Goal: Contribute content: Contribute content

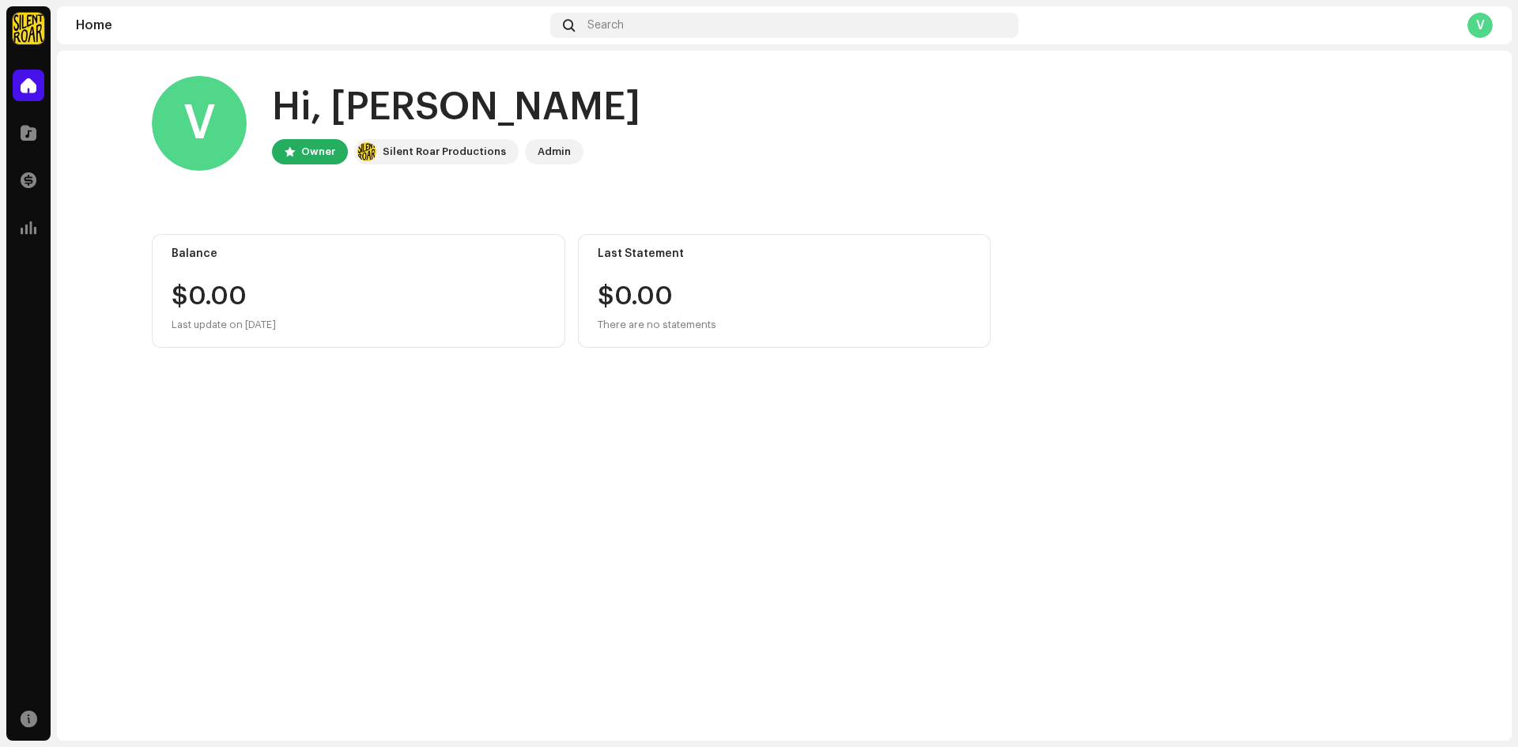
click at [1485, 27] on div "V" at bounding box center [1479, 25] width 25 height 25
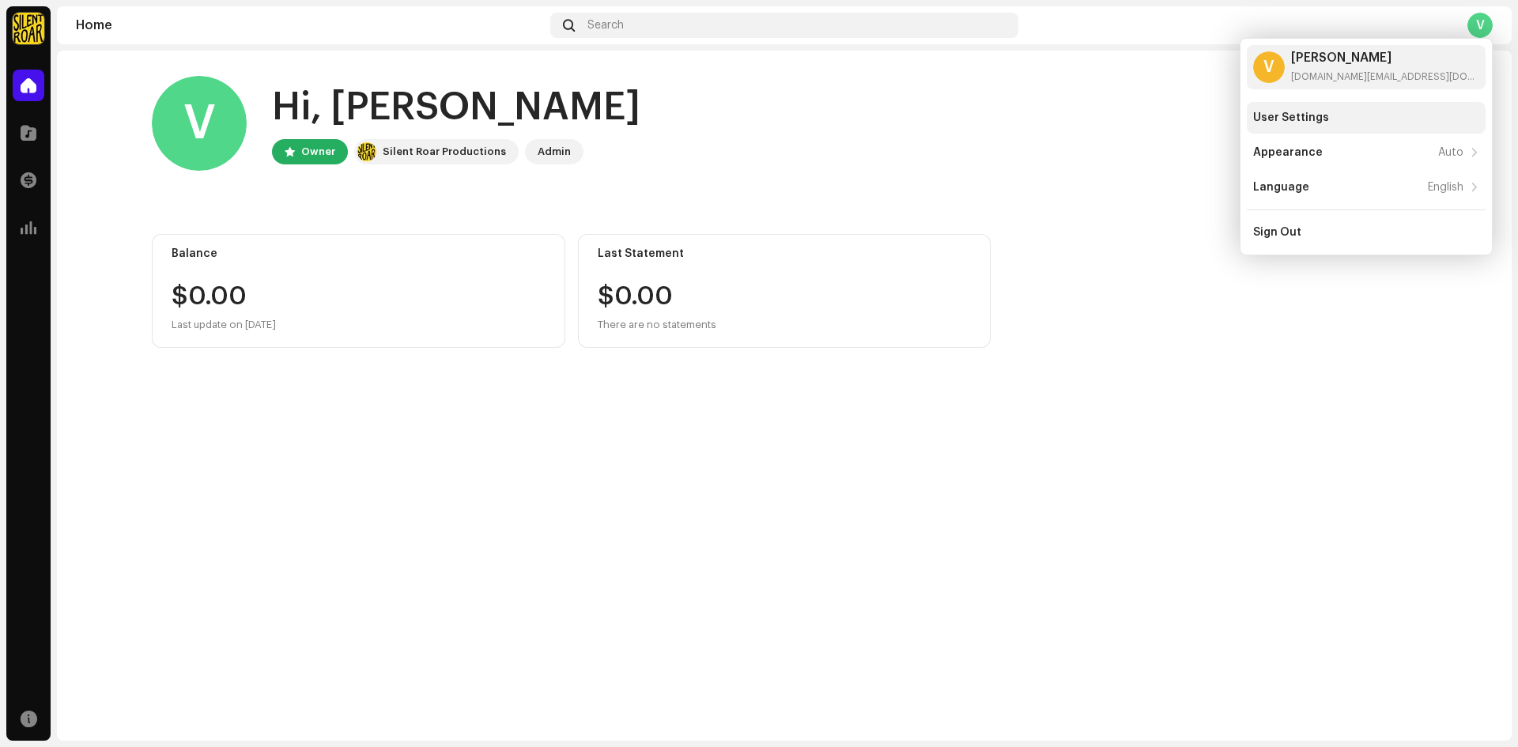
click at [1310, 120] on div "User Settings" at bounding box center [1291, 117] width 76 height 13
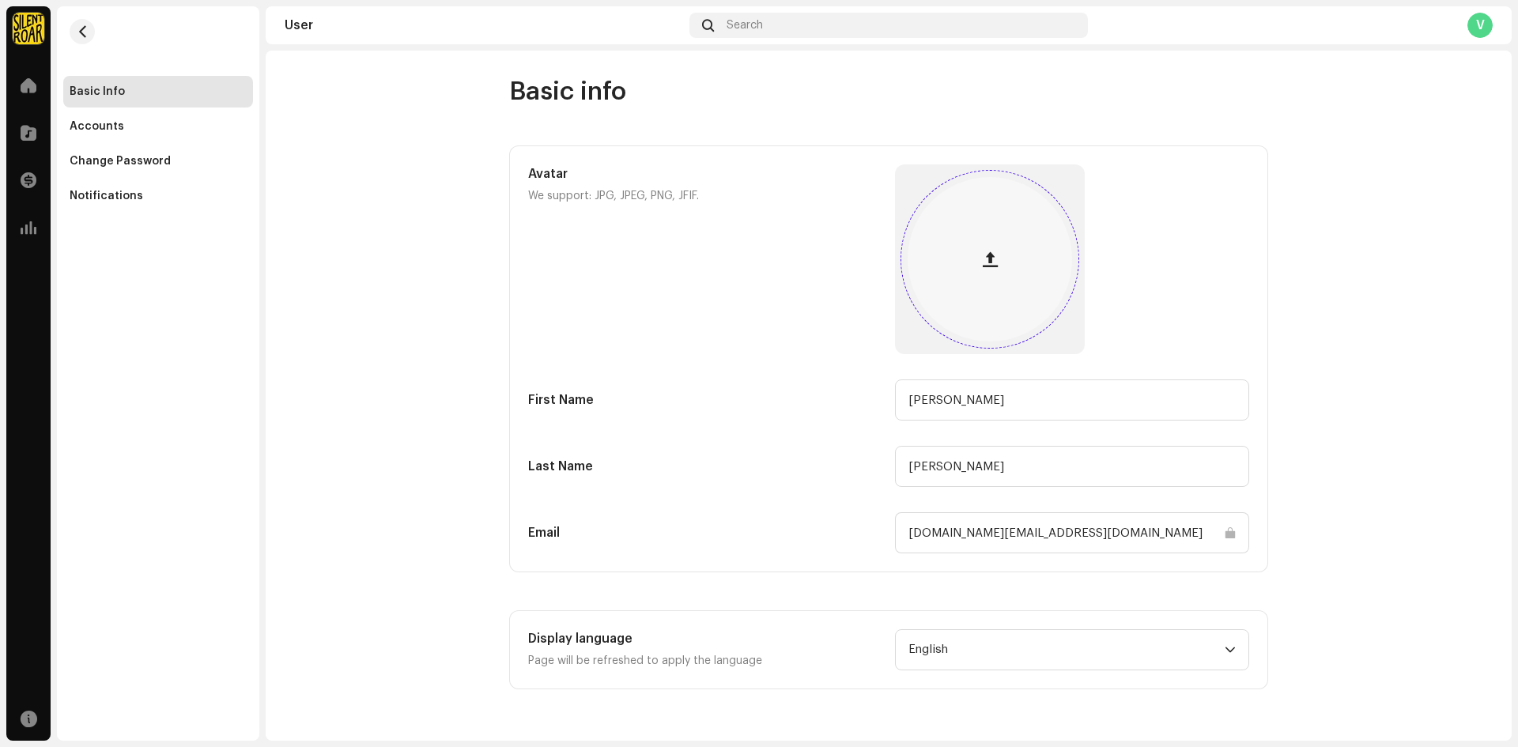
click at [994, 265] on span "button" at bounding box center [989, 259] width 15 height 13
click at [88, 127] on div "Accounts" at bounding box center [97, 126] width 55 height 13
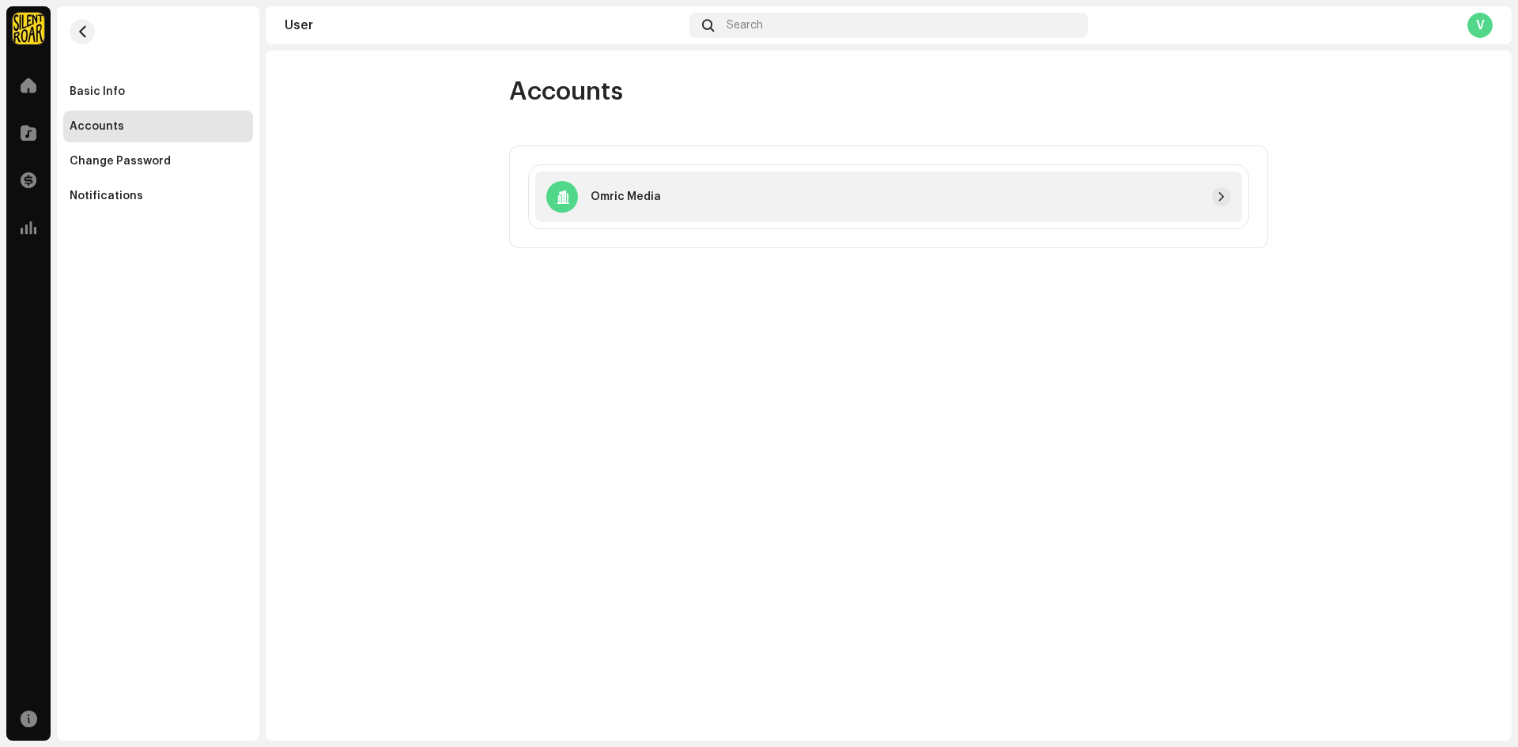
click at [740, 196] on div at bounding box center [946, 196] width 570 height 19
click at [1201, 198] on div at bounding box center [946, 196] width 570 height 19
click at [605, 189] on p "Omric Media" at bounding box center [625, 197] width 70 height 17
click at [1219, 195] on span "button" at bounding box center [1220, 196] width 9 height 13
click at [29, 226] on span at bounding box center [29, 227] width 16 height 13
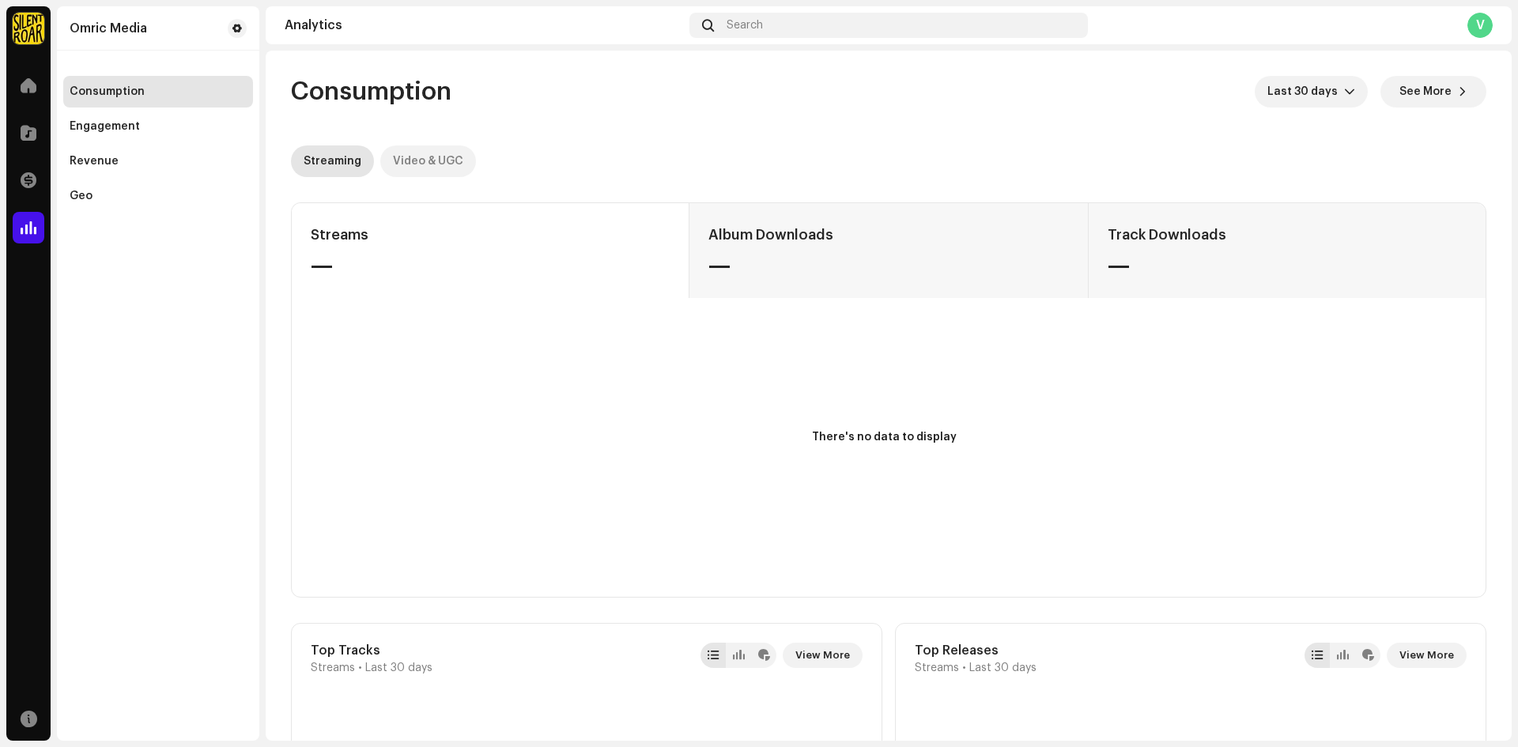
click at [444, 169] on div "Video & UGC" at bounding box center [428, 161] width 70 height 32
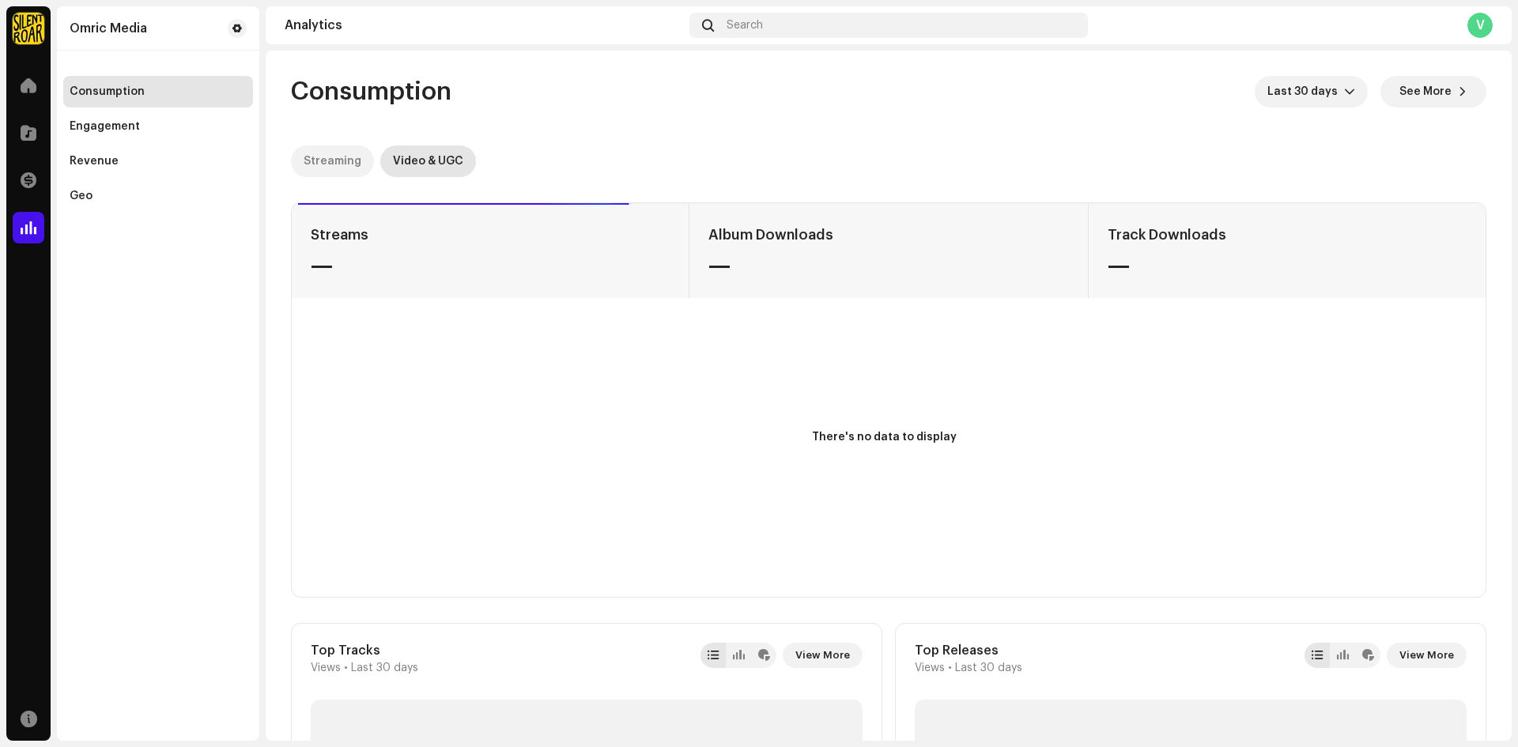
click at [330, 156] on div "Streaming" at bounding box center [333, 161] width 58 height 32
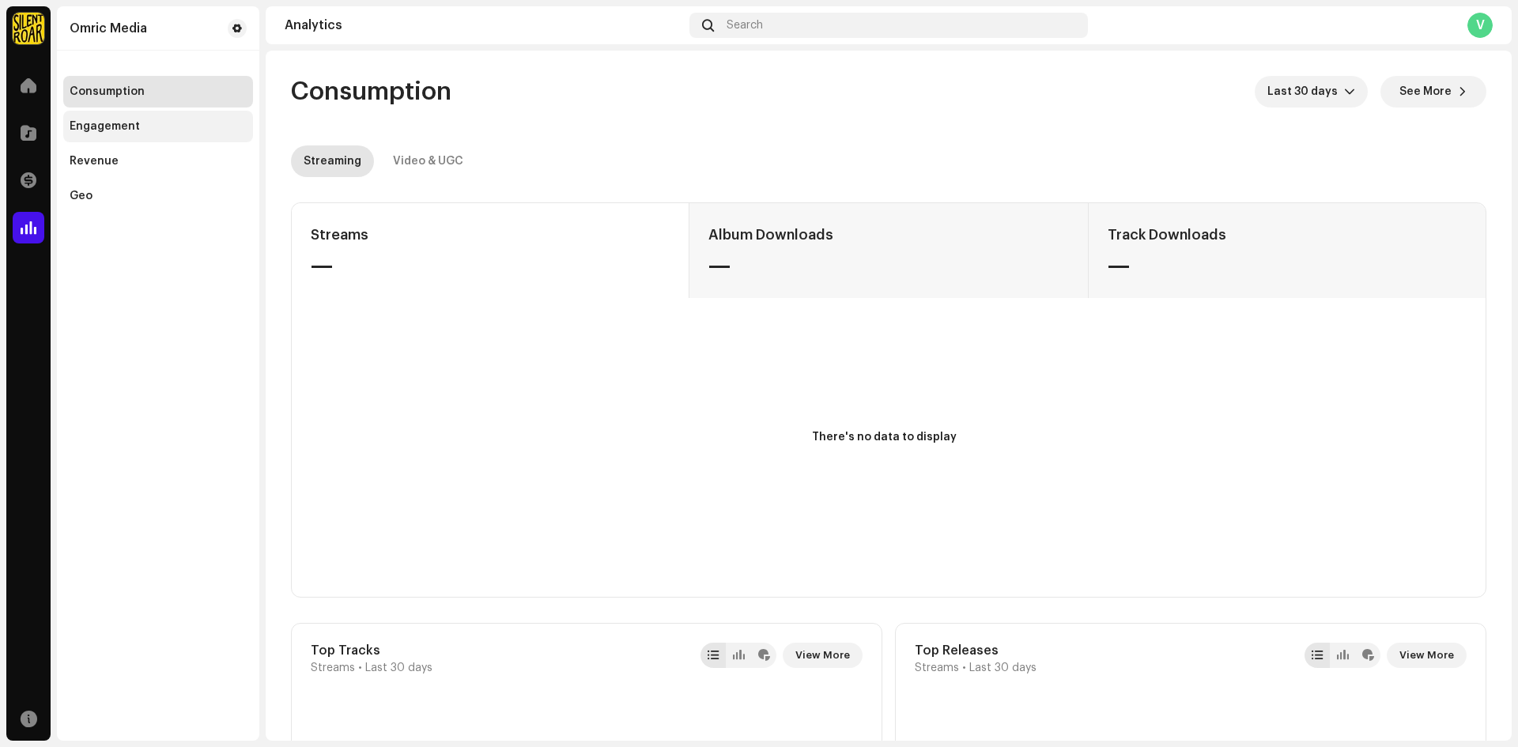
click at [108, 115] on div "Engagement" at bounding box center [158, 127] width 190 height 32
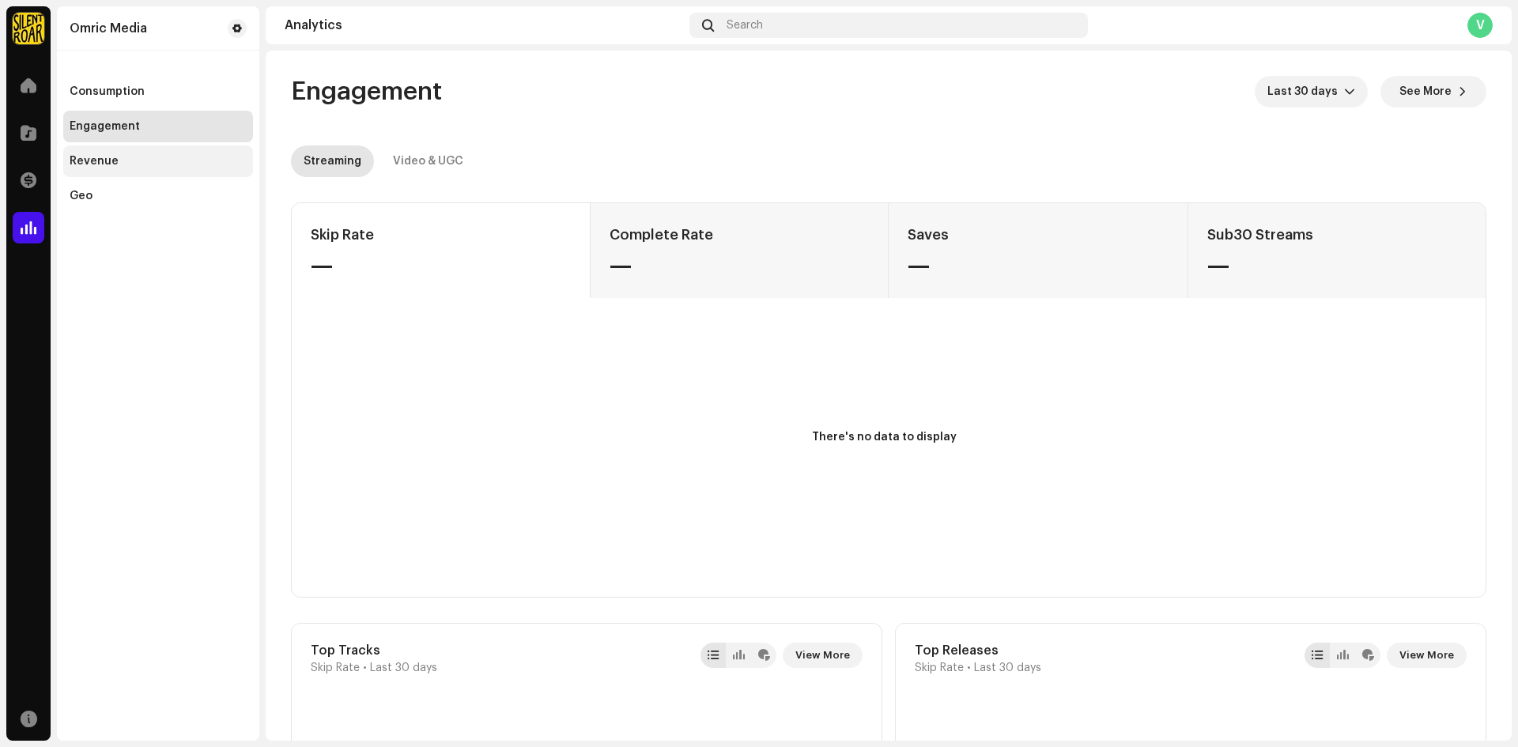
click at [81, 153] on div "Revenue" at bounding box center [158, 161] width 190 height 32
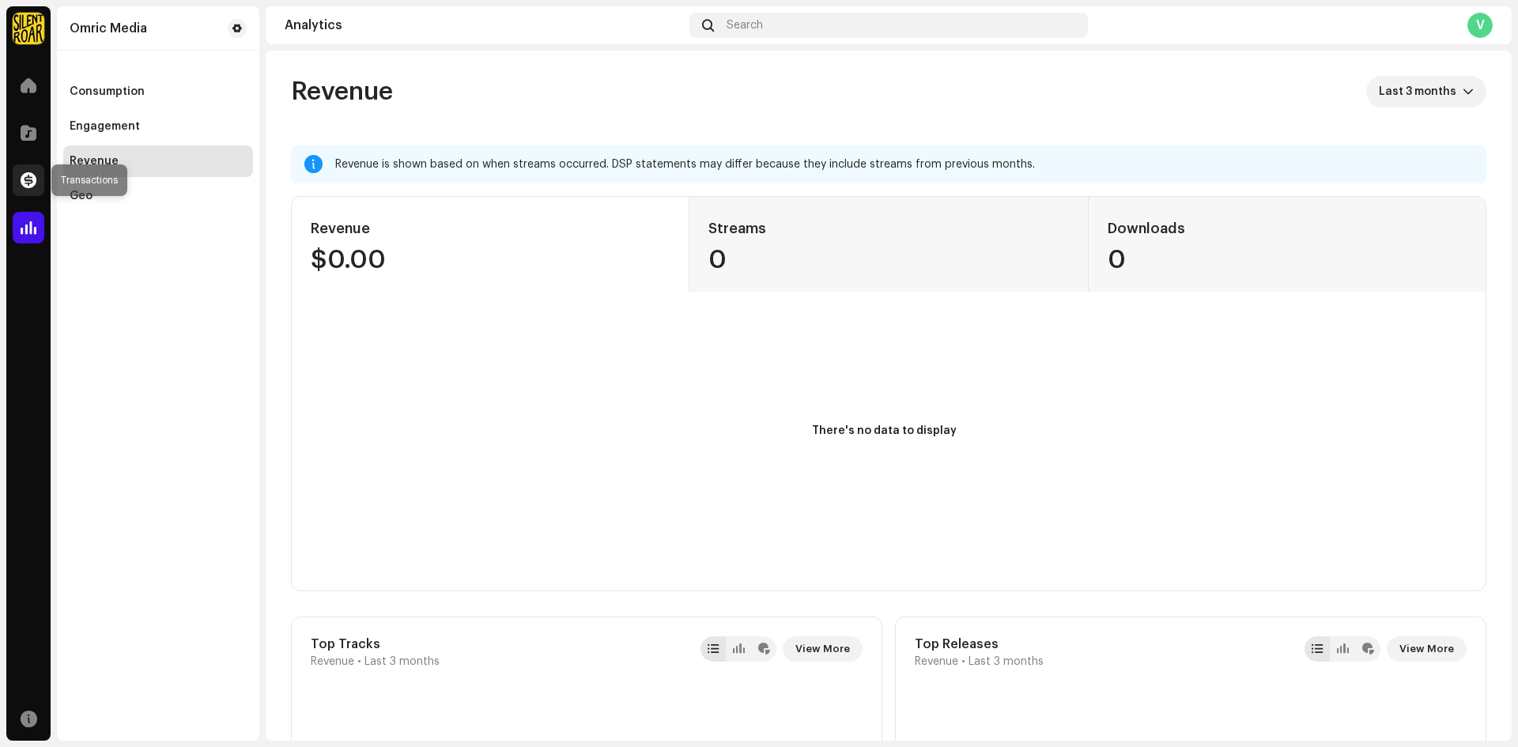
click at [25, 181] on span at bounding box center [29, 180] width 16 height 13
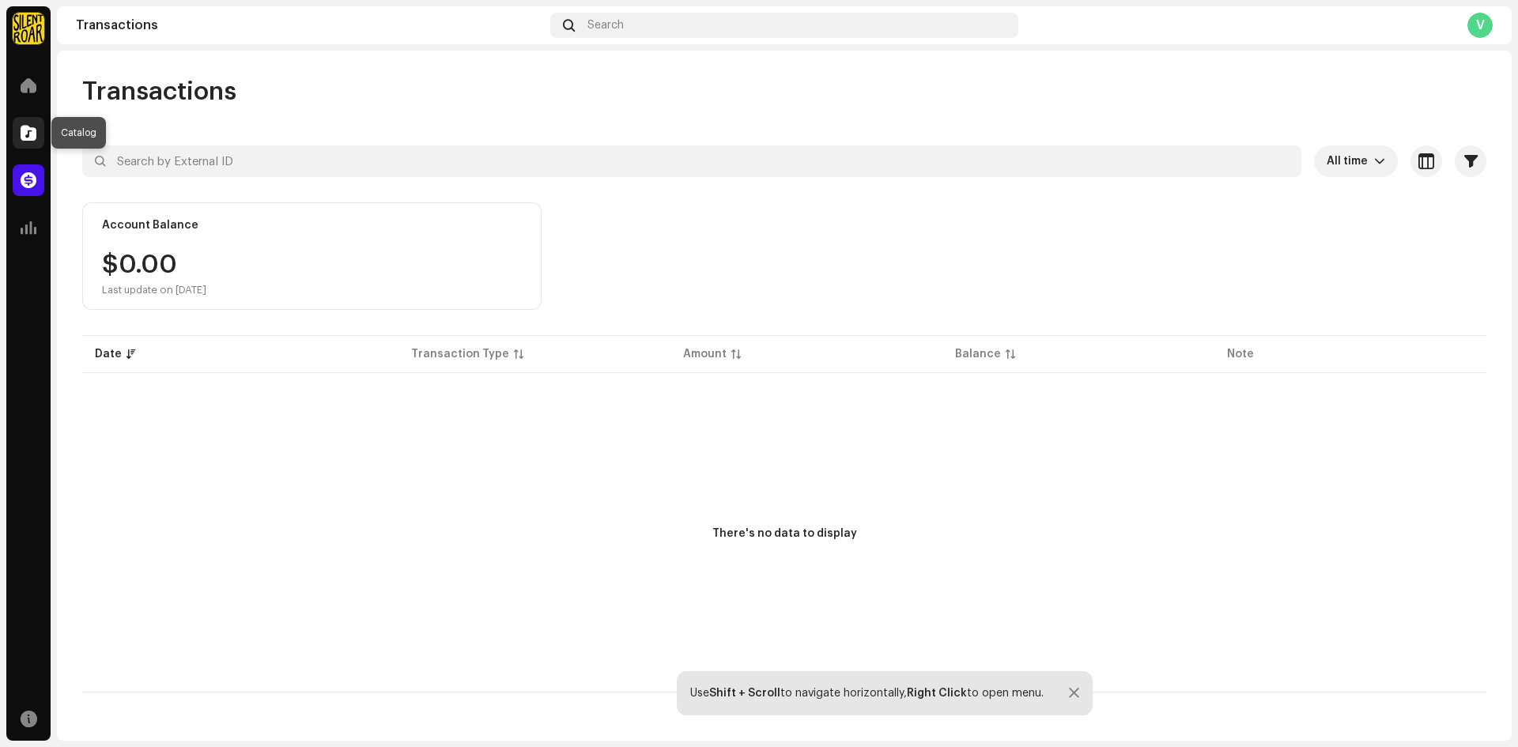
click at [36, 133] on span at bounding box center [29, 132] width 16 height 13
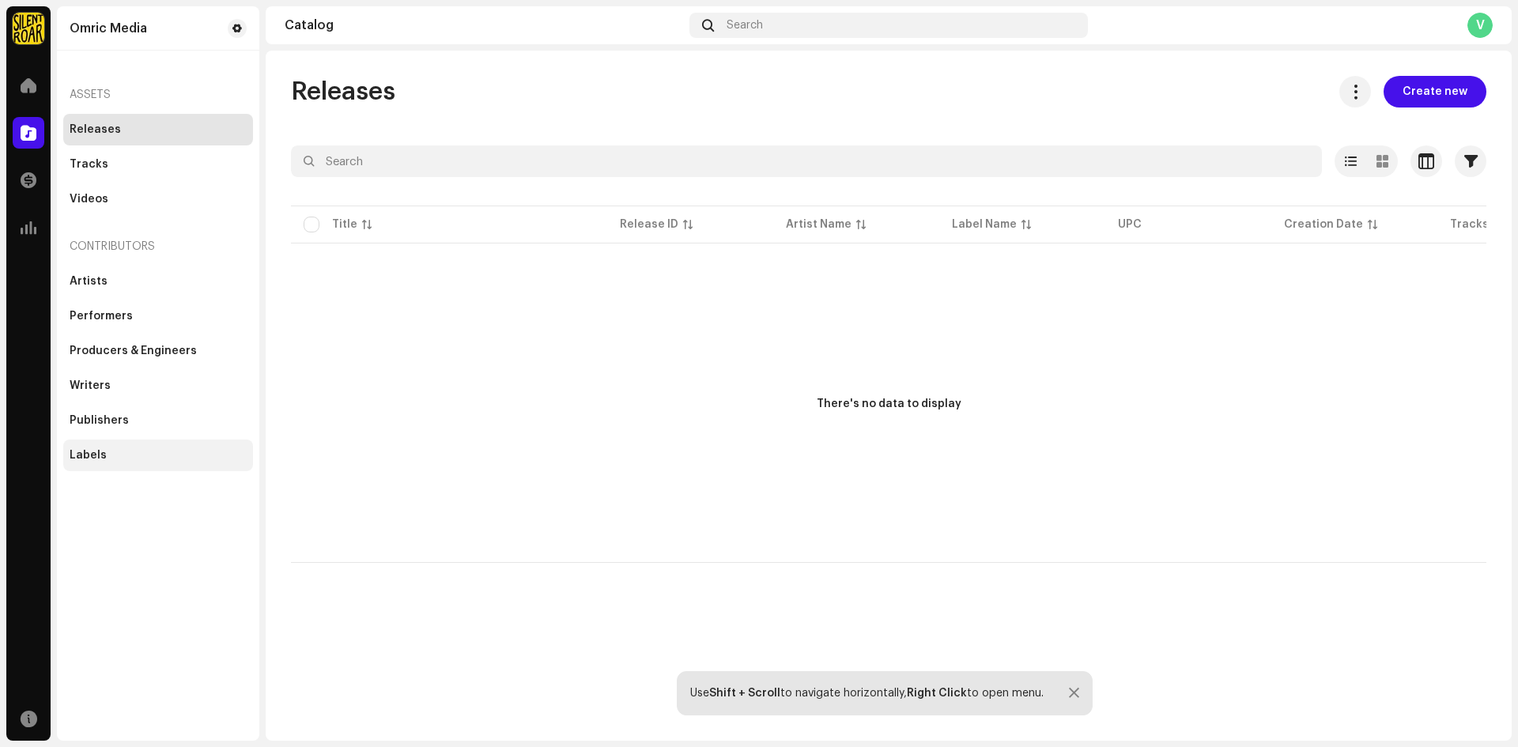
click at [107, 460] on div "Labels" at bounding box center [158, 455] width 177 height 13
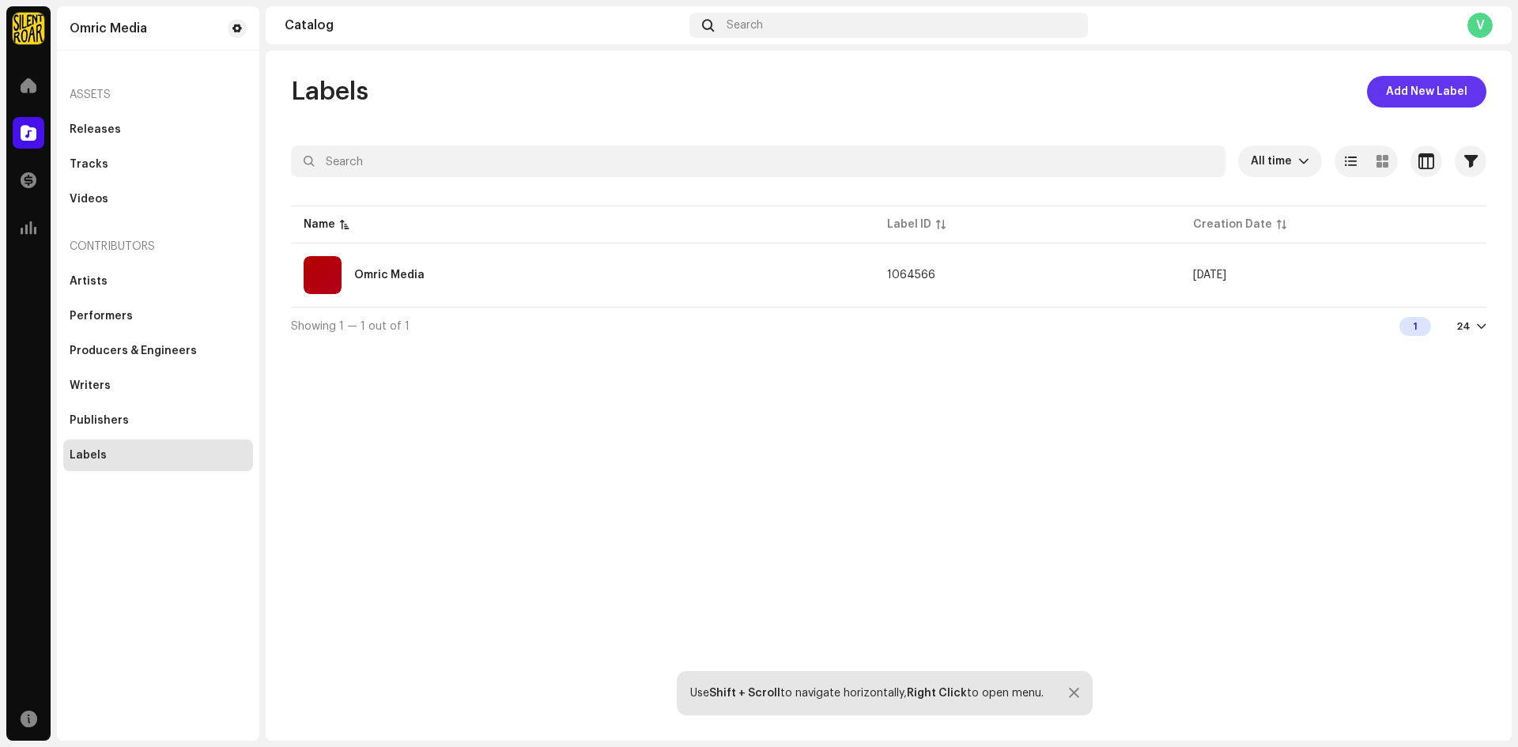
click at [1440, 93] on span "Add New Label" at bounding box center [1426, 92] width 81 height 32
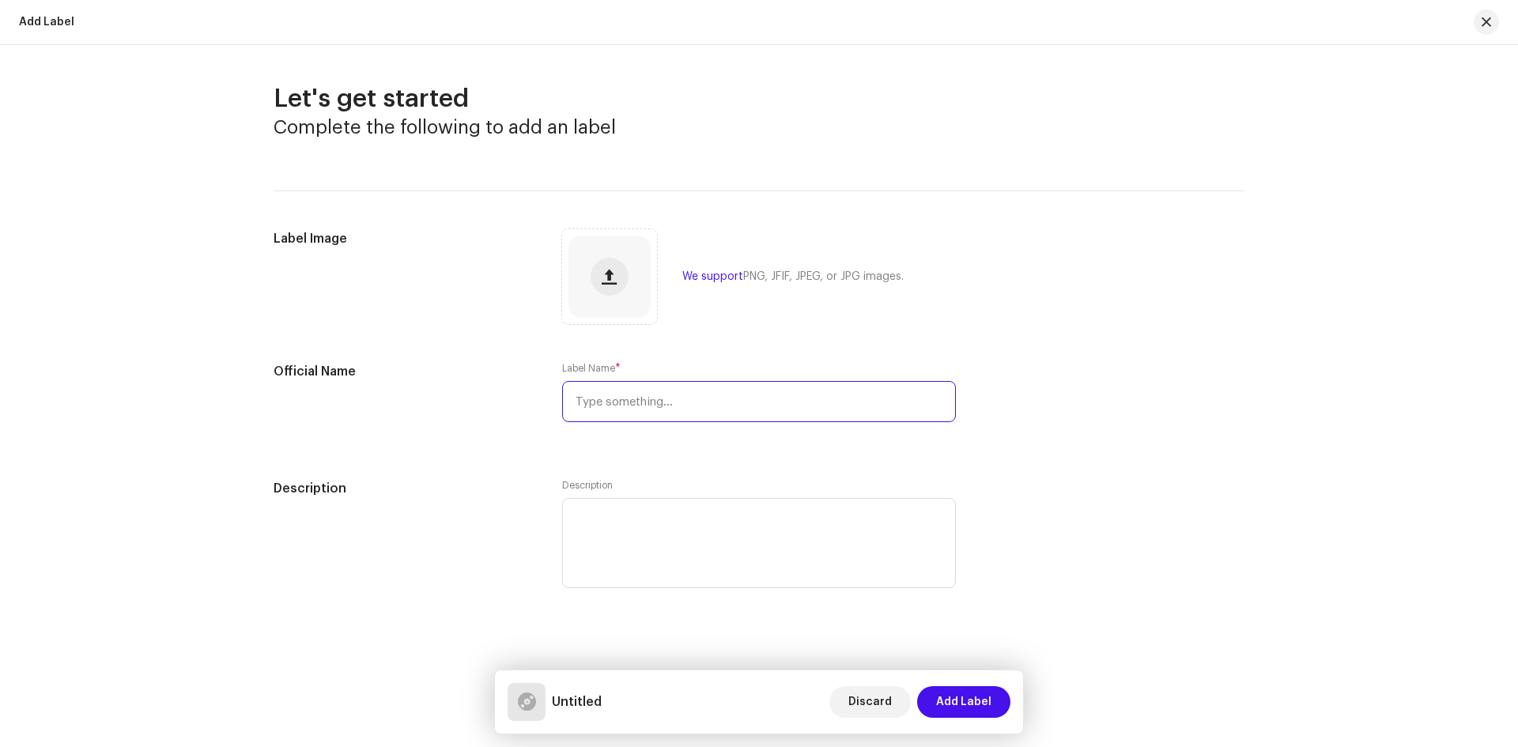
click at [615, 417] on input "text" at bounding box center [759, 401] width 394 height 41
type input "Tarzan Music Godda"
click at [958, 699] on span "Add Label" at bounding box center [963, 702] width 55 height 32
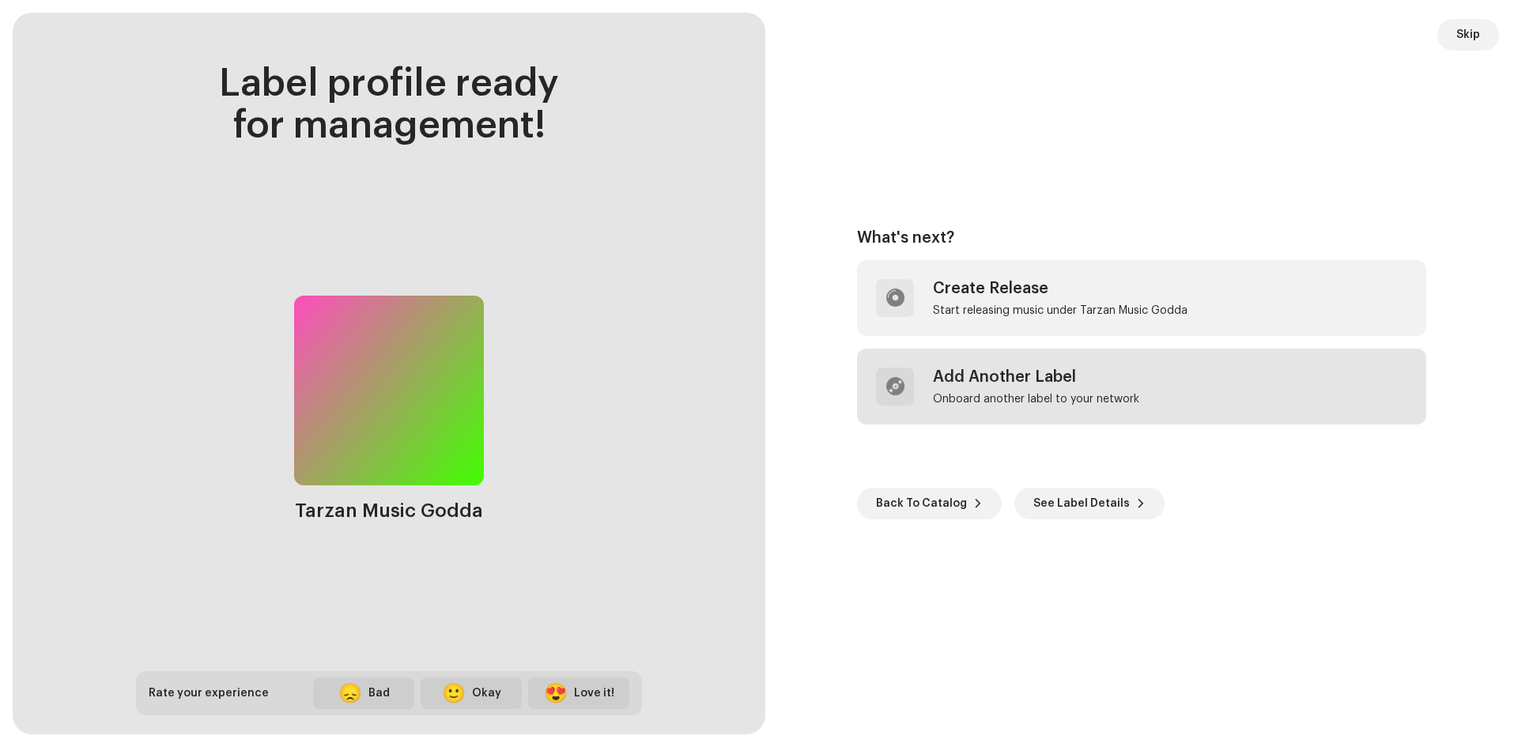
click at [989, 387] on div "Add Another Label Onboard another label to your network" at bounding box center [1036, 387] width 206 height 38
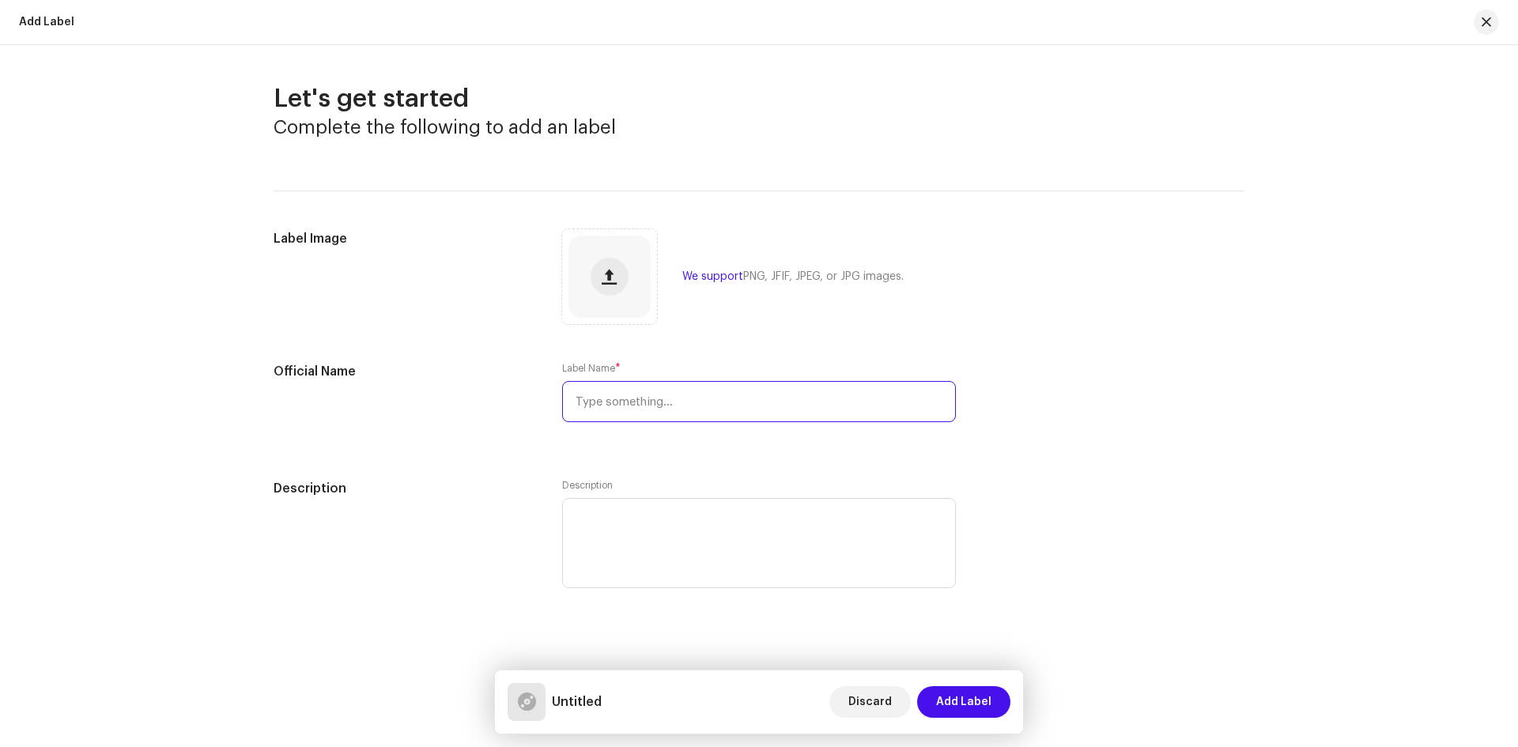
click at [673, 408] on input "text" at bounding box center [759, 401] width 394 height 41
type input "Suraj Surya Entertainment"
click at [960, 696] on span "Add Label" at bounding box center [963, 702] width 55 height 32
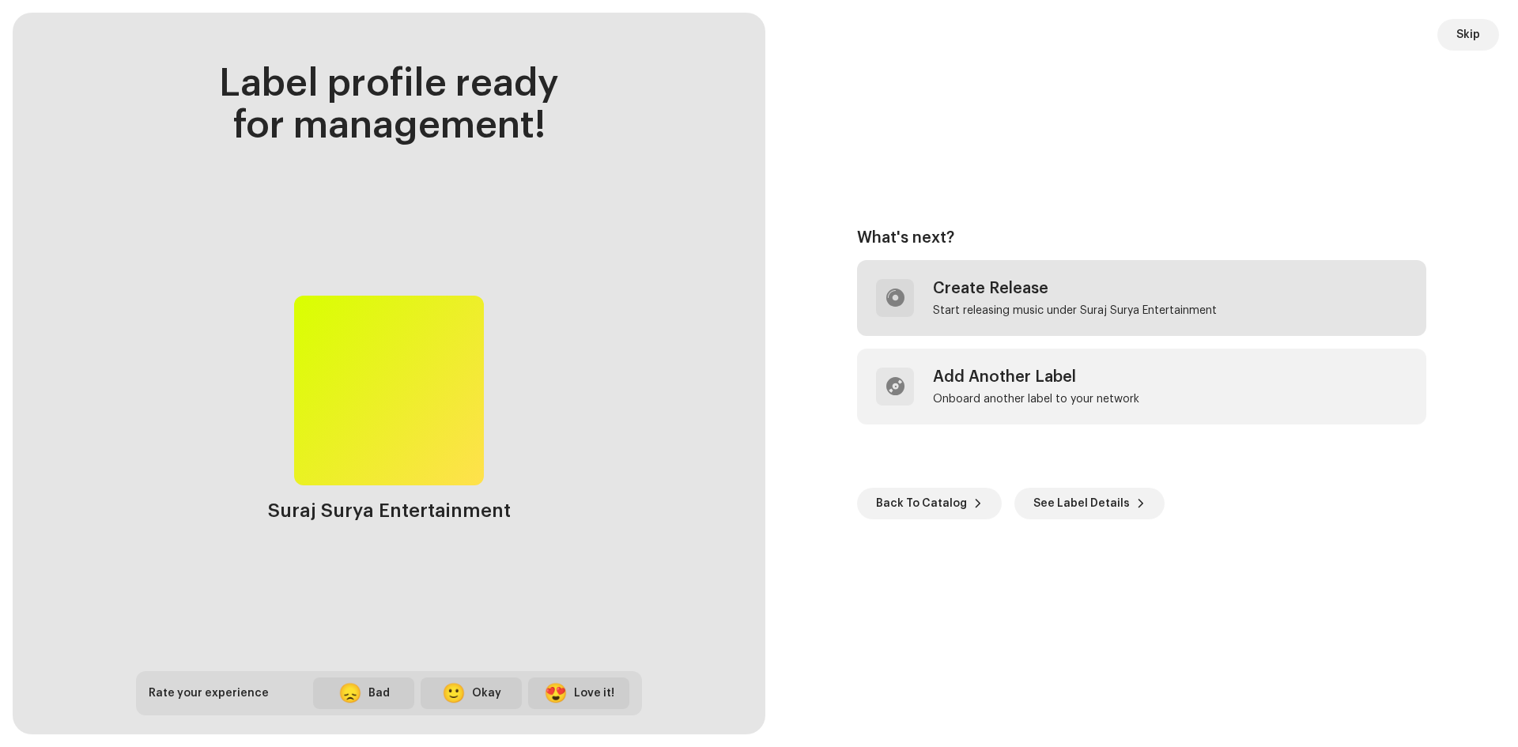
click at [972, 277] on div "Create Release Start releasing music under Suraj Surya Entertainment" at bounding box center [1141, 298] width 569 height 76
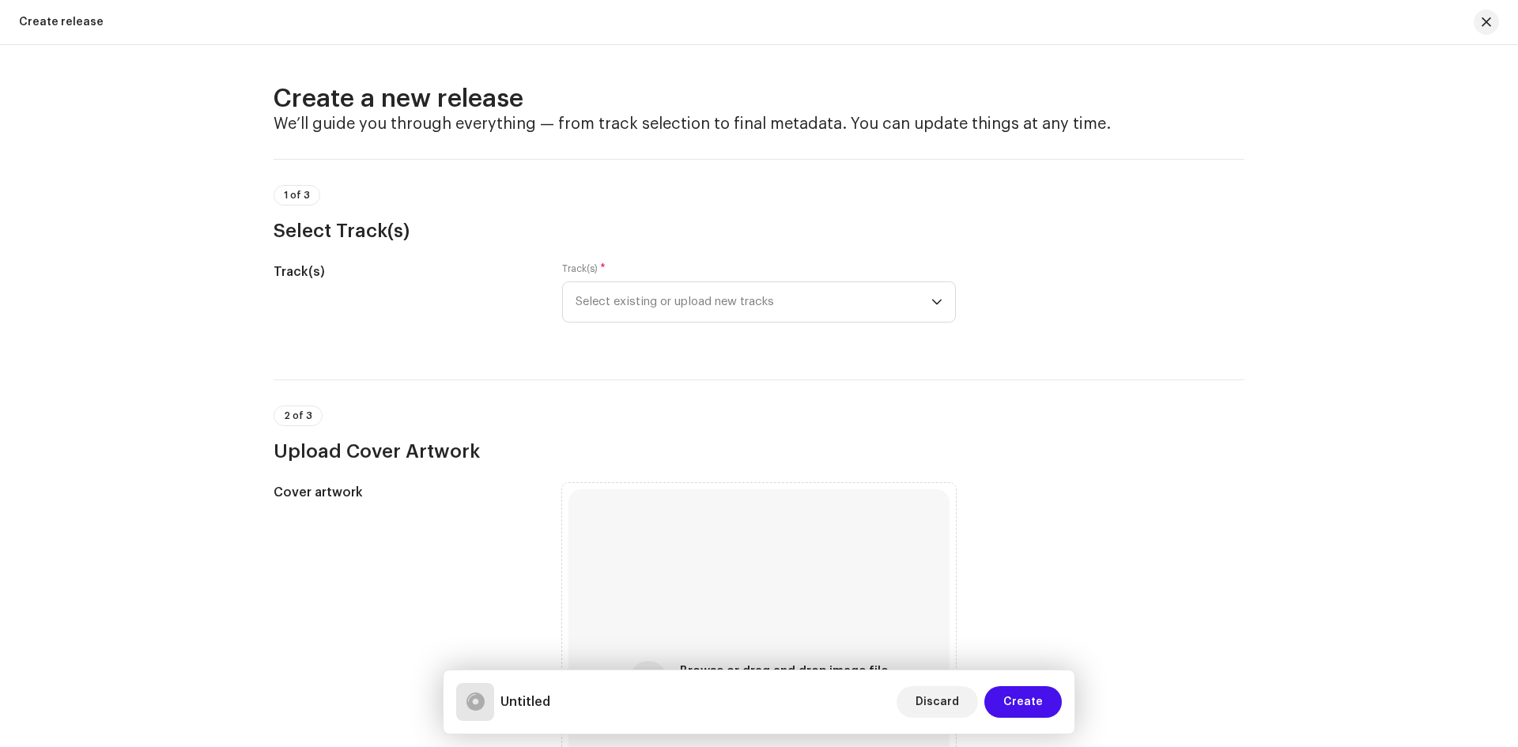
radio input "true"
click at [624, 308] on span "Select existing or upload new tracks" at bounding box center [753, 302] width 356 height 40
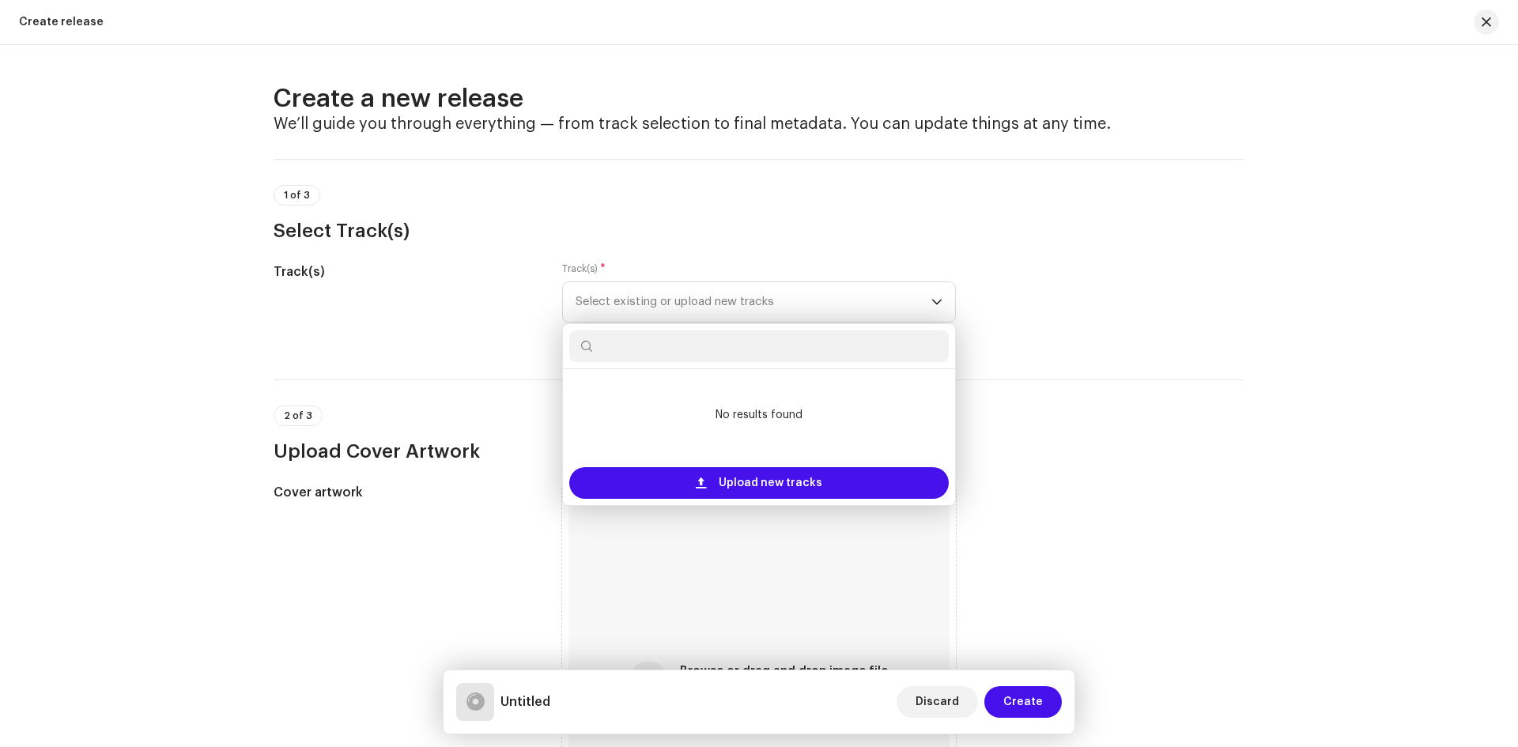
click at [1112, 422] on div "2 of 3 Upload Cover Artwork" at bounding box center [758, 434] width 971 height 58
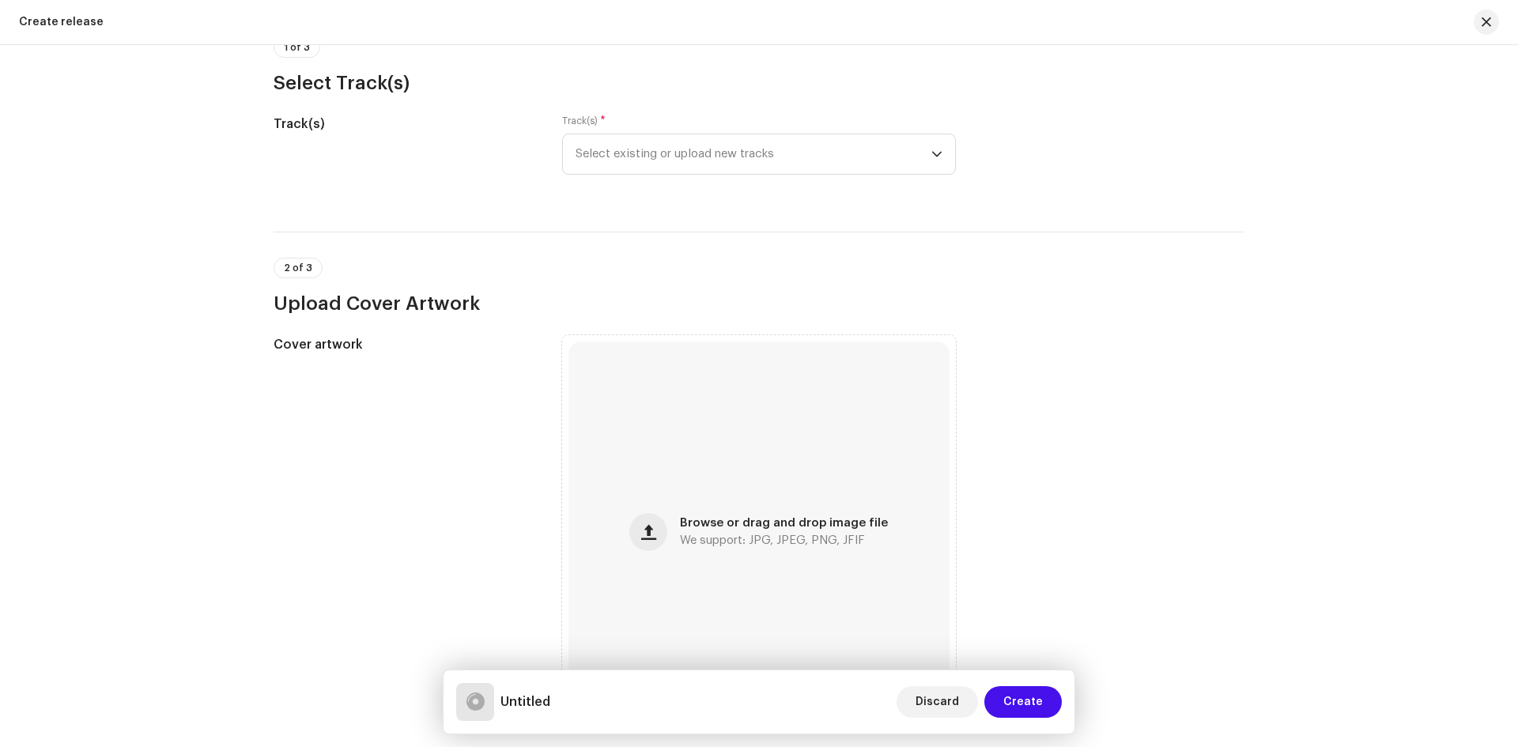
scroll to position [316, 0]
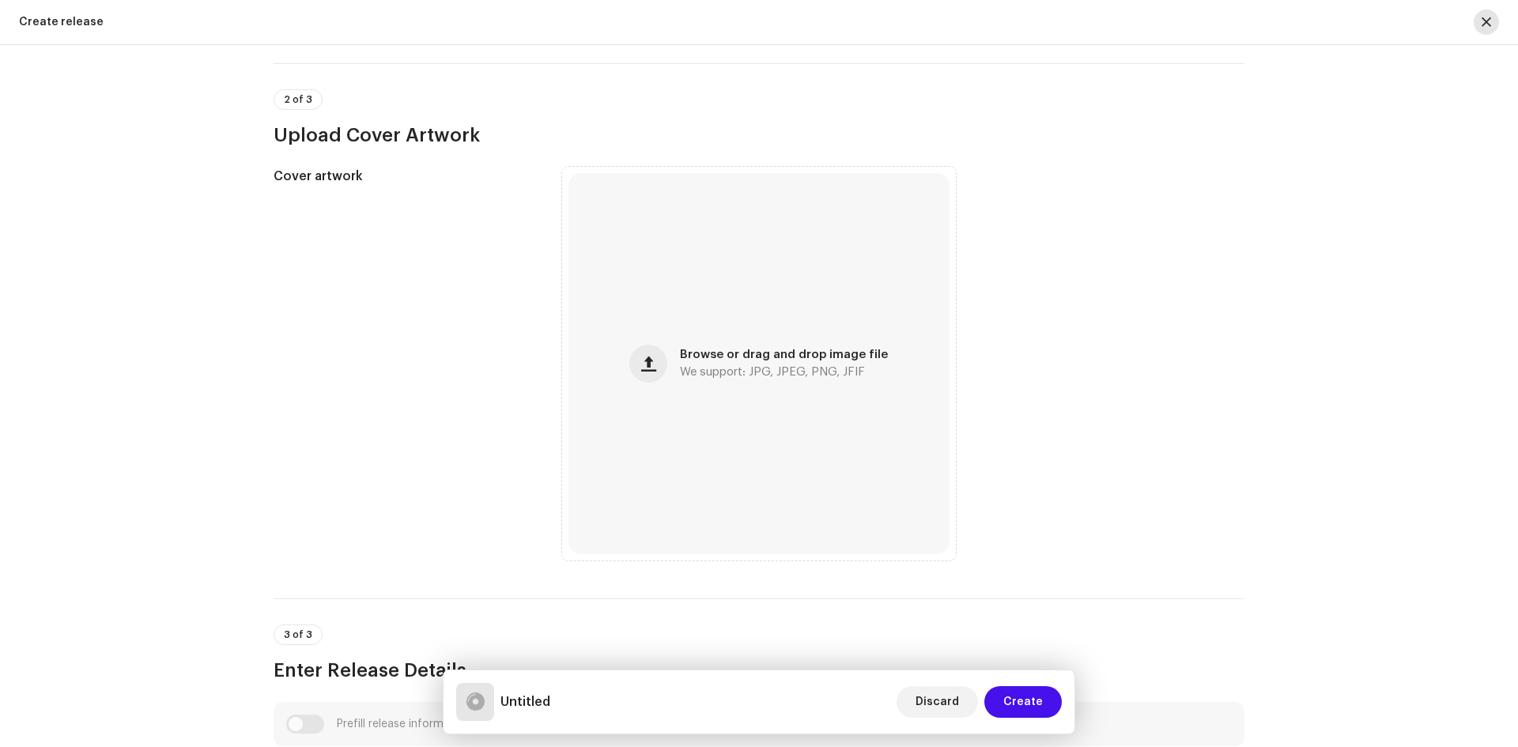
click at [1487, 28] on button "button" at bounding box center [1485, 21] width 25 height 25
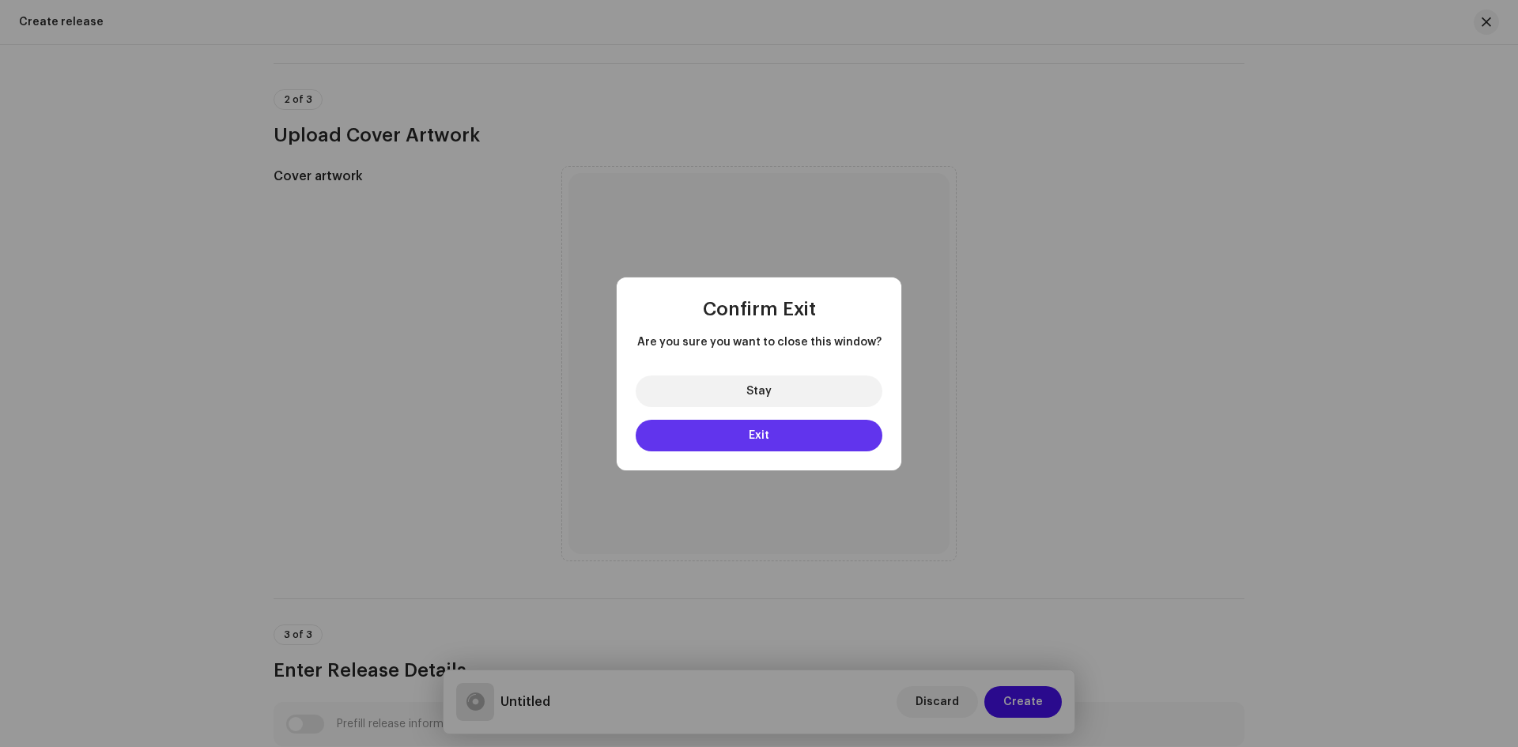
click at [770, 428] on button "Exit" at bounding box center [758, 436] width 247 height 32
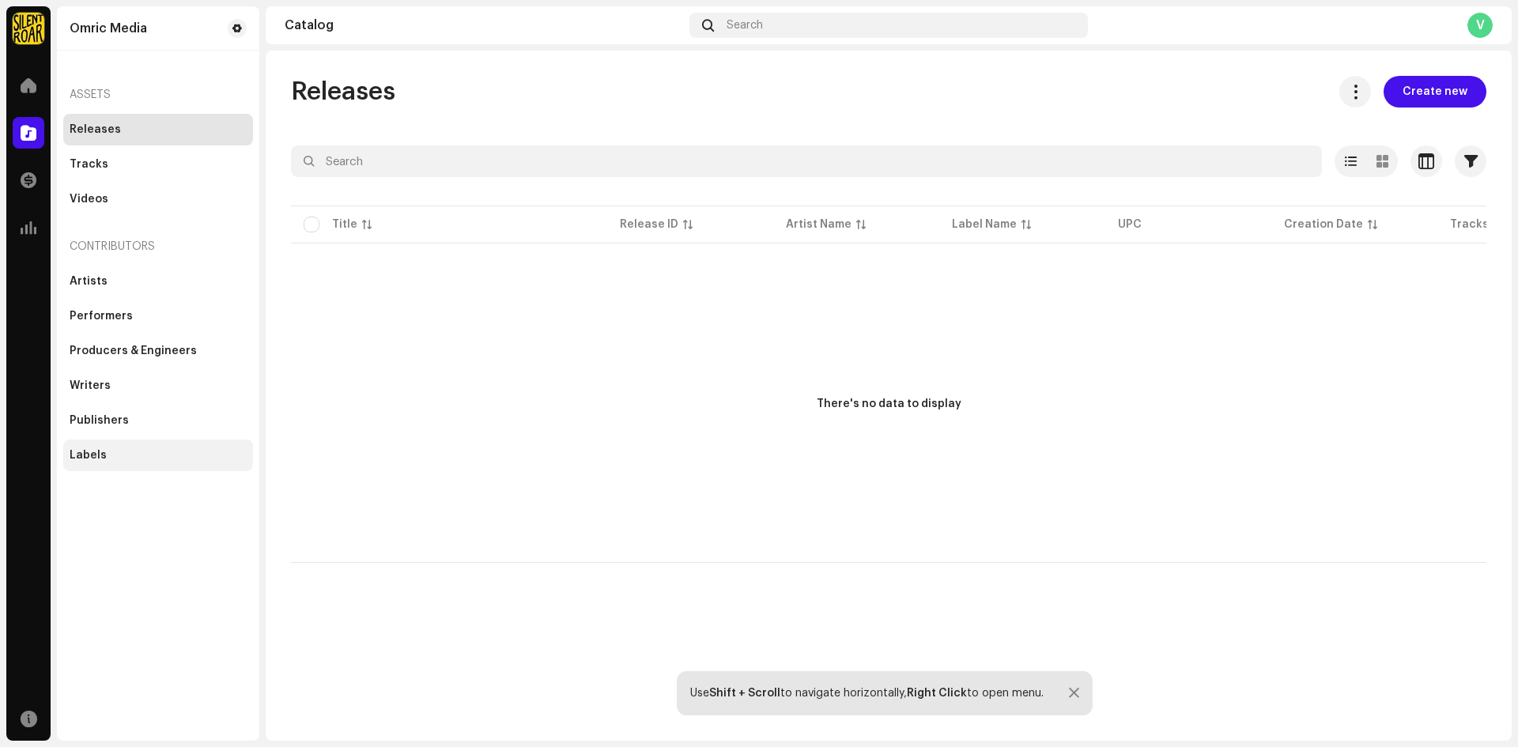
click at [78, 451] on div "Labels" at bounding box center [88, 455] width 37 height 13
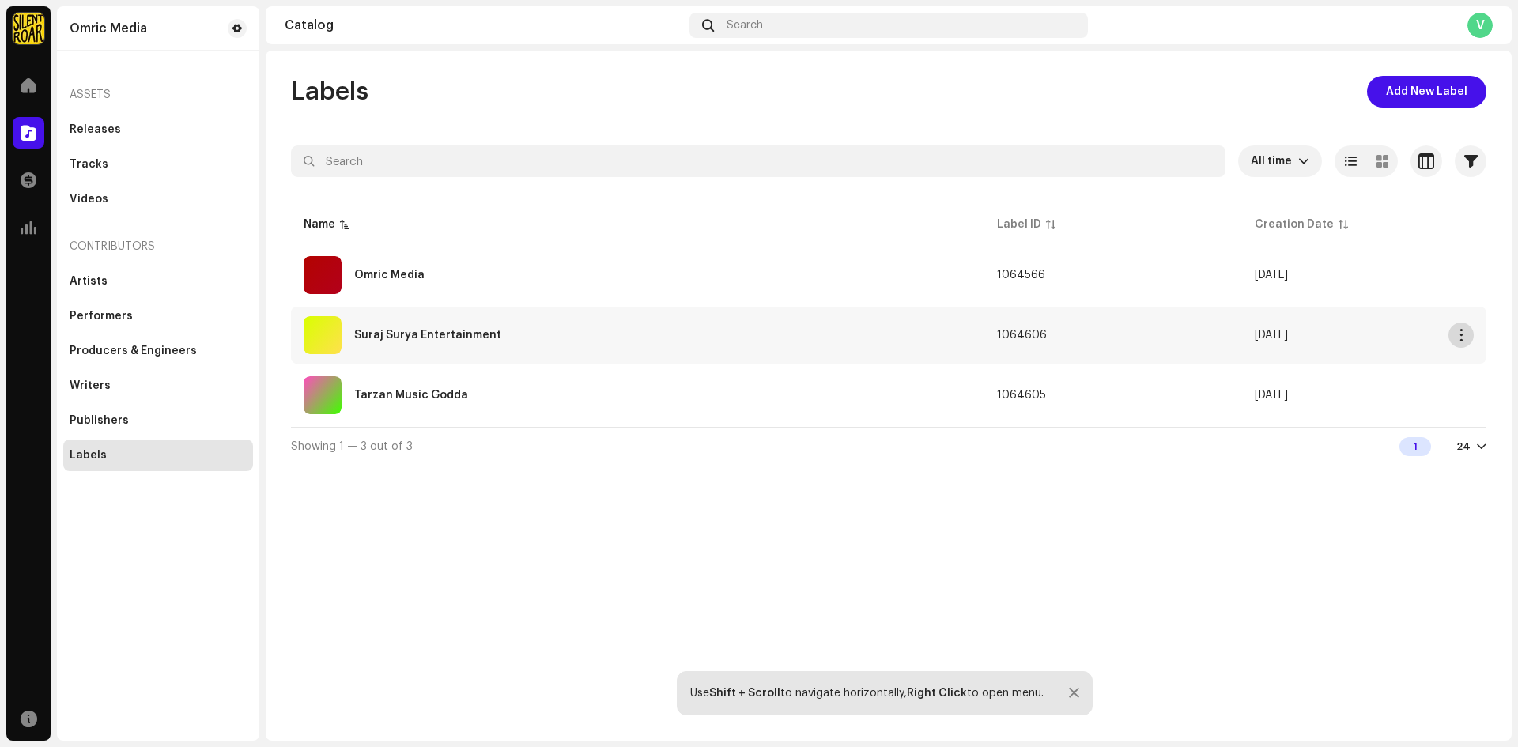
click at [1464, 332] on span "button" at bounding box center [1461, 335] width 12 height 13
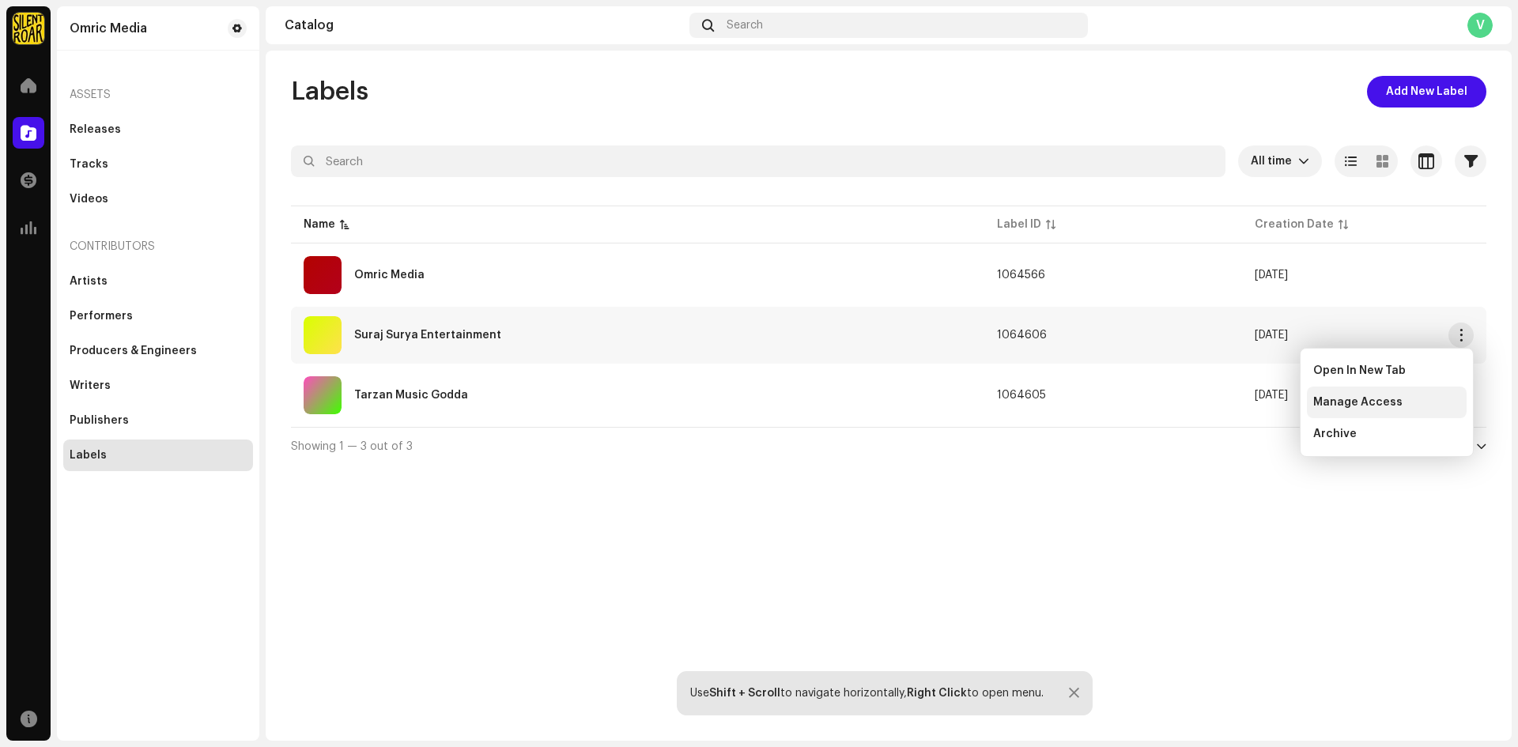
click at [1346, 402] on span "Manage Access" at bounding box center [1357, 402] width 89 height 13
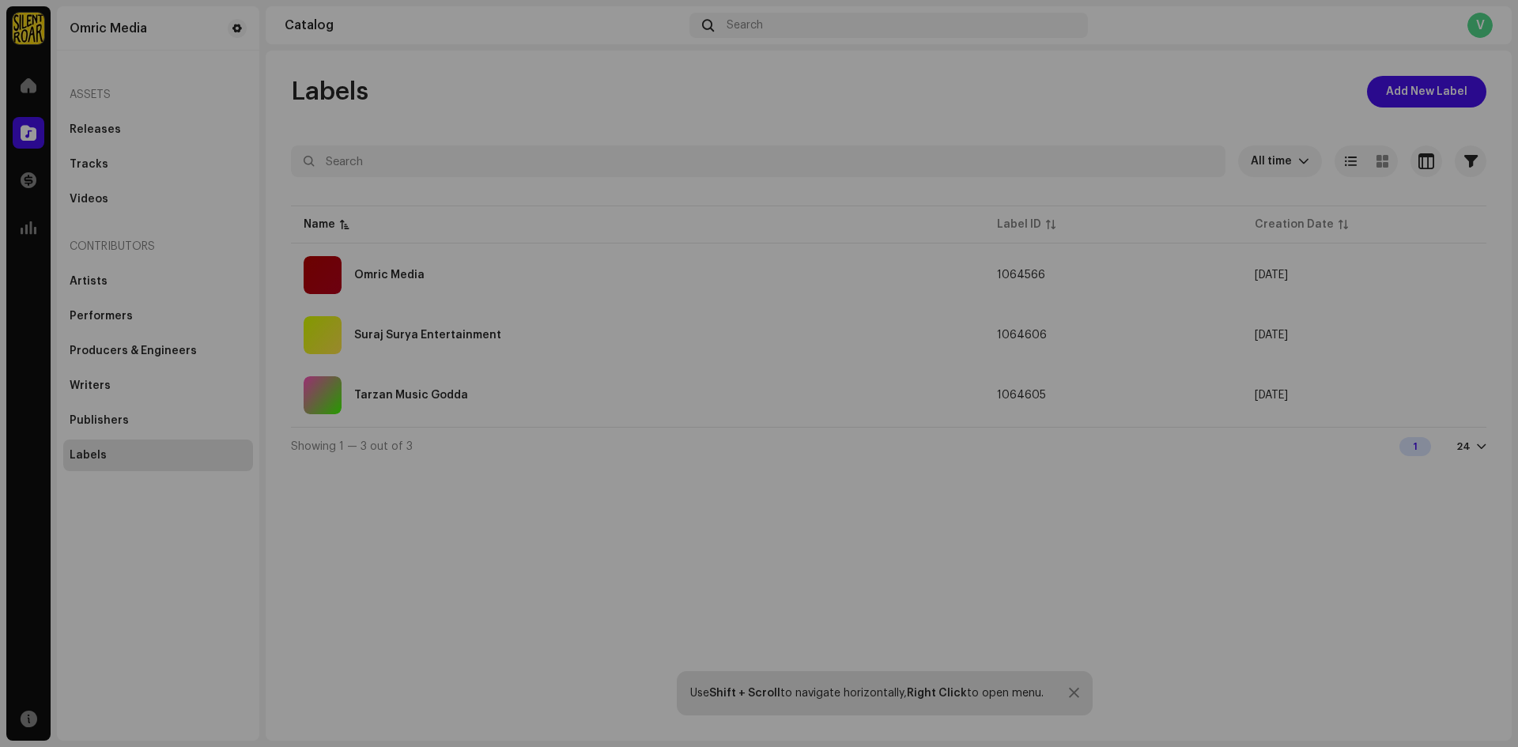
click at [1283, 454] on div "Suraj Surya Entertainment Label Portal Invite Member Member Email Last Active S…" at bounding box center [759, 373] width 1518 height 747
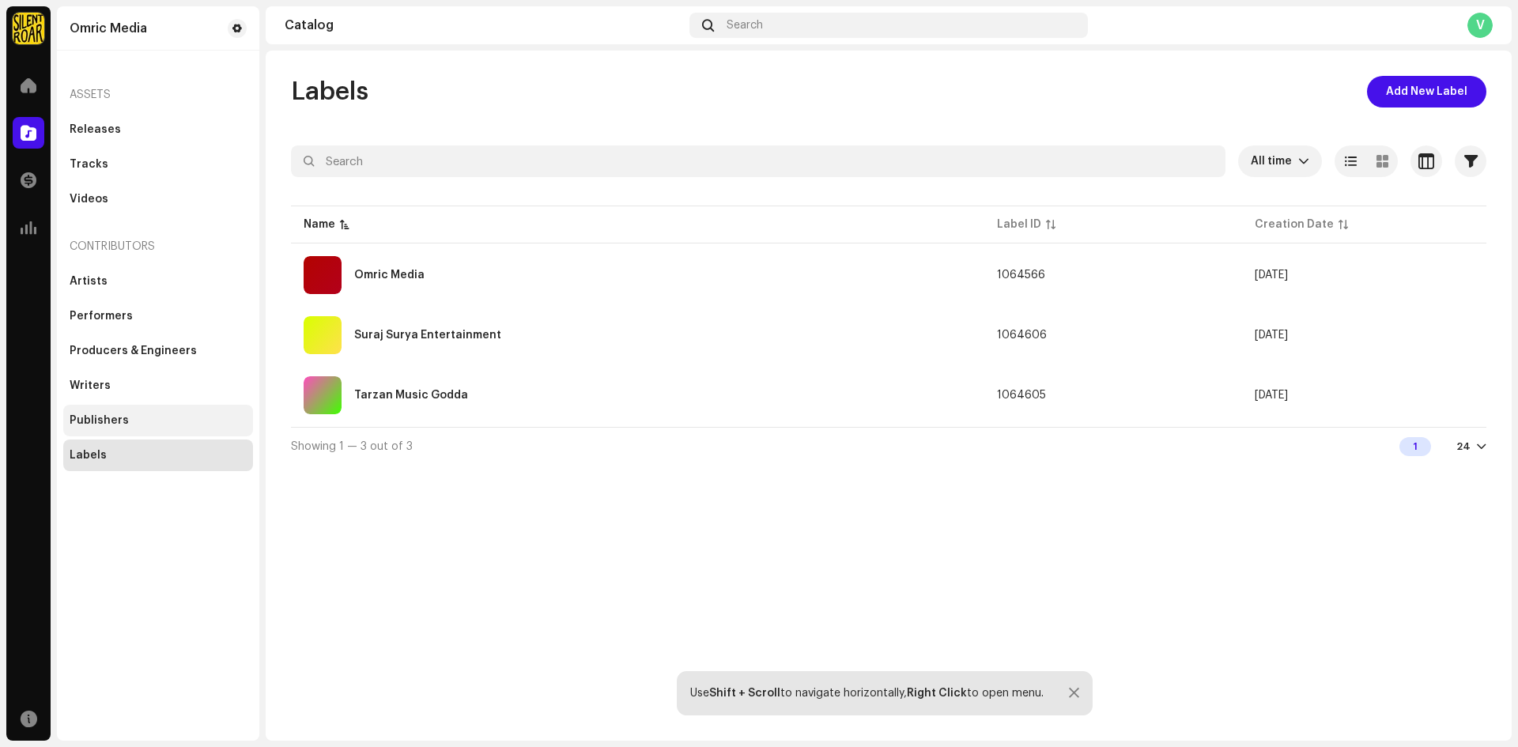
click at [115, 423] on div "Publishers" at bounding box center [99, 420] width 59 height 13
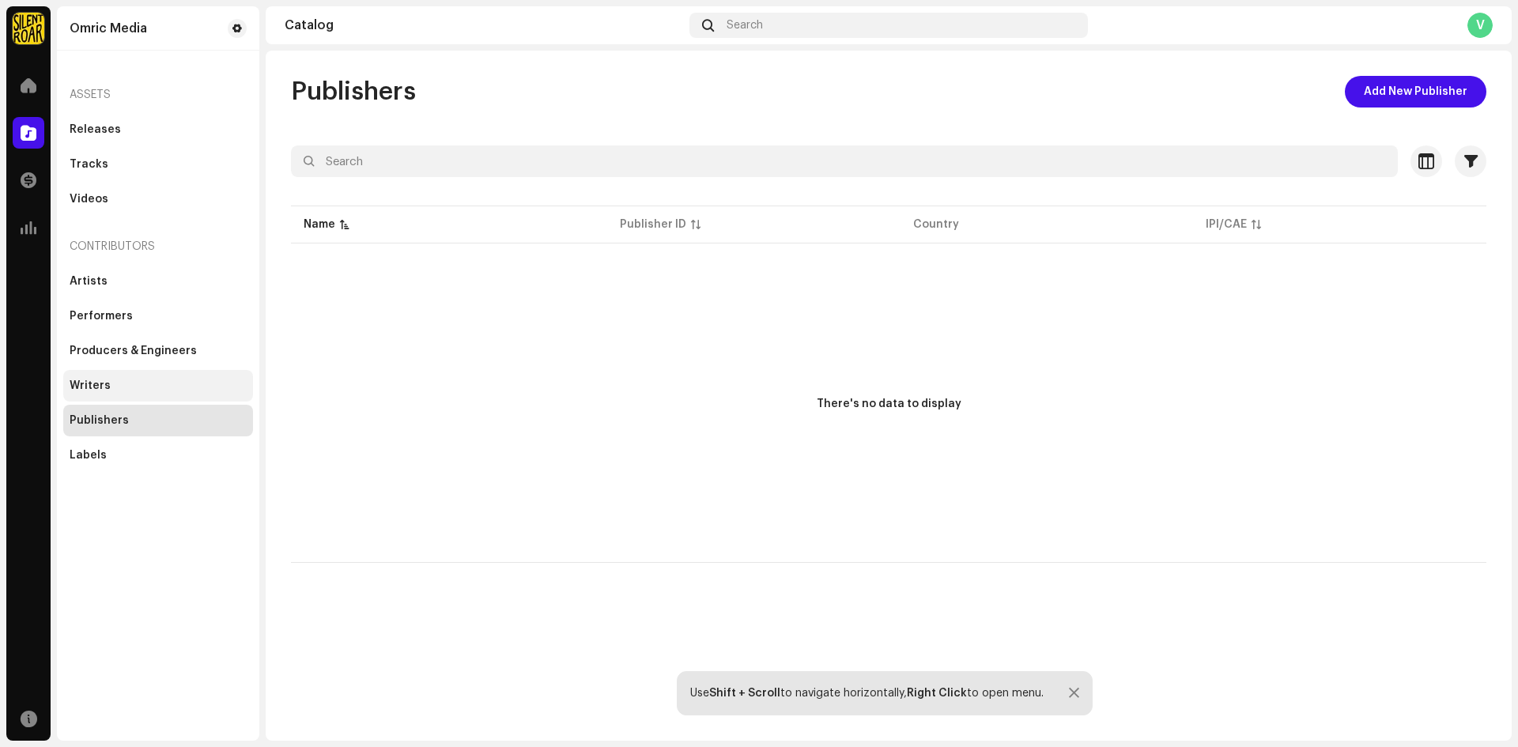
click at [118, 389] on div "Writers" at bounding box center [158, 385] width 177 height 13
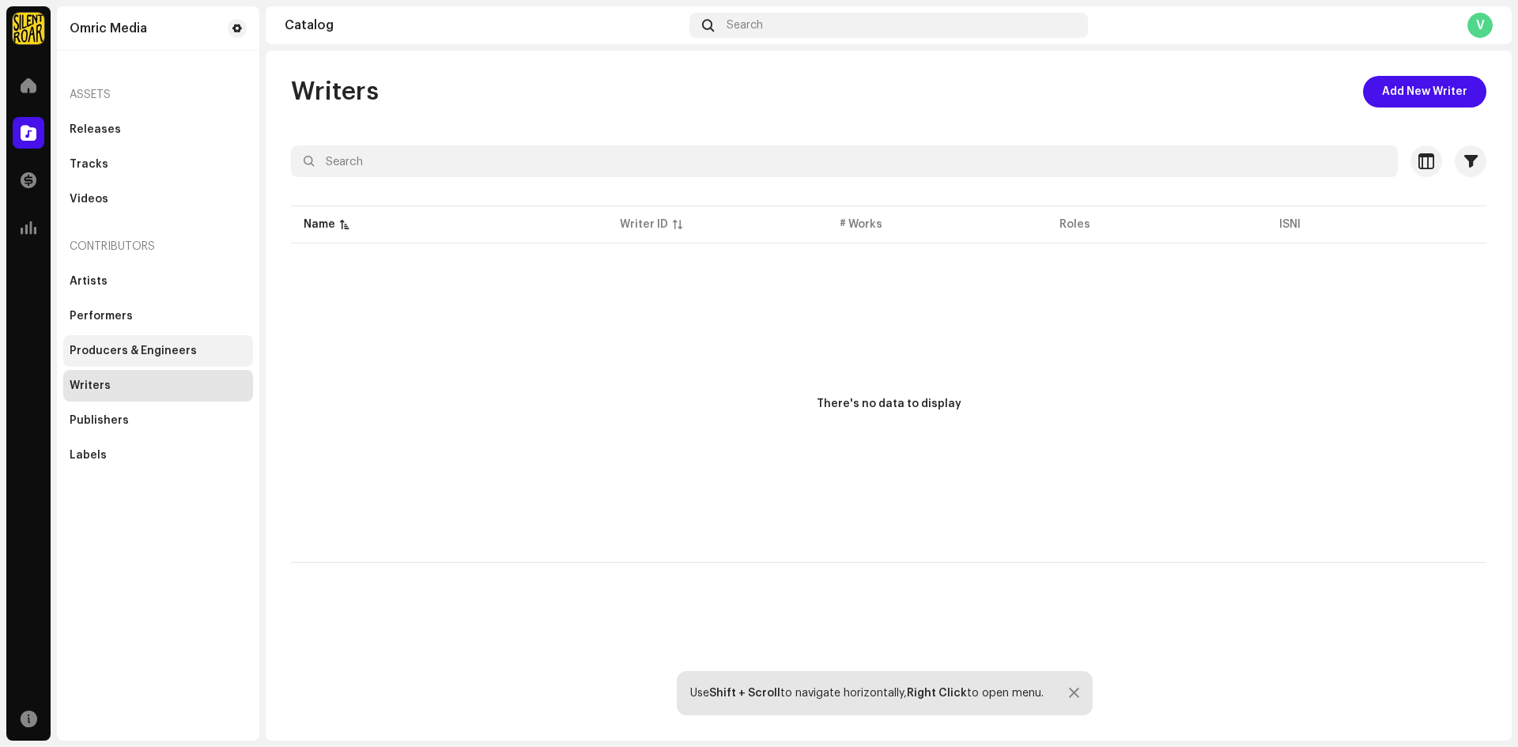
click at [125, 335] on div "Producers & Engineers" at bounding box center [158, 351] width 190 height 32
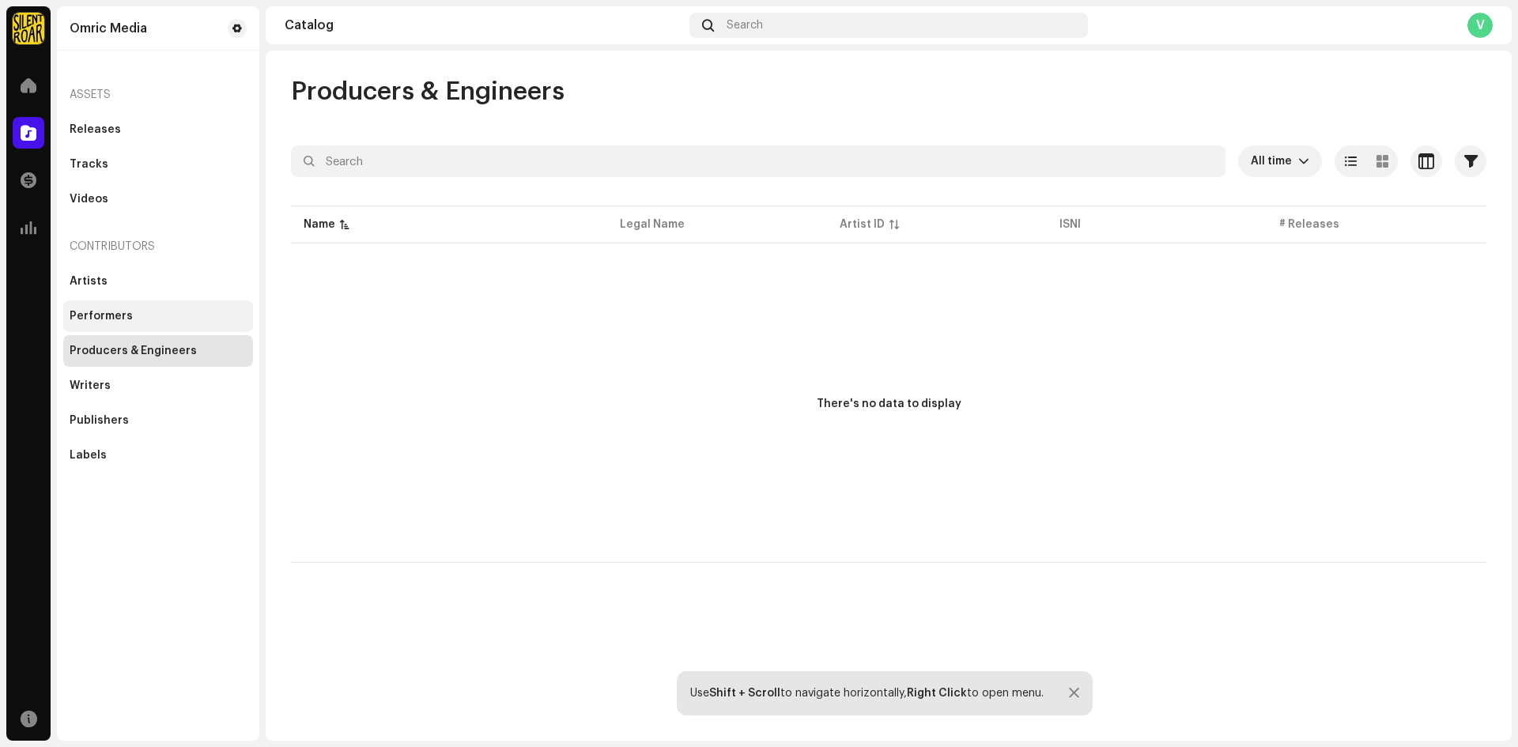
click at [111, 304] on div "Performers" at bounding box center [158, 316] width 190 height 32
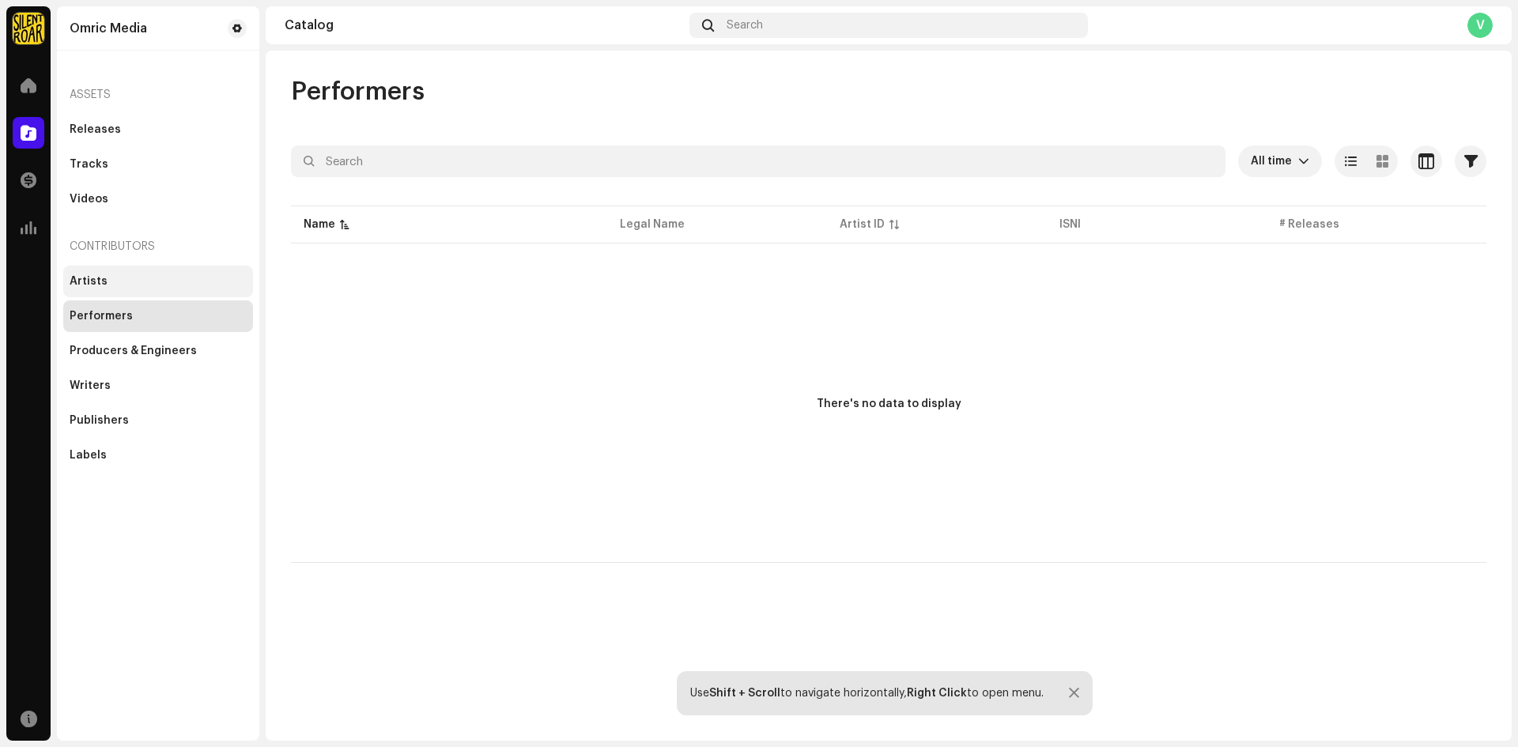
click at [115, 268] on div "Artists" at bounding box center [158, 282] width 190 height 32
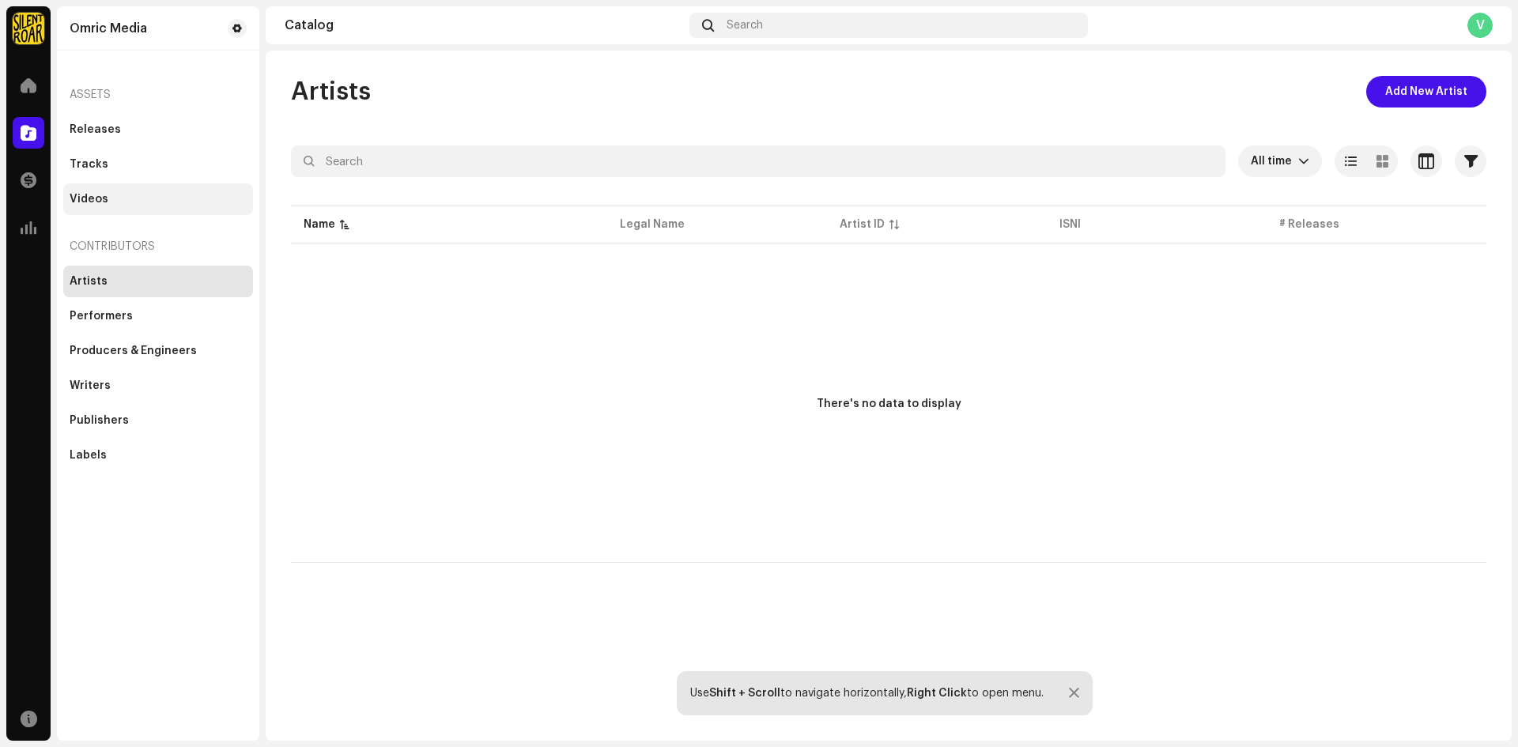
click at [74, 193] on div "Videos" at bounding box center [89, 199] width 39 height 13
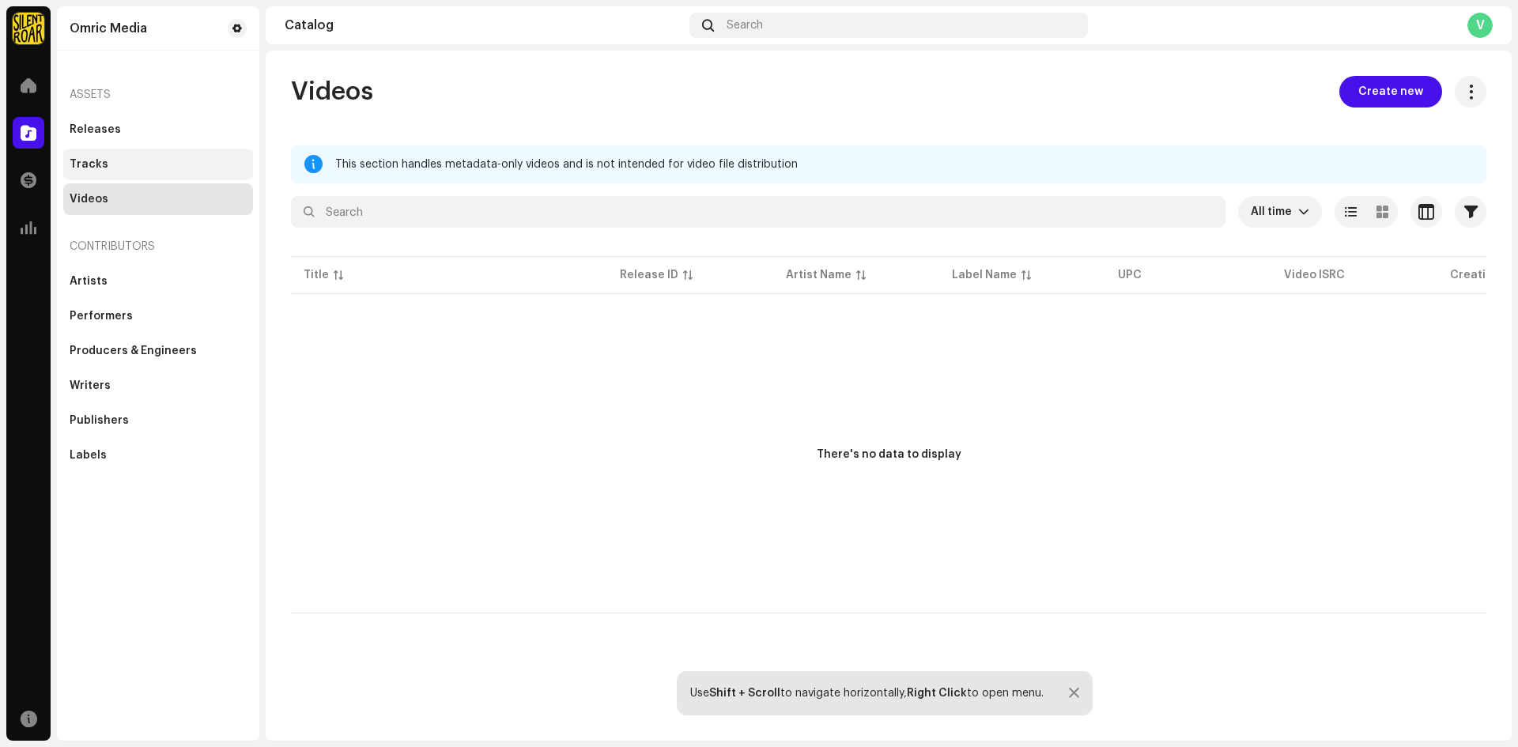
click at [147, 168] on div "Tracks" at bounding box center [158, 164] width 177 height 13
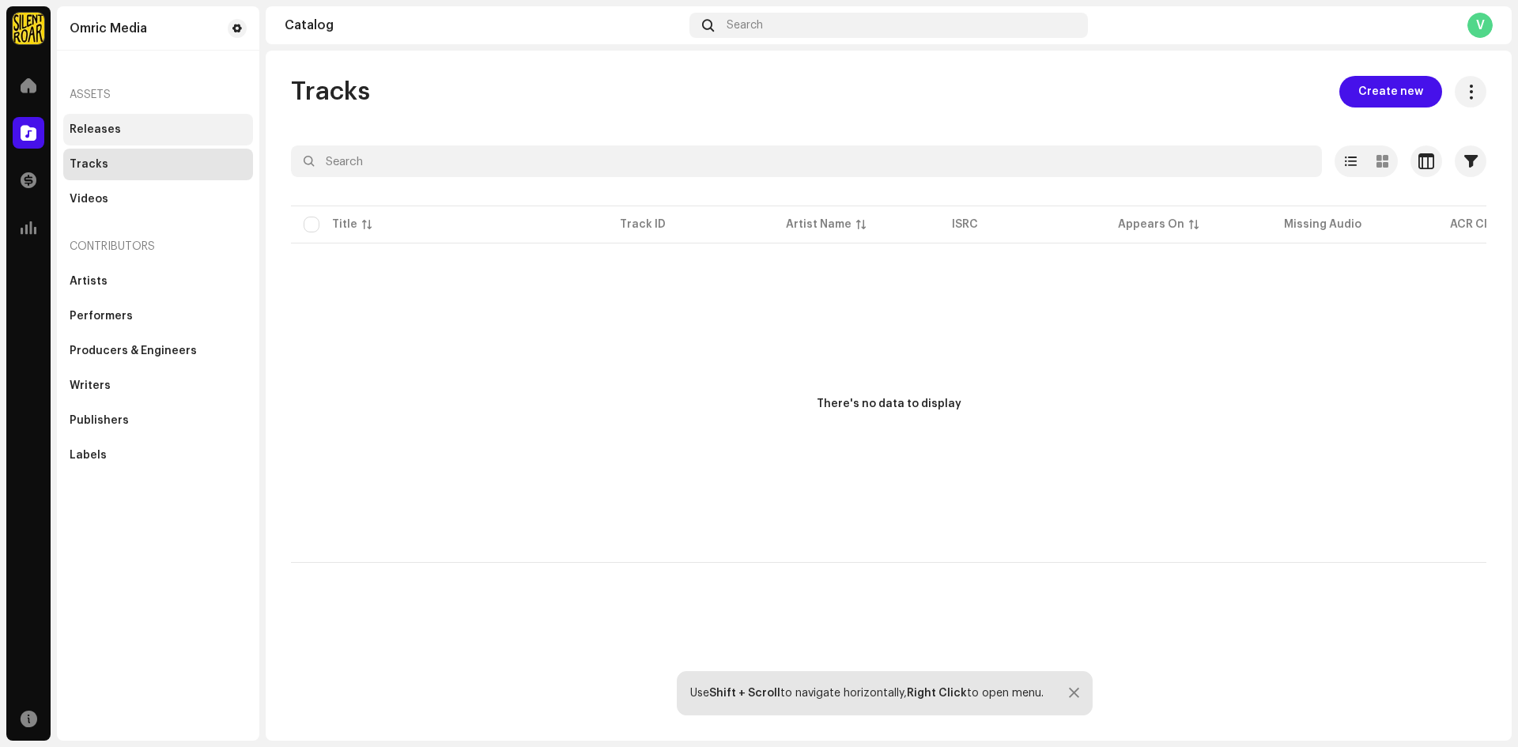
click at [126, 118] on div "Releases" at bounding box center [158, 130] width 190 height 32
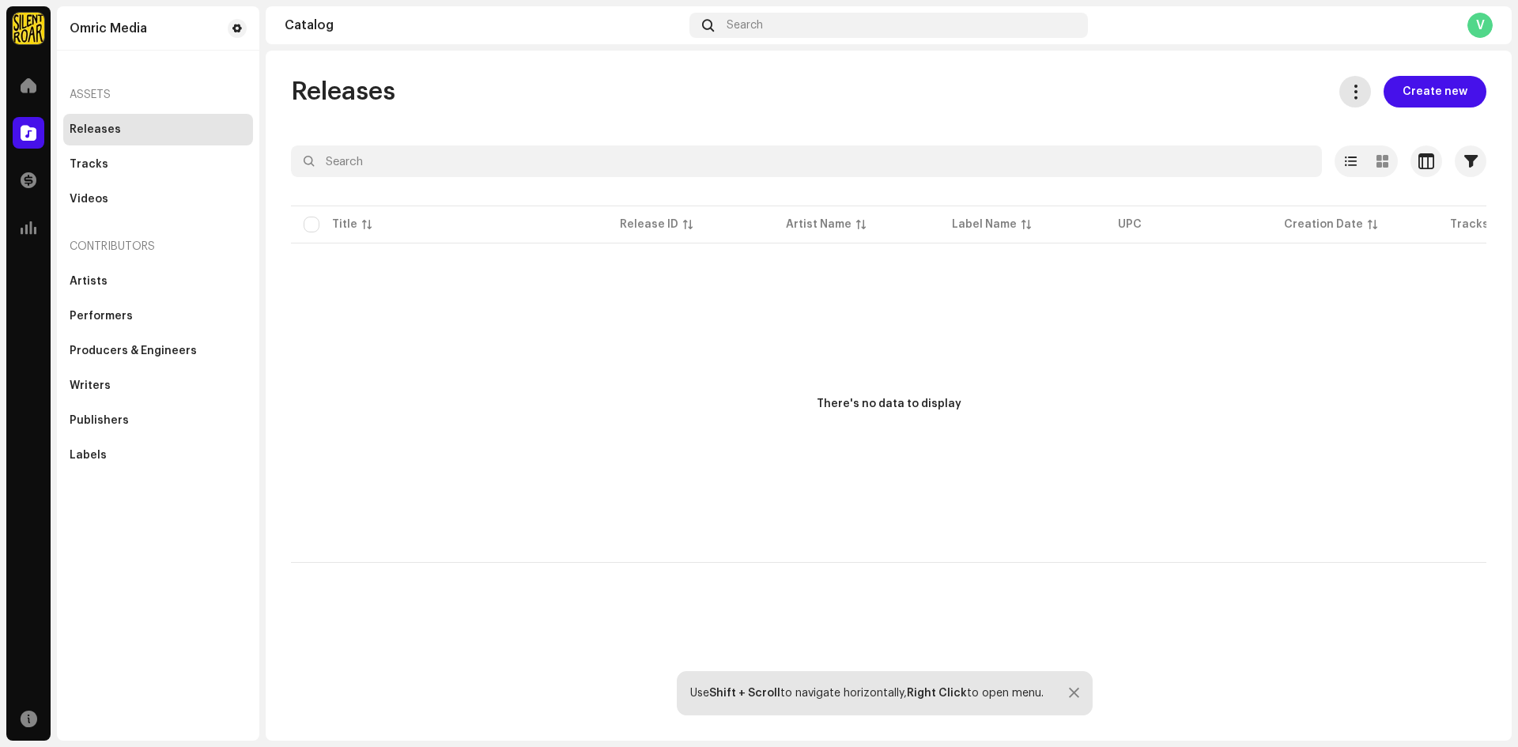
click at [1370, 80] on button at bounding box center [1355, 92] width 32 height 32
click at [1025, 416] on div "There's no data to display" at bounding box center [888, 405] width 1195 height 316
click at [29, 228] on span at bounding box center [29, 227] width 16 height 13
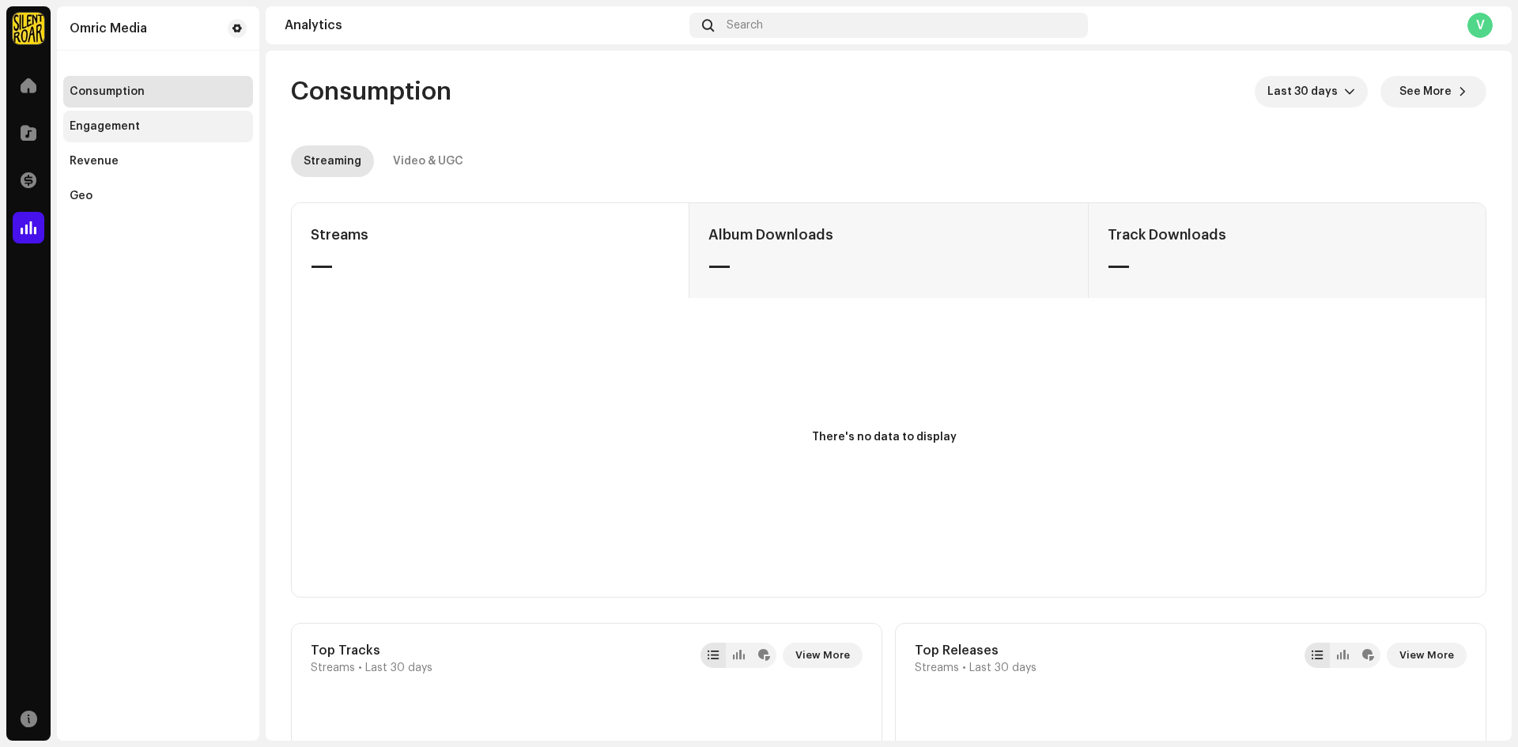
click at [123, 115] on div "Engagement" at bounding box center [158, 127] width 190 height 32
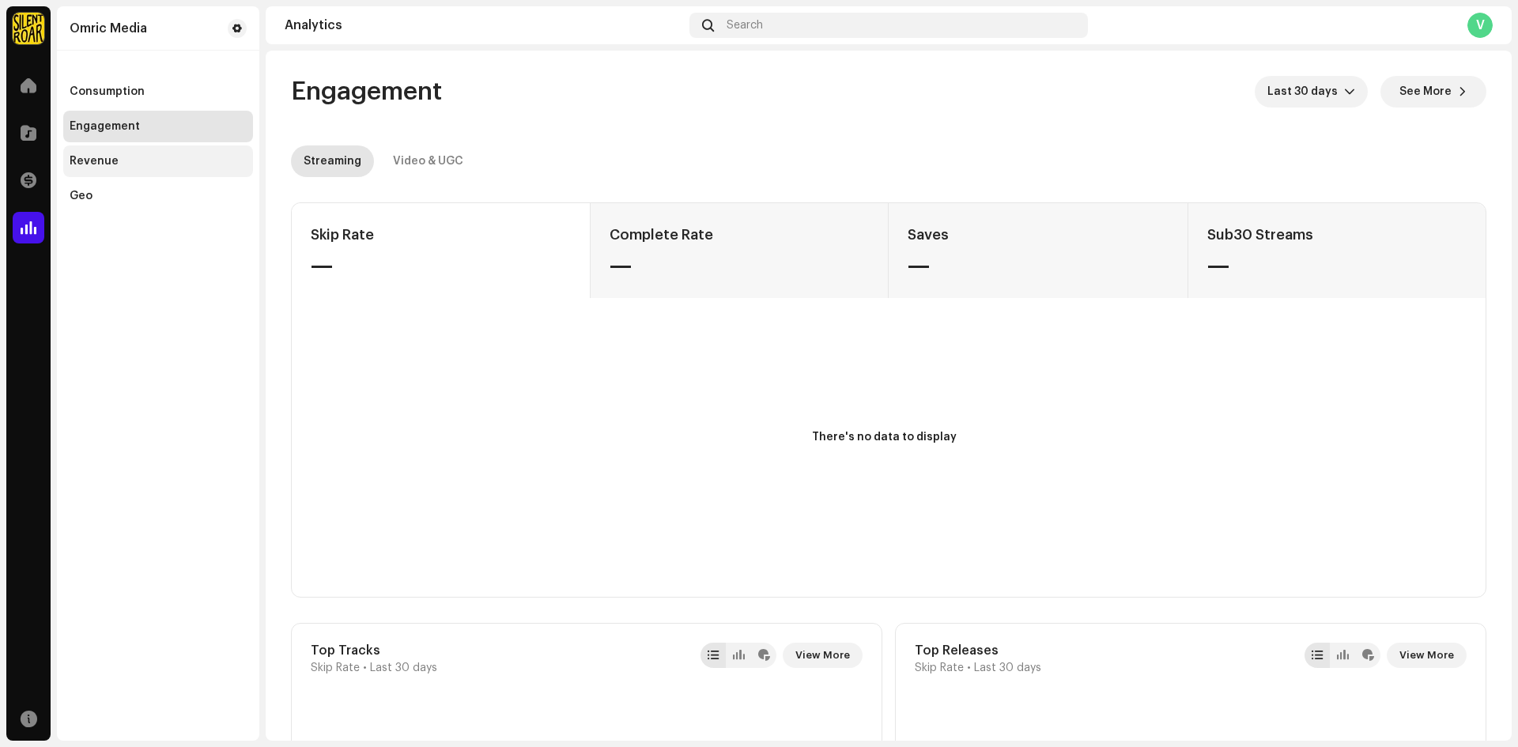
click at [90, 156] on div "Revenue" at bounding box center [94, 161] width 49 height 13
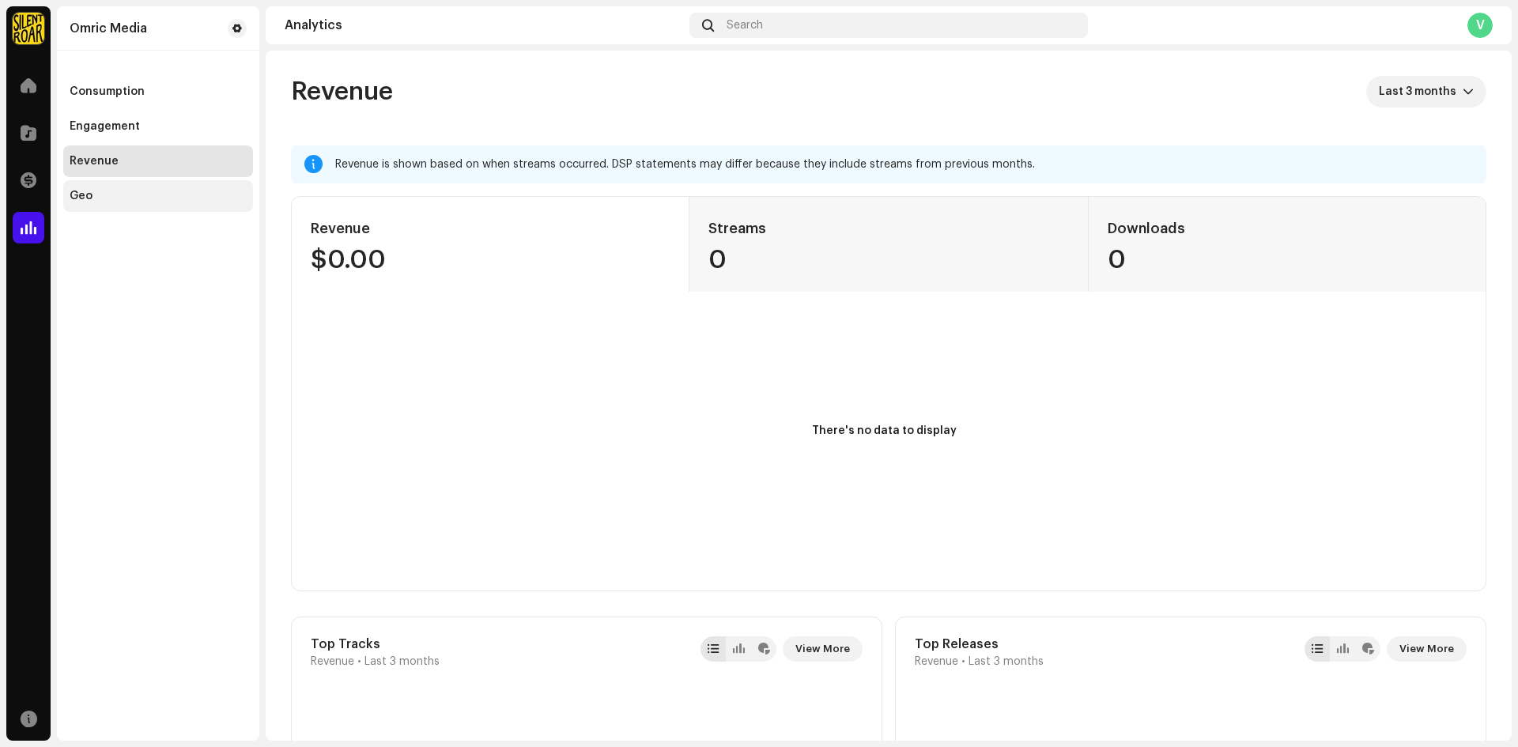
click at [84, 185] on div "Geo" at bounding box center [158, 196] width 190 height 32
click at [110, 193] on div "Geo" at bounding box center [158, 196] width 177 height 13
click at [120, 129] on div "Engagement" at bounding box center [105, 126] width 70 height 13
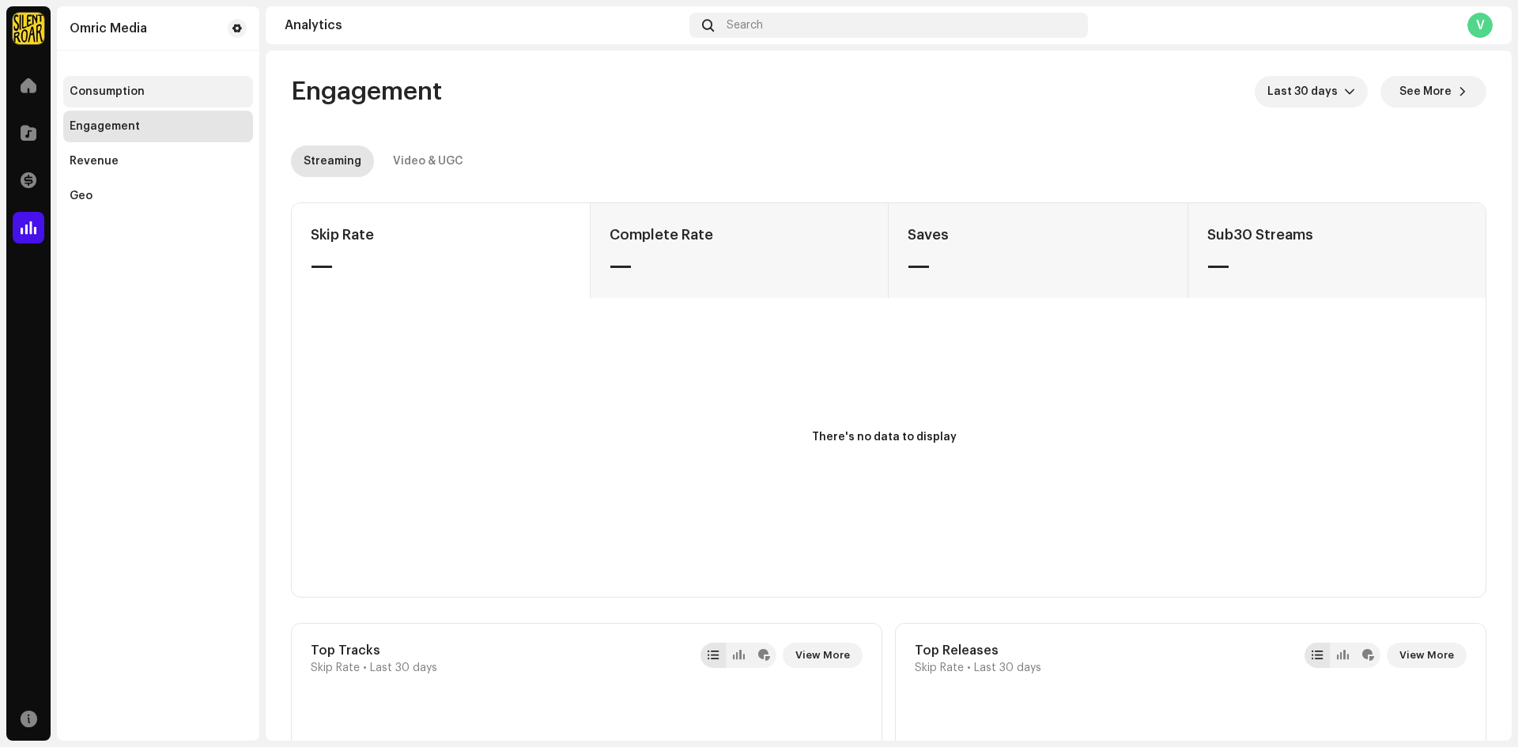
click at [126, 85] on div "Consumption" at bounding box center [158, 92] width 190 height 32
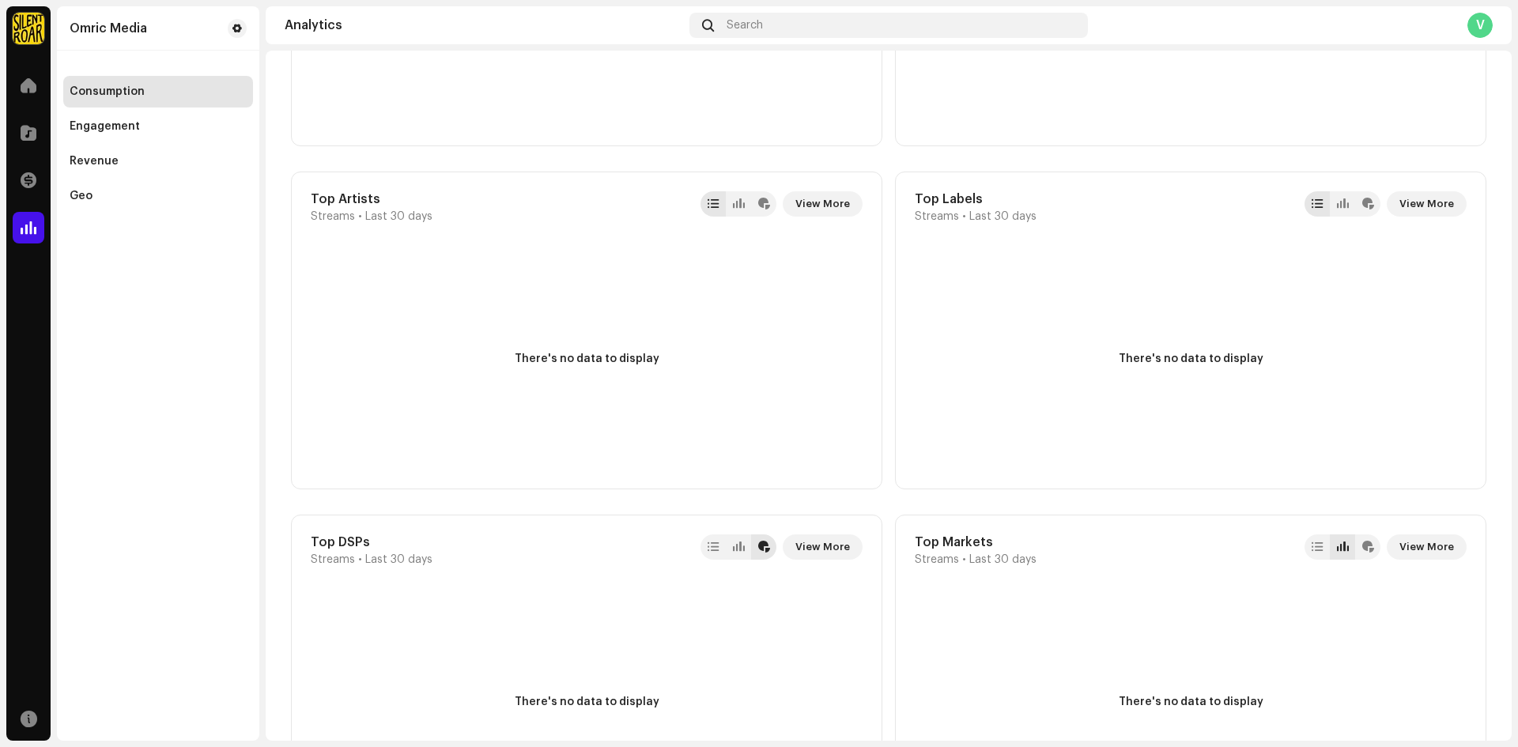
scroll to position [632, 0]
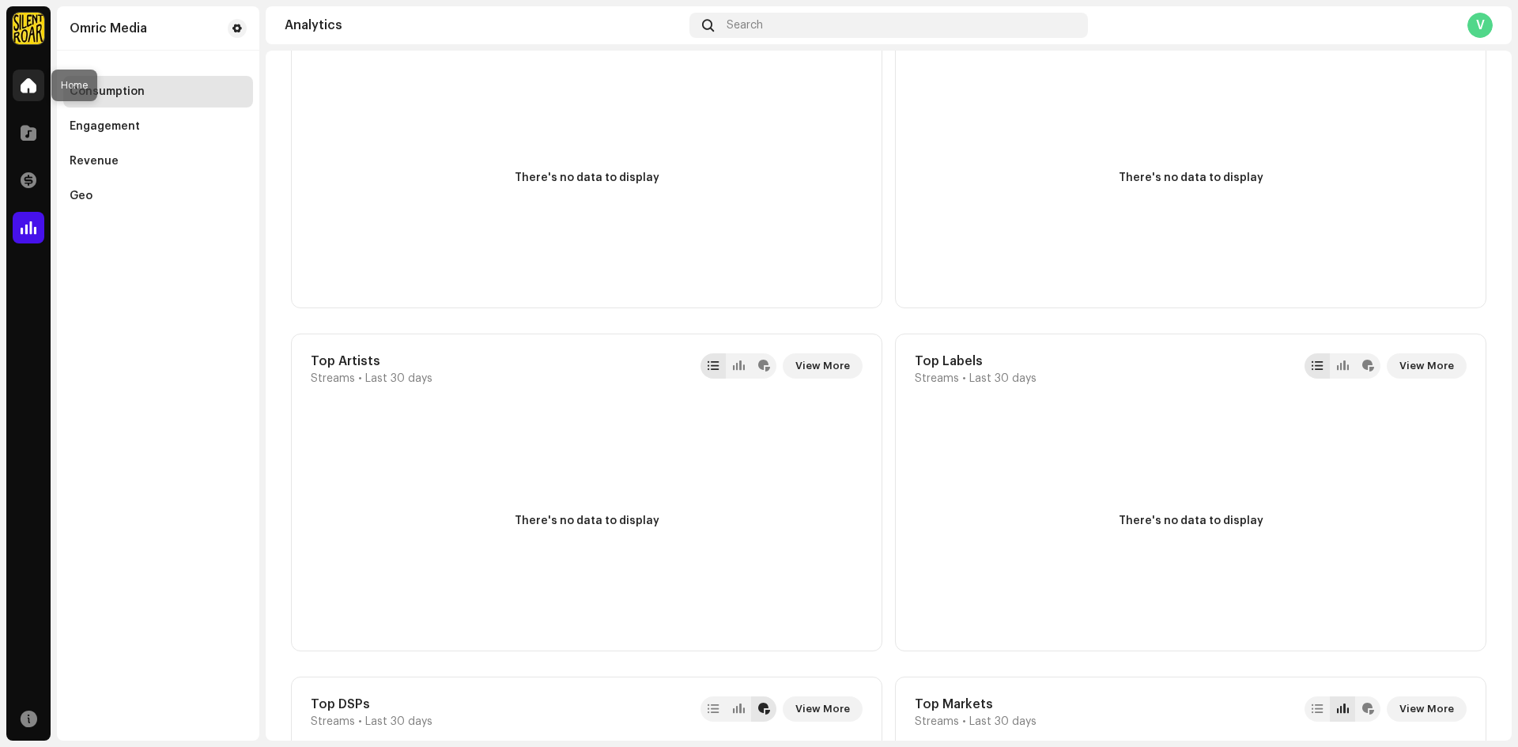
click at [20, 85] on div at bounding box center [29, 86] width 32 height 32
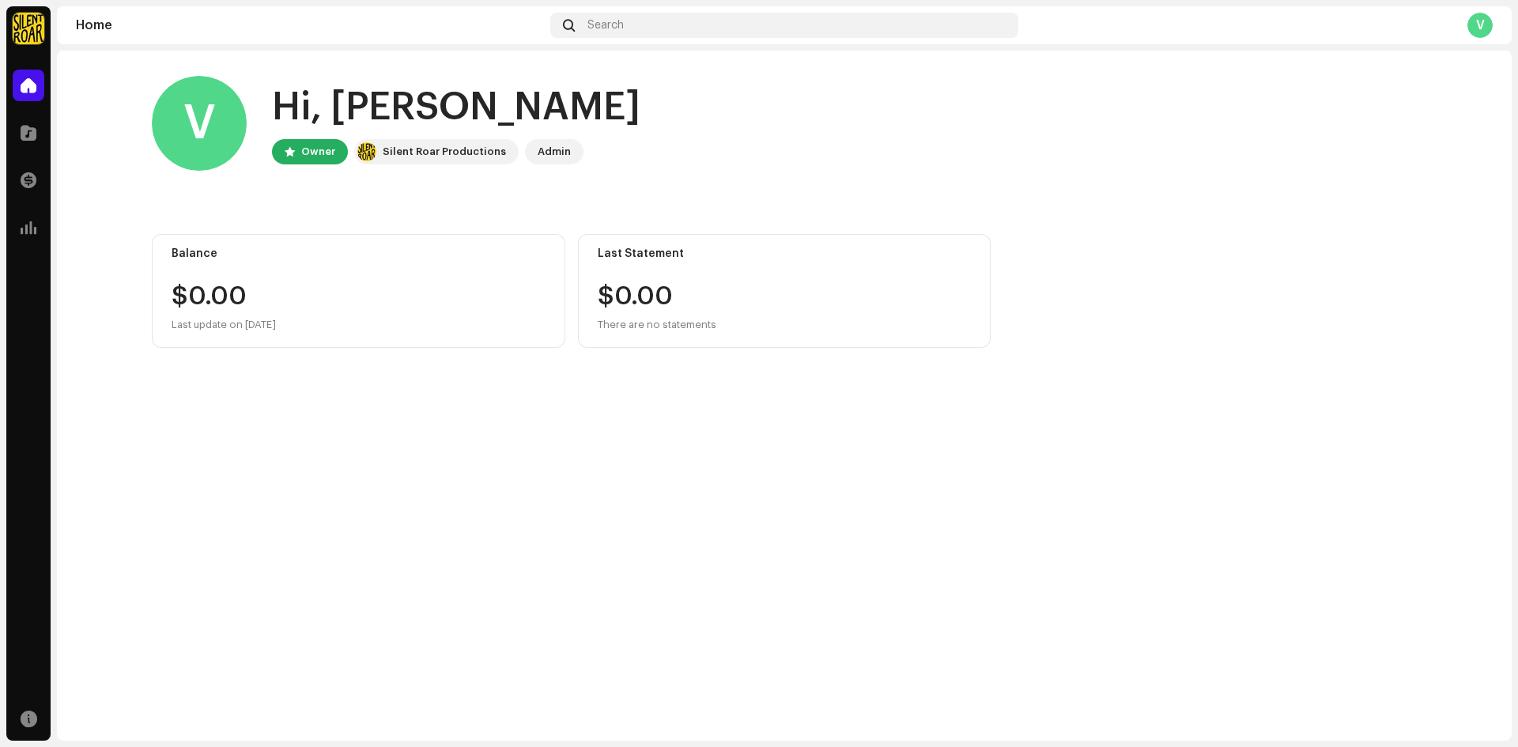
click at [447, 99] on div "V Hi, Vikash Owner Silent Roar Productions Admin" at bounding box center [784, 123] width 1265 height 95
click at [266, 221] on div "V Hi, Vikash Owner Silent Roar Productions Admin Balance $0.00 Last update on O…" at bounding box center [784, 212] width 1265 height 322
click at [13, 139] on div at bounding box center [29, 133] width 32 height 32
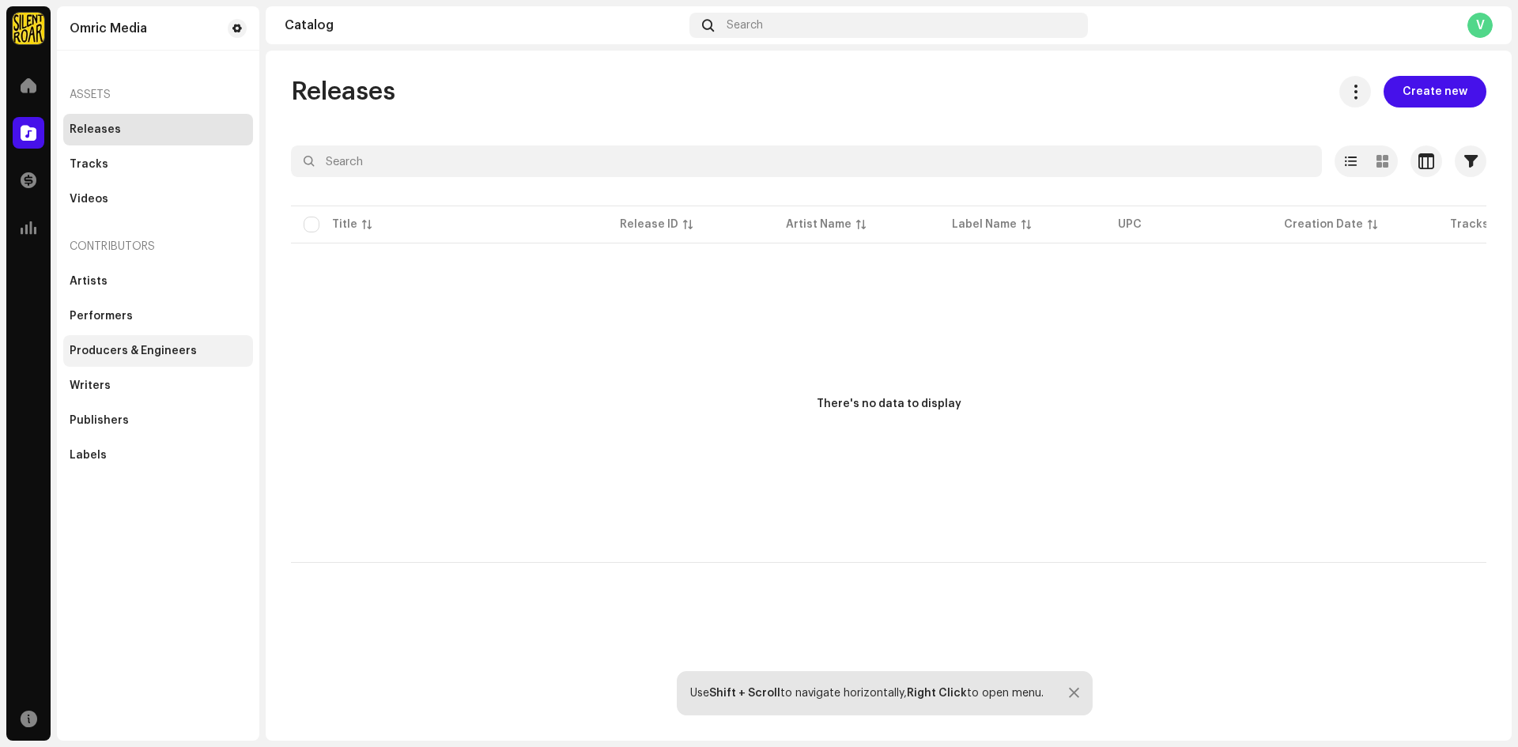
click at [119, 357] on div "Producers & Engineers" at bounding box center [158, 351] width 190 height 32
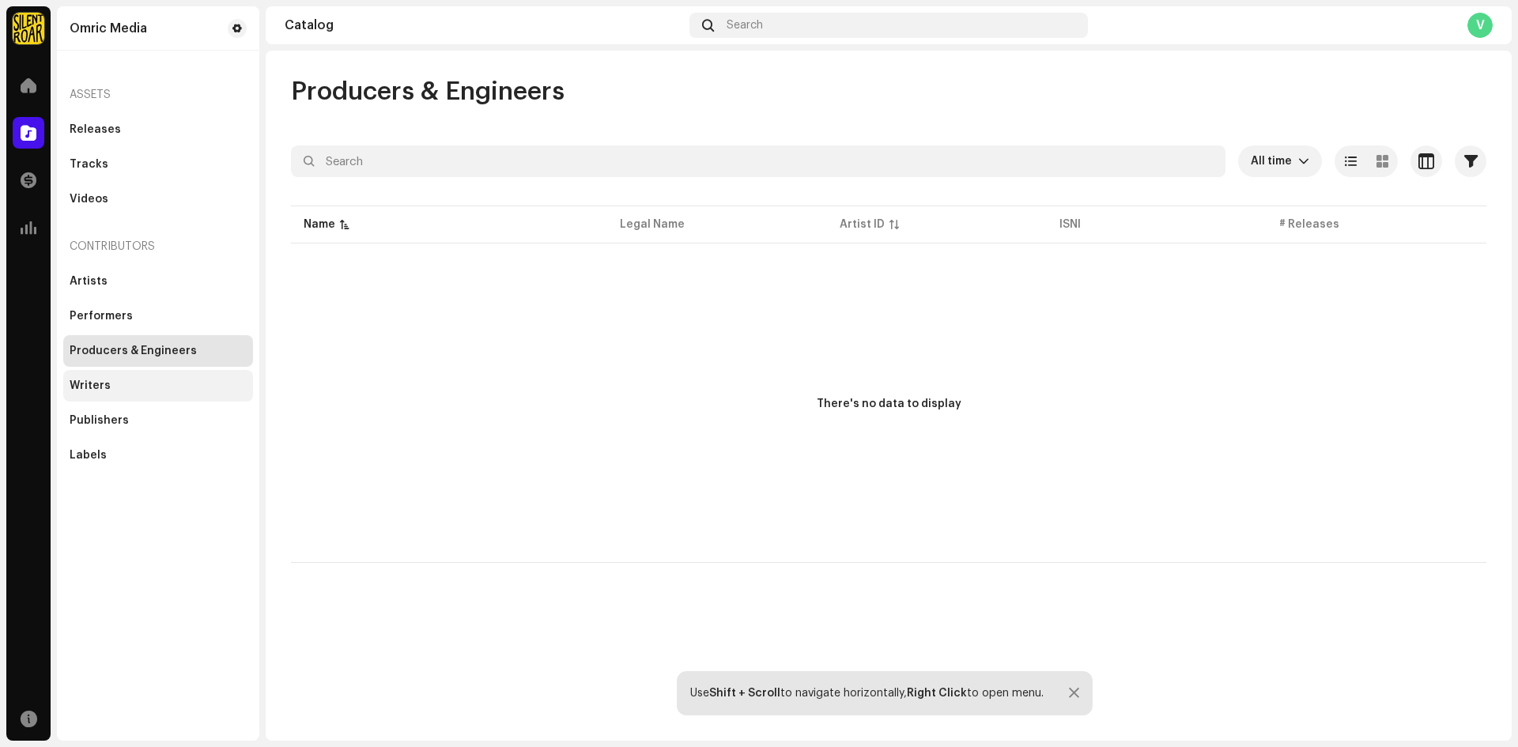
click at [115, 386] on div "Writers" at bounding box center [158, 385] width 177 height 13
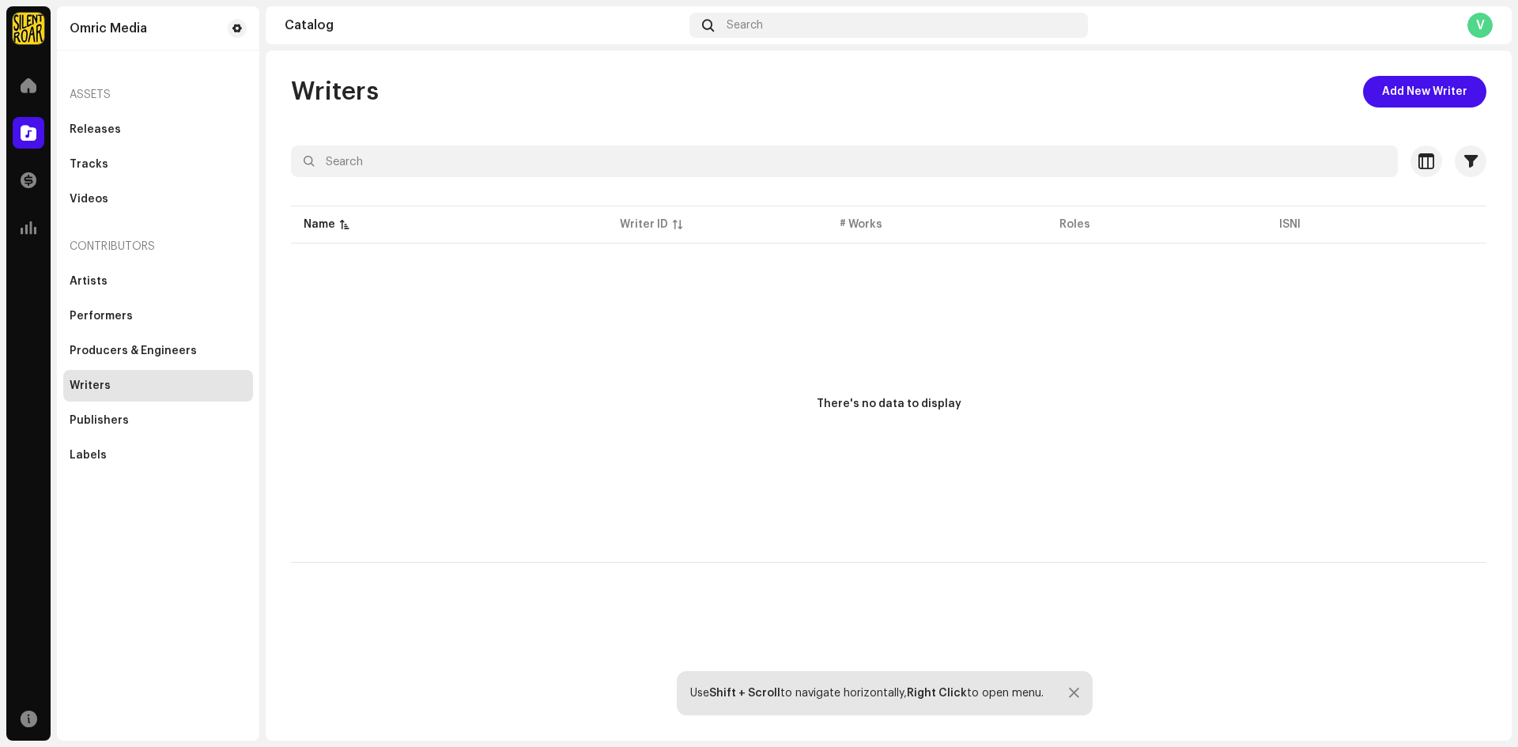
click at [94, 146] on div "Releases Tracks Videos" at bounding box center [158, 164] width 190 height 101
click at [150, 417] on div "Publishers" at bounding box center [158, 420] width 177 height 13
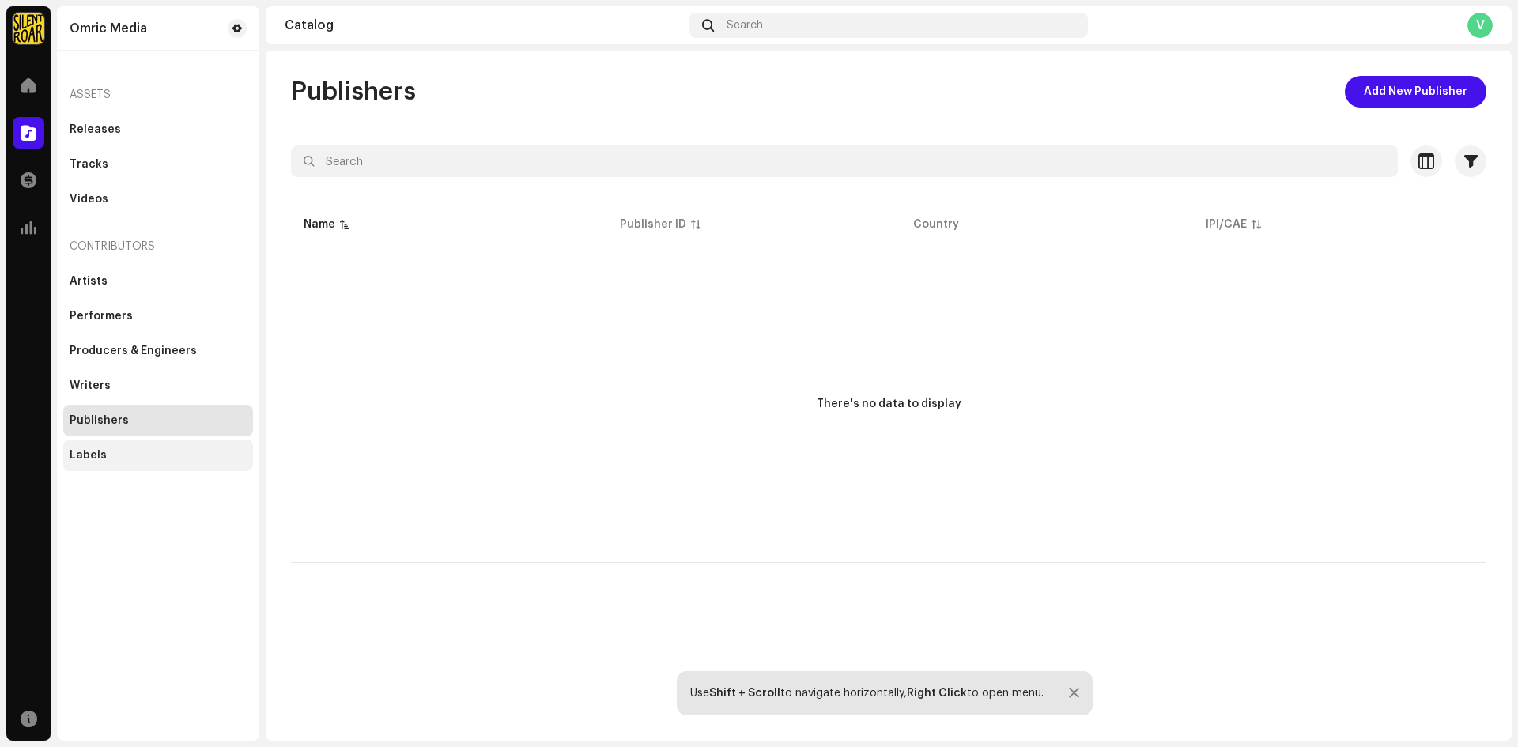
click at [108, 452] on div "Labels" at bounding box center [158, 455] width 177 height 13
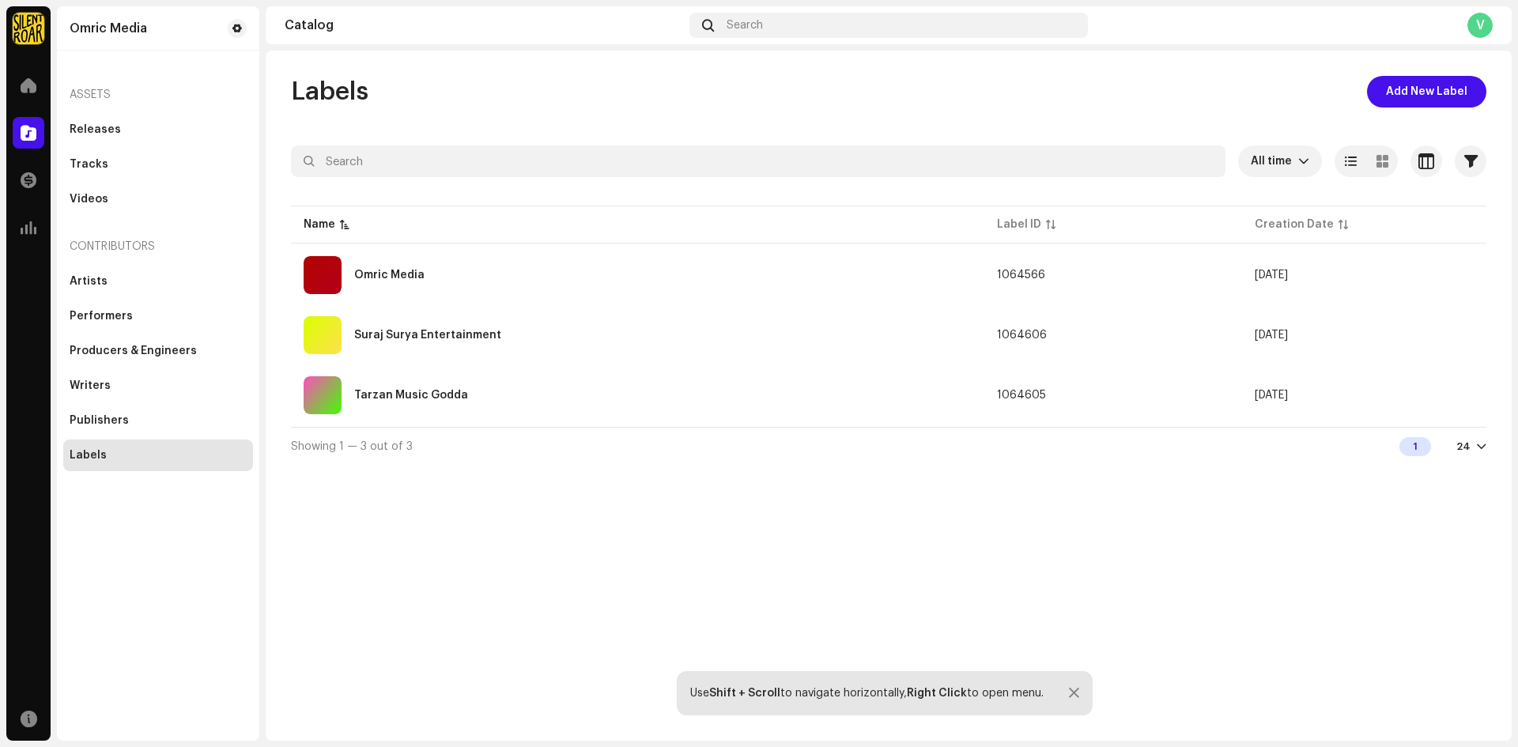
click at [1480, 447] on div at bounding box center [1480, 446] width 9 height 13
click at [1434, 536] on div "72" at bounding box center [1446, 539] width 65 height 32
click at [1258, 153] on span "All time" at bounding box center [1273, 161] width 47 height 32
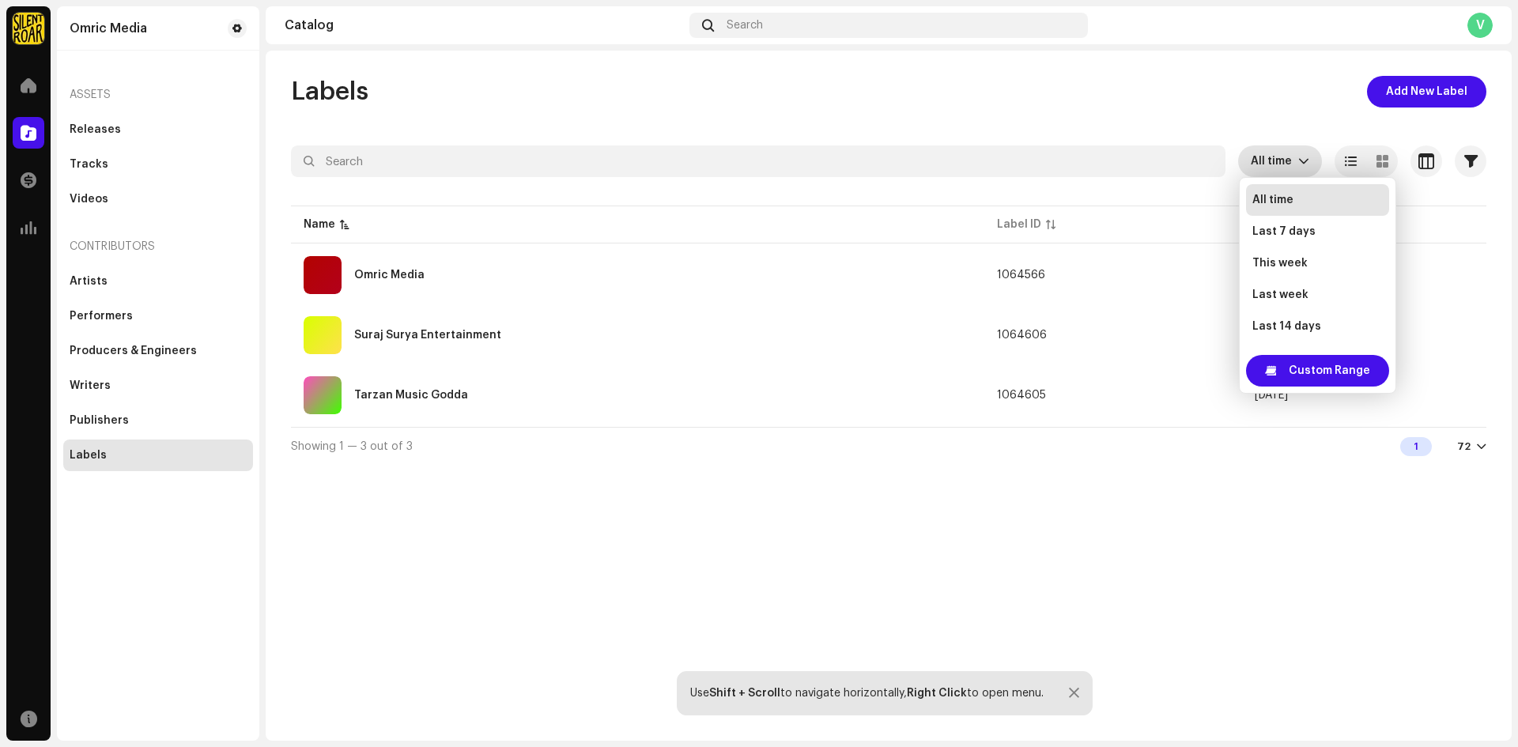
scroll to position [25, 0]
click at [1051, 488] on div "Labels Add New Label All time Selected 0 Select all Options Filters Archive sta…" at bounding box center [889, 396] width 1246 height 690
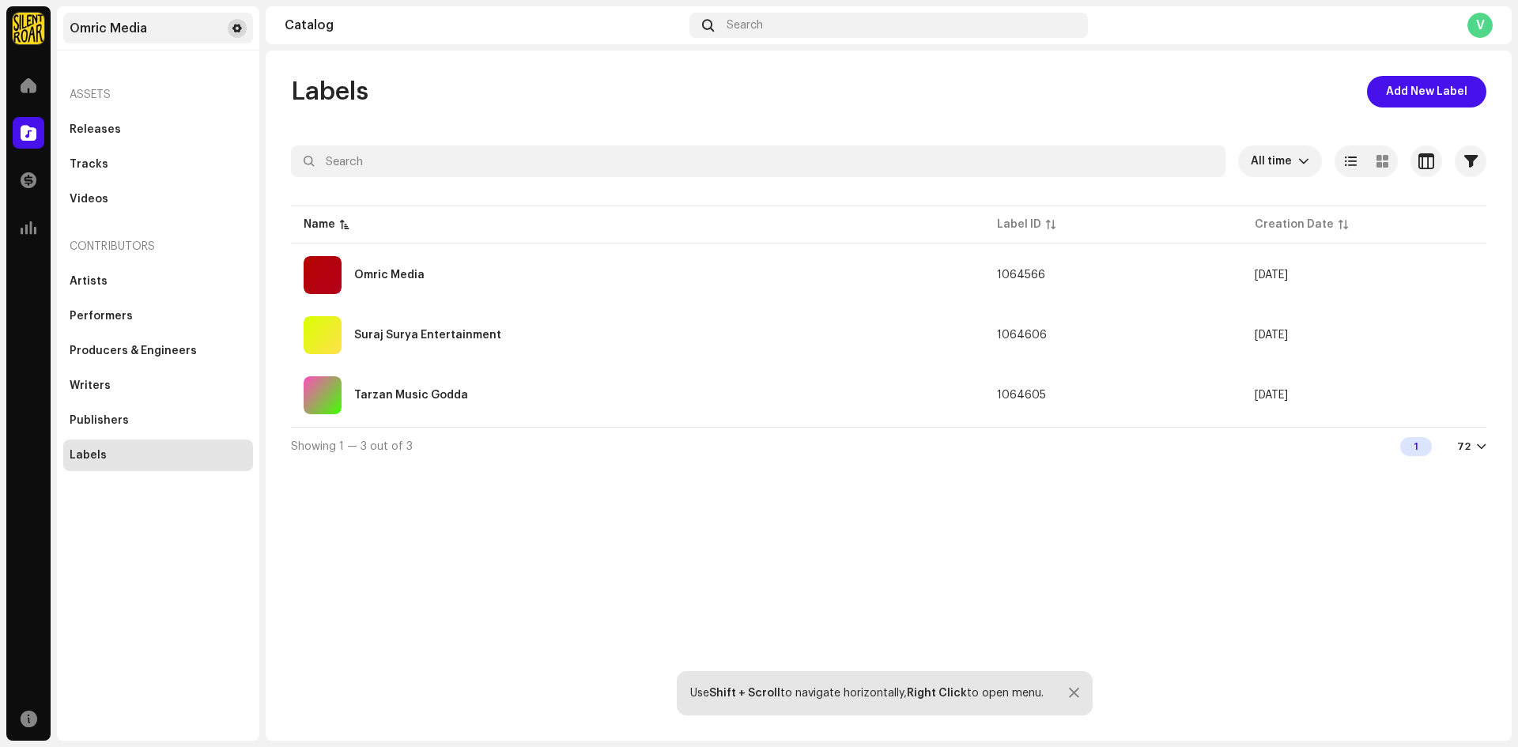
click at [238, 28] on span at bounding box center [236, 28] width 9 height 13
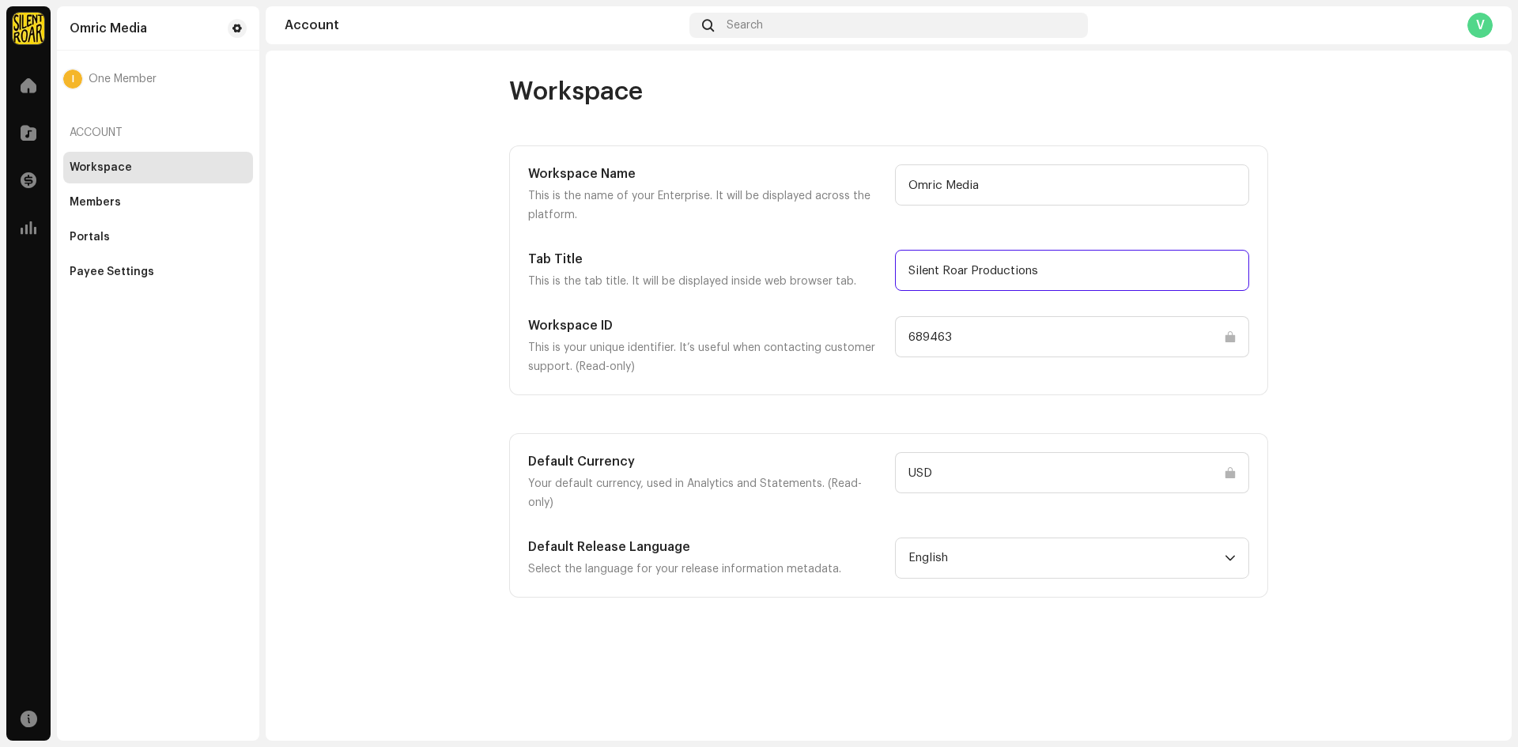
click at [994, 250] on input "Silent Roar Productions" at bounding box center [1072, 270] width 354 height 41
click at [1077, 264] on input "Silent Roar Productions" at bounding box center [1072, 270] width 354 height 41
click at [970, 277] on input "Silent Roar Productions" at bounding box center [1072, 270] width 354 height 41
click at [1077, 281] on input "Silent Roar Productions" at bounding box center [1072, 270] width 354 height 41
drag, startPoint x: 1077, startPoint y: 281, endPoint x: 882, endPoint y: 278, distance: 195.3
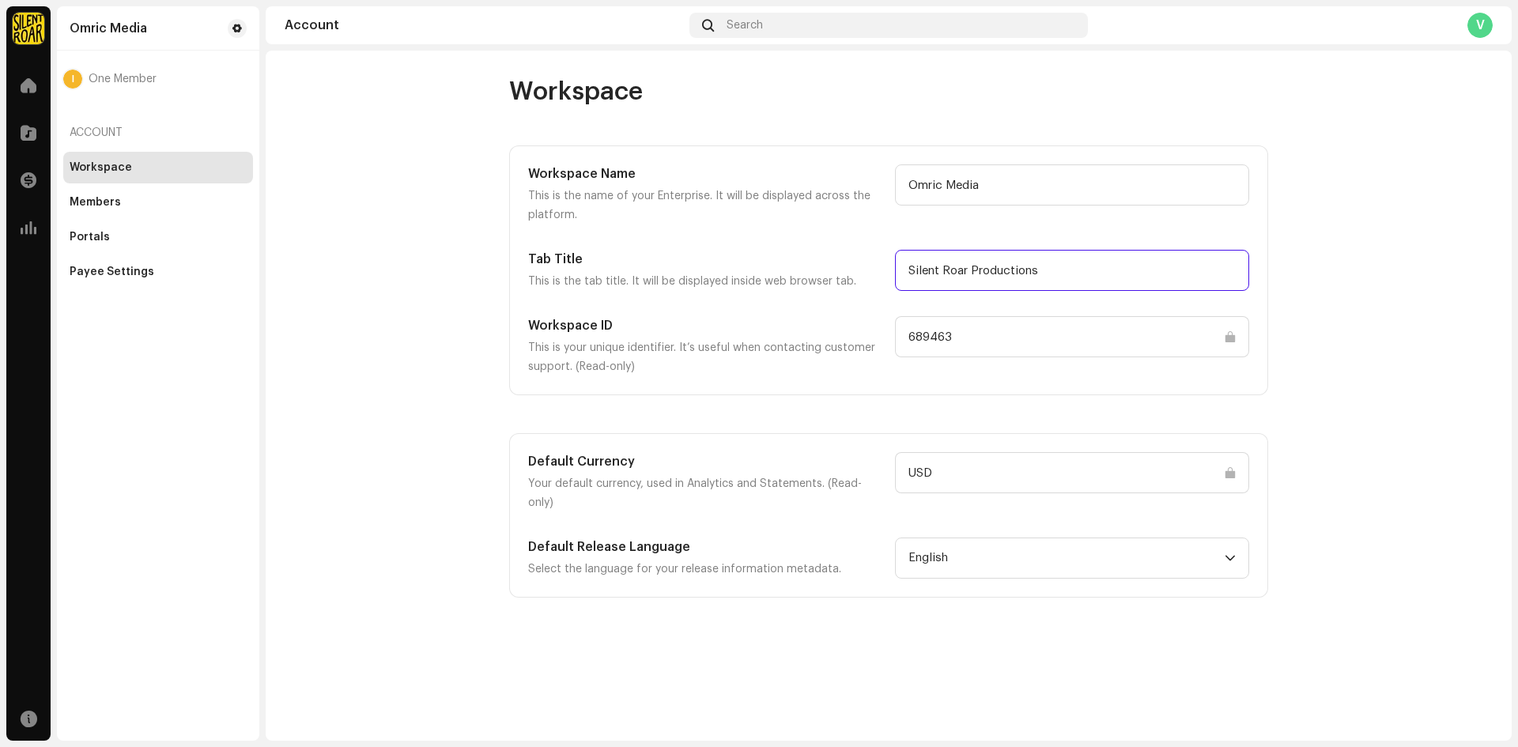
click at [882, 279] on div "Tab Title This is the tab title. It will be displayed inside web browser tab. S…" at bounding box center [888, 270] width 721 height 41
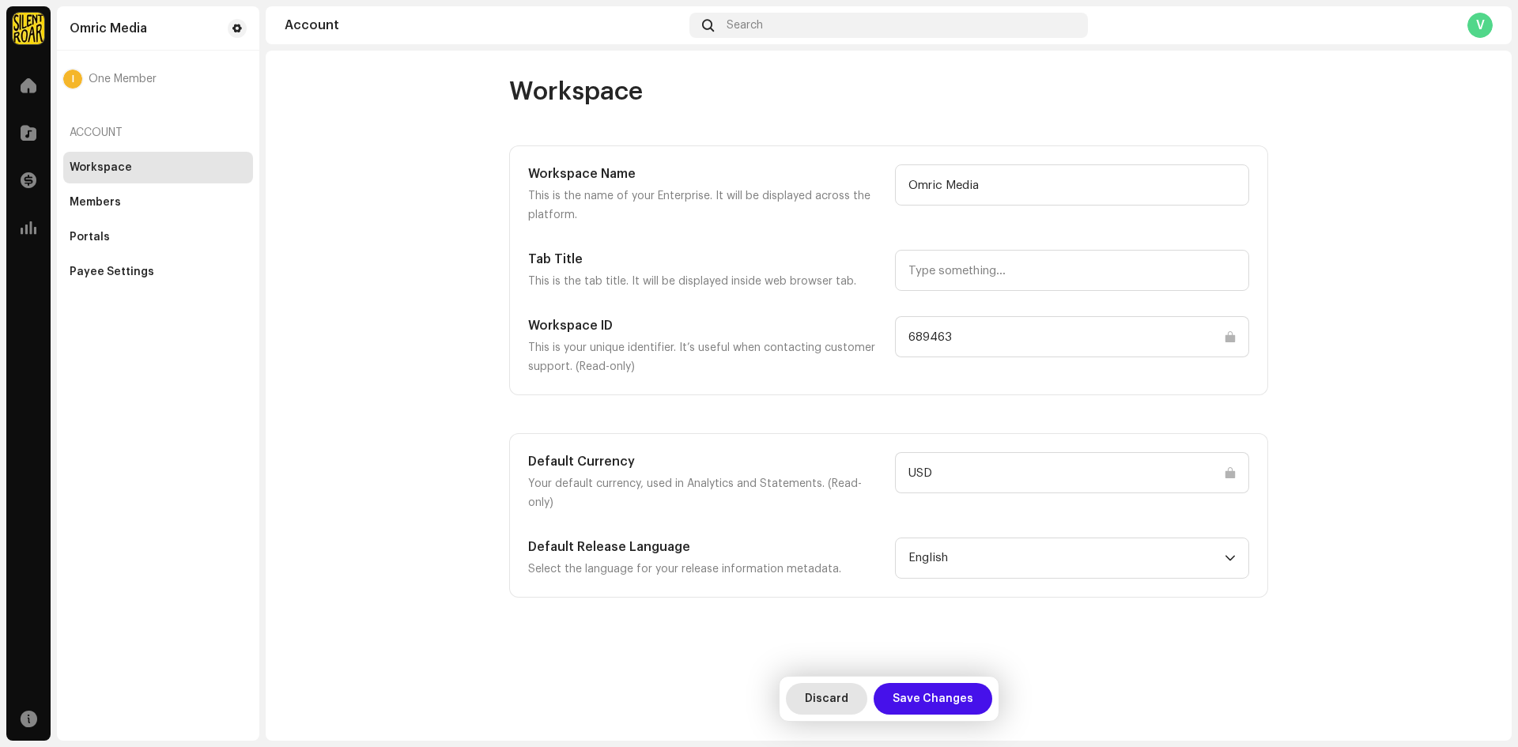
click at [820, 703] on span "Discard" at bounding box center [826, 699] width 43 height 32
type input "Omric Media"
type input "Silent Roar Productions"
type input "689463"
type input "USD"
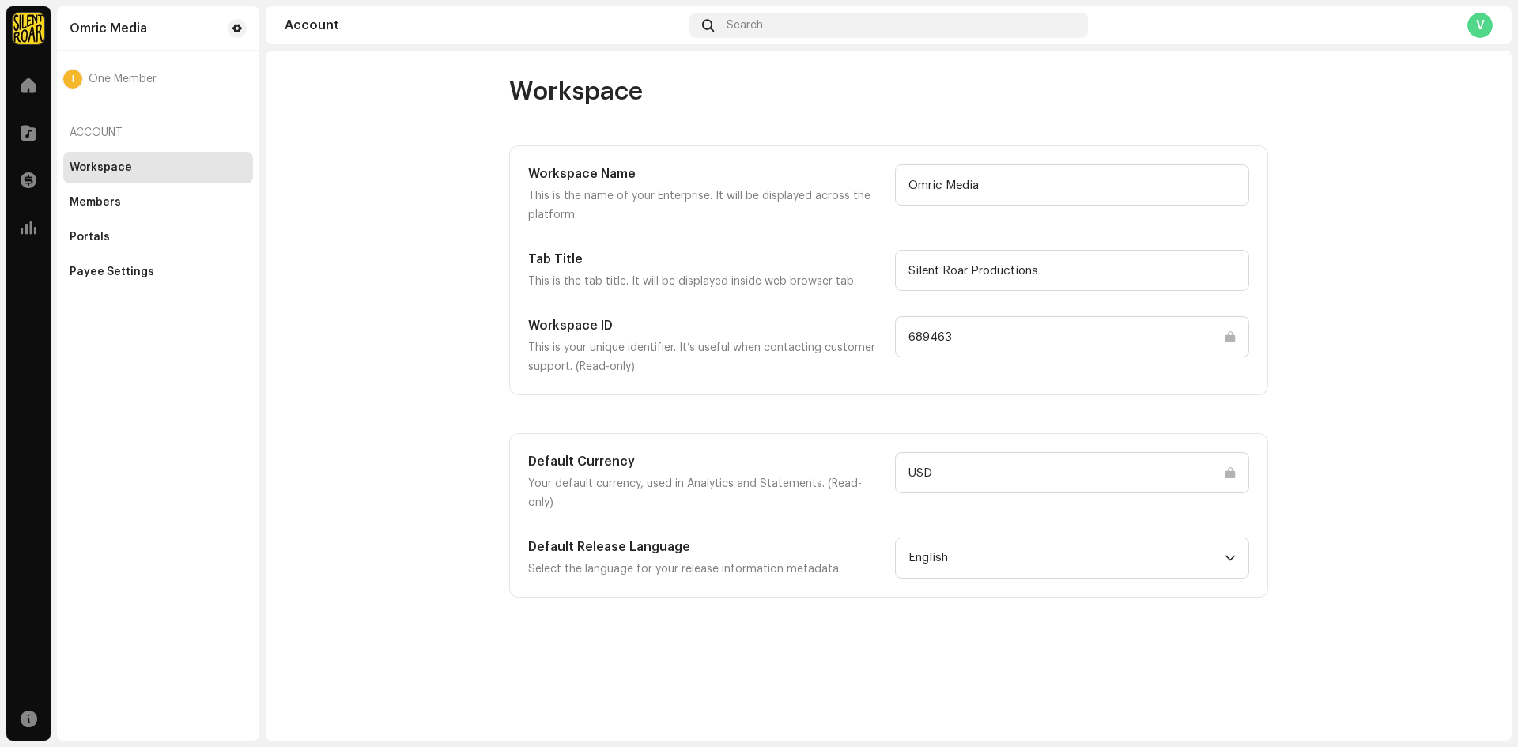
click at [116, 169] on div "Workspace" at bounding box center [101, 167] width 62 height 13
click at [115, 208] on div "Members" at bounding box center [95, 202] width 51 height 13
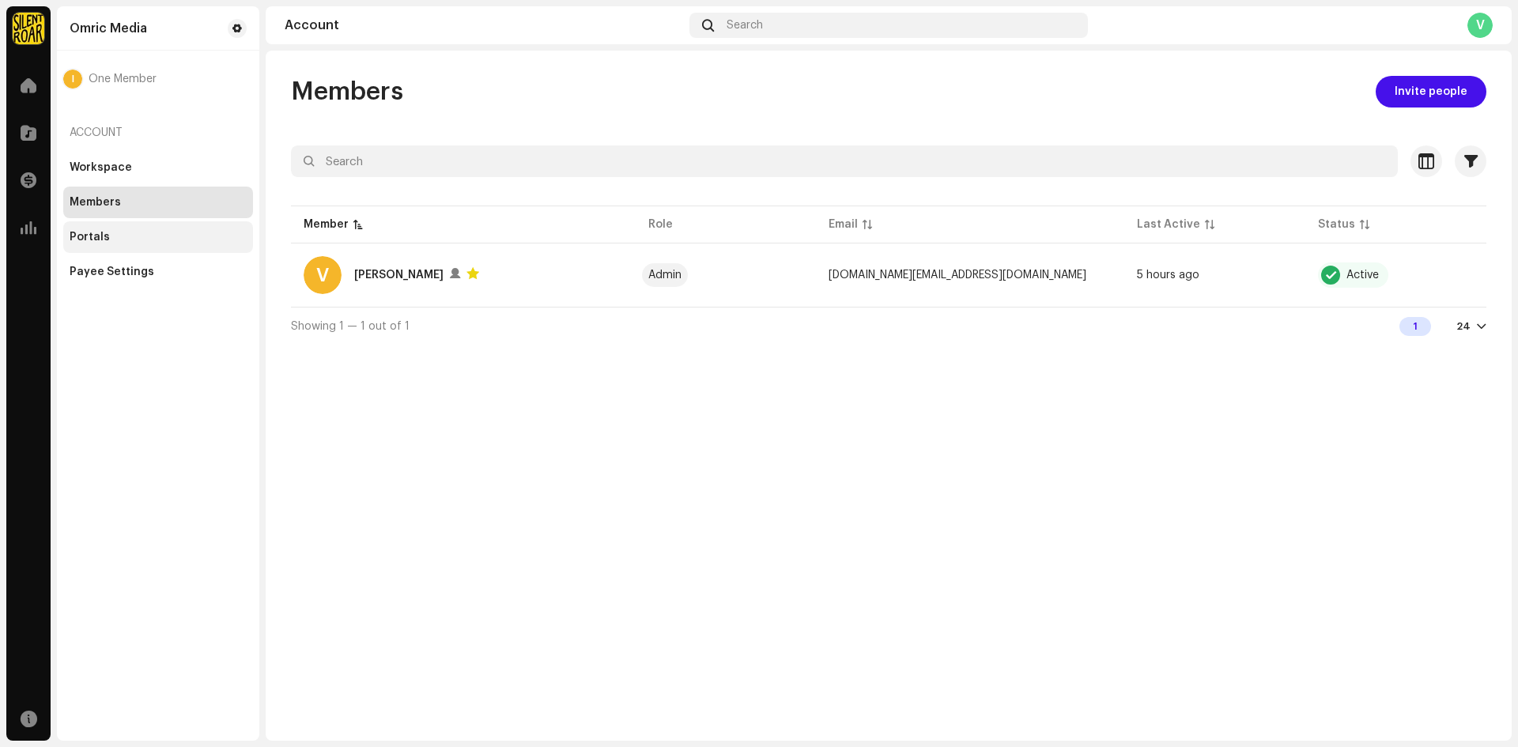
click at [101, 228] on div "Portals" at bounding box center [158, 237] width 190 height 32
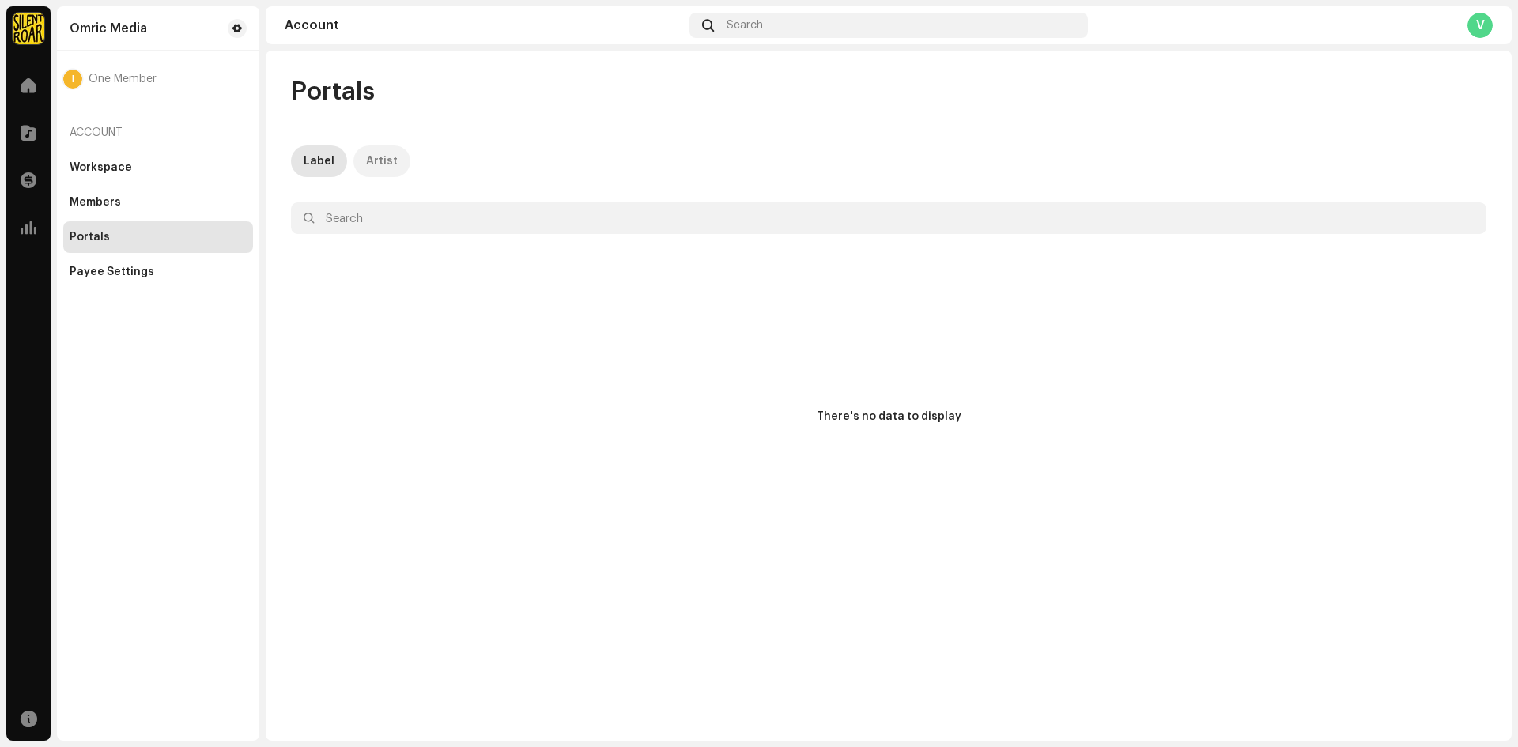
click at [372, 163] on div "Artist" at bounding box center [382, 161] width 32 height 32
click at [101, 145] on div "Account" at bounding box center [158, 133] width 190 height 38
click at [320, 160] on div "Label" at bounding box center [319, 161] width 31 height 32
click at [128, 270] on div "Payee Settings" at bounding box center [112, 272] width 85 height 13
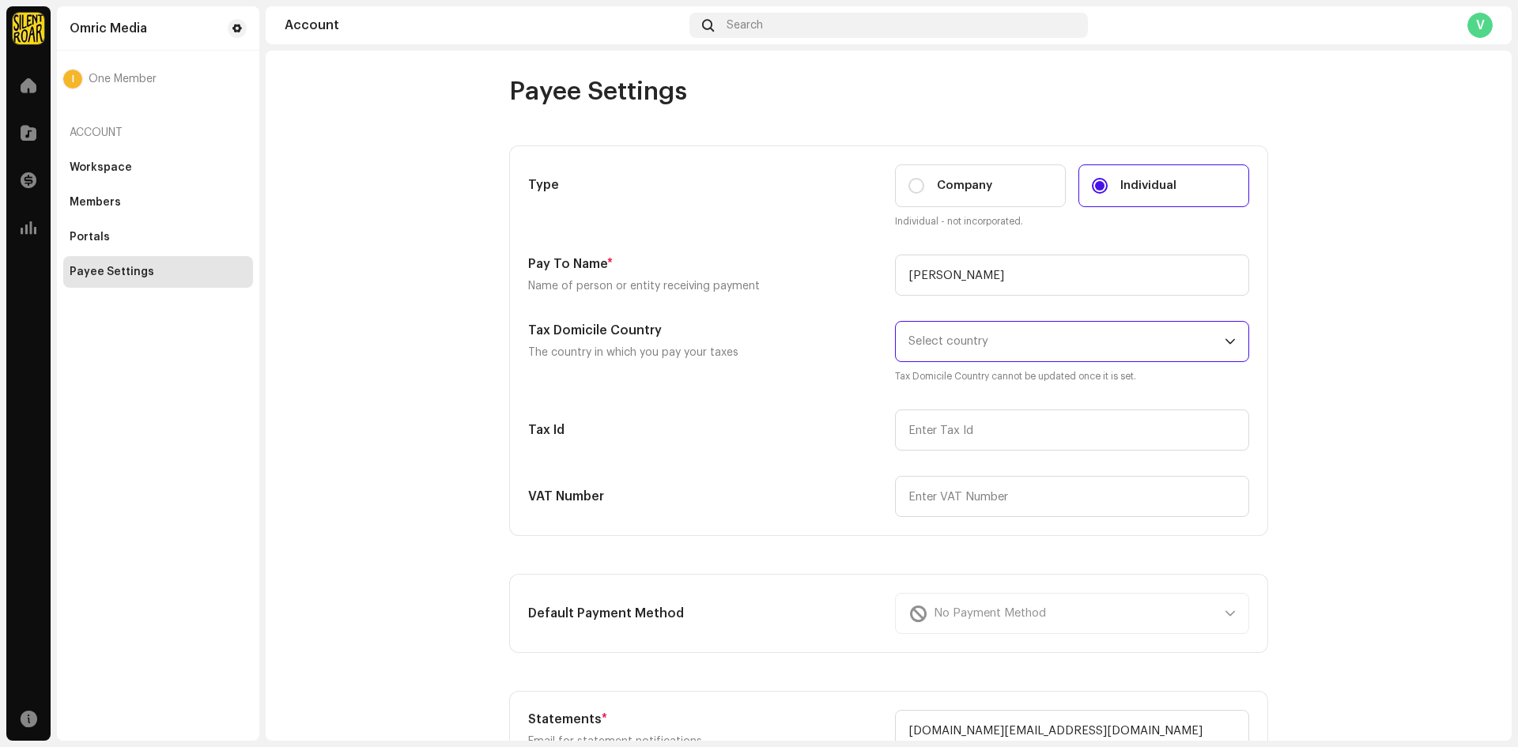
click at [952, 338] on span "Select country" at bounding box center [948, 341] width 80 height 12
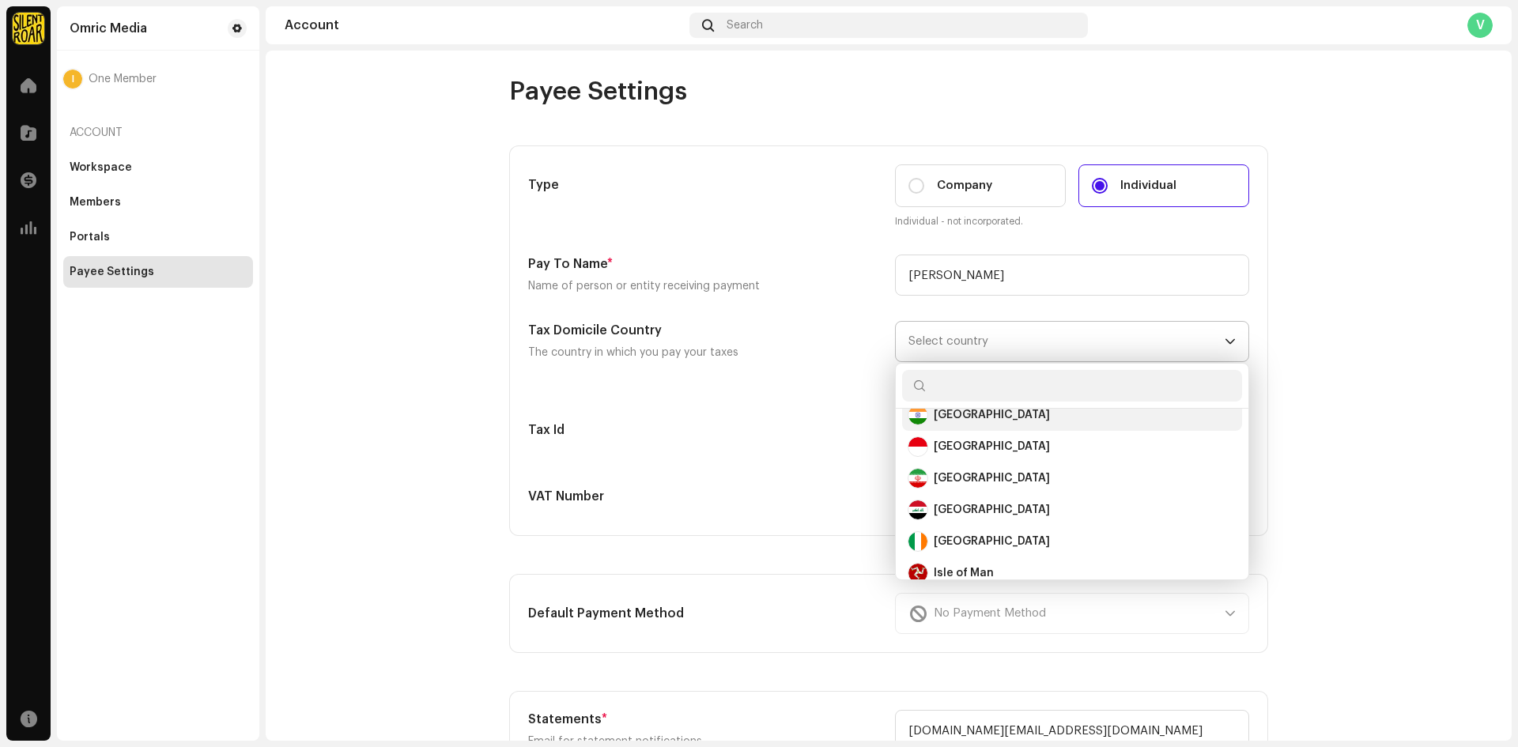
scroll to position [3231, 0]
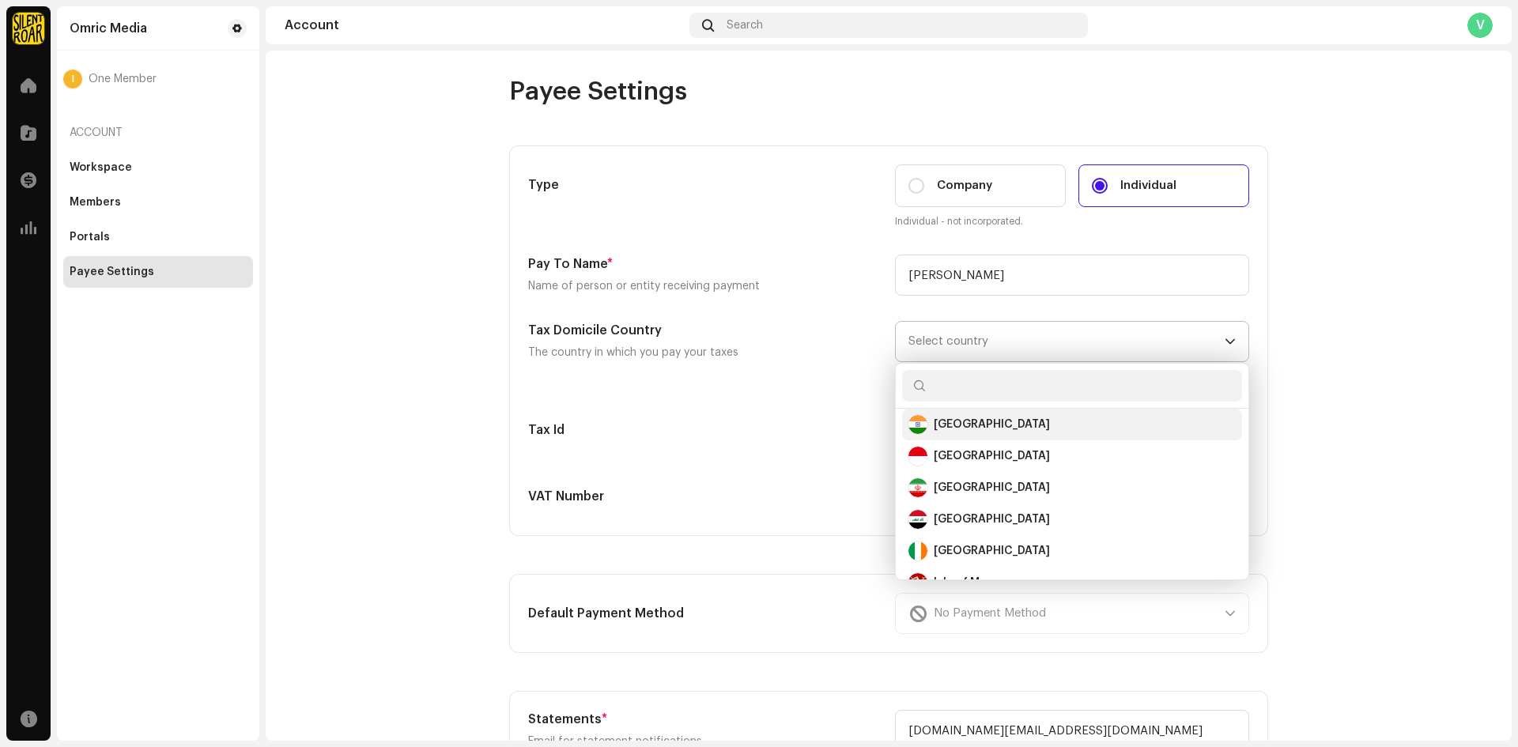
click at [956, 419] on div "India" at bounding box center [1071, 424] width 327 height 19
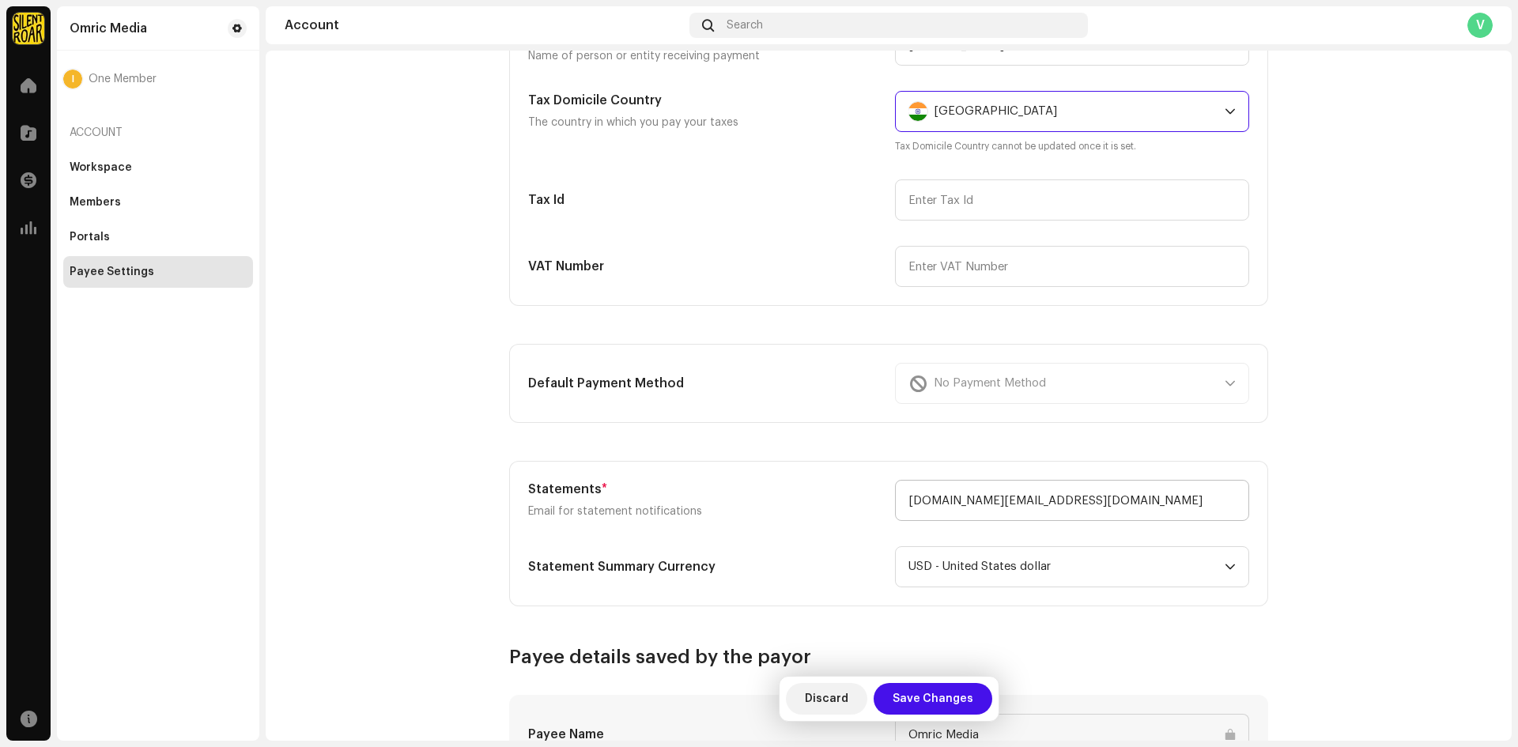
scroll to position [237, 0]
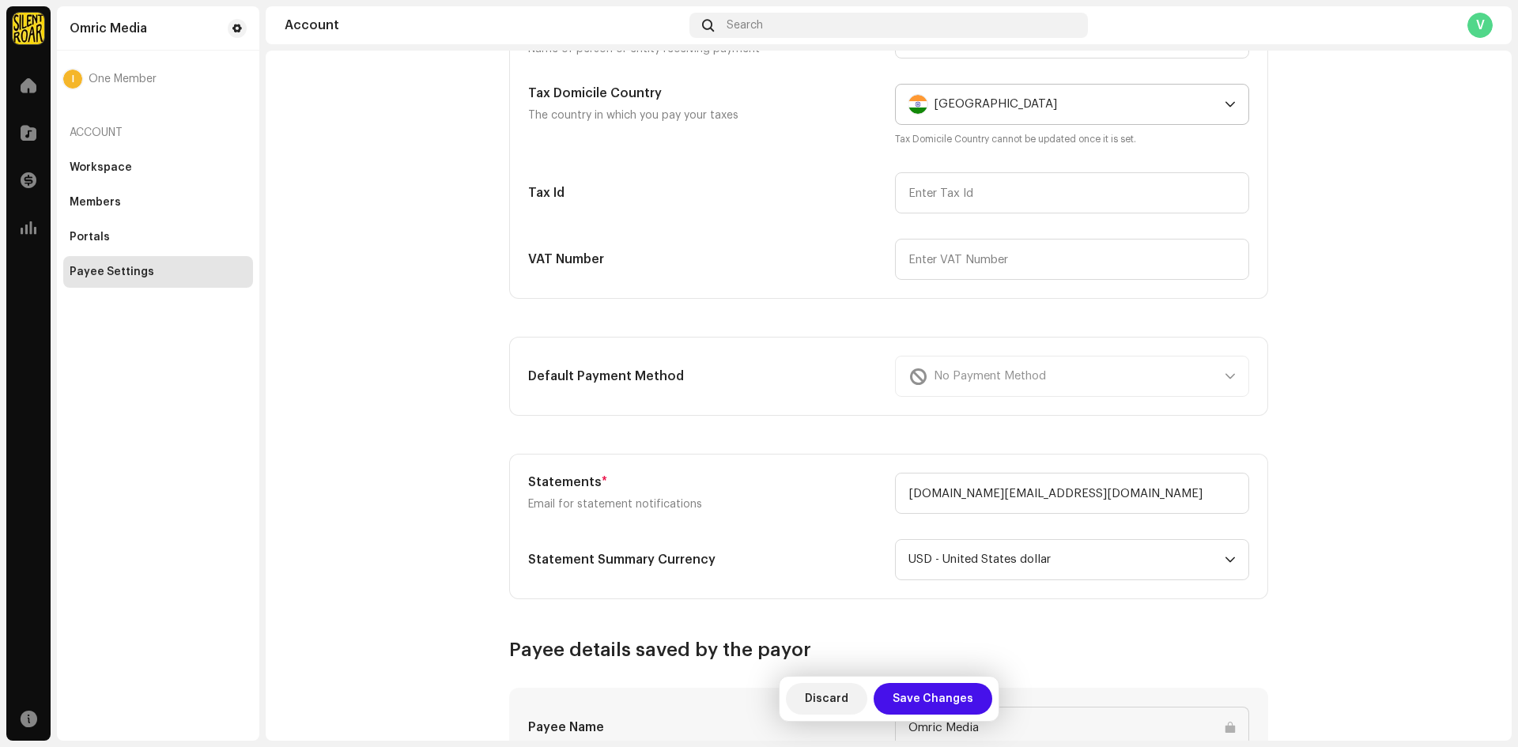
click at [998, 383] on div "No Payment Method" at bounding box center [1072, 376] width 354 height 41
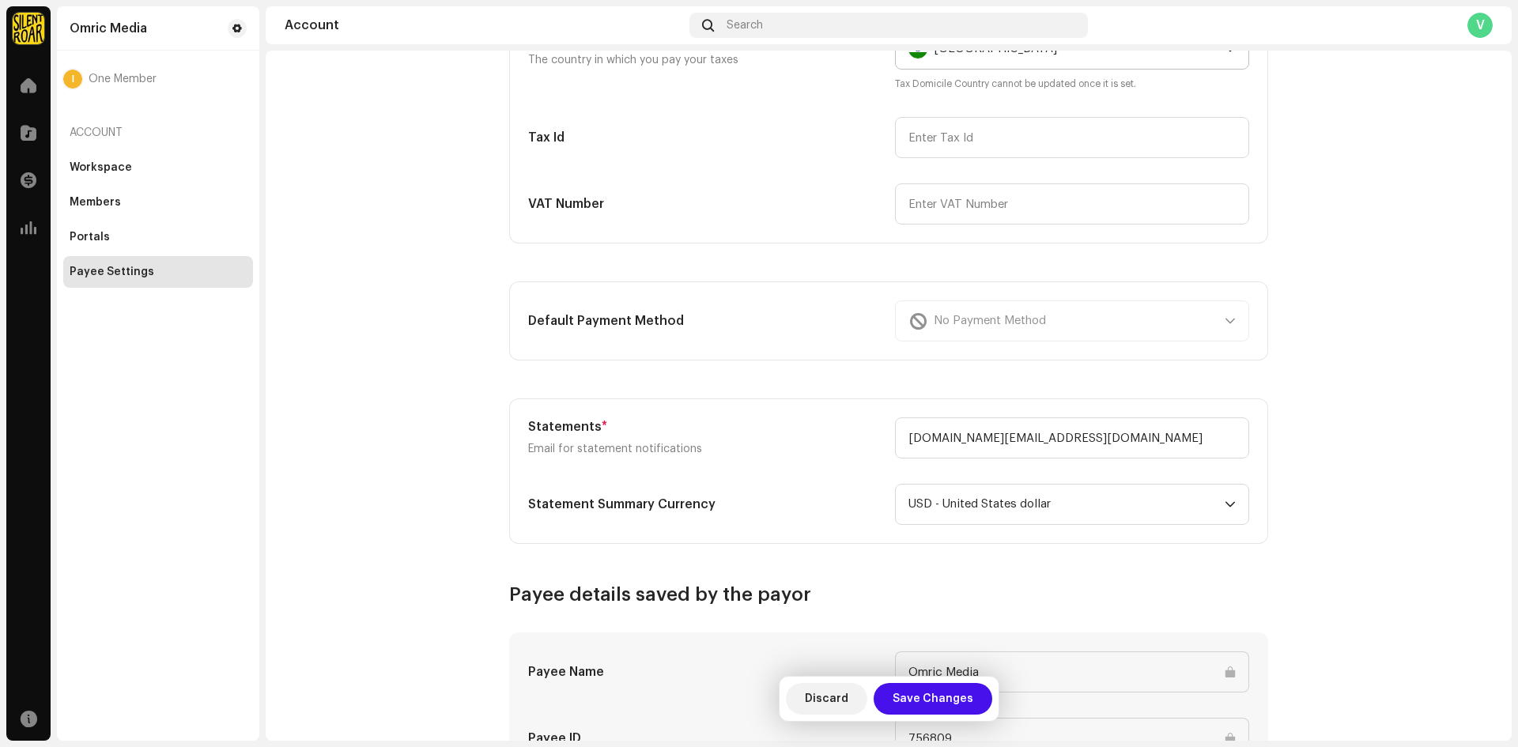
scroll to position [316, 0]
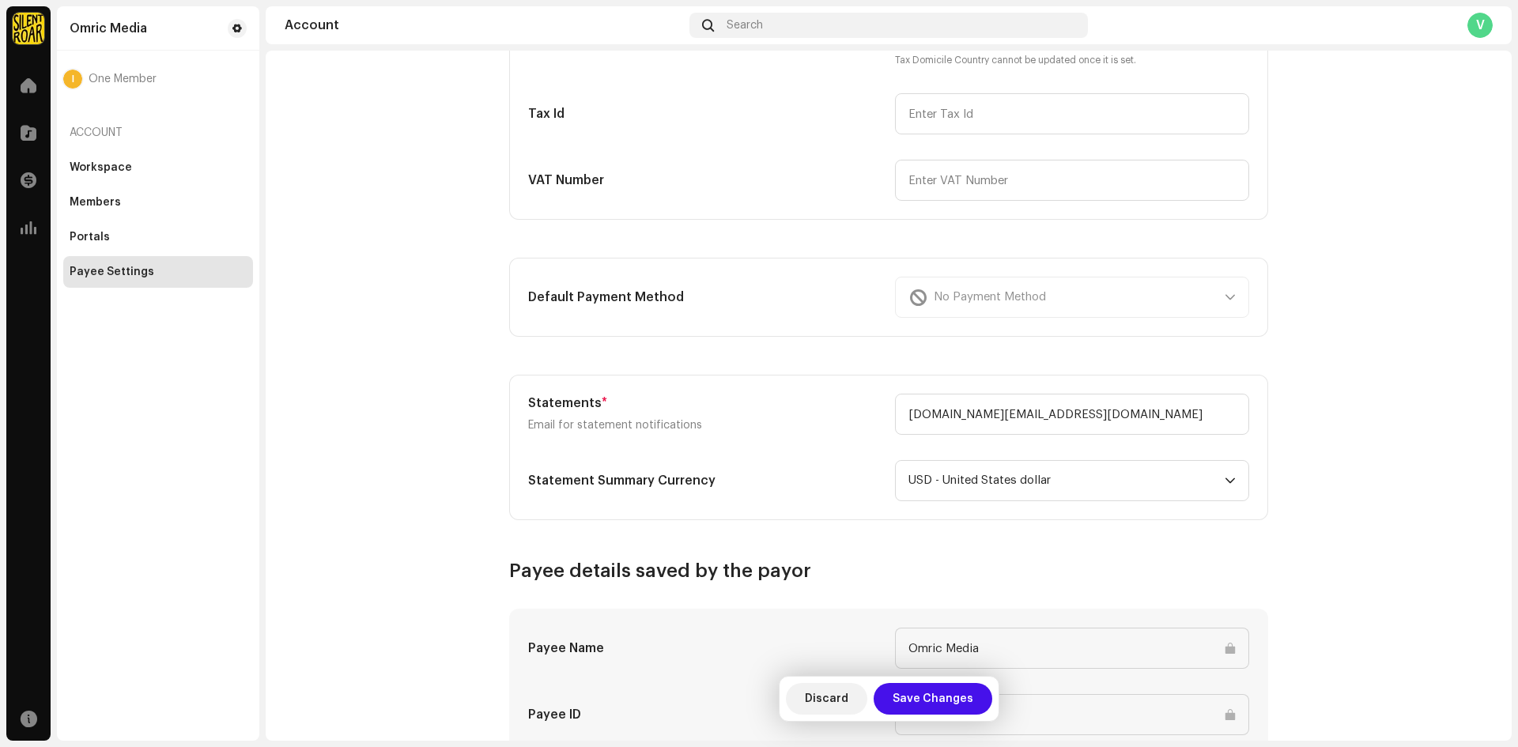
click at [1121, 281] on div "No Payment Method" at bounding box center [1072, 297] width 354 height 41
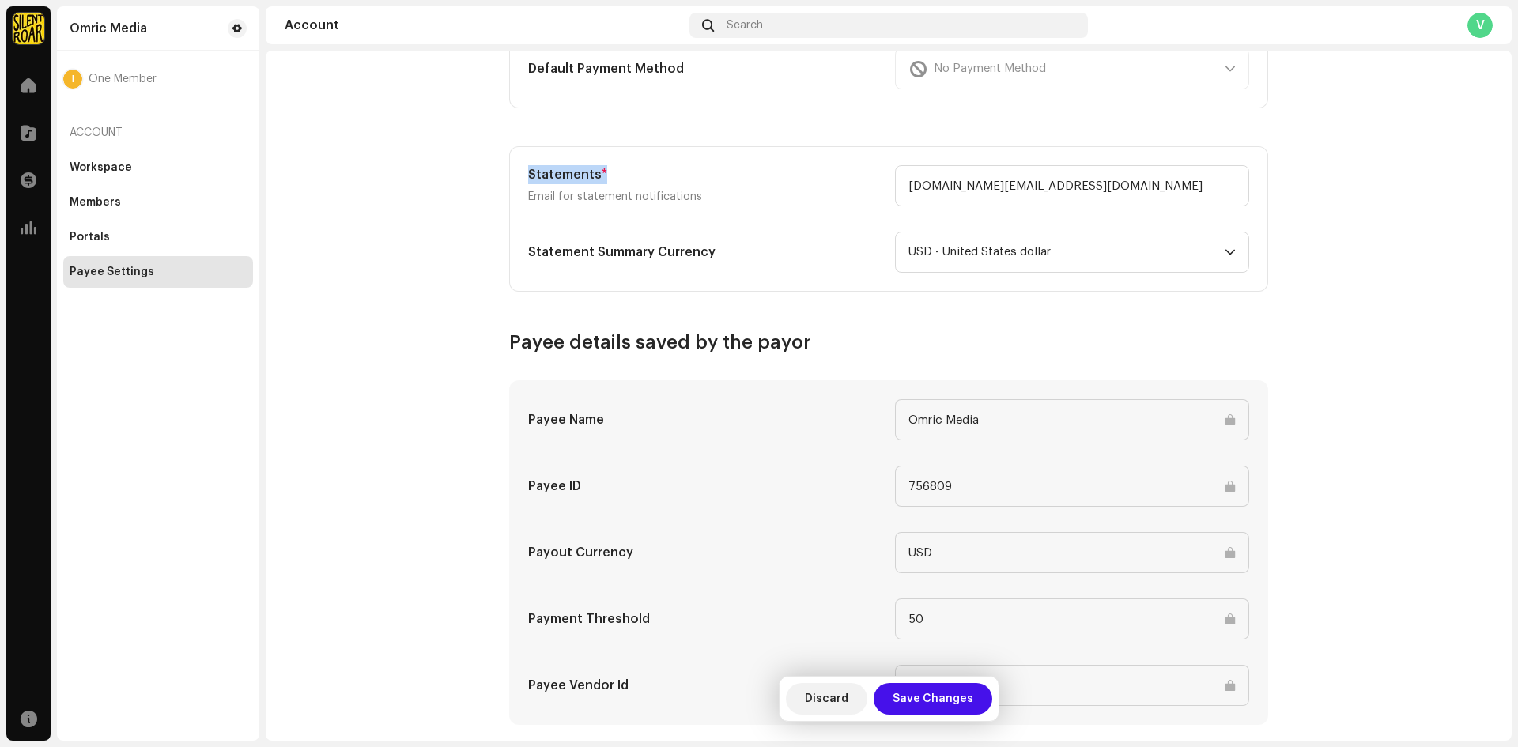
scroll to position [553, 0]
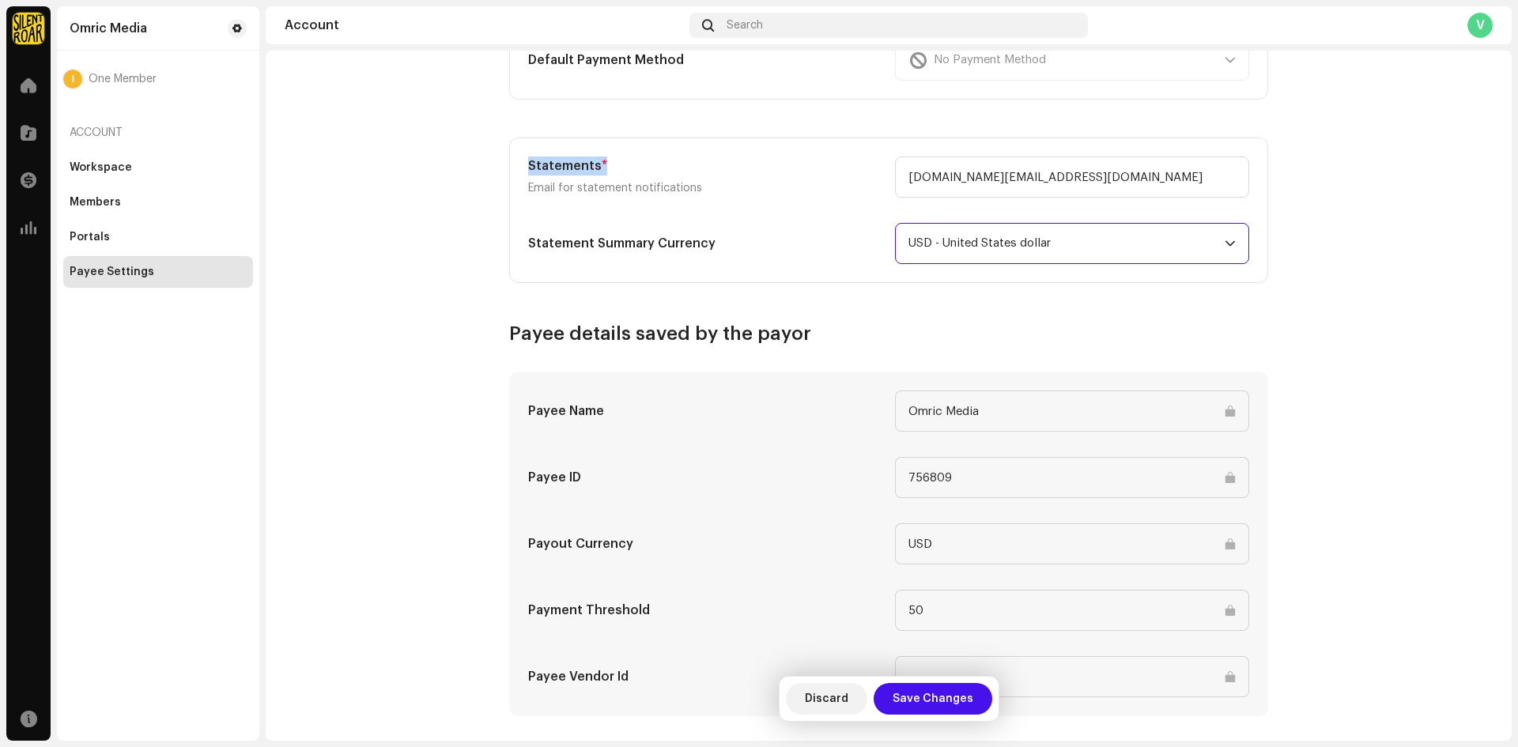
click at [1015, 242] on span "USD - United States dollar" at bounding box center [1066, 244] width 316 height 40
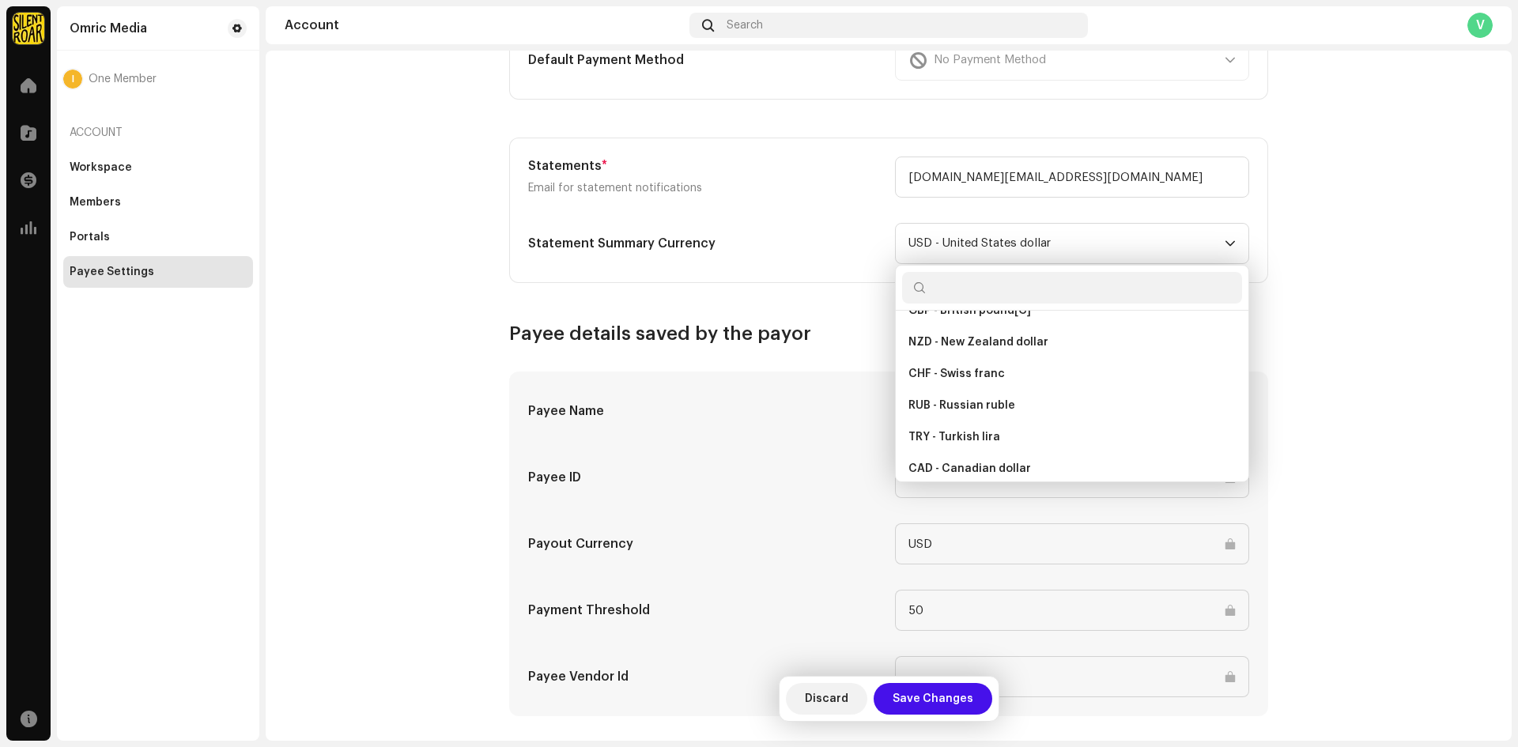
scroll to position [3611, 0]
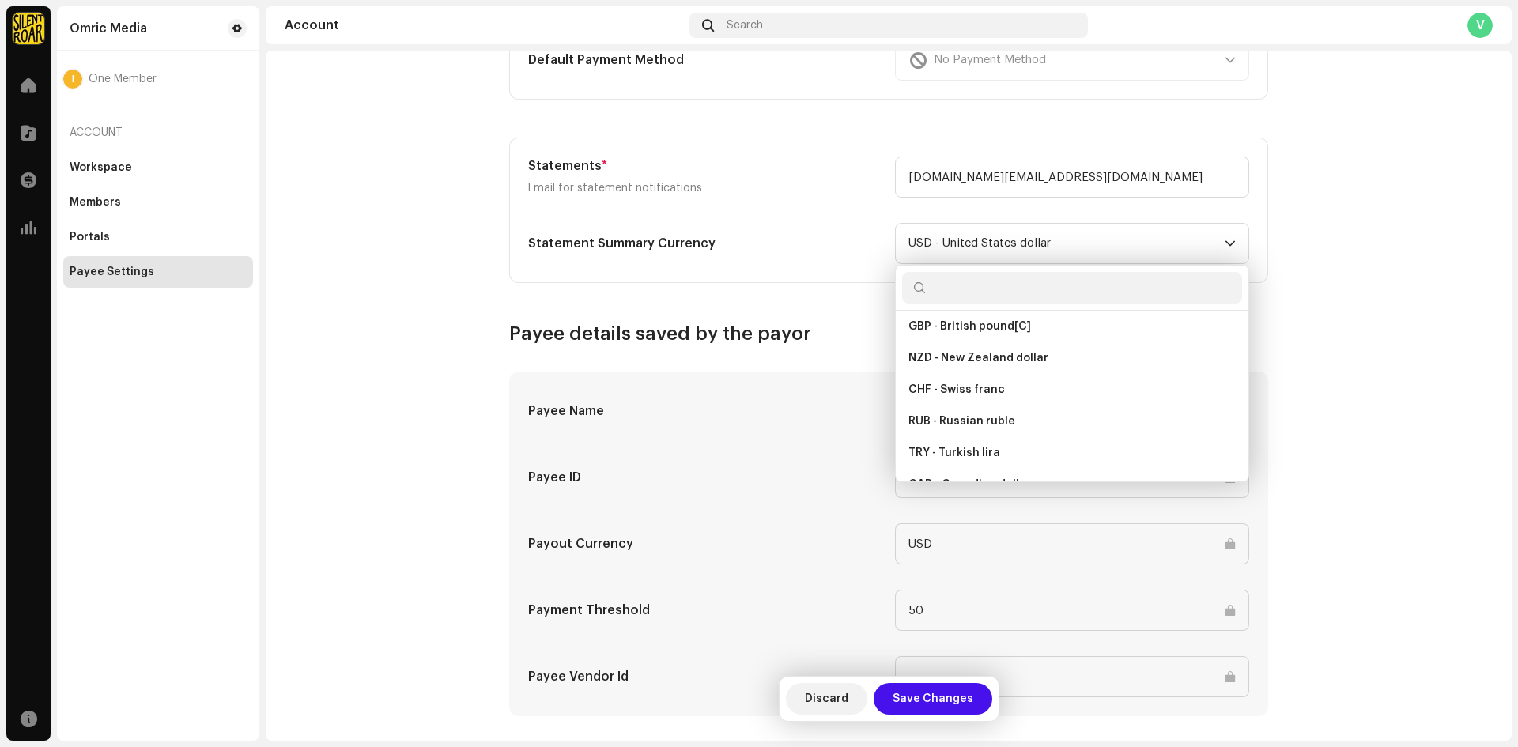
click at [819, 240] on h5 "Statement Summary Currency" at bounding box center [705, 243] width 354 height 19
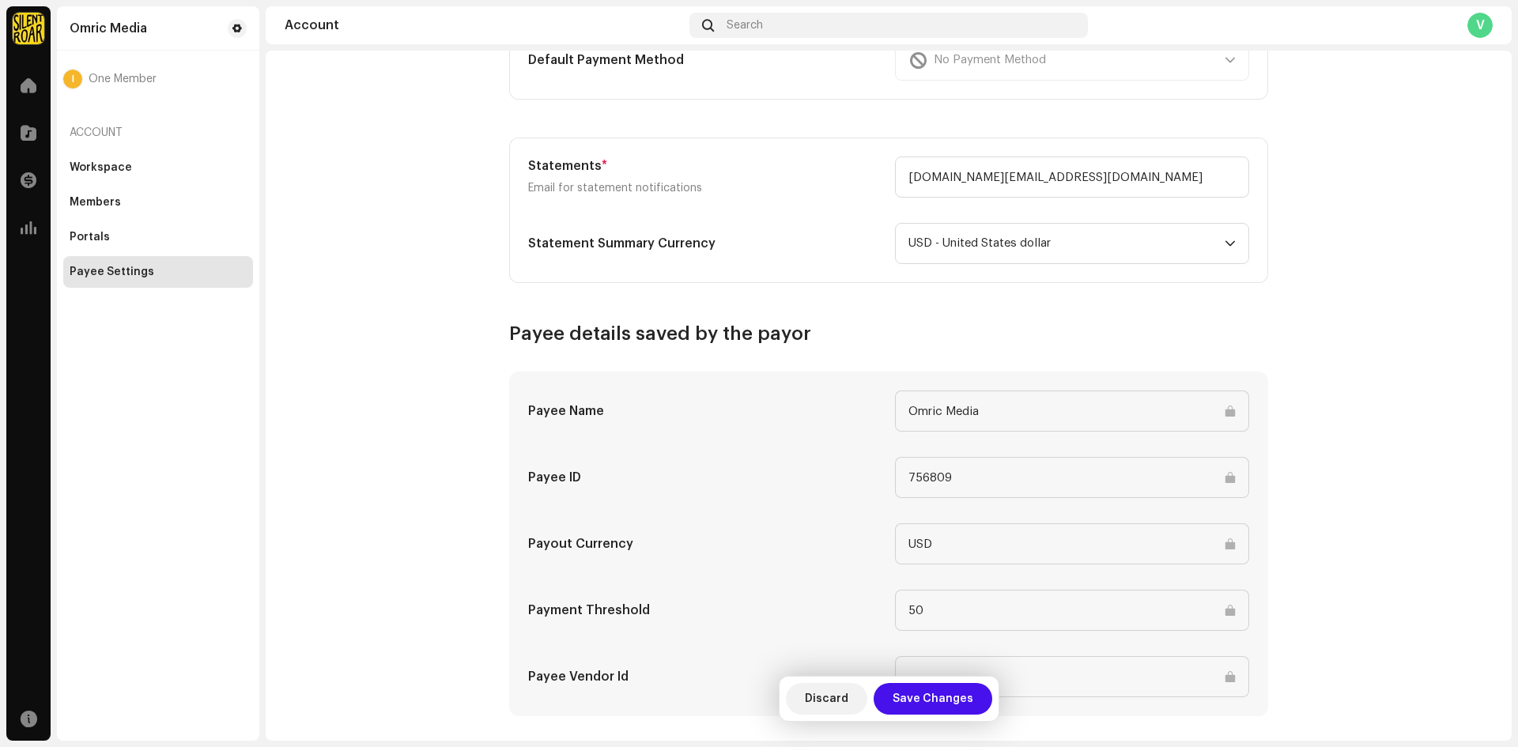
scroll to position [567, 0]
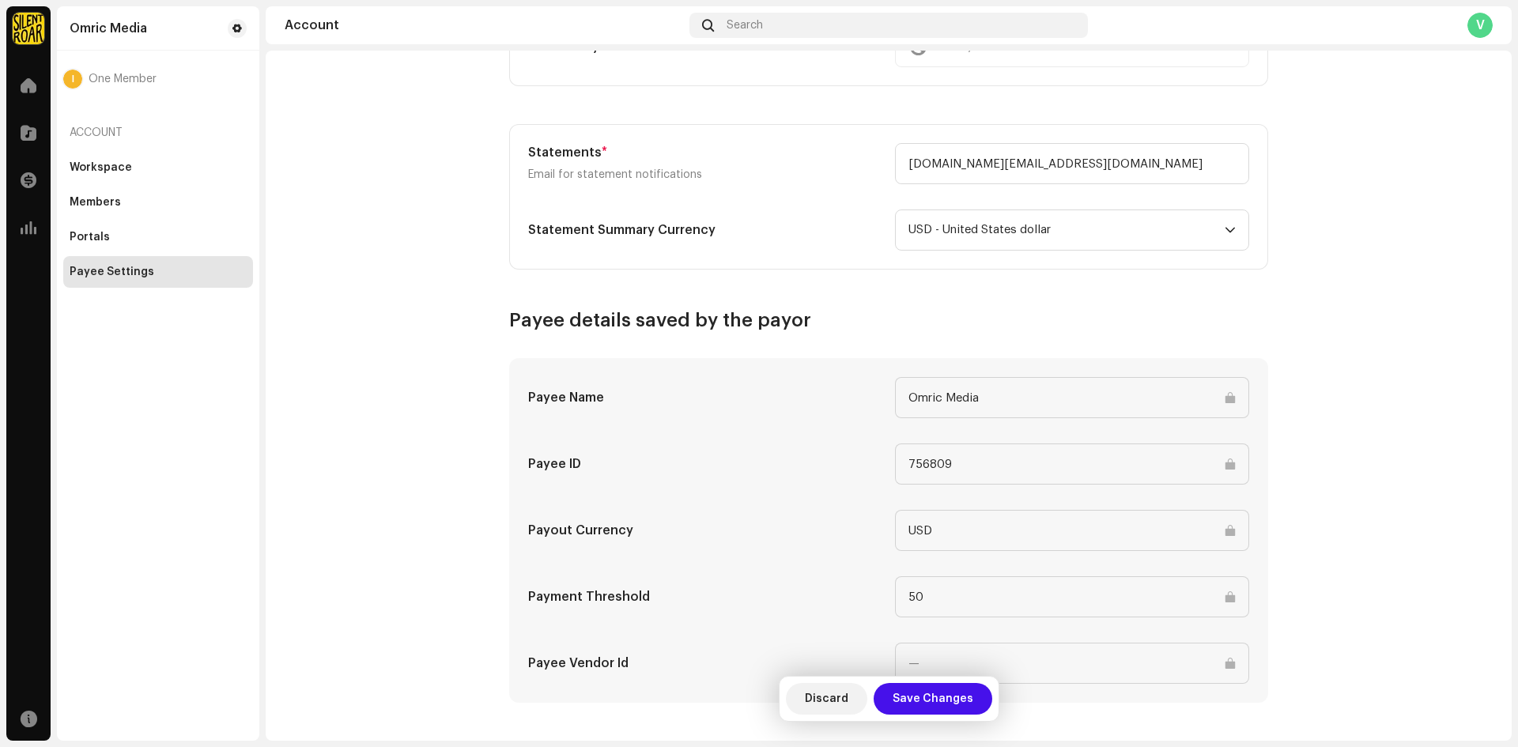
click at [1023, 654] on input at bounding box center [1072, 663] width 354 height 41
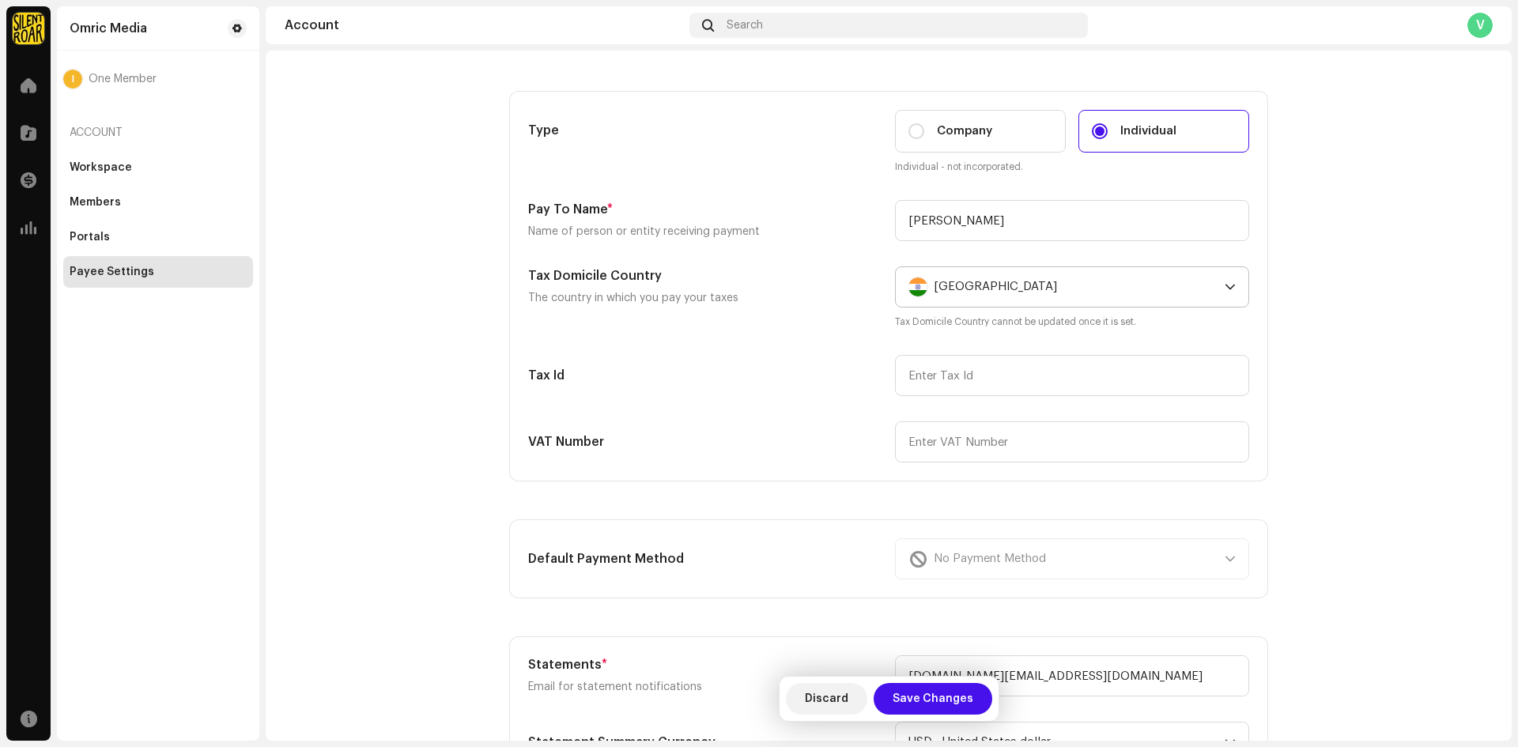
scroll to position [0, 0]
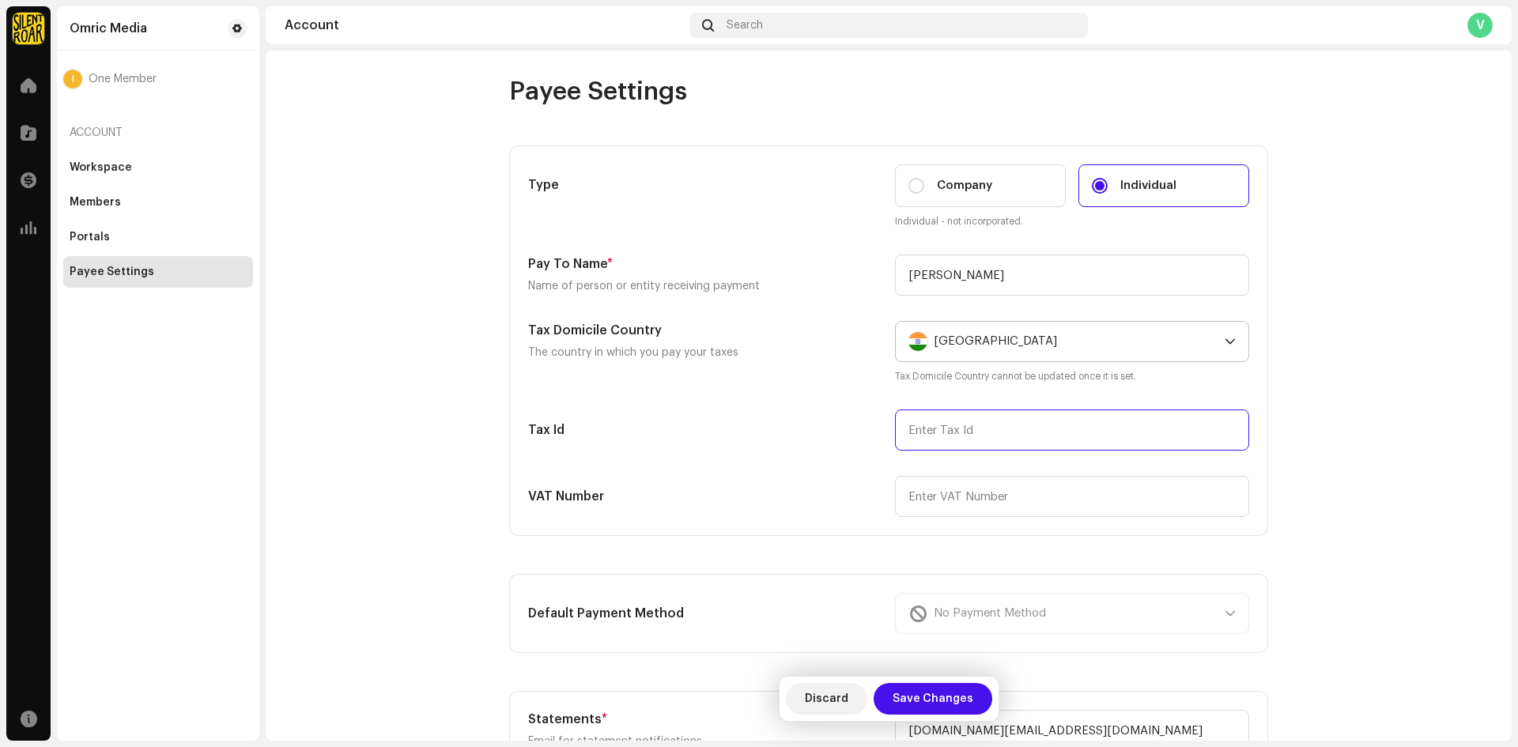
click at [982, 436] on input "text" at bounding box center [1072, 429] width 354 height 41
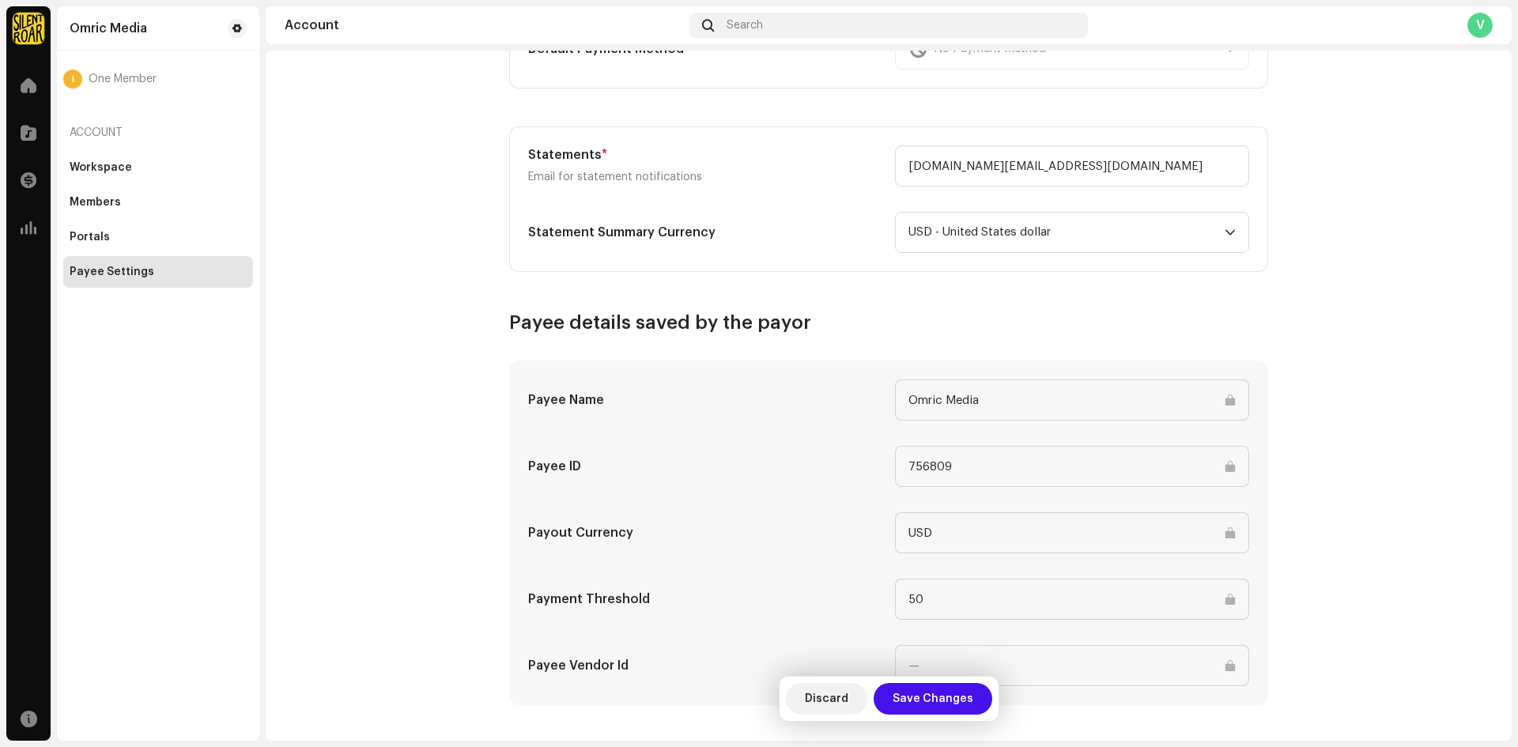
scroll to position [567, 0]
click at [1050, 646] on input at bounding box center [1072, 663] width 354 height 41
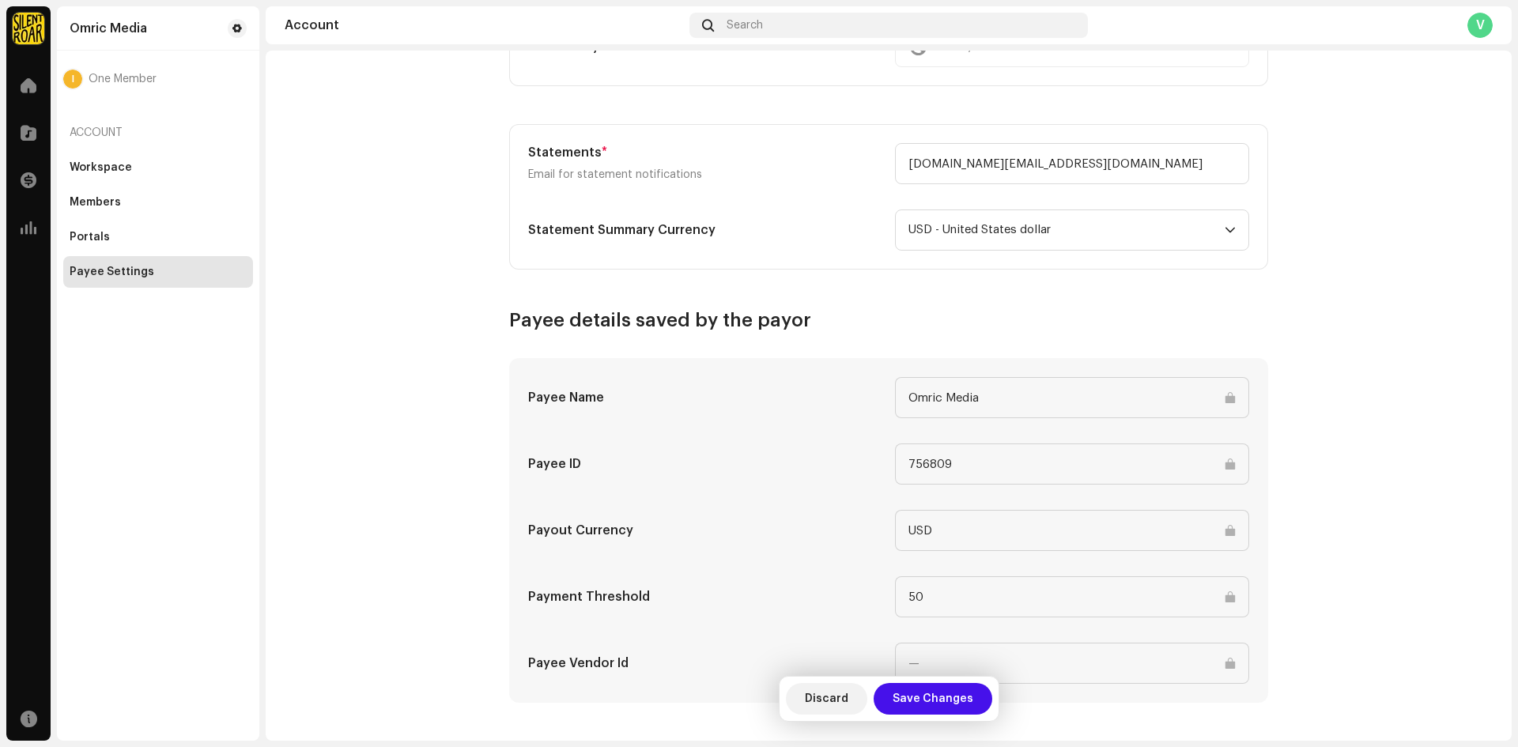
click at [1050, 646] on input at bounding box center [1072, 663] width 354 height 41
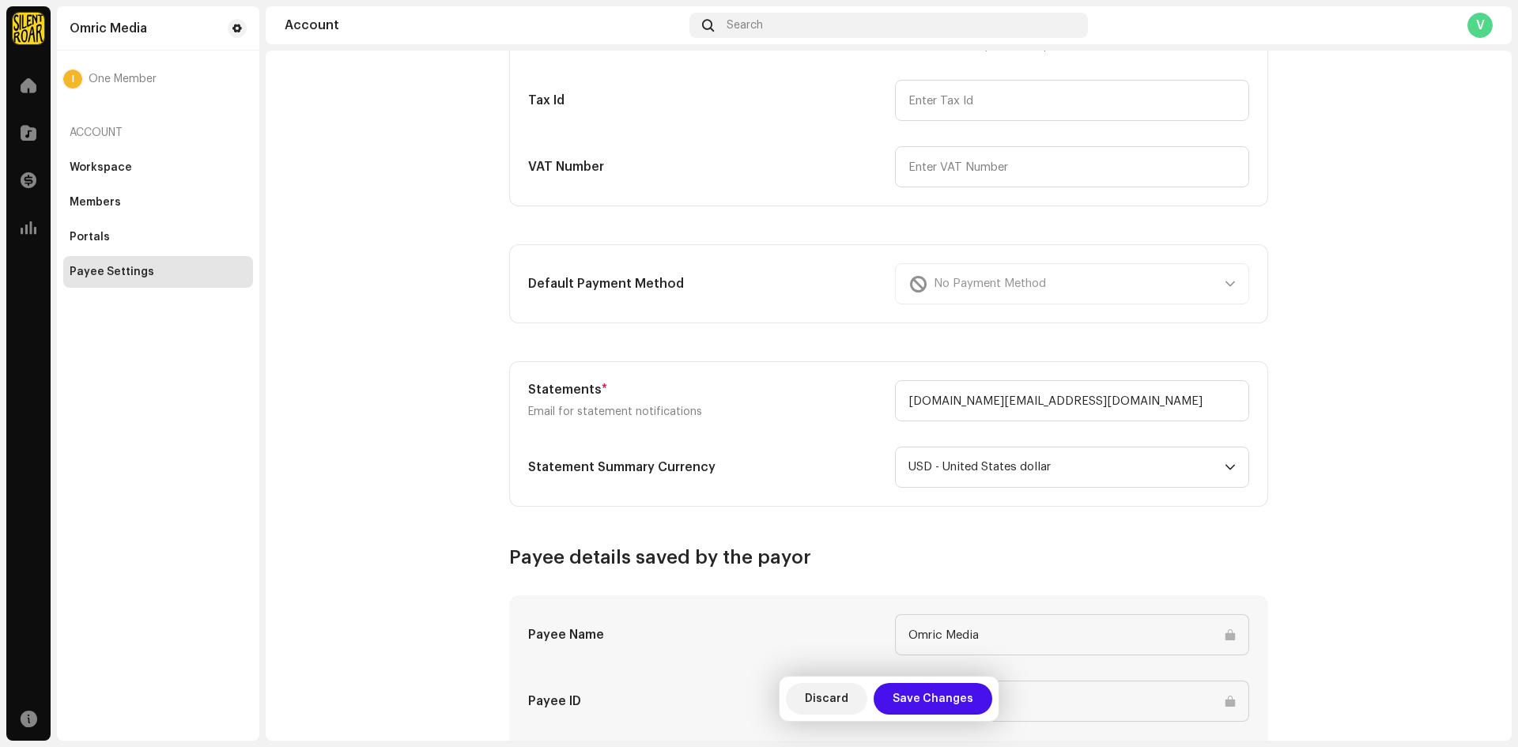
scroll to position [0, 0]
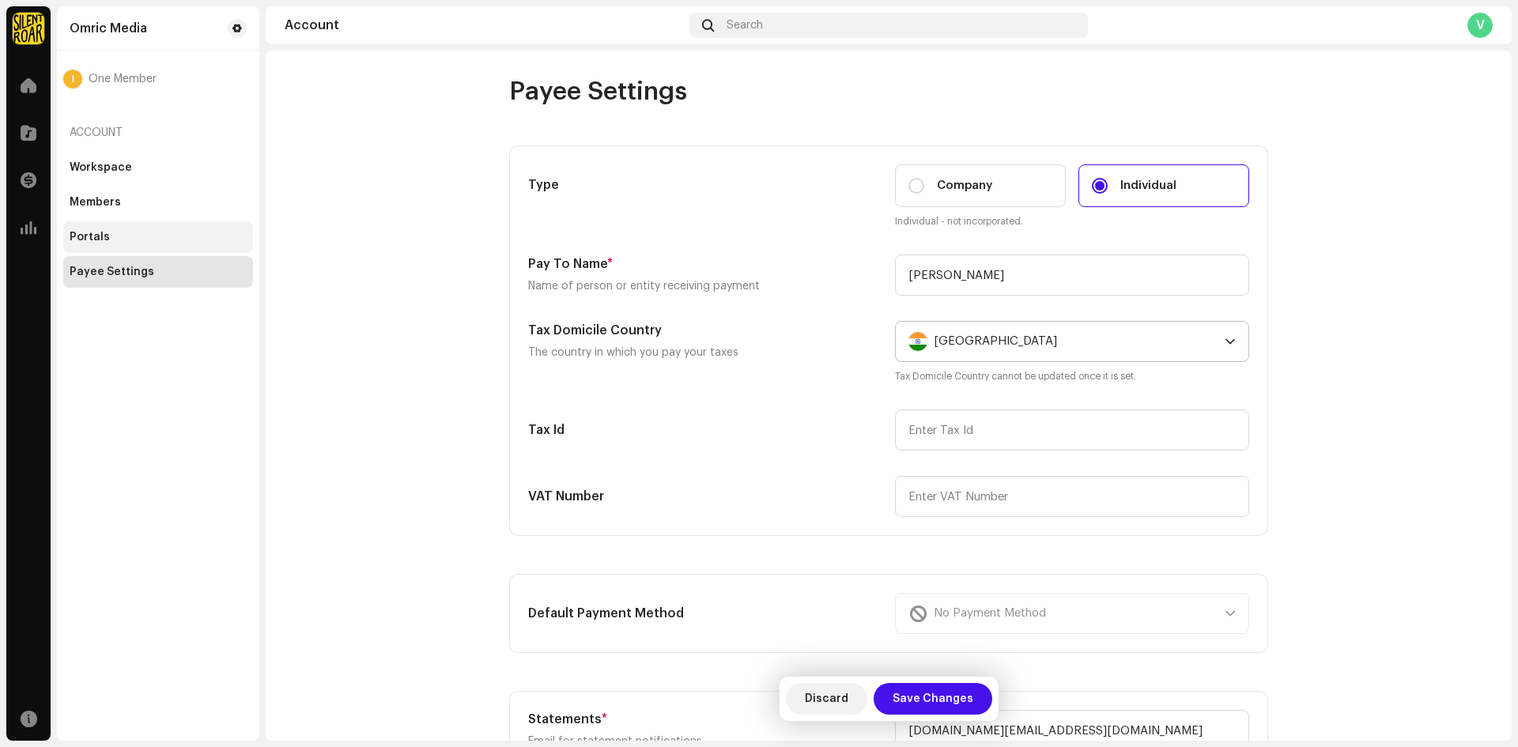
click at [120, 243] on div "Portals" at bounding box center [158, 237] width 190 height 32
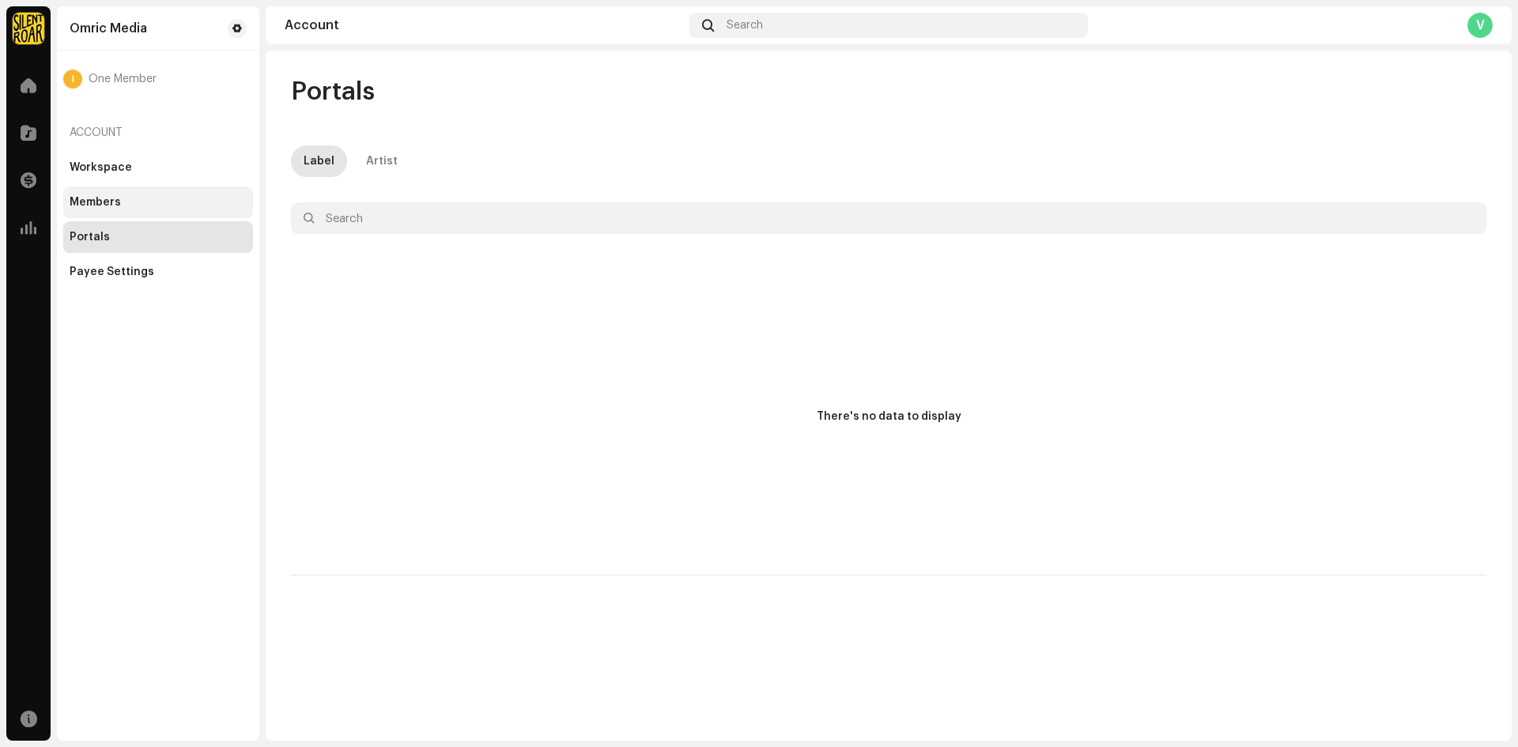
click at [127, 190] on div "Members" at bounding box center [158, 203] width 190 height 32
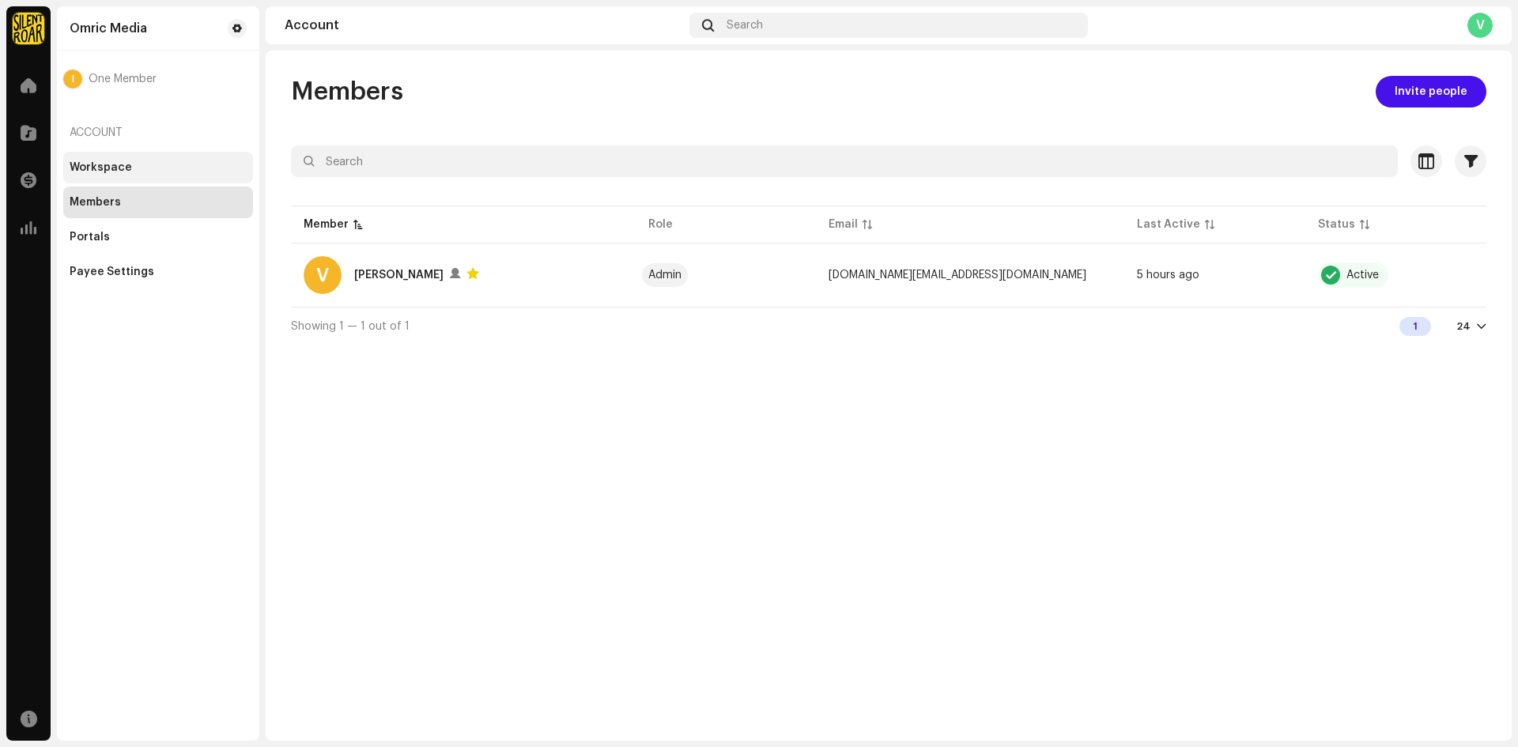
click at [125, 169] on div "Workspace" at bounding box center [101, 167] width 62 height 13
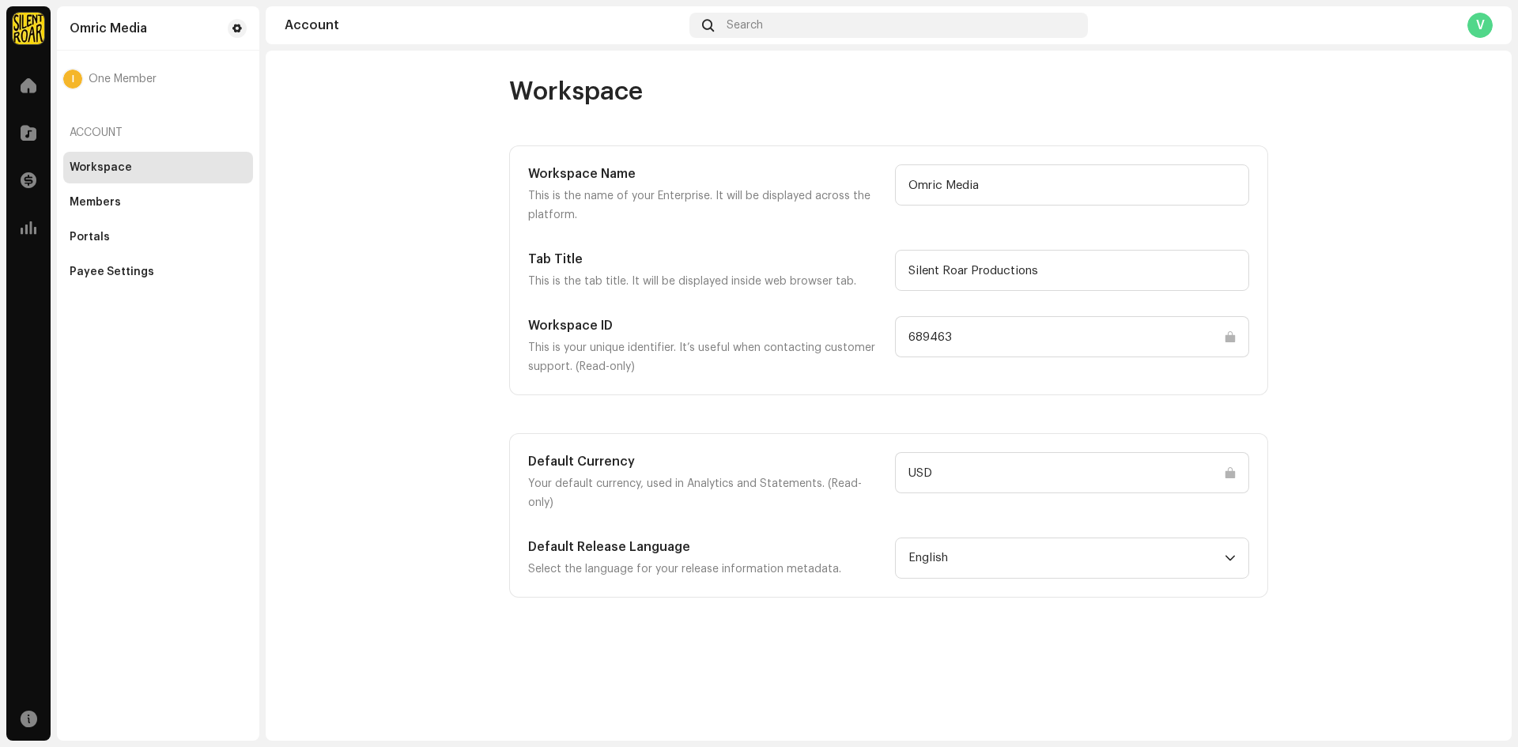
click at [92, 140] on div "Account" at bounding box center [158, 133] width 190 height 38
click at [92, 138] on div "Account" at bounding box center [158, 133] width 190 height 38
click at [24, 88] on span at bounding box center [29, 85] width 16 height 13
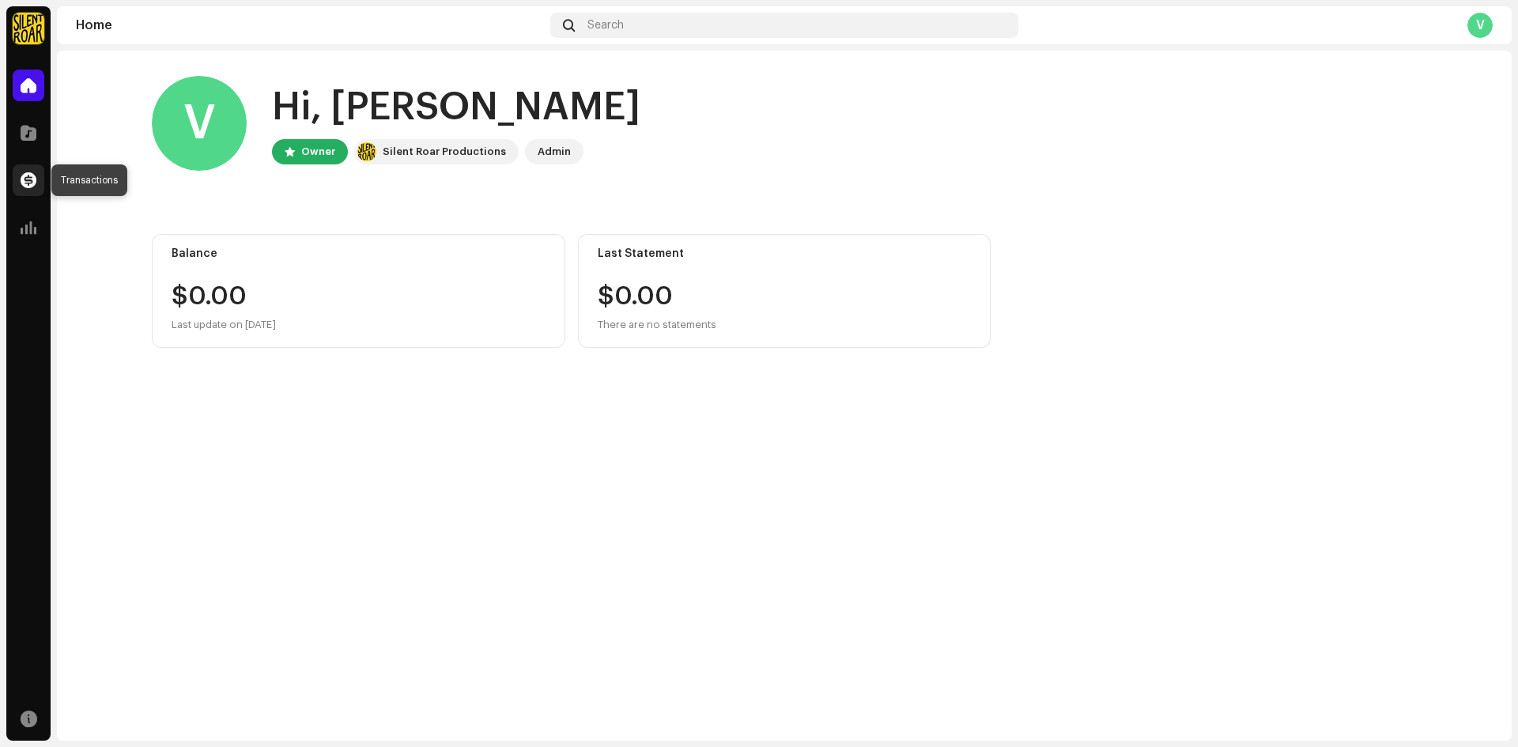
click at [36, 179] on div at bounding box center [29, 180] width 32 height 32
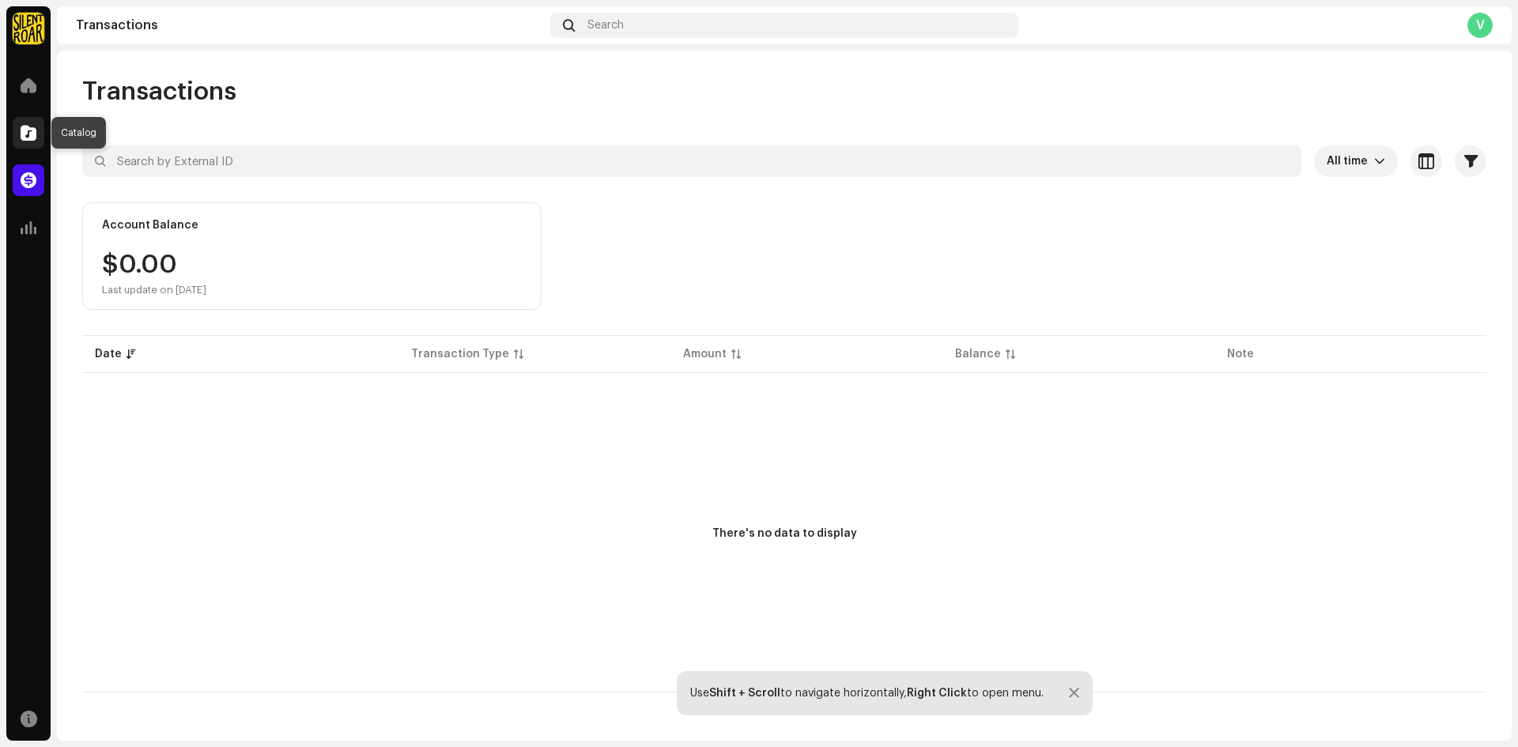
click at [28, 138] on span at bounding box center [29, 132] width 16 height 13
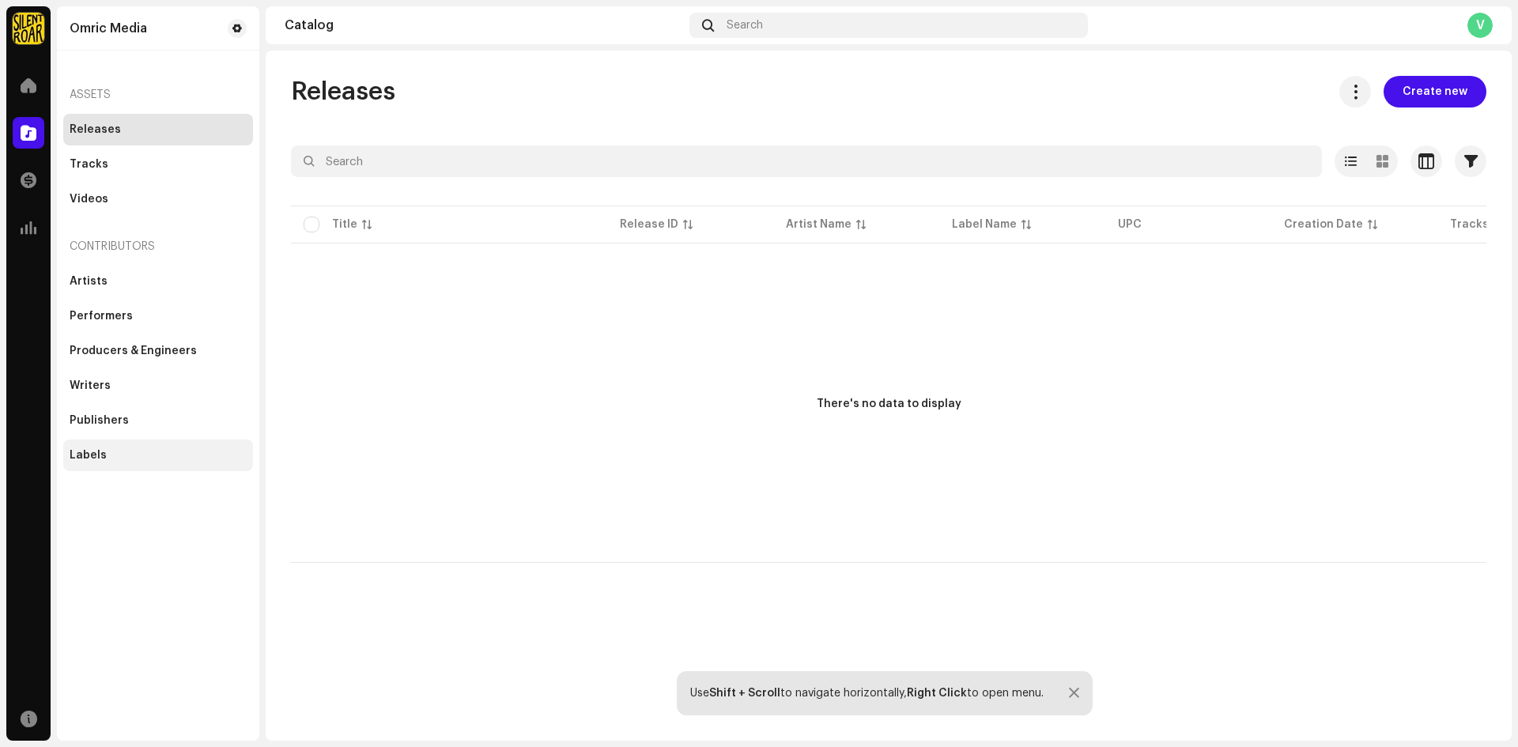
click at [86, 447] on div "Labels" at bounding box center [158, 455] width 190 height 32
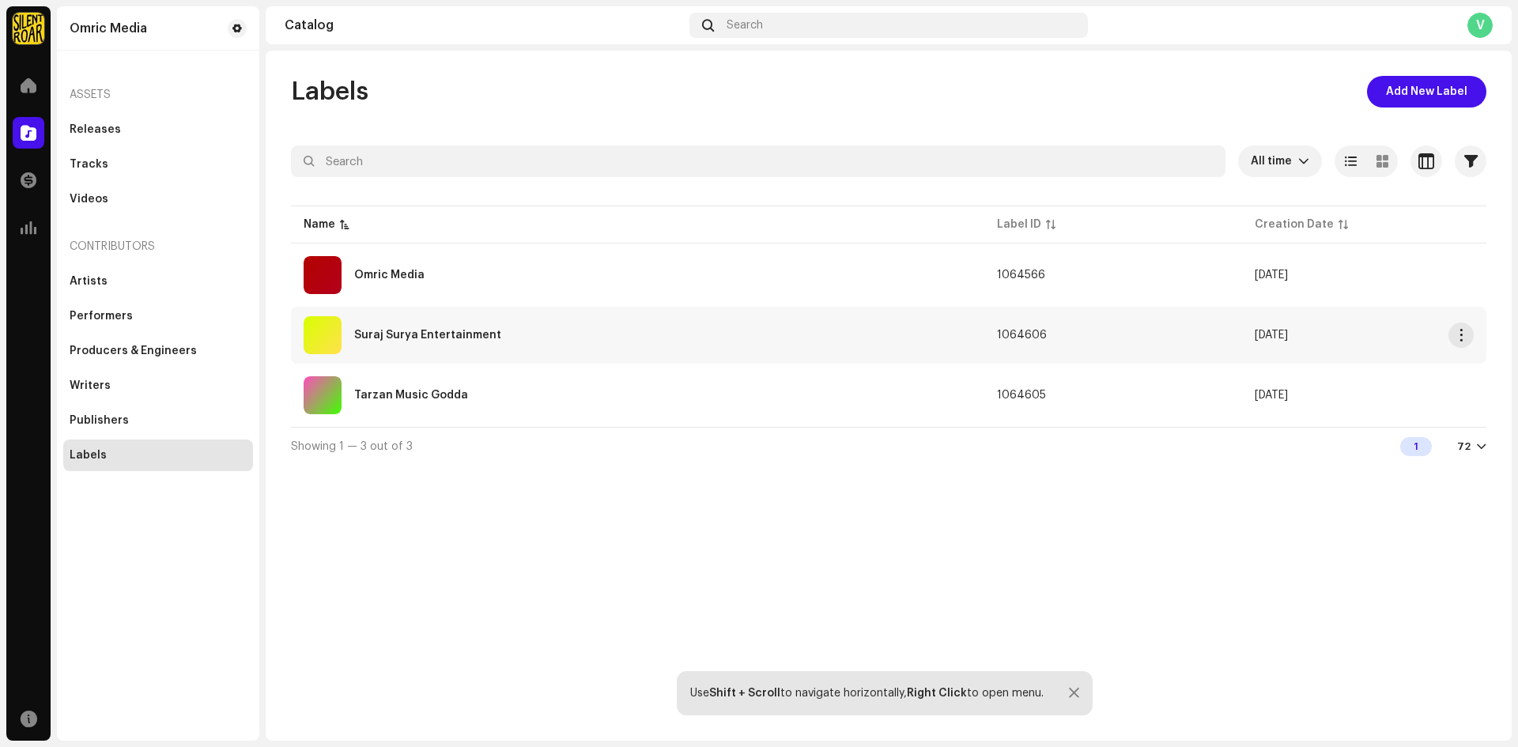
click at [1486, 338] on td at bounding box center [1486, 335] width 0 height 57
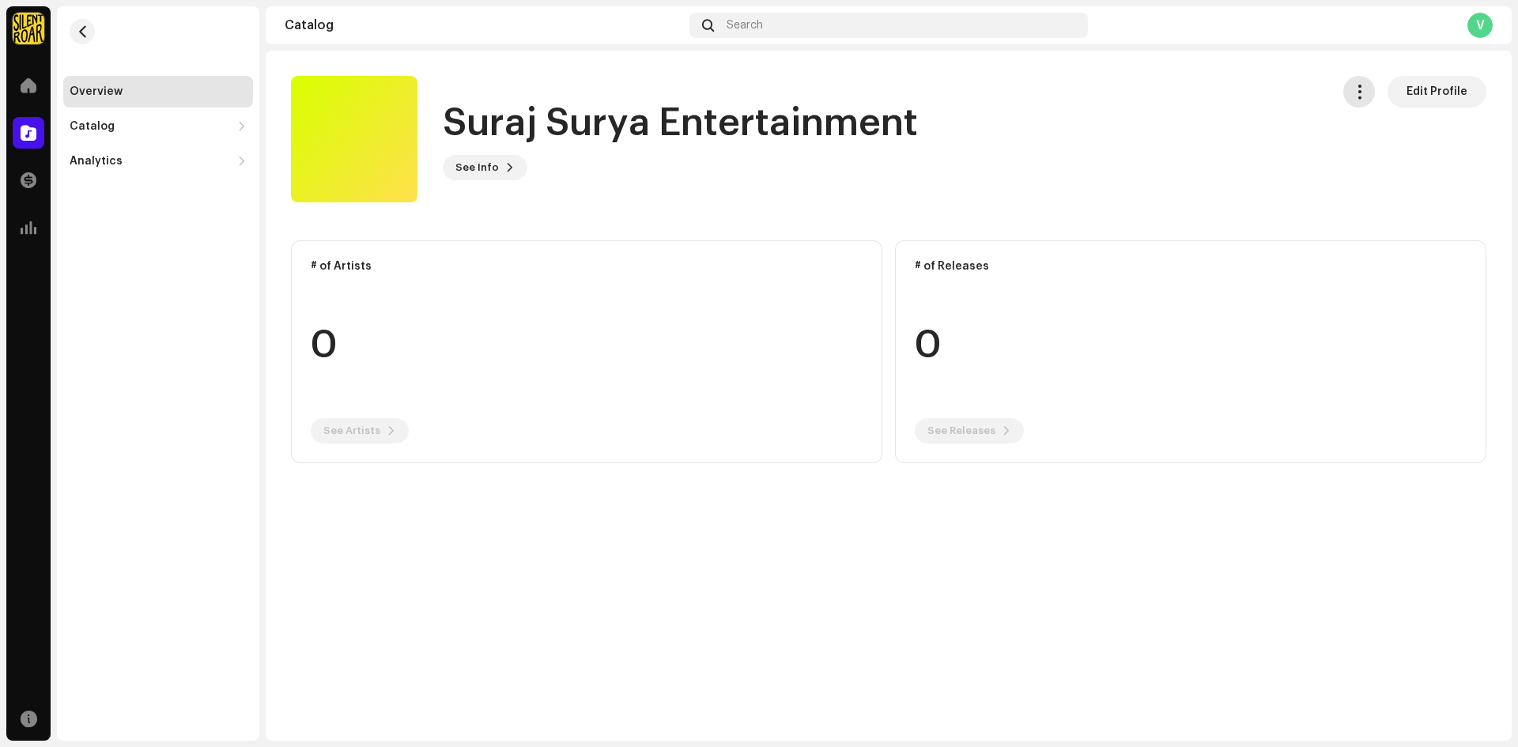
click at [1356, 96] on span "button" at bounding box center [1359, 91] width 15 height 13
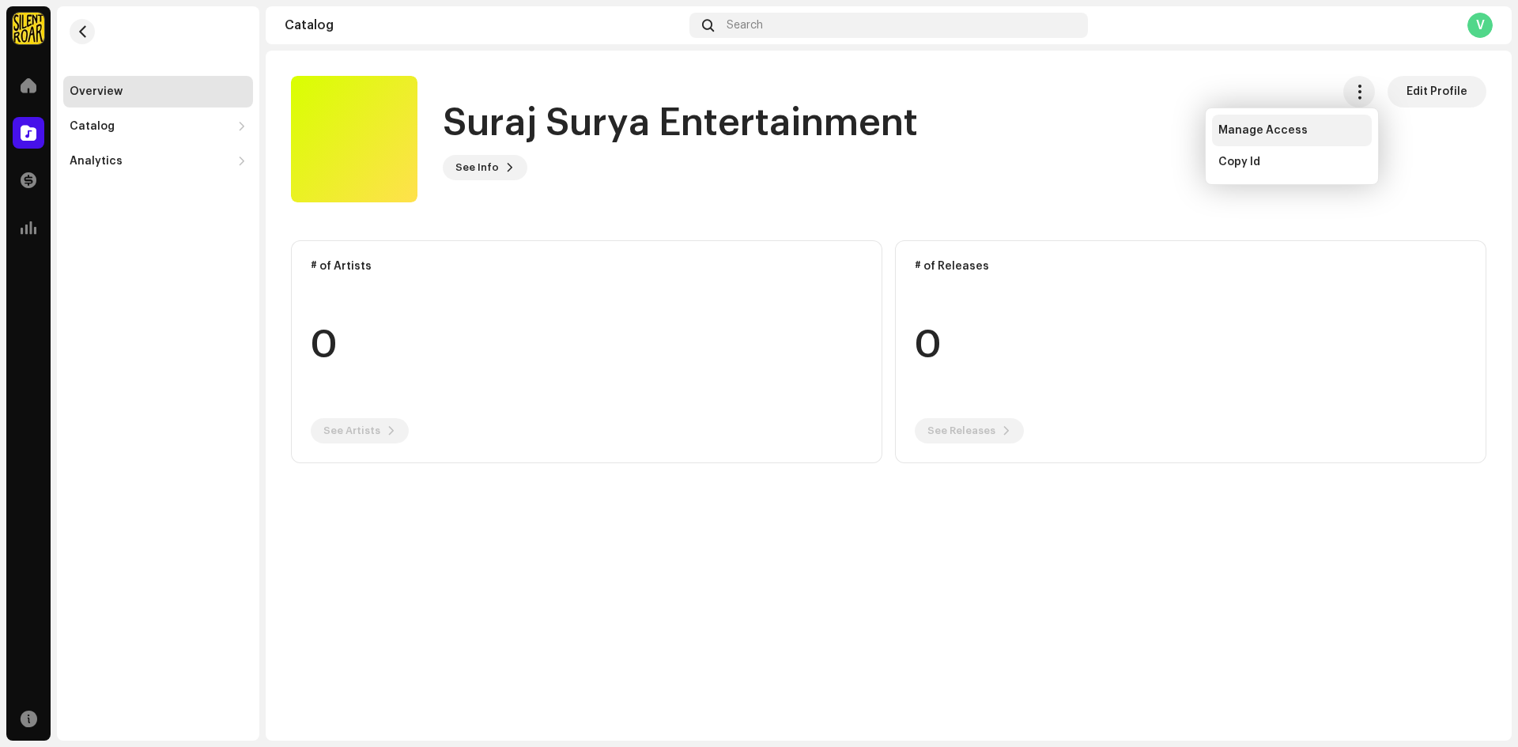
click at [1256, 128] on span "Manage Access" at bounding box center [1262, 130] width 89 height 13
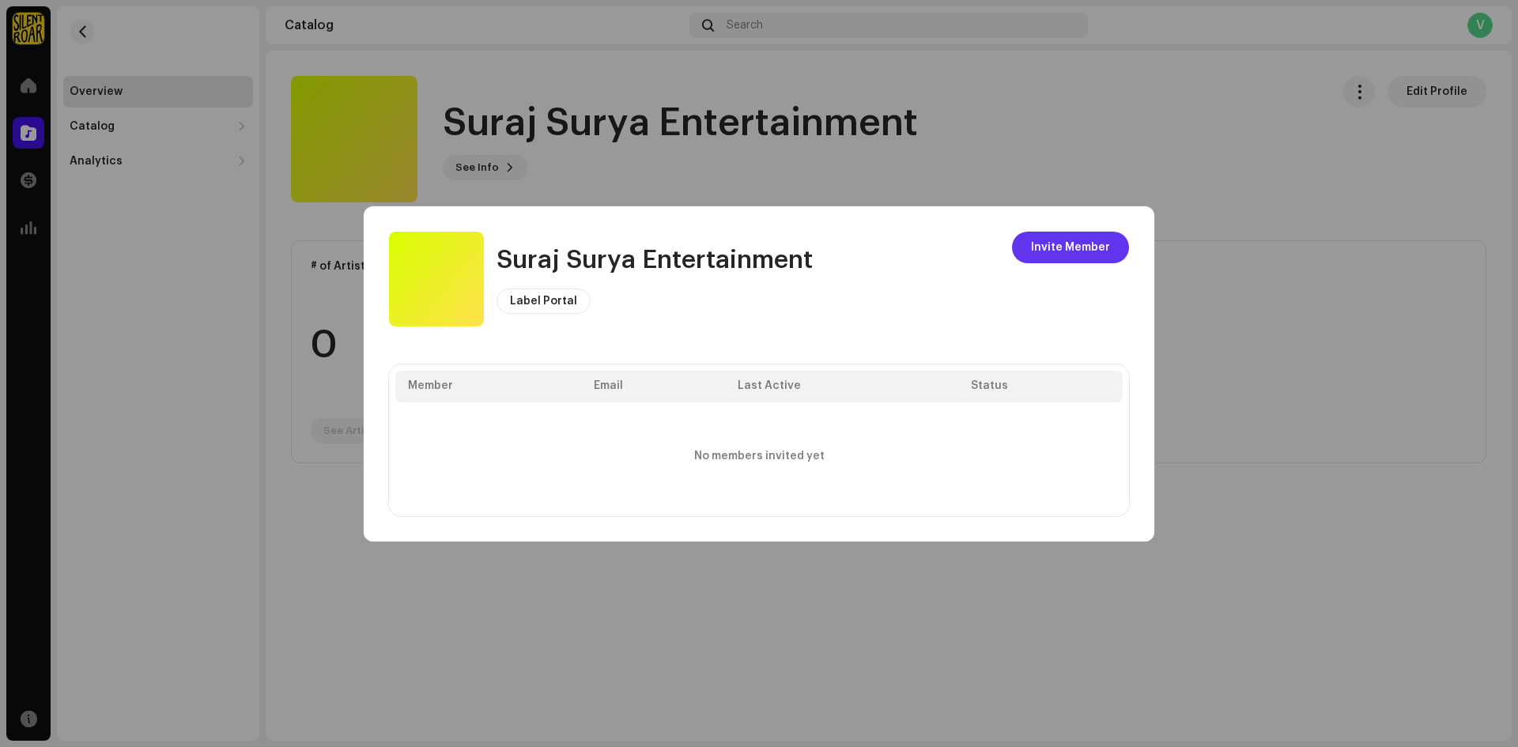
click at [1059, 255] on span "Invite Member" at bounding box center [1070, 248] width 79 height 32
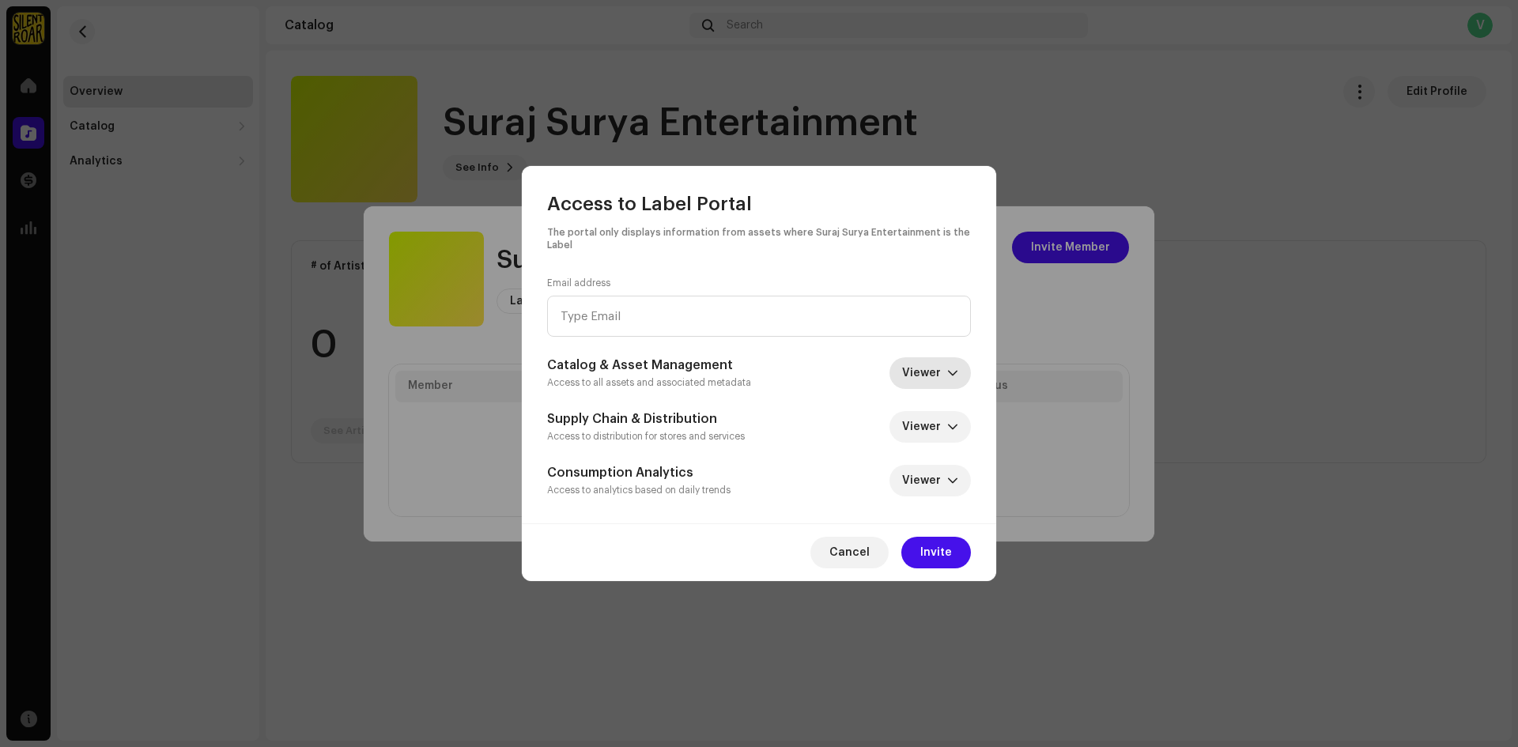
click at [941, 367] on span "Viewer" at bounding box center [924, 373] width 45 height 32
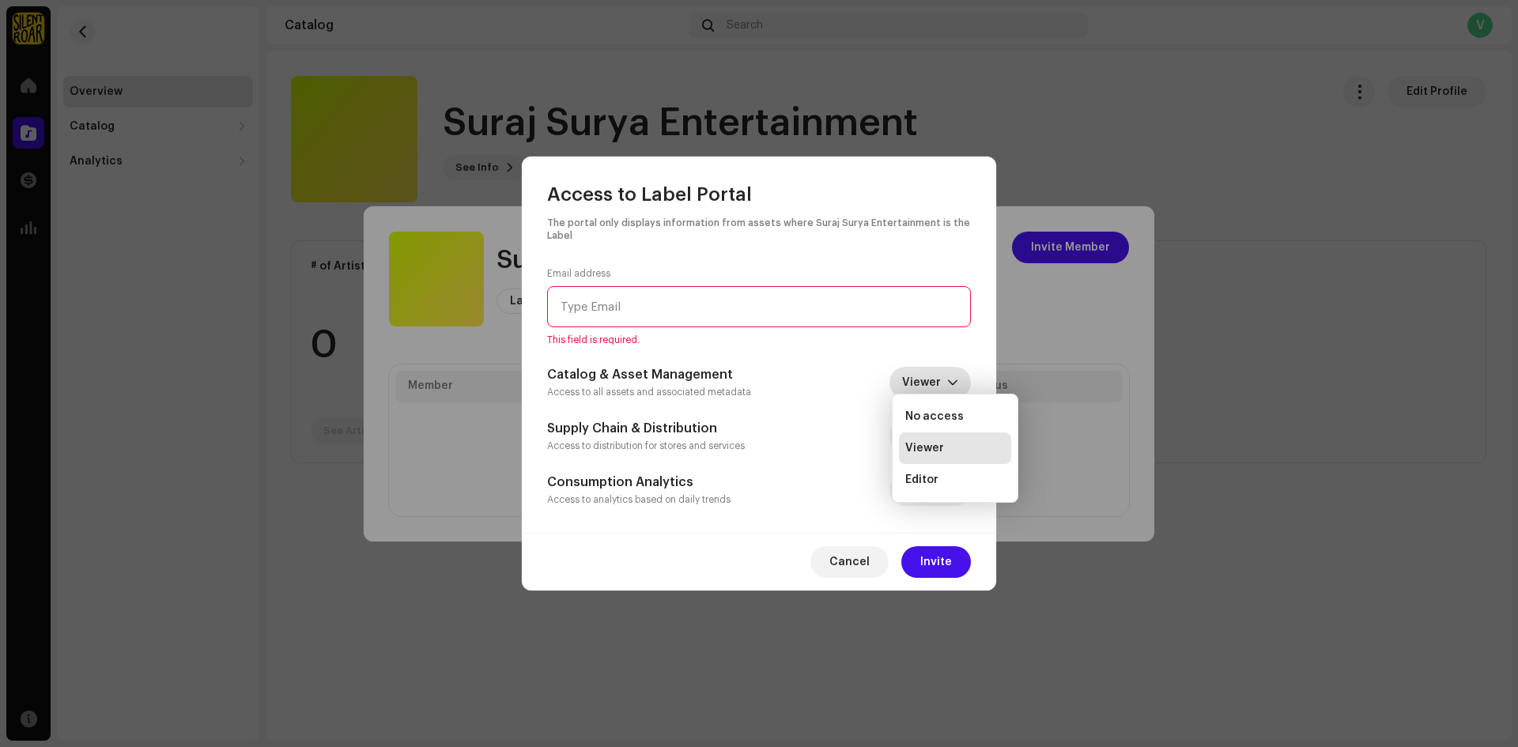
click at [728, 309] on input "email" at bounding box center [759, 306] width 424 height 41
click at [935, 383] on span "Viewer" at bounding box center [924, 383] width 45 height 32
click at [921, 484] on span "Editor" at bounding box center [921, 480] width 33 height 16
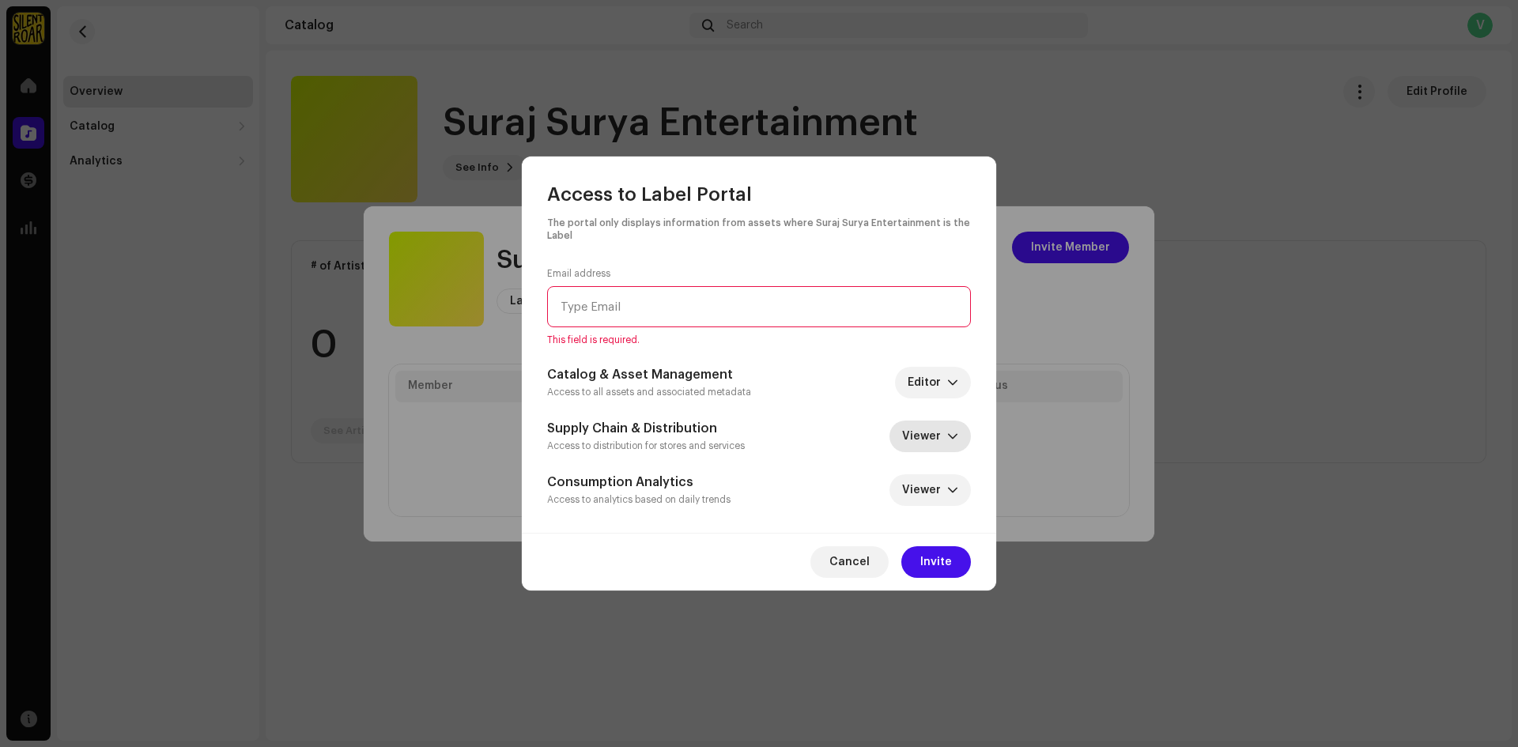
click at [931, 439] on span "Viewer" at bounding box center [924, 437] width 45 height 32
click at [829, 419] on div "Supply Chain & Distribution Access to distribution for stores and services View…" at bounding box center [759, 436] width 424 height 35
click at [937, 490] on span "Viewer" at bounding box center [924, 490] width 45 height 32
click at [940, 558] on span "No access" at bounding box center [934, 556] width 58 height 16
click at [855, 561] on span "Cancel" at bounding box center [849, 562] width 40 height 32
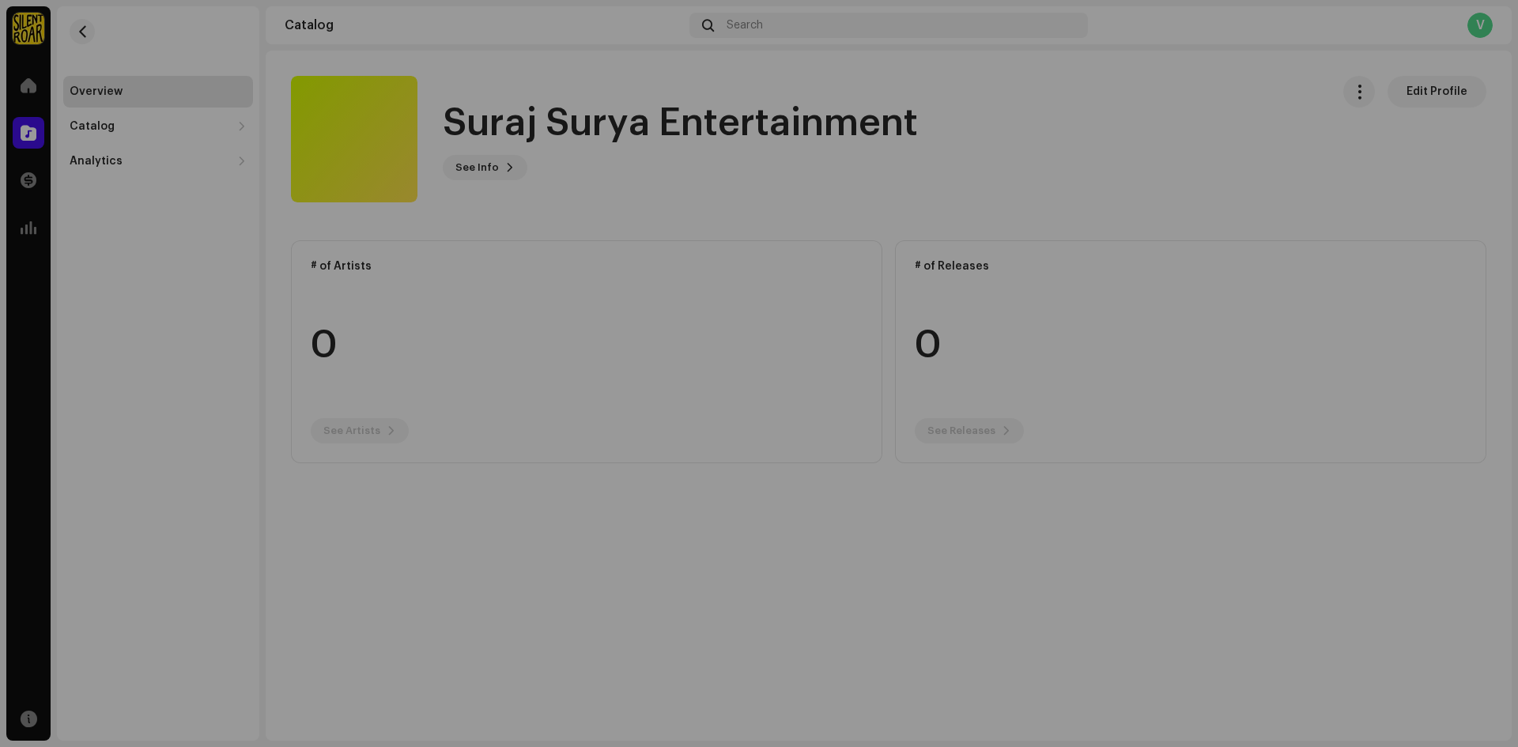
click at [806, 142] on div "Suraj Surya Entertainment Label Portal Invite Member Member Email Last Active S…" at bounding box center [759, 373] width 1518 height 747
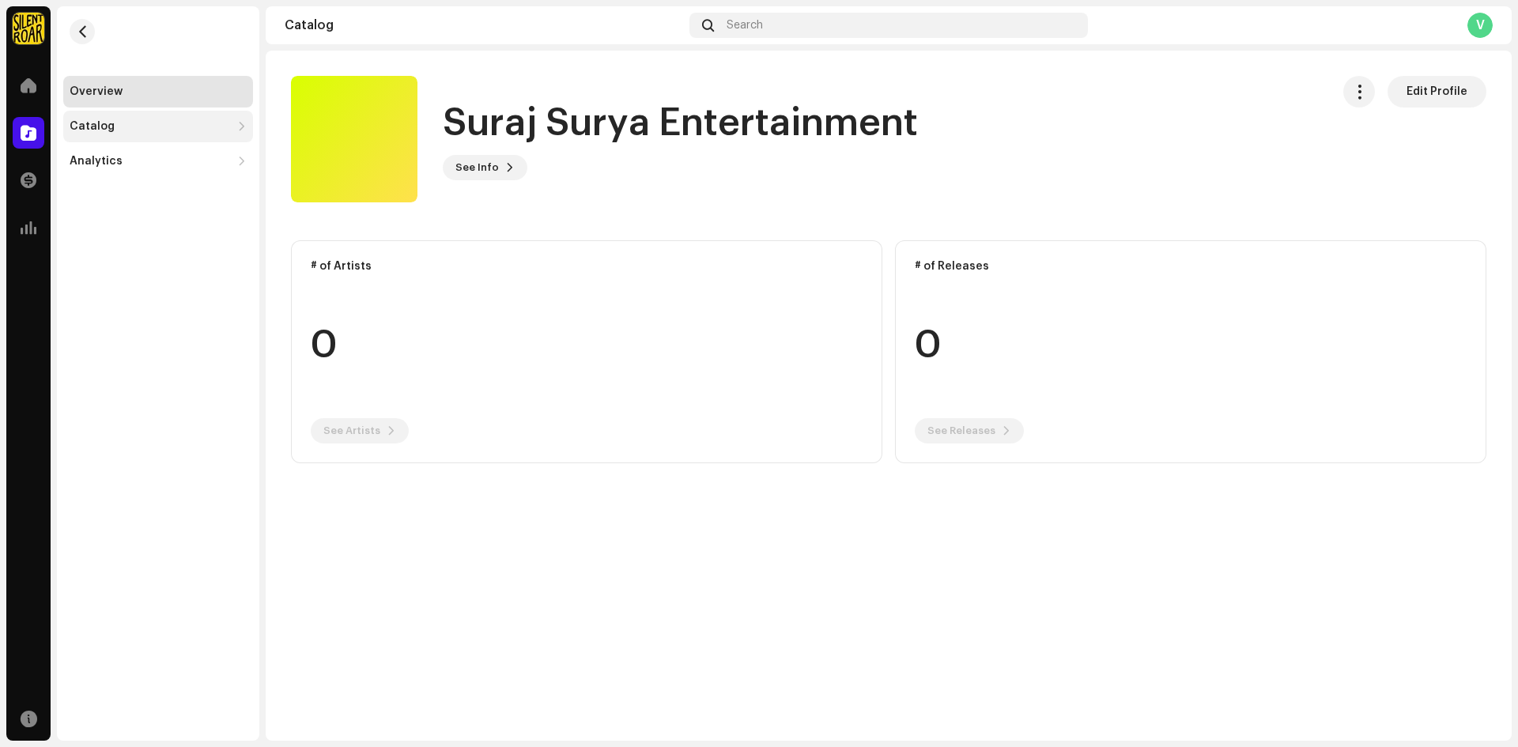
click at [133, 115] on div "Catalog" at bounding box center [158, 127] width 190 height 32
click at [130, 224] on div "Analytics" at bounding box center [158, 231] width 190 height 32
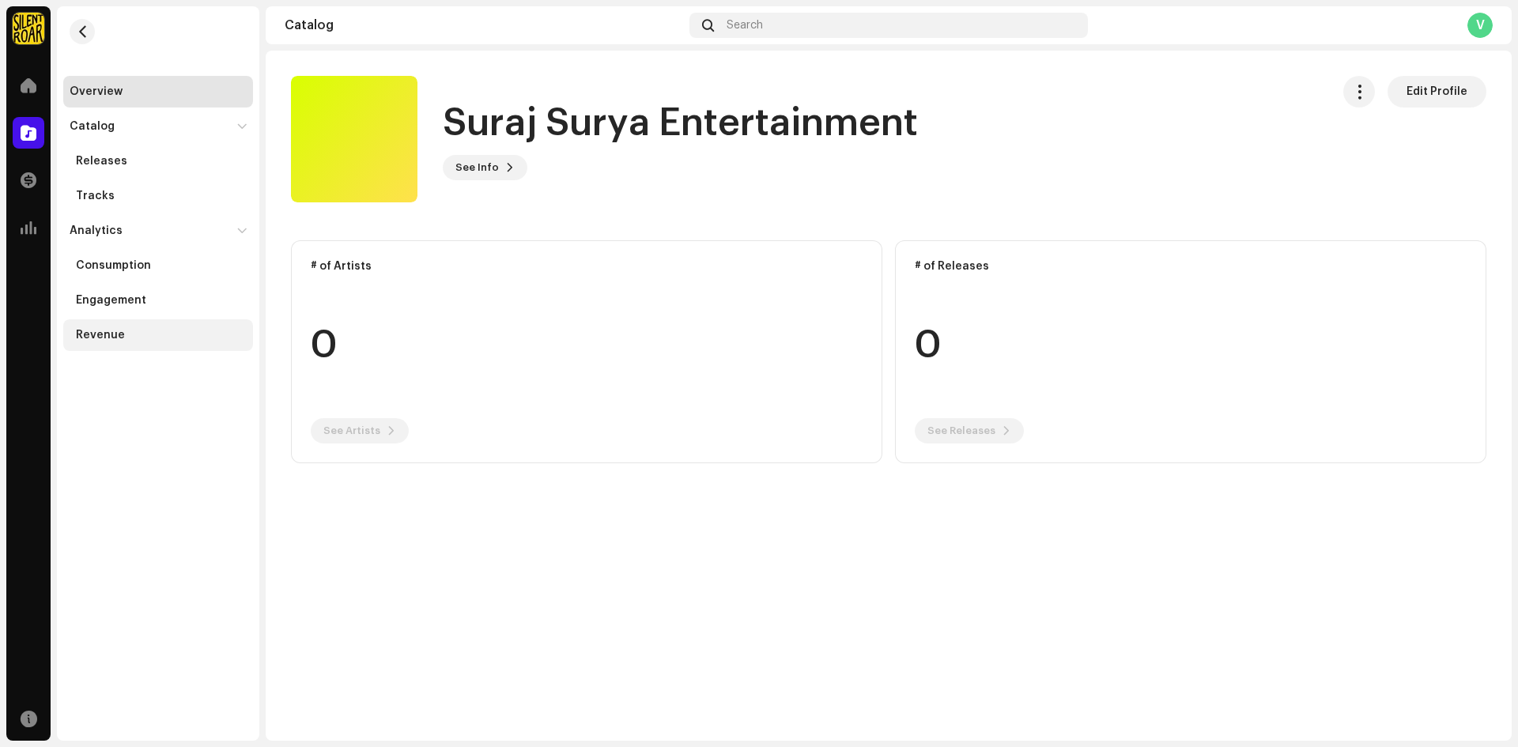
click at [104, 334] on div "Revenue" at bounding box center [100, 335] width 49 height 13
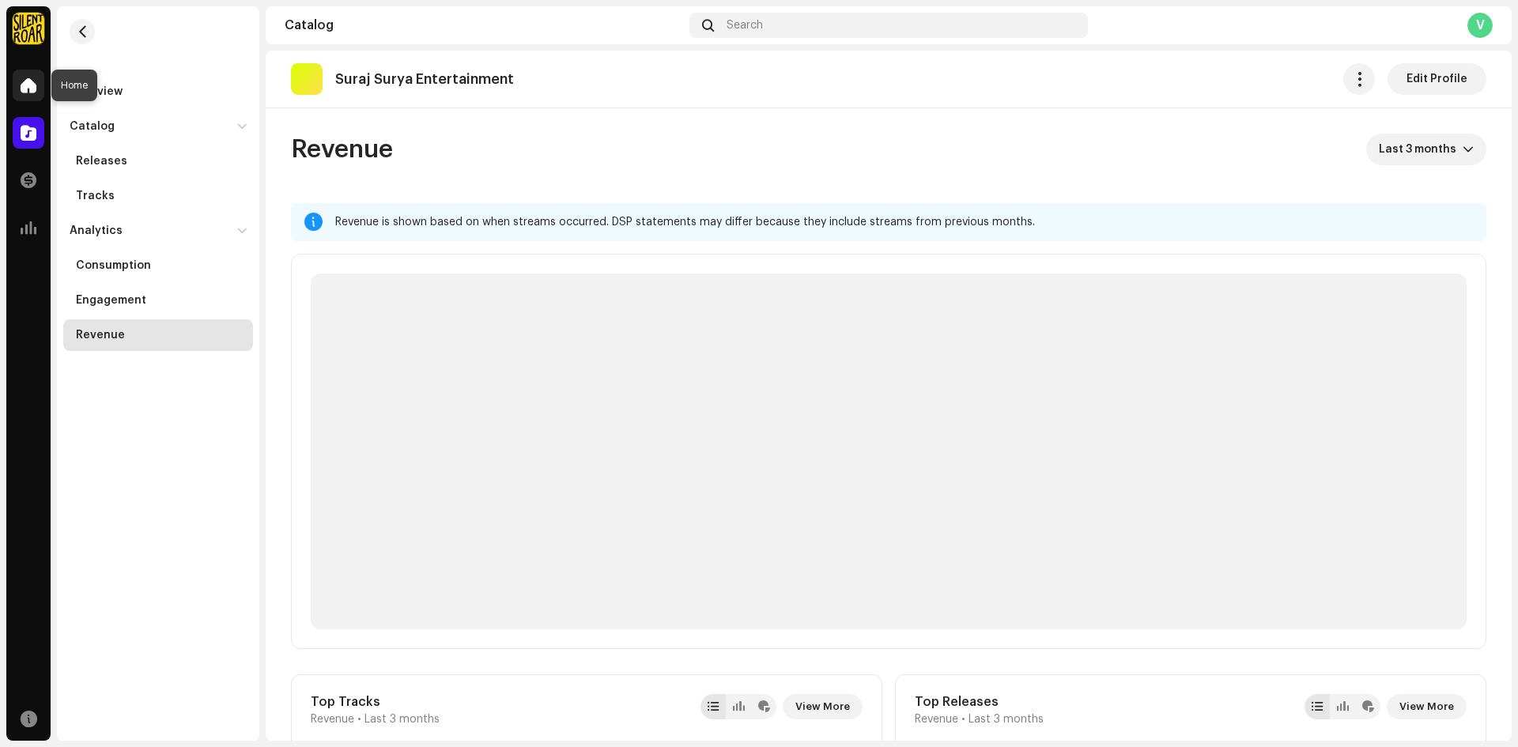
click at [37, 78] on div at bounding box center [29, 86] width 32 height 32
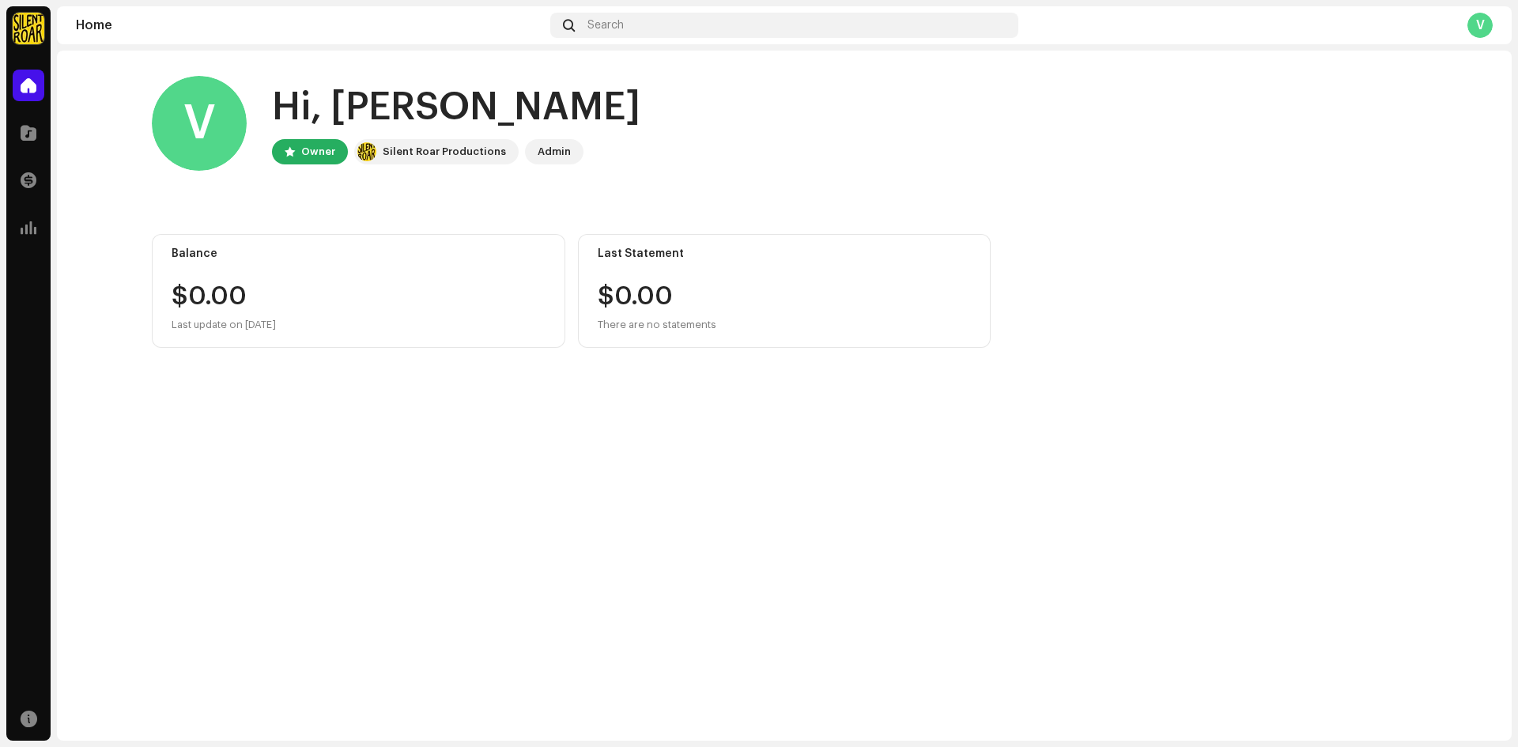
click at [436, 149] on div "Silent Roar Productions" at bounding box center [444, 151] width 123 height 19
click at [34, 126] on span at bounding box center [29, 132] width 16 height 13
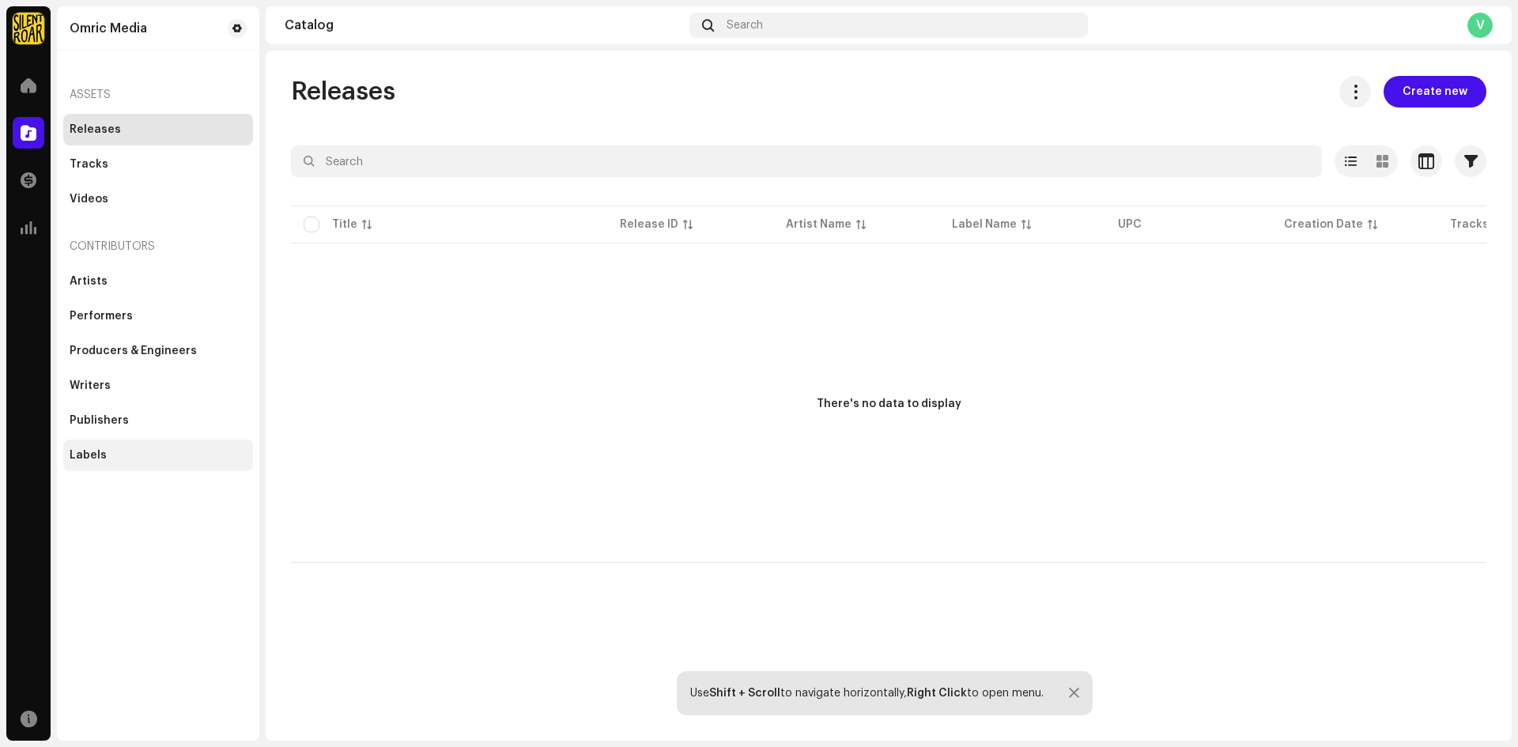
click at [84, 456] on div "Labels" at bounding box center [88, 455] width 37 height 13
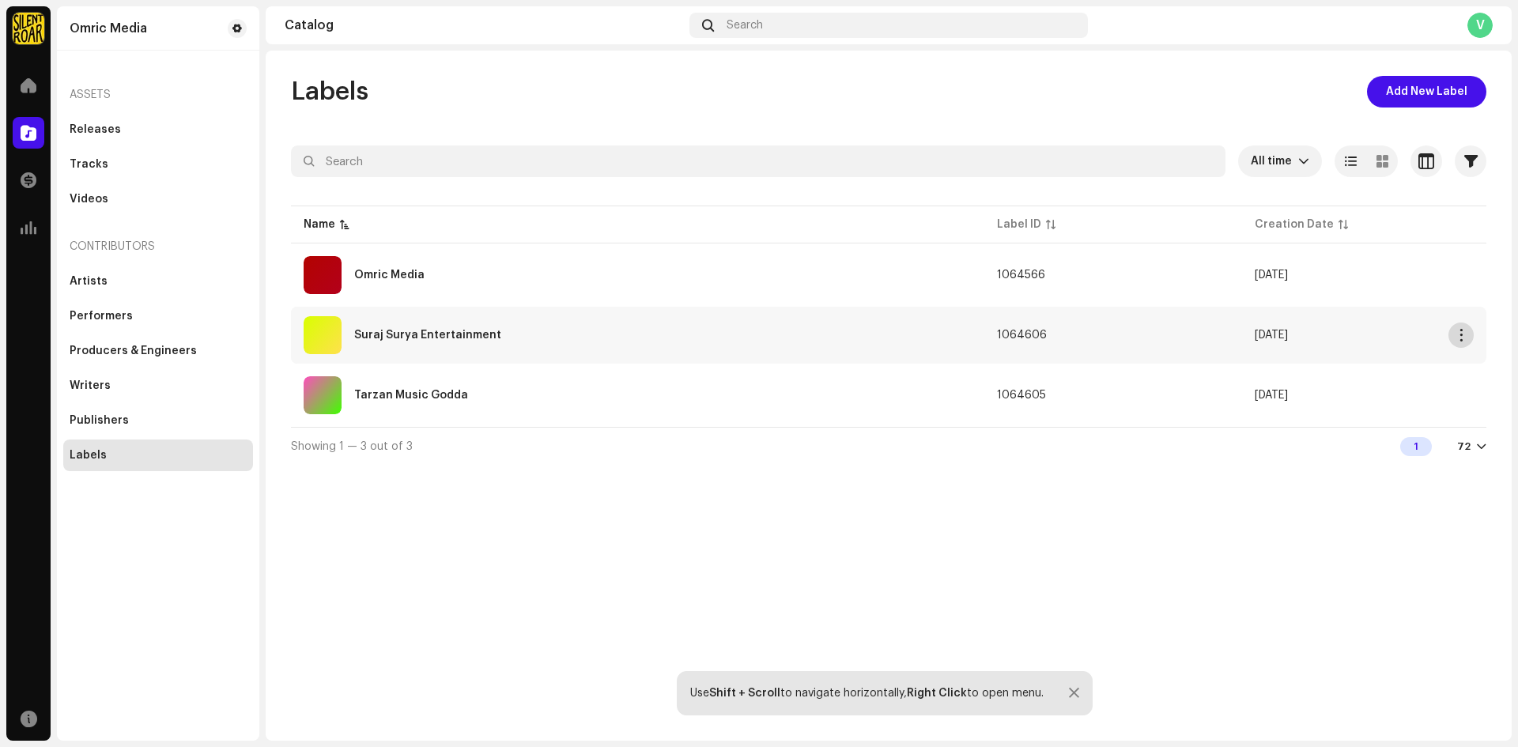
click at [1461, 347] on button "button" at bounding box center [1460, 334] width 25 height 25
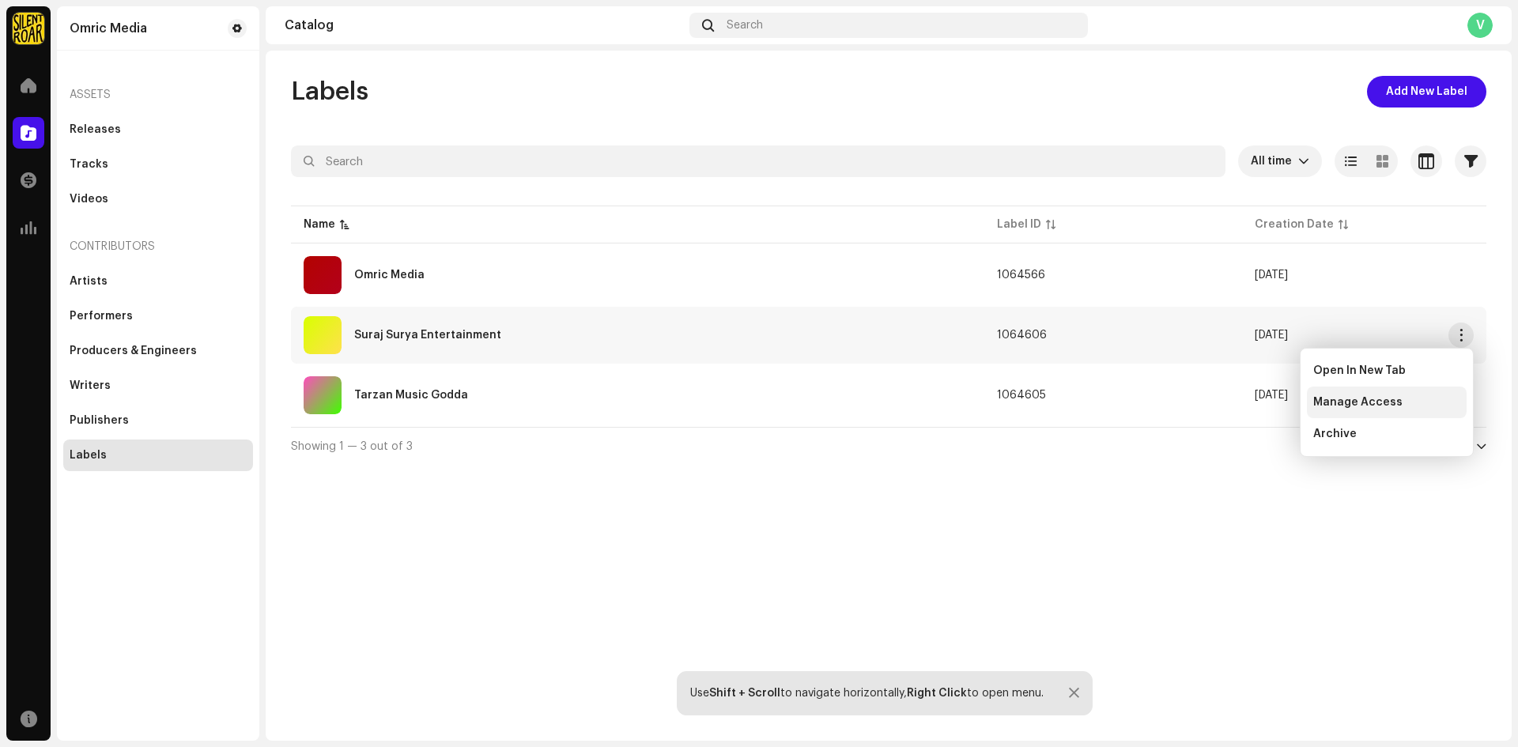
click at [1345, 399] on span "Manage Access" at bounding box center [1357, 402] width 89 height 13
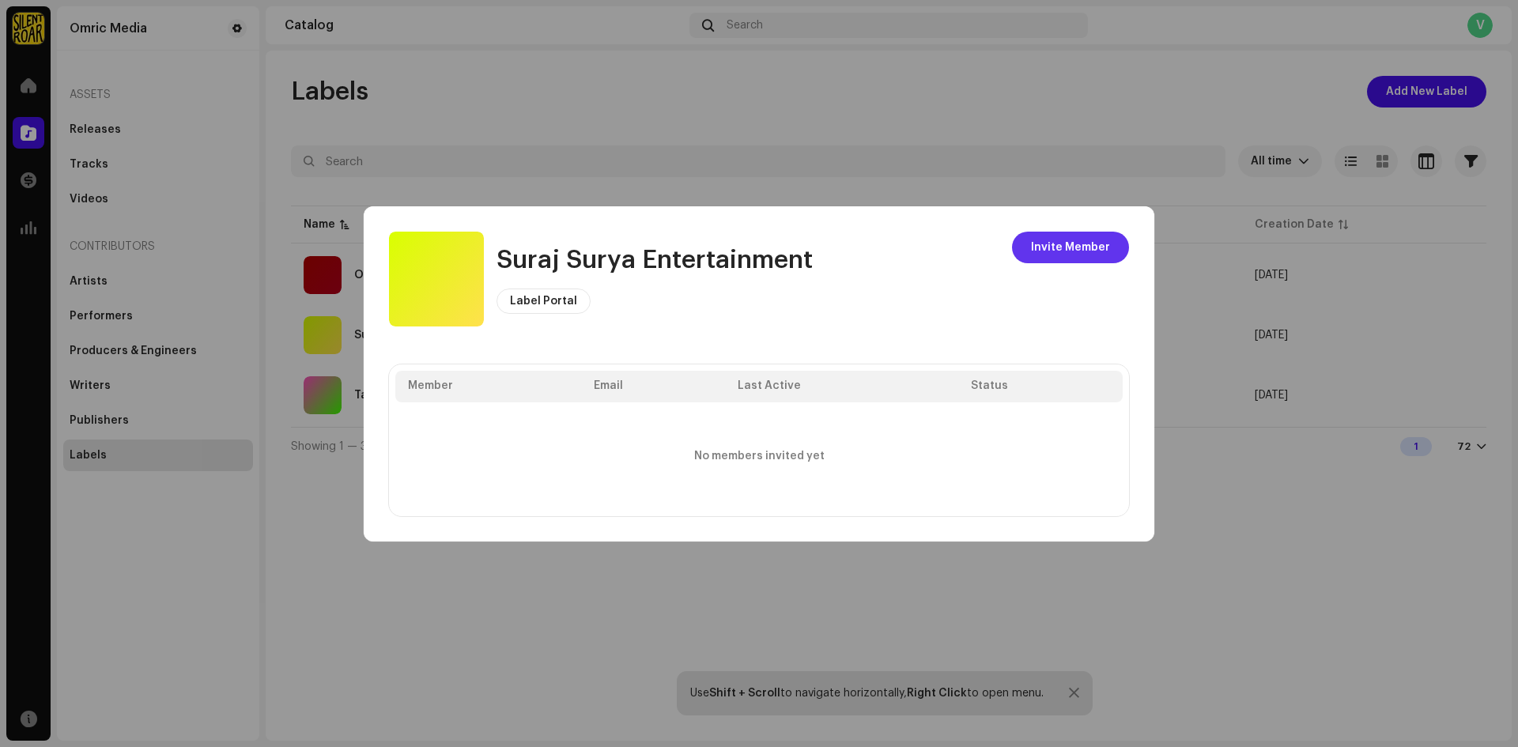
click at [1060, 247] on span "Invite Member" at bounding box center [1070, 248] width 79 height 32
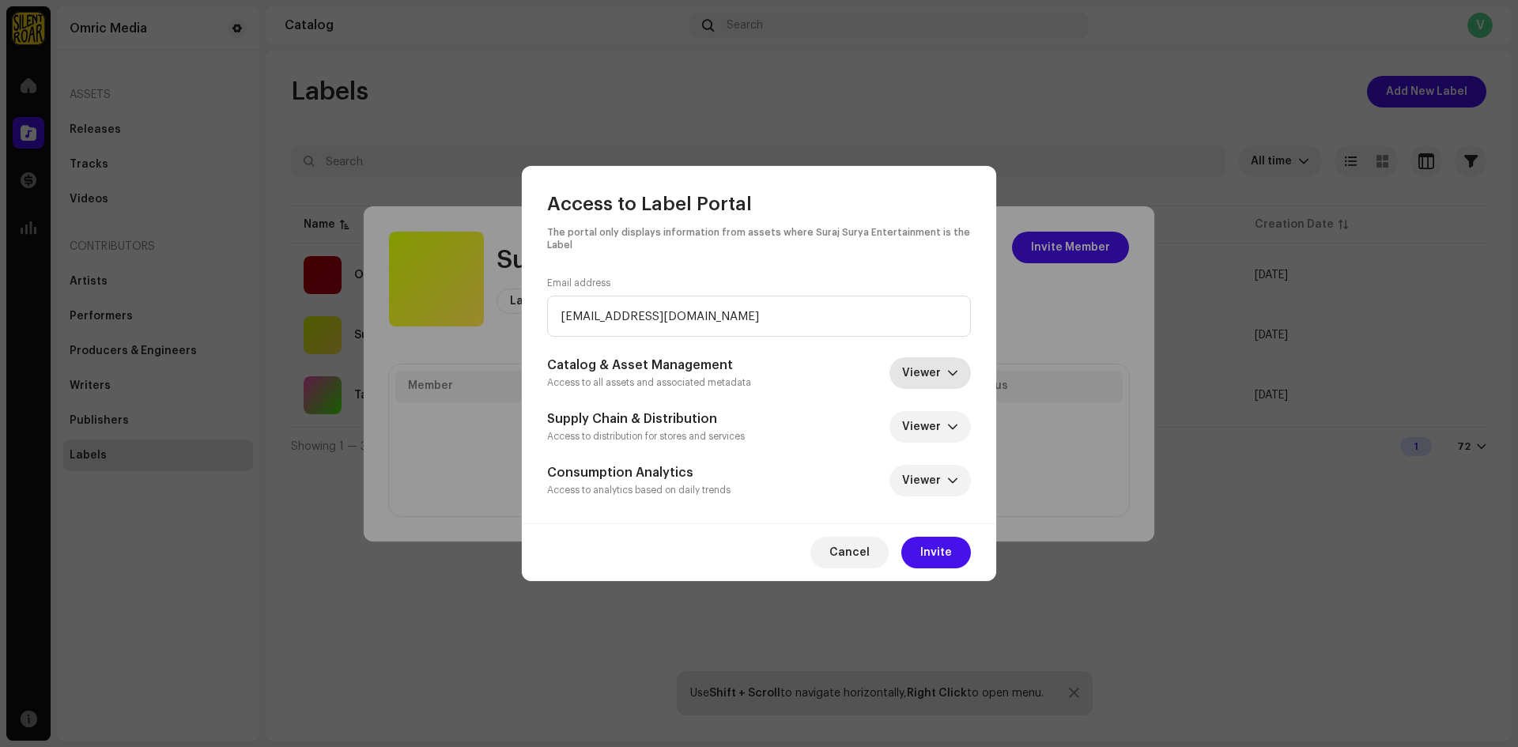
type input "surajsuryaofficial9142@gmail.com"
click at [926, 358] on span "Viewer" at bounding box center [924, 373] width 45 height 32
click at [930, 473] on span "Editor" at bounding box center [921, 470] width 33 height 16
click at [930, 419] on span "Viewer" at bounding box center [924, 427] width 45 height 32
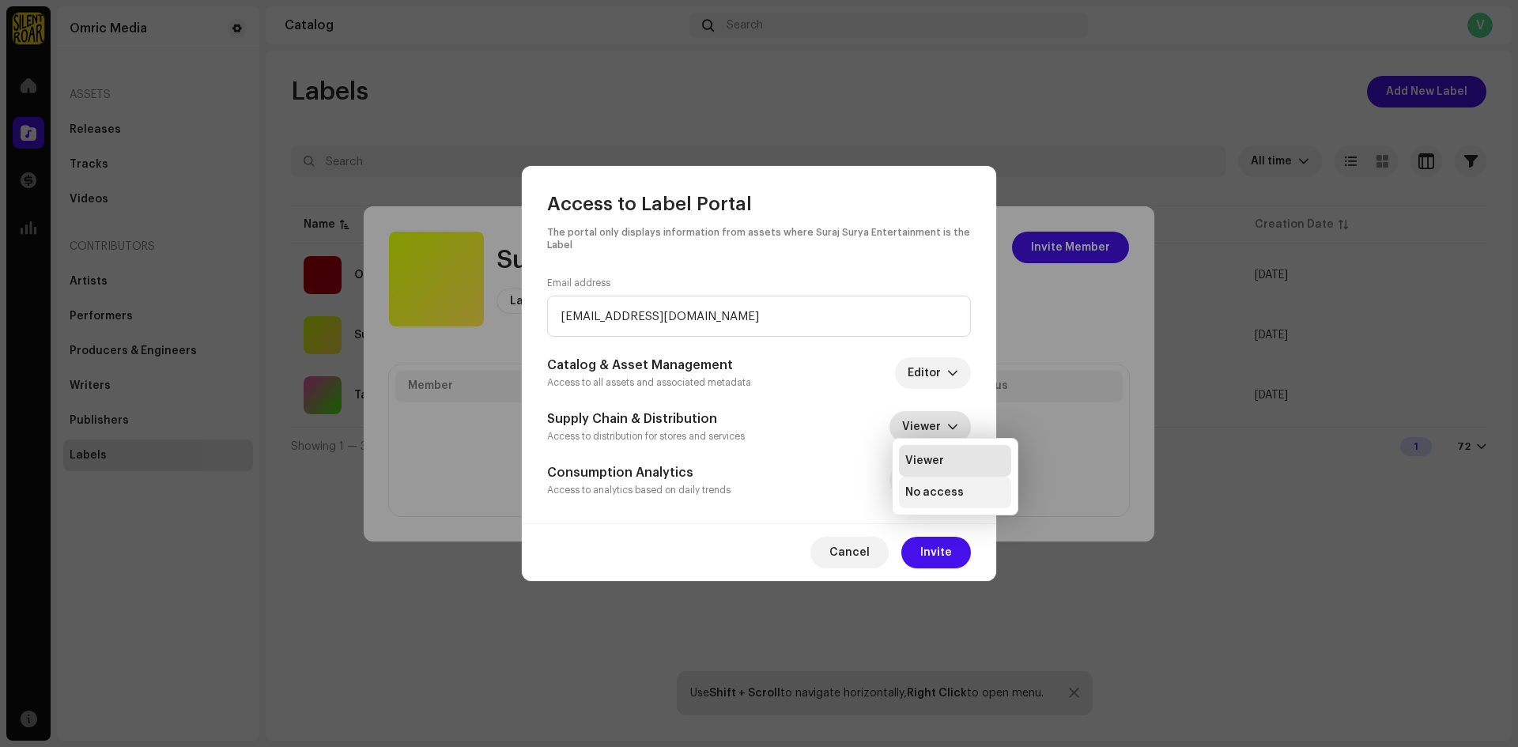
click at [922, 484] on li "No access" at bounding box center [955, 493] width 112 height 32
click at [932, 467] on span "Viewer" at bounding box center [924, 481] width 45 height 32
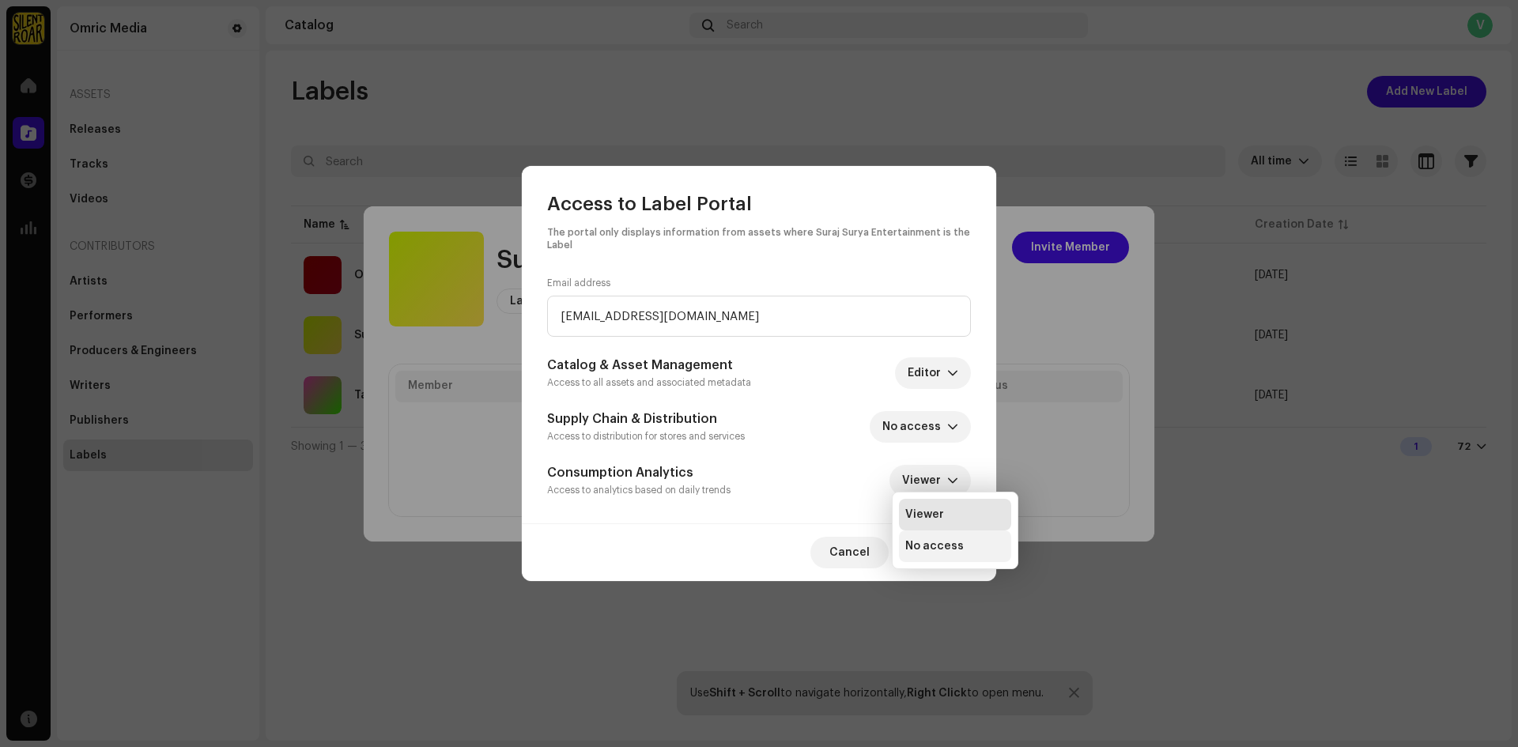
click at [934, 545] on span "No access" at bounding box center [934, 546] width 58 height 16
click at [928, 544] on span "Invite" at bounding box center [936, 553] width 32 height 32
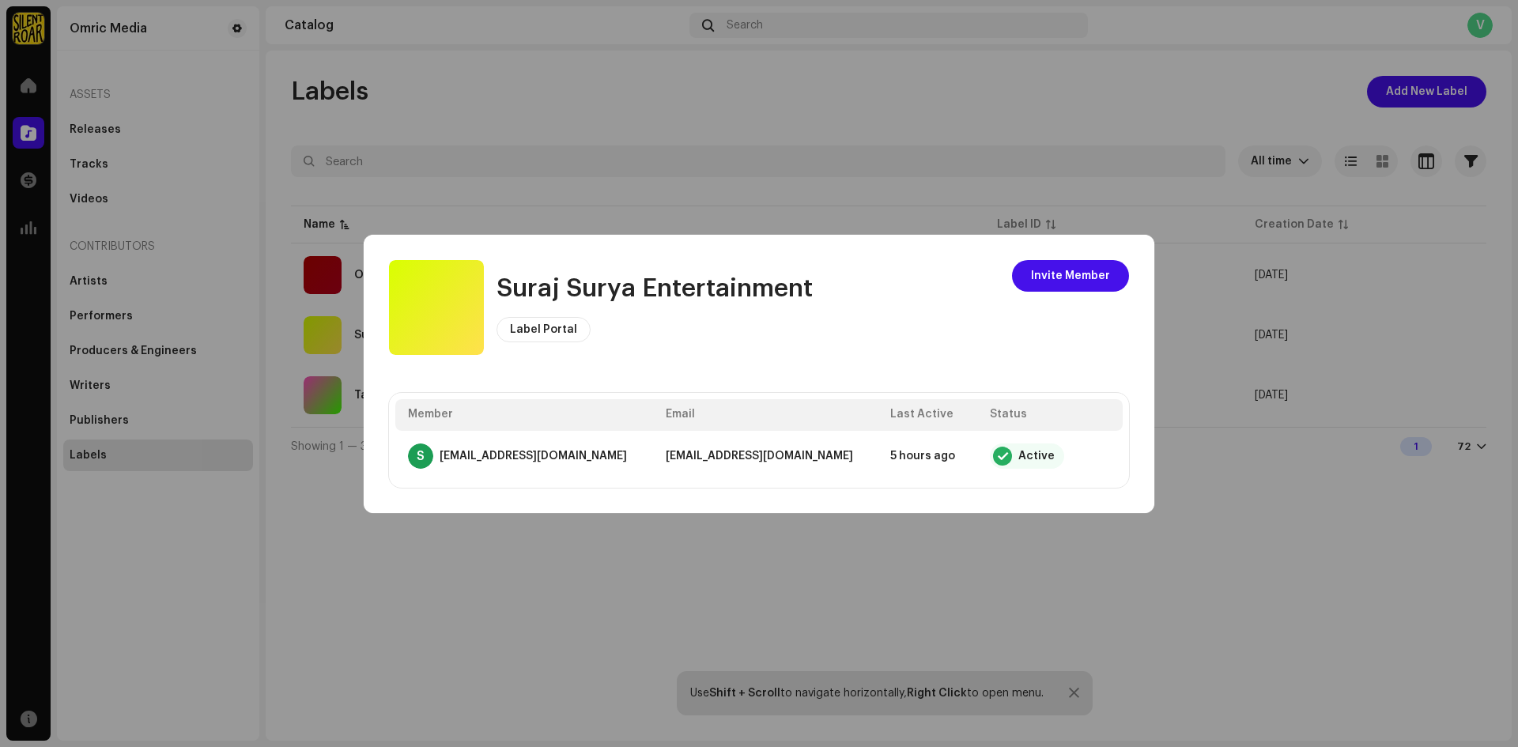
click at [1133, 490] on div "Suraj Surya Entertainment Label Portal Invite Member Member Email Last Active S…" at bounding box center [759, 374] width 790 height 278
click at [1081, 271] on span "Invite Member" at bounding box center [1070, 276] width 79 height 32
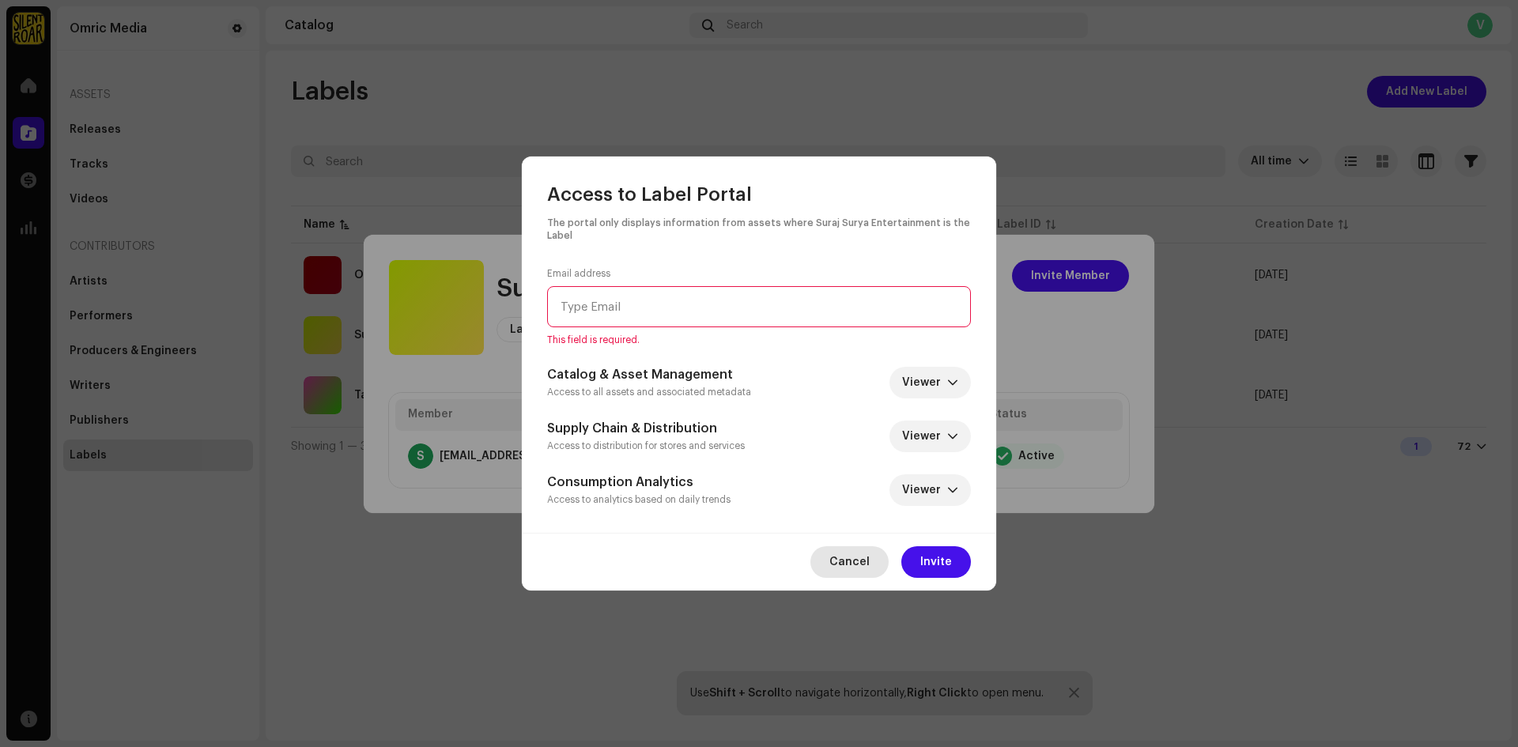
click at [858, 546] on span "Cancel" at bounding box center [849, 562] width 40 height 32
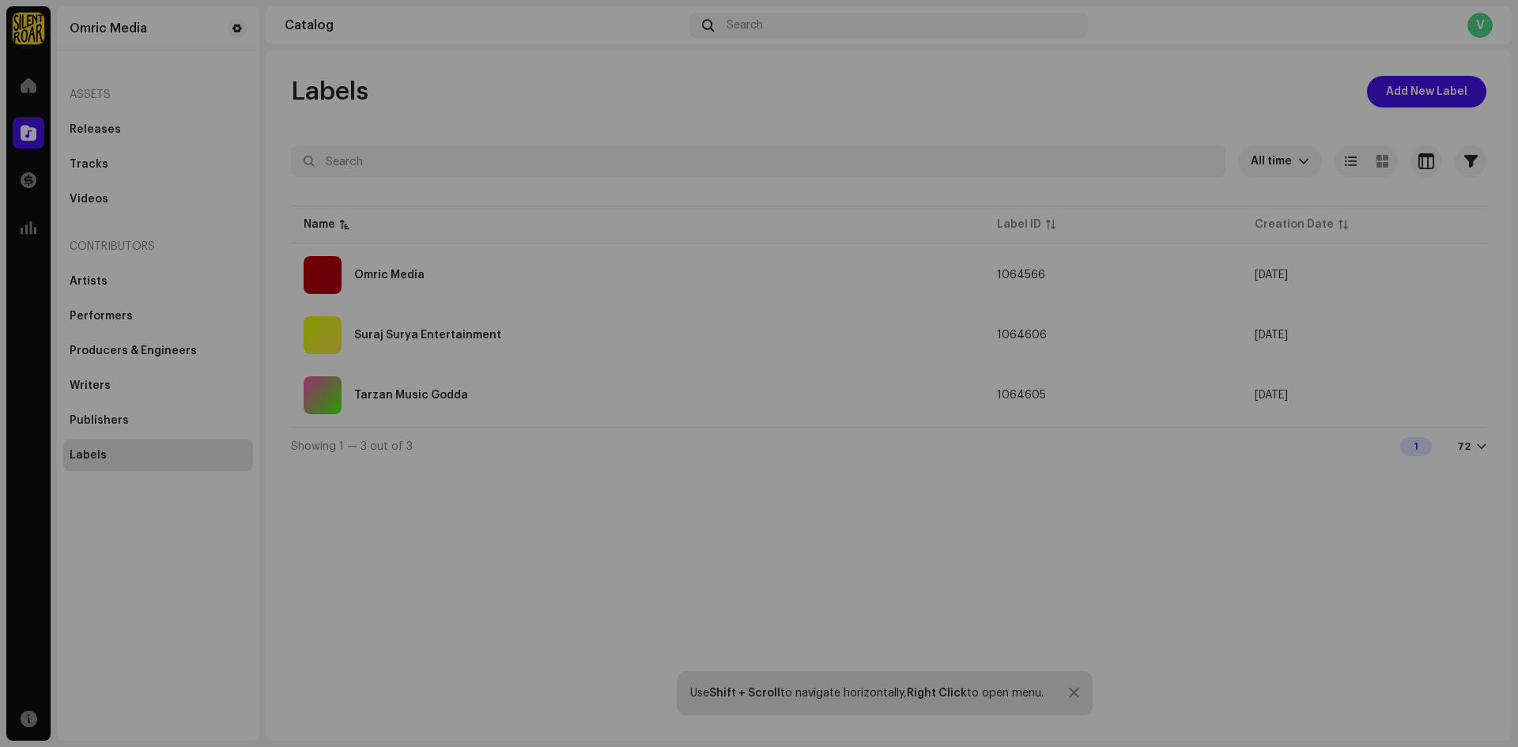
click at [1064, 598] on div "Suraj Surya Entertainment Label Portal Invite Member Member Email Last Active S…" at bounding box center [759, 373] width 1518 height 747
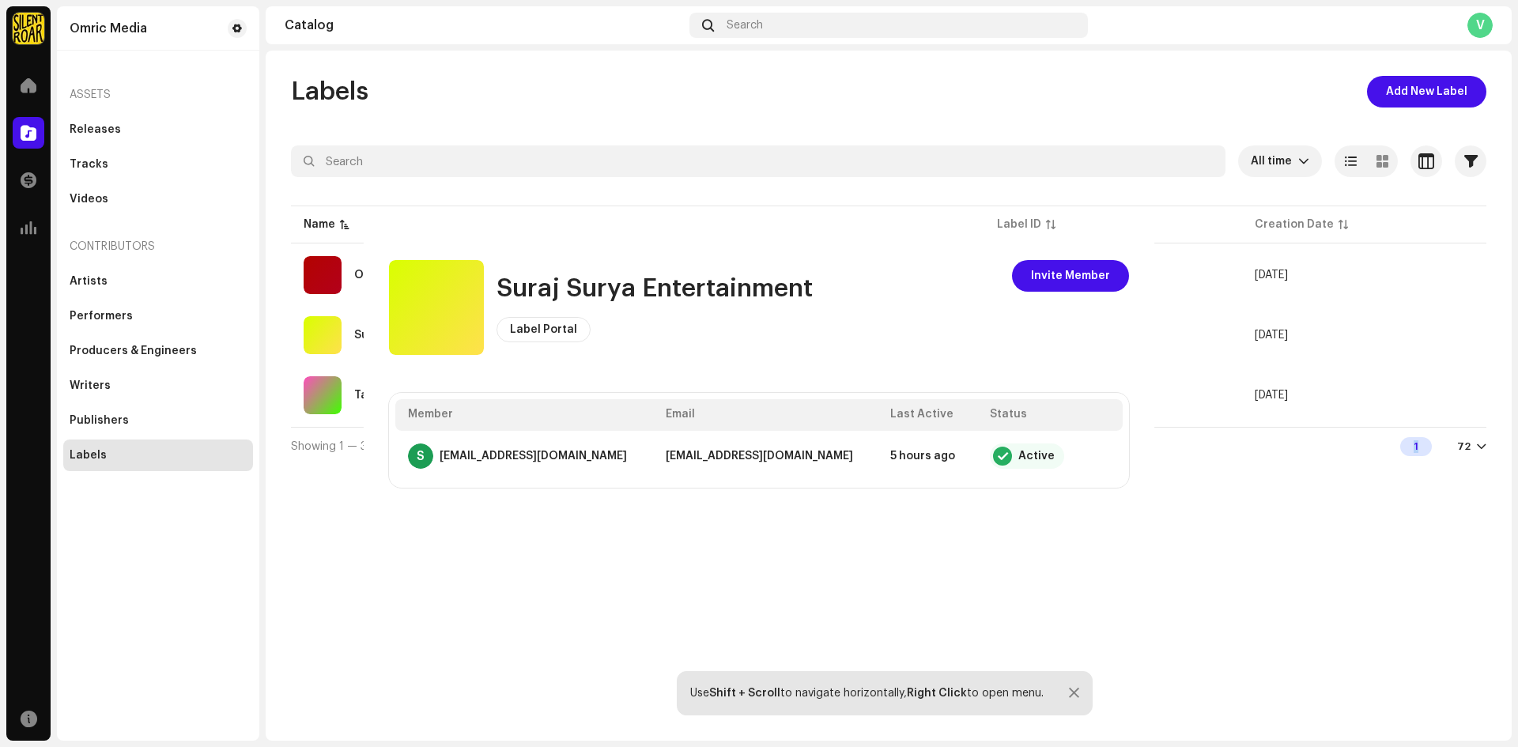
click at [1064, 598] on div "Labels Add New Label All time Selected 0 Select all Options Filters Archive sta…" at bounding box center [889, 396] width 1246 height 690
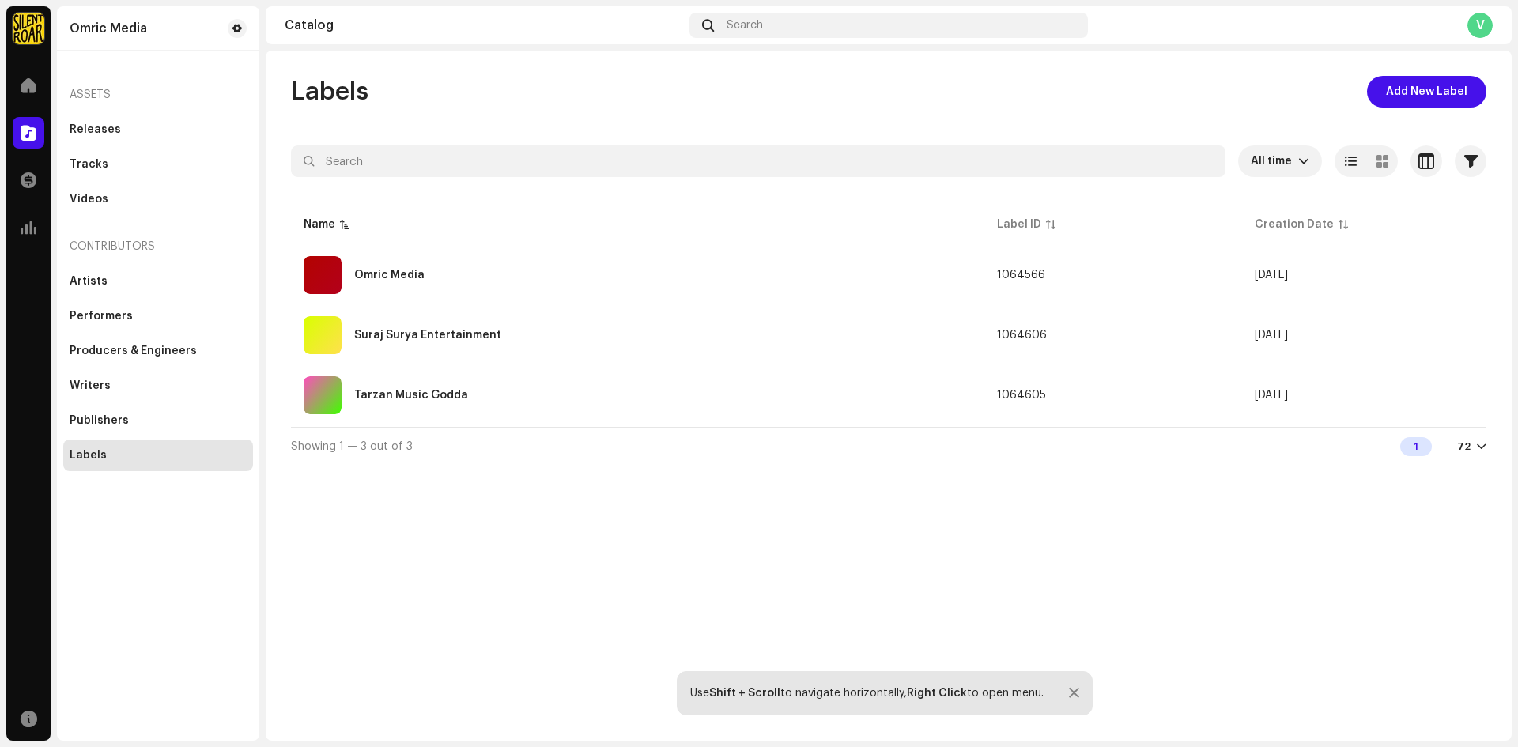
click at [1456, 446] on div "1 72" at bounding box center [1443, 446] width 86 height 19
click at [1479, 449] on div at bounding box center [1480, 446] width 9 height 13
click at [1144, 519] on div "Labels Add New Label All time Selected 0 Select all Options Filters Archive sta…" at bounding box center [889, 396] width 1246 height 690
click at [123, 304] on div "Performers" at bounding box center [158, 316] width 190 height 32
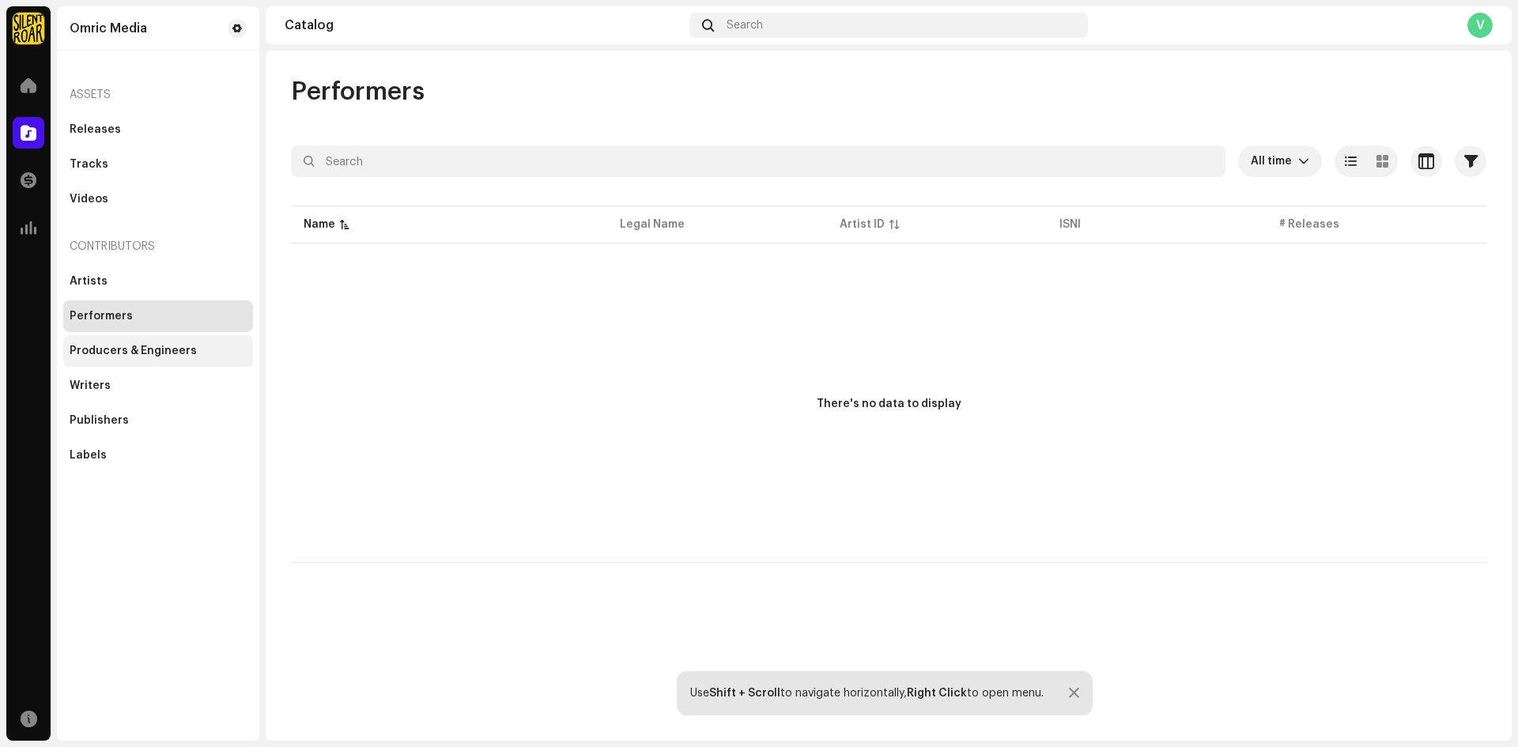
click at [123, 349] on div "Producers & Engineers" at bounding box center [133, 351] width 127 height 13
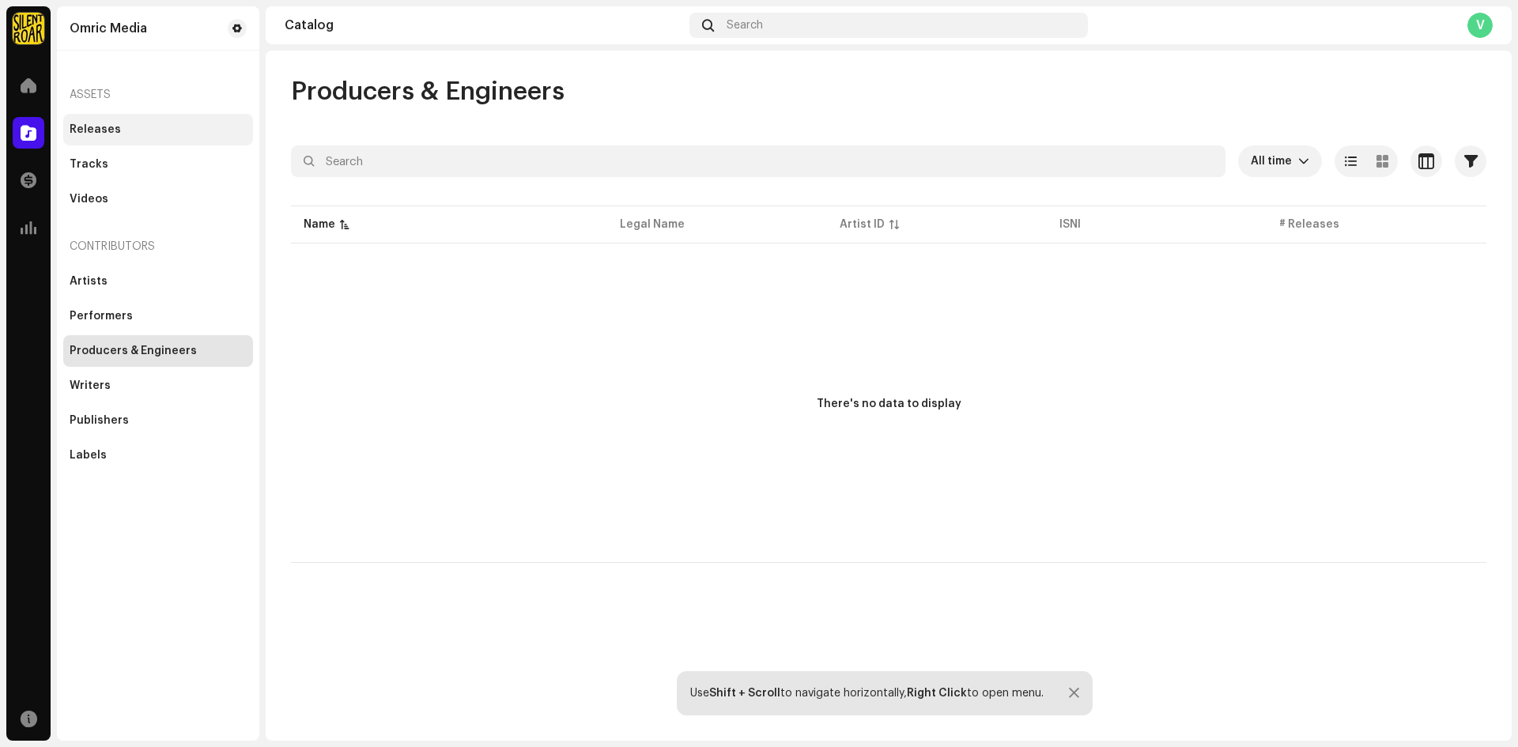
click at [139, 126] on div "Releases" at bounding box center [158, 129] width 177 height 13
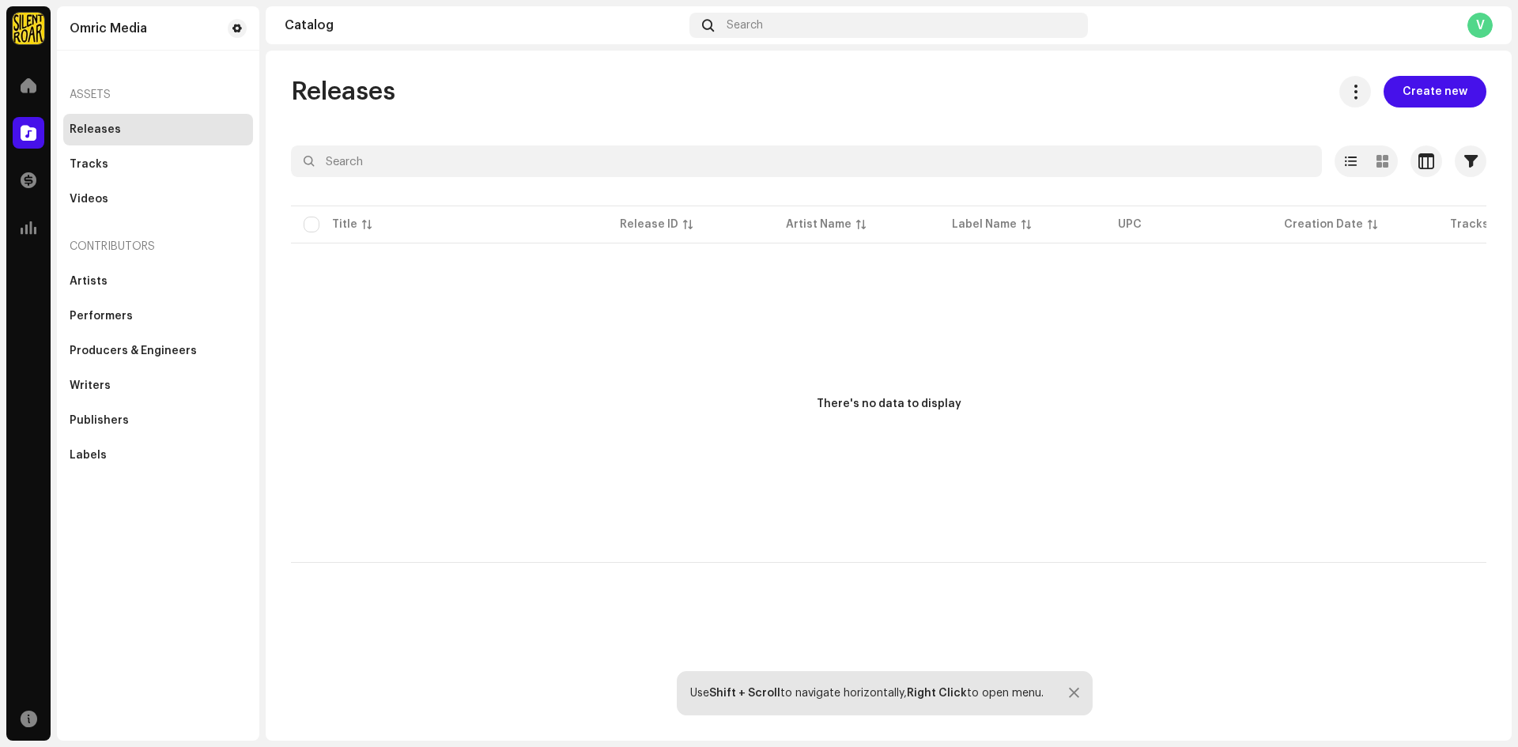
click at [103, 89] on div "Assets" at bounding box center [158, 95] width 190 height 38
click at [27, 85] on span at bounding box center [29, 85] width 16 height 13
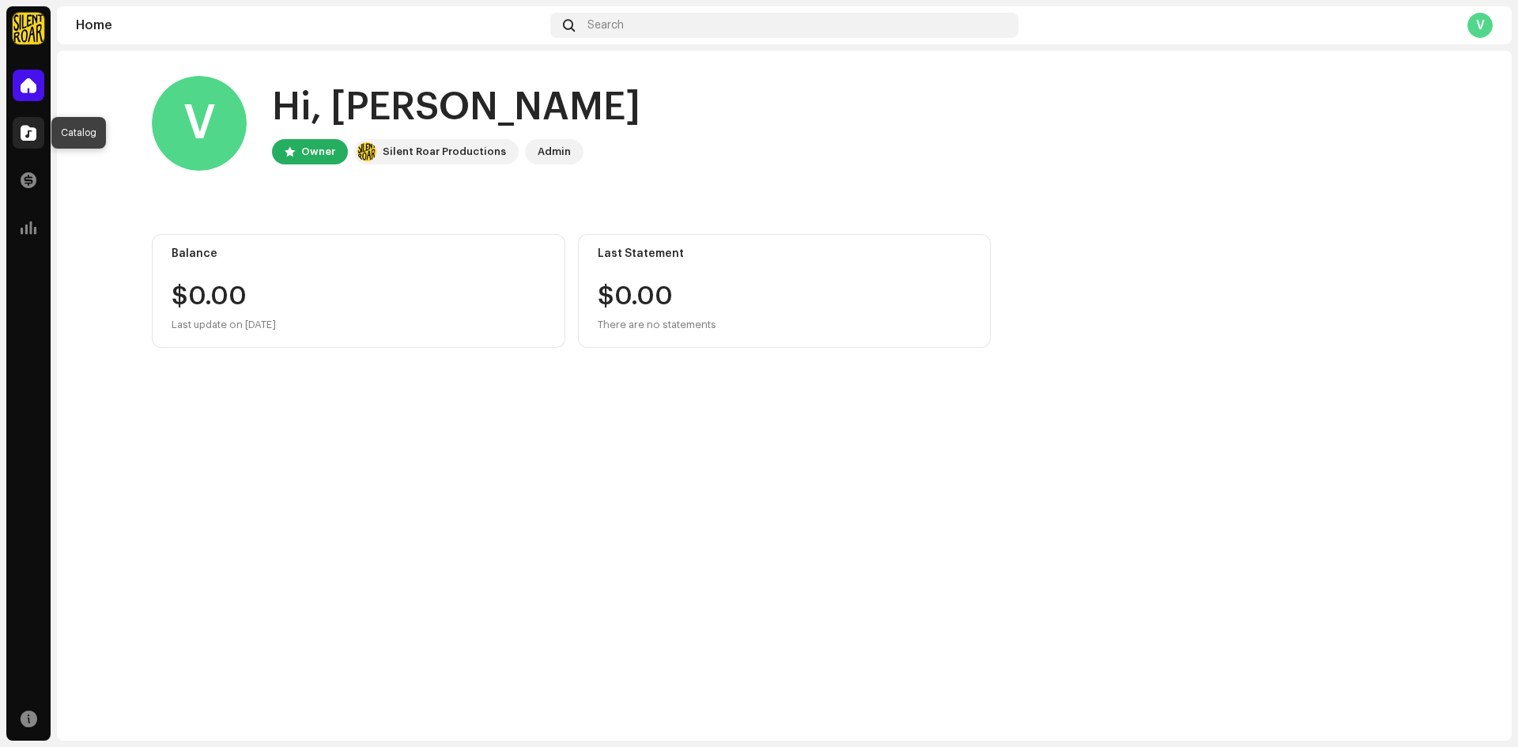
click at [16, 131] on div at bounding box center [29, 133] width 32 height 32
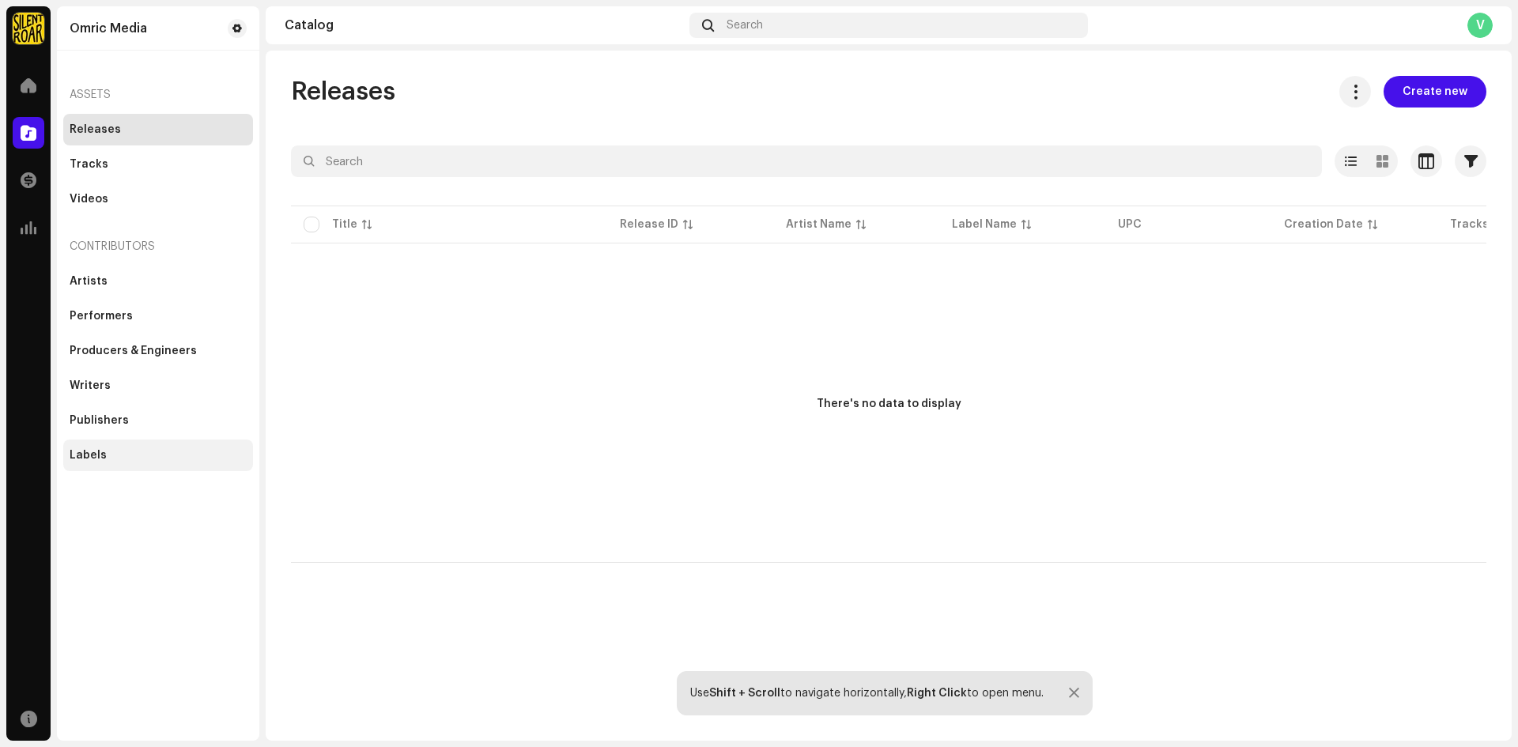
click at [101, 444] on div "Labels" at bounding box center [158, 455] width 190 height 32
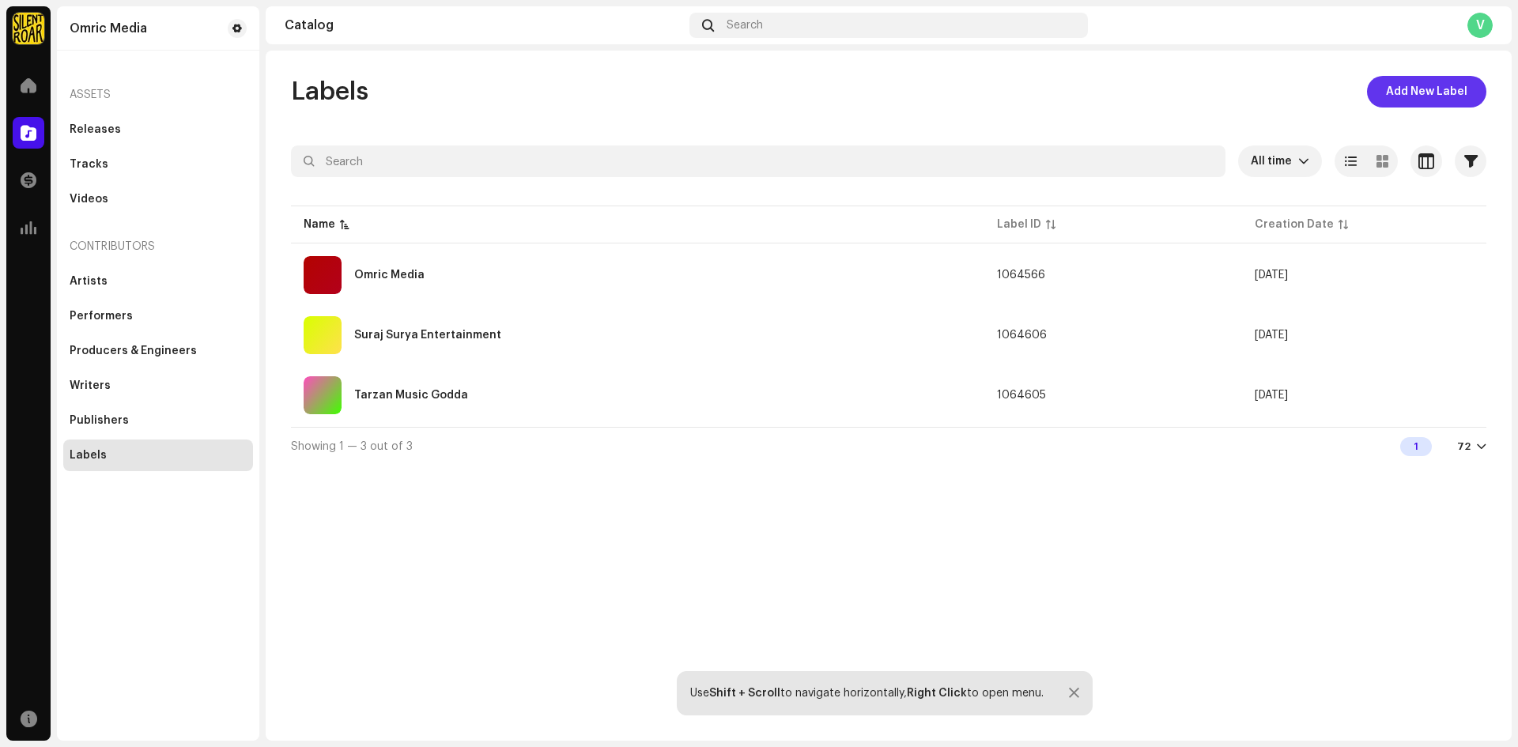
click at [1399, 100] on span "Add New Label" at bounding box center [1426, 92] width 81 height 32
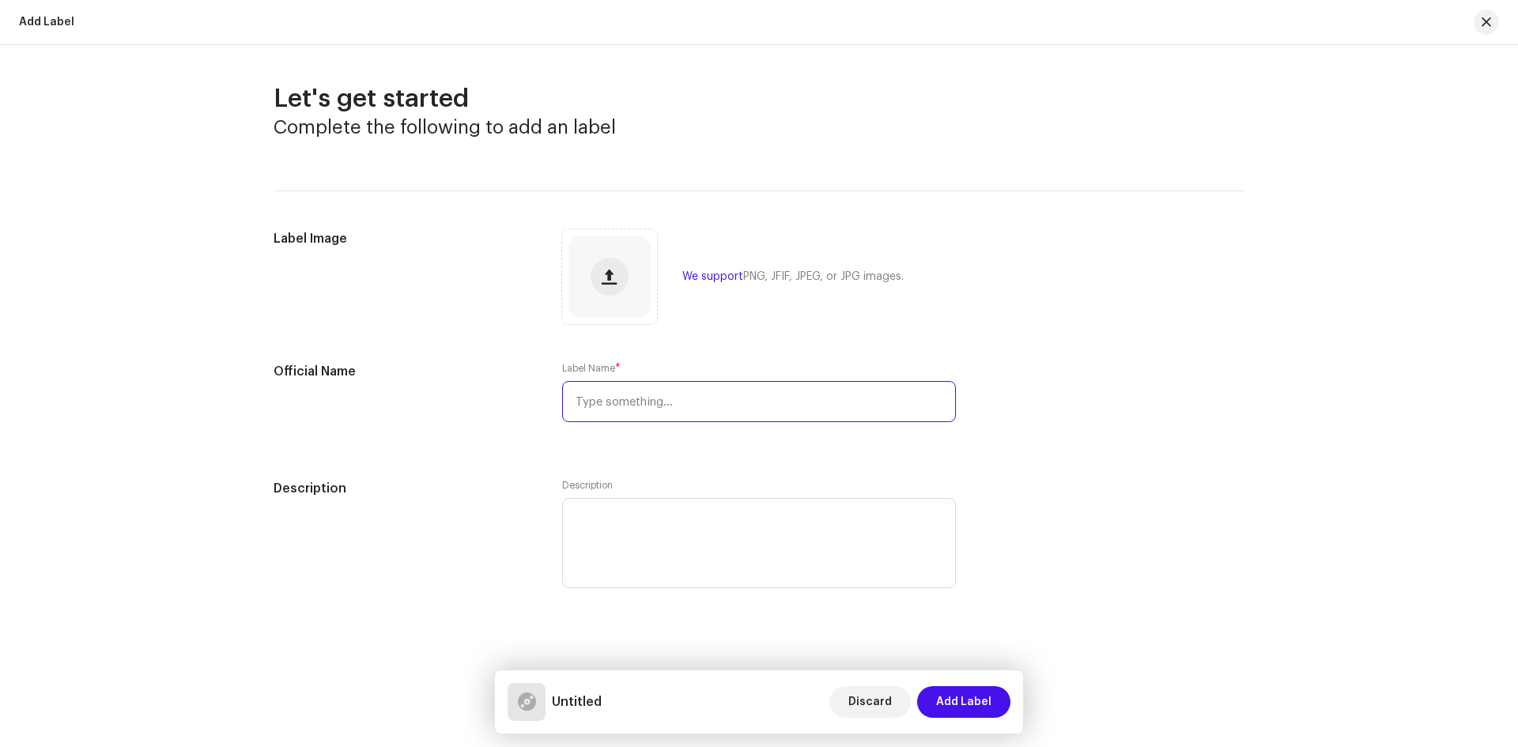
click at [652, 405] on input "text" at bounding box center [759, 401] width 394 height 41
type input "Dhara Music"
click at [953, 701] on span "Add Label" at bounding box center [963, 702] width 55 height 32
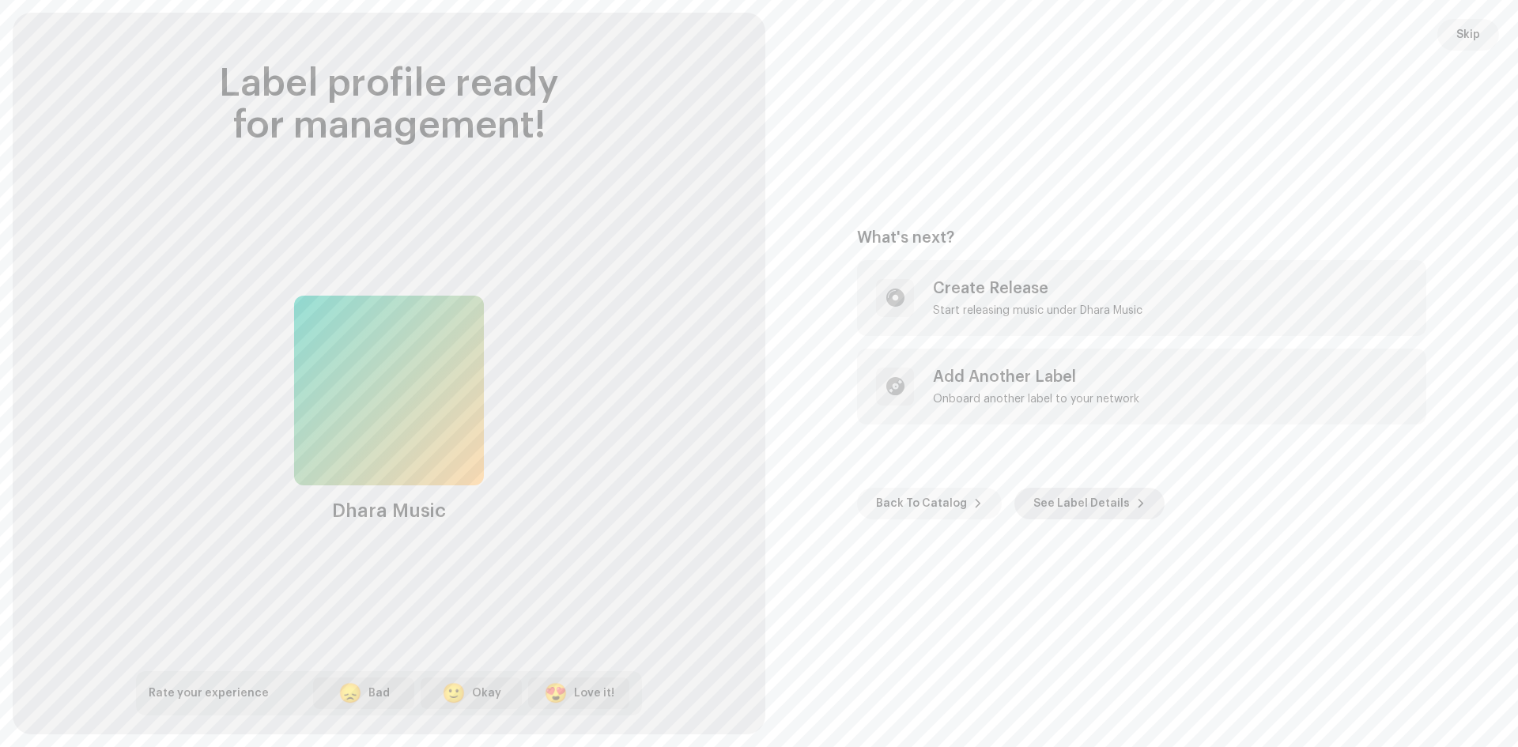
click at [1059, 506] on span "See Label Details" at bounding box center [1081, 504] width 96 height 32
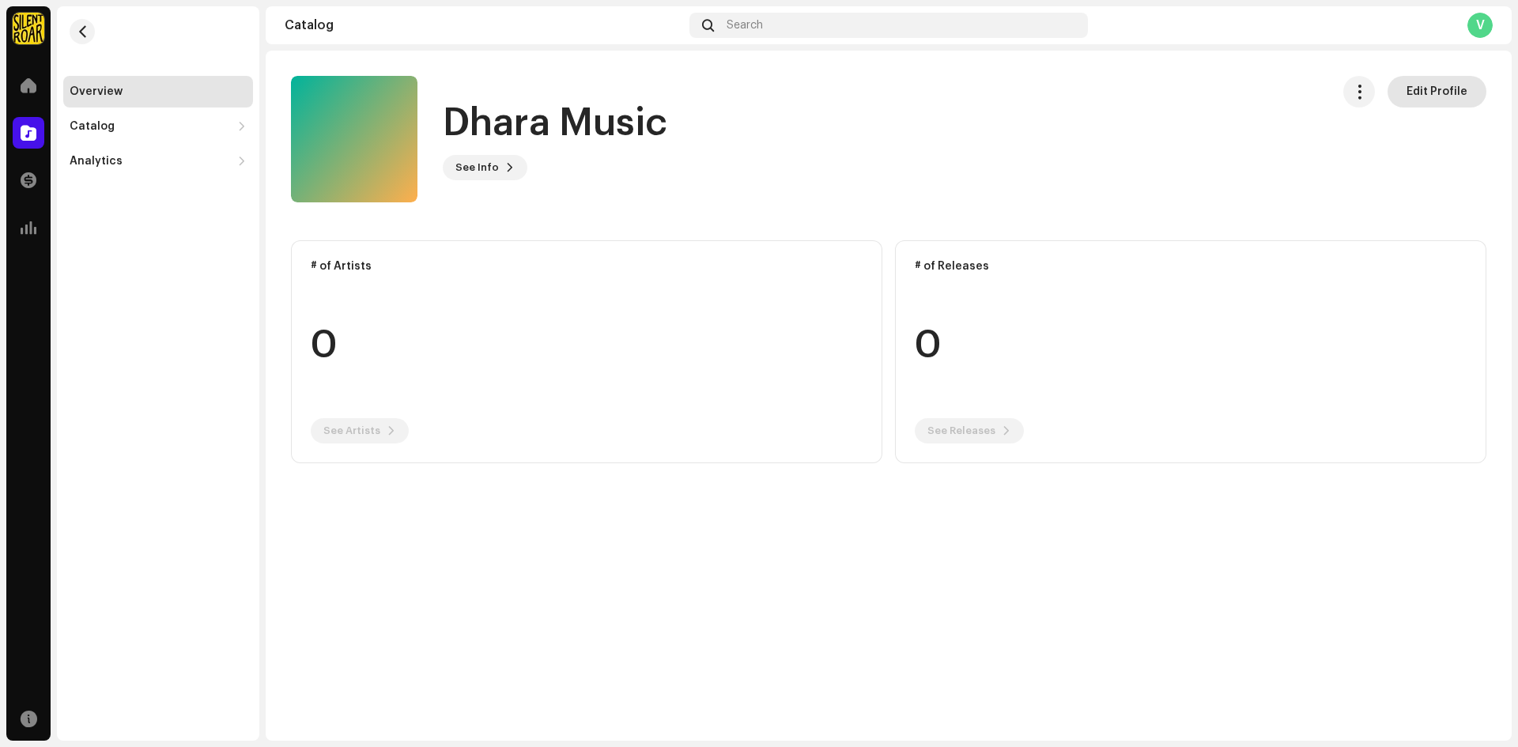
click at [1419, 91] on span "Edit Profile" at bounding box center [1436, 92] width 61 height 32
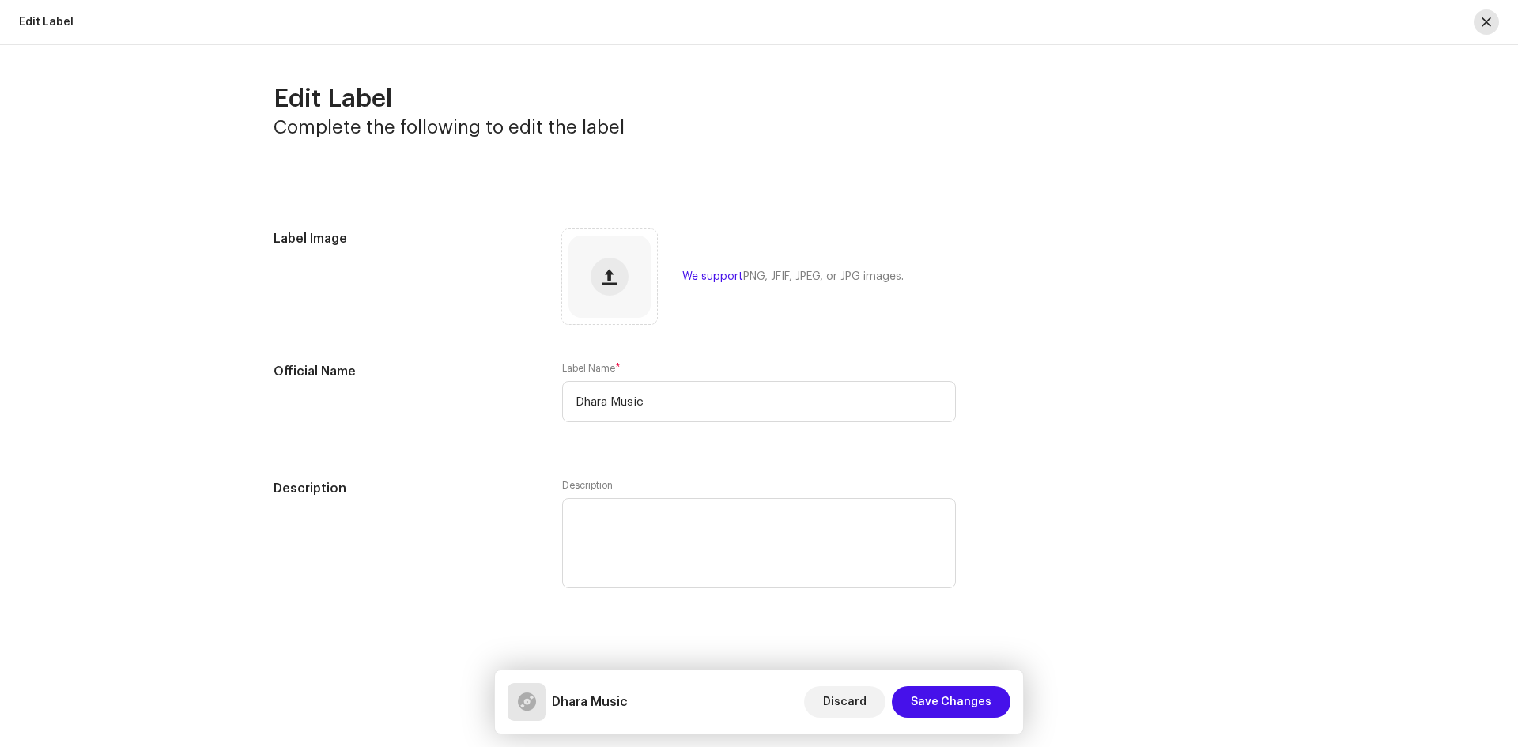
click at [1481, 23] on span "button" at bounding box center [1485, 22] width 9 height 13
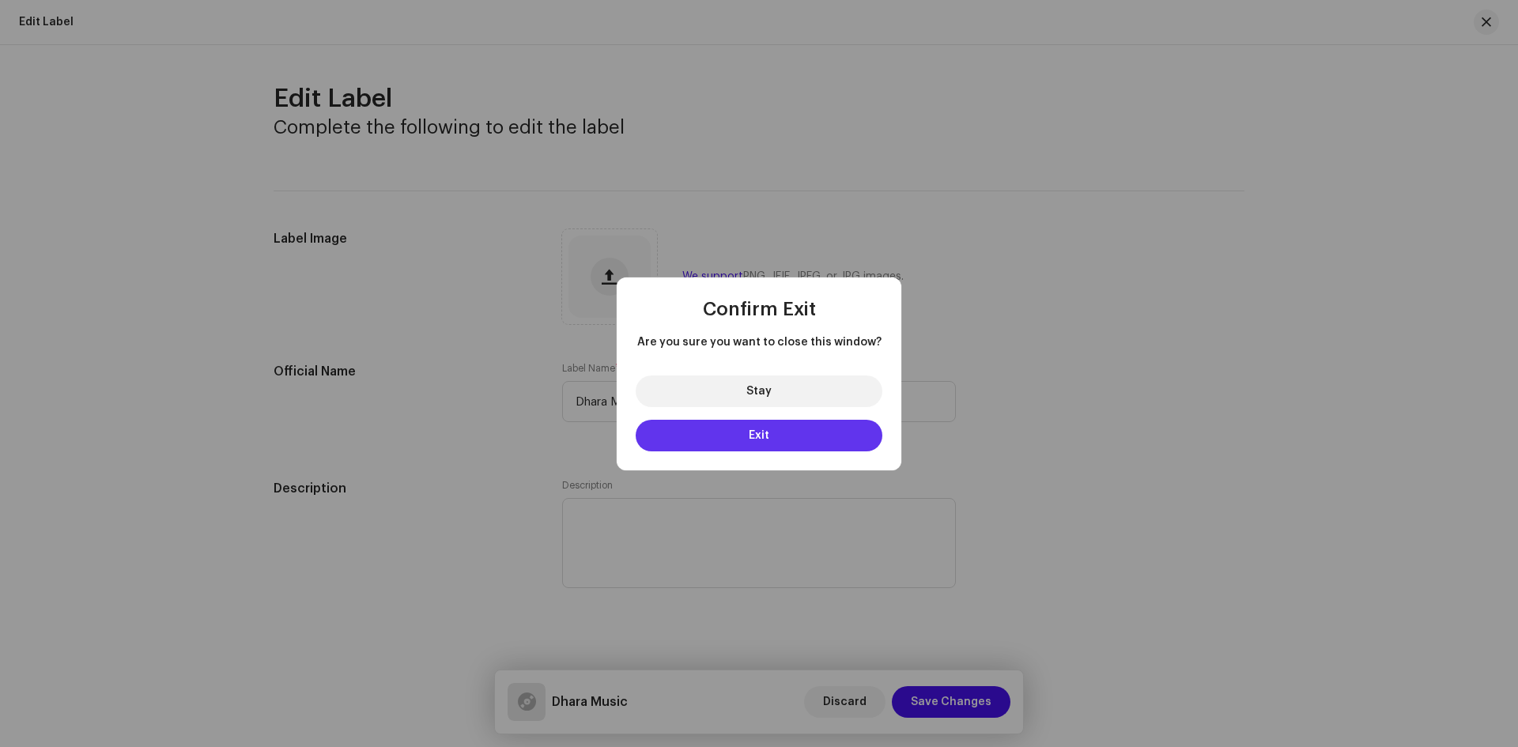
click at [756, 434] on span "Exit" at bounding box center [759, 435] width 21 height 11
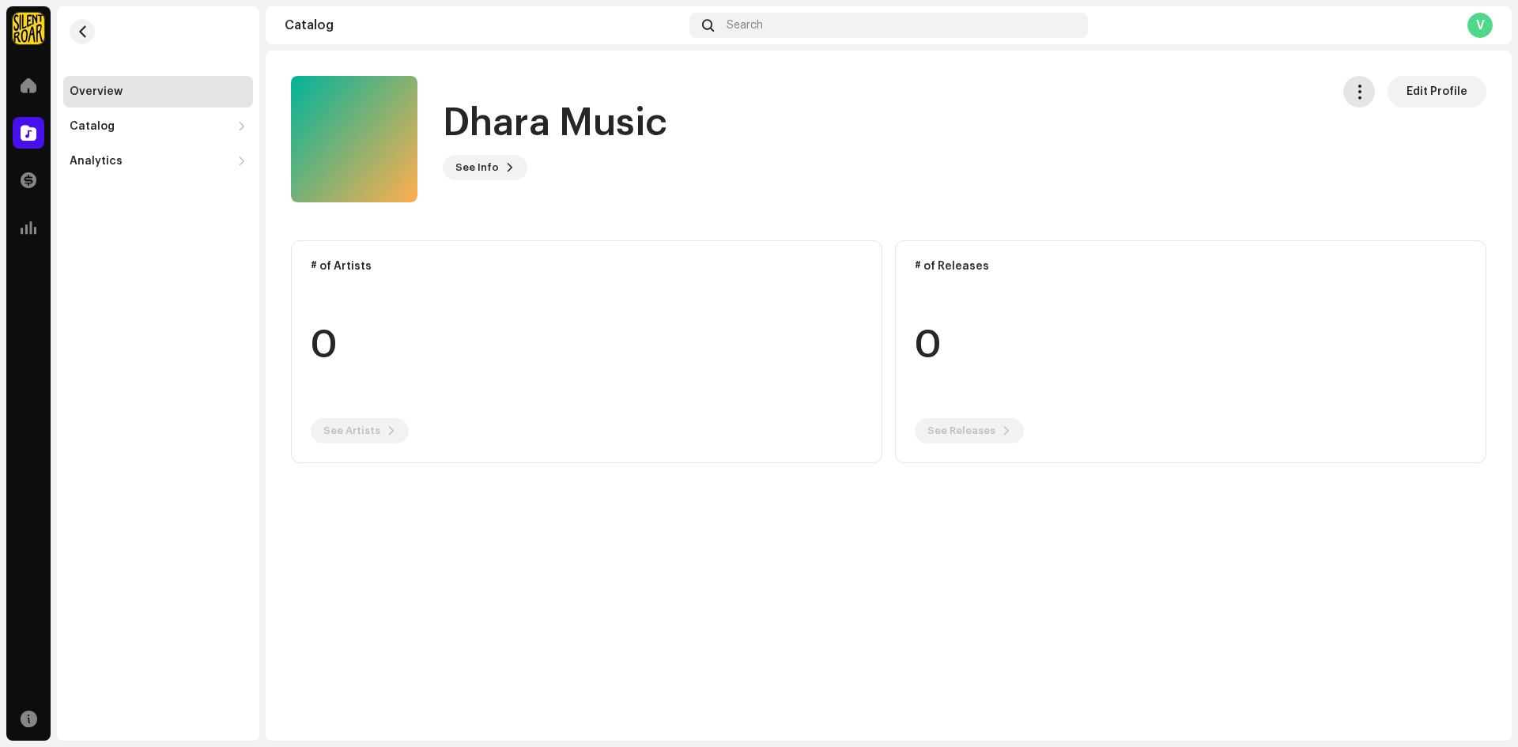
click at [1367, 86] on span "button" at bounding box center [1359, 91] width 15 height 13
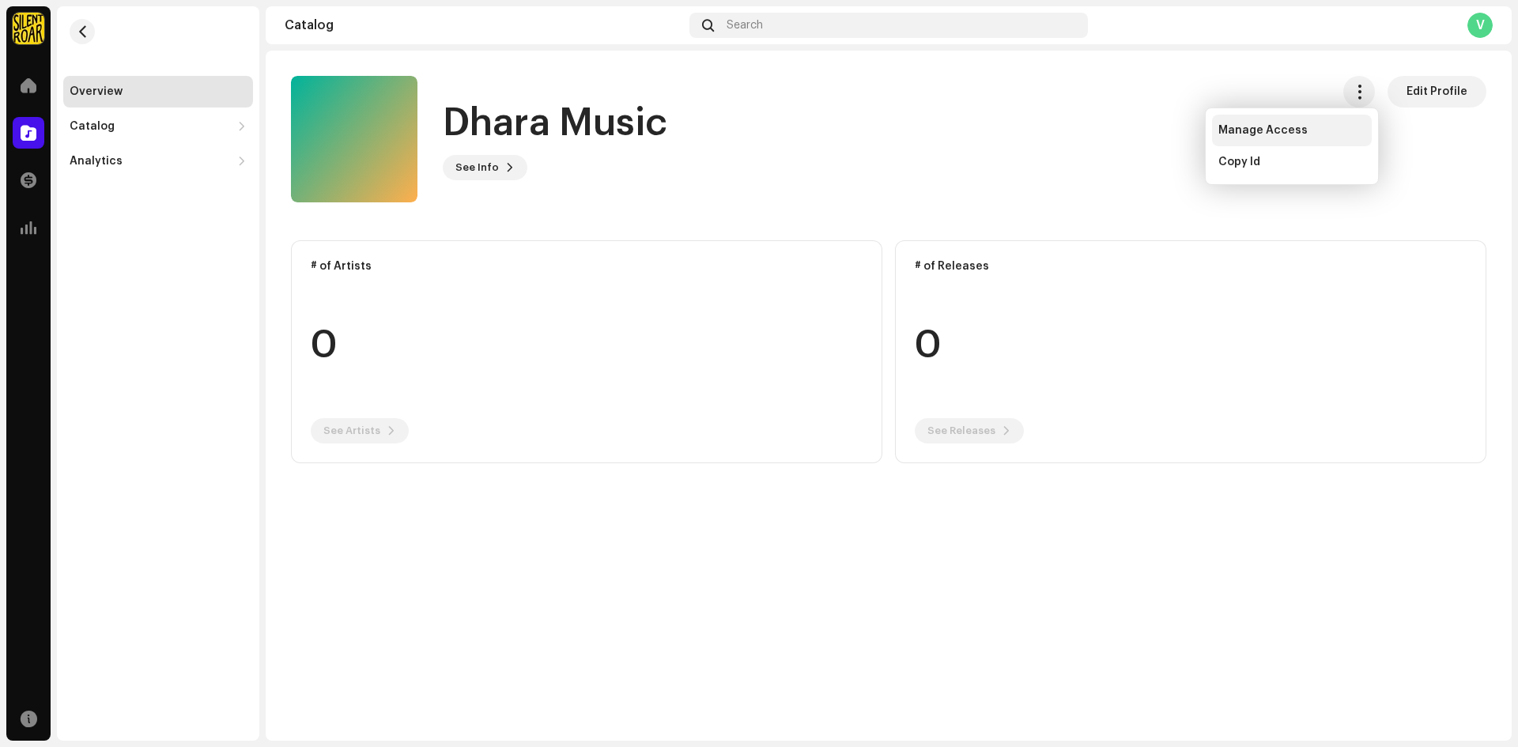
click at [1269, 125] on span "Manage Access" at bounding box center [1262, 130] width 89 height 13
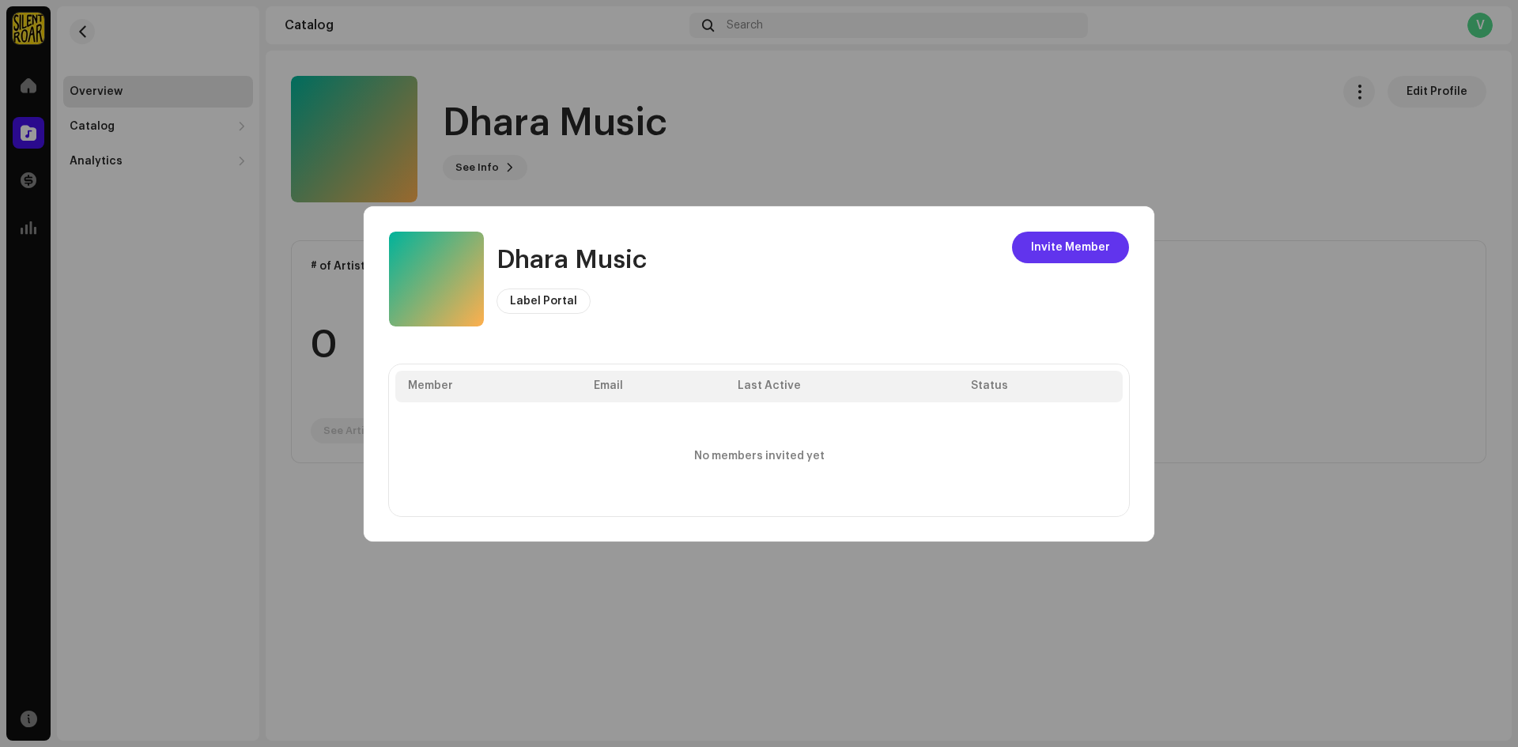
click at [1062, 247] on span "Invite Member" at bounding box center [1070, 248] width 79 height 32
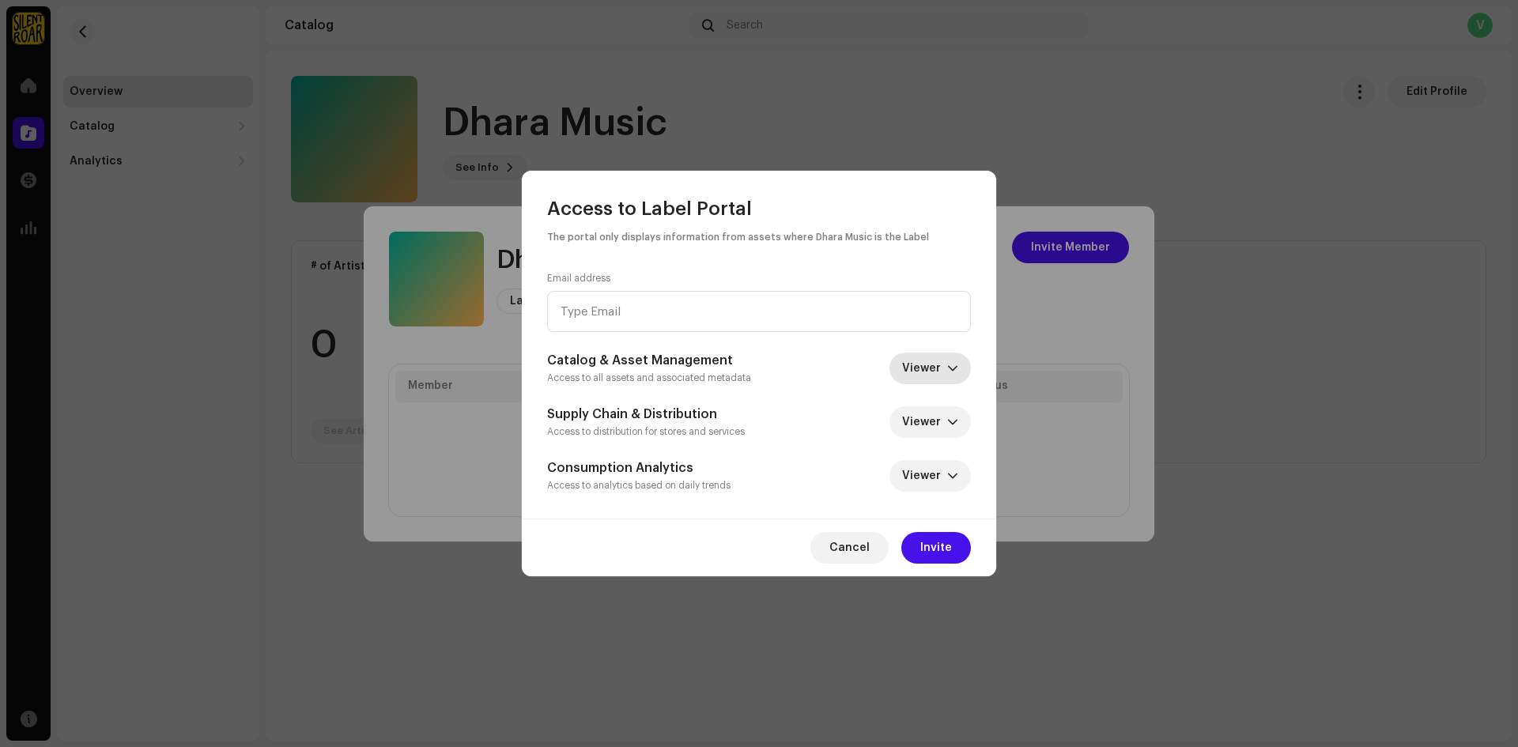
click at [927, 358] on div "Email address Catalog & Asset Management Access to all assets and associated me…" at bounding box center [759, 382] width 424 height 221
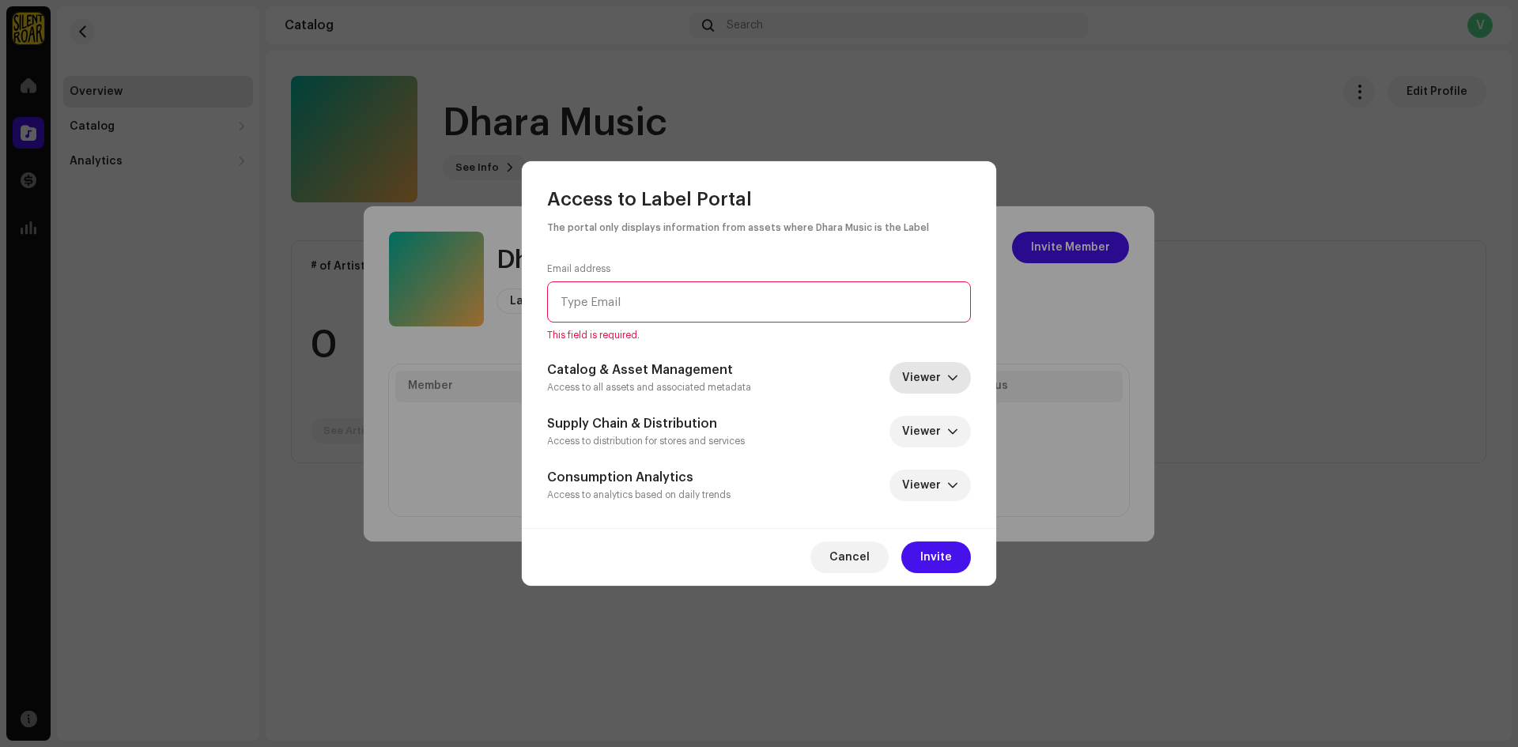
click at [934, 379] on span "Viewer" at bounding box center [924, 378] width 45 height 32
click at [932, 482] on span "Editor" at bounding box center [921, 480] width 33 height 16
click at [927, 420] on span "Viewer" at bounding box center [924, 432] width 45 height 32
click at [919, 511] on li "No access" at bounding box center [955, 502] width 112 height 32
click at [911, 420] on span "No access" at bounding box center [914, 432] width 65 height 32
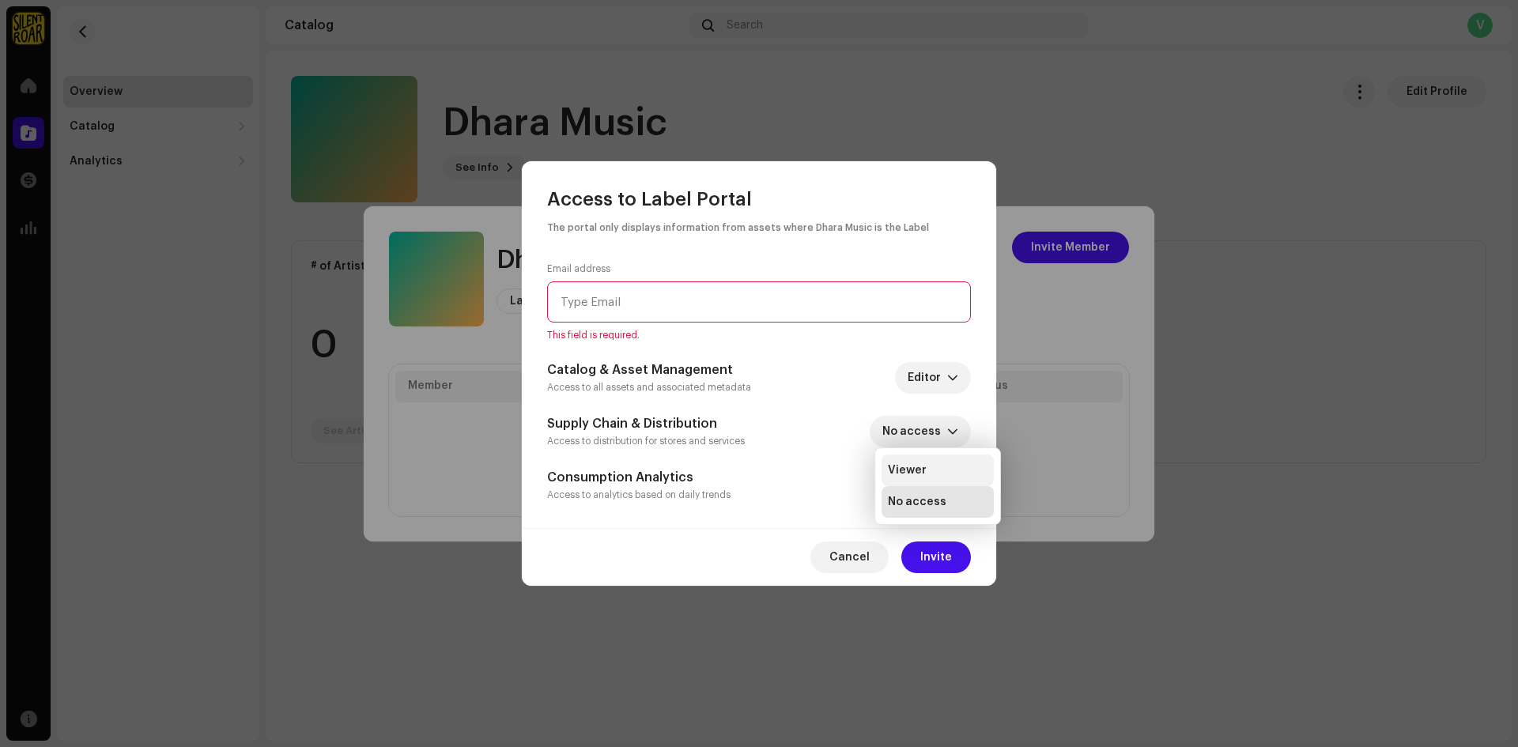
click at [912, 467] on span "Viewer" at bounding box center [907, 470] width 39 height 16
click at [924, 496] on span "Viewer" at bounding box center [924, 486] width 45 height 32
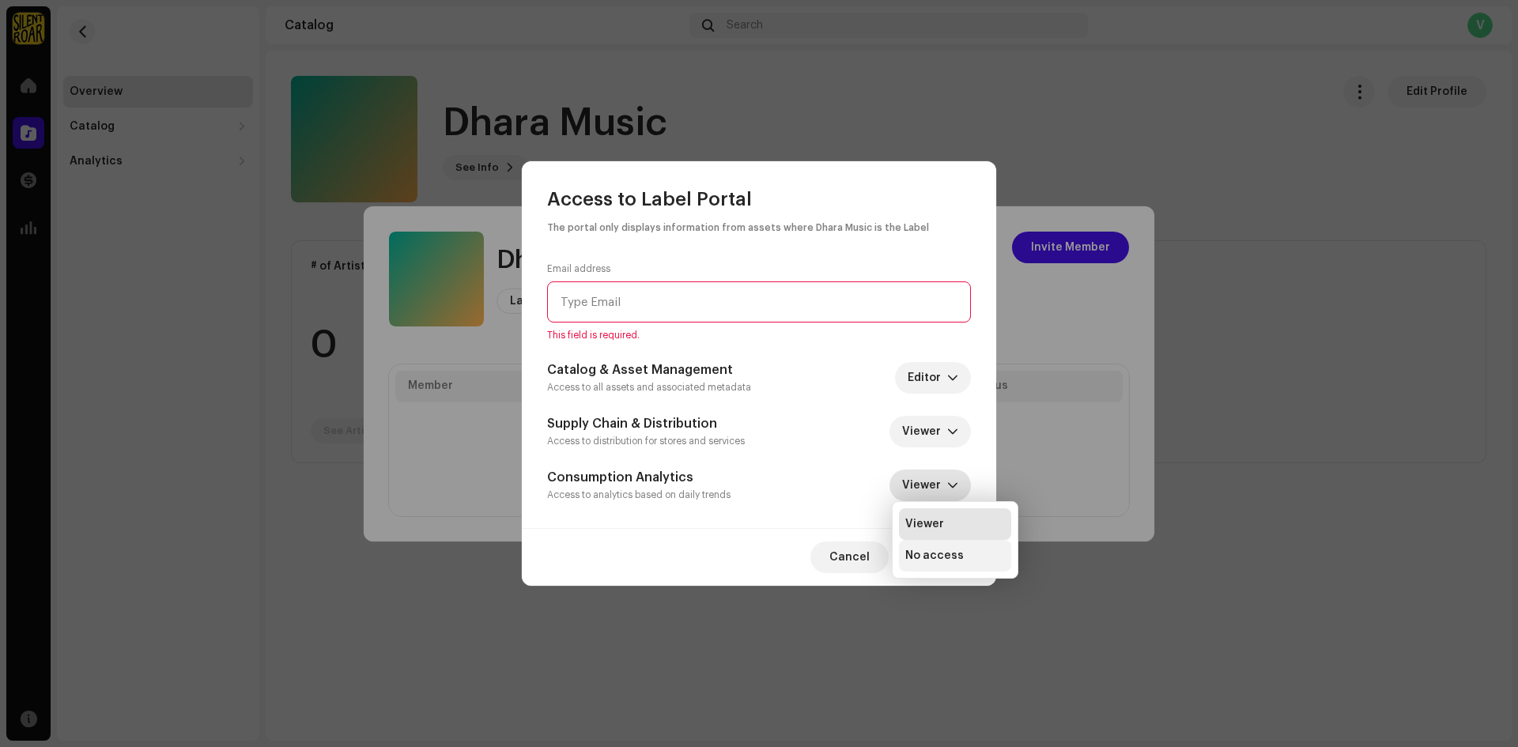
click at [940, 549] on span "No access" at bounding box center [934, 556] width 58 height 16
click at [700, 300] on input "email" at bounding box center [759, 301] width 424 height 41
paste input "pankajlahari1988@gmail.com"
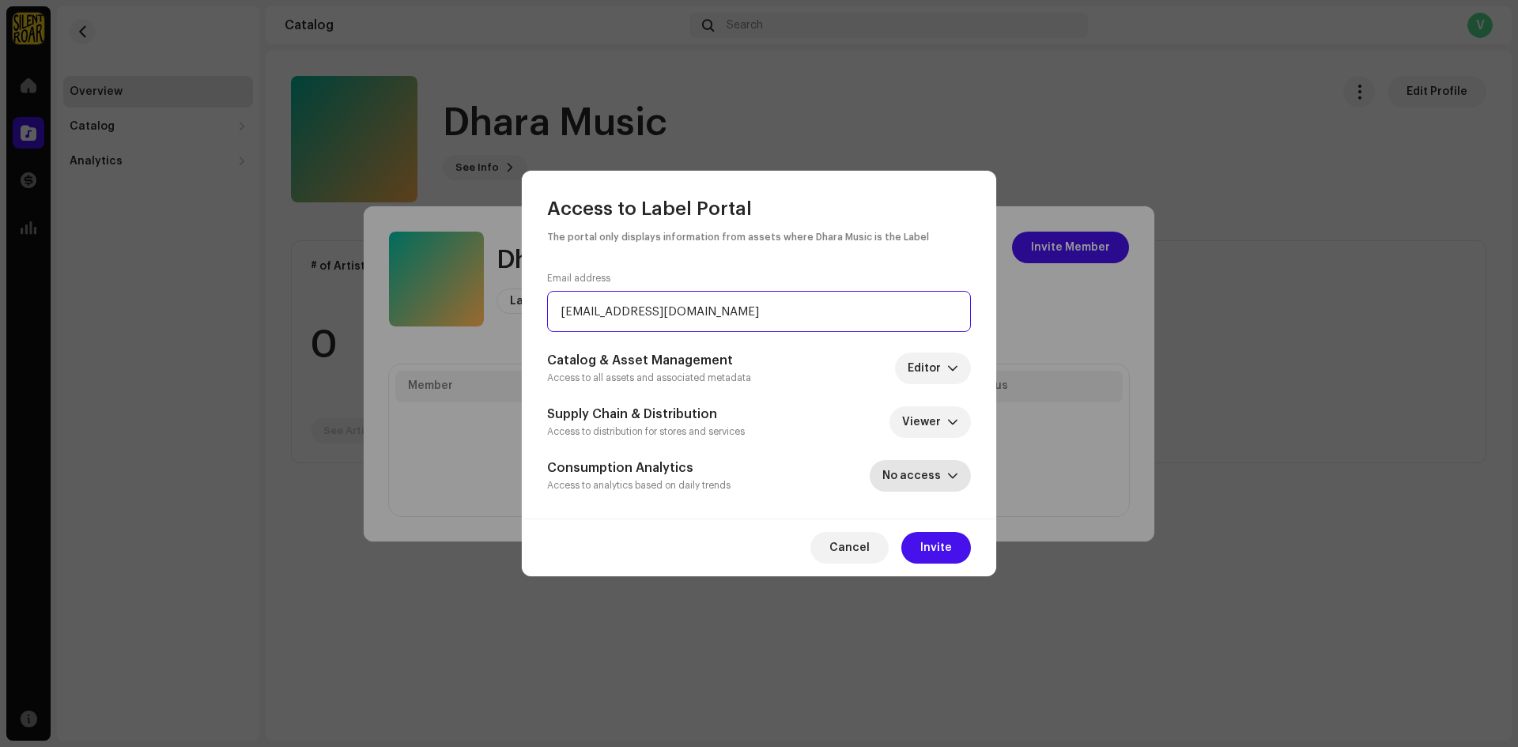
type input "pankajlahari1988@gmail.com"
click at [918, 479] on span "No access" at bounding box center [914, 476] width 65 height 32
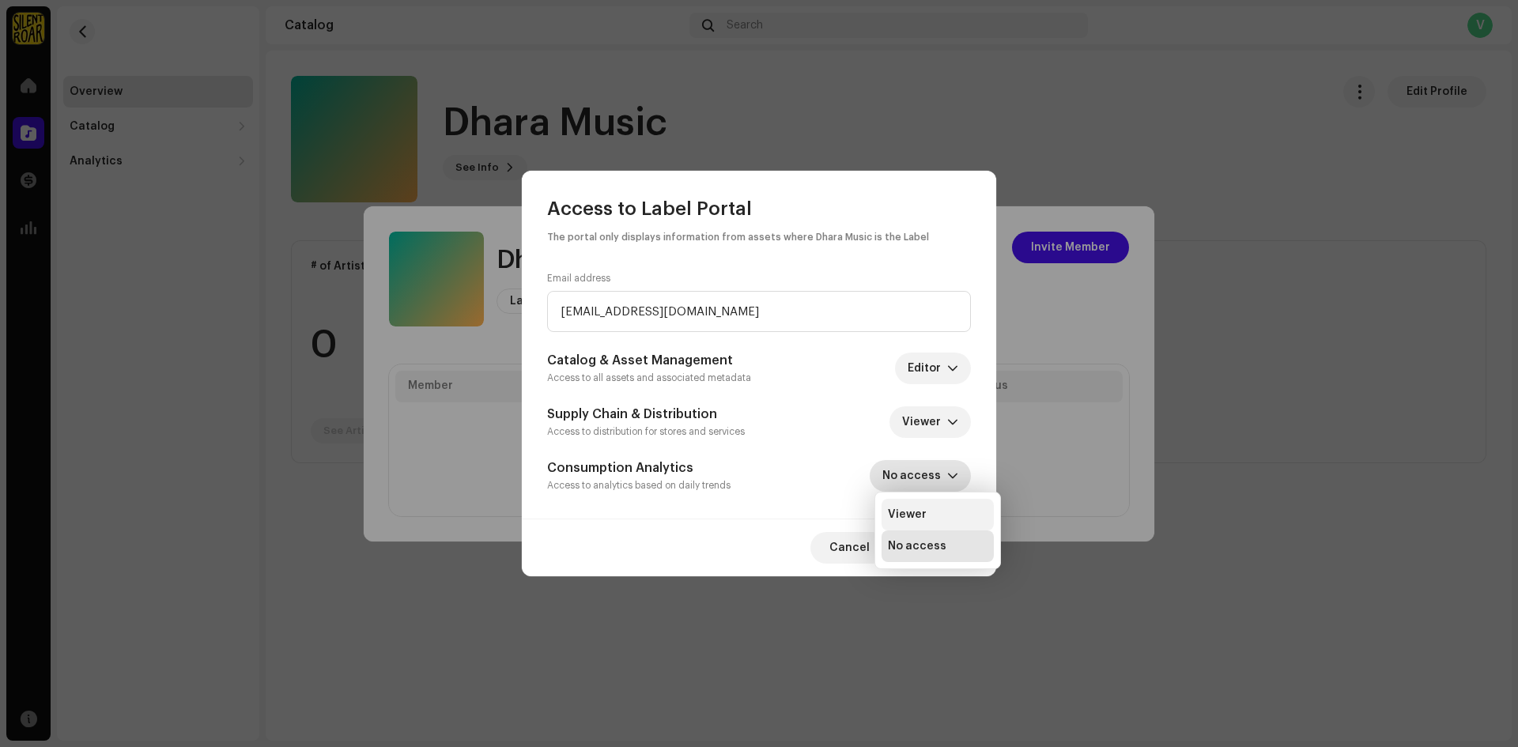
click at [907, 517] on span "Viewer" at bounding box center [907, 515] width 39 height 16
click at [930, 542] on span "Invite" at bounding box center [936, 548] width 32 height 32
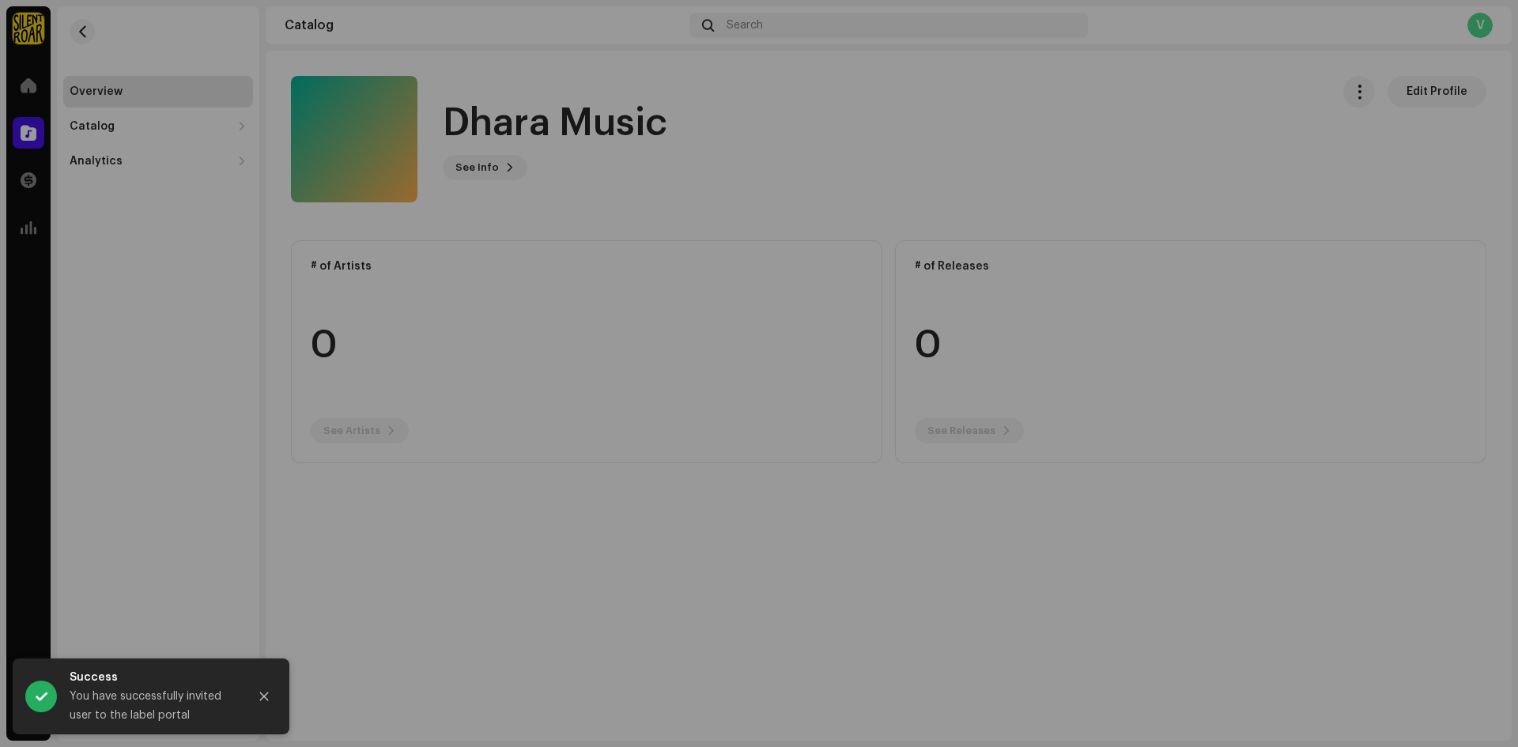
click at [1209, 496] on div "Dhara Music Label Portal Invite Member Member Email Last Active Status P pankaj…" at bounding box center [759, 373] width 1518 height 747
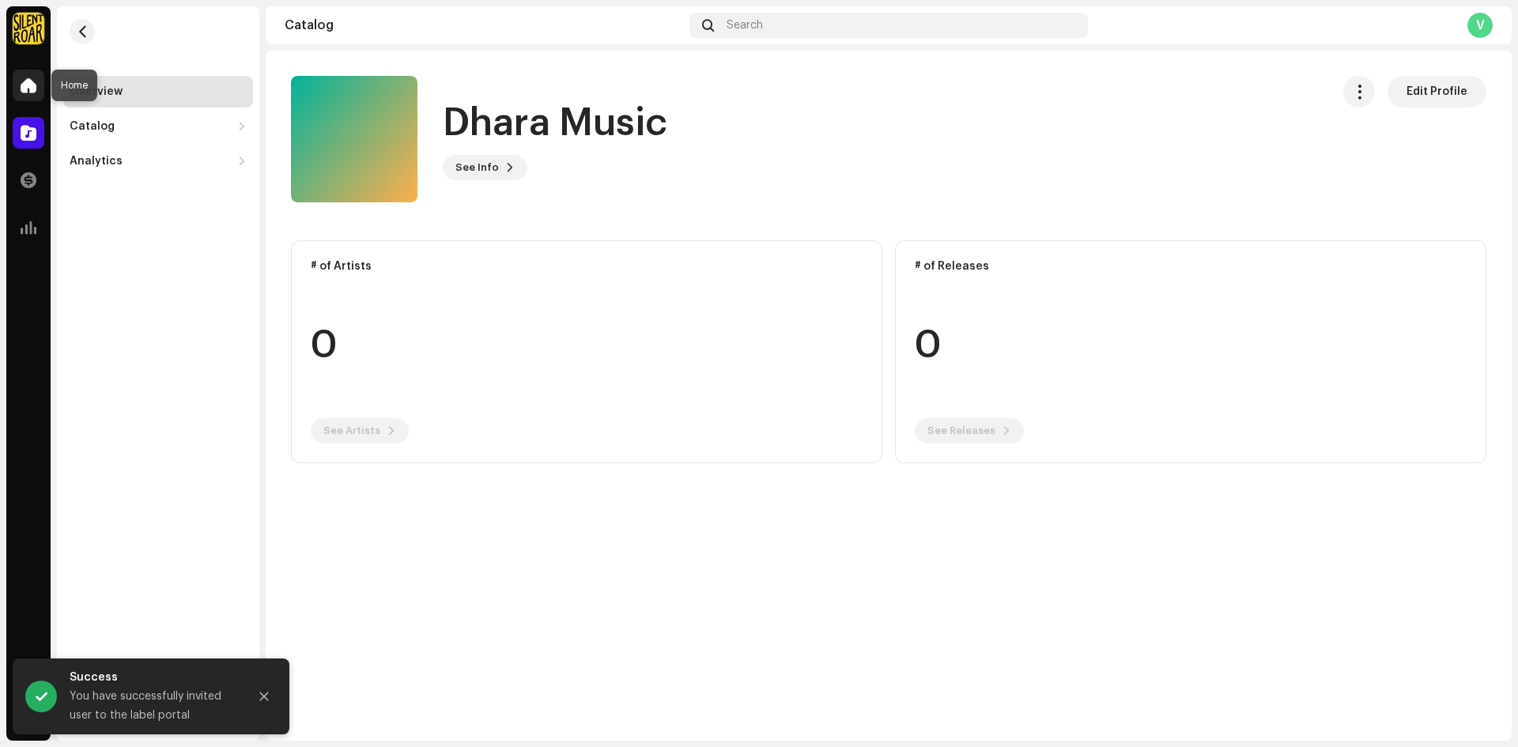
click at [28, 79] on span at bounding box center [29, 85] width 16 height 13
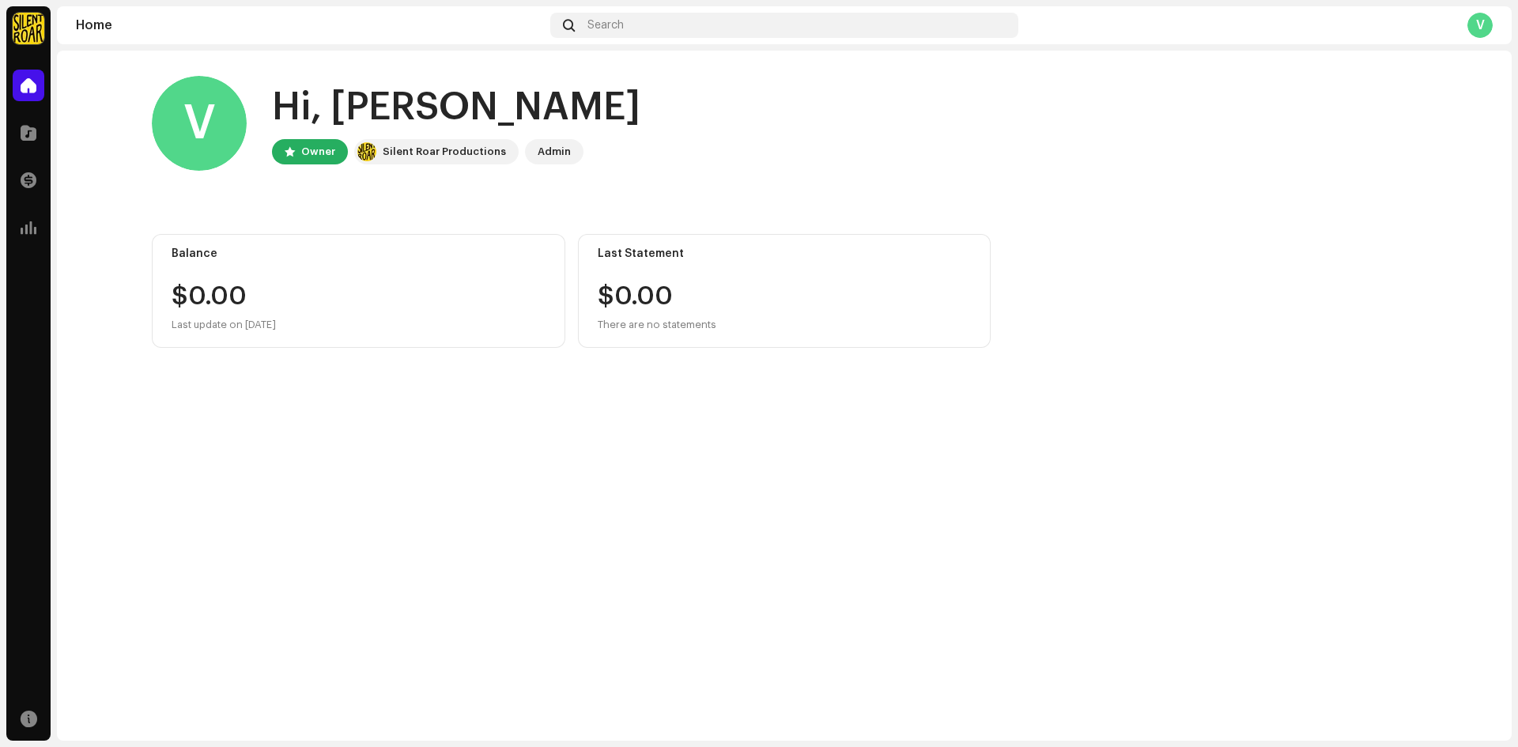
click at [986, 233] on div "V Hi, Vikash Owner Silent Roar Productions Admin Balance $0.00 Last update on O…" at bounding box center [784, 212] width 1265 height 322
click at [549, 149] on div "Admin" at bounding box center [553, 151] width 33 height 19
click at [729, 161] on div "V Hi, Vikash Owner Silent Roar Productions Admin" at bounding box center [784, 123] width 1265 height 95
click at [25, 229] on span at bounding box center [29, 227] width 16 height 13
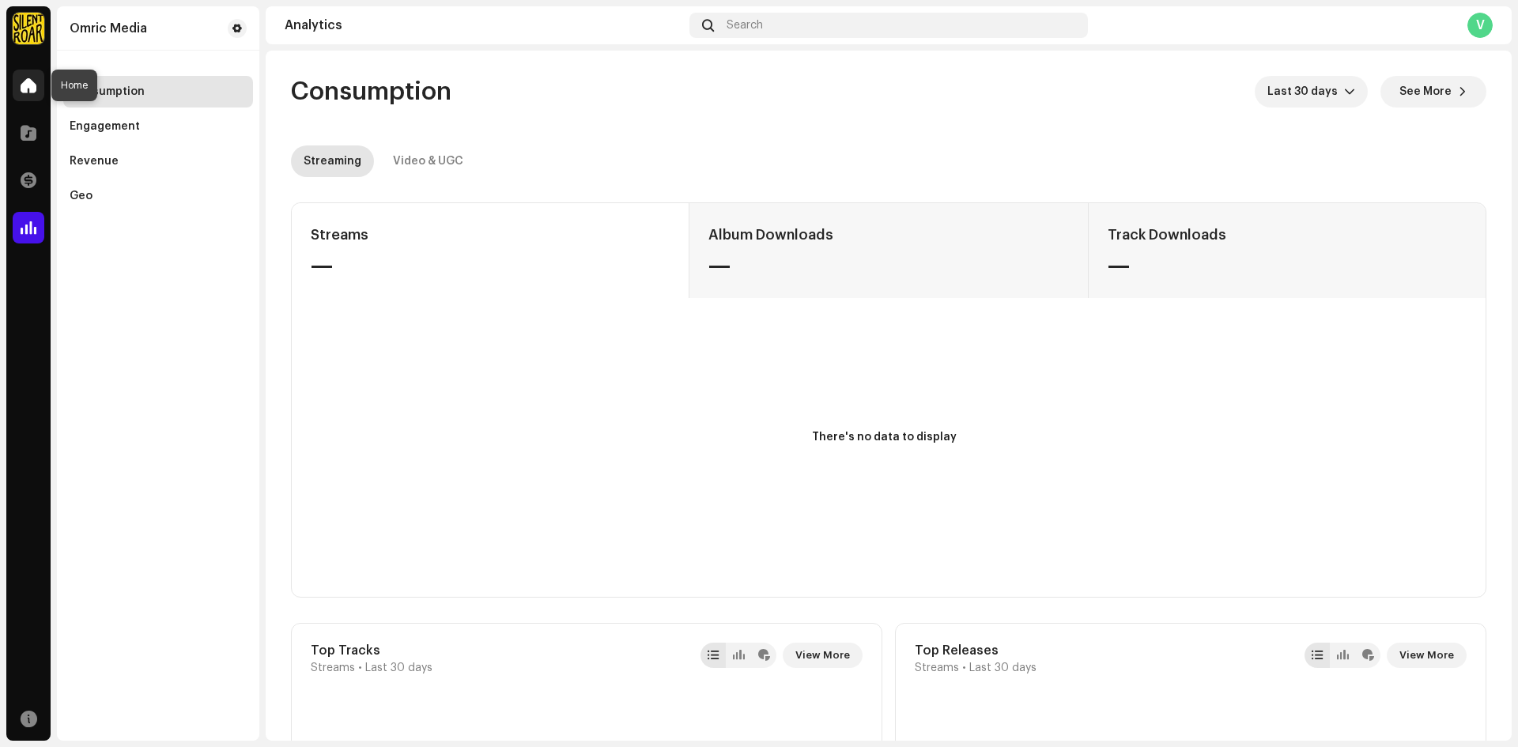
click at [24, 85] on span at bounding box center [29, 85] width 16 height 13
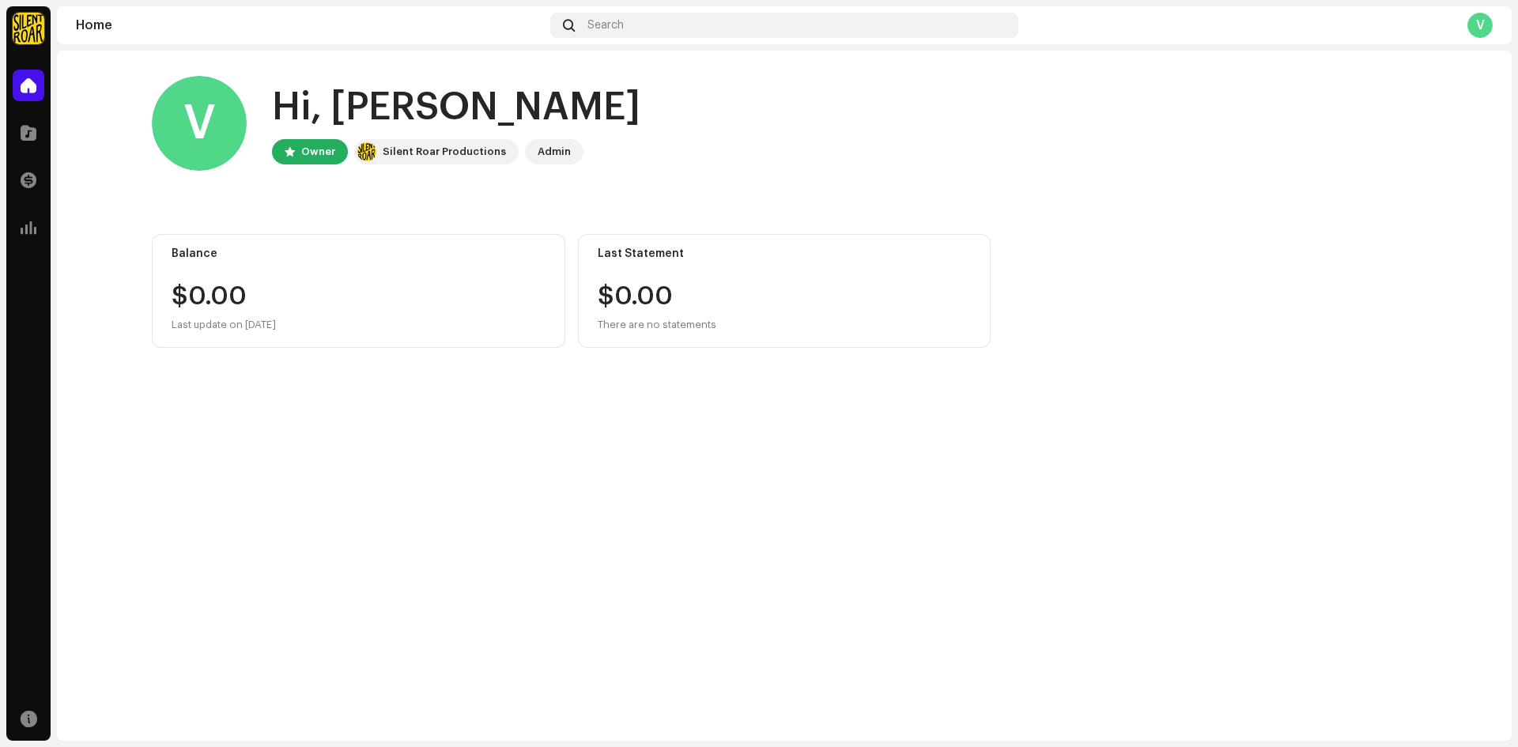
click at [554, 147] on div "Admin" at bounding box center [553, 151] width 33 height 19
click at [825, 180] on home-user "V Hi, Vikash Owner Silent Roar Productions Admin" at bounding box center [784, 136] width 1265 height 120
click at [30, 85] on span at bounding box center [29, 85] width 16 height 13
click at [16, 130] on div at bounding box center [29, 133] width 32 height 32
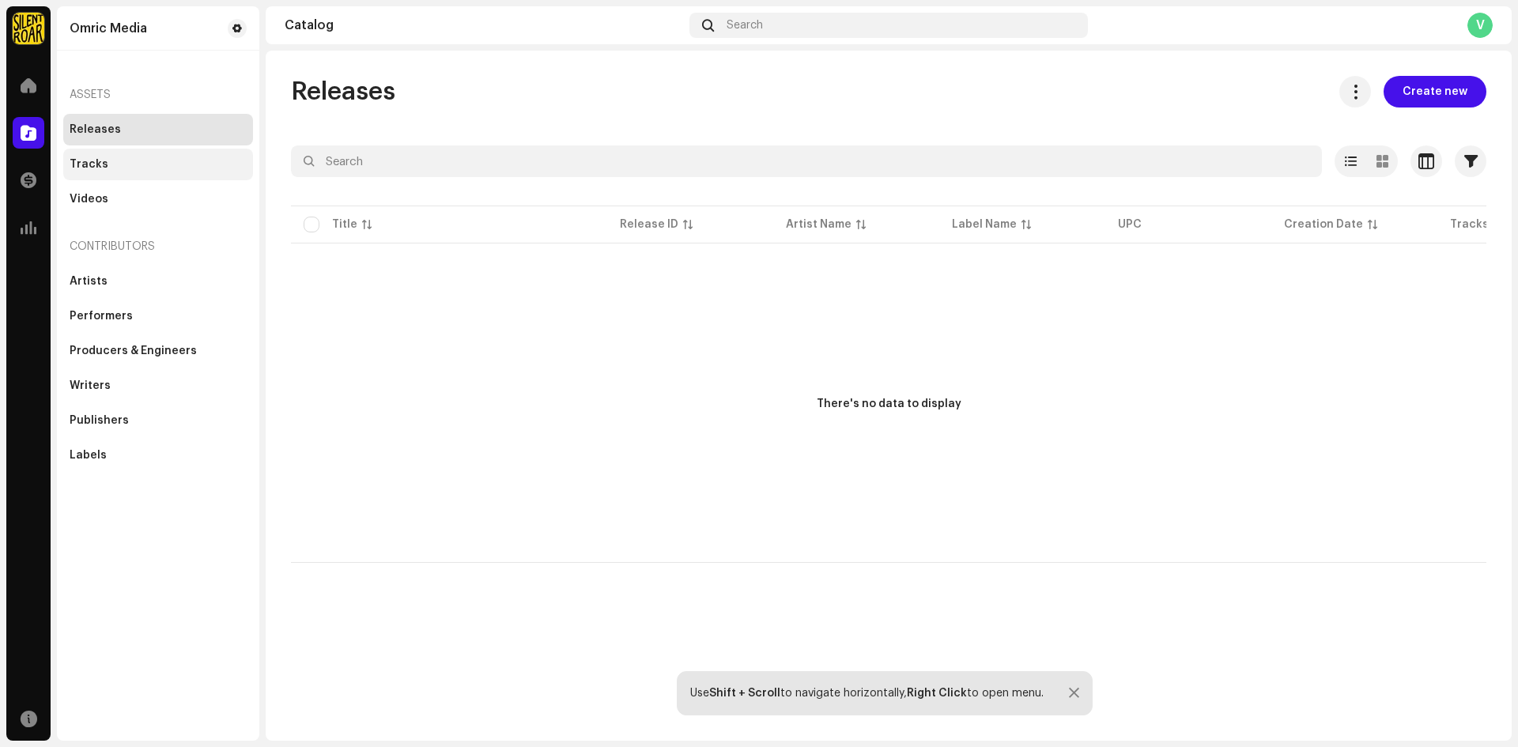
click at [100, 156] on div "Tracks" at bounding box center [158, 165] width 190 height 32
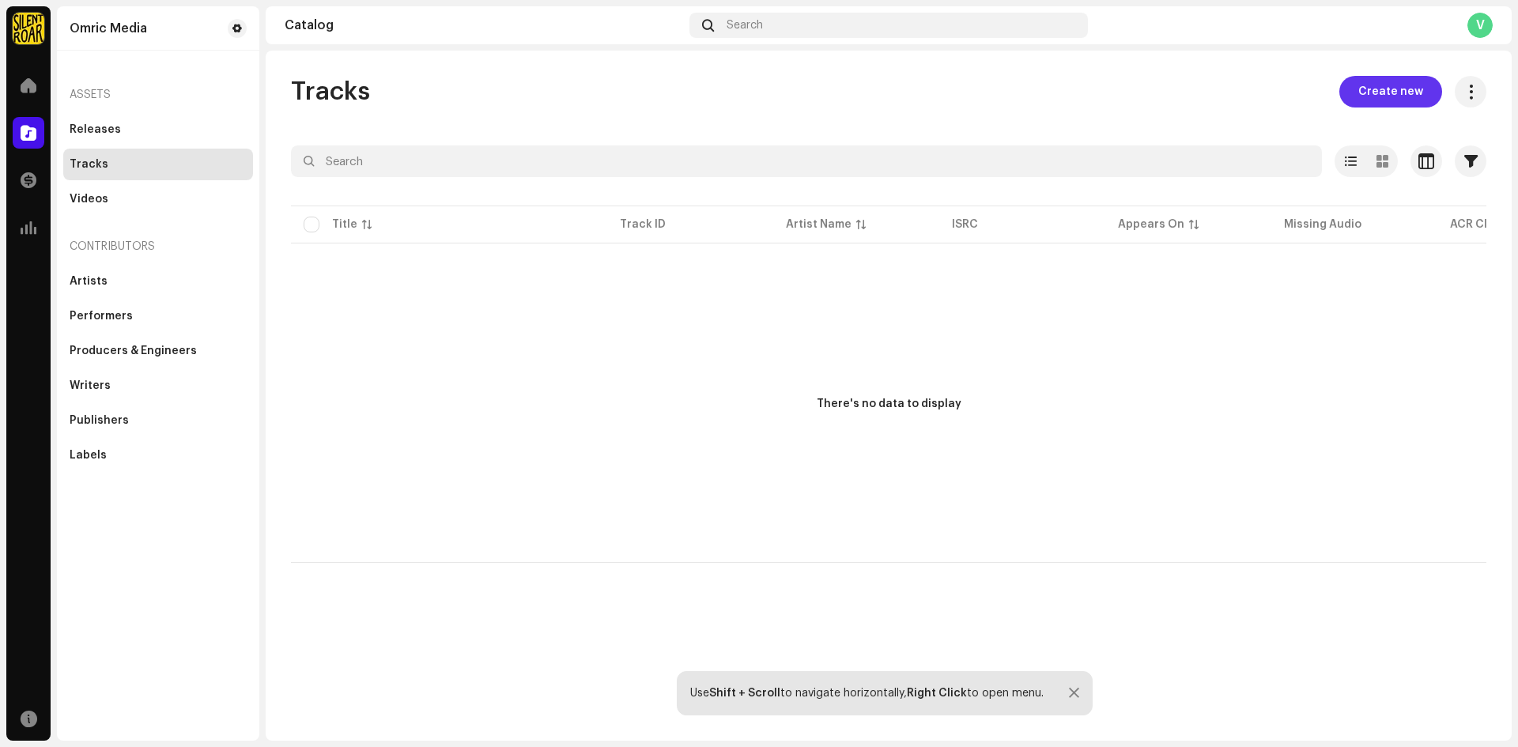
click at [1397, 103] on span "Create new" at bounding box center [1390, 92] width 65 height 32
click at [1384, 86] on span "Create new" at bounding box center [1390, 92] width 65 height 32
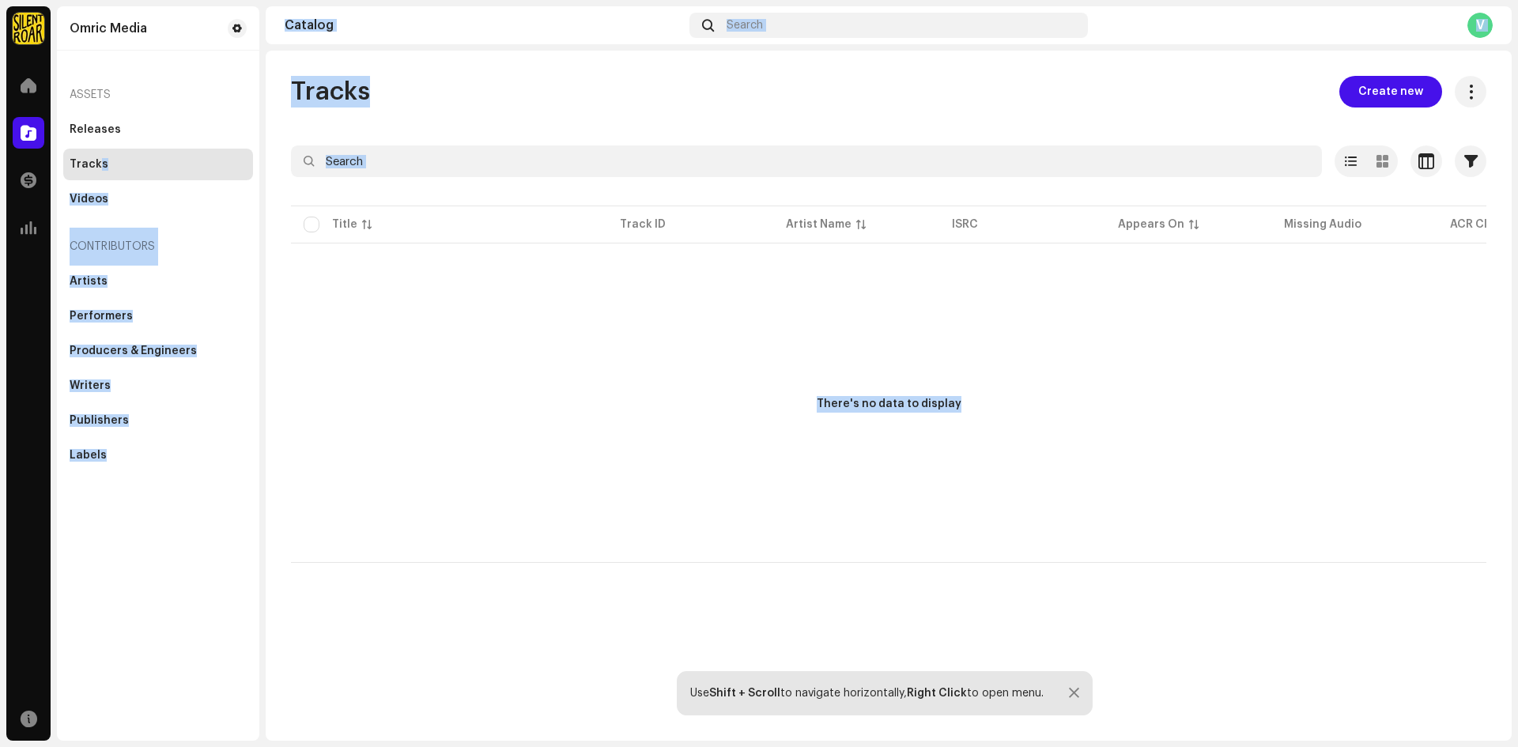
click at [1172, 380] on div "There's no data to display" at bounding box center [888, 405] width 1195 height 316
click at [1192, 394] on div "There's no data to display" at bounding box center [888, 405] width 1195 height 316
click at [1064, 389] on div "There's no data to display" at bounding box center [888, 405] width 1195 height 316
click at [1390, 90] on span "Create new" at bounding box center [1390, 92] width 65 height 32
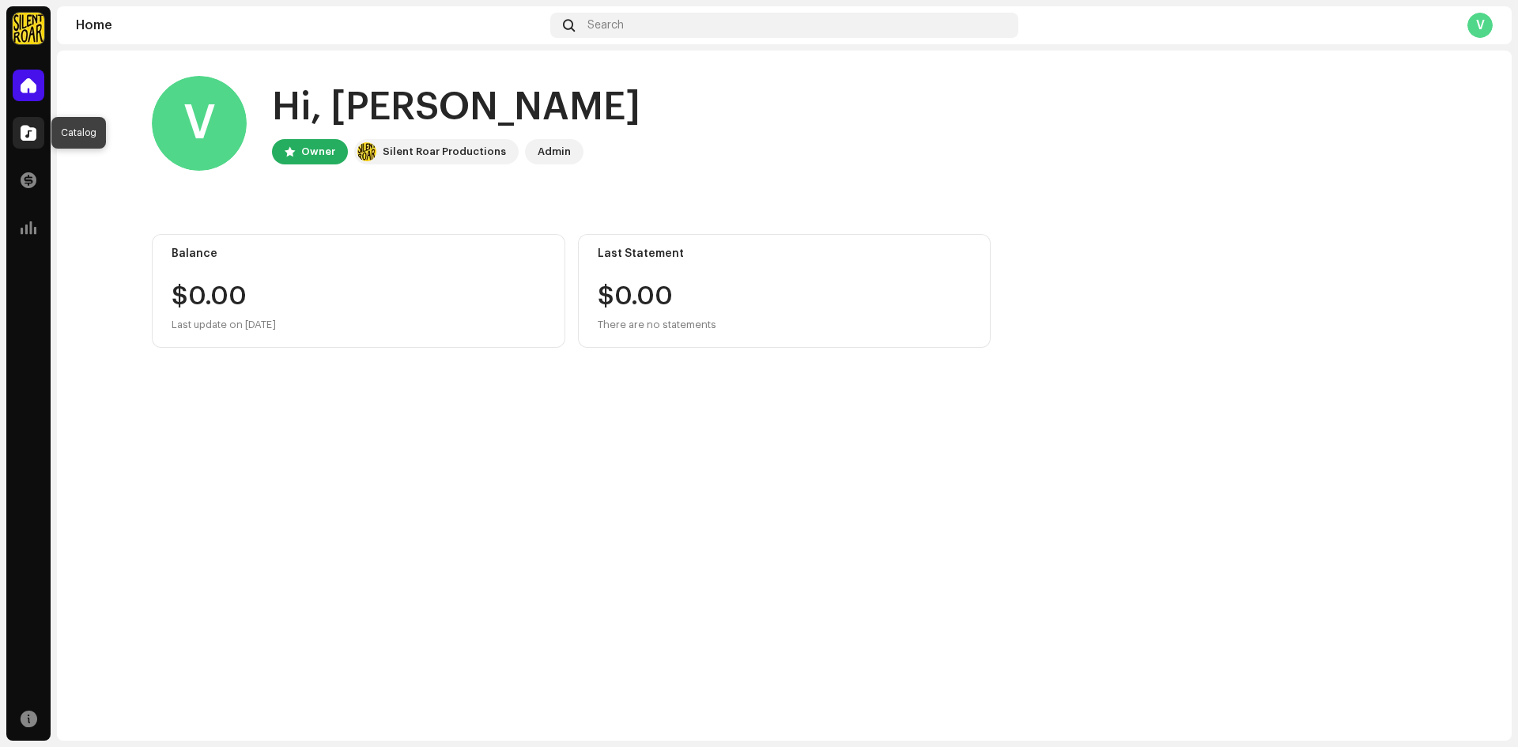
click at [28, 134] on span at bounding box center [29, 132] width 16 height 13
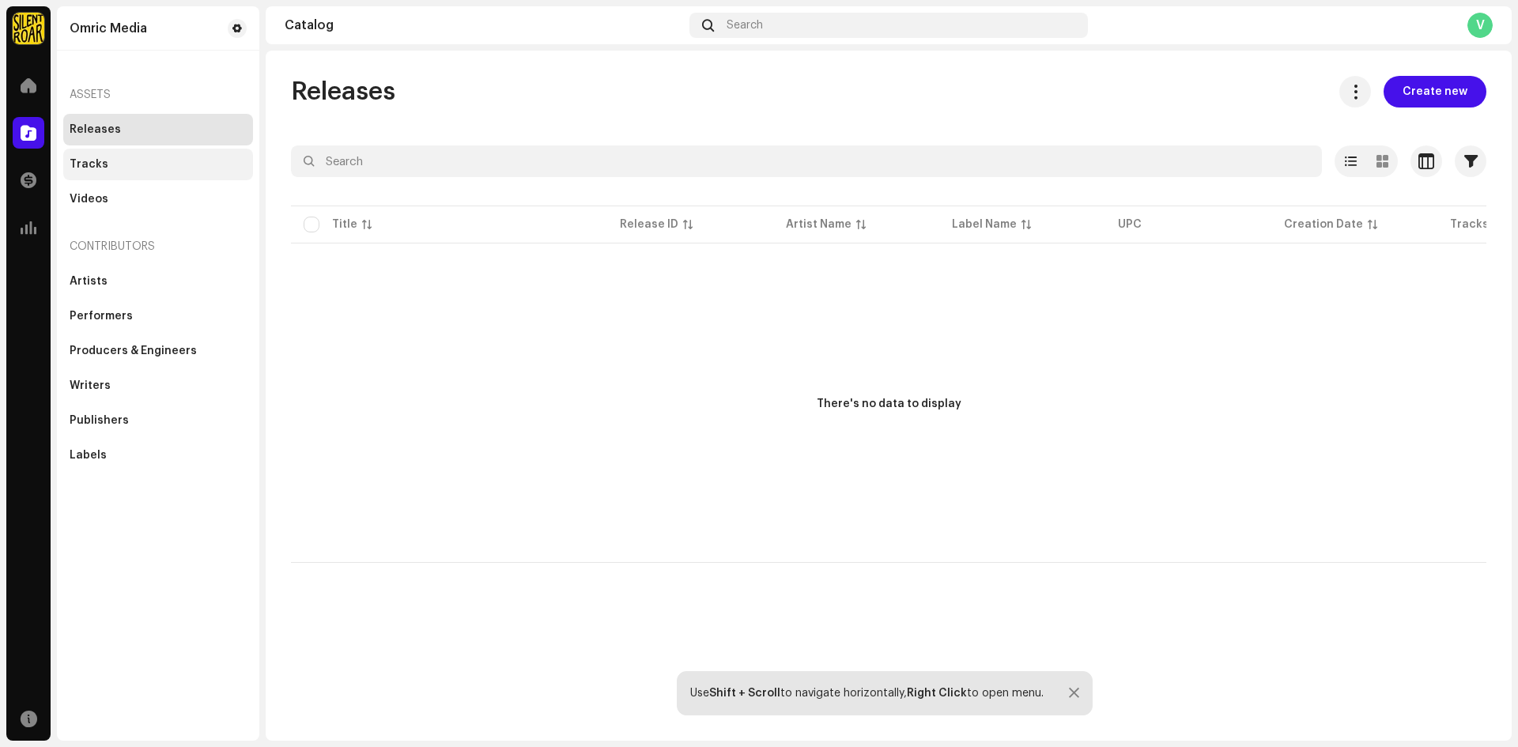
click at [96, 164] on div "Tracks" at bounding box center [89, 164] width 39 height 13
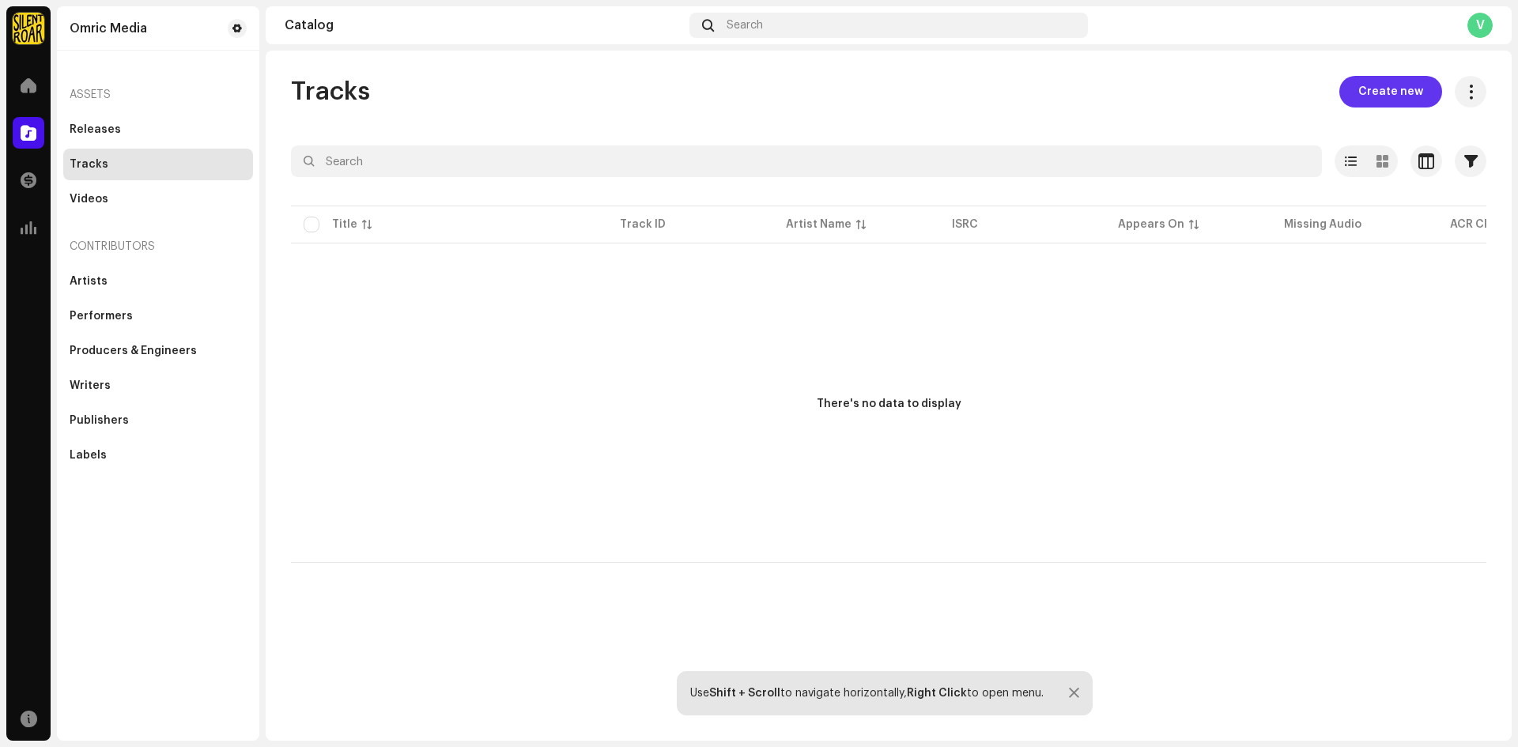
click at [1376, 89] on span "Create new" at bounding box center [1390, 92] width 65 height 32
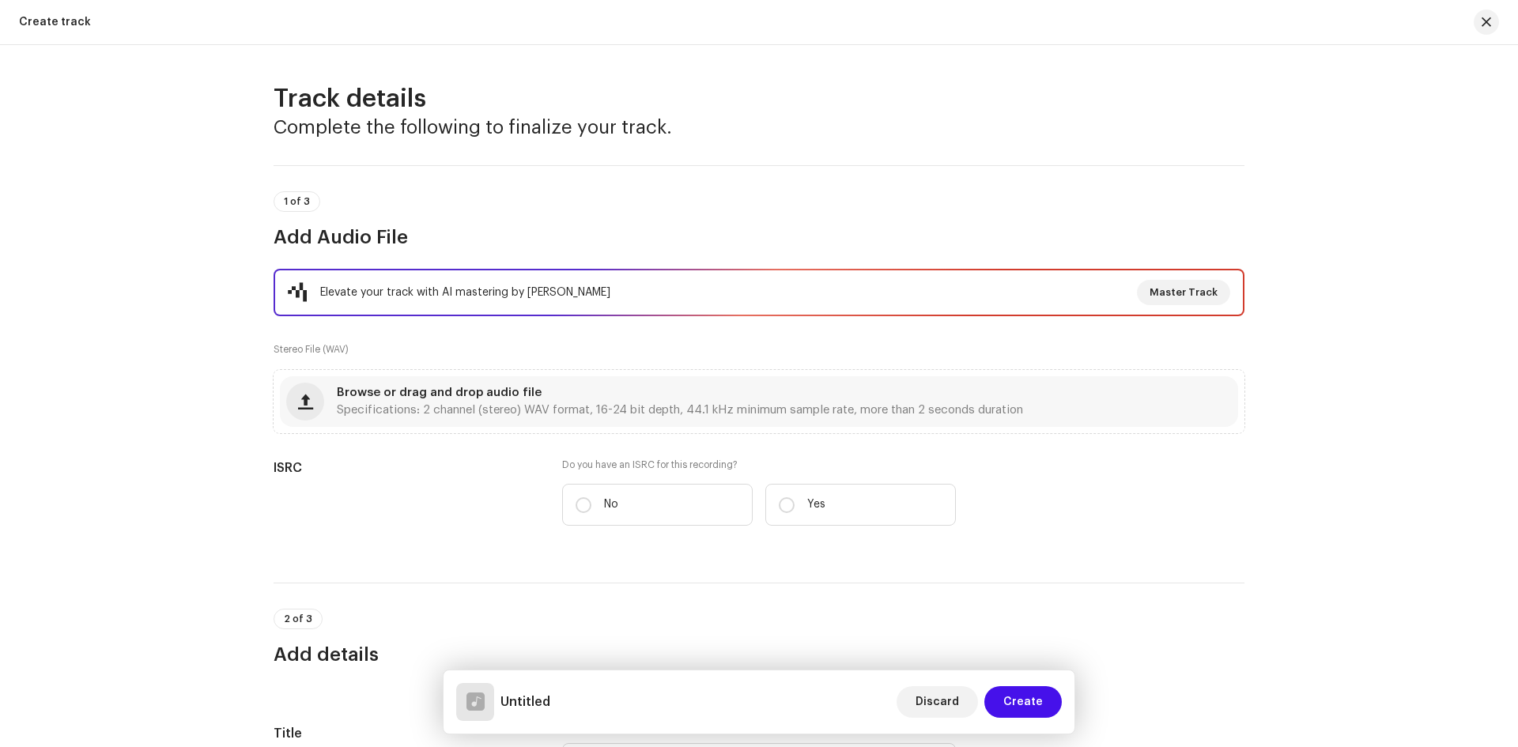
click at [459, 293] on div "Elevate your track with AI mastering by Masterchannel" at bounding box center [465, 292] width 290 height 19
click at [471, 388] on span "Browse or drag and drop audio file" at bounding box center [439, 392] width 205 height 11
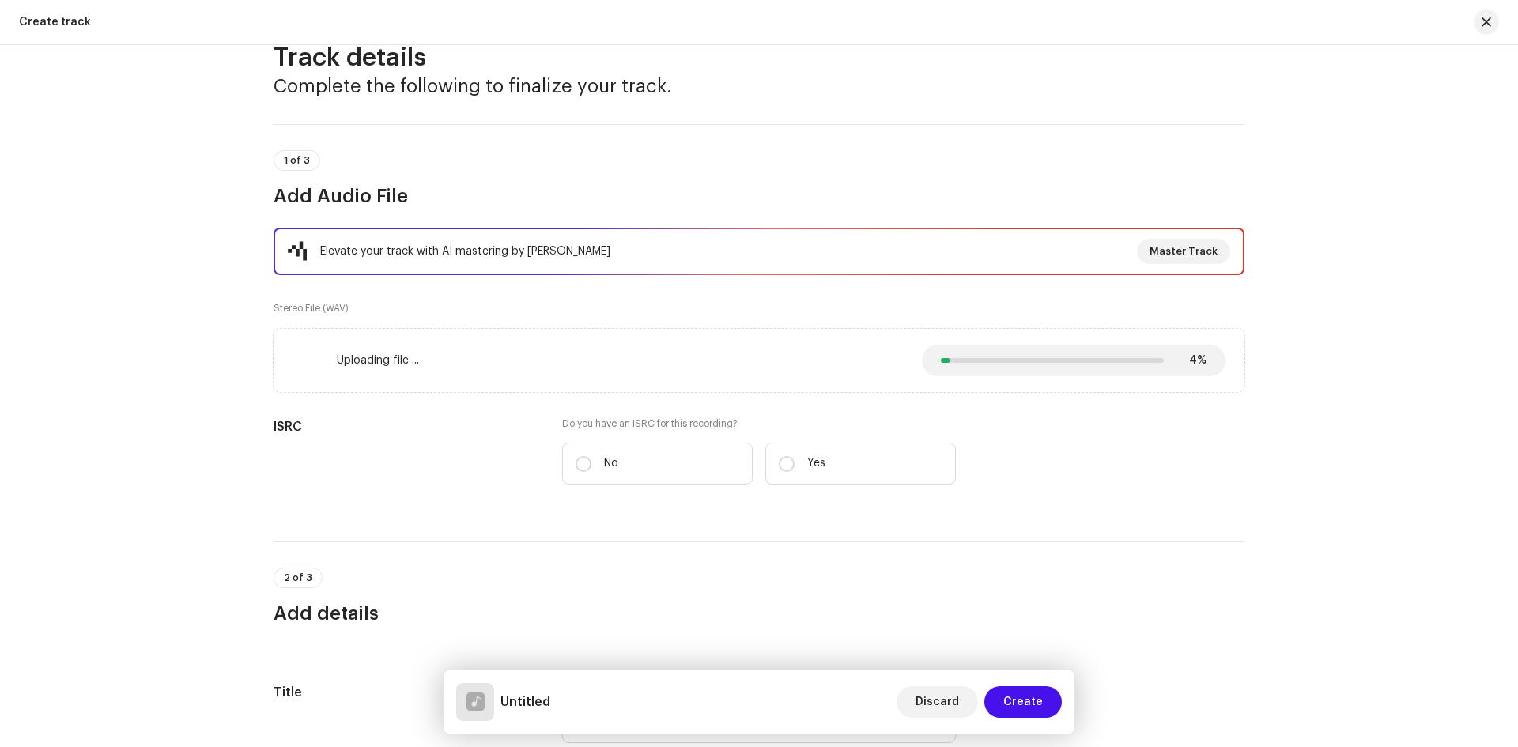
scroll to position [158, 0]
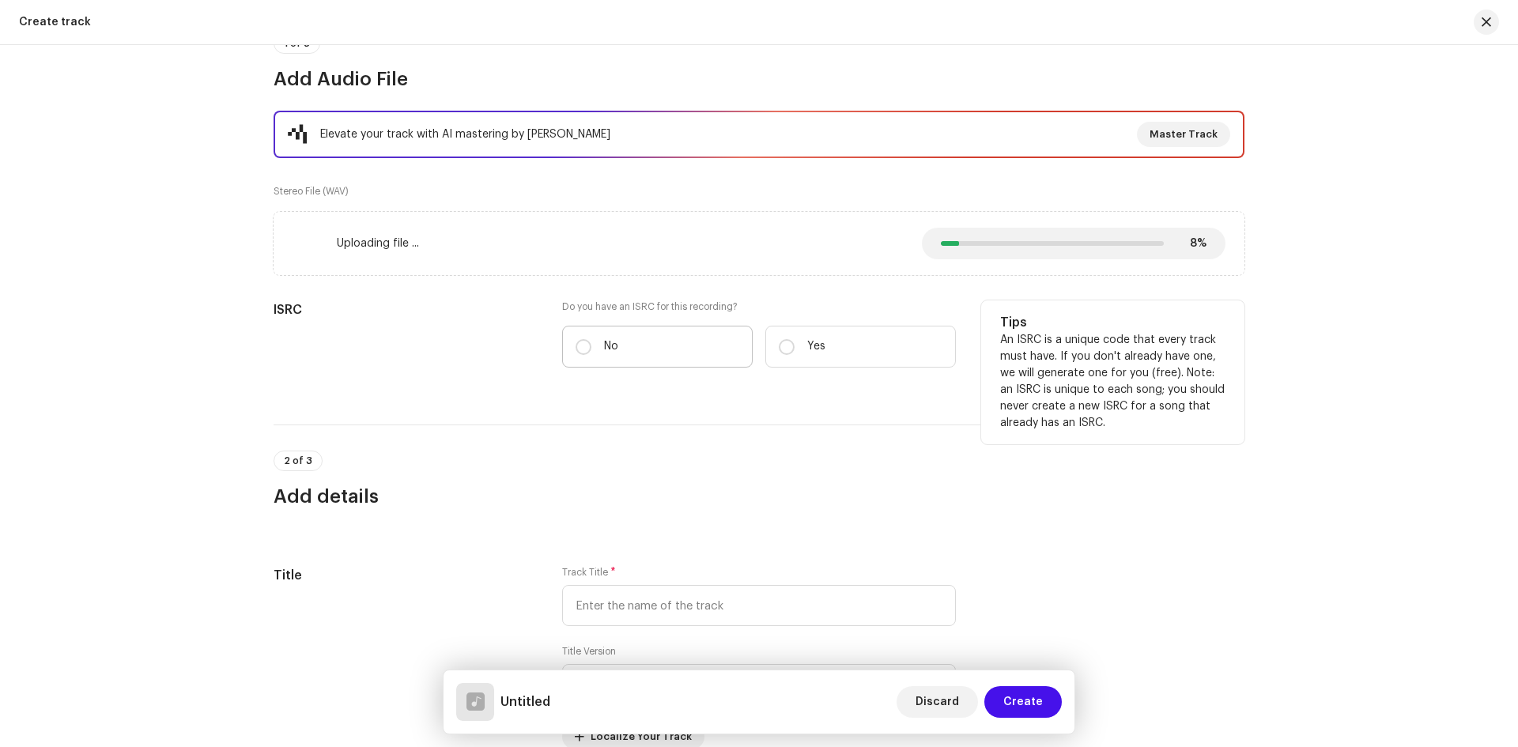
click at [590, 345] on label "No" at bounding box center [657, 347] width 190 height 42
click at [590, 345] on input "No" at bounding box center [583, 347] width 16 height 16
radio input "true"
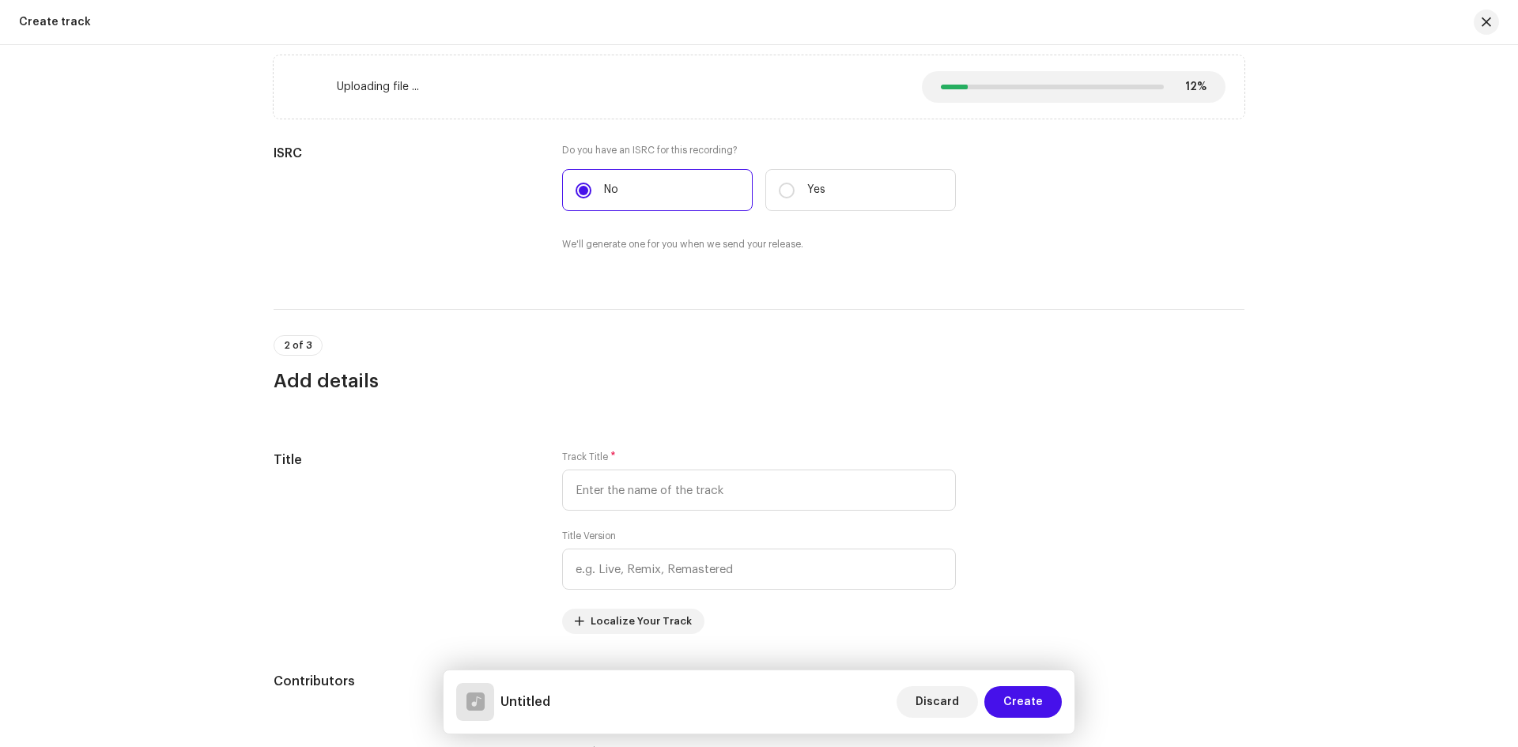
scroll to position [316, 0]
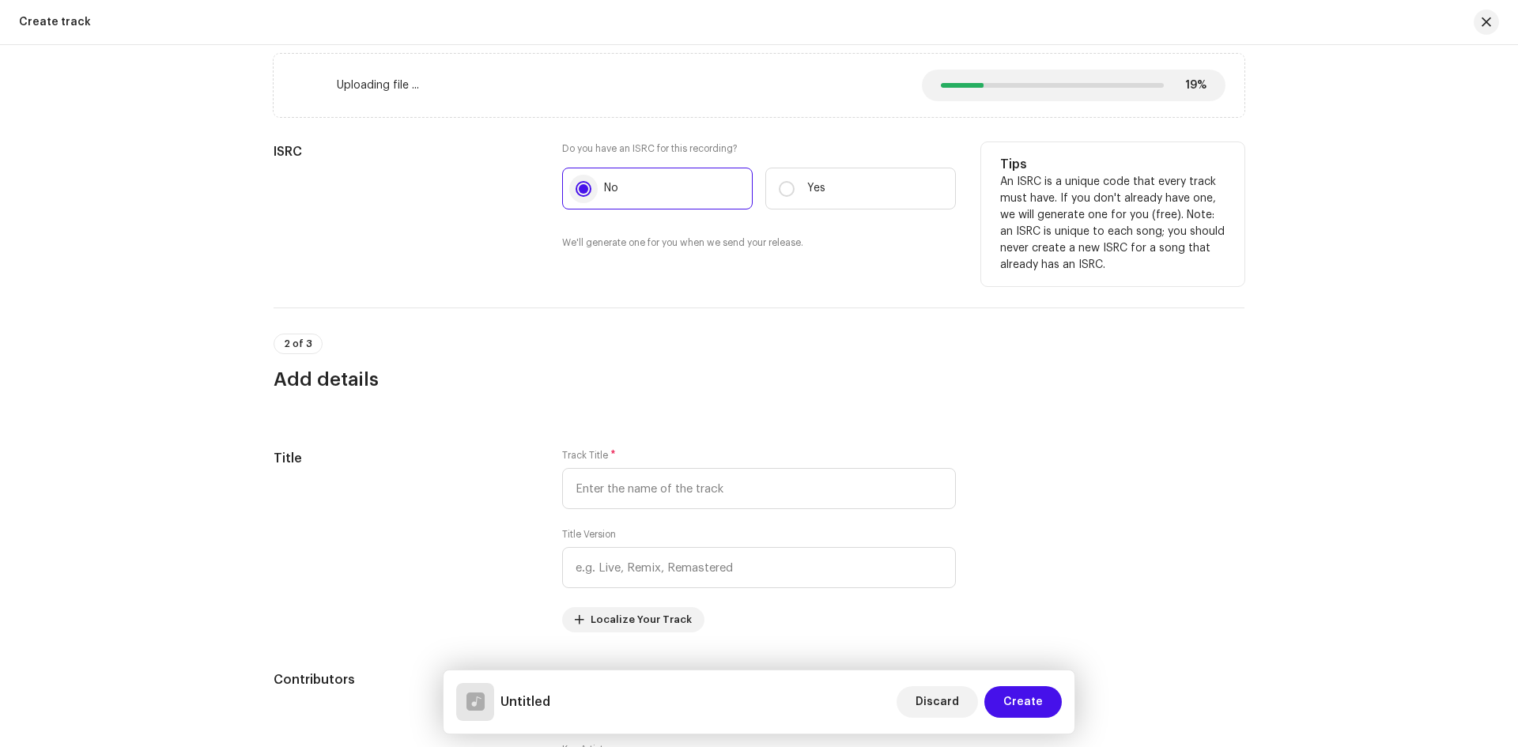
click at [582, 189] on input "No" at bounding box center [583, 189] width 16 height 16
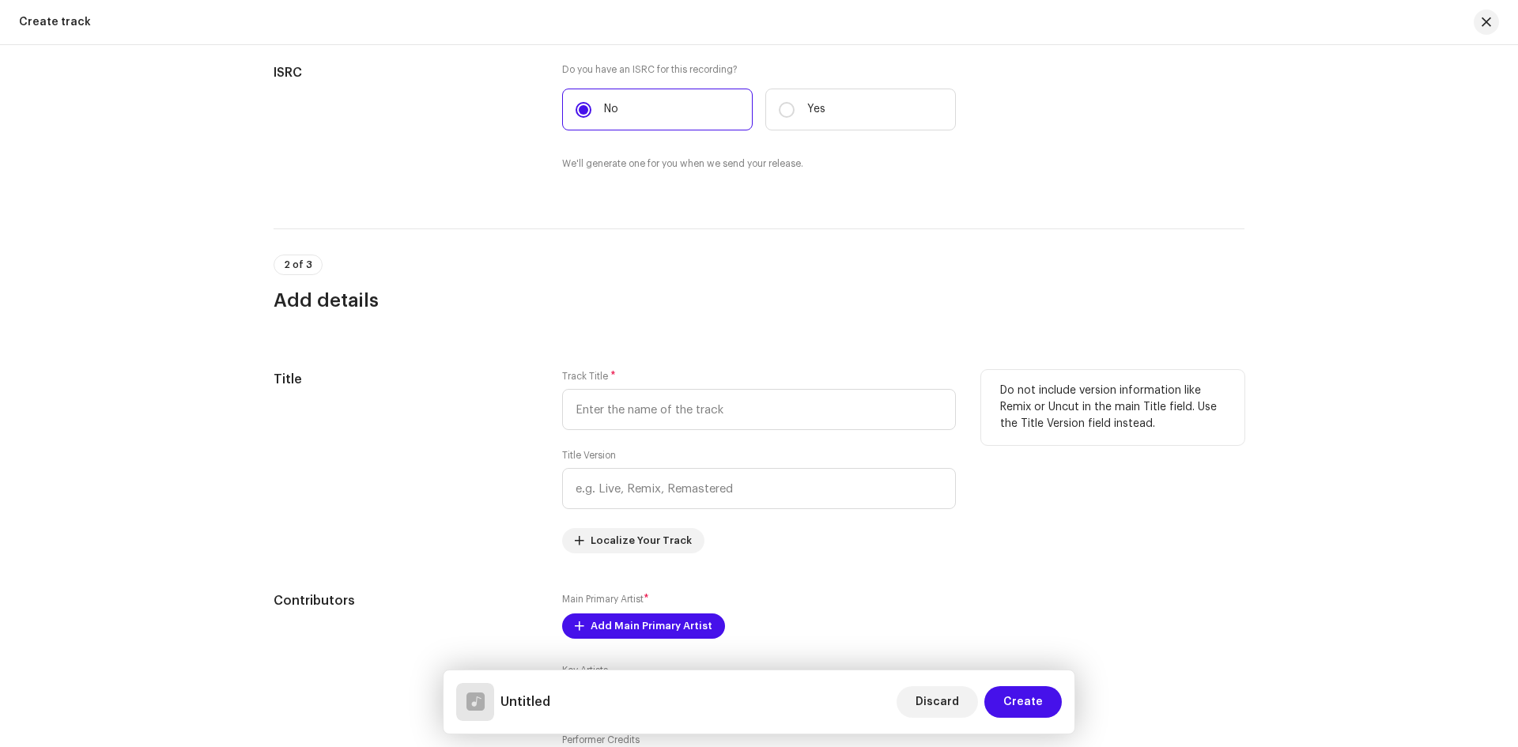
scroll to position [474, 0]
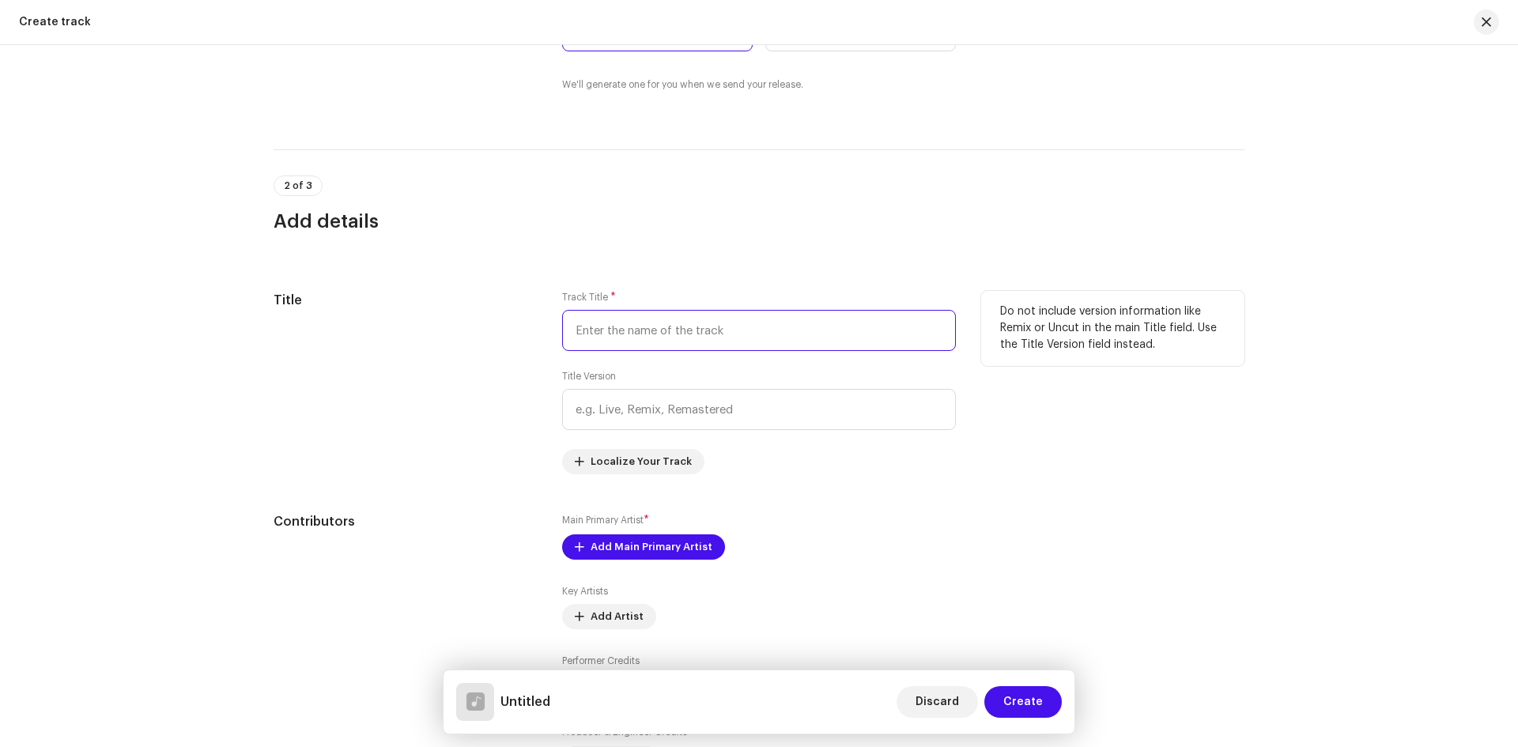
click at [628, 315] on input "text" at bounding box center [759, 330] width 394 height 41
paste input "Ud Jaito Hawa Mein Kamalwa Ye Modi Ji"
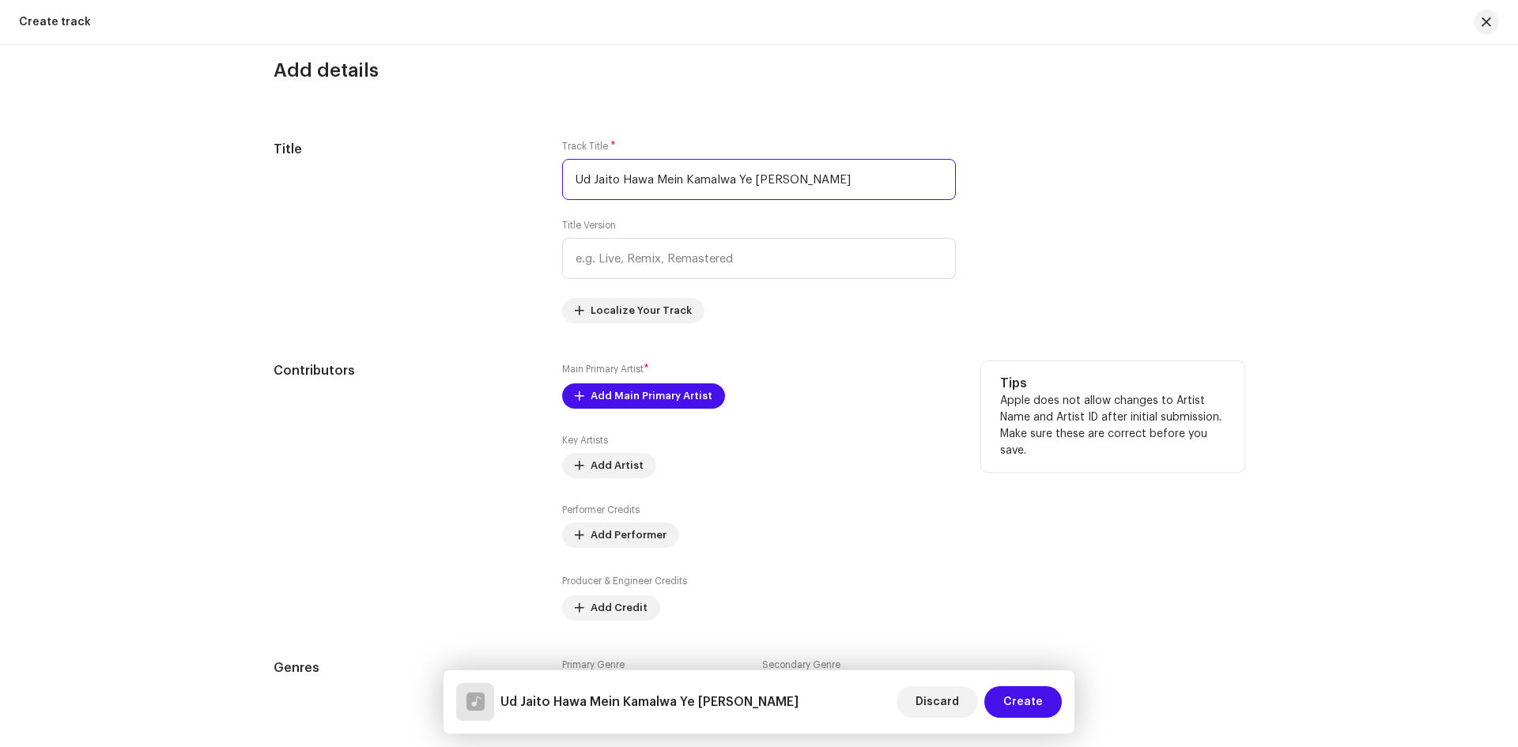
scroll to position [711, 0]
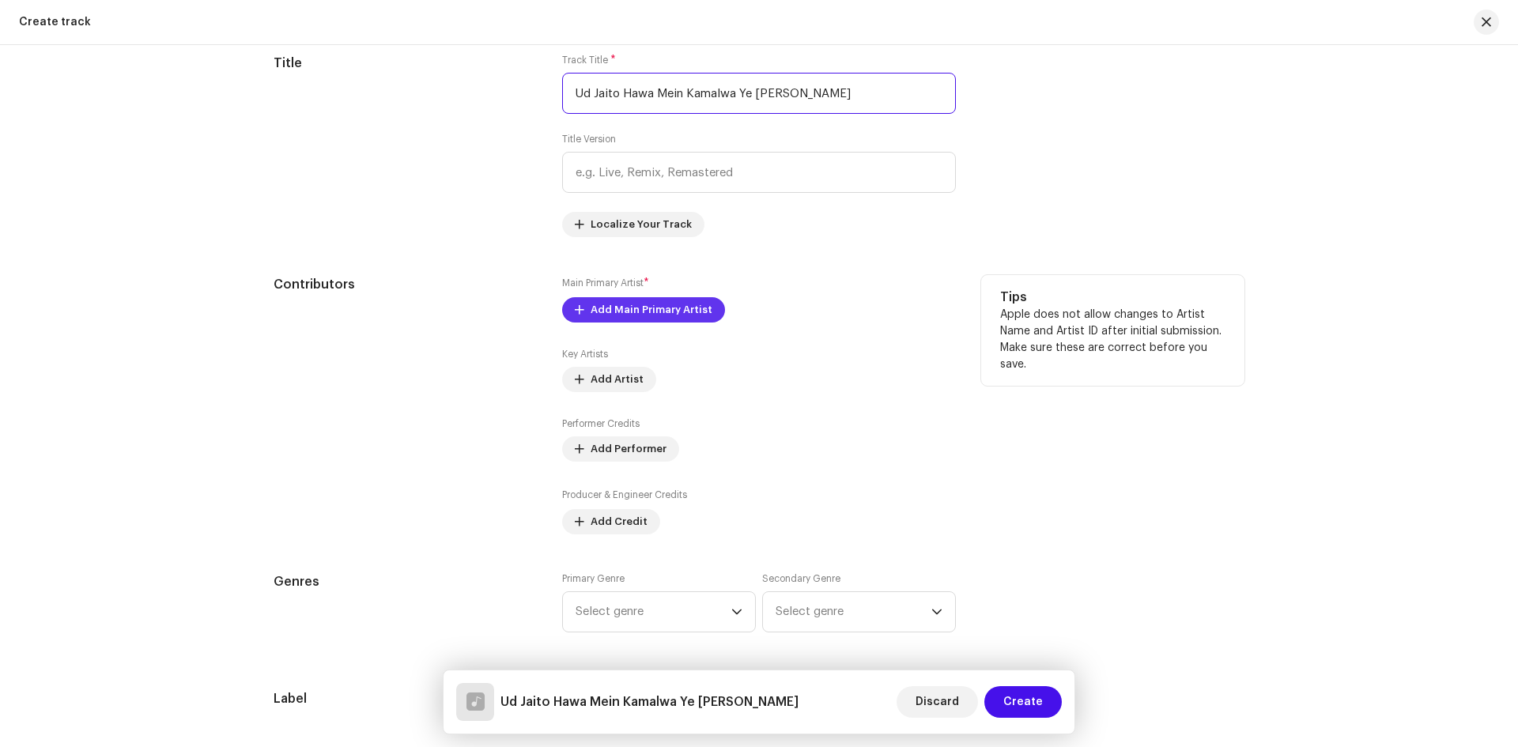
type input "Ud Jaito Hawa Mein Kamalwa Ye Modi Ji"
click at [620, 312] on span "Add Main Primary Artist" at bounding box center [651, 310] width 122 height 32
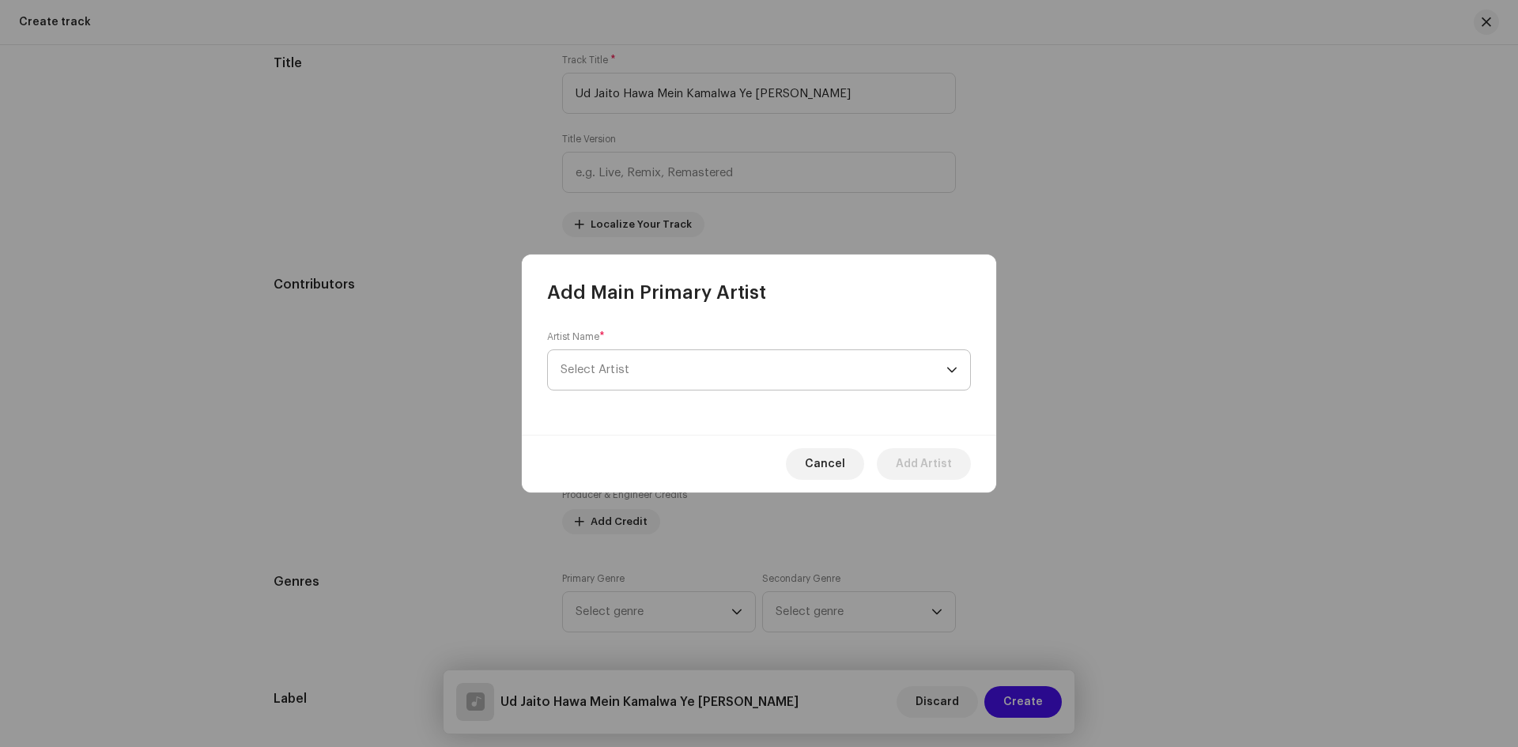
click at [632, 371] on span "Select Artist" at bounding box center [753, 370] width 386 height 40
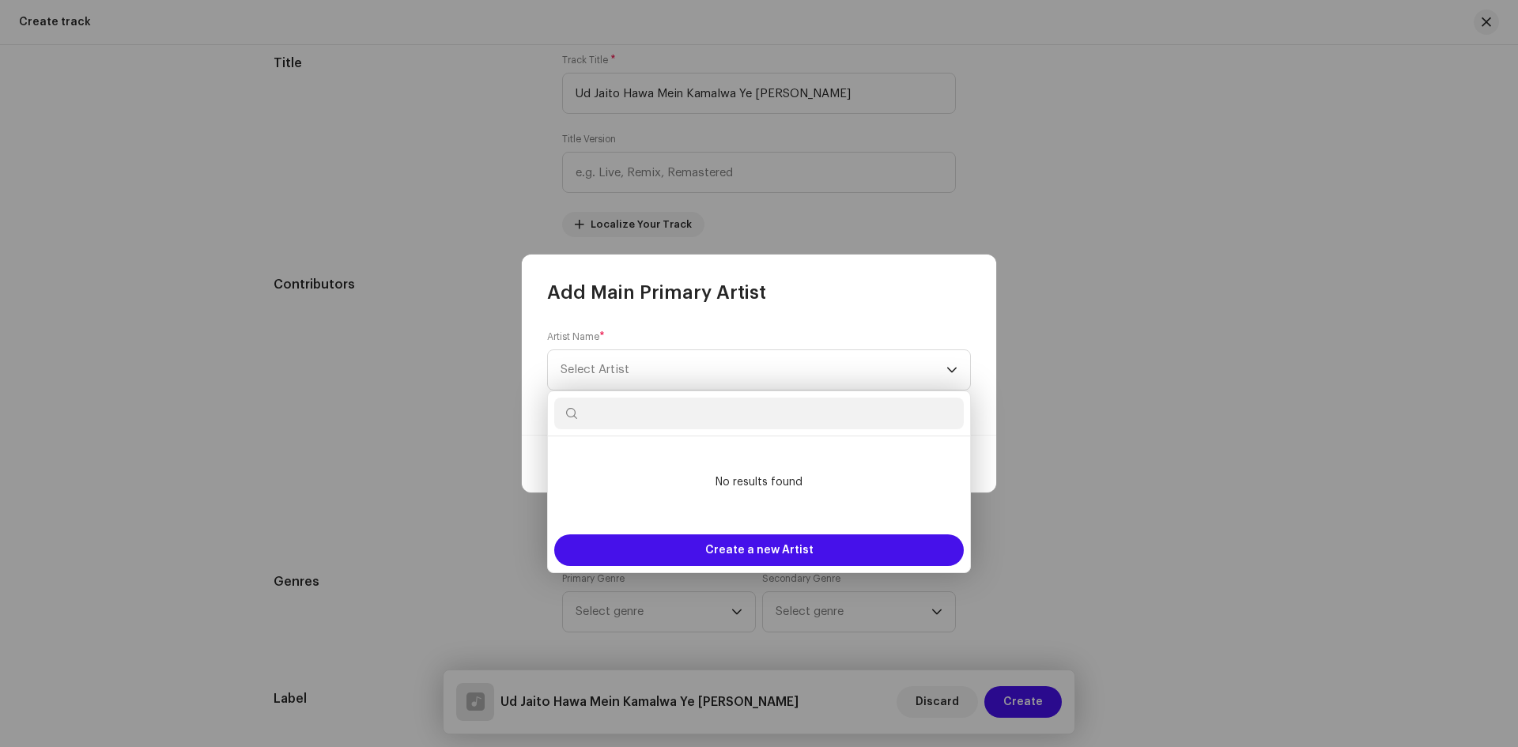
click at [651, 417] on input "text" at bounding box center [758, 414] width 409 height 32
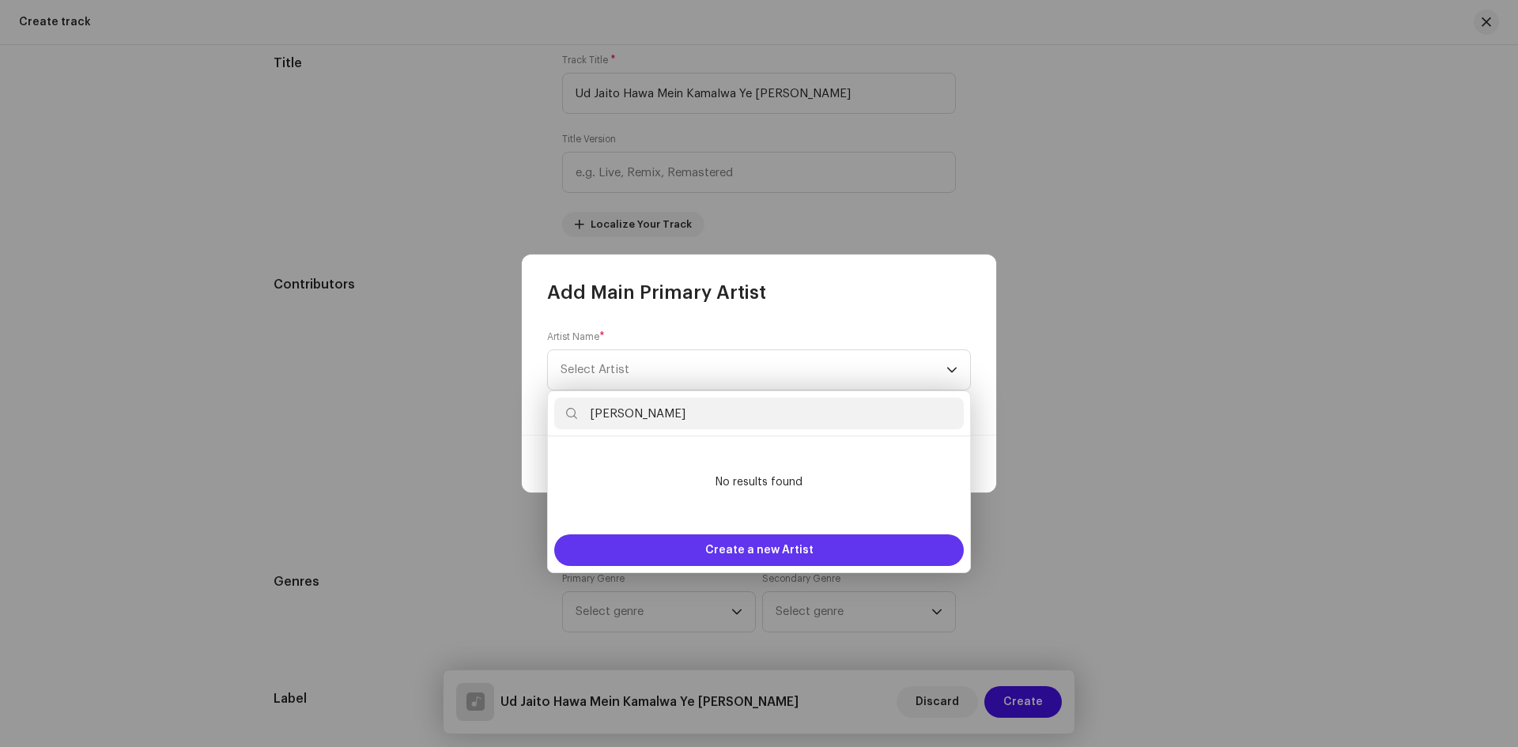
type input "Rajesh Rasila"
click at [737, 556] on span "Create a new Artist" at bounding box center [759, 550] width 108 height 32
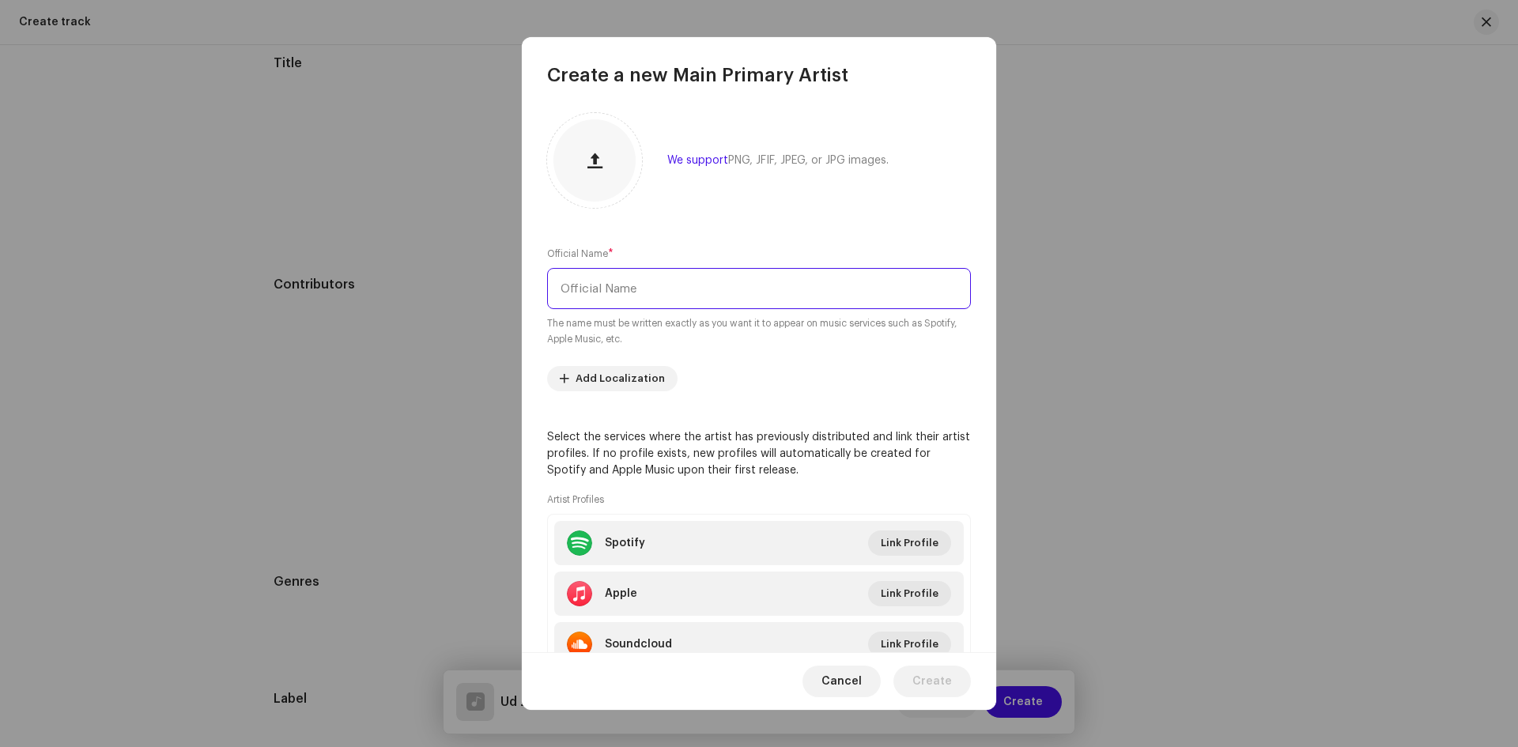
click at [627, 288] on input "text" at bounding box center [759, 288] width 424 height 41
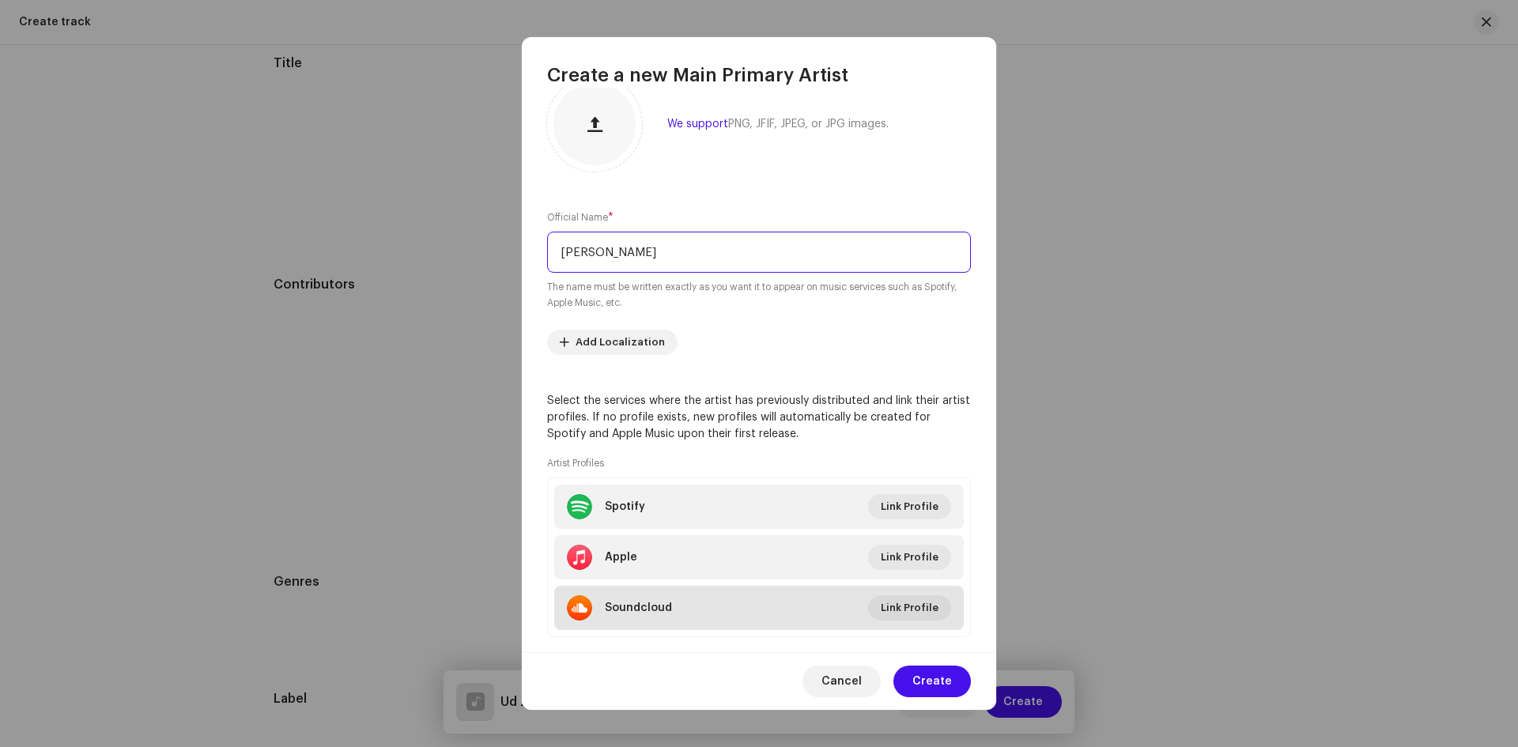
scroll to position [66, 0]
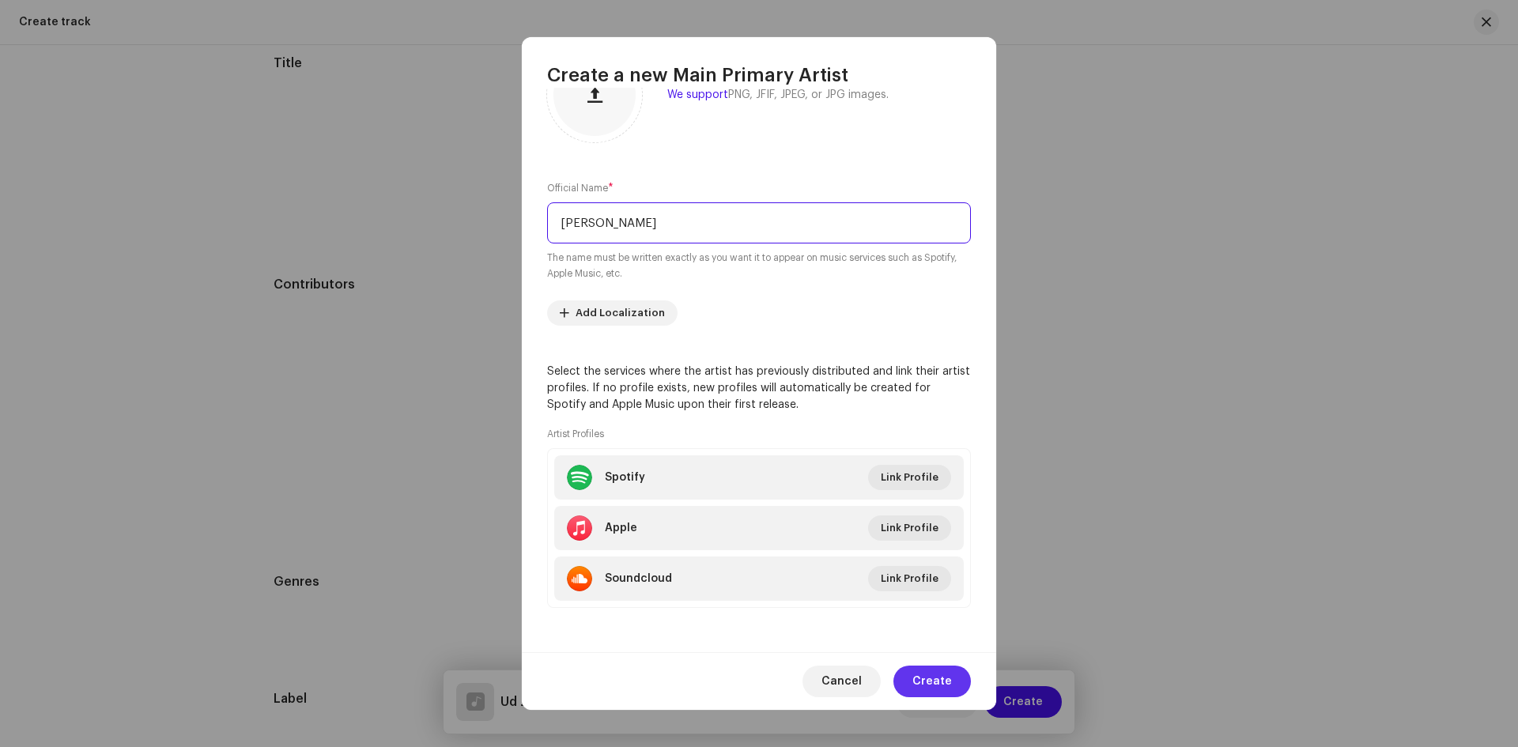
type input "[PERSON_NAME]"
click at [934, 684] on span "Create" at bounding box center [932, 682] width 40 height 32
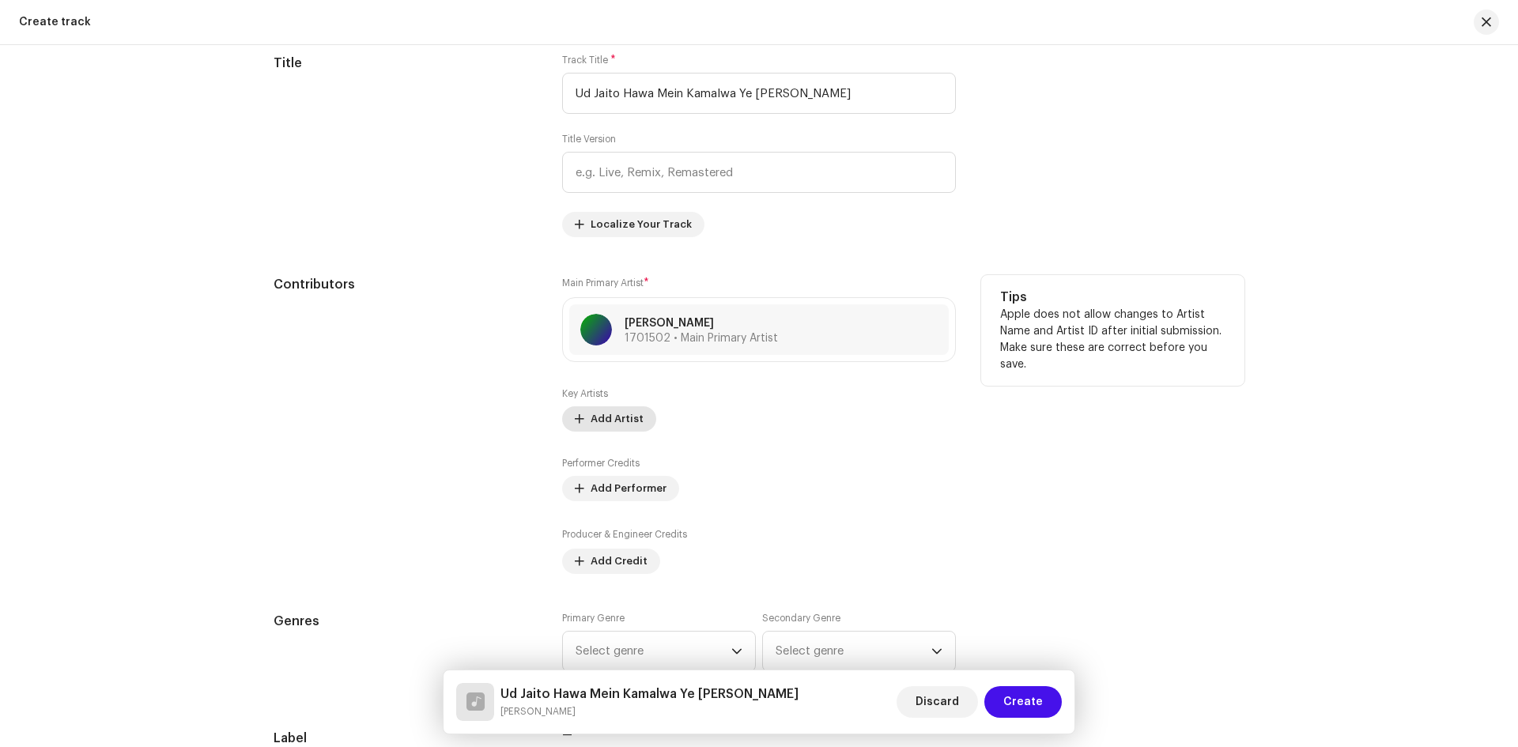
click at [618, 408] on span "Add Artist" at bounding box center [616, 419] width 53 height 32
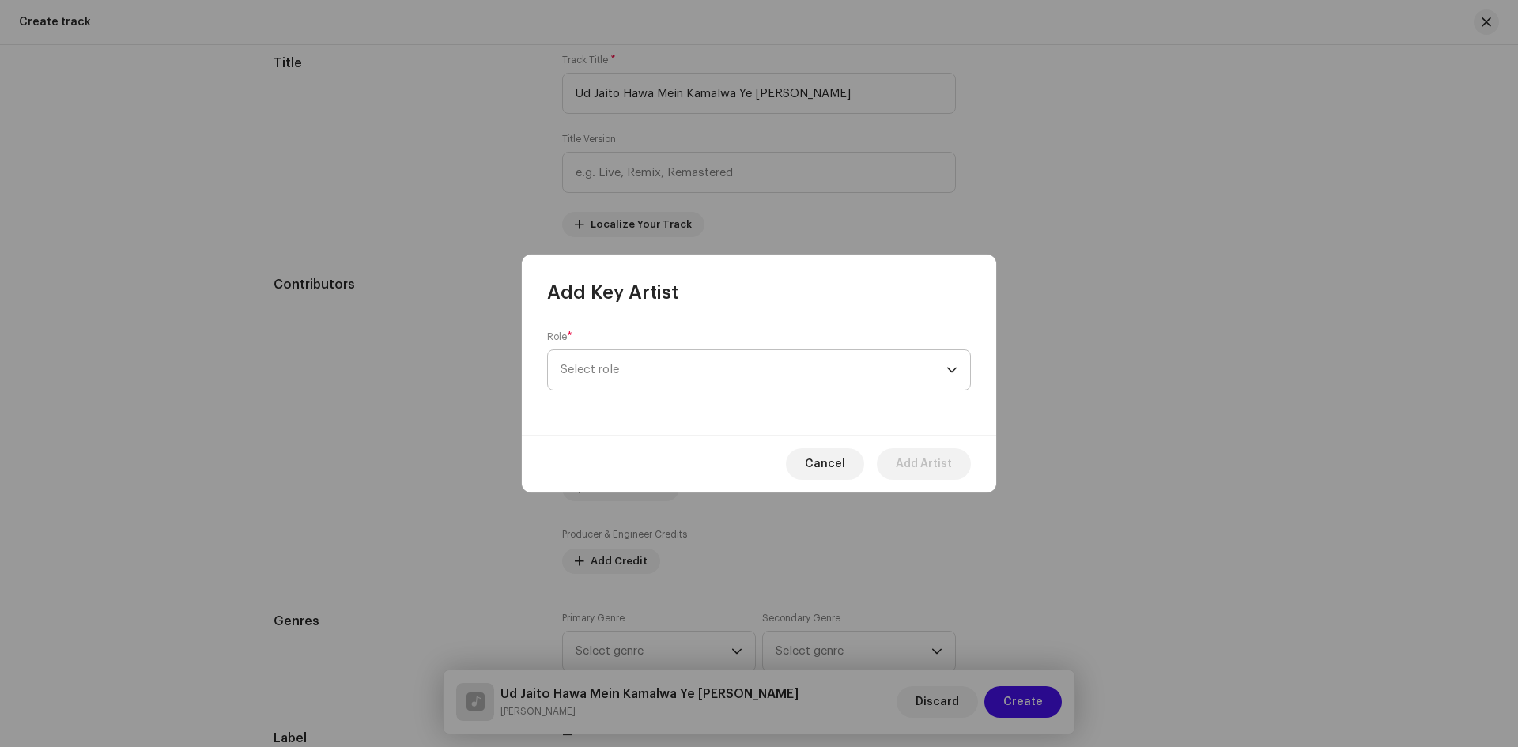
click at [669, 368] on span "Select role" at bounding box center [753, 370] width 386 height 40
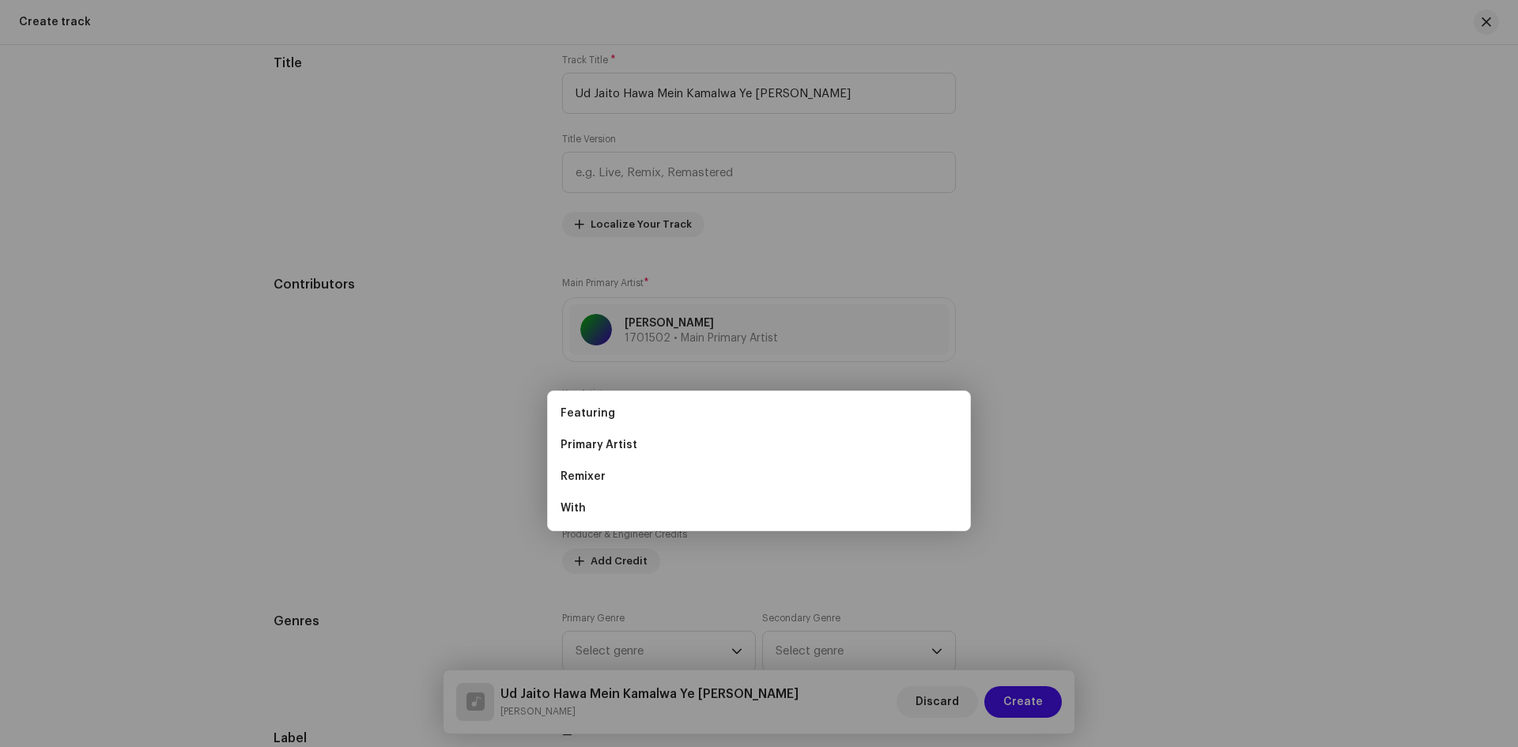
click at [449, 428] on div "Add Key Artist Role * Select role Cancel Add Artist" at bounding box center [759, 373] width 1518 height 747
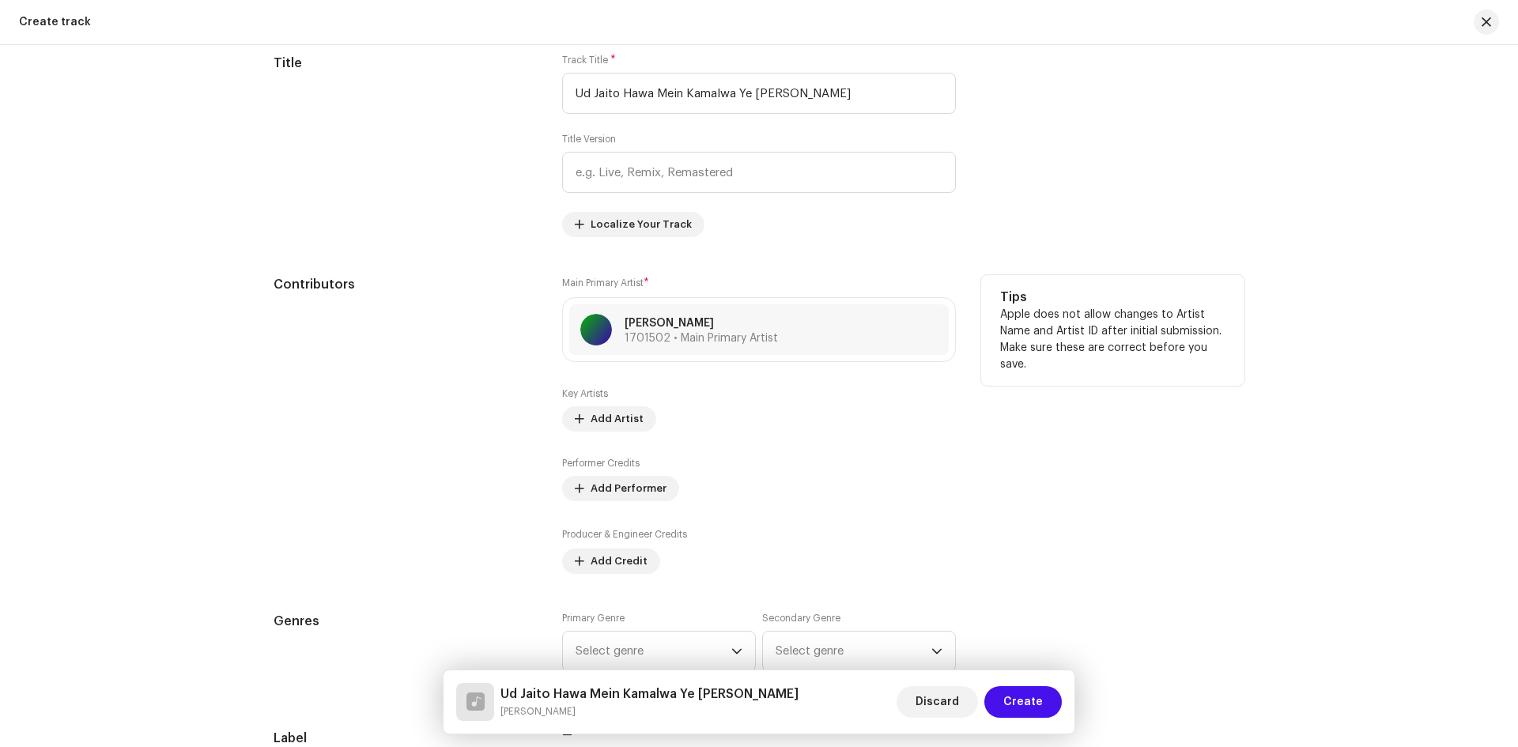
click at [619, 403] on div "Key Artists Add Artist" at bounding box center [759, 409] width 394 height 44
click at [615, 412] on span "Add Artist" at bounding box center [616, 419] width 53 height 32
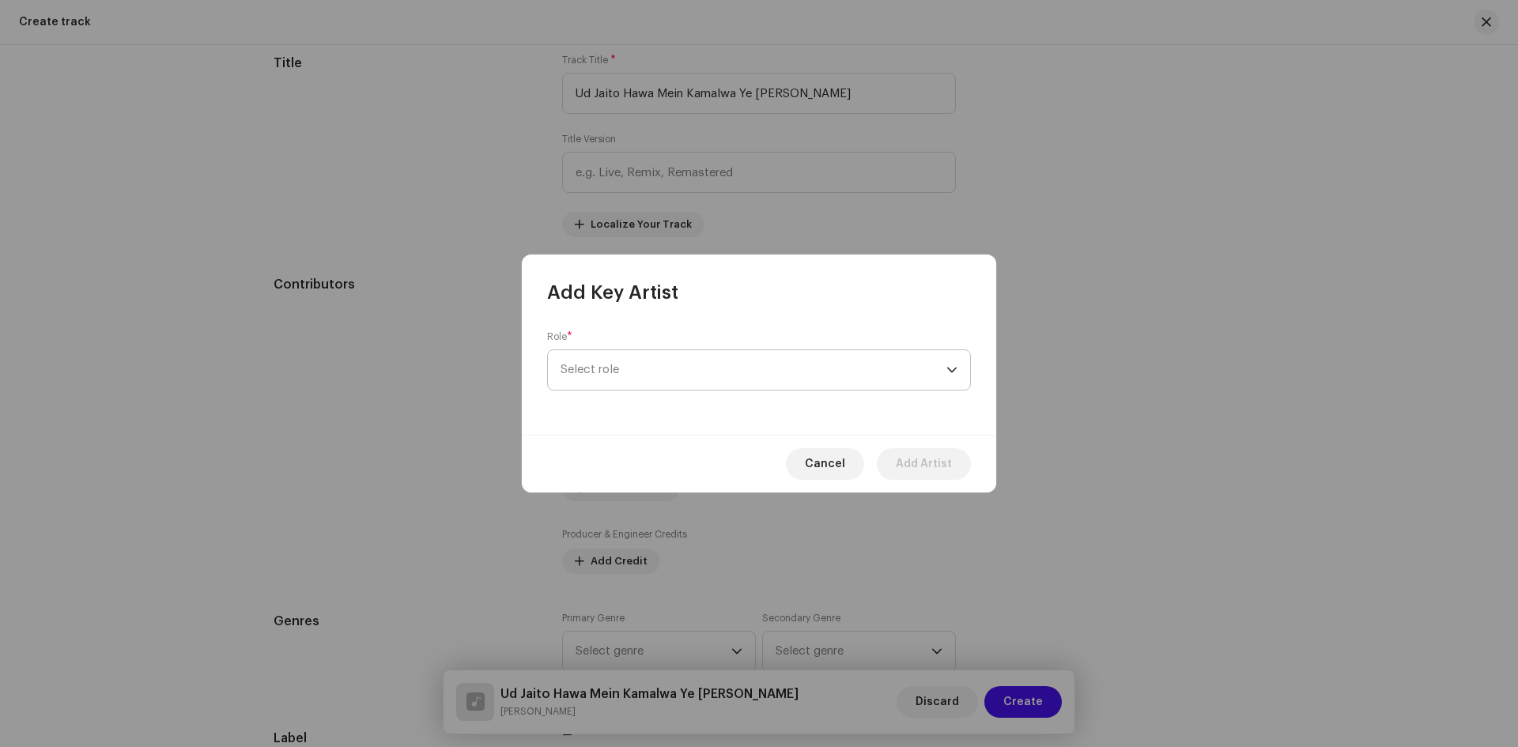
click at [624, 375] on span "Select role" at bounding box center [753, 370] width 386 height 40
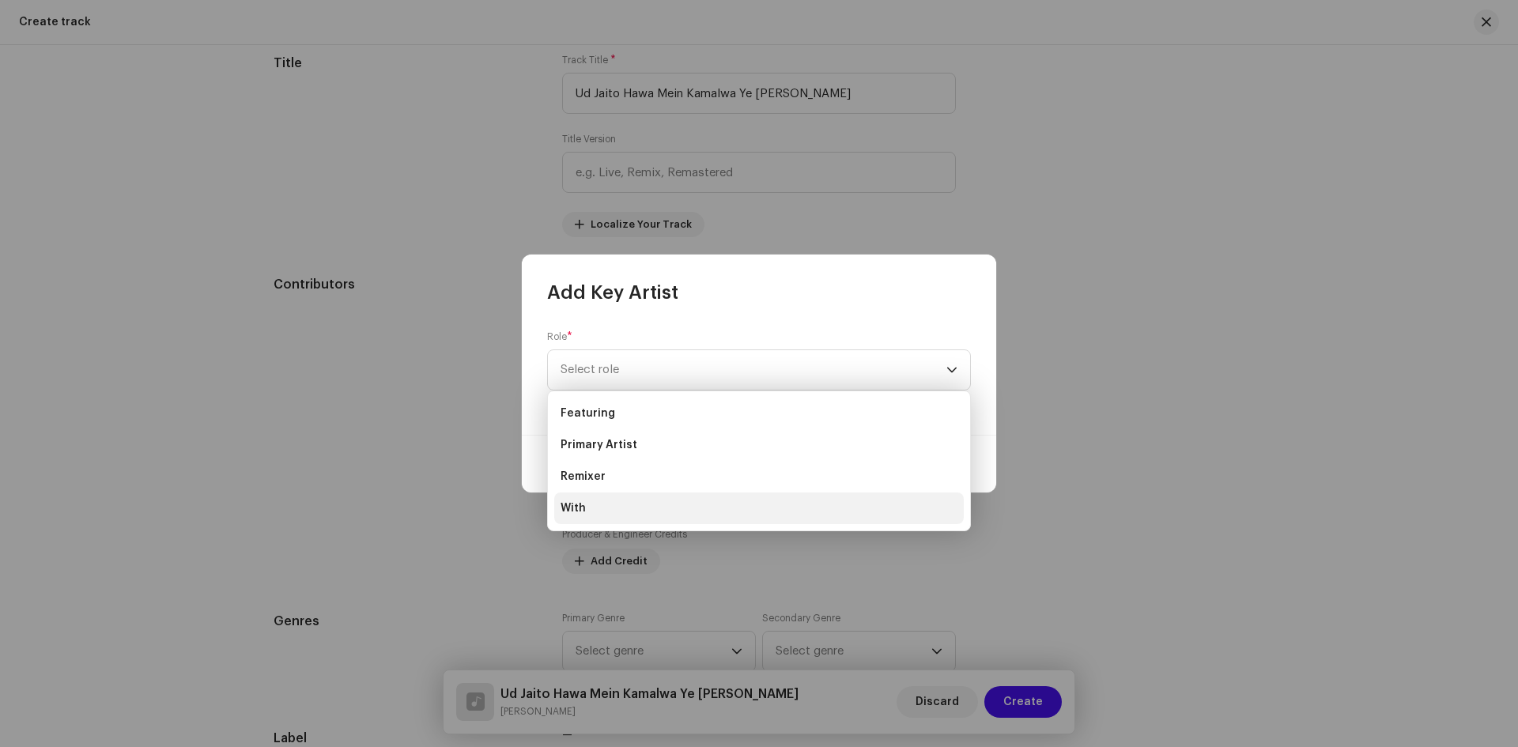
click at [595, 501] on li "With" at bounding box center [758, 508] width 409 height 32
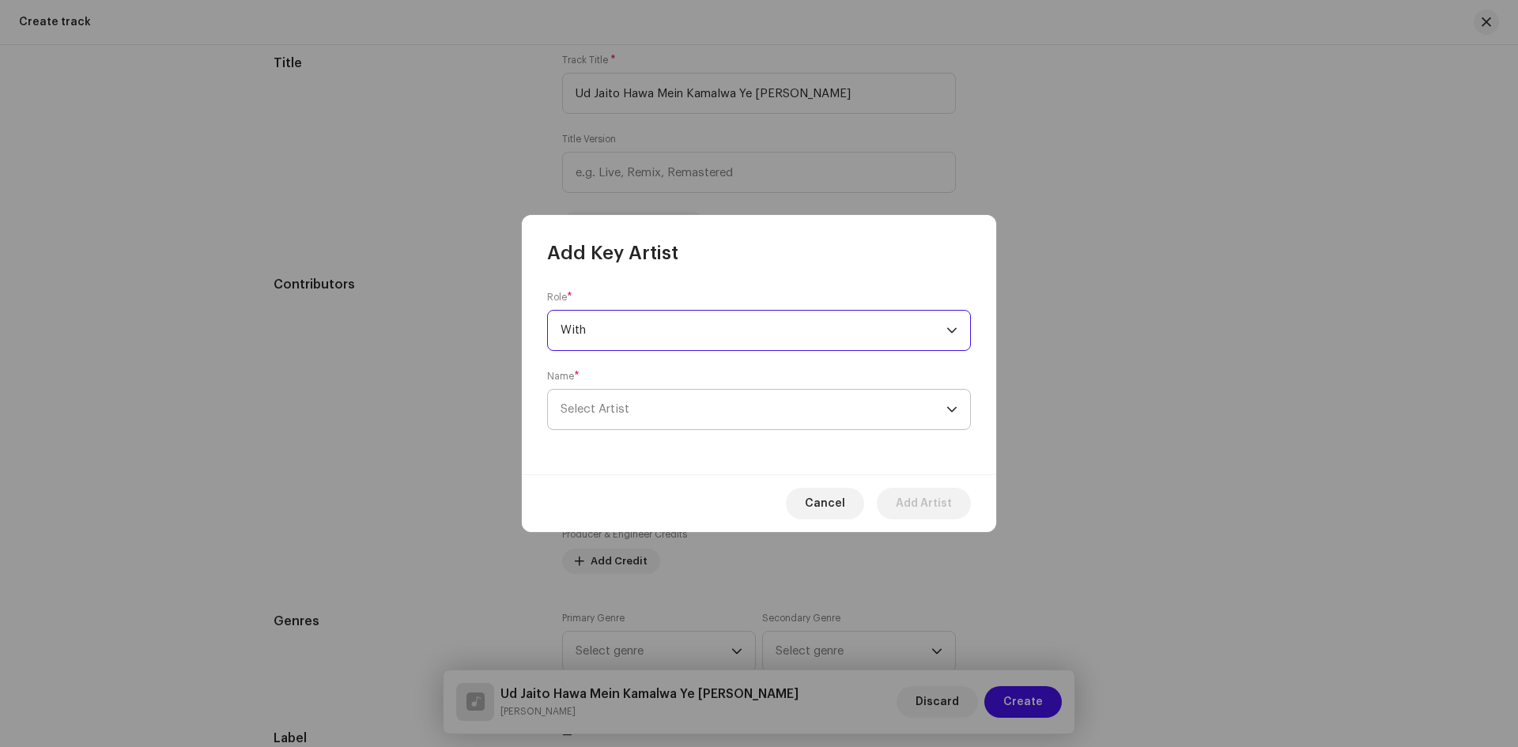
click at [612, 407] on span "Select Artist" at bounding box center [594, 409] width 69 height 12
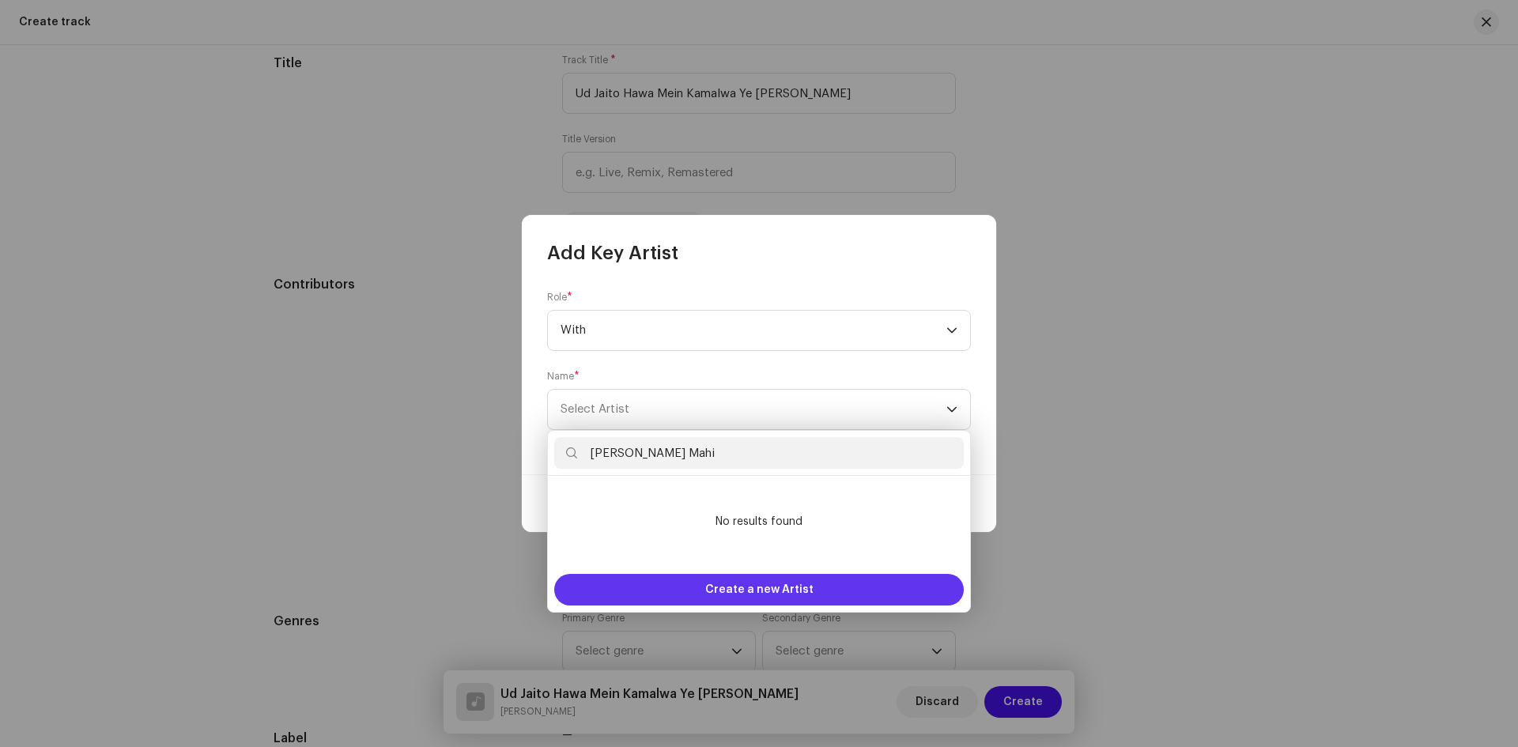
type input "[PERSON_NAME] Mahi"
click at [724, 582] on span "Create a new Artist" at bounding box center [759, 590] width 108 height 32
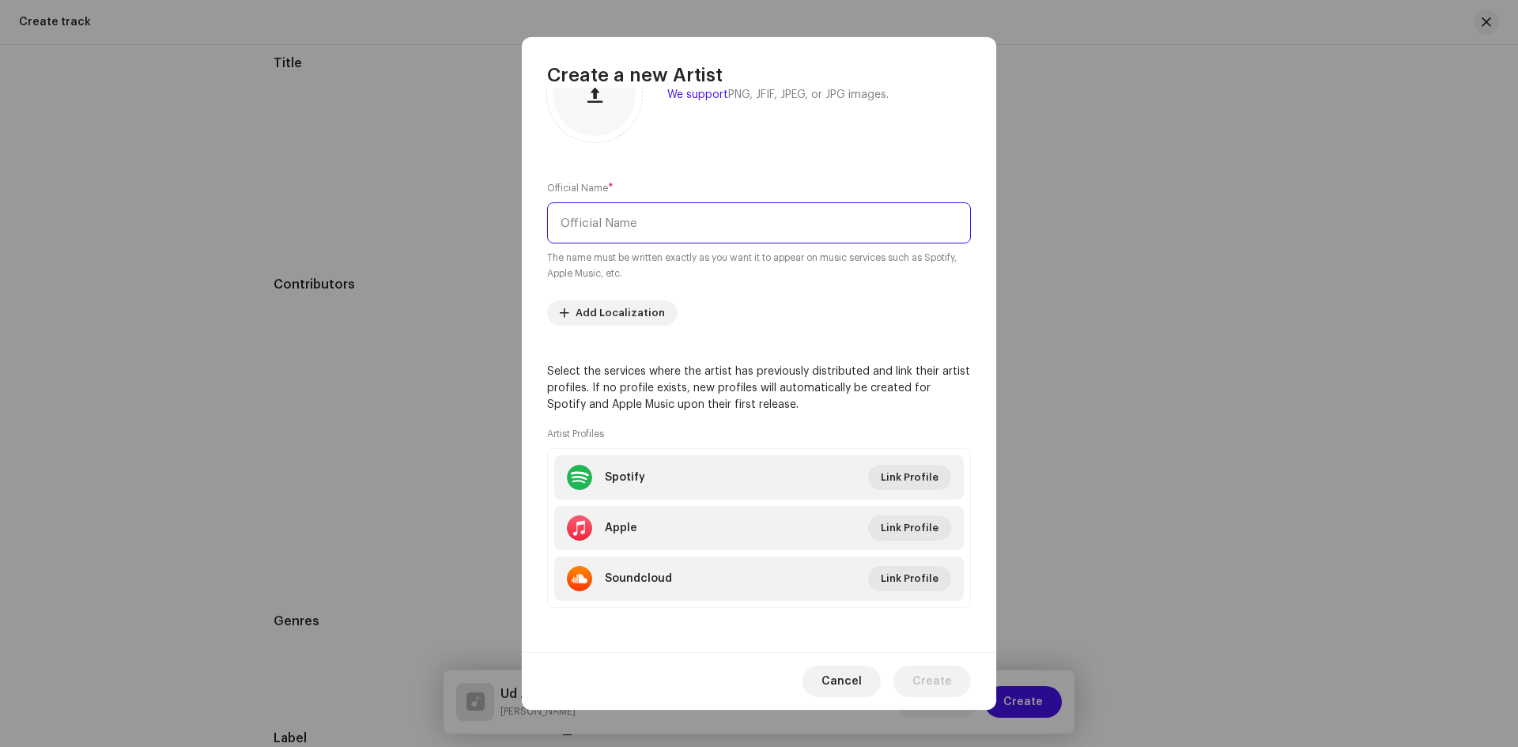
click at [659, 221] on input "text" at bounding box center [759, 222] width 424 height 41
type input "[PERSON_NAME] Mahi"
click at [952, 682] on button "Create" at bounding box center [931, 682] width 77 height 32
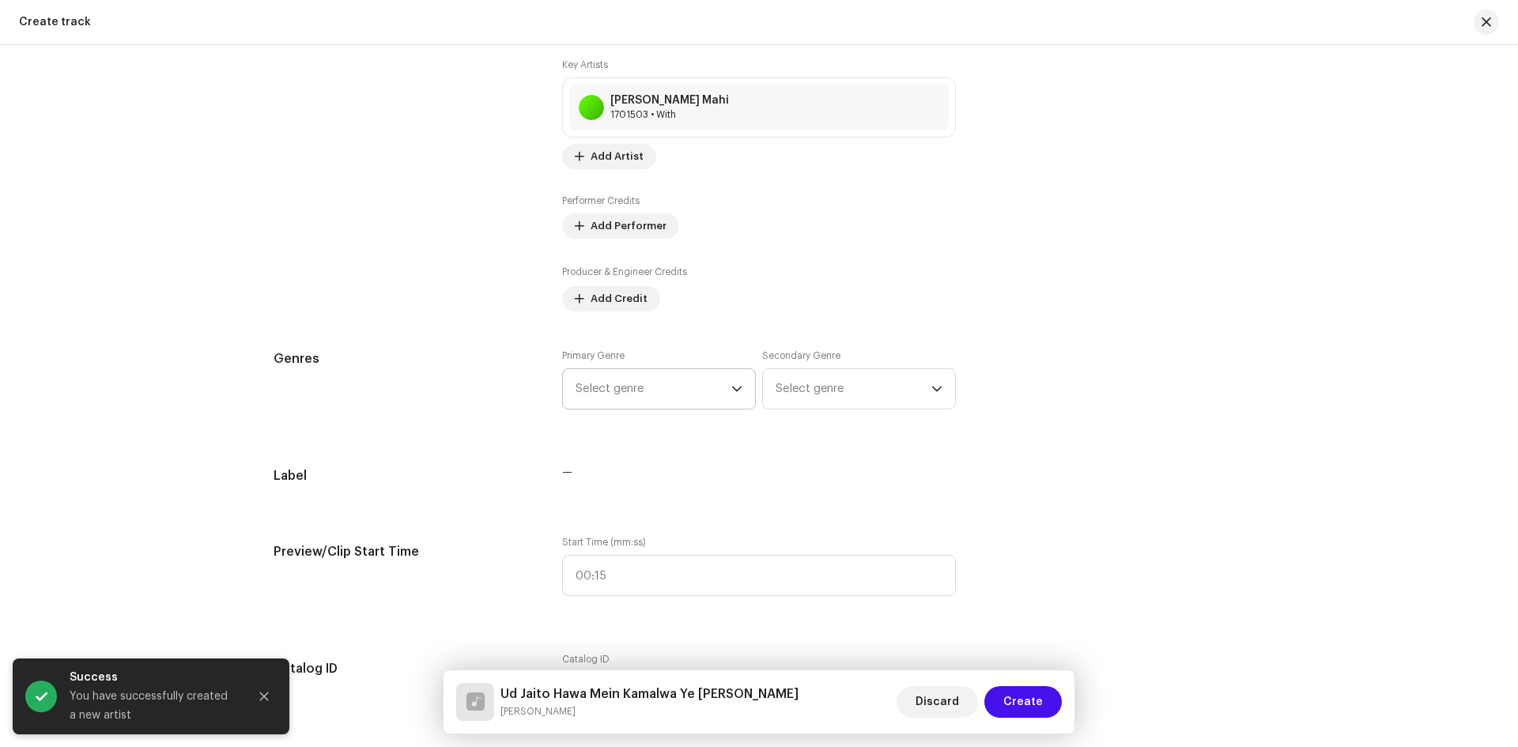
scroll to position [1108, 0]
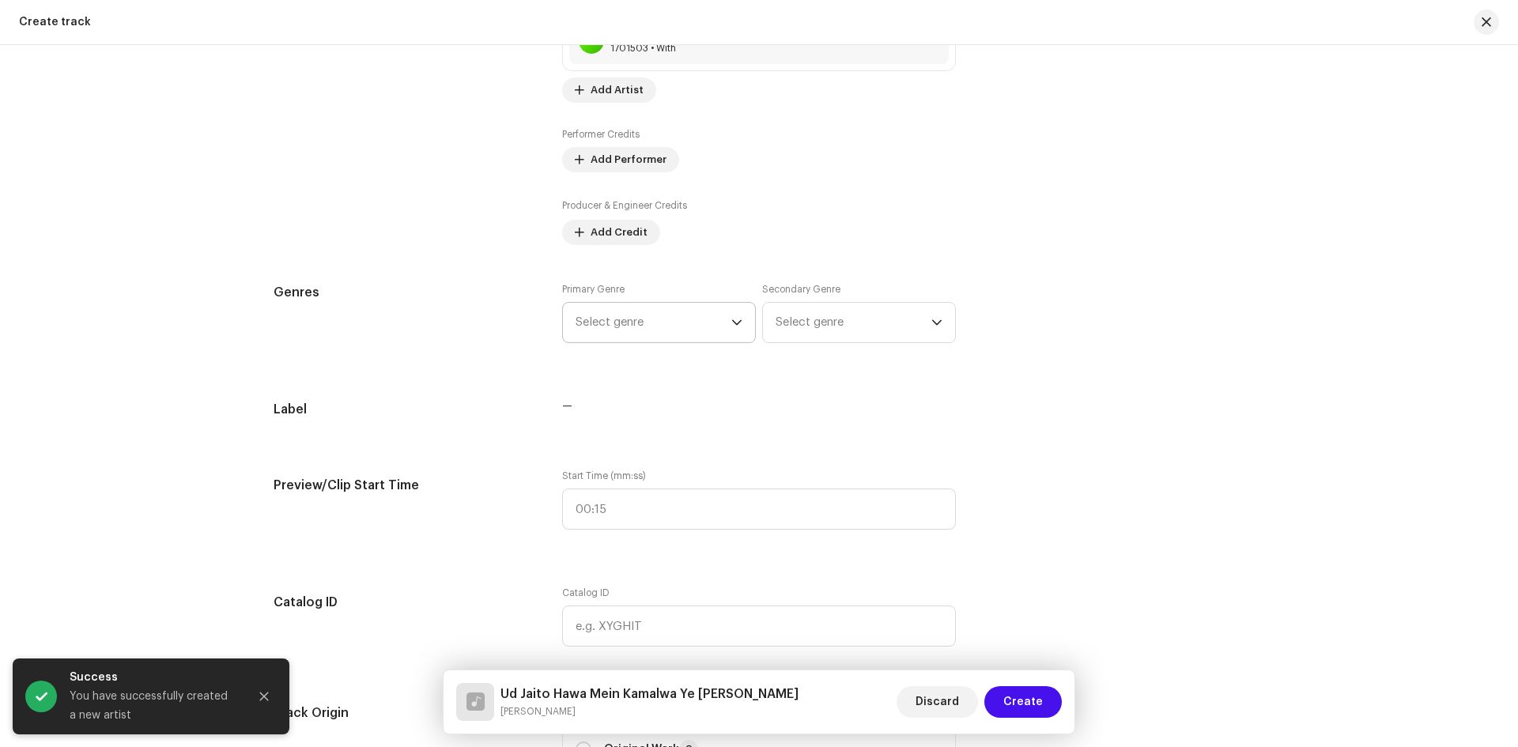
click at [626, 322] on span "Select genre" at bounding box center [653, 323] width 156 height 40
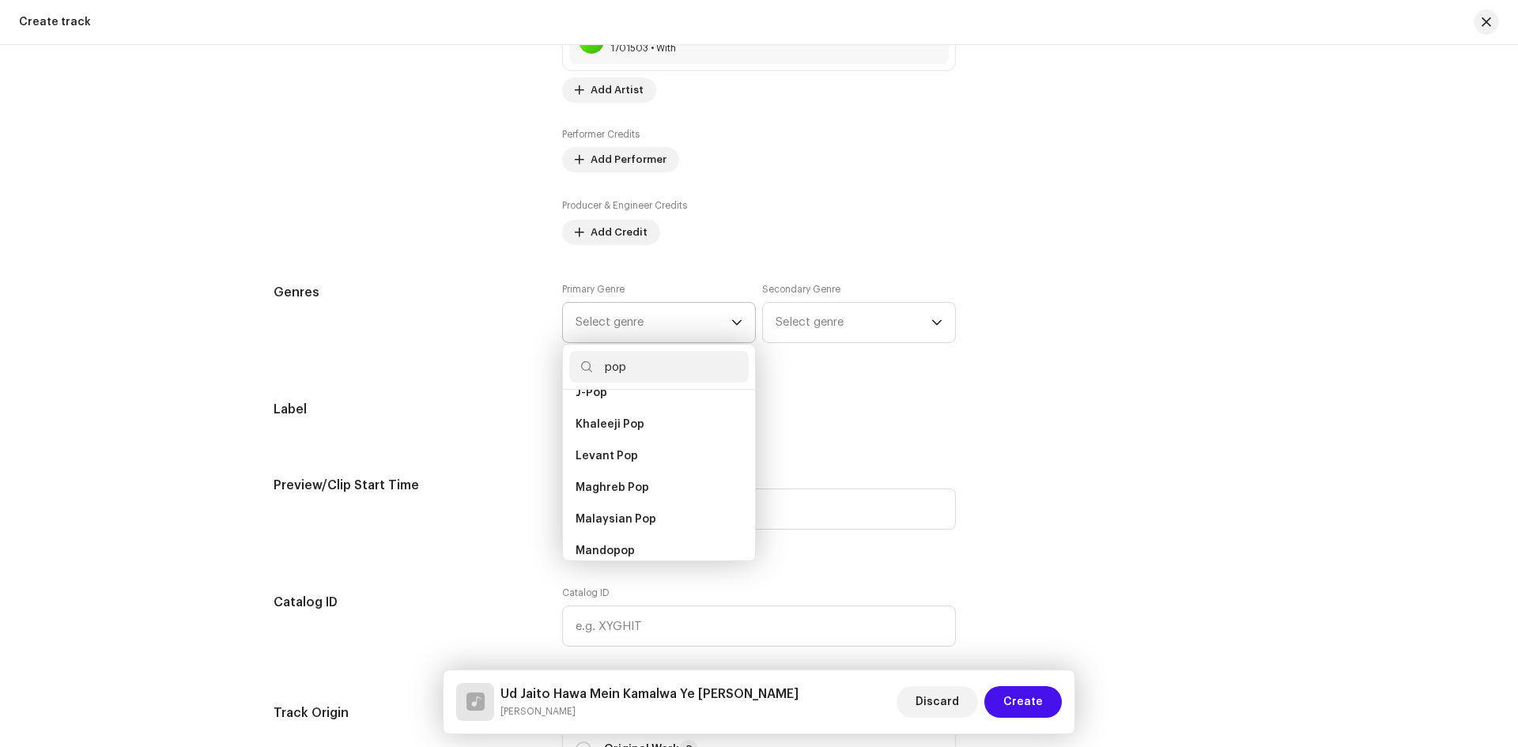
scroll to position [835, 0]
click at [635, 357] on input "pop" at bounding box center [658, 367] width 179 height 32
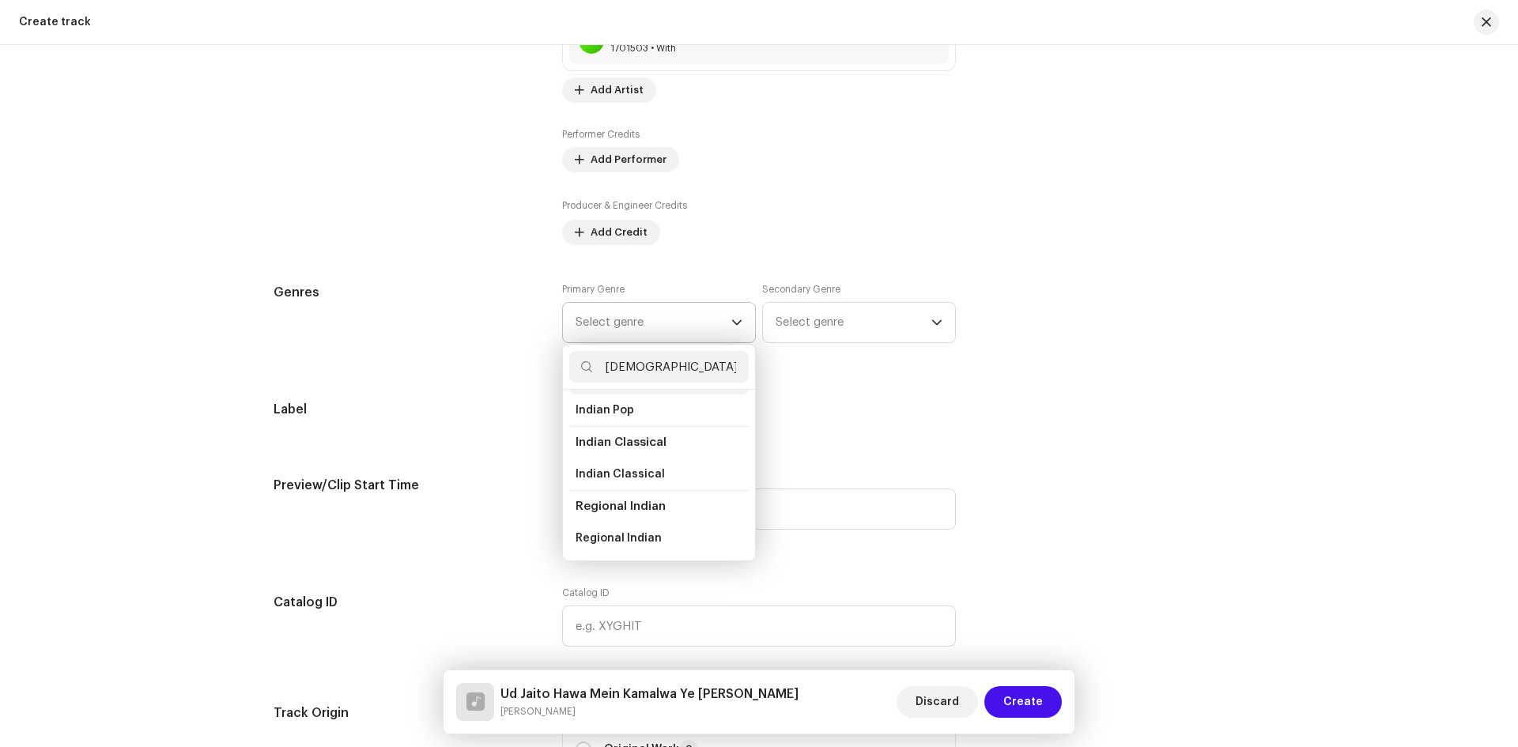
scroll to position [70, 0]
type input "indian"
click at [598, 439] on span "Indian Pop" at bounding box center [604, 437] width 58 height 16
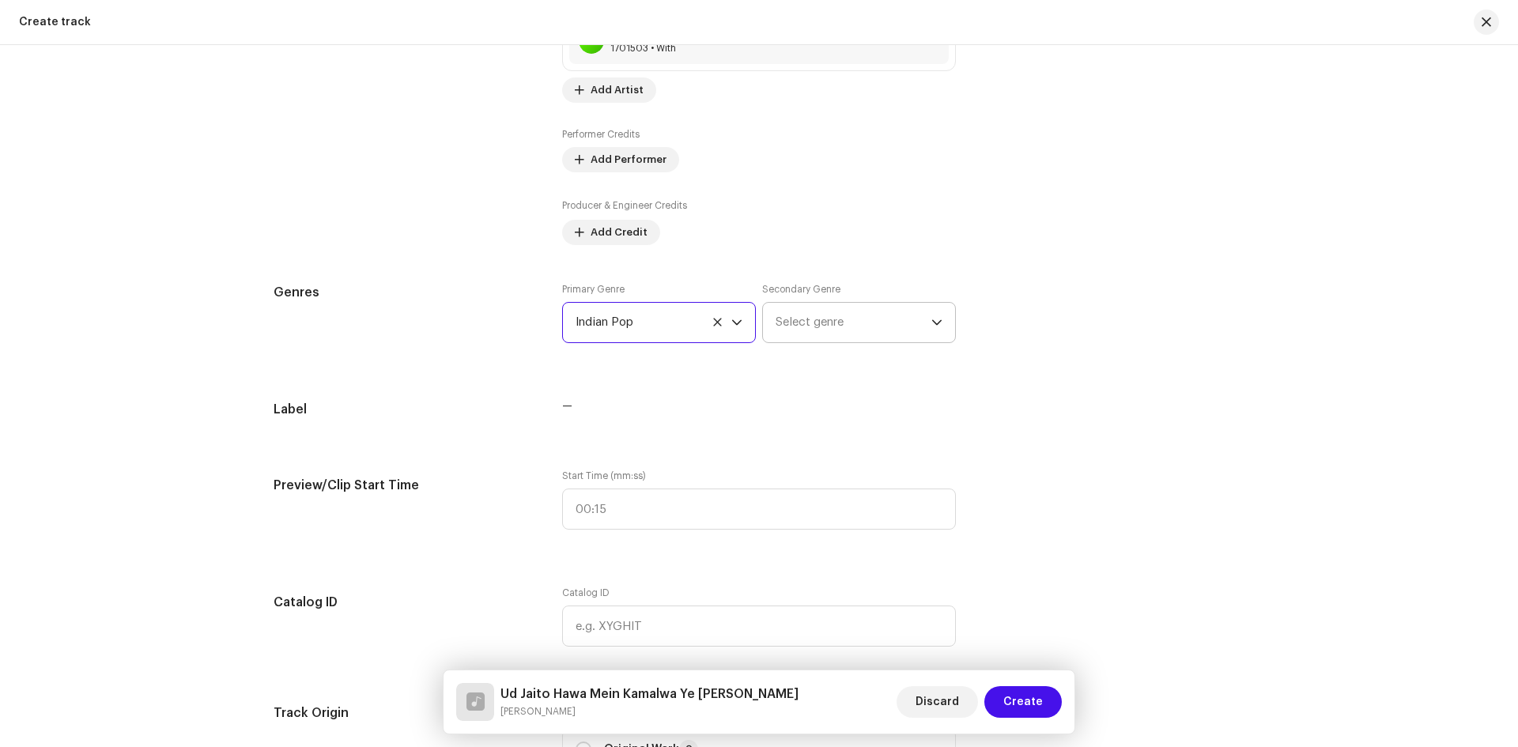
click at [789, 320] on span "Select genre" at bounding box center [853, 323] width 156 height 40
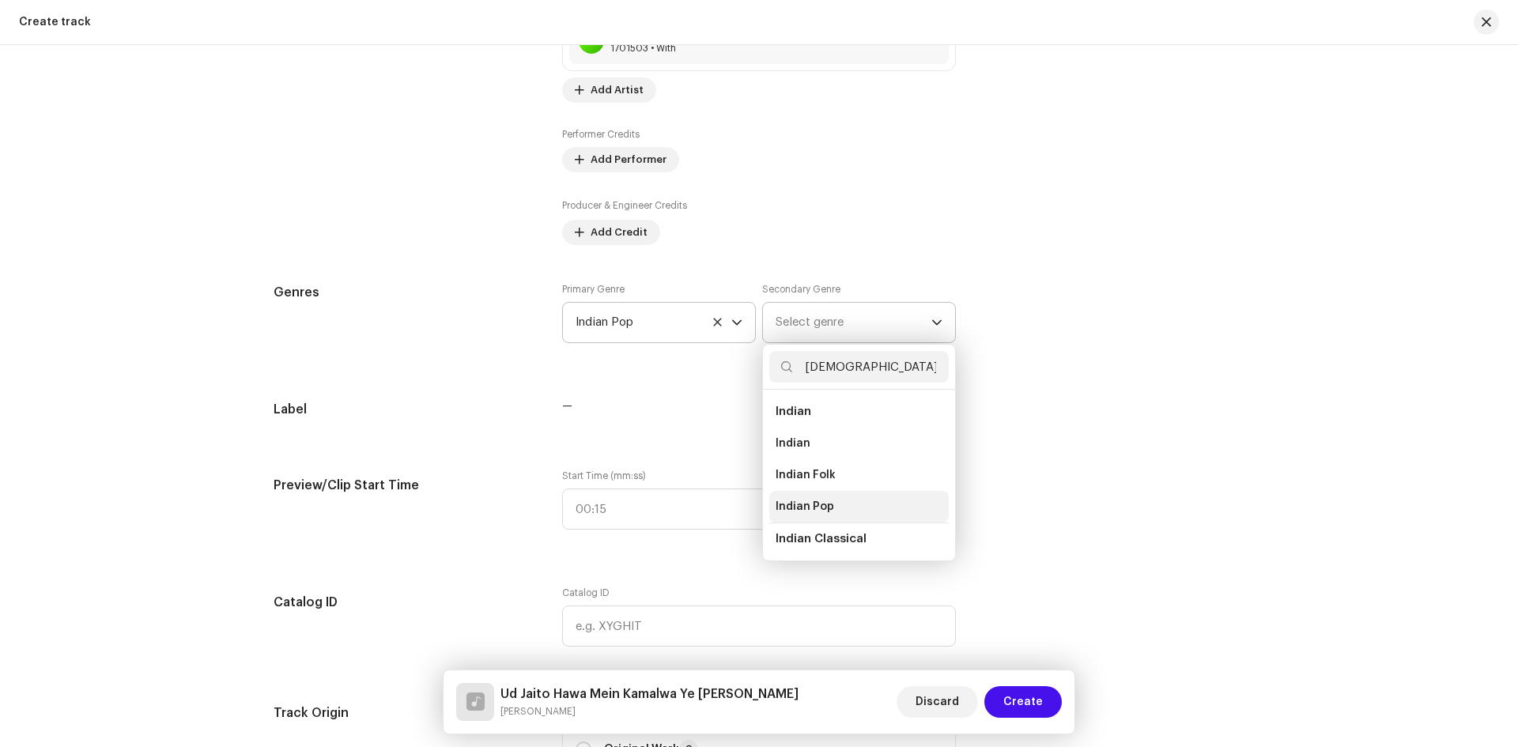
type input "indian"
click at [792, 506] on span "Indian Pop" at bounding box center [804, 507] width 58 height 16
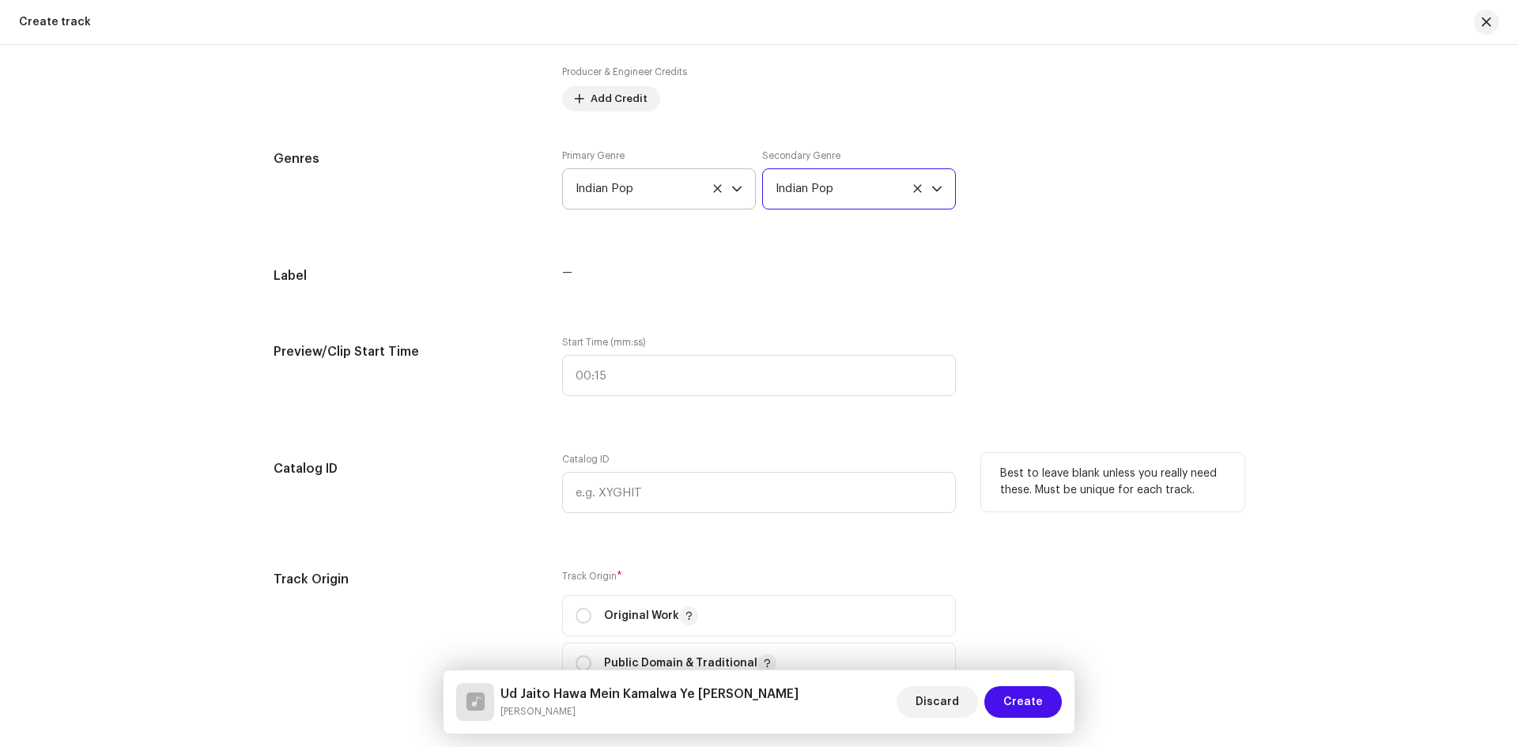
scroll to position [1266, 0]
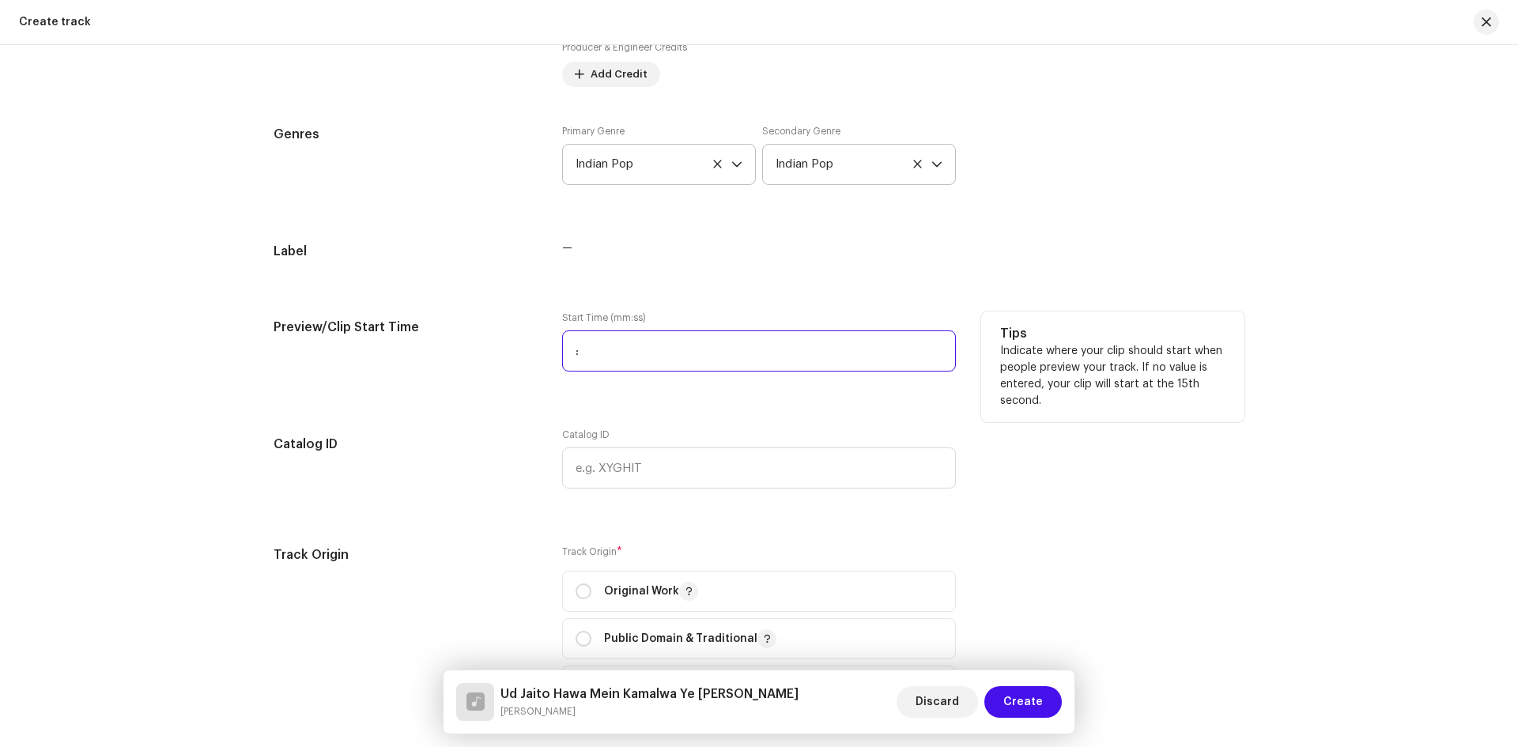
click at [620, 346] on input ":" at bounding box center [759, 350] width 394 height 41
type input "00:18"
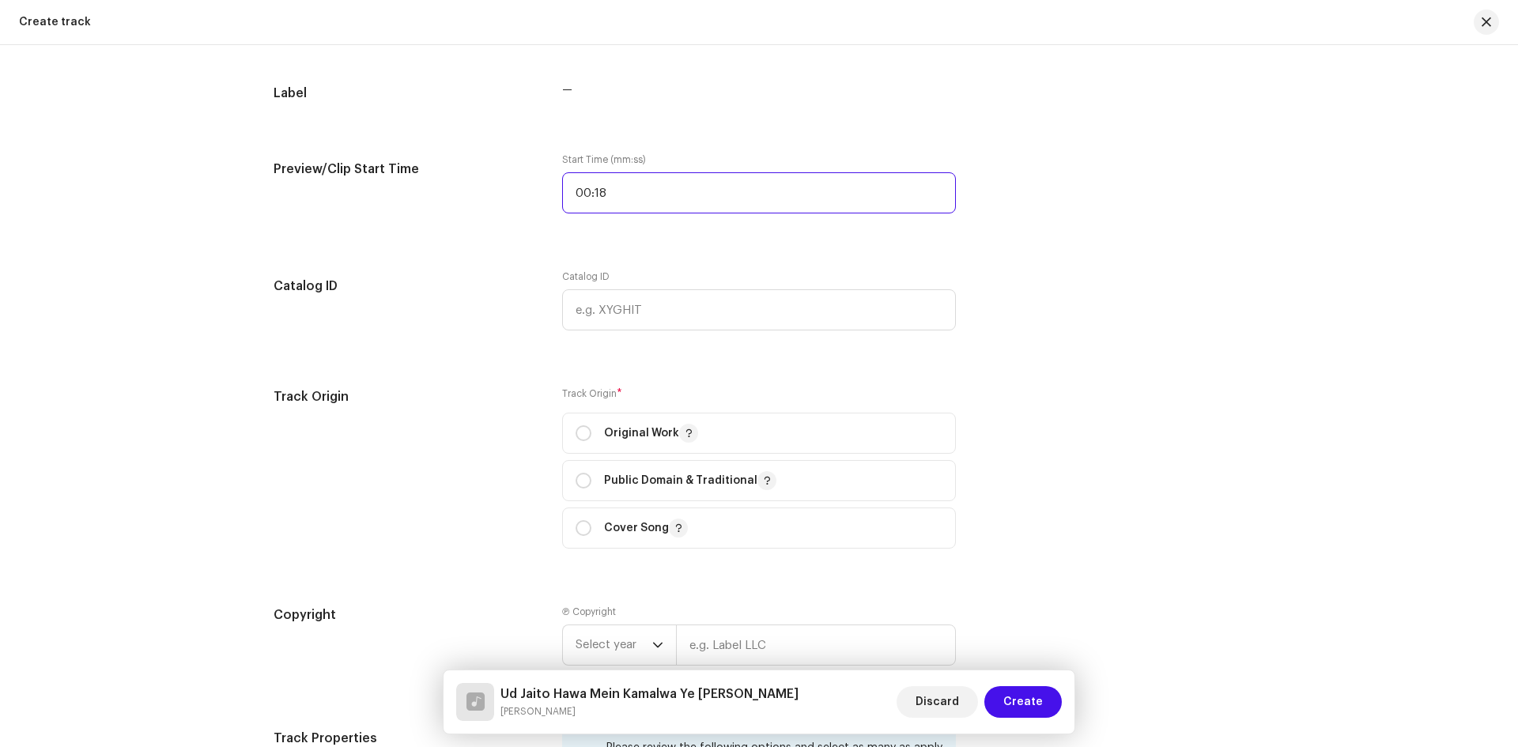
scroll to position [1503, 0]
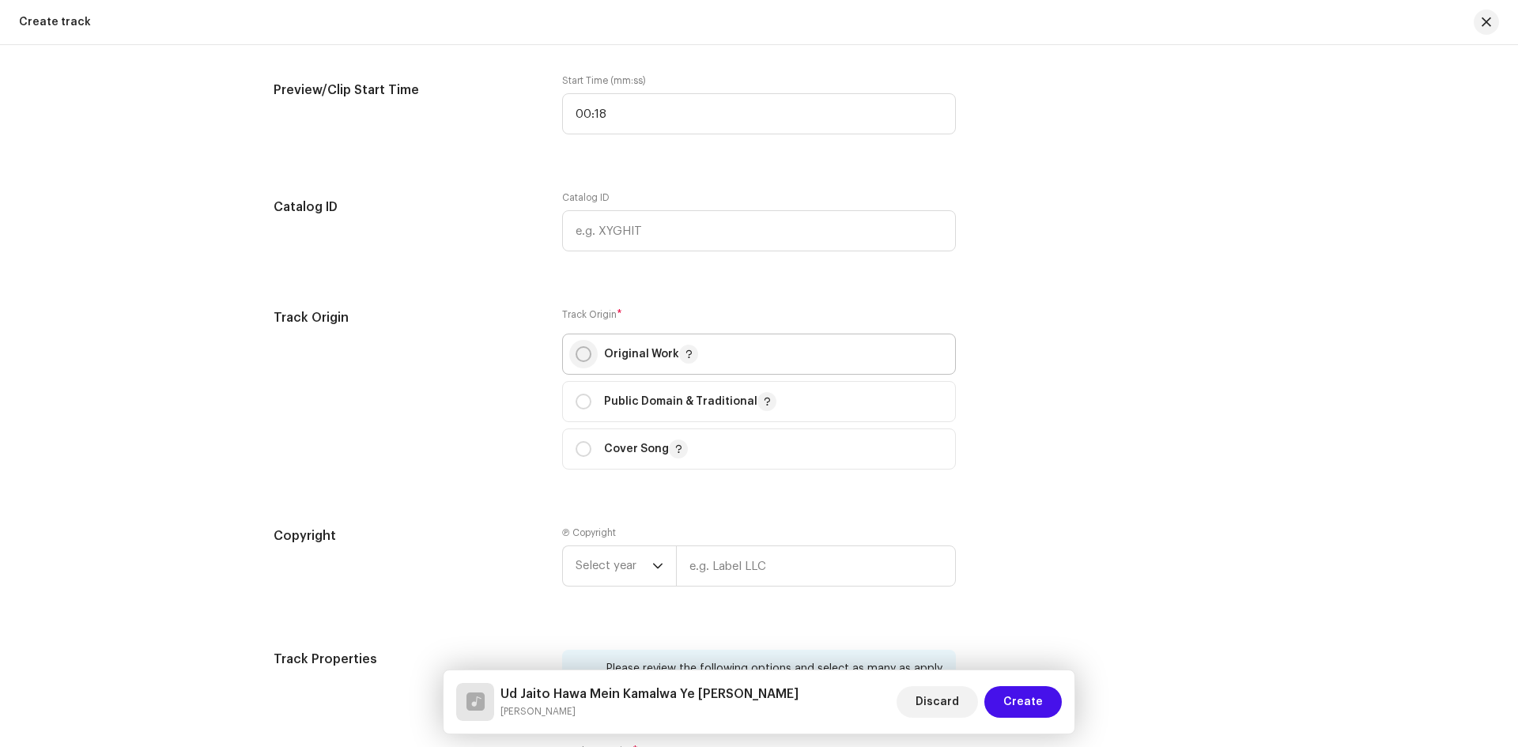
click at [579, 354] on input "radio" at bounding box center [583, 354] width 16 height 16
radio input "true"
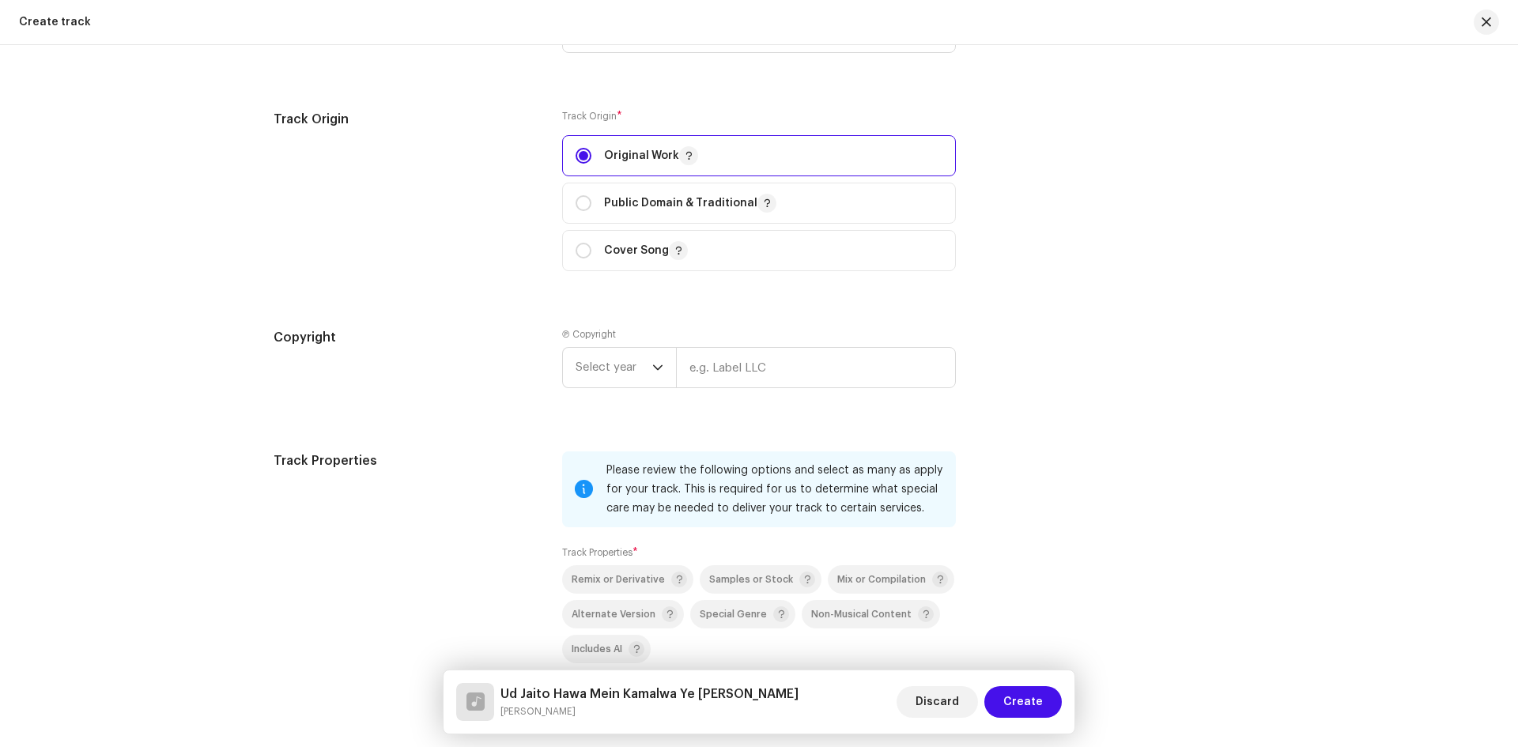
scroll to position [1740, 0]
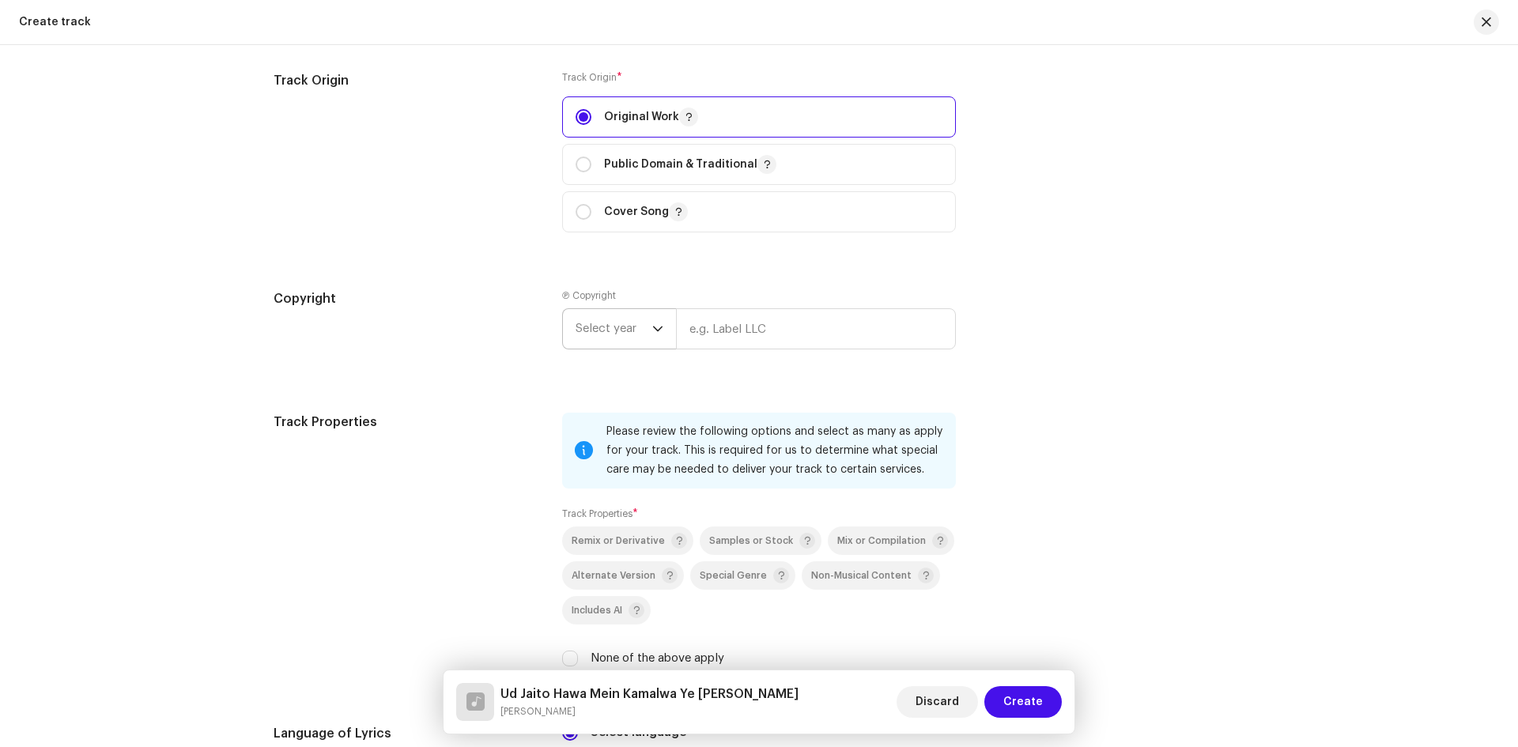
click at [617, 327] on span "Select year" at bounding box center [613, 329] width 77 height 40
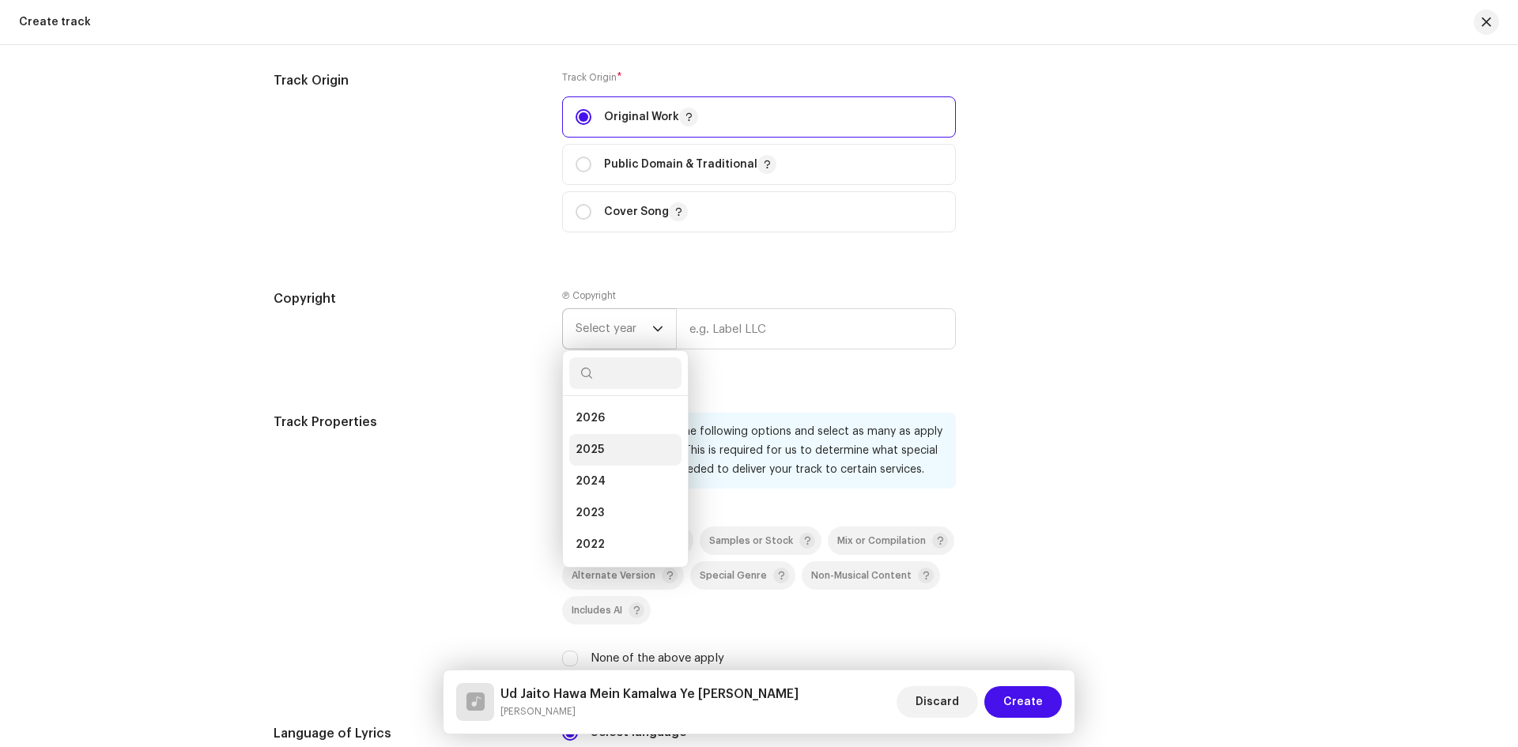
click at [614, 452] on li "2025" at bounding box center [625, 450] width 112 height 32
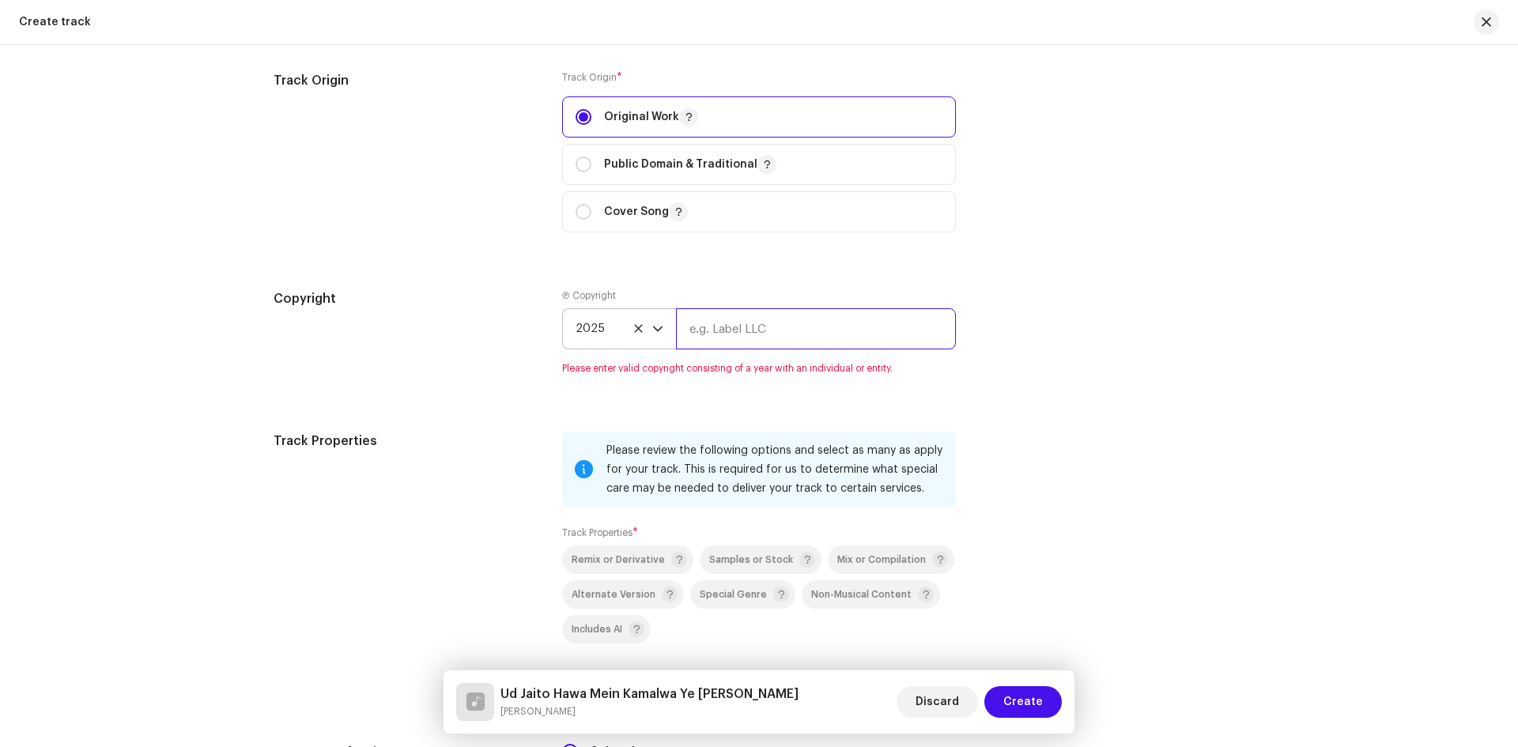
click at [768, 316] on input "text" at bounding box center [816, 328] width 280 height 41
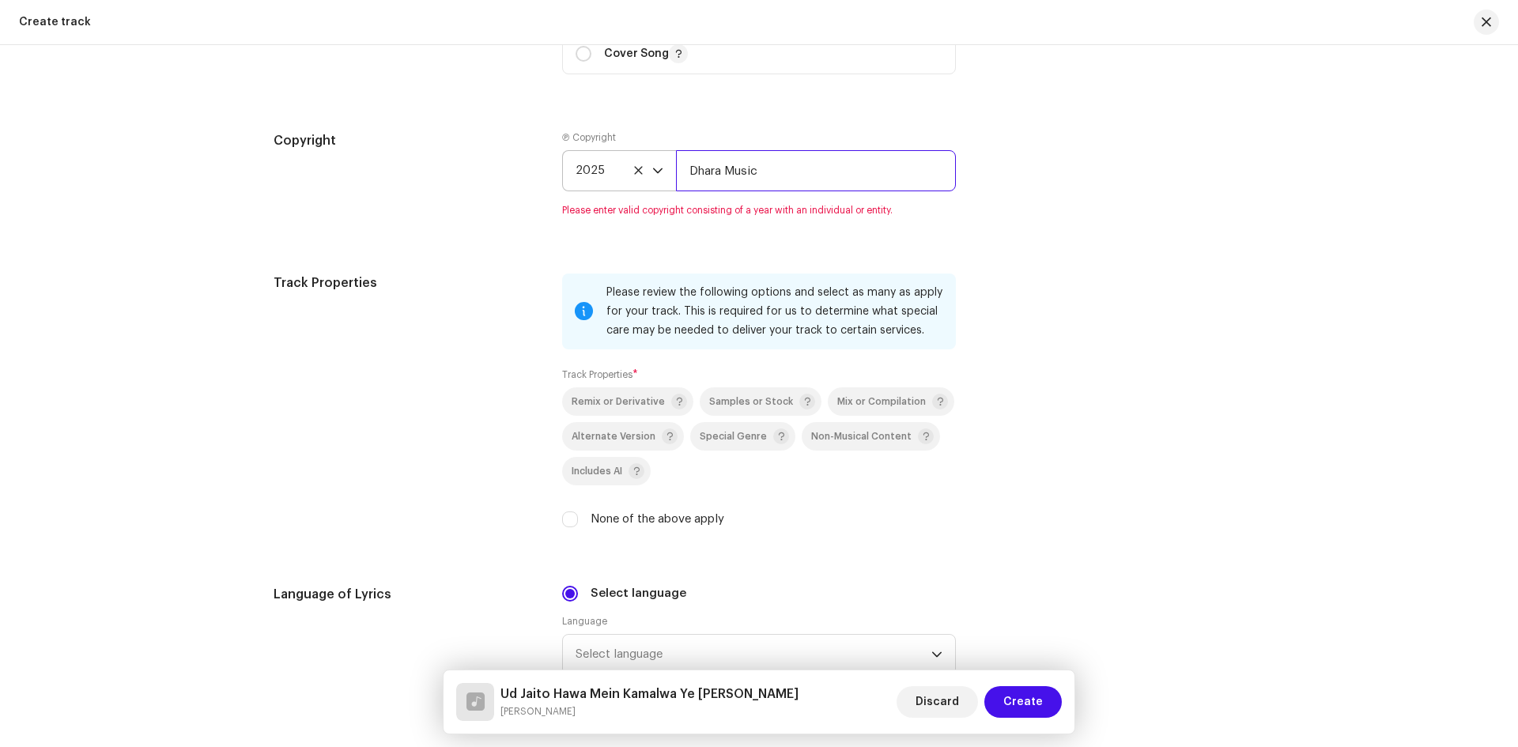
scroll to position [1978, 0]
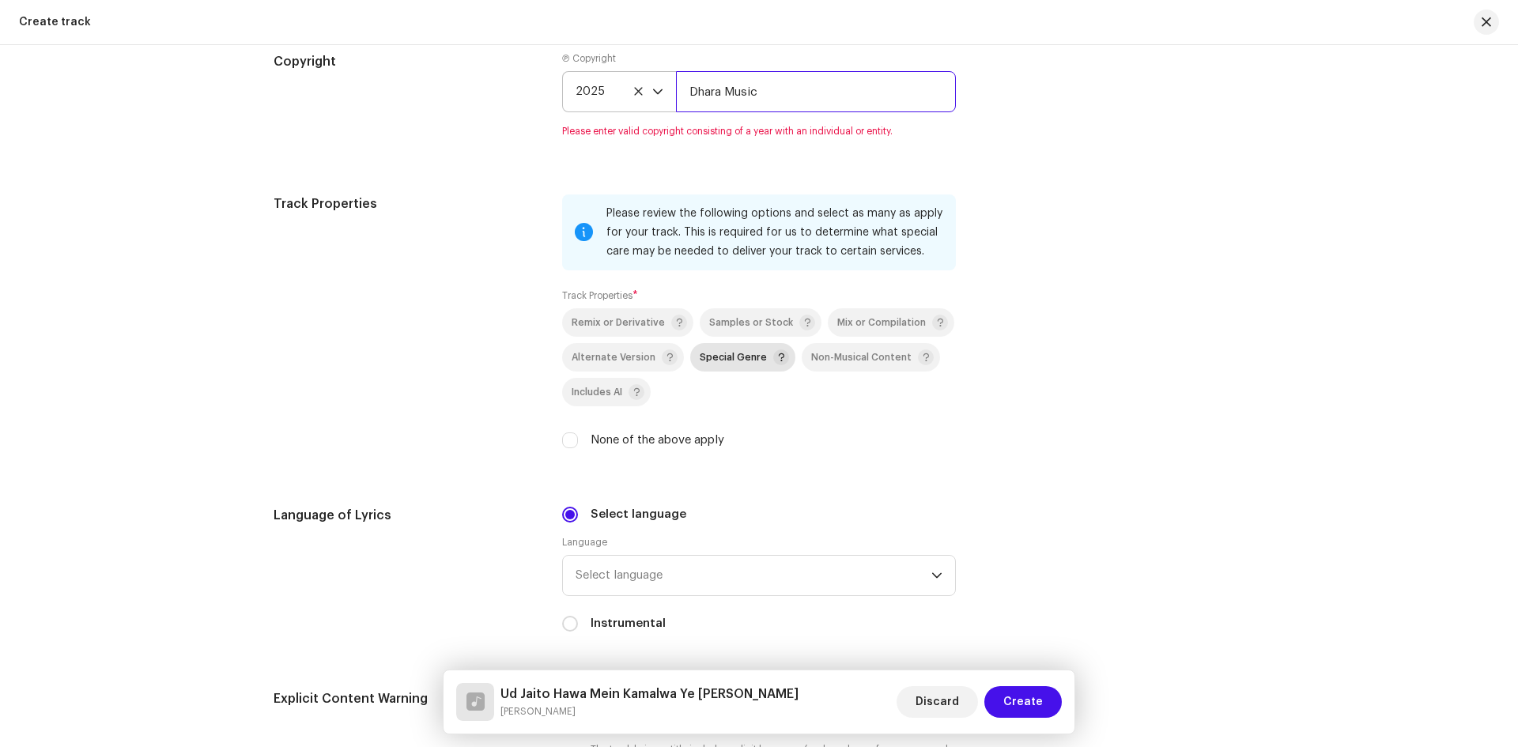
type input "Dhara Music"
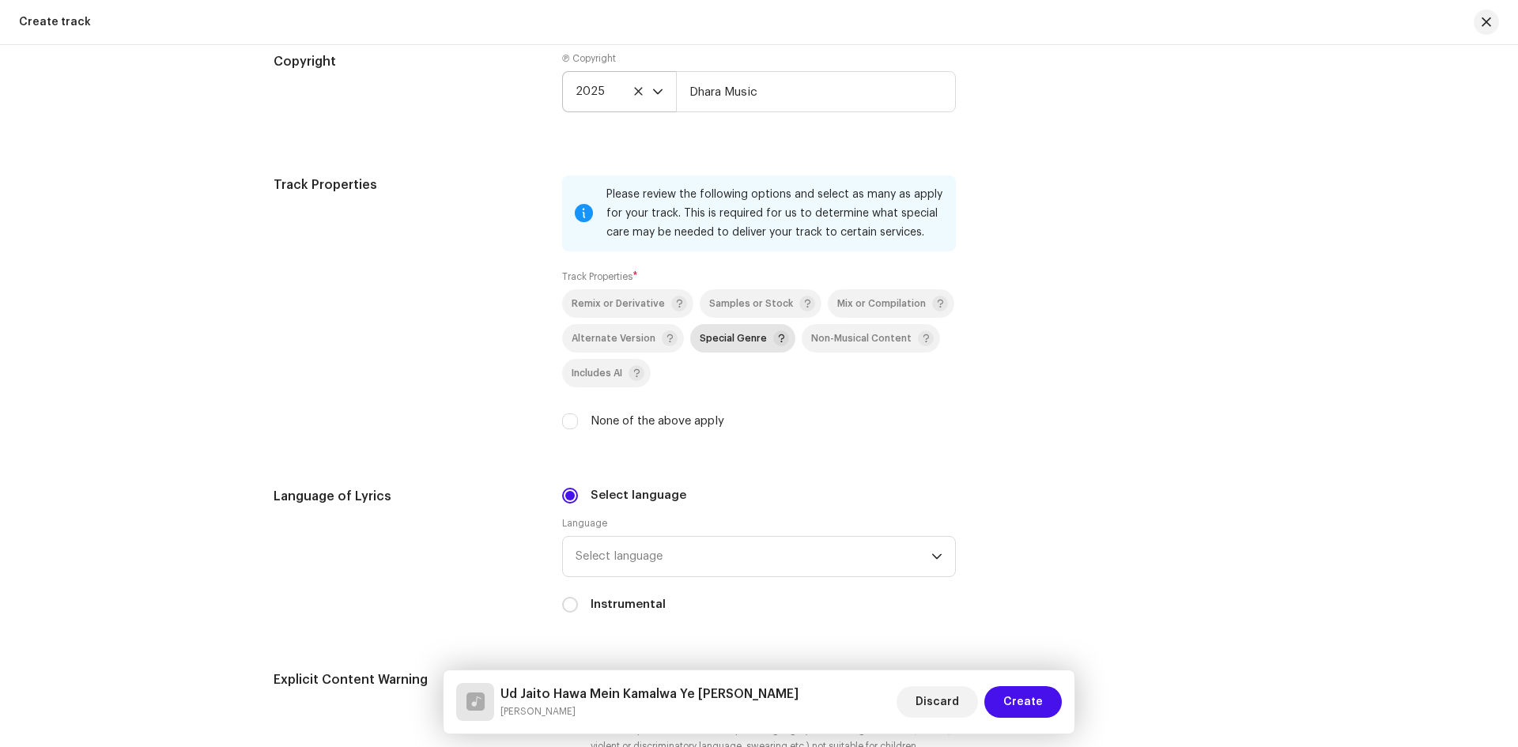
click at [715, 353] on p-selectbutton "Remix or Derivative Samples or Stock Mix or Compilation Alternate Version Speci…" at bounding box center [759, 338] width 394 height 98
click at [713, 340] on span "Special Genre" at bounding box center [733, 339] width 67 height 10
click at [562, 421] on input "None of the above apply" at bounding box center [570, 421] width 16 height 16
checkbox input "true"
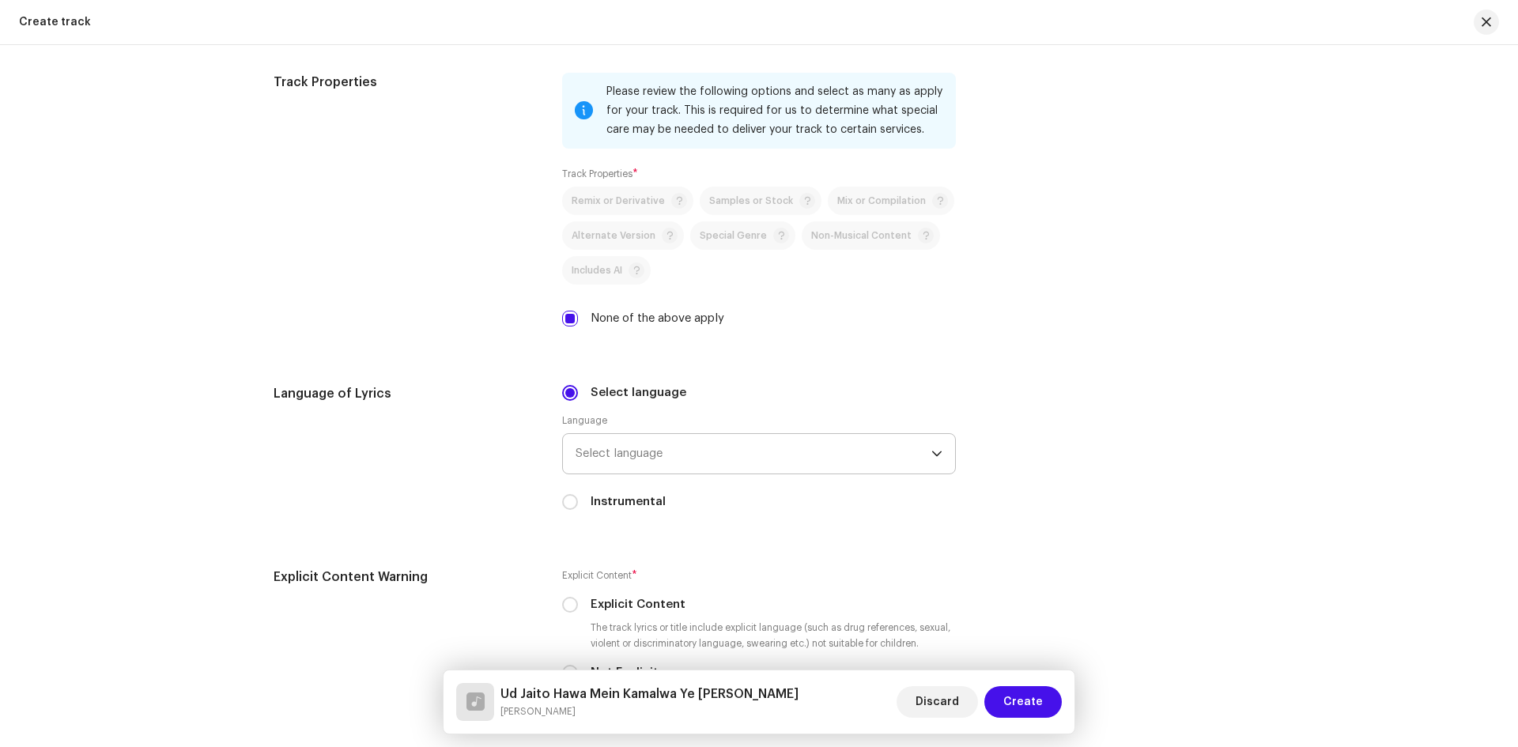
scroll to position [2136, 0]
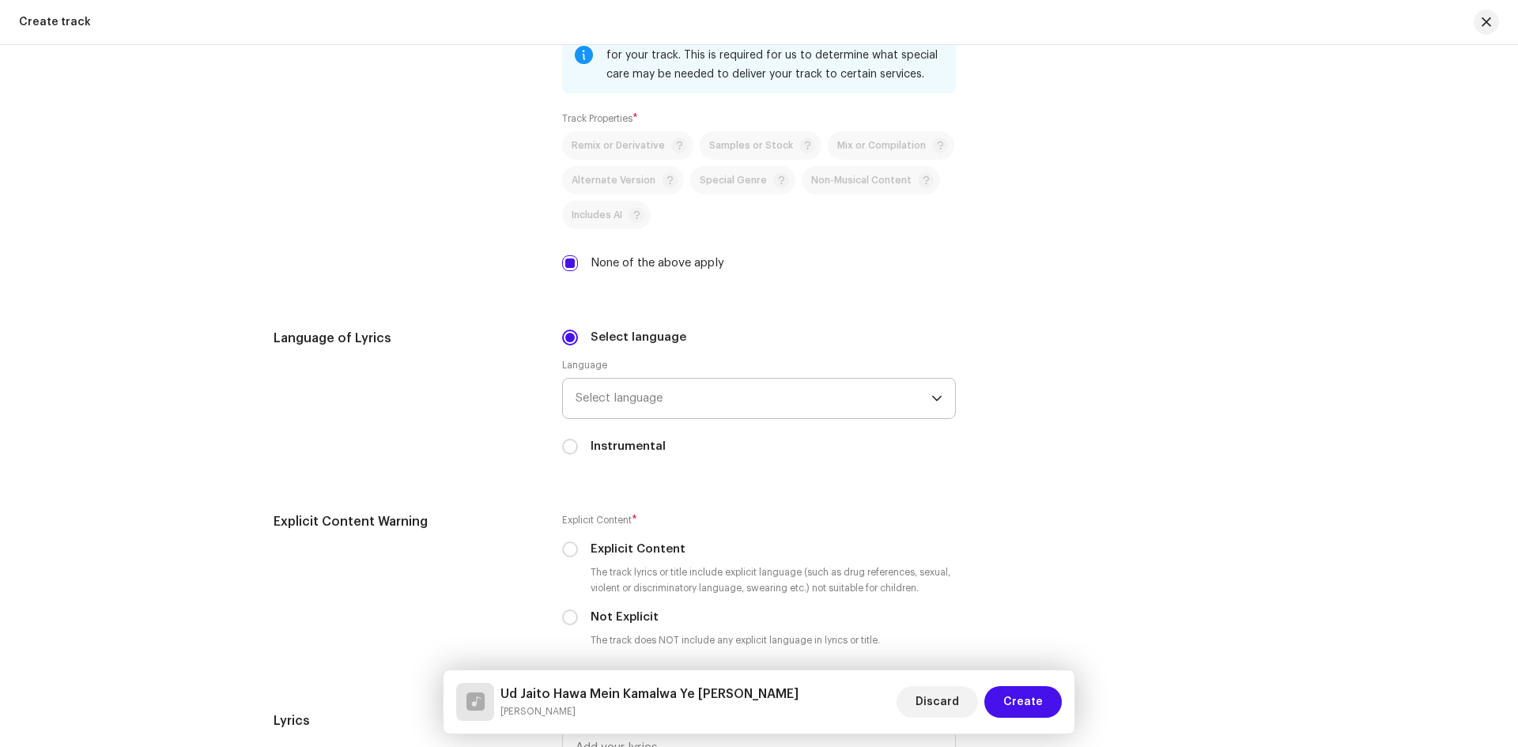
click at [676, 402] on span "Select language" at bounding box center [753, 399] width 356 height 40
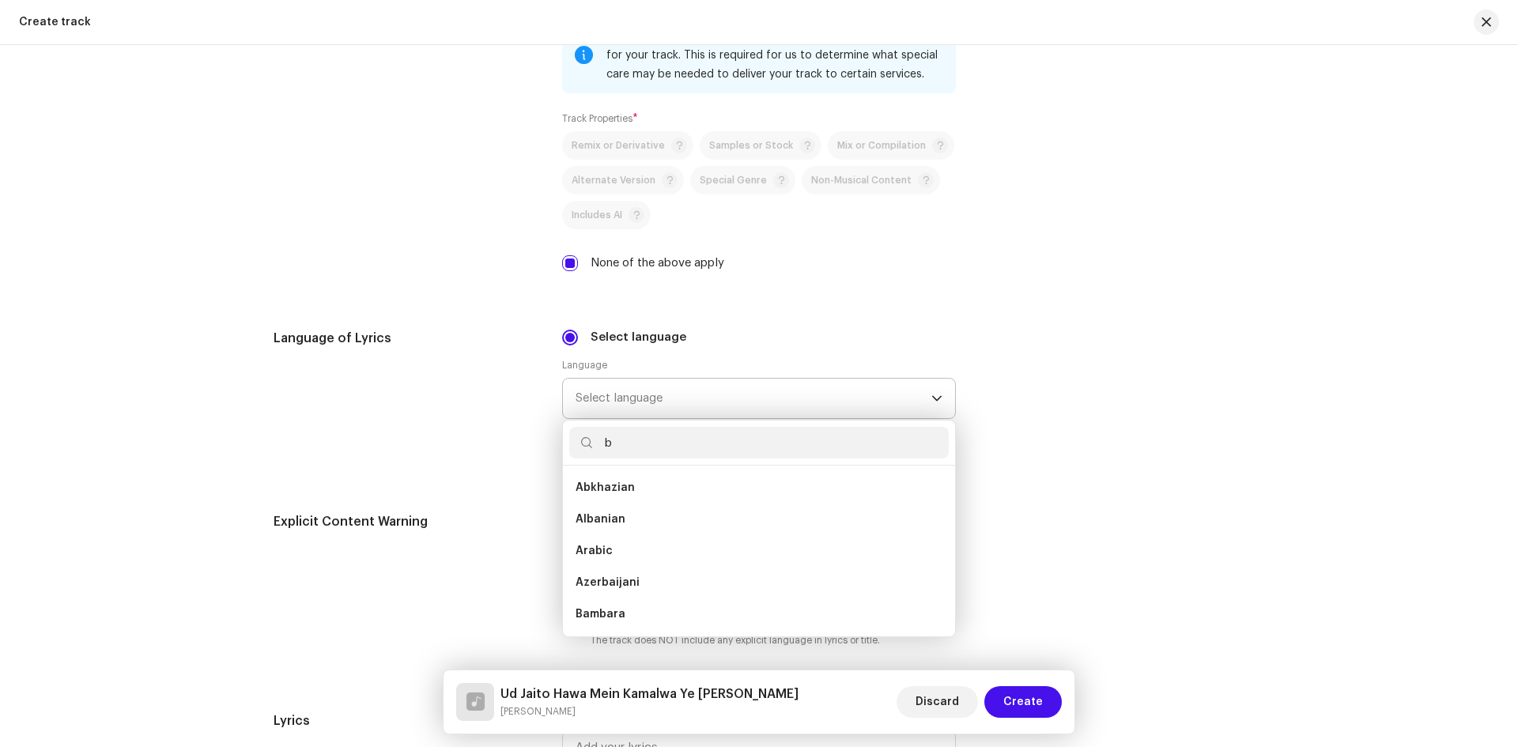
scroll to position [0, 0]
type input "bh"
click at [624, 490] on li "Bhojpuri" at bounding box center [758, 488] width 379 height 32
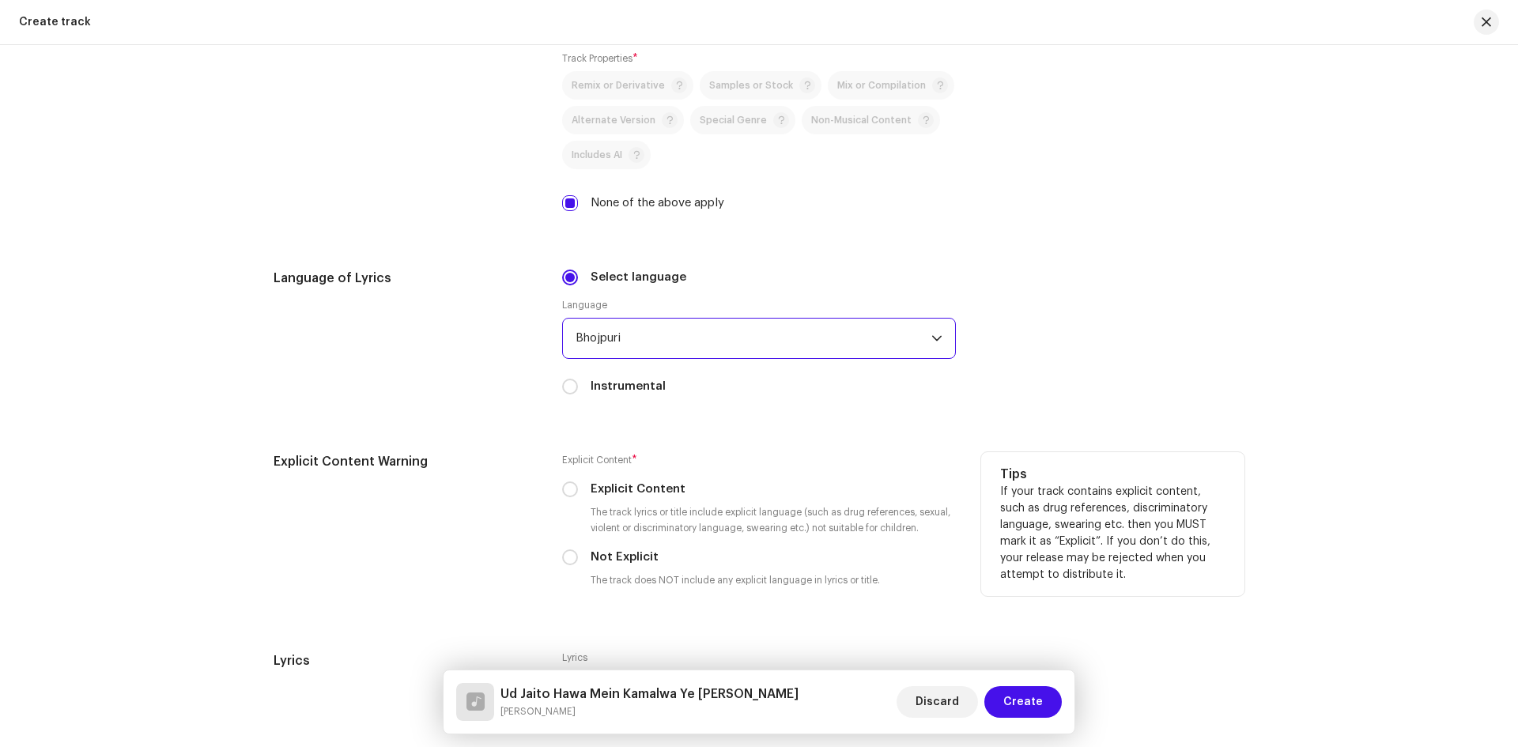
scroll to position [2294, 0]
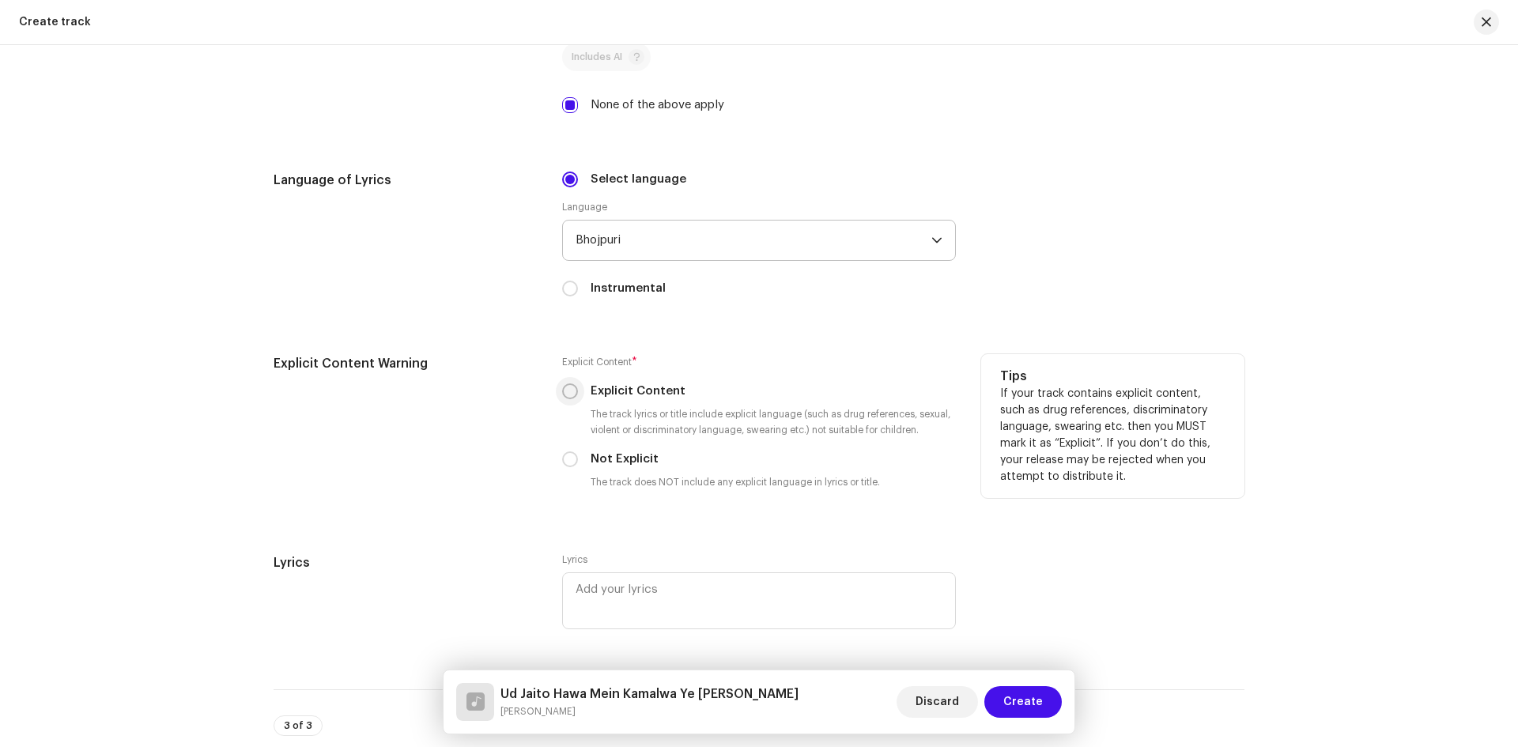
click at [570, 394] on input "Explicit Content" at bounding box center [570, 391] width 16 height 16
radio input "true"
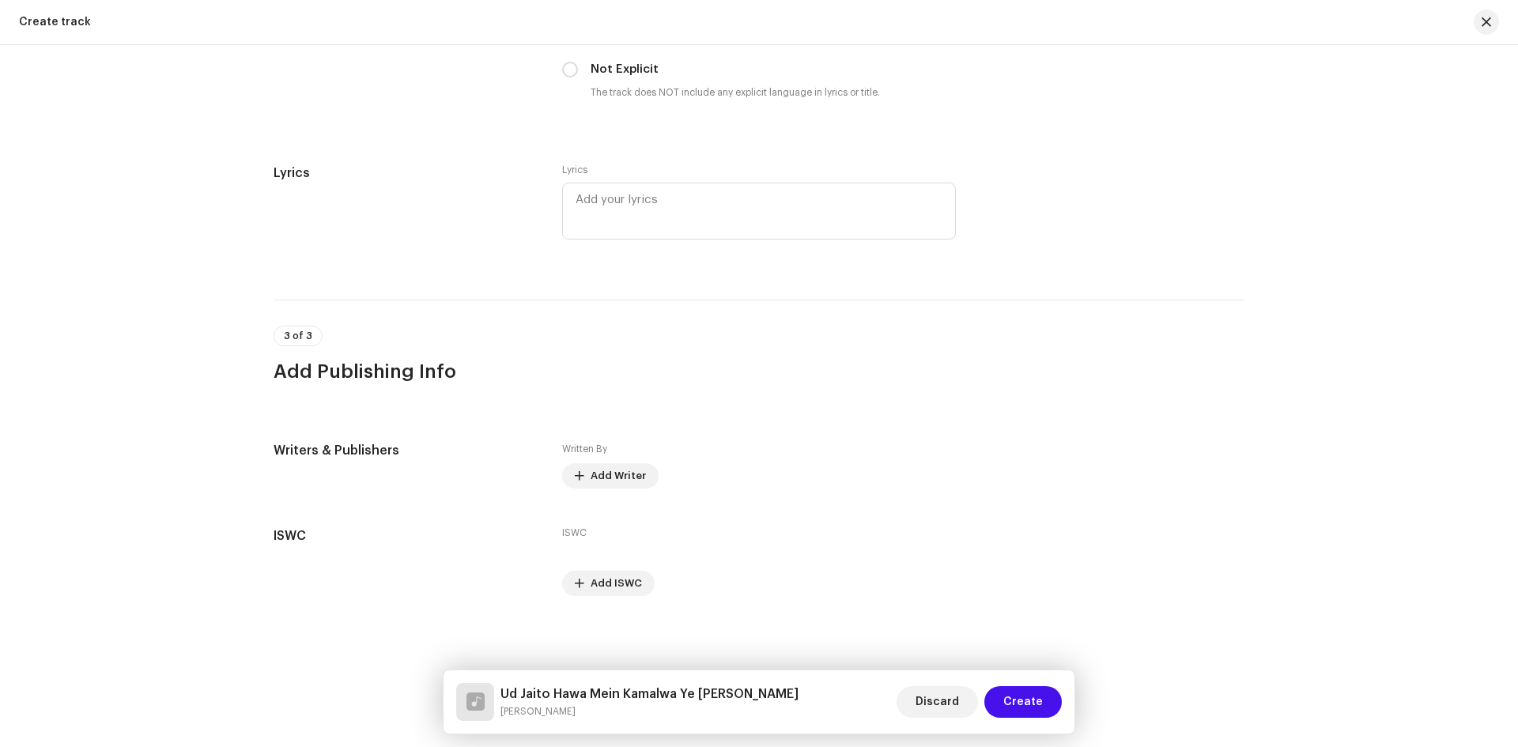
scroll to position [2684, 0]
click at [623, 480] on span "Add Writer" at bounding box center [617, 475] width 55 height 32
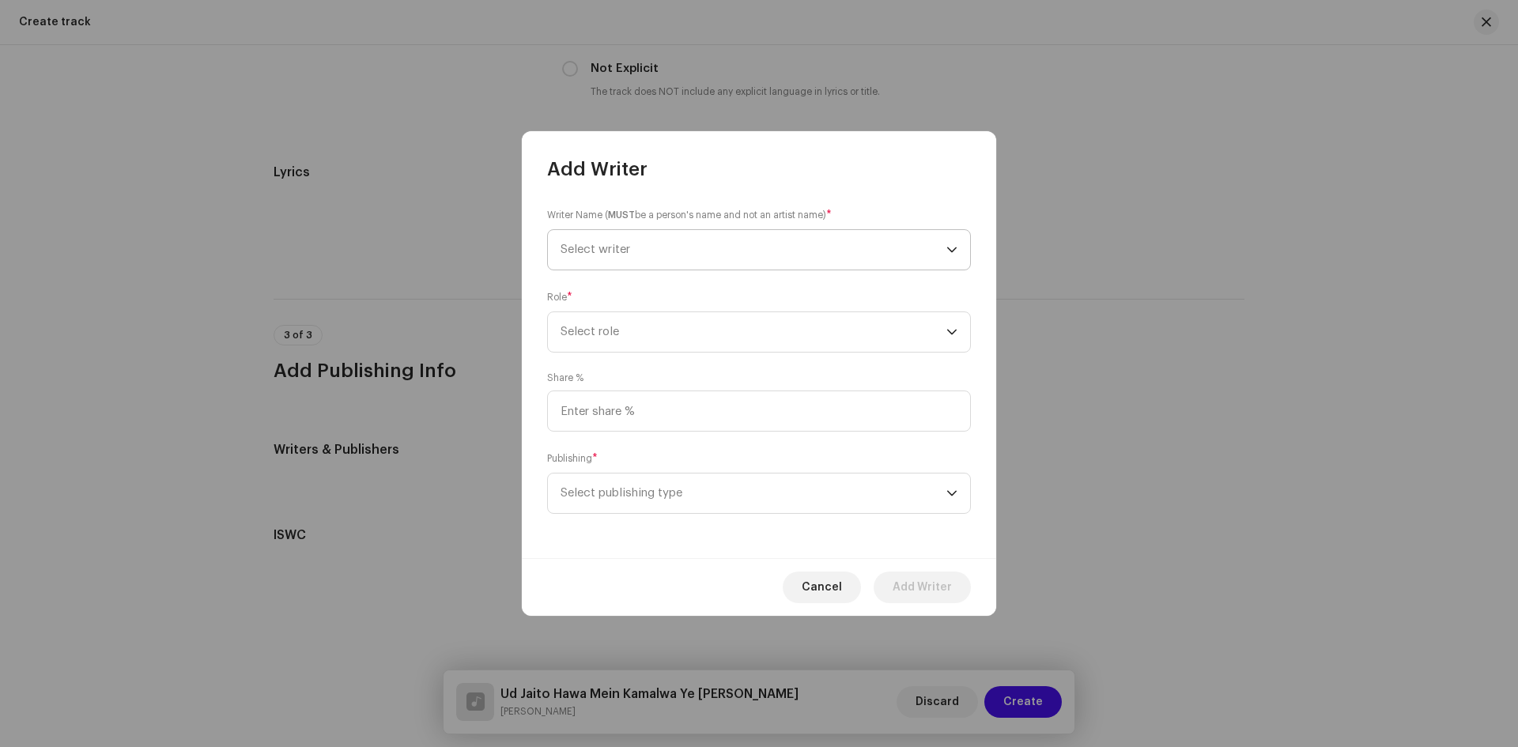
click at [631, 239] on span "Select writer" at bounding box center [753, 250] width 386 height 40
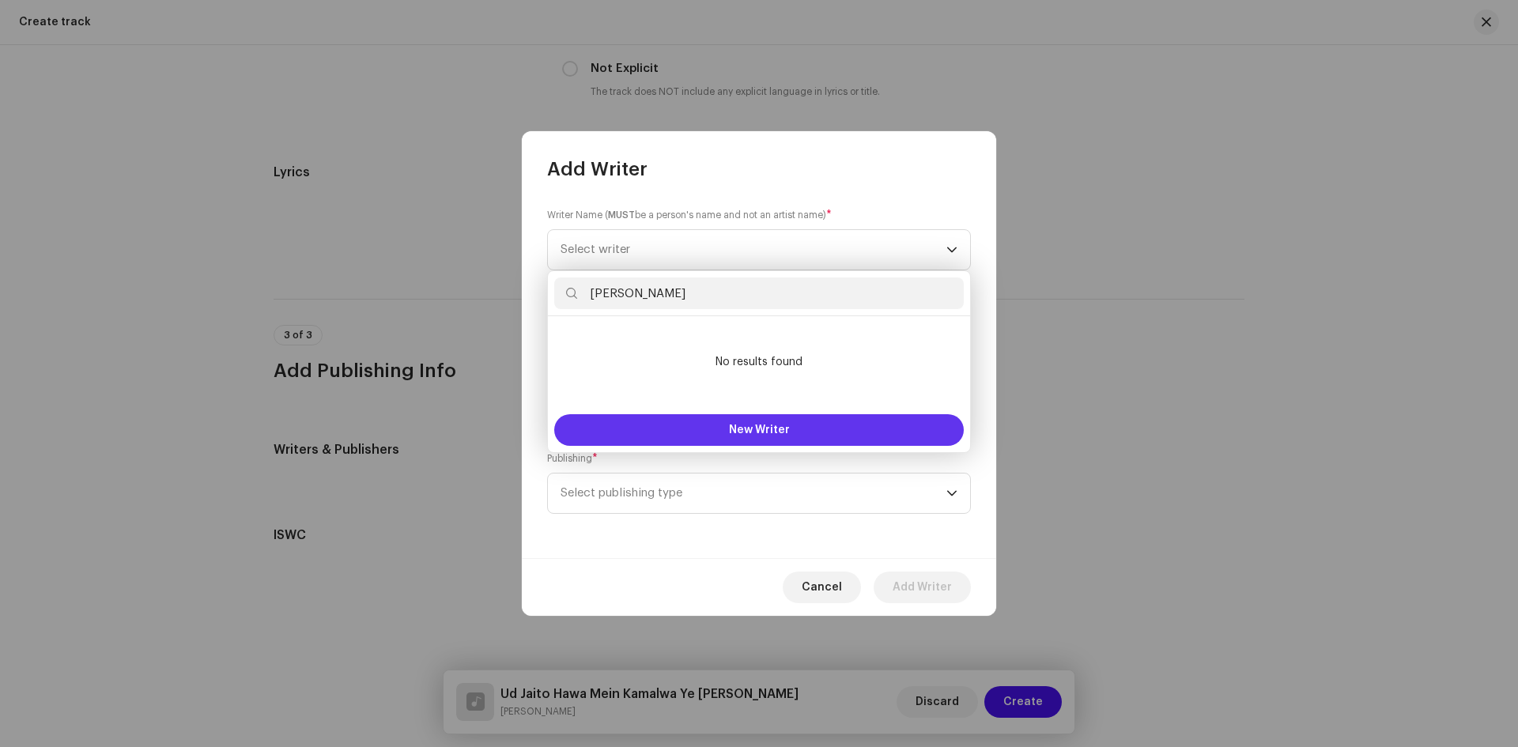
type input "[PERSON_NAME]"
click at [752, 430] on span "New Writer" at bounding box center [759, 429] width 61 height 11
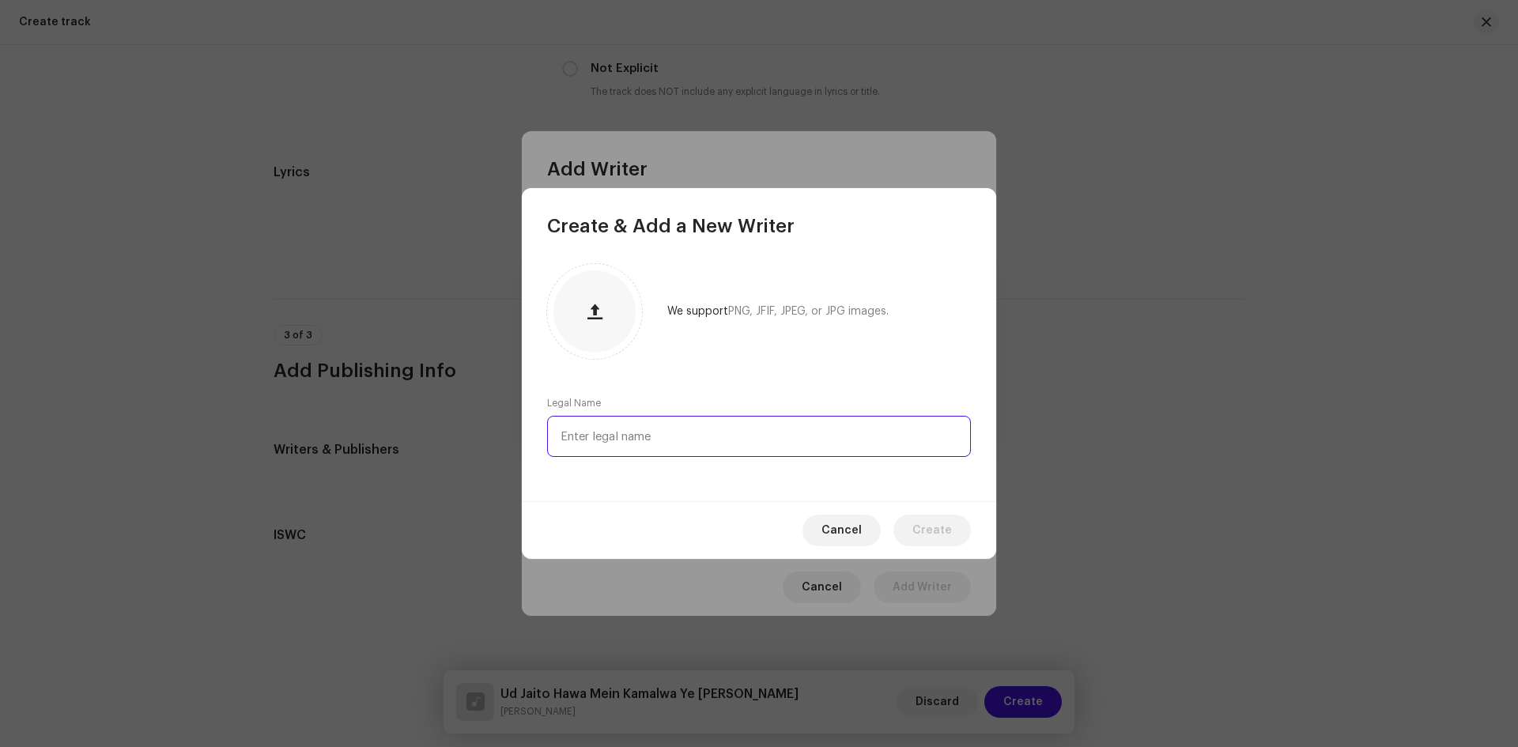
click at [641, 442] on input "text" at bounding box center [759, 436] width 424 height 41
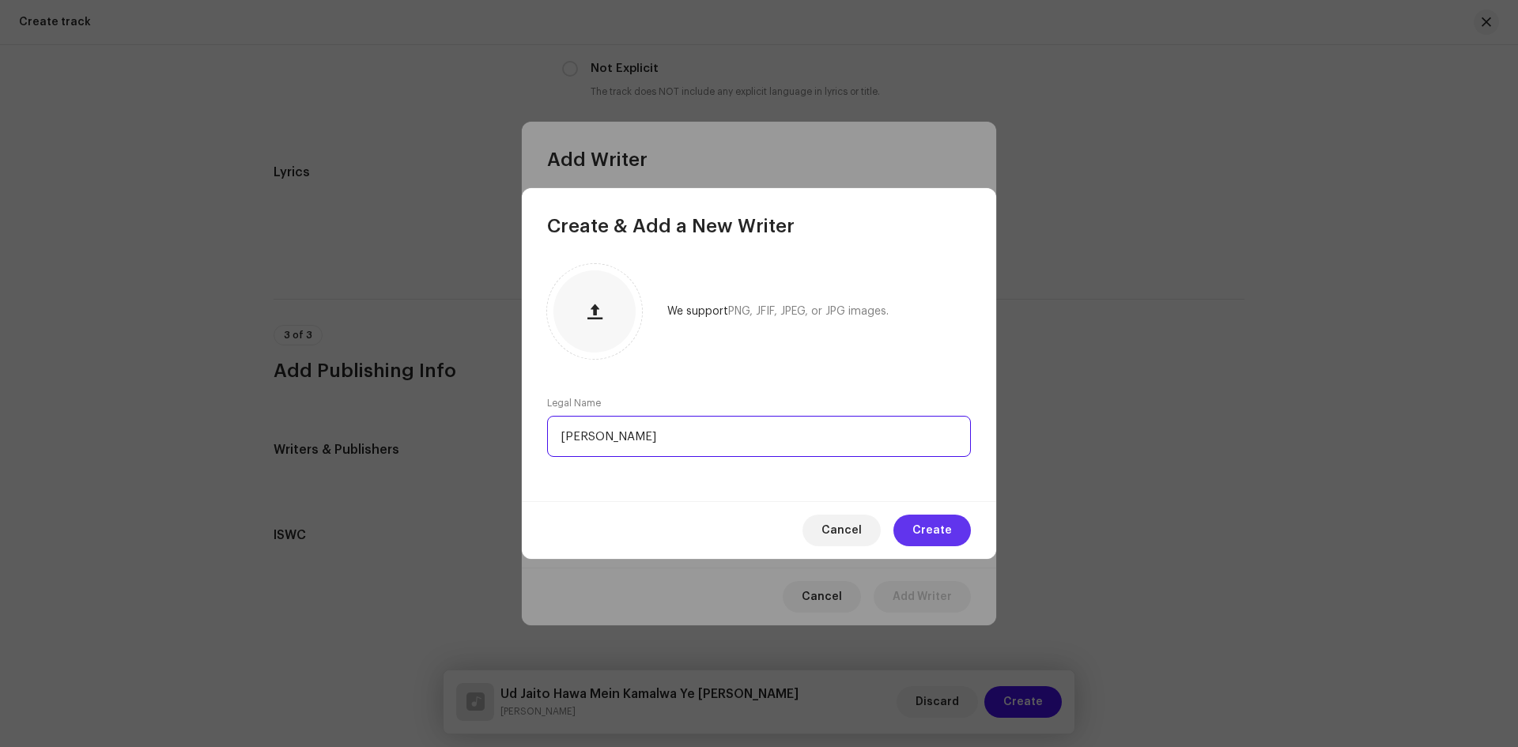
type input "[PERSON_NAME]"
click at [941, 519] on span "Create" at bounding box center [932, 531] width 40 height 32
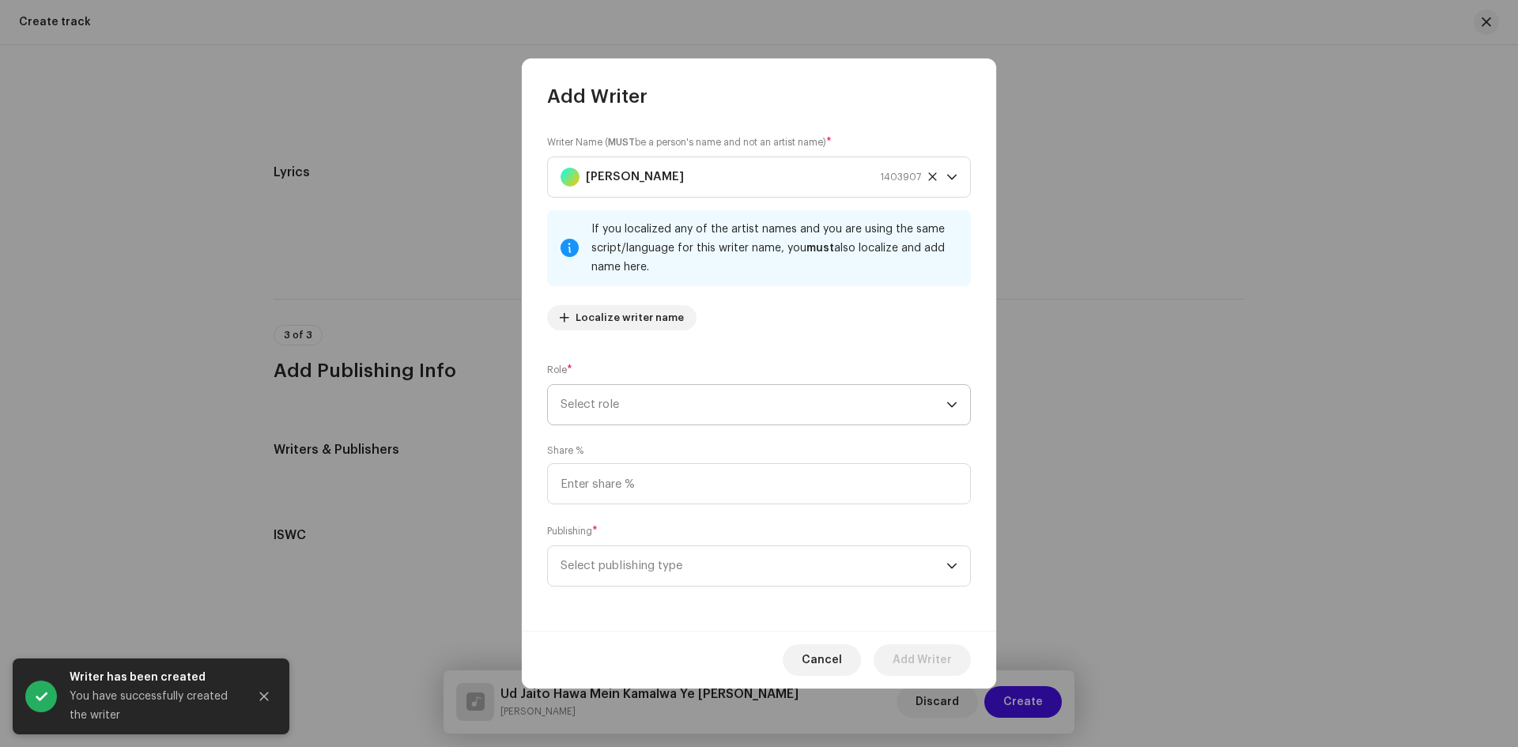
click at [641, 407] on span "Select role" at bounding box center [753, 405] width 386 height 40
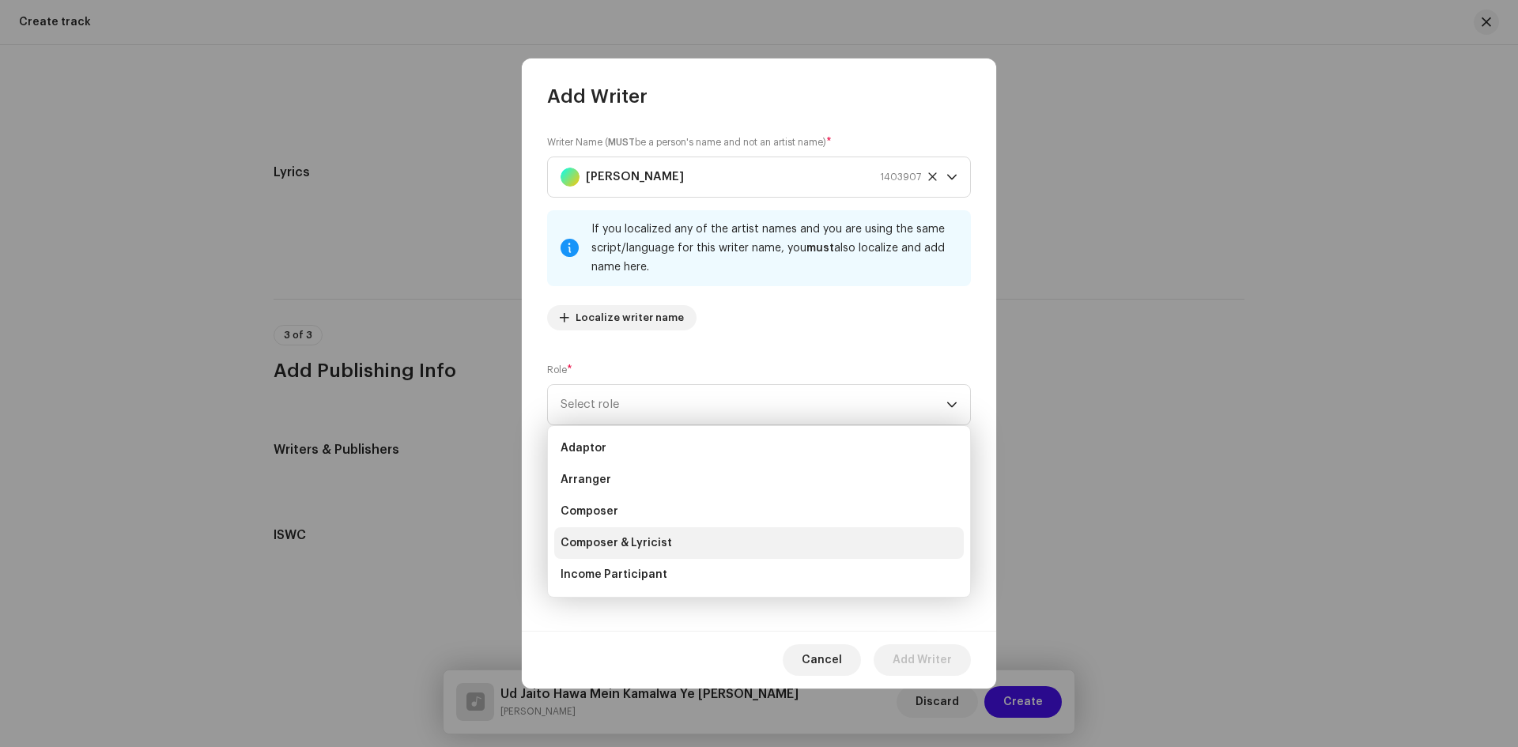
click at [648, 543] on span "Composer & Lyricist" at bounding box center [615, 543] width 111 height 16
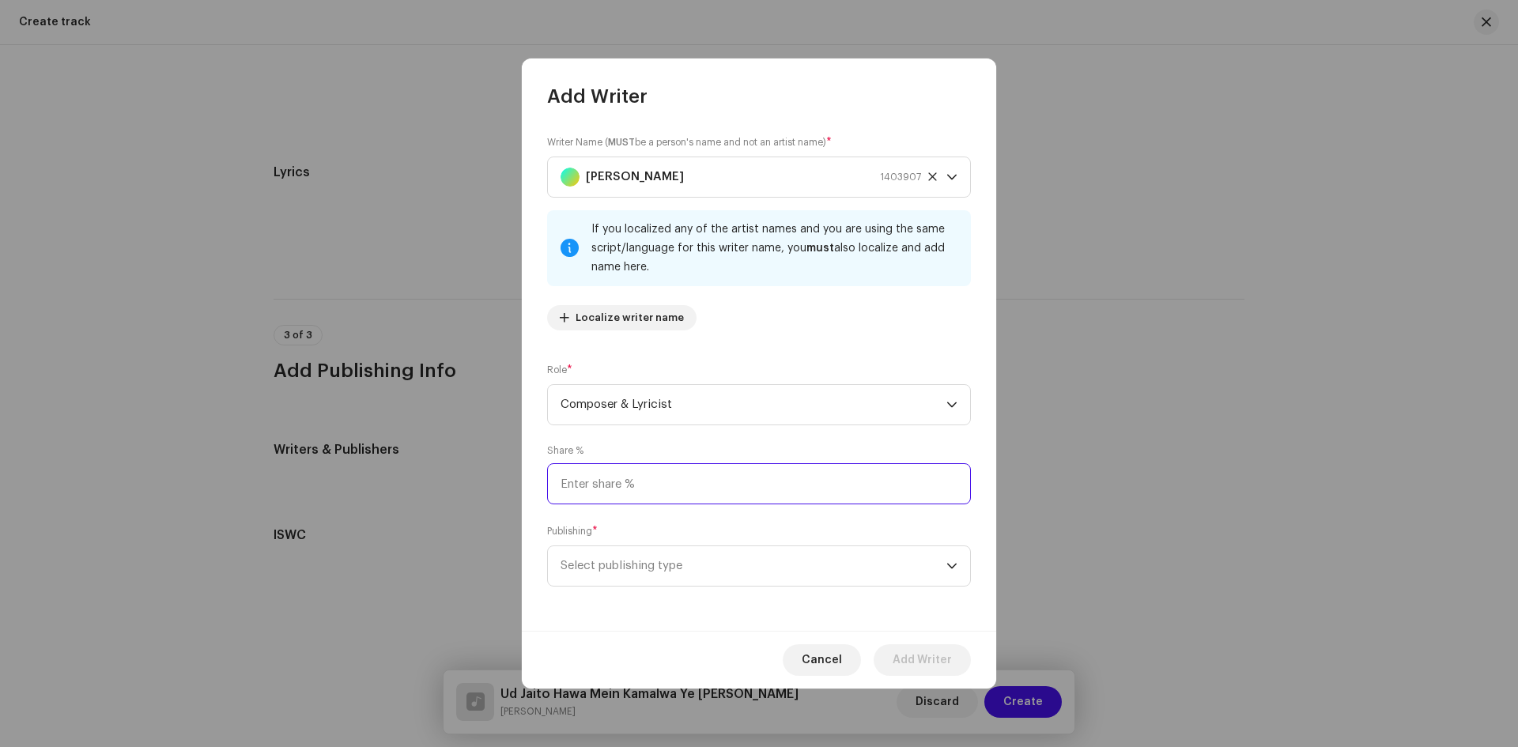
click at [650, 466] on input at bounding box center [759, 483] width 424 height 41
type input "100.00"
click at [666, 551] on span "Select publishing type" at bounding box center [753, 566] width 386 height 40
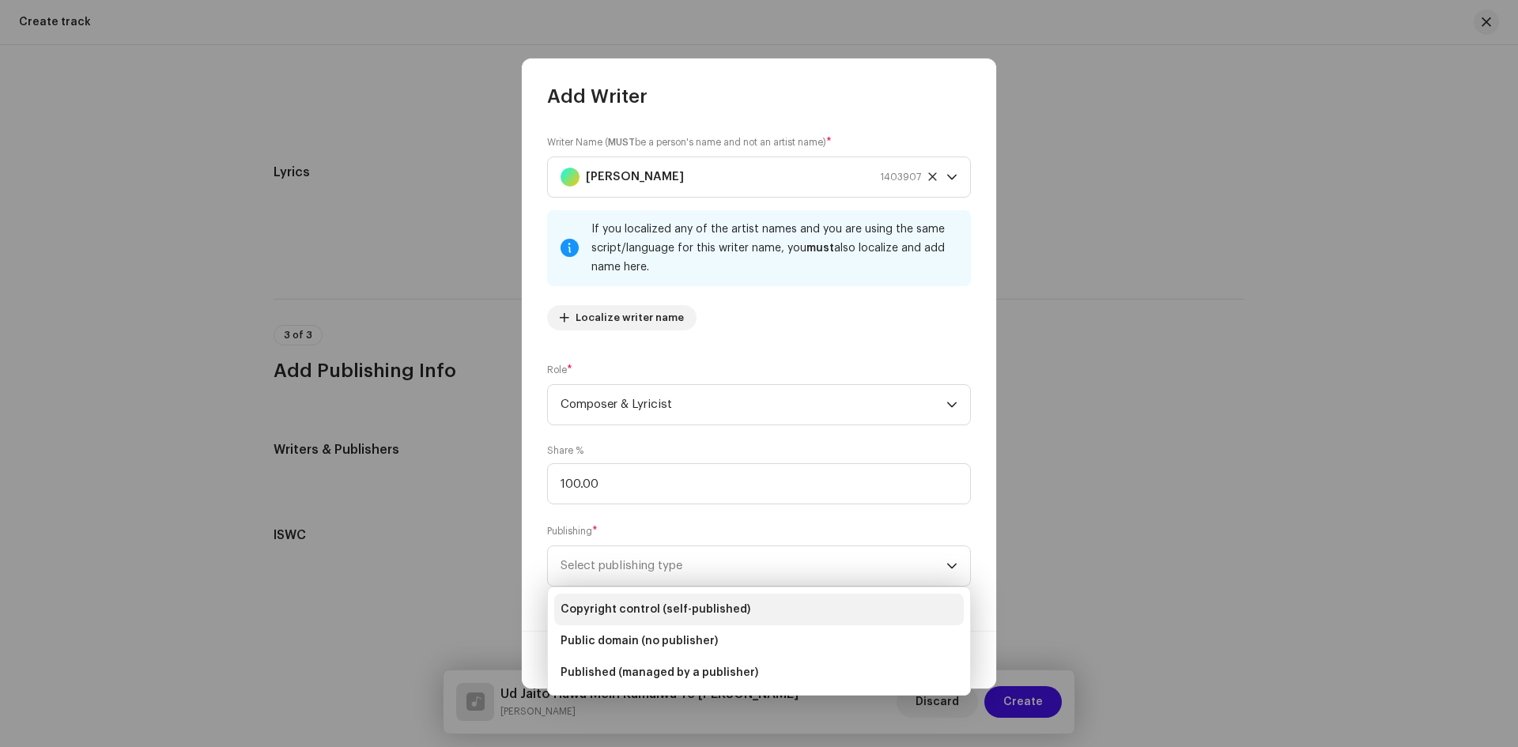
click at [729, 601] on li "Copyright control (self-published)" at bounding box center [758, 610] width 409 height 32
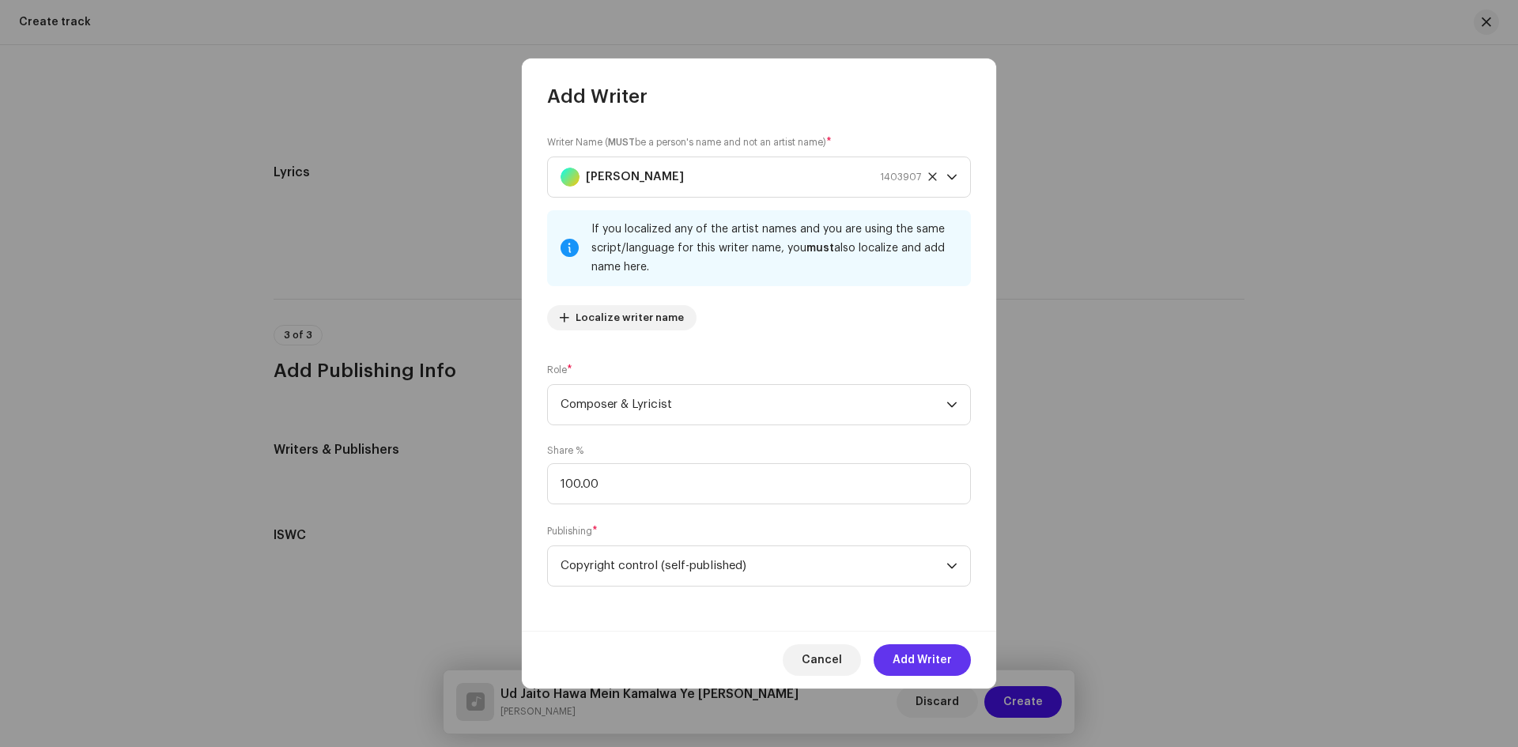
click at [906, 650] on span "Add Writer" at bounding box center [921, 660] width 59 height 32
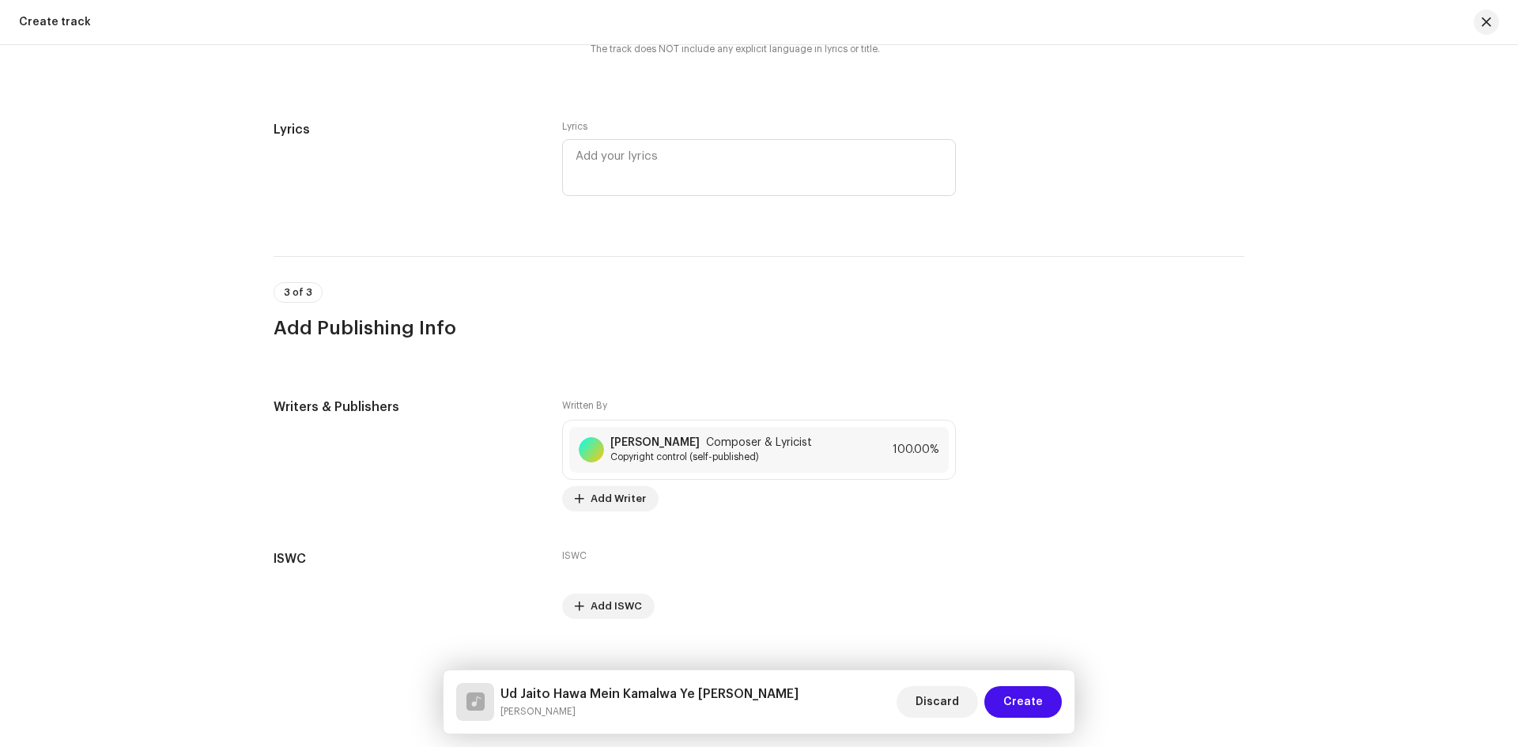
scroll to position [2751, 0]
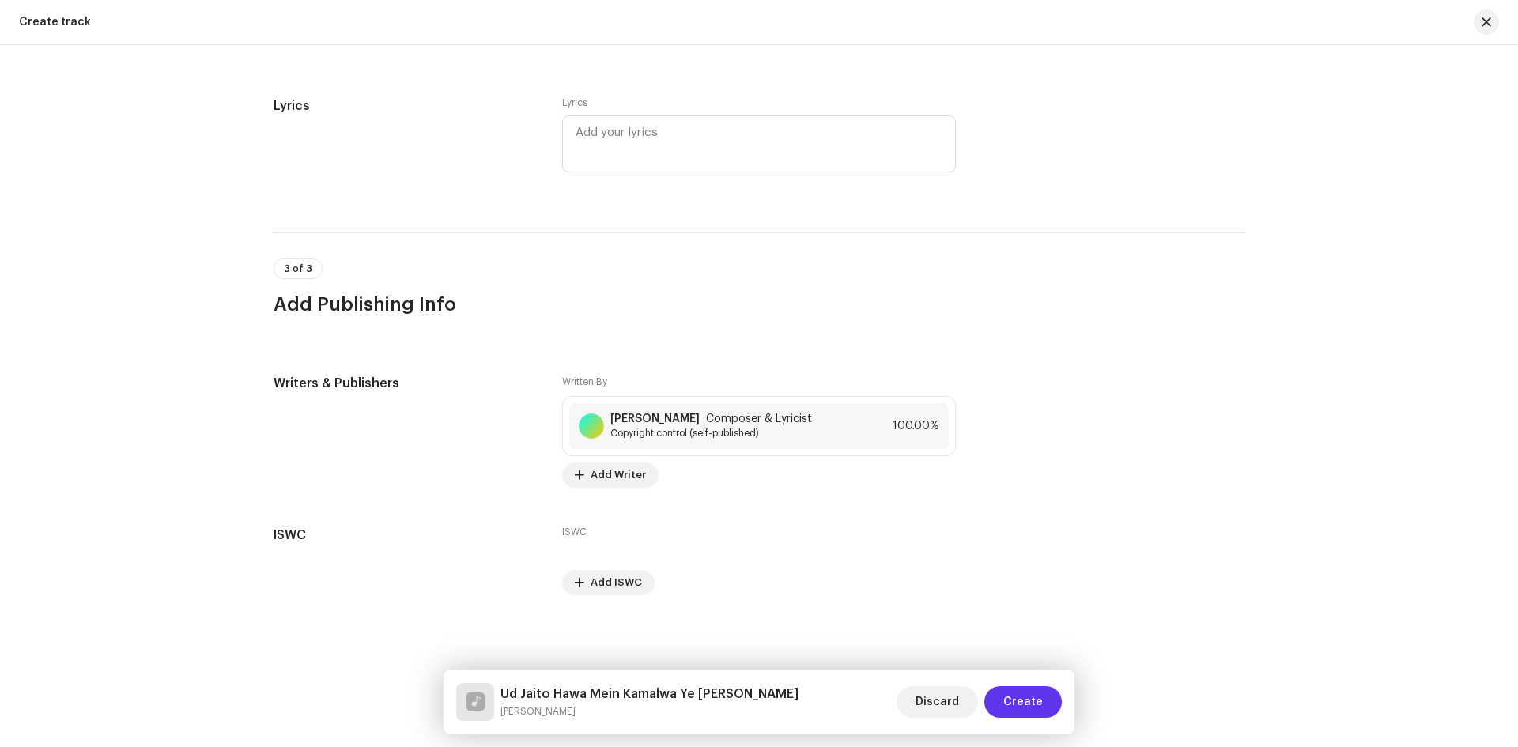
click at [1032, 692] on span "Create" at bounding box center [1023, 702] width 40 height 32
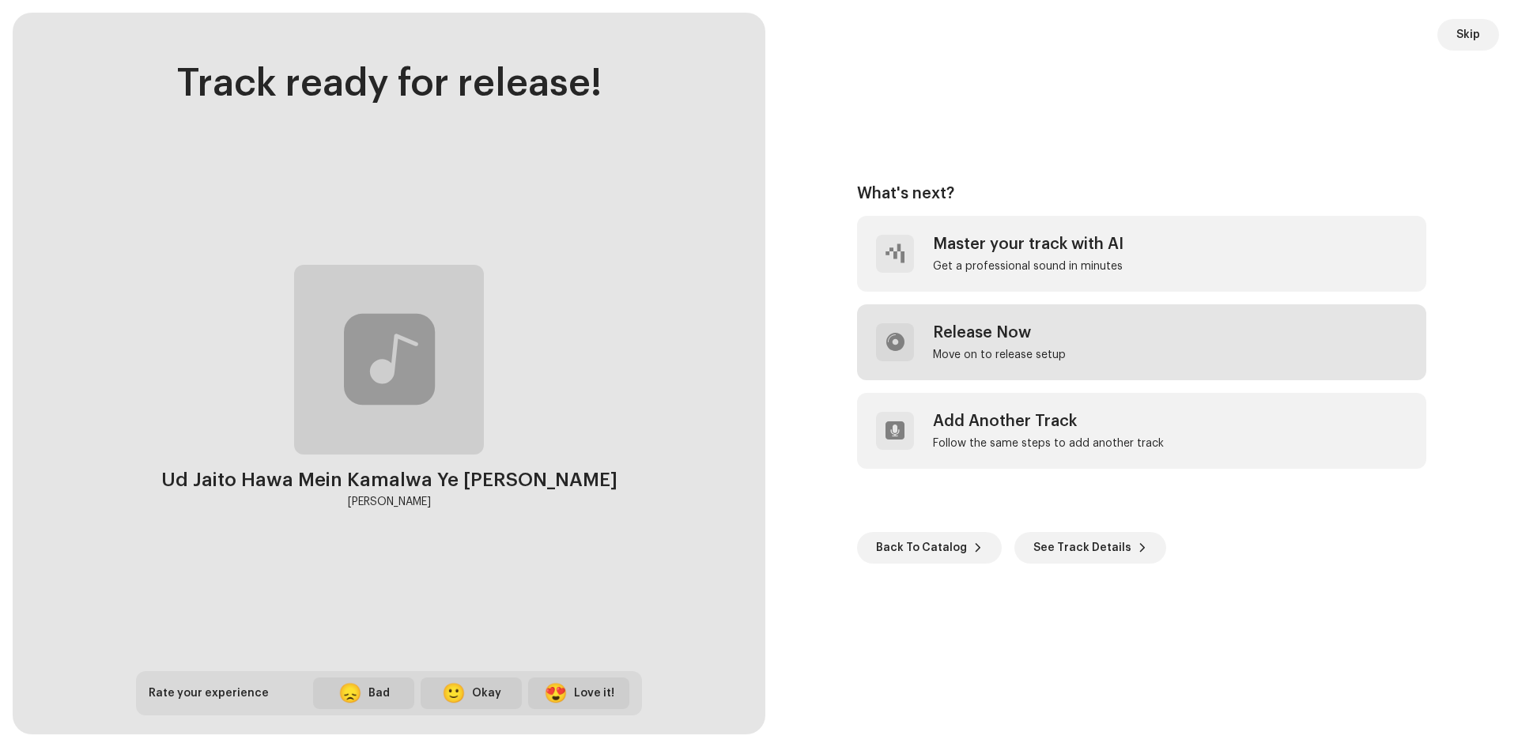
click at [1002, 338] on div "Release Now" at bounding box center [999, 332] width 133 height 19
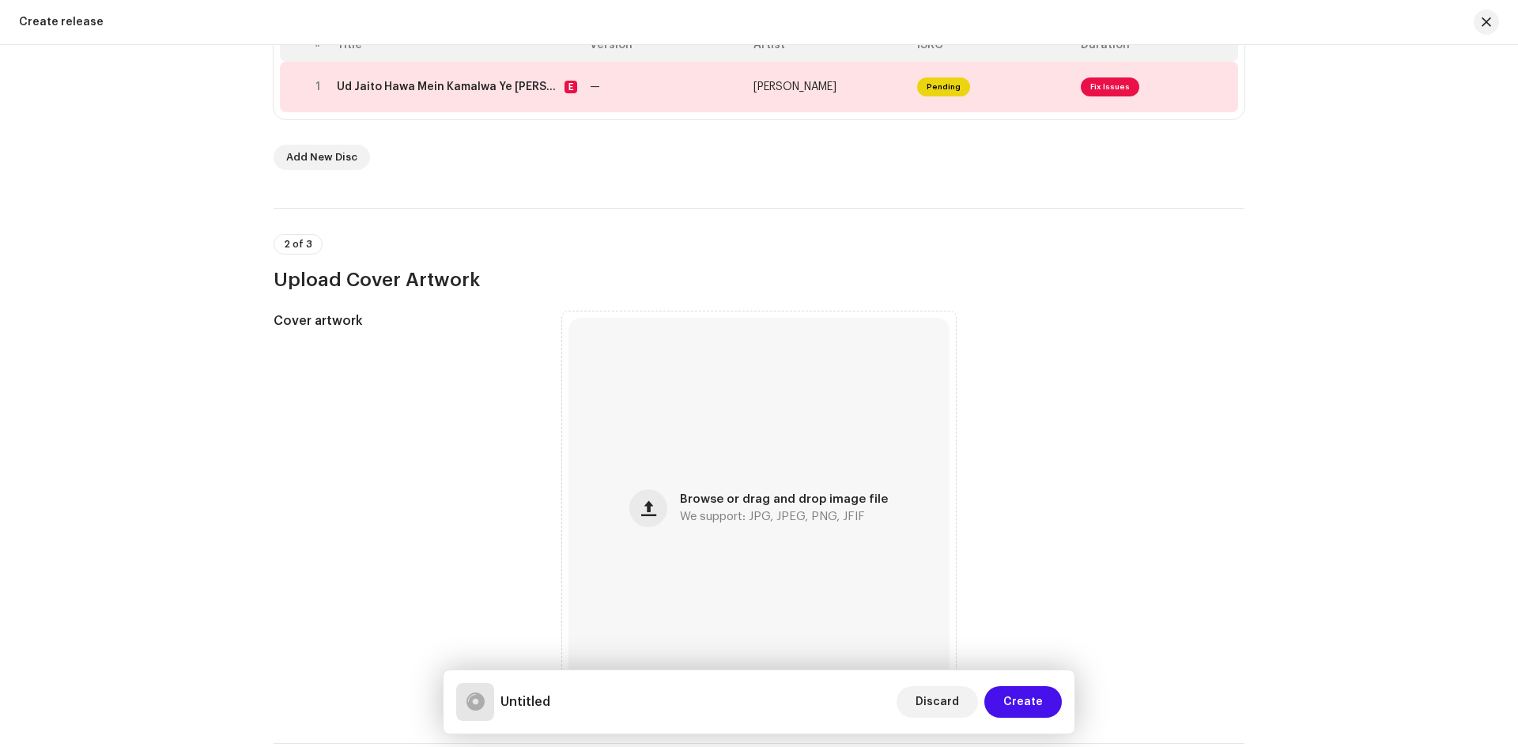
scroll to position [105, 0]
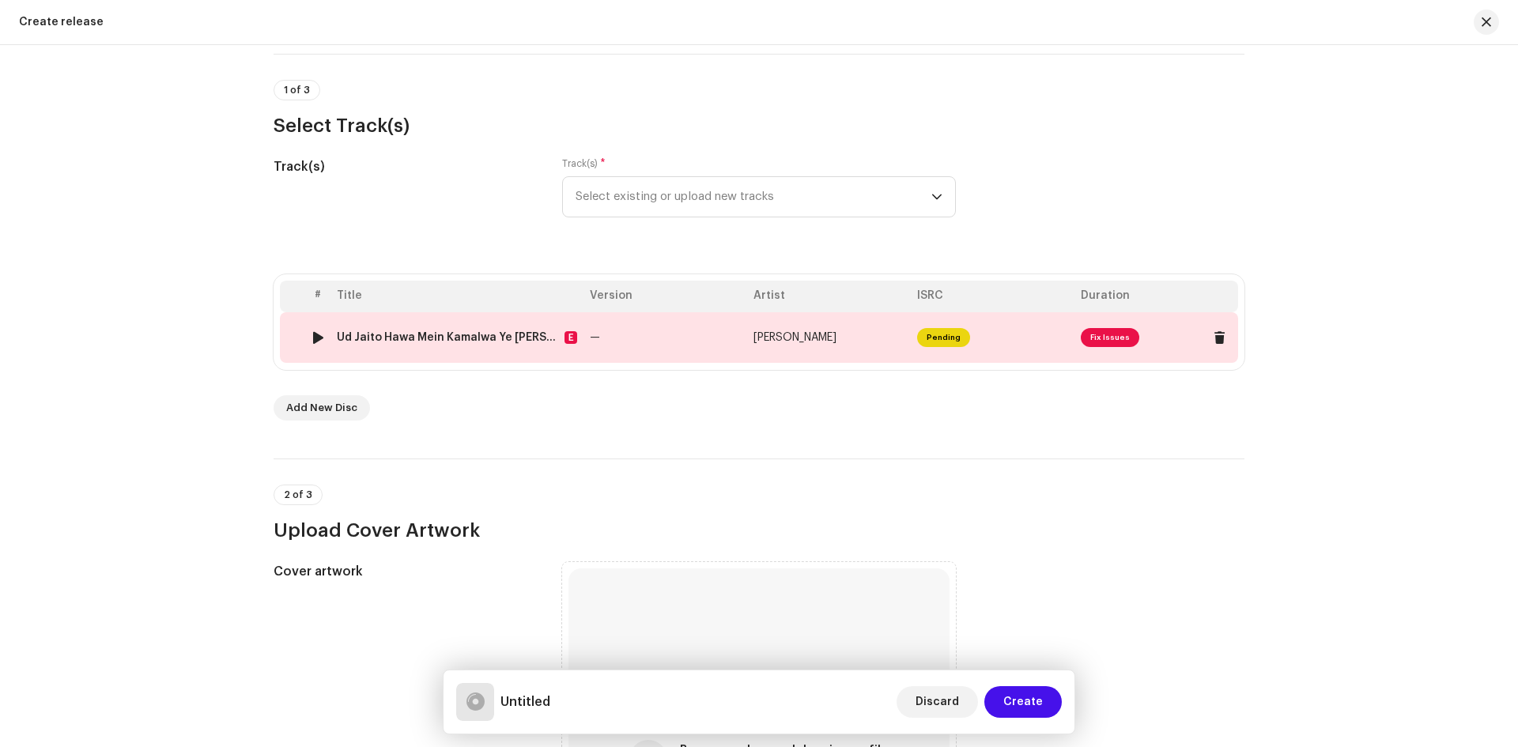
click at [1107, 336] on span "Fix Issues" at bounding box center [1109, 337] width 58 height 19
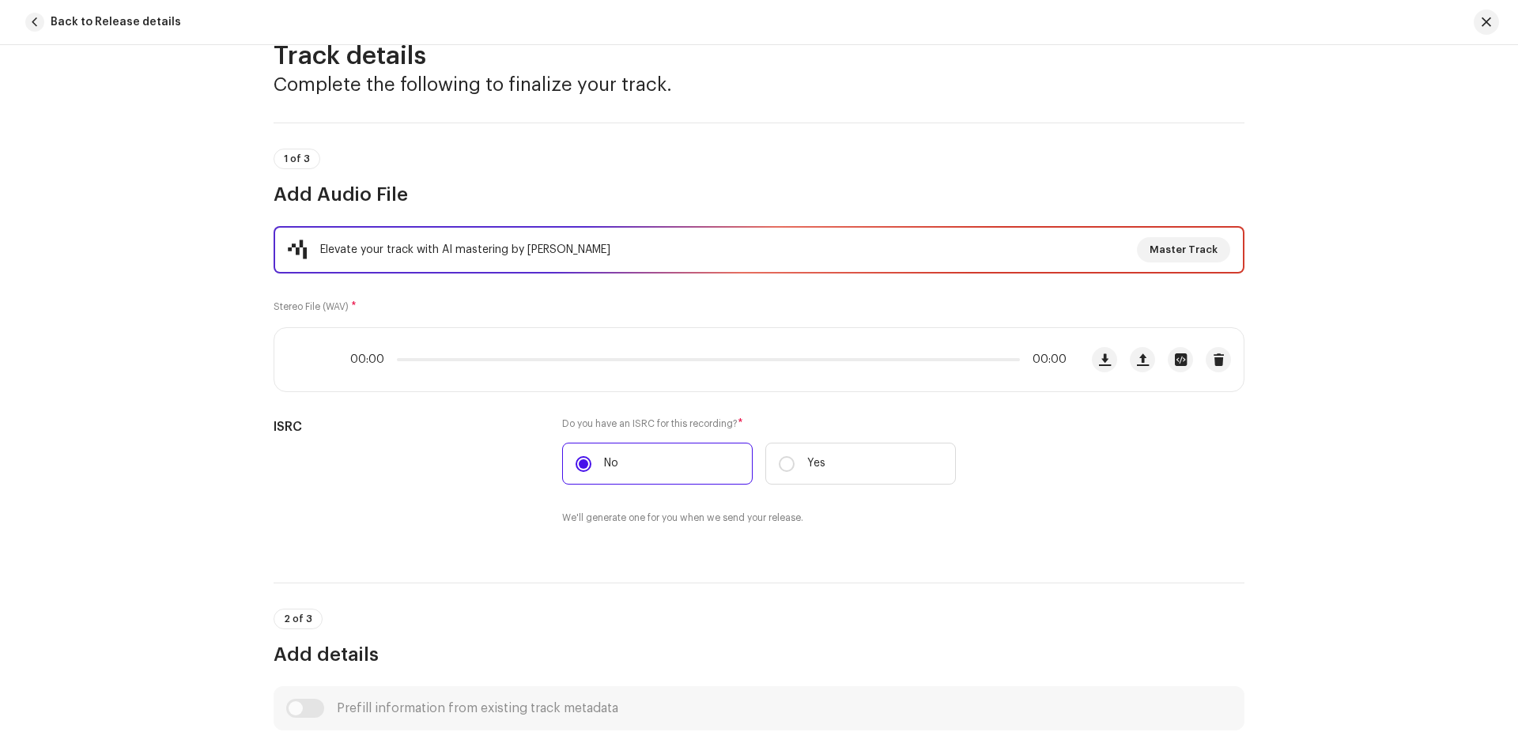
scroll to position [79, 0]
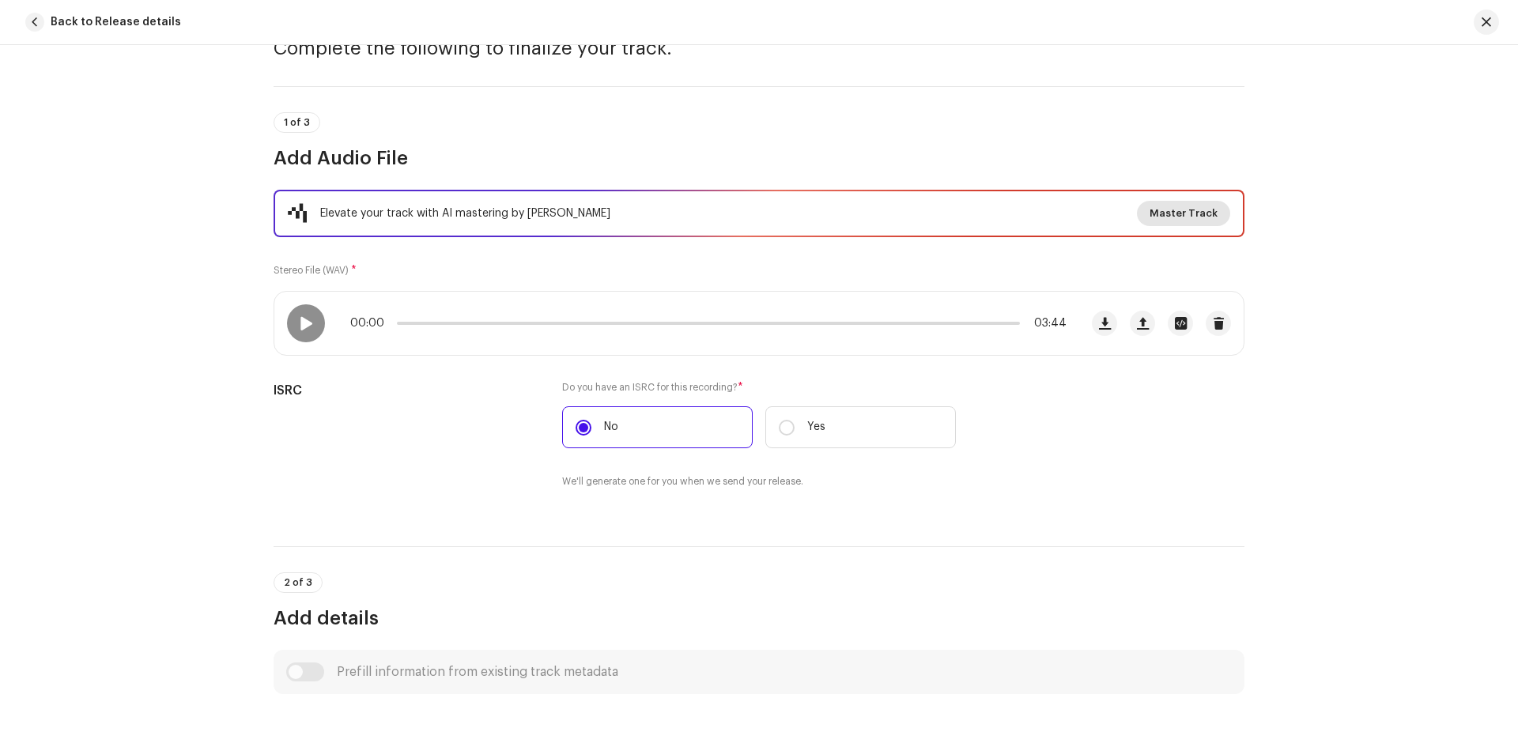
click at [1162, 206] on span "Master Track" at bounding box center [1183, 214] width 68 height 32
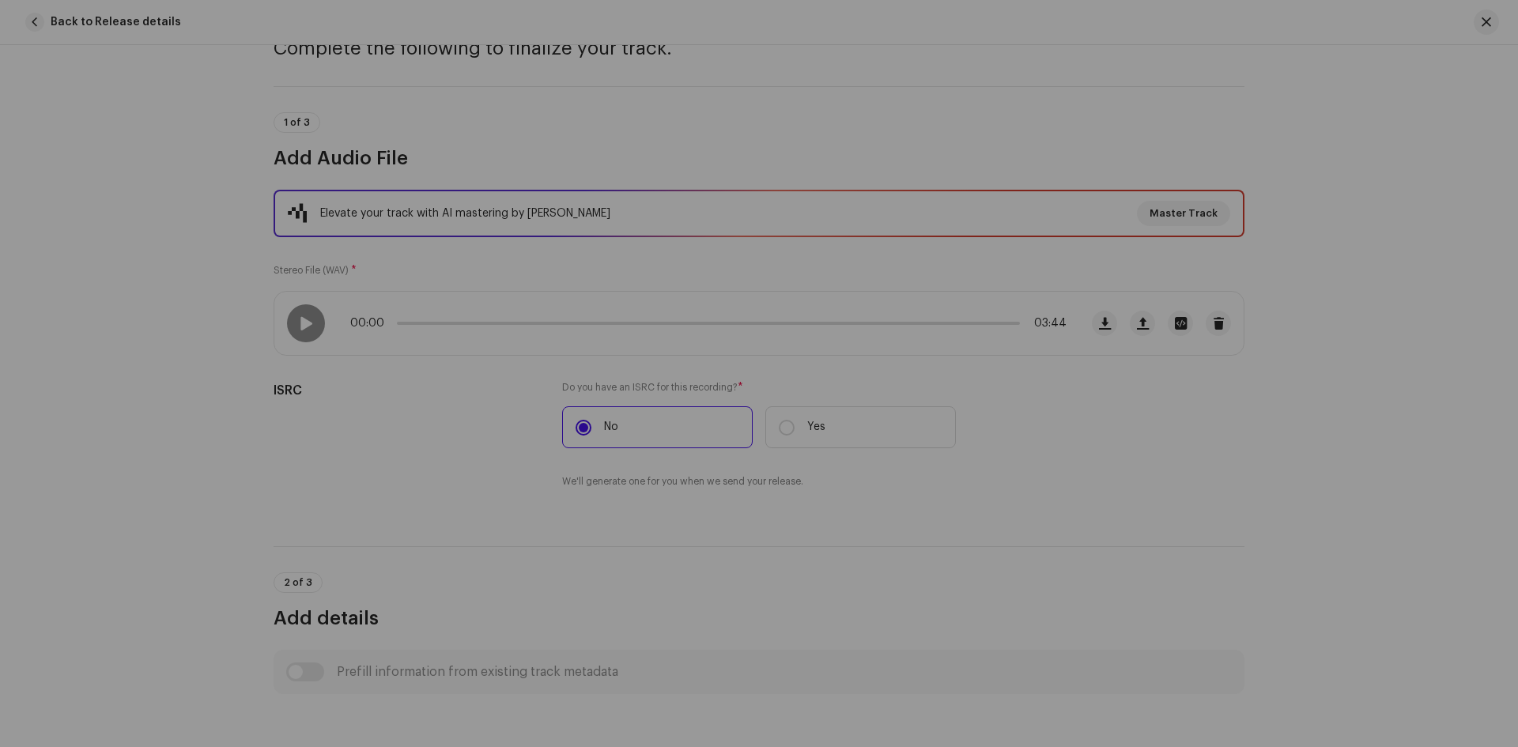
click at [932, 83] on div "Master Your Track with AI Experience the difference of professional-grade audio…" at bounding box center [759, 373] width 1518 height 747
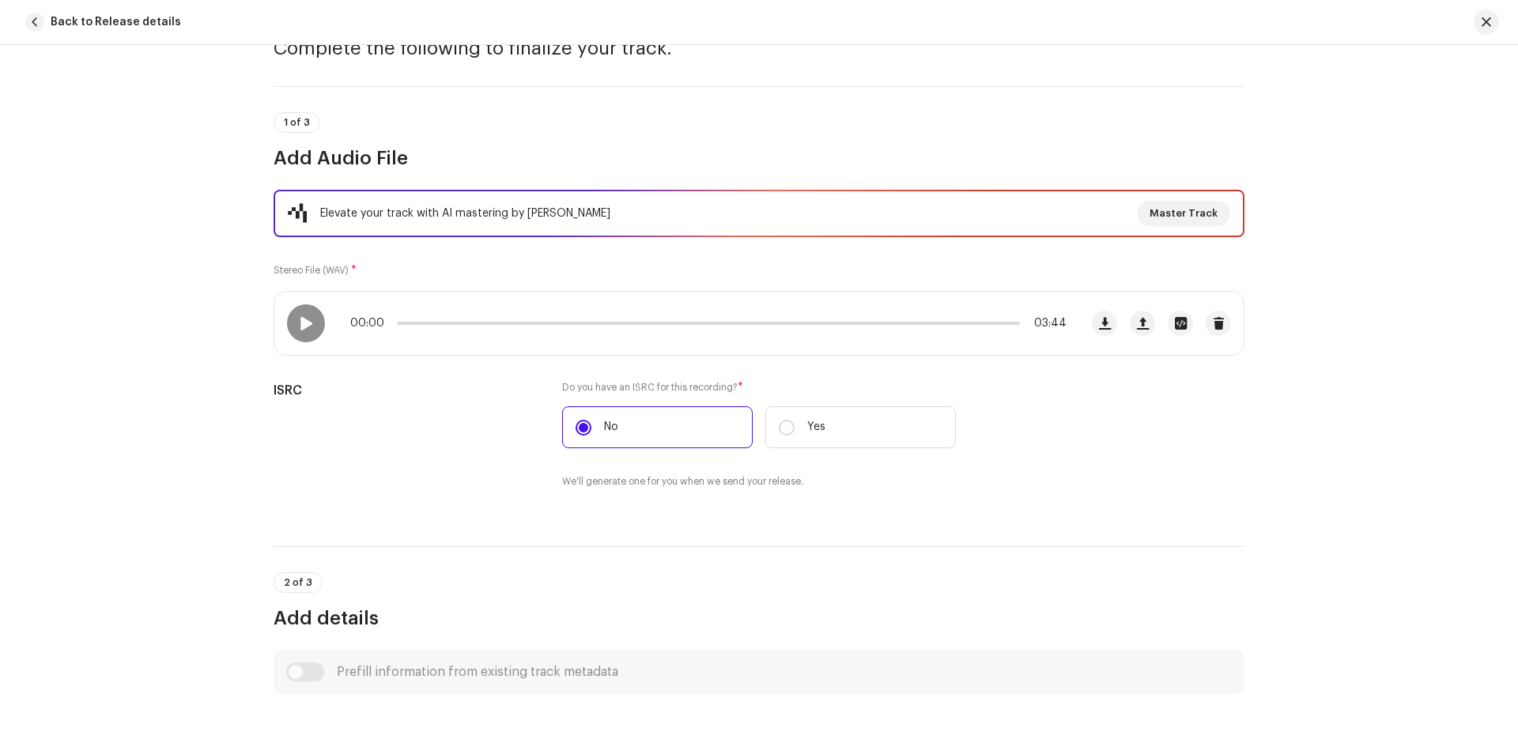
click at [422, 221] on div "Elevate your track with AI mastering by [PERSON_NAME]" at bounding box center [465, 213] width 290 height 19
click at [424, 211] on div "Elevate your track with AI mastering by [PERSON_NAME]" at bounding box center [465, 213] width 290 height 19
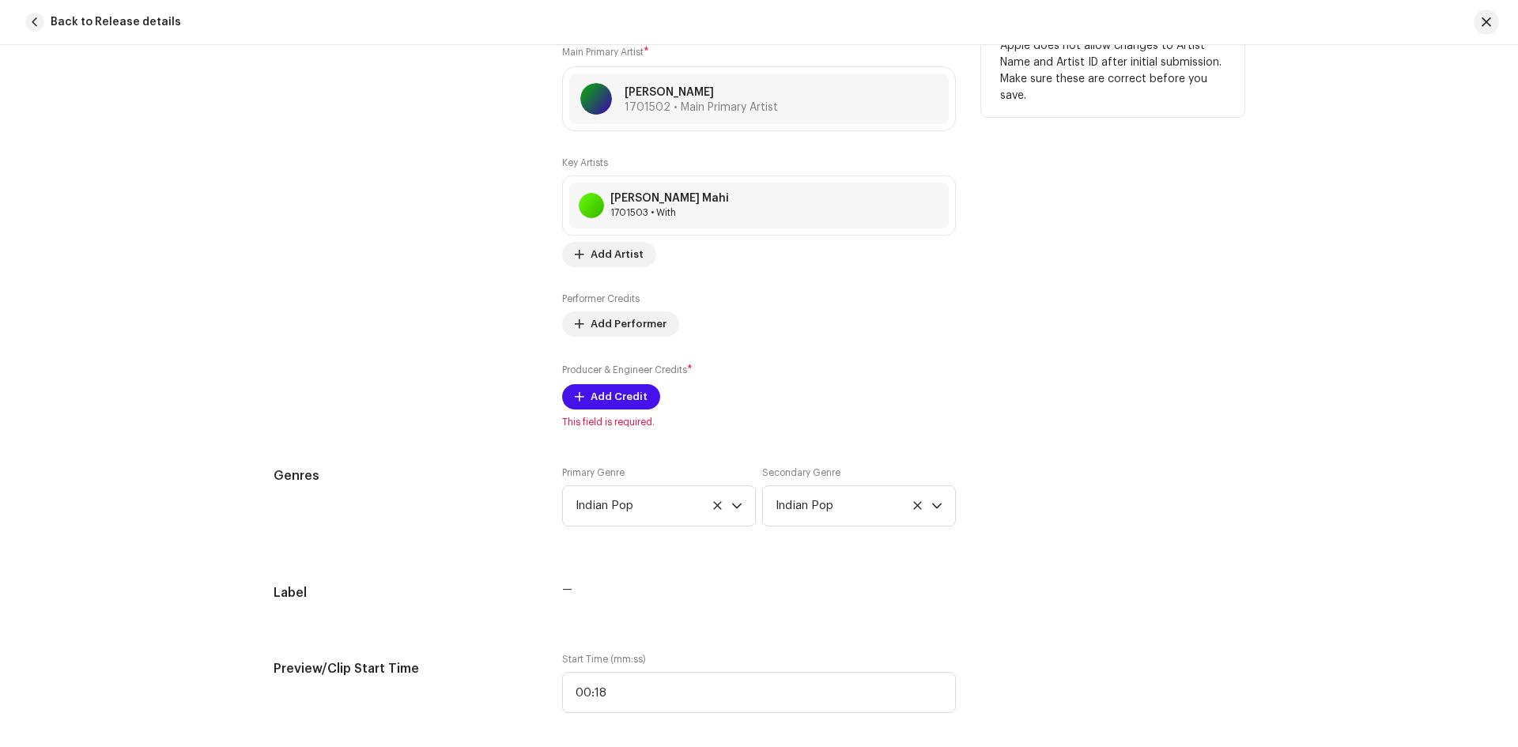
scroll to position [948, 0]
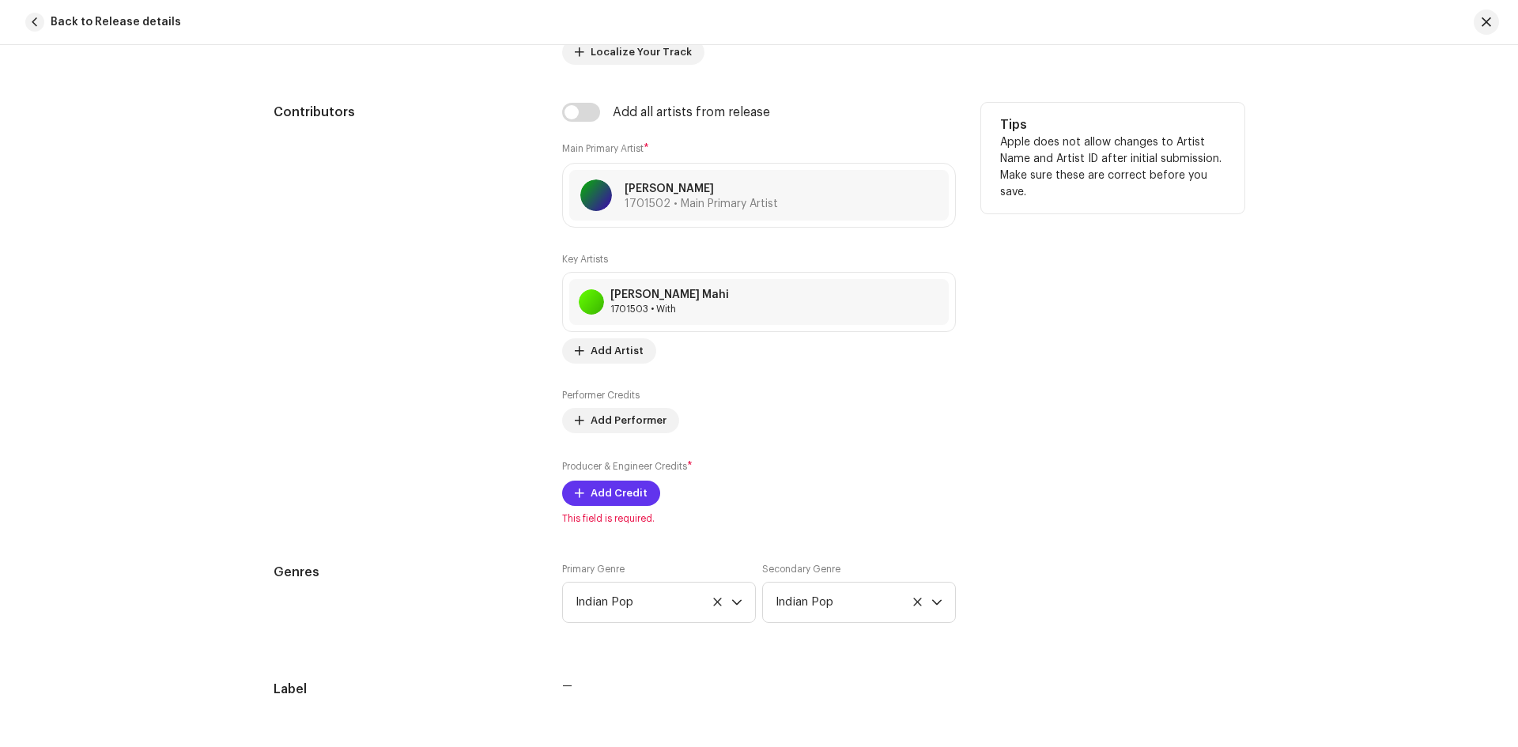
click at [629, 487] on span "Add Credit" at bounding box center [618, 493] width 57 height 32
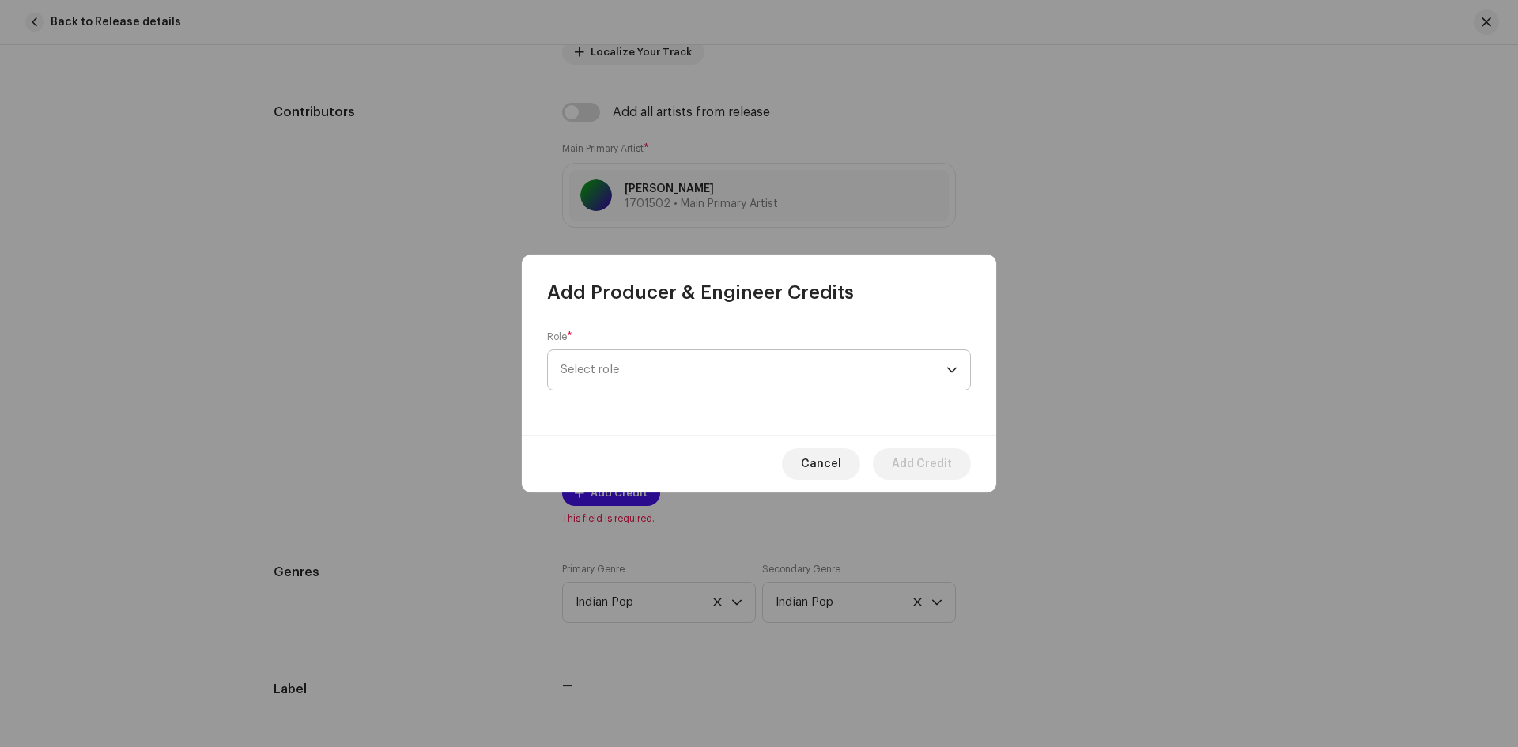
click at [649, 365] on span "Select role" at bounding box center [753, 370] width 386 height 40
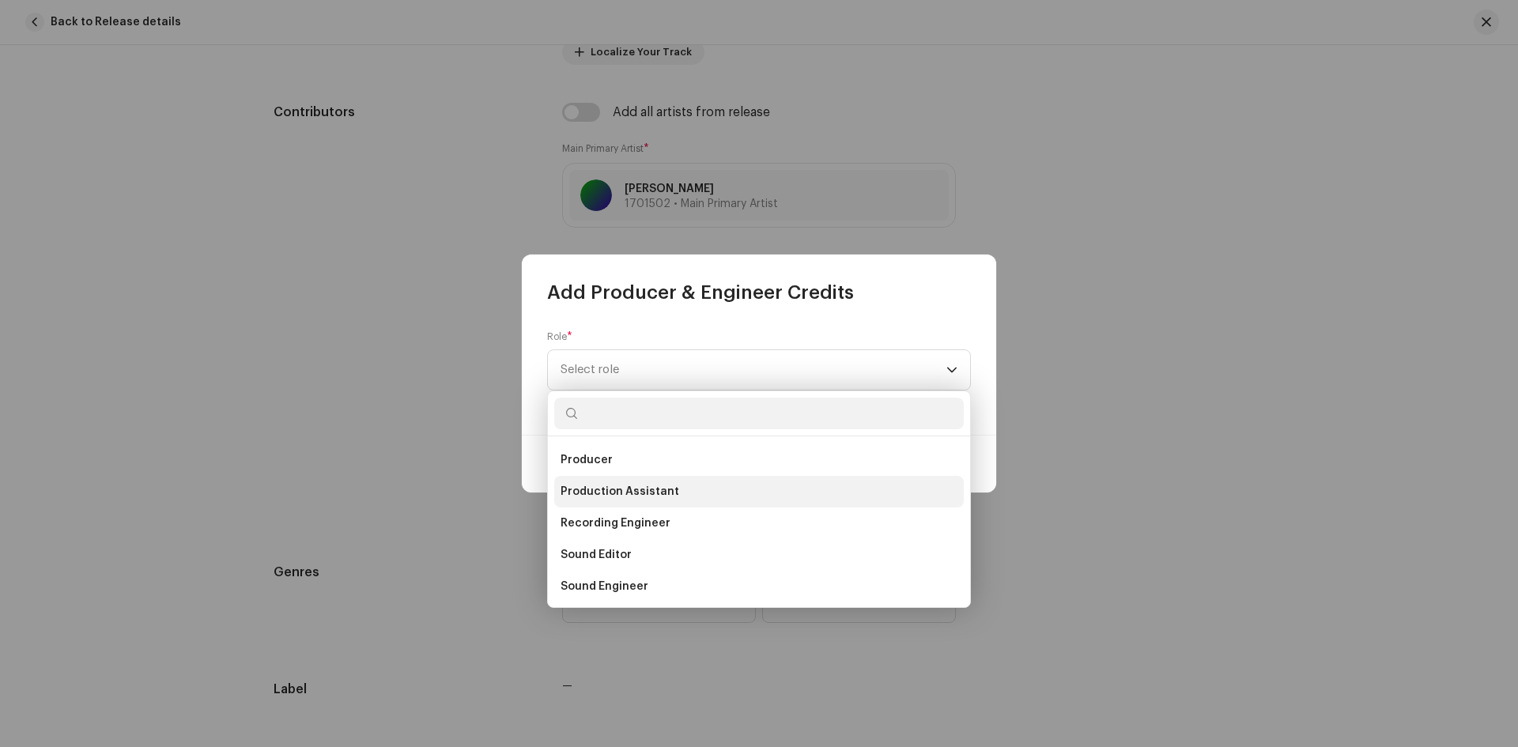
scroll to position [632, 0]
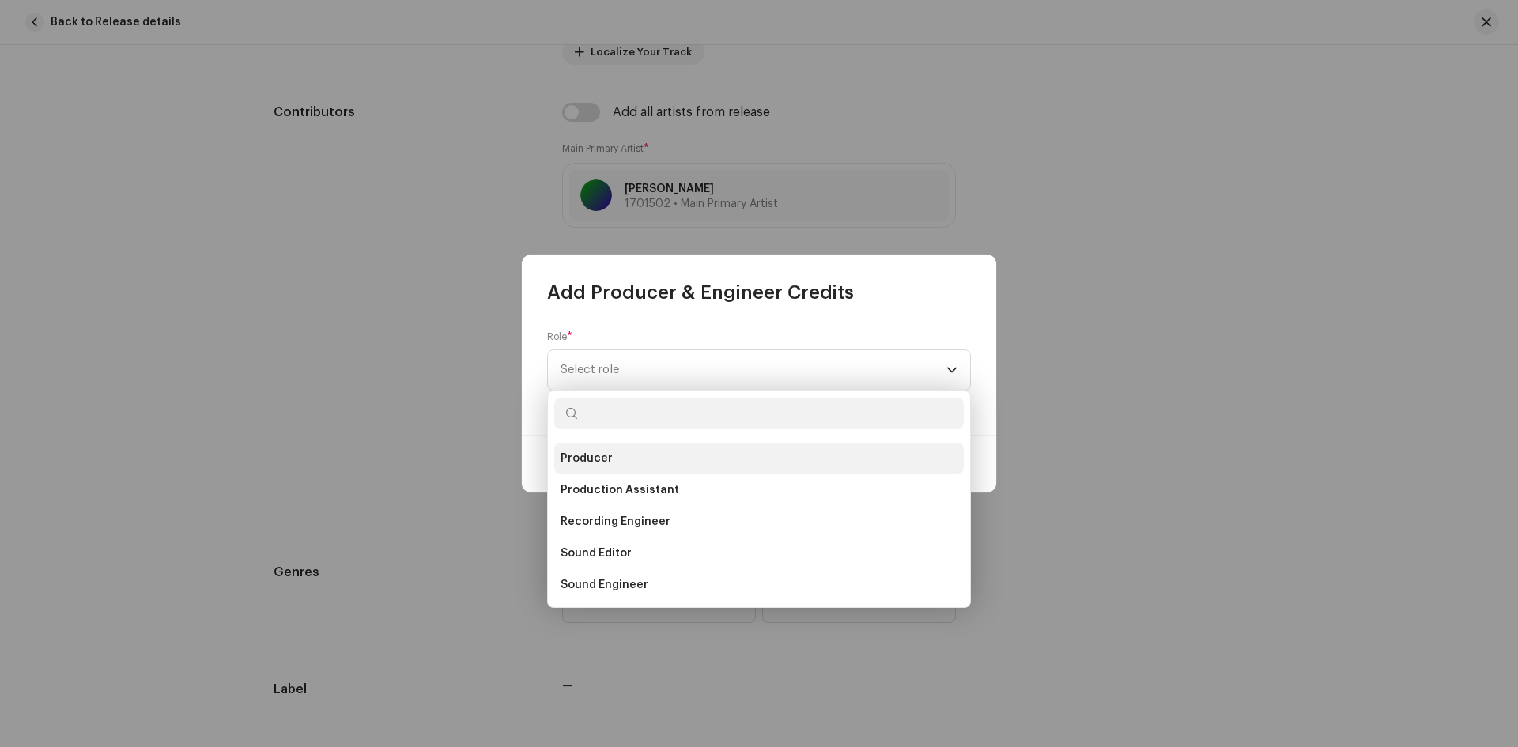
click at [689, 453] on li "Producer" at bounding box center [758, 459] width 409 height 32
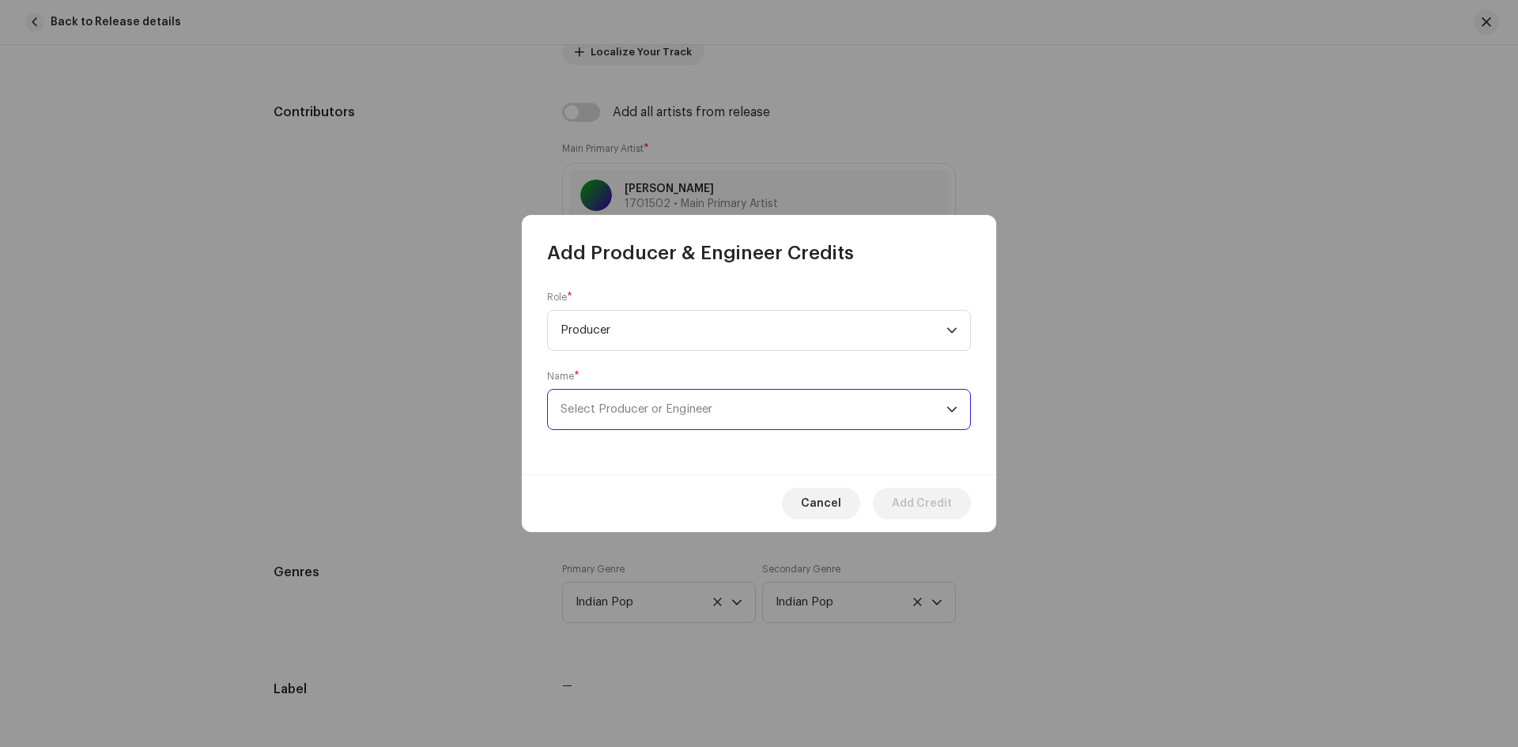
click at [651, 402] on span "Select Producer or Engineer" at bounding box center [753, 410] width 386 height 40
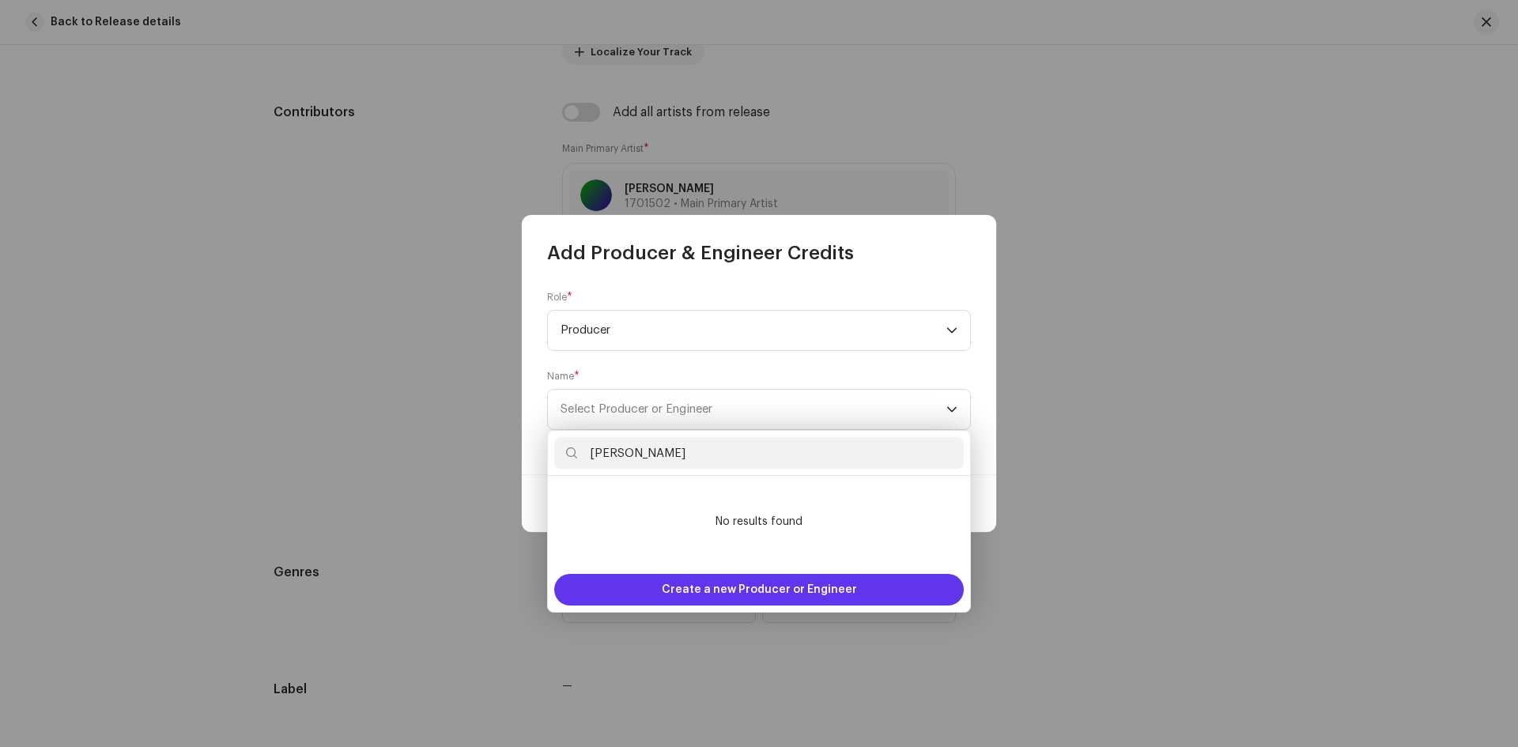
type input "Pankaj Lahari"
click at [715, 586] on span "Create a new Producer or Engineer" at bounding box center [759, 590] width 195 height 32
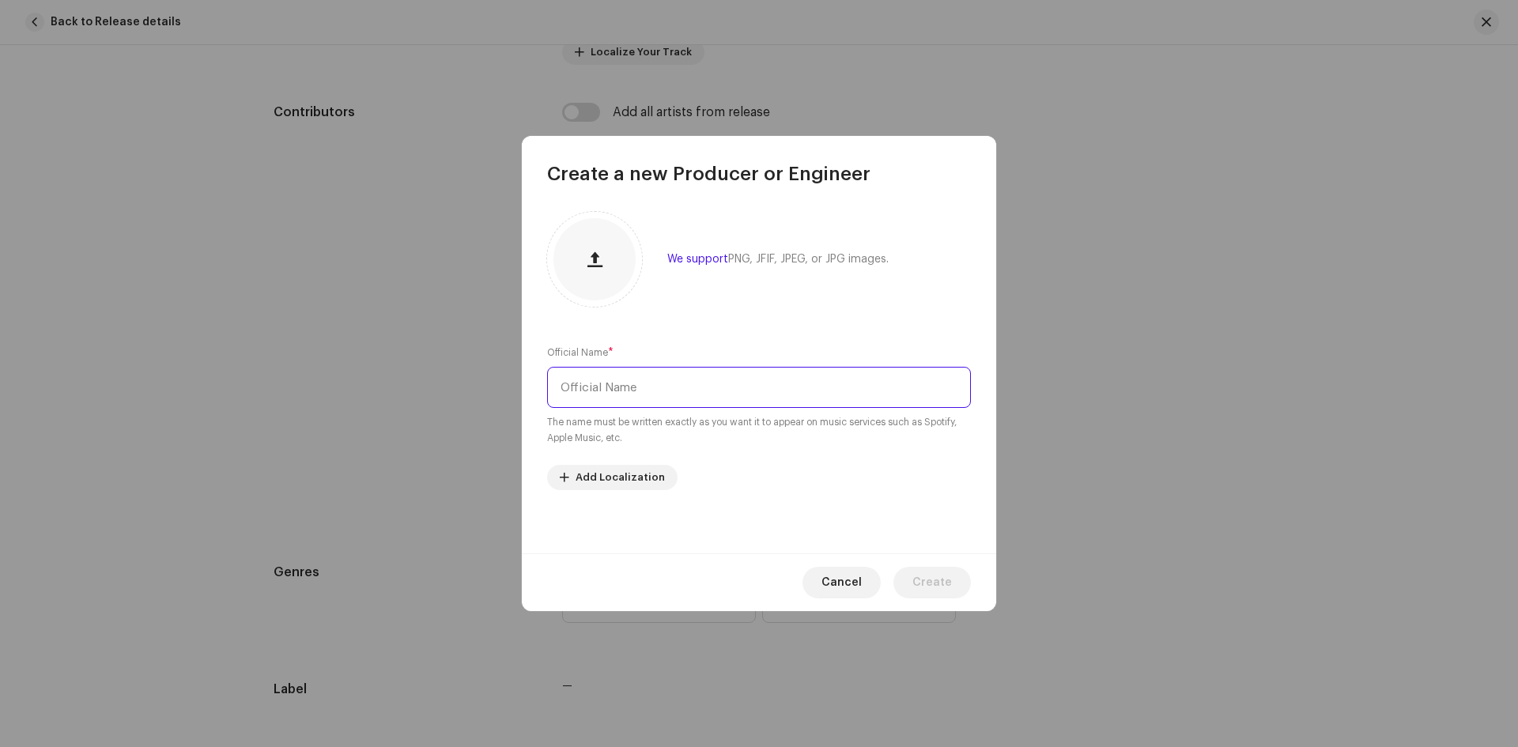
click at [668, 390] on input "text" at bounding box center [759, 387] width 424 height 41
type input "P"
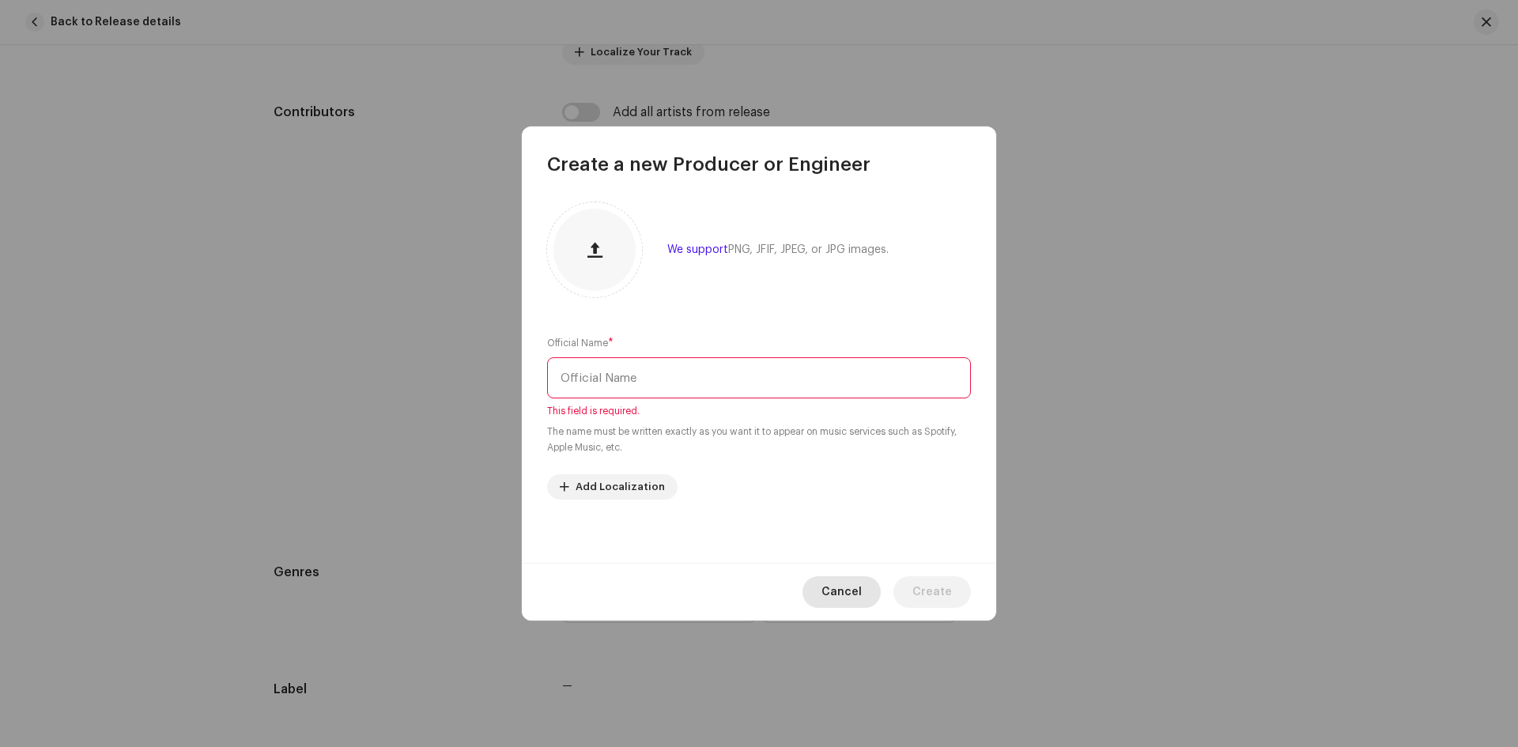
click at [845, 568] on div "Cancel Create" at bounding box center [759, 592] width 474 height 58
click at [846, 595] on span "Cancel" at bounding box center [841, 592] width 40 height 32
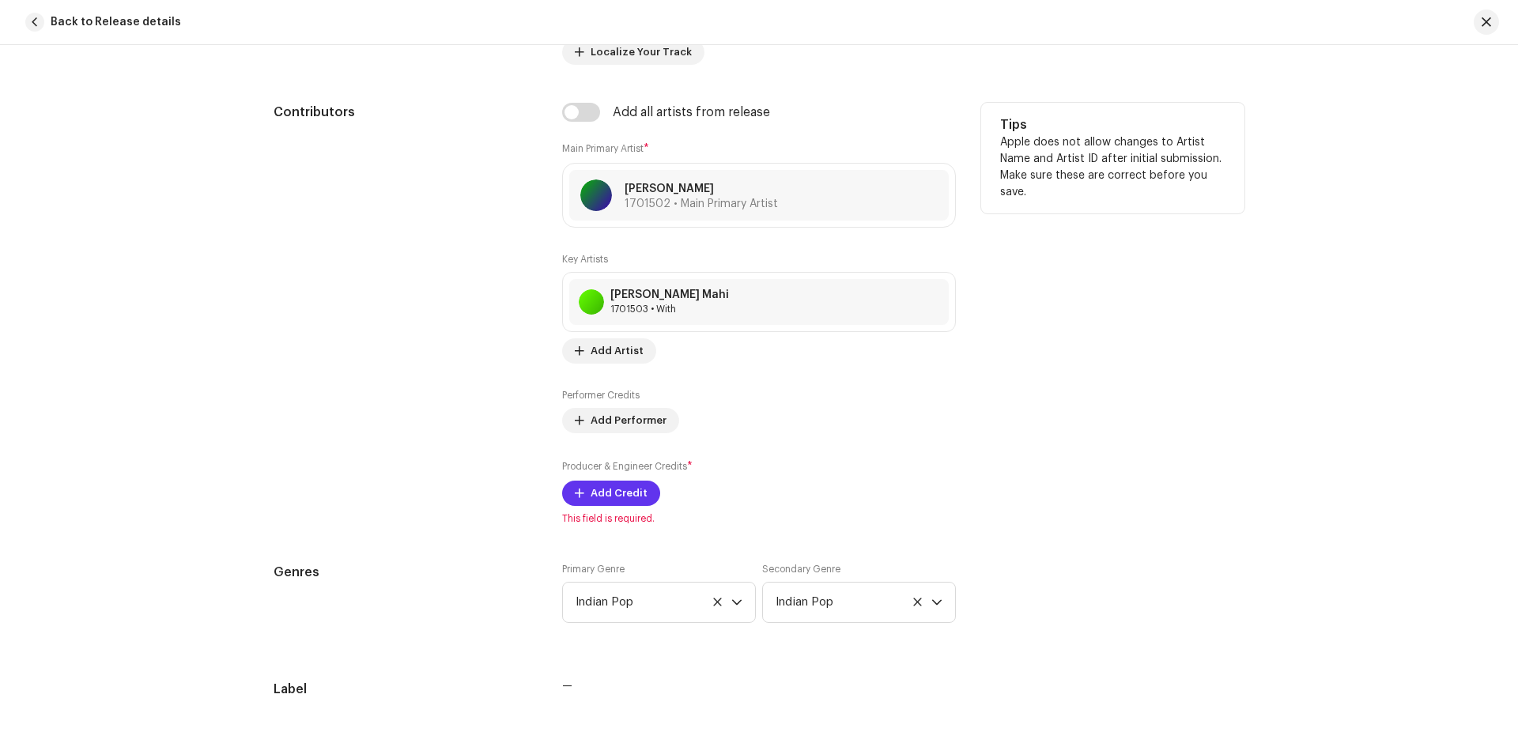
click at [628, 485] on span "Add Credit" at bounding box center [618, 493] width 57 height 32
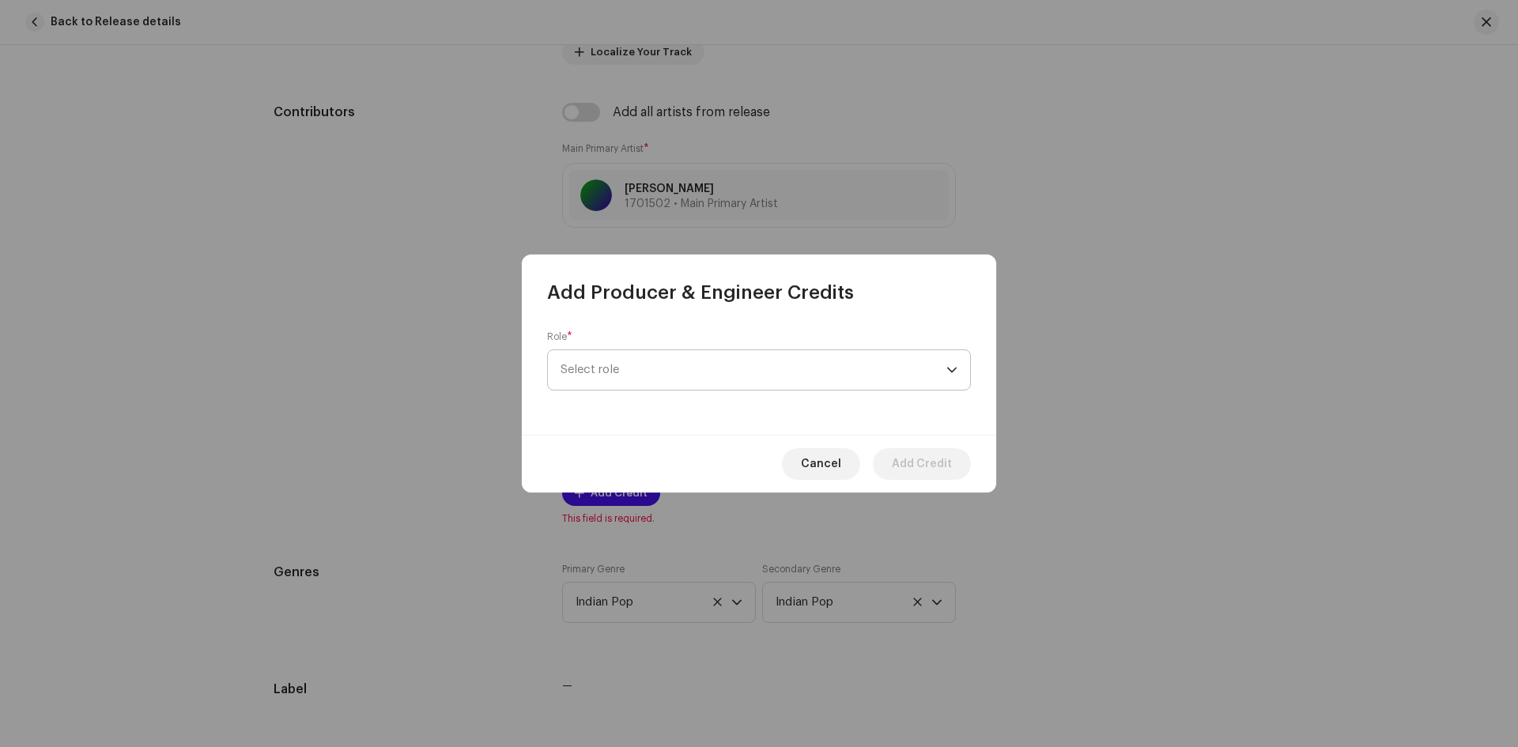
click at [652, 361] on span "Select role" at bounding box center [753, 370] width 386 height 40
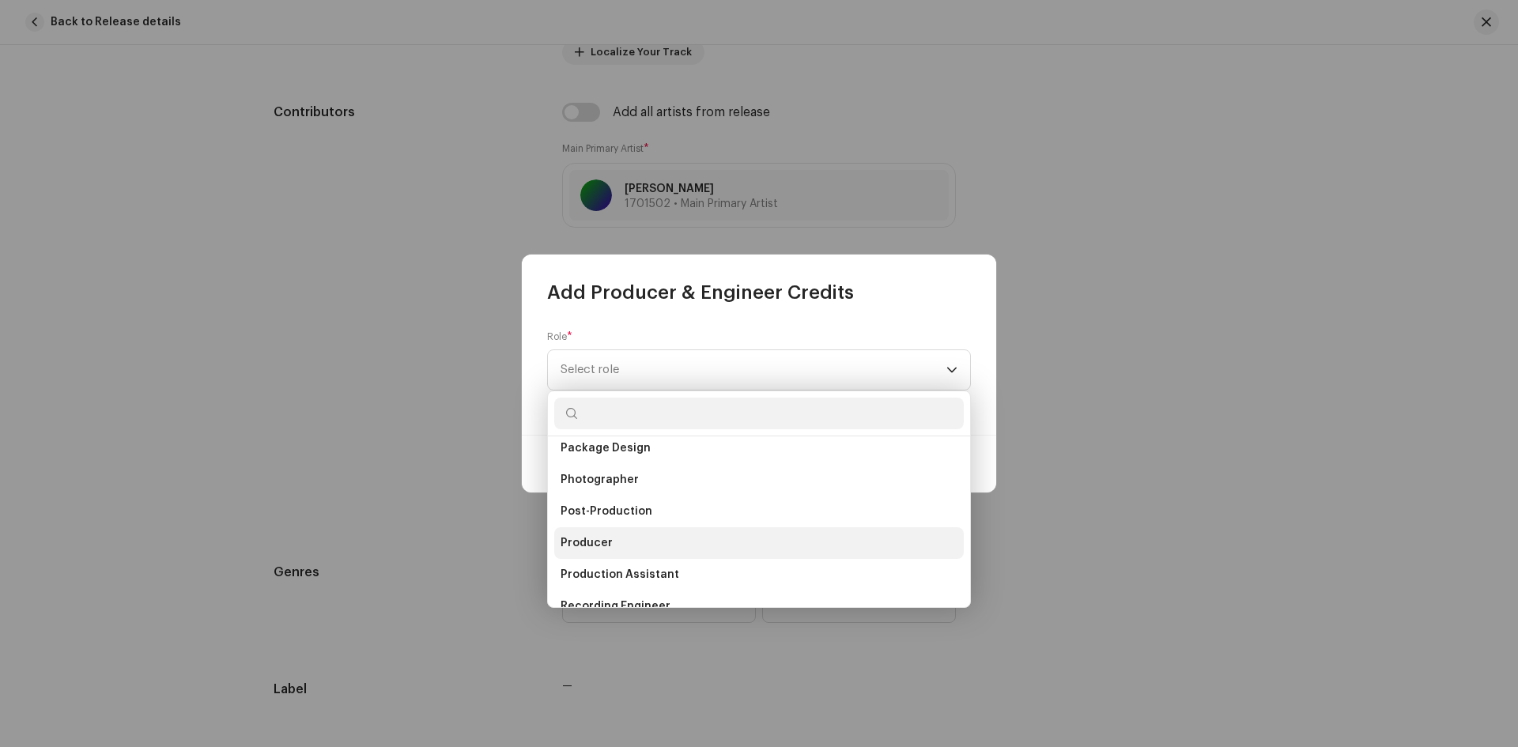
scroll to position [537, 0]
click at [613, 546] on li "Producer" at bounding box center [758, 553] width 409 height 32
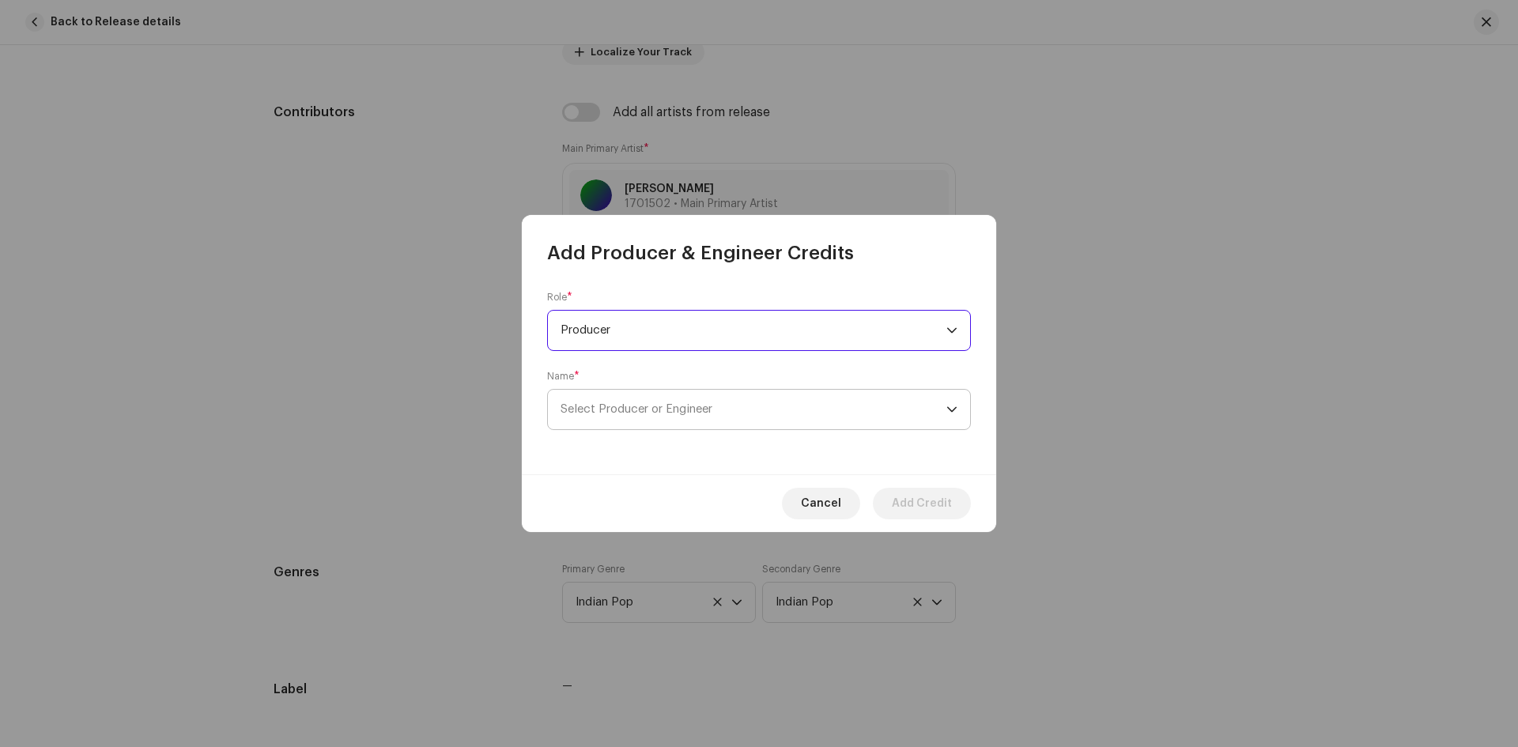
click at [625, 394] on span "Select Producer or Engineer" at bounding box center [753, 410] width 386 height 40
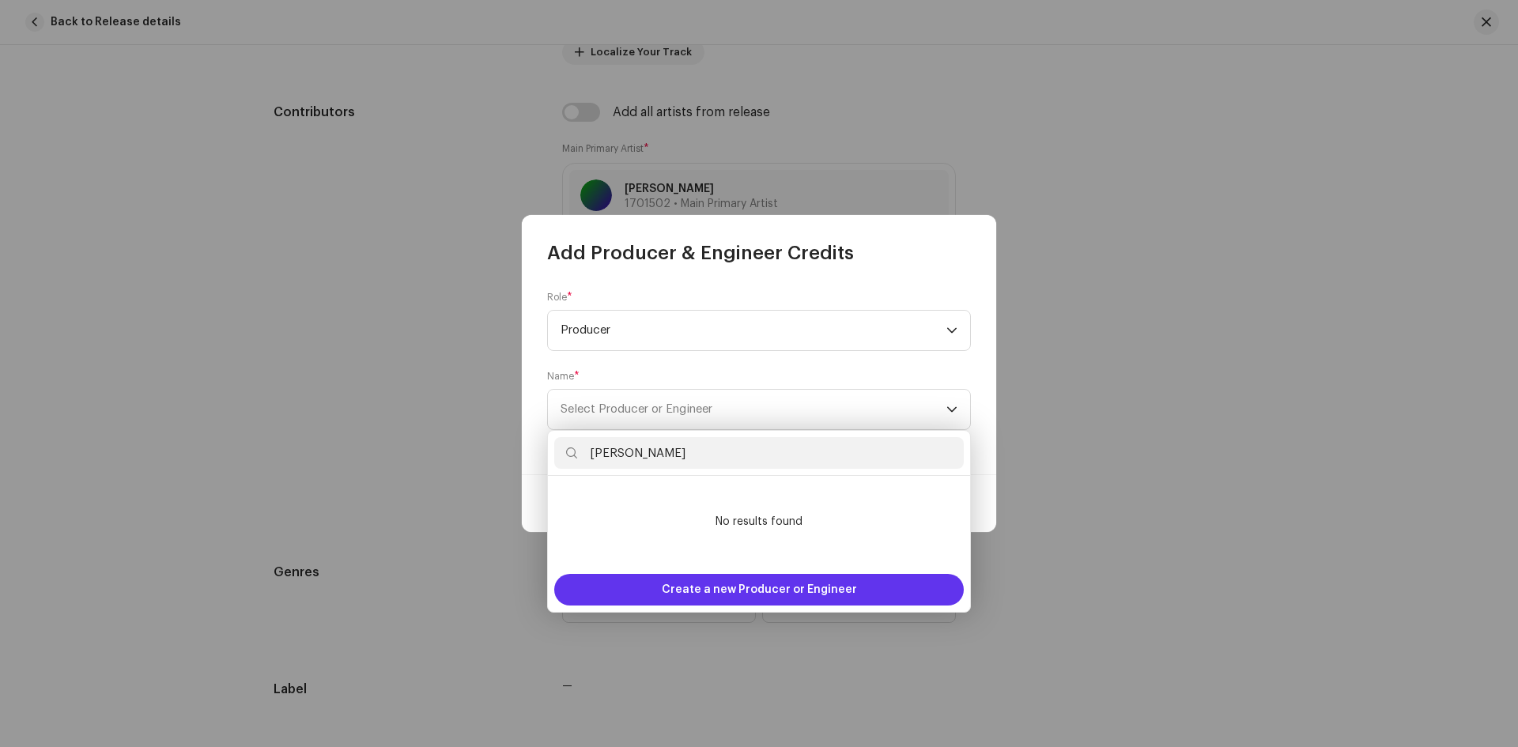
type input "Vikash Yadav"
click at [780, 595] on span "Create a new Producer or Engineer" at bounding box center [759, 590] width 195 height 32
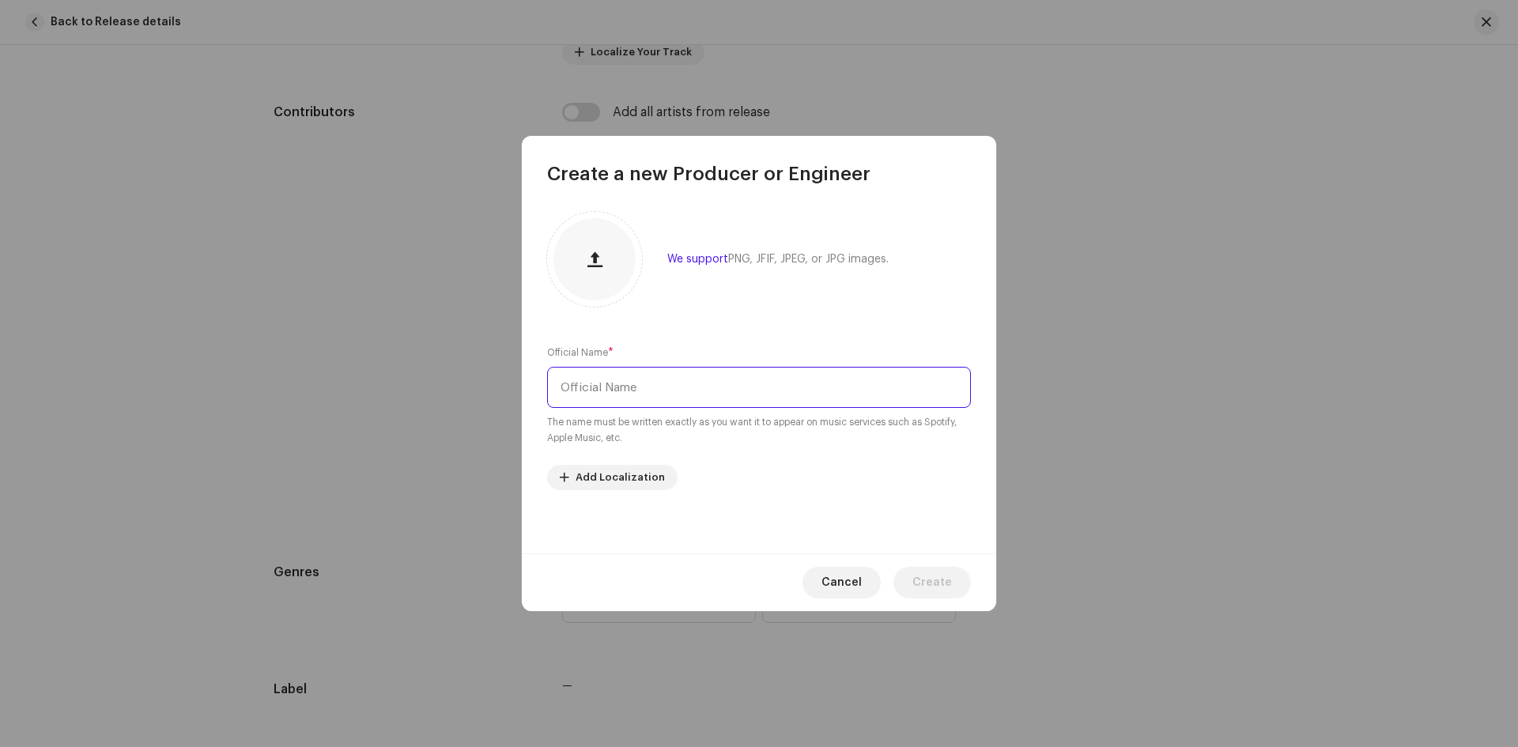
click at [650, 375] on input "text" at bounding box center [759, 387] width 424 height 41
type input "Vikash Yadav"
click at [932, 586] on span "Create" at bounding box center [932, 583] width 40 height 32
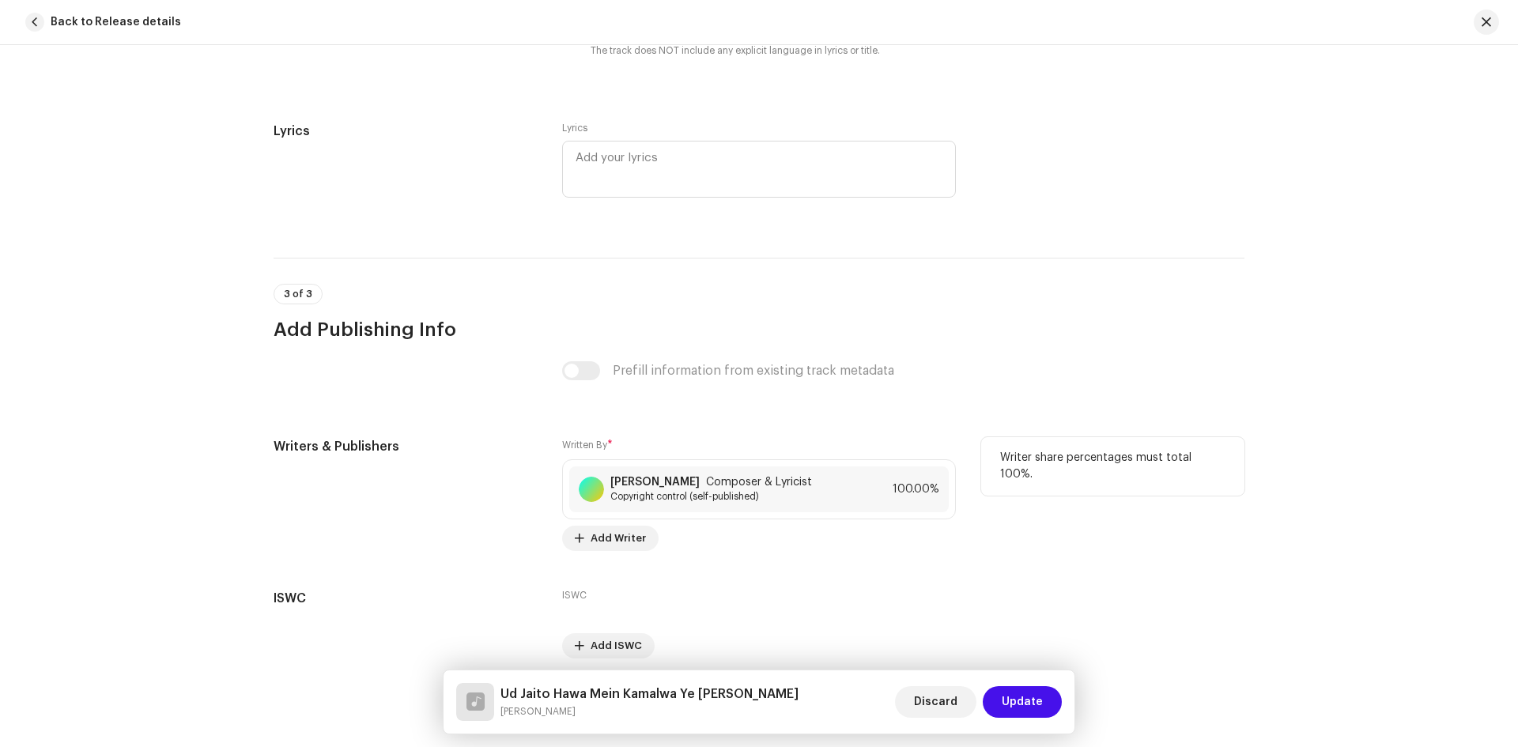
scroll to position [2956, 0]
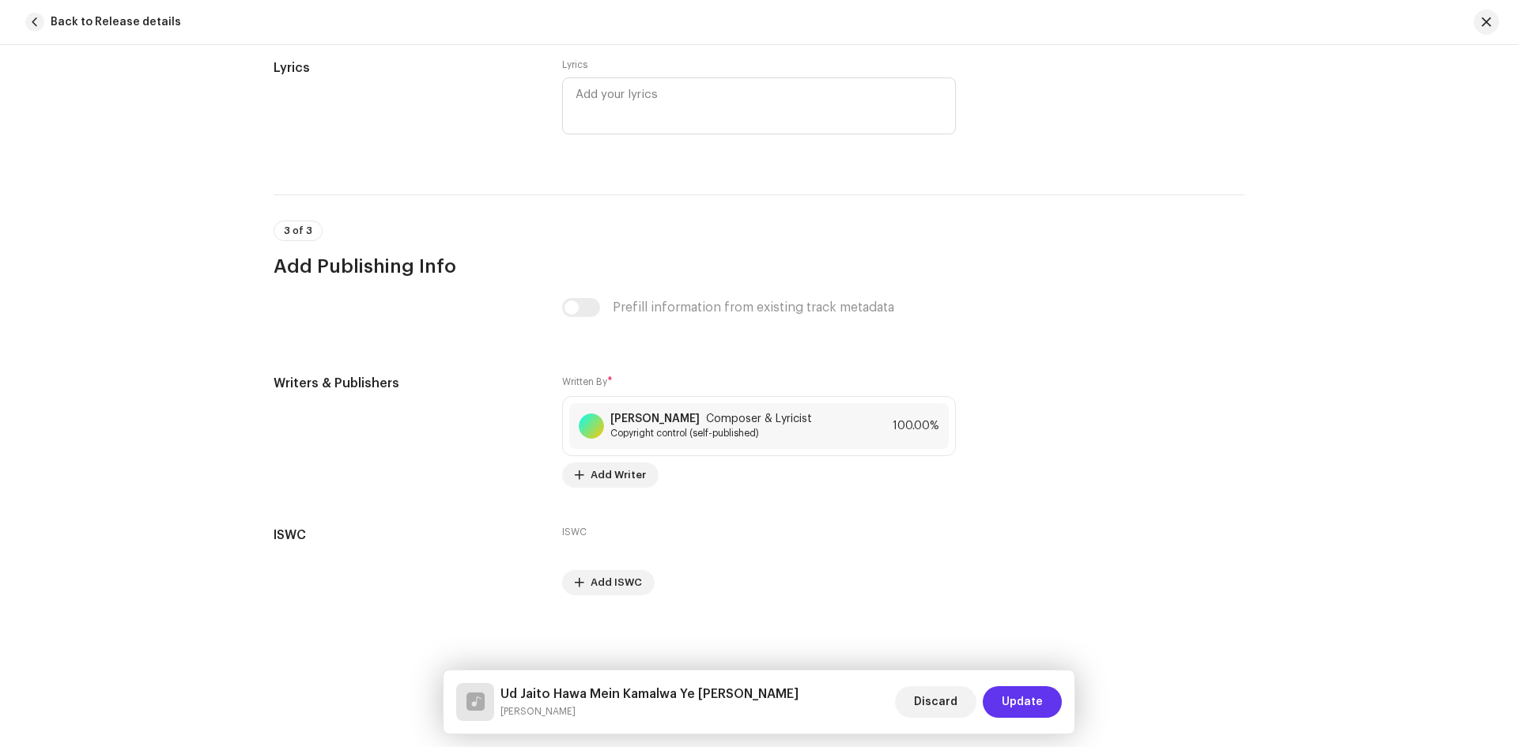
click at [1032, 696] on span "Update" at bounding box center [1021, 702] width 41 height 32
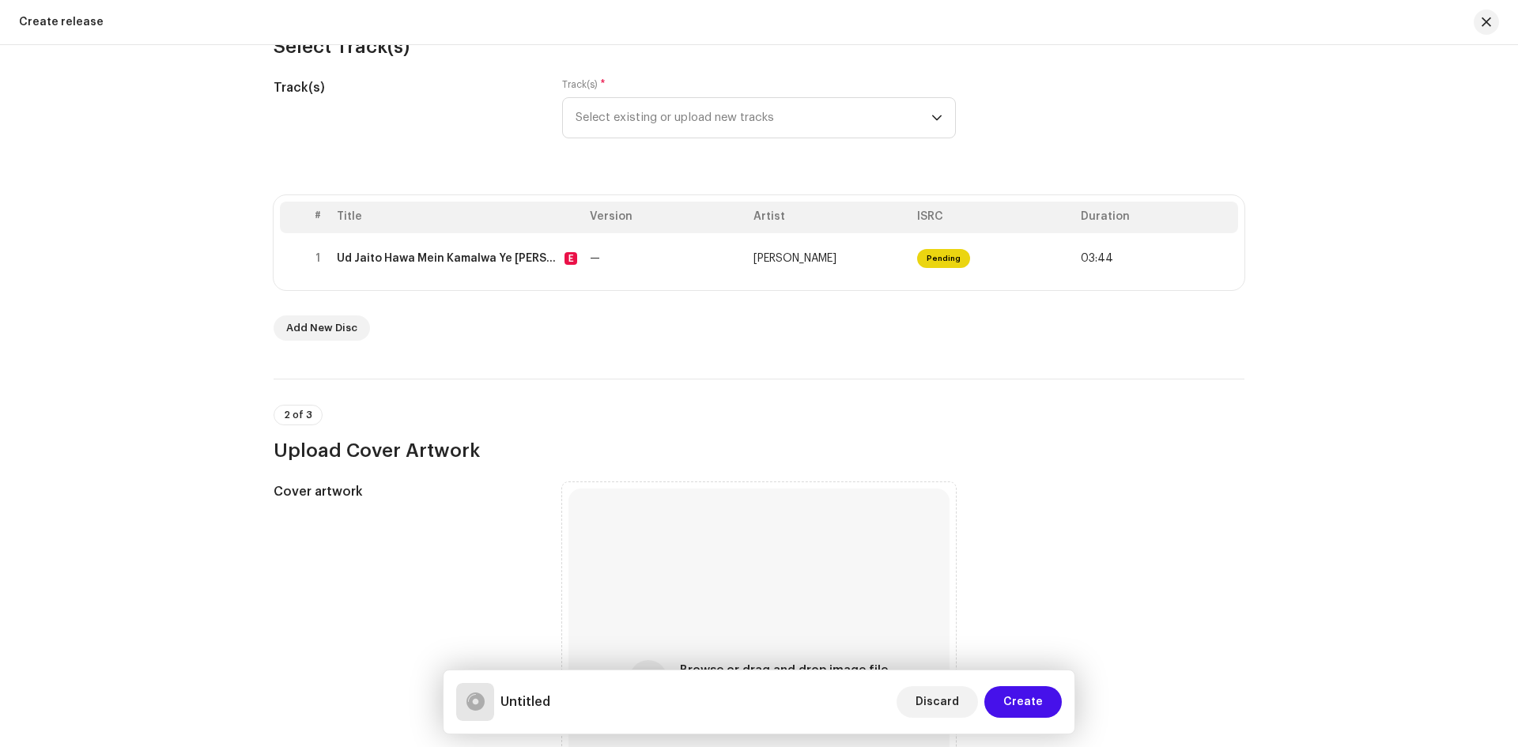
scroll to position [0, 0]
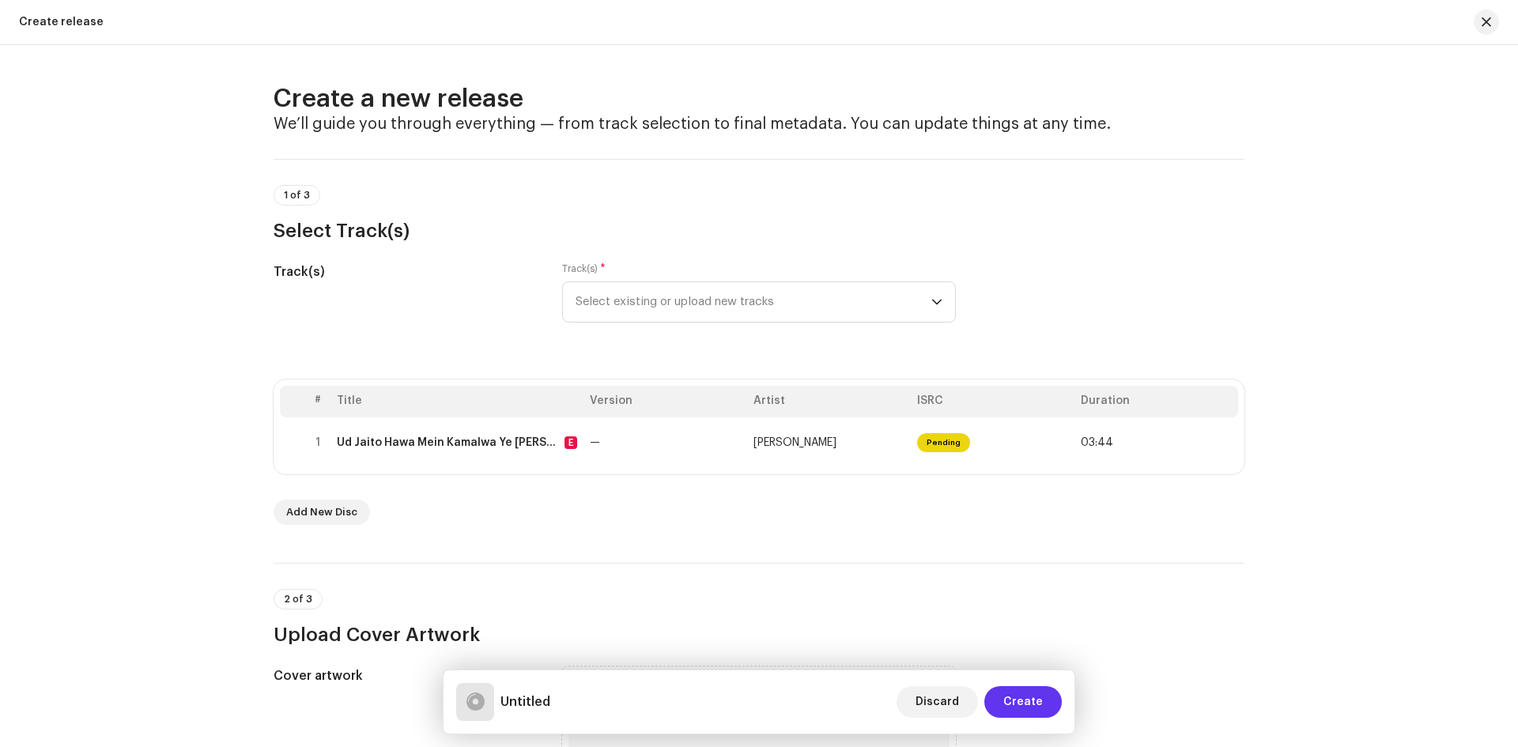
click at [1033, 704] on span "Create" at bounding box center [1023, 702] width 40 height 32
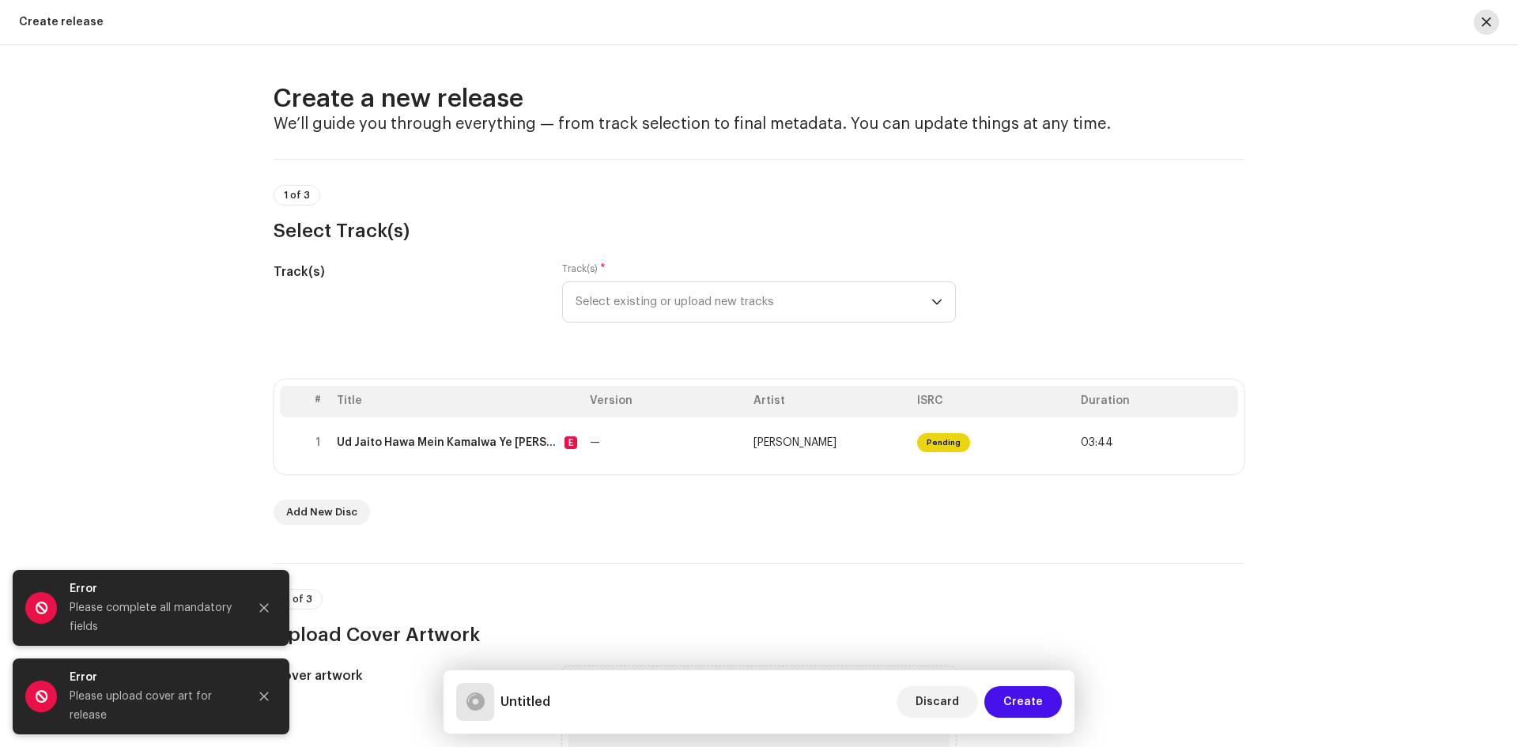
click at [1488, 14] on button "button" at bounding box center [1485, 21] width 25 height 25
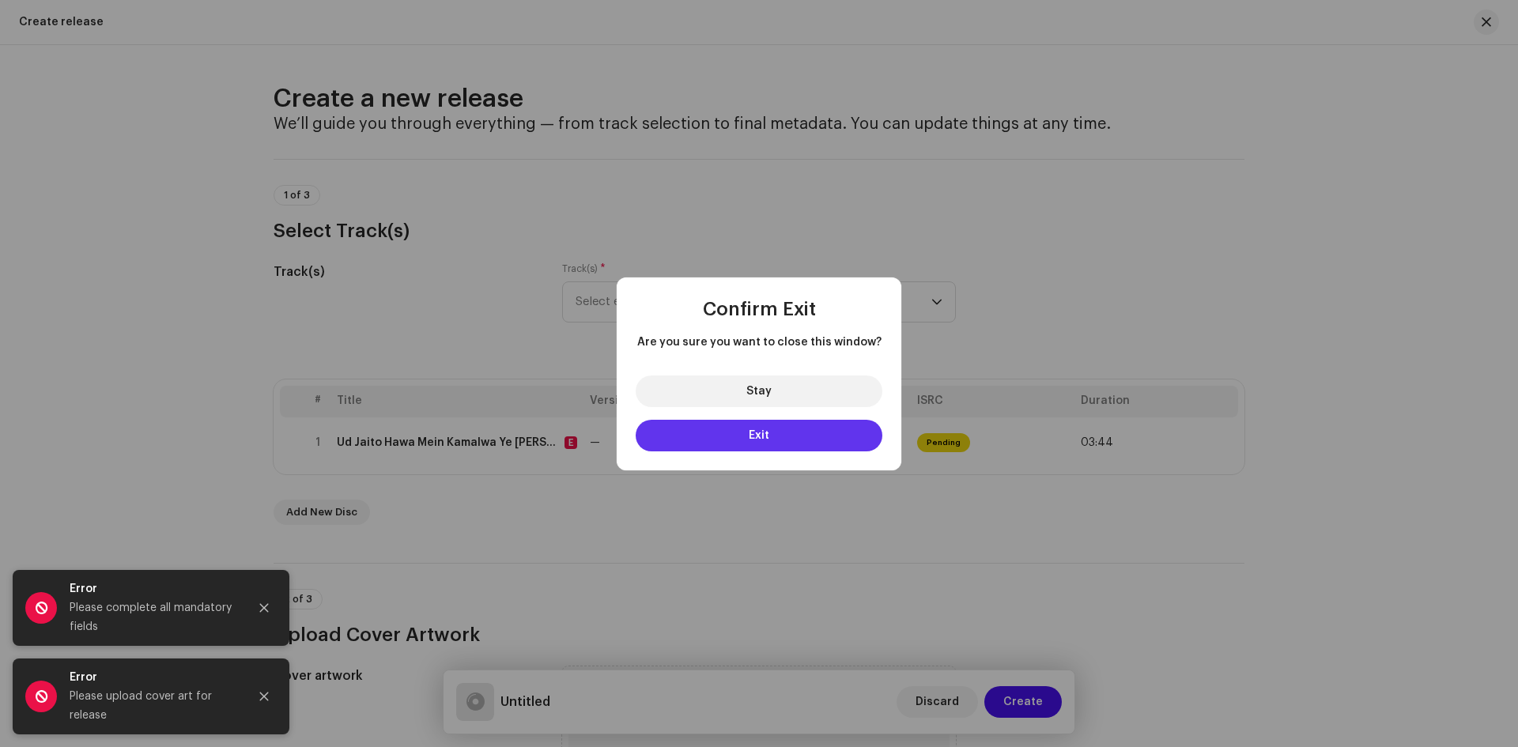
click at [737, 434] on button "Exit" at bounding box center [758, 436] width 247 height 32
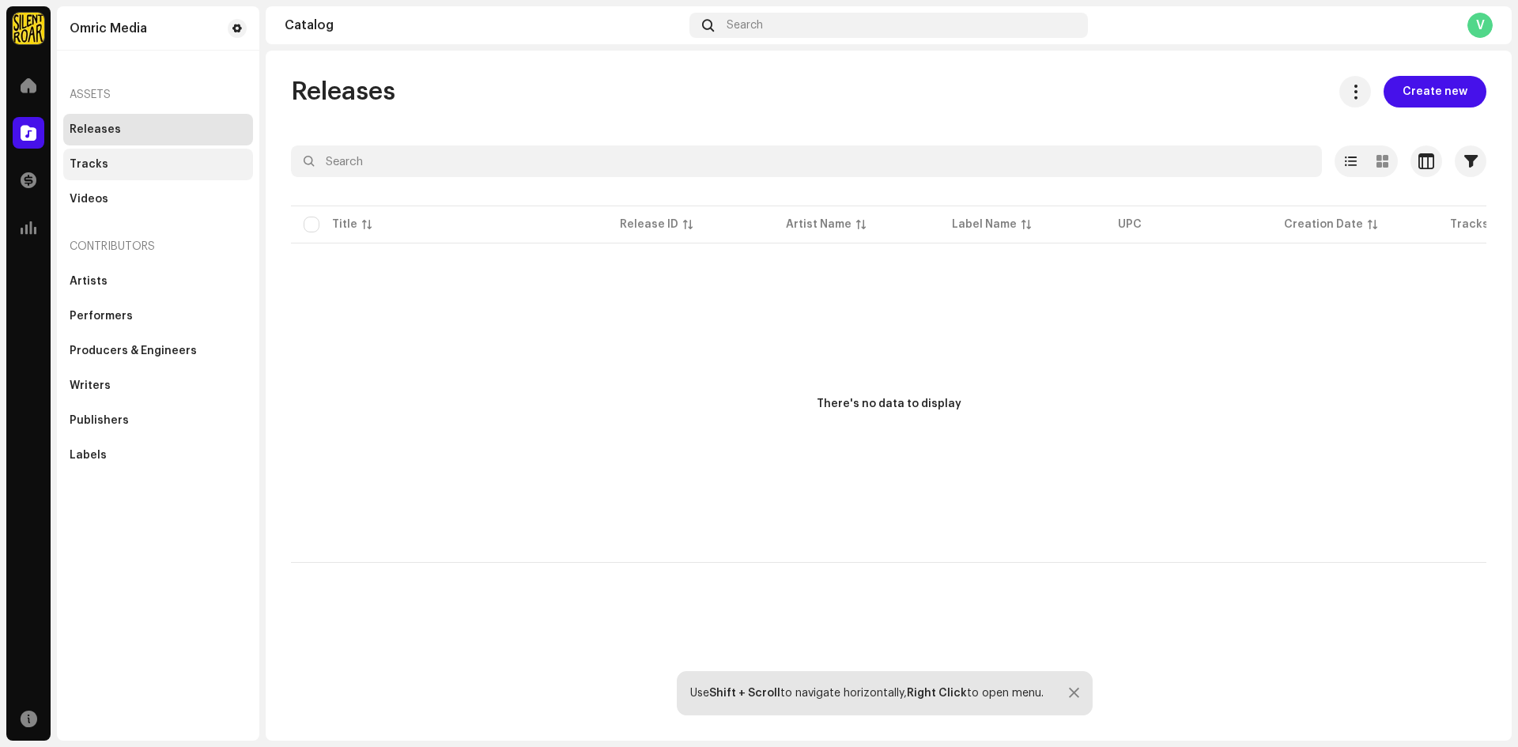
click at [94, 156] on div "Tracks" at bounding box center [158, 165] width 190 height 32
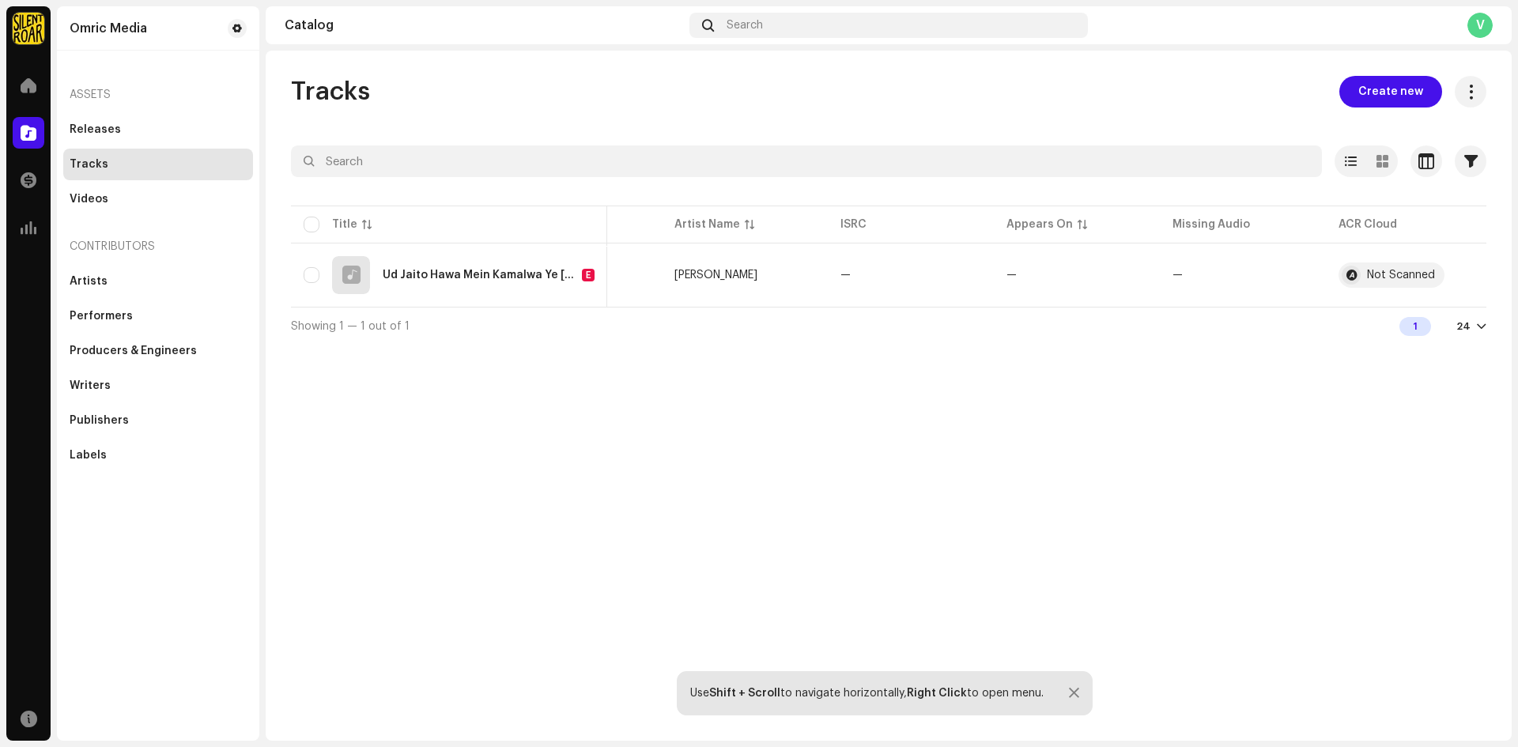
scroll to position [0, 117]
click at [1460, 267] on button "button" at bounding box center [1460, 274] width 25 height 25
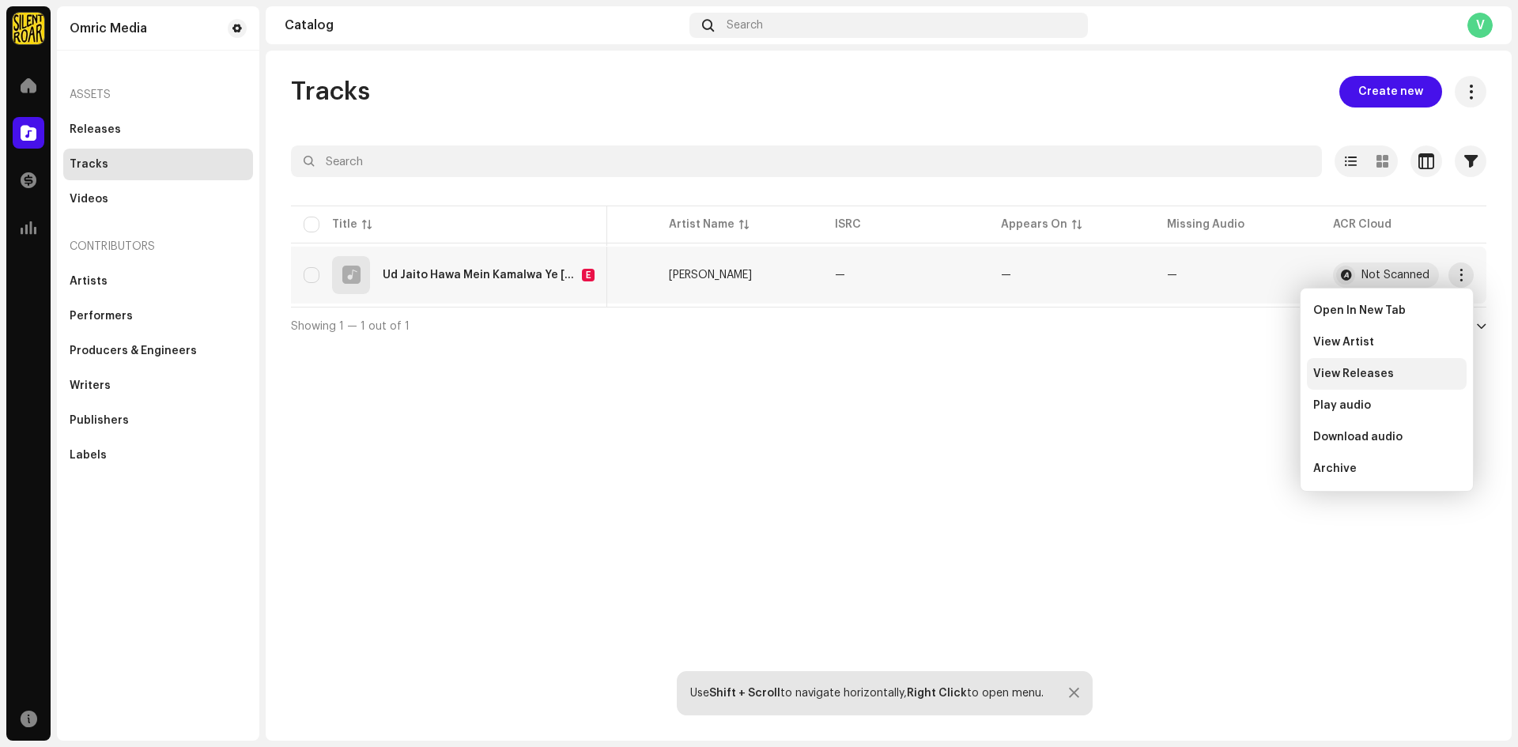
click at [1359, 371] on span "View Releases" at bounding box center [1353, 374] width 81 height 13
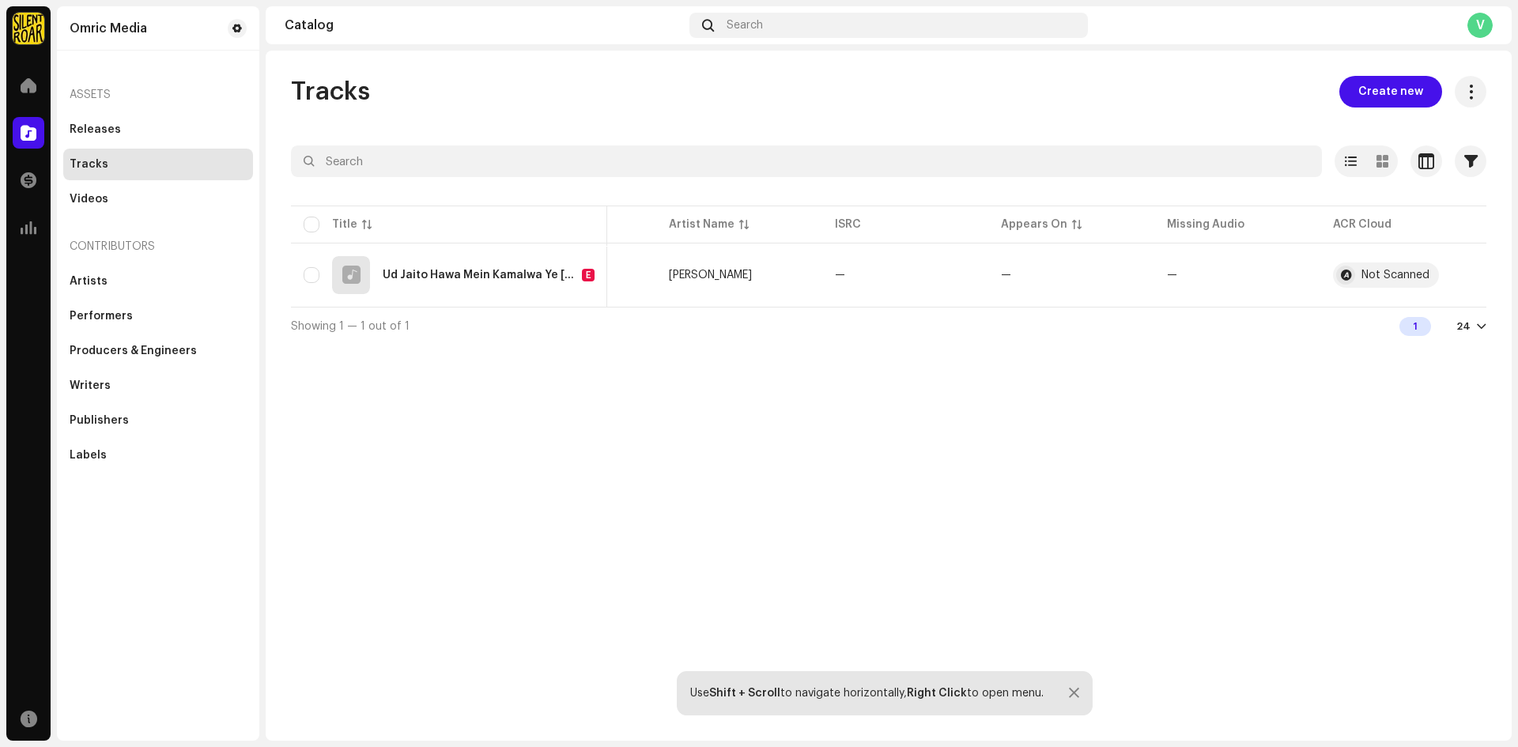
drag, startPoint x: 926, startPoint y: 317, endPoint x: 796, endPoint y: 317, distance: 129.6
click at [796, 317] on div "Showing 1 — 1 out of 1 1 24" at bounding box center [888, 326] width 1195 height 38
click at [1455, 272] on span "button" at bounding box center [1461, 275] width 12 height 13
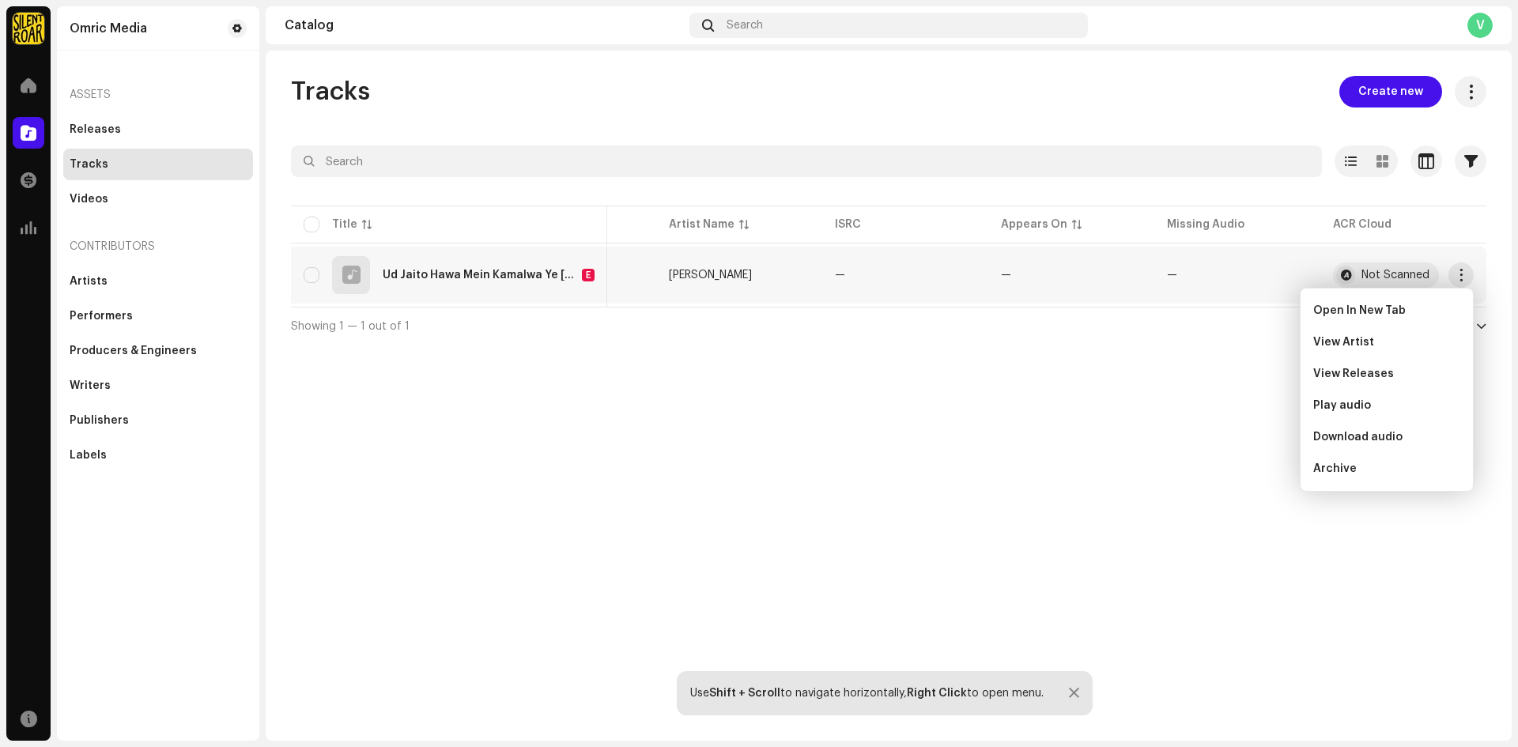
click at [1130, 318] on div "Showing 1 — 1 out of 1 1 24" at bounding box center [888, 326] width 1195 height 38
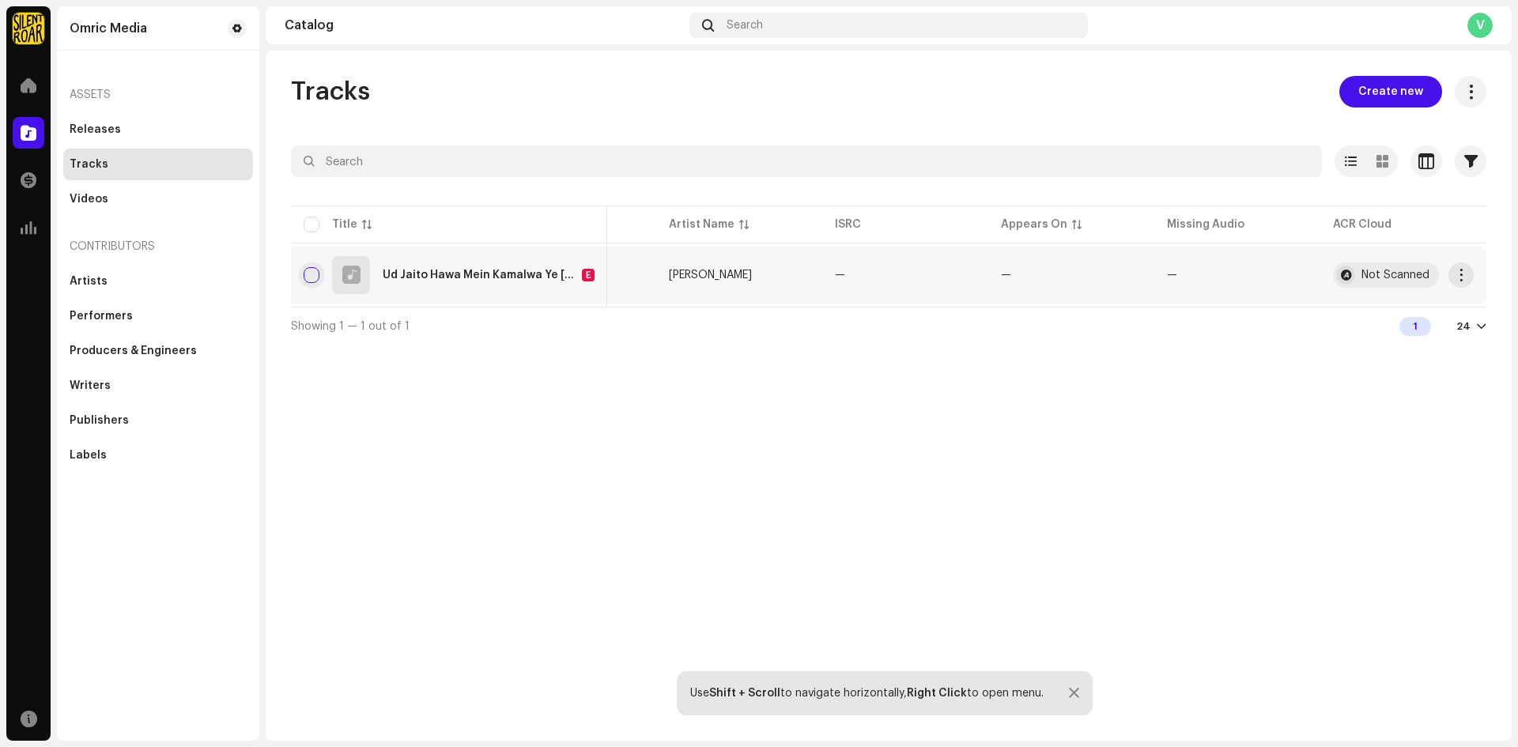
click at [311, 270] on input "checkbox" at bounding box center [312, 275] width 16 height 16
checkbox input "true"
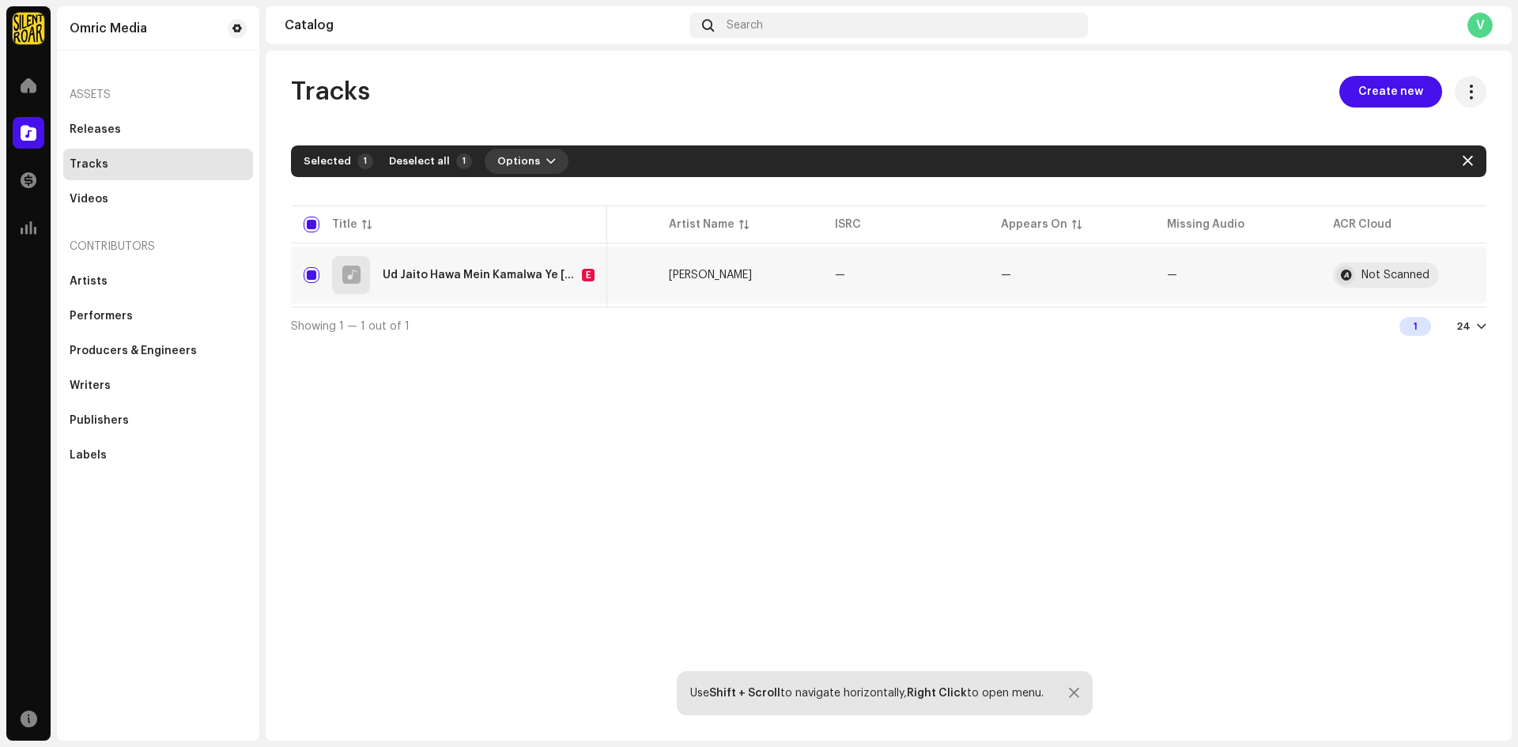
click at [522, 160] on span "Options" at bounding box center [518, 161] width 43 height 32
click at [421, 159] on span "Deselect all" at bounding box center [419, 161] width 61 height 32
checkbox input "false"
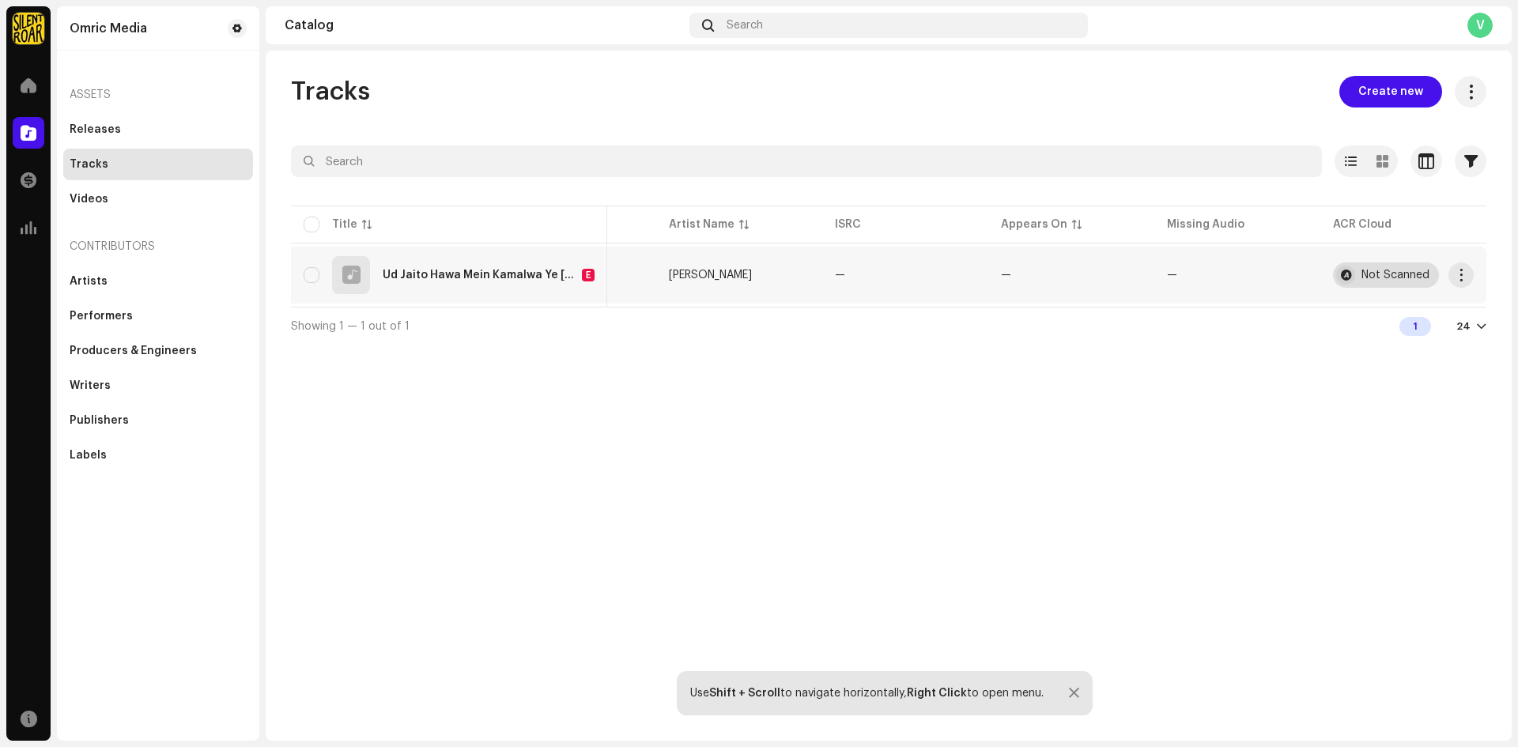
click at [1405, 279] on div "Not Scanned" at bounding box center [1395, 275] width 68 height 11
drag, startPoint x: 660, startPoint y: 304, endPoint x: 467, endPoint y: 290, distance: 193.4
click at [467, 290] on table "Title Track ID Artist Name ISRC Appears On Missing Audio ACR Cloud Ud Jaito Haw…" at bounding box center [830, 254] width 1312 height 104
drag, startPoint x: 641, startPoint y: 345, endPoint x: 590, endPoint y: 334, distance: 51.8
click at [635, 344] on div "Showing 1 — 1 out of 1 1 24" at bounding box center [888, 326] width 1195 height 38
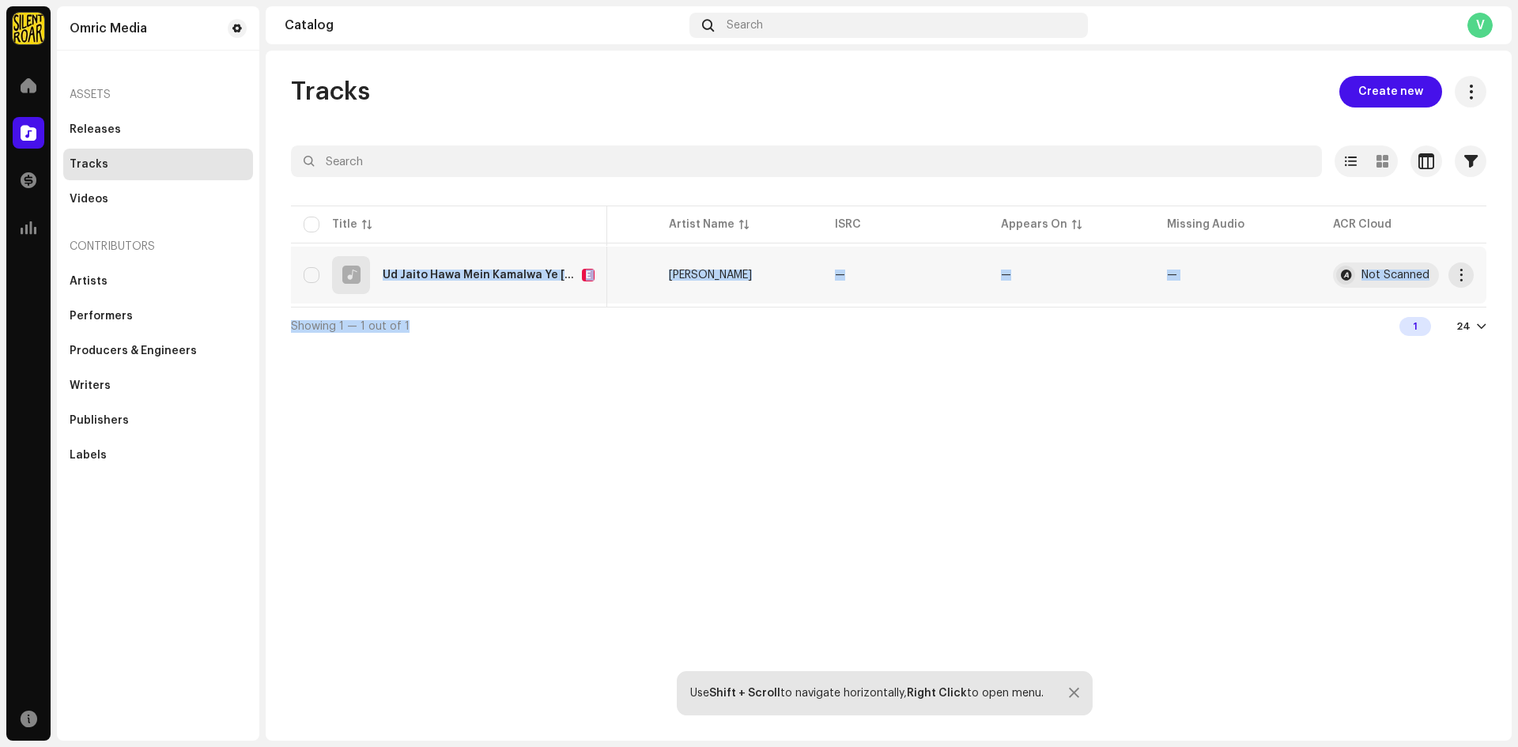
scroll to position [0, 99]
drag, startPoint x: 503, startPoint y: 313, endPoint x: 306, endPoint y: 289, distance: 198.3
click at [304, 291] on div "Selected 0 Options Filters Distribution status In progress Not started Creation…" at bounding box center [888, 244] width 1195 height 199
click at [658, 414] on div "Tracks Create new Selected 0 Options Filters Distribution status In progress No…" at bounding box center [889, 396] width 1246 height 690
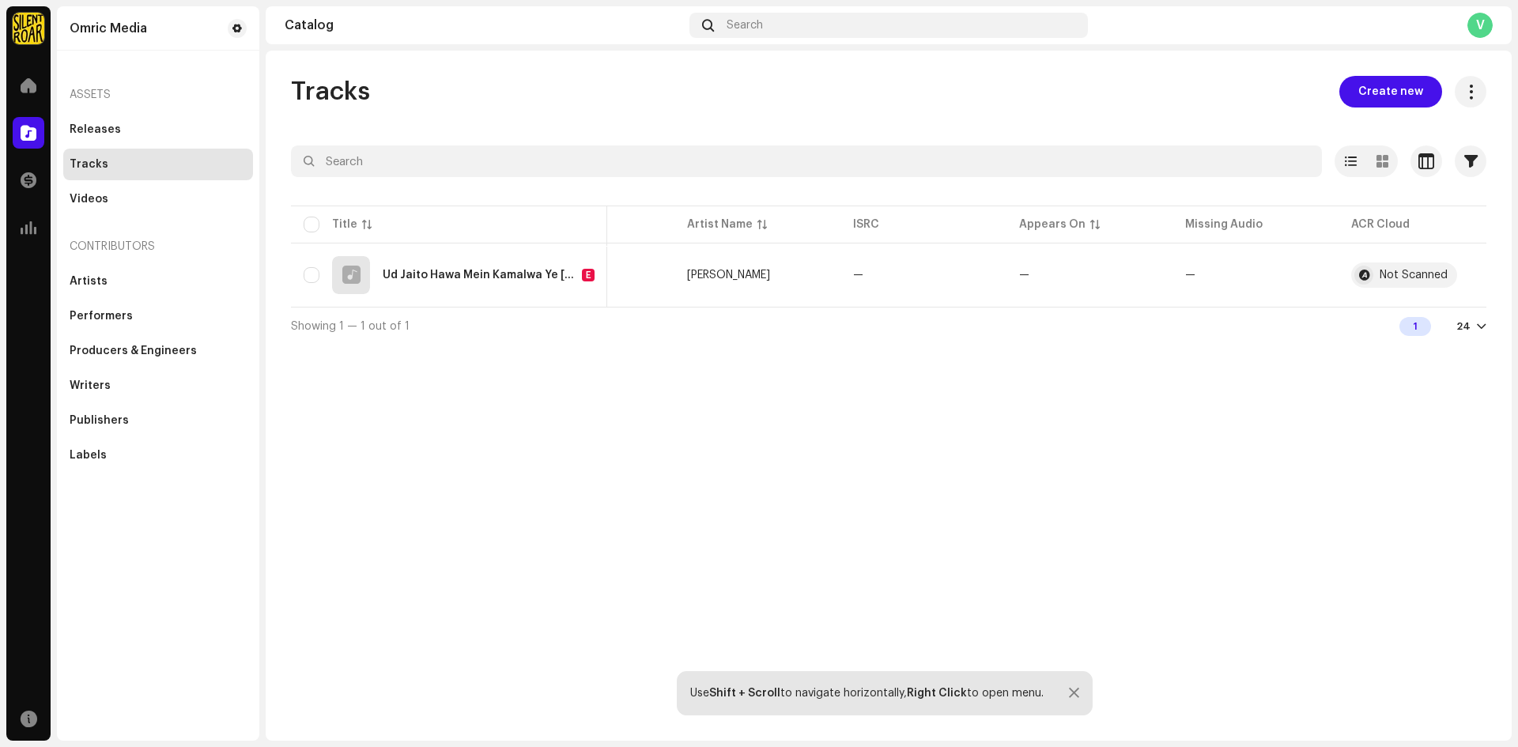
scroll to position [0, 117]
click at [1471, 266] on re-m-actions-button at bounding box center [1460, 274] width 25 height 25
click at [1467, 270] on button "button" at bounding box center [1460, 274] width 25 height 25
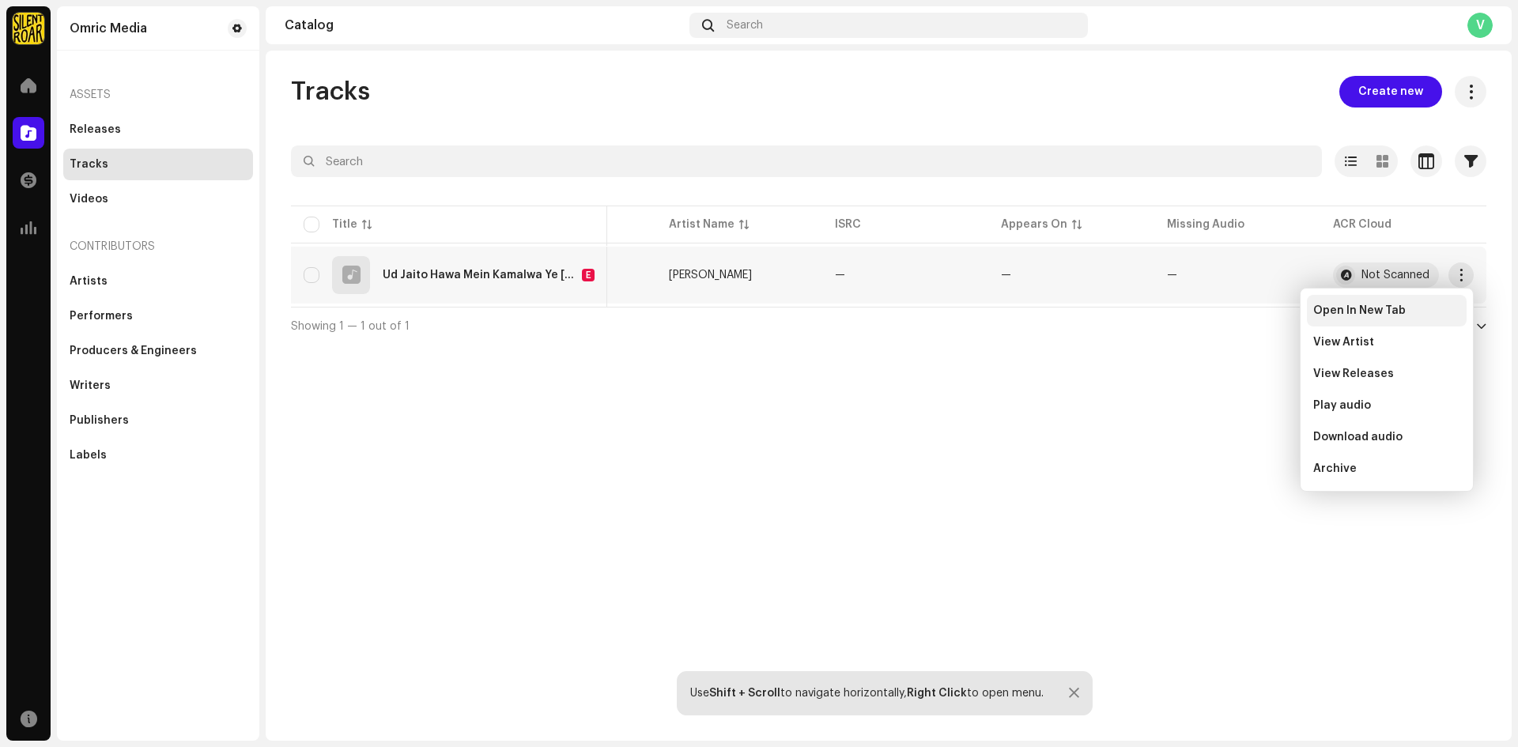
click at [1367, 307] on span "Open In New Tab" at bounding box center [1359, 310] width 92 height 13
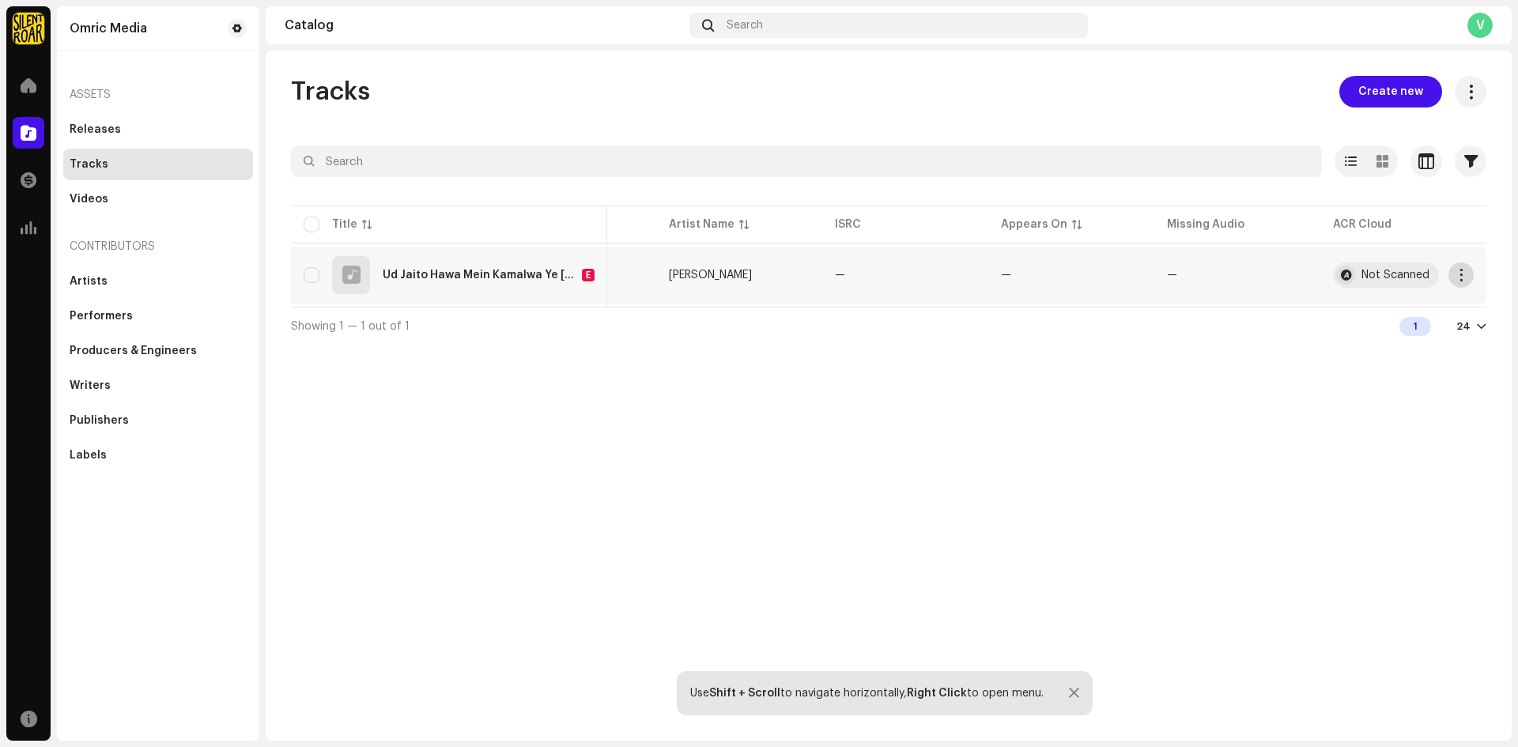
drag, startPoint x: 1469, startPoint y: 270, endPoint x: 1463, endPoint y: 277, distance: 9.5
click at [1468, 270] on button "button" at bounding box center [1460, 274] width 25 height 25
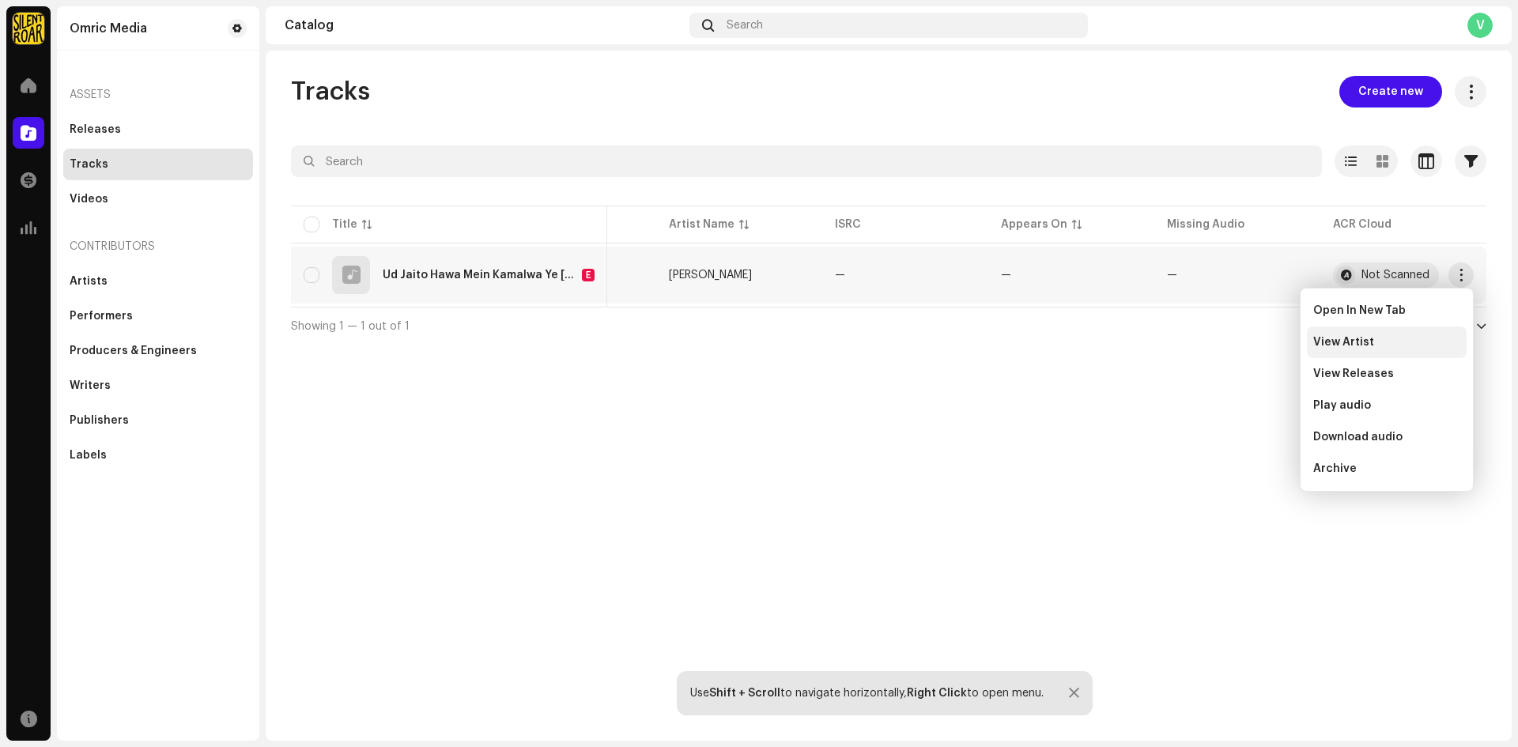
click at [1378, 341] on div "View Artist" at bounding box center [1386, 342] width 147 height 13
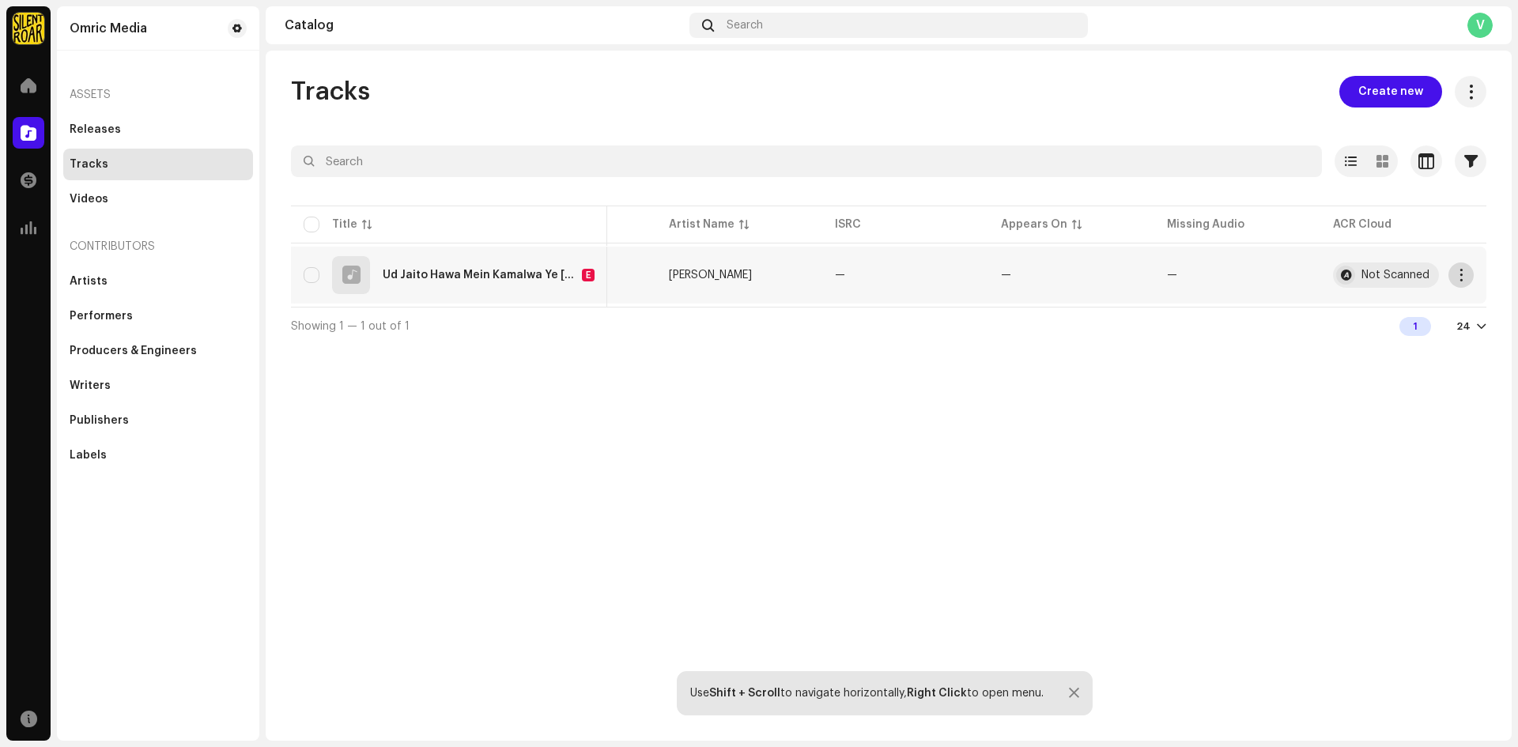
click at [1460, 274] on span "button" at bounding box center [1461, 275] width 12 height 13
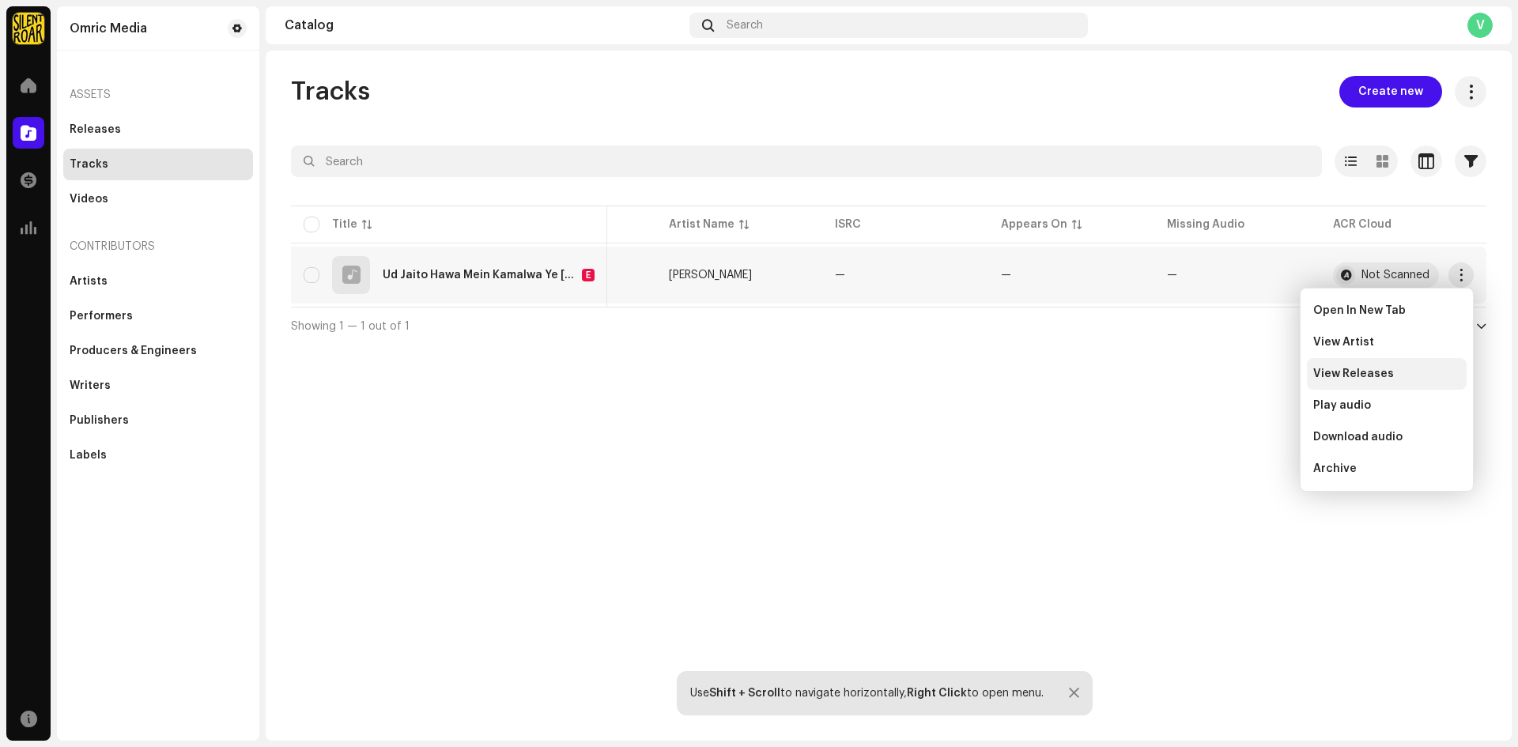
click at [1367, 379] on span "View Releases" at bounding box center [1353, 374] width 81 height 13
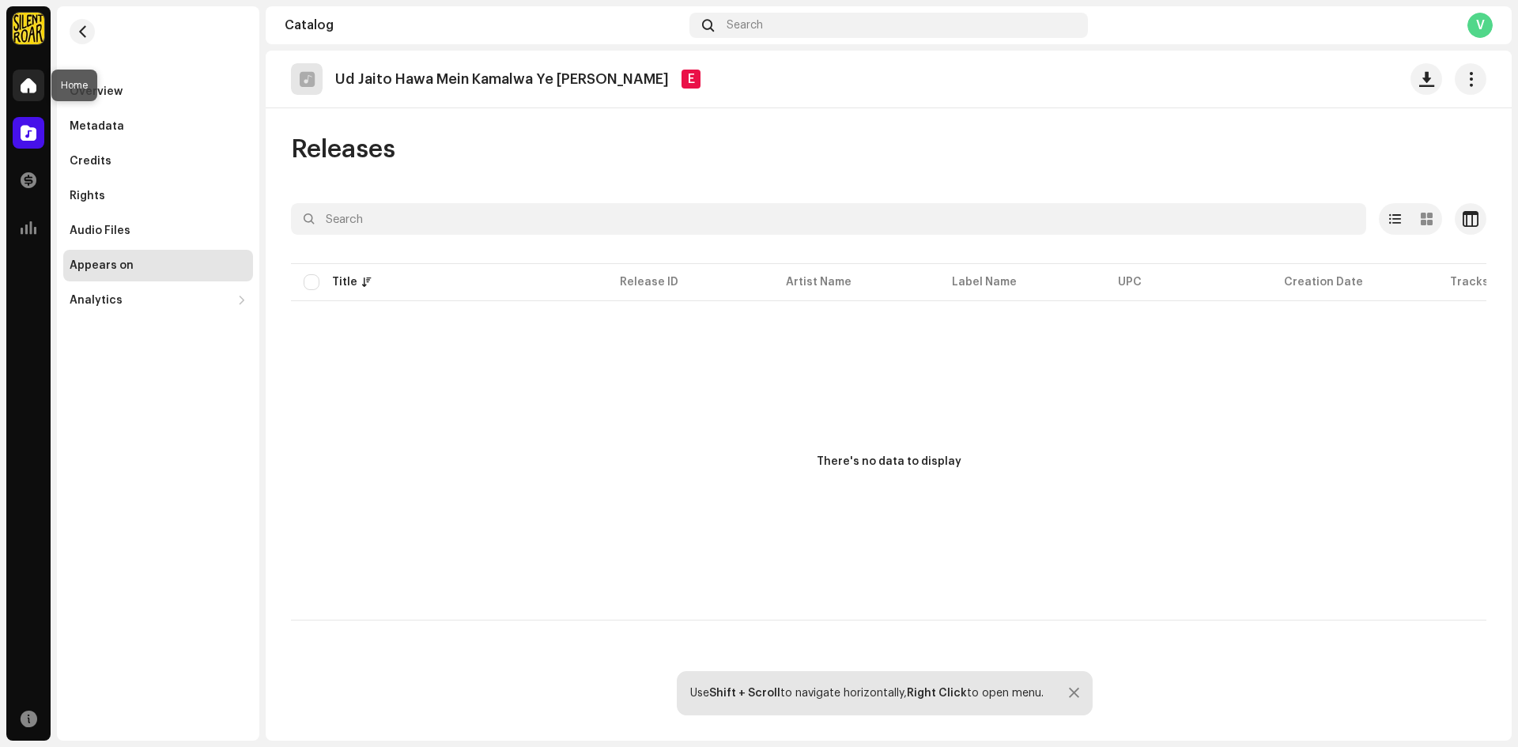
click at [26, 81] on span at bounding box center [29, 85] width 16 height 13
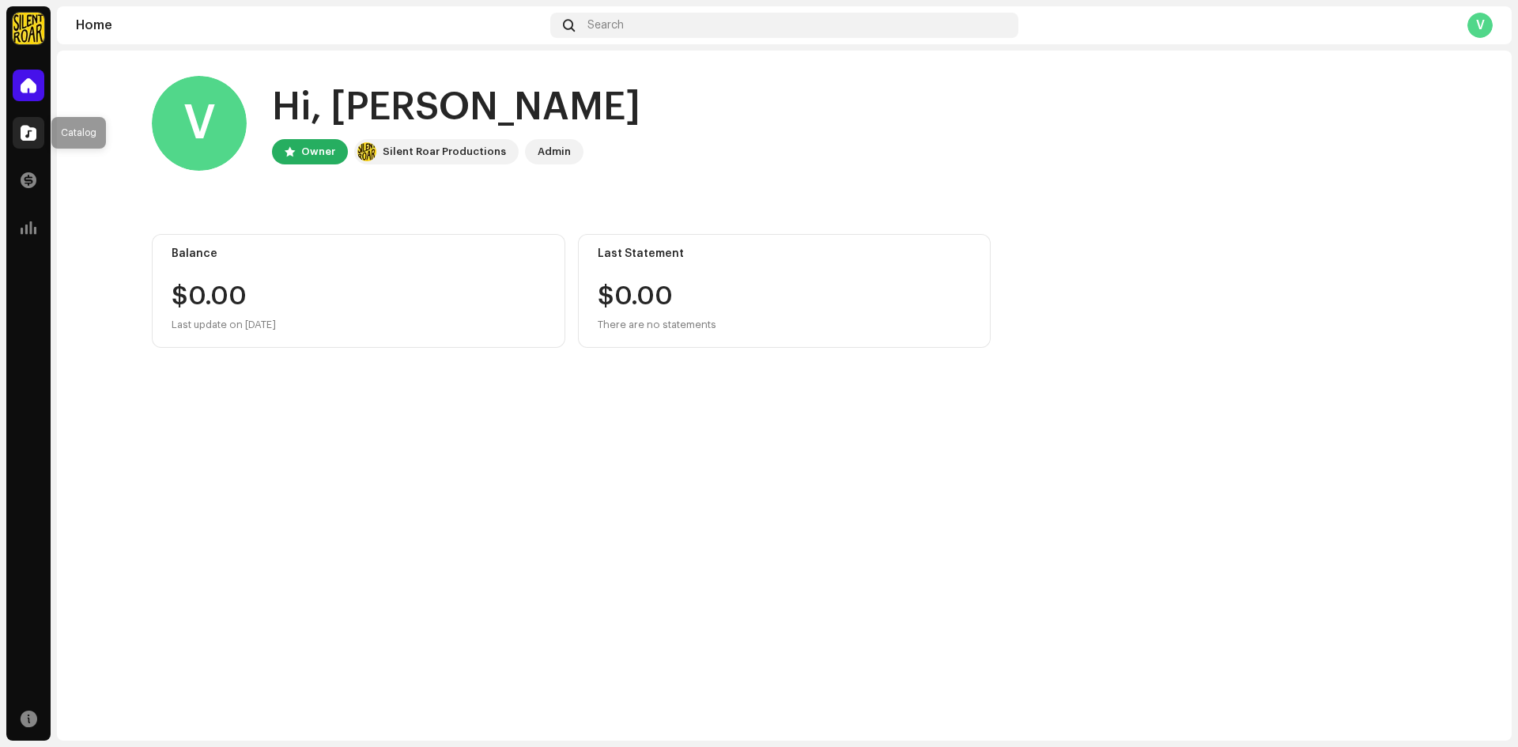
click at [29, 132] on span at bounding box center [29, 132] width 16 height 13
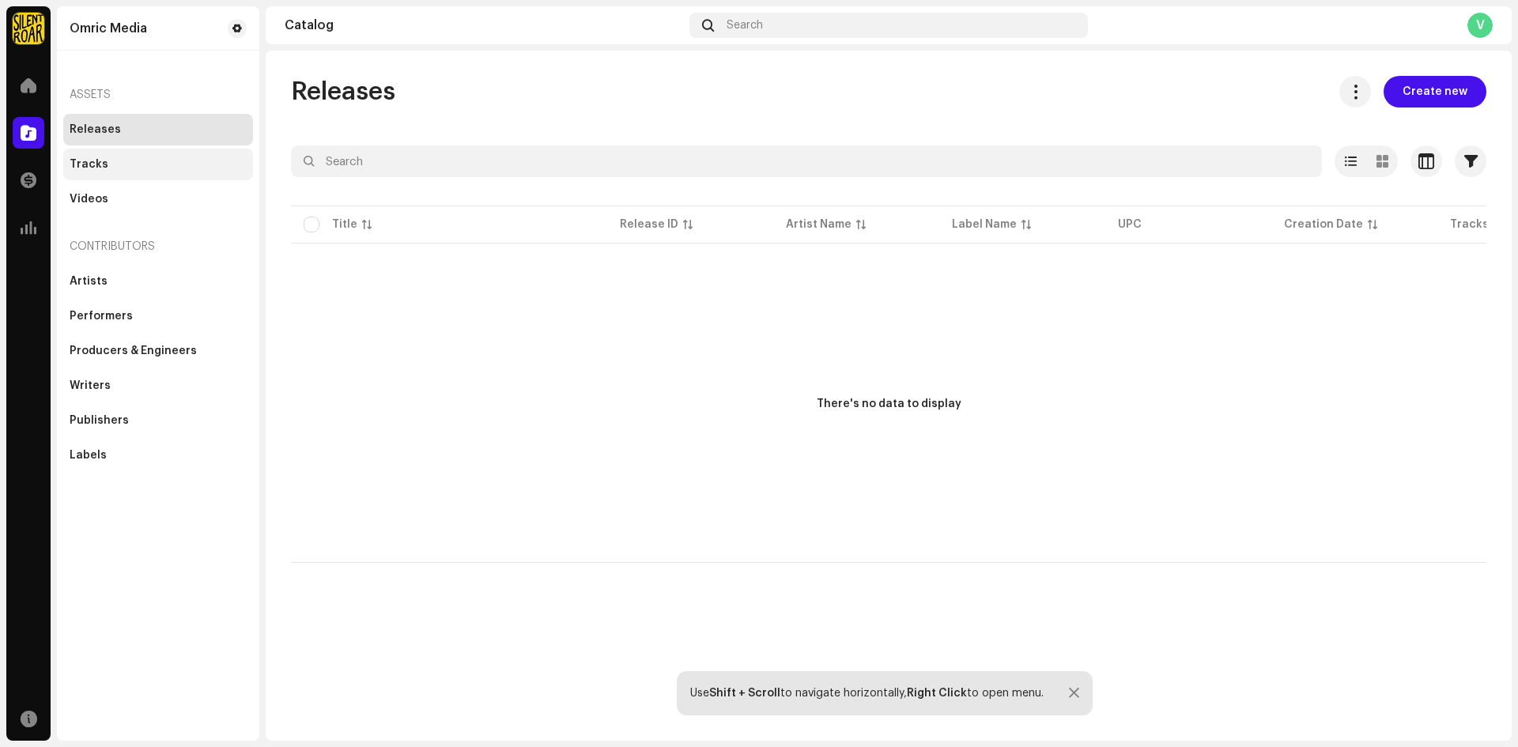
click at [108, 162] on div "Tracks" at bounding box center [158, 164] width 177 height 13
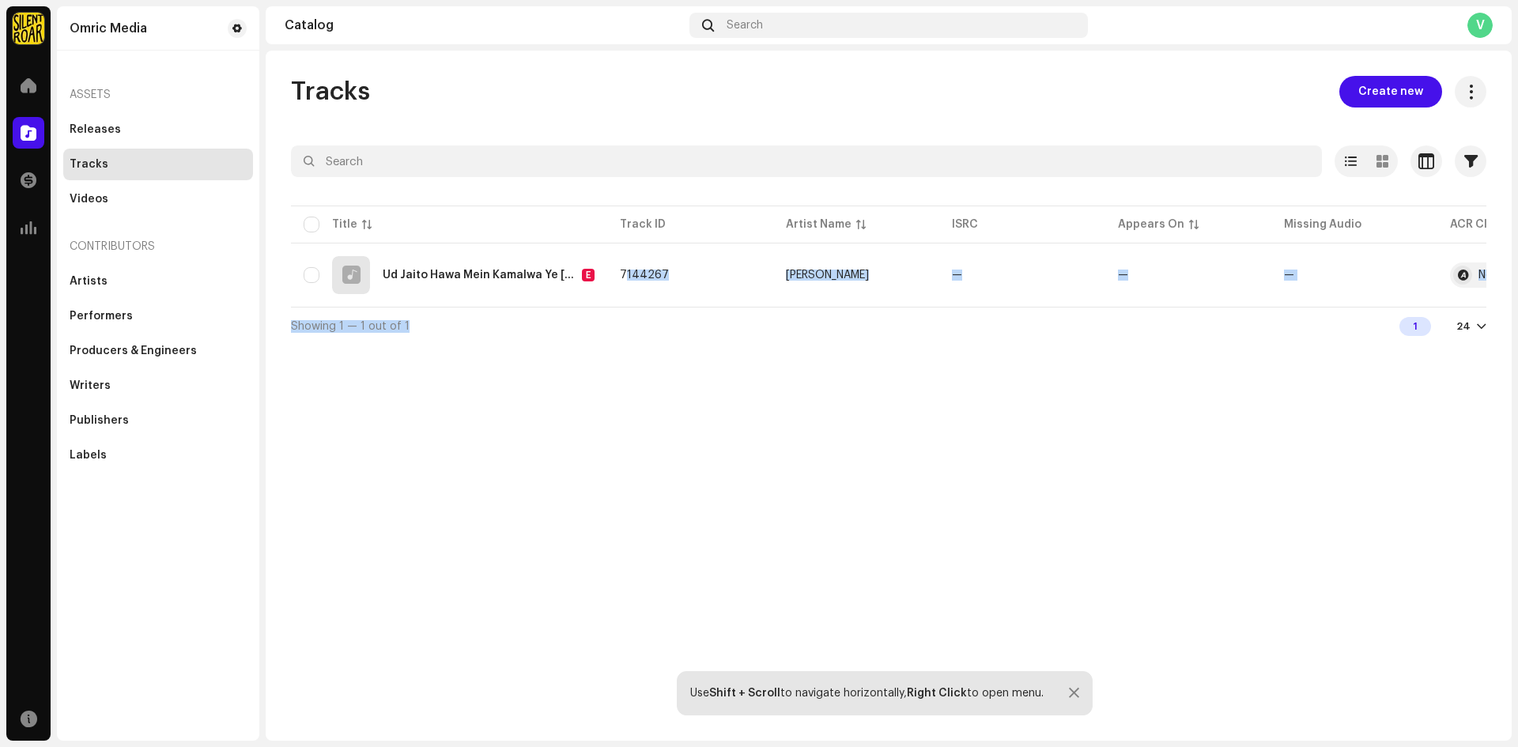
drag, startPoint x: 619, startPoint y: 306, endPoint x: 779, endPoint y: 315, distance: 160.7
click at [779, 315] on div "Selected 0 Options Filters Distribution status In progress Not started Creation…" at bounding box center [888, 244] width 1195 height 199
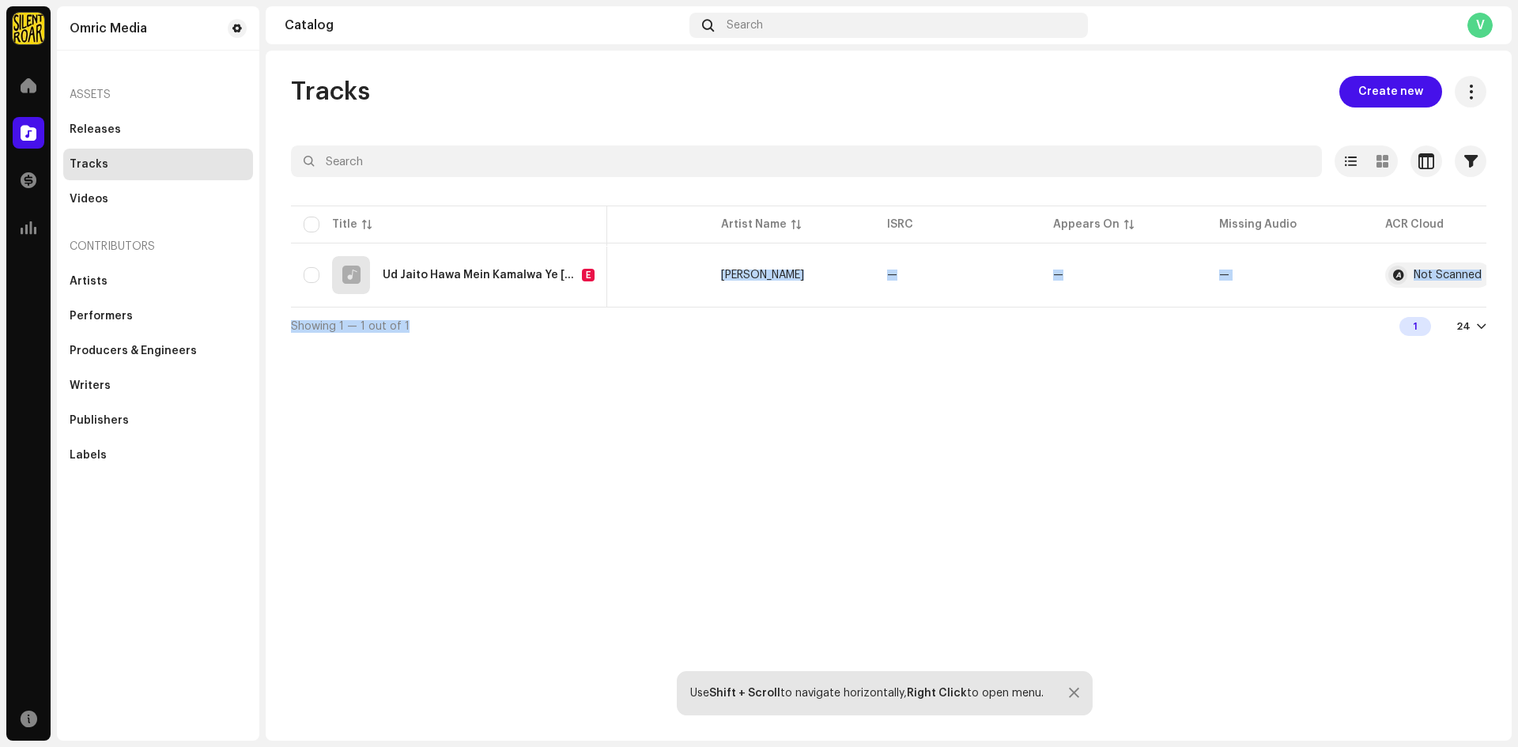
scroll to position [0, 117]
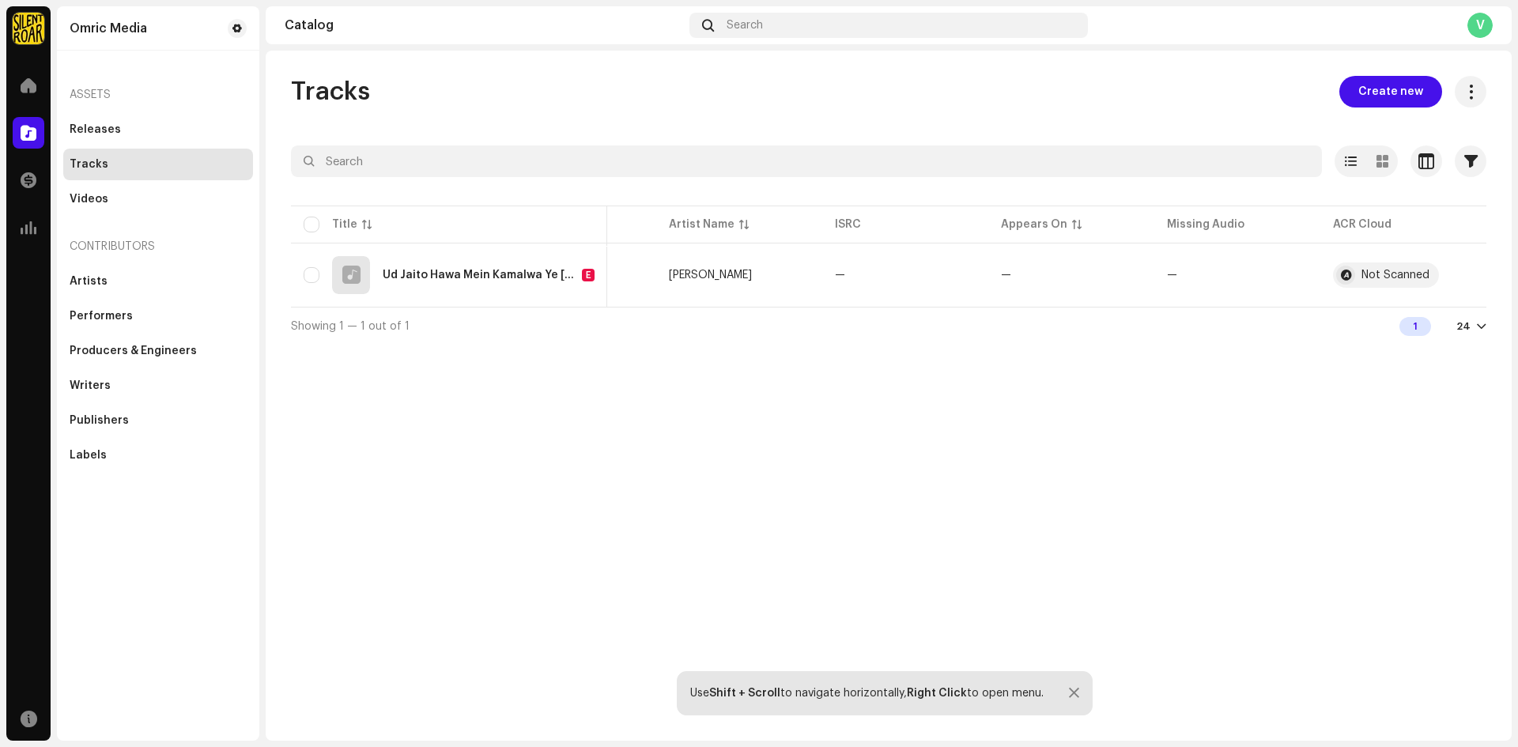
click at [1050, 413] on div "Tracks Create new Selected 0 Options Filters Distribution status In progress No…" at bounding box center [889, 396] width 1246 height 690
click at [113, 318] on div "Performers" at bounding box center [101, 316] width 63 height 13
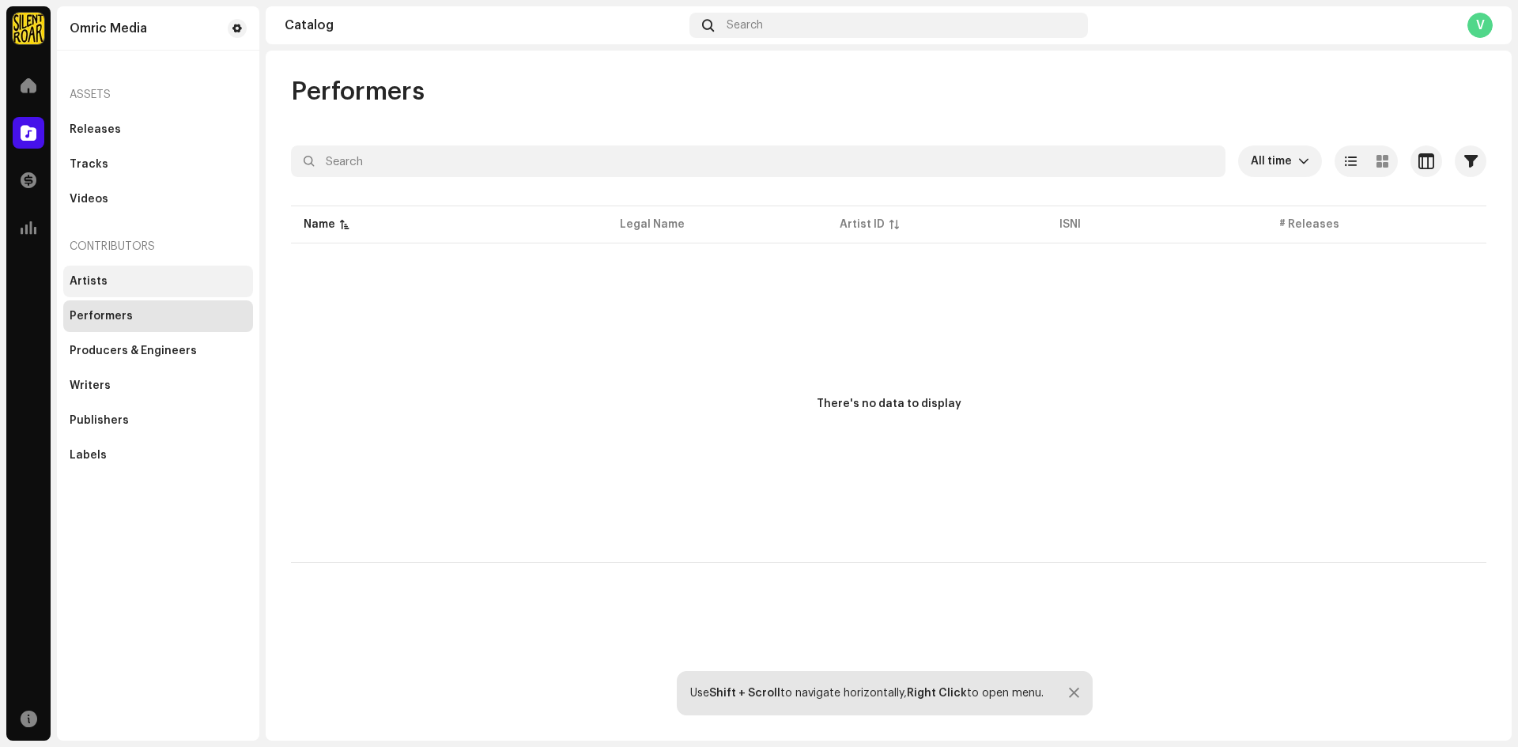
click at [100, 279] on div "Artists" at bounding box center [89, 281] width 38 height 13
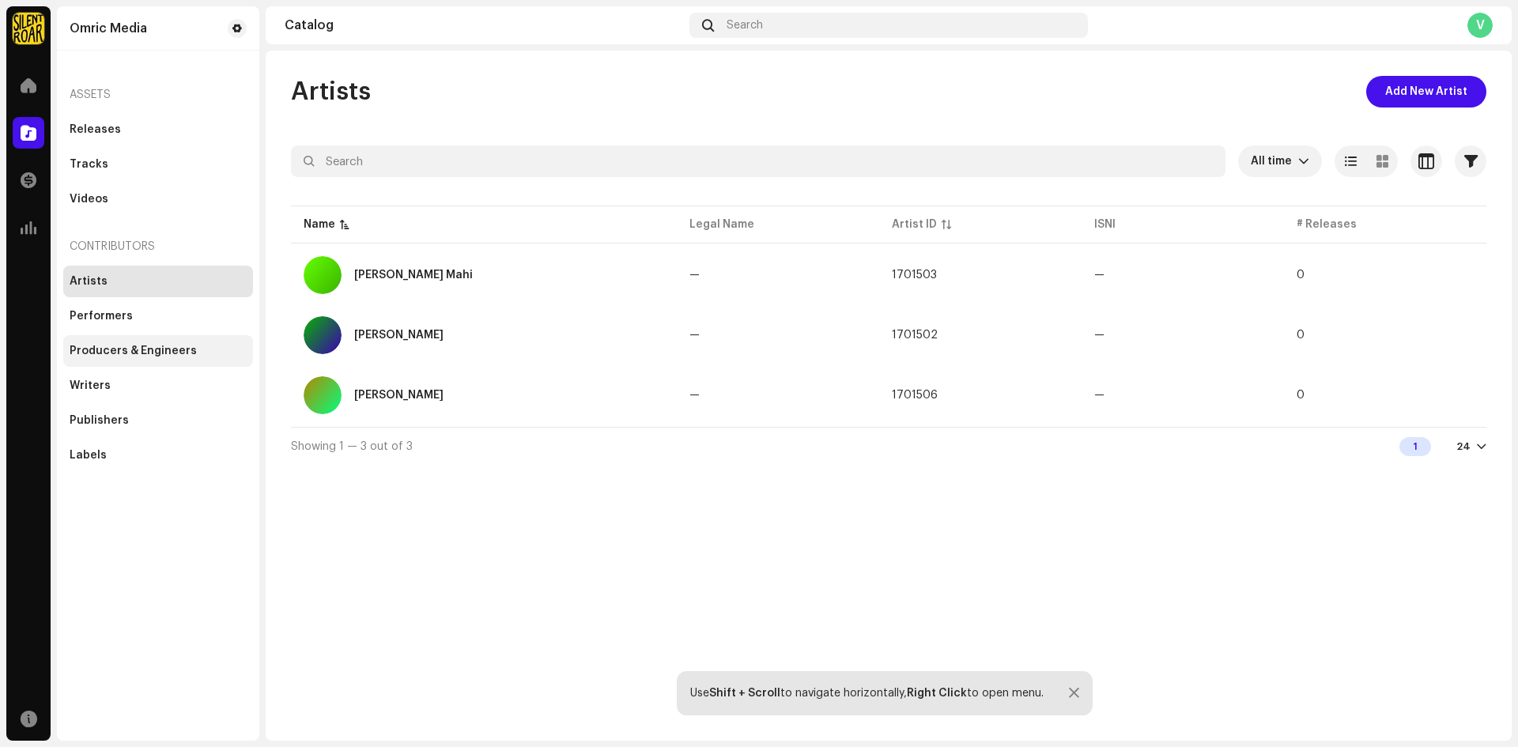
click at [118, 349] on div "Producers & Engineers" at bounding box center [133, 351] width 127 height 13
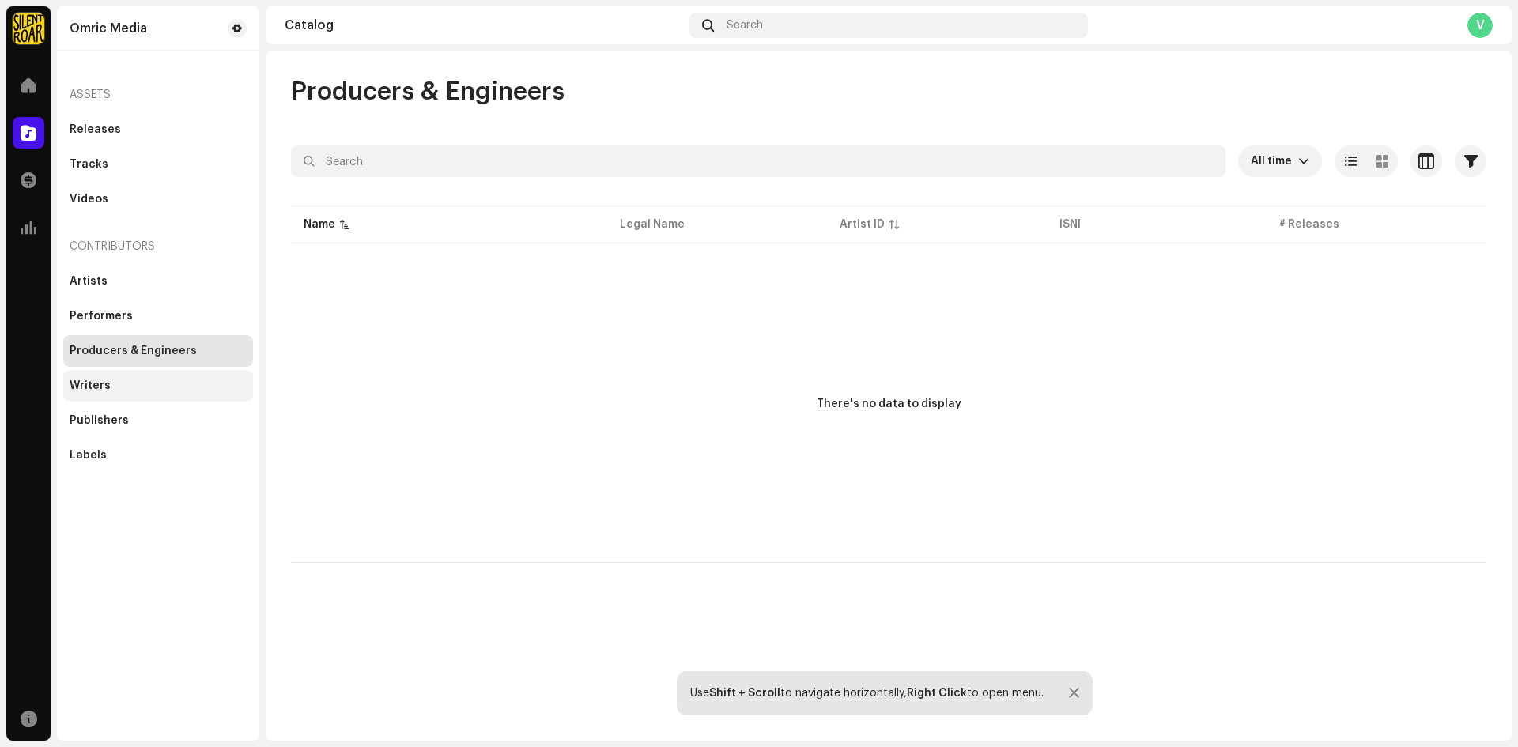
click at [95, 383] on div "Writers" at bounding box center [90, 385] width 41 height 13
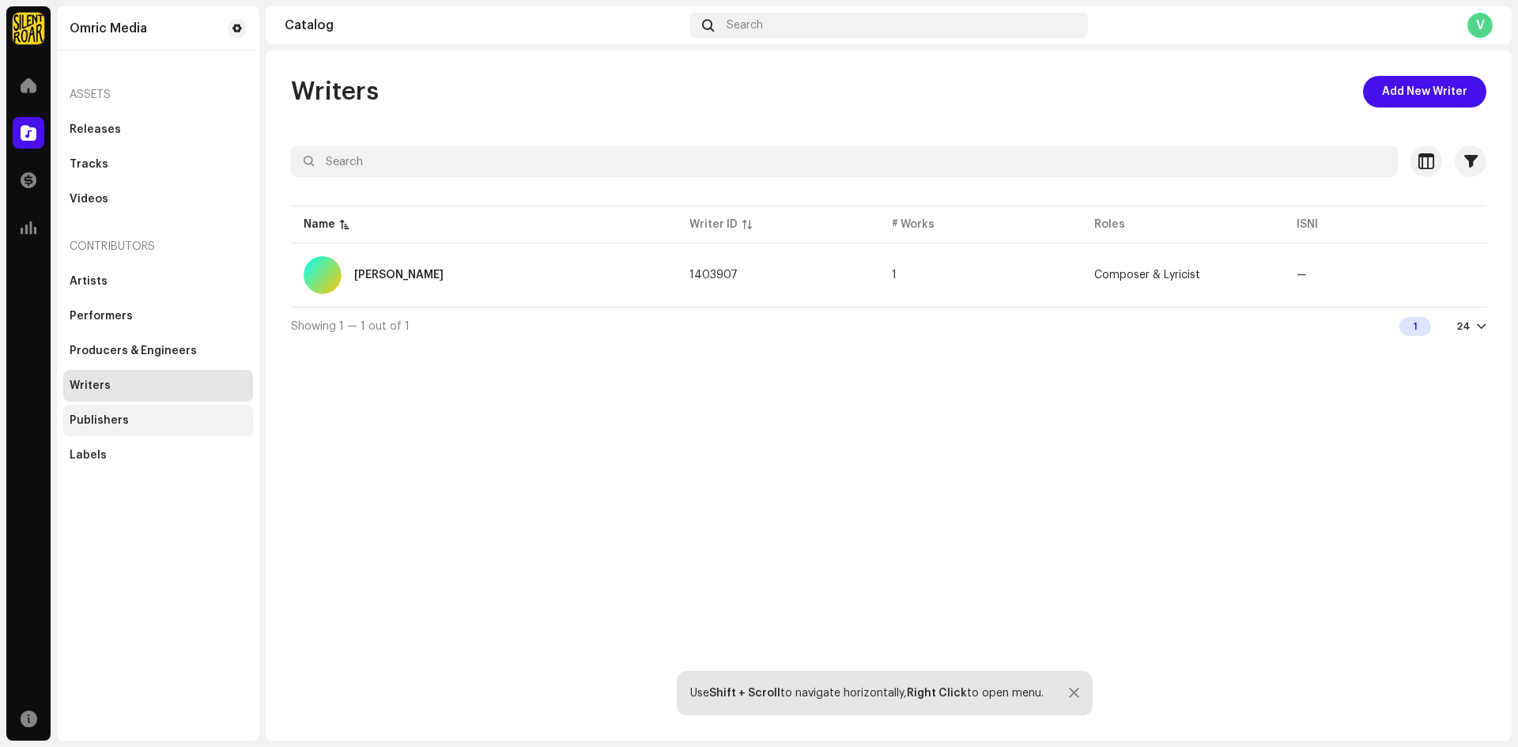
click at [123, 420] on div "Publishers" at bounding box center [99, 420] width 59 height 13
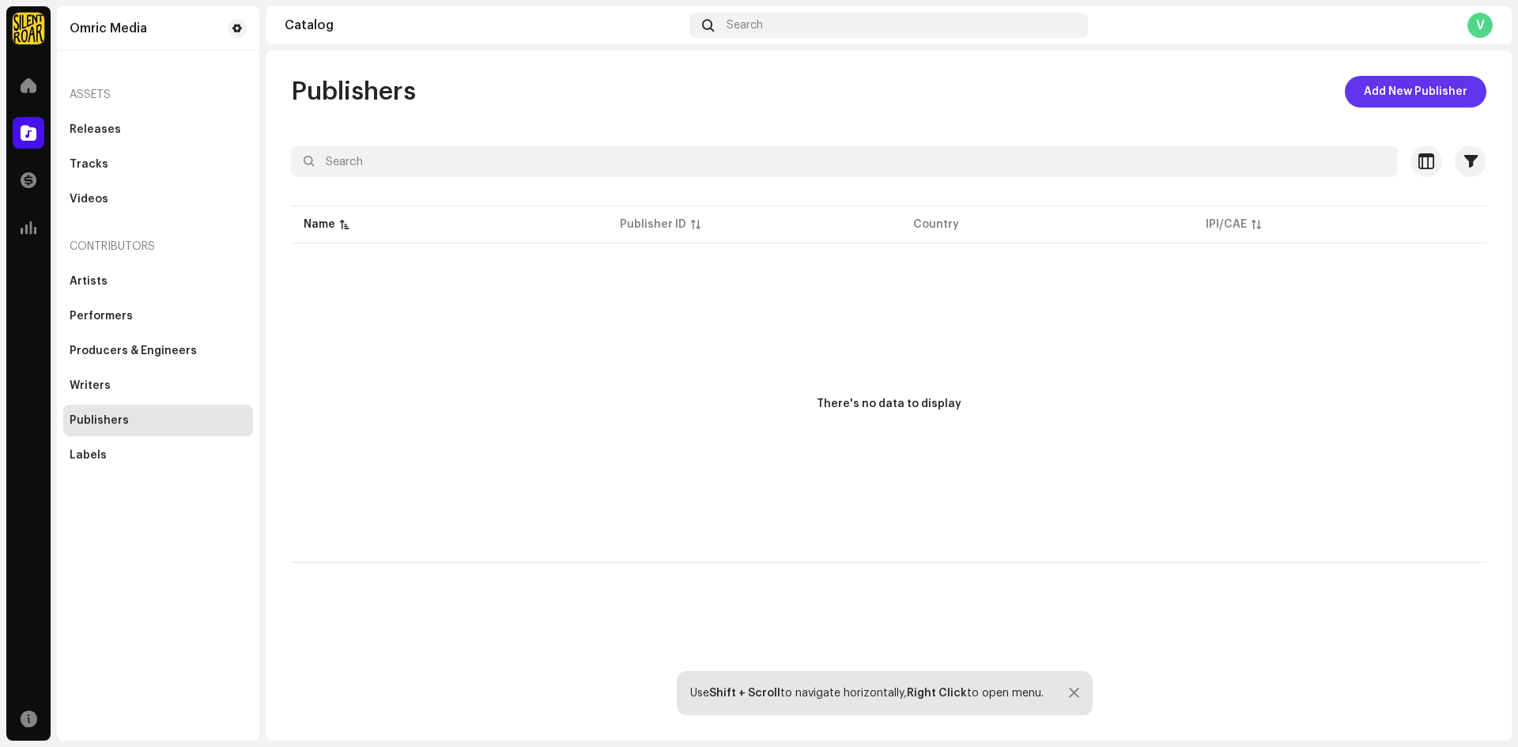
click at [1405, 92] on span "Add New Publisher" at bounding box center [1415, 92] width 104 height 32
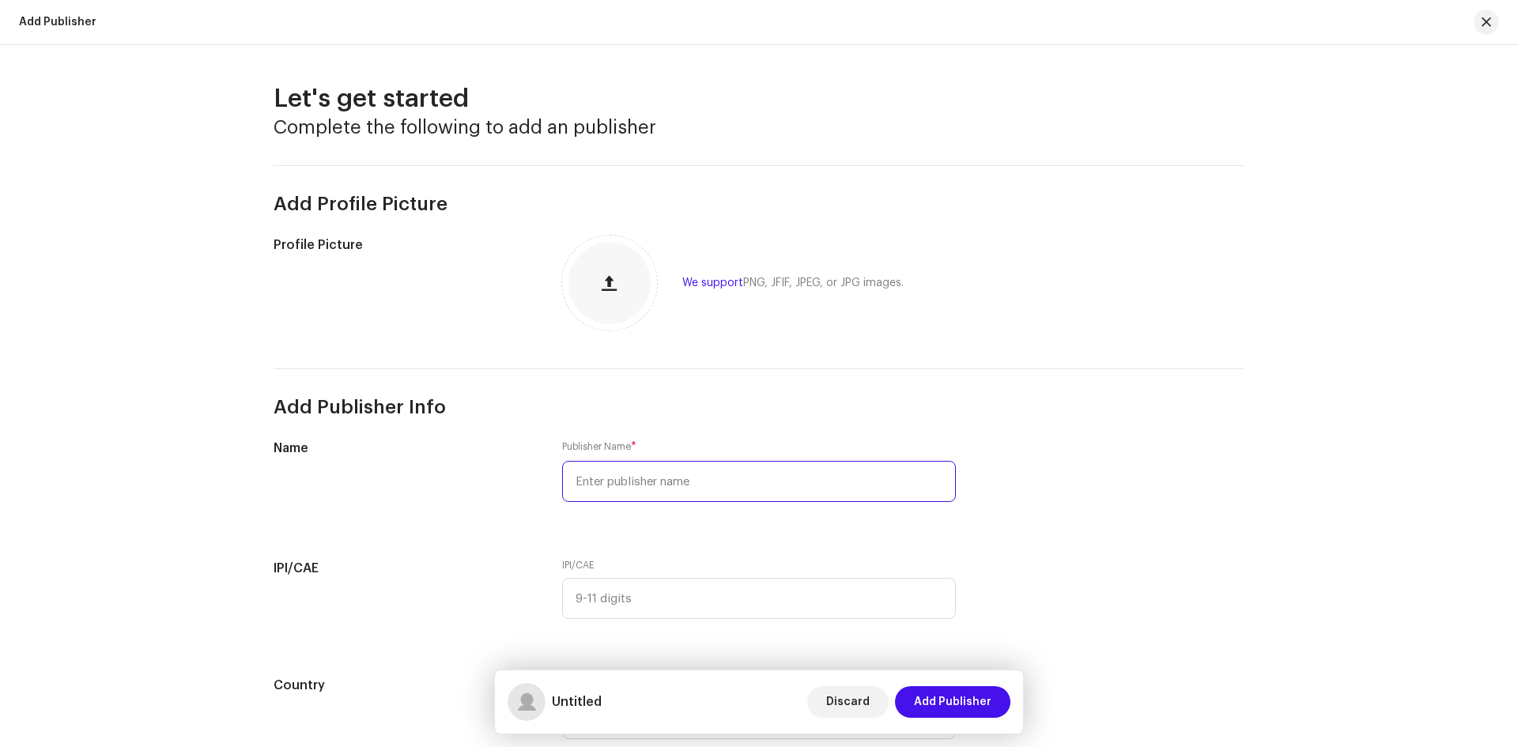
click at [636, 492] on input "text" at bounding box center [759, 481] width 394 height 41
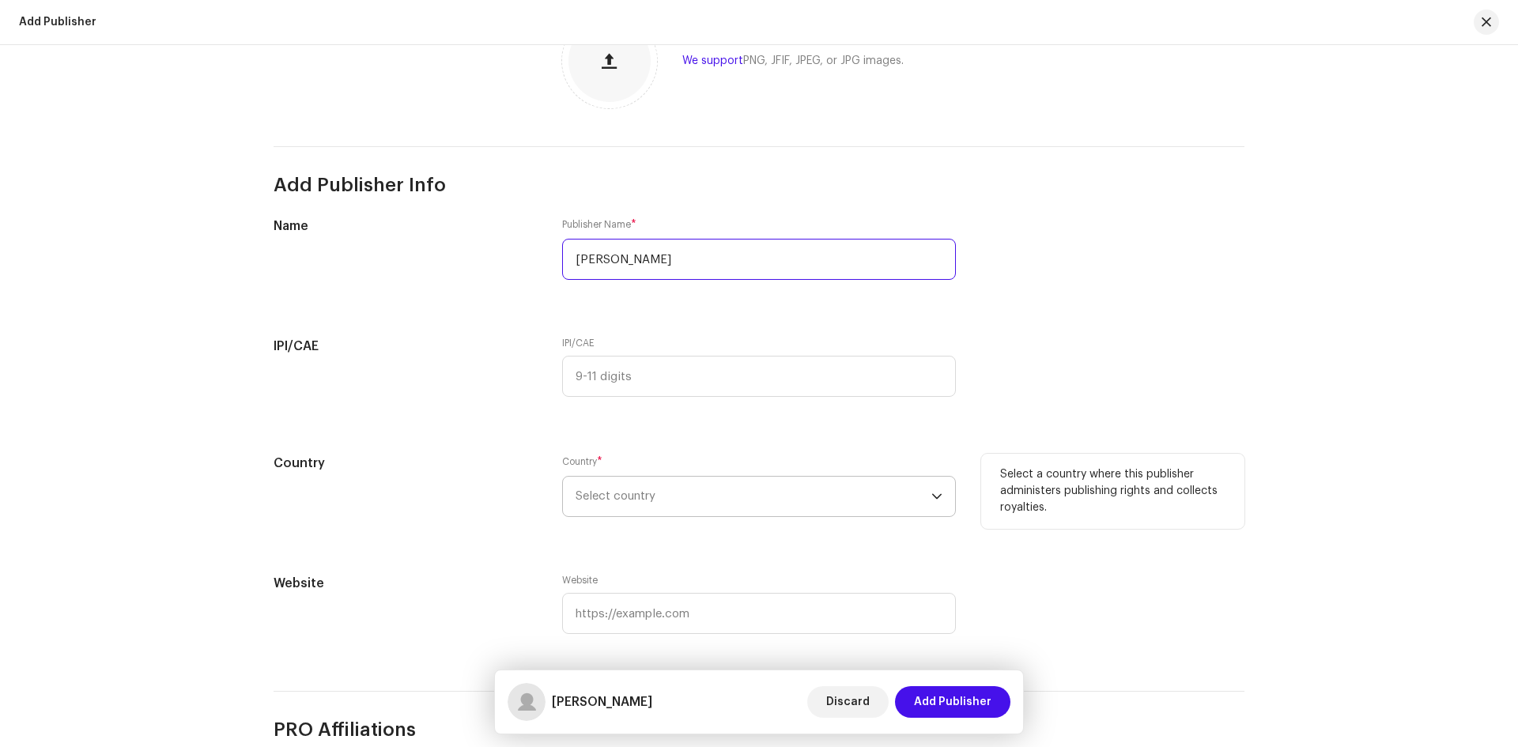
scroll to position [237, 0]
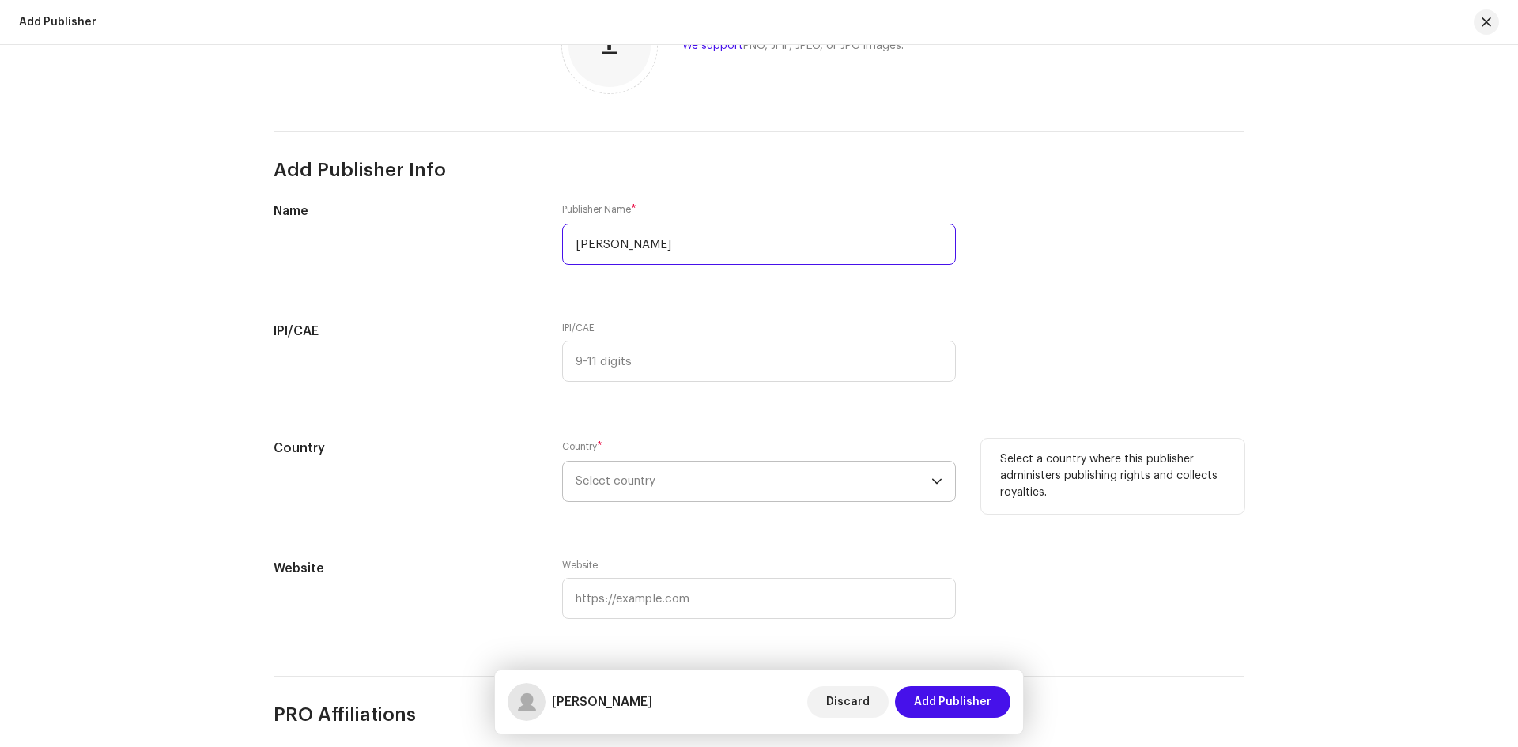
type input "Vikash Yadav"
click at [651, 479] on span "Select country" at bounding box center [615, 481] width 80 height 12
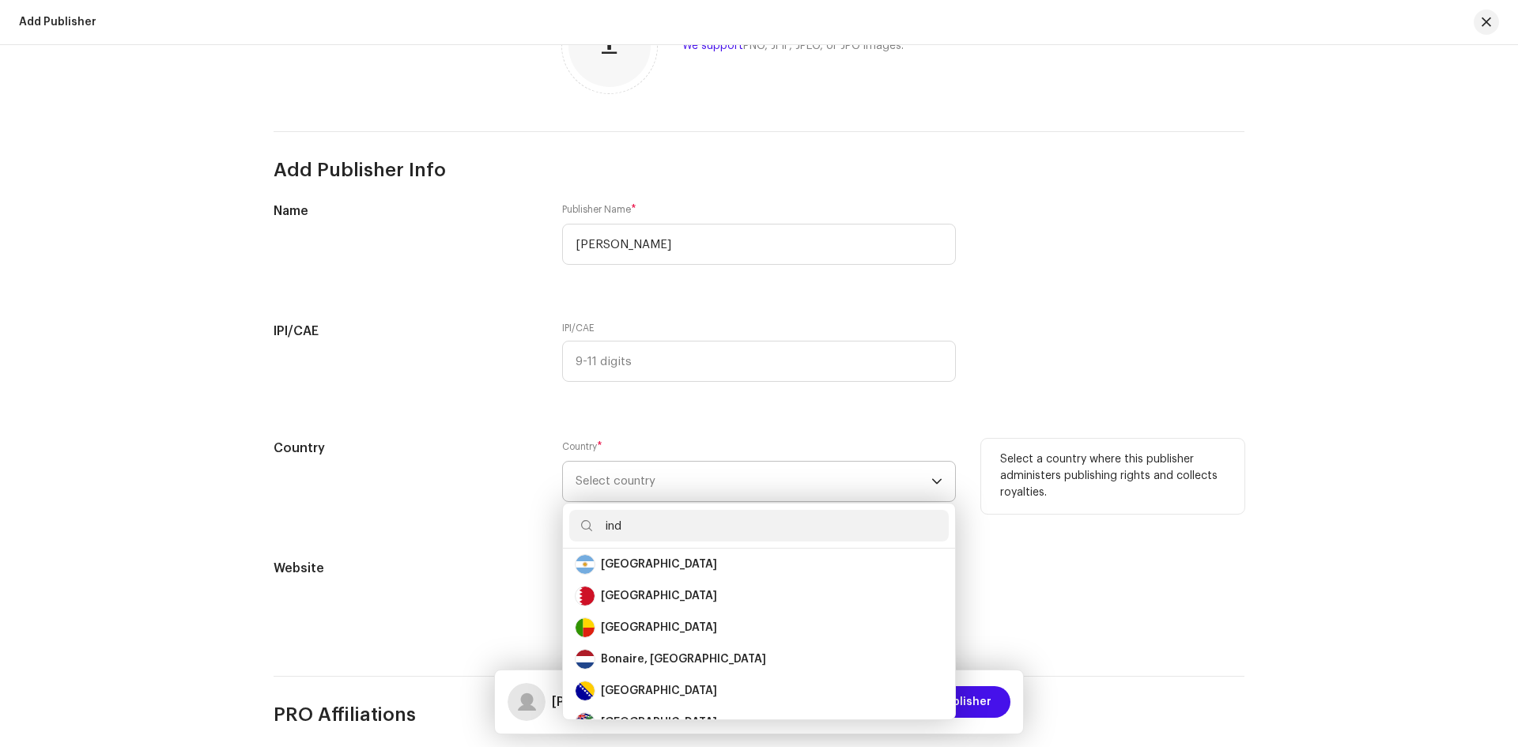
scroll to position [0, 0]
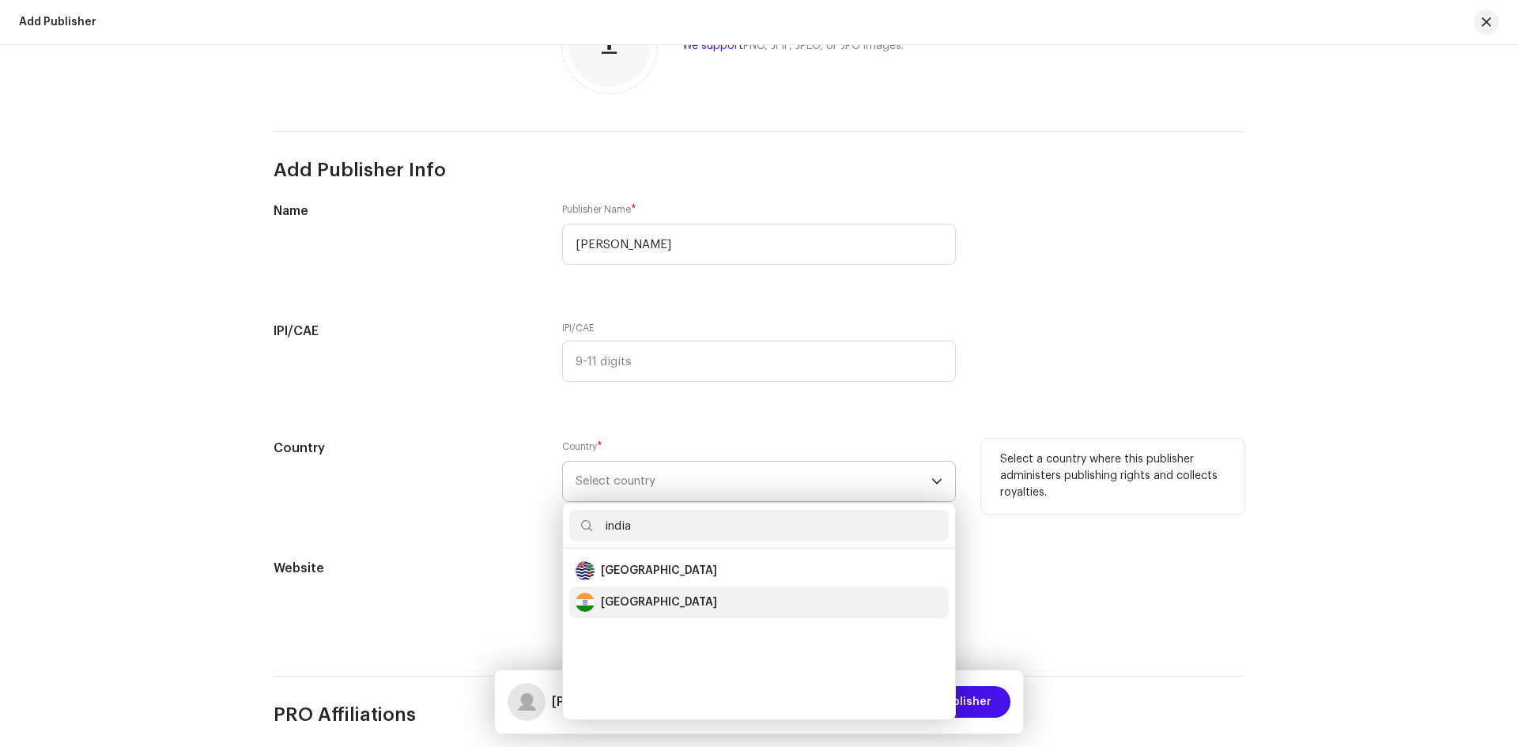
type input "india"
click at [628, 605] on div "India" at bounding box center [758, 602] width 367 height 19
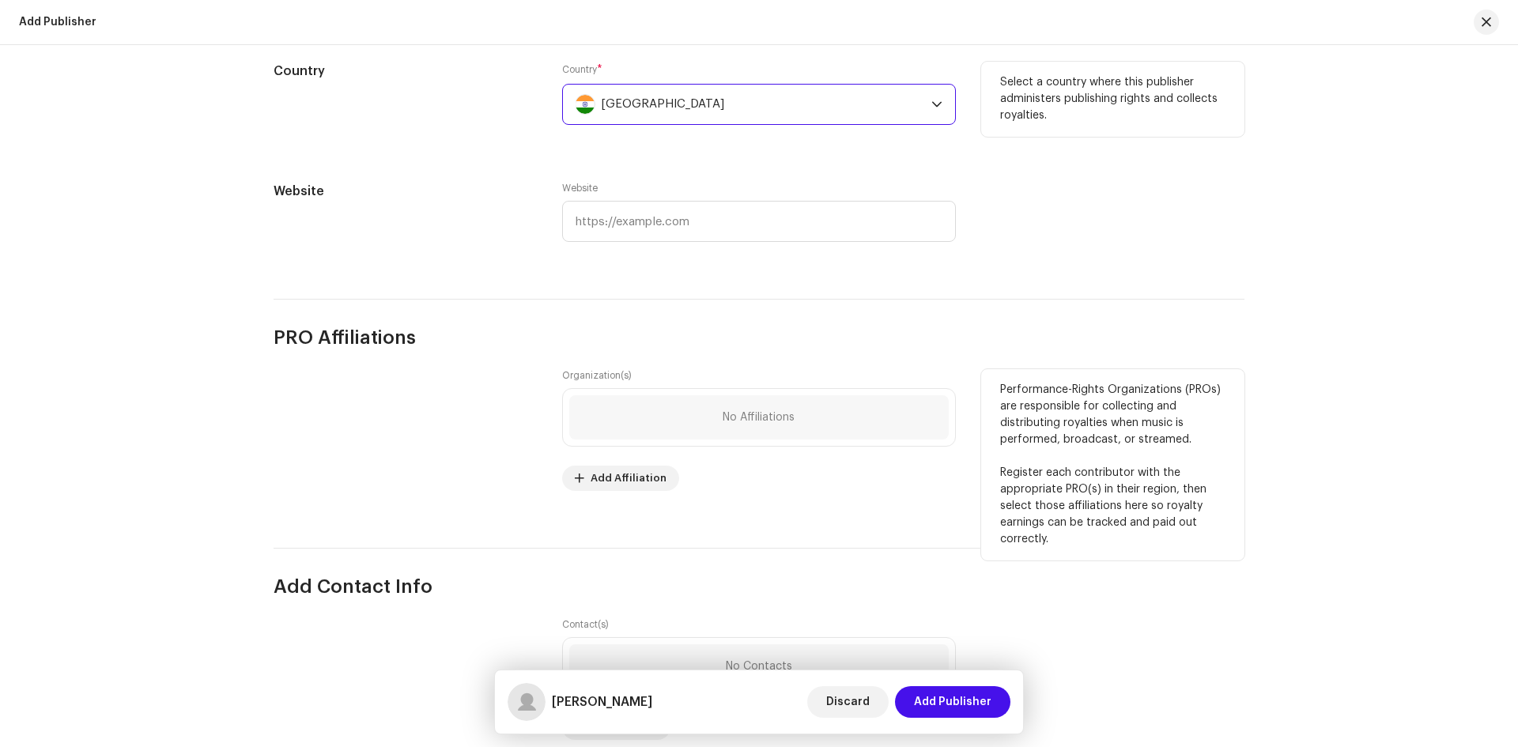
scroll to position [474, 0]
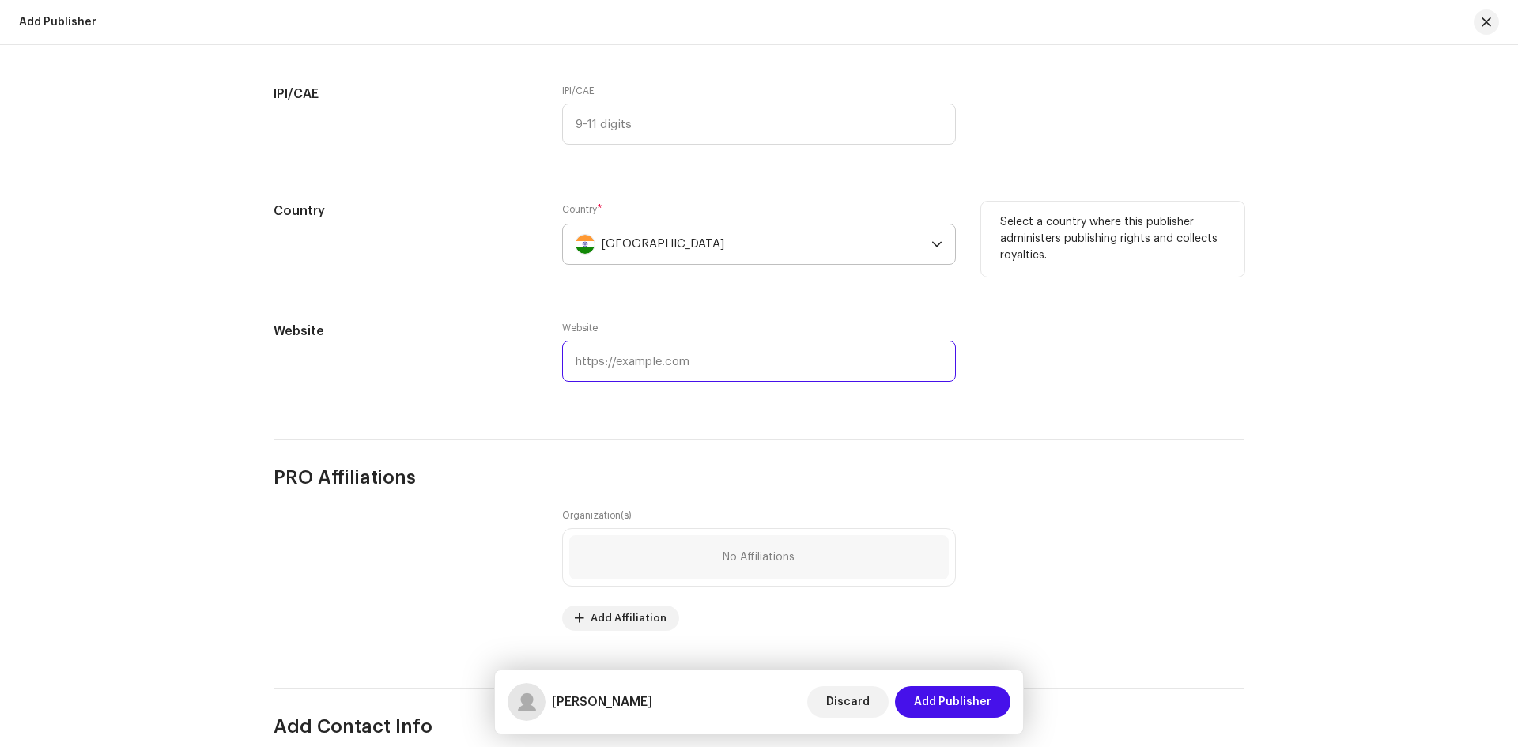
click at [635, 357] on input "text" at bounding box center [759, 361] width 394 height 41
paste input "https://omricmedia.com/"
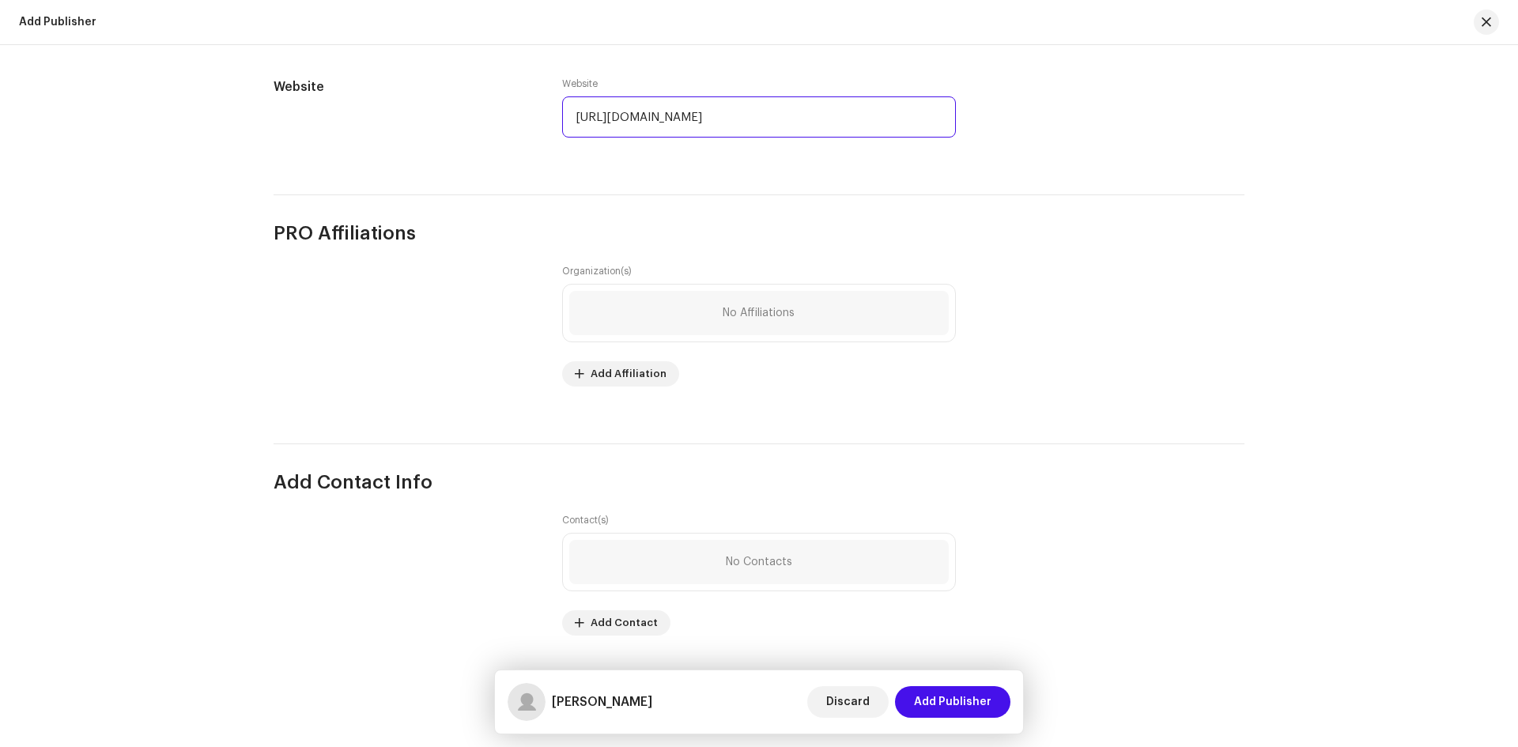
scroll to position [721, 0]
type input "https://omricmedia.com/"
click at [954, 703] on span "Add Publisher" at bounding box center [952, 702] width 77 height 32
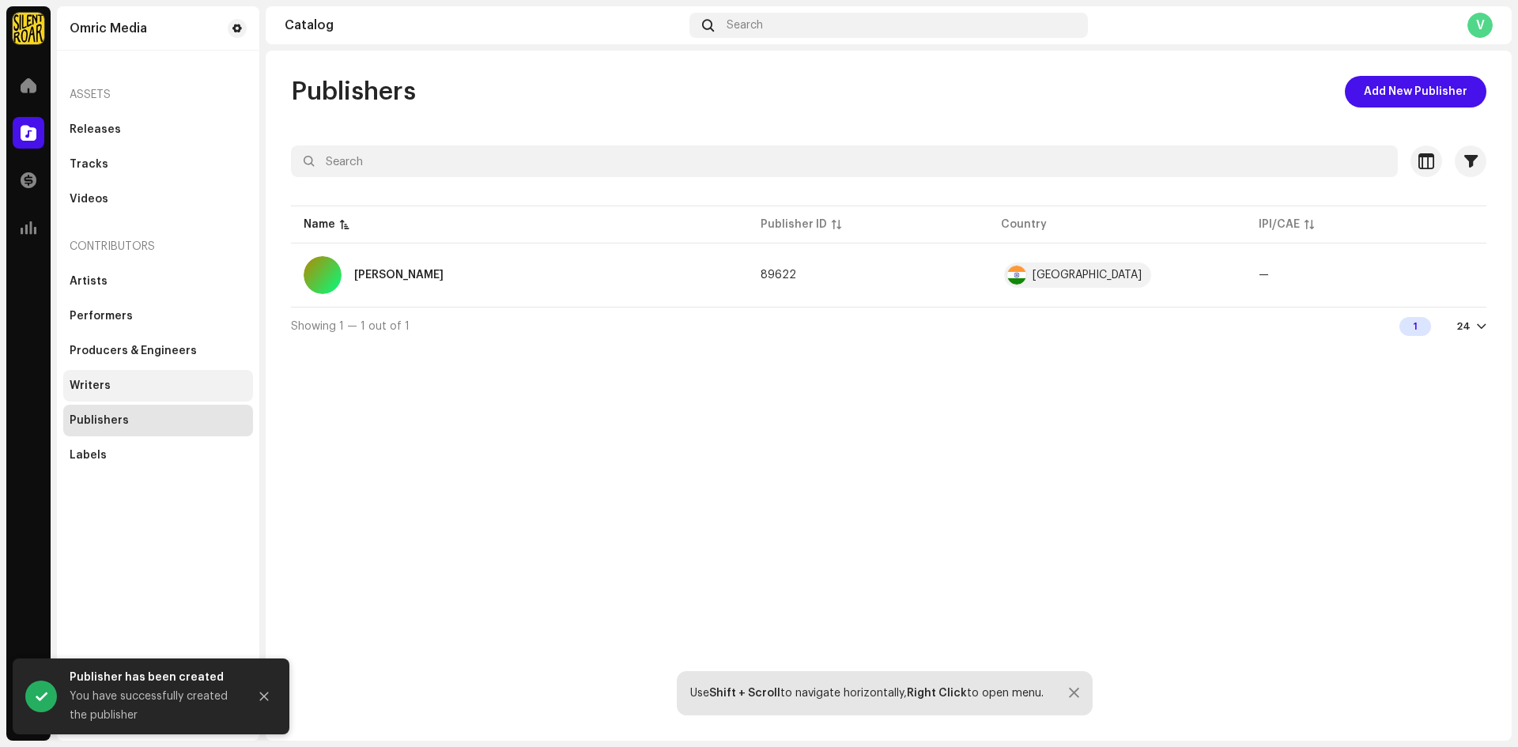
click at [130, 380] on div "Writers" at bounding box center [158, 385] width 177 height 13
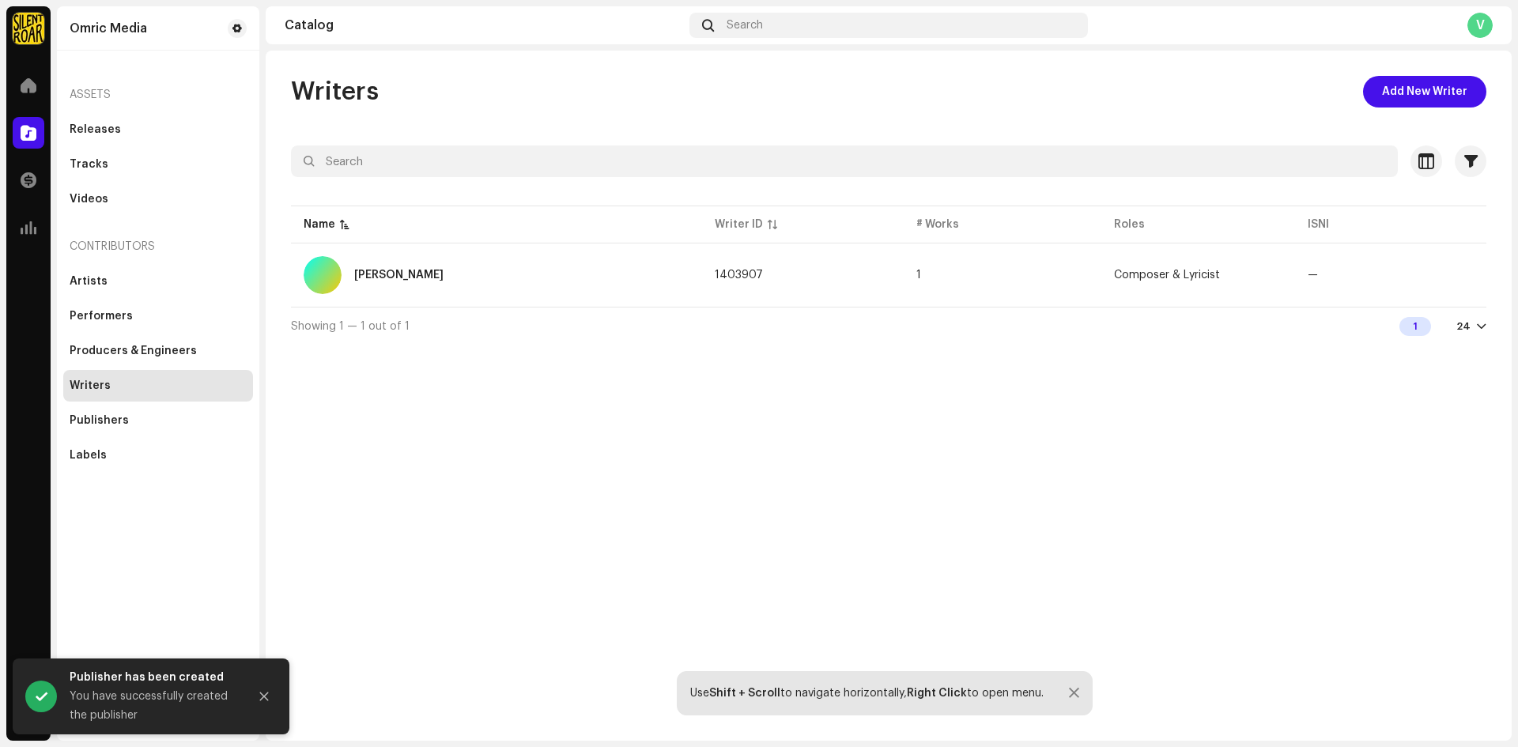
click at [119, 333] on div "Artists Performers Producers & Engineers Writers Publishers Labels" at bounding box center [158, 369] width 190 height 206
click at [130, 349] on div "Producers & Engineers" at bounding box center [133, 351] width 127 height 13
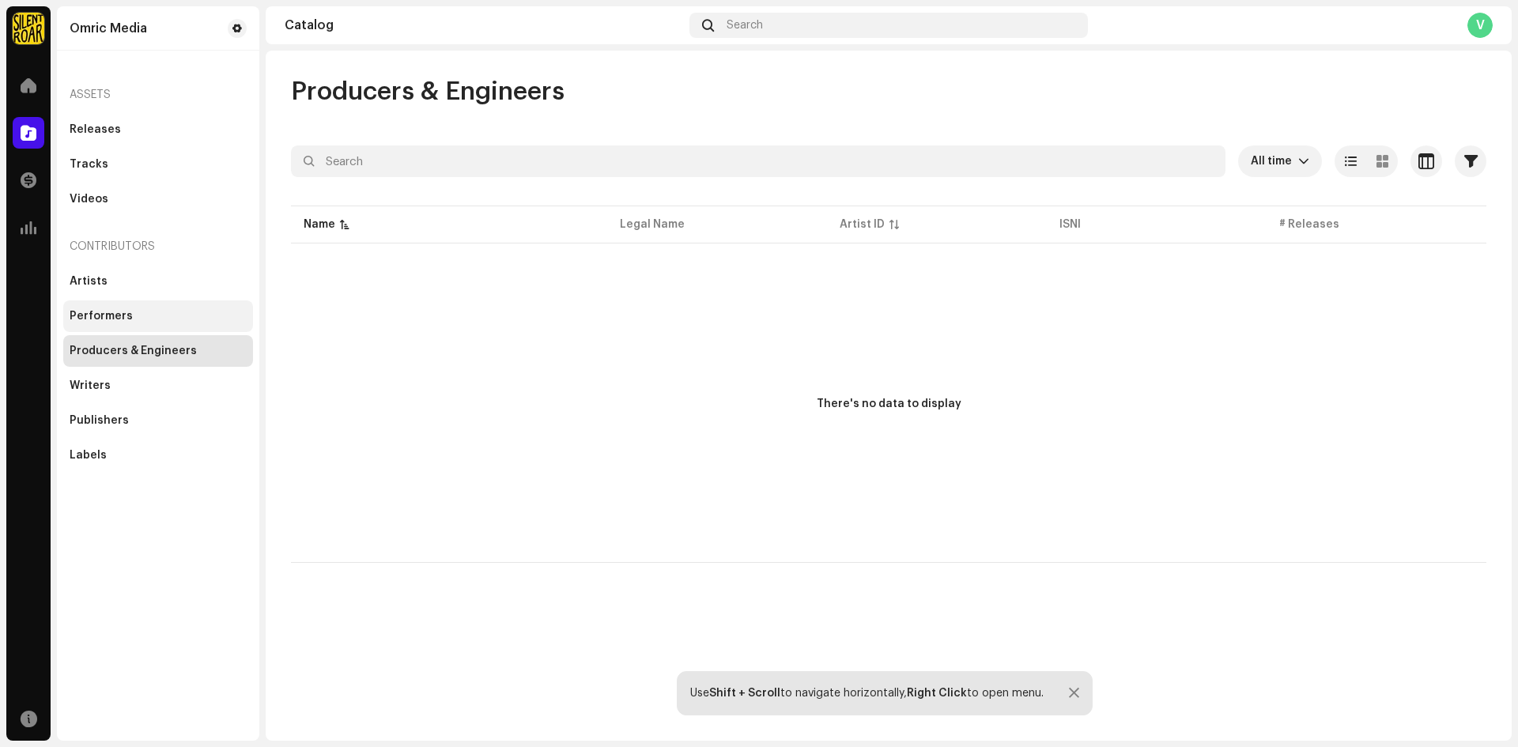
click at [124, 314] on div "Performers" at bounding box center [101, 316] width 63 height 13
click at [122, 348] on div "Producers & Engineers" at bounding box center [133, 351] width 127 height 13
click at [118, 312] on div "Performers" at bounding box center [101, 316] width 63 height 13
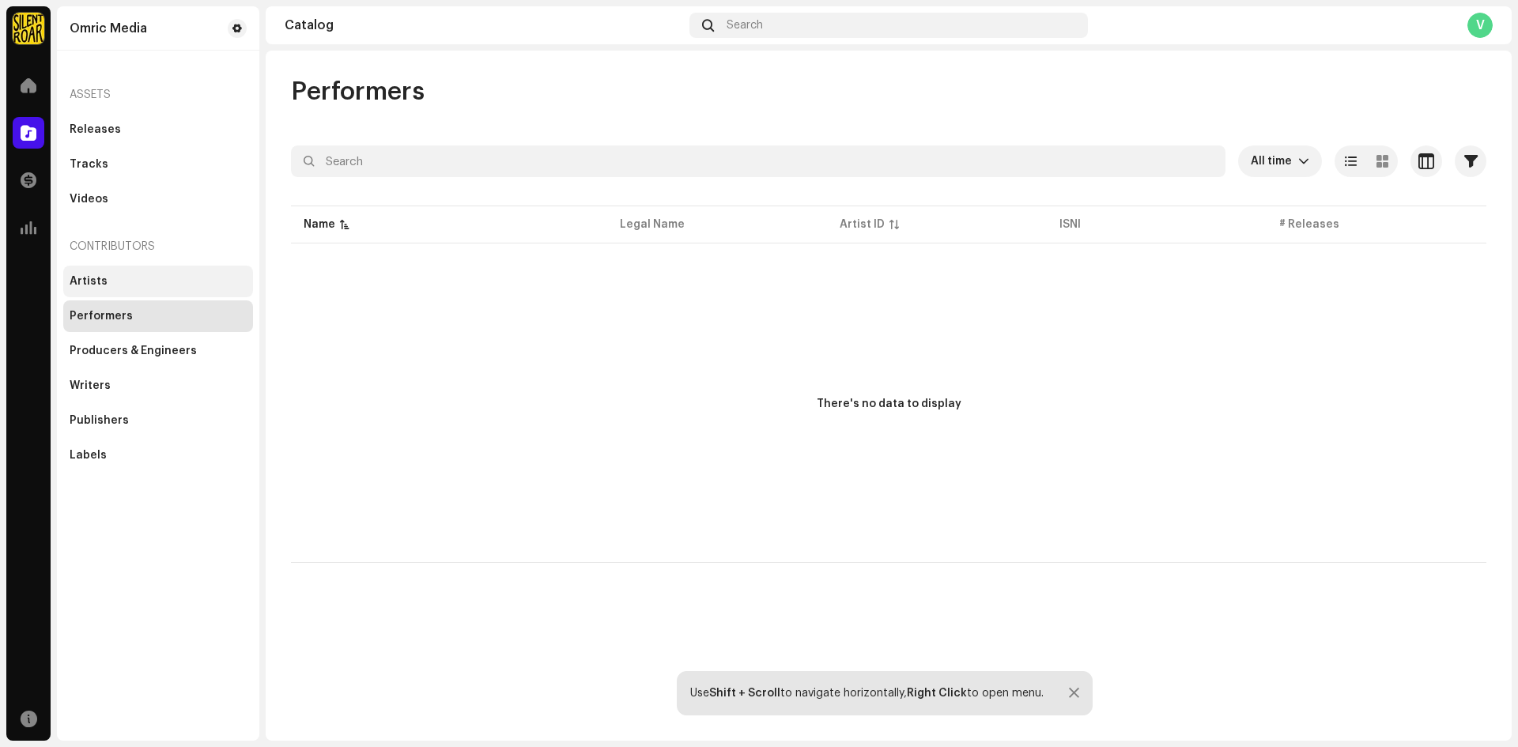
click at [95, 269] on div "Artists" at bounding box center [158, 282] width 190 height 32
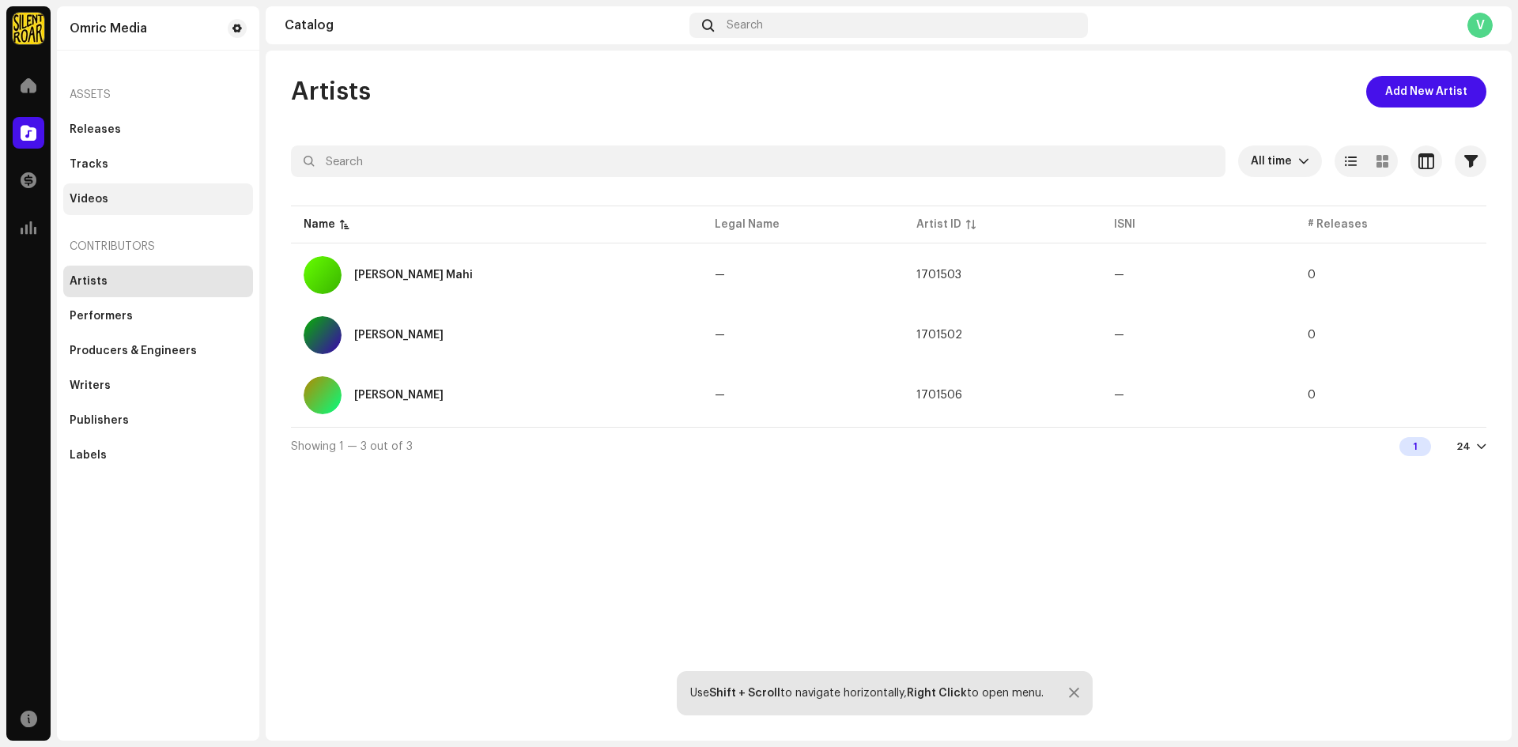
click at [105, 187] on div "Videos" at bounding box center [158, 199] width 190 height 32
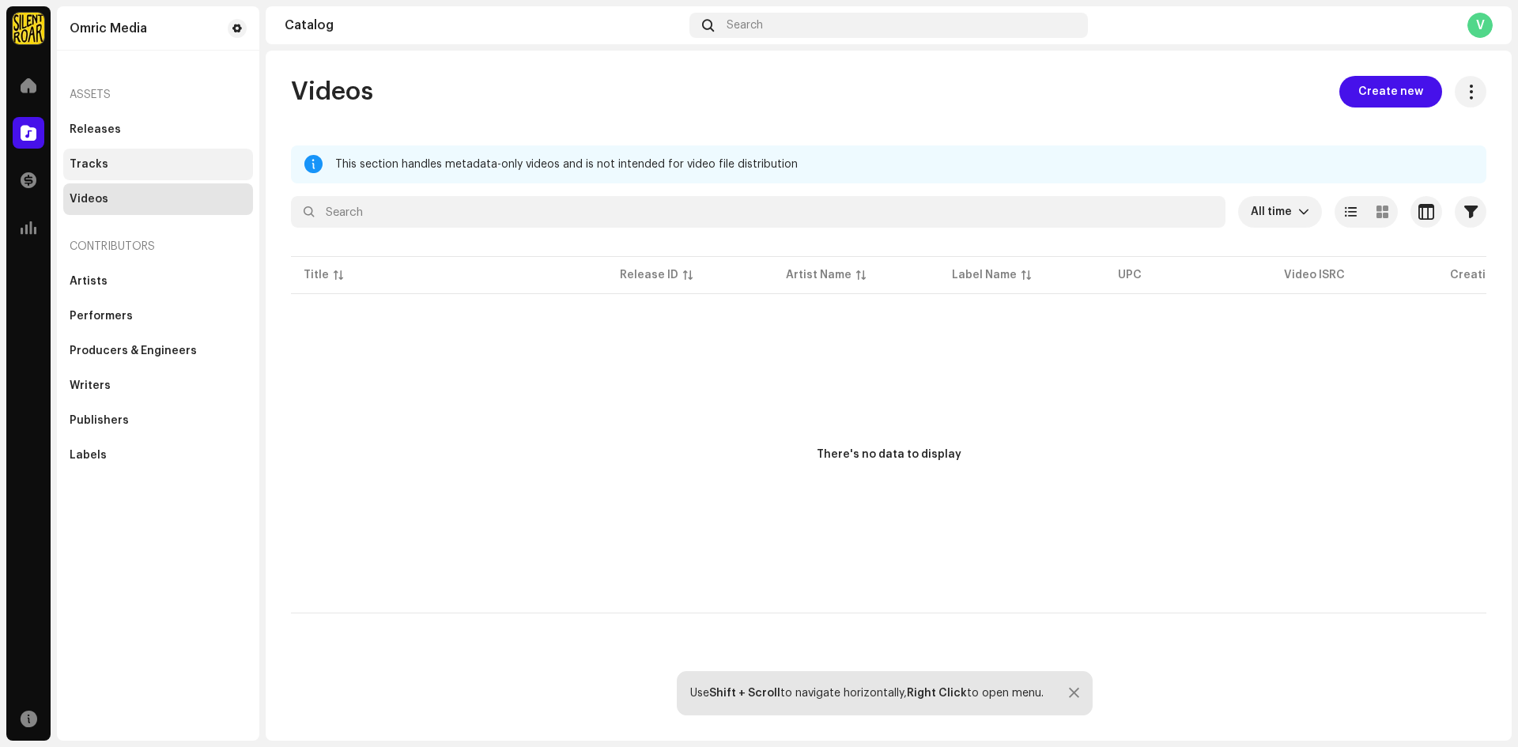
click at [118, 167] on div "Tracks" at bounding box center [158, 164] width 177 height 13
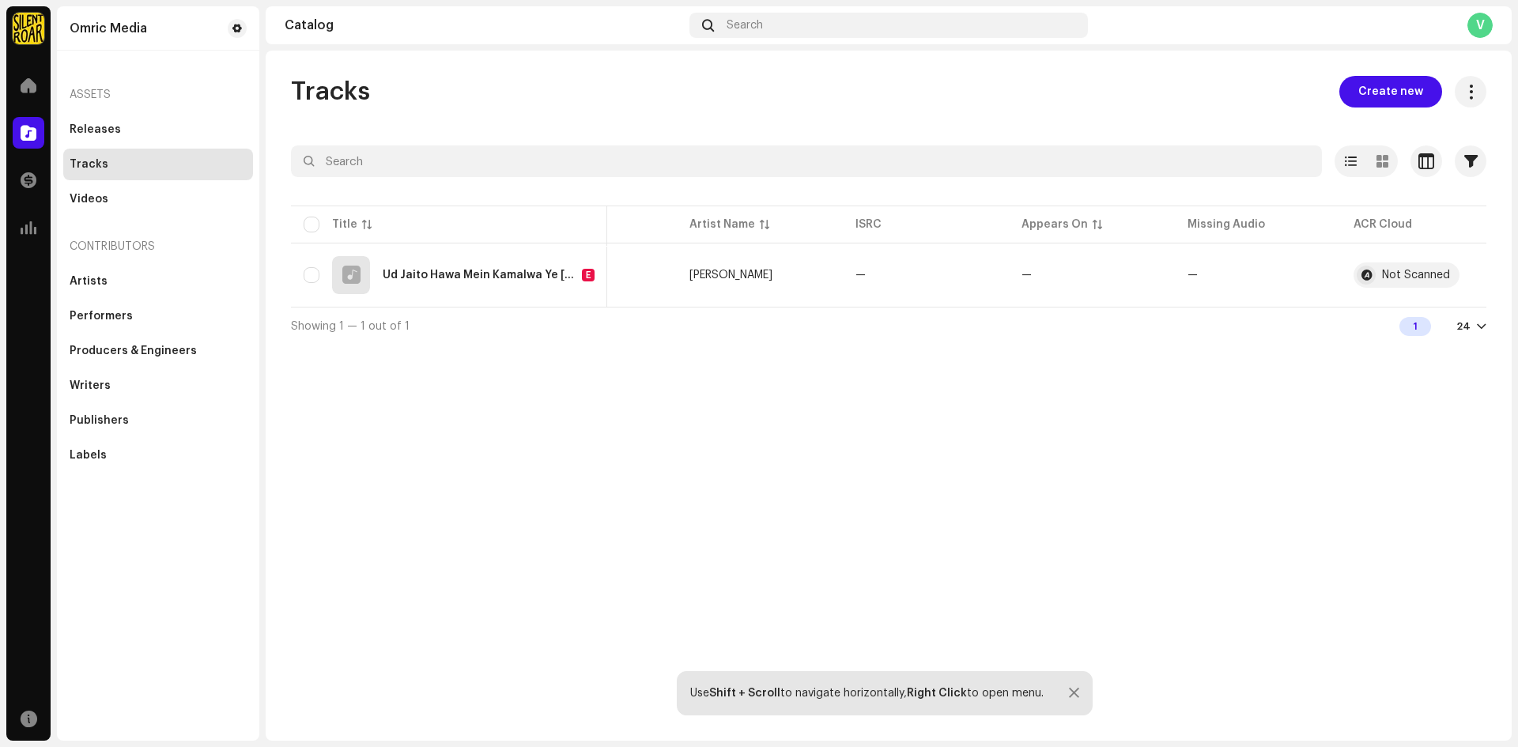
scroll to position [0, 117]
click at [1406, 270] on div "Not Scanned" at bounding box center [1395, 275] width 68 height 11
click at [1470, 280] on button "button" at bounding box center [1460, 274] width 25 height 25
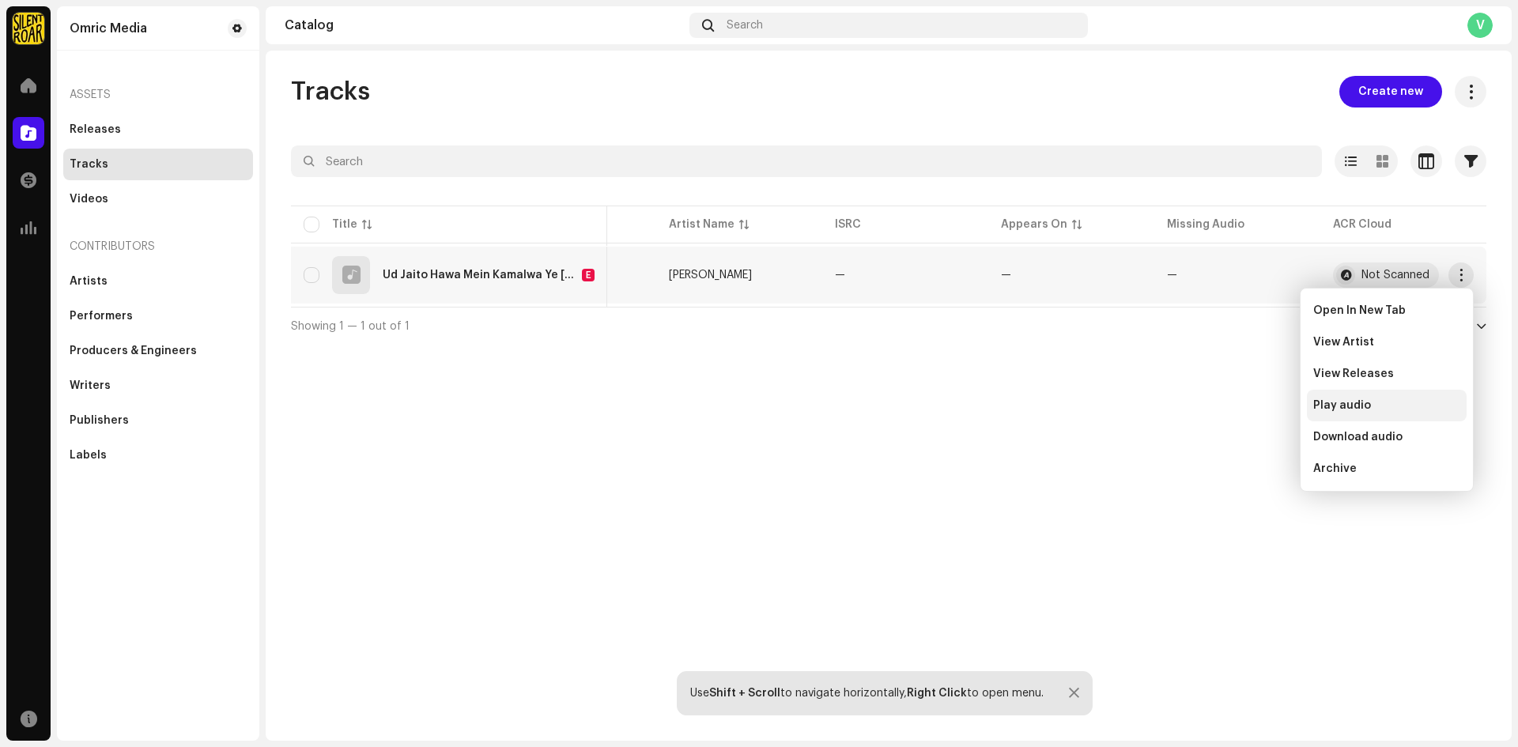
click at [1371, 409] on div "Play audio" at bounding box center [1386, 405] width 147 height 13
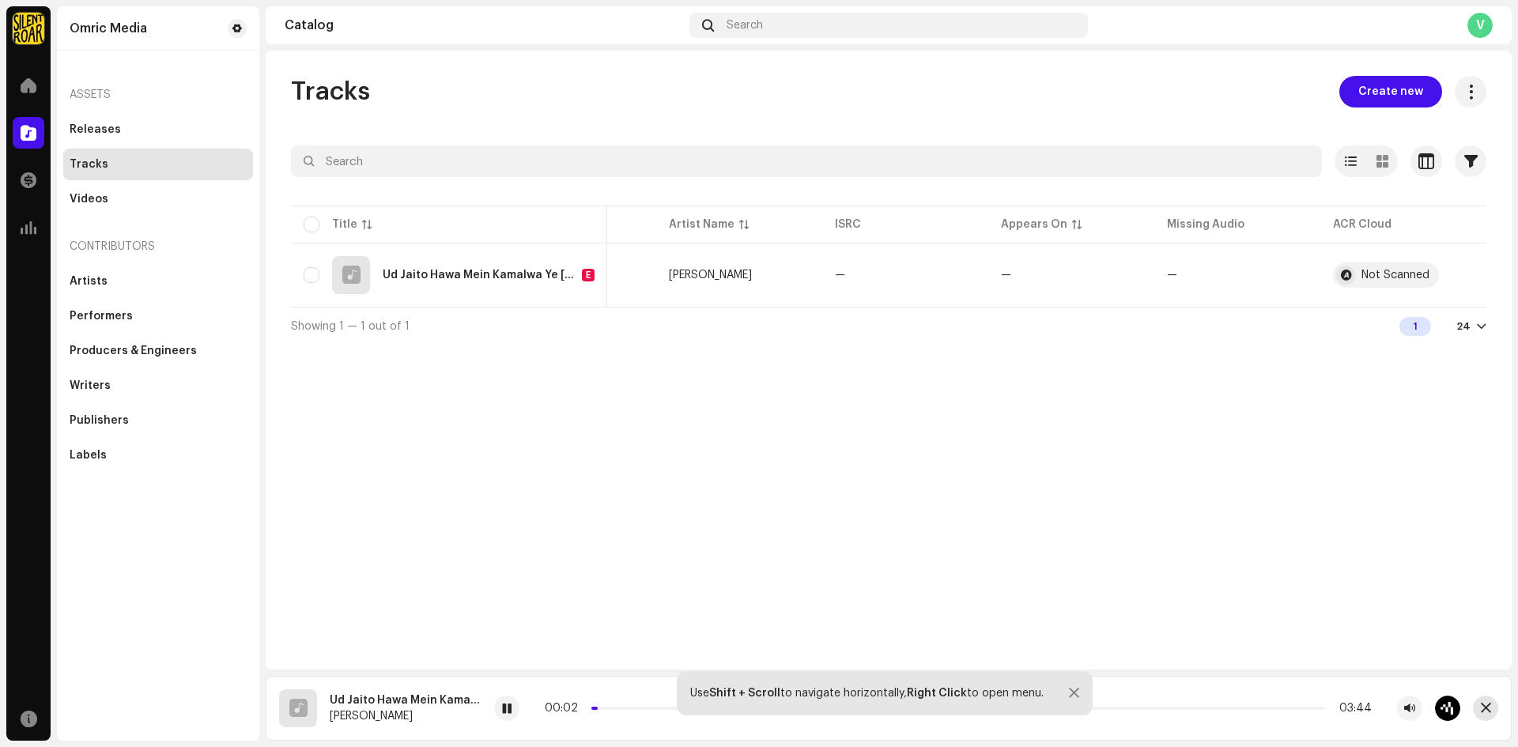
click at [1487, 711] on span "button" at bounding box center [1485, 708] width 10 height 13
click at [1461, 285] on button "button" at bounding box center [1460, 274] width 25 height 25
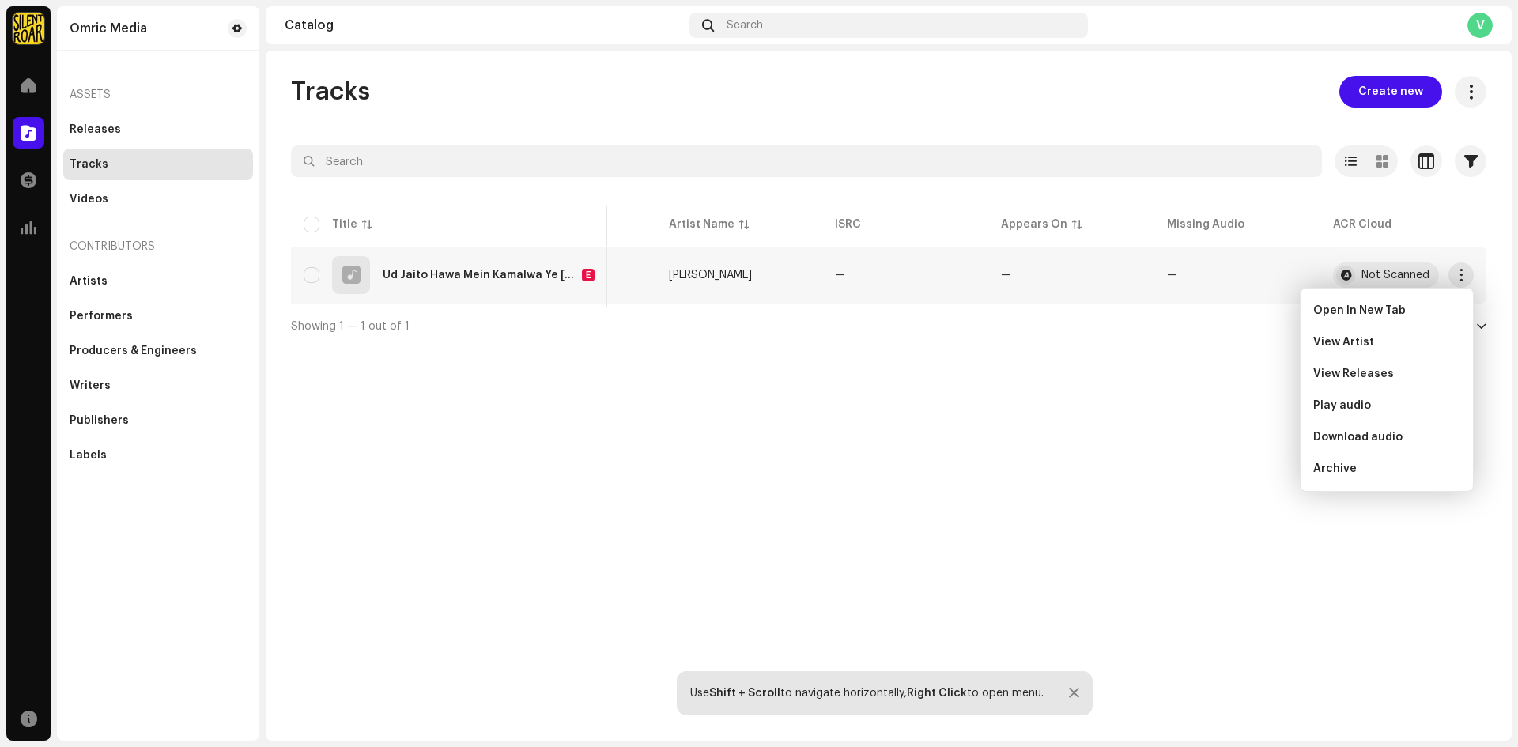
click at [1128, 473] on div "Tracks Create new Selected 0 Options Filters Distribution status In progress No…" at bounding box center [889, 396] width 1246 height 690
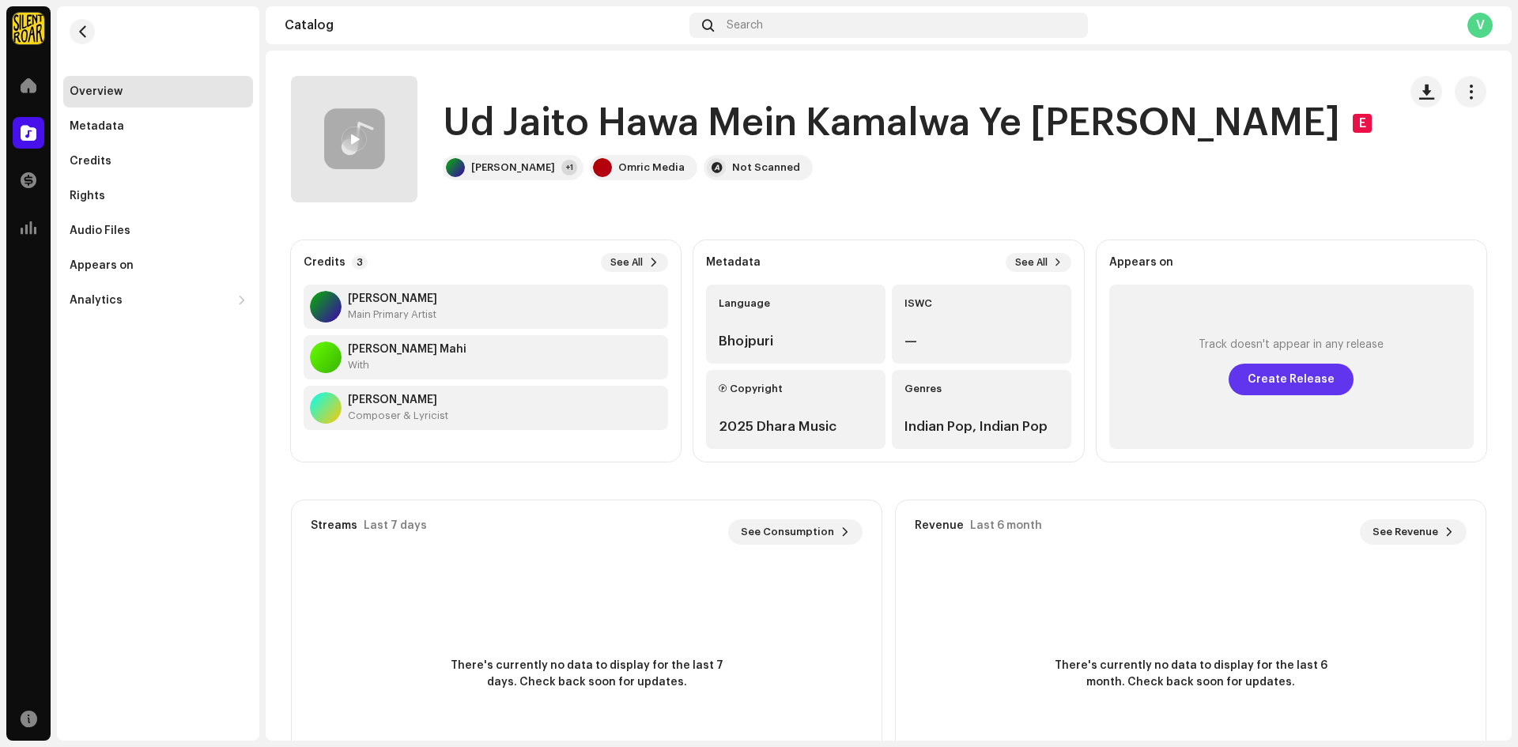
click at [1267, 375] on span "Create Release" at bounding box center [1290, 380] width 87 height 32
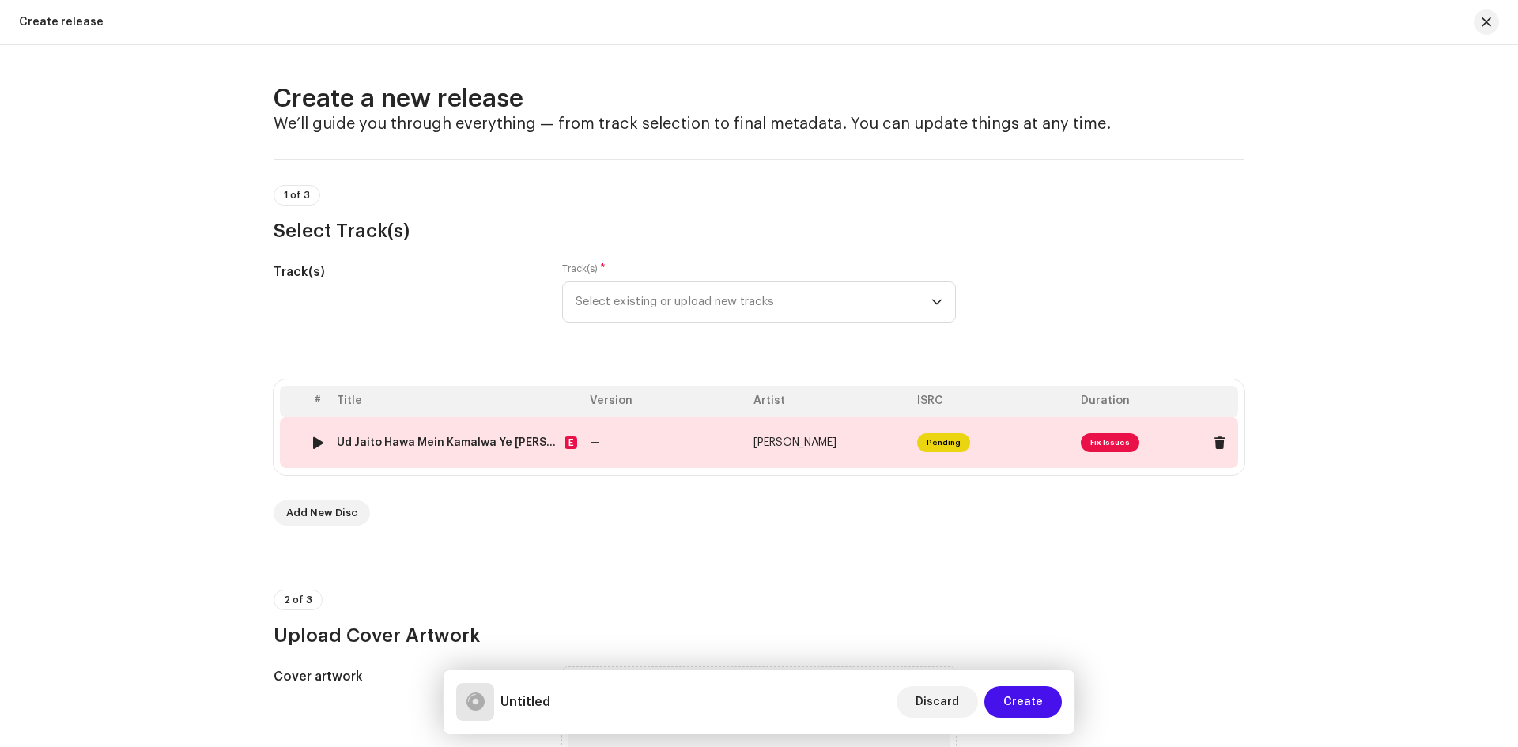
click at [1095, 440] on span "Fix Issues" at bounding box center [1109, 442] width 58 height 19
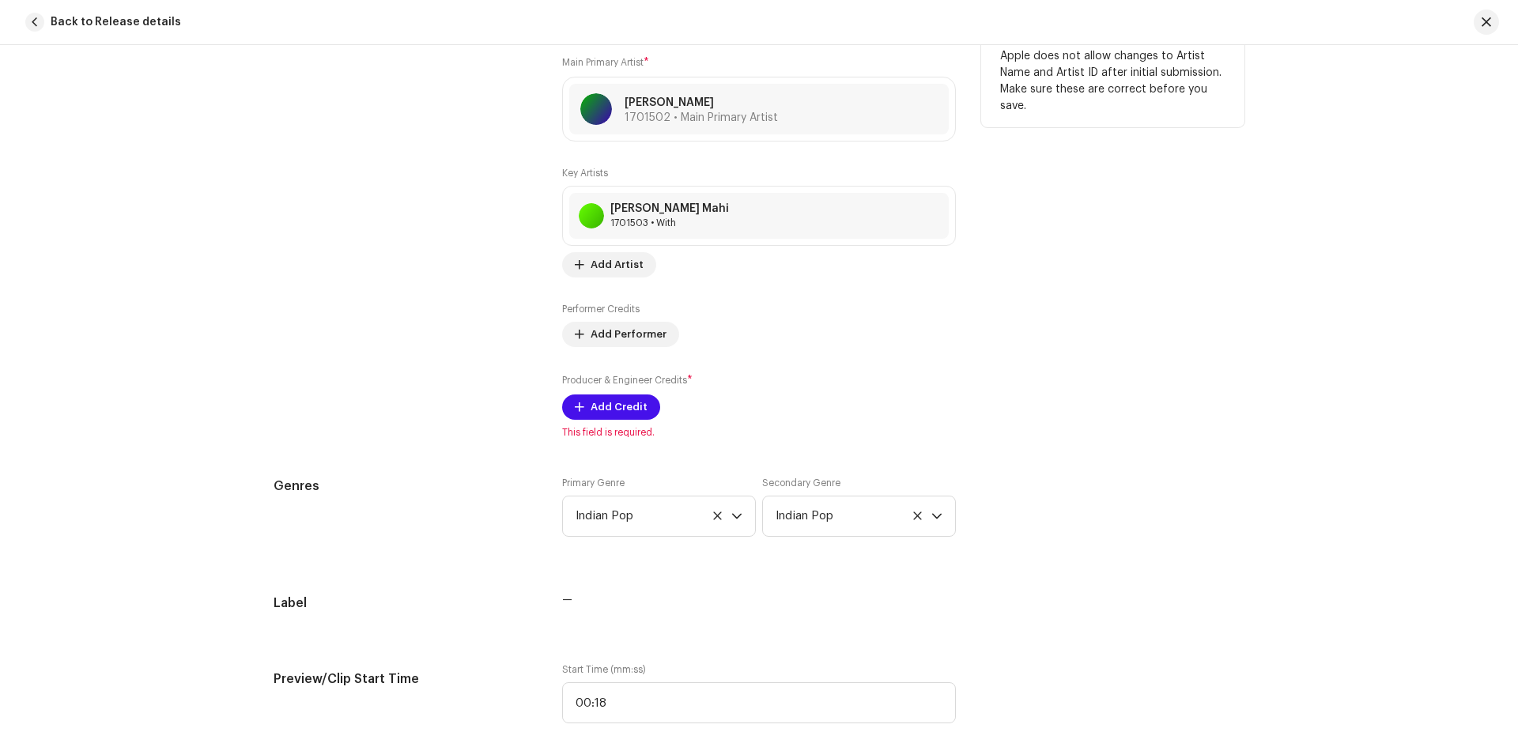
scroll to position [1060, 0]
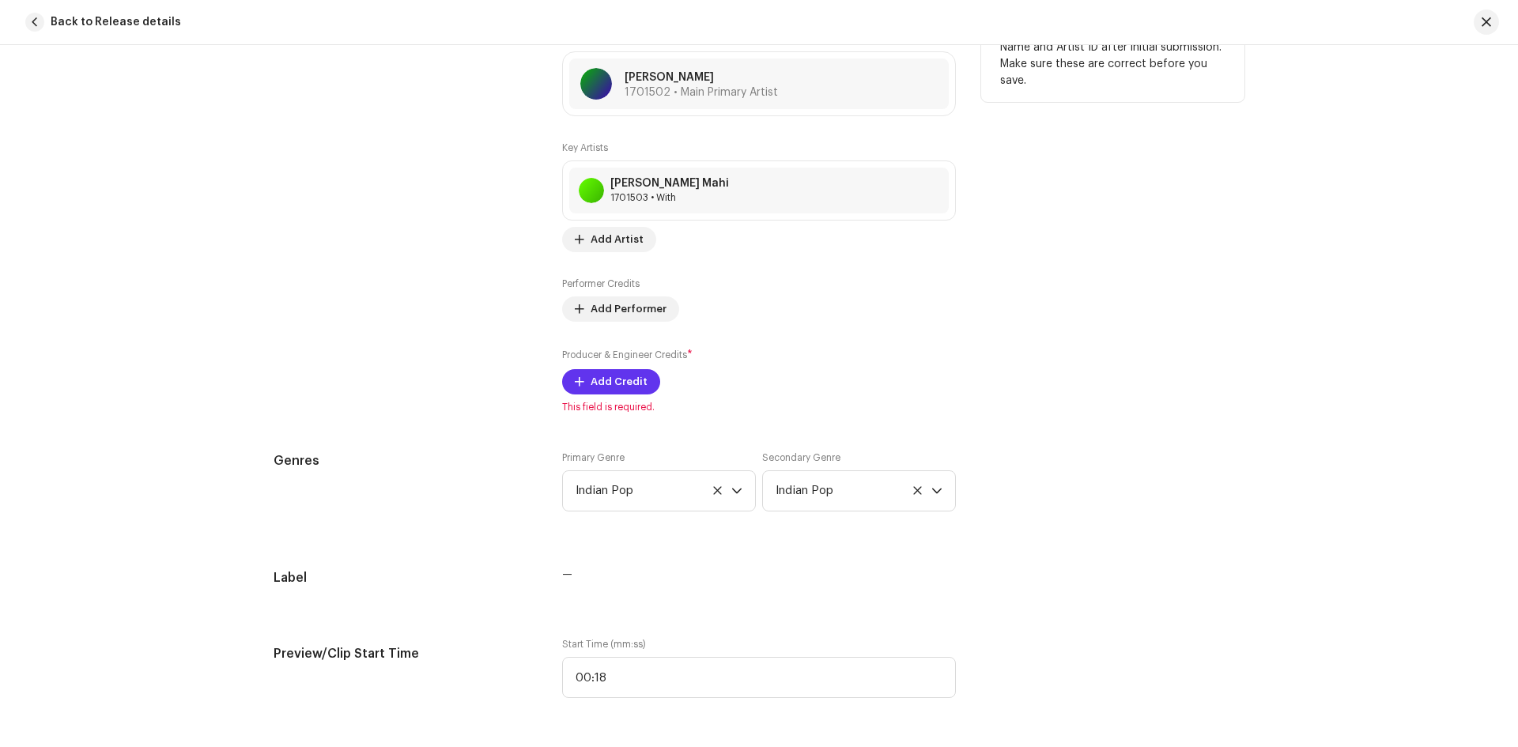
click at [602, 379] on span "Add Credit" at bounding box center [618, 382] width 57 height 32
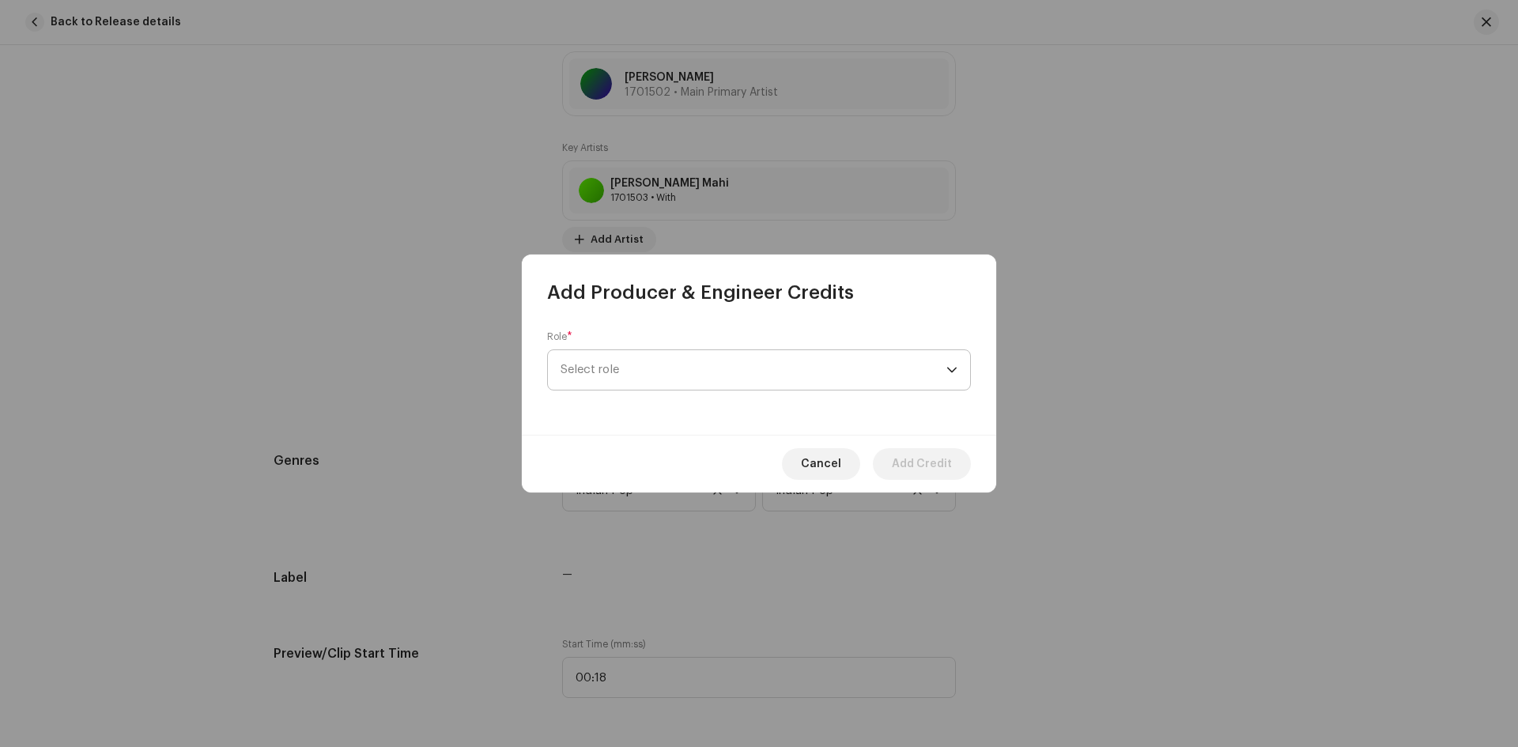
click at [628, 371] on span "Select role" at bounding box center [753, 370] width 386 height 40
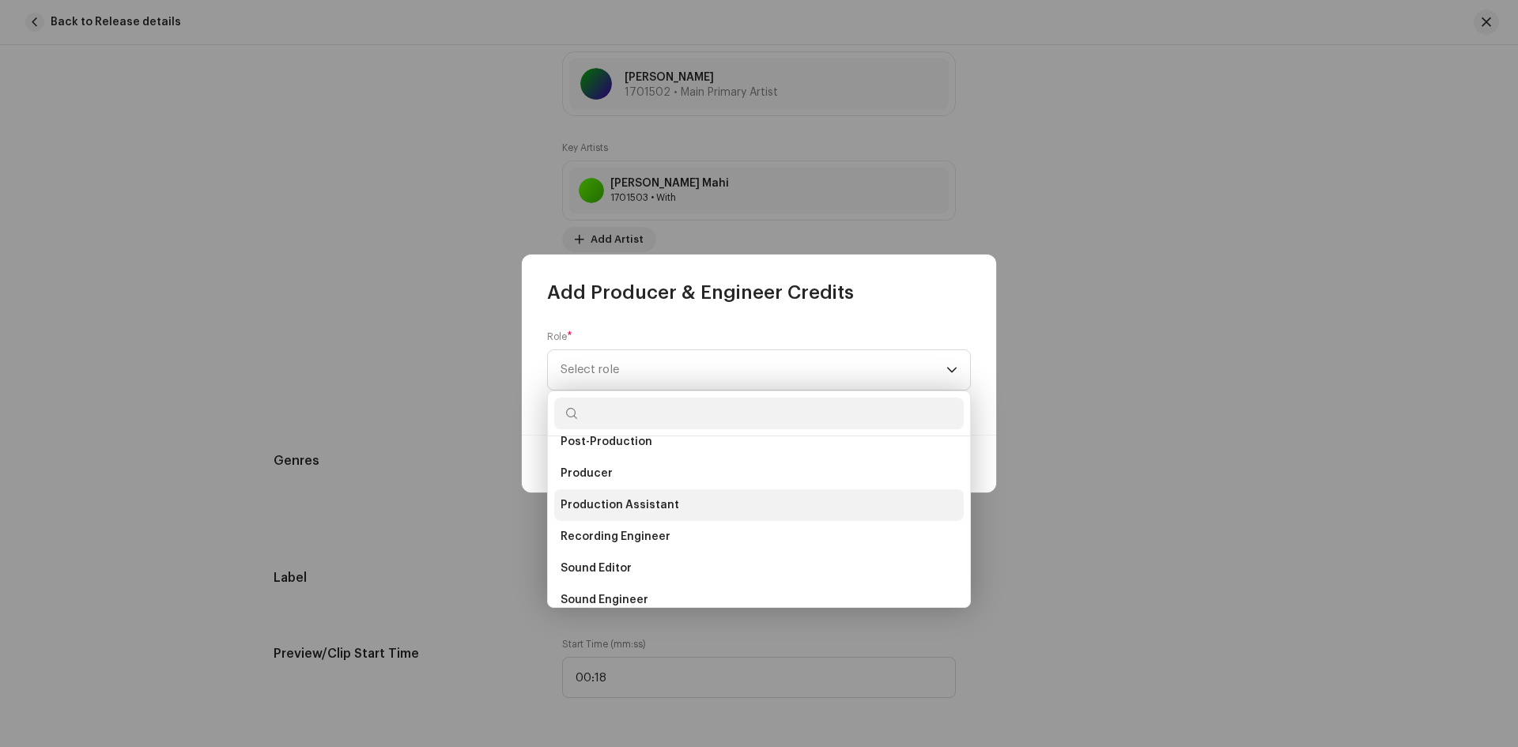
scroll to position [617, 0]
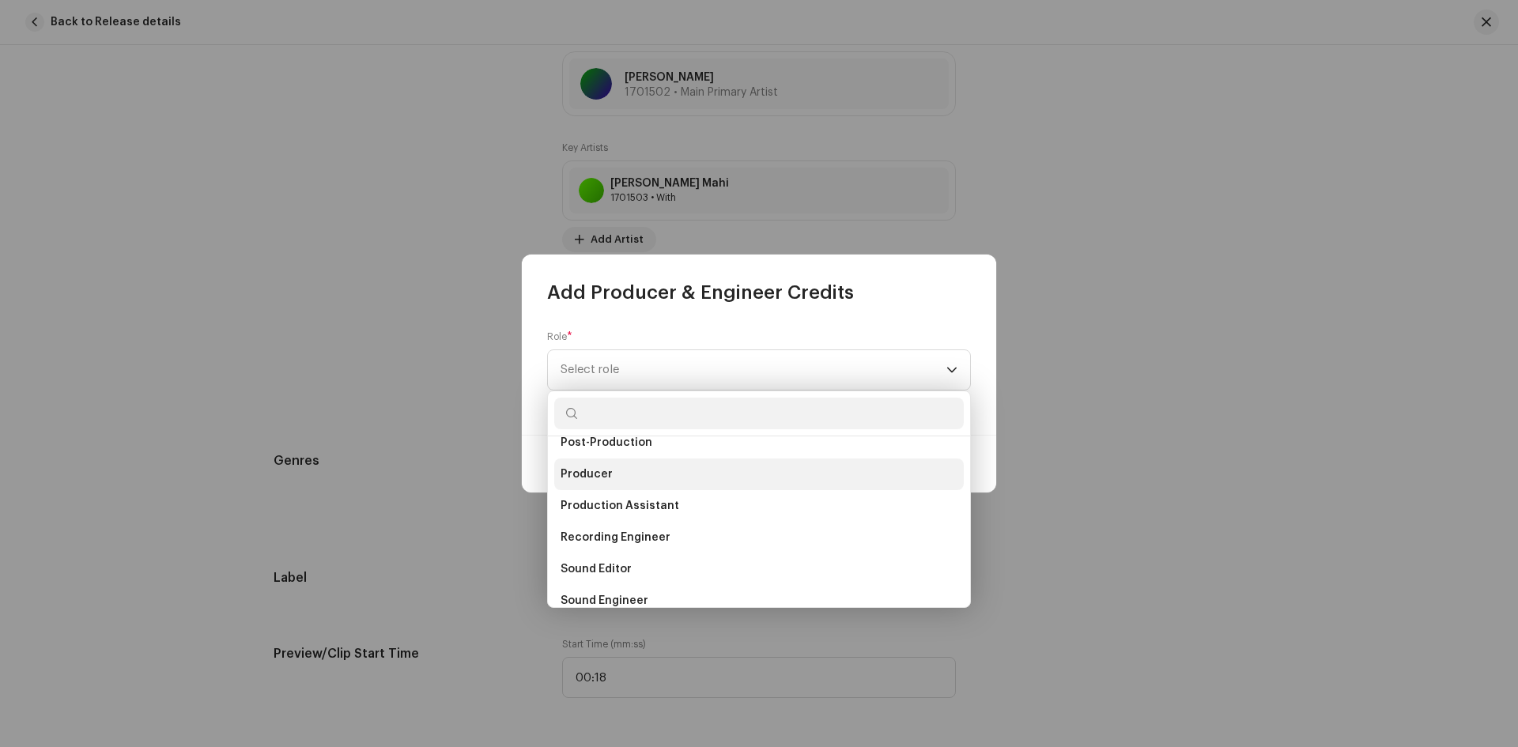
click at [623, 473] on li "Producer" at bounding box center [758, 474] width 409 height 32
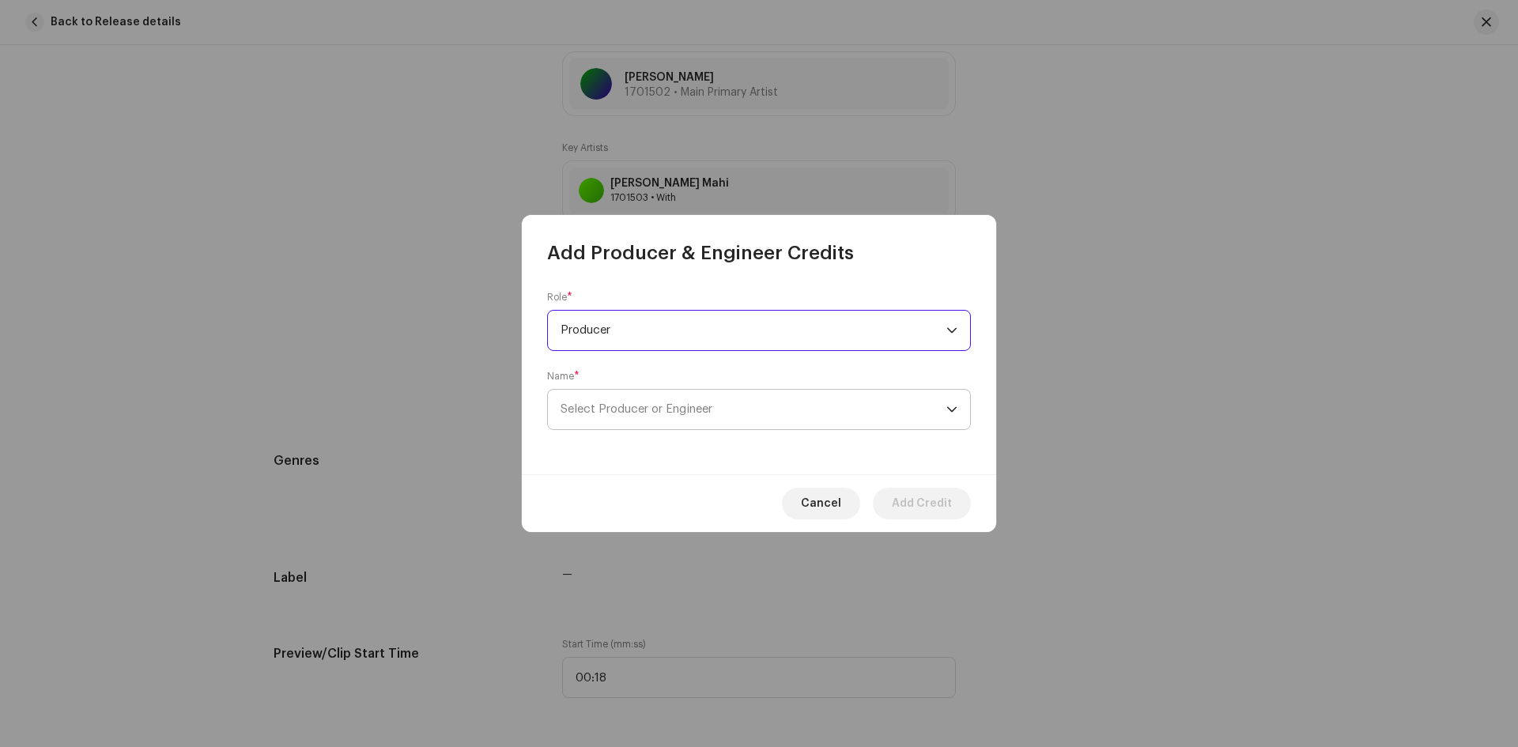
click at [653, 394] on span "Select Producer or Engineer" at bounding box center [753, 410] width 386 height 40
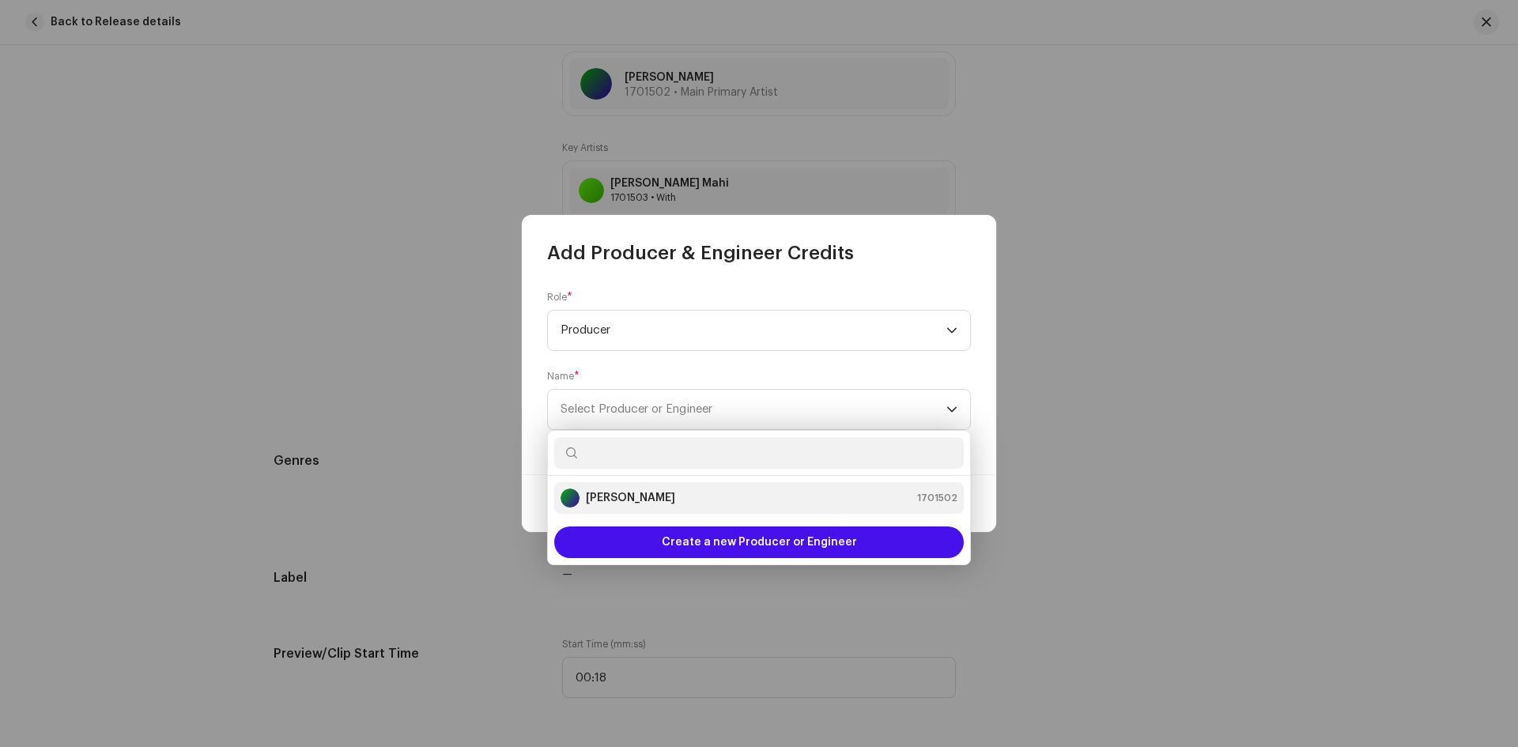
click at [635, 500] on strong "[PERSON_NAME]" at bounding box center [630, 498] width 89 height 16
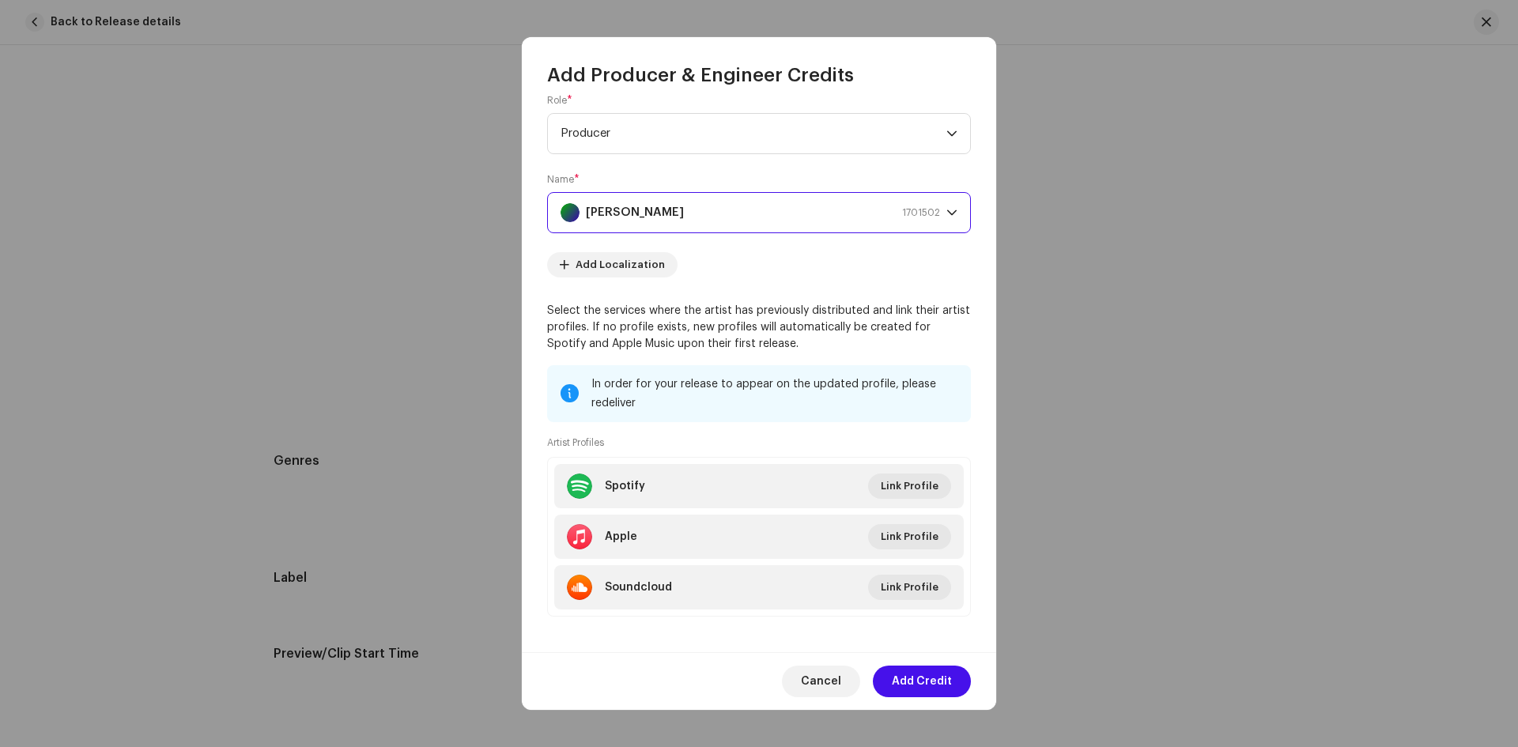
scroll to position [28, 0]
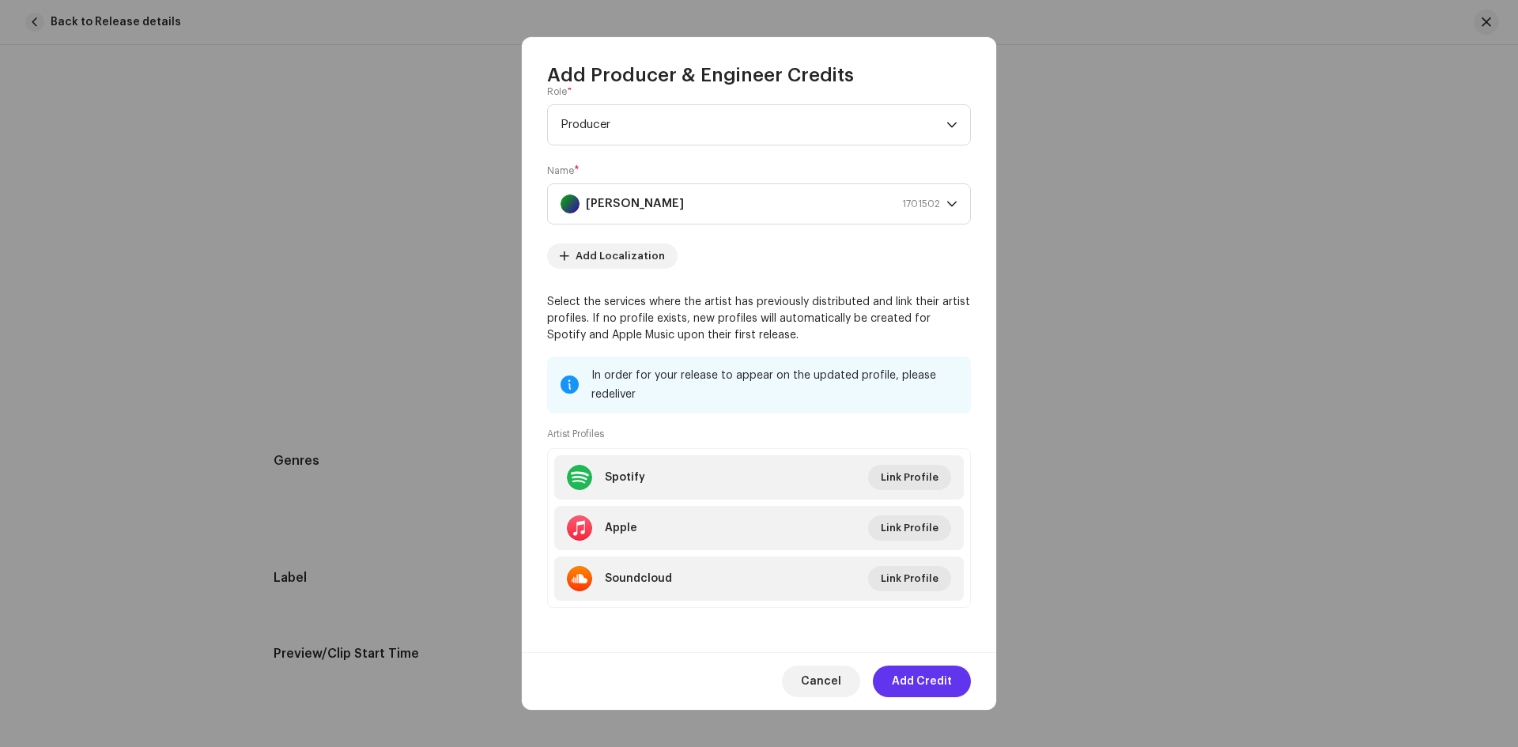
click at [919, 677] on span "Add Credit" at bounding box center [922, 682] width 60 height 32
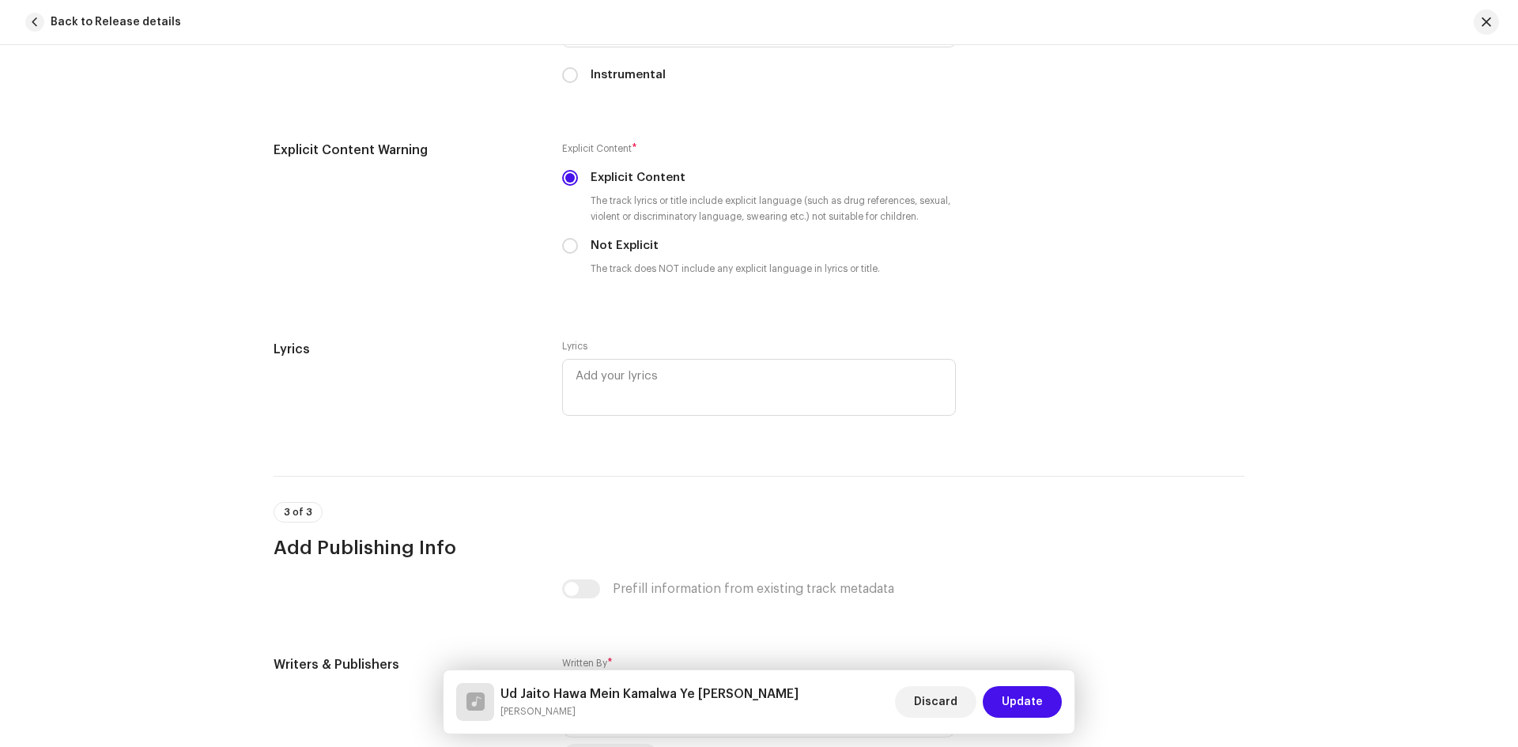
scroll to position [2956, 0]
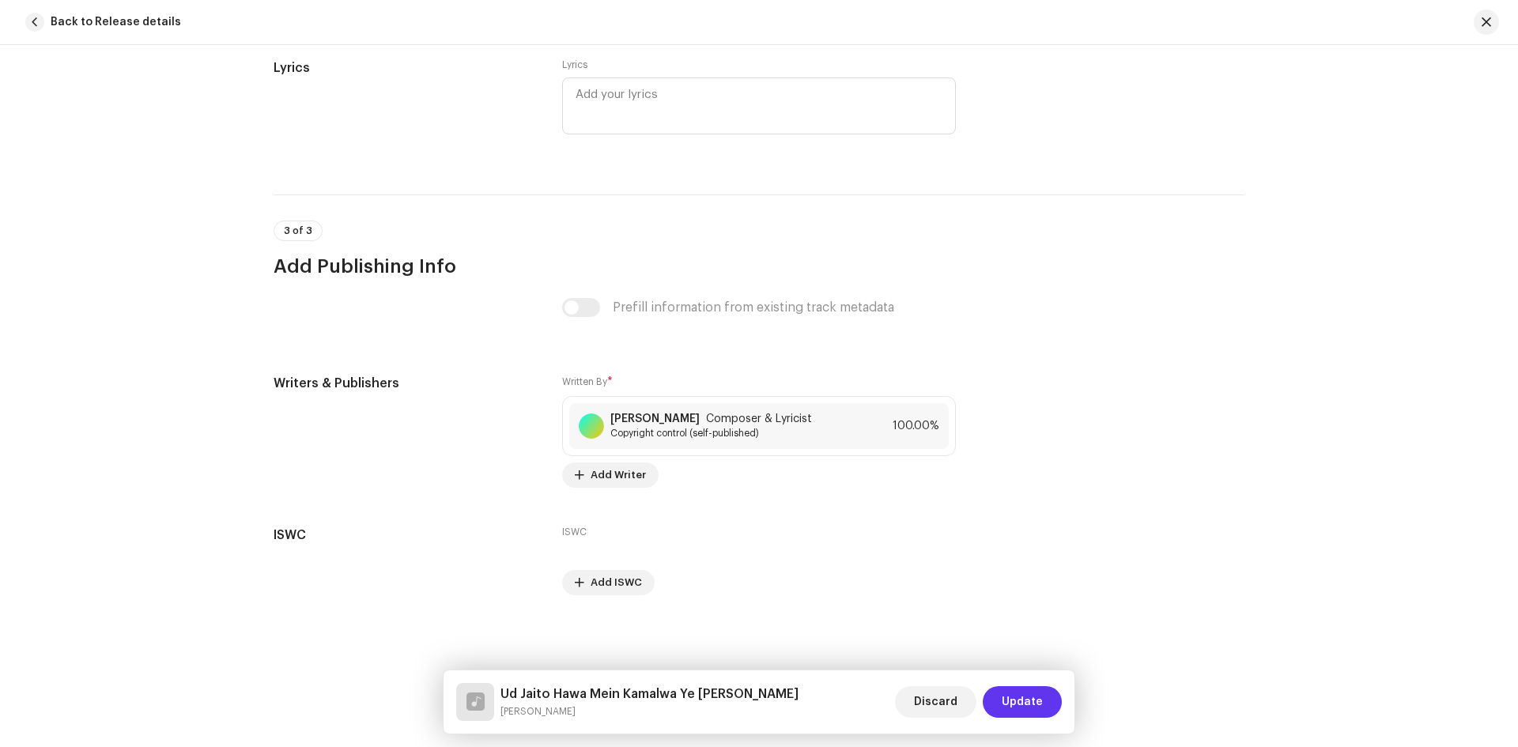
click at [1024, 707] on span "Update" at bounding box center [1021, 702] width 41 height 32
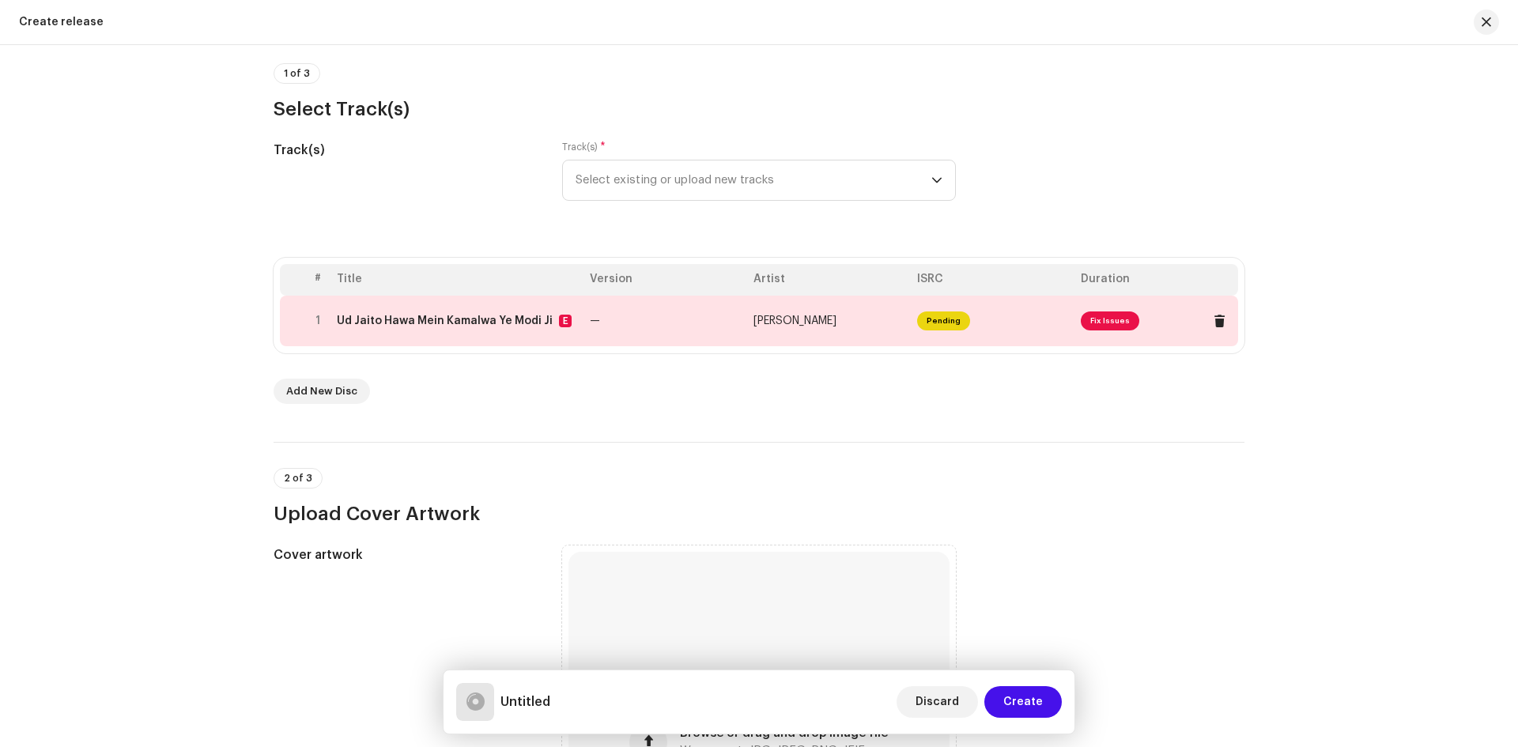
scroll to position [237, 0]
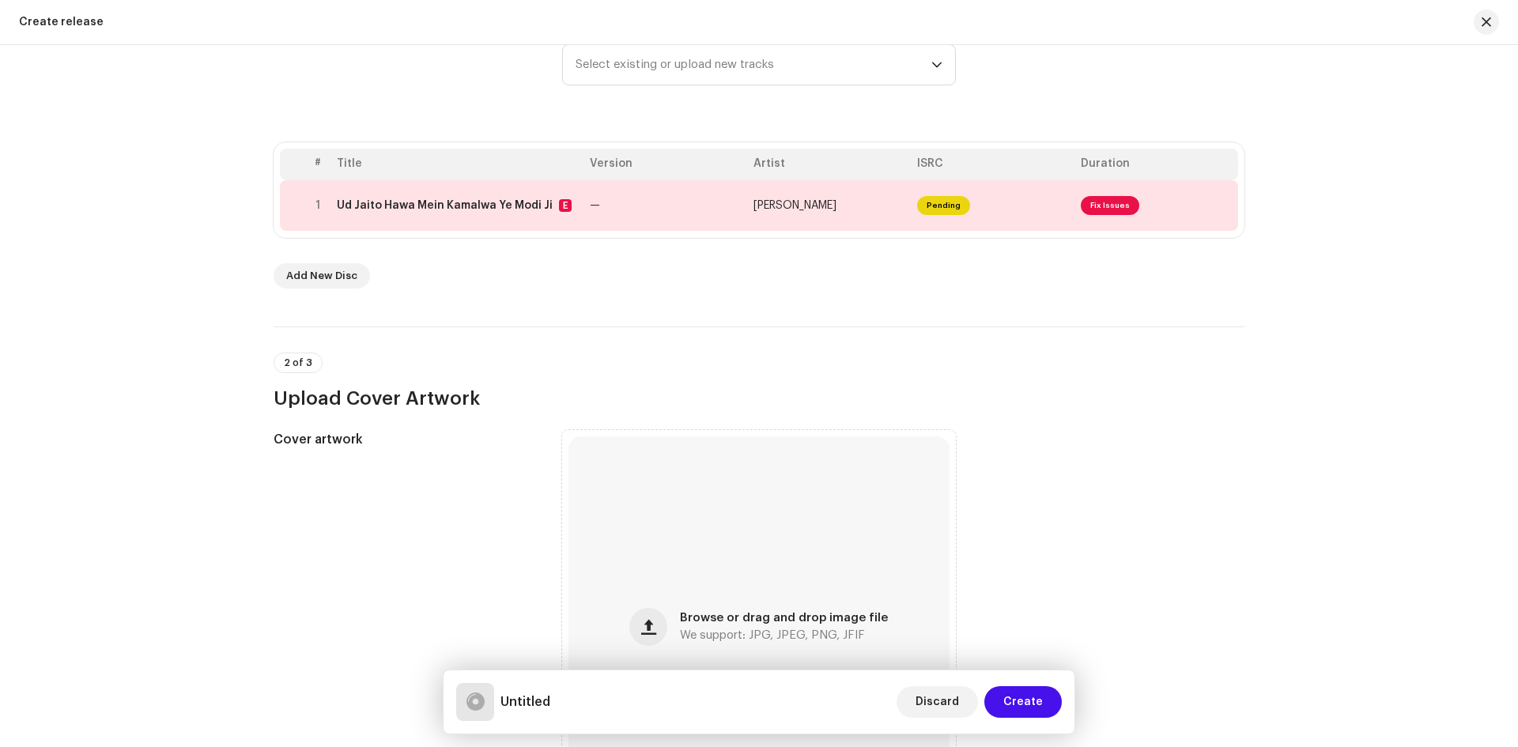
click at [1111, 349] on div "2 of 3 Upload Cover Artwork" at bounding box center [758, 368] width 971 height 85
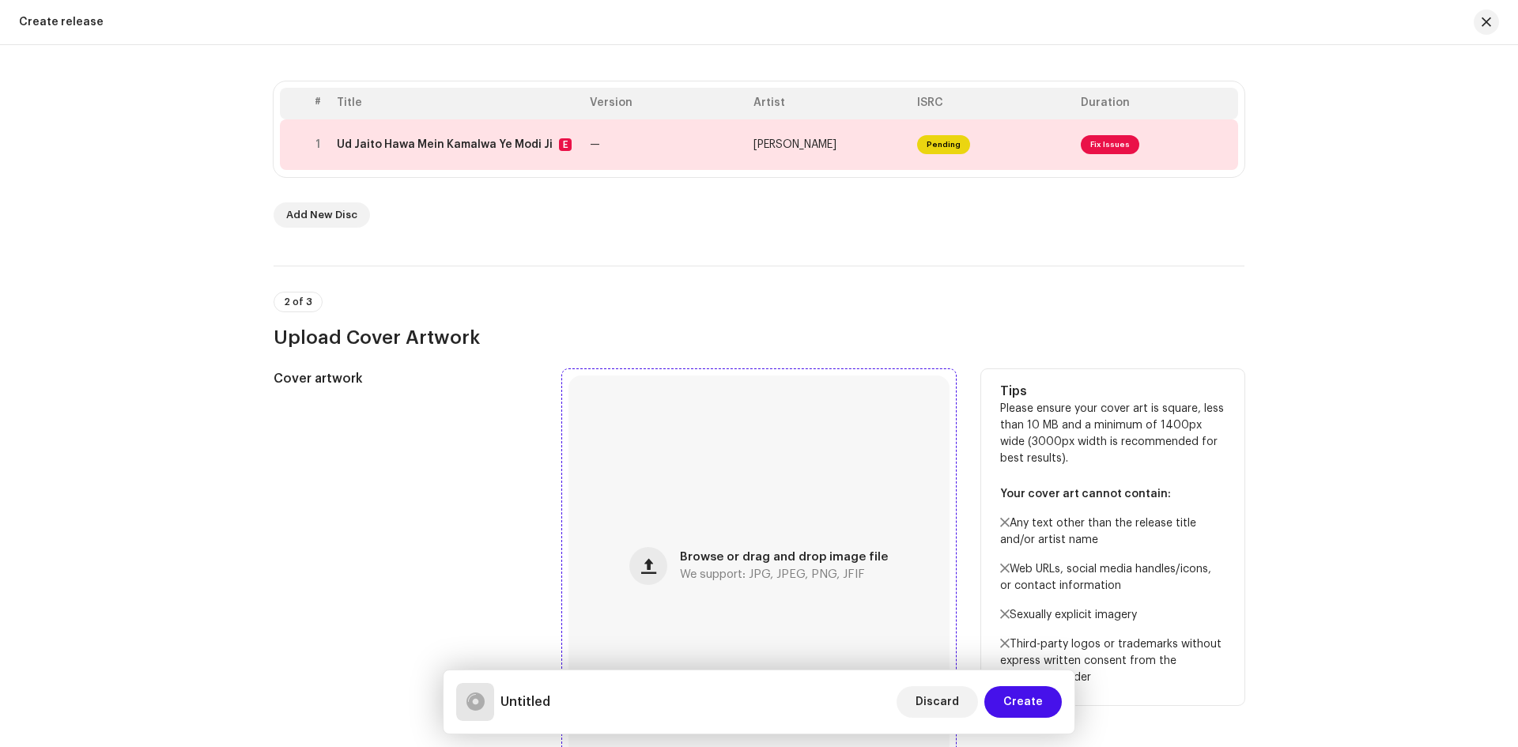
scroll to position [474, 0]
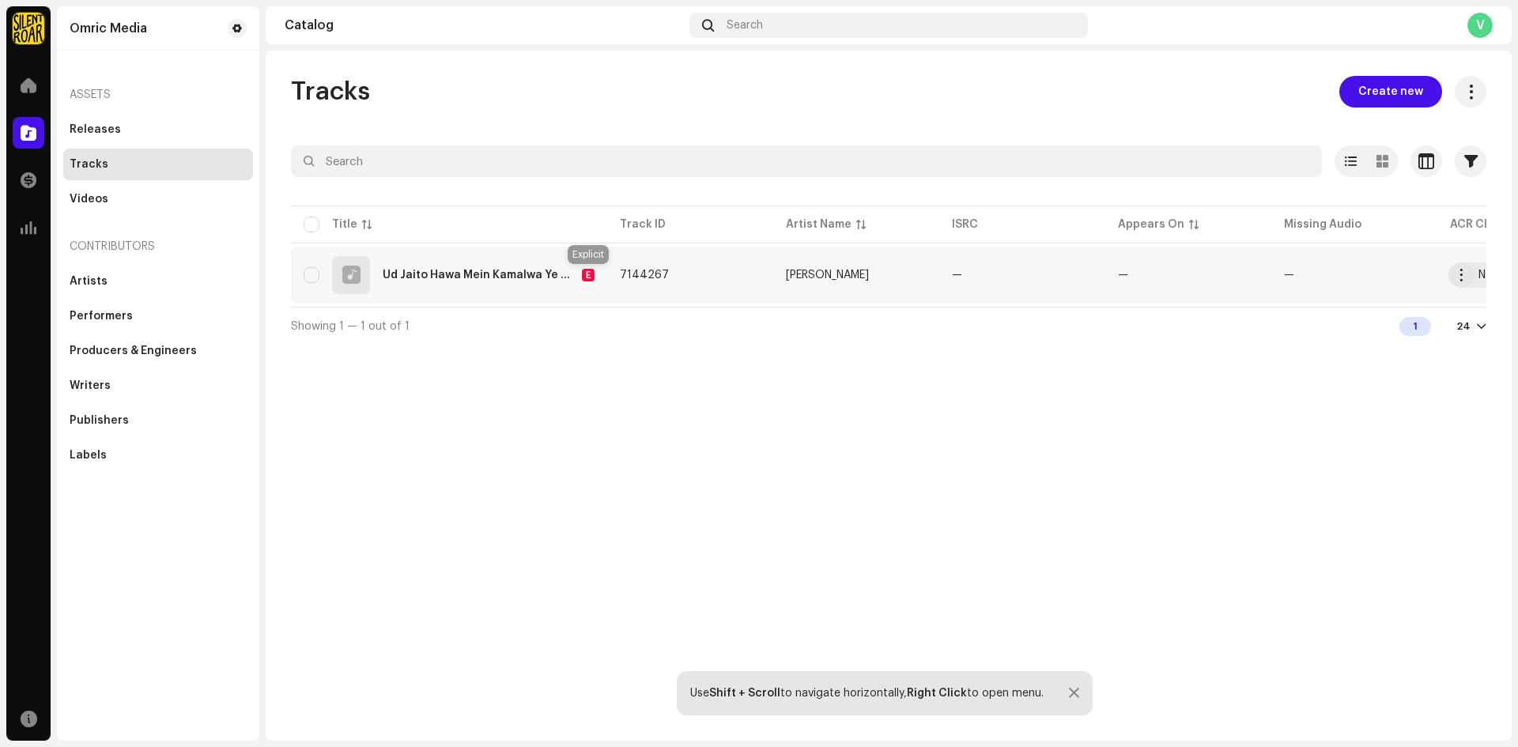
click at [589, 269] on div "E" at bounding box center [588, 275] width 13 height 13
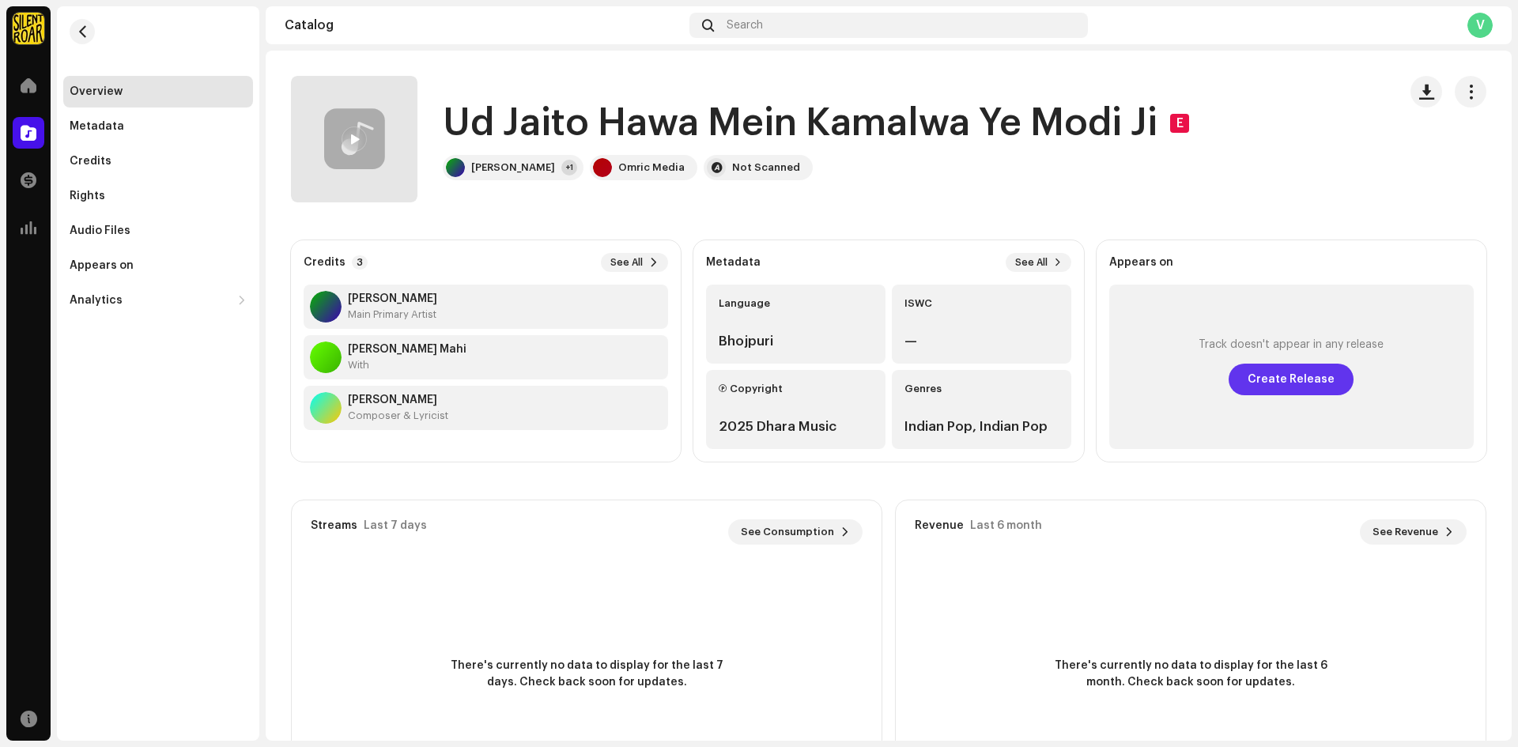
click at [1273, 372] on span "Create Release" at bounding box center [1290, 380] width 87 height 32
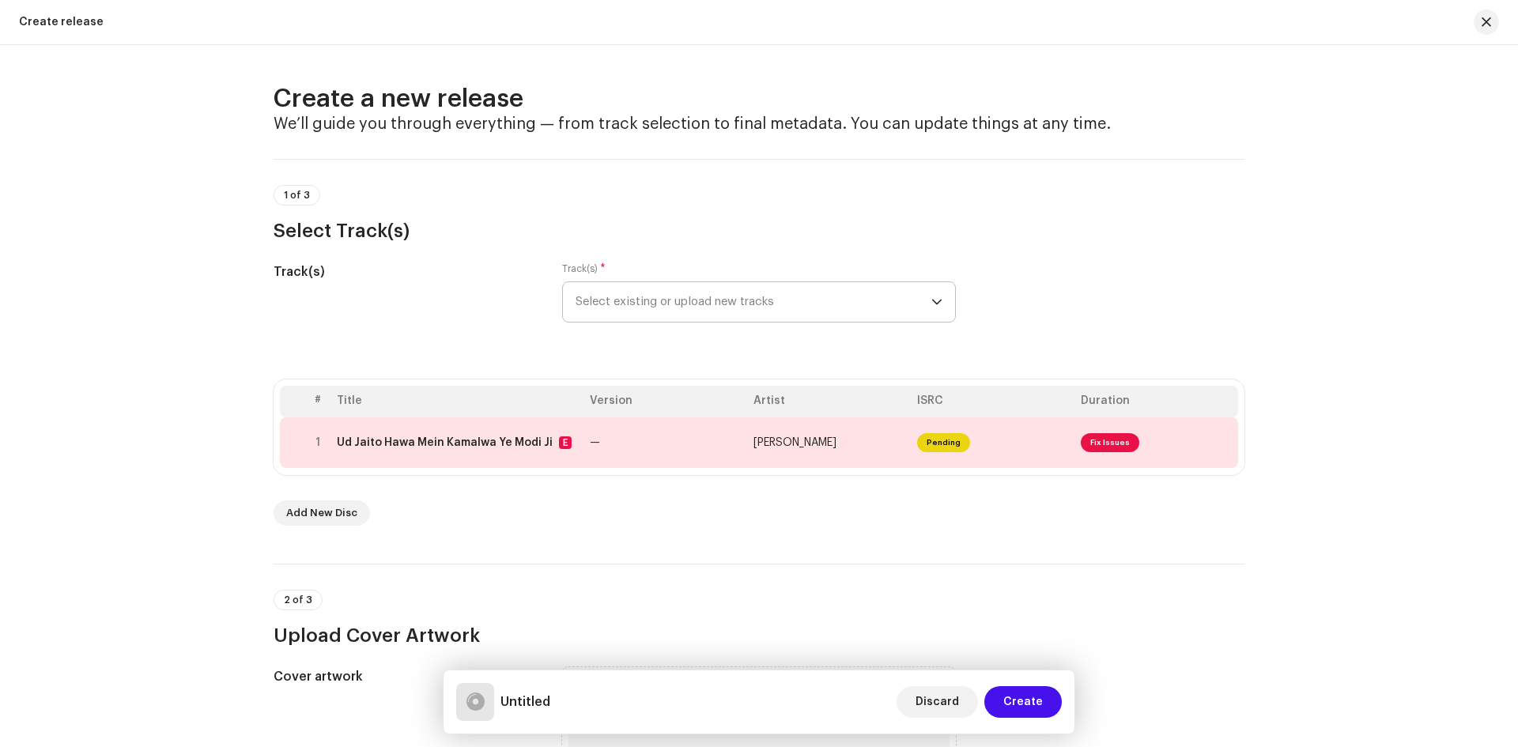
click at [816, 301] on span "Select existing or upload new tracks" at bounding box center [753, 302] width 356 height 40
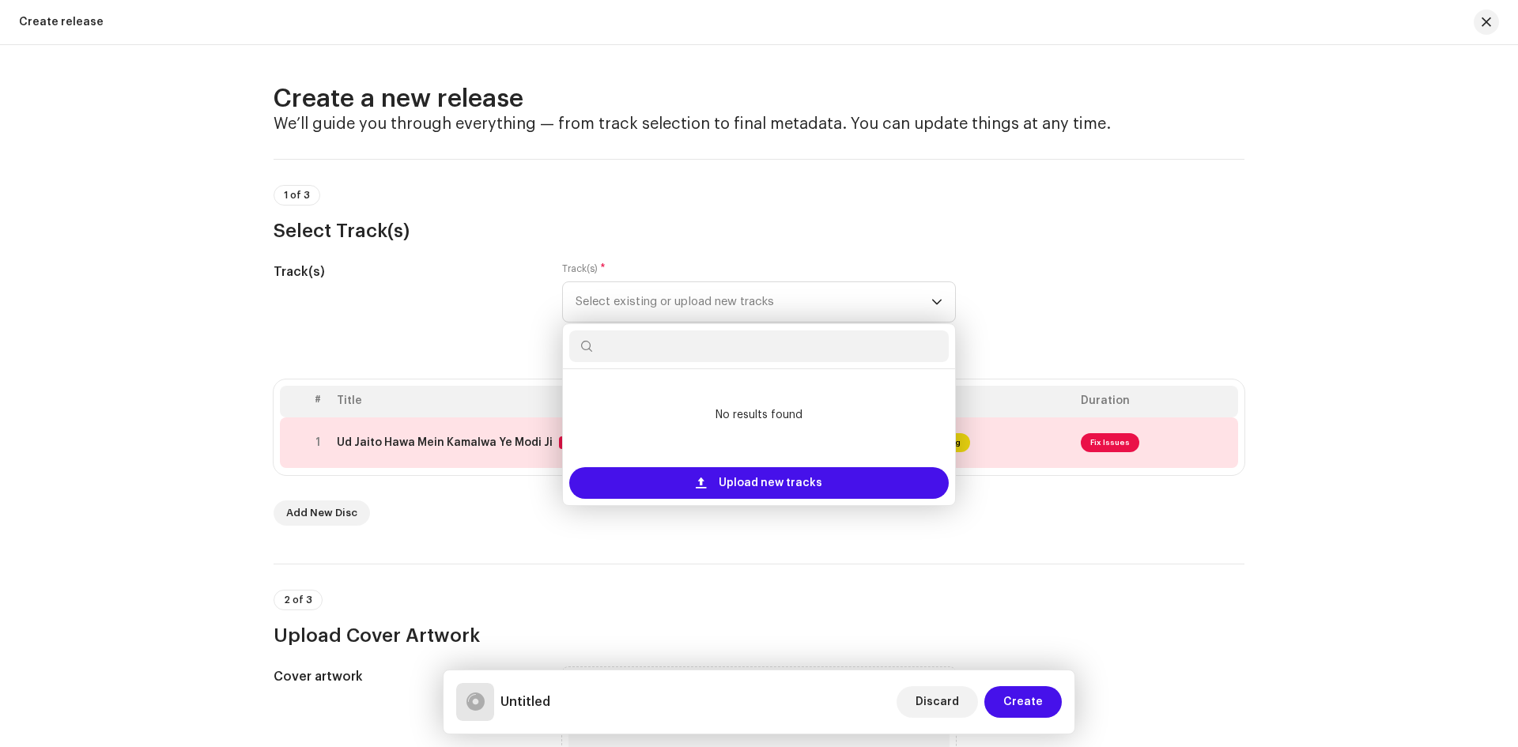
click at [1146, 271] on div "Track(s) Track(s) * Select existing or upload new tracks No results found Uploa…" at bounding box center [758, 301] width 971 height 79
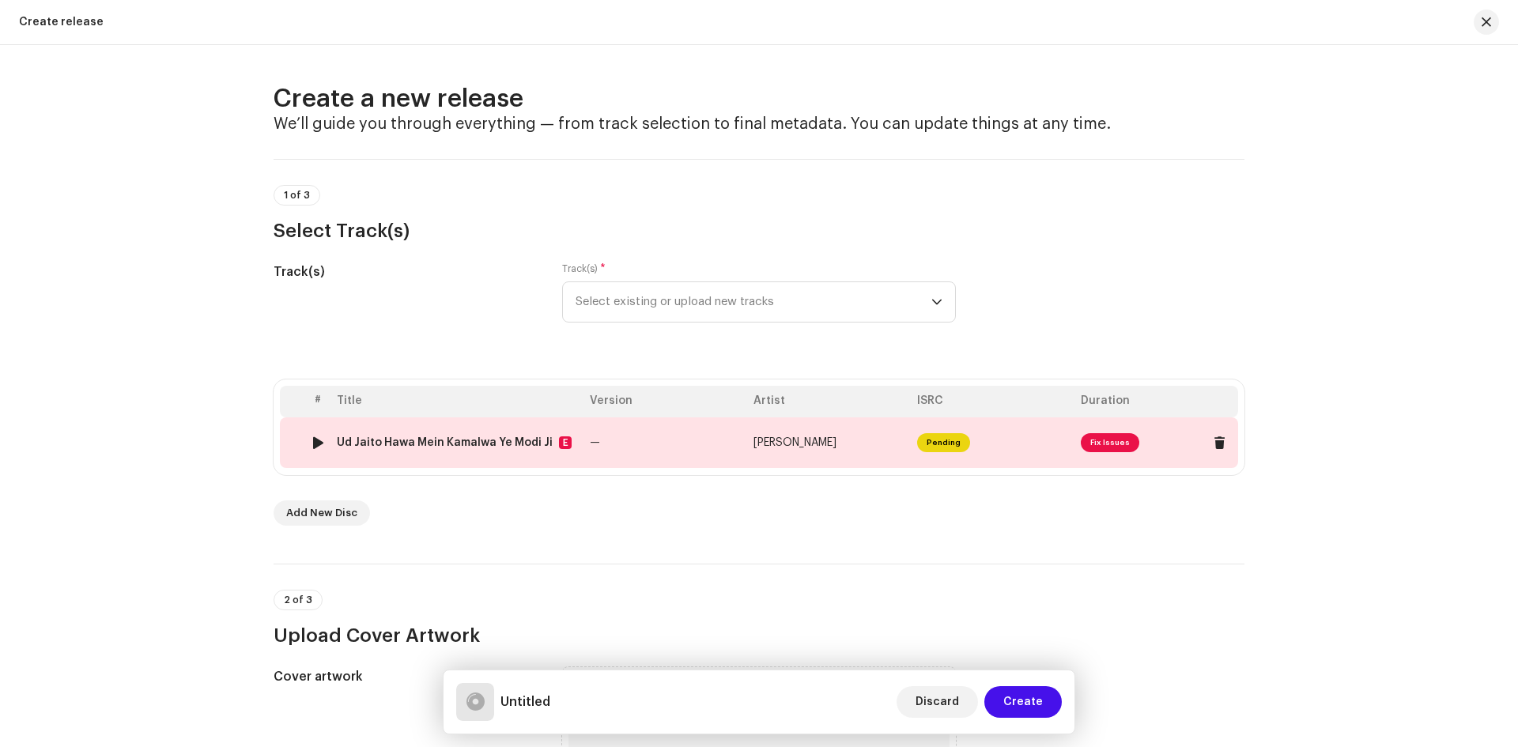
click at [1113, 430] on span "Fix Issues" at bounding box center [1155, 442] width 151 height 25
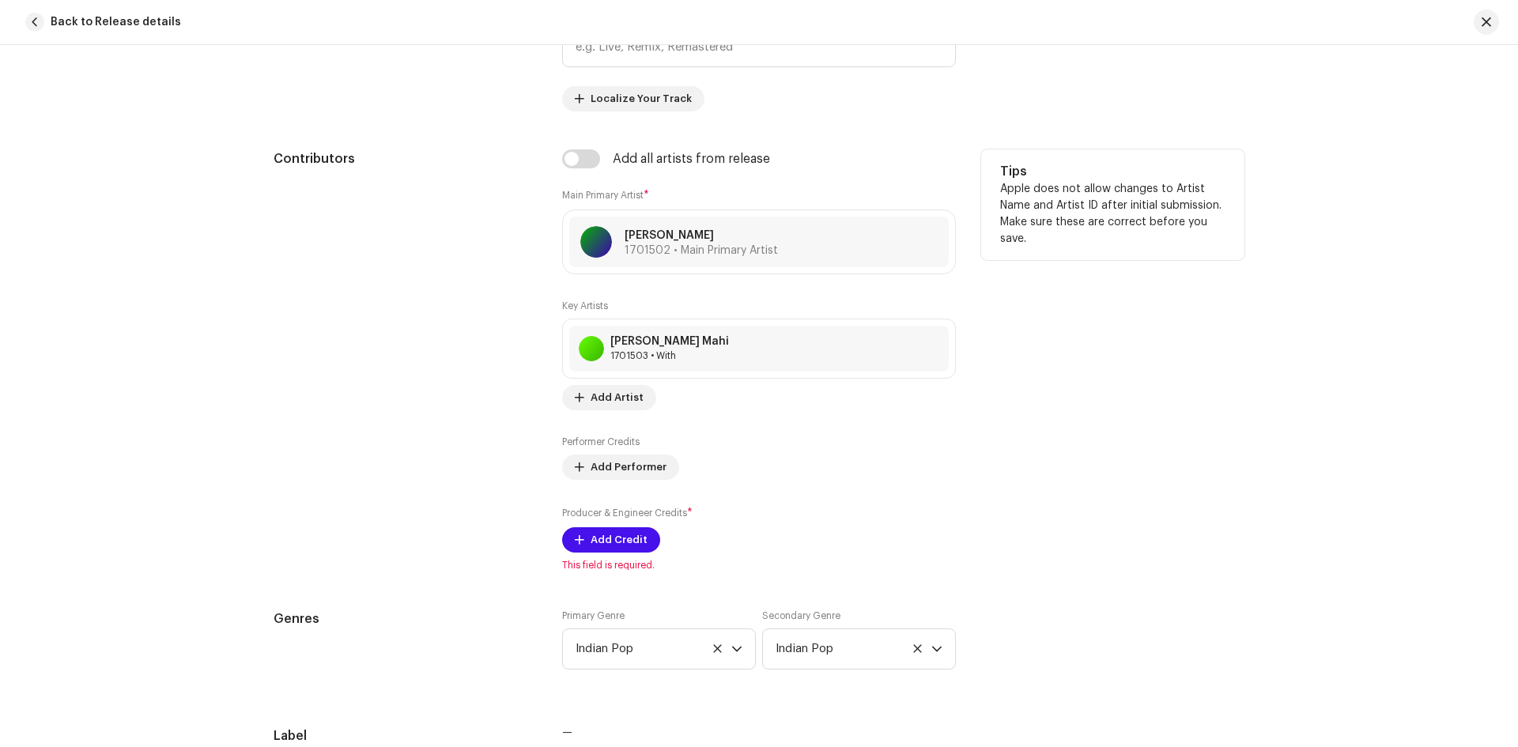
scroll to position [665, 0]
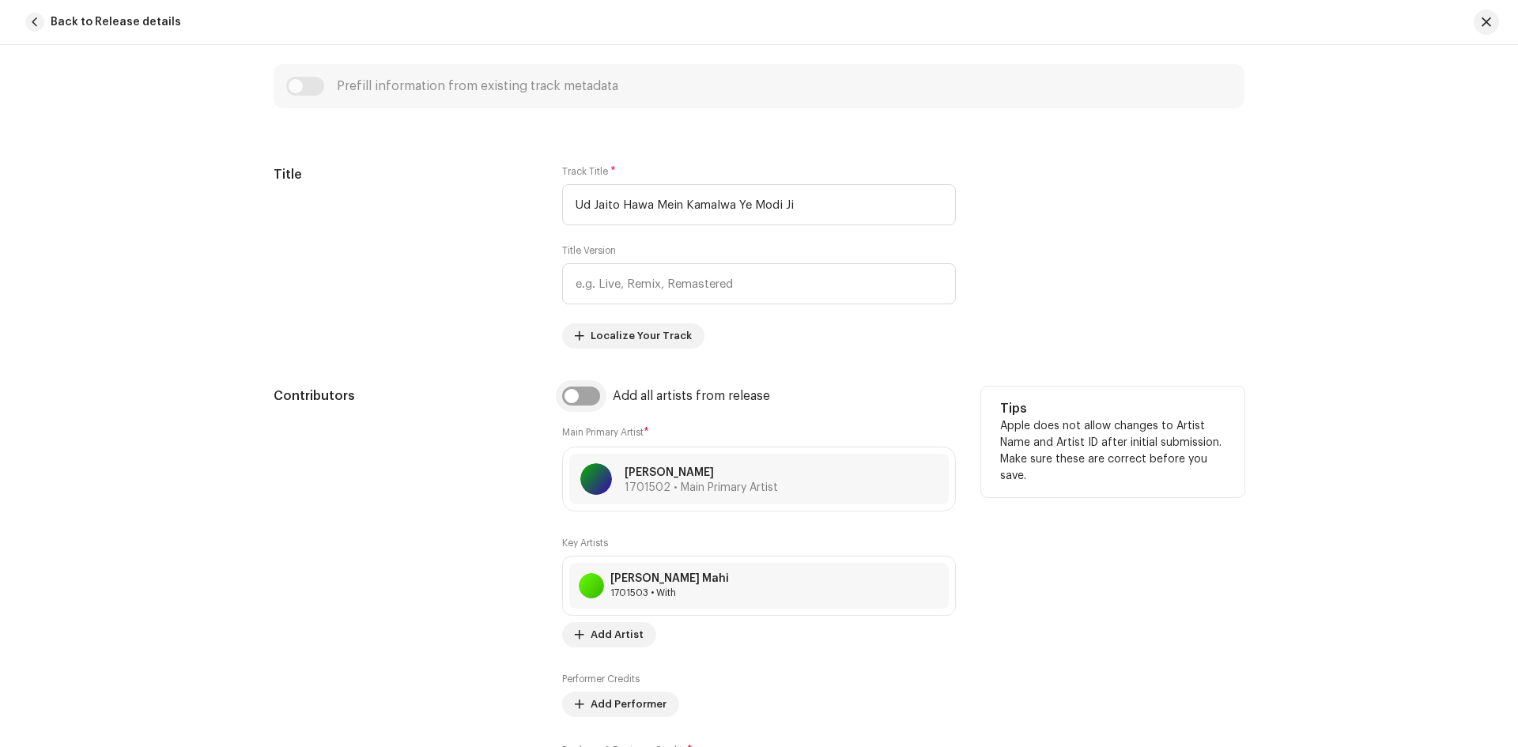
click at [587, 398] on input "checkbox" at bounding box center [581, 396] width 38 height 19
checkbox input "true"
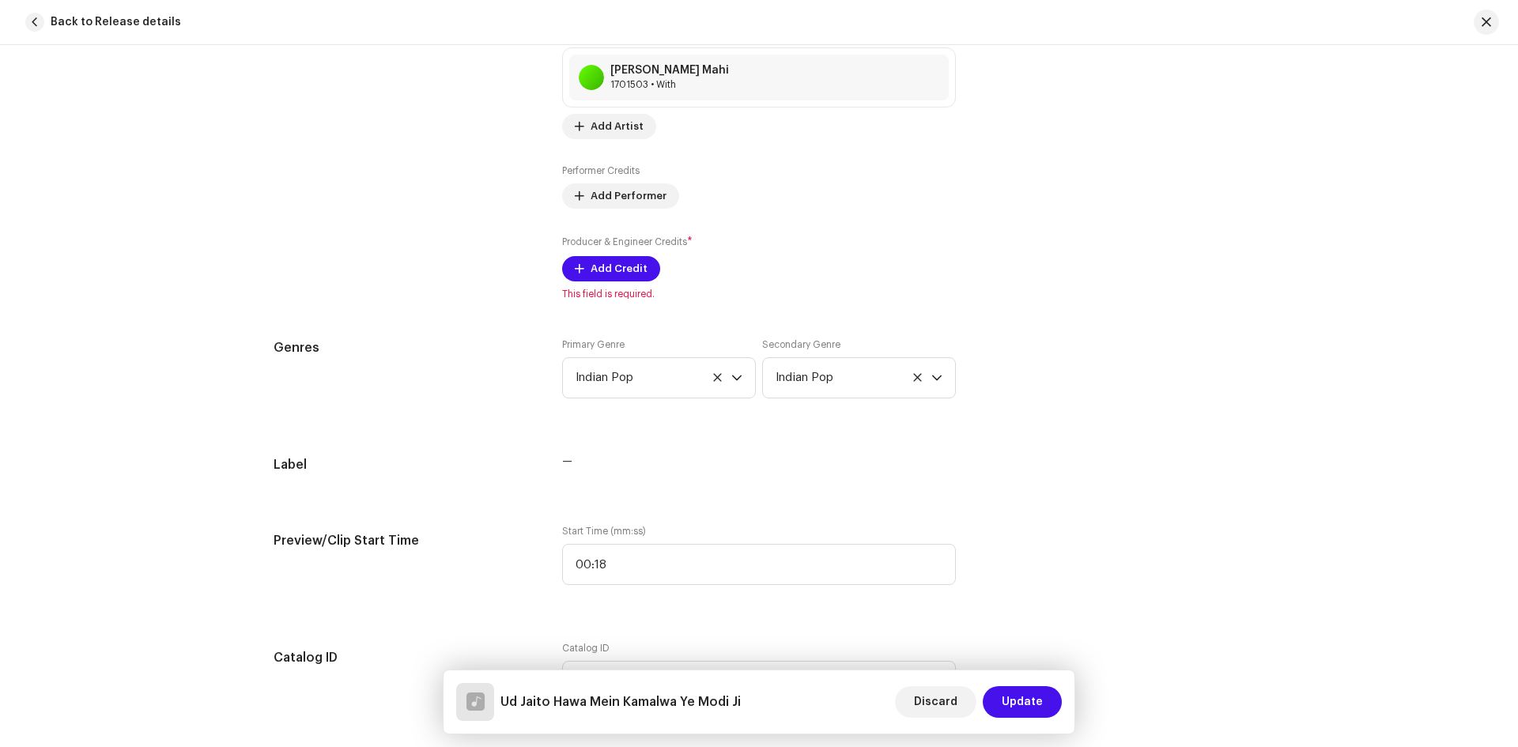
scroll to position [1139, 0]
click at [943, 702] on span "Discard" at bounding box center [935, 702] width 43 height 32
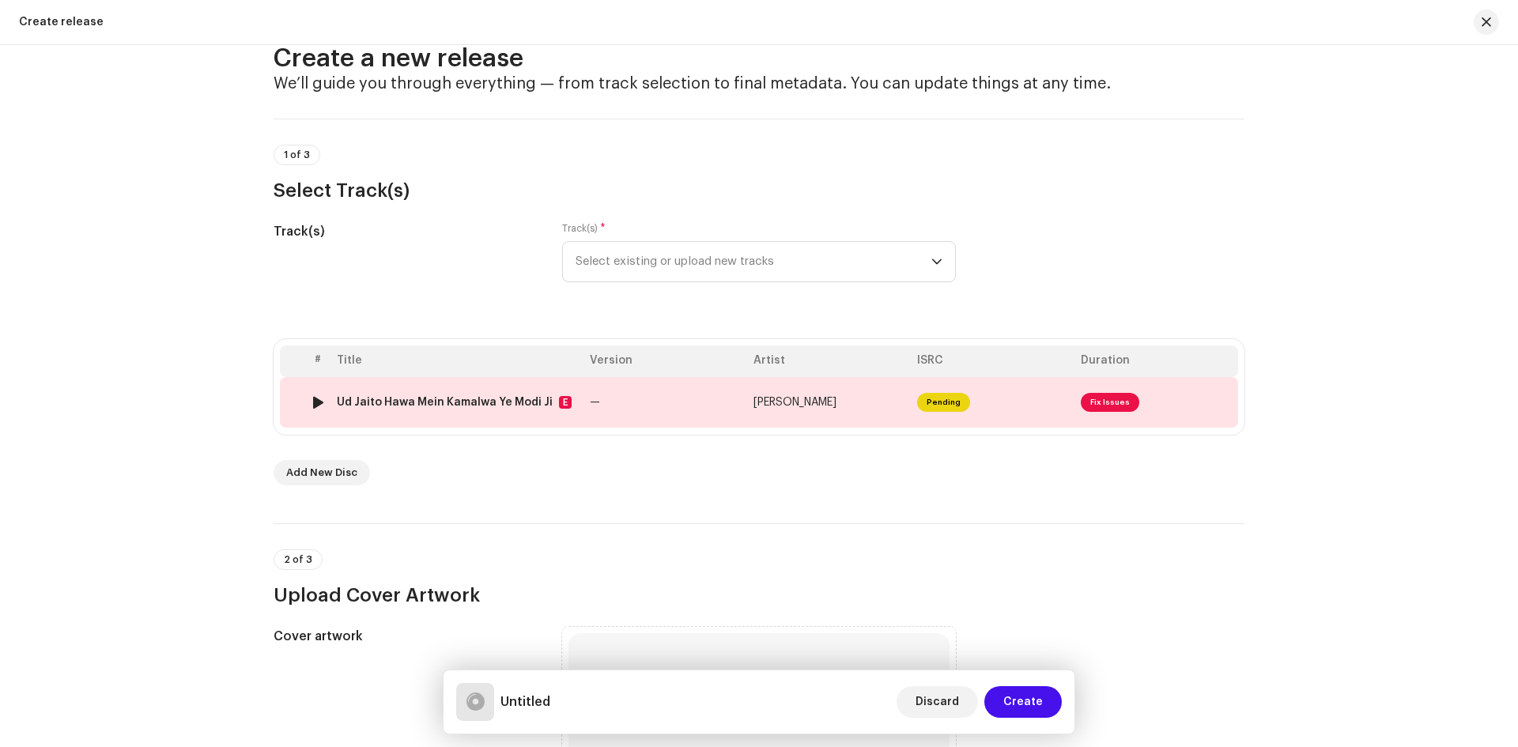
scroll to position [79, 0]
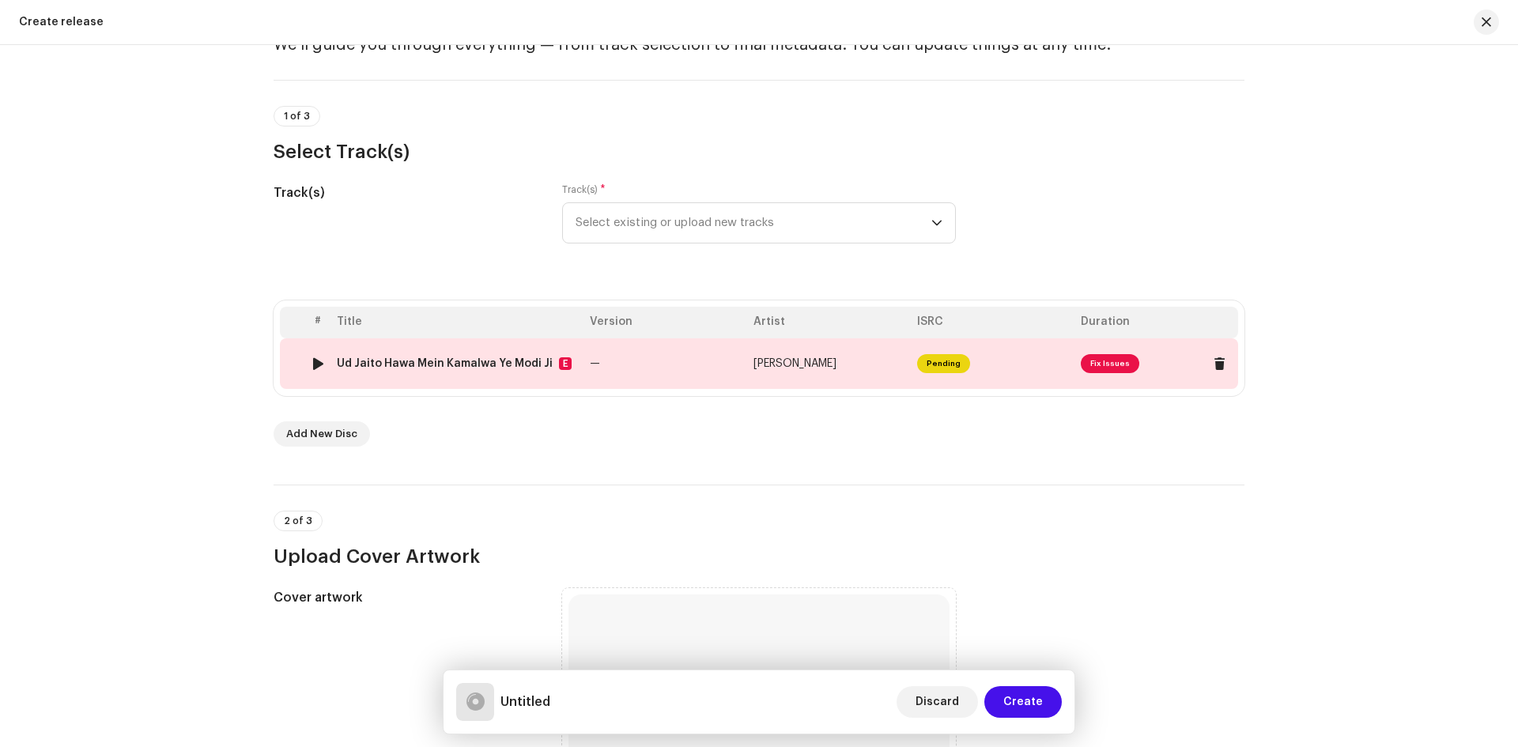
click at [1108, 360] on span "Fix Issues" at bounding box center [1109, 363] width 58 height 19
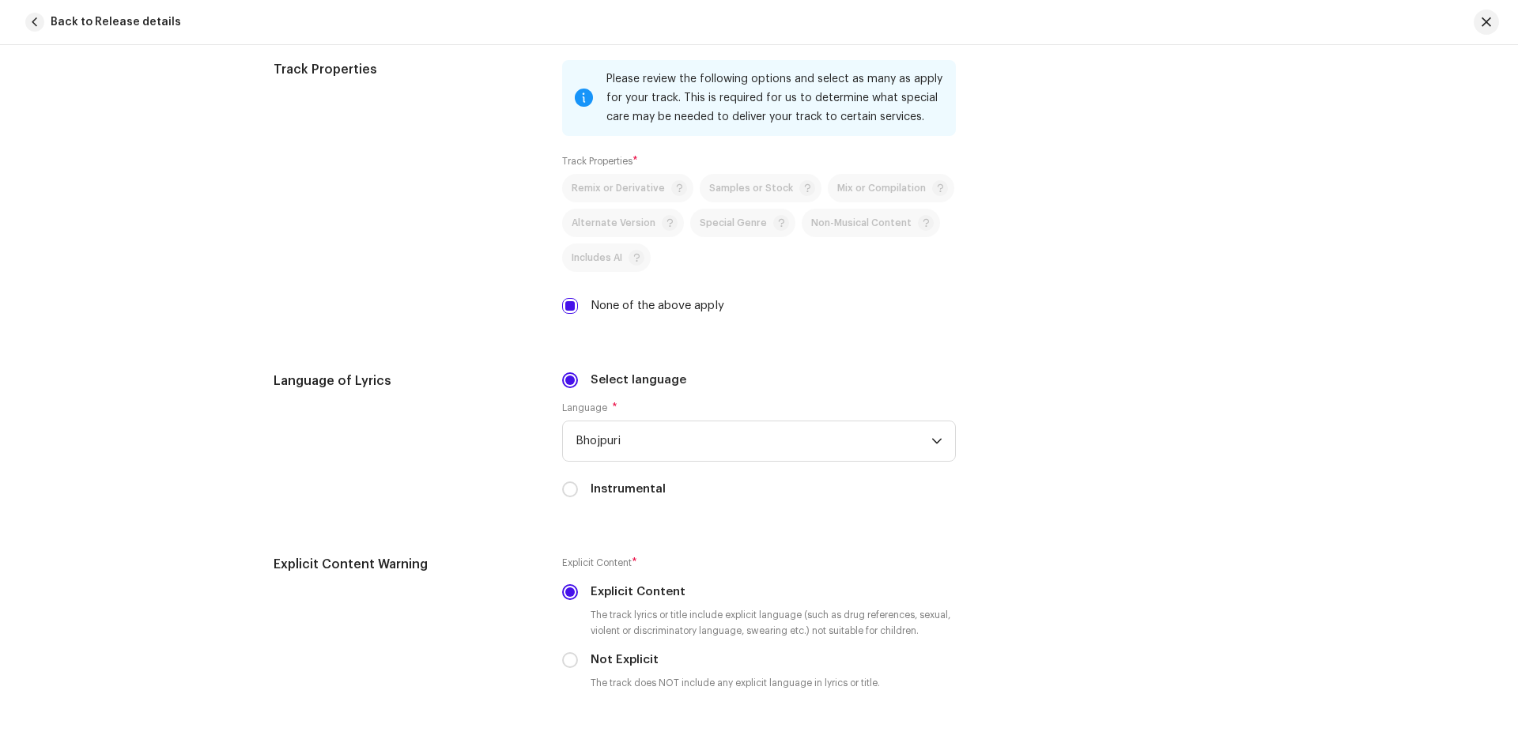
scroll to position [2529, 0]
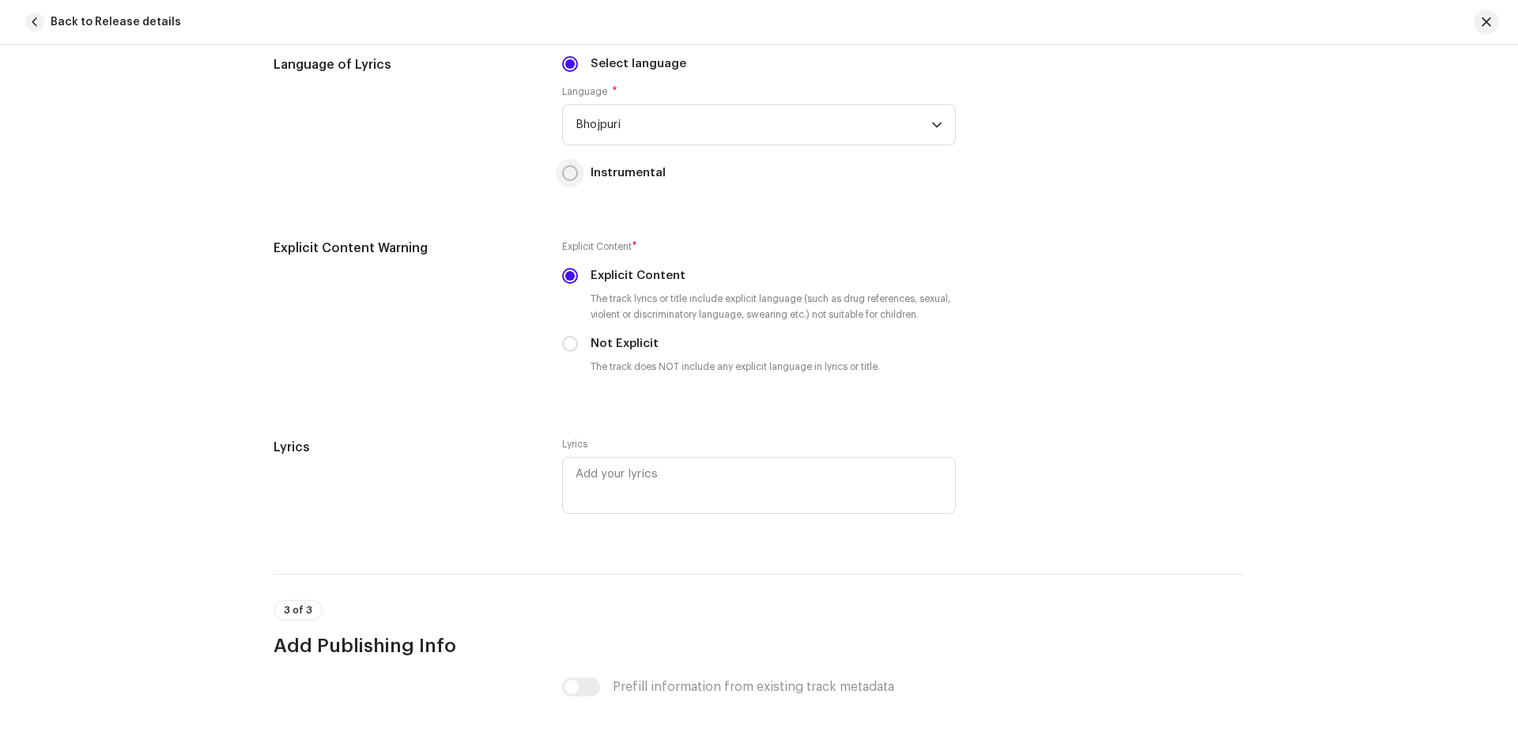
click at [567, 178] on input "Instrumental" at bounding box center [570, 173] width 16 height 16
radio input "true"
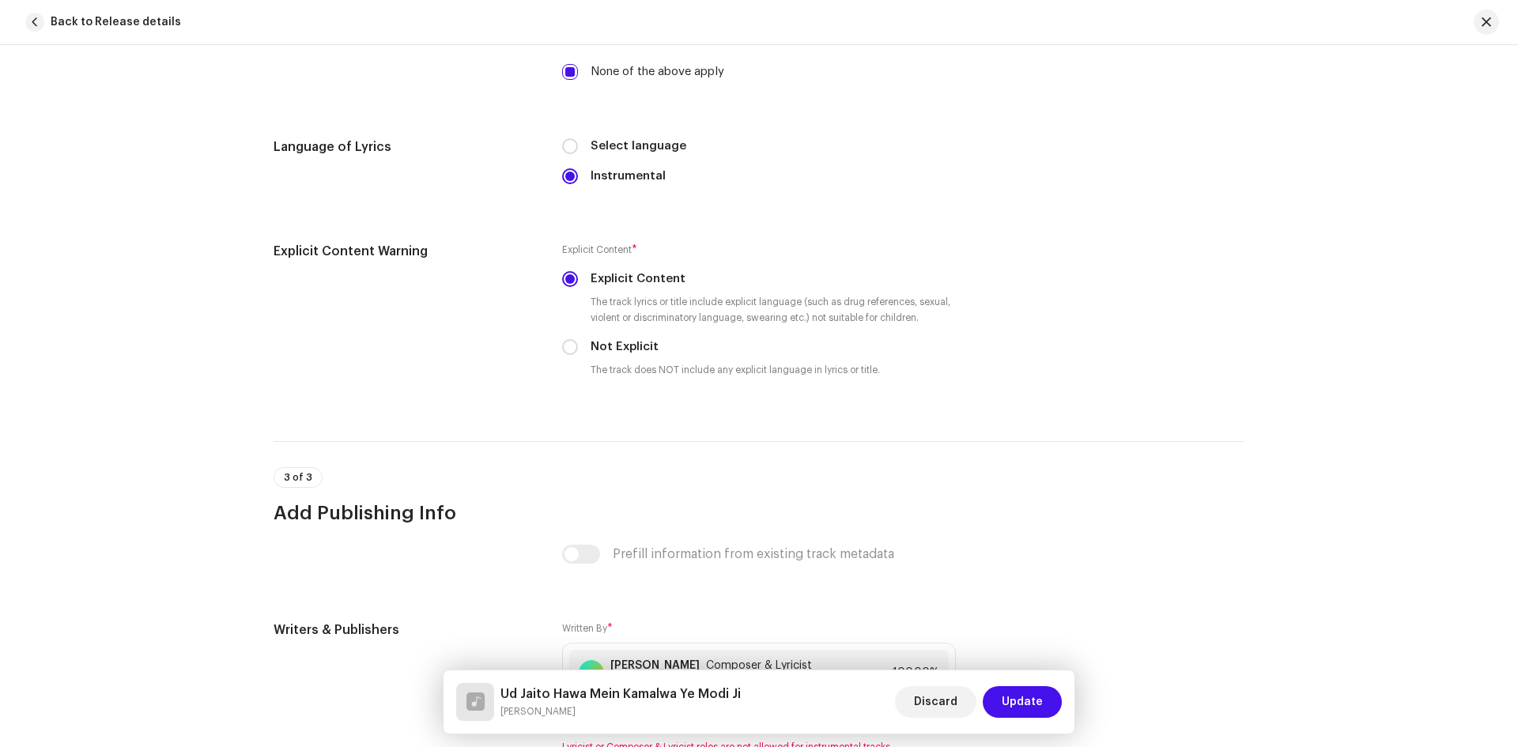
scroll to position [2371, 0]
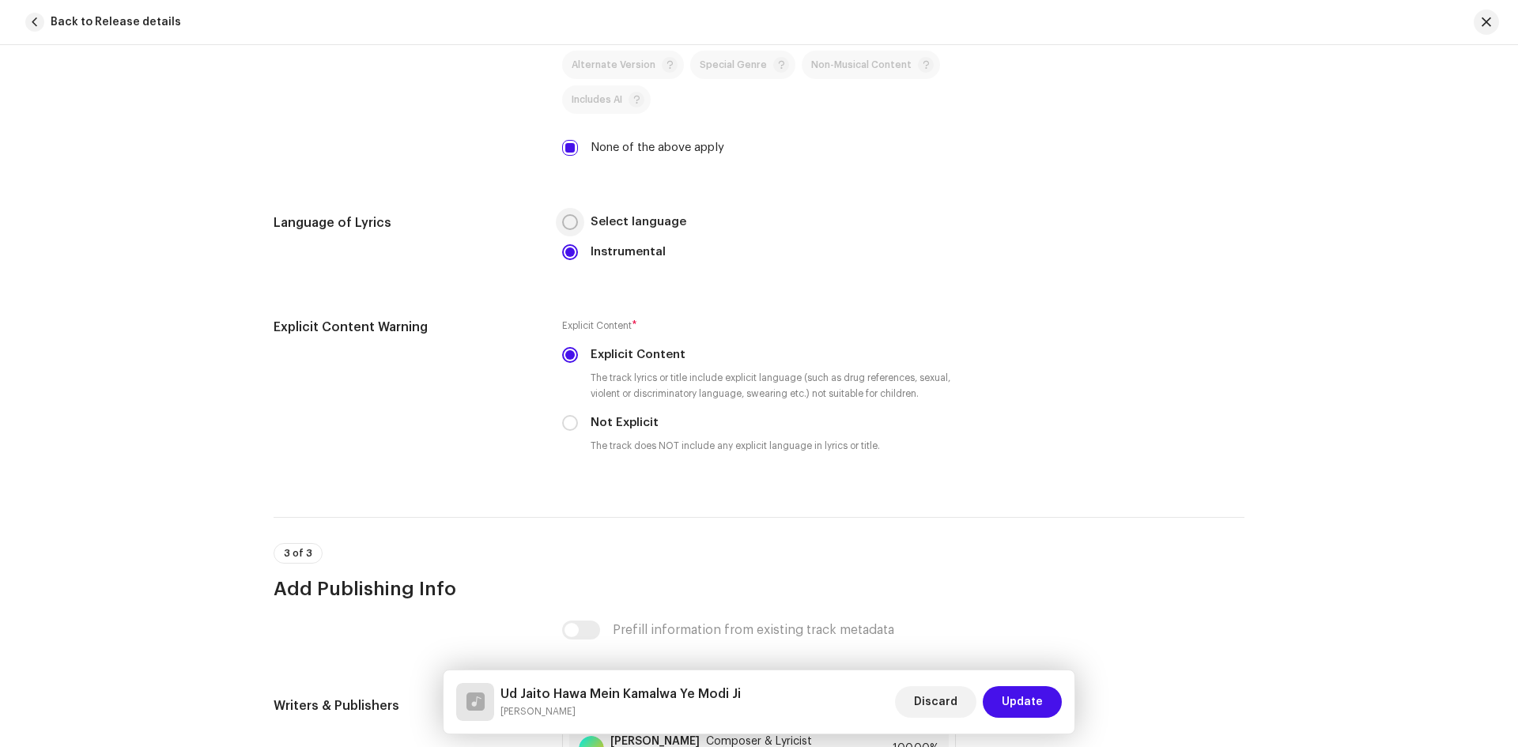
click at [562, 224] on input "Select language" at bounding box center [570, 222] width 16 height 16
radio input "true"
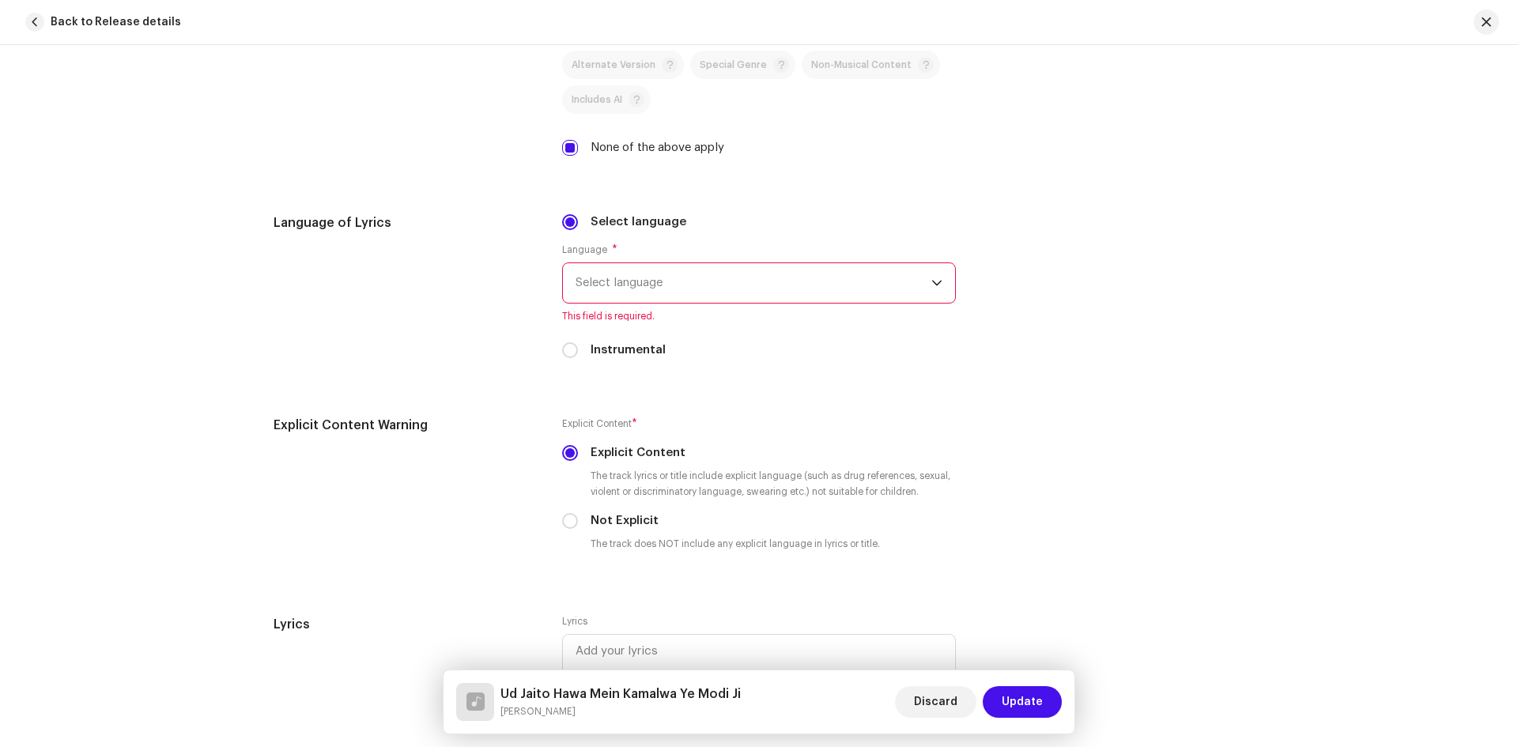
click at [626, 290] on span "Select language" at bounding box center [753, 283] width 356 height 40
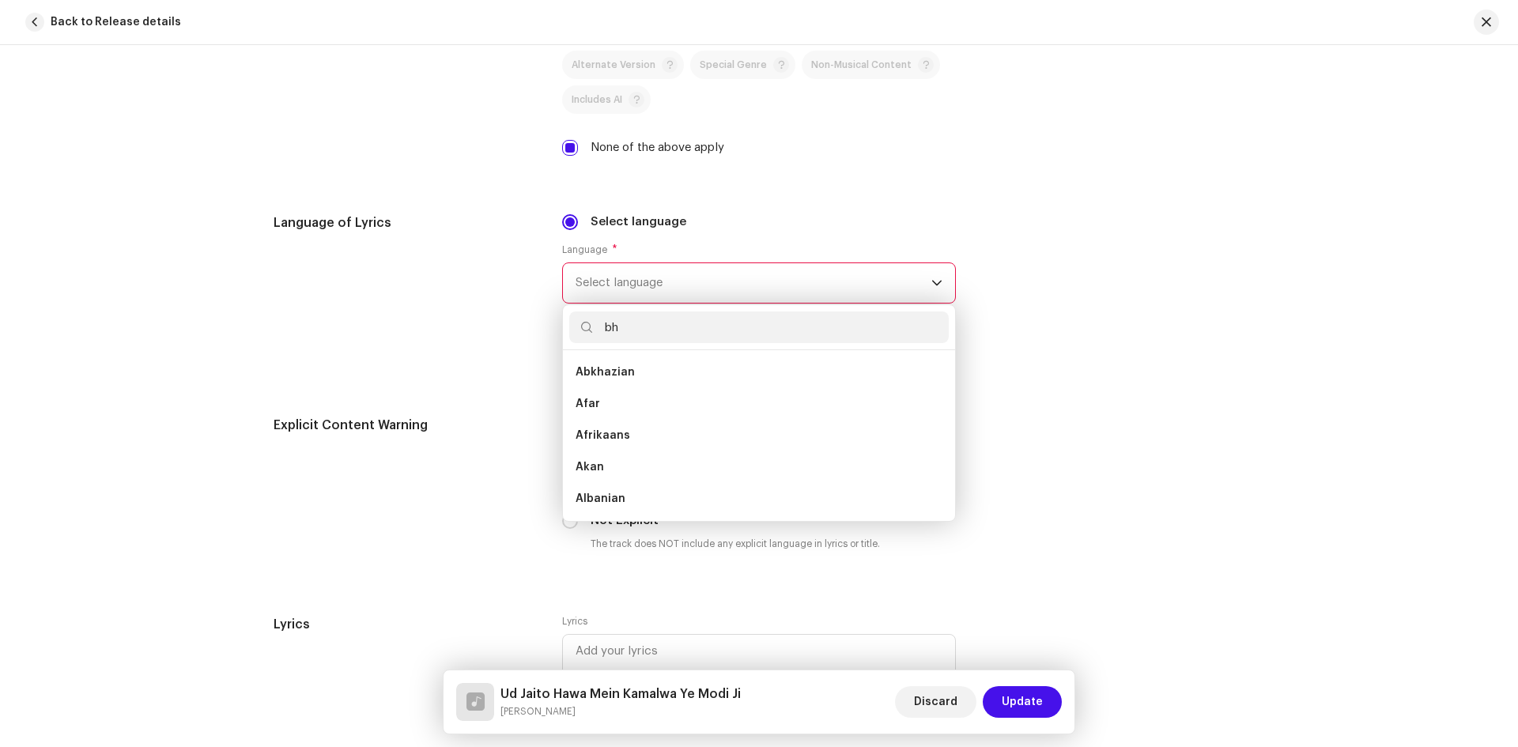
scroll to position [0, 0]
type input "bh"
click at [616, 370] on span "Bhojpuri" at bounding box center [598, 372] width 47 height 16
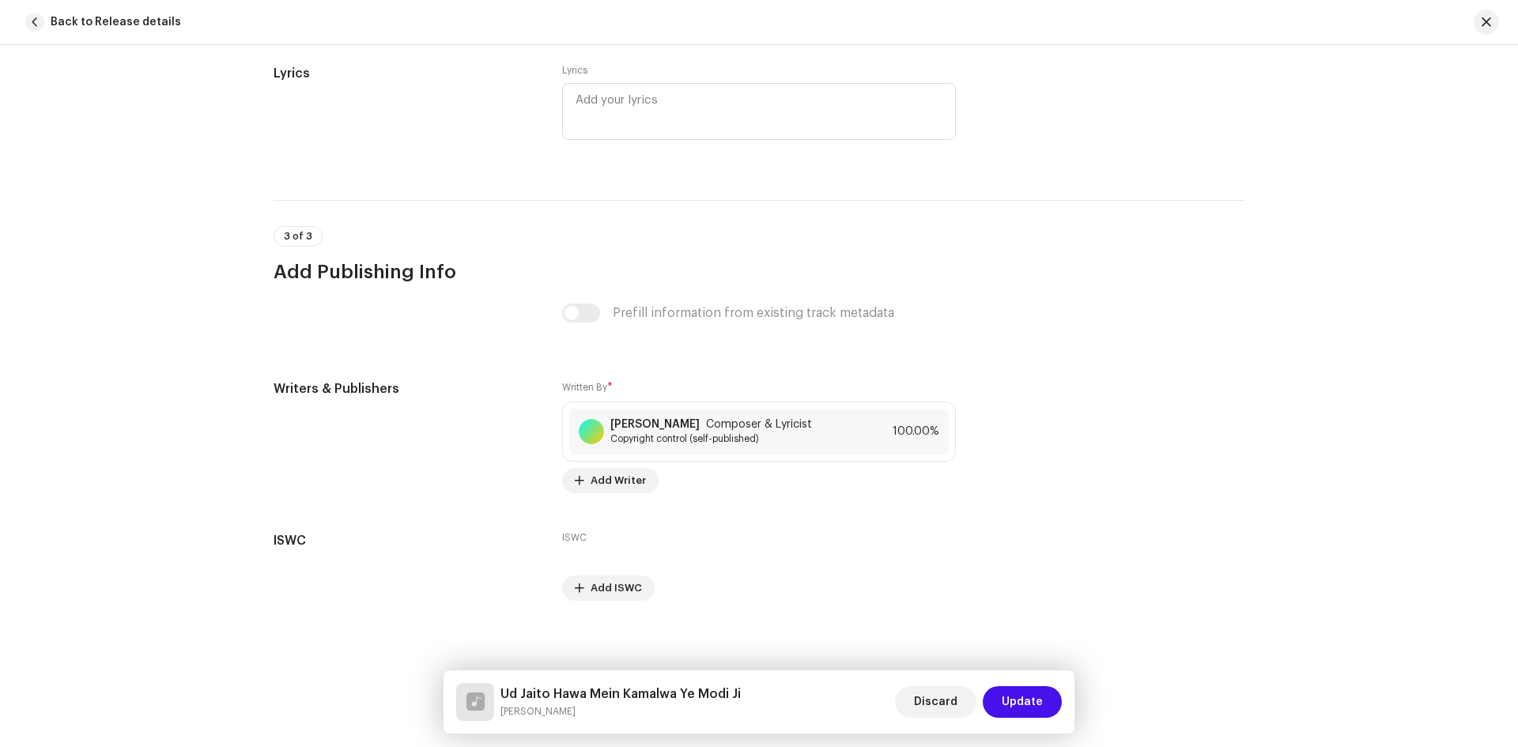
scroll to position [2909, 0]
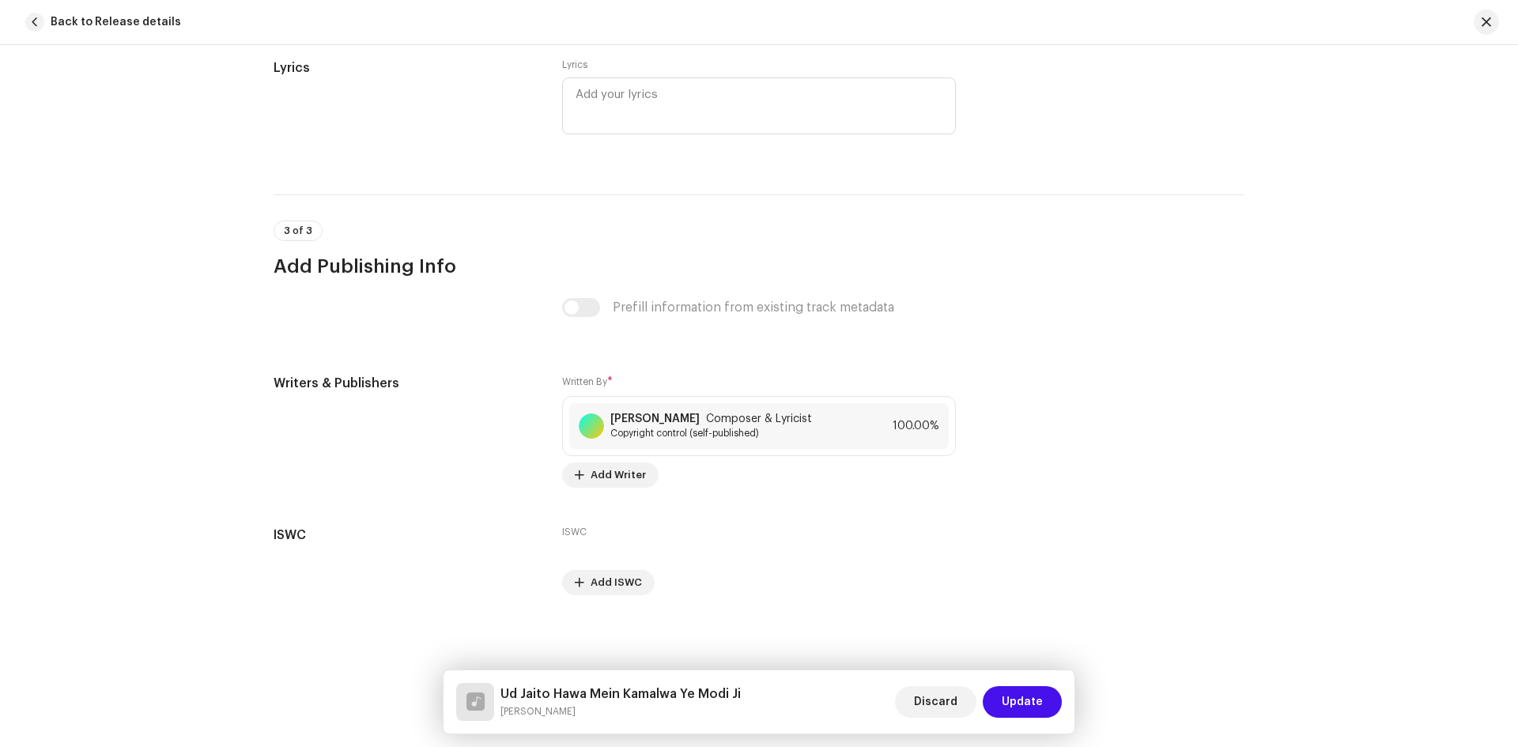
click at [566, 300] on div "Prefill information from existing track metadata" at bounding box center [759, 307] width 394 height 19
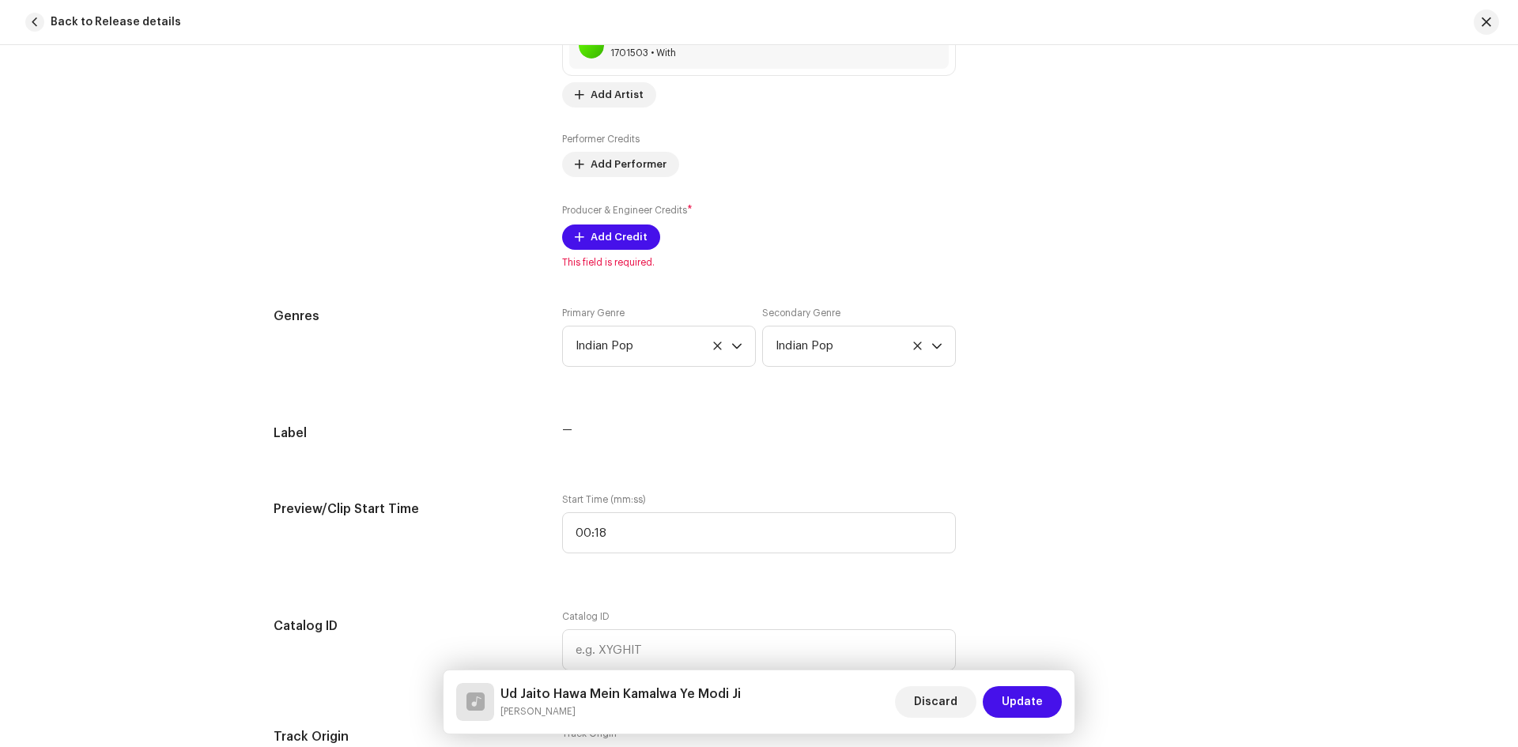
scroll to position [1091, 0]
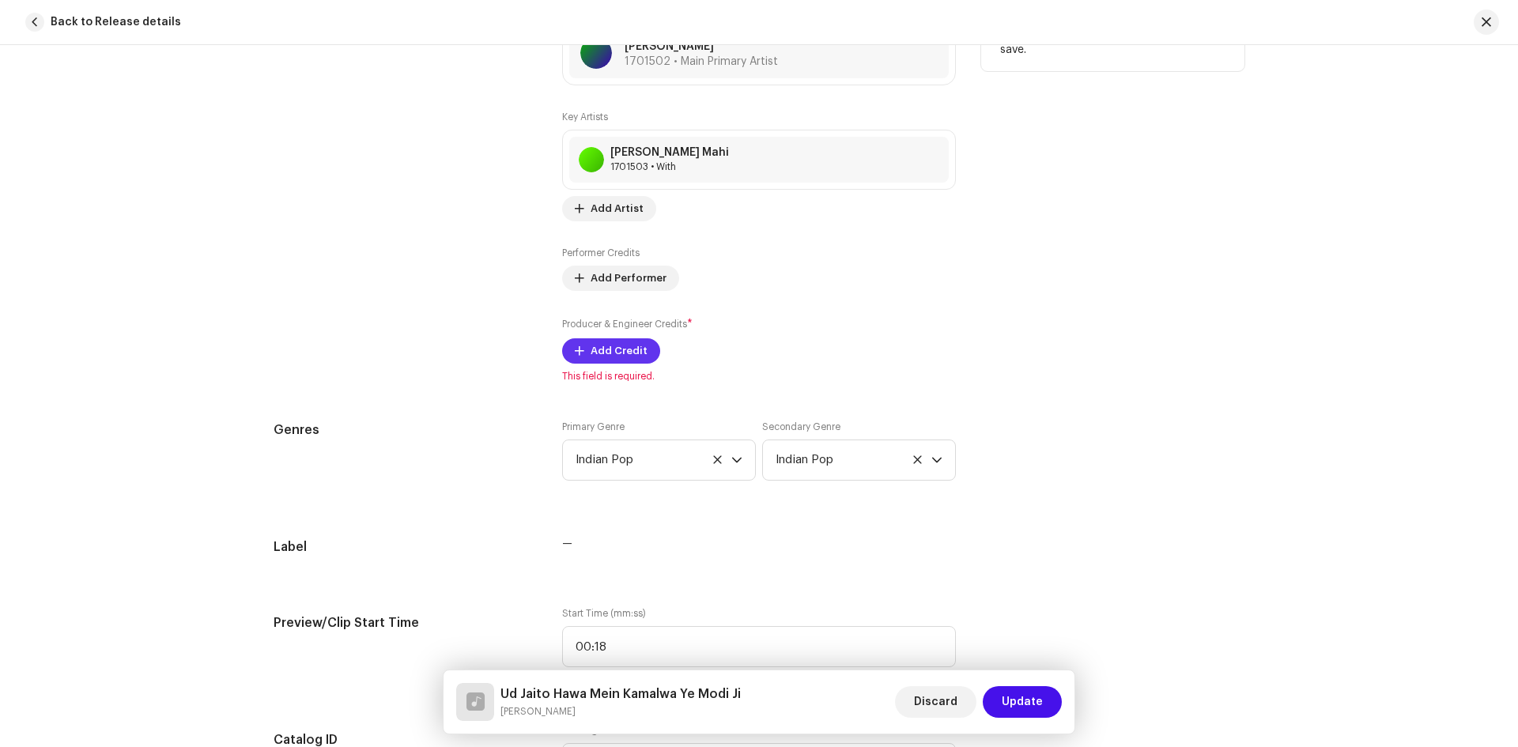
click at [582, 360] on button "Add Credit" at bounding box center [611, 350] width 98 height 25
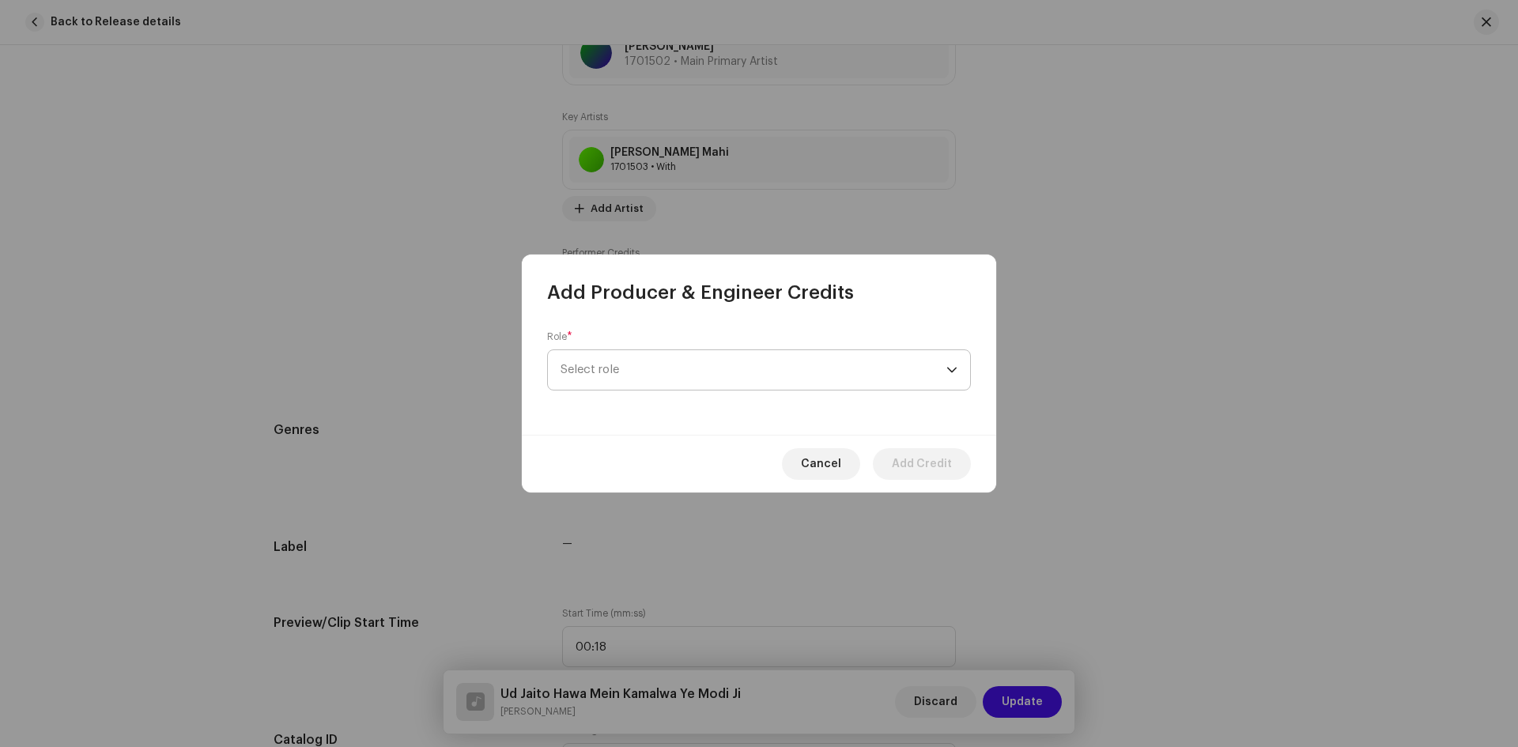
click at [684, 368] on span "Select role" at bounding box center [753, 370] width 386 height 40
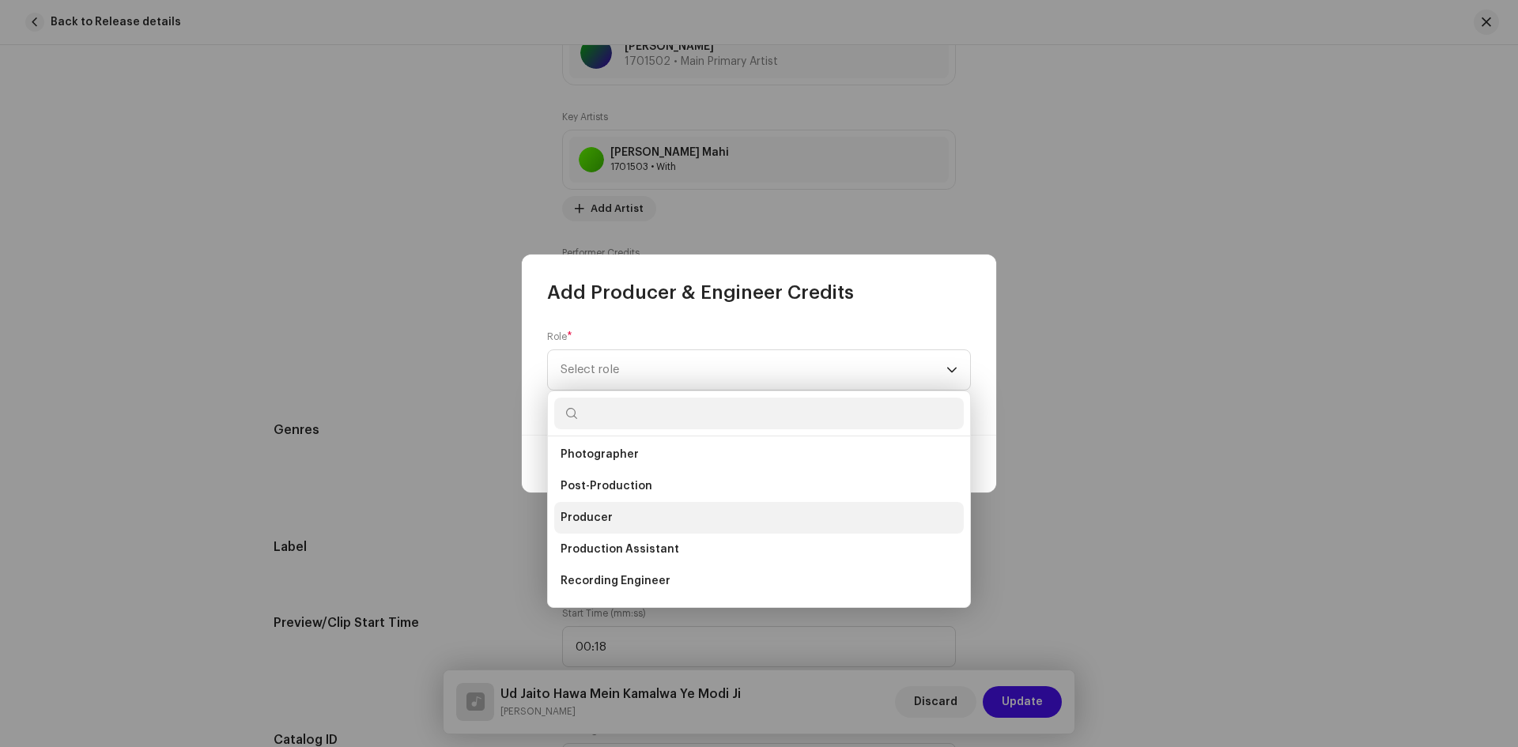
scroll to position [537, 0]
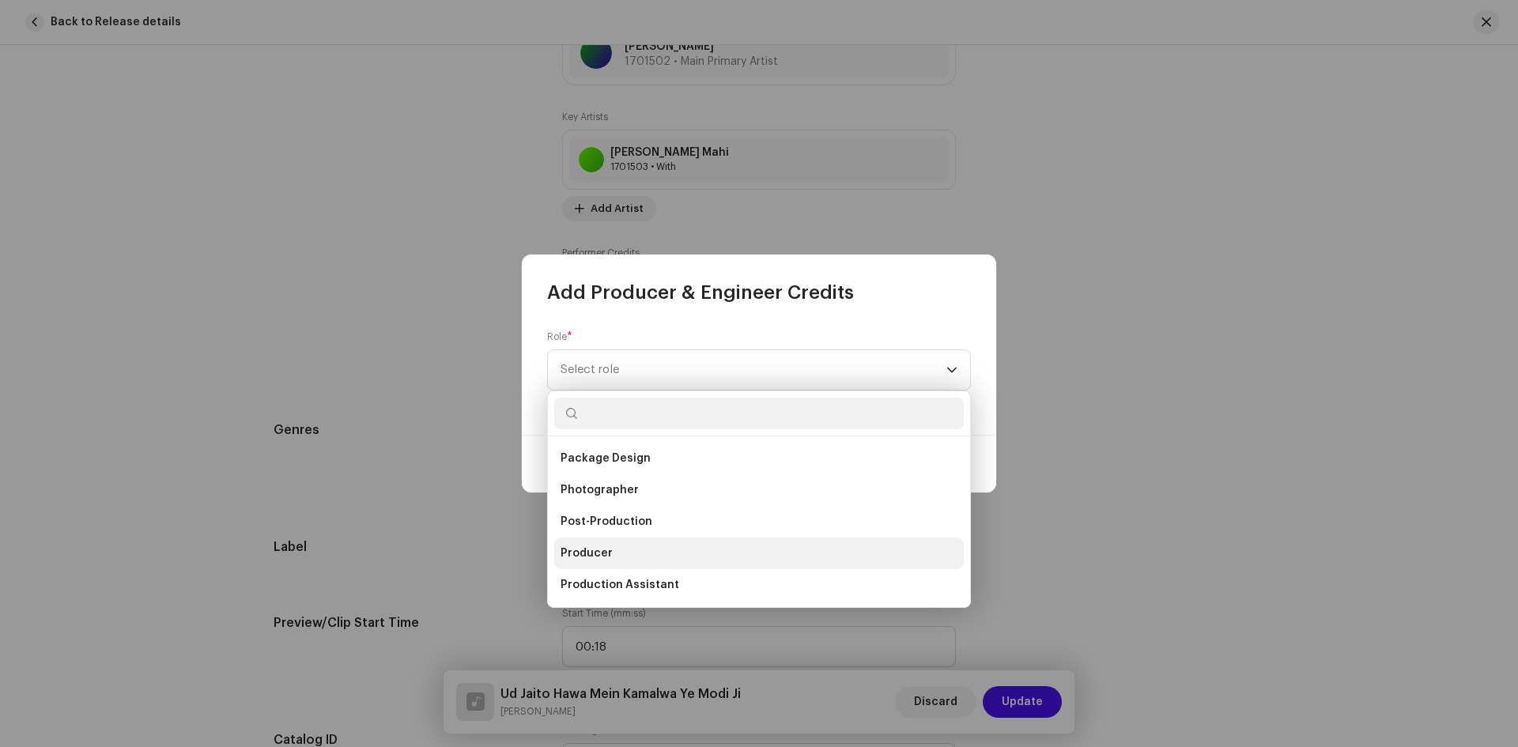
click at [622, 551] on li "Producer" at bounding box center [758, 553] width 409 height 32
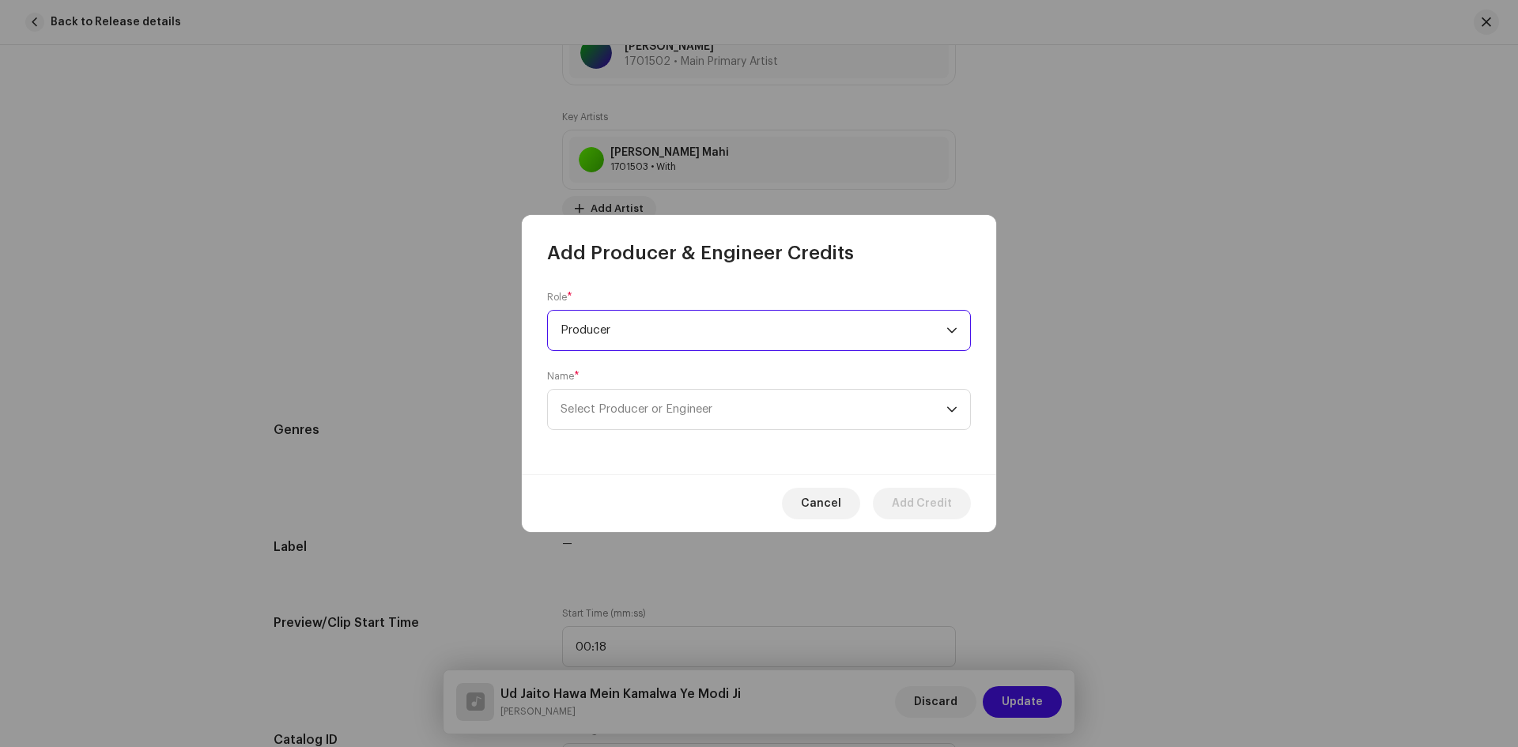
click at [622, 387] on div "Name * Select Producer or Engineer" at bounding box center [759, 400] width 424 height 60
click at [623, 401] on span "Select Producer or Engineer" at bounding box center [753, 410] width 386 height 40
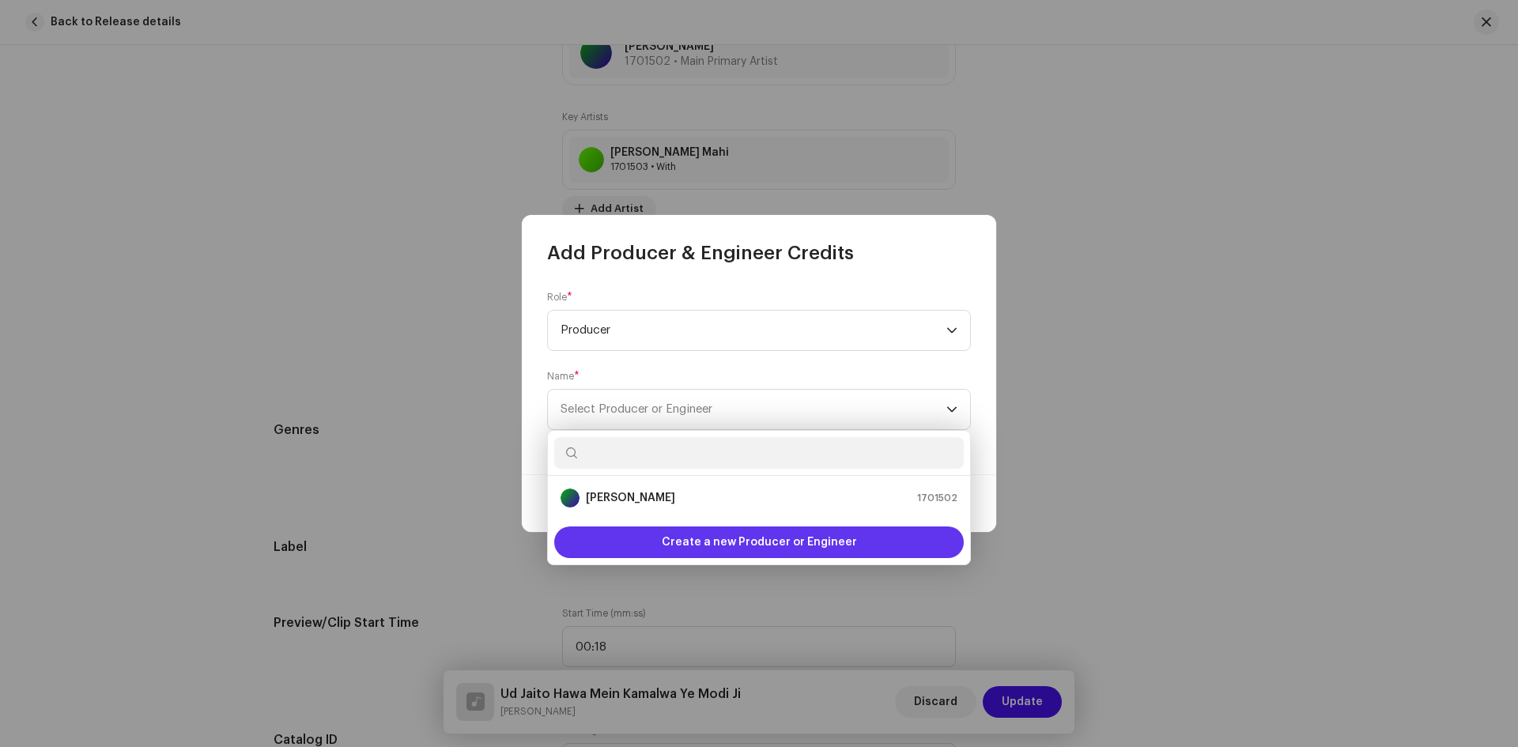
click at [705, 546] on span "Create a new Producer or Engineer" at bounding box center [759, 542] width 195 height 32
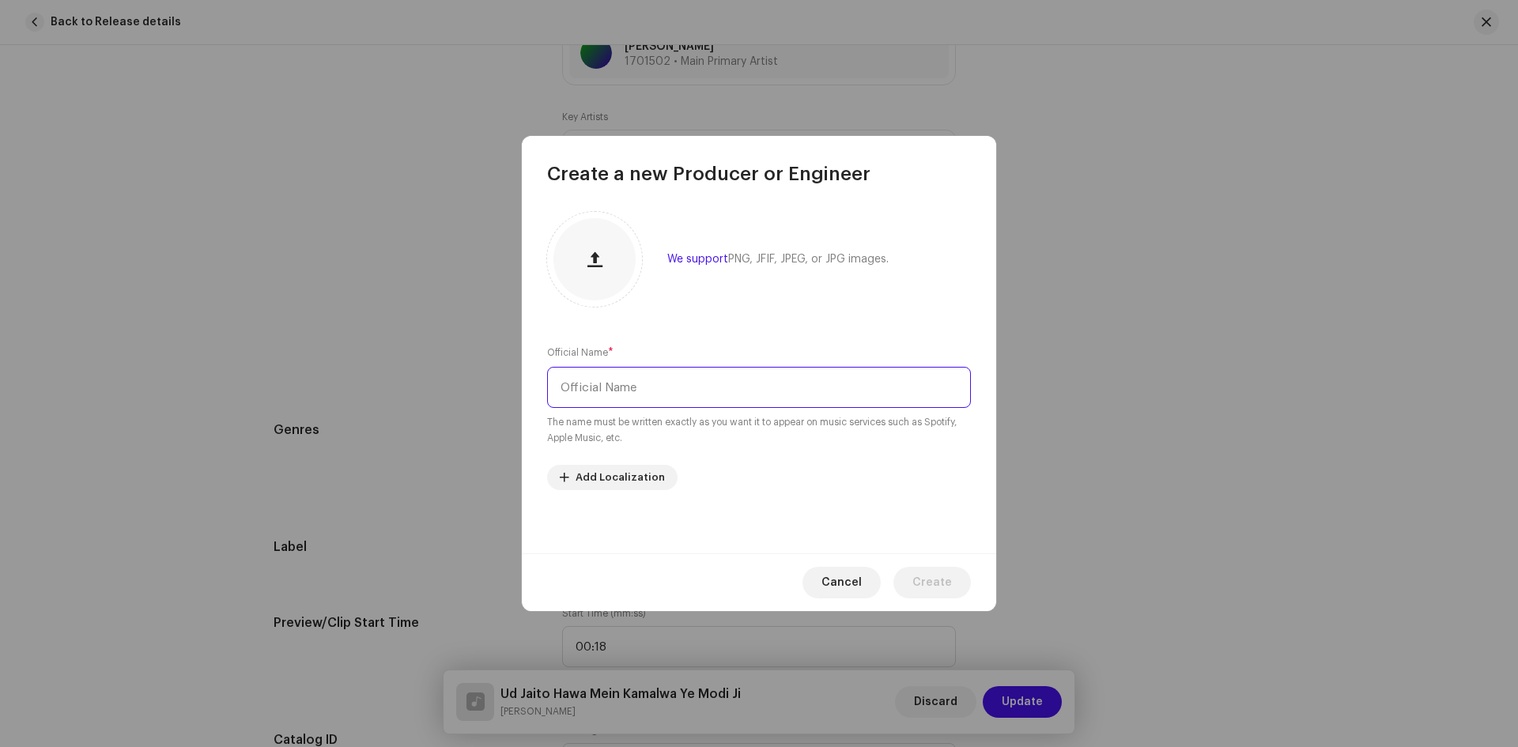
click at [664, 383] on input "text" at bounding box center [759, 387] width 424 height 41
type input "[PERSON_NAME]"
click at [945, 582] on span "Create" at bounding box center [932, 583] width 40 height 32
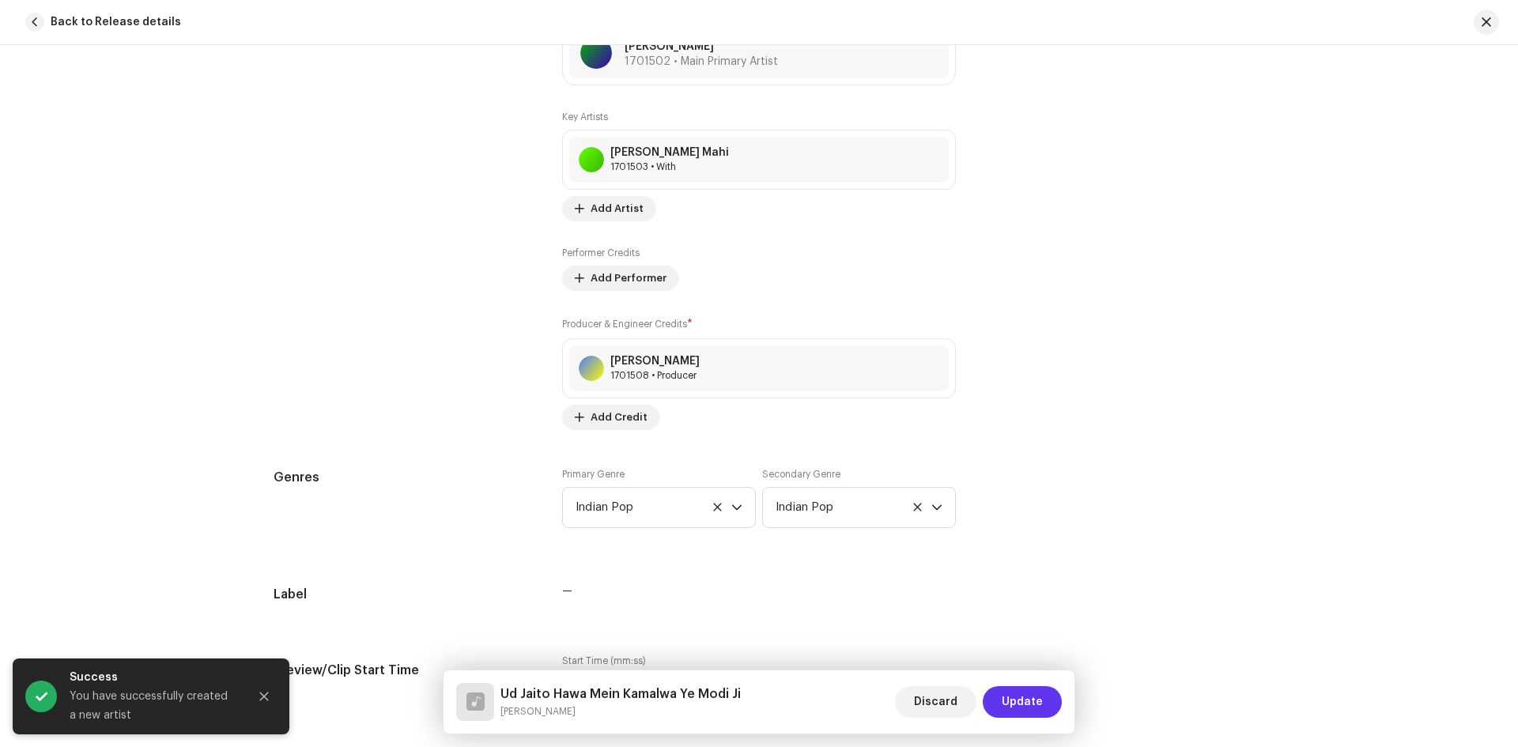
click at [1025, 705] on span "Update" at bounding box center [1021, 702] width 41 height 32
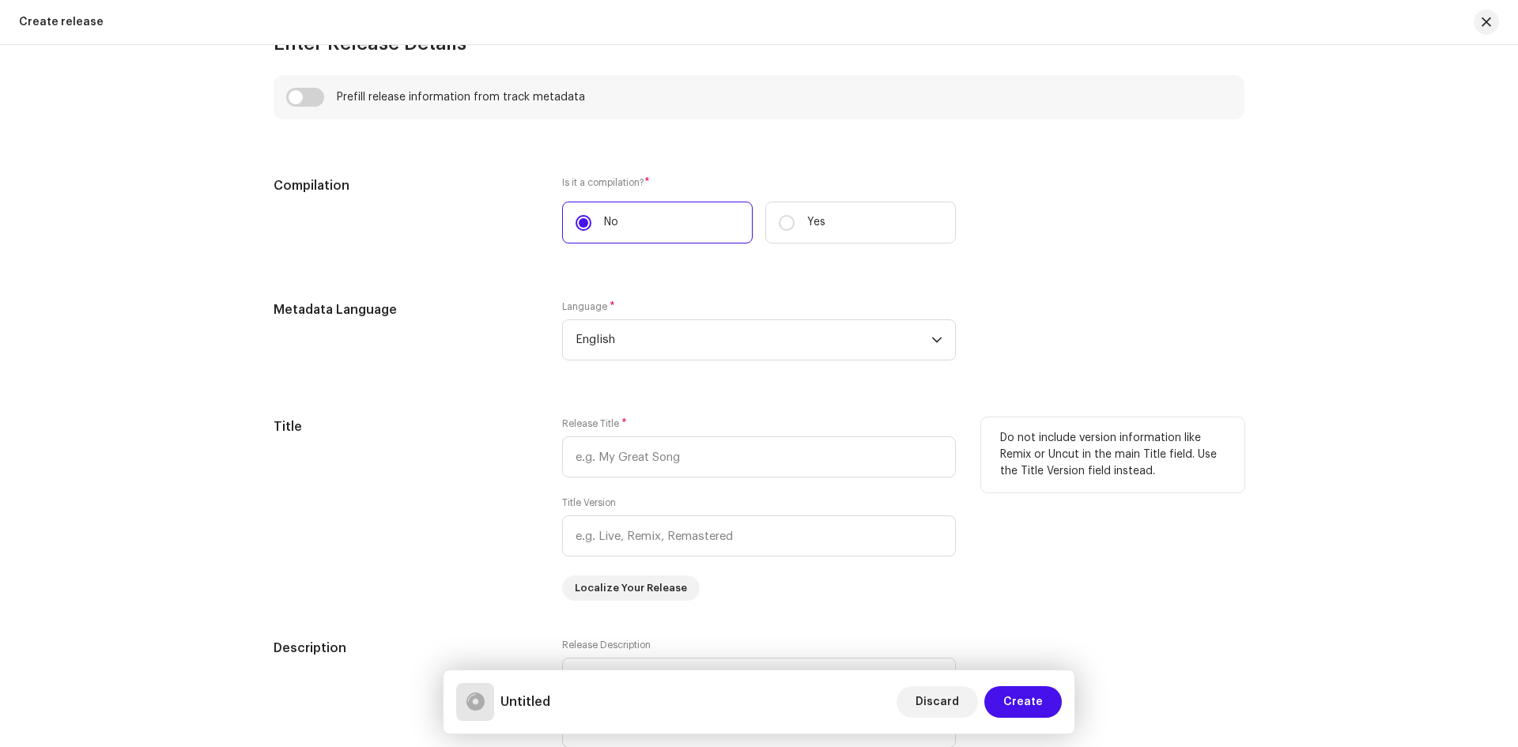
scroll to position [1145, 0]
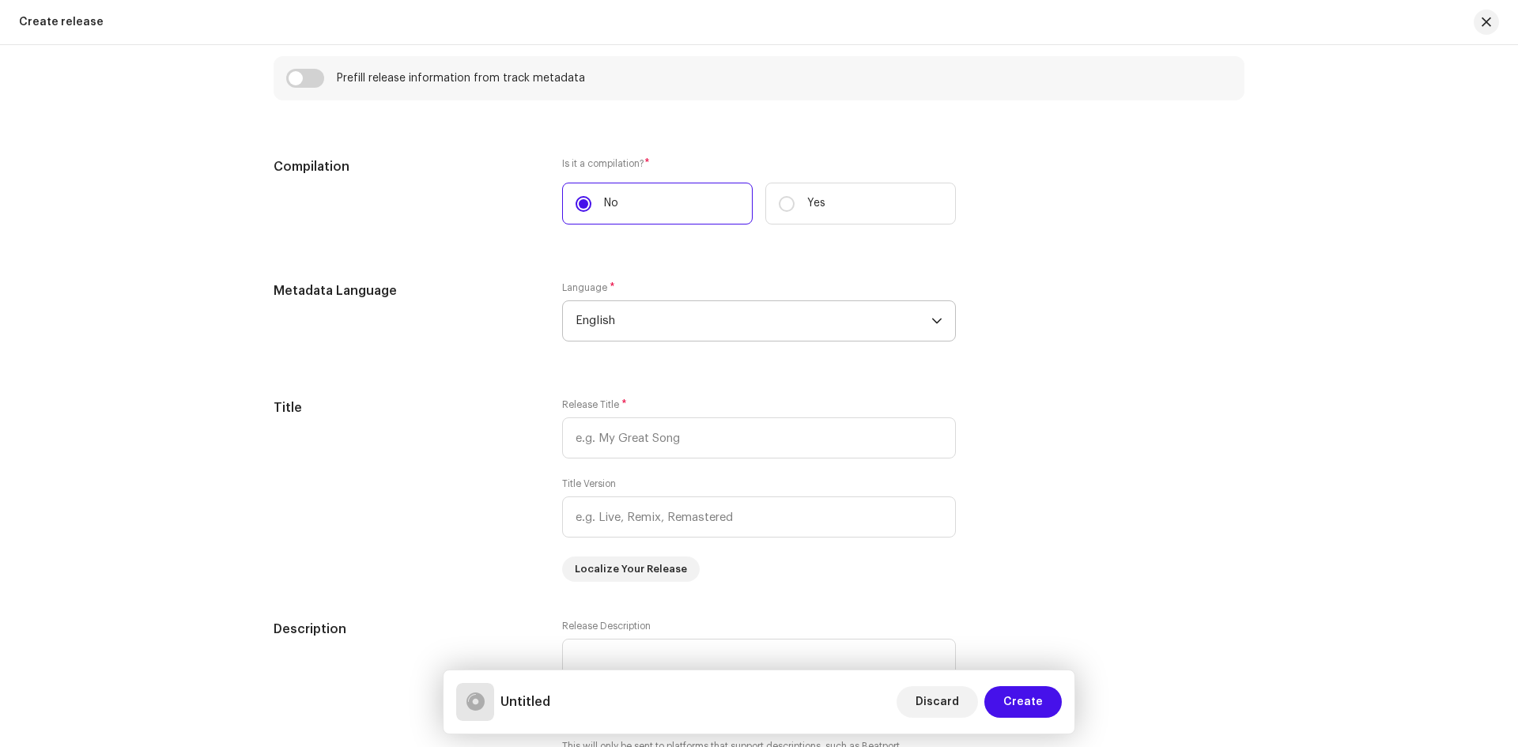
click at [669, 322] on span "English" at bounding box center [753, 321] width 356 height 40
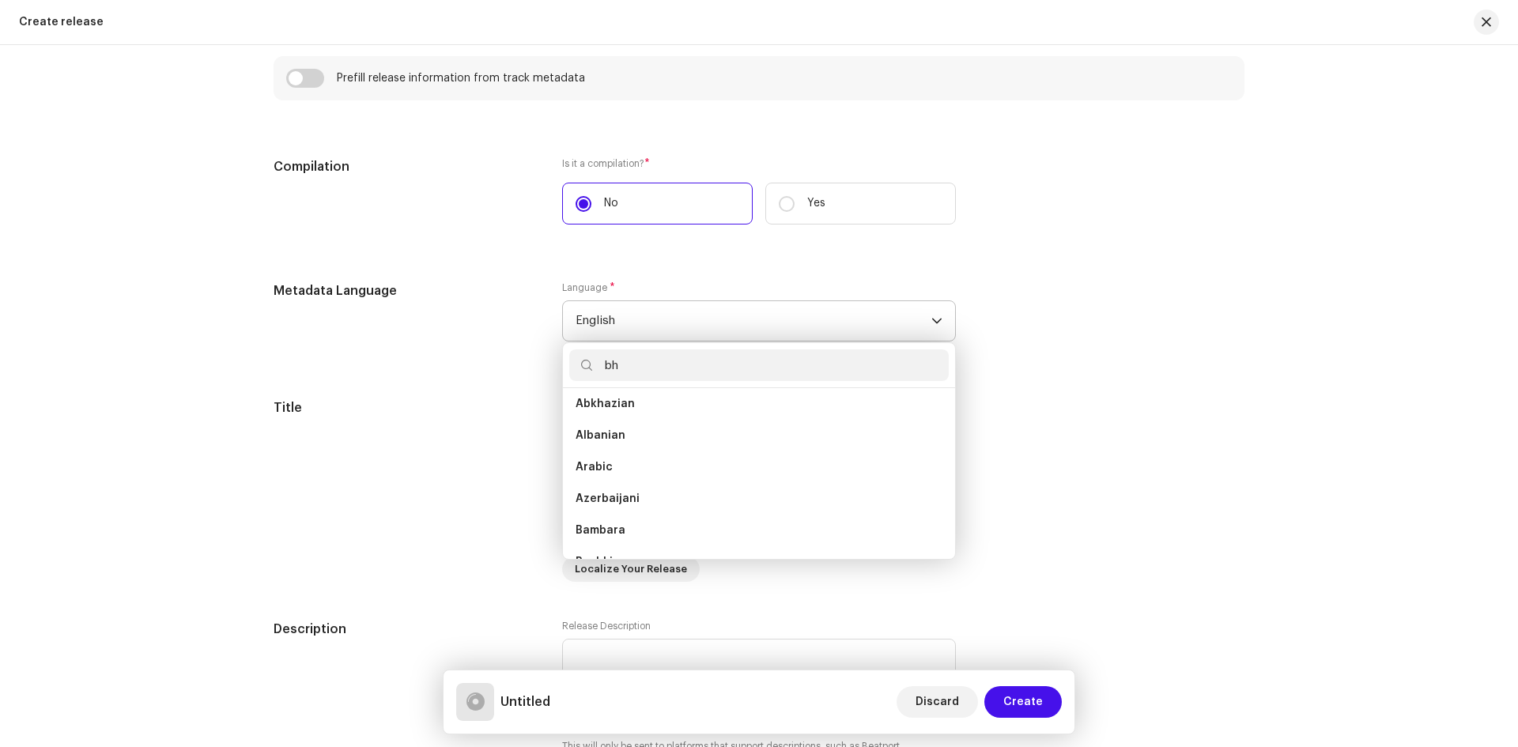
scroll to position [0, 0]
type input "bh"
click at [607, 410] on span "Bhojpuri" at bounding box center [598, 410] width 47 height 16
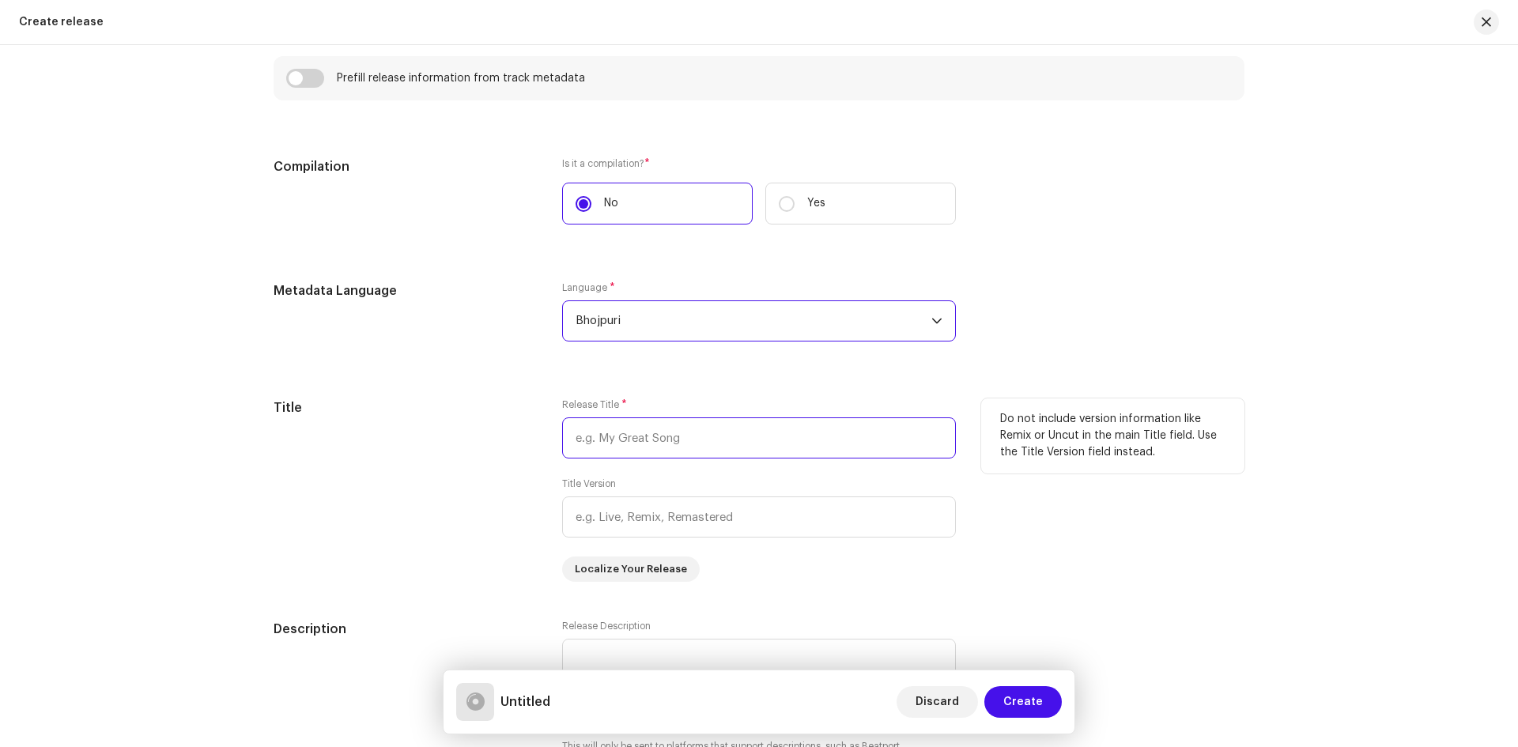
click at [667, 433] on input "text" at bounding box center [759, 437] width 394 height 41
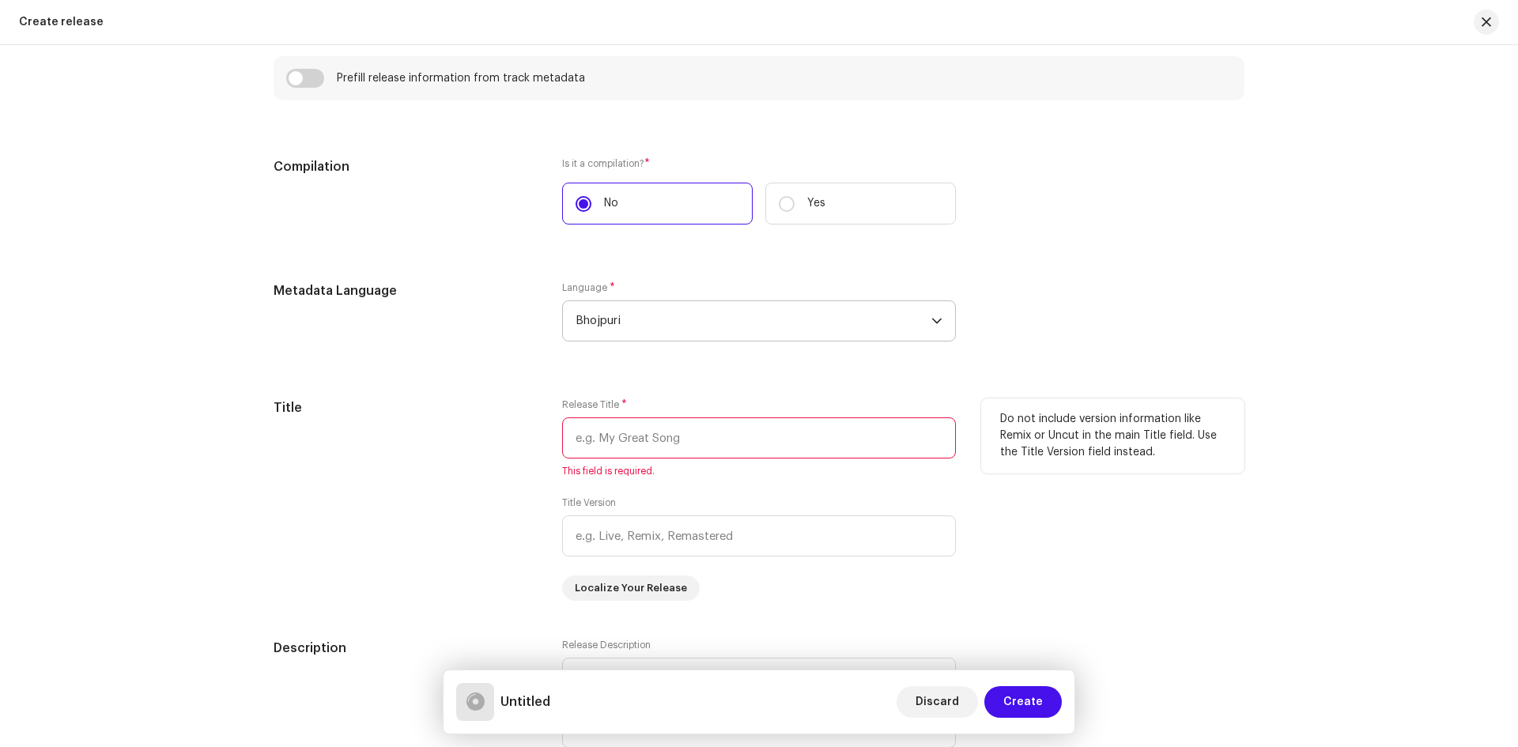
click at [684, 428] on input "text" at bounding box center [759, 437] width 394 height 41
paste input "Ud Jaito Hawa Mein Kamalwa Ye Modi Ji"
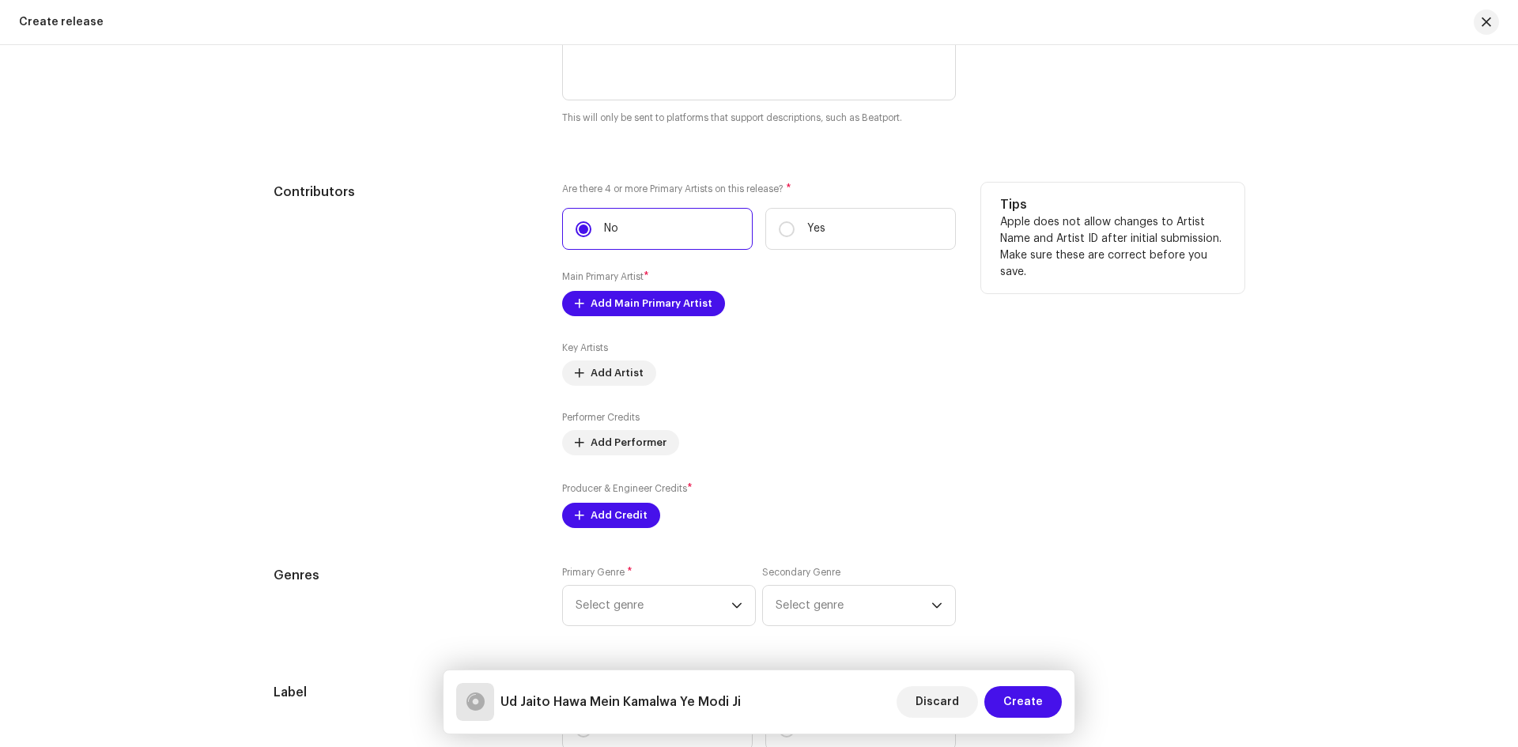
scroll to position [1778, 0]
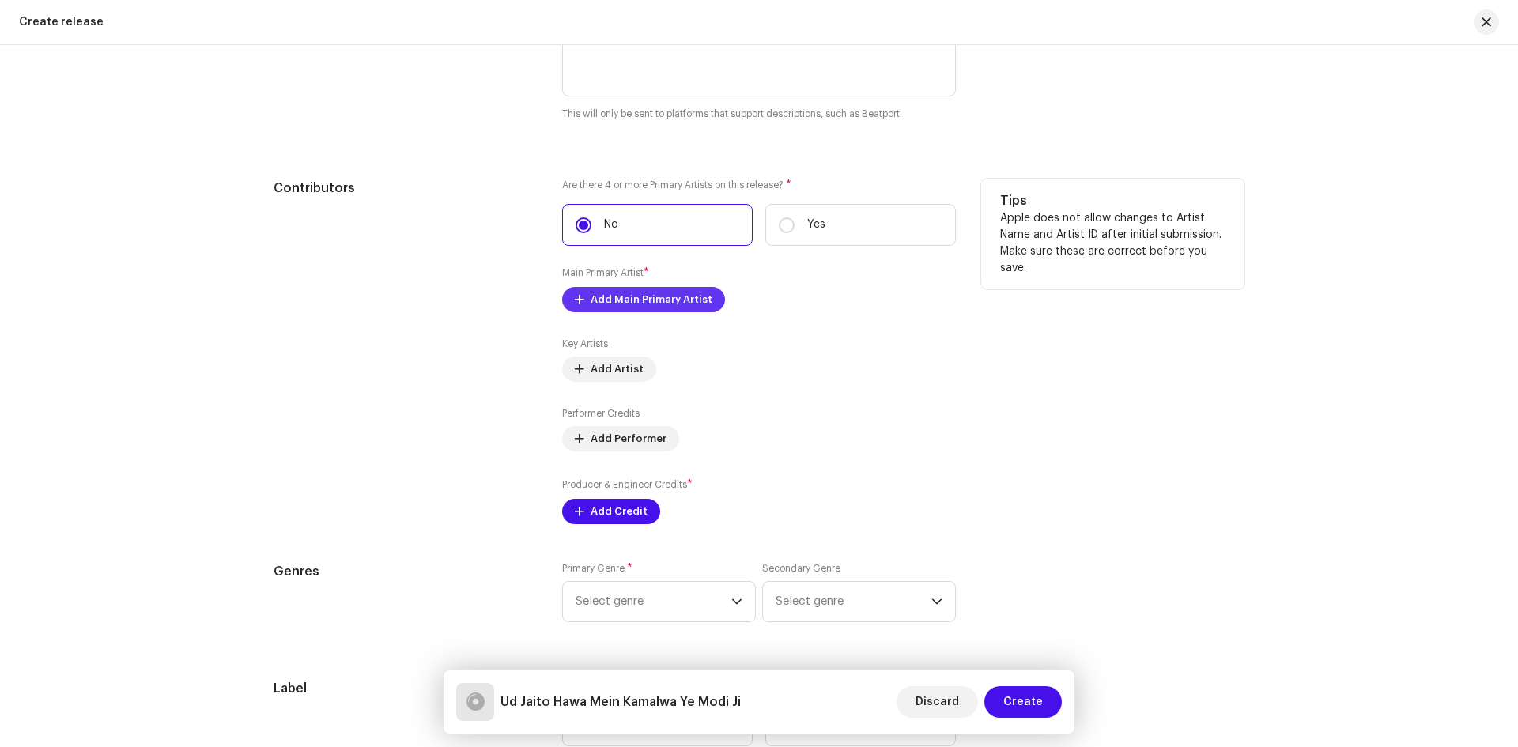
type input "Ud Jaito Hawa Mein Kamalwa Ye Modi Ji"
click at [649, 303] on span "Add Main Primary Artist" at bounding box center [651, 300] width 122 height 32
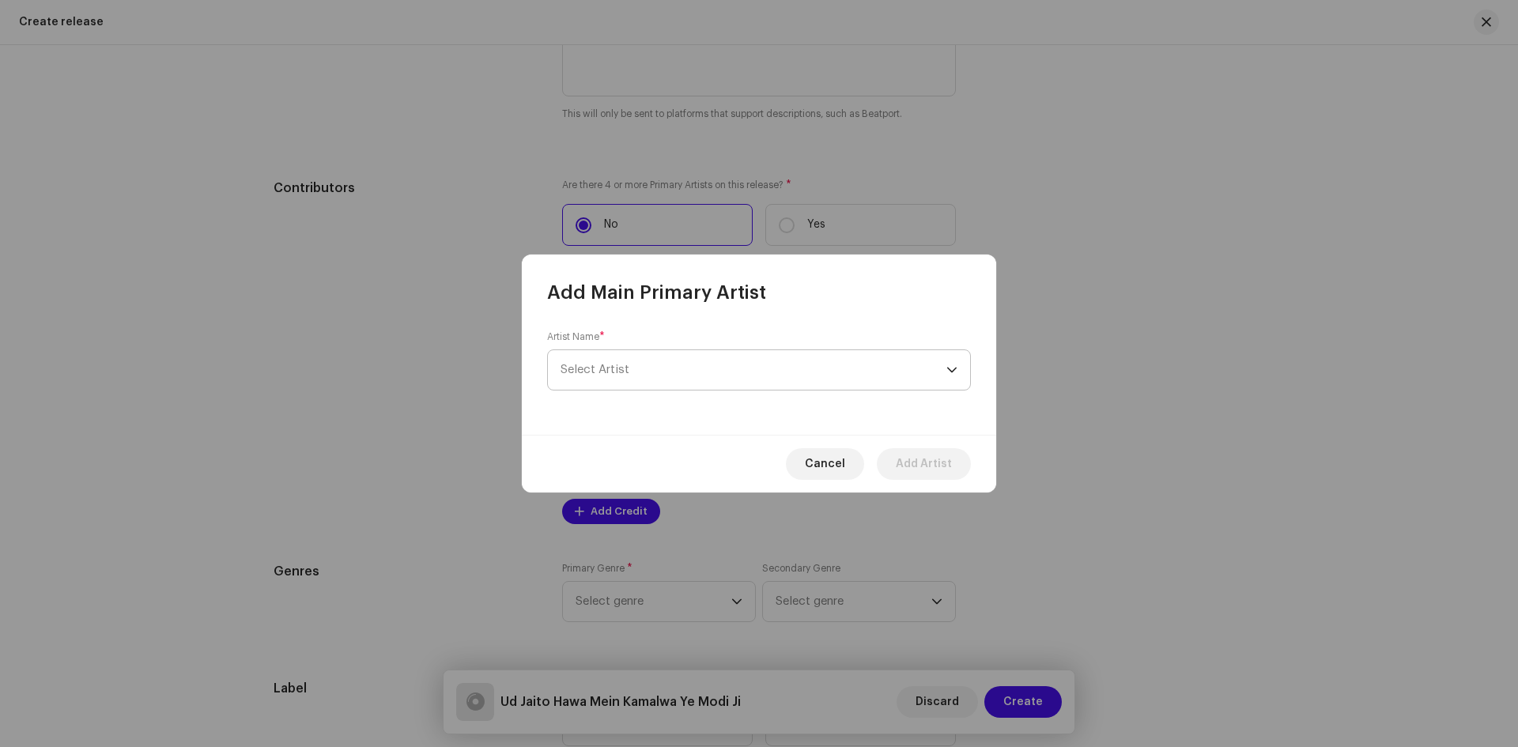
click at [666, 352] on span "Select Artist" at bounding box center [753, 370] width 386 height 40
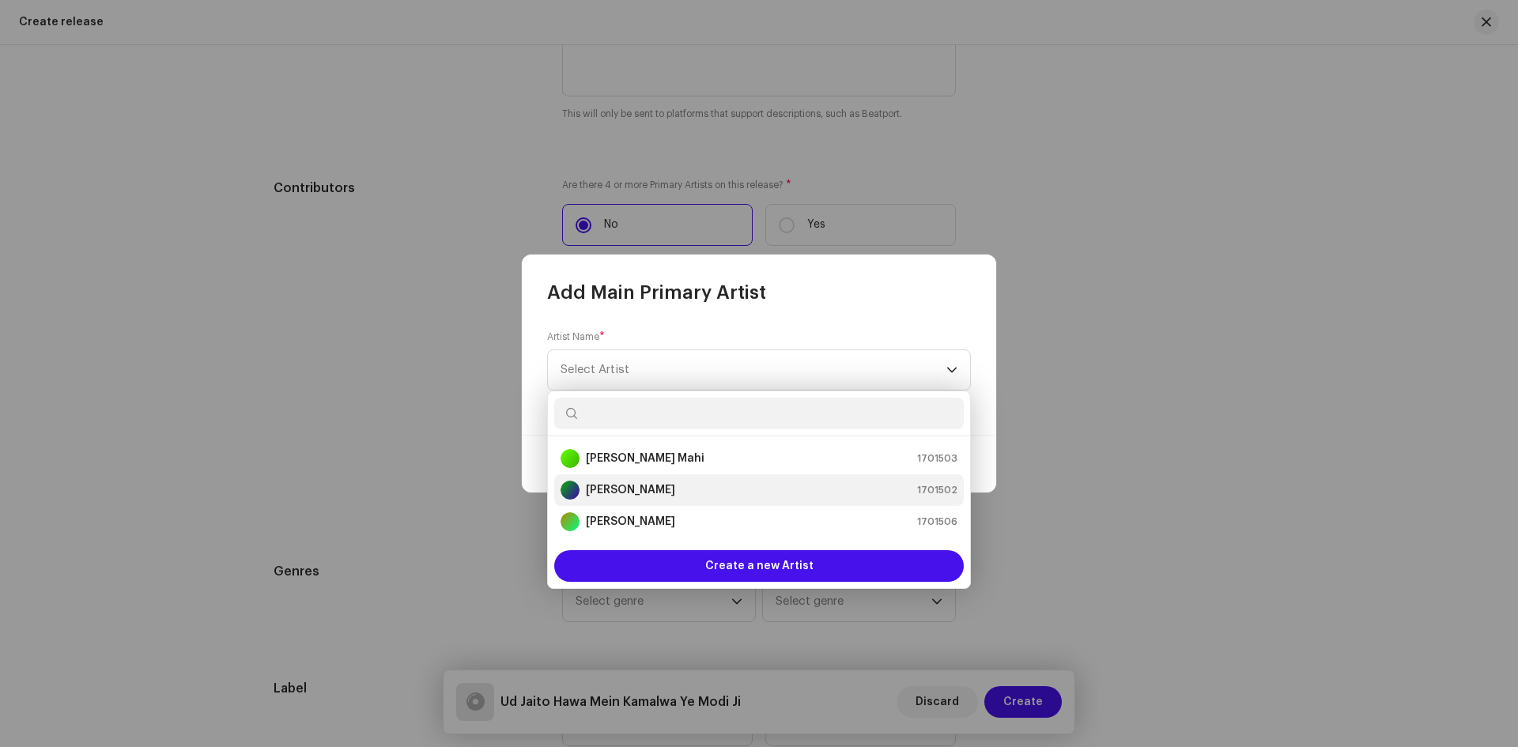
click at [658, 488] on div "[PERSON_NAME] 1701502" at bounding box center [758, 490] width 397 height 19
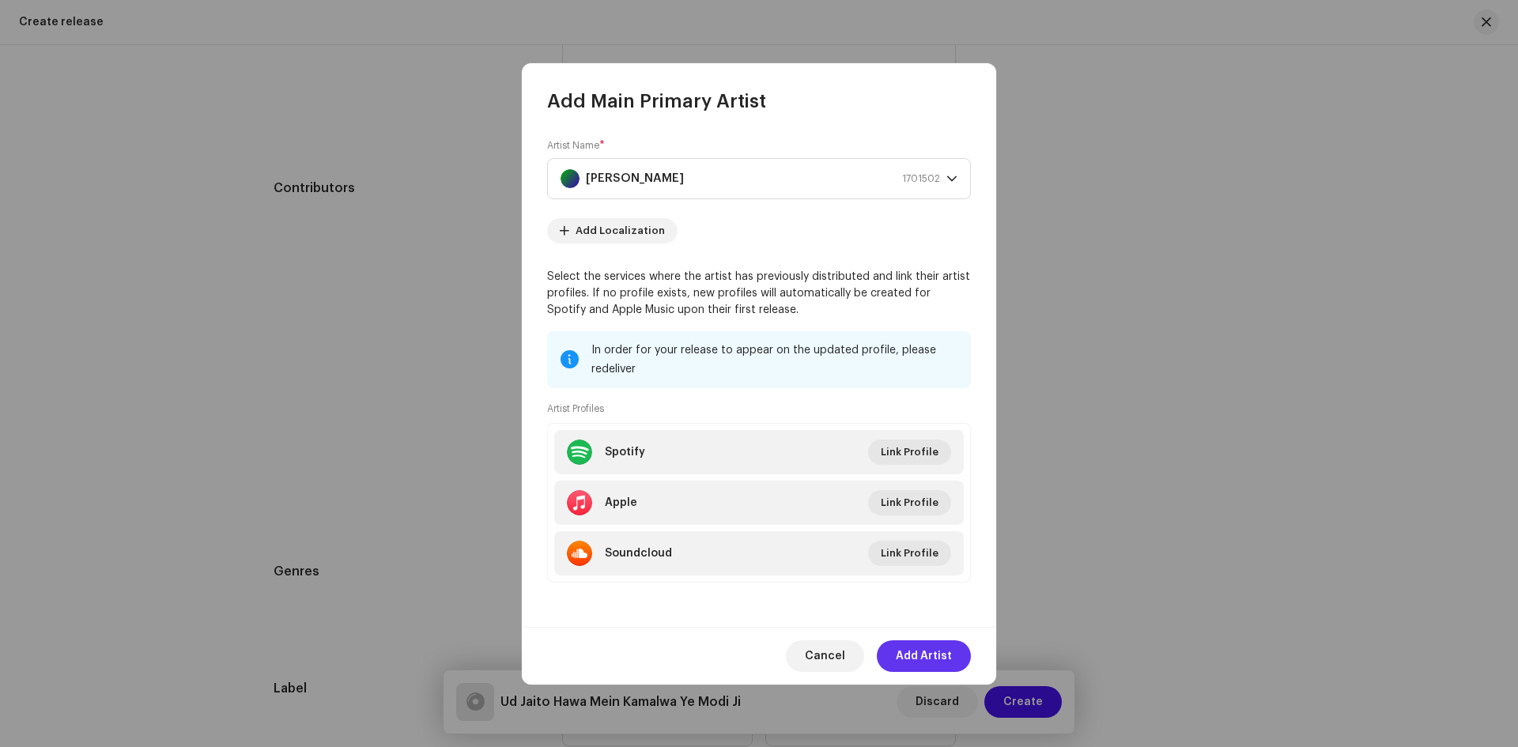
click at [938, 651] on span "Add Artist" at bounding box center [924, 656] width 56 height 32
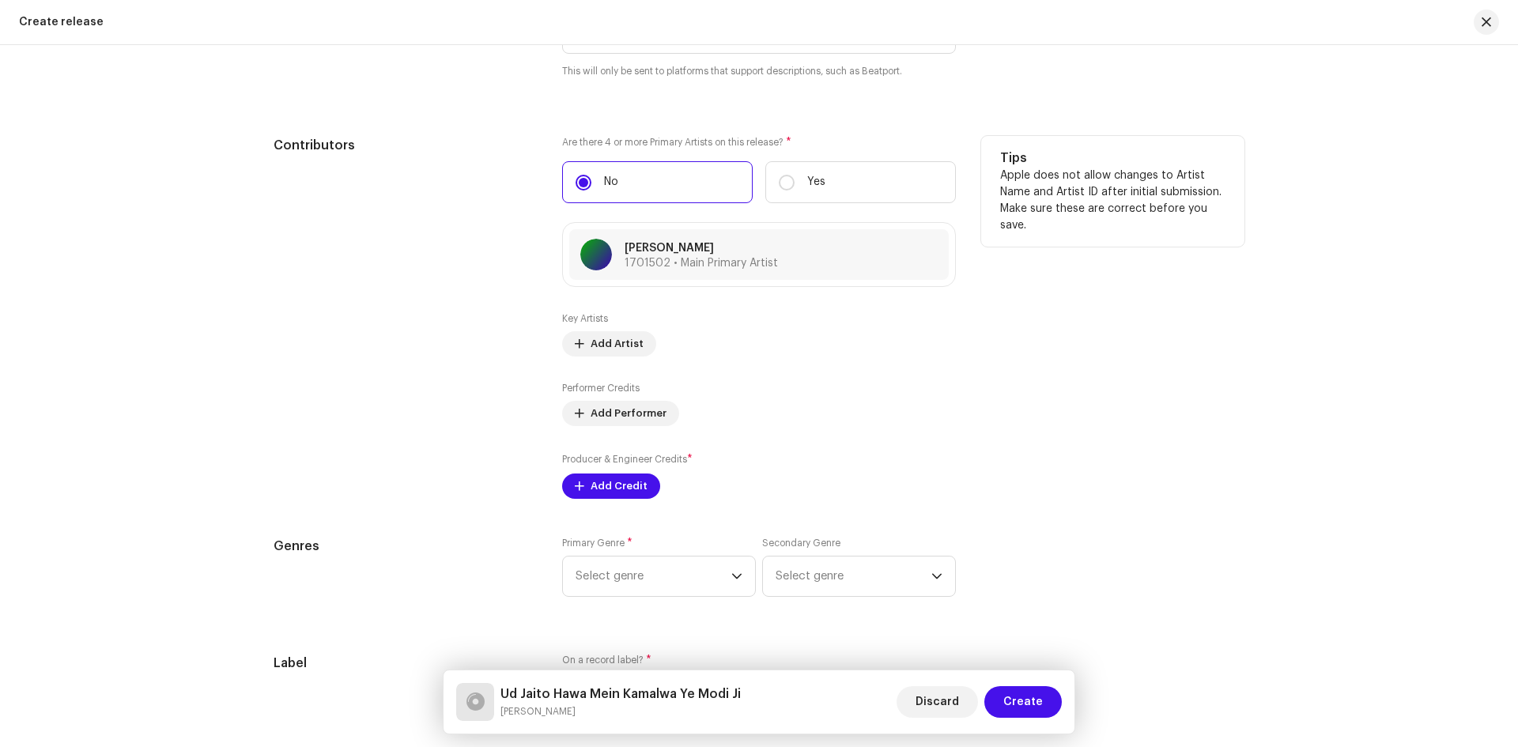
scroll to position [1857, 0]
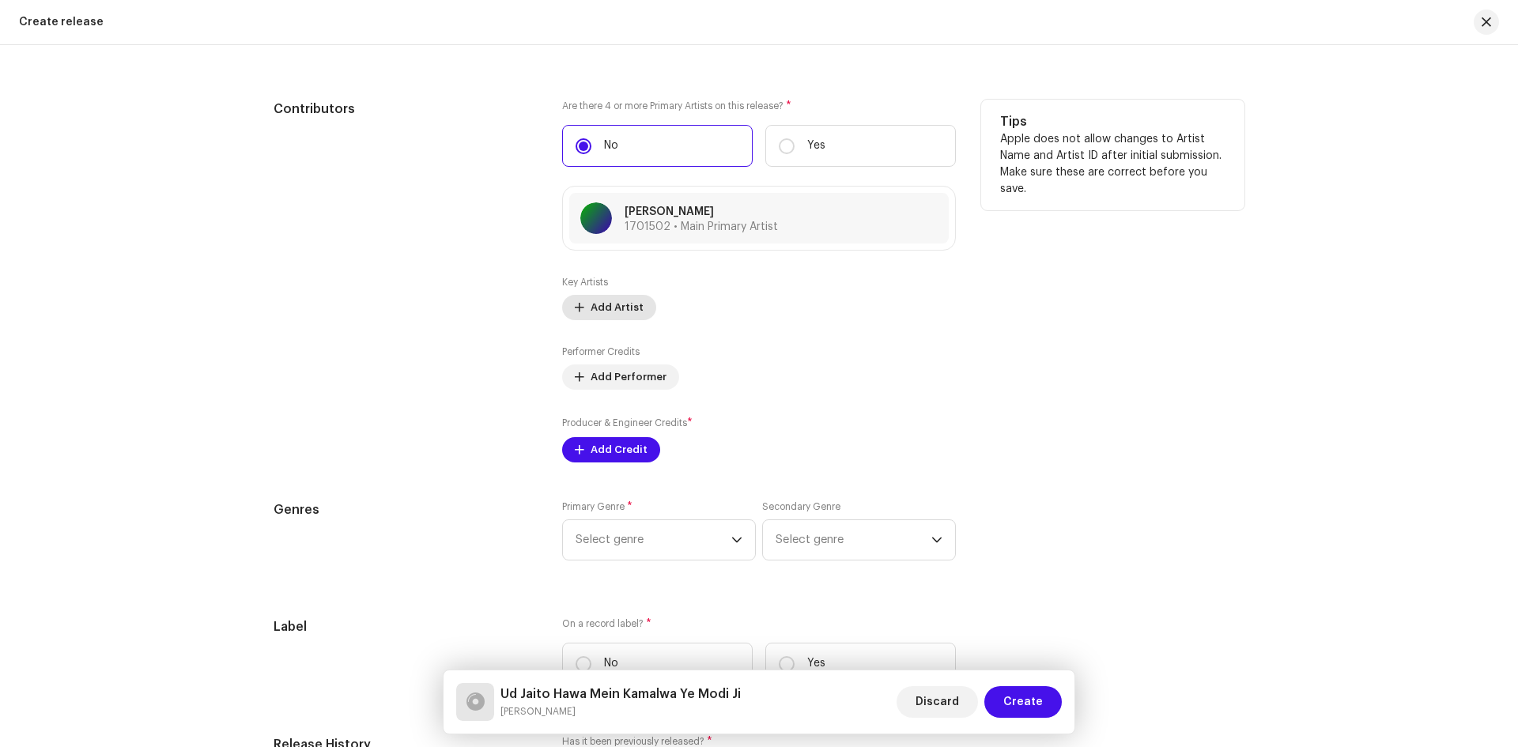
click at [599, 312] on span "Add Artist" at bounding box center [616, 308] width 53 height 32
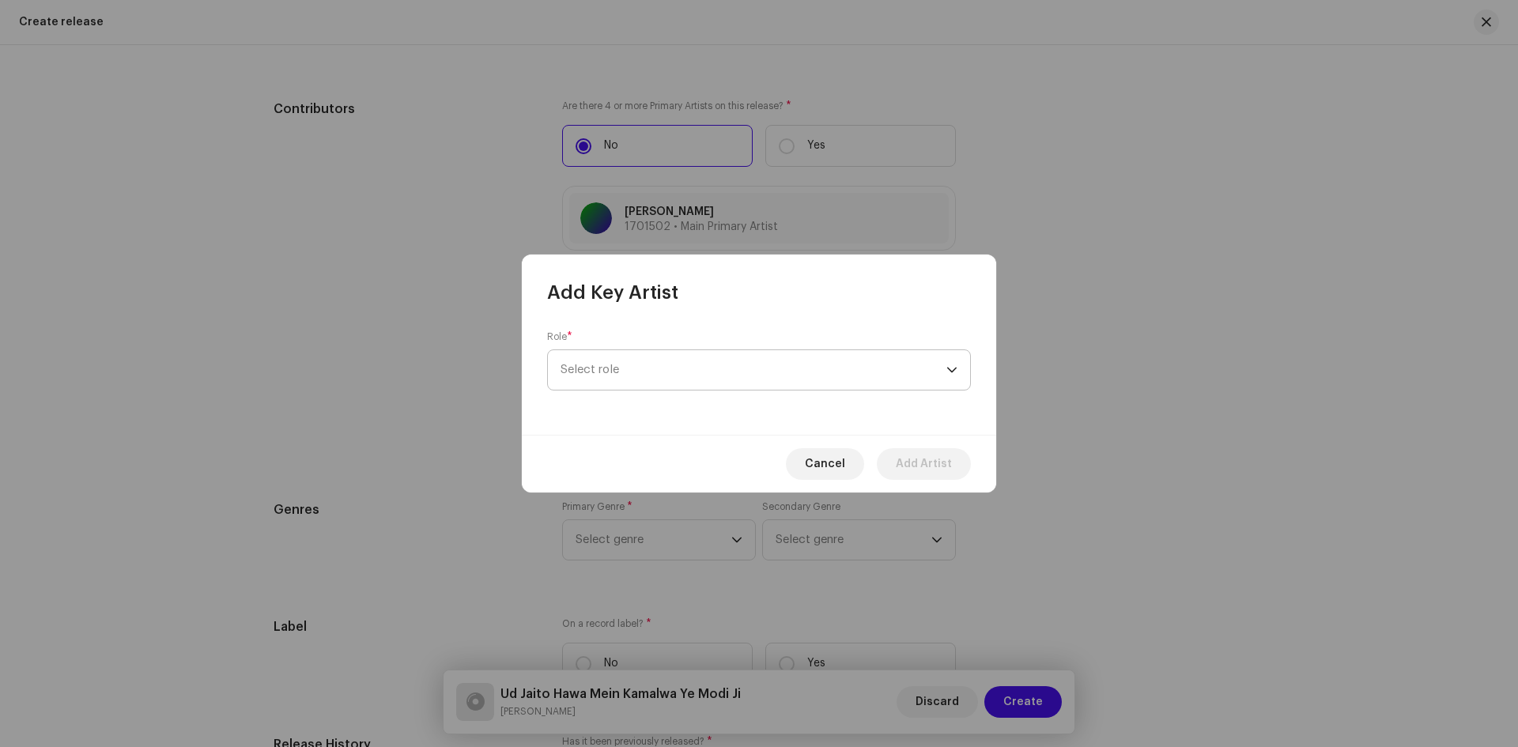
click at [678, 375] on span "Select role" at bounding box center [753, 370] width 386 height 40
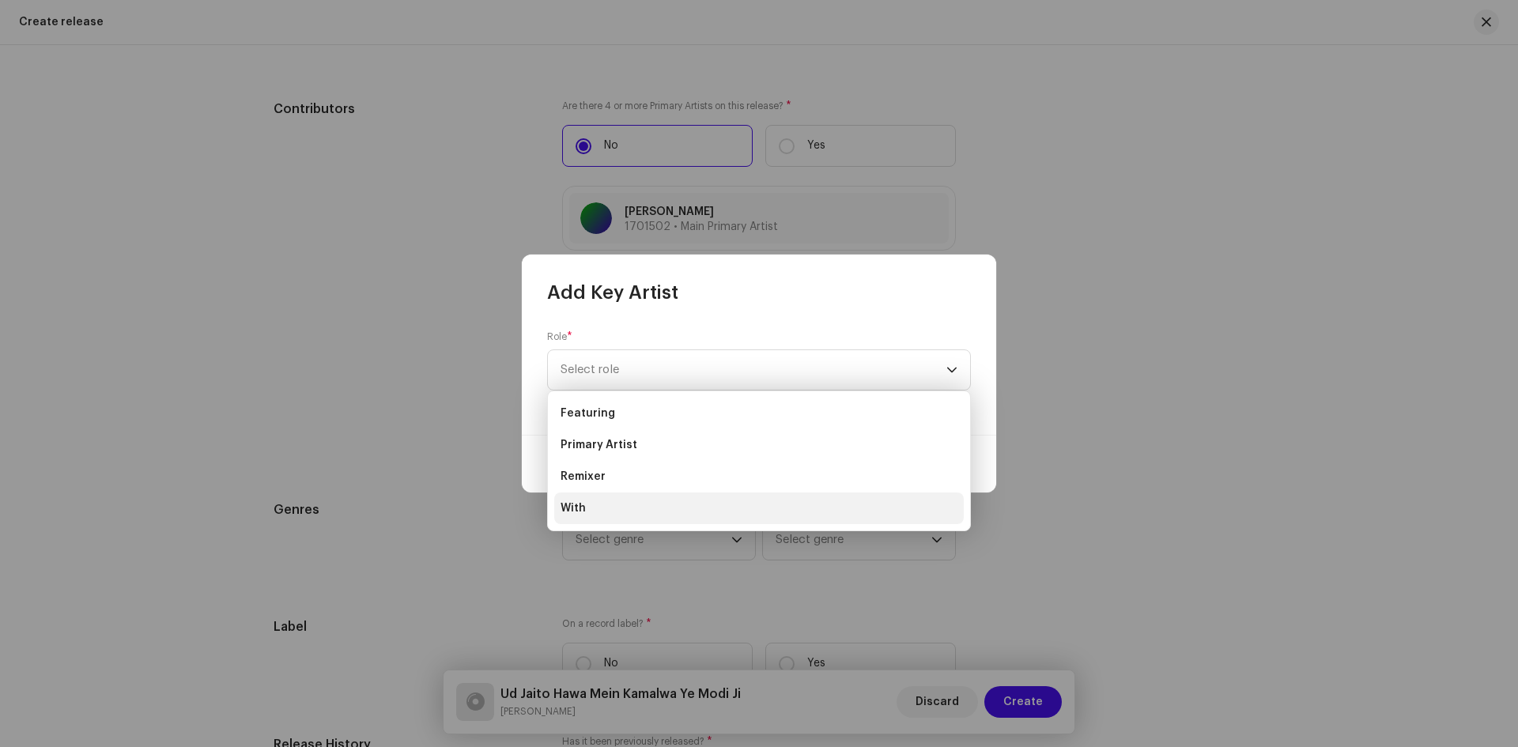
drag, startPoint x: 602, startPoint y: 449, endPoint x: 590, endPoint y: 506, distance: 58.3
click at [590, 506] on ul "Featuring Primary Artist Remixer With" at bounding box center [759, 460] width 422 height 139
click at [590, 506] on li "With" at bounding box center [758, 508] width 409 height 32
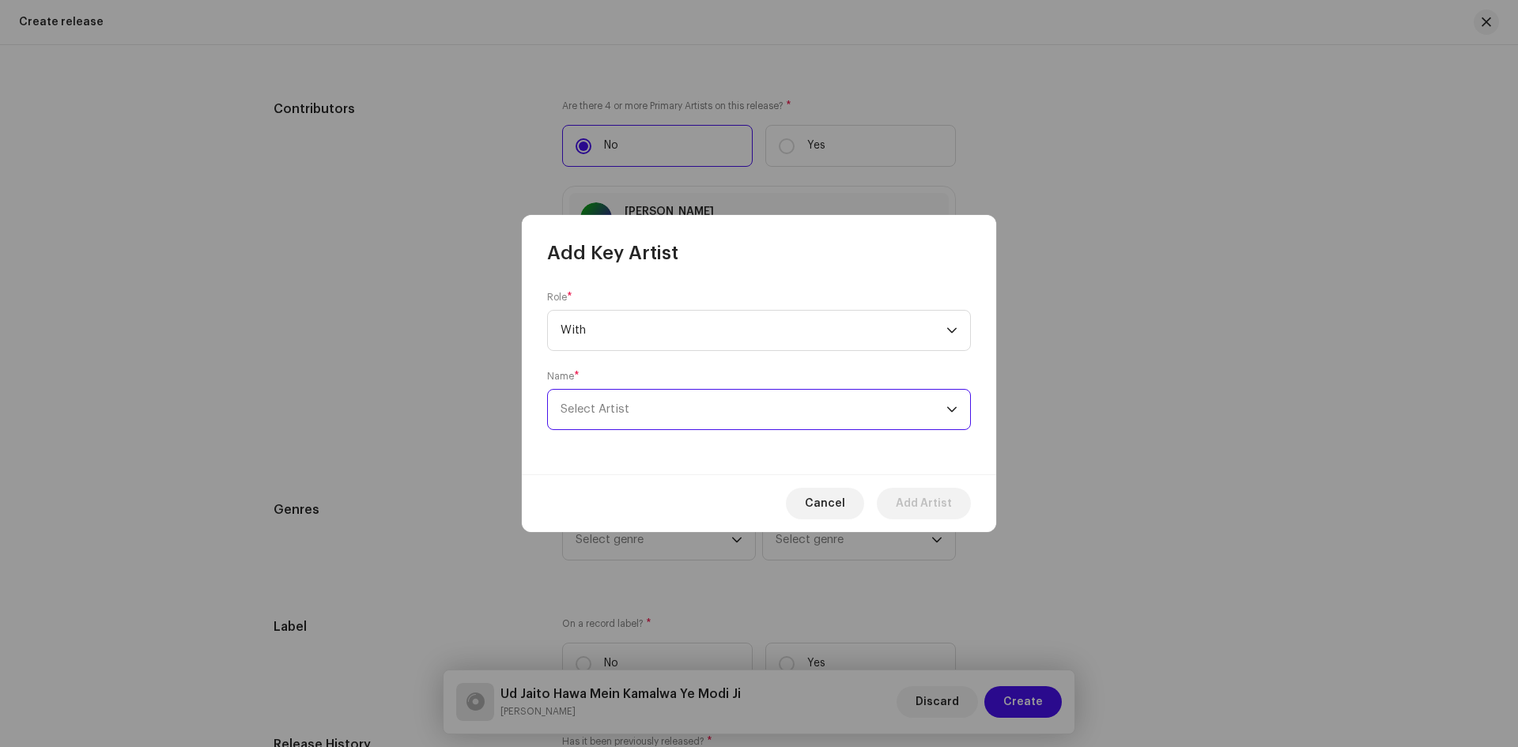
click at [633, 394] on span "Select Artist" at bounding box center [753, 410] width 386 height 40
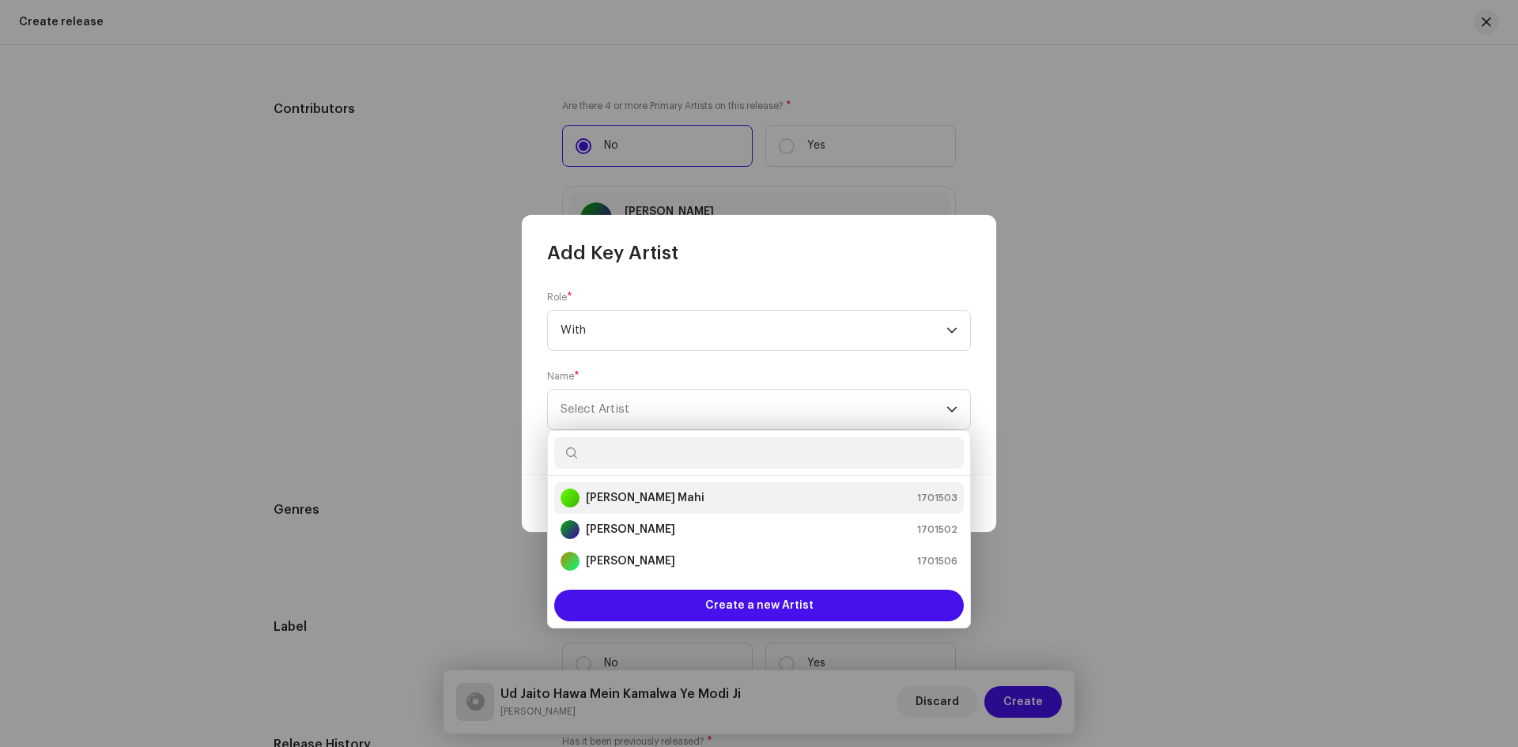
click at [613, 496] on strong "[PERSON_NAME] Mahi" at bounding box center [645, 498] width 119 height 16
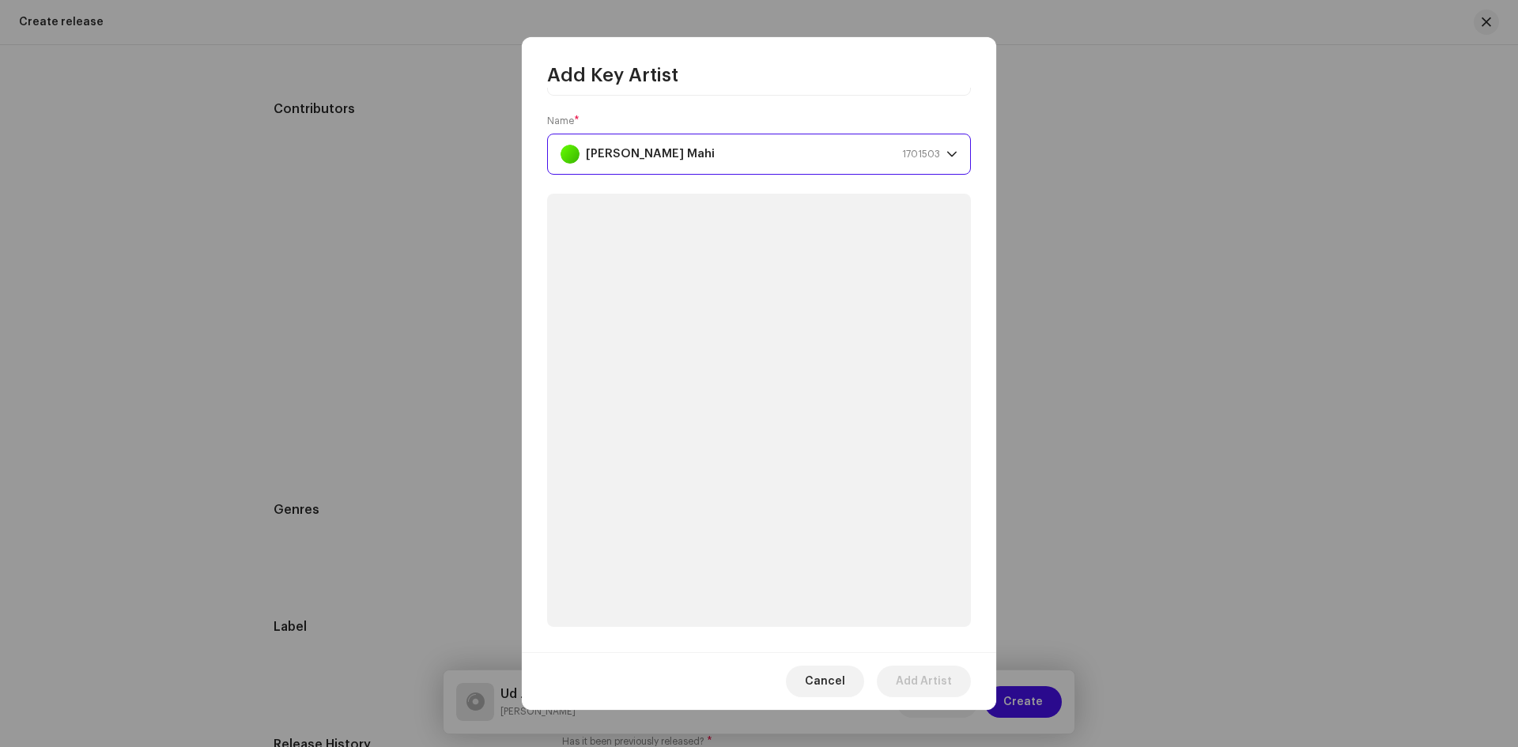
scroll to position [28, 0]
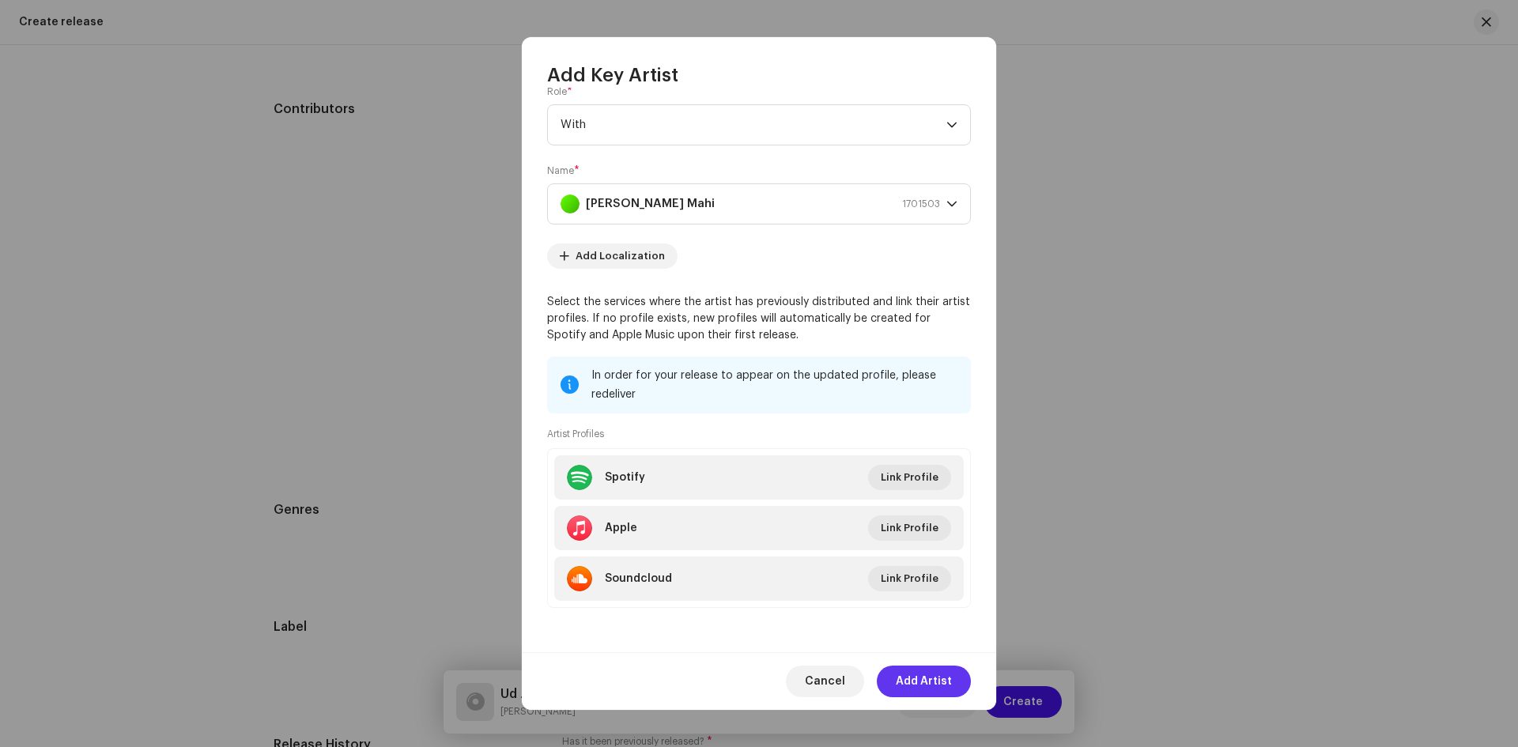
click at [922, 684] on span "Add Artist" at bounding box center [924, 682] width 56 height 32
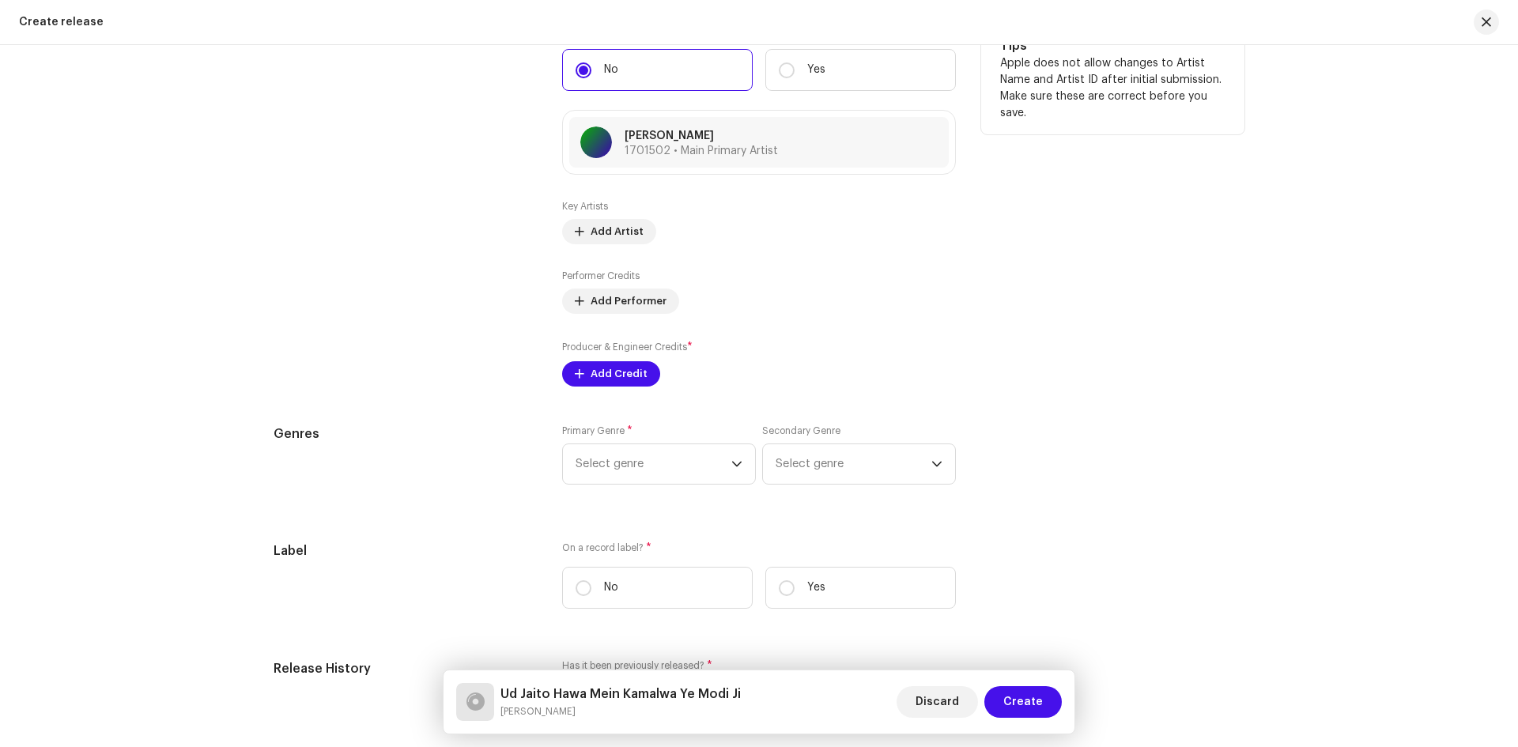
scroll to position [2094, 0]
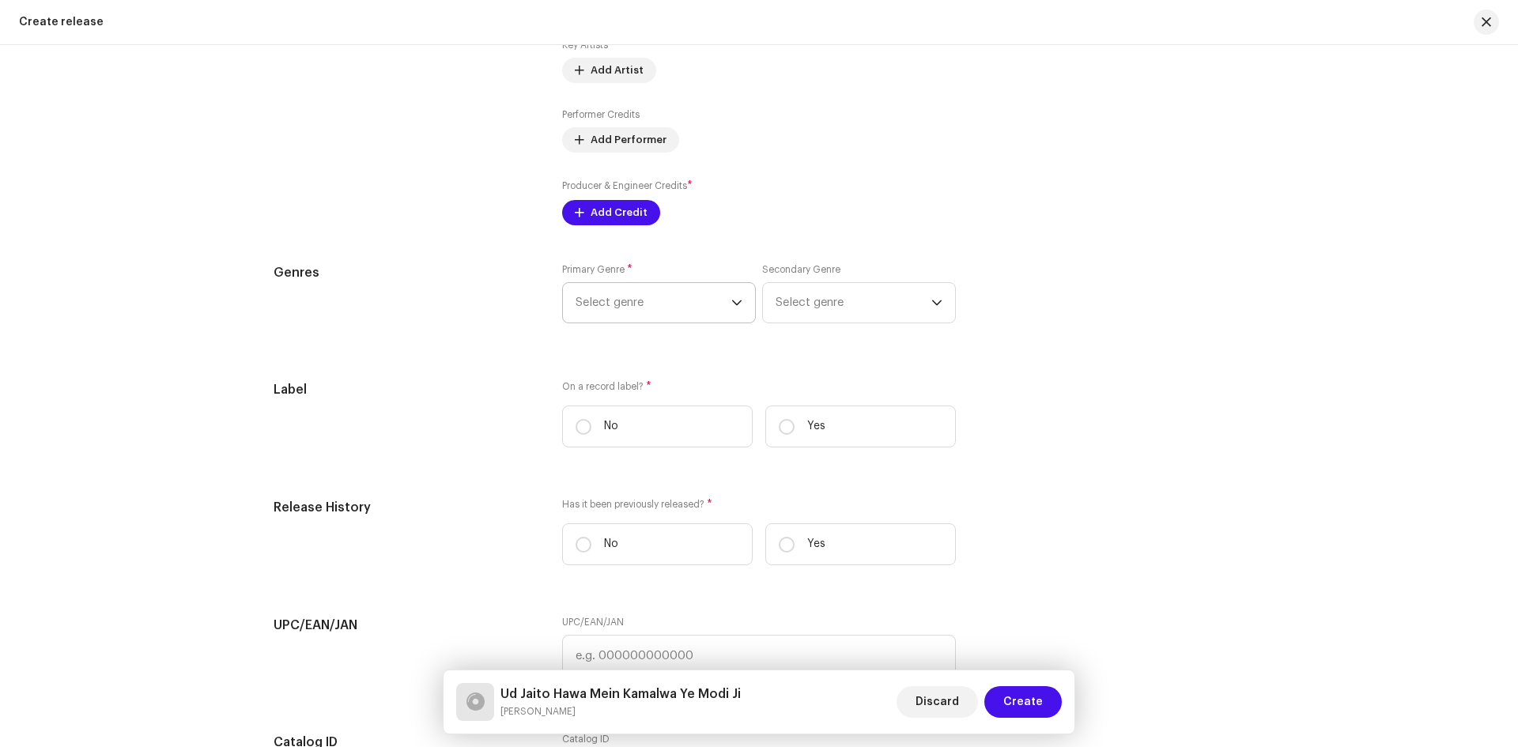
click at [641, 296] on div "Prefill release information from track metadata Compilation Is it a compilation…" at bounding box center [758, 58] width 971 height 1900
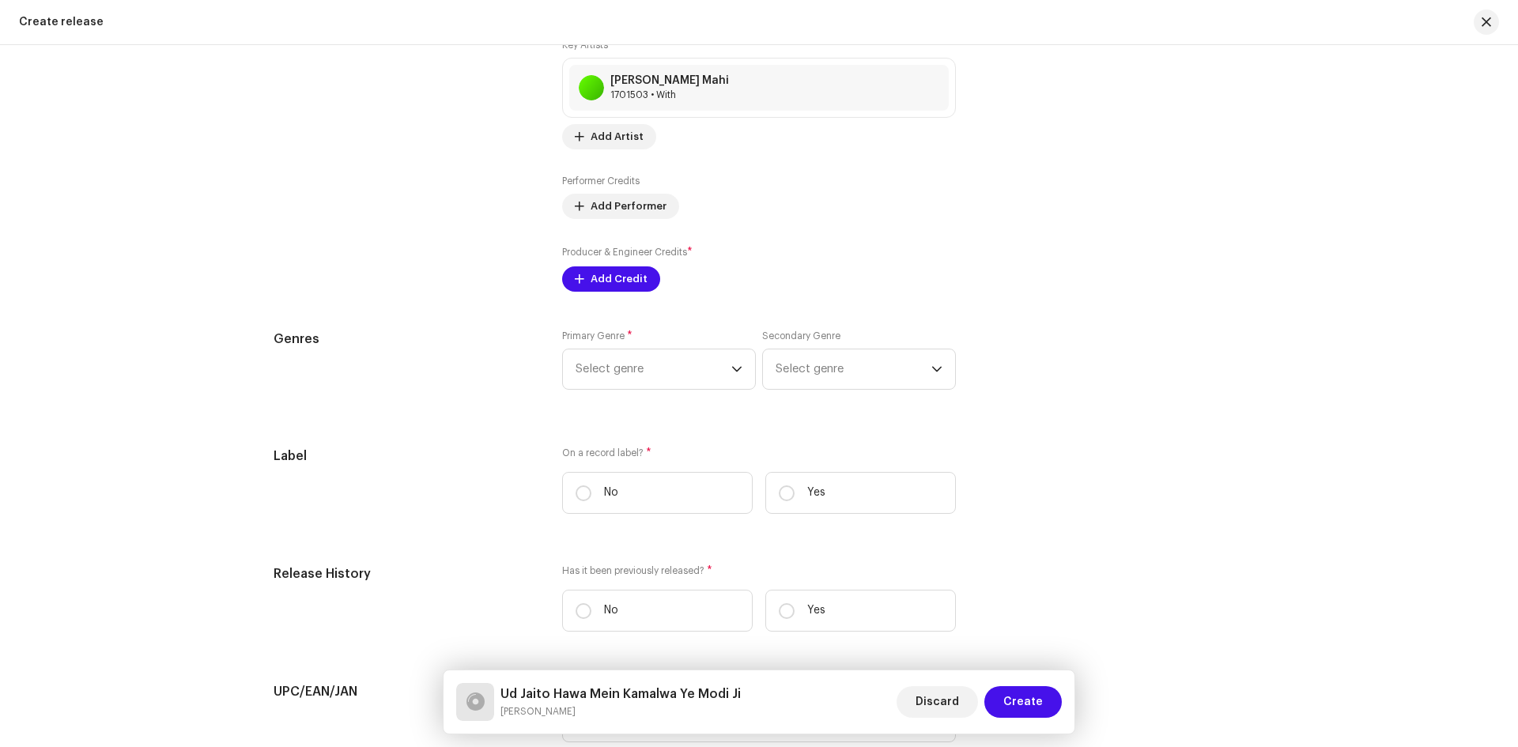
click at [632, 390] on div "Primary Genre * Select genre Secondary Genre Select genre" at bounding box center [759, 369] width 394 height 79
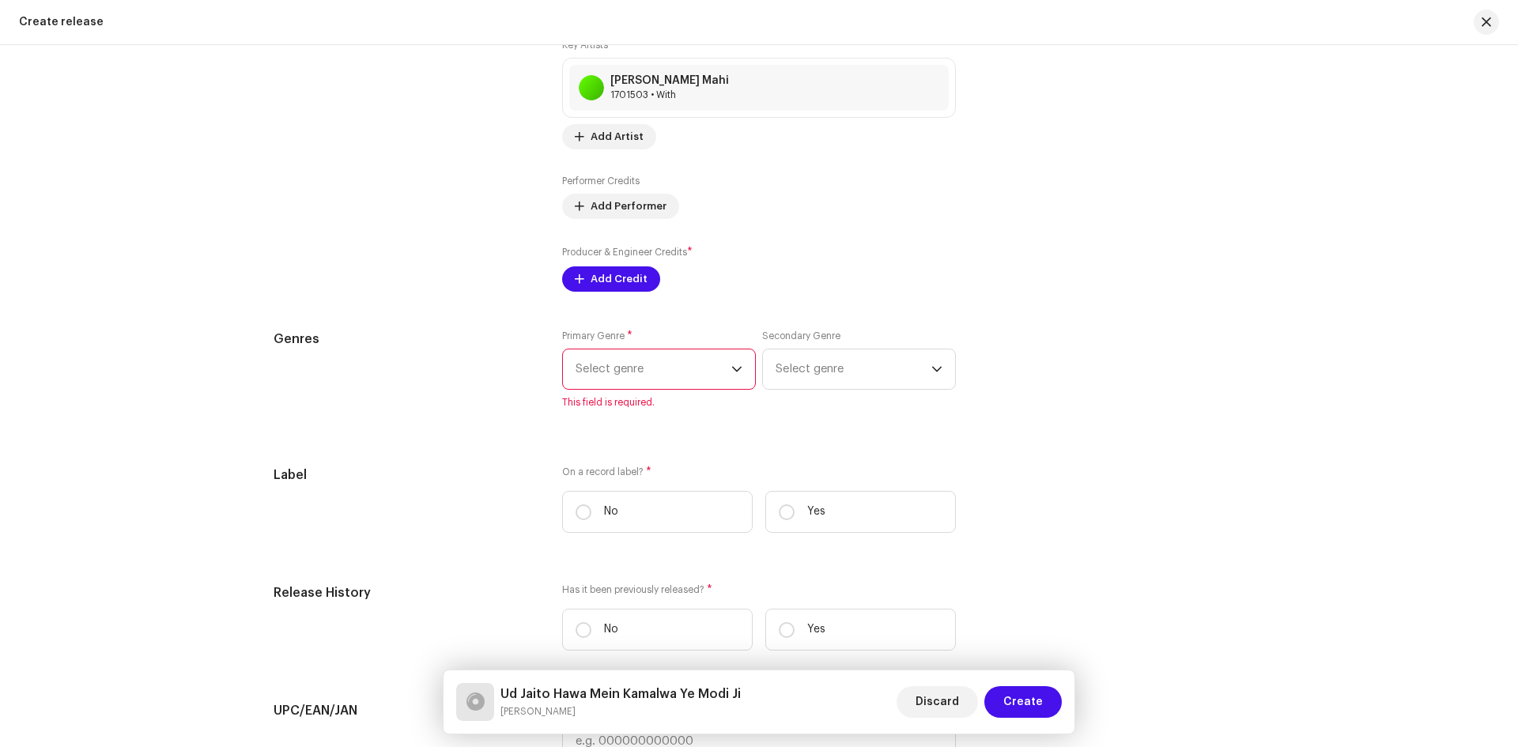
click at [636, 377] on span "Select genre" at bounding box center [653, 369] width 156 height 40
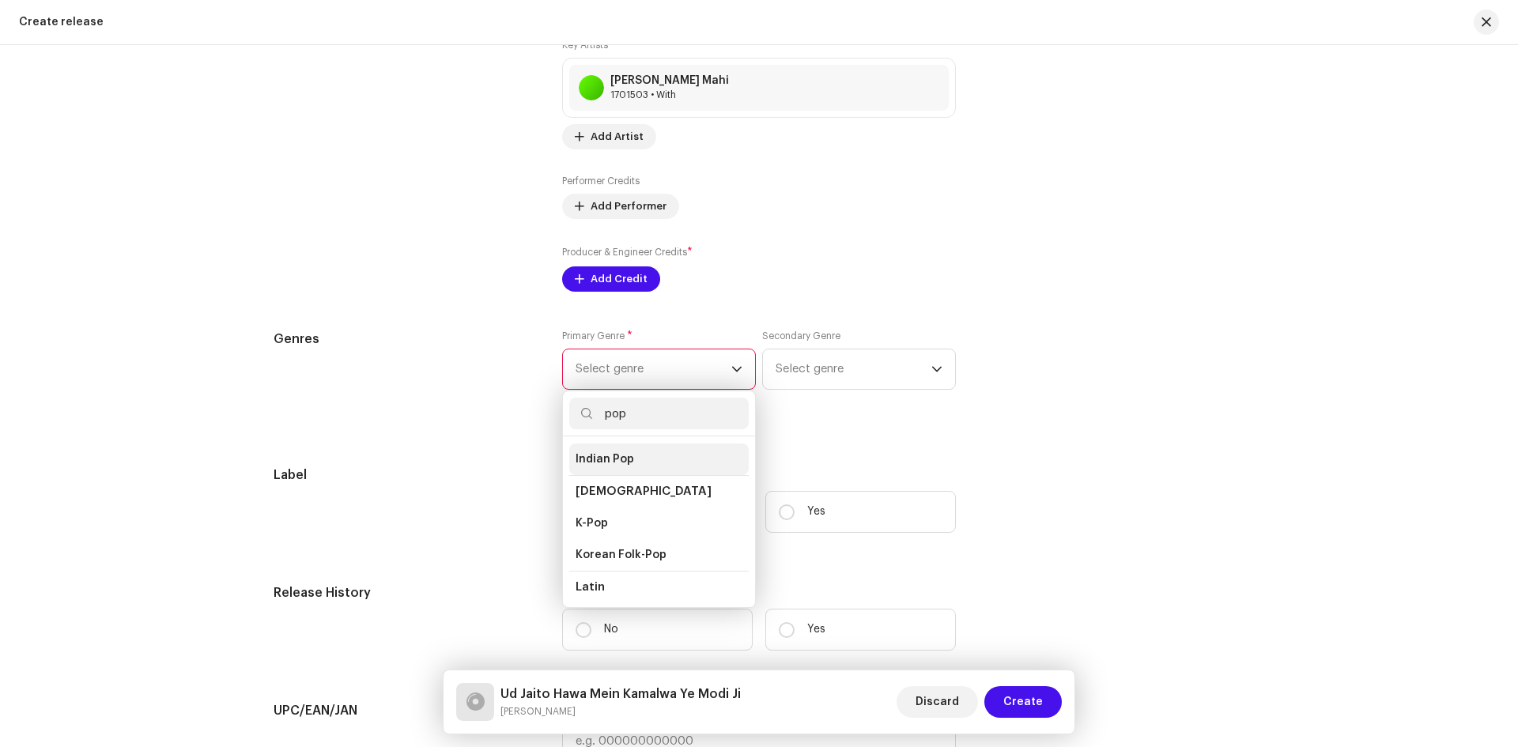
scroll to position [390, 0]
type input "pop"
click at [619, 457] on span "Indian Pop" at bounding box center [604, 465] width 58 height 16
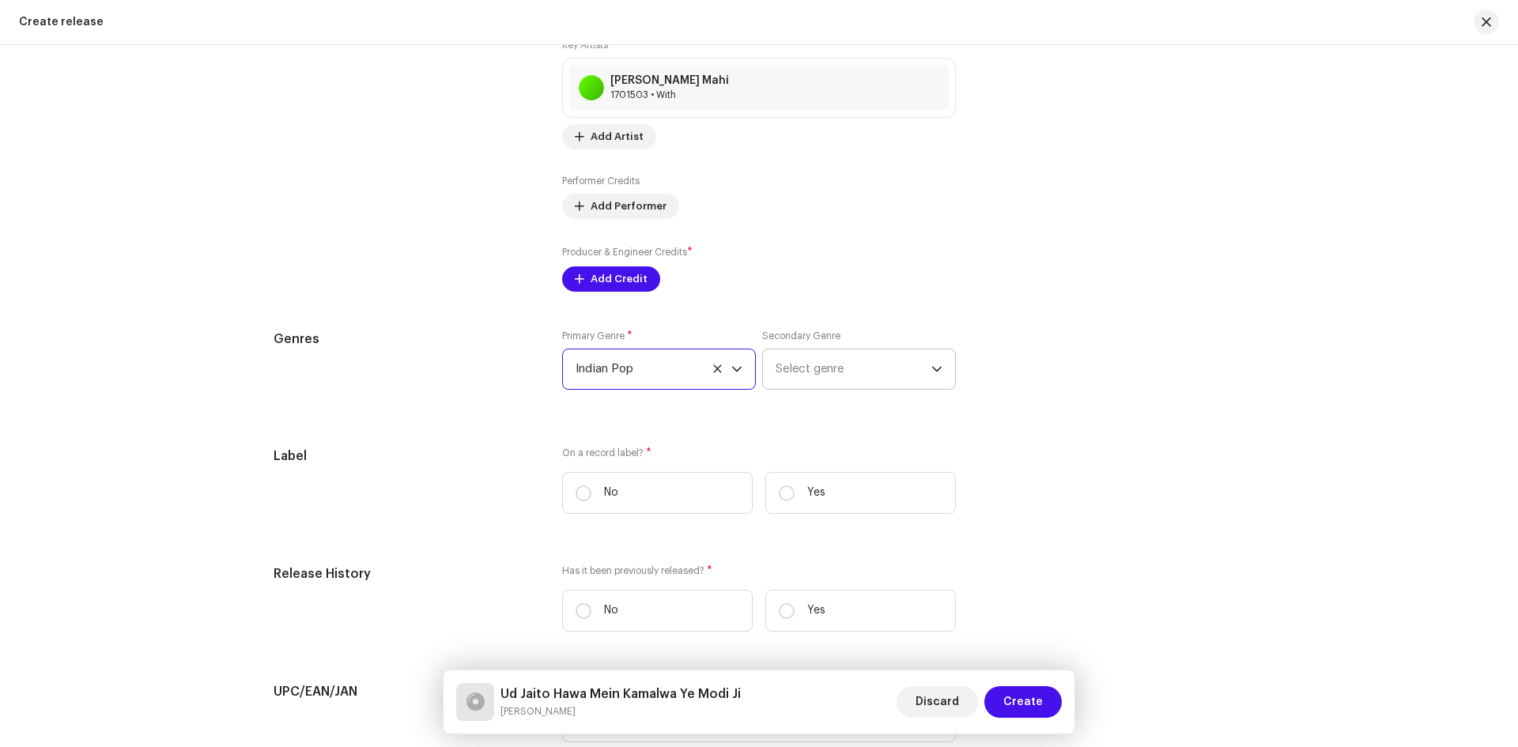
click at [820, 380] on span "Select genre" at bounding box center [853, 369] width 156 height 40
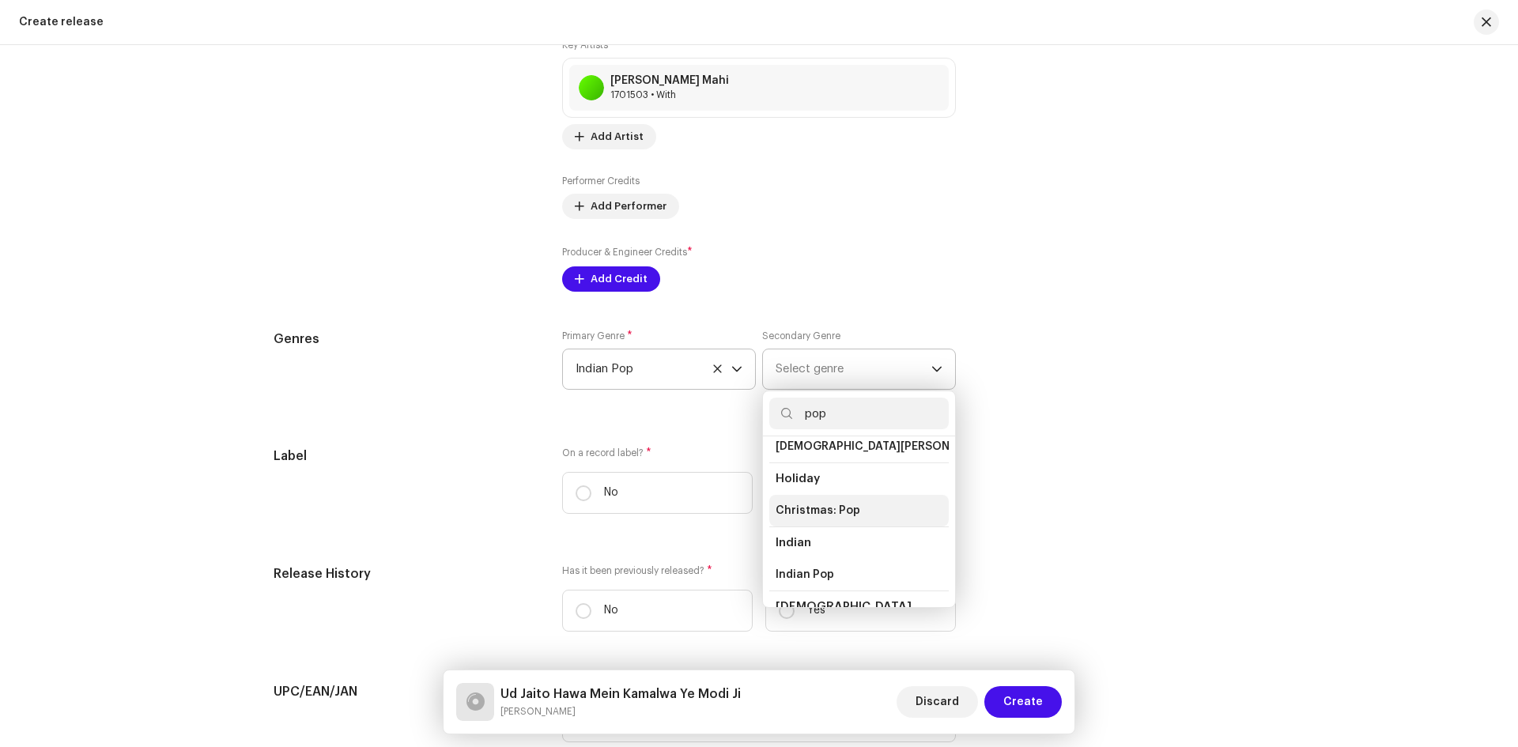
scroll to position [316, 0]
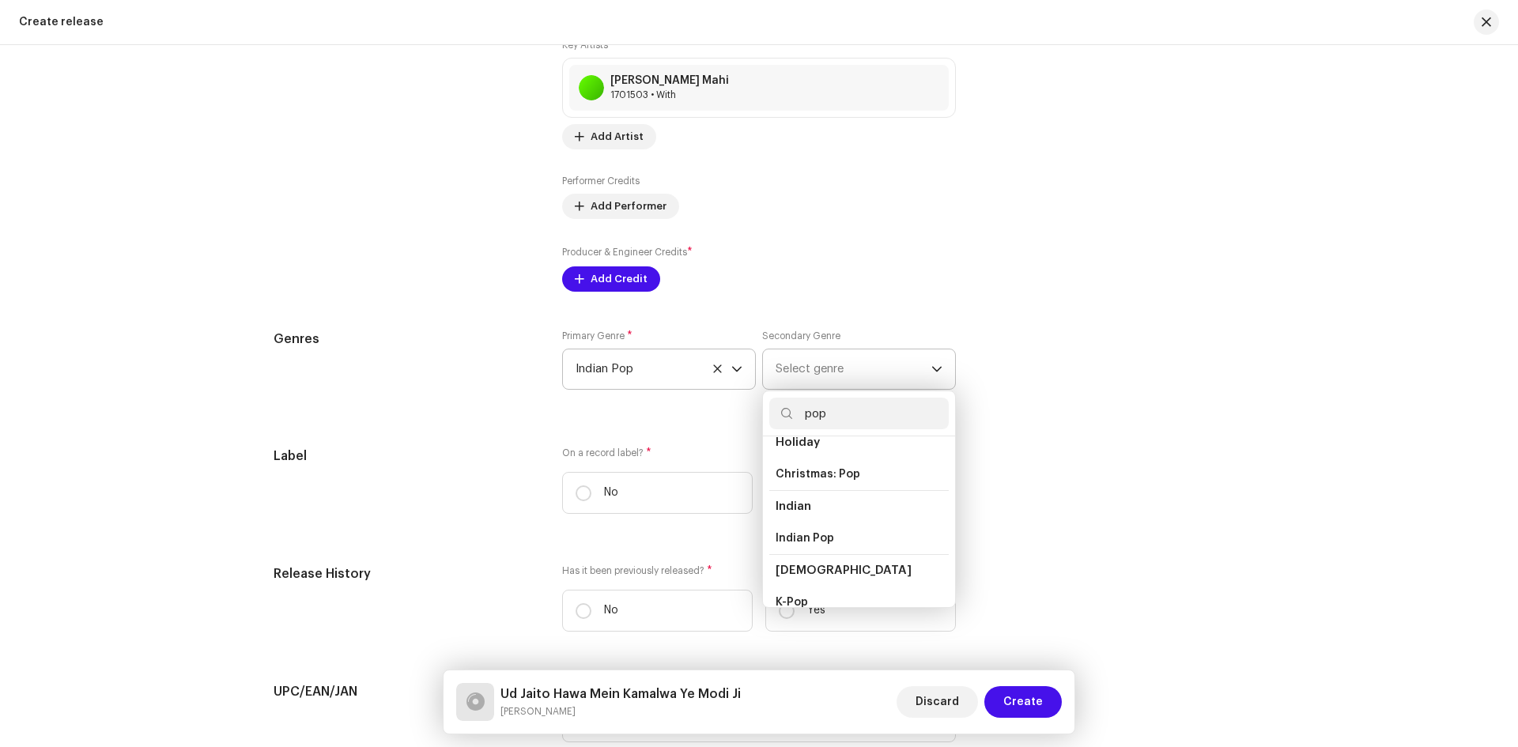
type input "pop"
click at [819, 497] on li "Indian" at bounding box center [858, 506] width 179 height 32
click at [789, 500] on span "Indian" at bounding box center [793, 506] width 36 height 12
click at [793, 500] on span "Indian" at bounding box center [793, 506] width 36 height 12
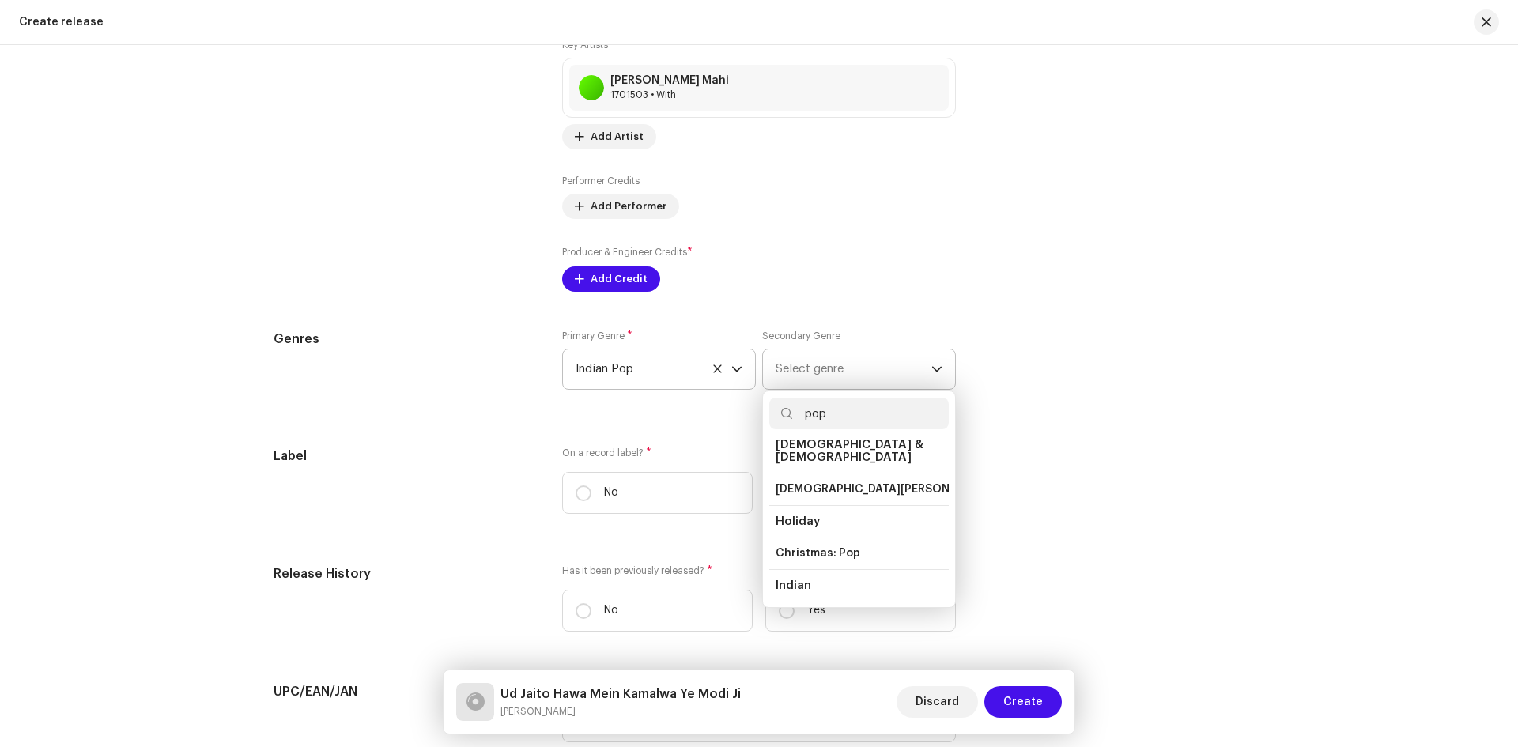
click at [803, 579] on span "Indian" at bounding box center [793, 585] width 36 height 12
click at [1138, 451] on div "Label On a record label? * No Yes" at bounding box center [758, 487] width 971 height 80
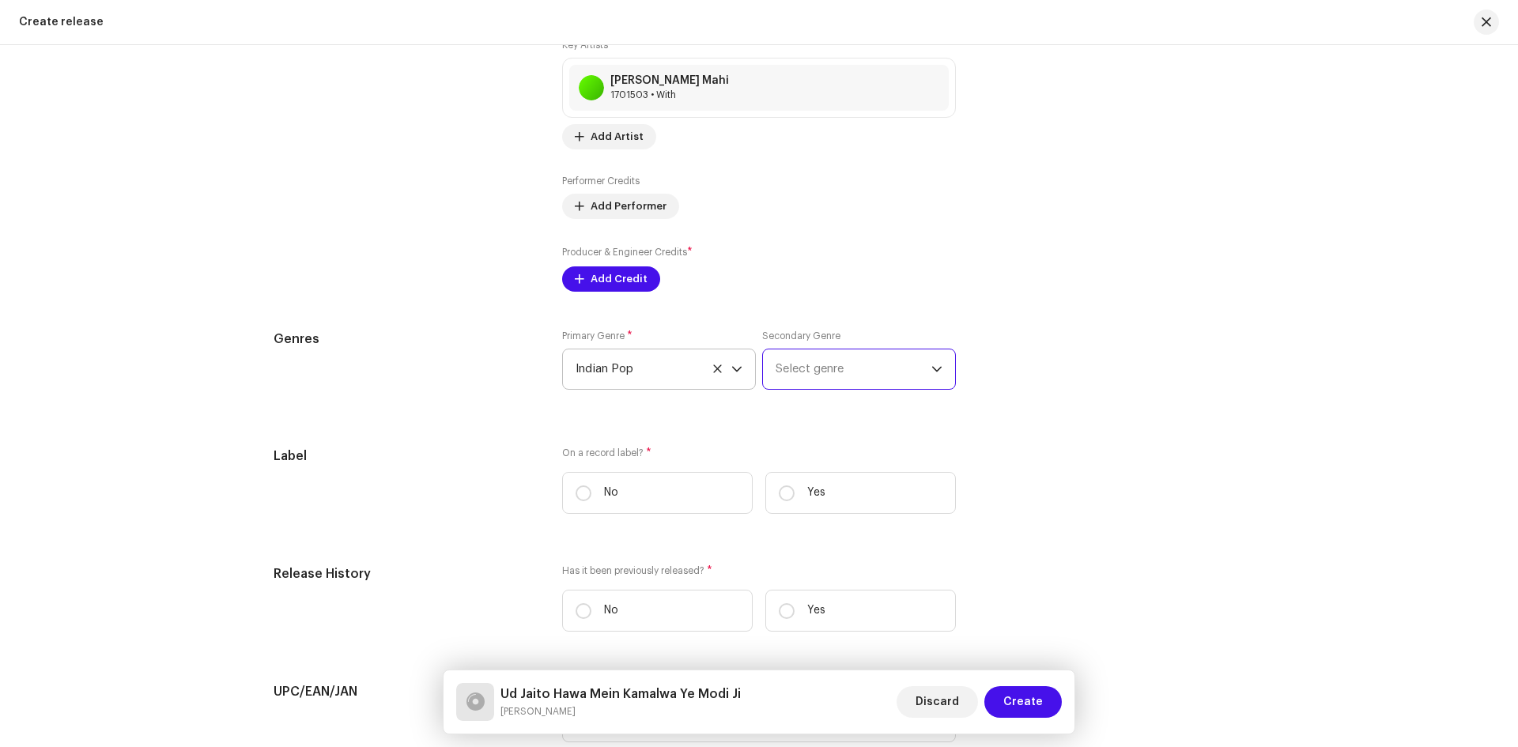
click at [881, 360] on span "Select genre" at bounding box center [853, 369] width 156 height 40
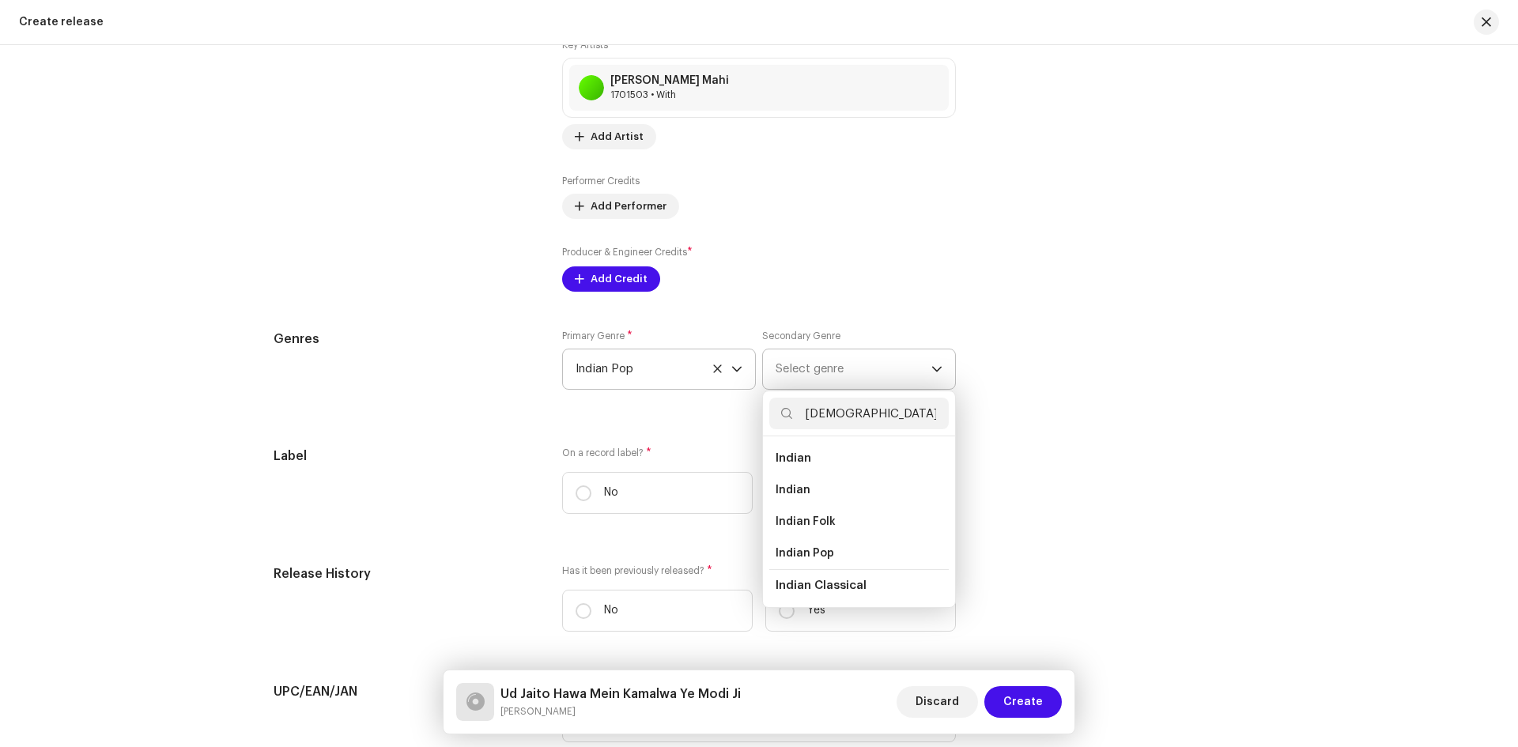
type input "[DEMOGRAPHIC_DATA]"
click at [824, 460] on li "Indian" at bounding box center [858, 459] width 179 height 32
click at [790, 459] on span "Indian" at bounding box center [793, 458] width 36 height 12
click at [800, 554] on span "Indian Pop" at bounding box center [804, 553] width 58 height 16
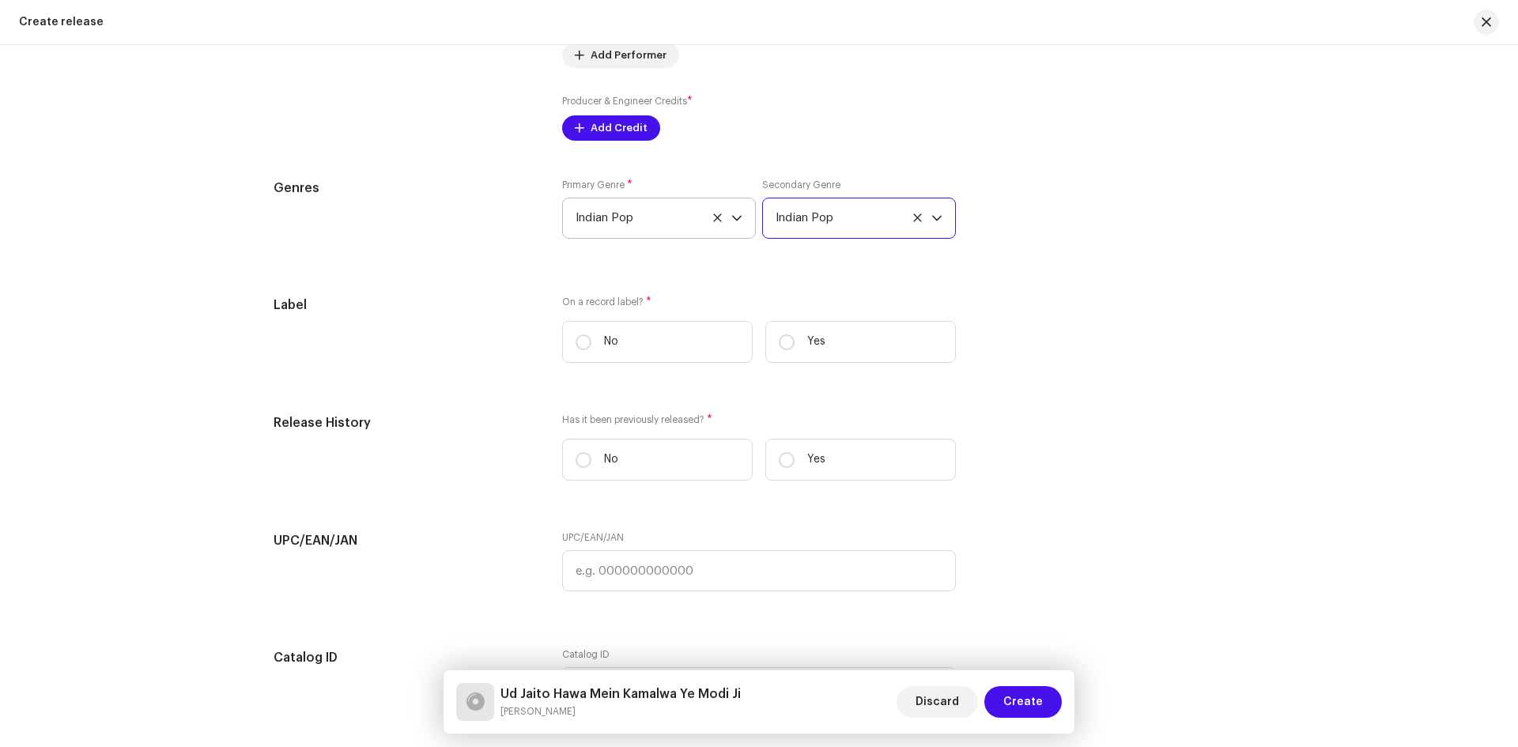
scroll to position [2252, 0]
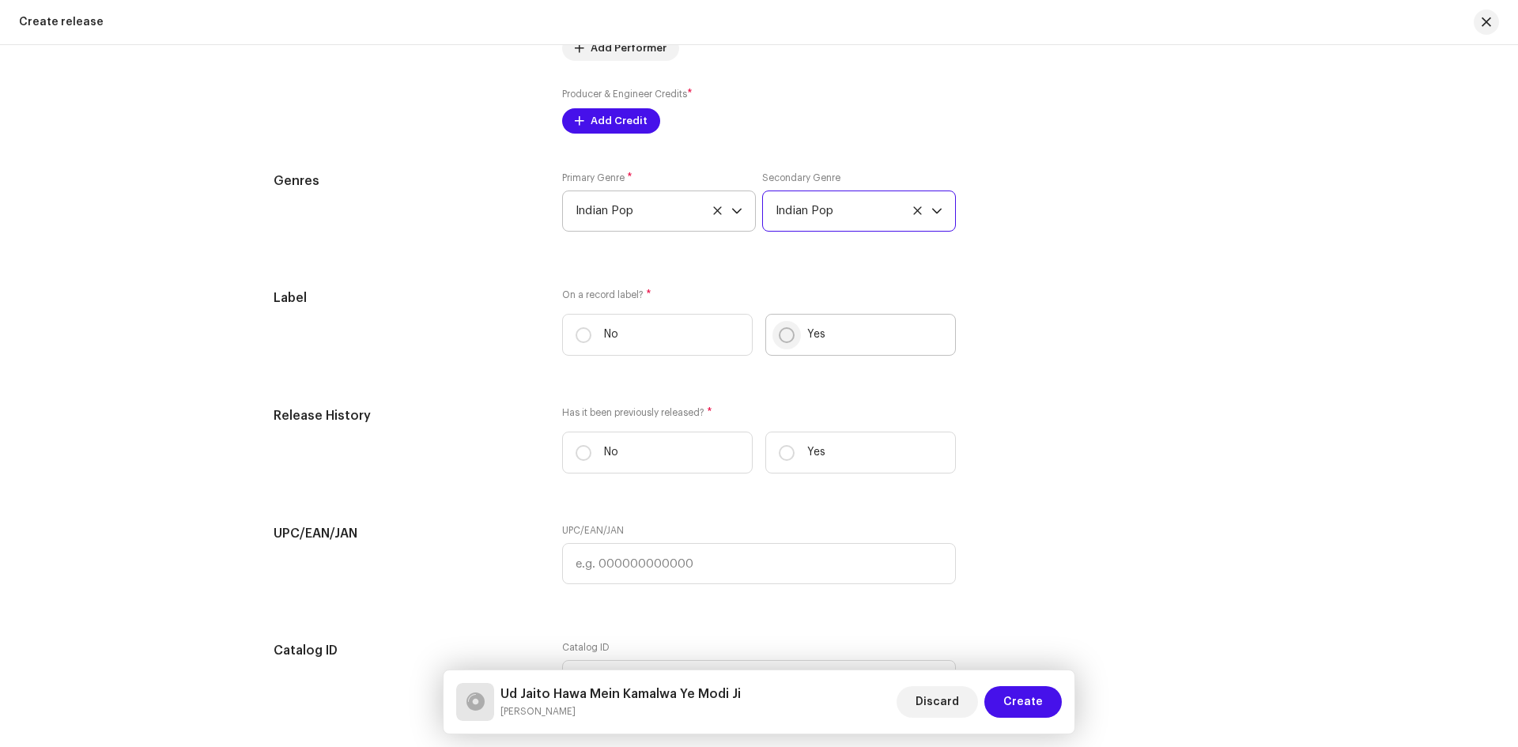
click at [783, 328] on input "Yes" at bounding box center [787, 335] width 16 height 16
radio input "true"
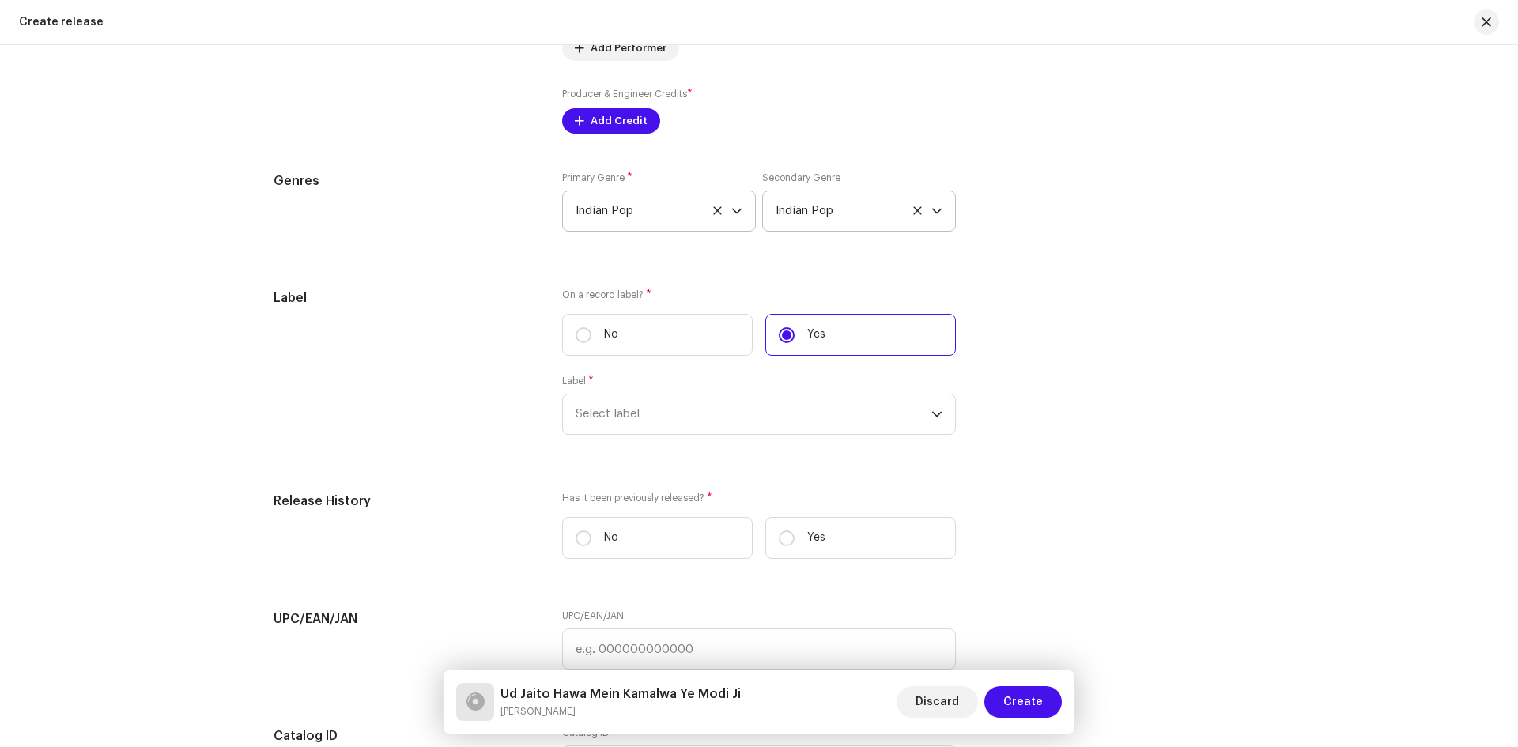
click at [686, 391] on div "Label * Select label" at bounding box center [759, 405] width 394 height 60
click at [680, 414] on span "Select label" at bounding box center [753, 414] width 356 height 40
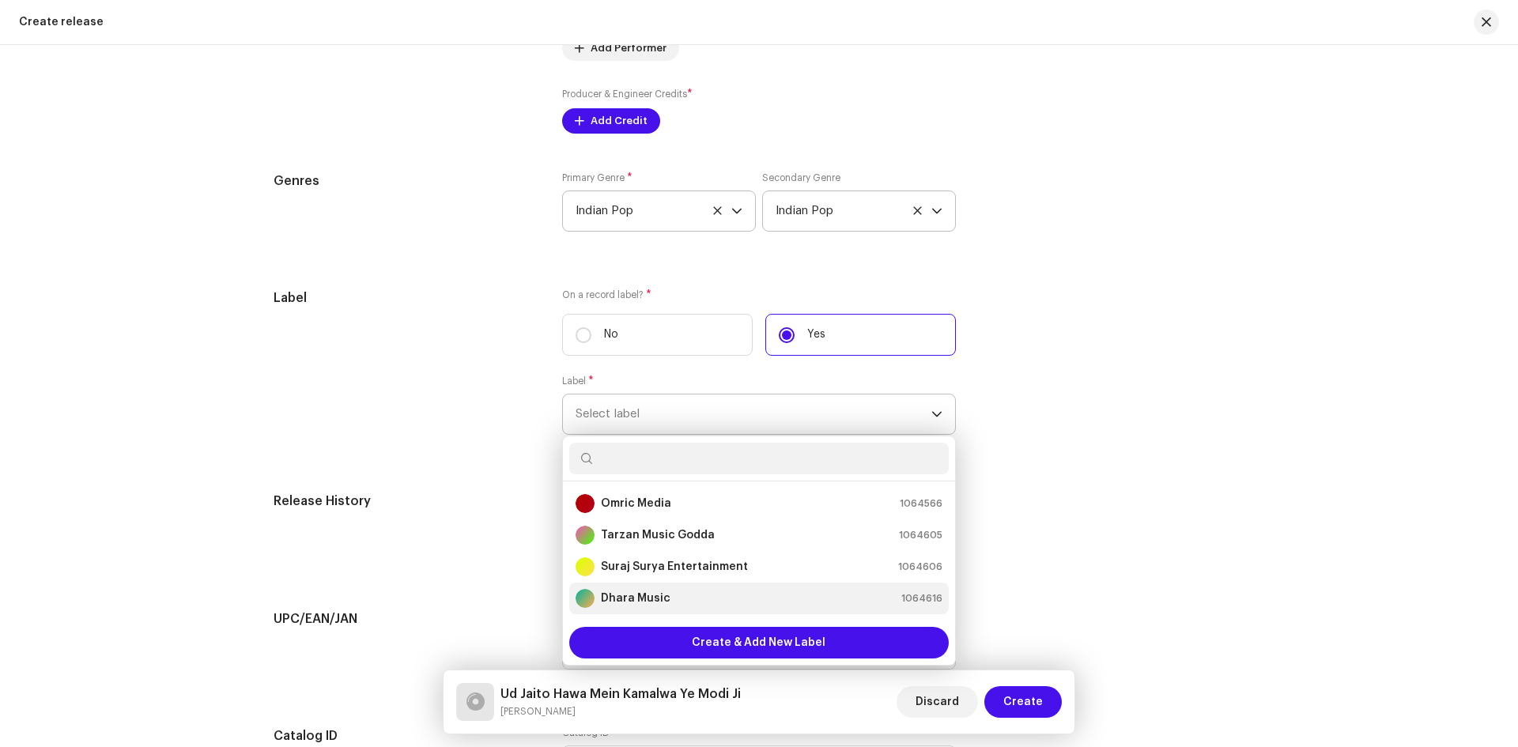
click at [626, 595] on strong "Dhara Music" at bounding box center [636, 598] width 70 height 16
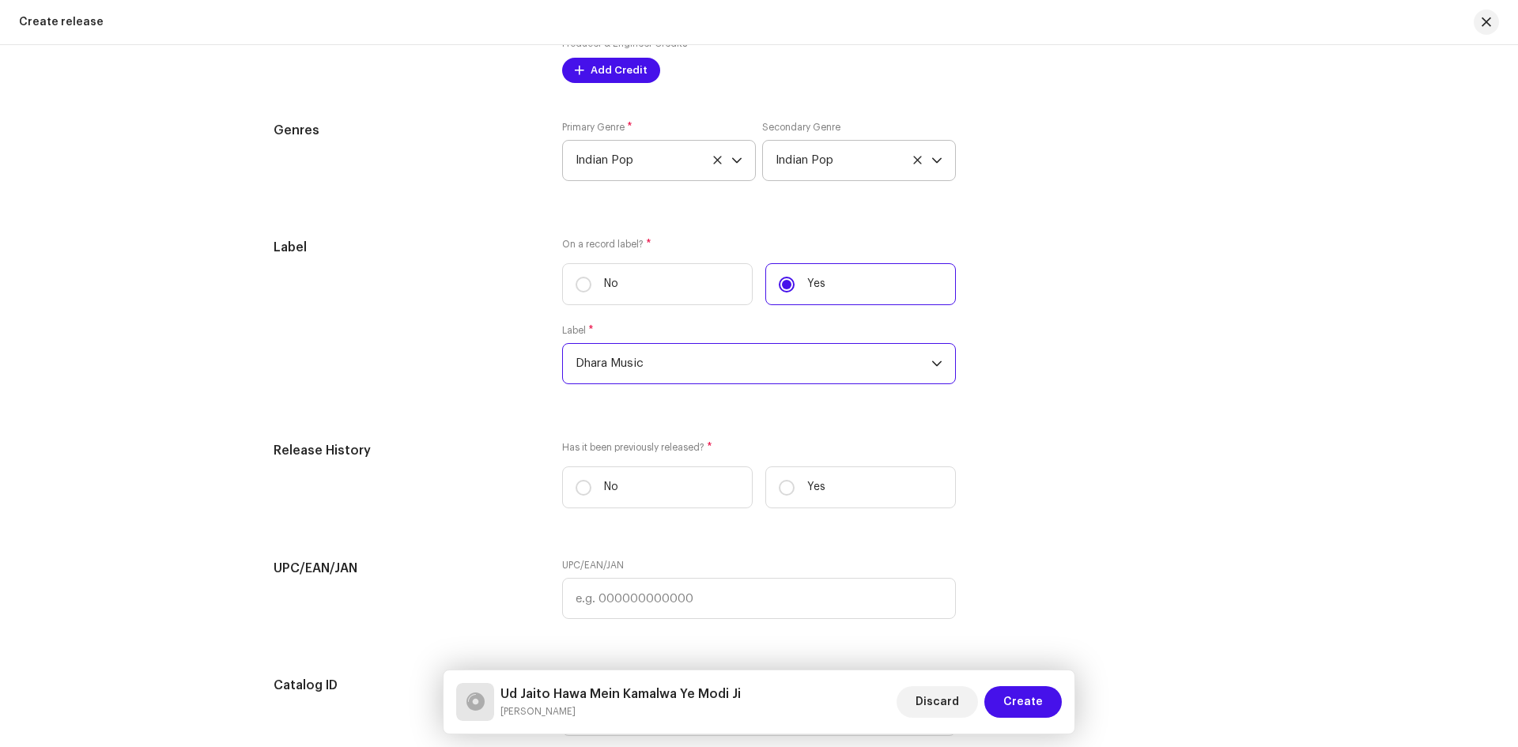
scroll to position [2331, 0]
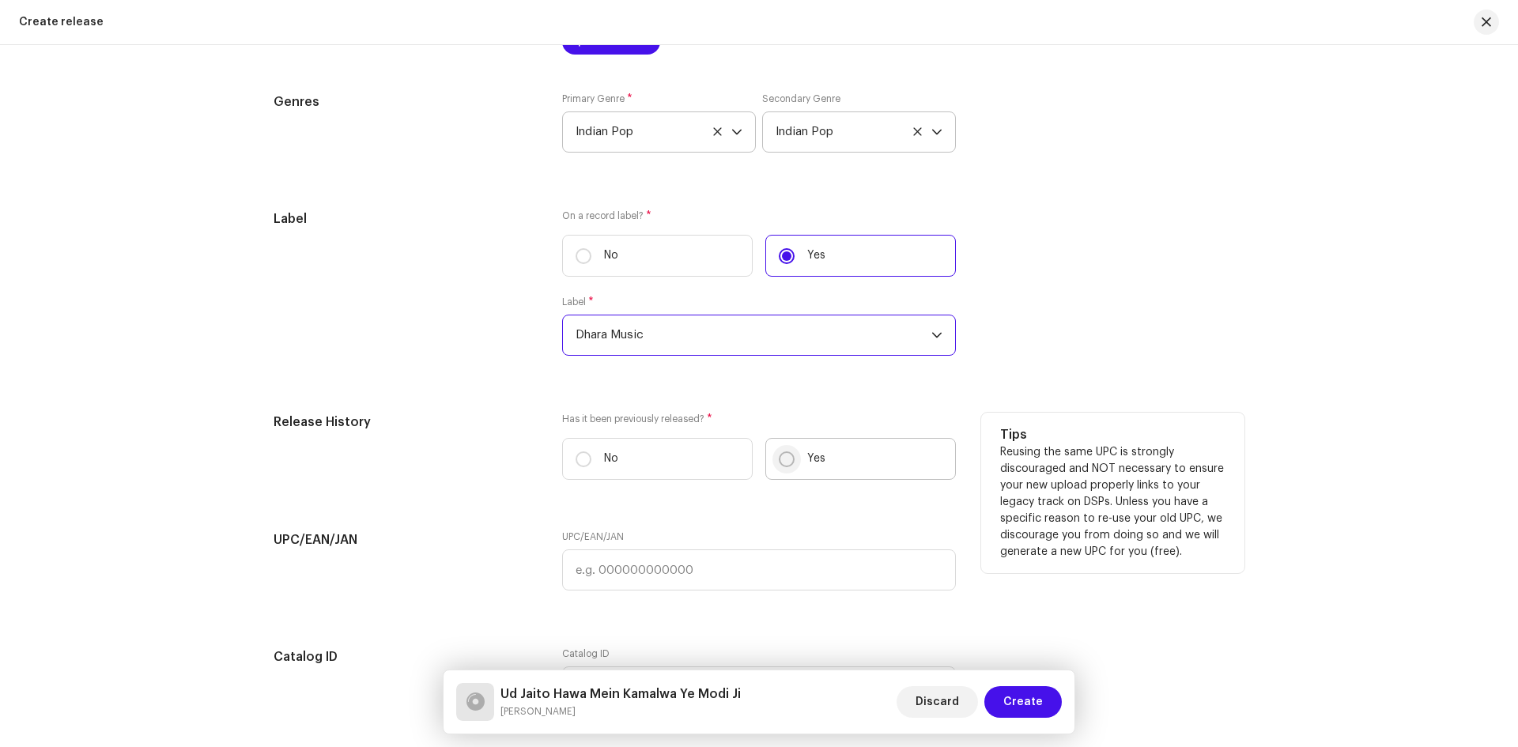
click at [790, 457] on input "Yes" at bounding box center [787, 459] width 16 height 16
radio input "true"
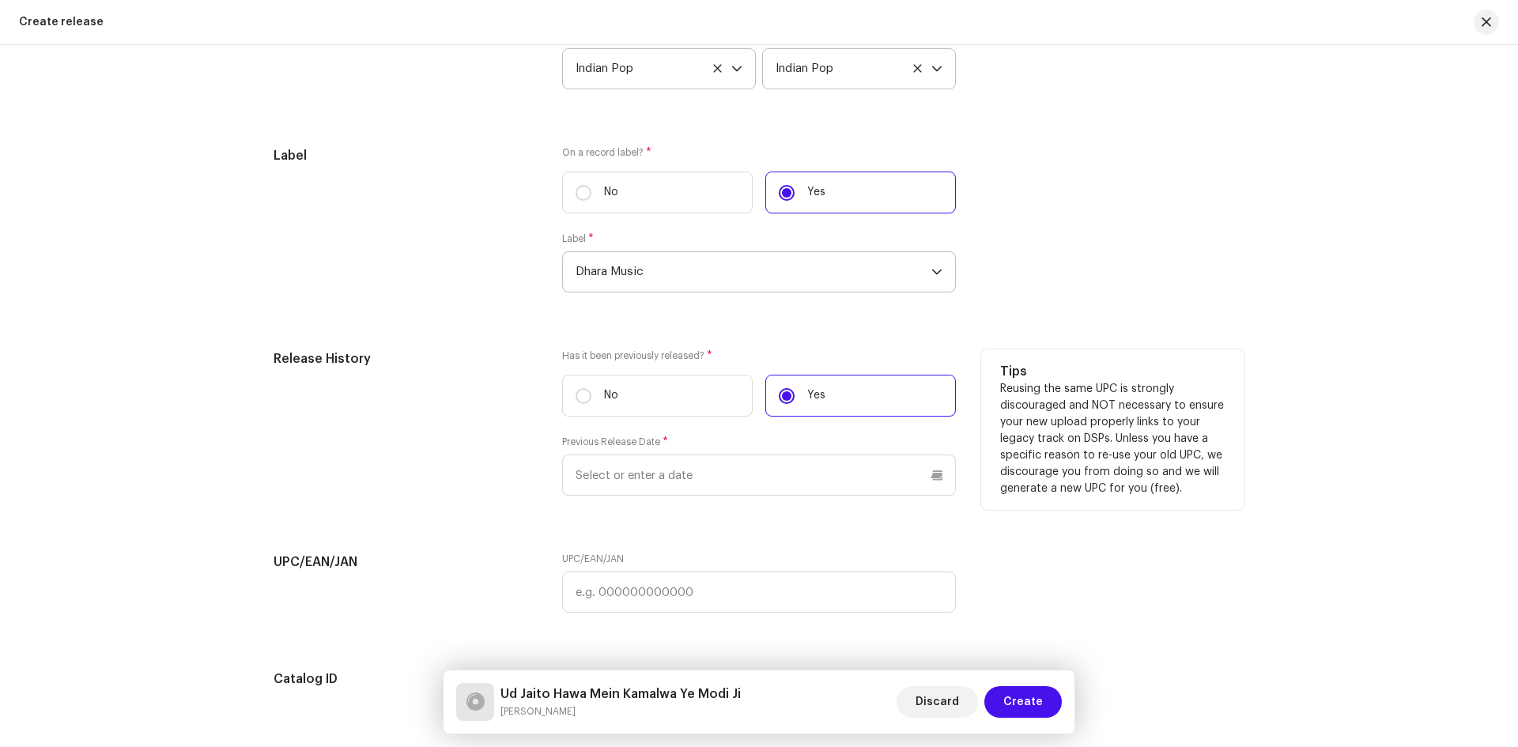
scroll to position [2489, 0]
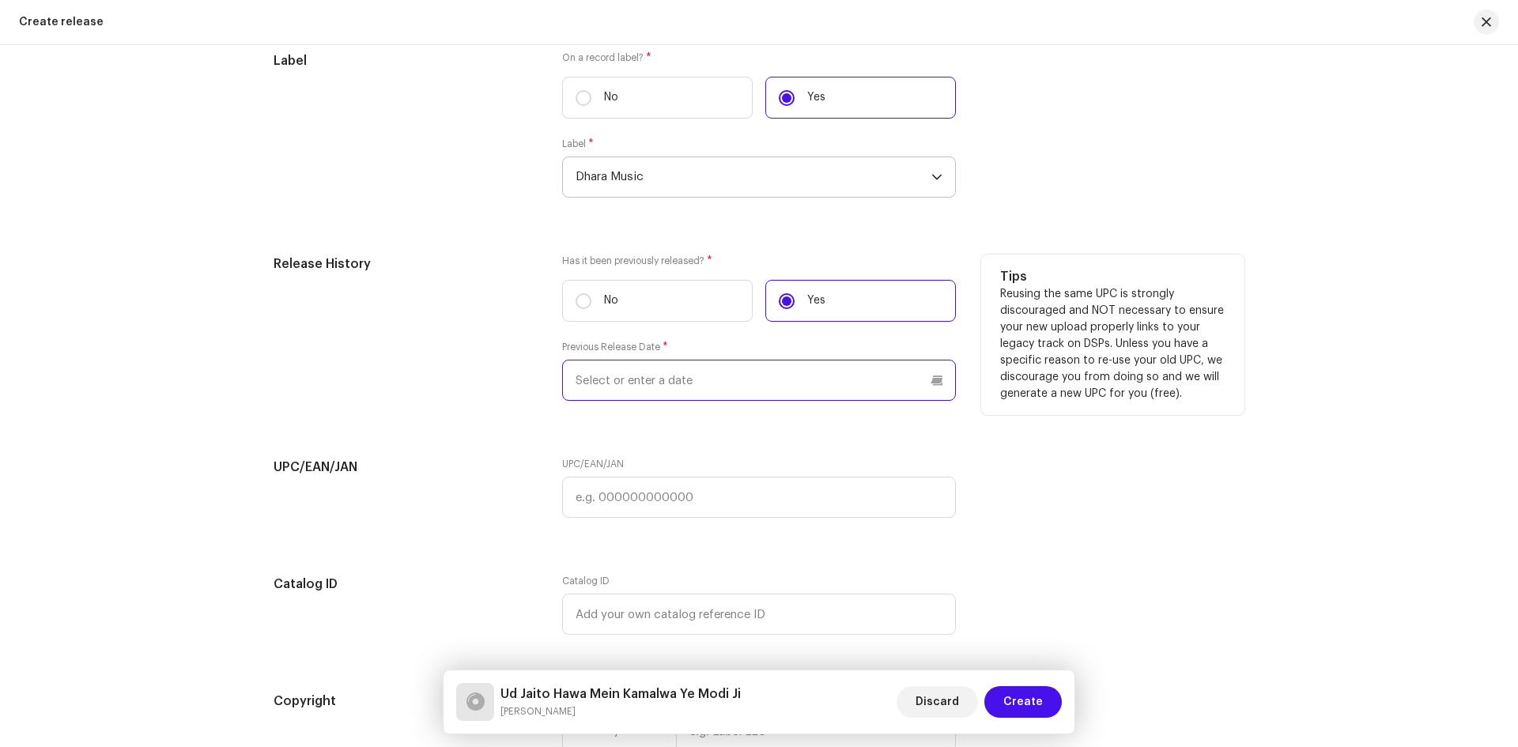
click at [722, 387] on input "text" at bounding box center [759, 380] width 394 height 41
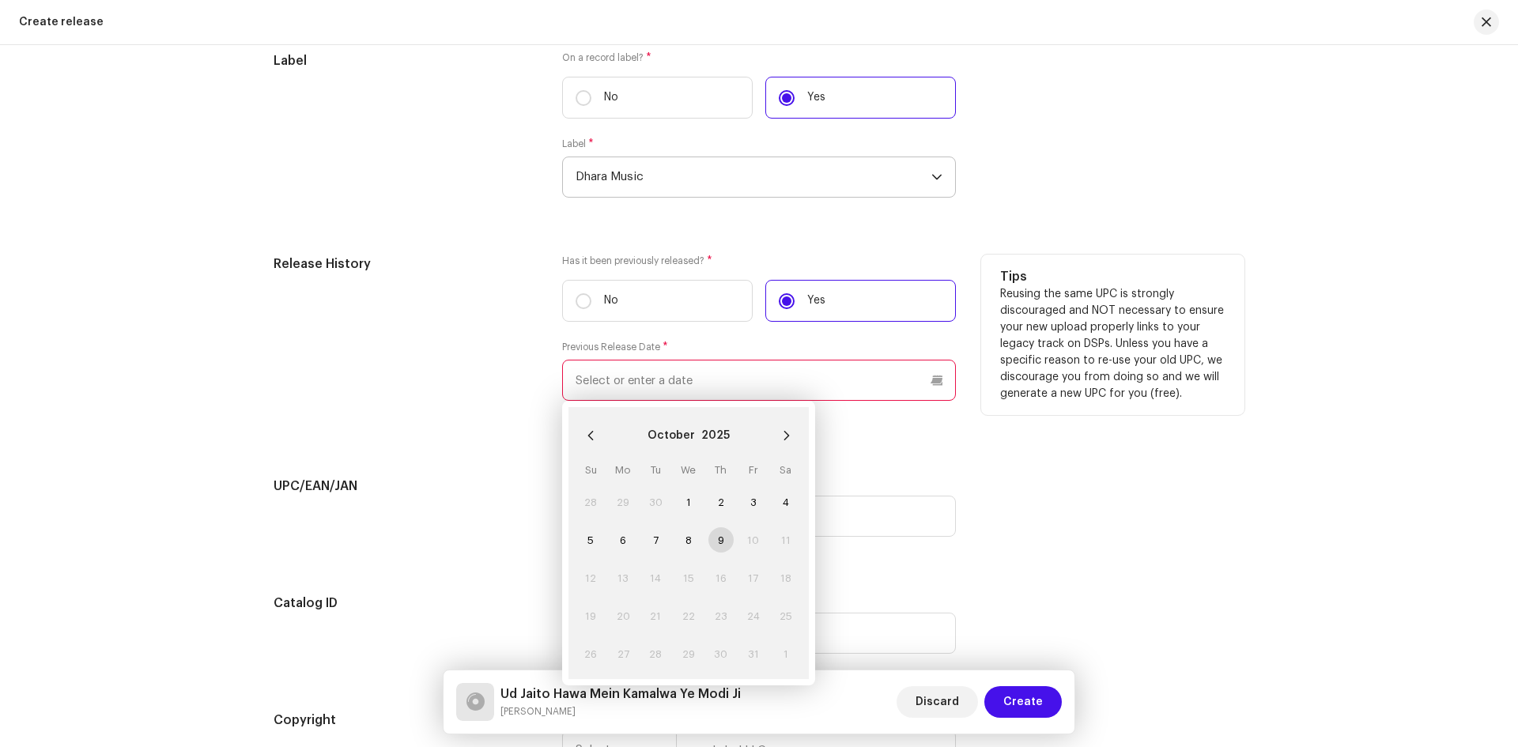
click at [714, 543] on td "9" at bounding box center [720, 540] width 32 height 38
click at [683, 503] on span "1" at bounding box center [688, 501] width 25 height 25
type input "[DATE]"
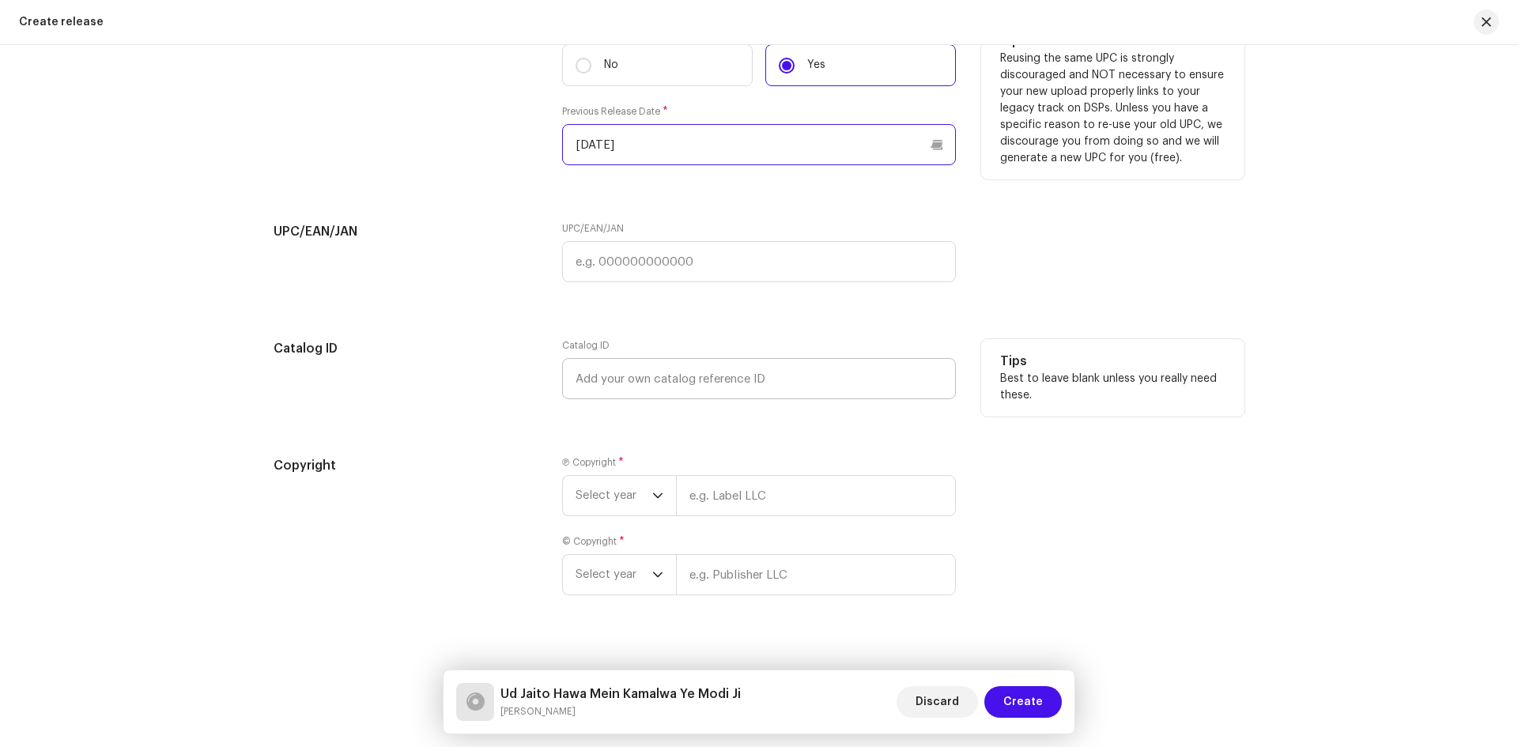
scroll to position [2726, 0]
click at [679, 267] on input "text" at bounding box center [759, 259] width 394 height 41
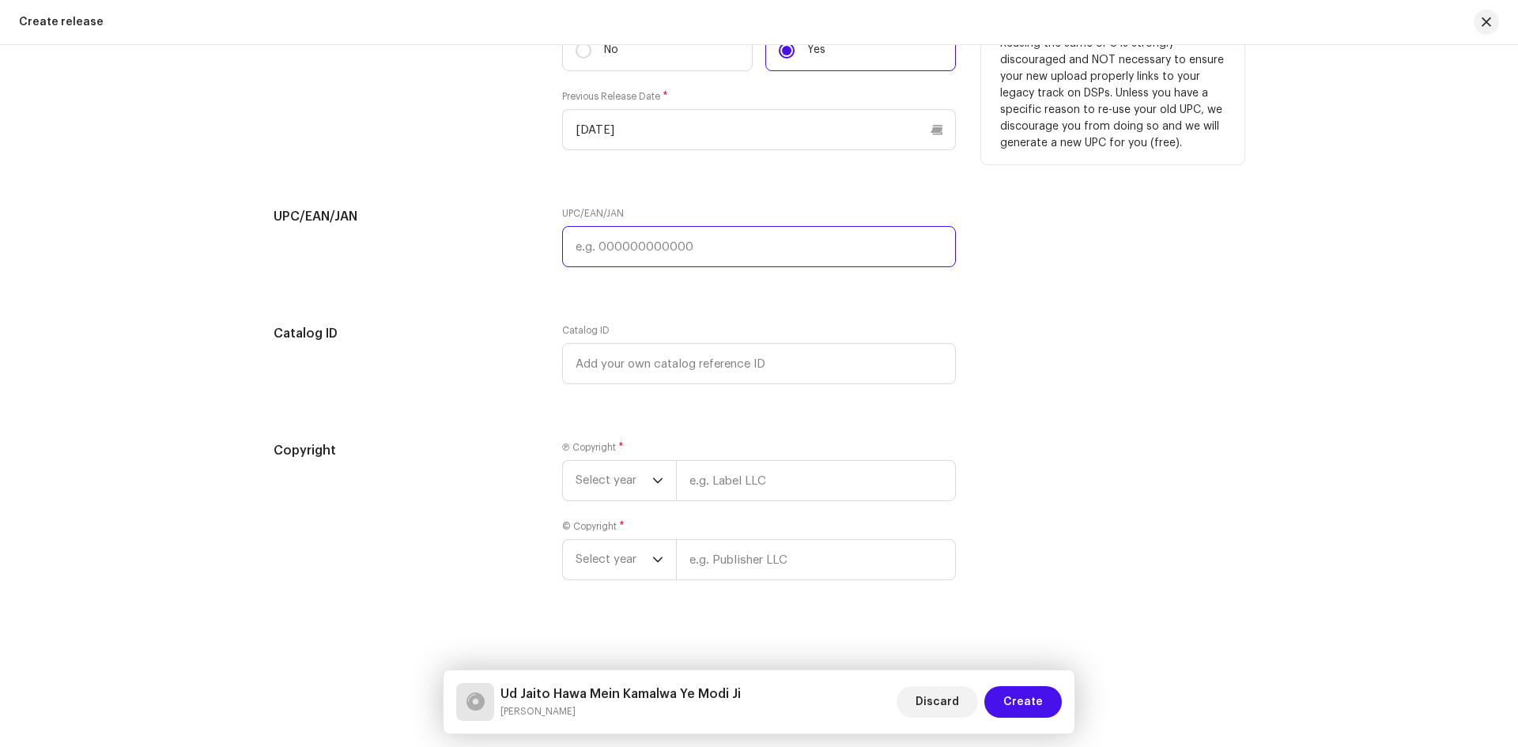
scroll to position [2744, 0]
click at [632, 477] on span "Select year" at bounding box center [613, 477] width 77 height 40
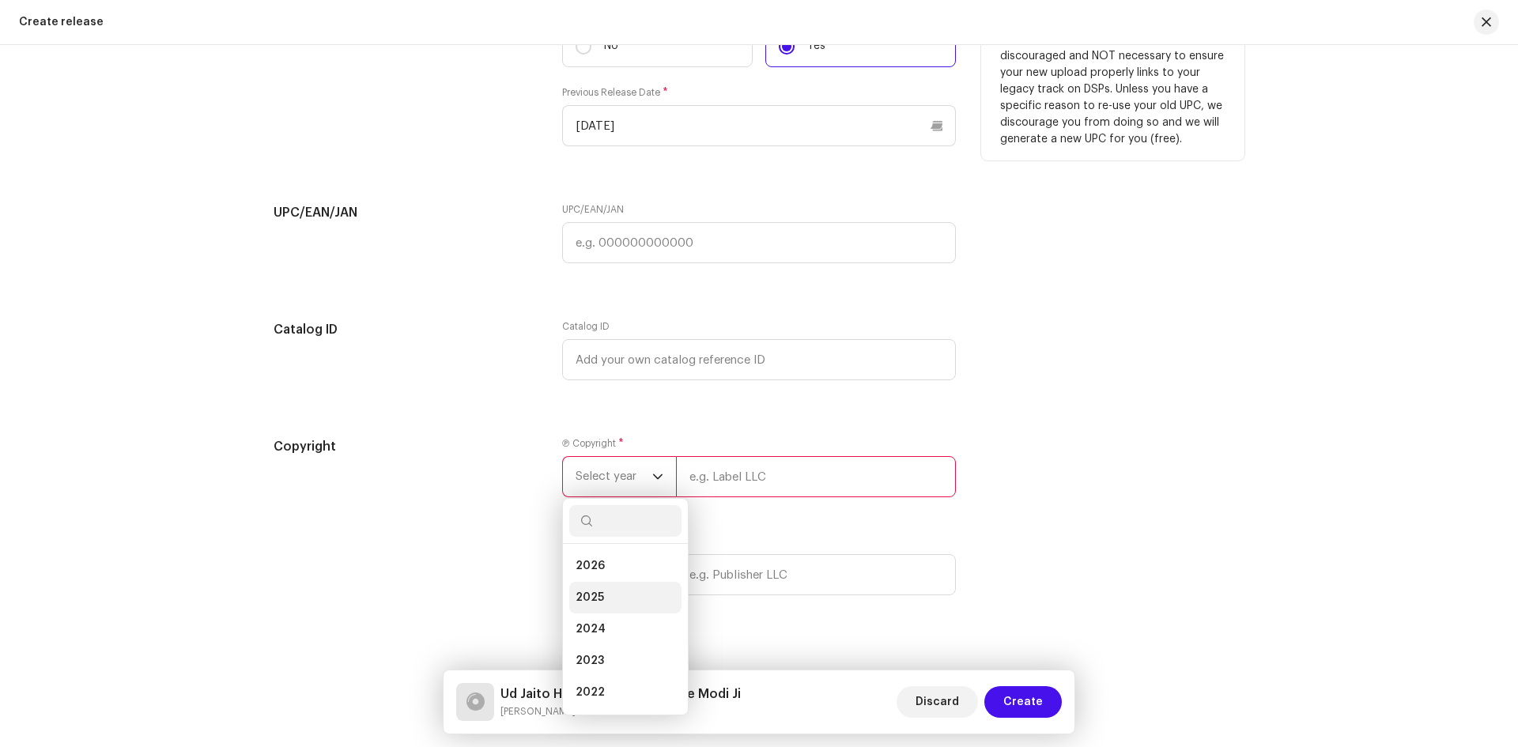
click at [598, 598] on span "2025" at bounding box center [589, 598] width 28 height 16
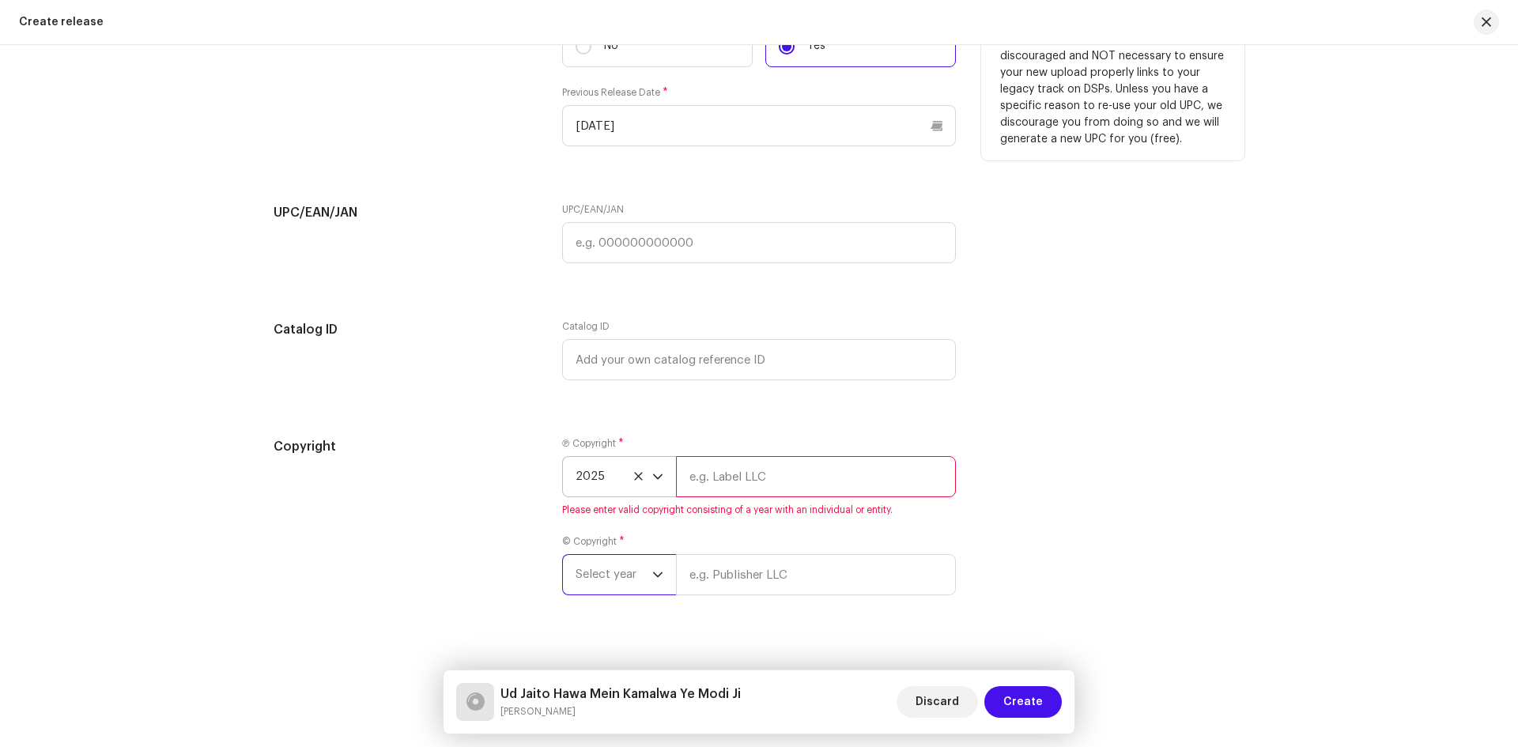
click at [632, 569] on span "Select year" at bounding box center [613, 575] width 77 height 40
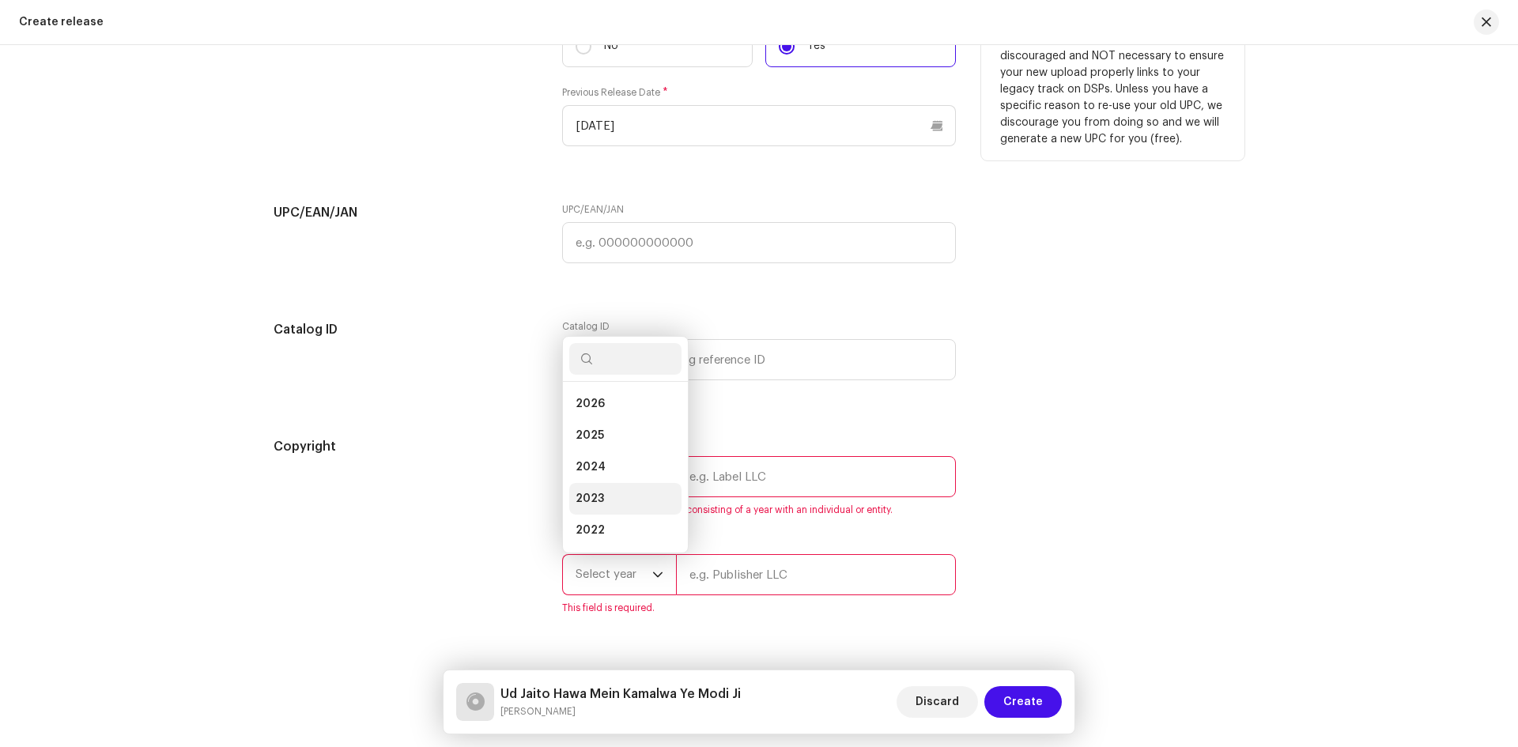
scroll to position [25, 0]
click at [596, 421] on li "2025" at bounding box center [625, 410] width 112 height 32
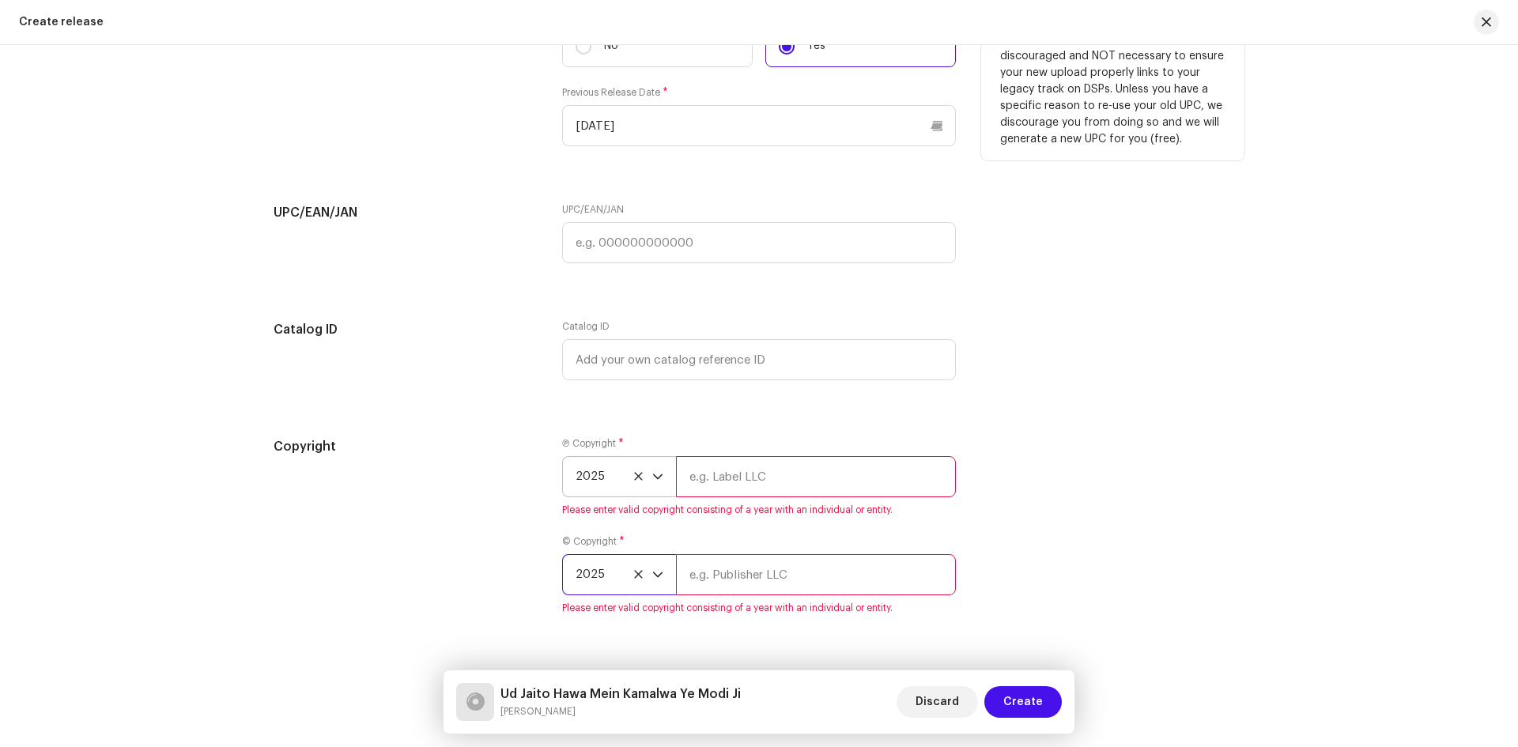
click at [771, 486] on input "text" at bounding box center [816, 476] width 280 height 41
type input "Omric Media"
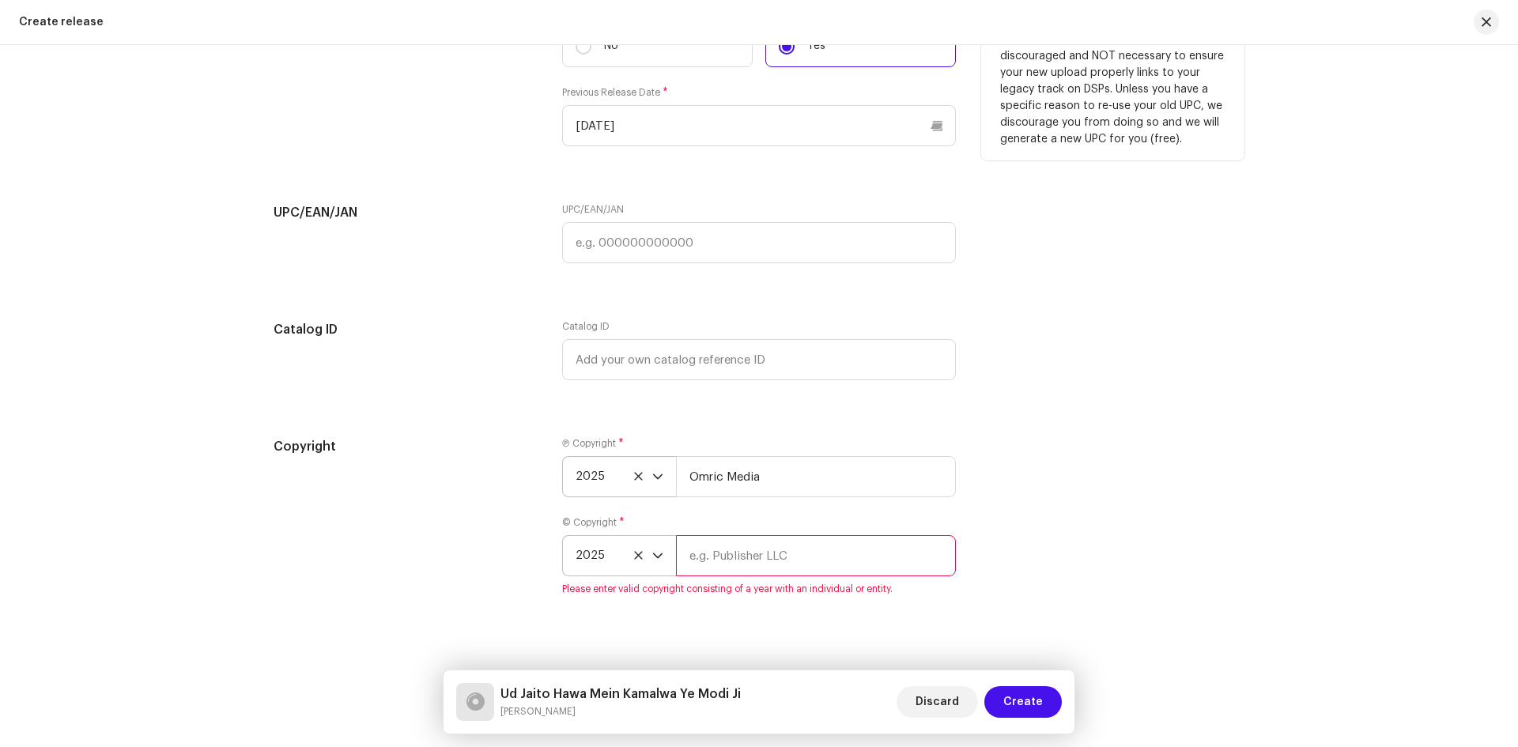
click at [806, 564] on input "text" at bounding box center [816, 555] width 280 height 41
paste input "Omric Media"
type input "Omric Media"
click at [1024, 708] on span "Create" at bounding box center [1023, 702] width 40 height 32
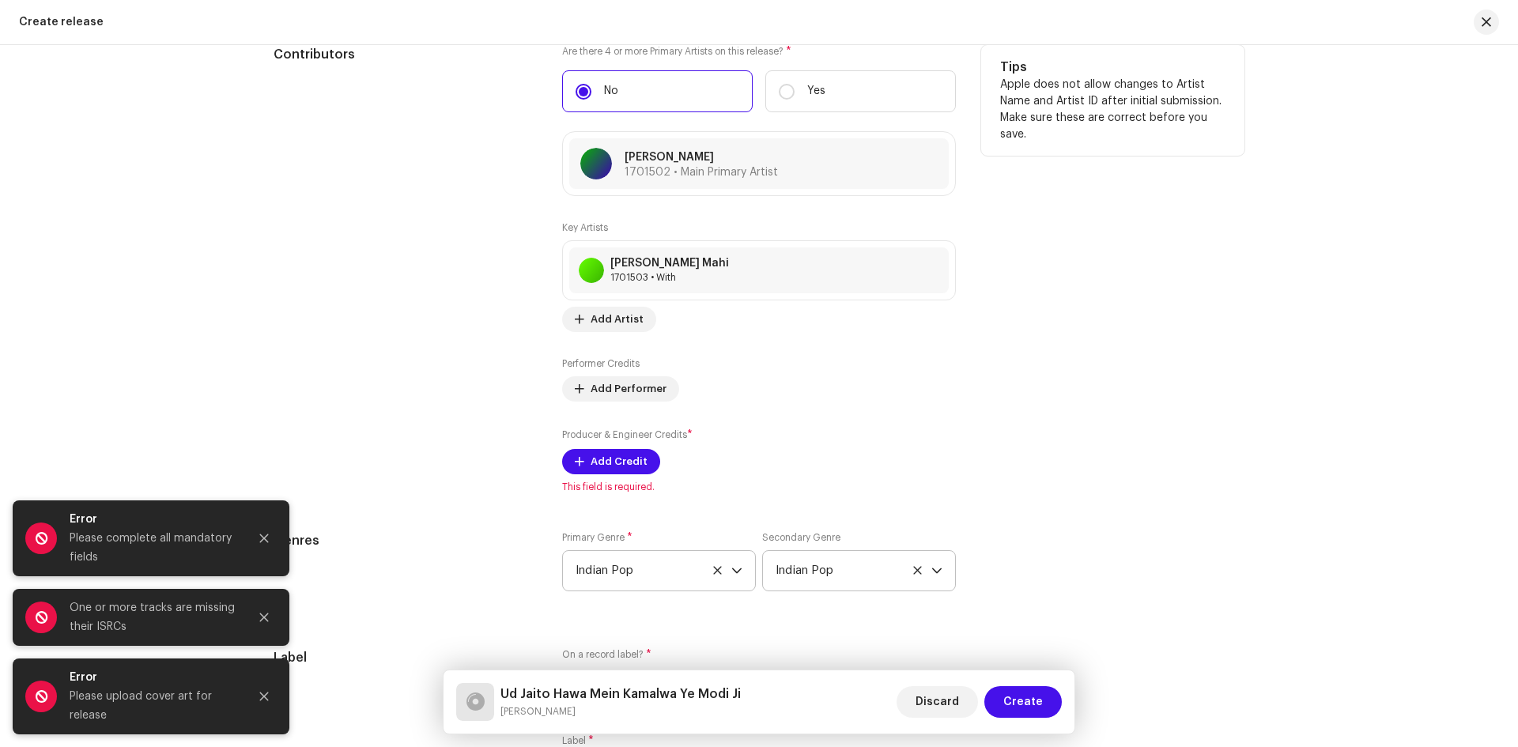
scroll to position [1893, 0]
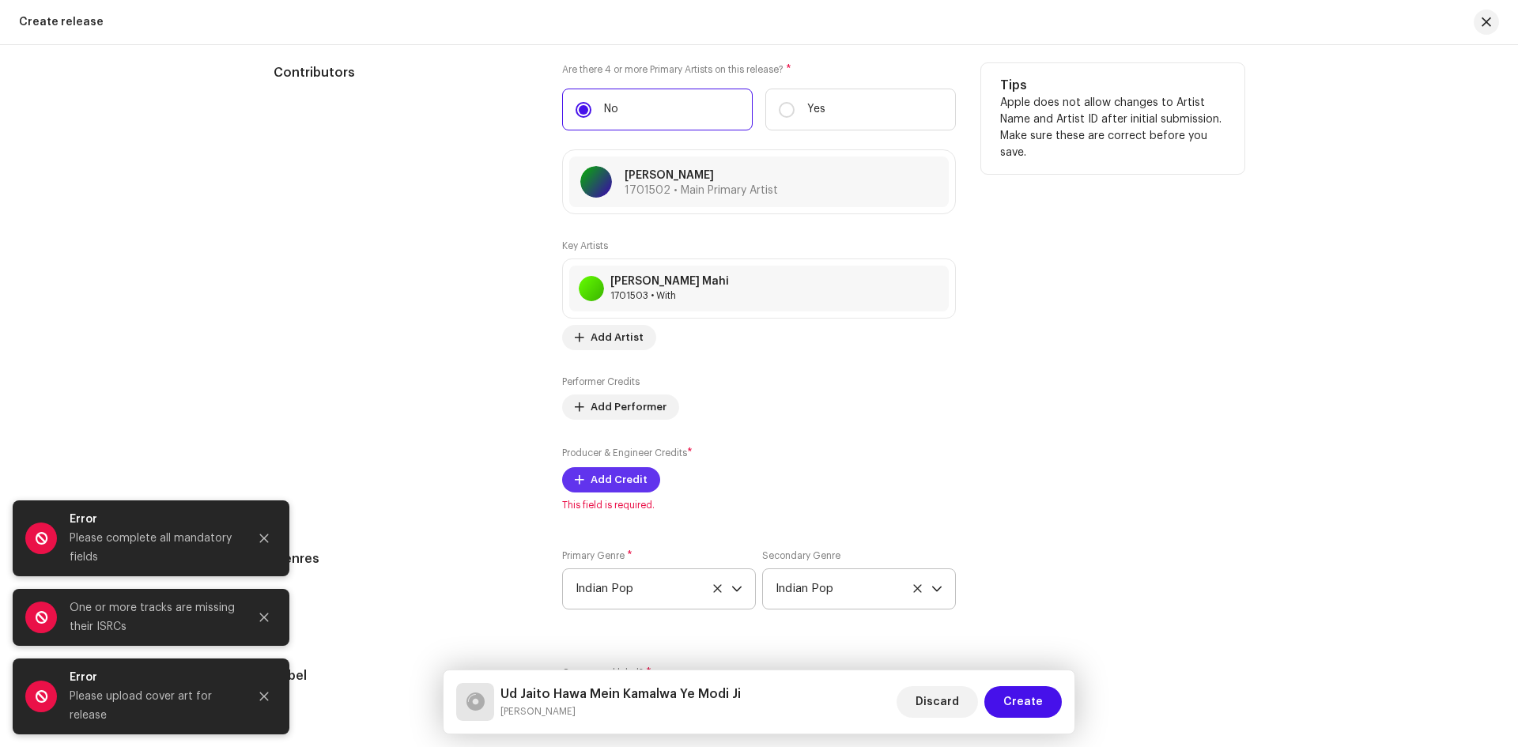
click at [597, 476] on span "Add Credit" at bounding box center [618, 480] width 57 height 32
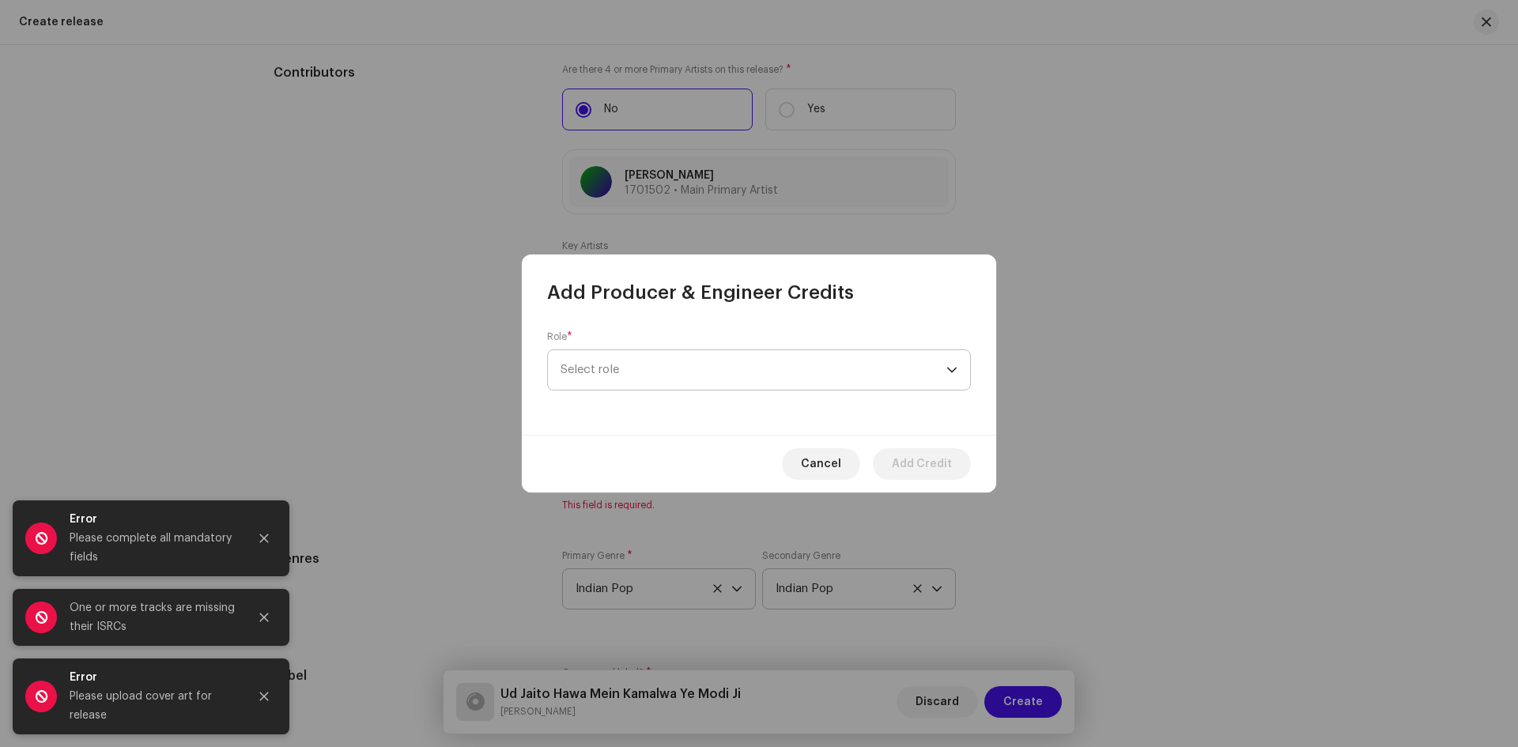
click at [692, 364] on span "Select role" at bounding box center [753, 370] width 386 height 40
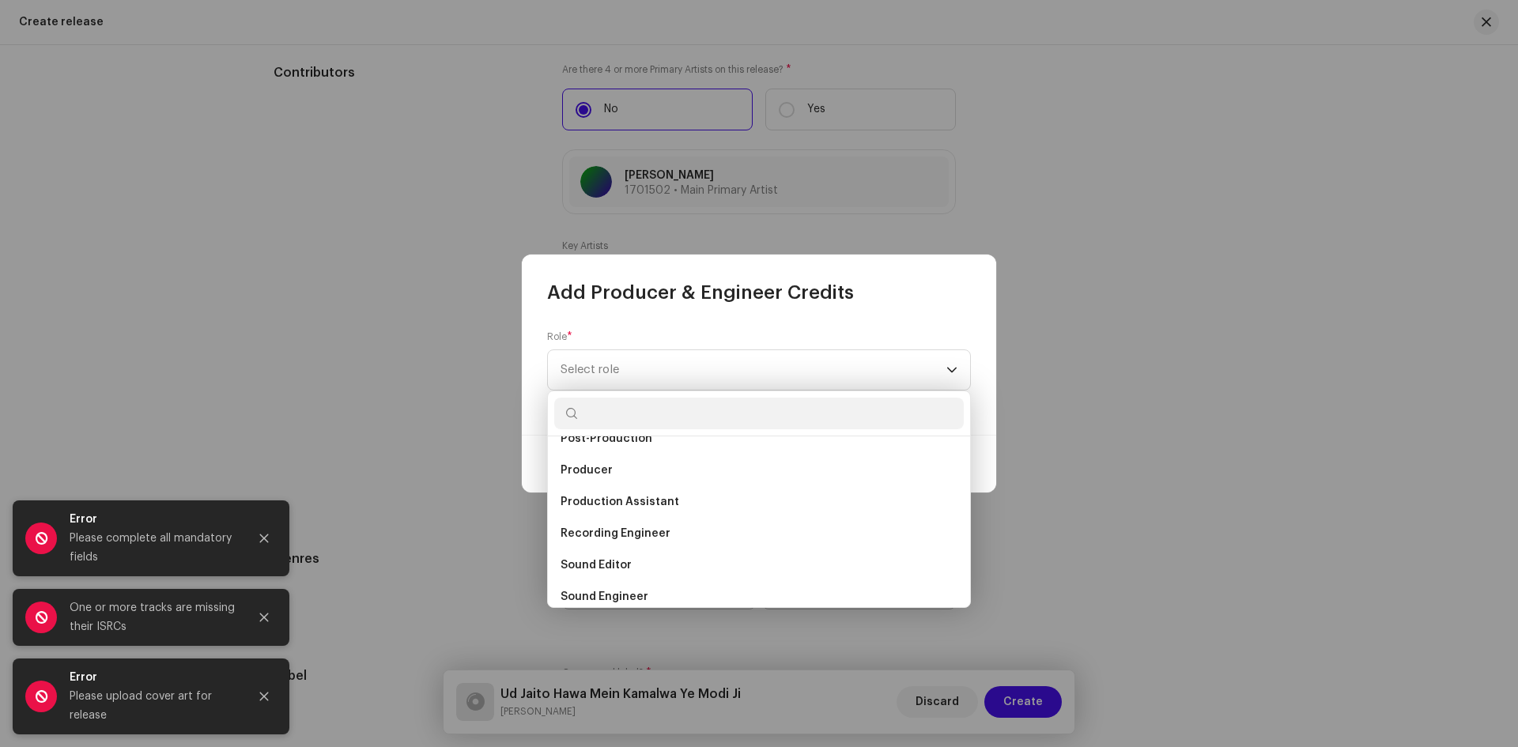
scroll to position [537, 0]
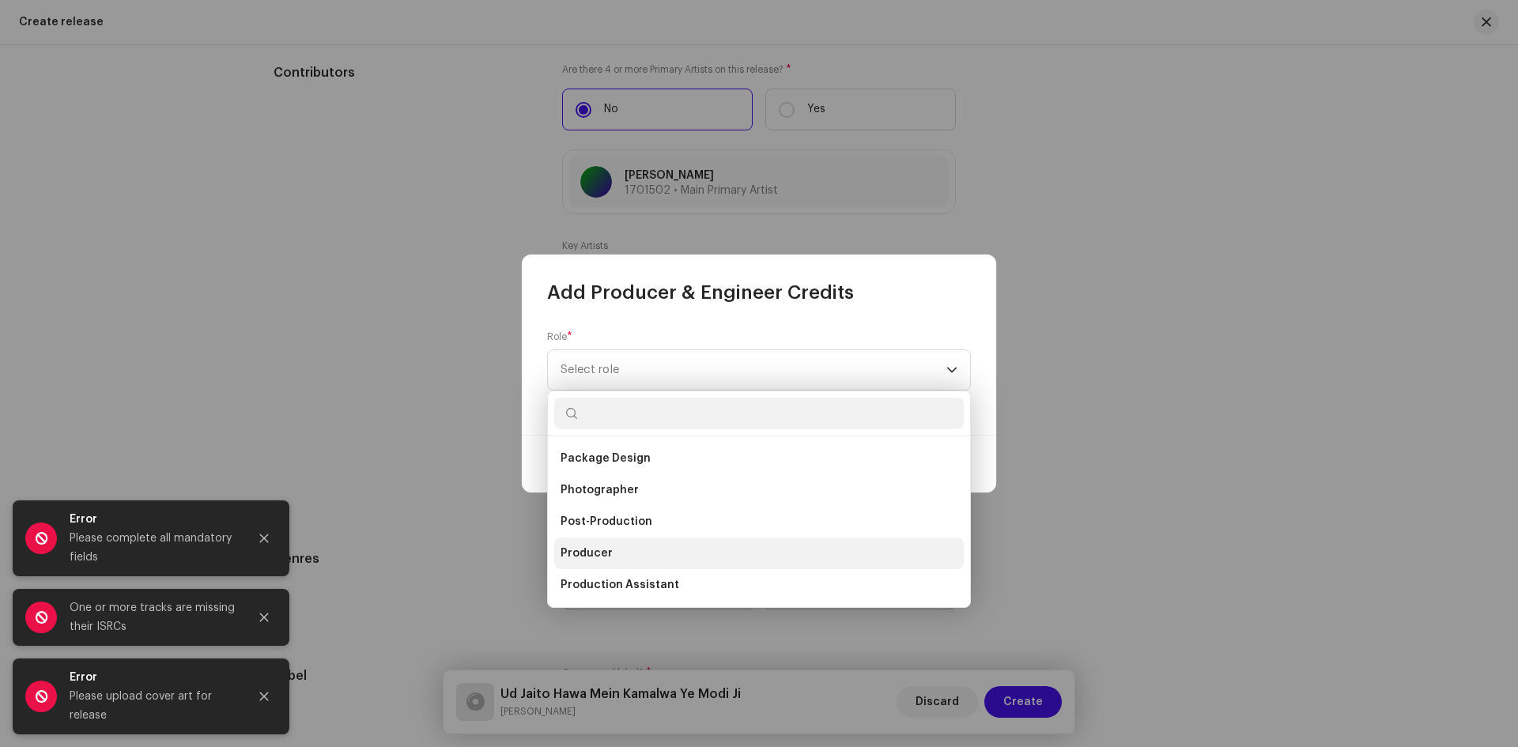
click at [624, 553] on li "Producer" at bounding box center [758, 553] width 409 height 32
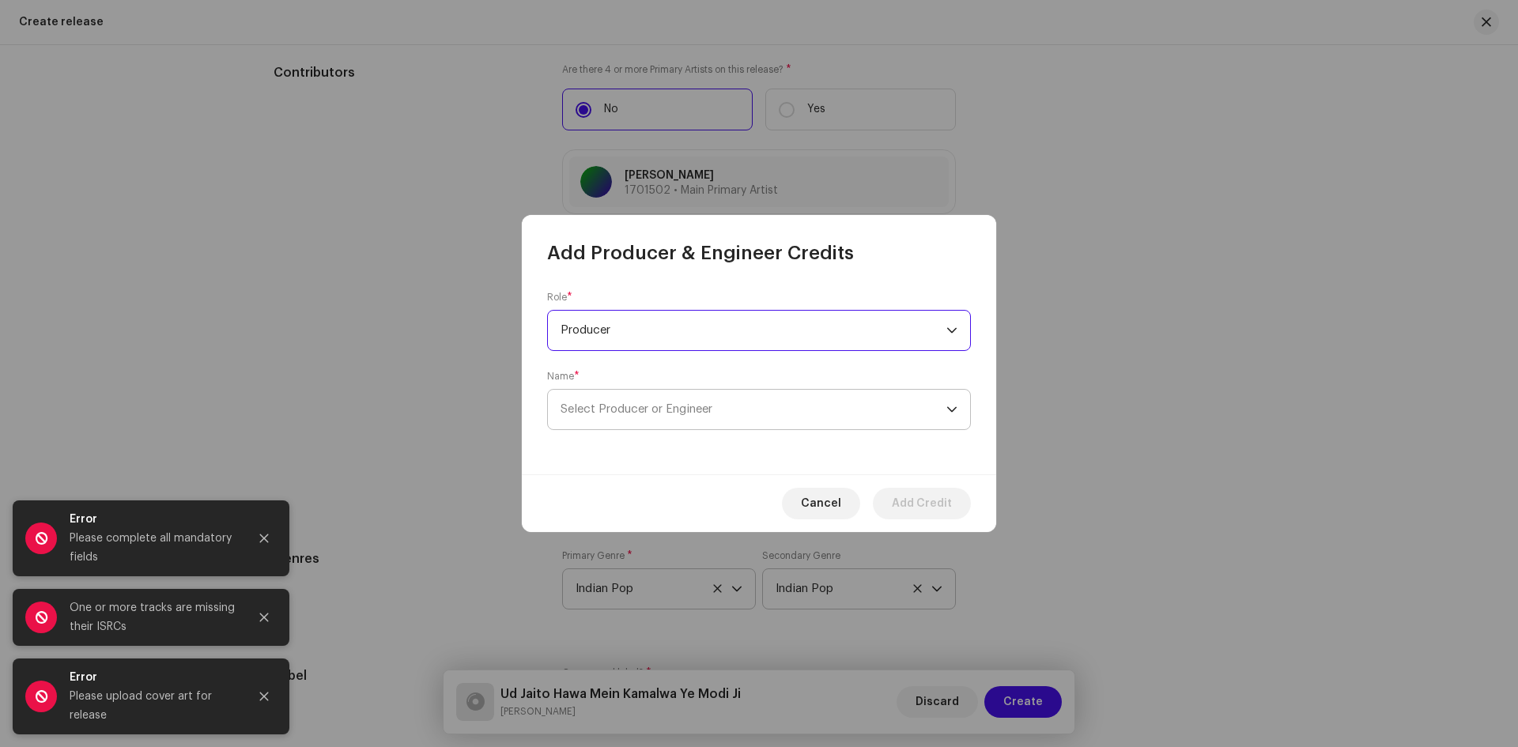
click at [726, 405] on span "Select Producer or Engineer" at bounding box center [753, 410] width 386 height 40
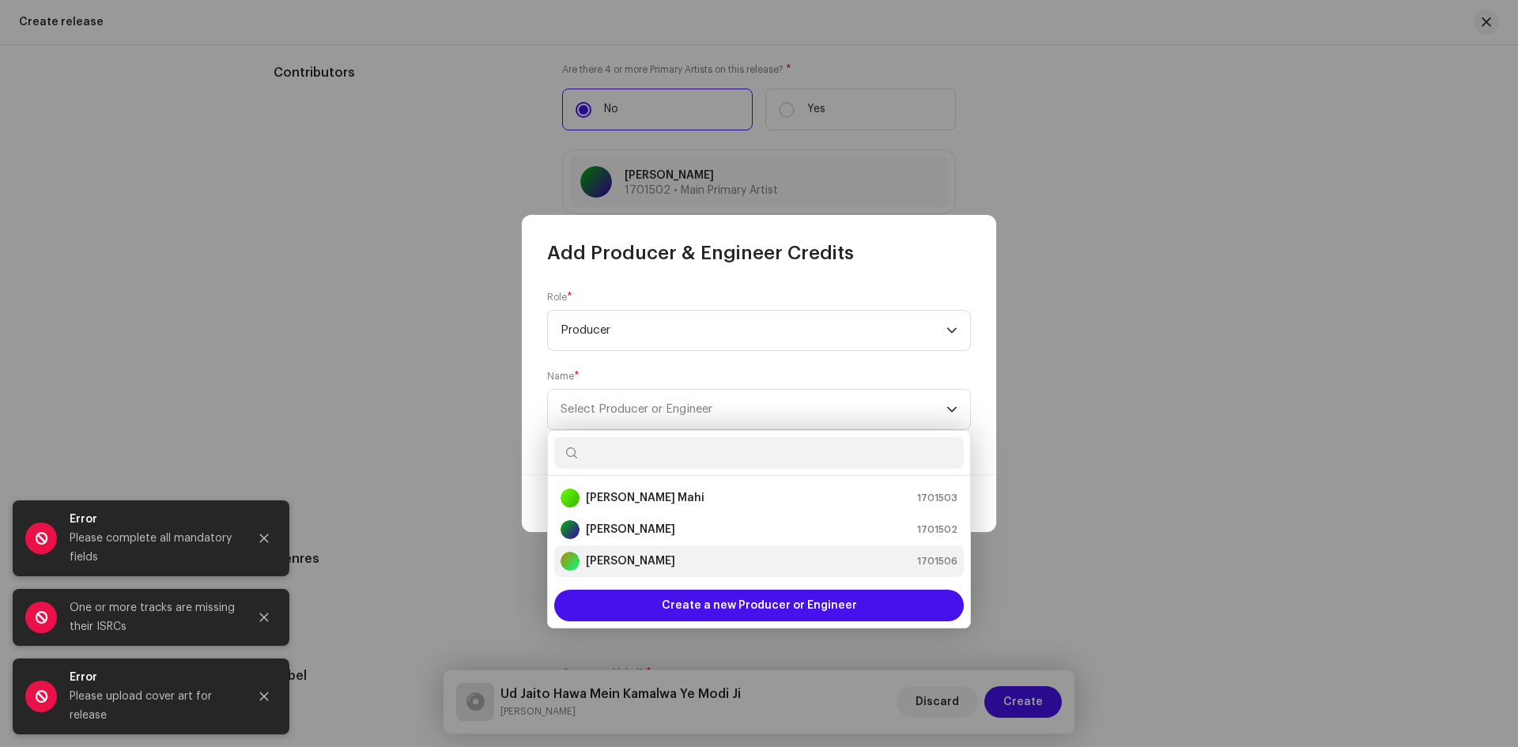
click at [652, 566] on strong "[PERSON_NAME]" at bounding box center [630, 561] width 89 height 16
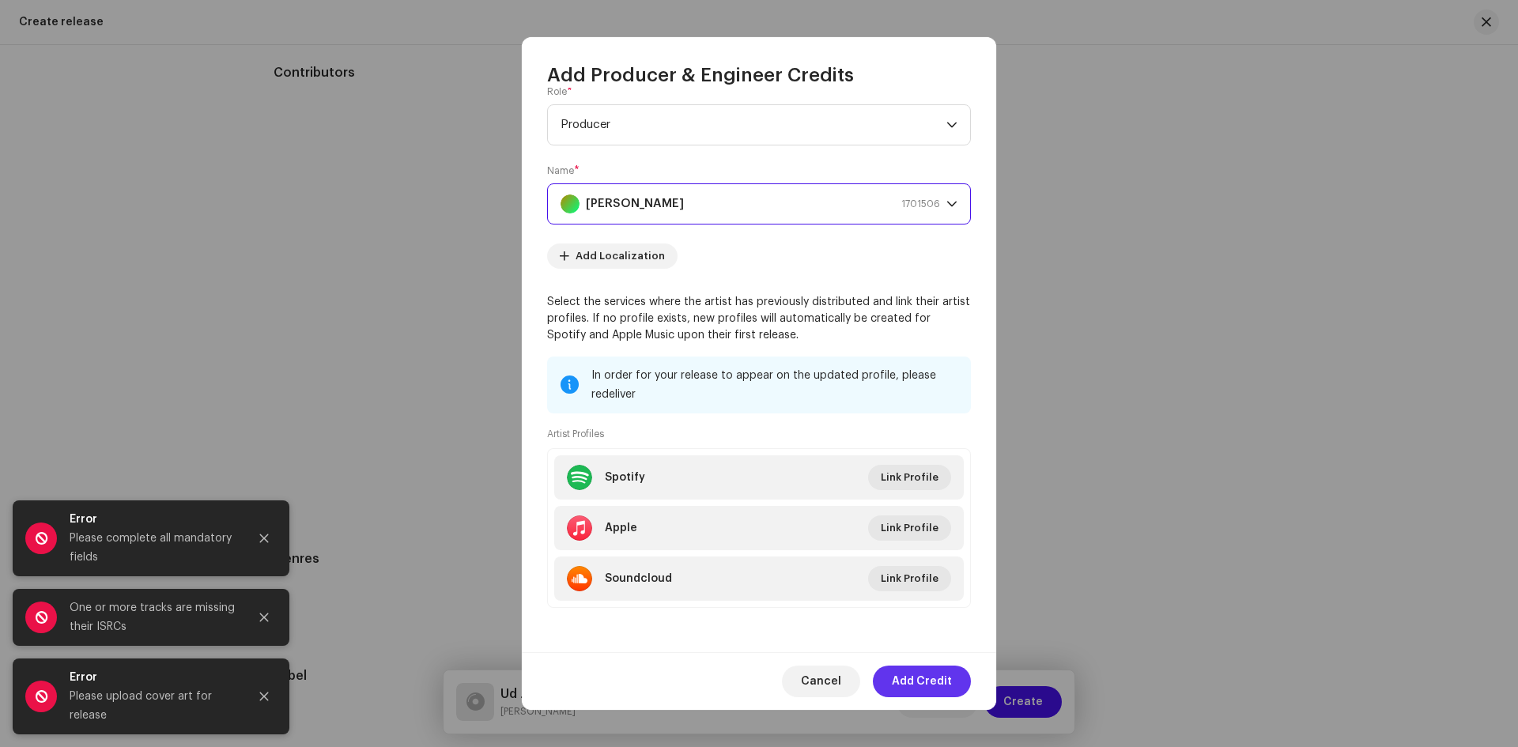
scroll to position [28, 0]
click at [918, 681] on span "Add Credit" at bounding box center [922, 682] width 60 height 32
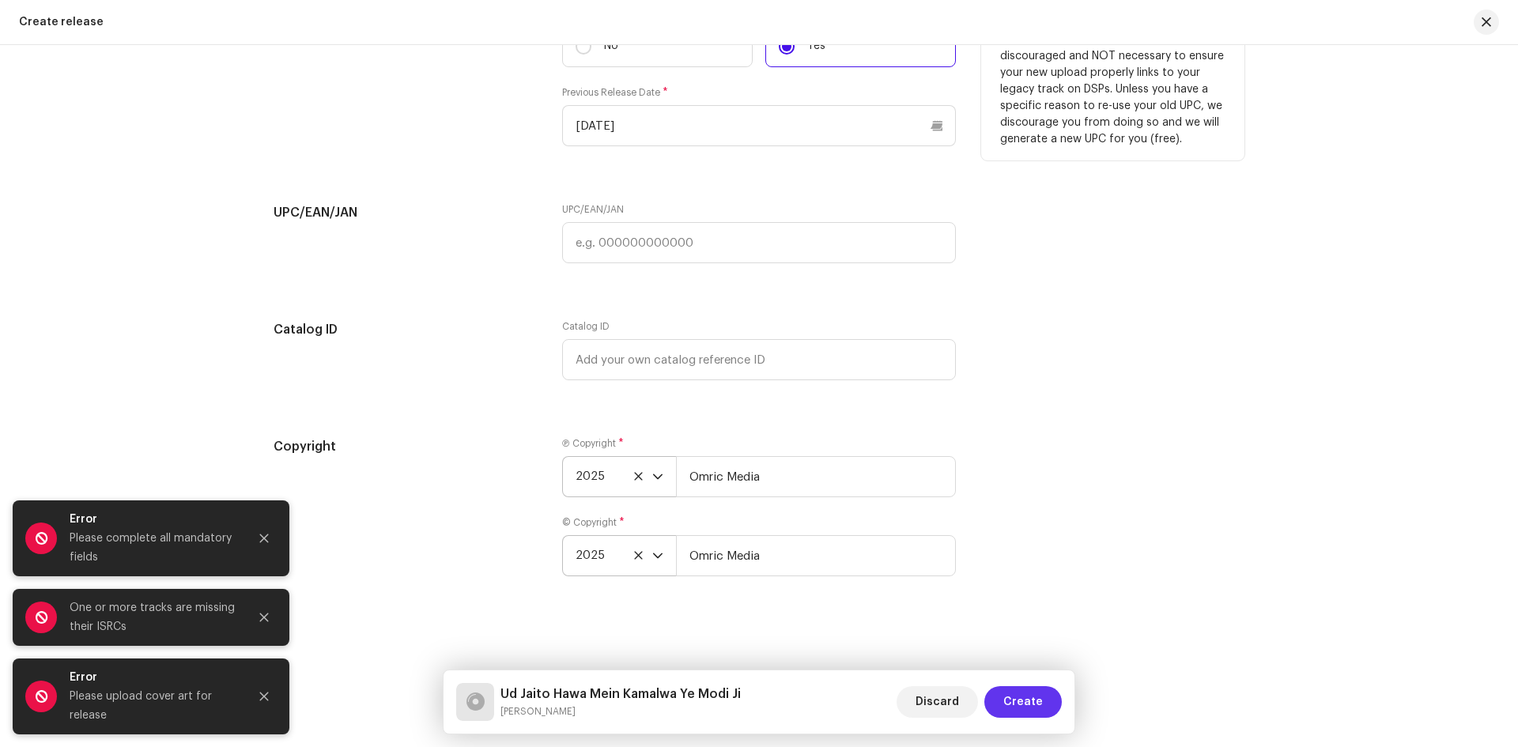
click at [1024, 697] on span "Create" at bounding box center [1023, 702] width 40 height 32
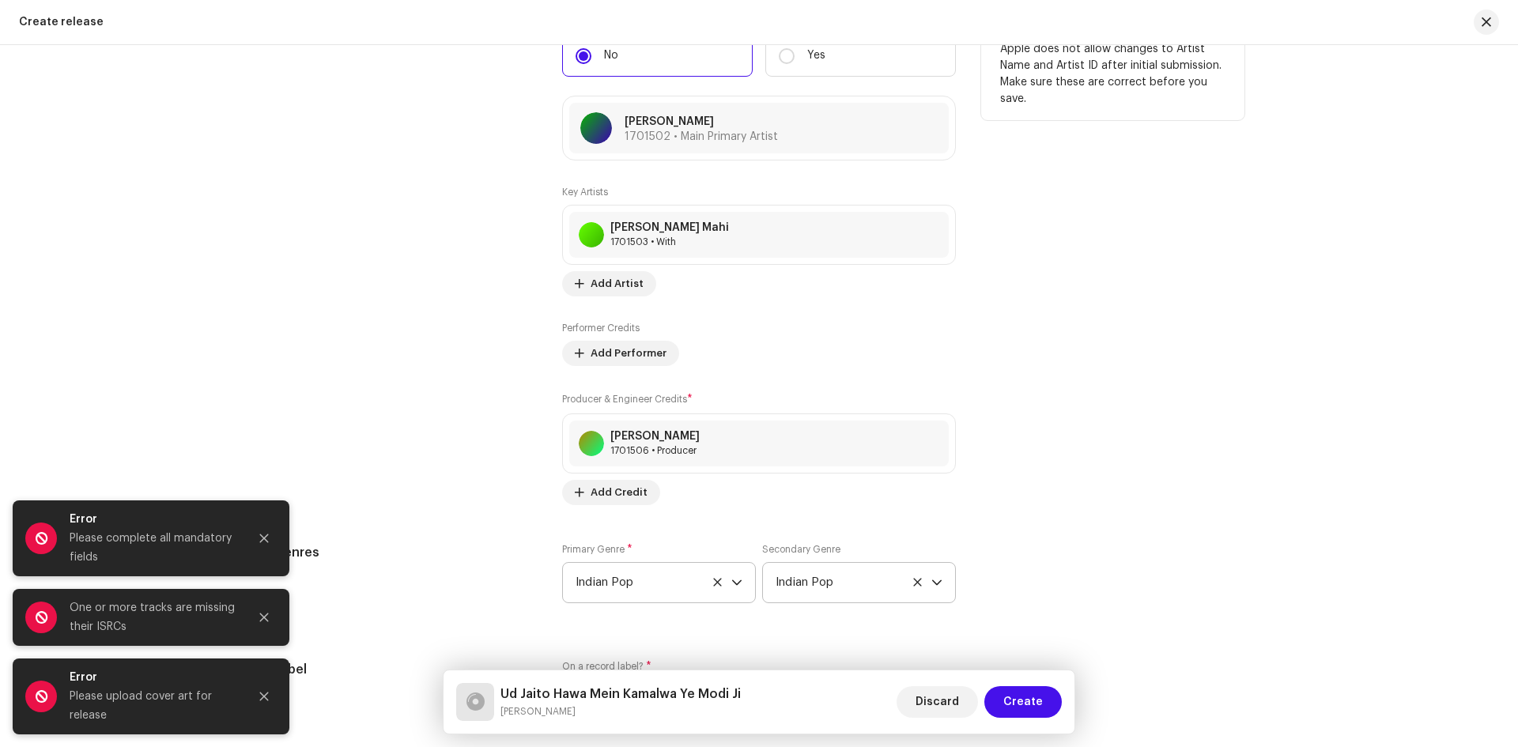
scroll to position [1861, 0]
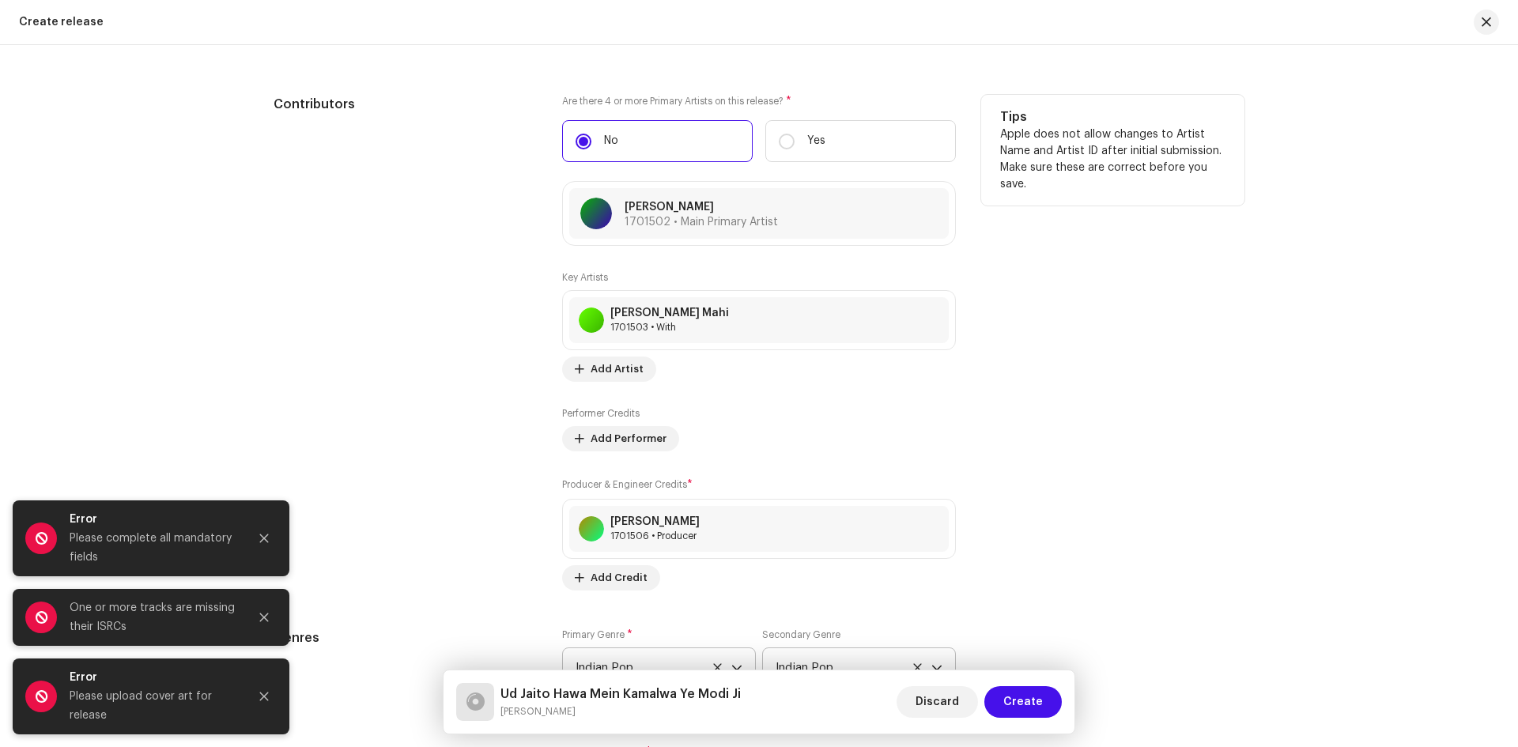
click at [631, 452] on div "Key Artists [PERSON_NAME] 1701503 • With No selected item Add Artist Performer …" at bounding box center [759, 430] width 394 height 319
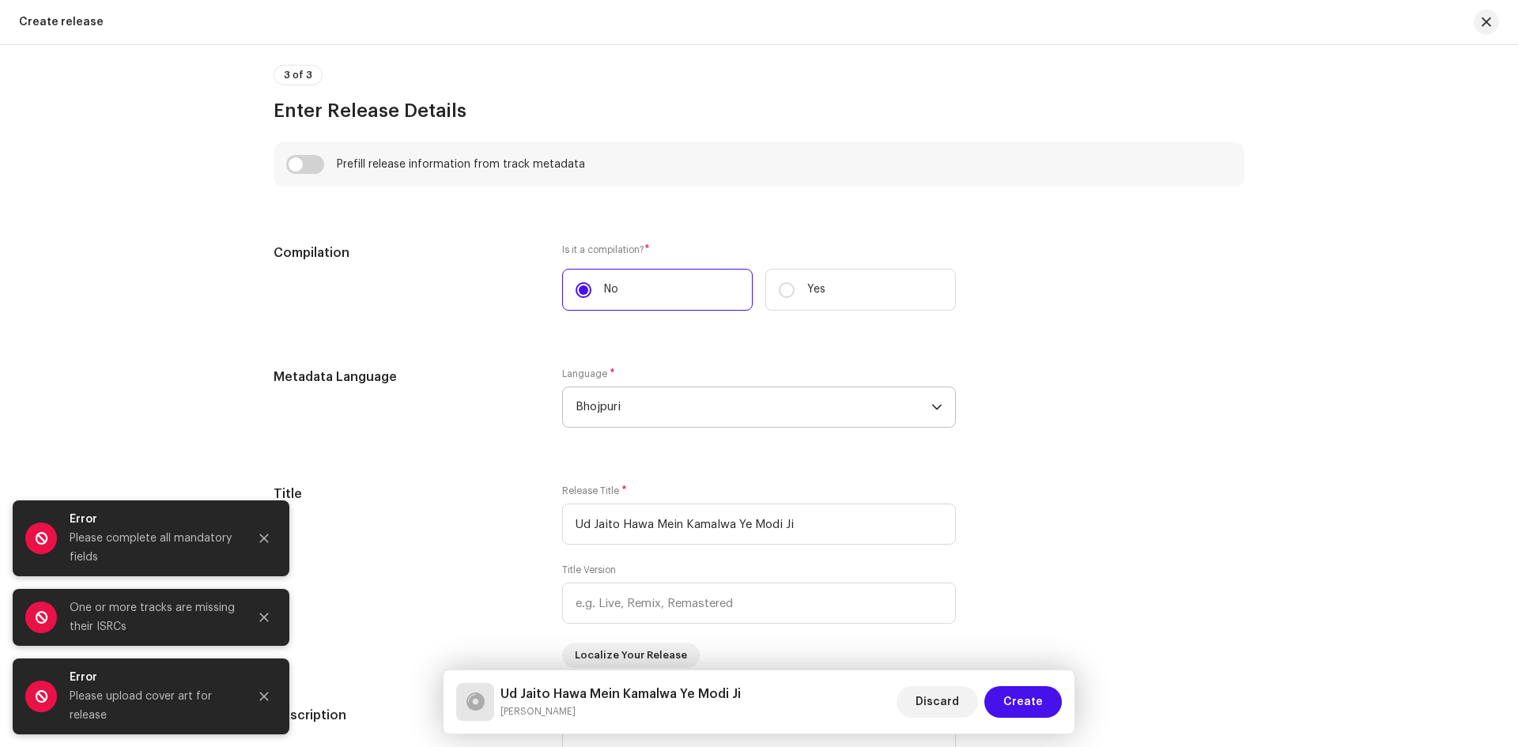
scroll to position [992, 0]
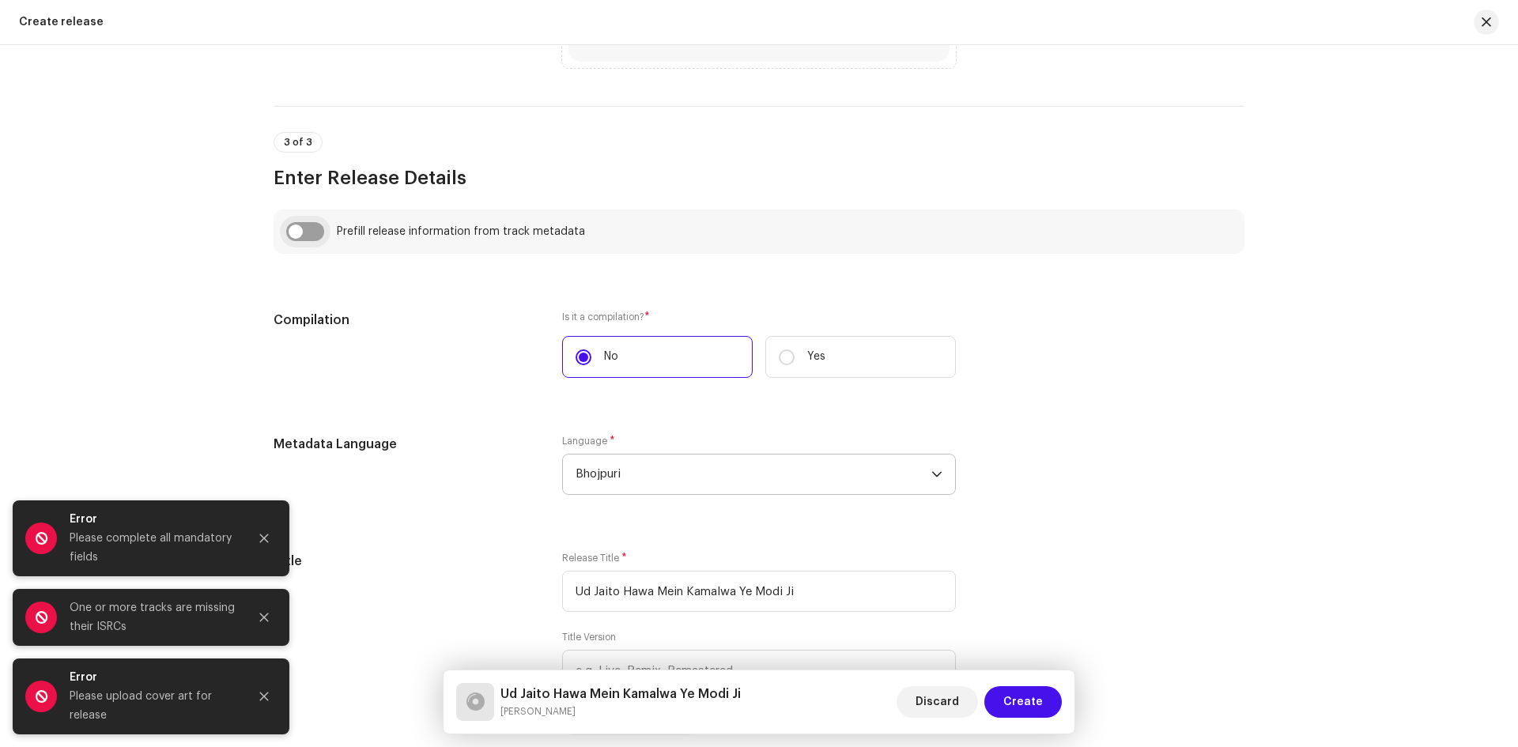
click at [292, 232] on input "checkbox" at bounding box center [305, 231] width 38 height 19
checkbox input "true"
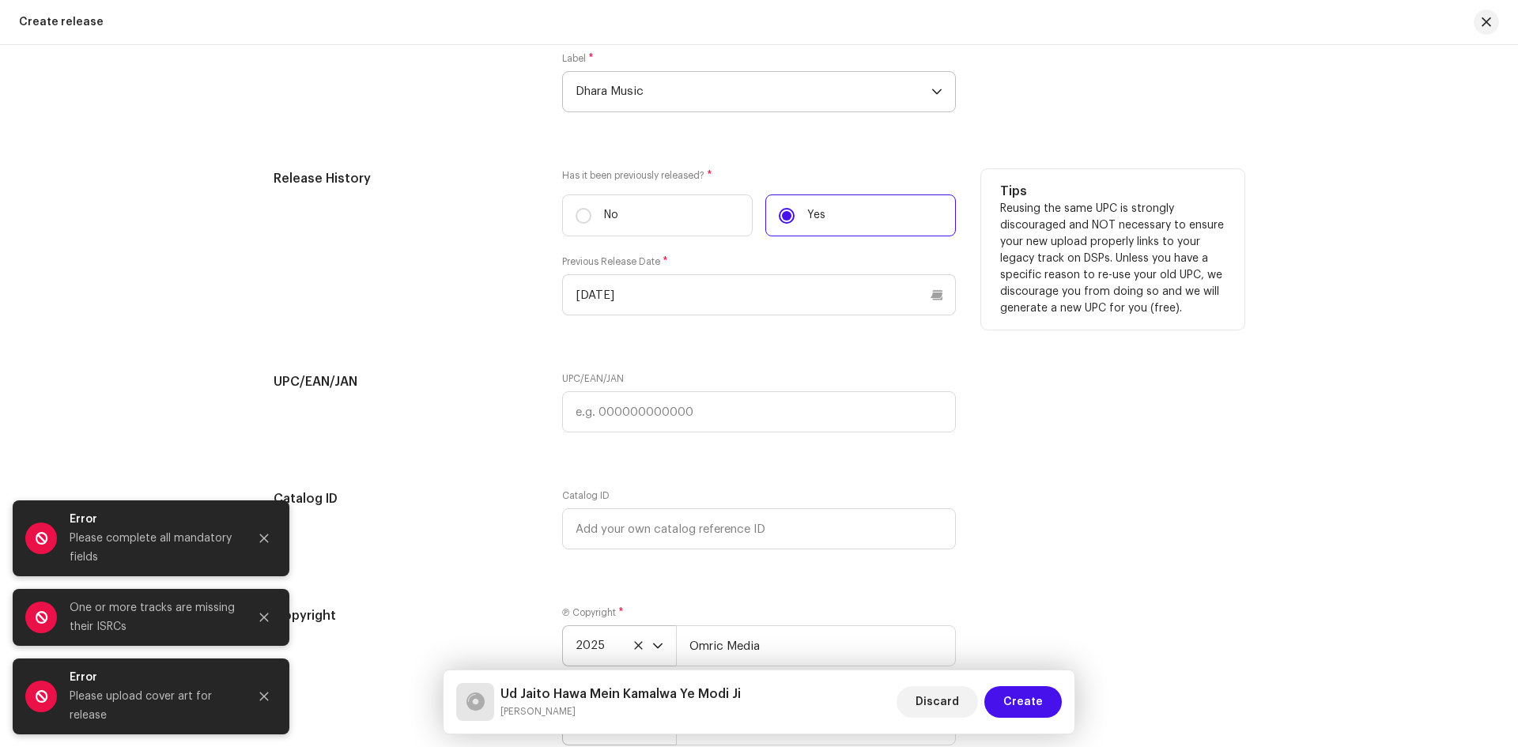
scroll to position [2889, 0]
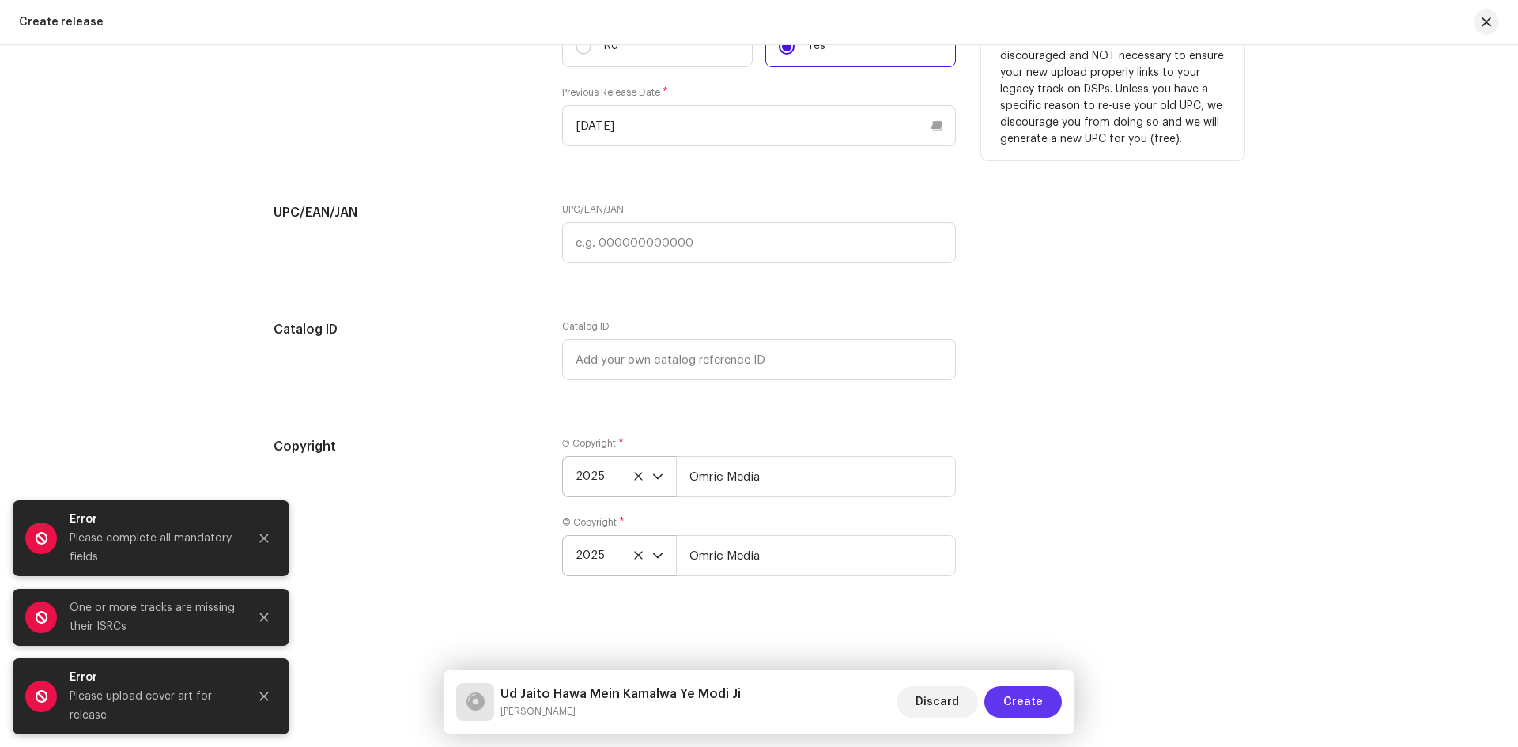
click at [1031, 695] on span "Create" at bounding box center [1023, 702] width 40 height 32
click at [1029, 696] on span "Create" at bounding box center [1023, 702] width 40 height 32
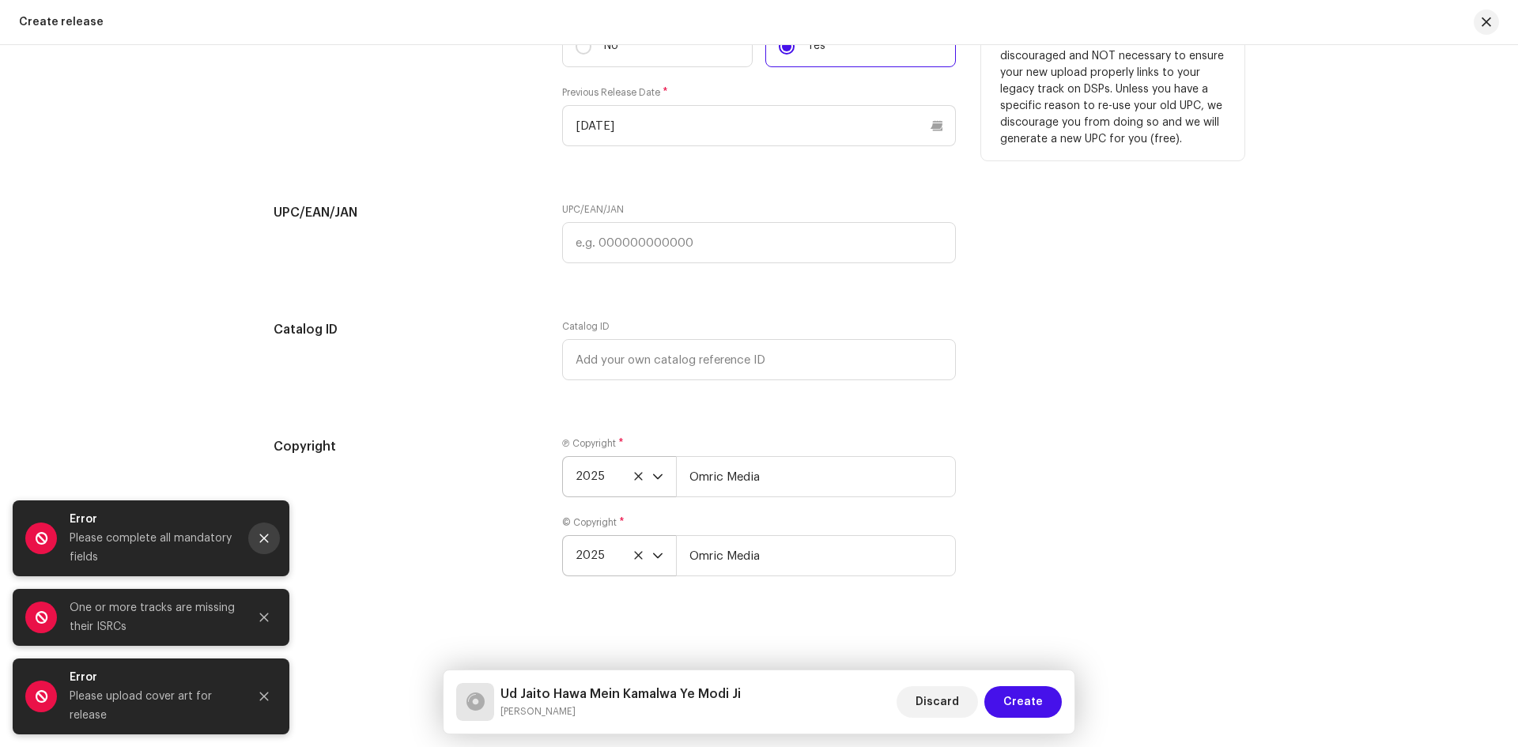
click at [258, 541] on icon "Close" at bounding box center [263, 538] width 11 height 11
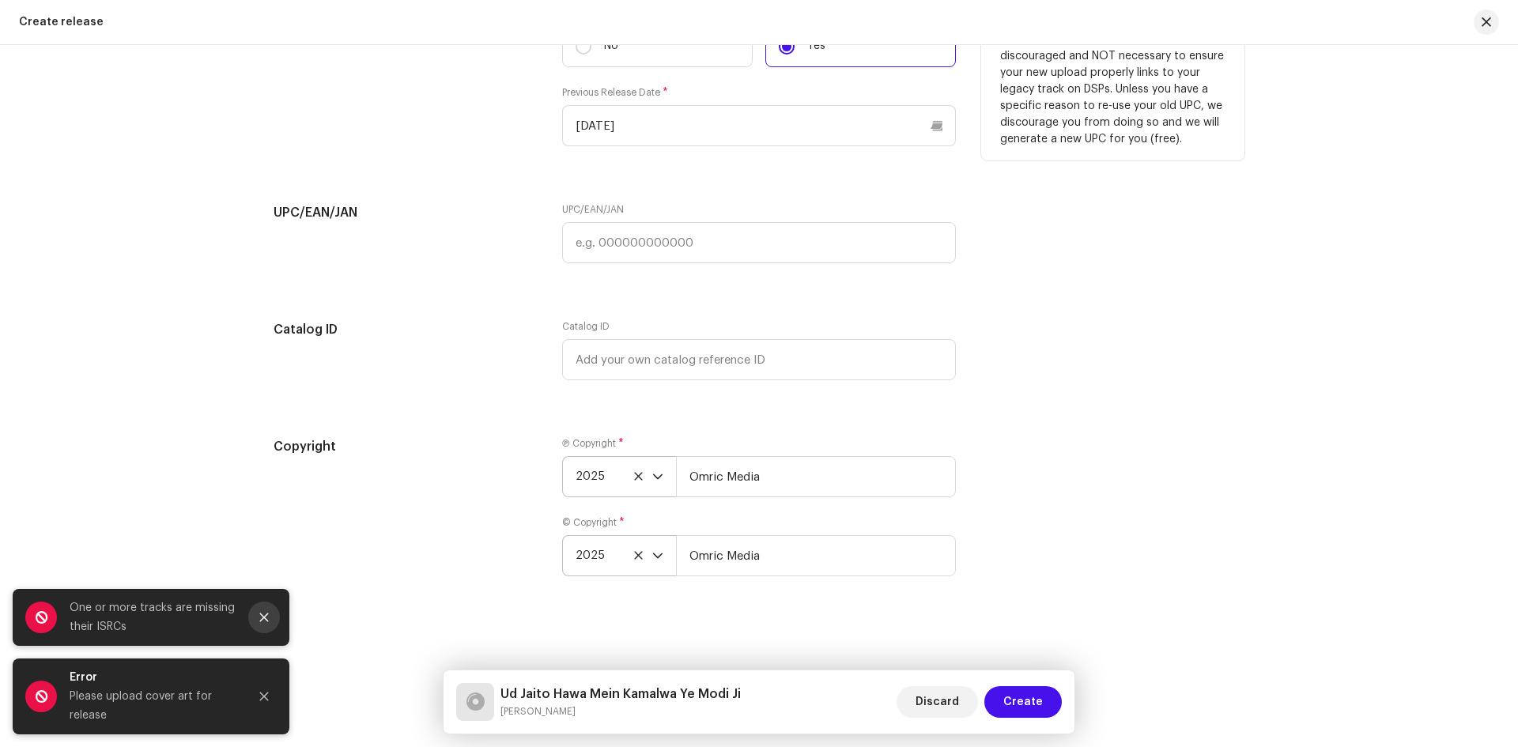
click at [266, 621] on icon "Close" at bounding box center [263, 617] width 11 height 11
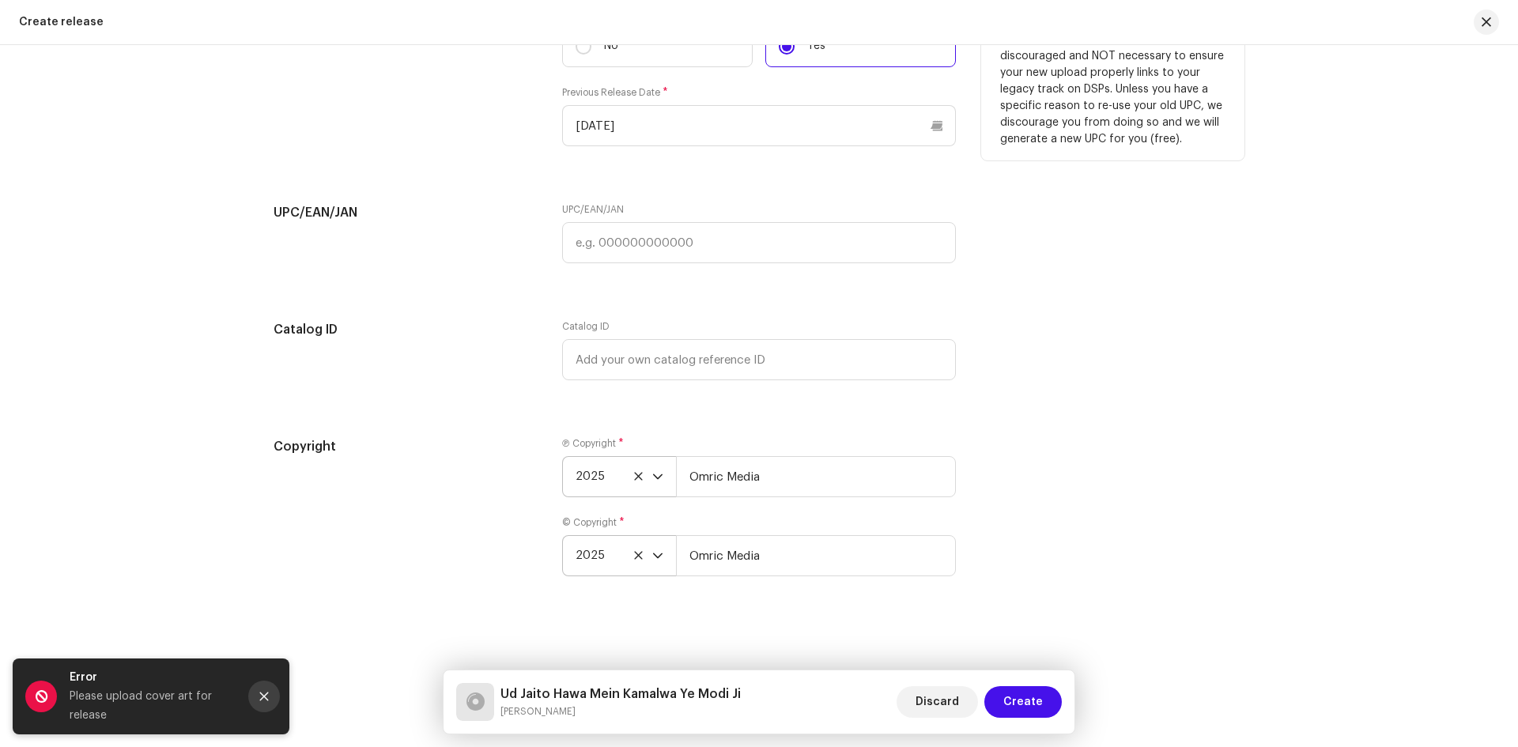
click at [270, 700] on button "Close" at bounding box center [264, 697] width 32 height 32
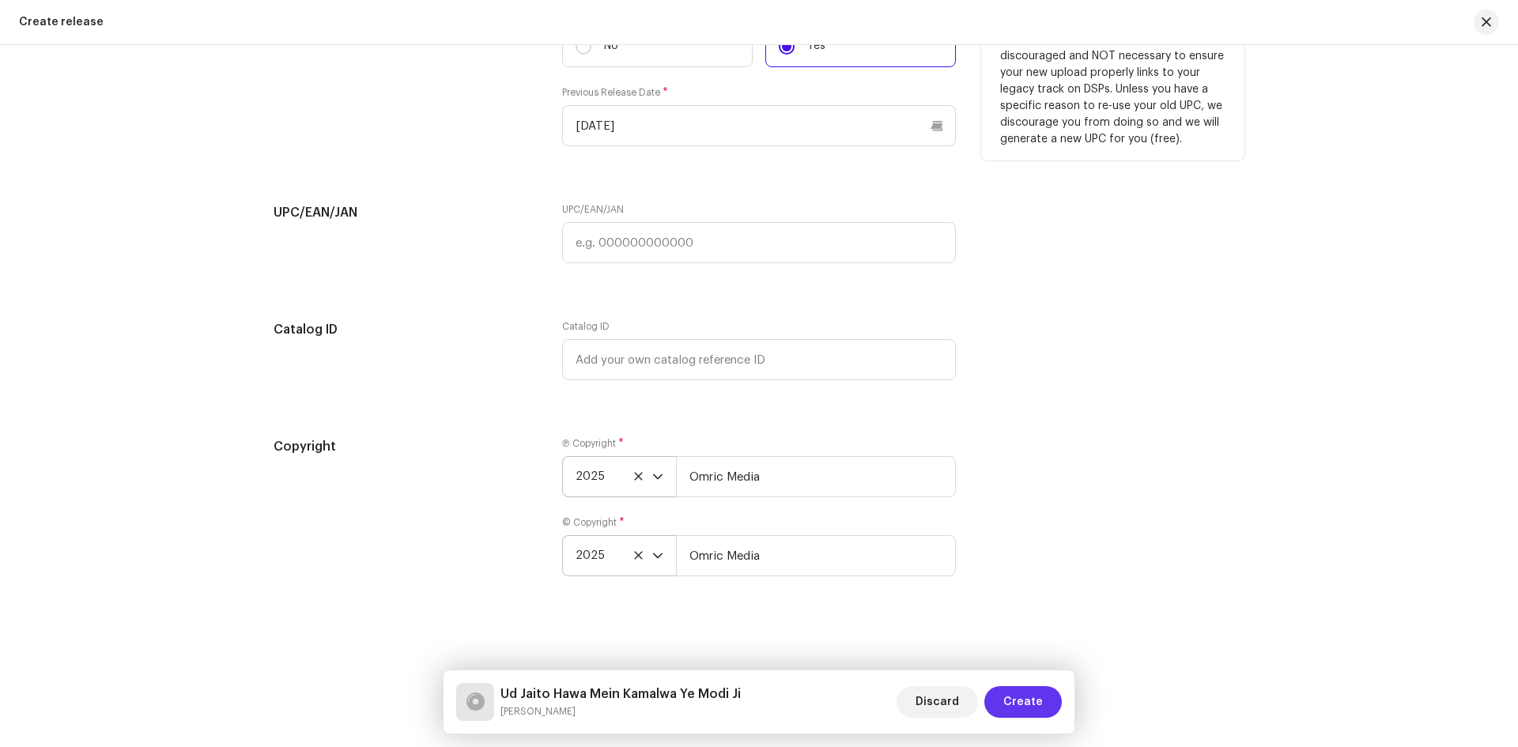
click at [1024, 696] on span "Create" at bounding box center [1023, 702] width 40 height 32
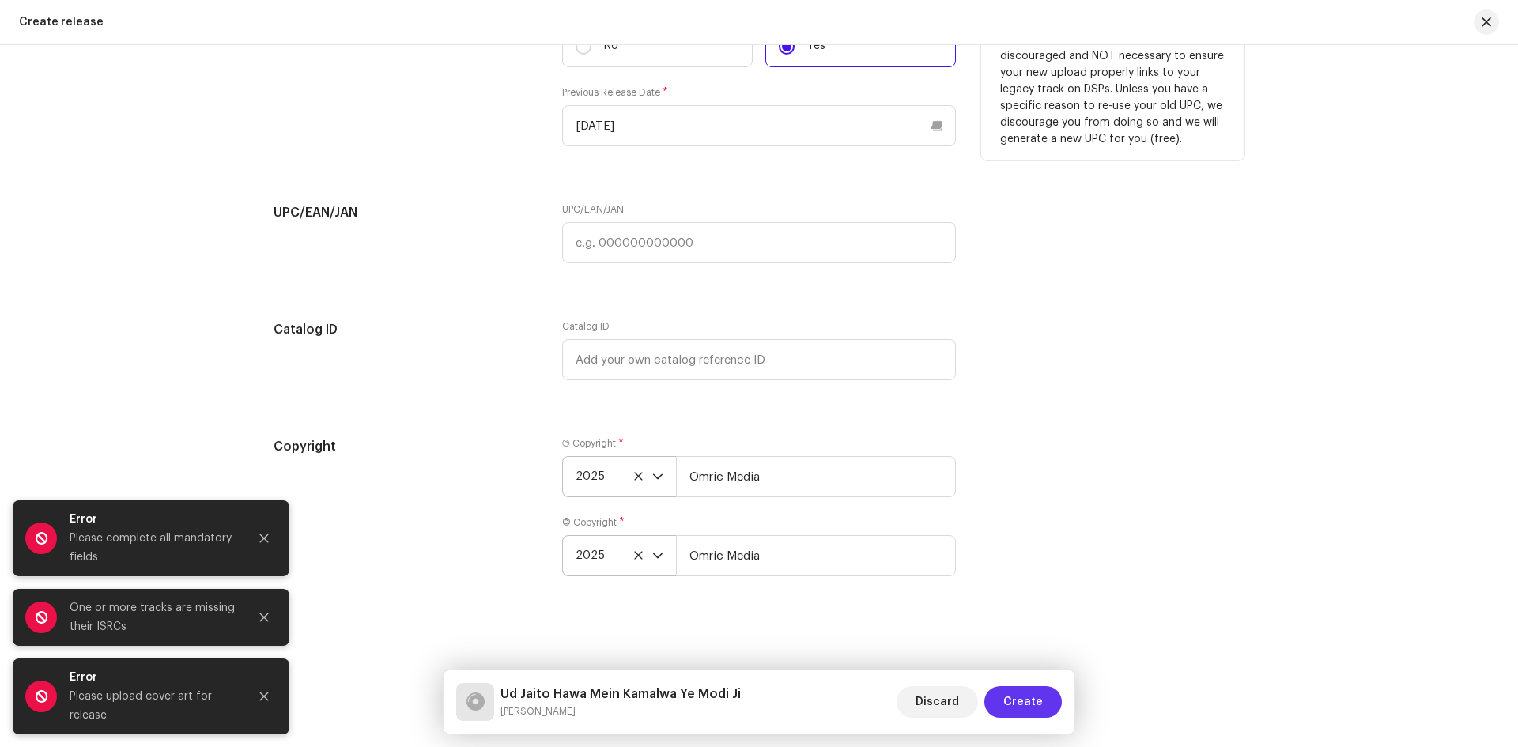
click at [1024, 696] on span "Create" at bounding box center [1023, 702] width 40 height 32
click at [247, 533] on div "Error Please complete all mandatory fields" at bounding box center [151, 538] width 277 height 76
click at [259, 541] on icon "Close" at bounding box center [263, 538] width 11 height 11
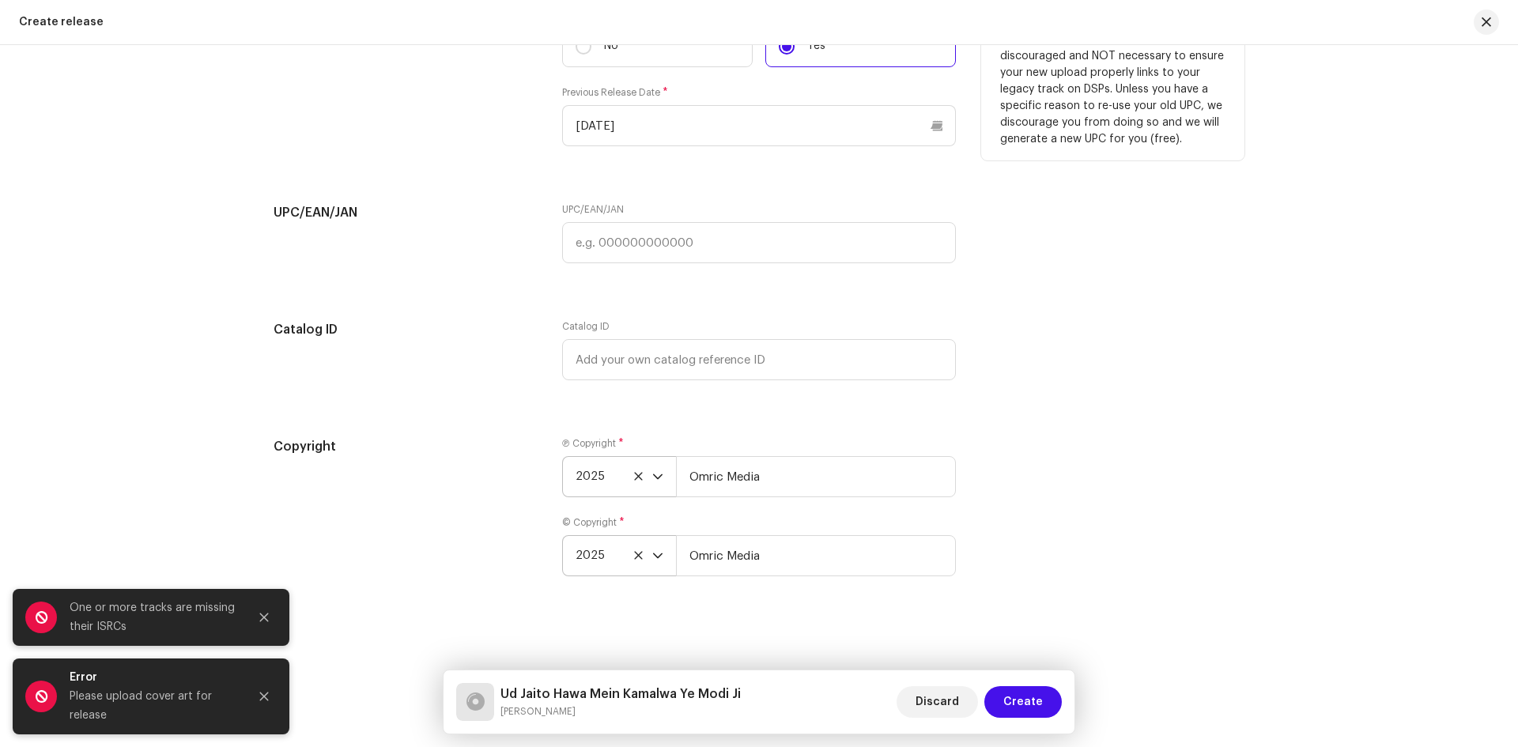
drag, startPoint x: 265, startPoint y: 613, endPoint x: 259, endPoint y: 660, distance: 47.0
click at [265, 617] on icon "Close" at bounding box center [263, 617] width 11 height 11
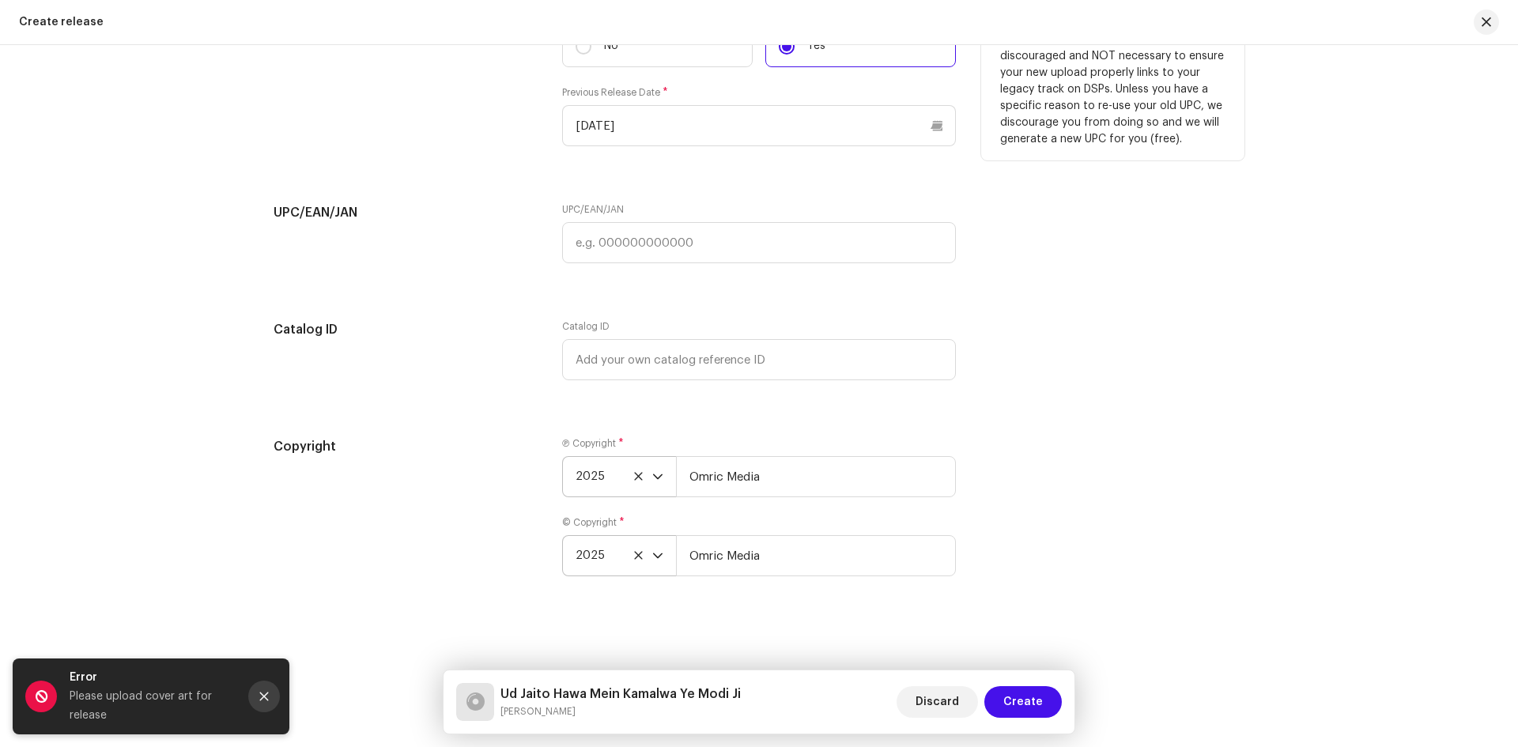
click at [256, 700] on button "Close" at bounding box center [264, 697] width 32 height 32
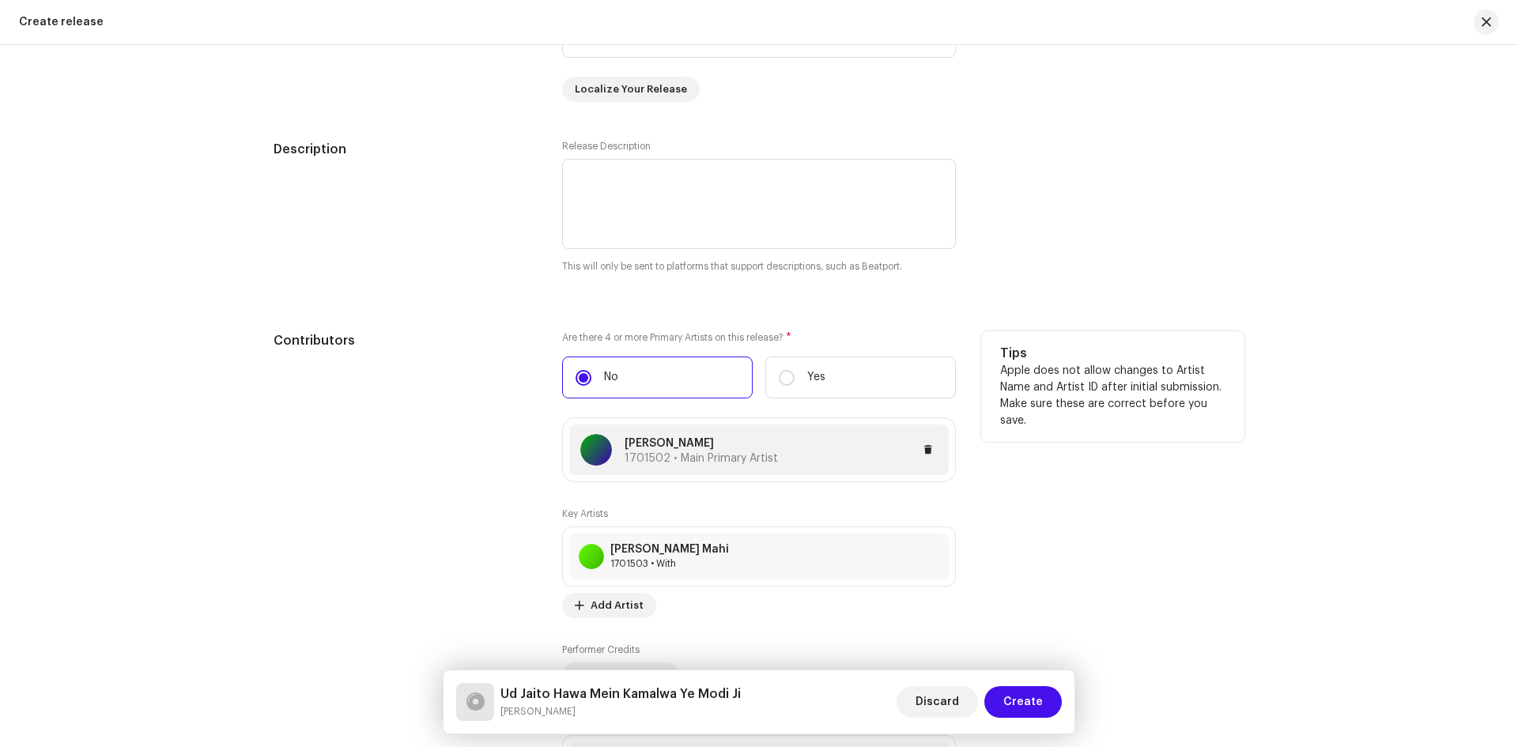
scroll to position [1703, 0]
click at [786, 375] on input "Yes" at bounding box center [787, 379] width 16 height 16
radio input "true"
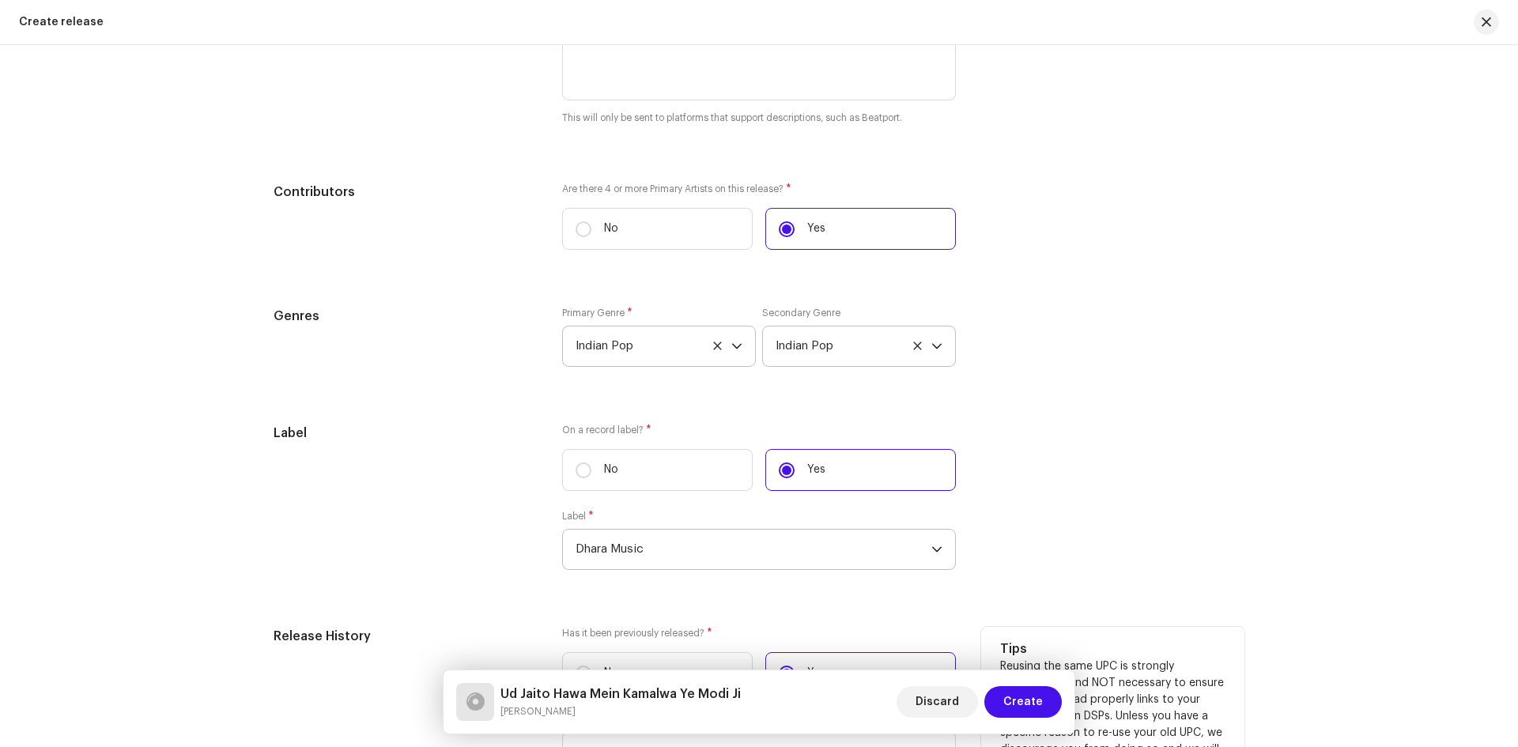
scroll to position [2099, 0]
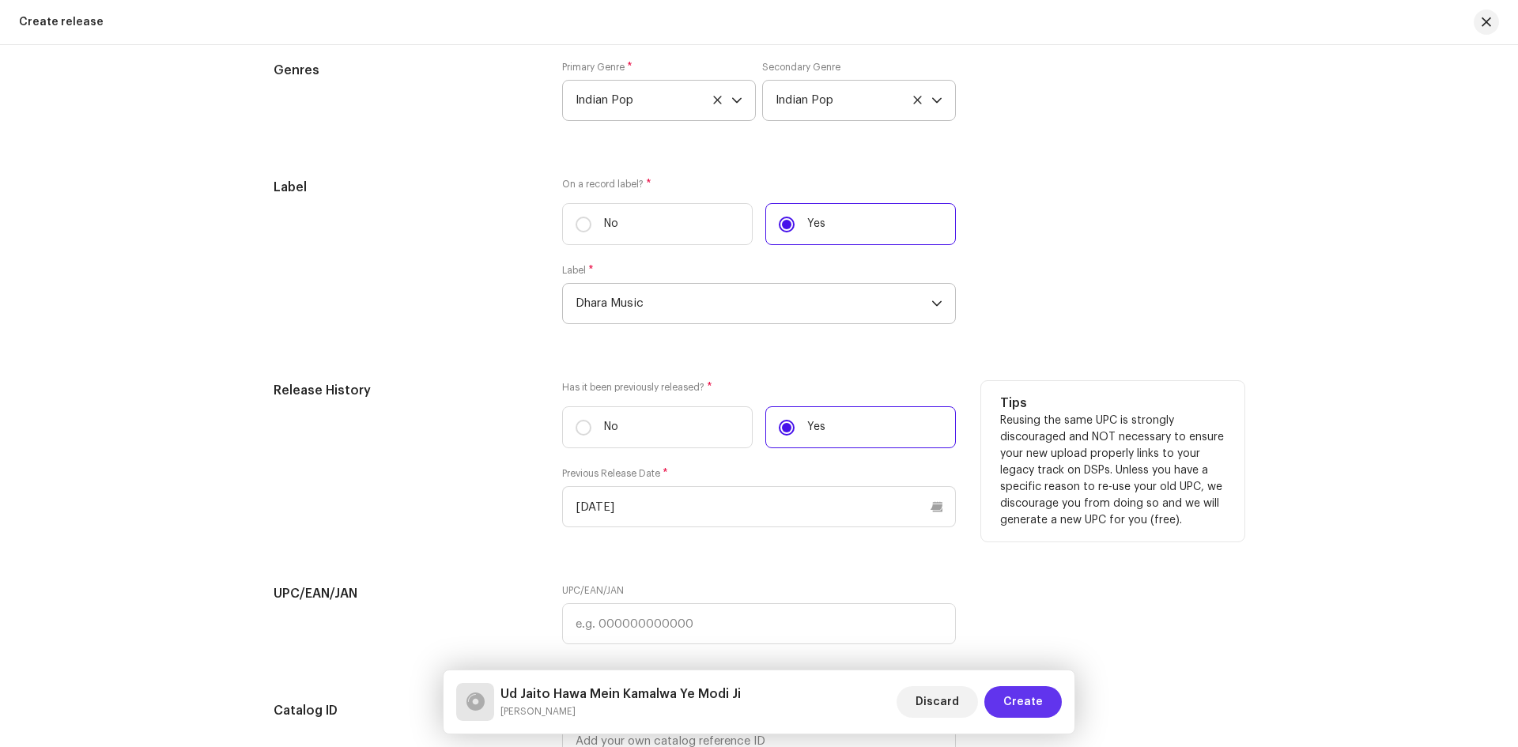
click at [1019, 692] on span "Create" at bounding box center [1023, 702] width 40 height 32
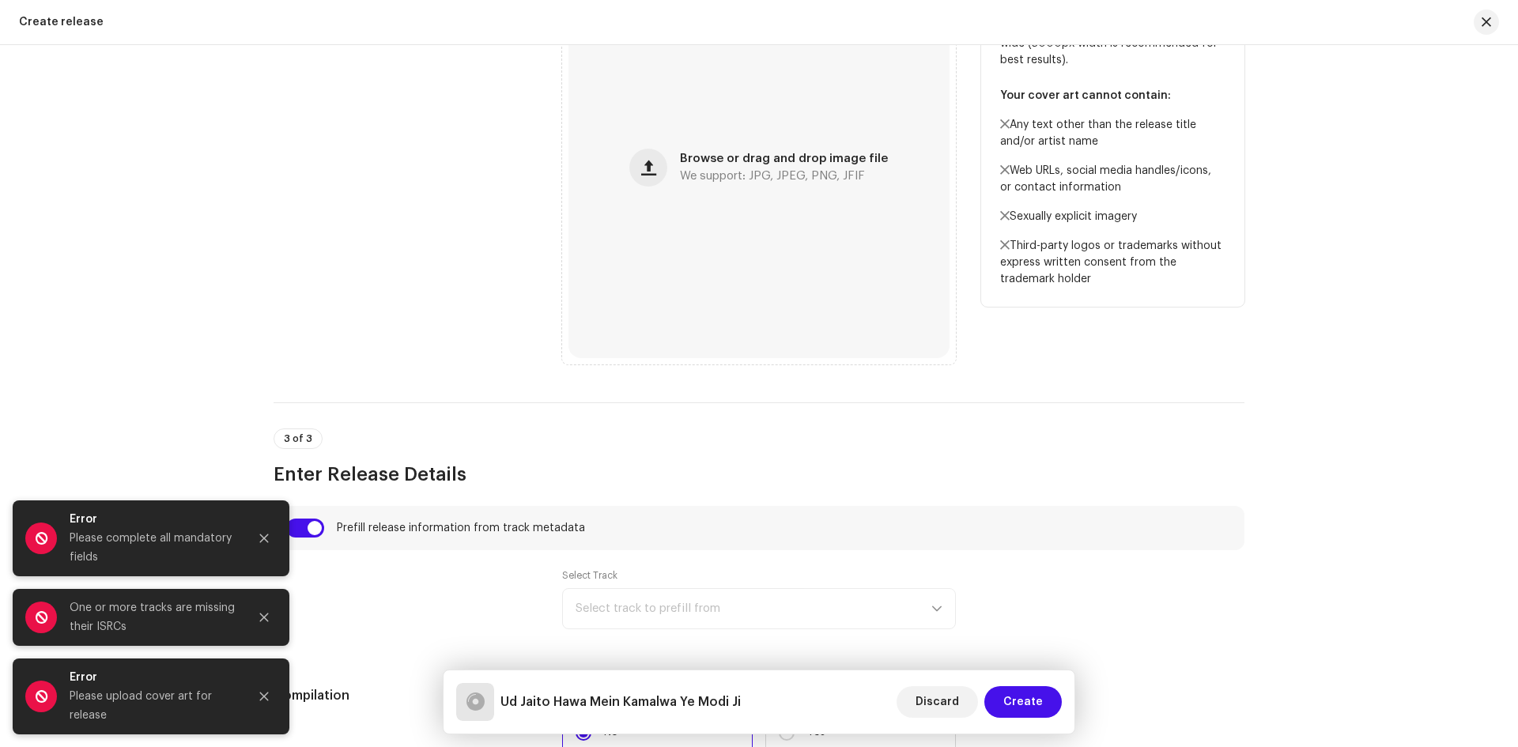
scroll to position [518, 0]
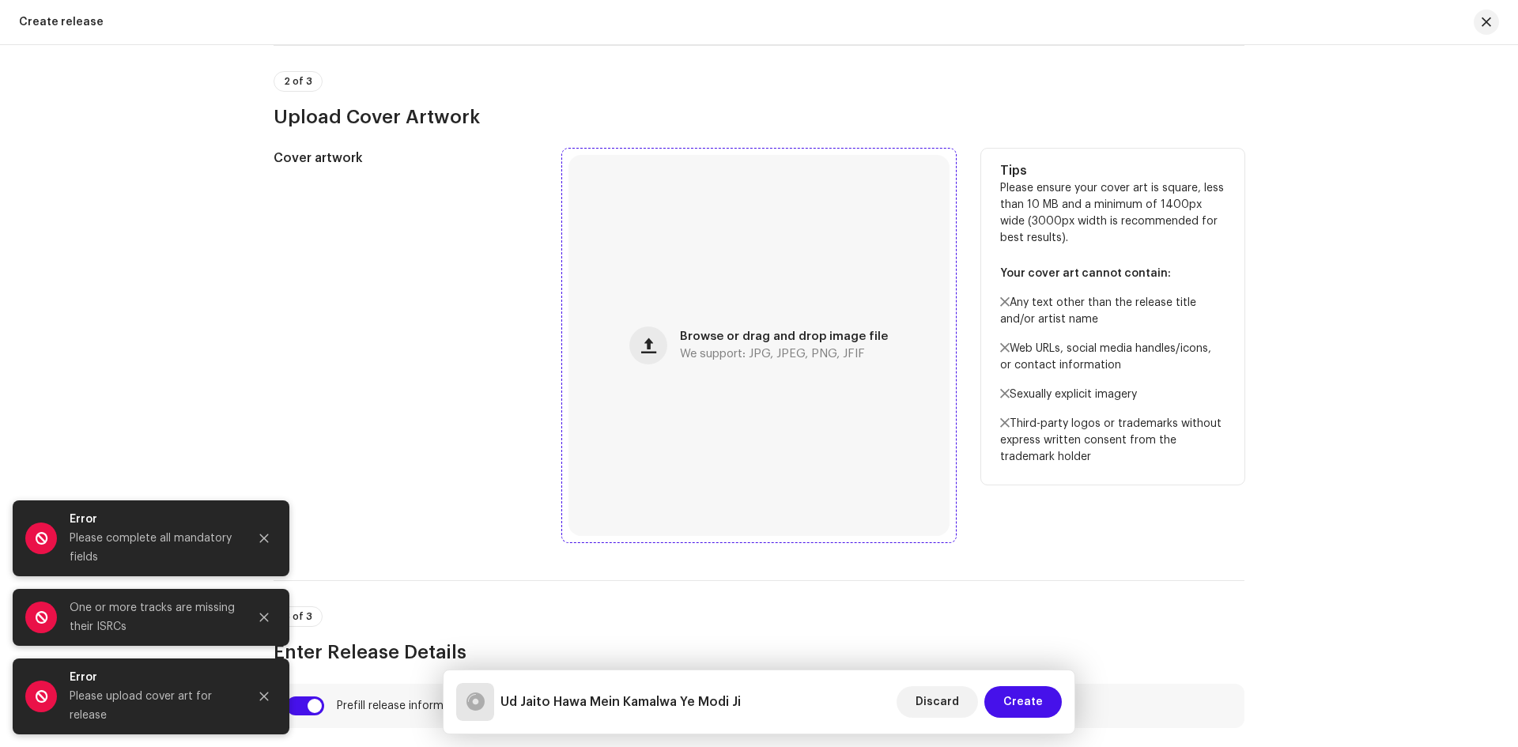
click at [760, 357] on span "We support: JPG, JPEG, PNG, JFIF" at bounding box center [772, 354] width 185 height 11
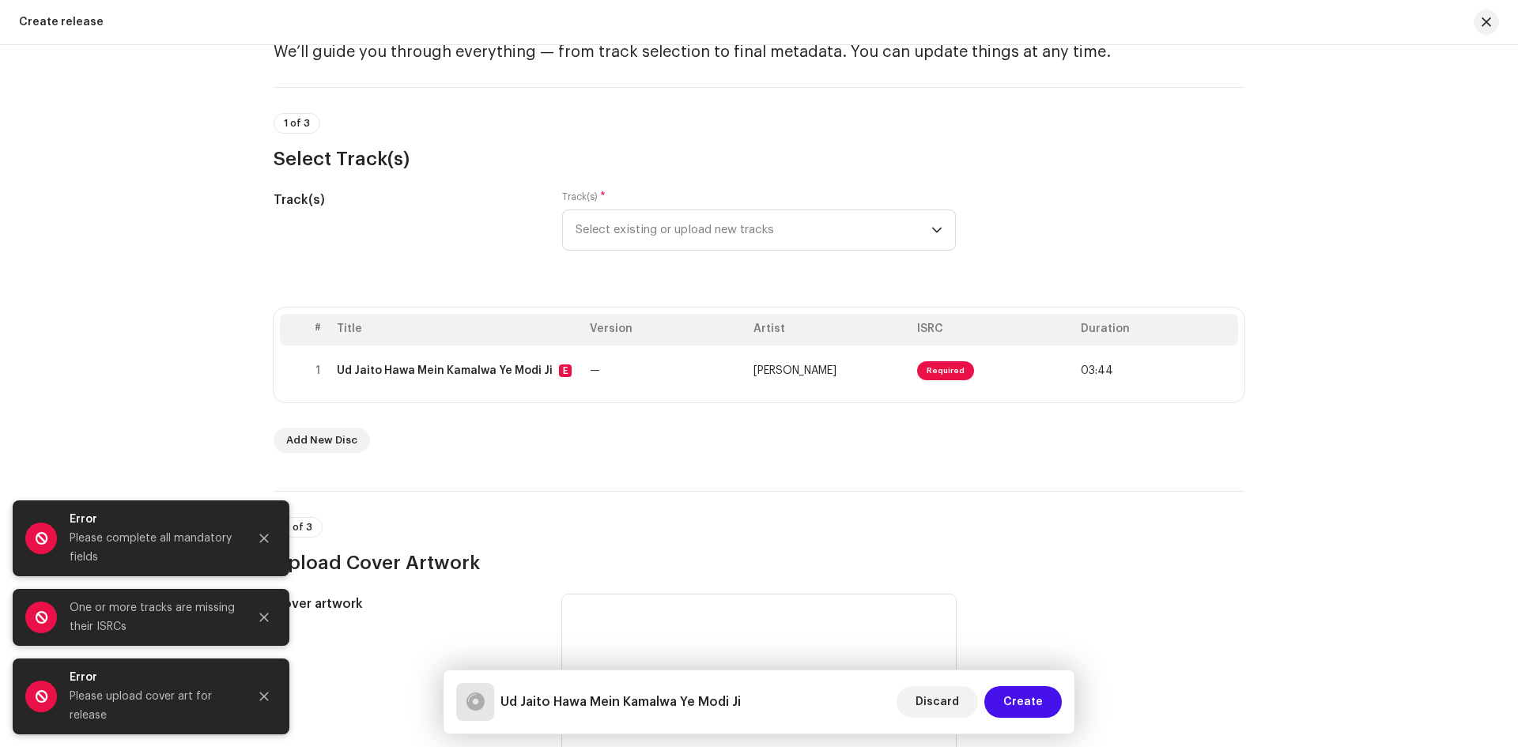
scroll to position [43, 0]
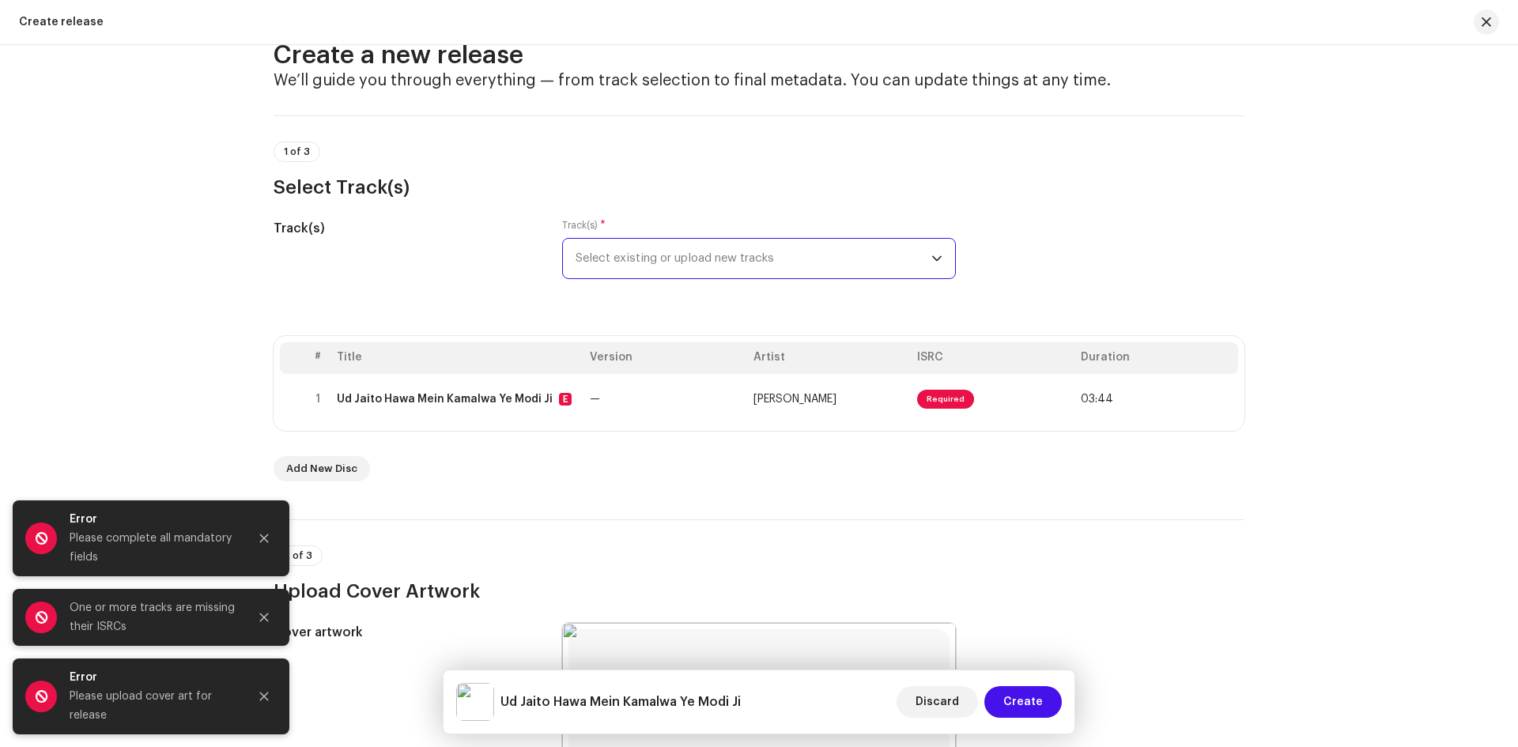
click at [721, 251] on span "Select existing or upload new tracks" at bounding box center [753, 259] width 356 height 40
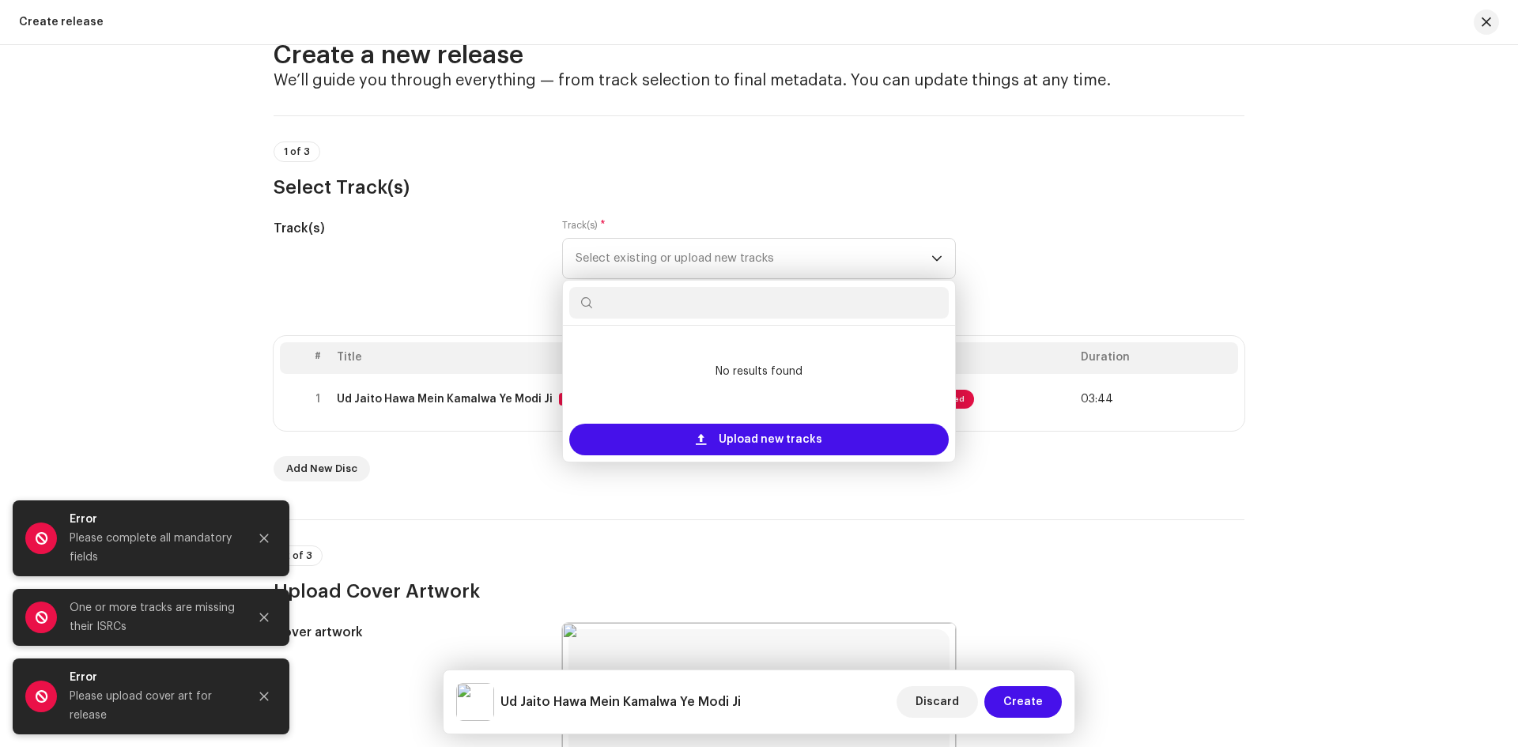
click at [1126, 236] on div "Track(s) Track(s) * Select existing or upload new tracks No results found Uploa…" at bounding box center [758, 258] width 971 height 79
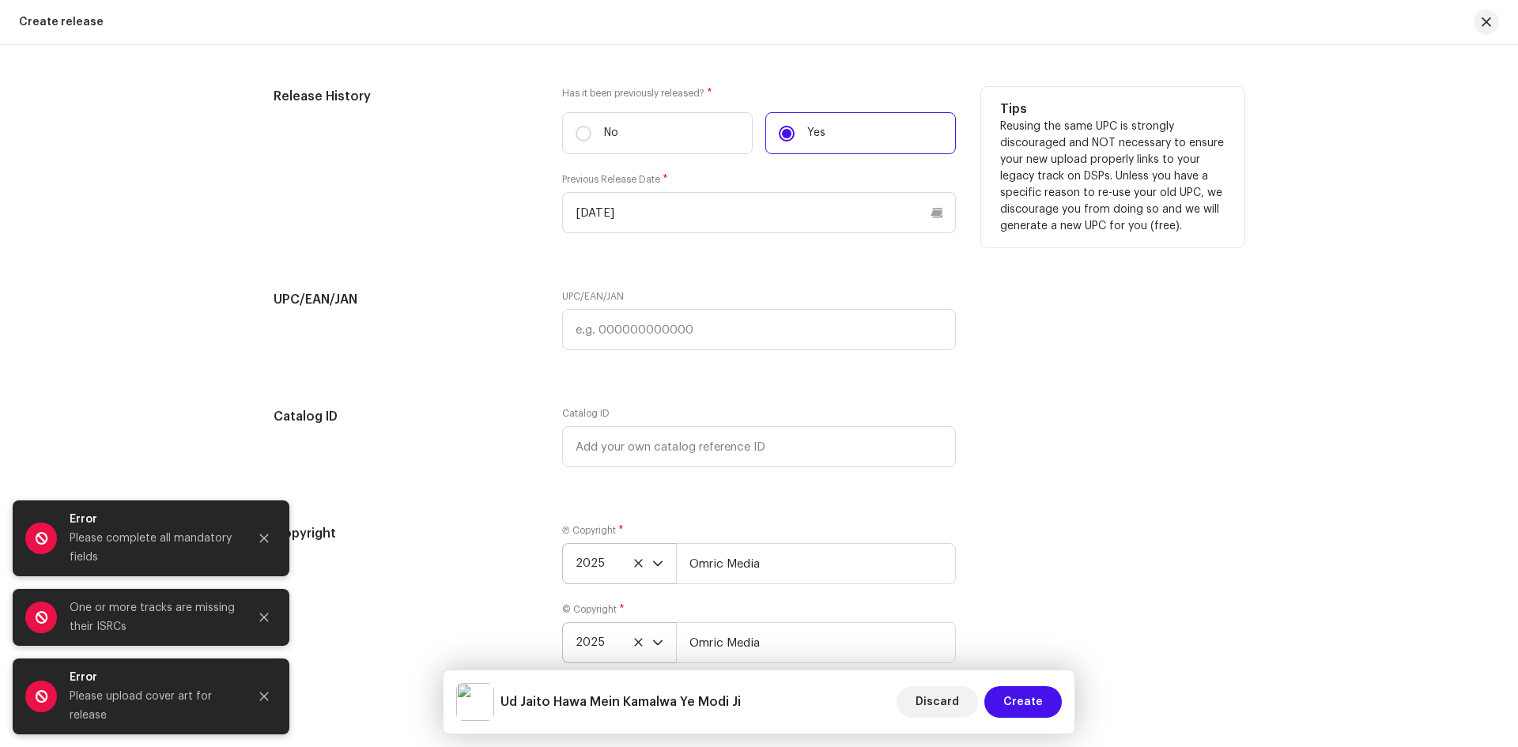
scroll to position [2480, 0]
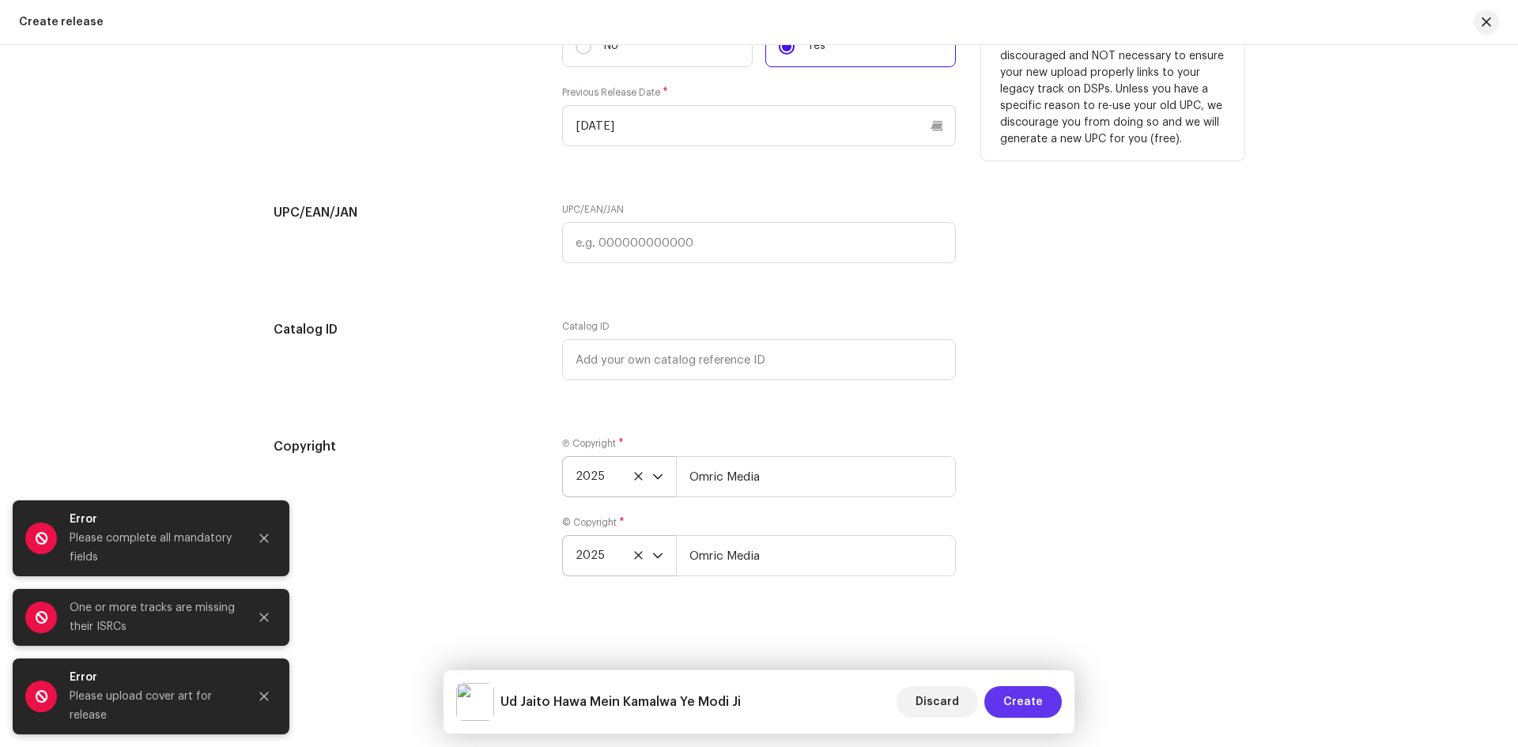
click at [1031, 712] on span "Create" at bounding box center [1023, 702] width 40 height 32
click at [1028, 697] on span "Create" at bounding box center [1023, 702] width 40 height 32
click at [258, 539] on icon "Close" at bounding box center [263, 538] width 11 height 11
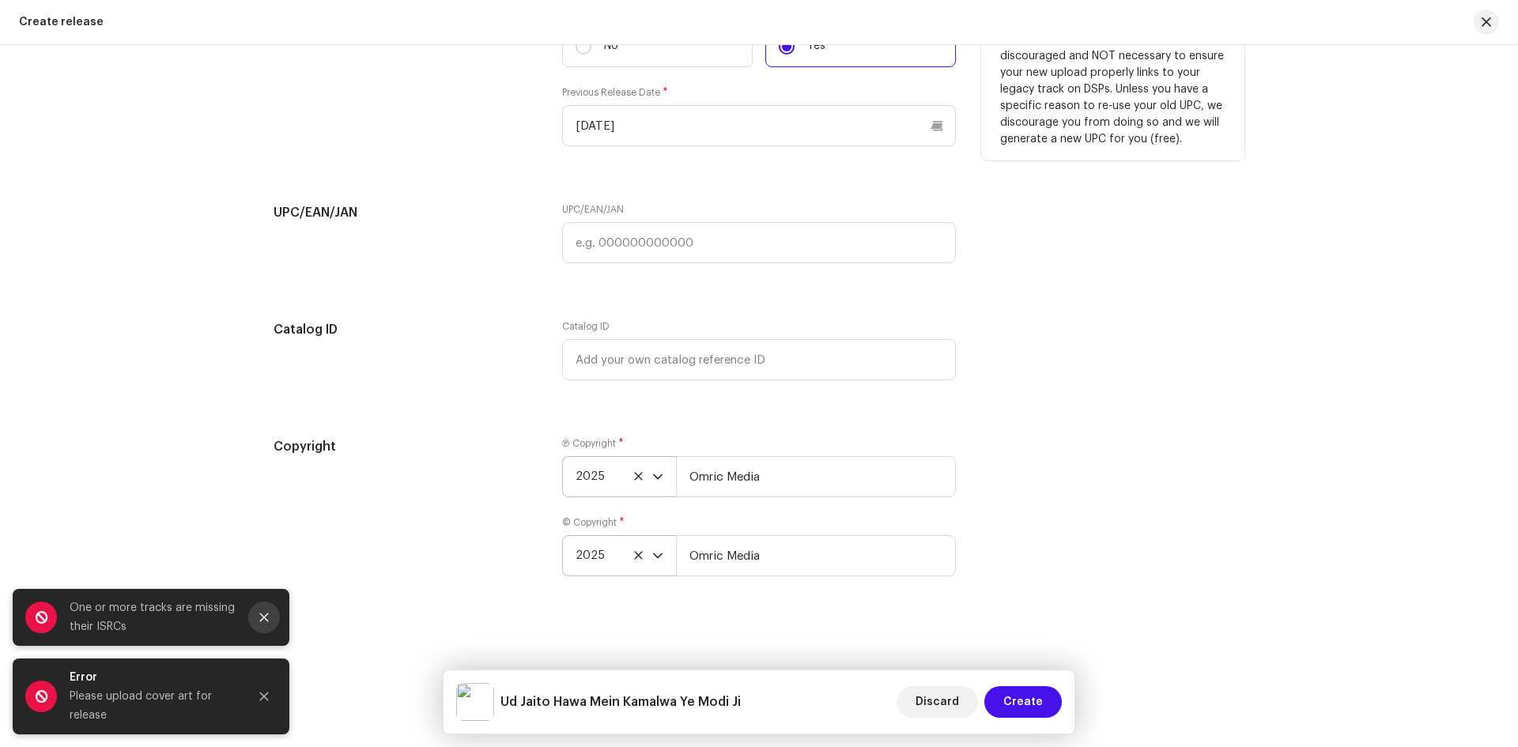
click at [265, 620] on icon "Close" at bounding box center [263, 617] width 11 height 11
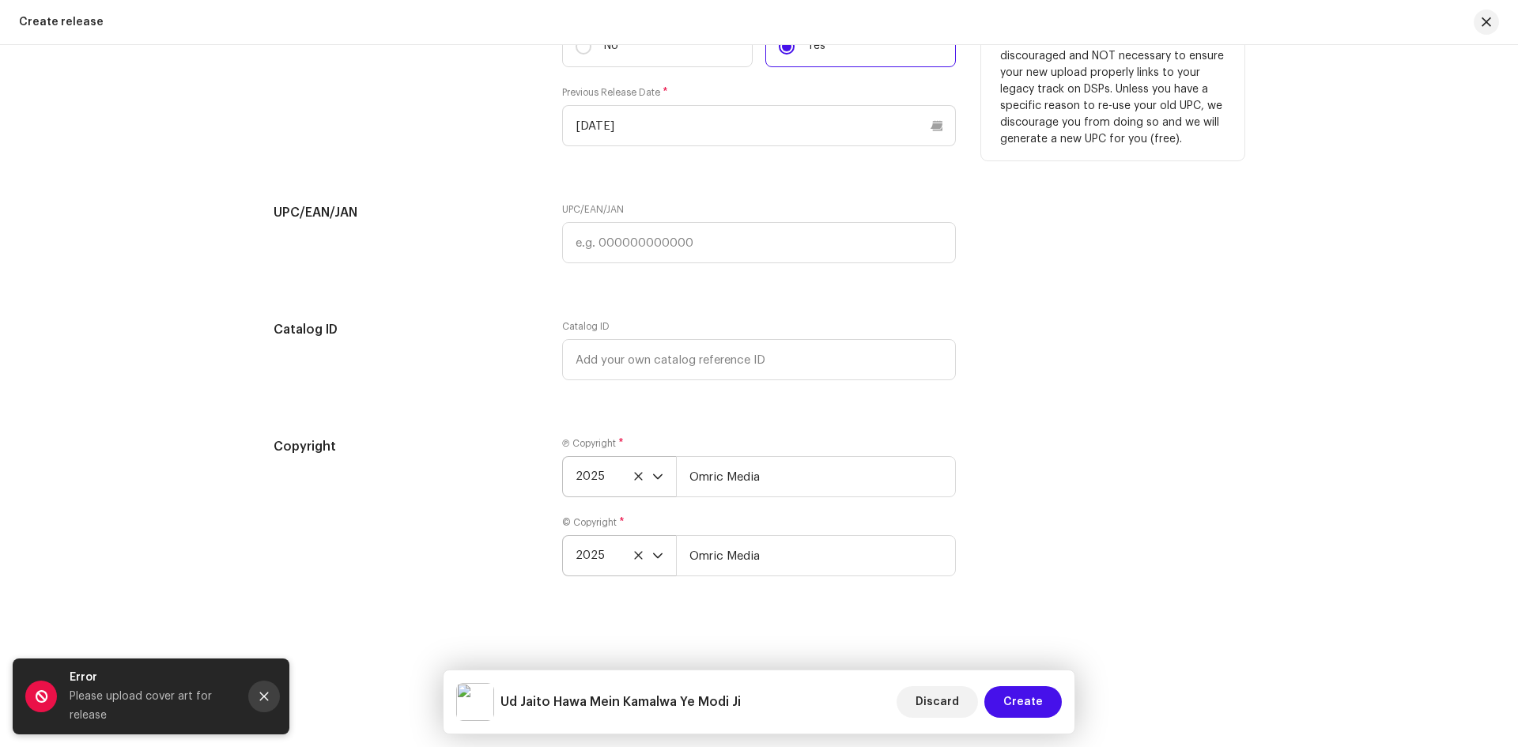
click at [269, 697] on icon "Close" at bounding box center [263, 696] width 11 height 11
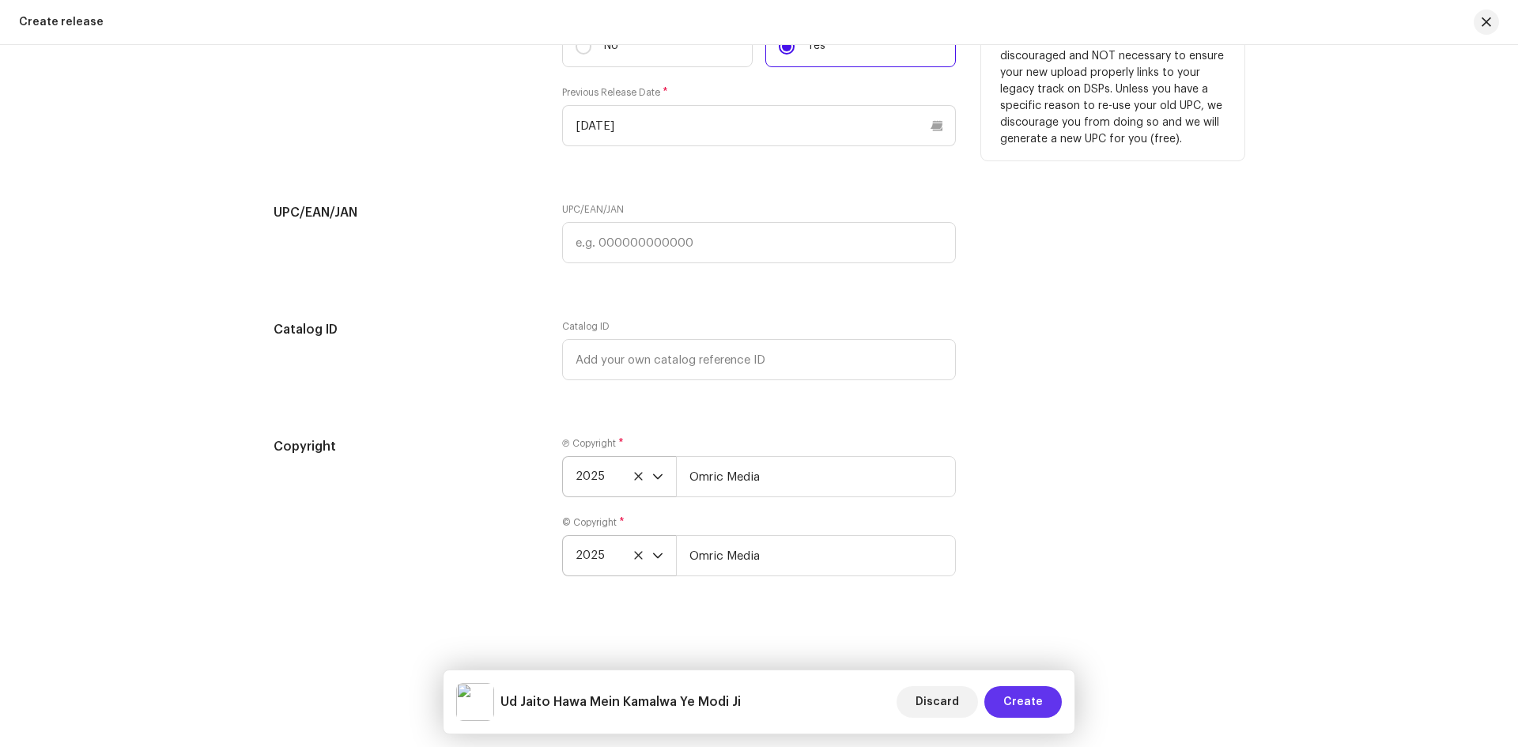
click at [1024, 694] on span "Create" at bounding box center [1023, 702] width 40 height 32
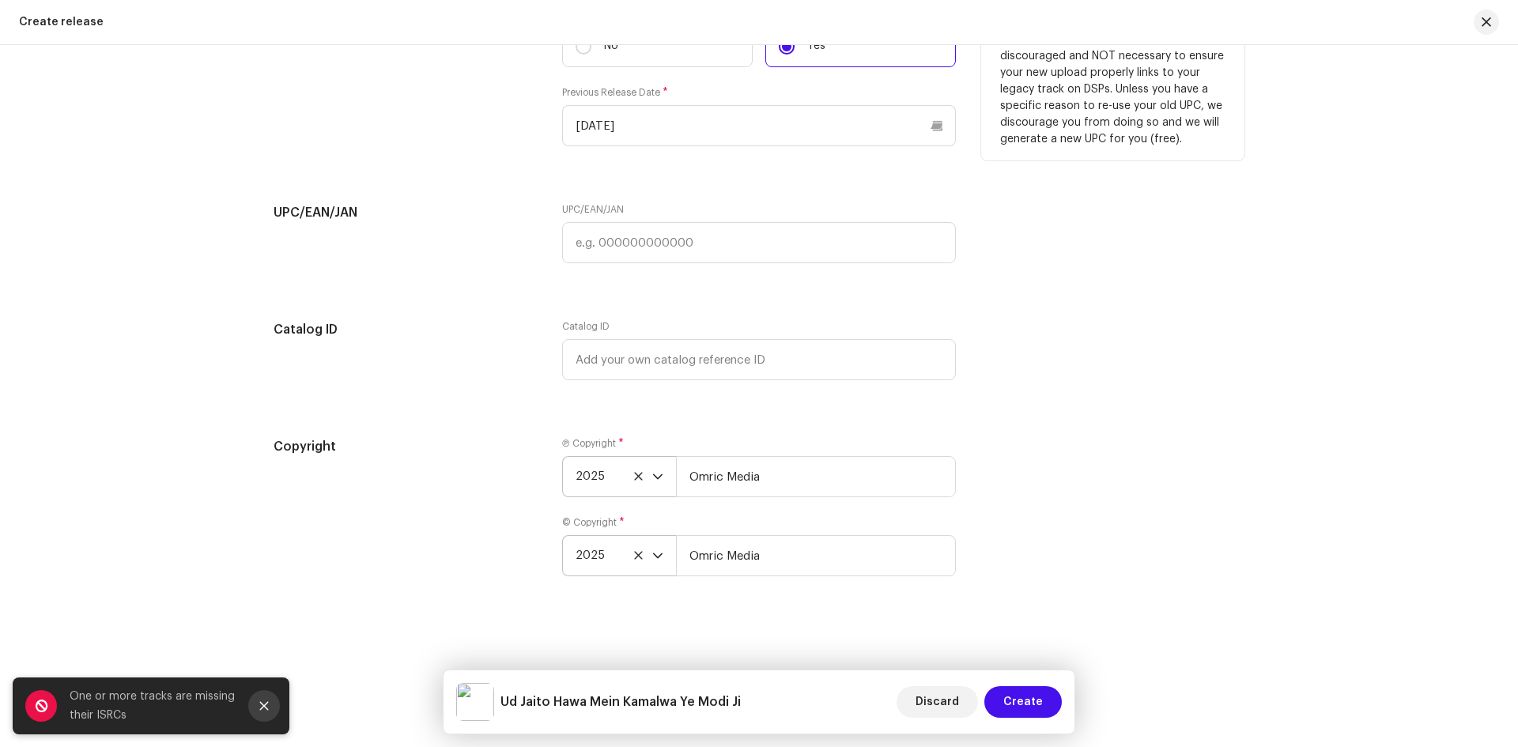
click at [272, 704] on button "Close" at bounding box center [264, 706] width 32 height 32
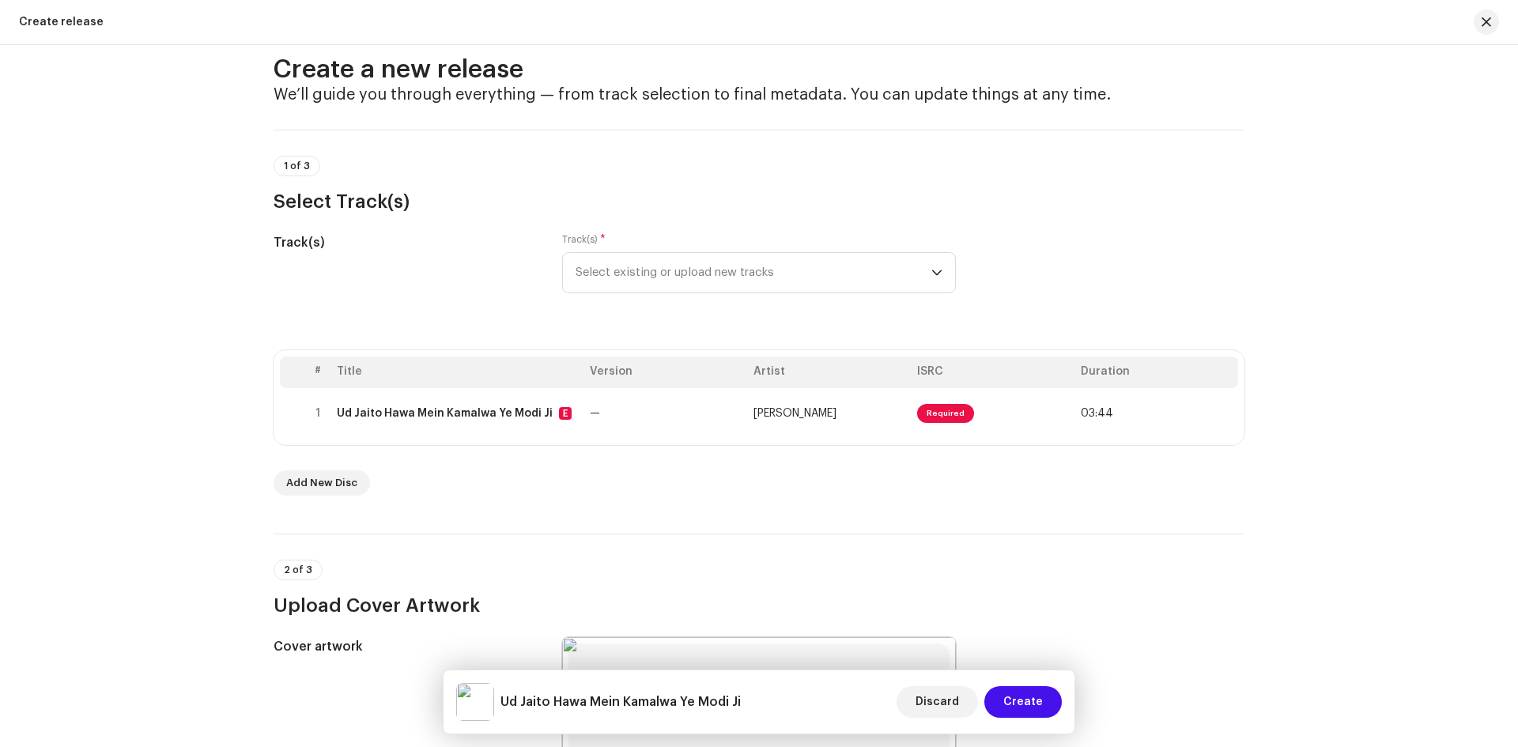
scroll to position [0, 0]
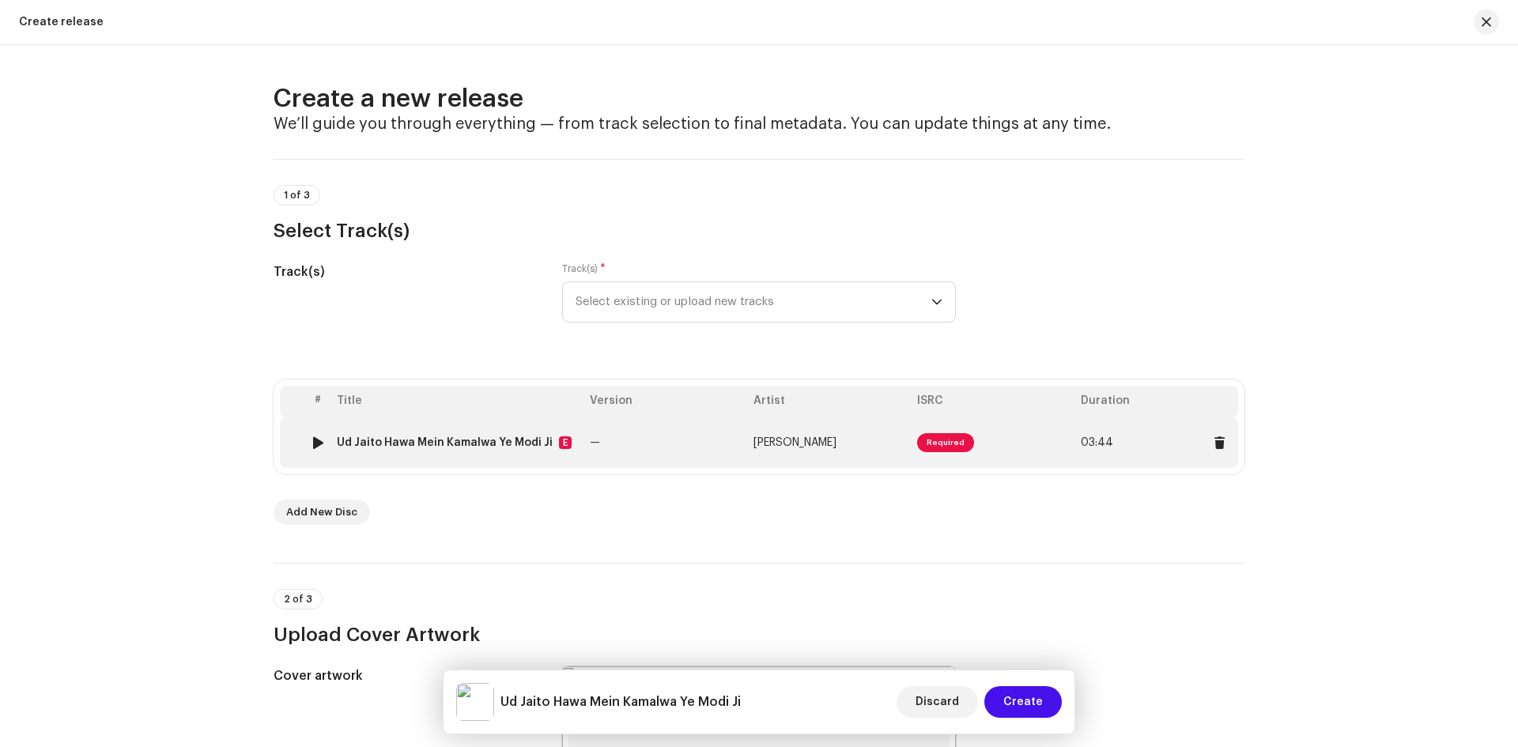
click at [943, 449] on span "Required" at bounding box center [945, 442] width 57 height 19
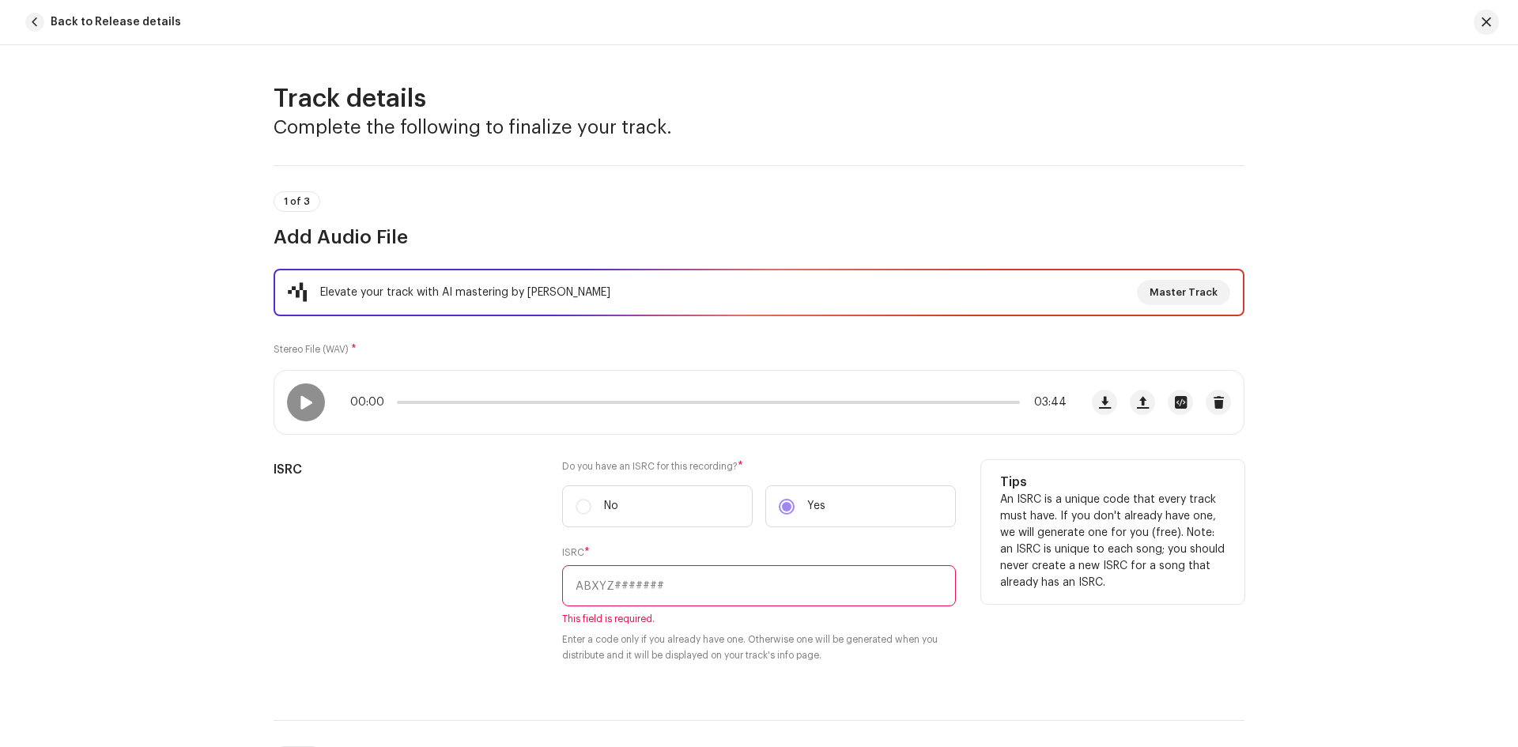
click at [582, 589] on input "text" at bounding box center [759, 585] width 394 height 41
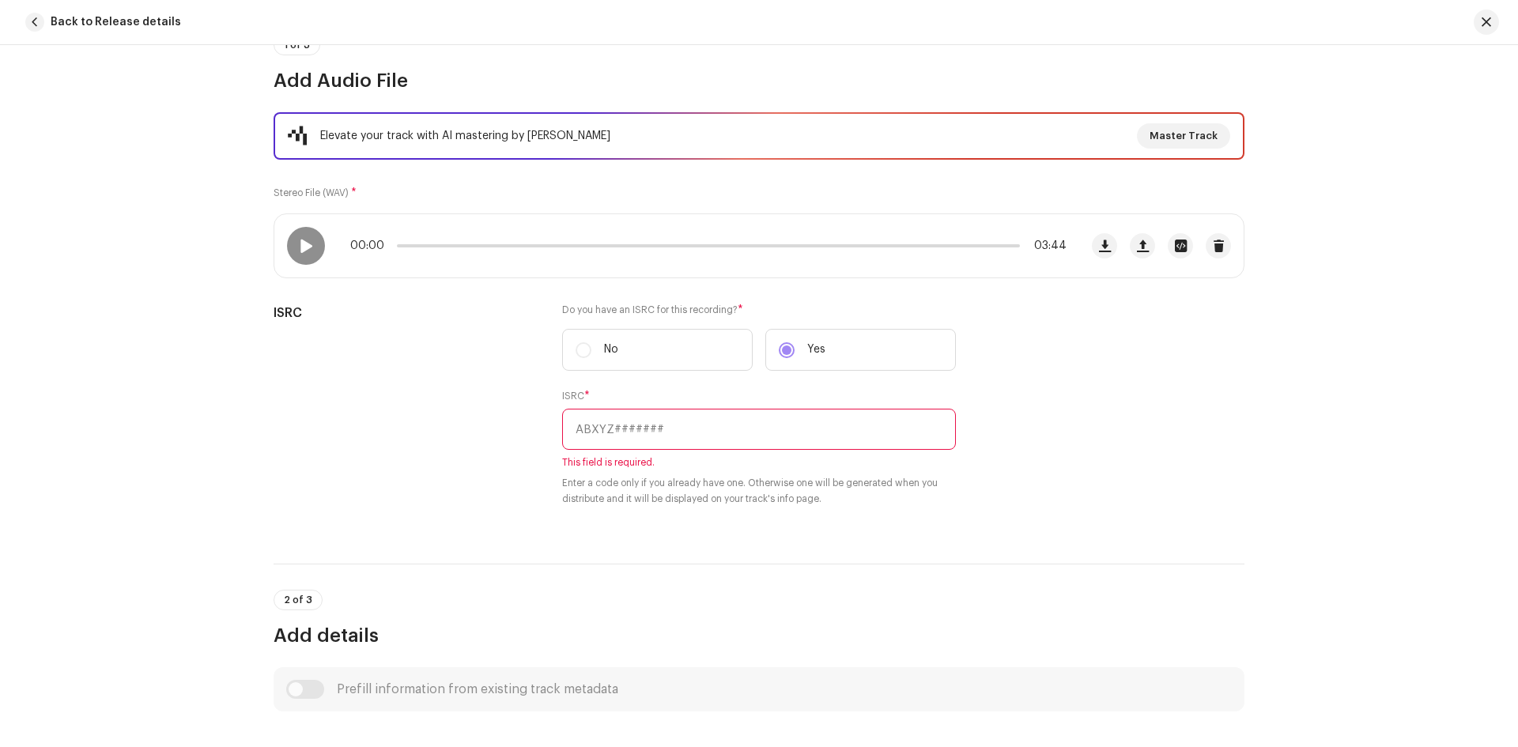
scroll to position [158, 0]
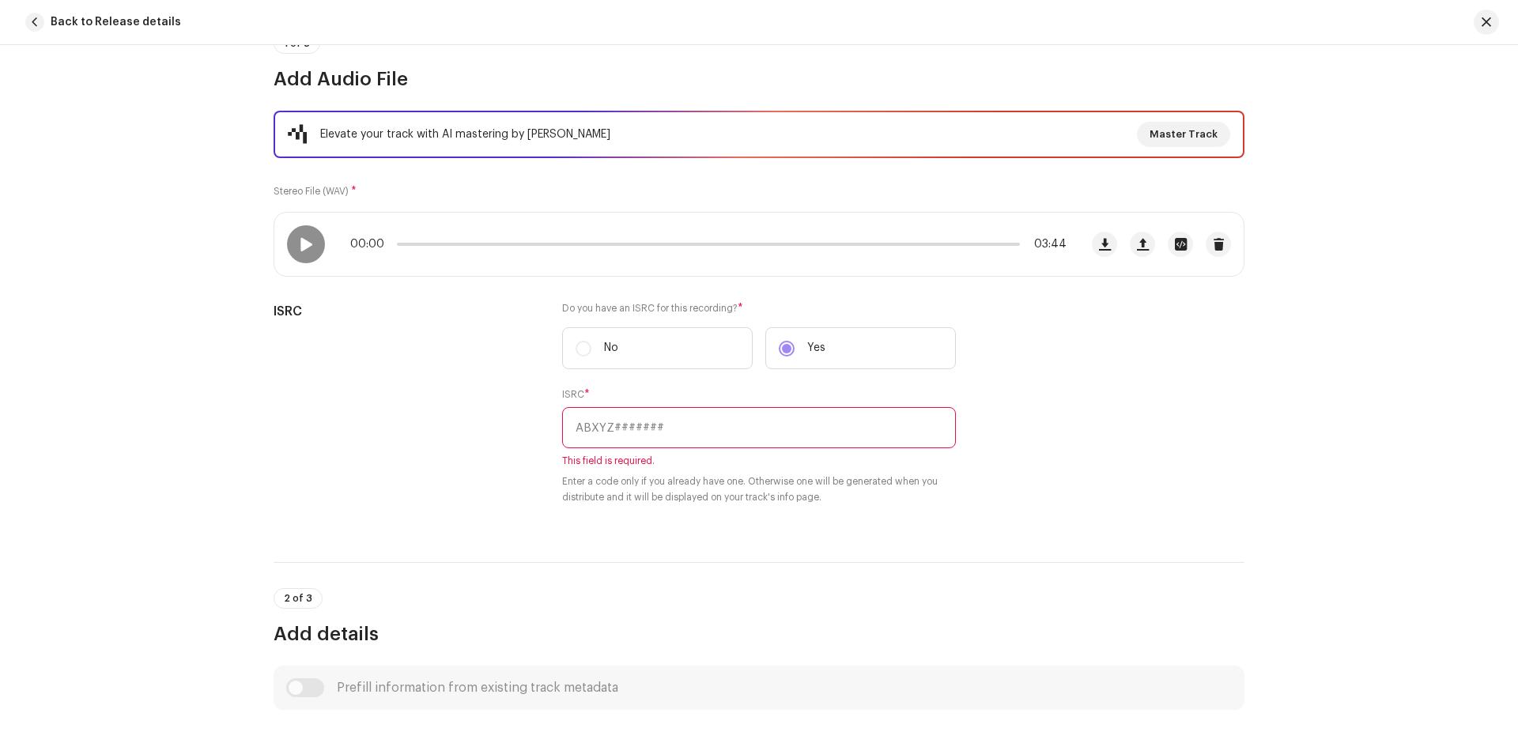
drag, startPoint x: 548, startPoint y: 383, endPoint x: 800, endPoint y: 524, distance: 289.1
click at [777, 517] on div "ISRC Do you have an ISRC for this recording? * No Yes ISRC * This field is requ…" at bounding box center [758, 413] width 971 height 222
drag, startPoint x: 804, startPoint y: 528, endPoint x: 874, endPoint y: 530, distance: 70.4
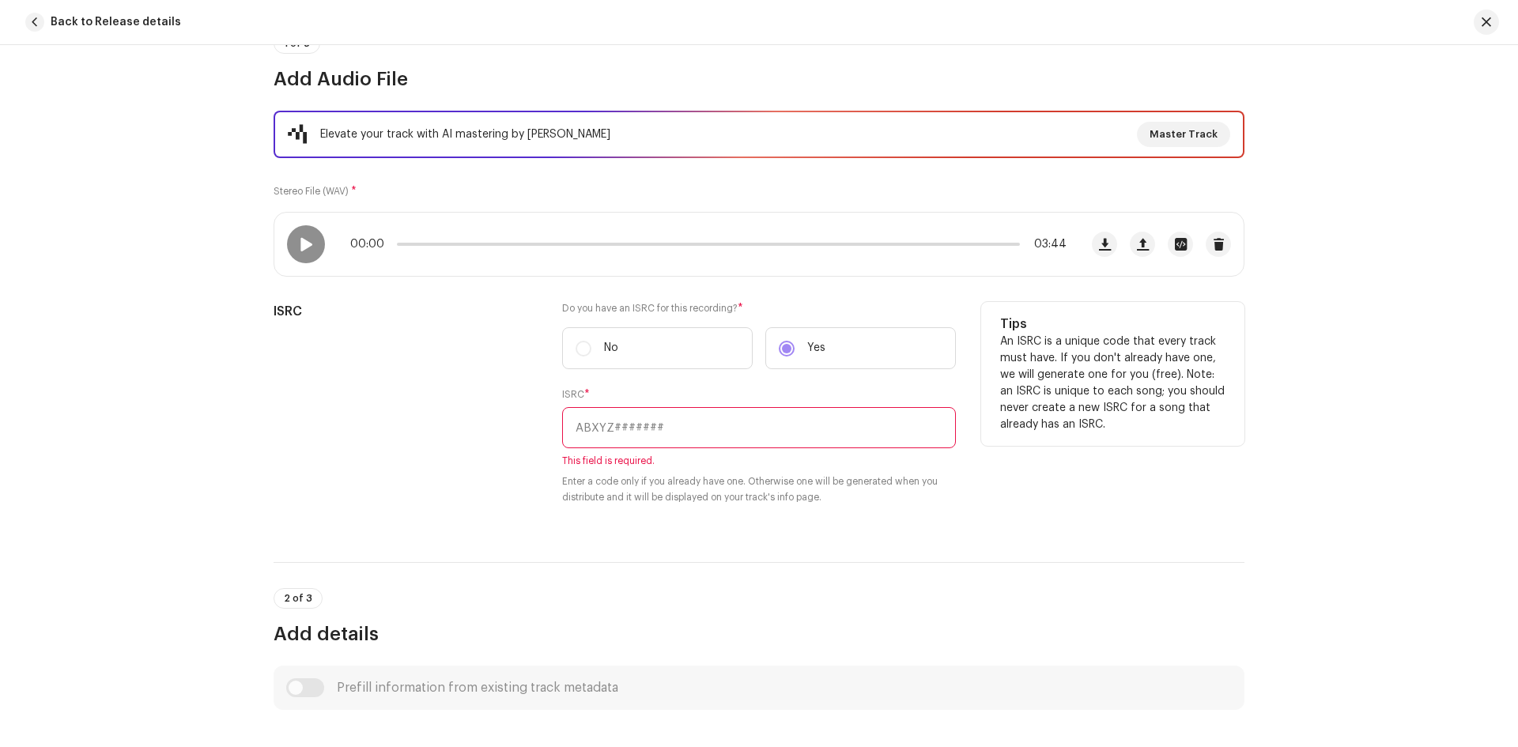
drag, startPoint x: 990, startPoint y: 319, endPoint x: 1140, endPoint y: 428, distance: 185.6
click at [1140, 428] on div "Tips An ISRC is a unique code that every track must have. If you don't already …" at bounding box center [1112, 374] width 263 height 144
copy div "Tips An ISRC is a unique code that every track must have. If you don't already …"
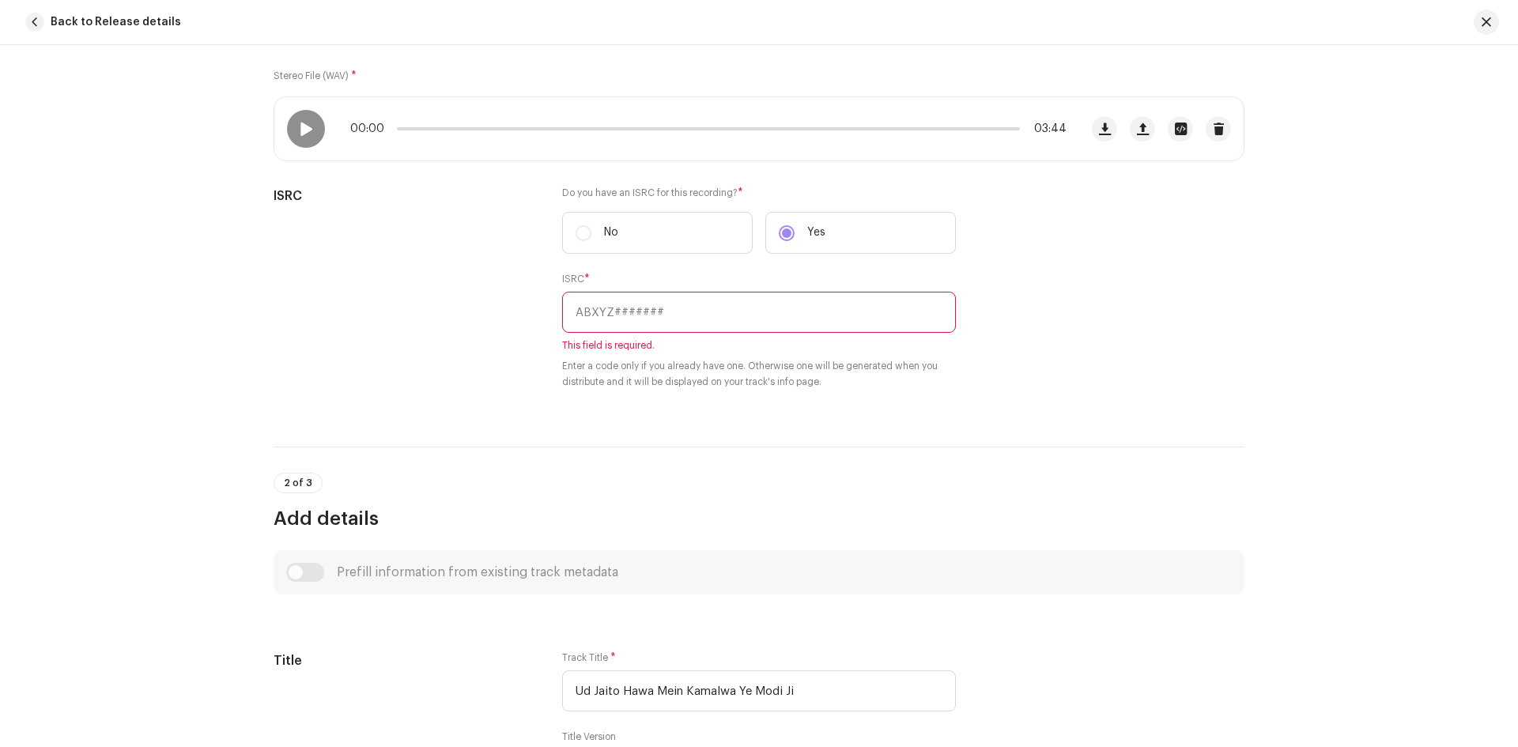
scroll to position [316, 0]
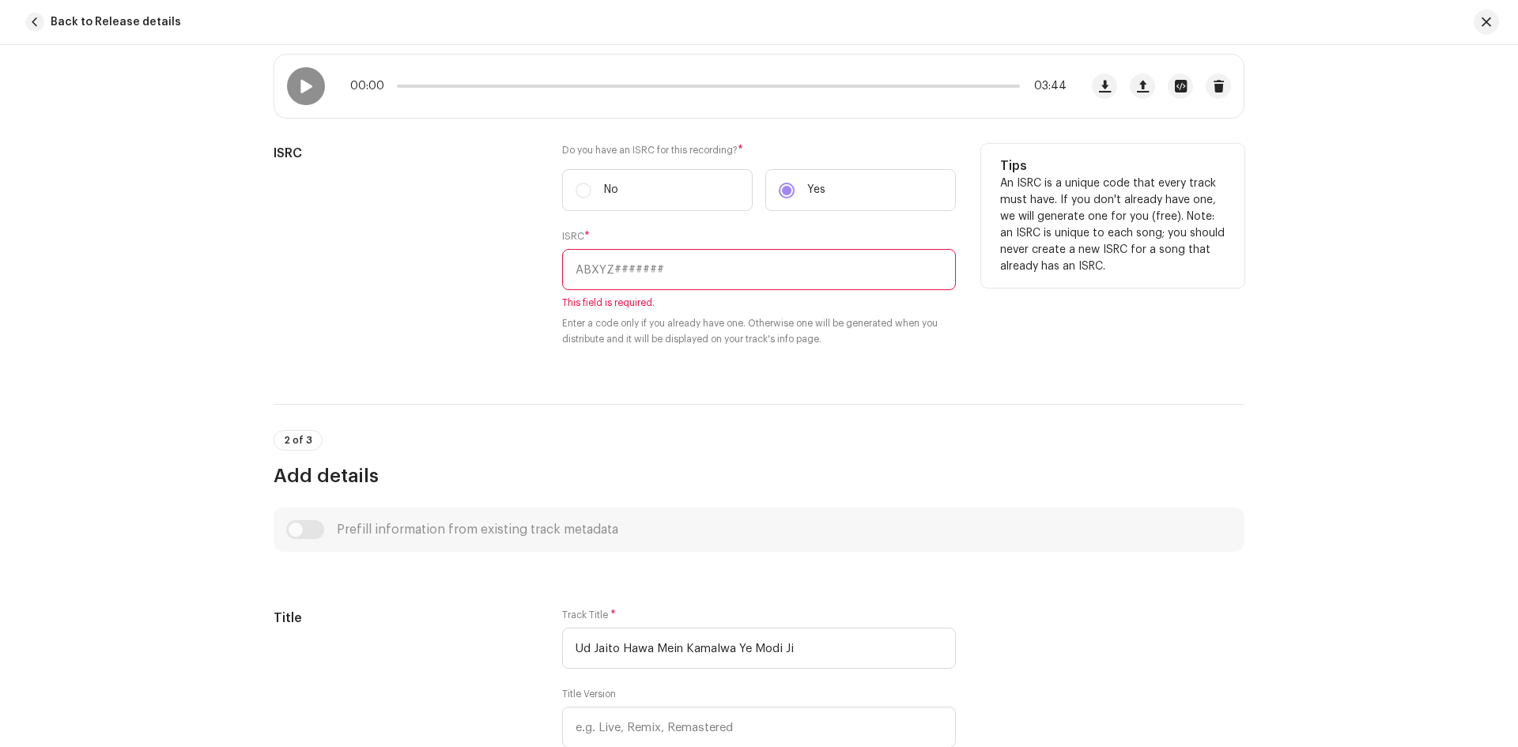
click at [642, 277] on input "text" at bounding box center [759, 269] width 394 height 41
click at [588, 191] on label "No" at bounding box center [657, 190] width 190 height 42
click at [578, 186] on label "No" at bounding box center [657, 190] width 190 height 42
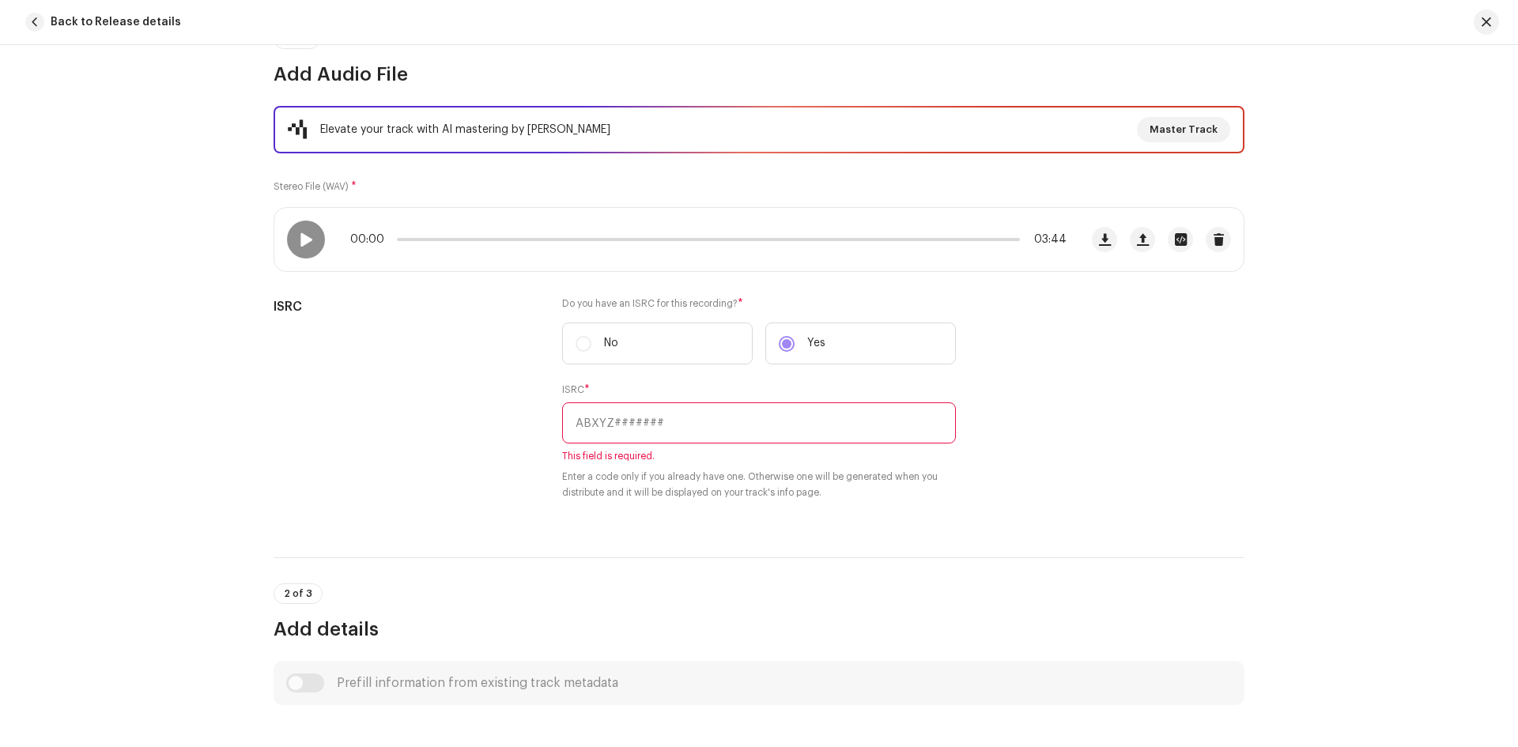
scroll to position [158, 0]
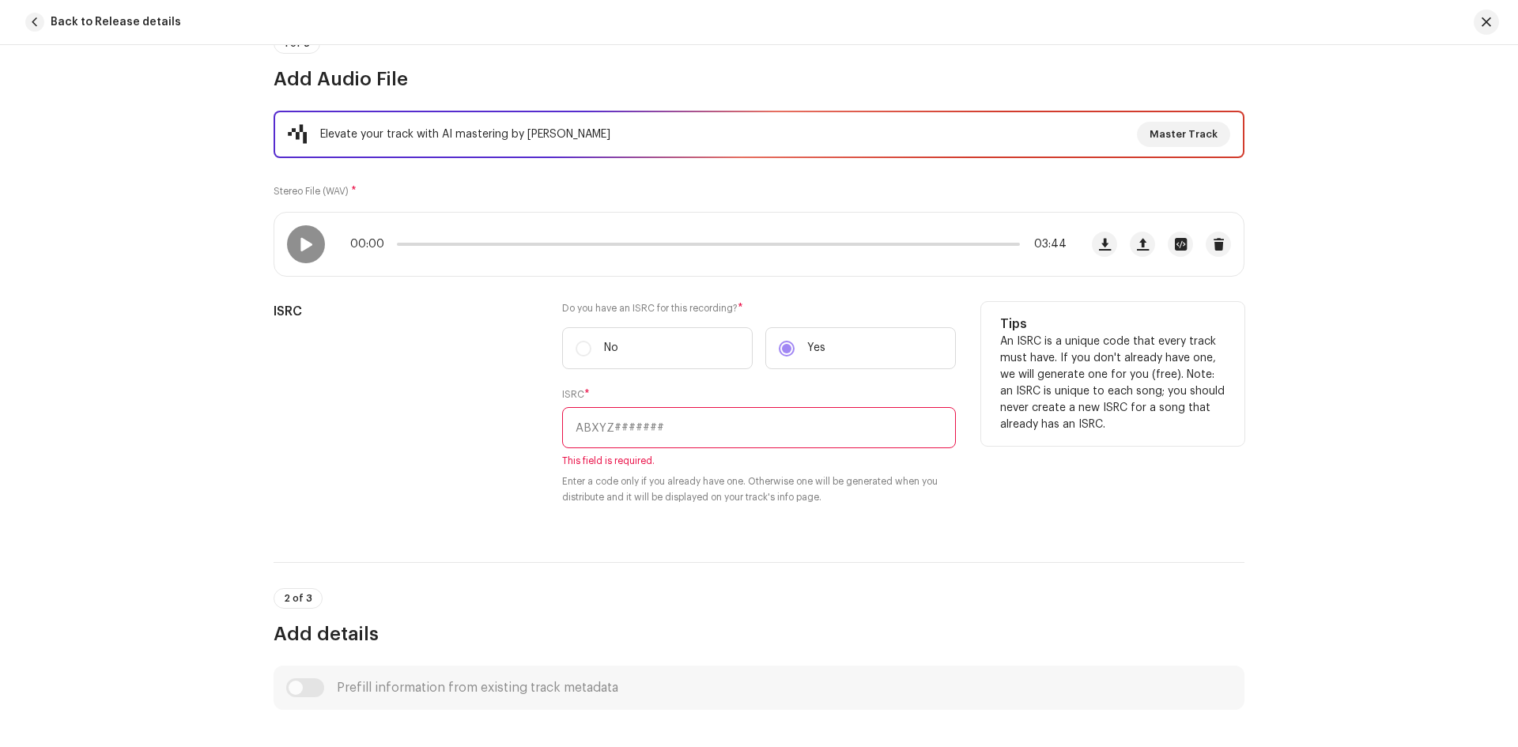
click at [575, 347] on label "No" at bounding box center [657, 348] width 190 height 42
click at [590, 345] on label "No" at bounding box center [657, 348] width 190 height 42
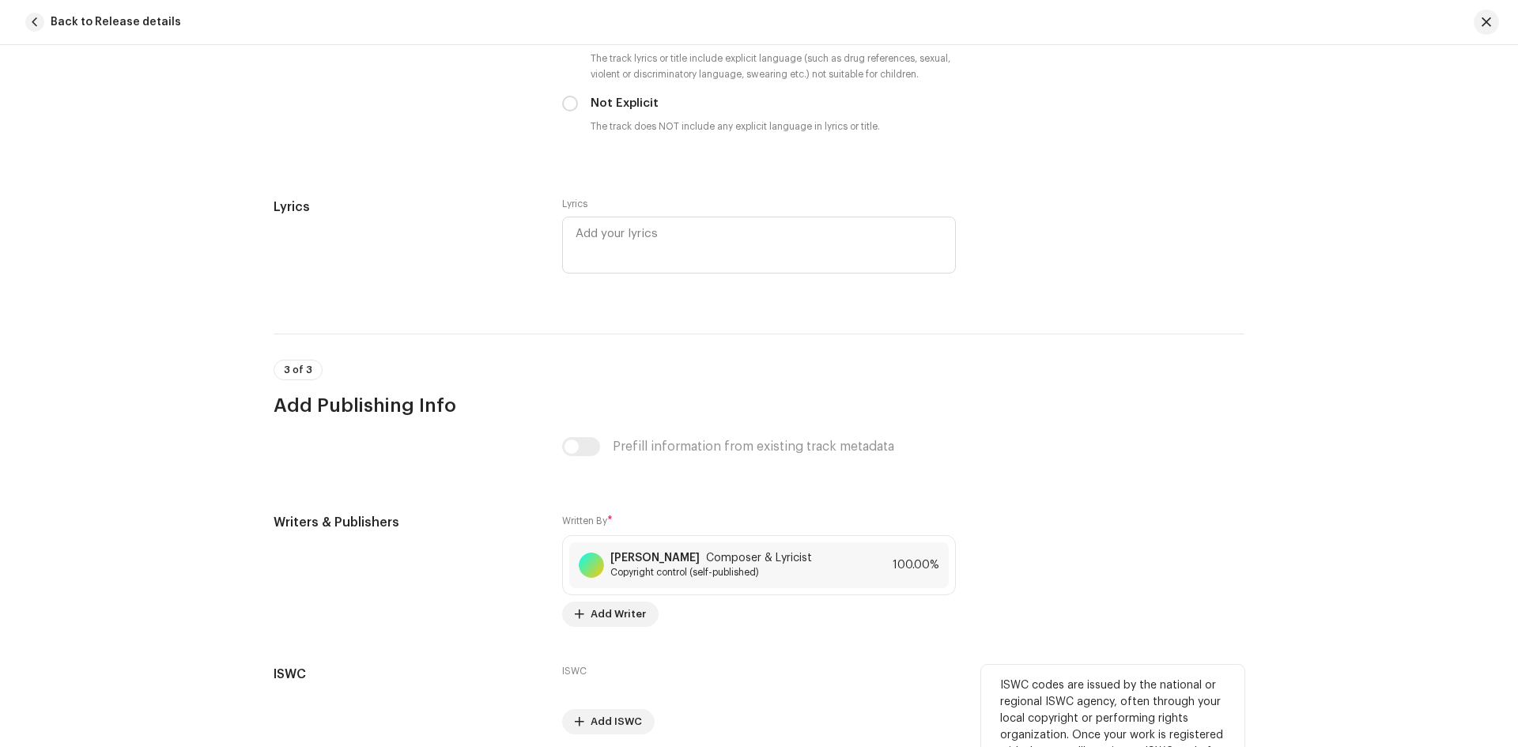
scroll to position [3190, 0]
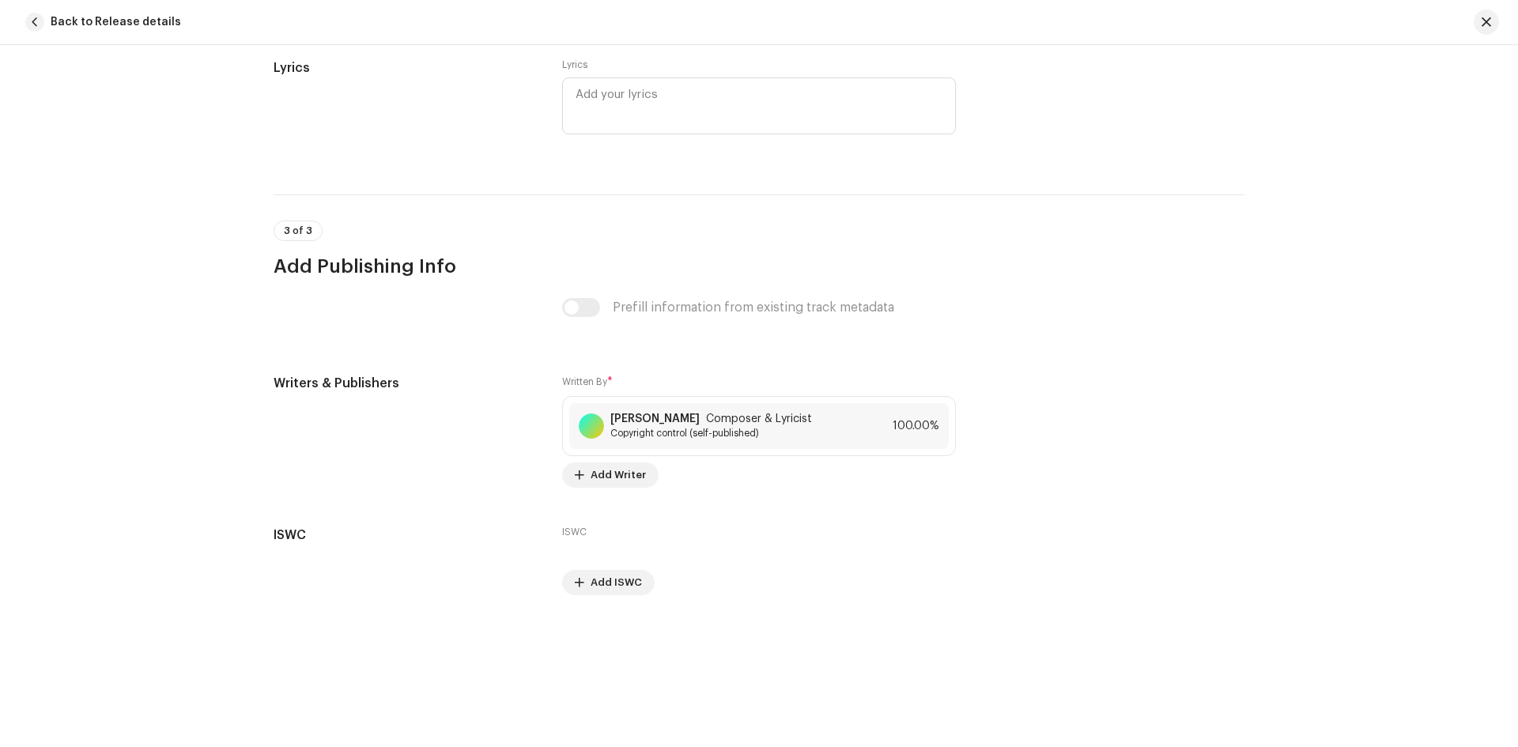
click at [578, 304] on div "Prefill information from existing track metadata" at bounding box center [759, 307] width 394 height 19
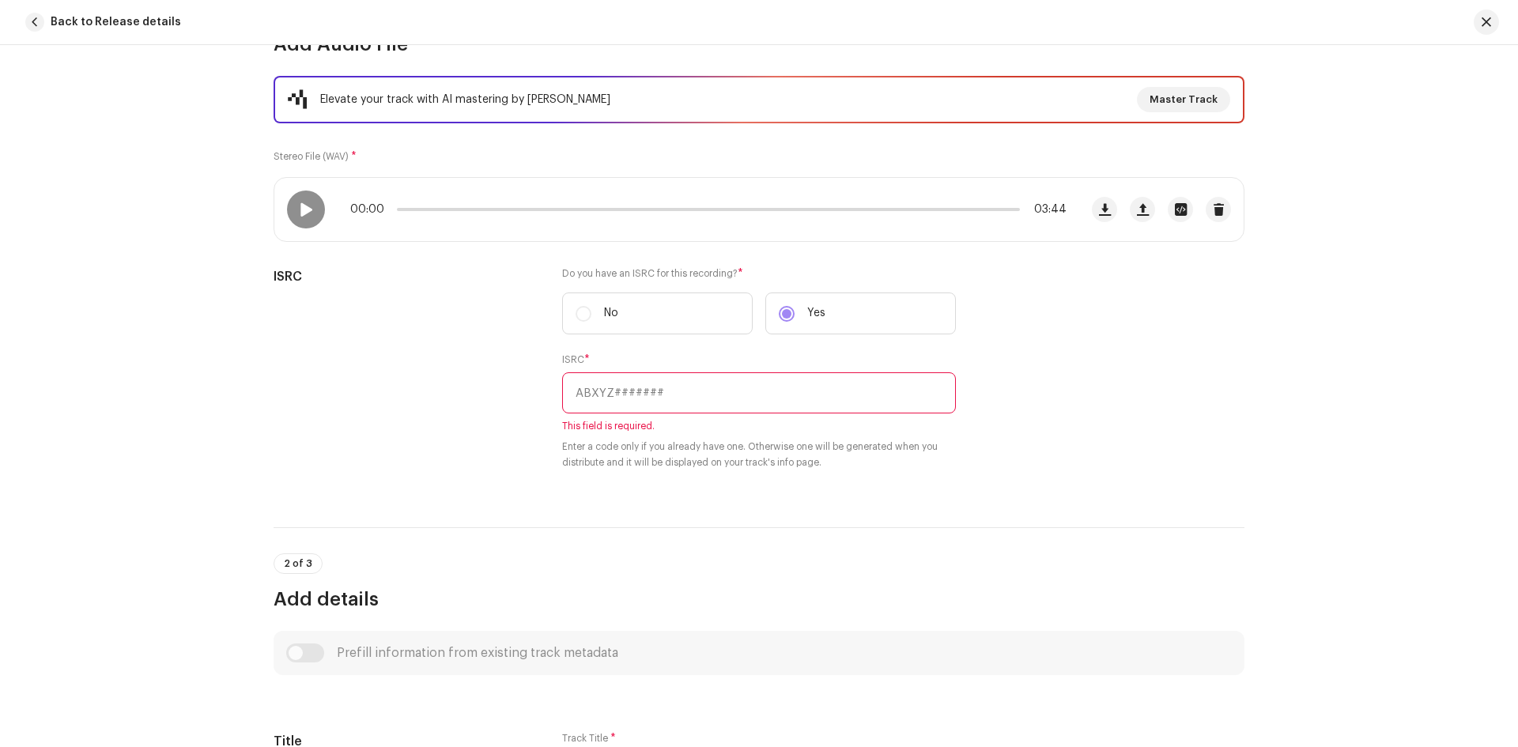
scroll to position [187, 0]
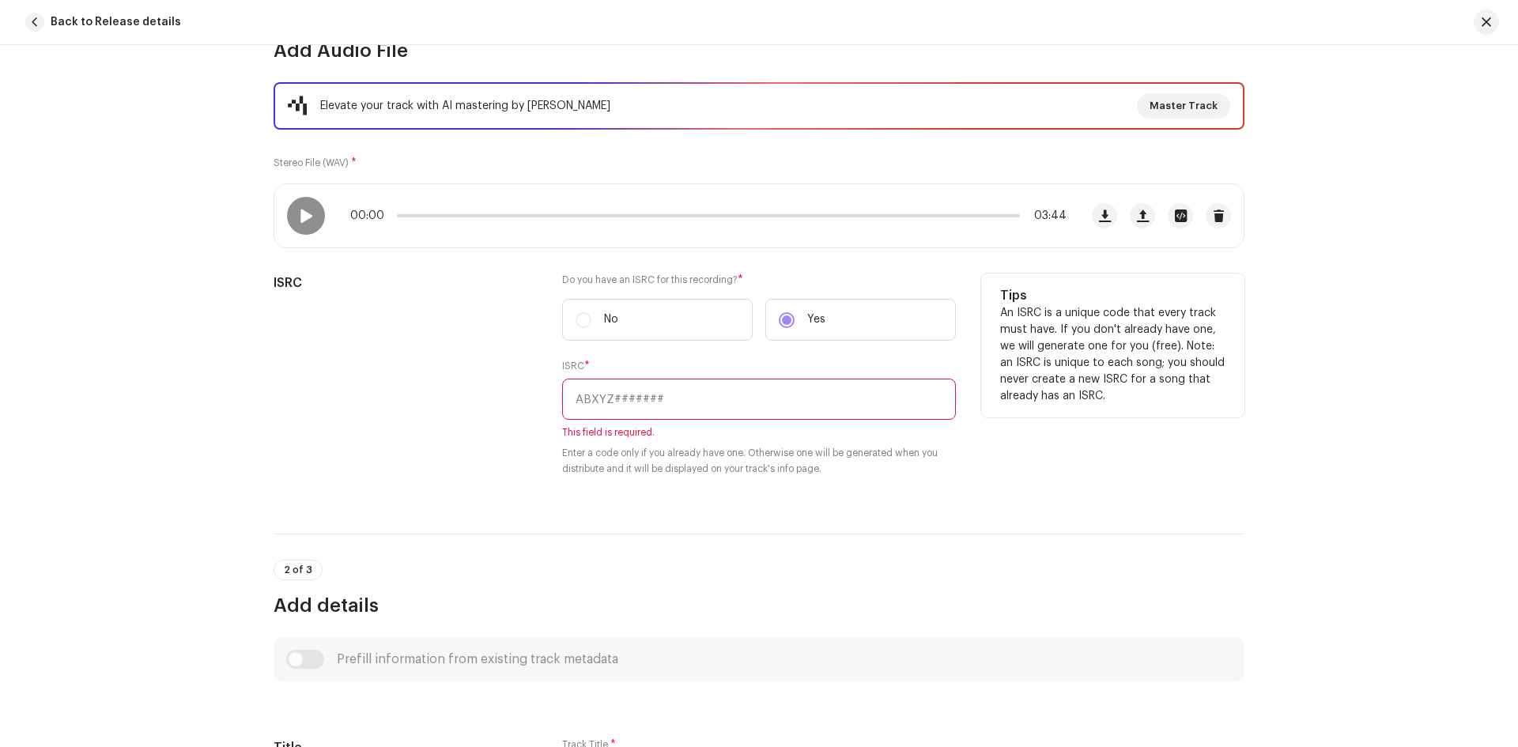
click at [707, 395] on input "text" at bounding box center [759, 399] width 394 height 41
click at [602, 402] on input "text" at bounding box center [759, 399] width 394 height 41
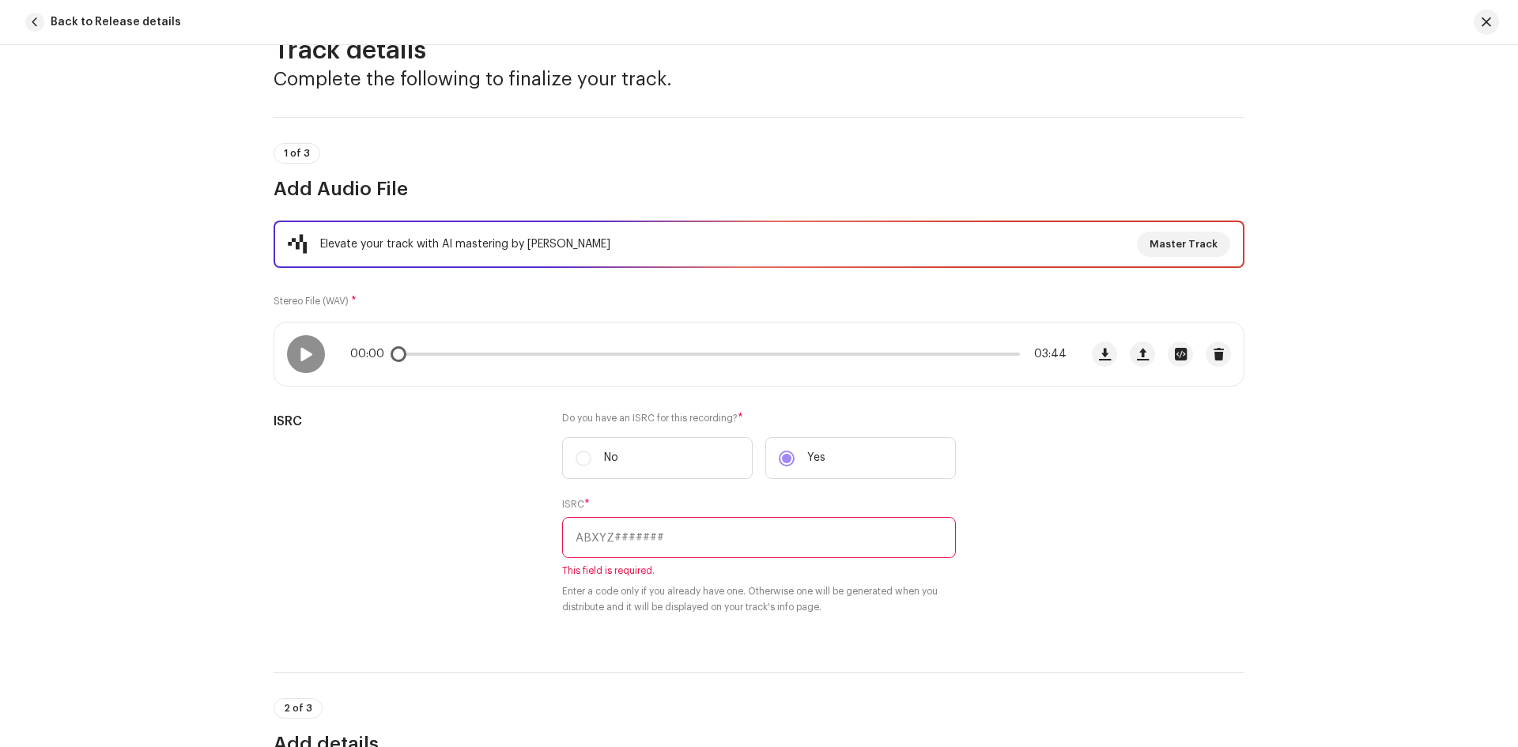
scroll to position [237, 0]
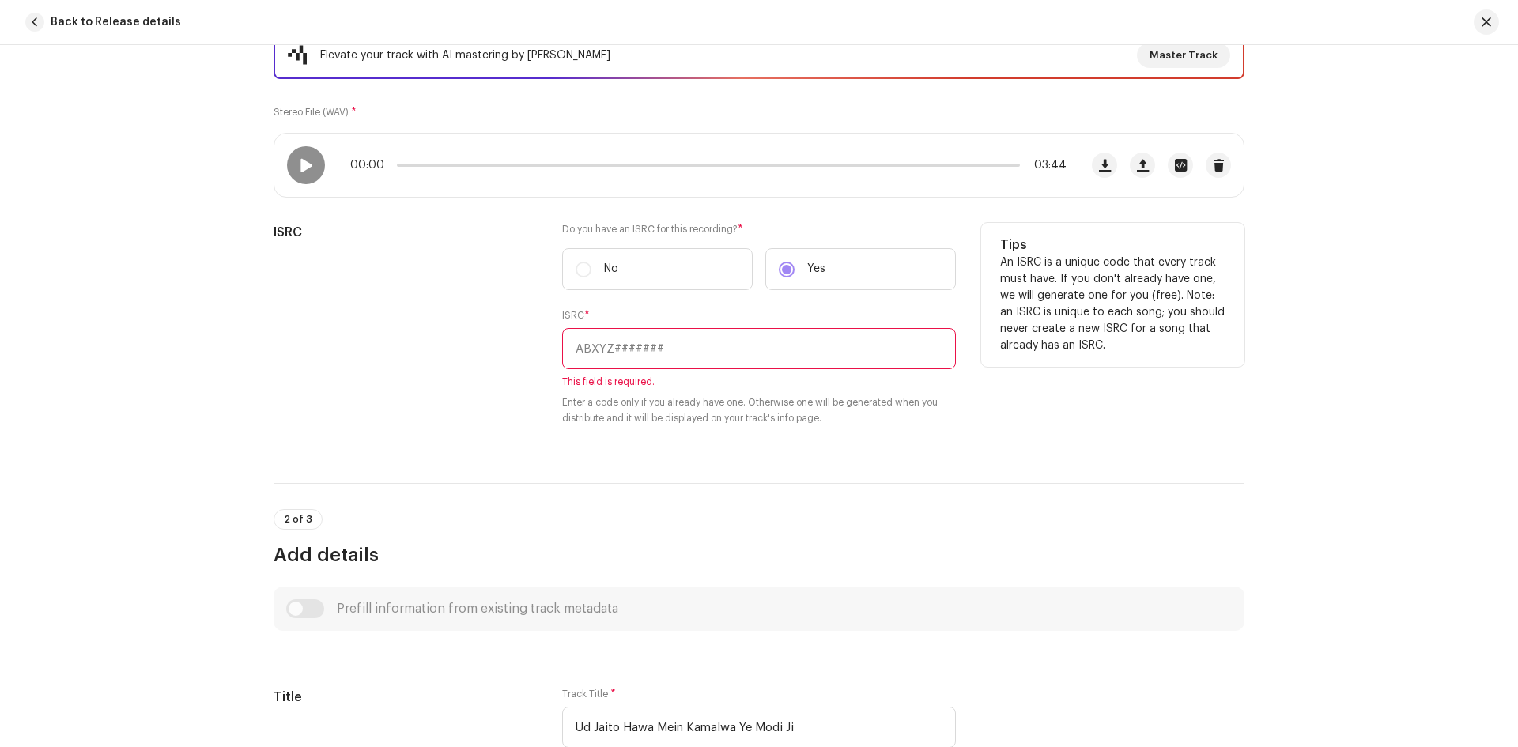
click at [568, 264] on label "No" at bounding box center [657, 269] width 190 height 42
click at [581, 267] on label "No" at bounding box center [657, 269] width 190 height 42
click at [632, 349] on input "text" at bounding box center [759, 348] width 394 height 41
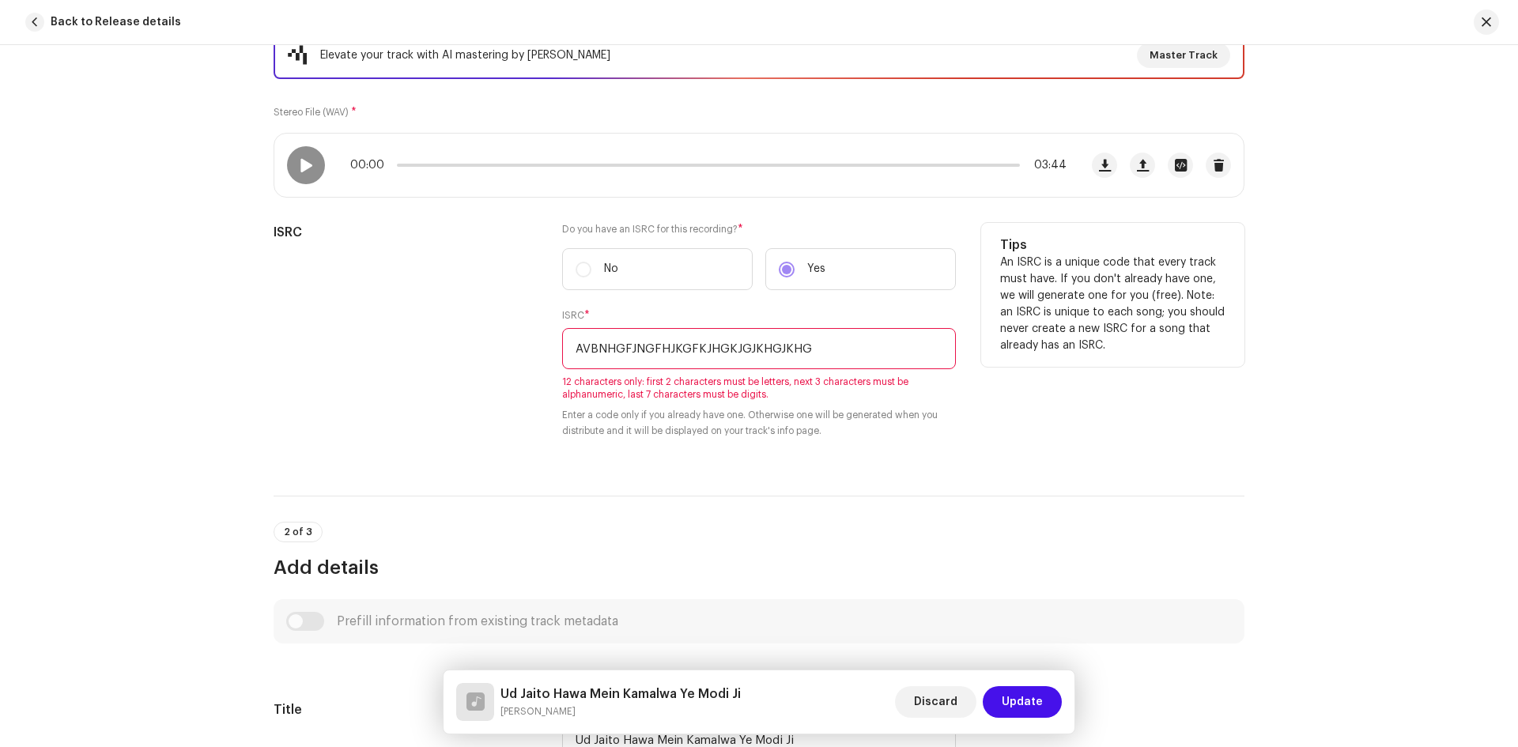
type input "AVBNHGFJNGFHJKGFKJHGKJGJKHGJKHGJ"
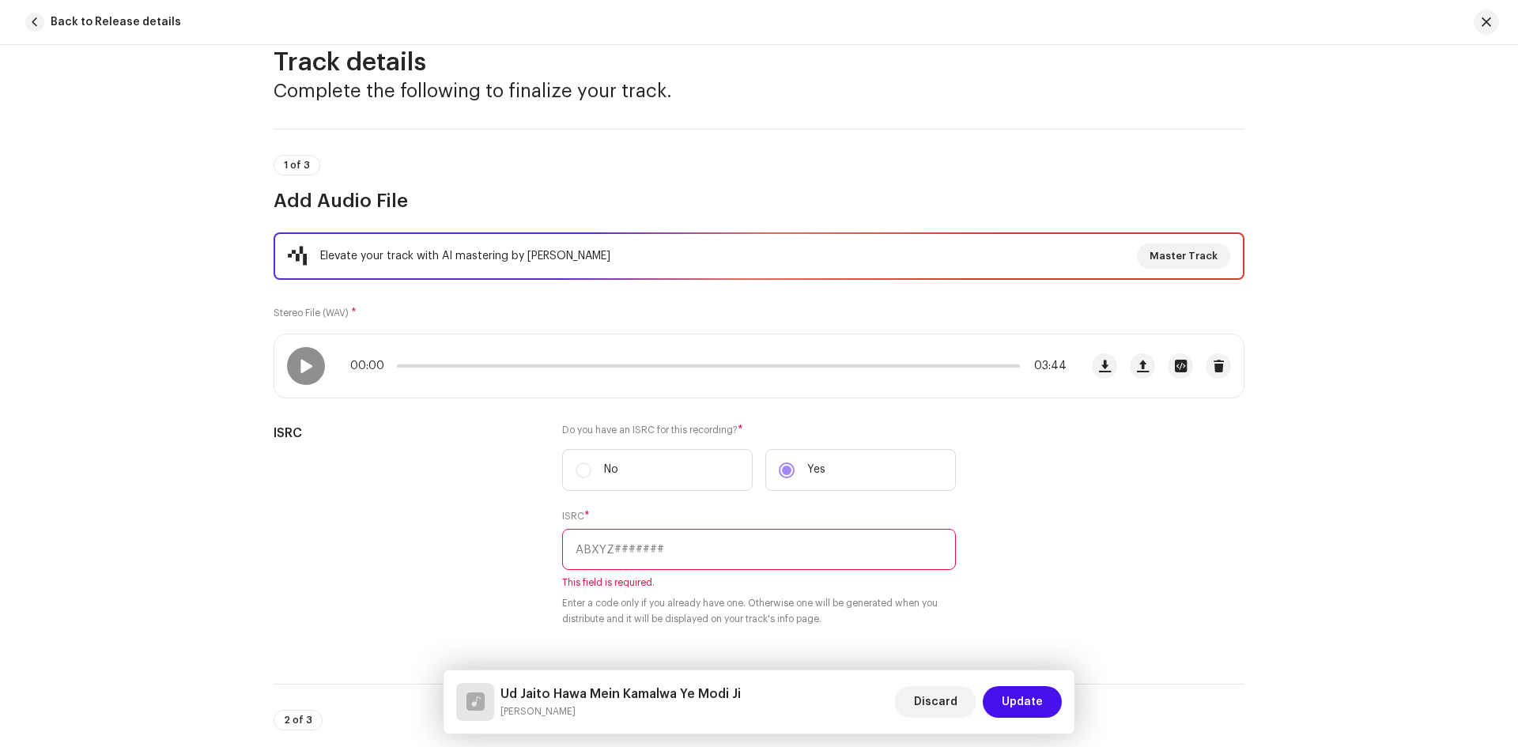
scroll to position [0, 0]
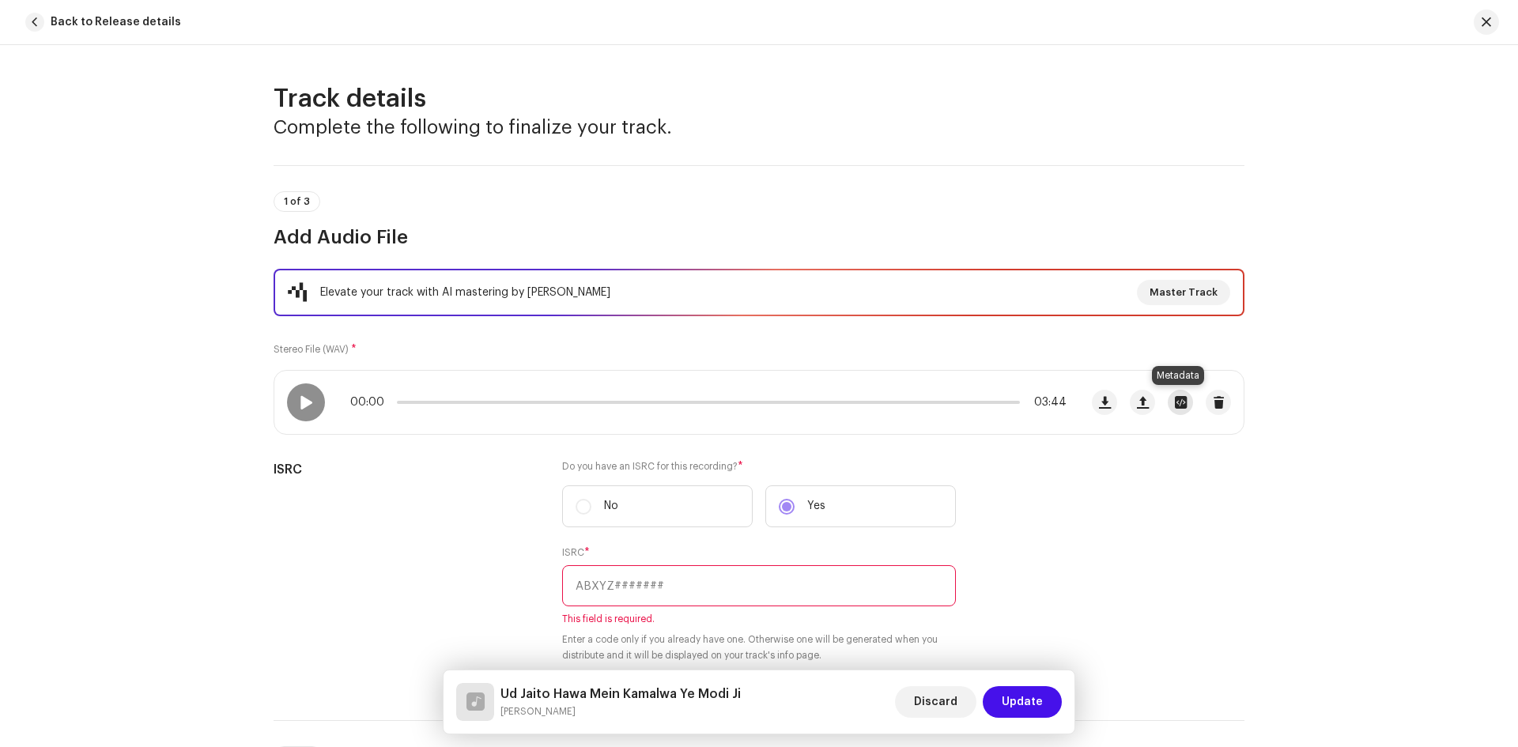
click at [1177, 400] on span "button" at bounding box center [1181, 402] width 12 height 13
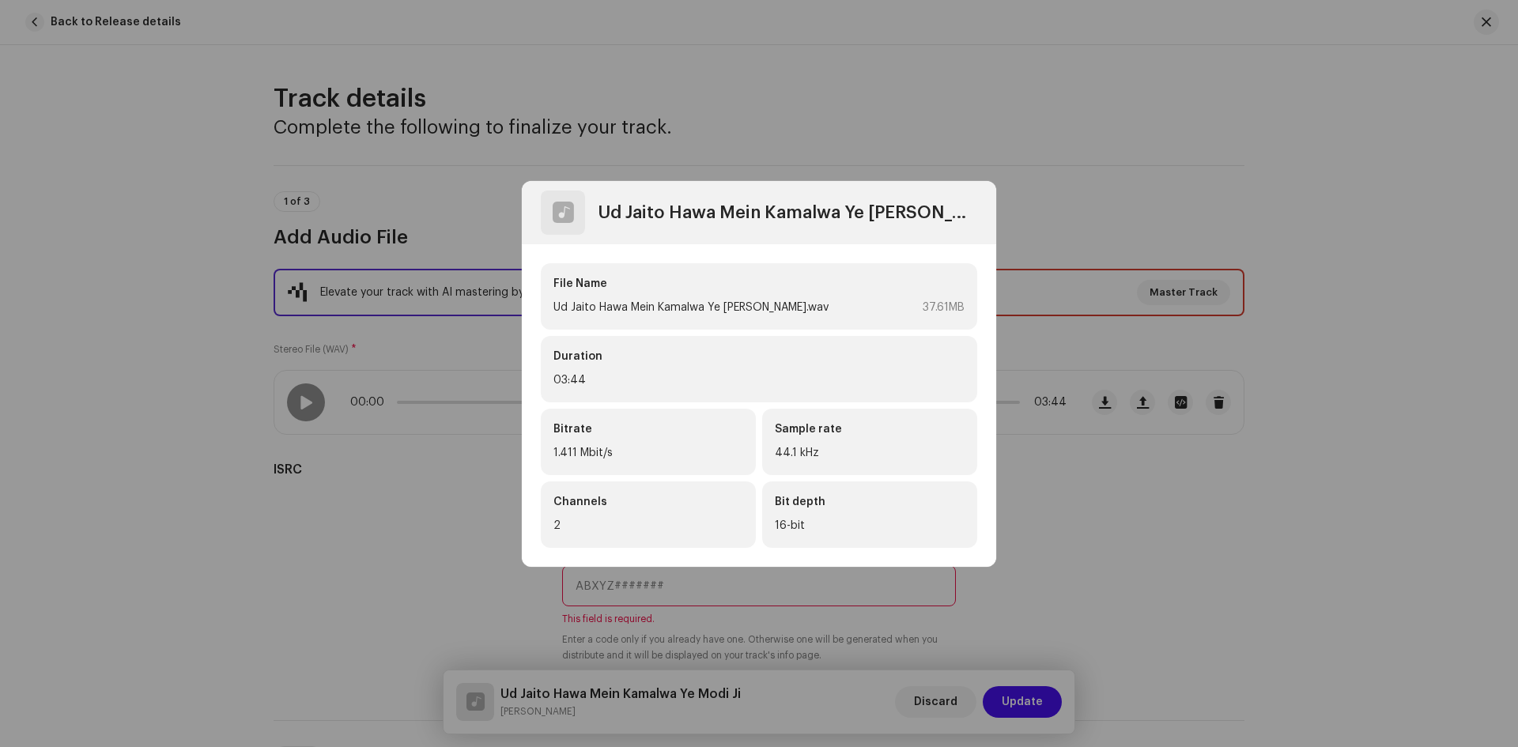
drag, startPoint x: 832, startPoint y: 537, endPoint x: 930, endPoint y: 365, distance: 197.5
click at [847, 515] on div "Bit depth 16-bit" at bounding box center [869, 514] width 215 height 66
click at [1224, 208] on div "Ud Jaito Hawa Mein Kamalwa Ye [PERSON_NAME].wav File Name Ud Jaito Hawa Mein Ka…" at bounding box center [759, 373] width 1518 height 747
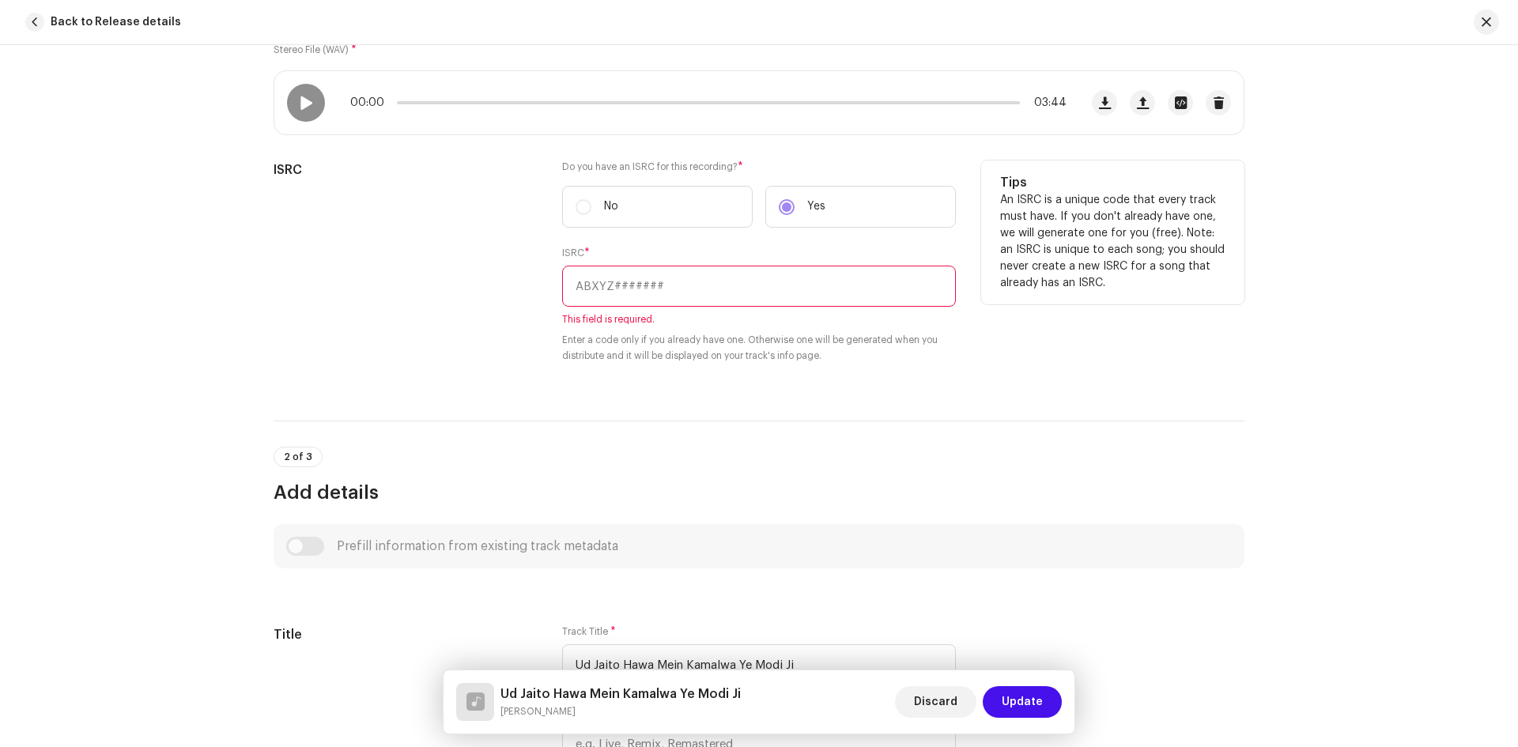
scroll to position [316, 0]
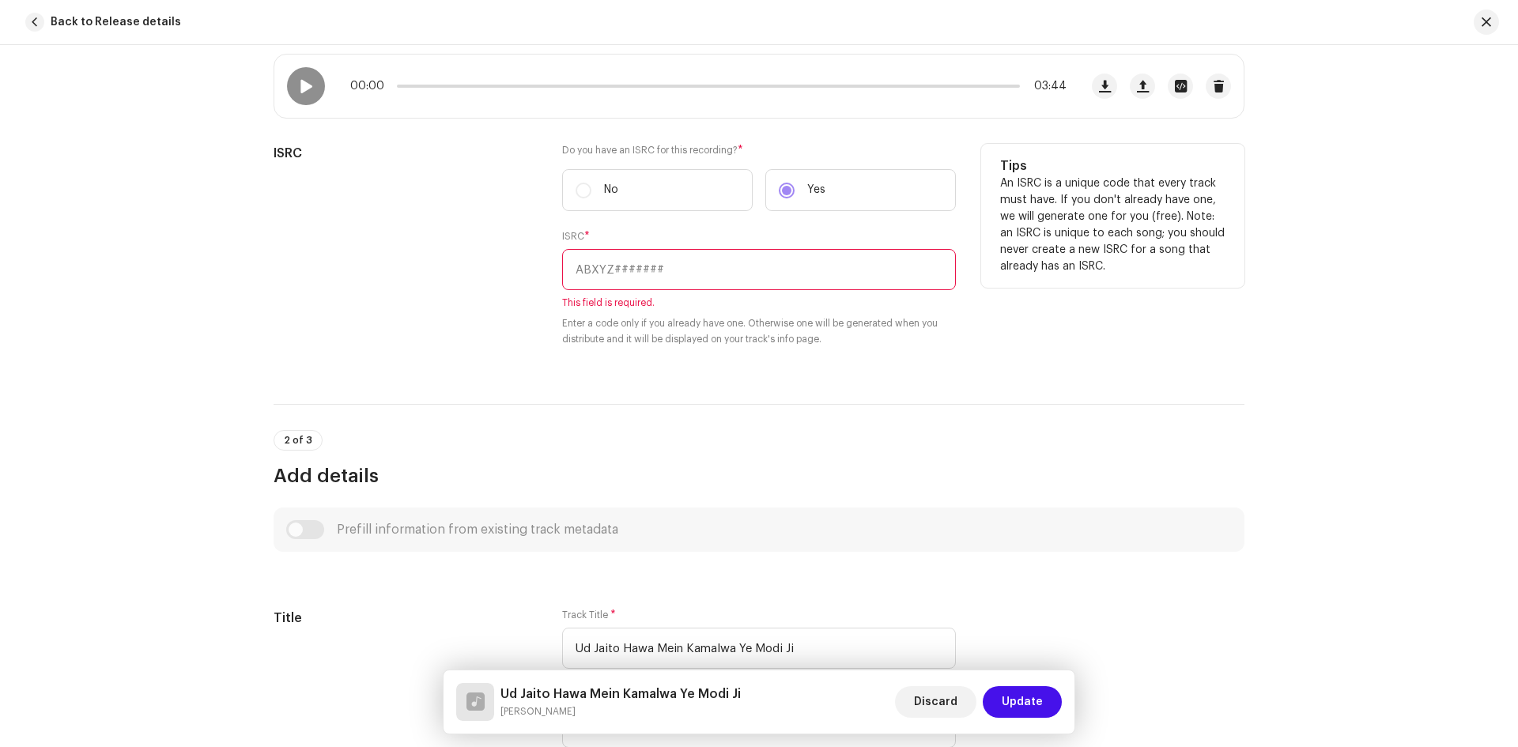
click at [580, 193] on label "No" at bounding box center [657, 190] width 190 height 42
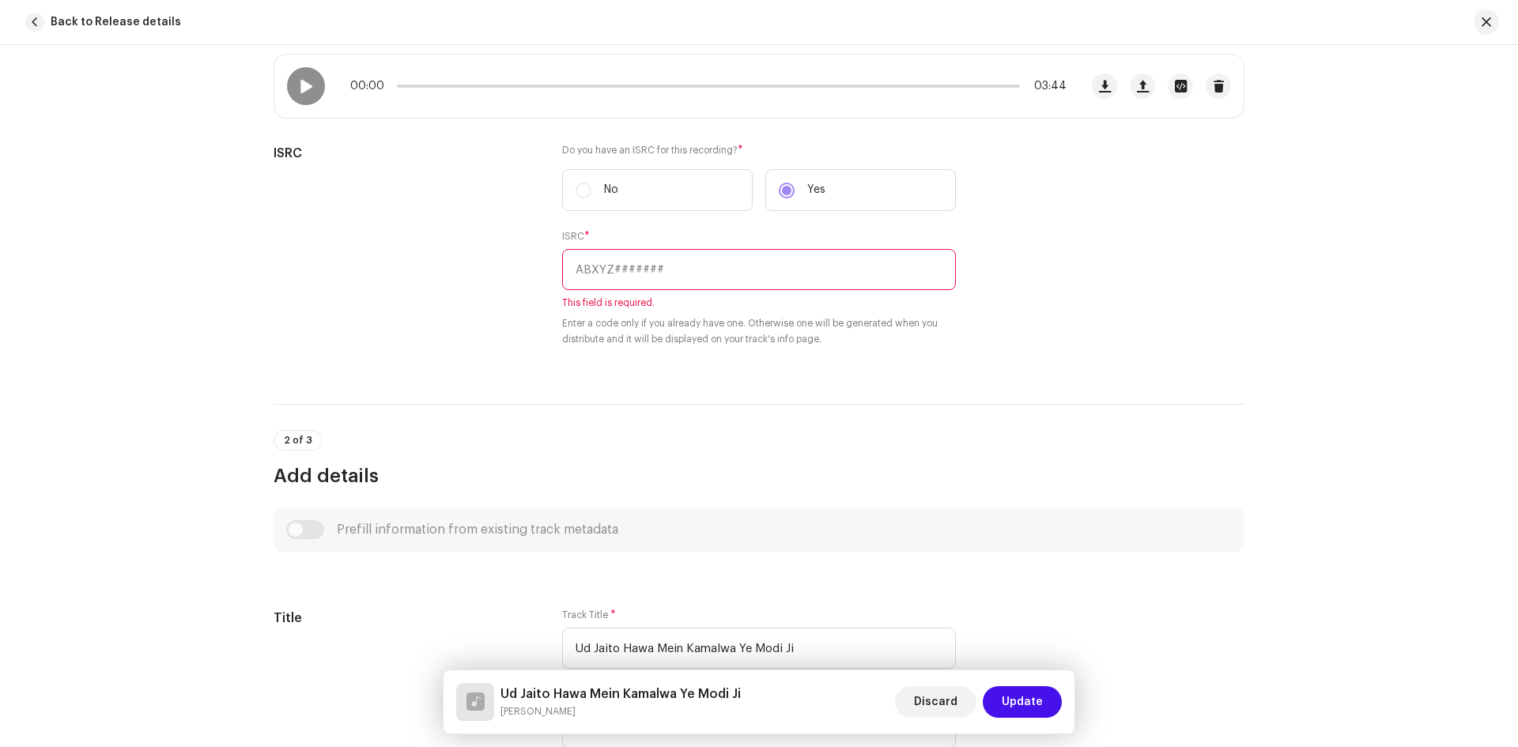
click at [1268, 397] on div "Track details Complete the following to finalize your track. 1 of 3 Add Audio F…" at bounding box center [759, 396] width 1518 height 702
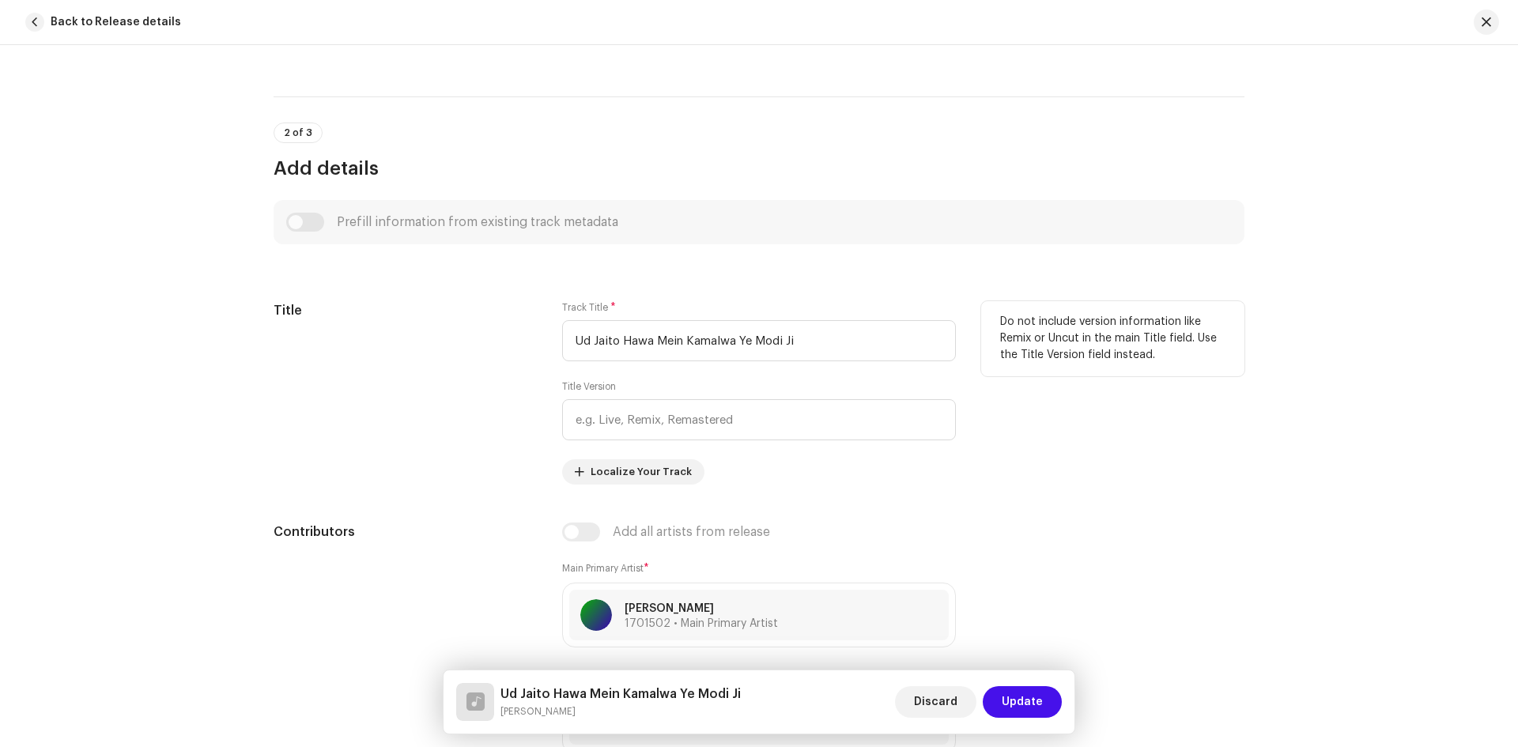
scroll to position [632, 0]
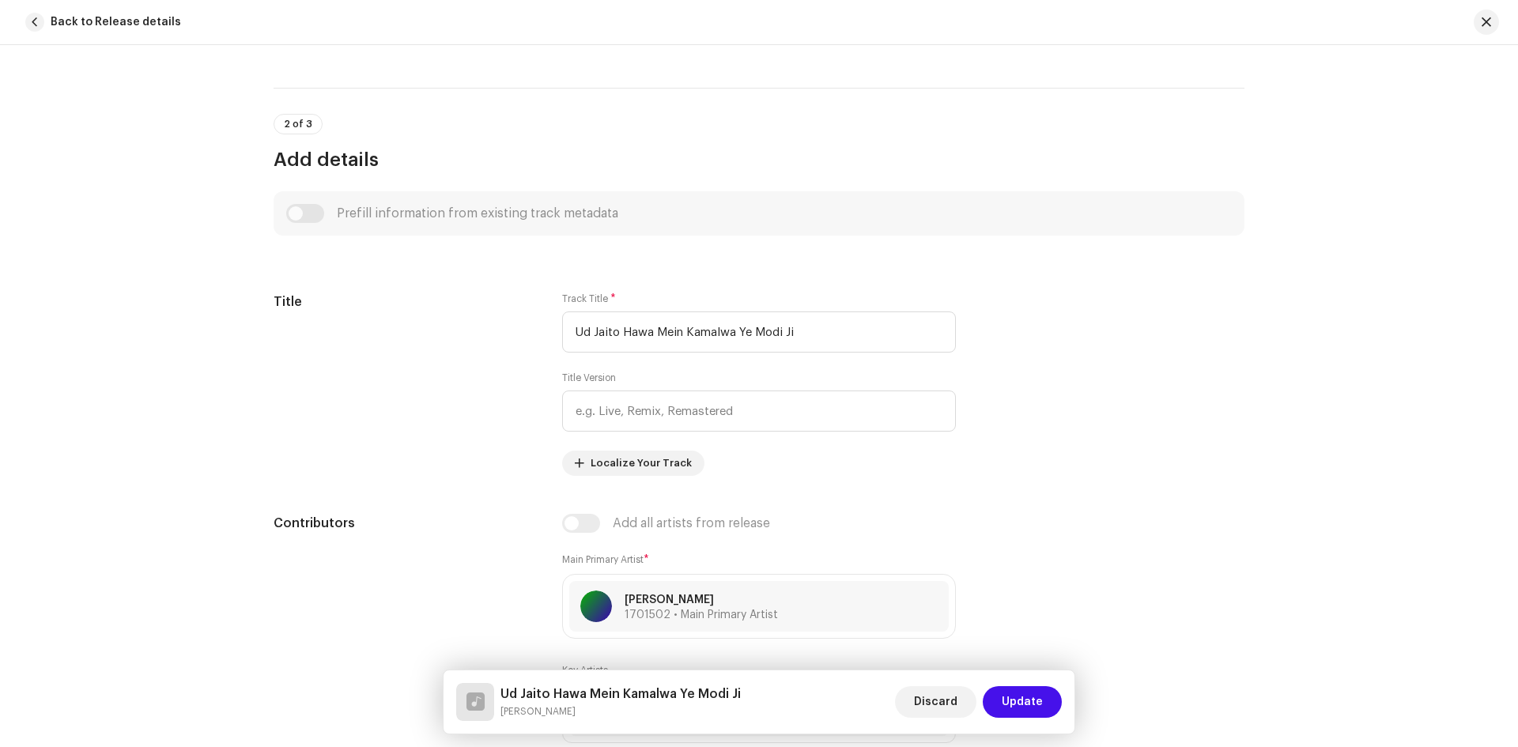
click at [307, 214] on div "Prefill information from existing track metadata" at bounding box center [758, 213] width 945 height 19
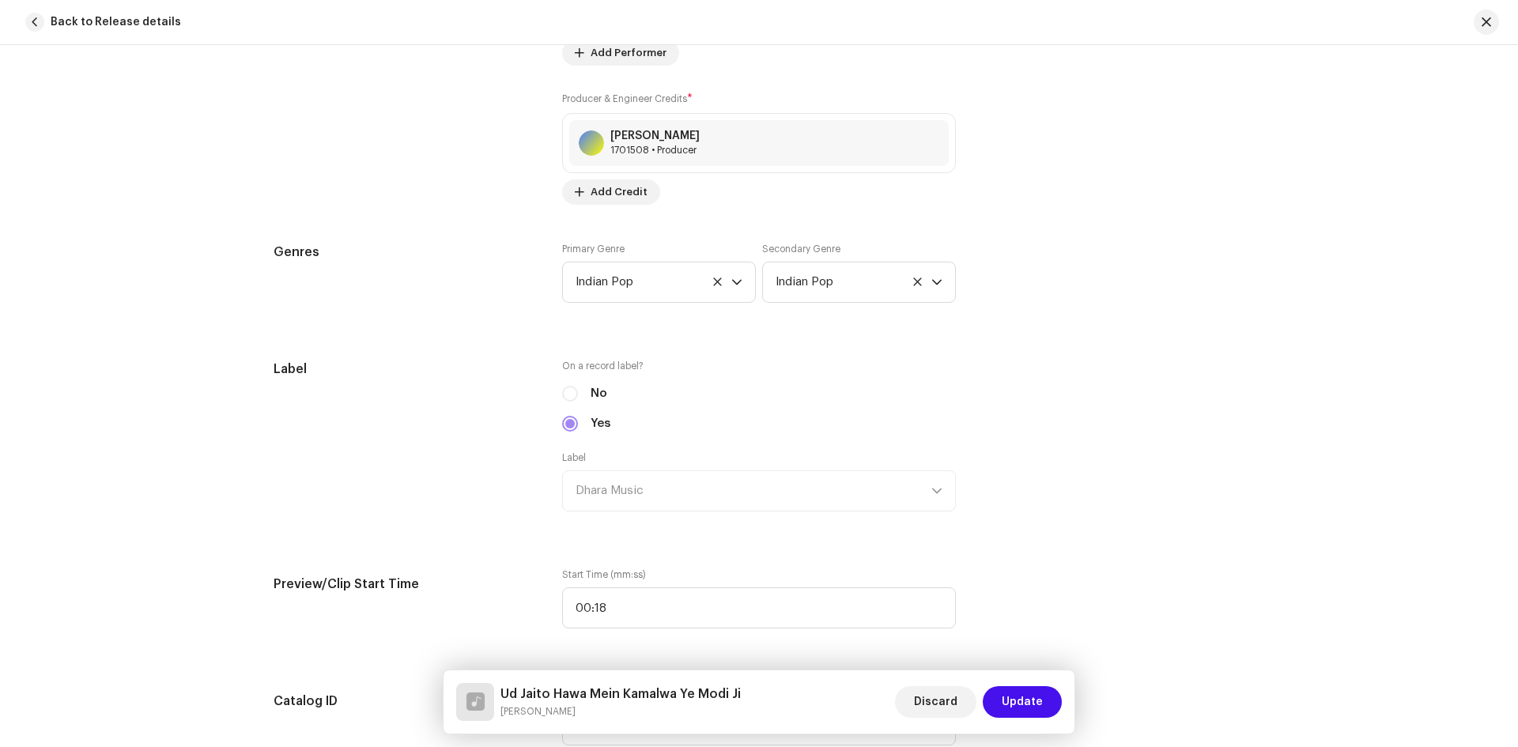
scroll to position [1581, 0]
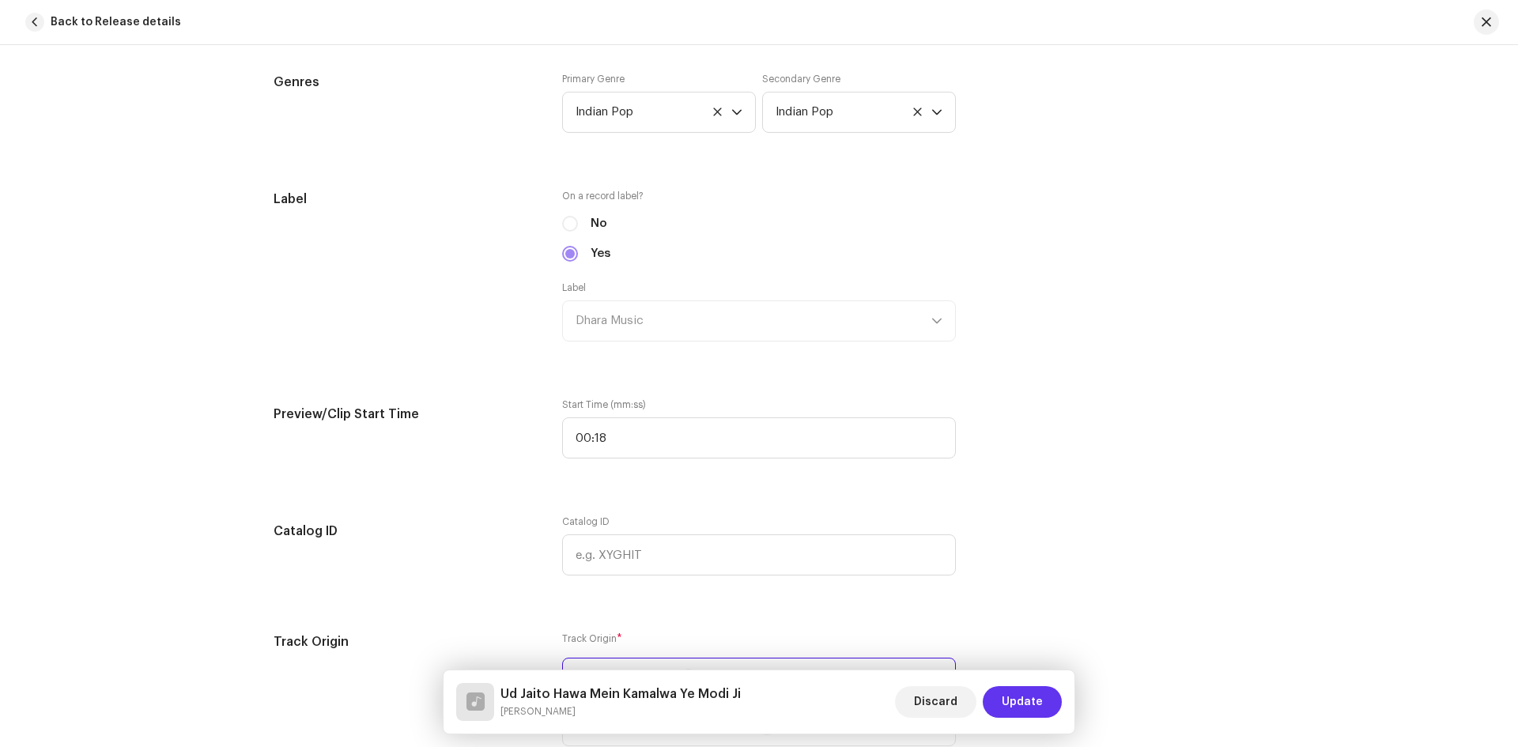
click at [1010, 700] on span "Update" at bounding box center [1021, 702] width 41 height 32
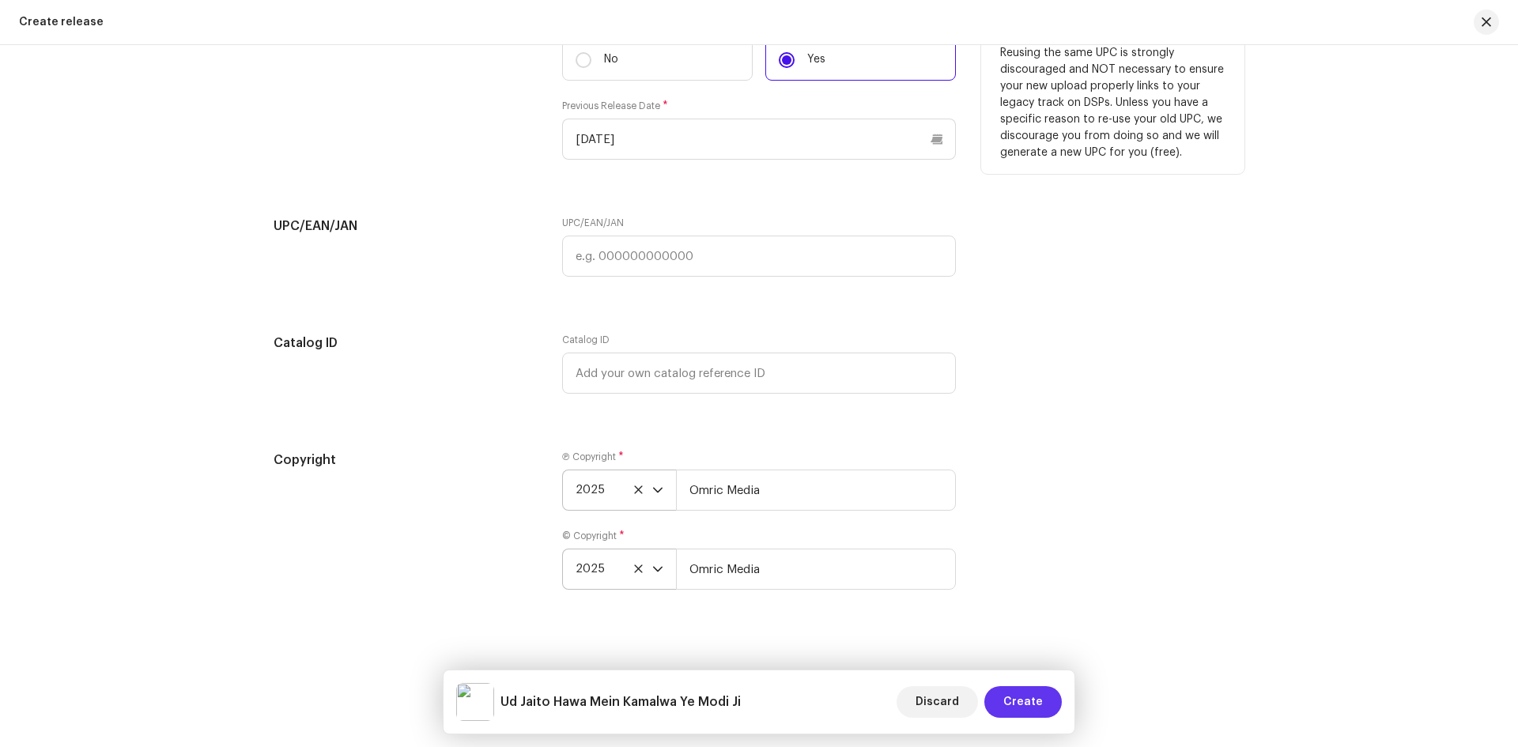
scroll to position [2480, 0]
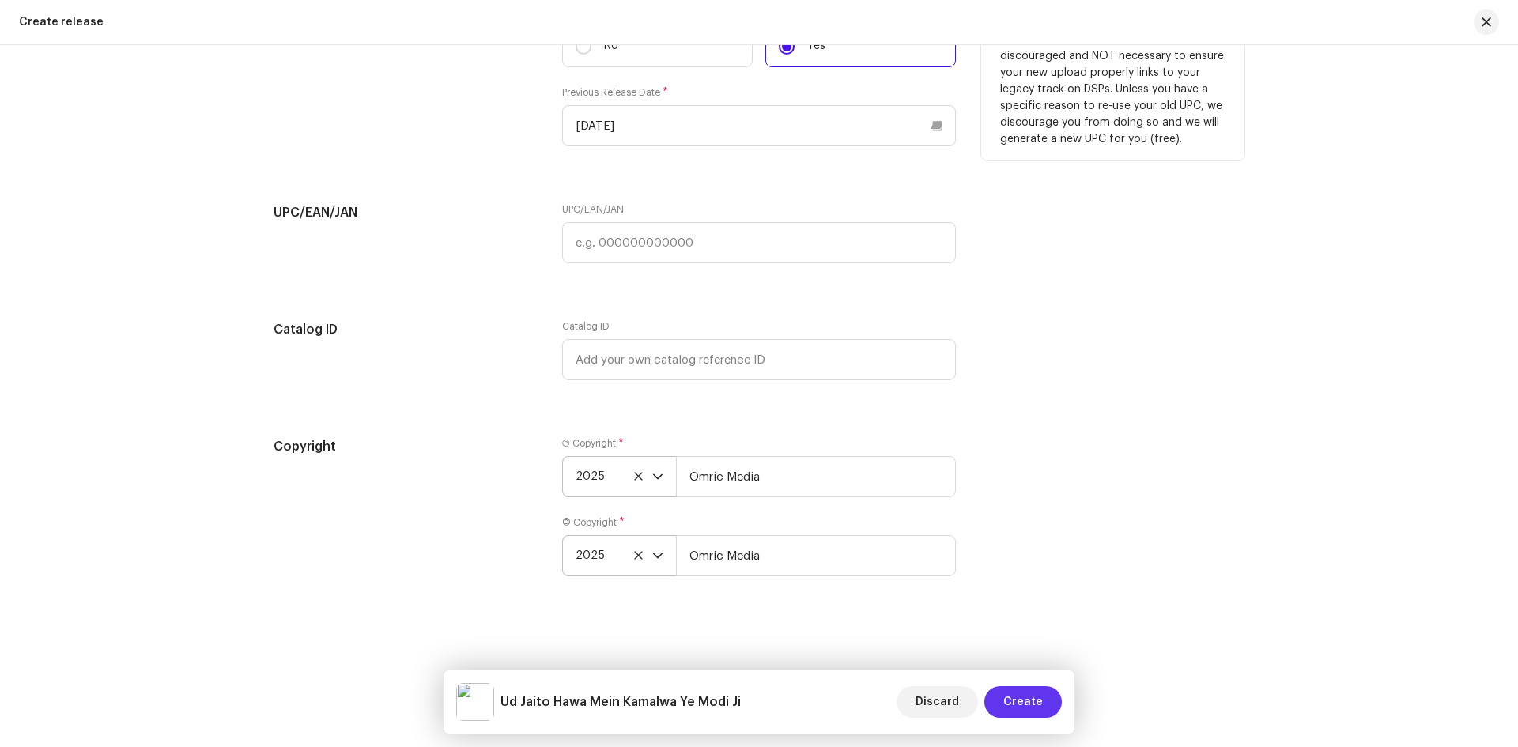
click at [1020, 708] on span "Create" at bounding box center [1023, 702] width 40 height 32
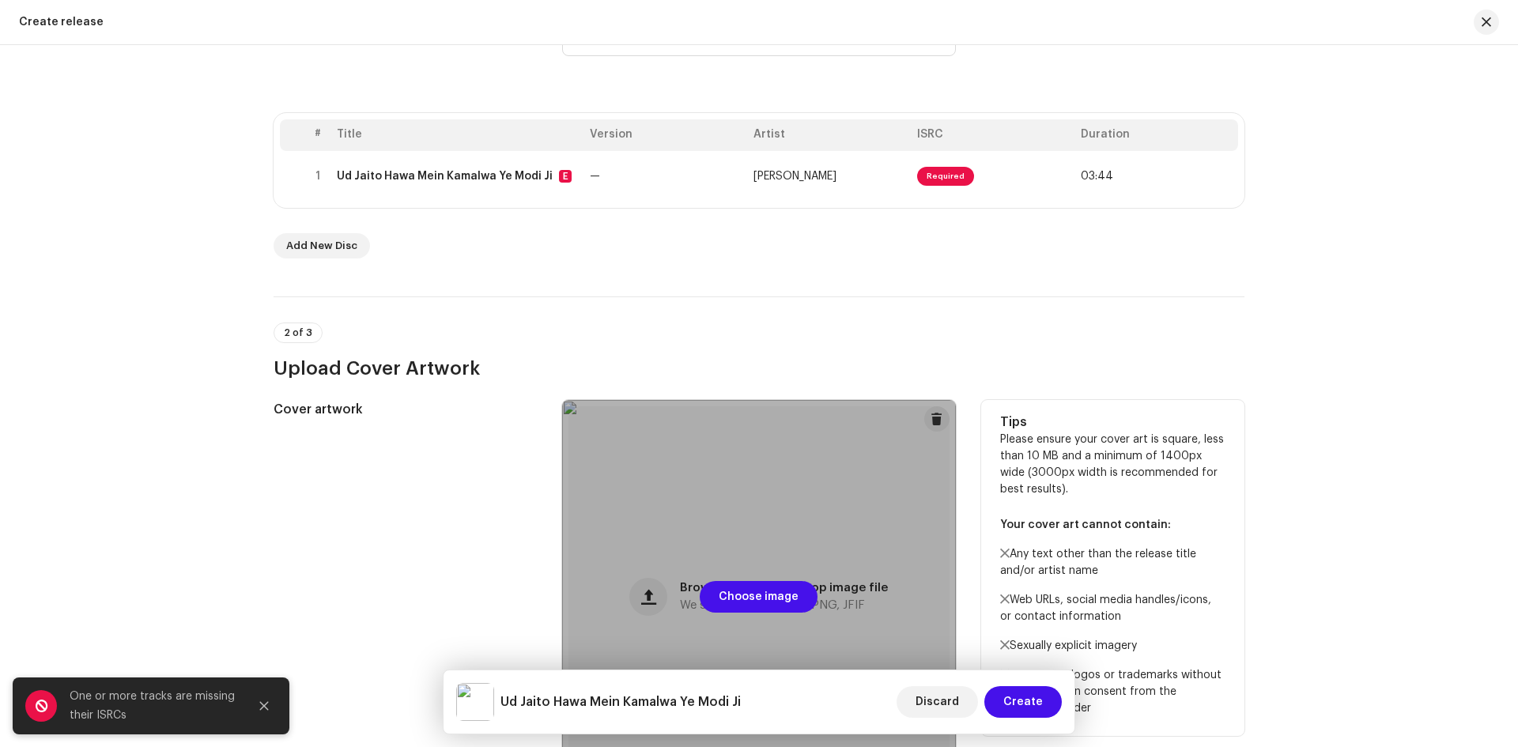
scroll to position [0, 0]
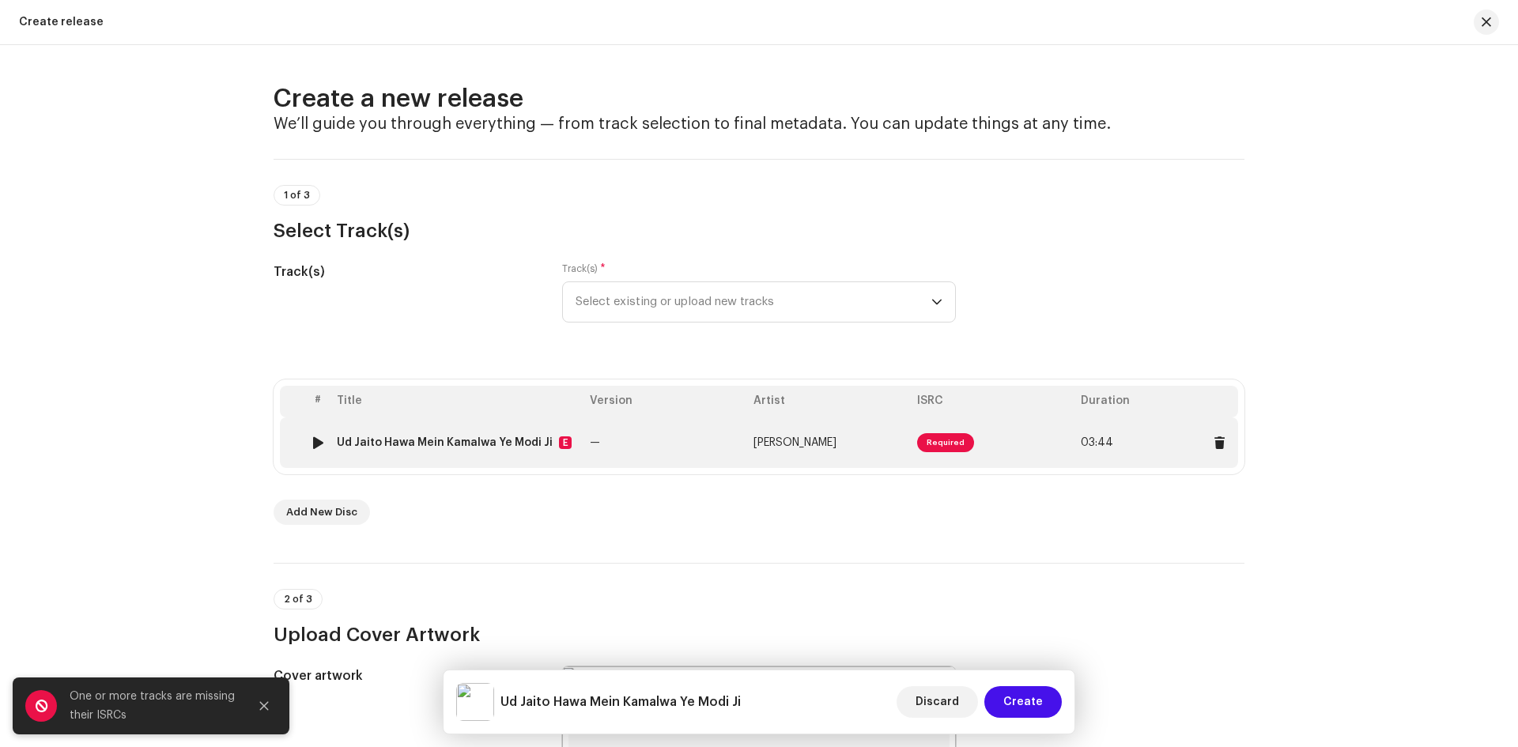
click at [947, 438] on span "Required" at bounding box center [945, 442] width 57 height 19
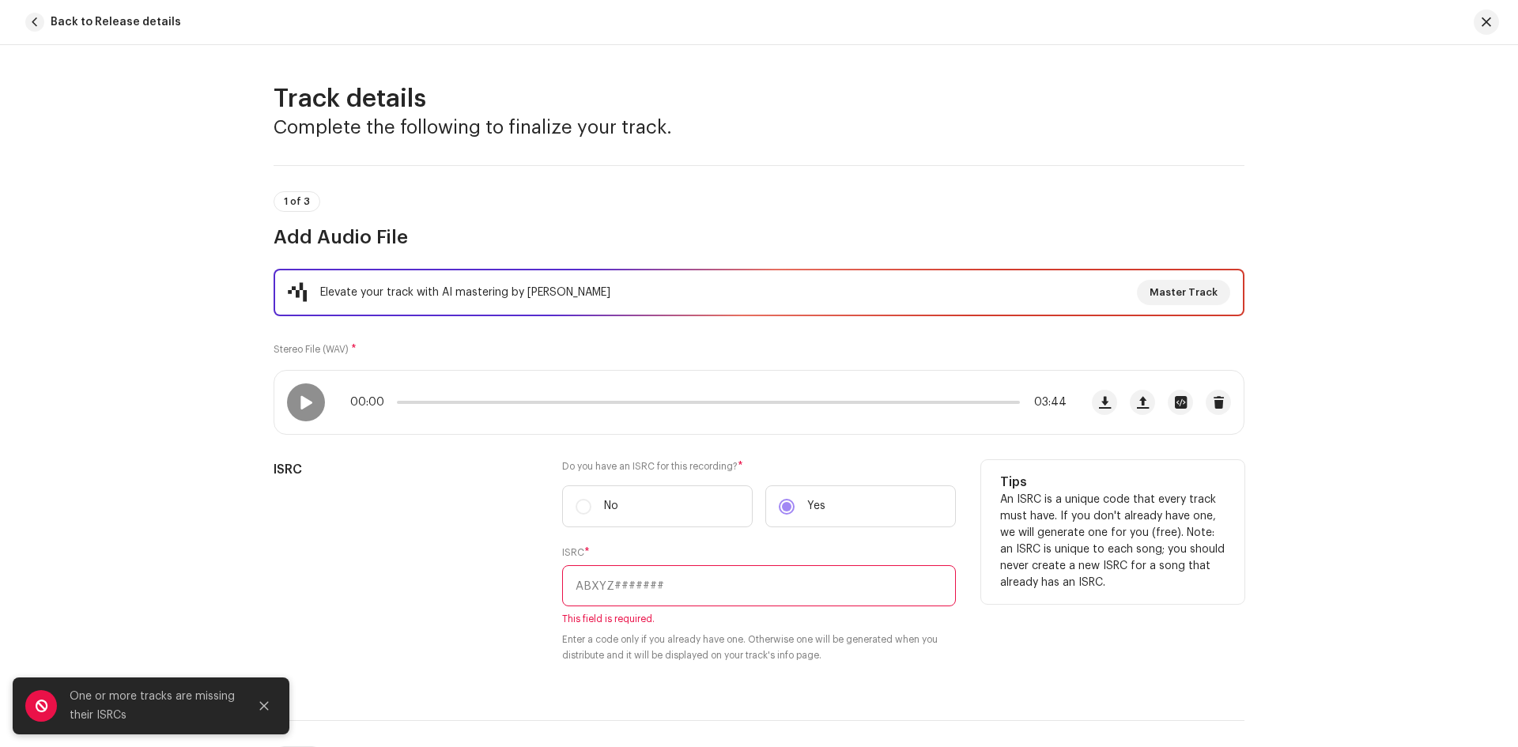
click at [612, 587] on input "text" at bounding box center [759, 585] width 394 height 41
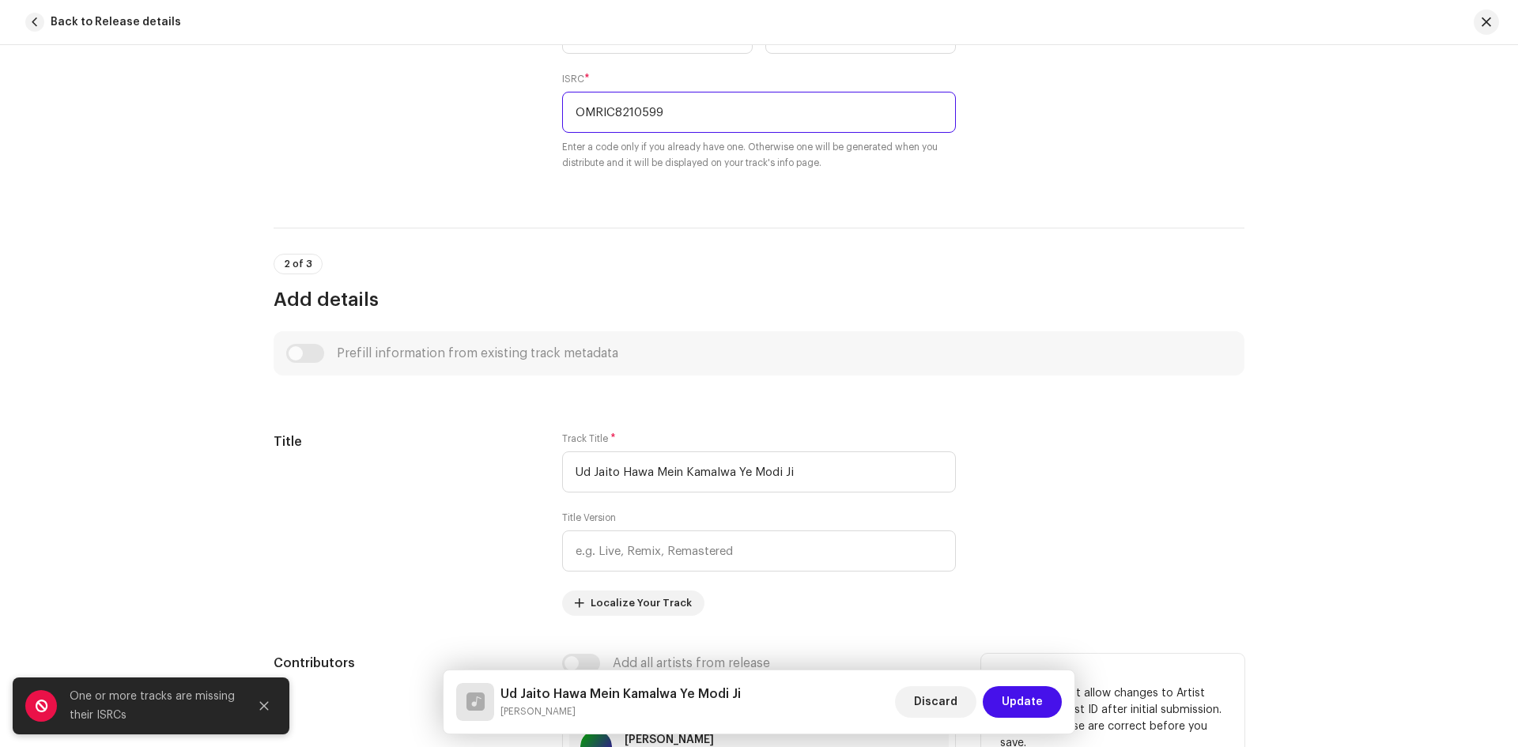
scroll to position [711, 0]
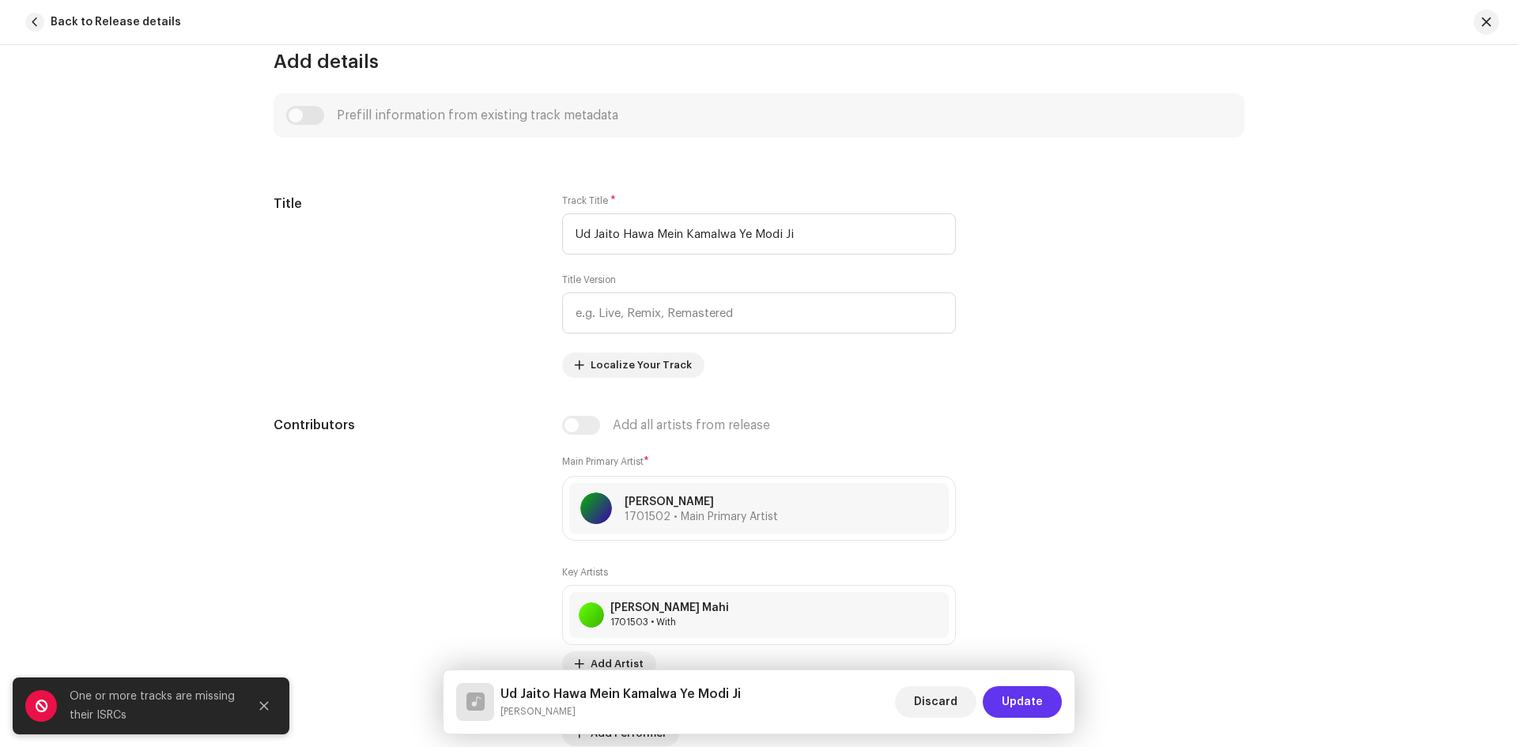
type input "OMRIC8210599"
click at [1029, 703] on span "Update" at bounding box center [1021, 702] width 41 height 32
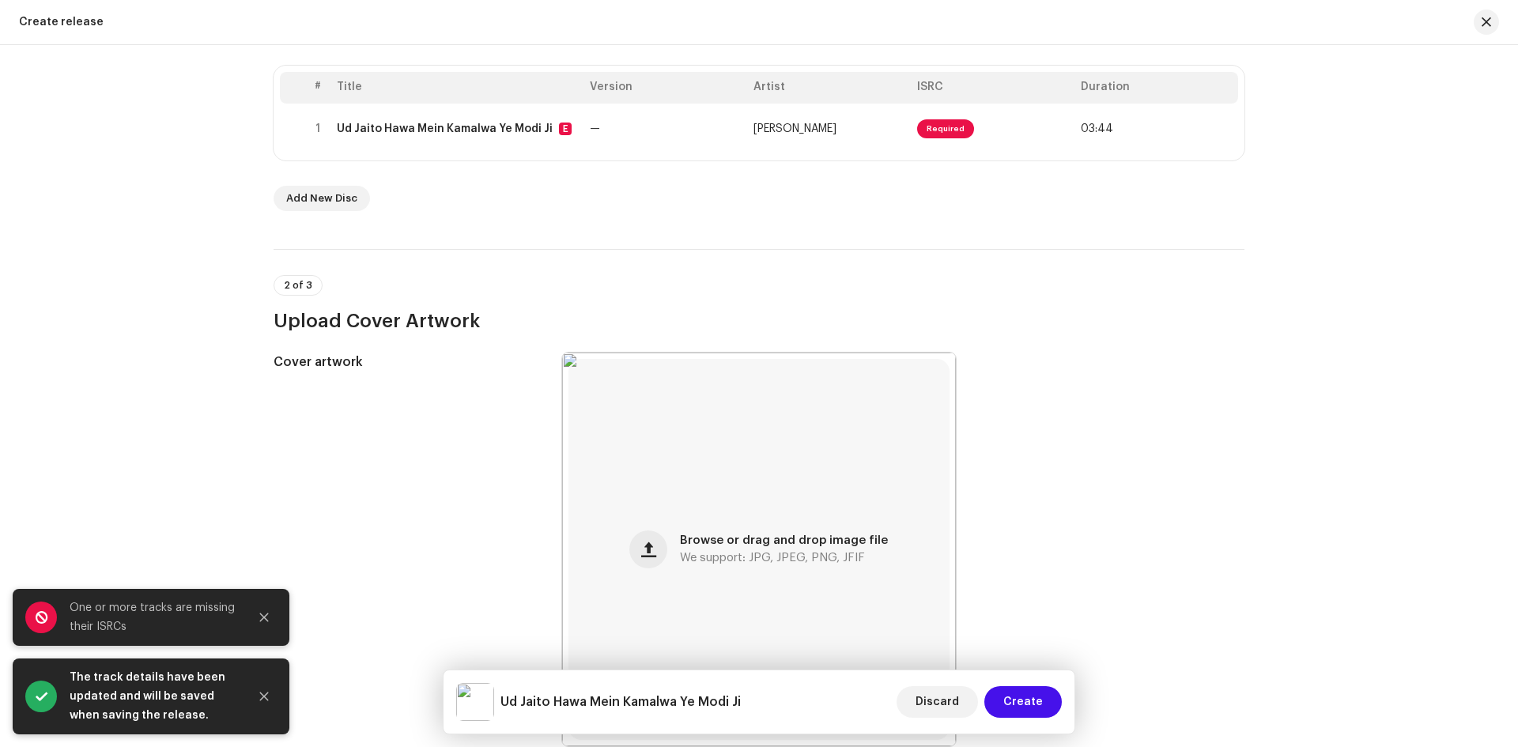
scroll to position [474, 0]
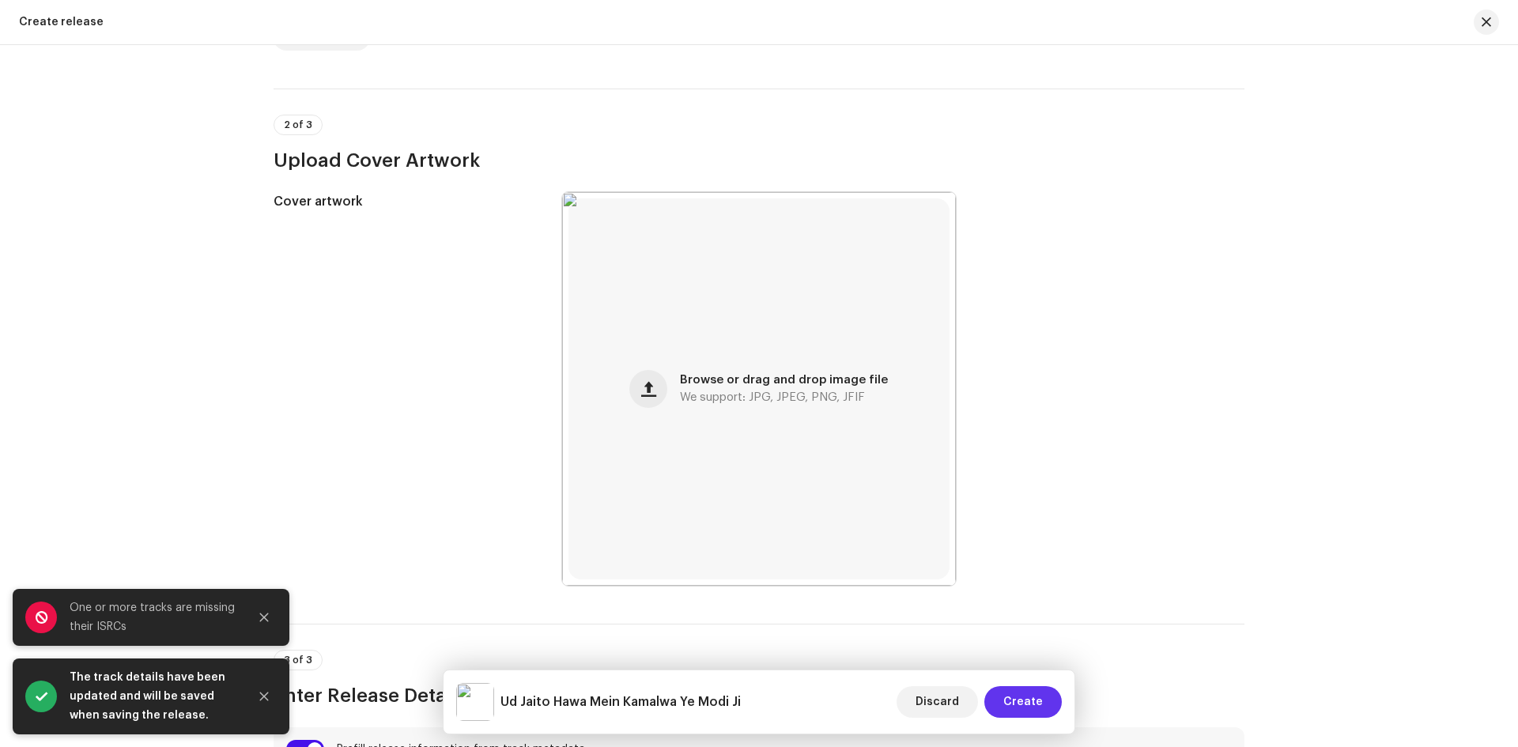
click at [1026, 698] on span "Create" at bounding box center [1023, 702] width 40 height 32
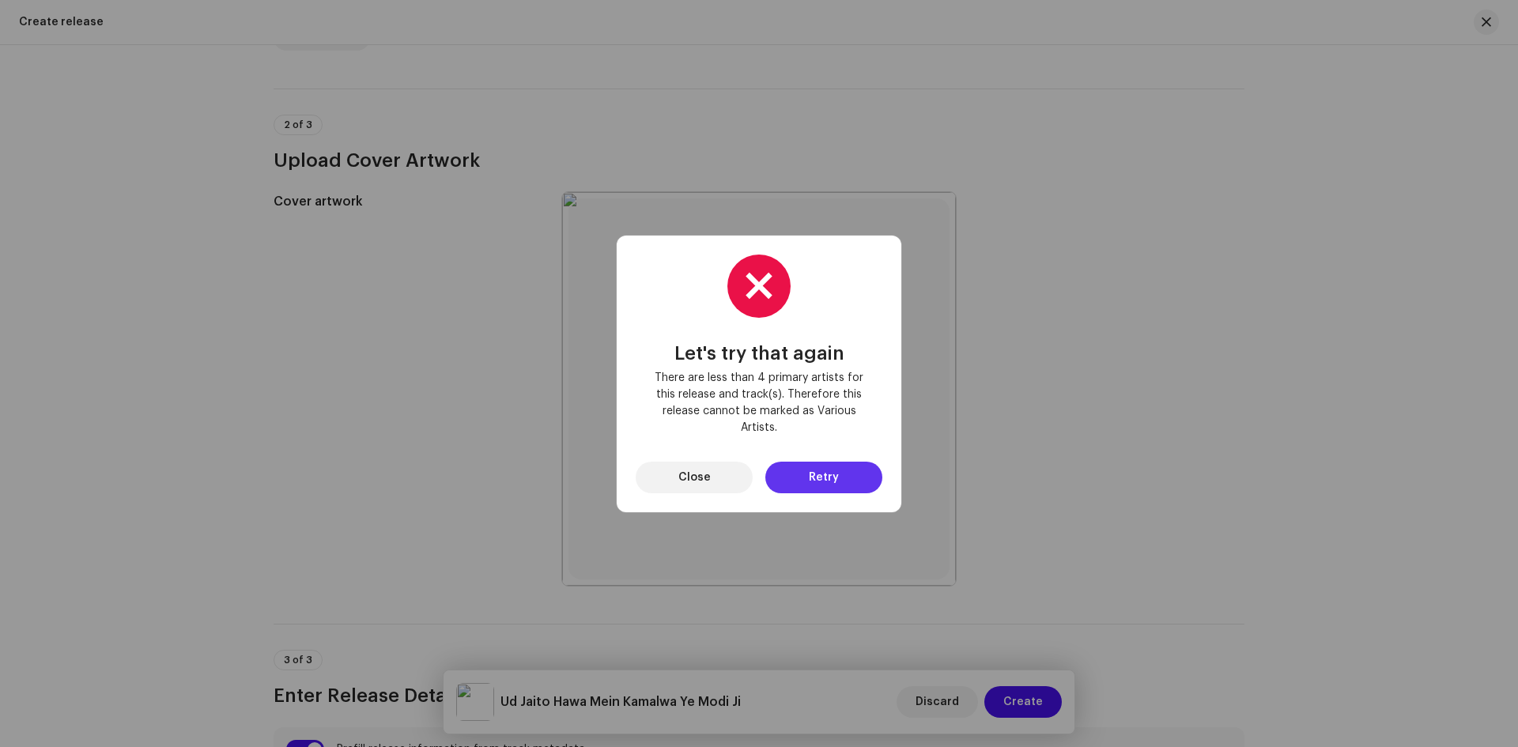
click at [828, 477] on span "Retry" at bounding box center [824, 478] width 30 height 32
click at [714, 477] on button "Close" at bounding box center [693, 478] width 117 height 32
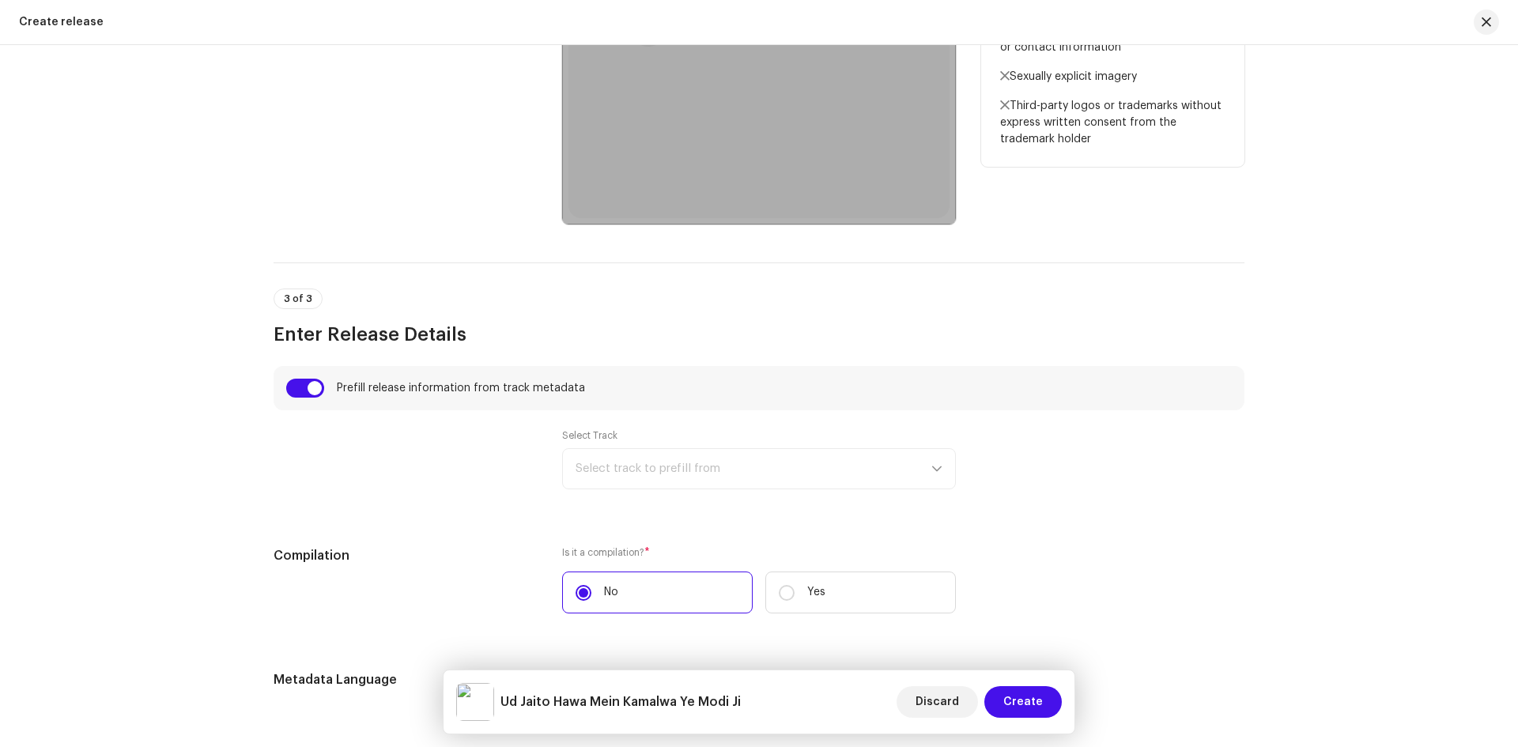
scroll to position [869, 0]
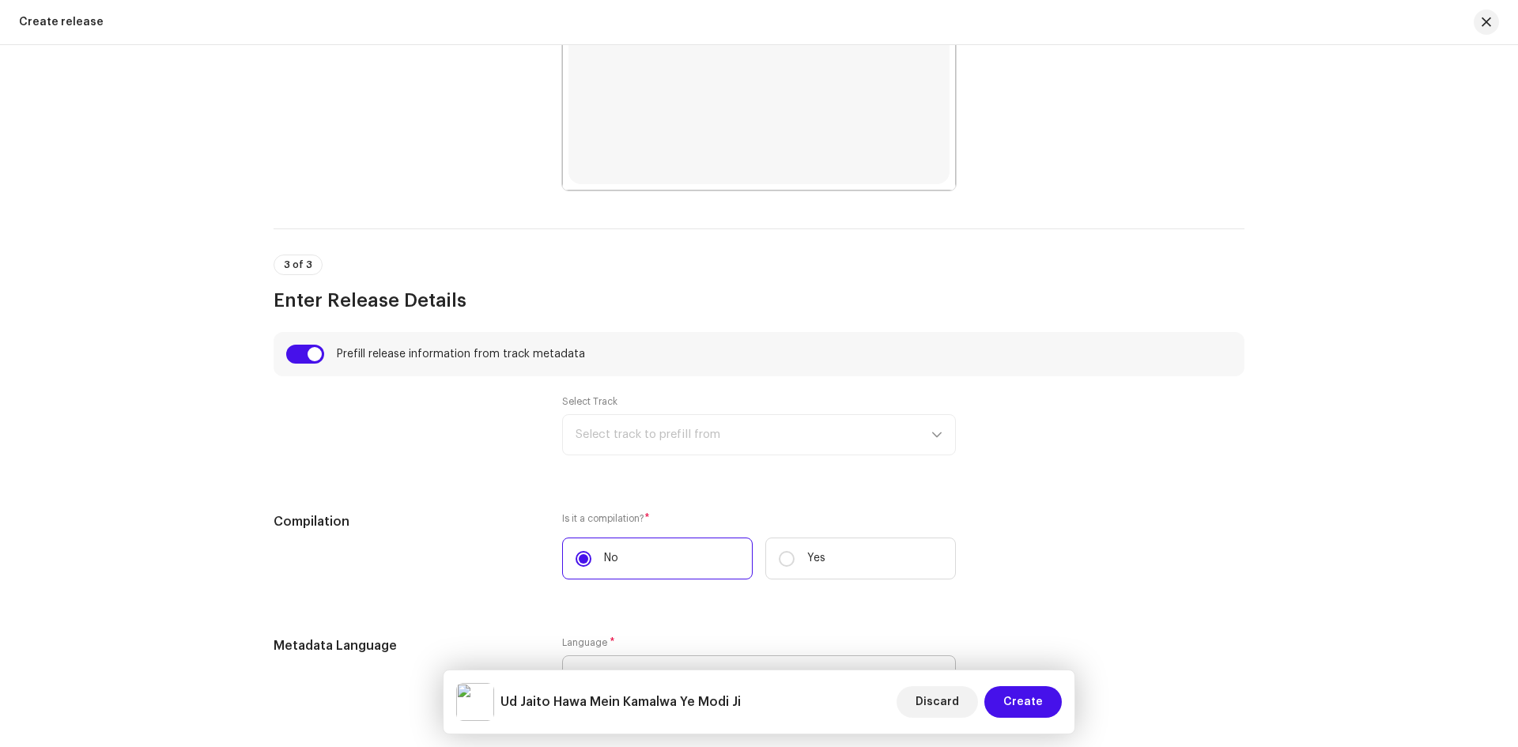
click at [759, 445] on div "Select Track Select track to prefill from" at bounding box center [759, 425] width 394 height 60
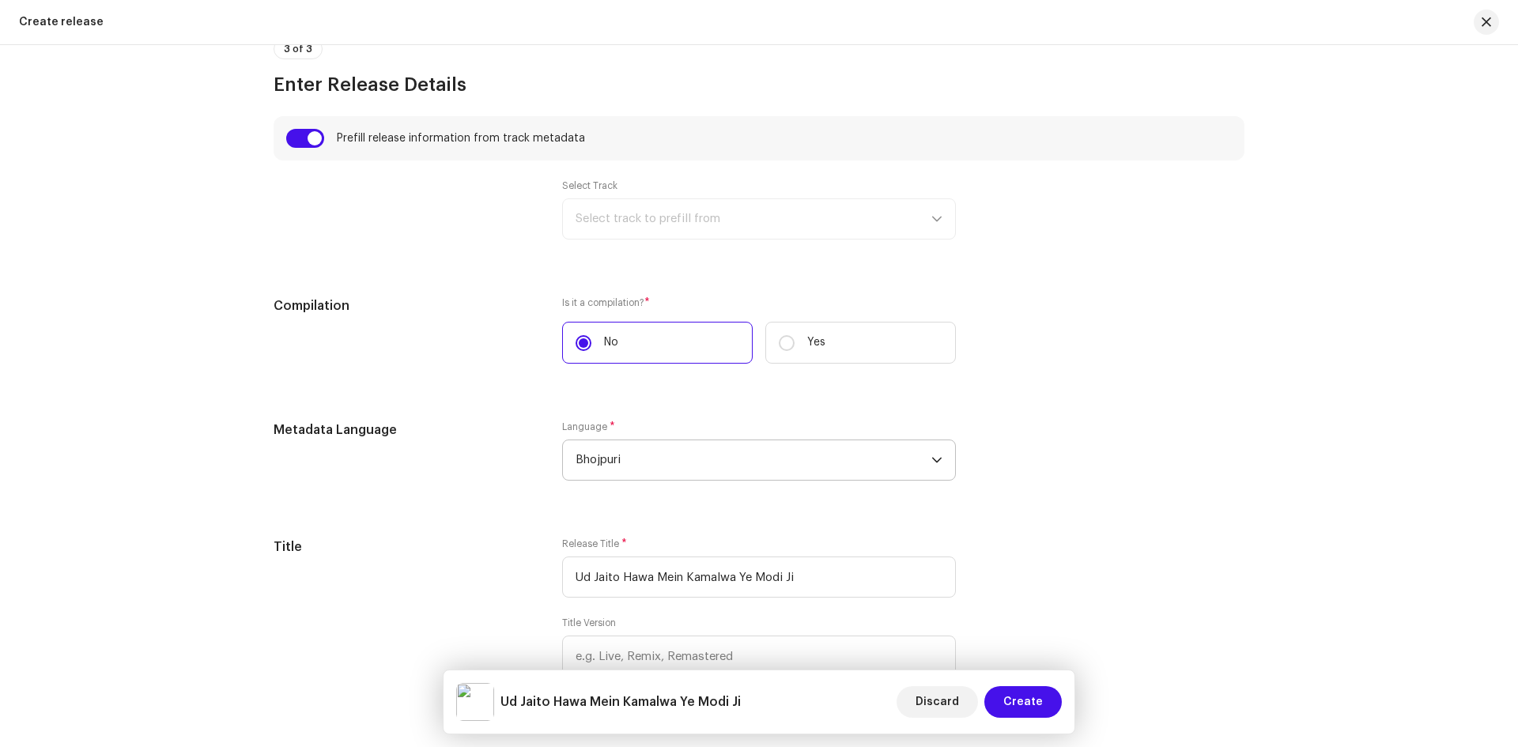
scroll to position [1057, 0]
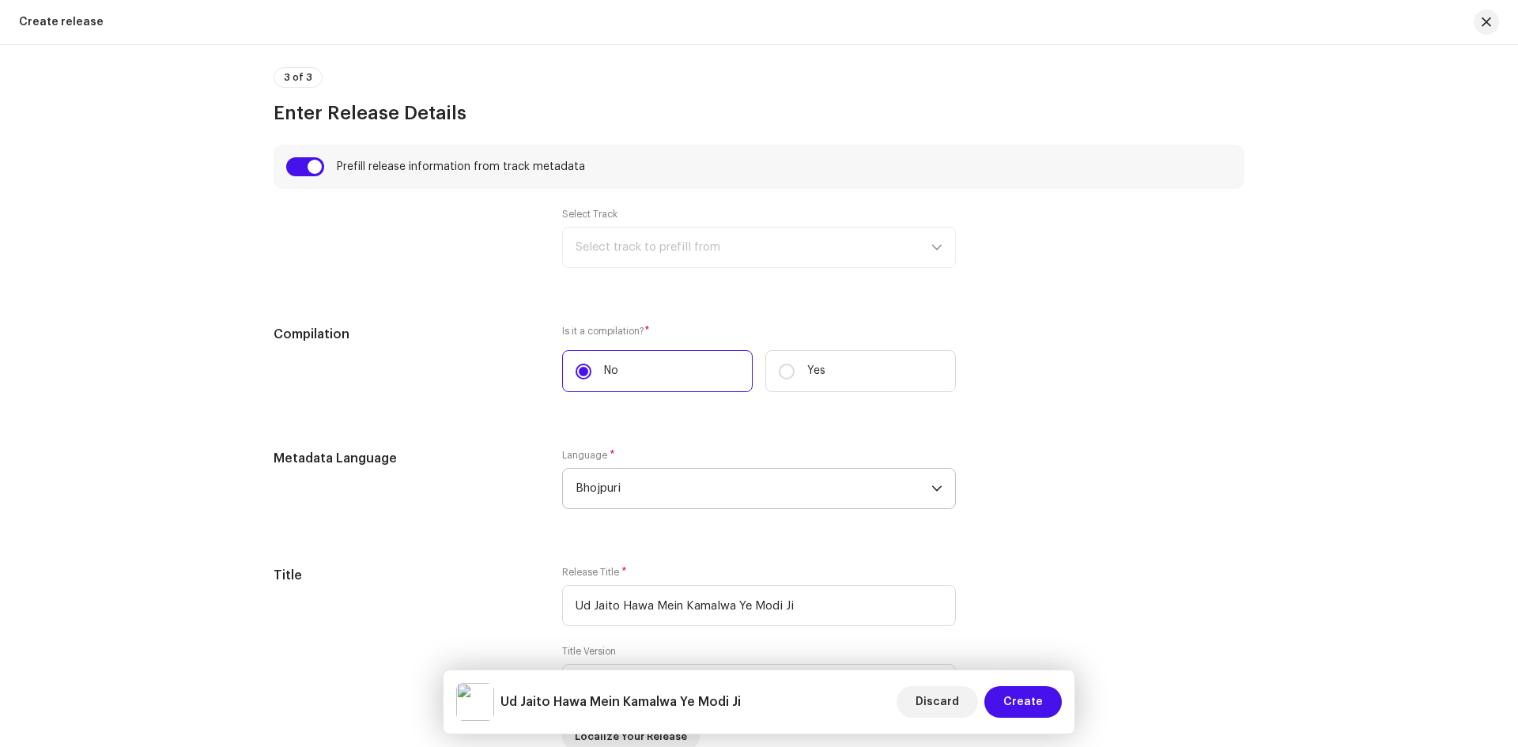
click at [641, 234] on div "Select Track Select track to prefill from" at bounding box center [759, 238] width 394 height 60
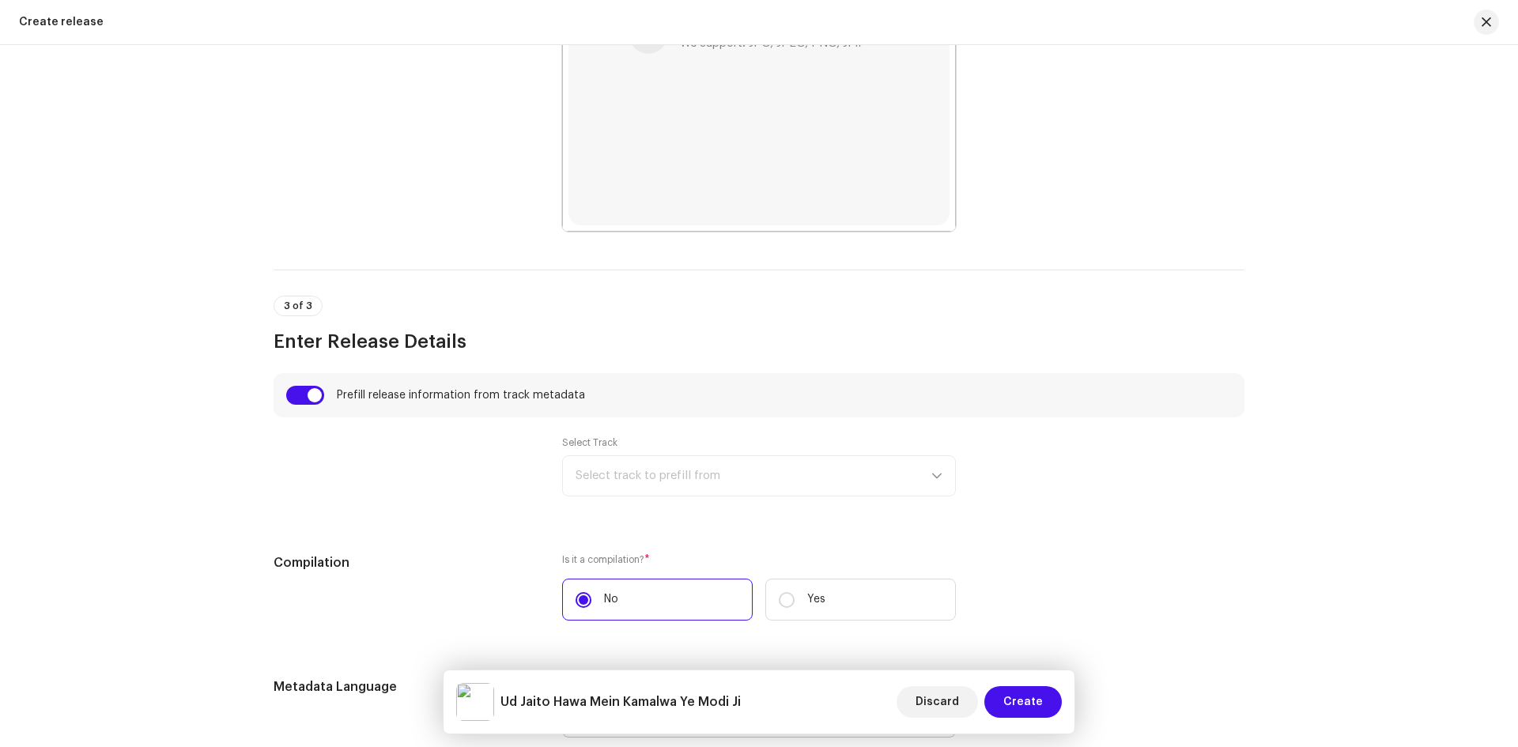
scroll to position [820, 0]
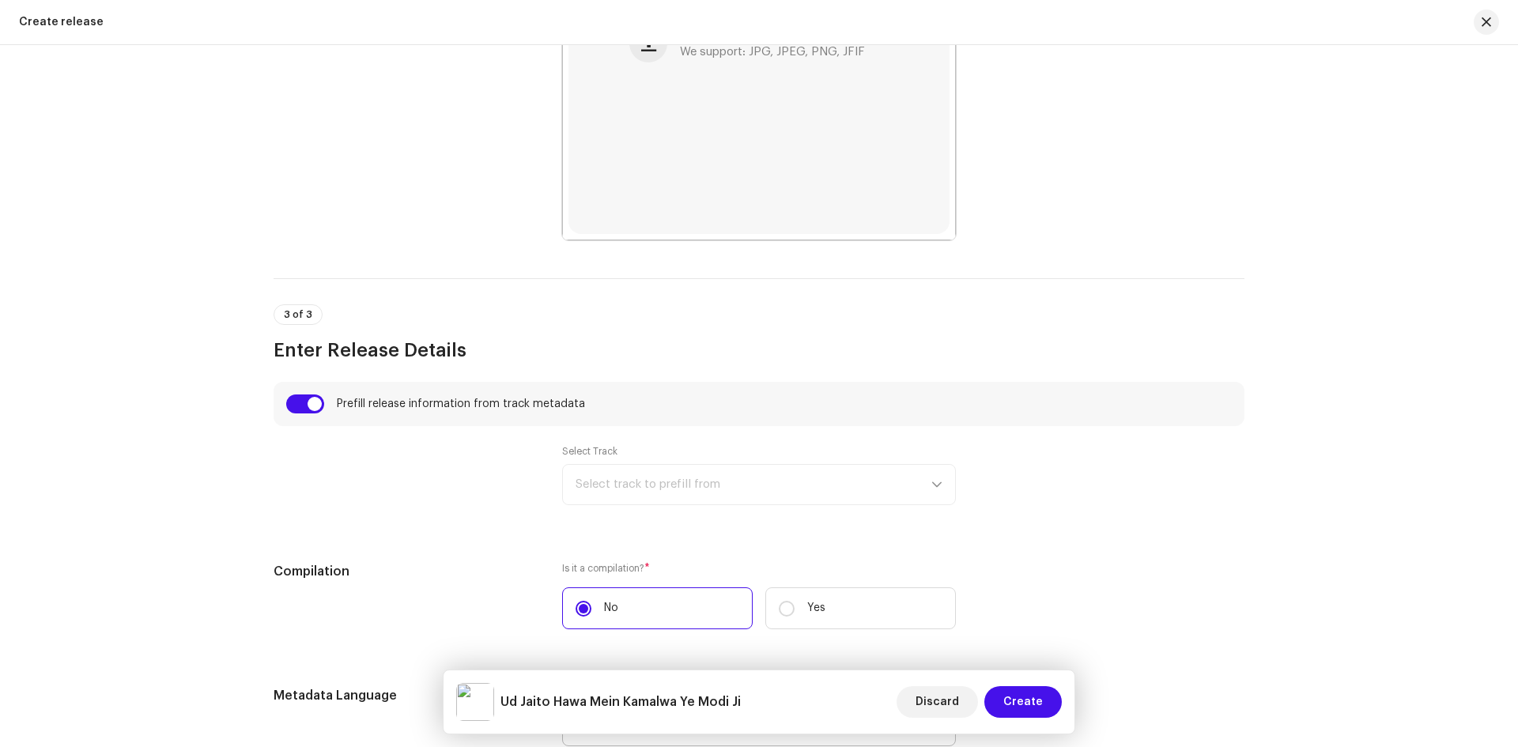
click at [298, 393] on div "Prefill release information from track metadata" at bounding box center [758, 404] width 971 height 44
click at [309, 398] on input "checkbox" at bounding box center [305, 403] width 38 height 19
checkbox input "false"
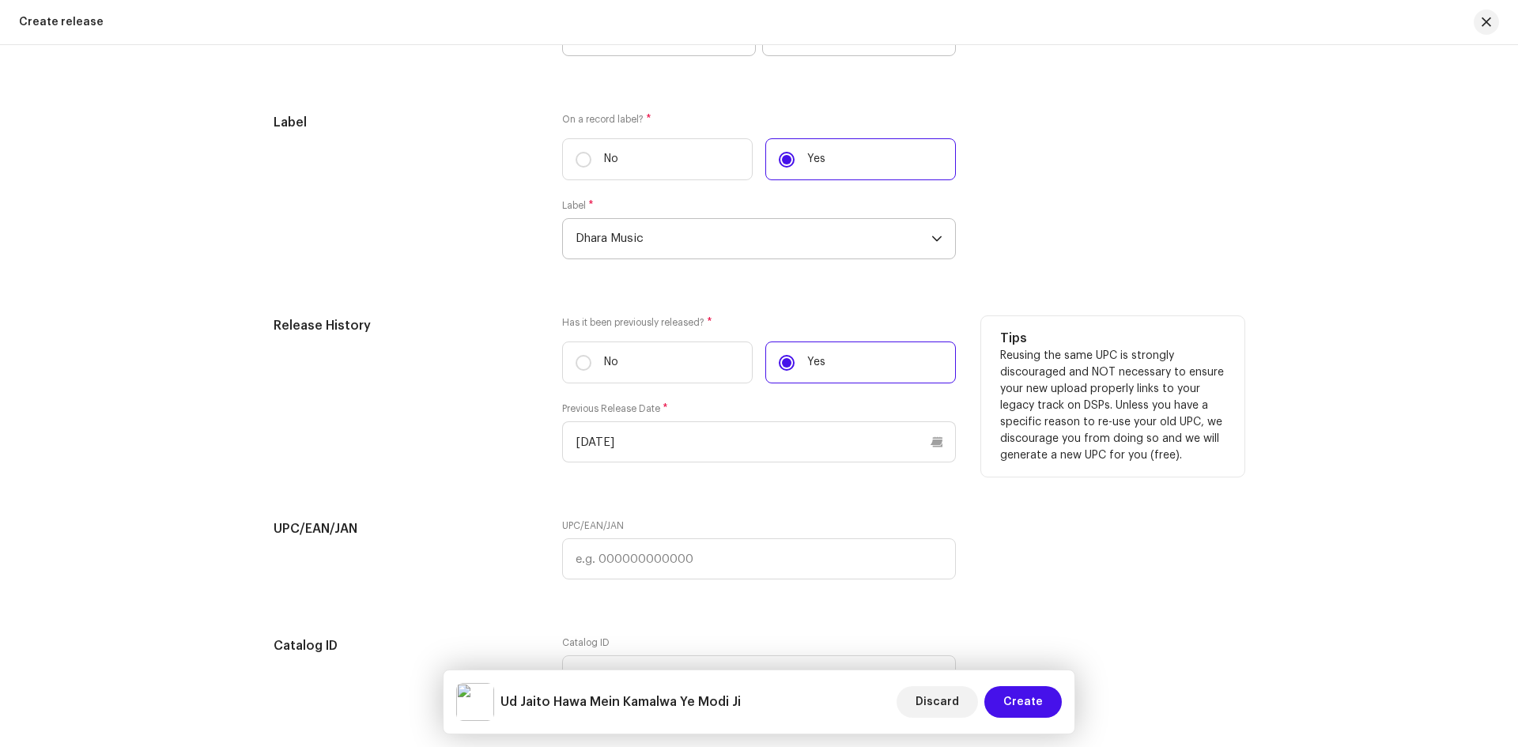
scroll to position [2400, 0]
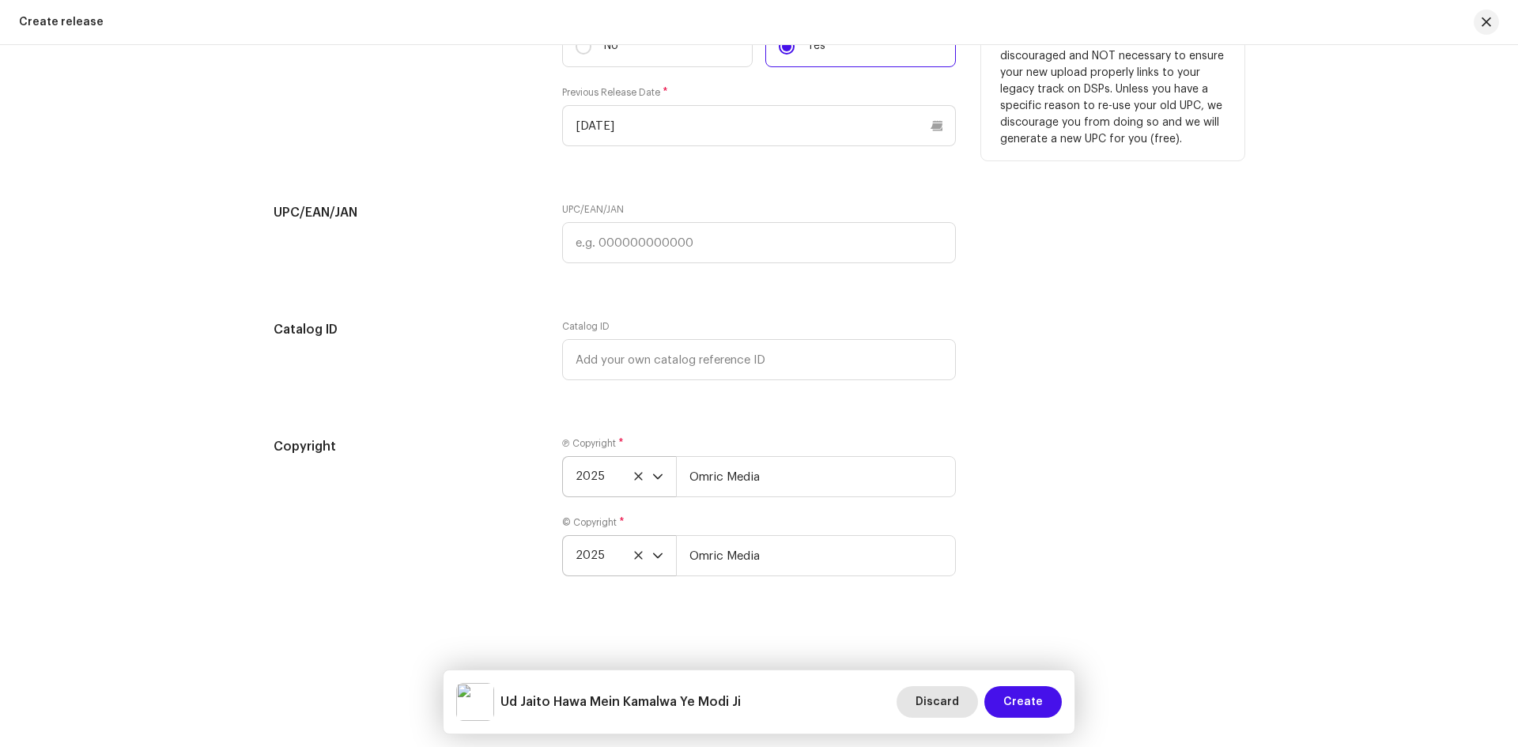
click at [942, 705] on span "Discard" at bounding box center [936, 702] width 43 height 32
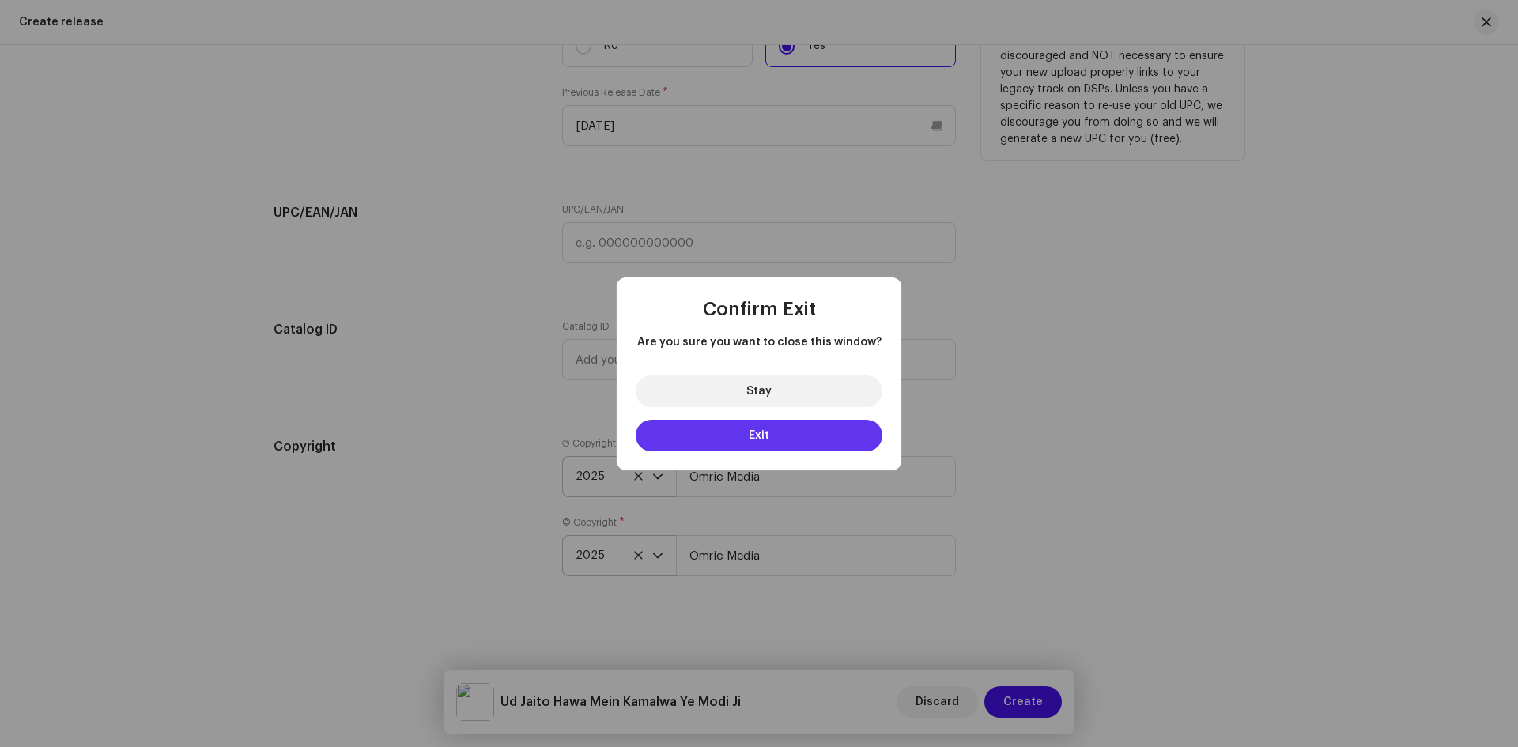
click at [796, 435] on button "Exit" at bounding box center [758, 436] width 247 height 32
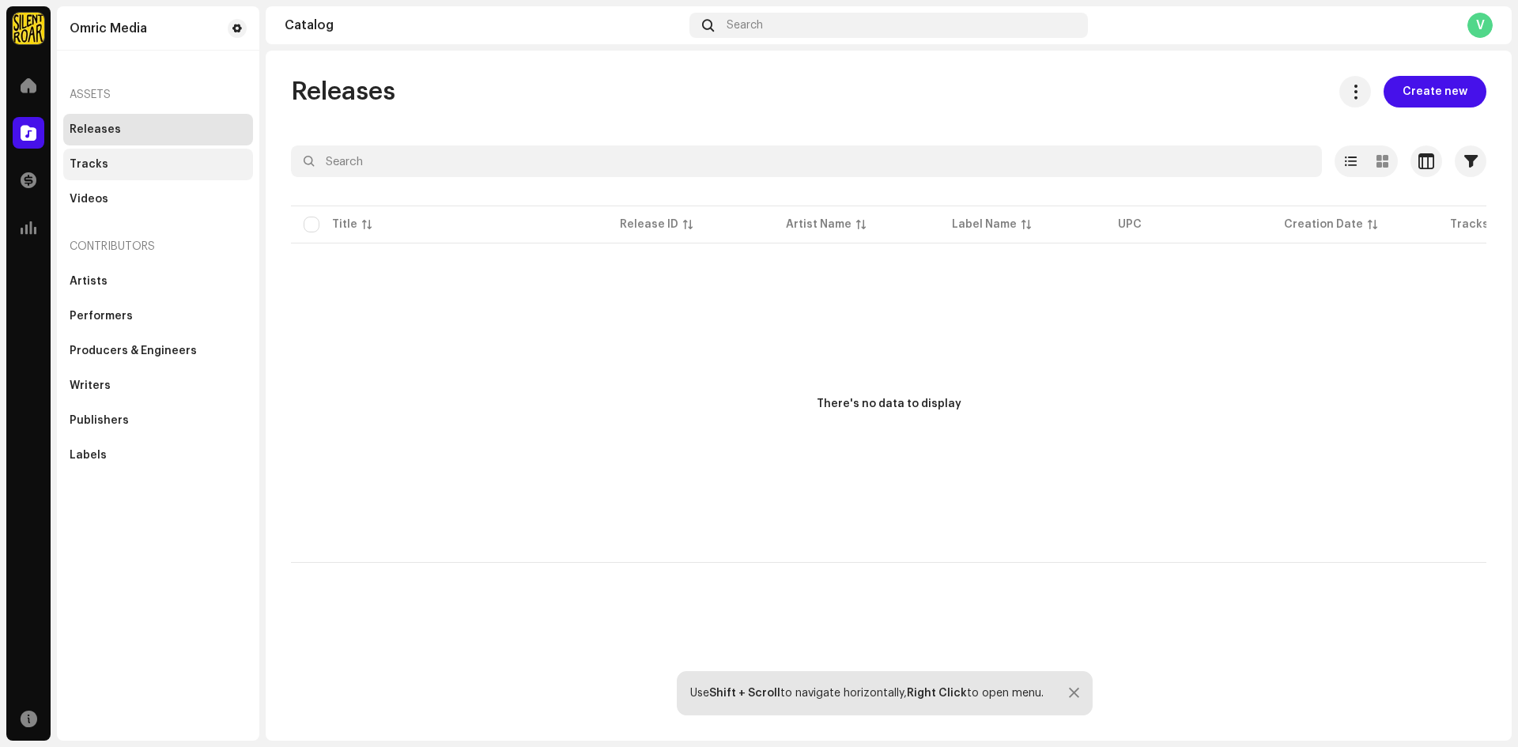
click at [103, 163] on div "Tracks" at bounding box center [89, 164] width 39 height 13
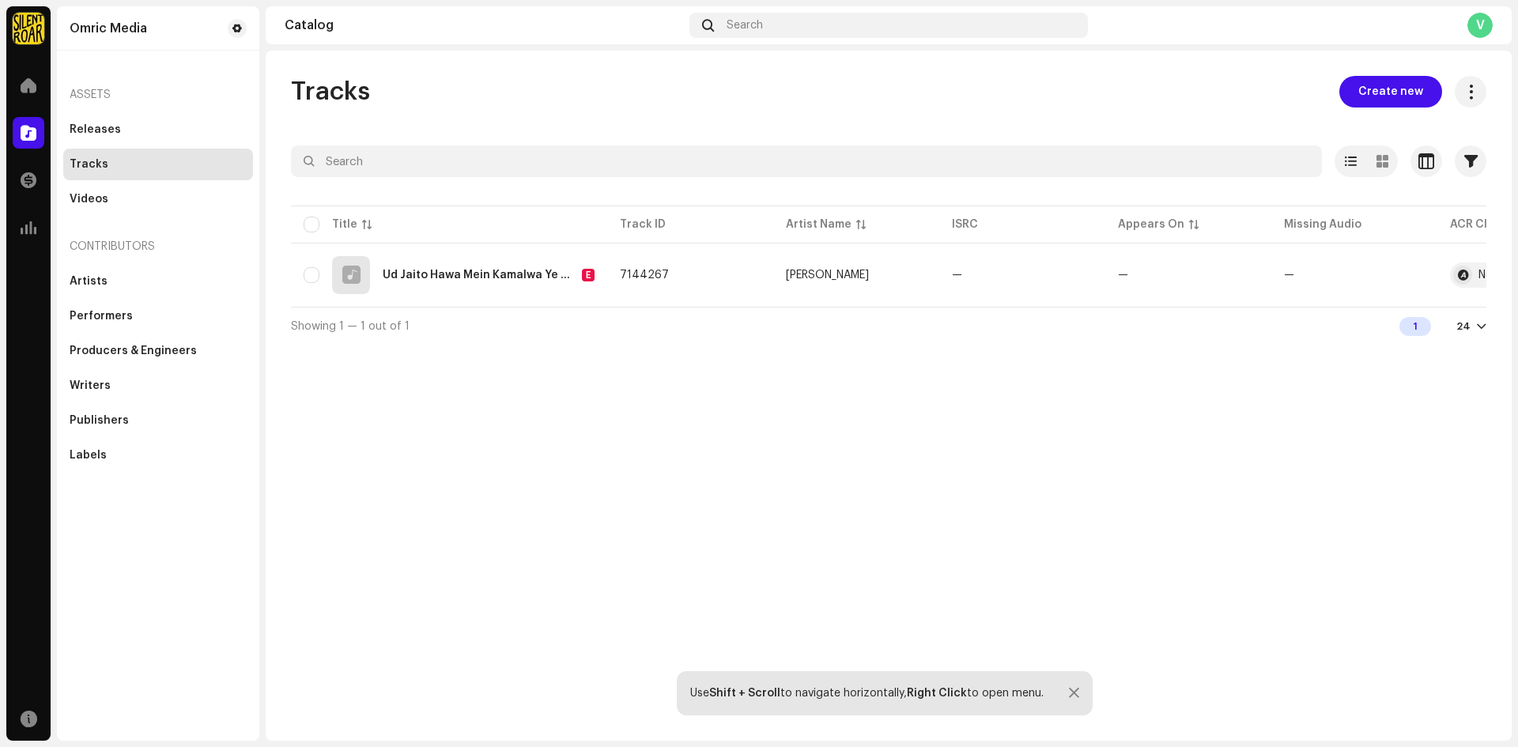
scroll to position [0, 117]
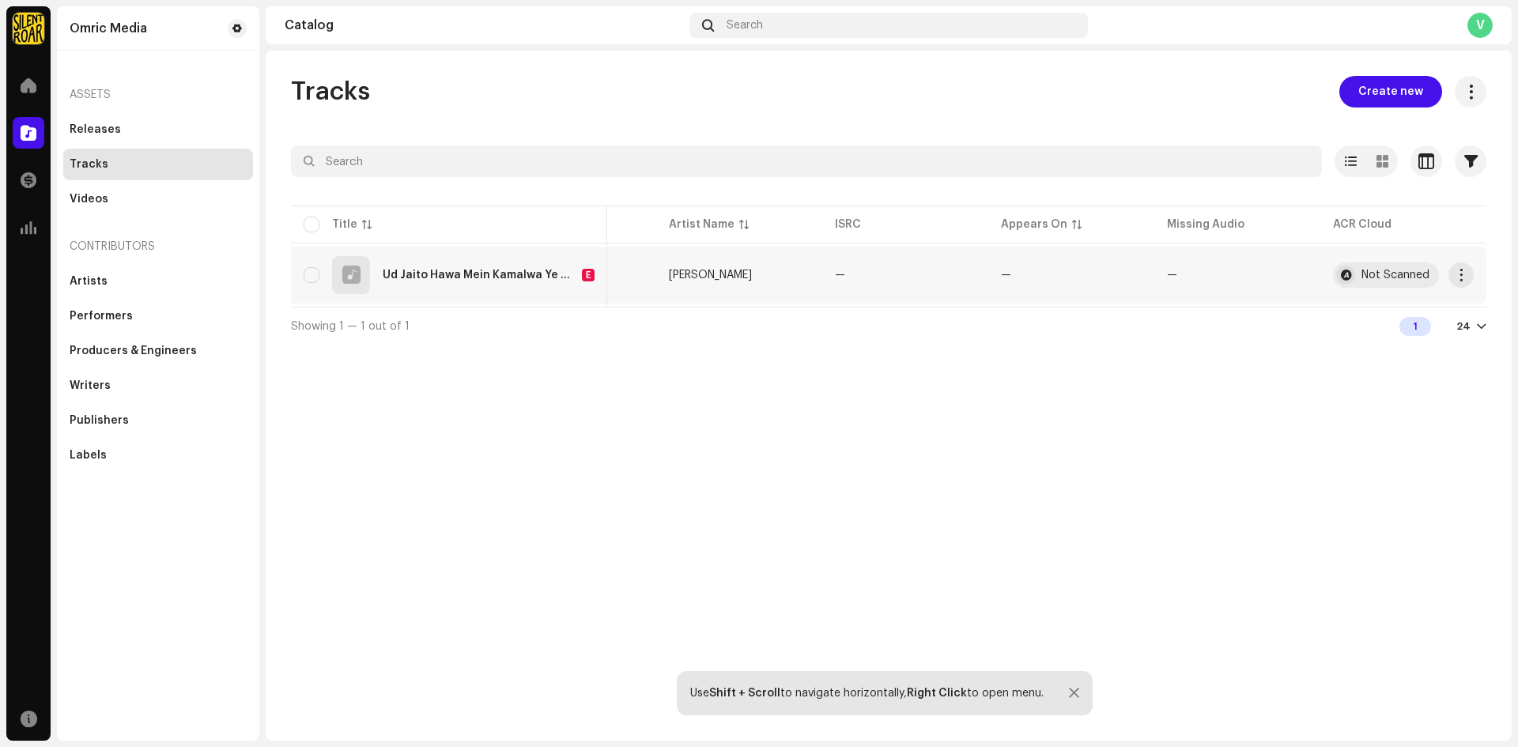
click at [447, 269] on div "Ud Jaito Hawa Mein Kamalwa Ye [PERSON_NAME] E" at bounding box center [489, 275] width 212 height 13
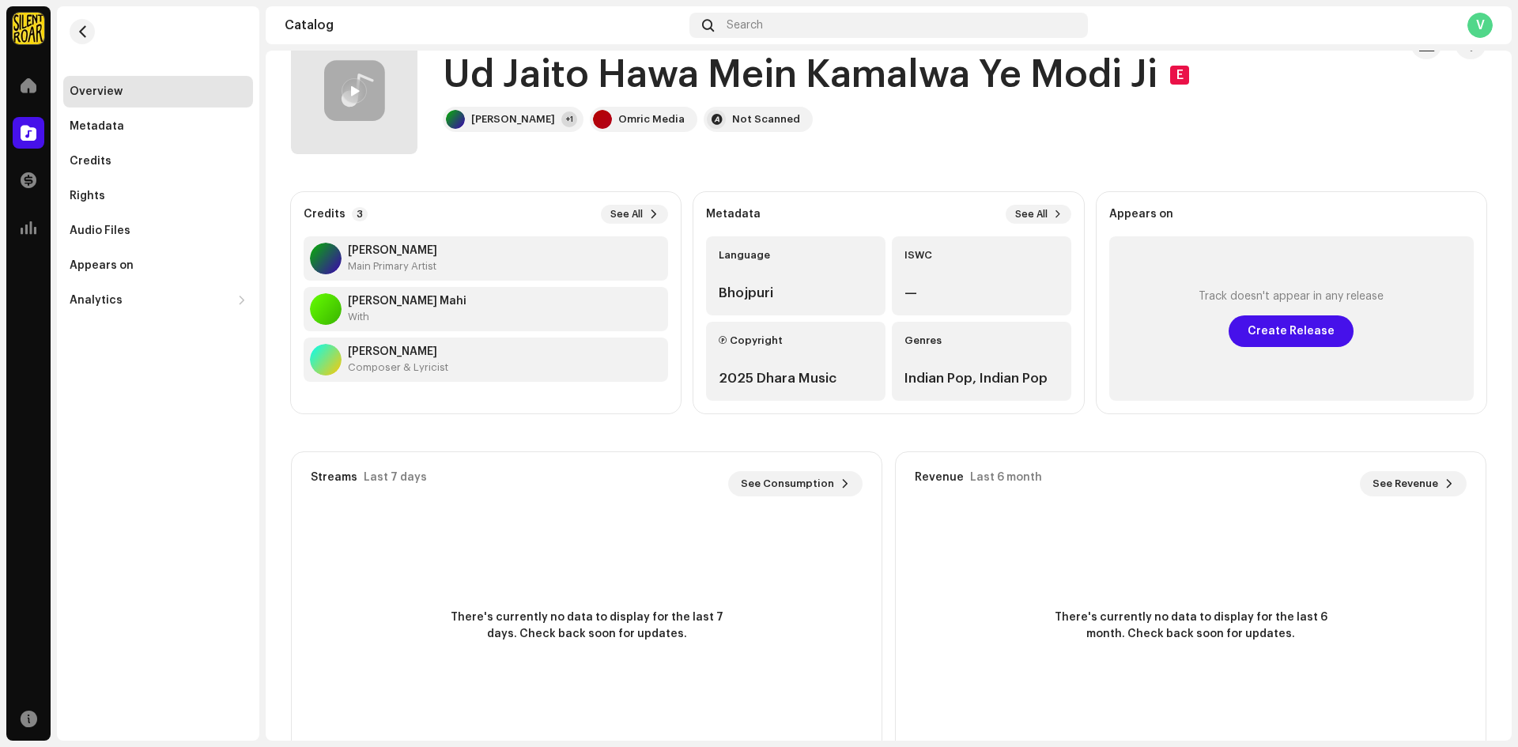
scroll to position [100, 0]
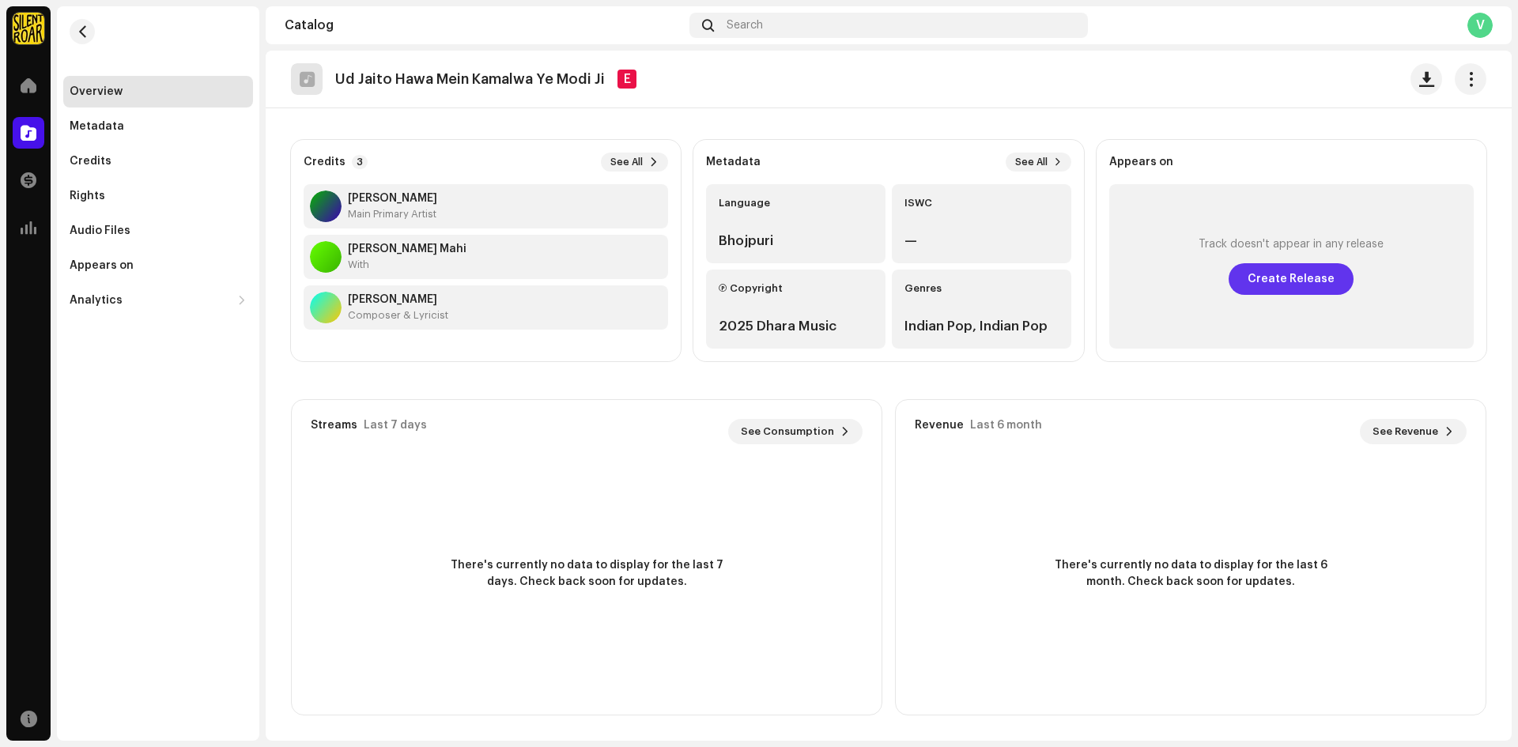
click at [1293, 273] on span "Create Release" at bounding box center [1290, 279] width 87 height 32
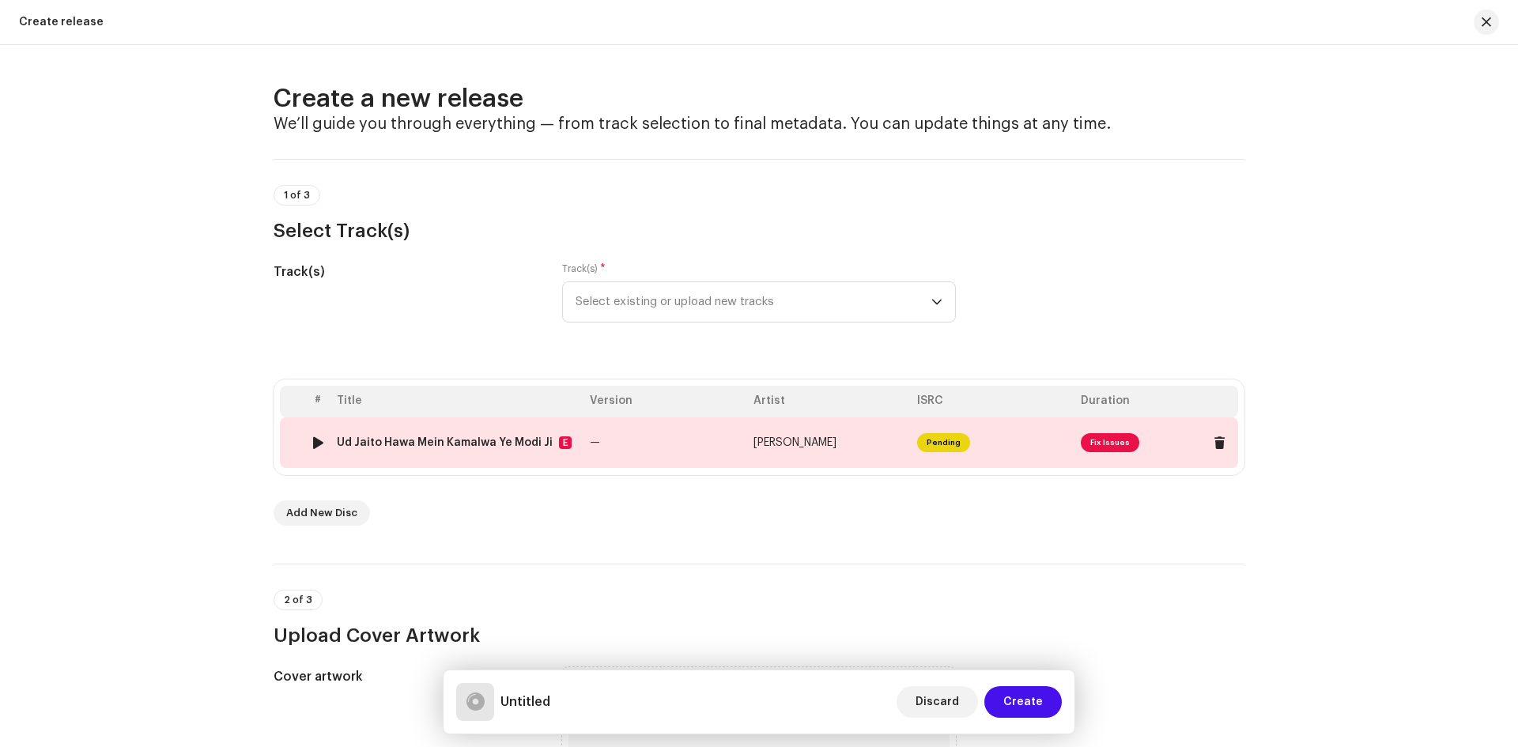
click at [1099, 444] on span "Fix Issues" at bounding box center [1109, 442] width 58 height 19
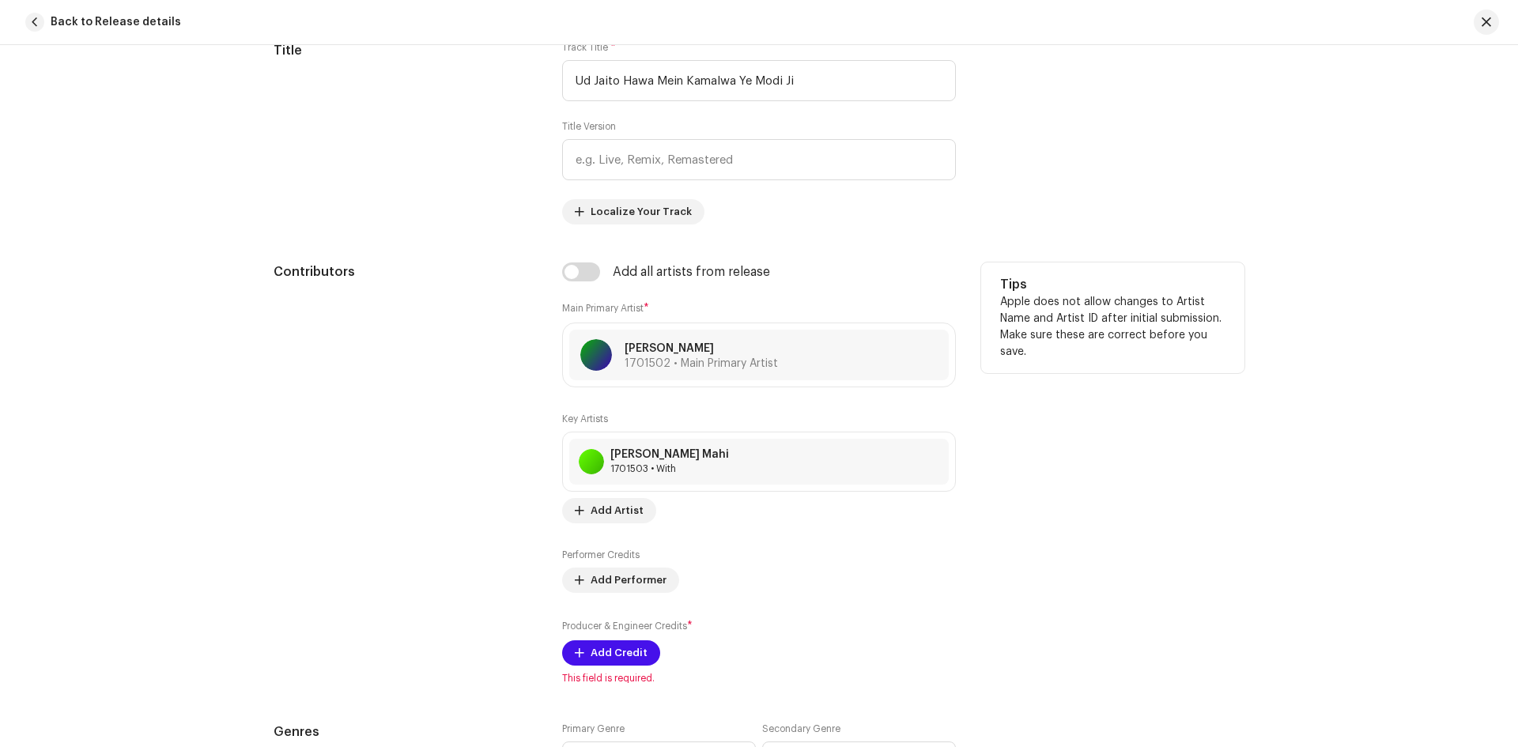
scroll to position [790, 0]
click at [572, 267] on input "checkbox" at bounding box center [581, 270] width 38 height 19
checkbox input "true"
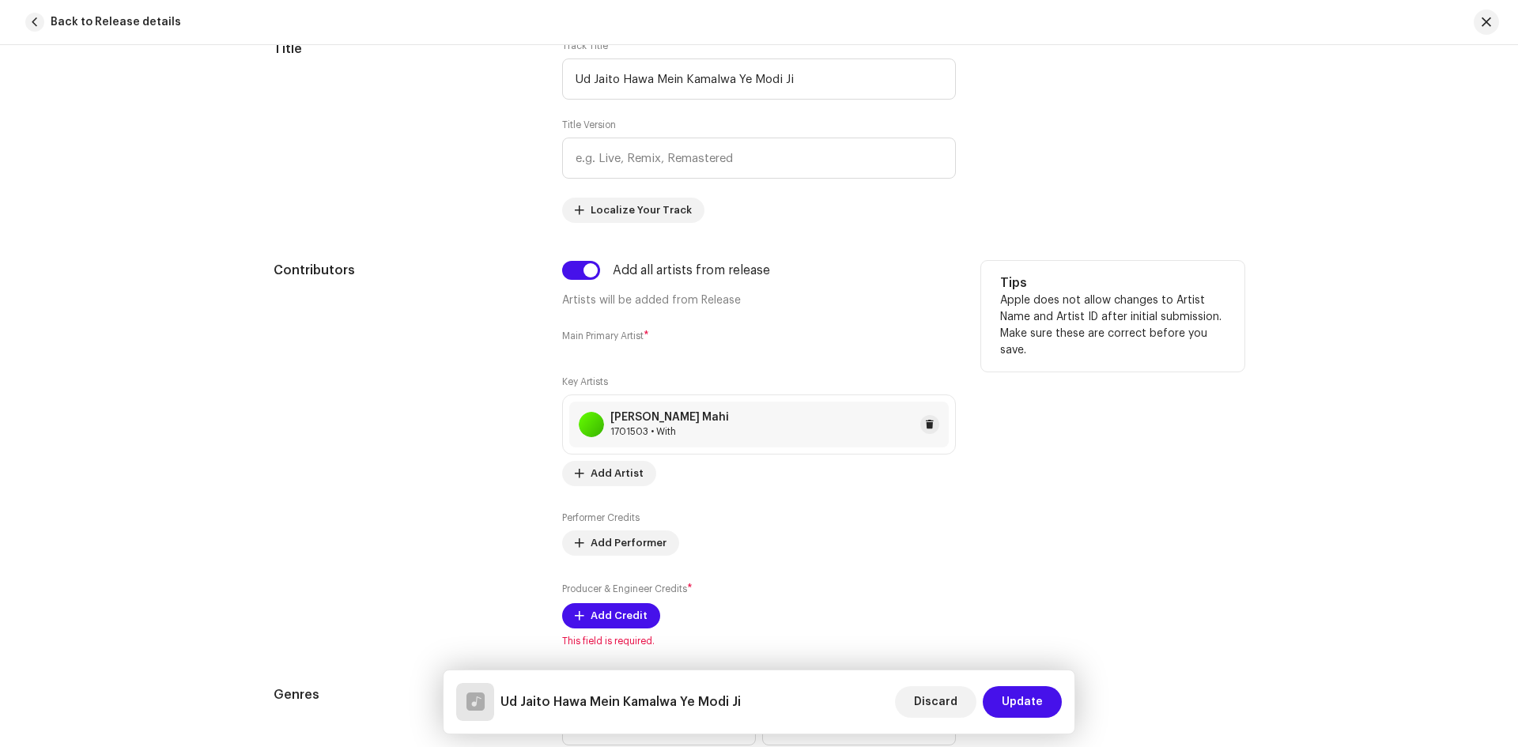
click at [646, 419] on div "[PERSON_NAME] Mahi" at bounding box center [669, 417] width 119 height 13
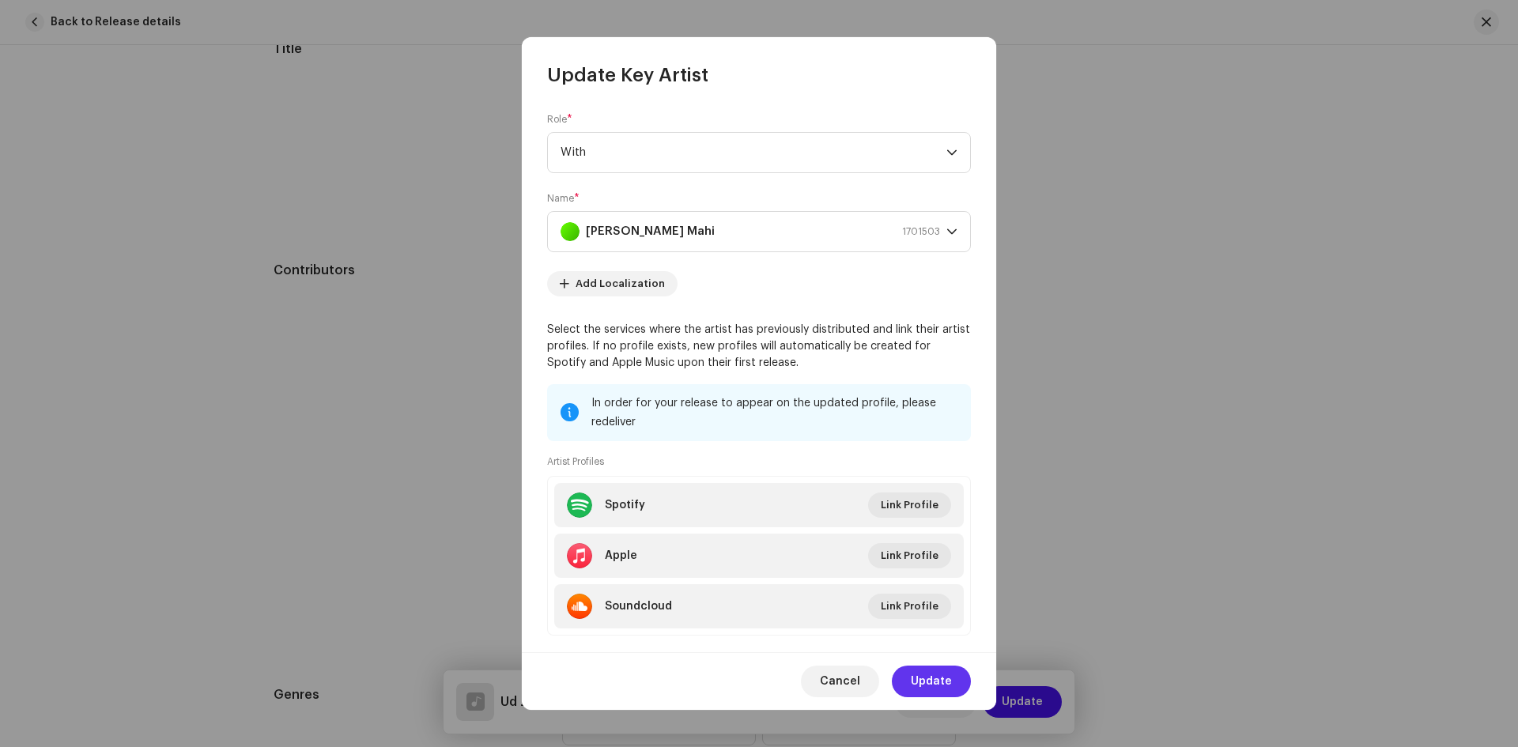
click at [929, 682] on span "Update" at bounding box center [931, 682] width 41 height 32
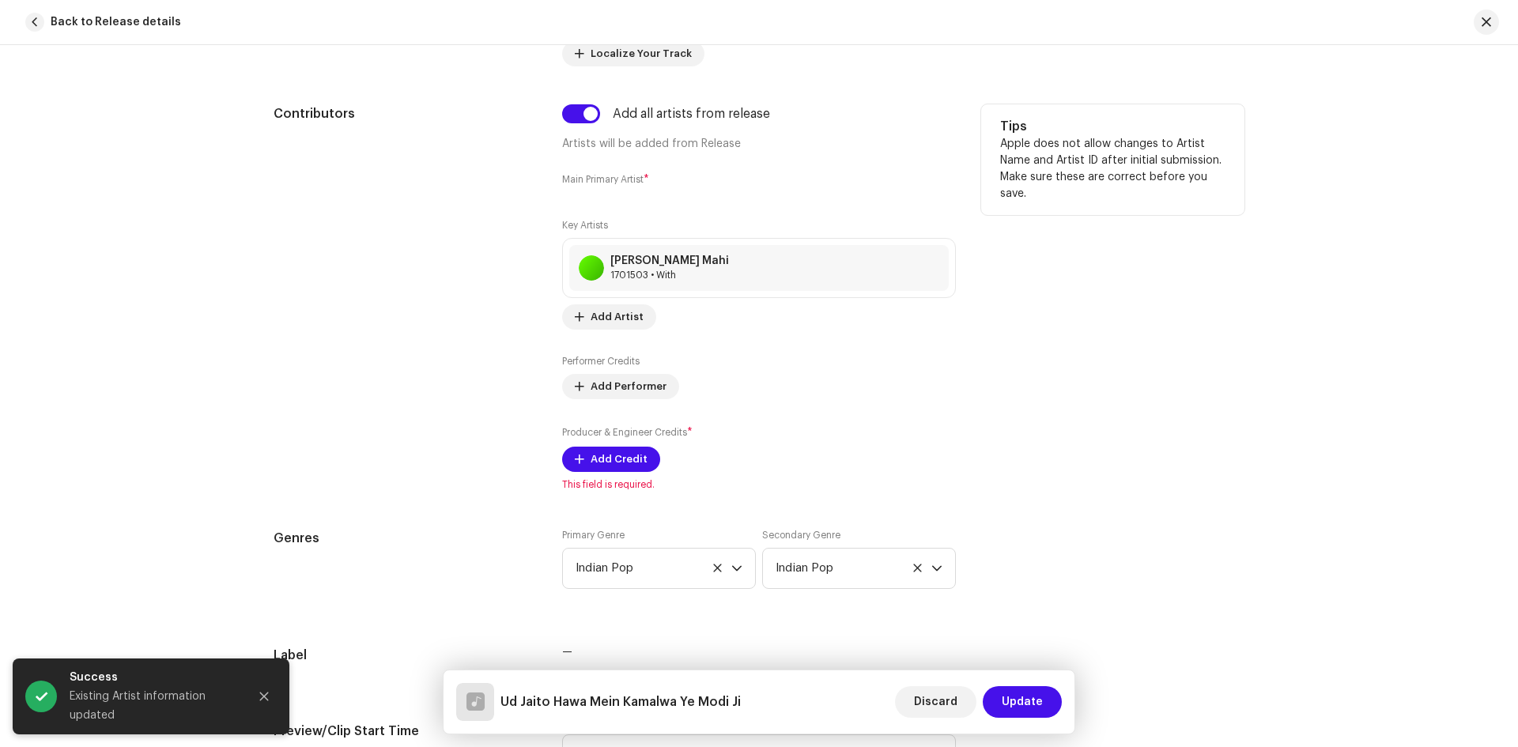
scroll to position [948, 0]
click at [620, 258] on div "[PERSON_NAME] Mahi" at bounding box center [669, 259] width 119 height 13
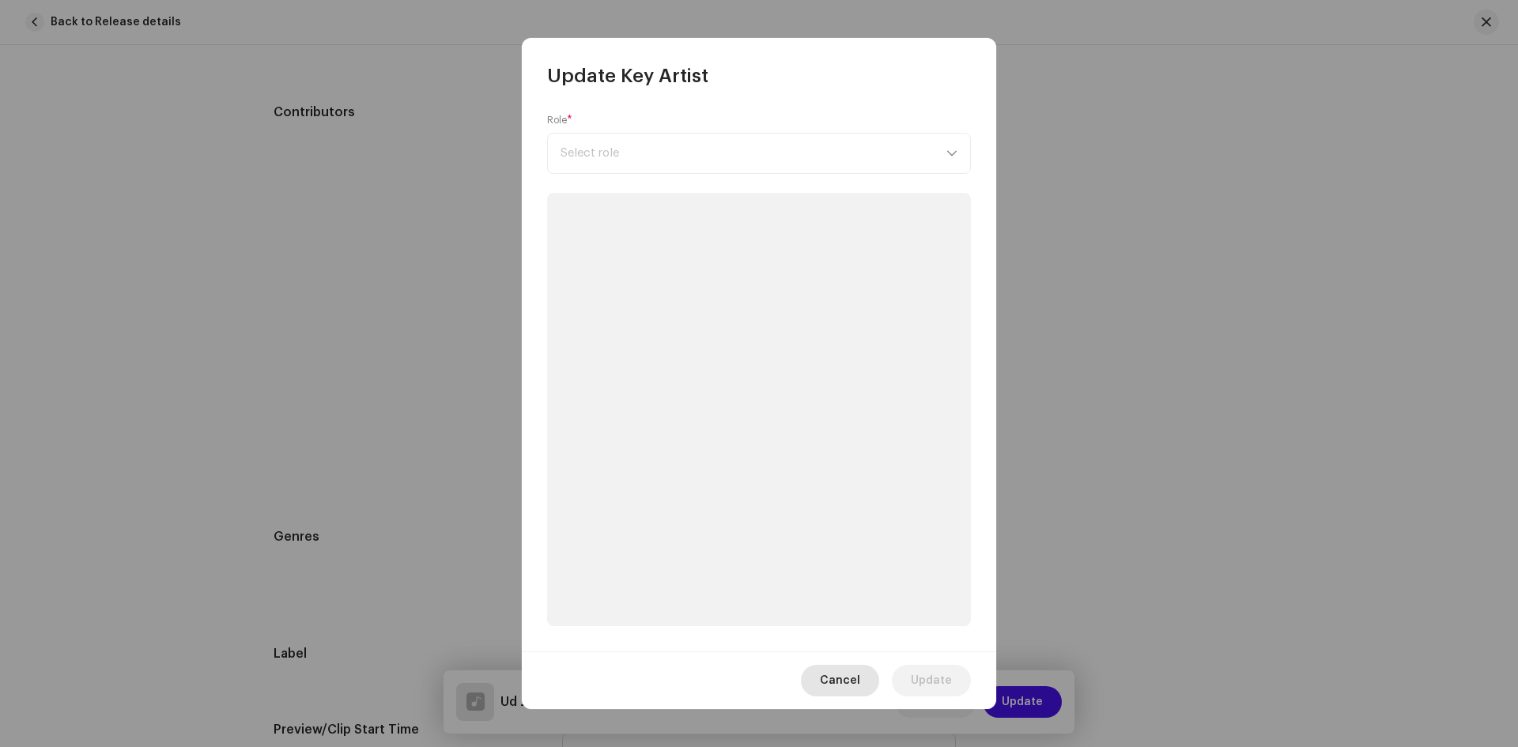
click at [843, 684] on span "Cancel" at bounding box center [840, 681] width 40 height 32
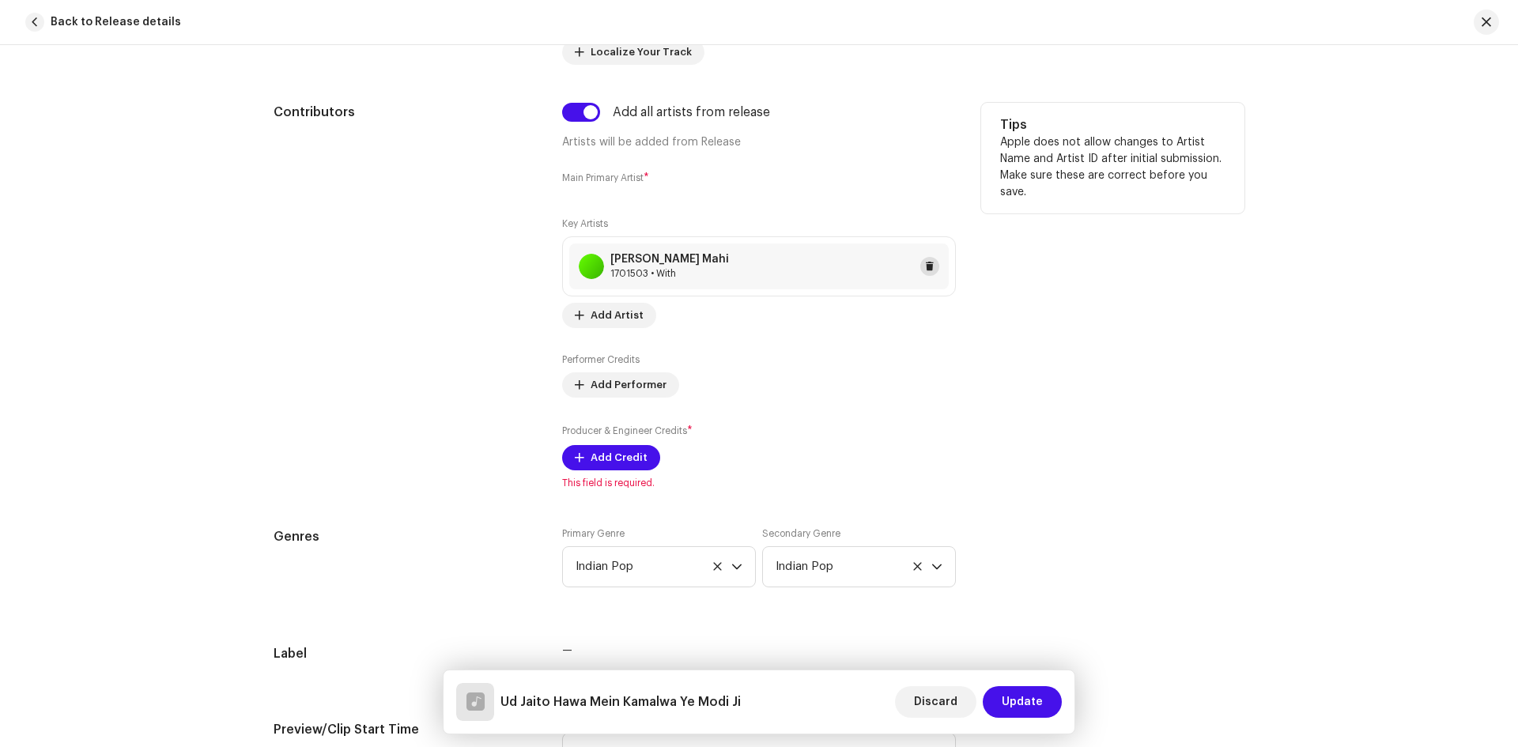
click at [935, 267] on button at bounding box center [929, 266] width 19 height 19
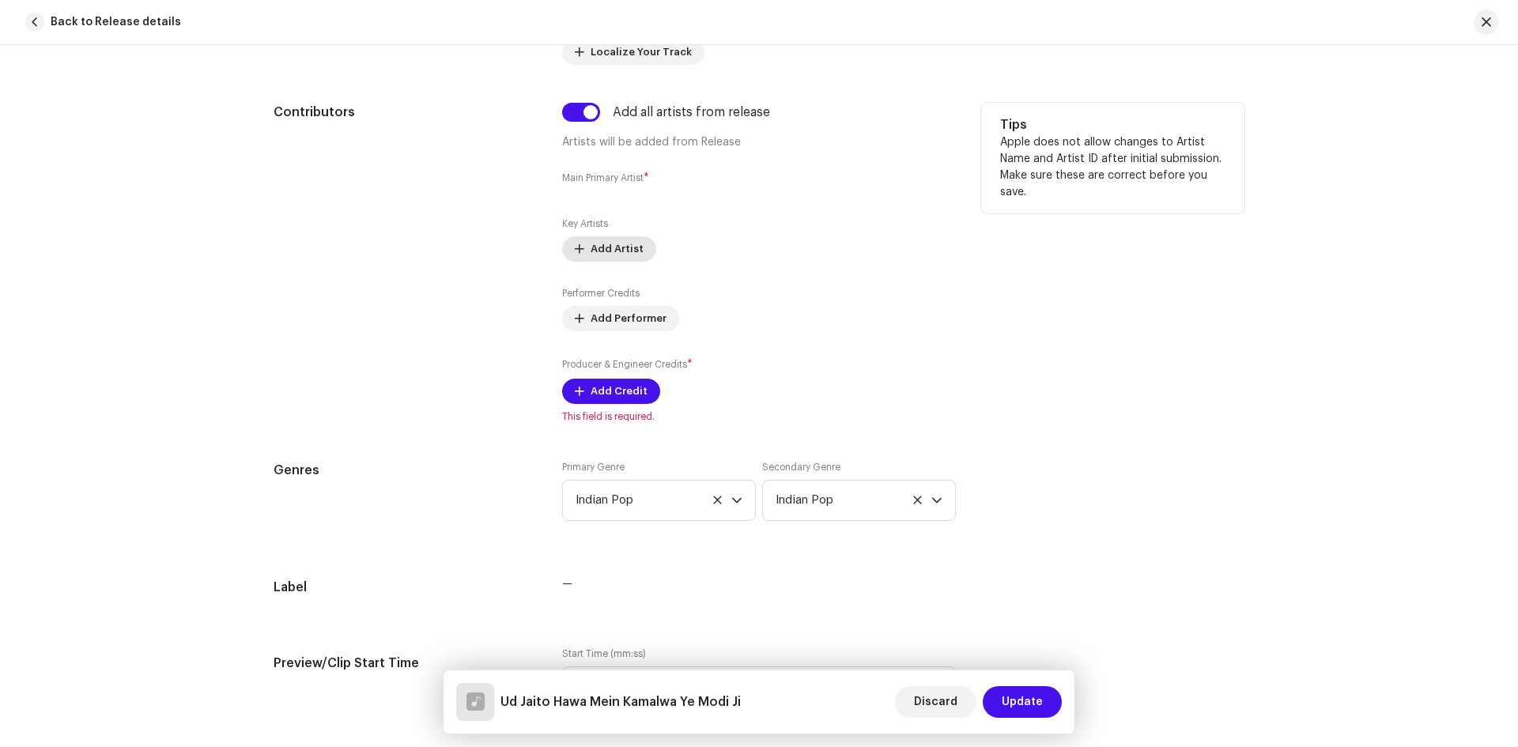
click at [602, 249] on span "Add Artist" at bounding box center [616, 249] width 53 height 32
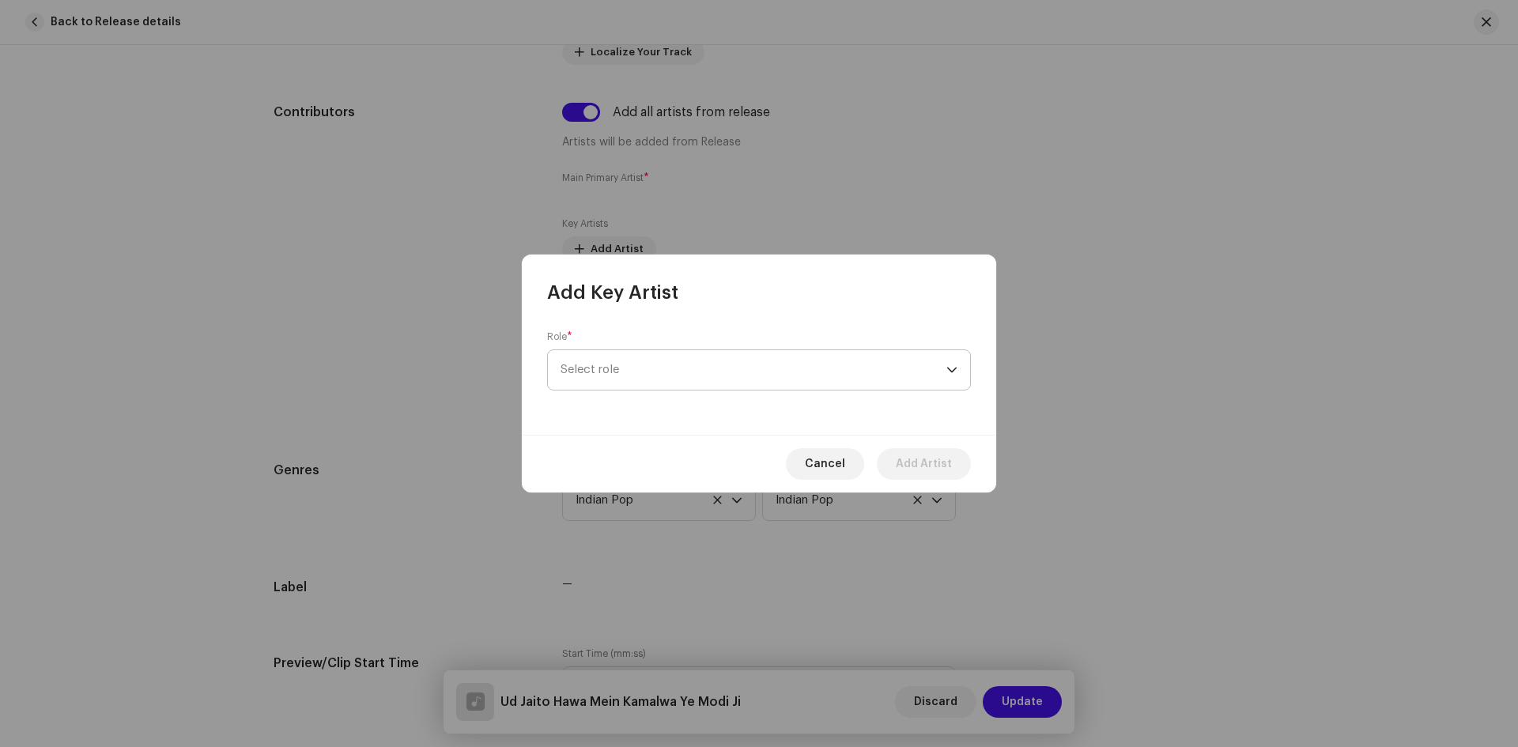
click at [631, 364] on span "Select role" at bounding box center [753, 370] width 386 height 40
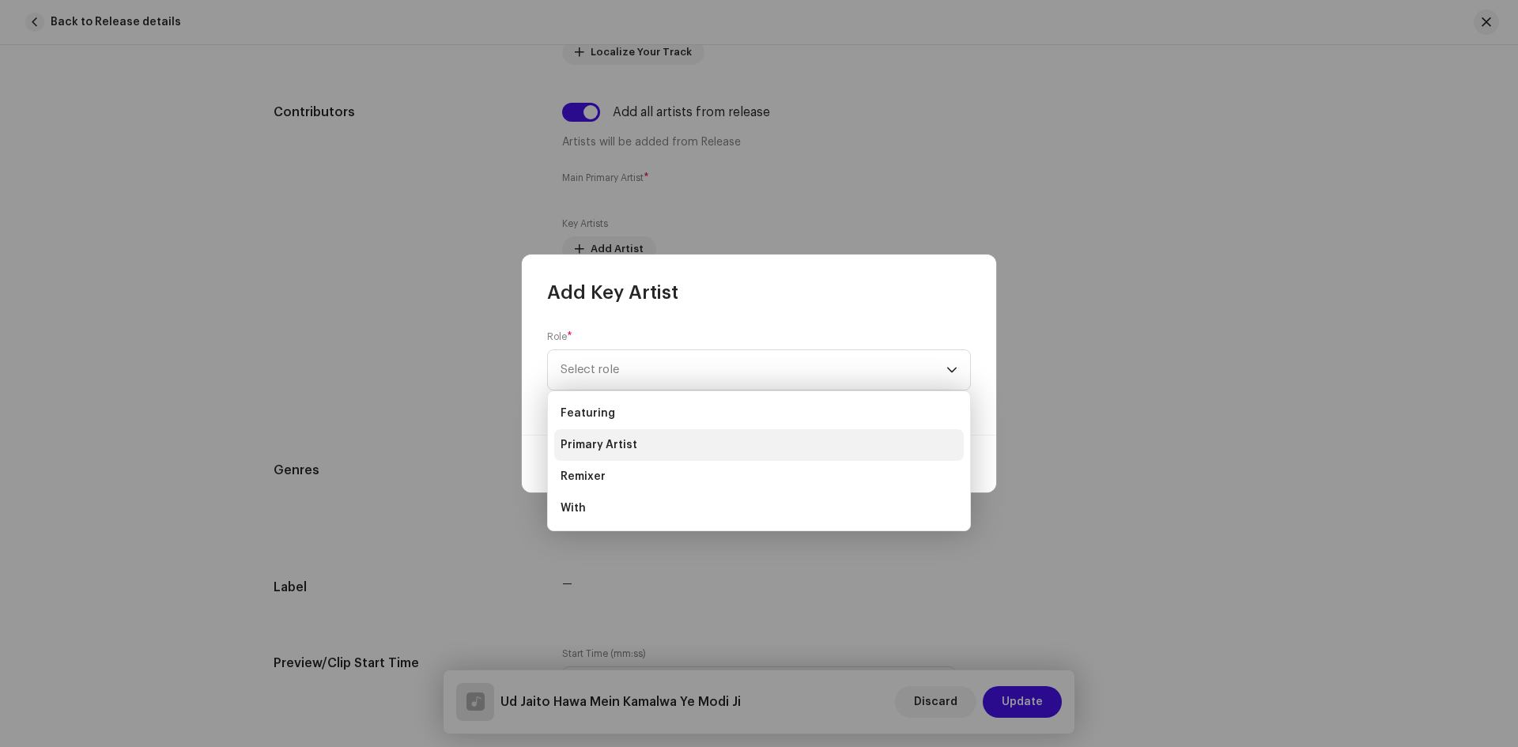
click at [635, 437] on li "Primary Artist" at bounding box center [758, 445] width 409 height 32
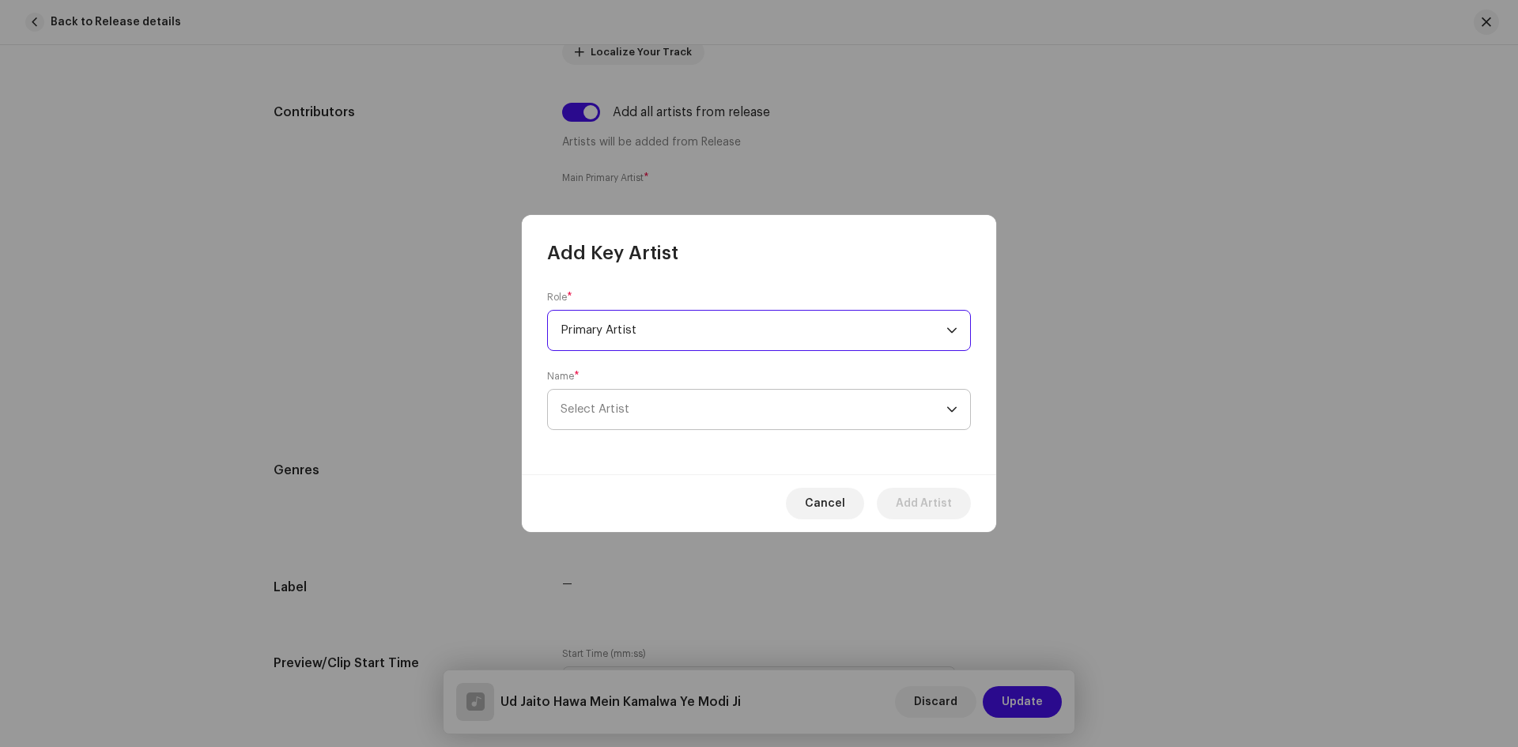
click at [627, 417] on span "Select Artist" at bounding box center [753, 410] width 386 height 40
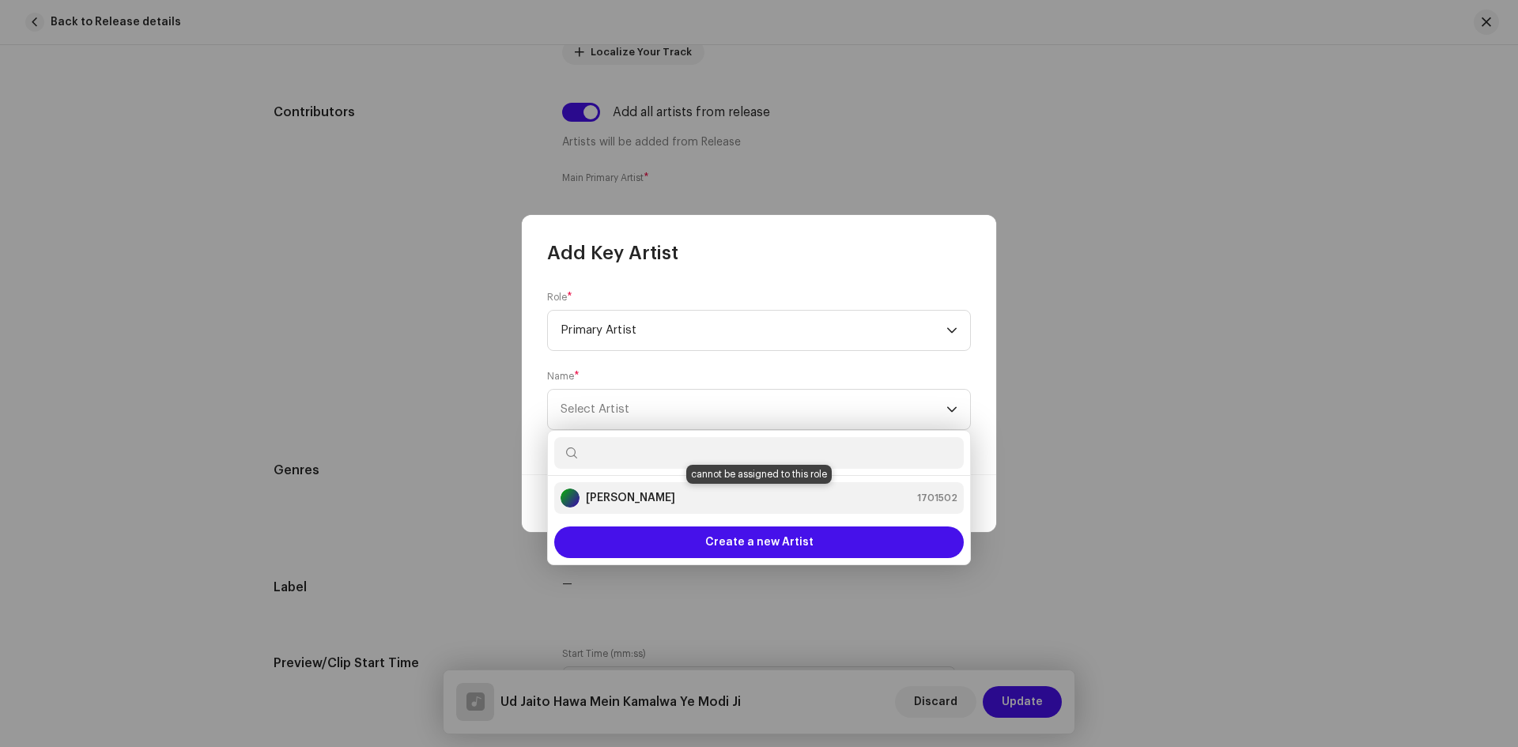
click at [647, 503] on strong "[PERSON_NAME]" at bounding box center [630, 498] width 89 height 16
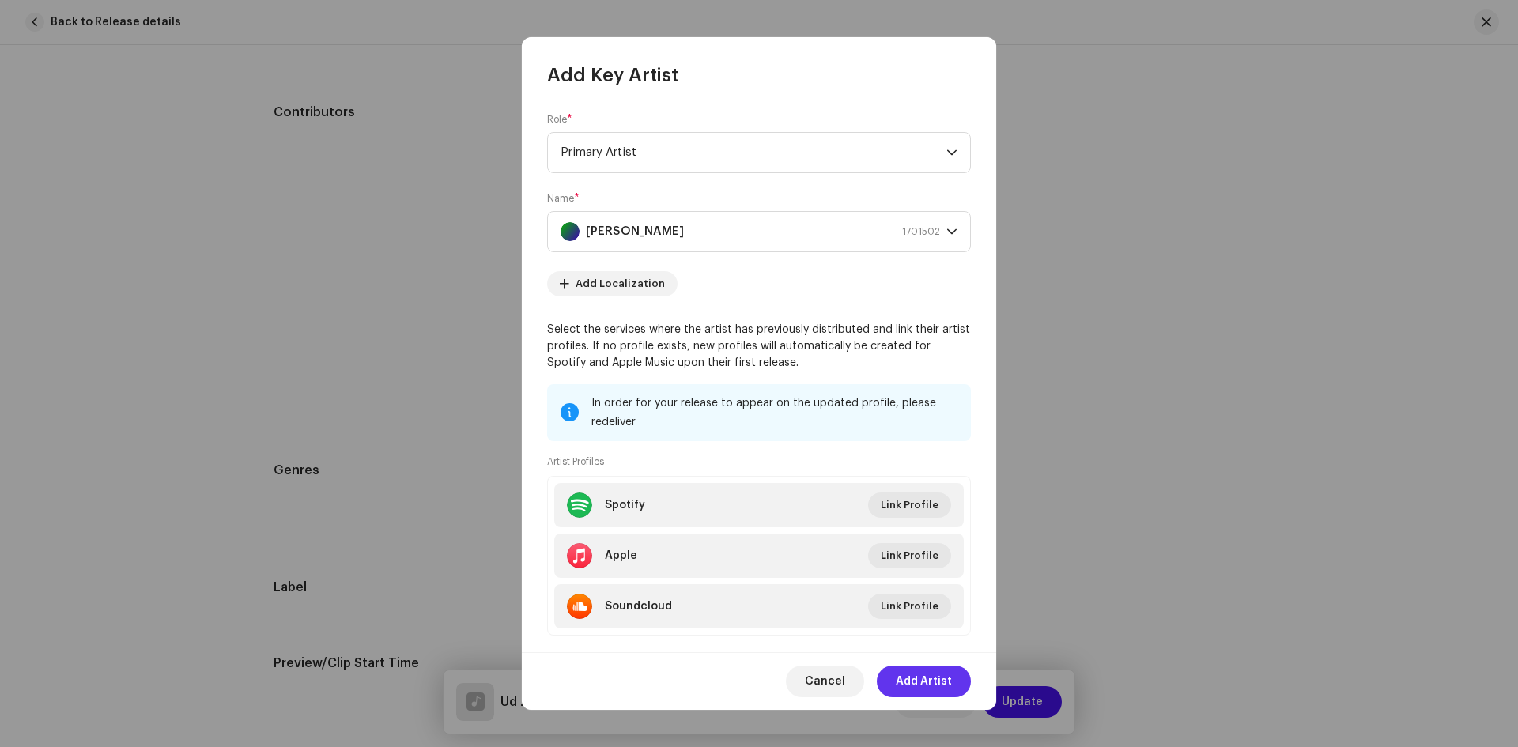
click at [923, 680] on span "Add Artist" at bounding box center [924, 682] width 56 height 32
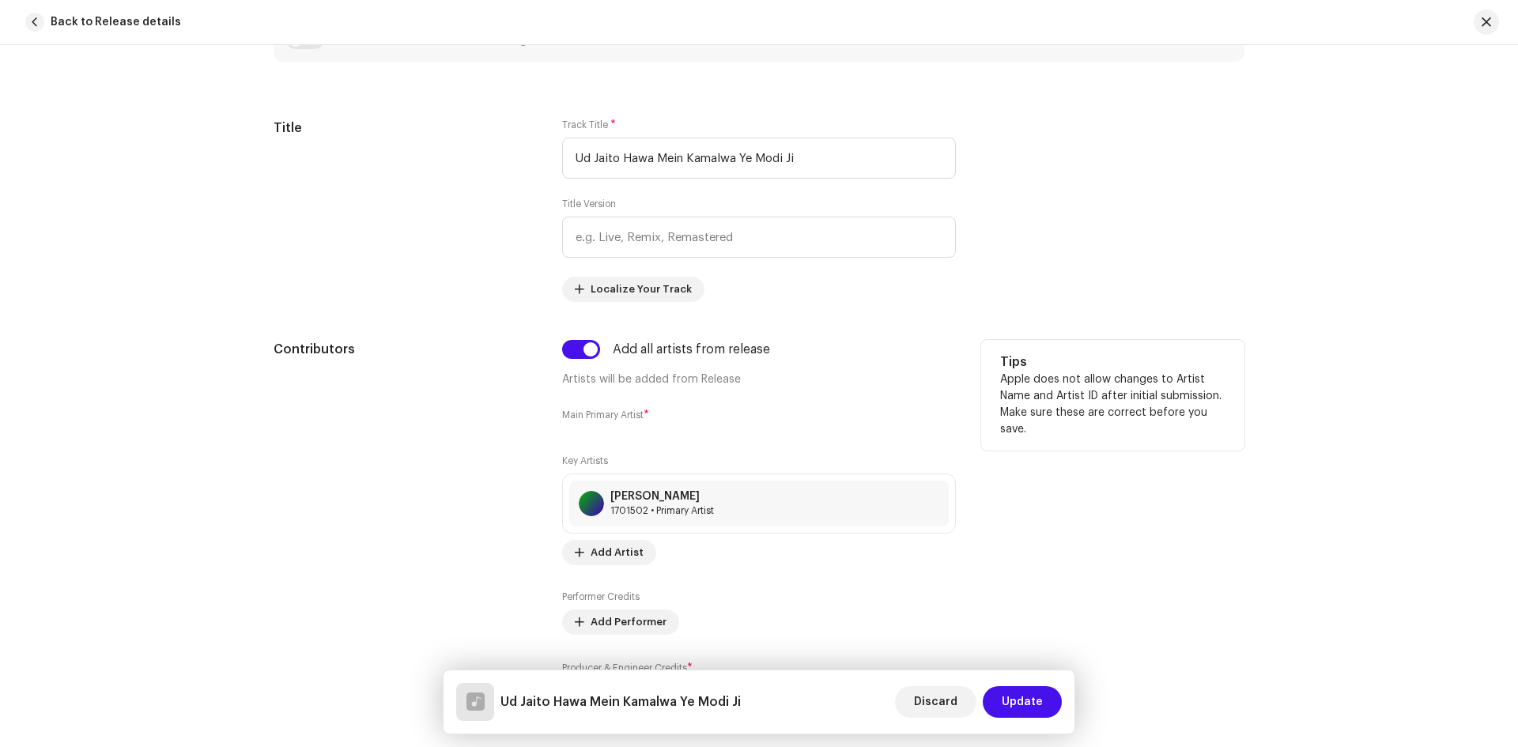
scroll to position [869, 0]
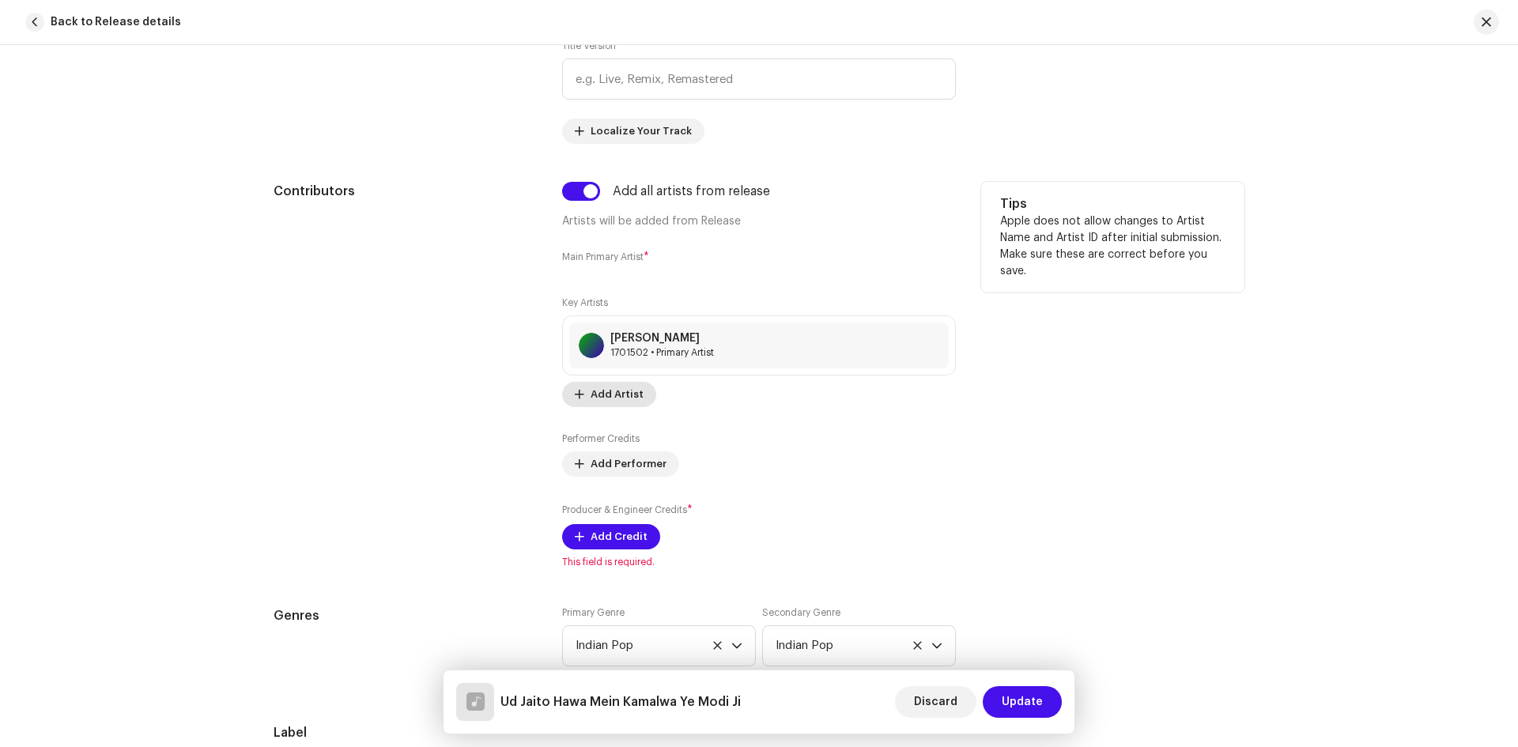
click at [614, 401] on span "Add Artist" at bounding box center [616, 395] width 53 height 32
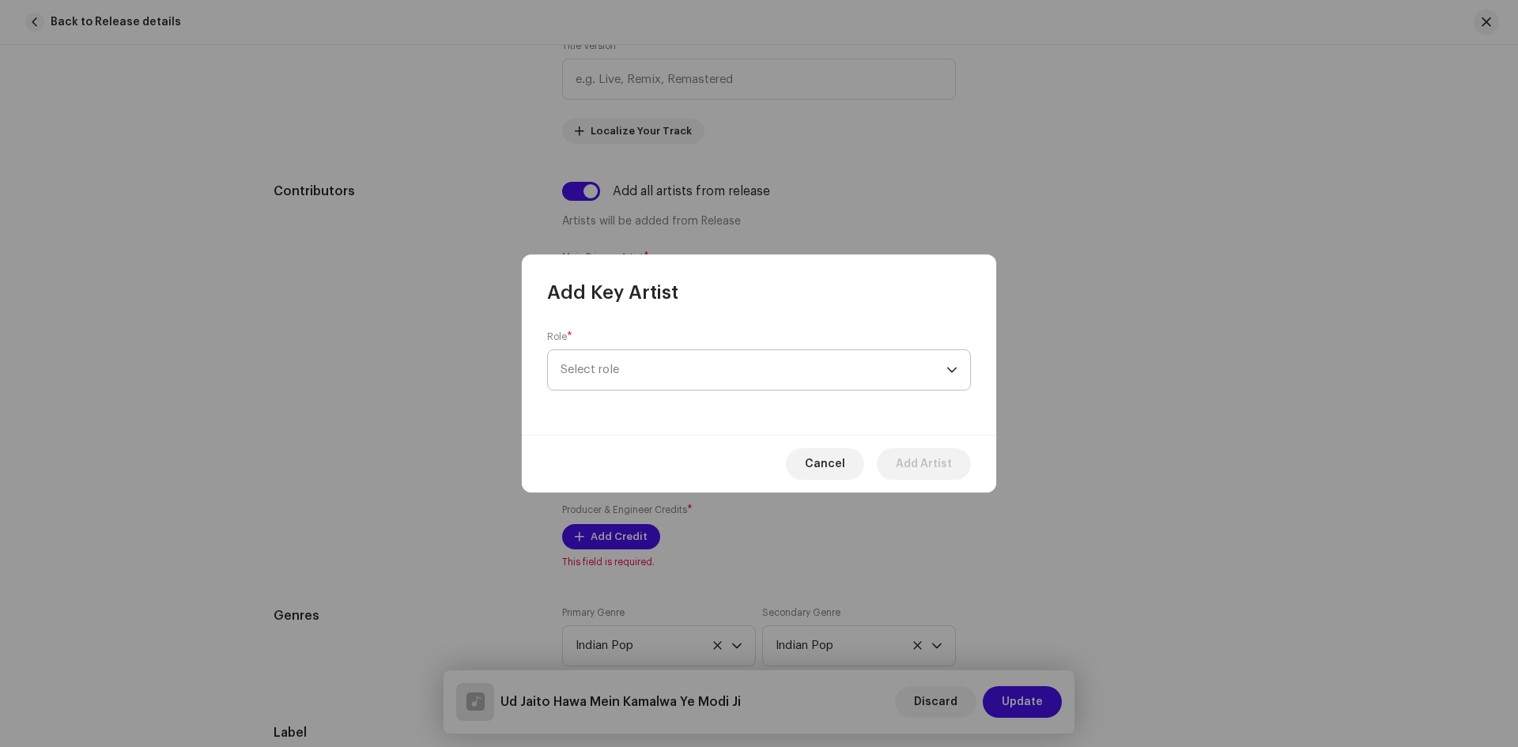
click at [717, 389] on span "Select role" at bounding box center [753, 370] width 386 height 40
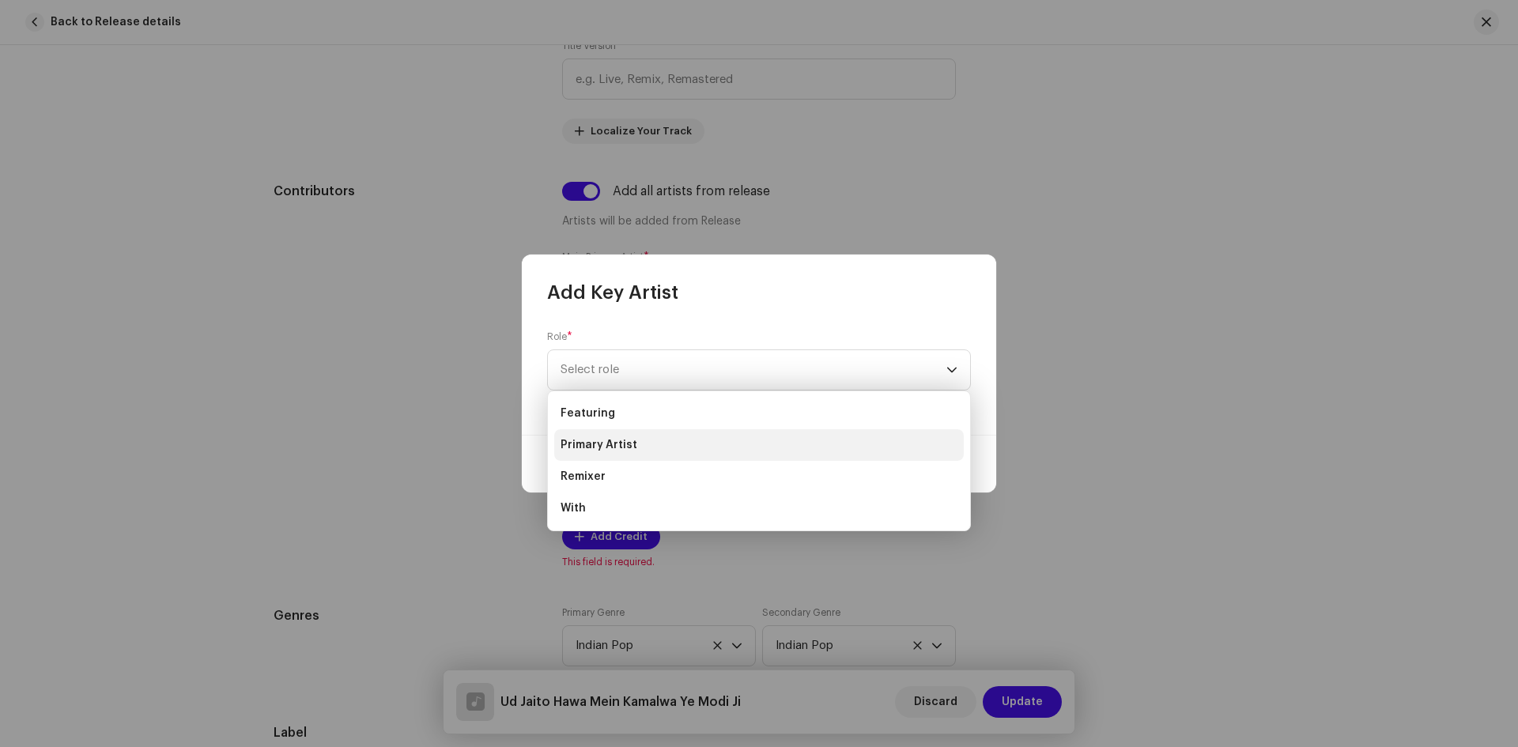
click at [632, 447] on li "Primary Artist" at bounding box center [758, 445] width 409 height 32
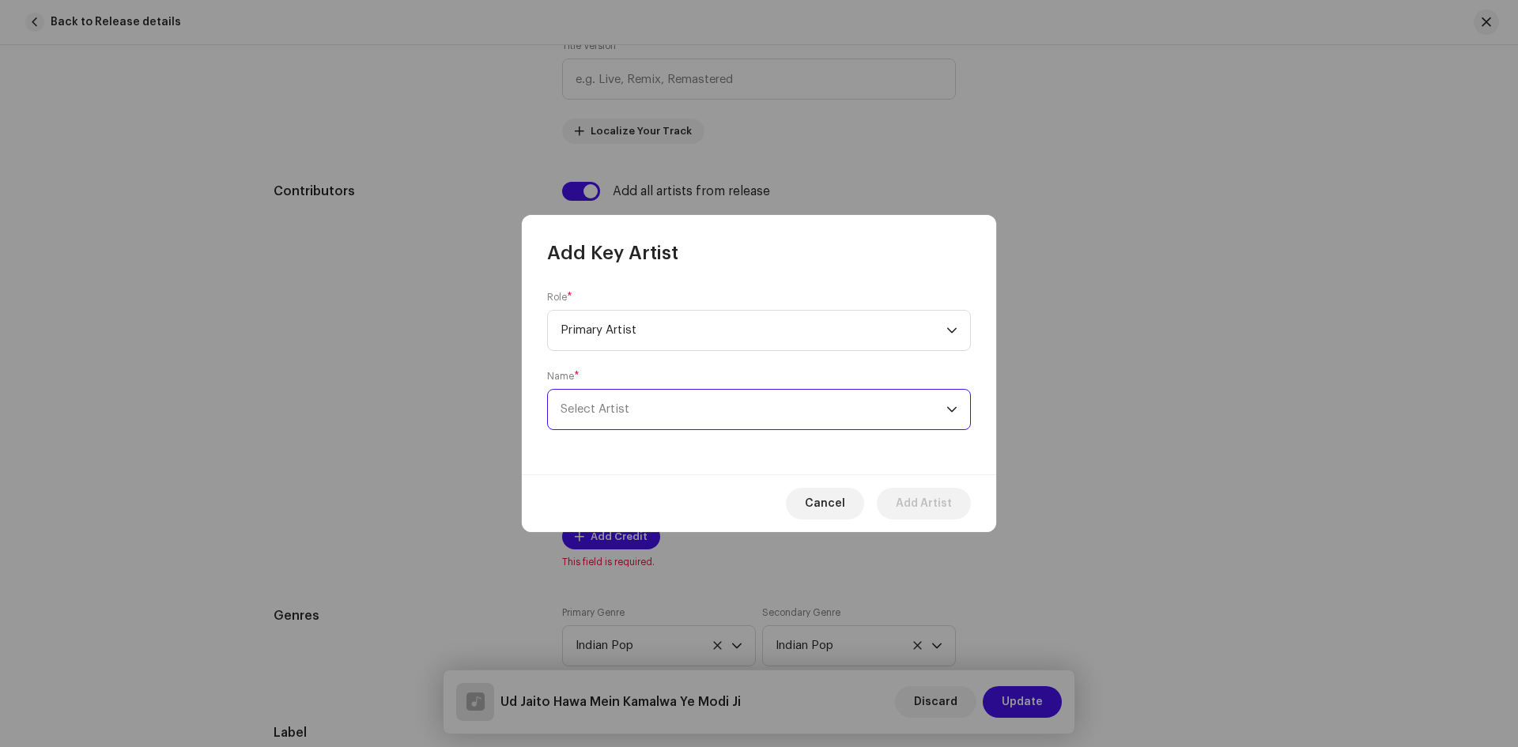
click at [619, 406] on span "Select Artist" at bounding box center [594, 409] width 69 height 12
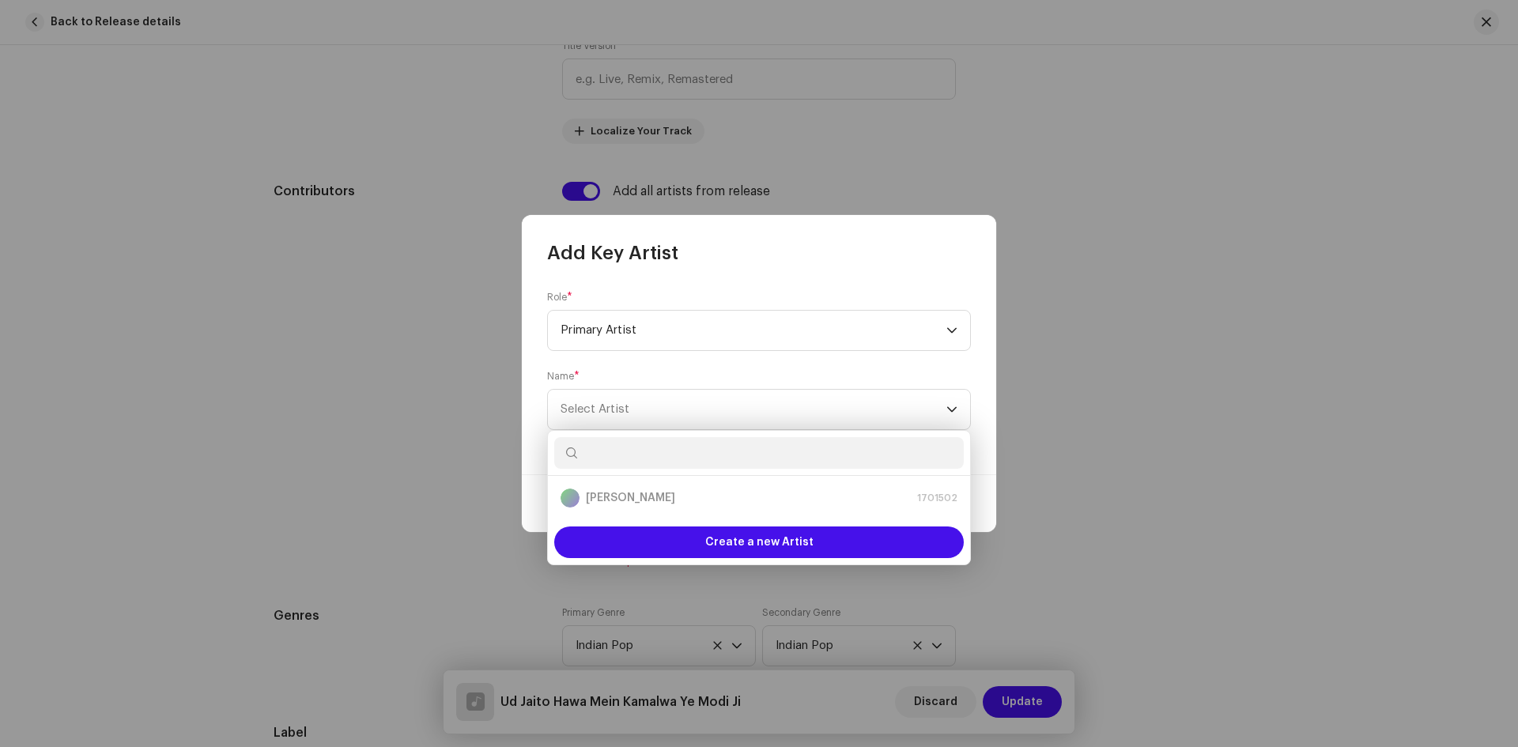
click at [623, 449] on input "text" at bounding box center [758, 453] width 409 height 32
type input "[PERSON_NAME]"
click at [615, 501] on strong "[PERSON_NAME] Mahi" at bounding box center [645, 498] width 119 height 16
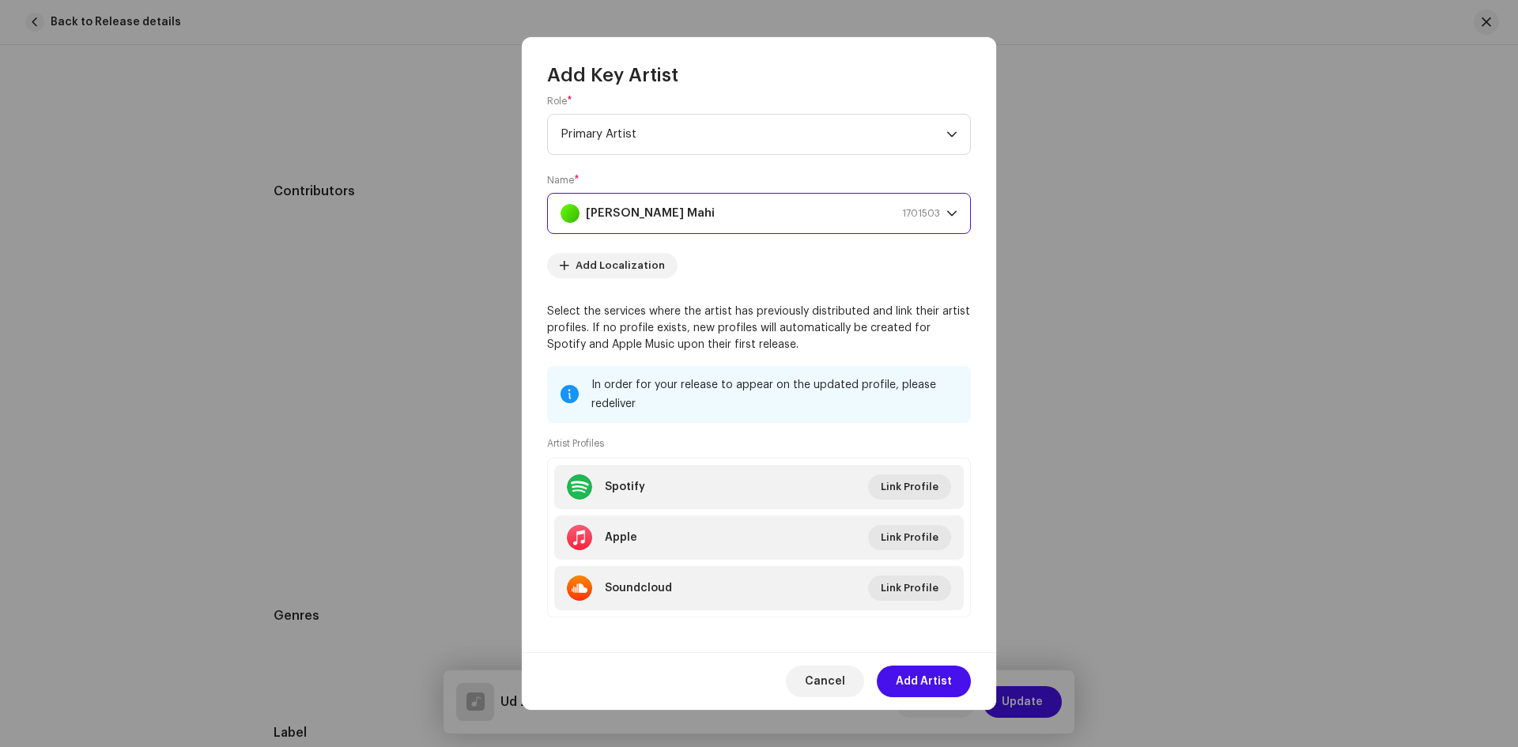
scroll to position [28, 0]
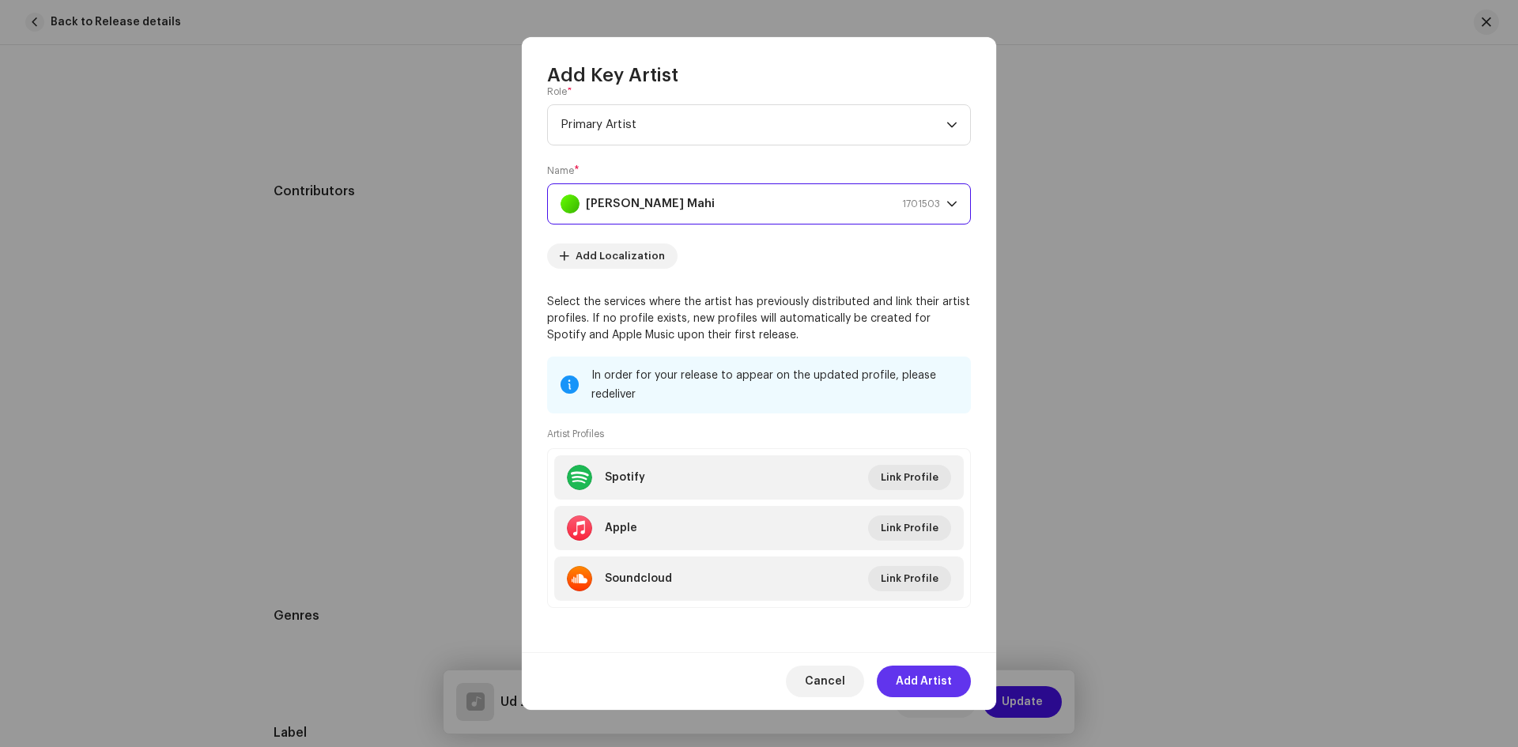
click at [929, 670] on span "Add Artist" at bounding box center [924, 682] width 56 height 32
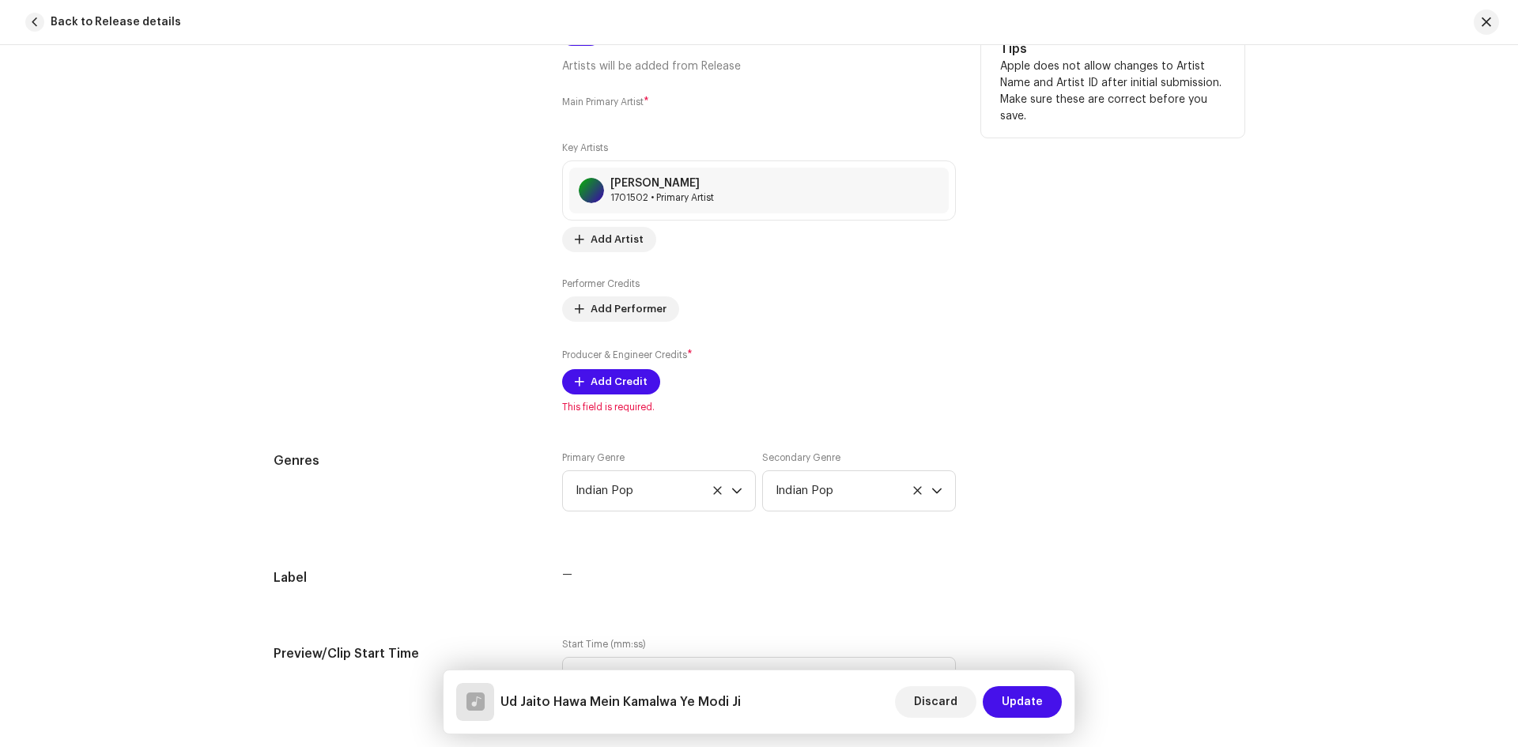
scroll to position [1028, 0]
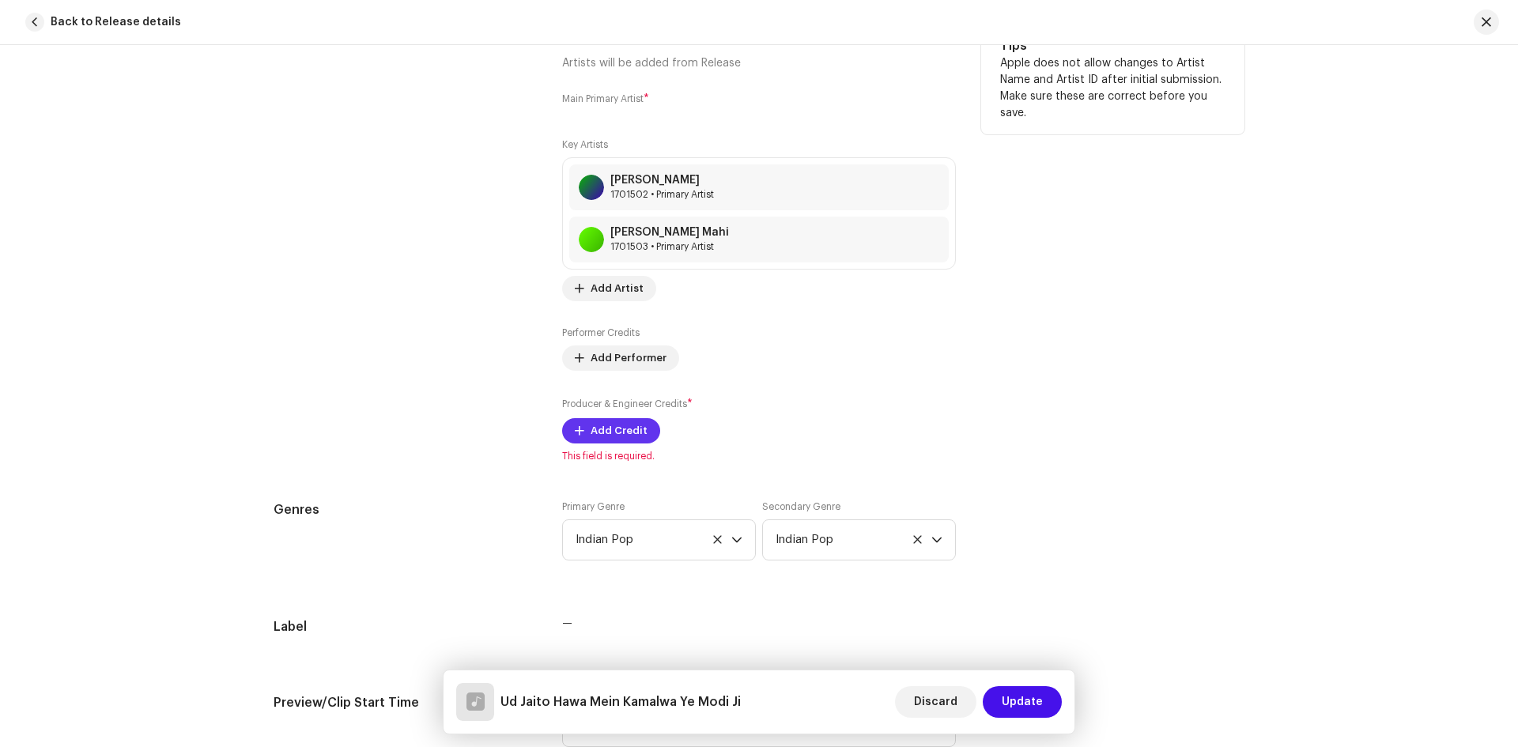
click at [605, 435] on span "Add Credit" at bounding box center [618, 431] width 57 height 32
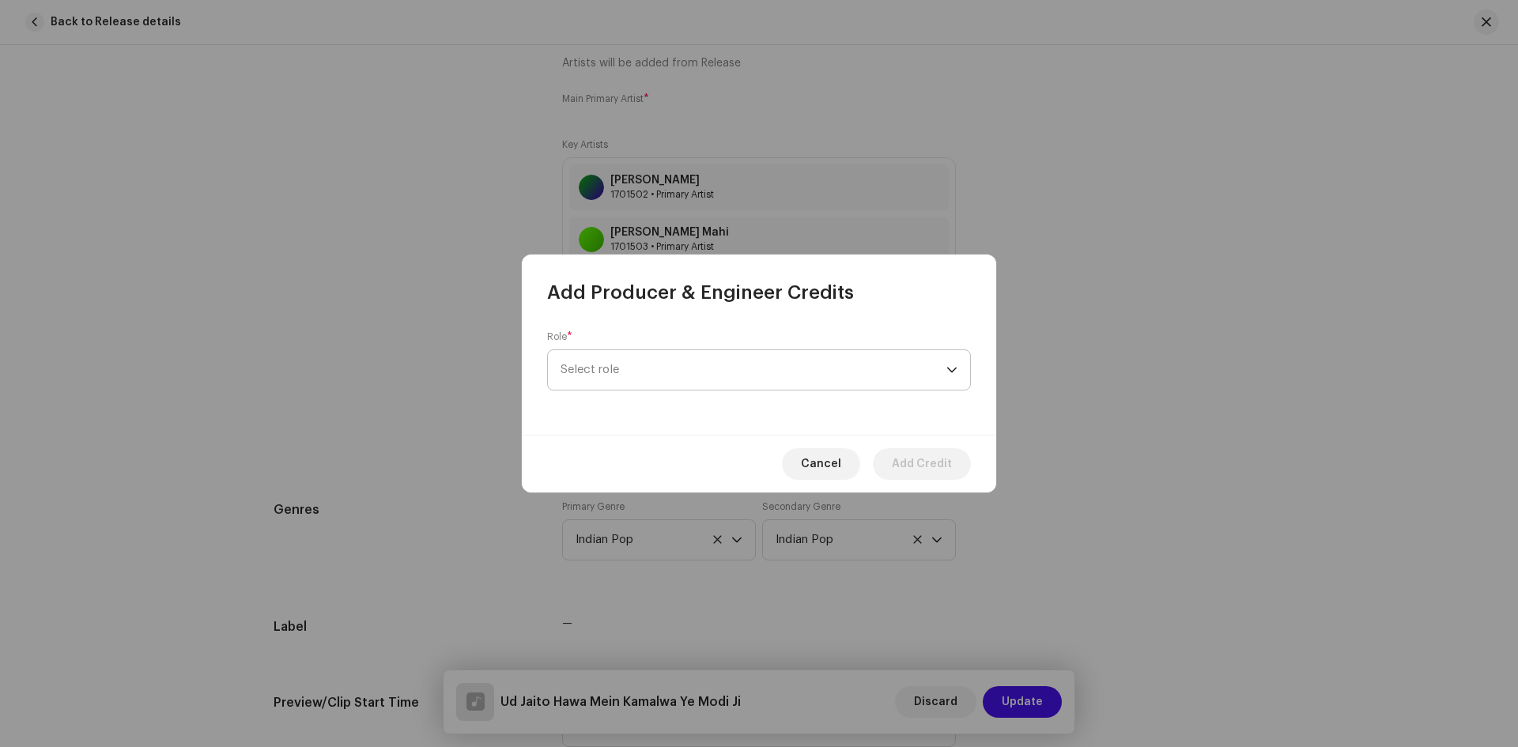
click at [684, 370] on span "Select role" at bounding box center [753, 370] width 386 height 40
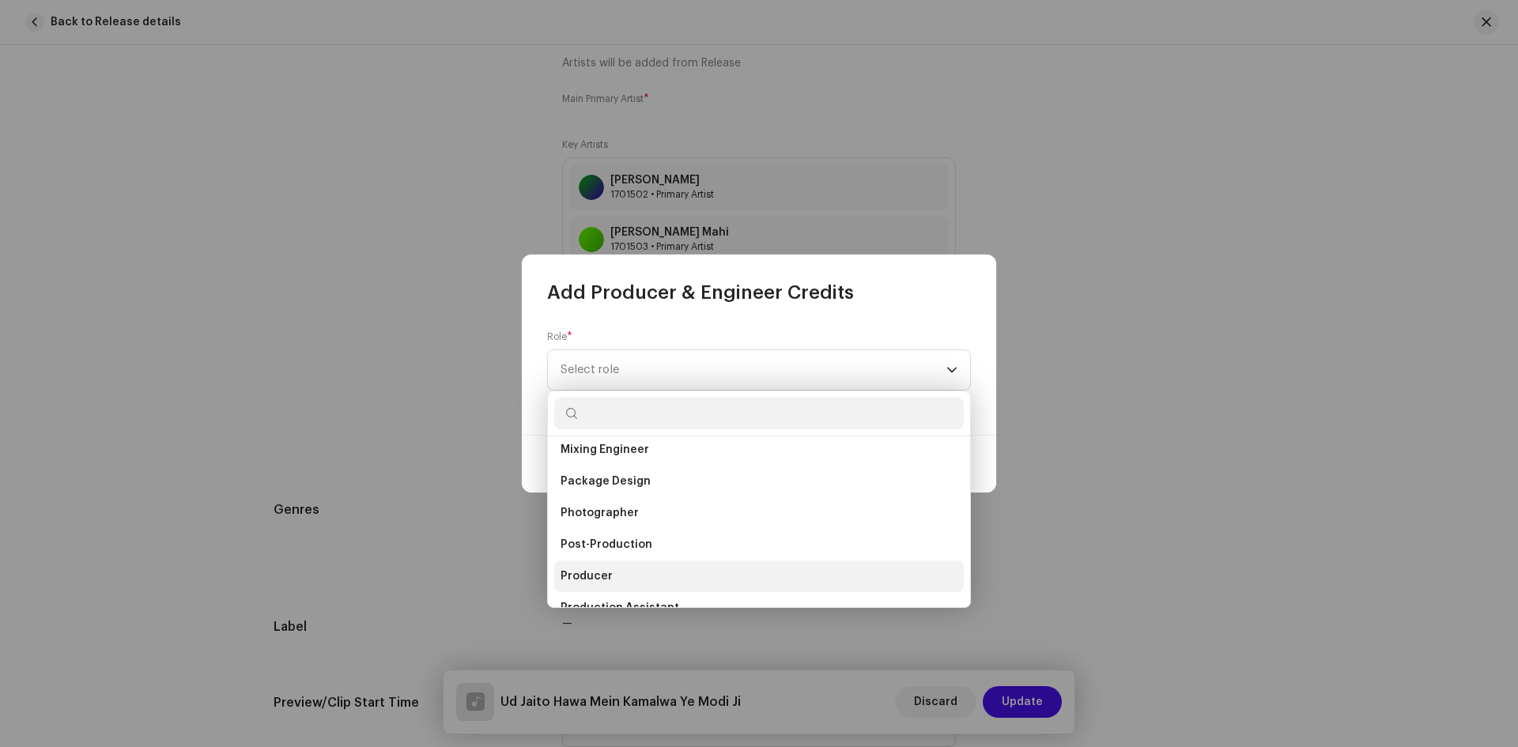
scroll to position [553, 0]
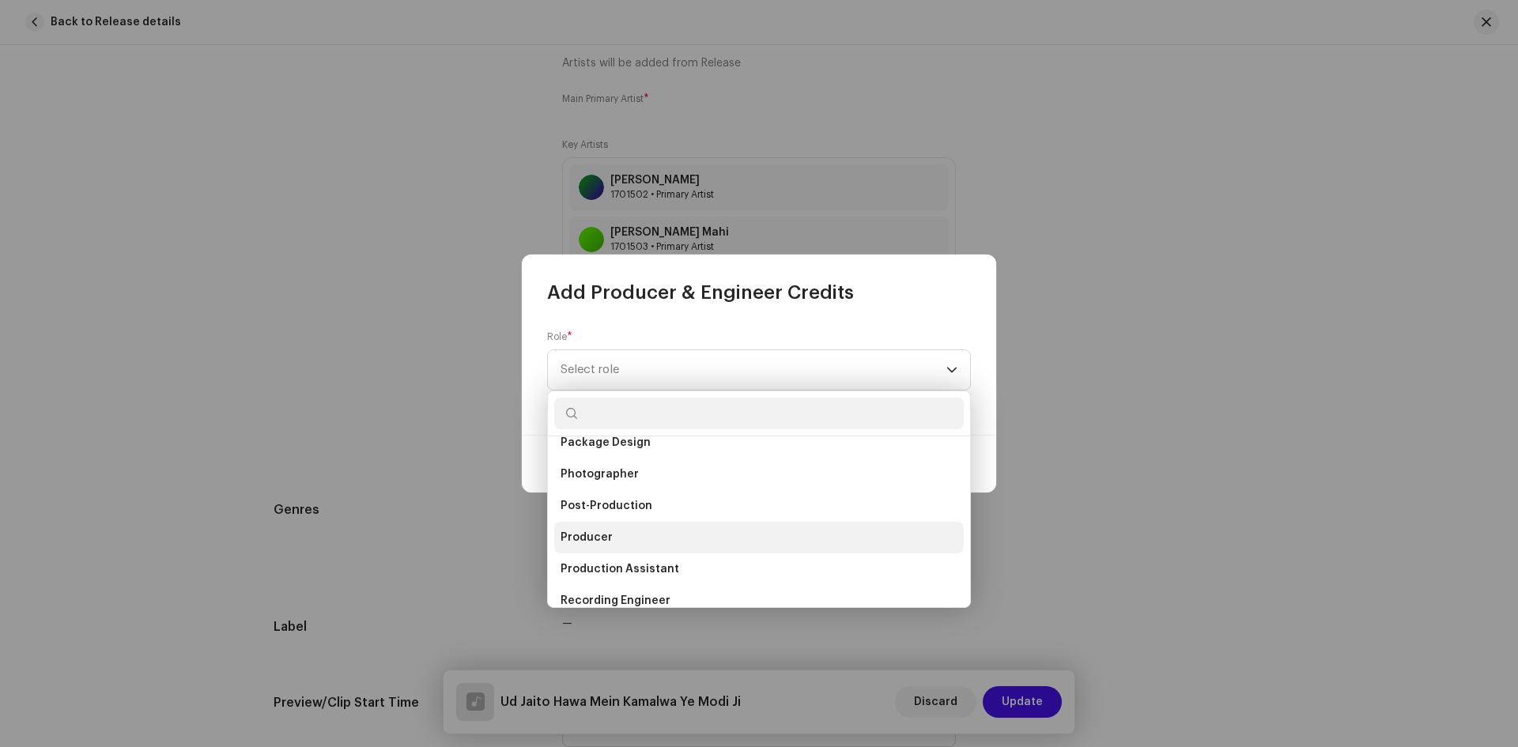
click at [647, 537] on li "Producer" at bounding box center [758, 538] width 409 height 32
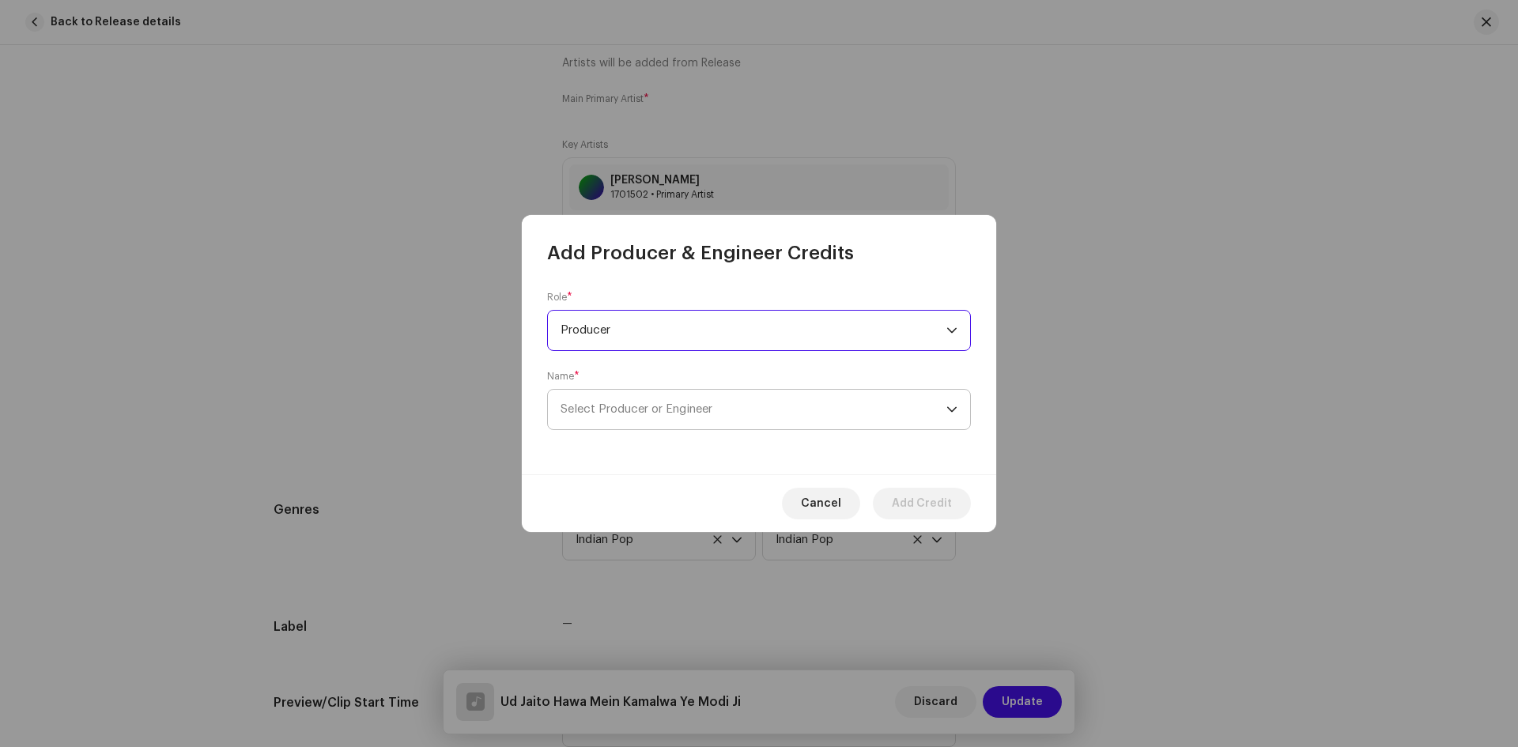
click at [635, 410] on span "Select Producer or Engineer" at bounding box center [636, 409] width 152 height 12
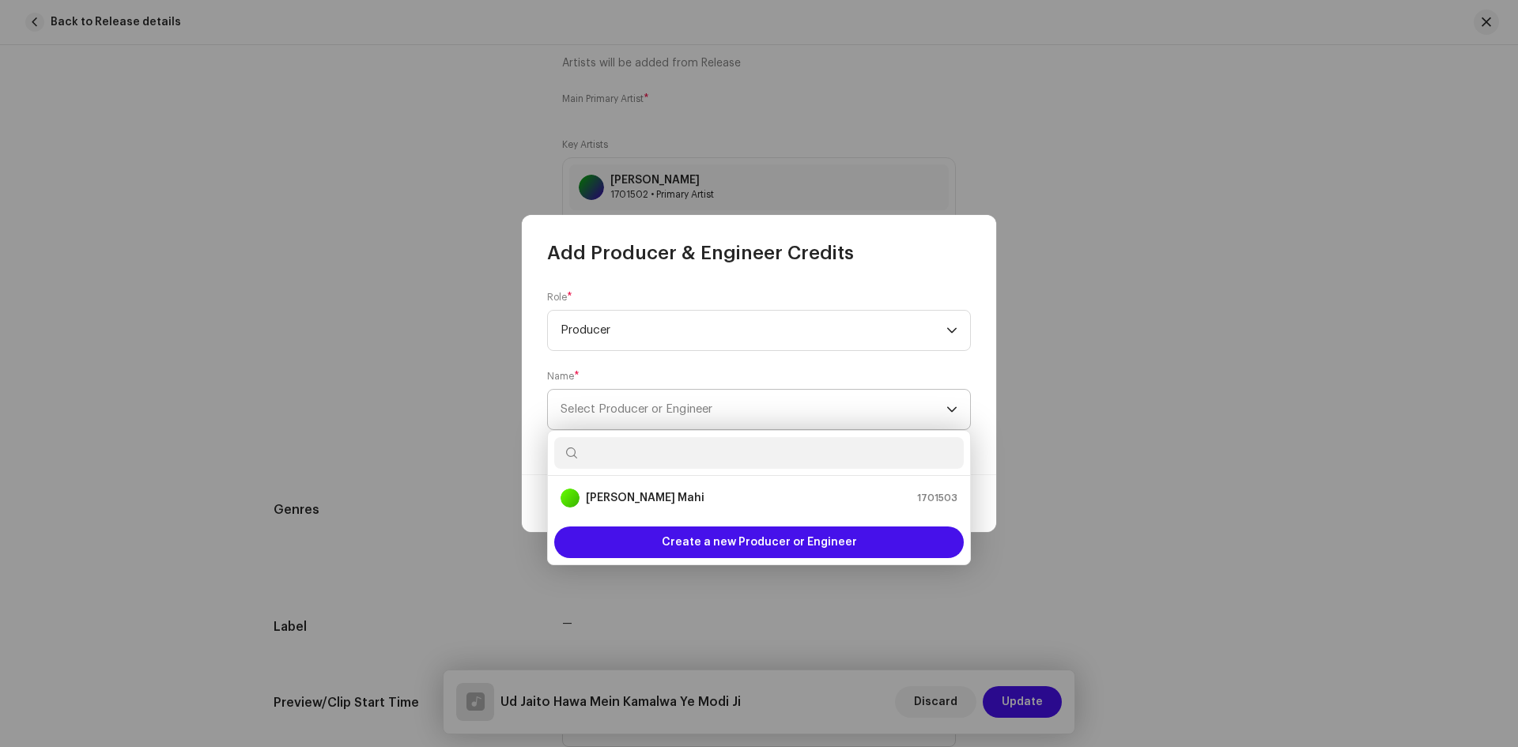
click at [648, 422] on span "Select Producer or Engineer" at bounding box center [753, 410] width 386 height 40
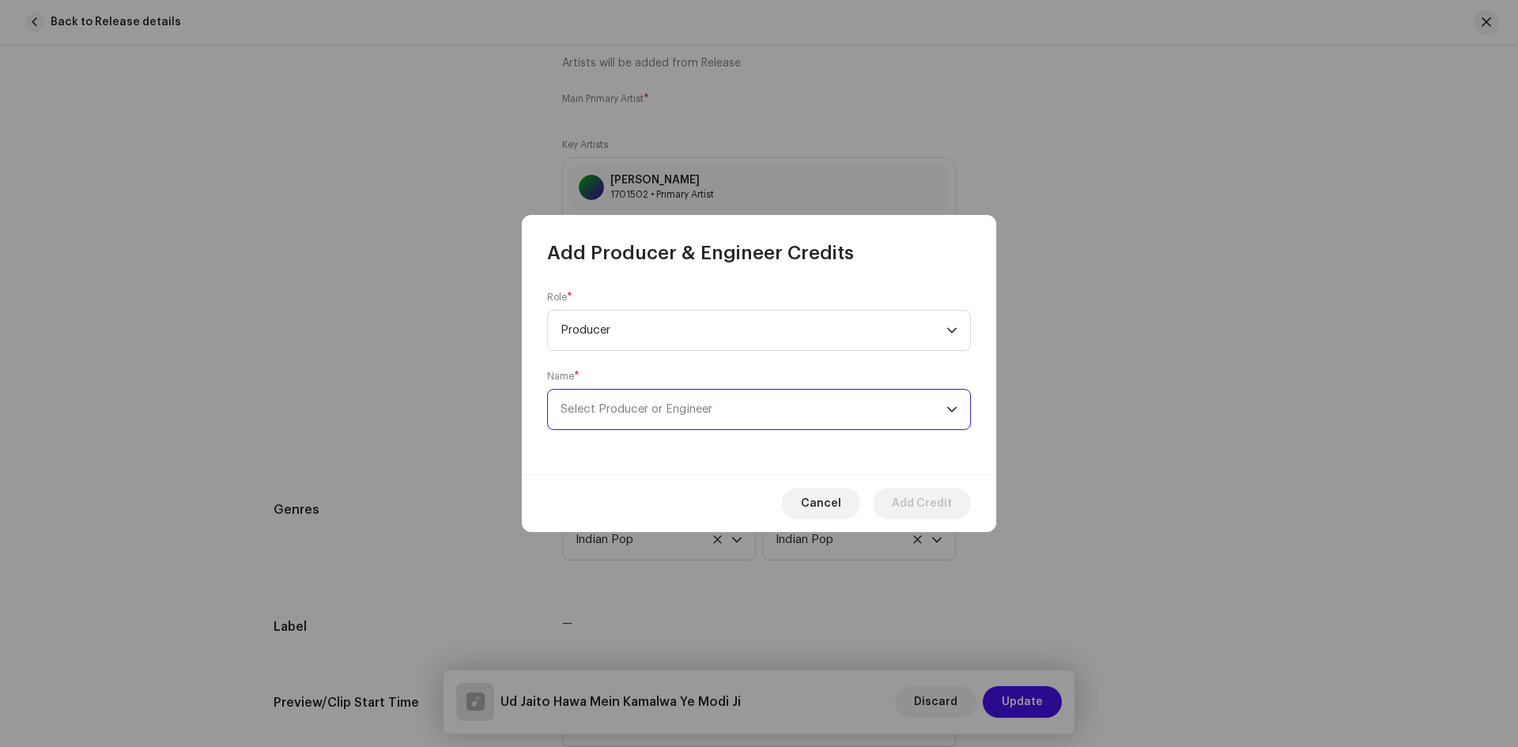
click at [655, 404] on span "Select Producer or Engineer" at bounding box center [636, 409] width 152 height 12
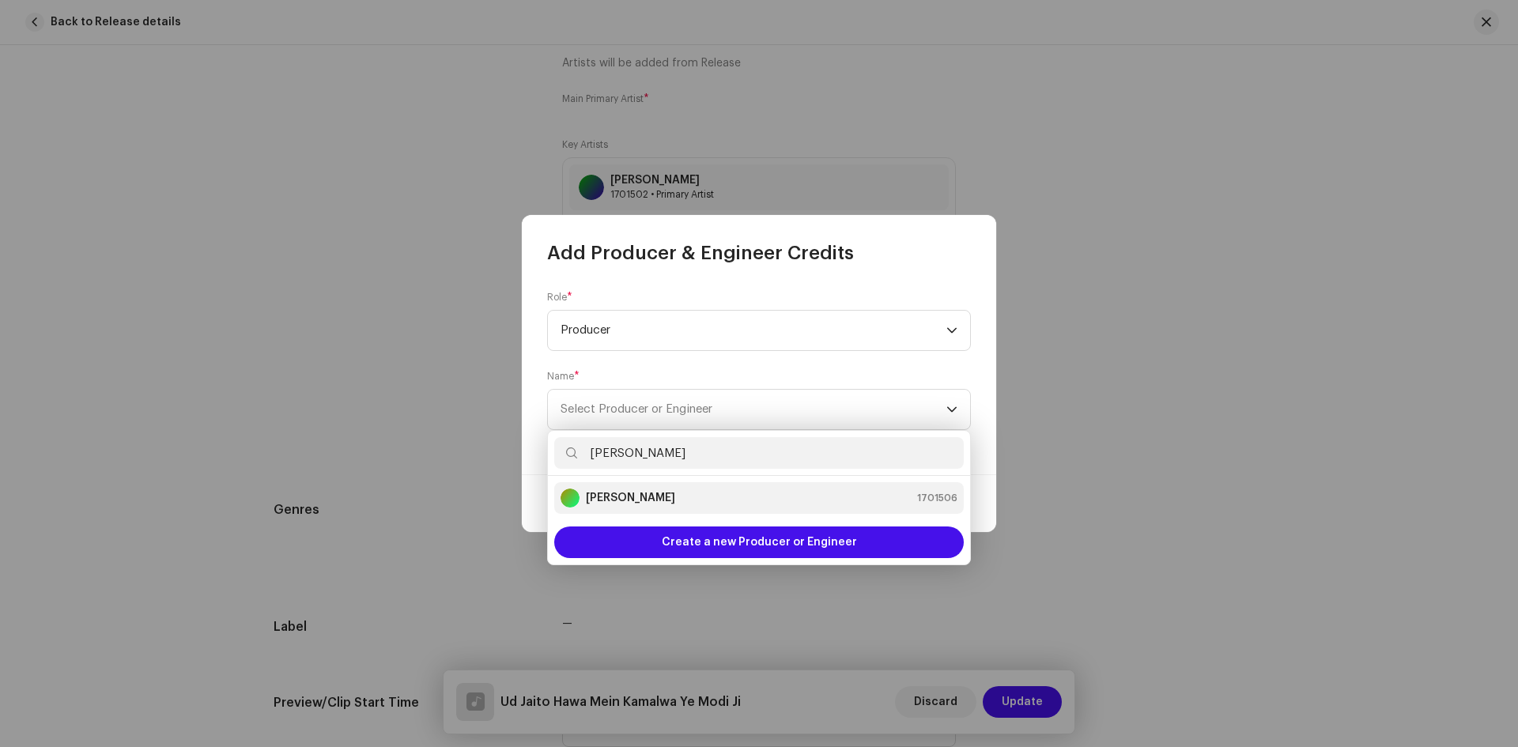
type input "[PERSON_NAME]"
click at [647, 500] on strong "[PERSON_NAME]" at bounding box center [630, 498] width 89 height 16
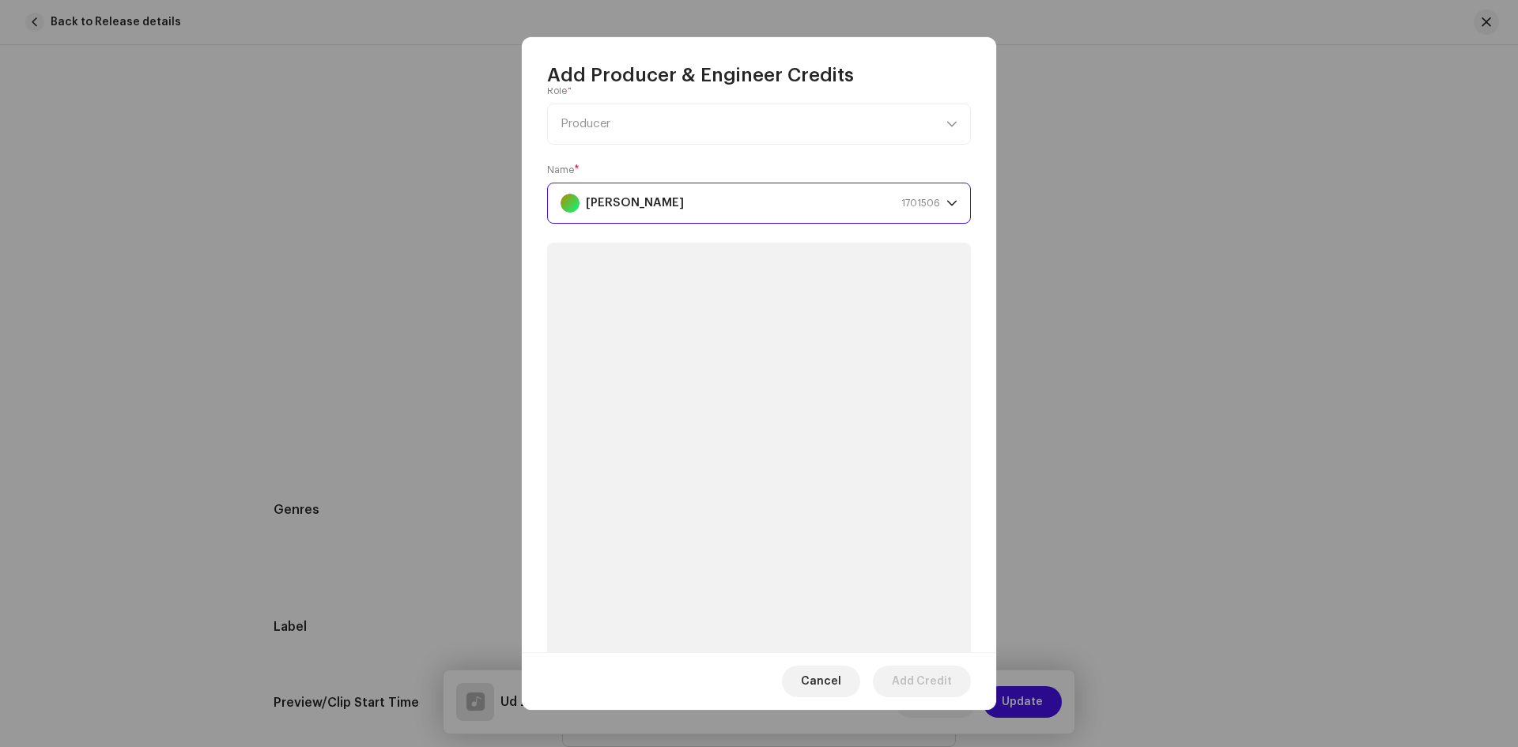
scroll to position [28, 0]
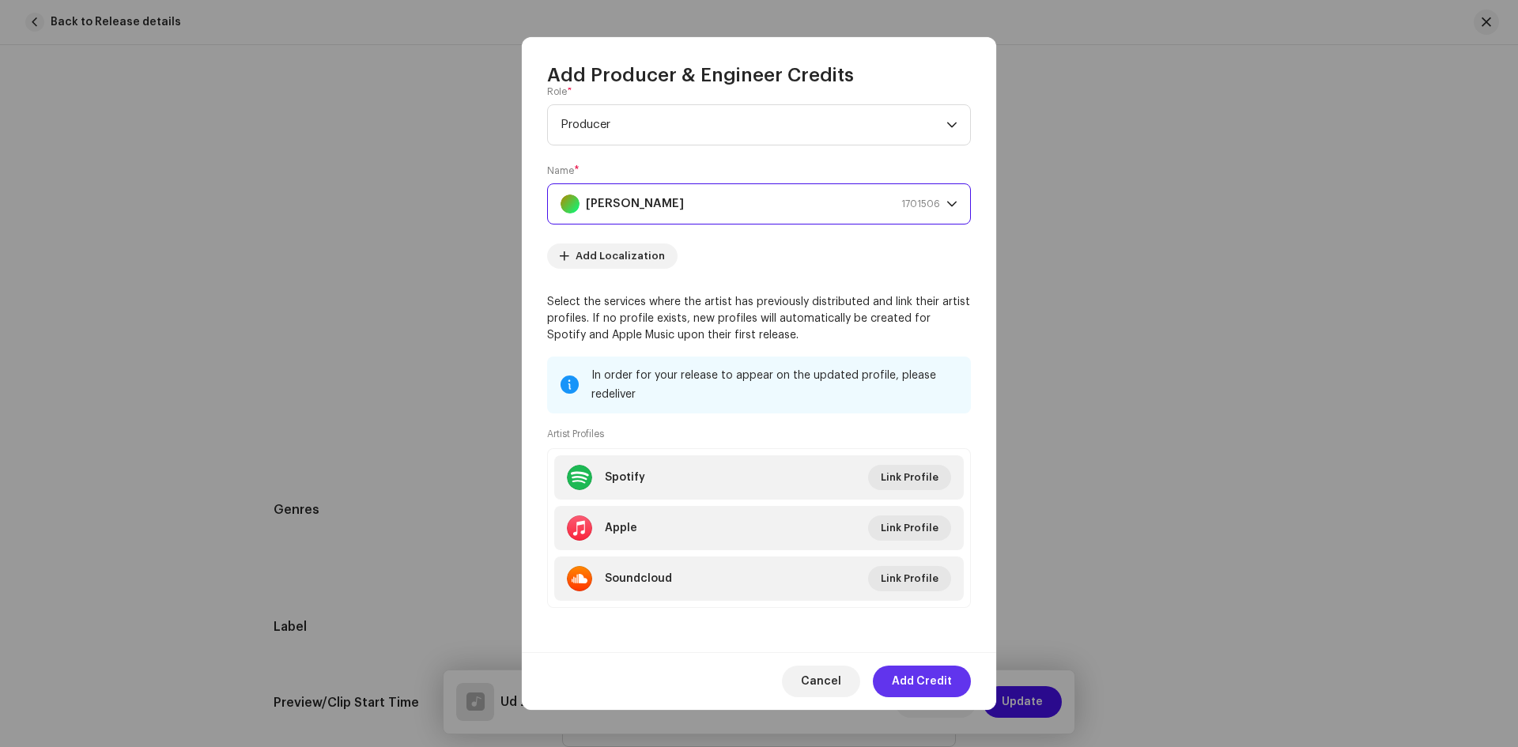
click at [925, 669] on span "Add Credit" at bounding box center [922, 682] width 60 height 32
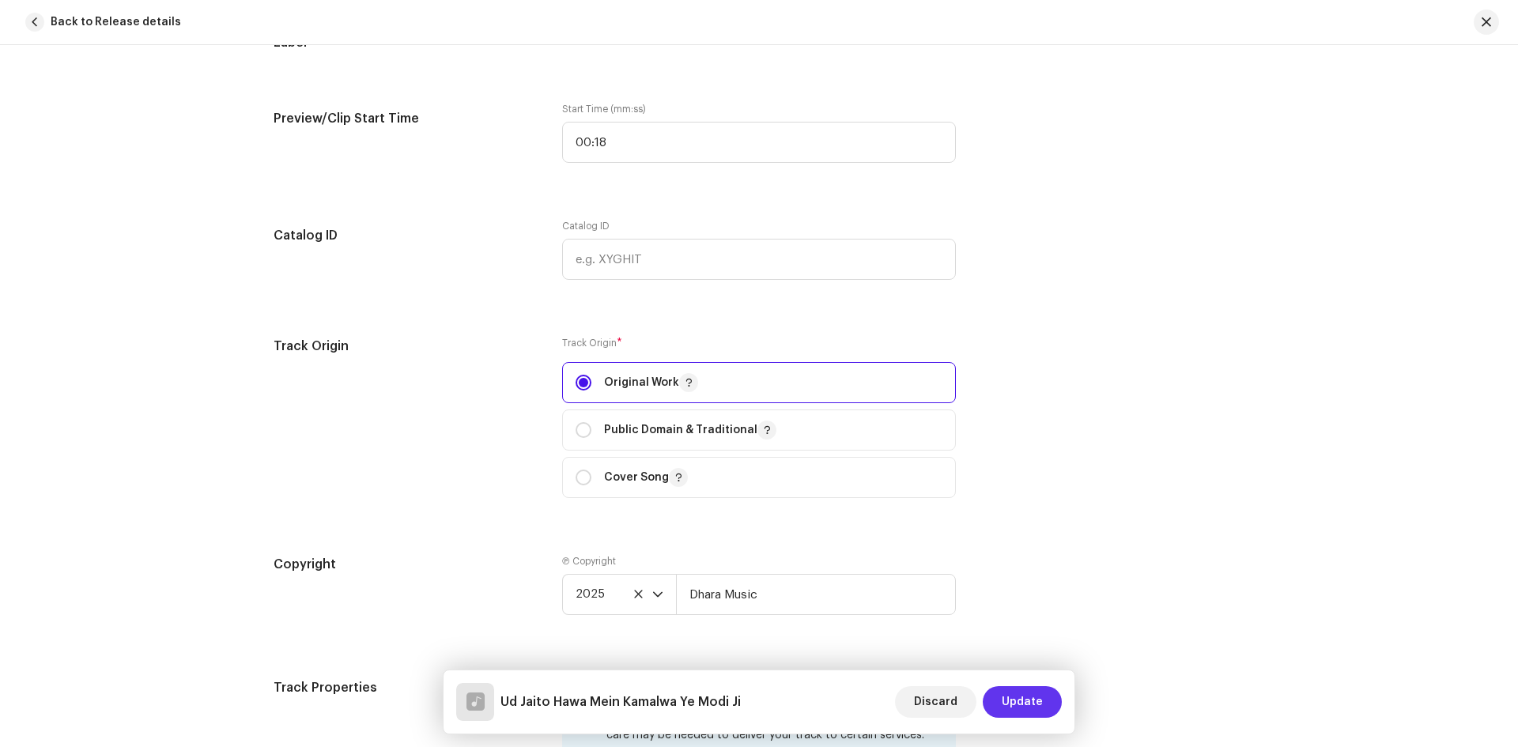
scroll to position [1660, 0]
click at [1016, 700] on span "Update" at bounding box center [1021, 702] width 41 height 32
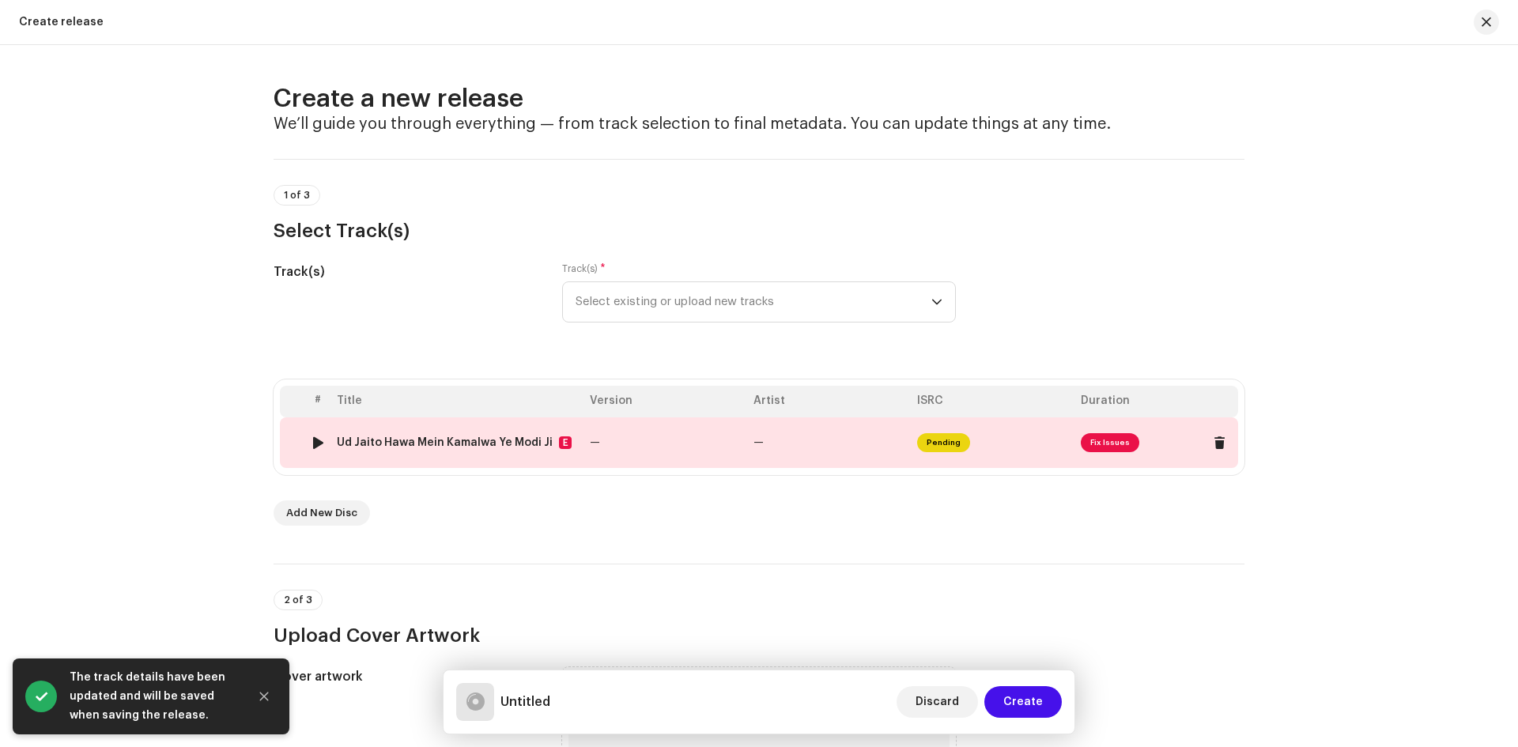
click at [1107, 443] on span "Fix Issues" at bounding box center [1109, 442] width 58 height 19
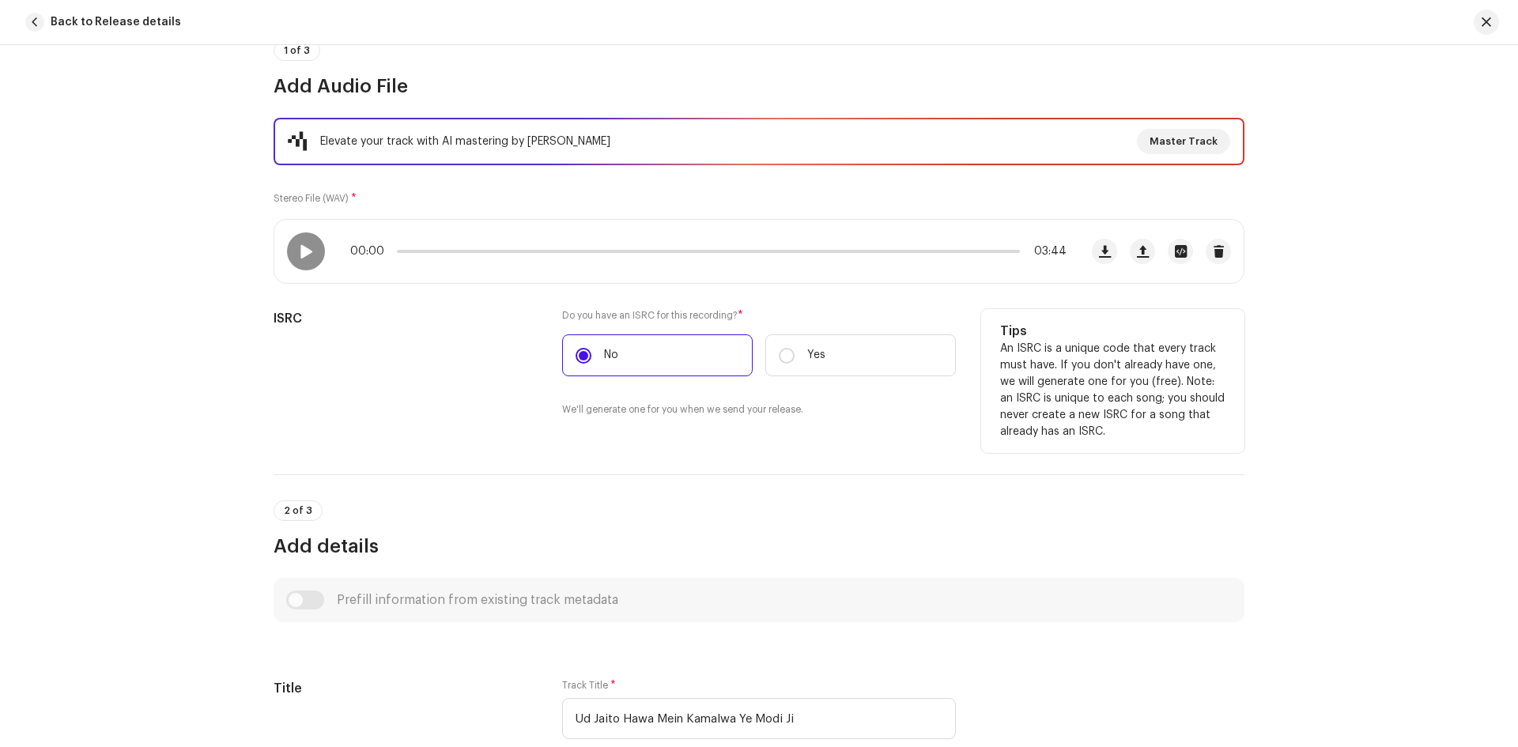
scroll to position [158, 0]
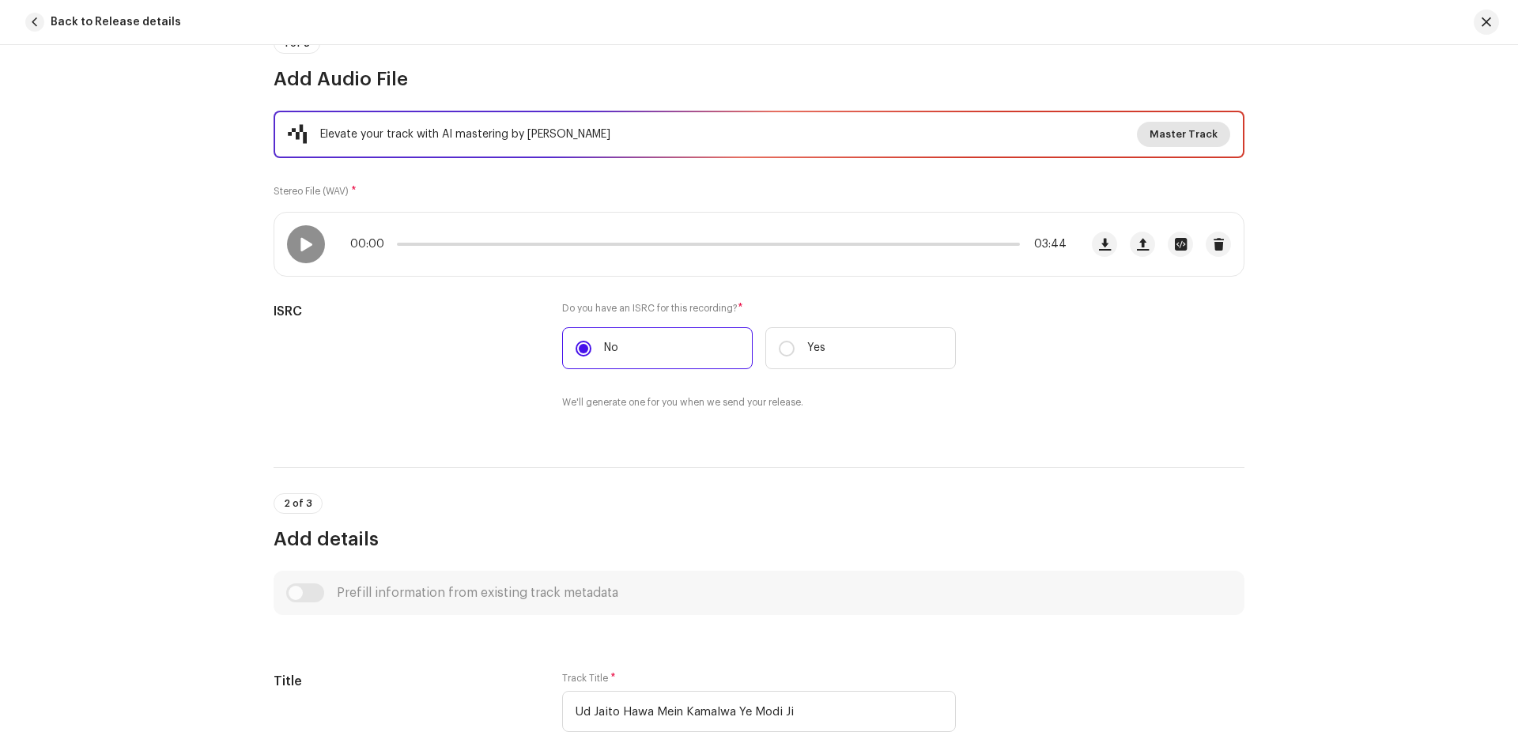
click at [1189, 135] on span "Master Track" at bounding box center [1183, 135] width 68 height 32
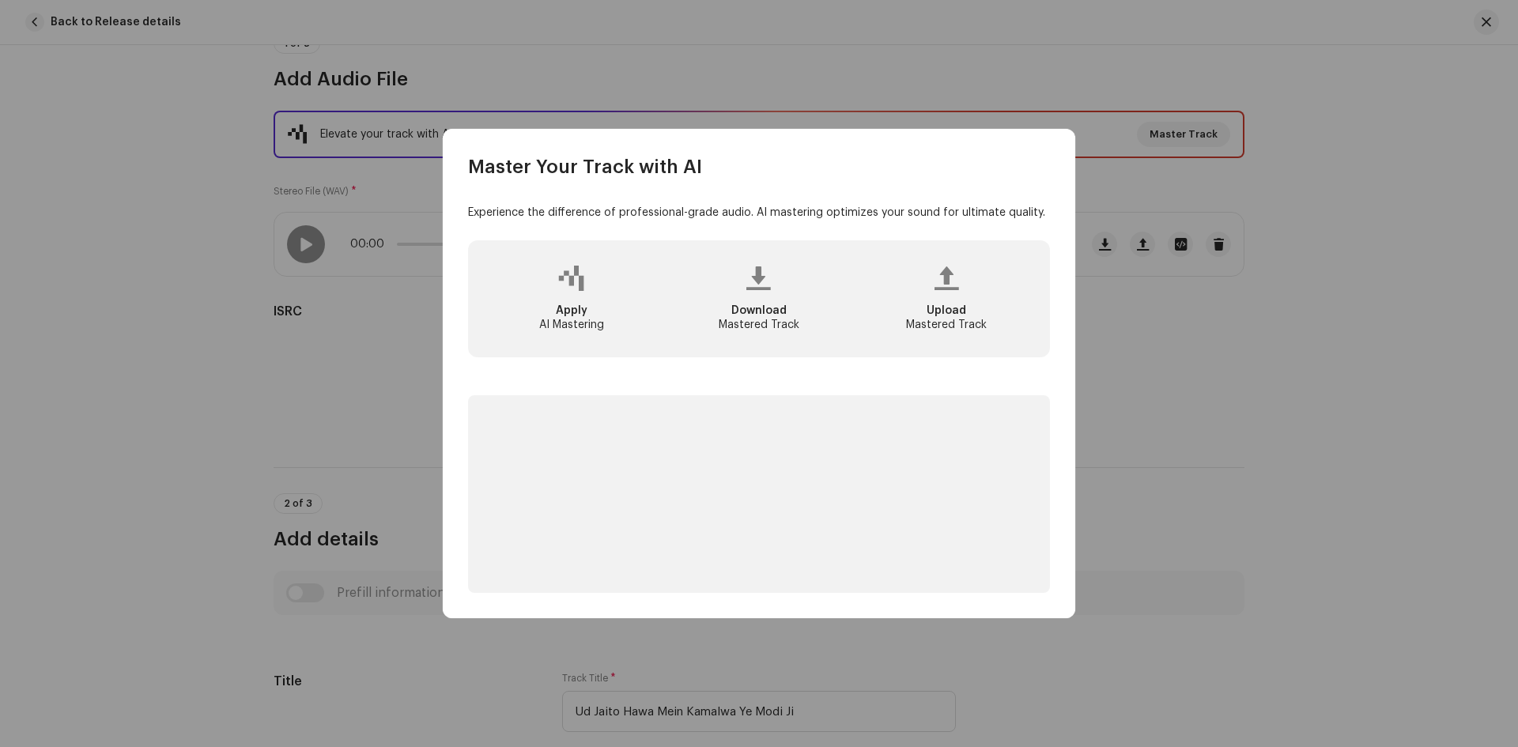
click at [943, 282] on div at bounding box center [946, 278] width 25 height 13
click at [724, 478] on p-skeleton at bounding box center [759, 494] width 582 height 198
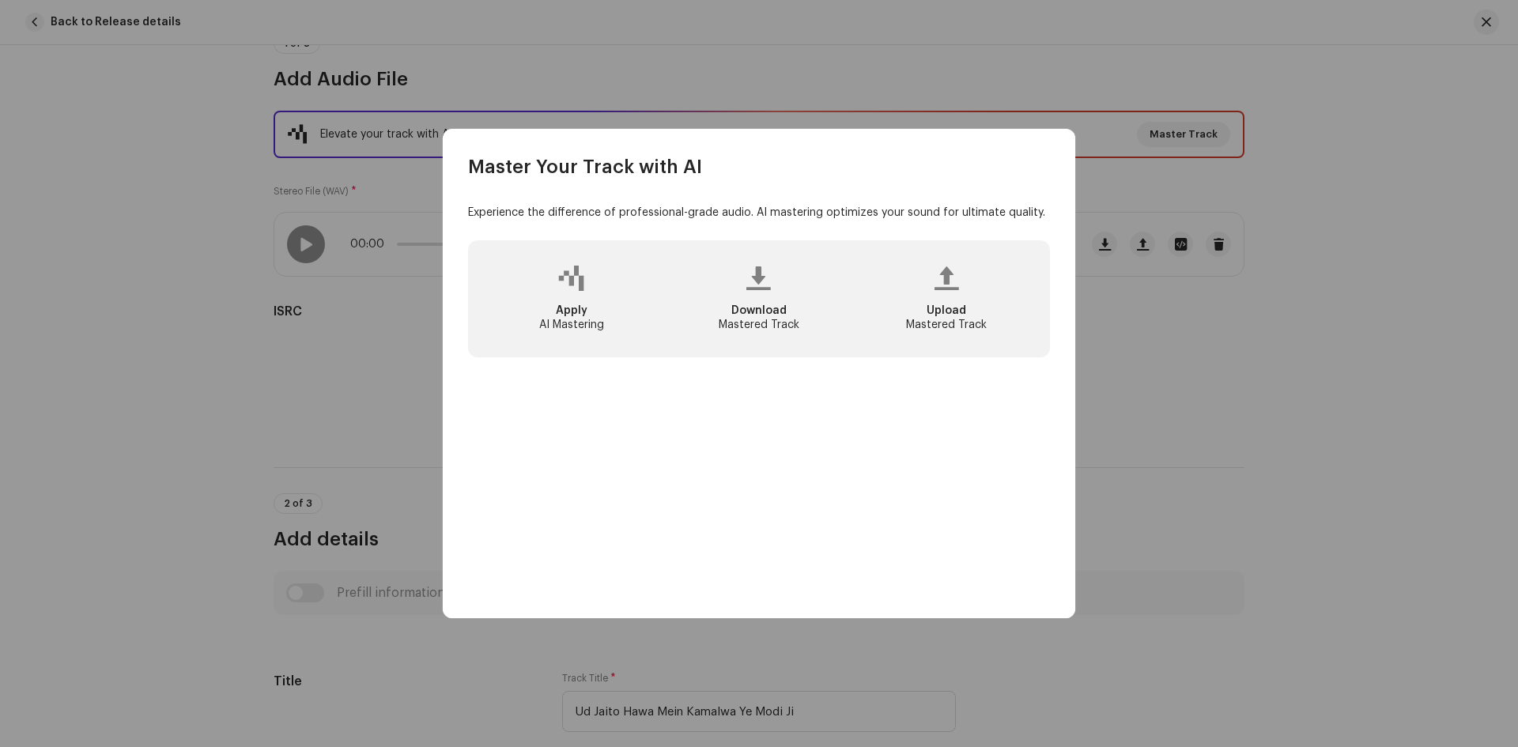
drag, startPoint x: 701, startPoint y: 173, endPoint x: 429, endPoint y: 165, distance: 272.0
click at [429, 165] on div "Master Your Track with AI Experience the difference of professional-grade audio…" at bounding box center [759, 373] width 1518 height 747
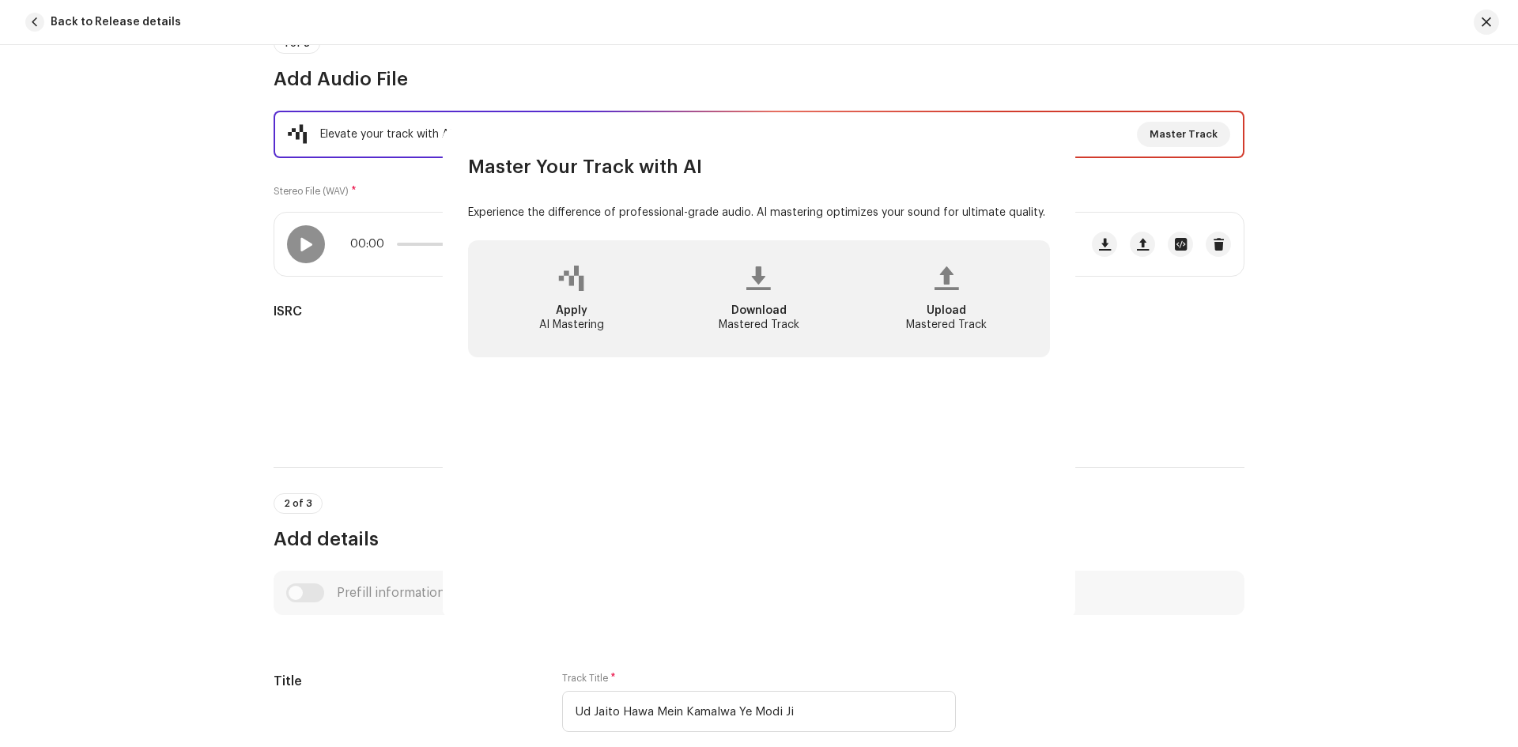
click at [1269, 401] on div "Master Your Track with AI Experience the difference of professional-grade audio…" at bounding box center [759, 373] width 1518 height 747
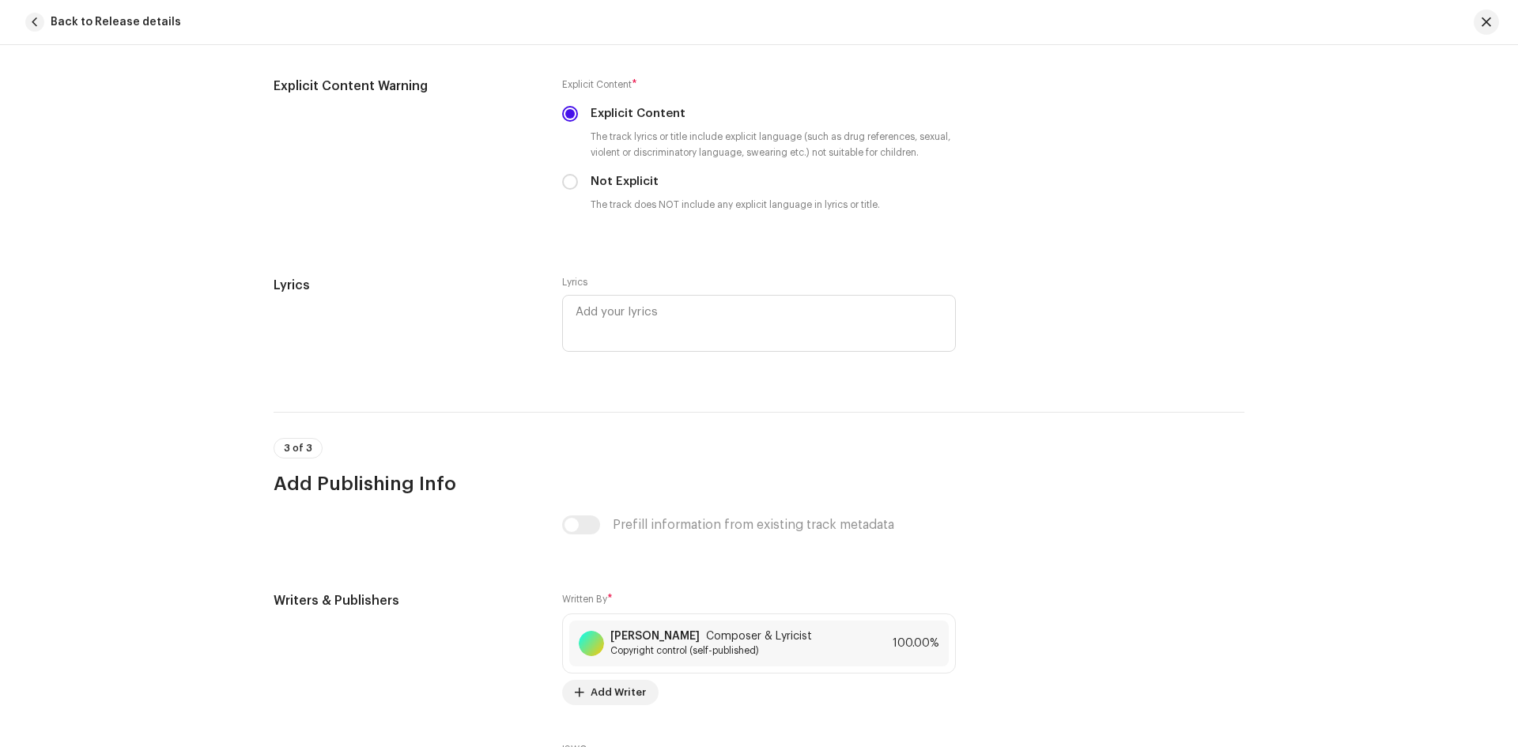
scroll to position [2973, 0]
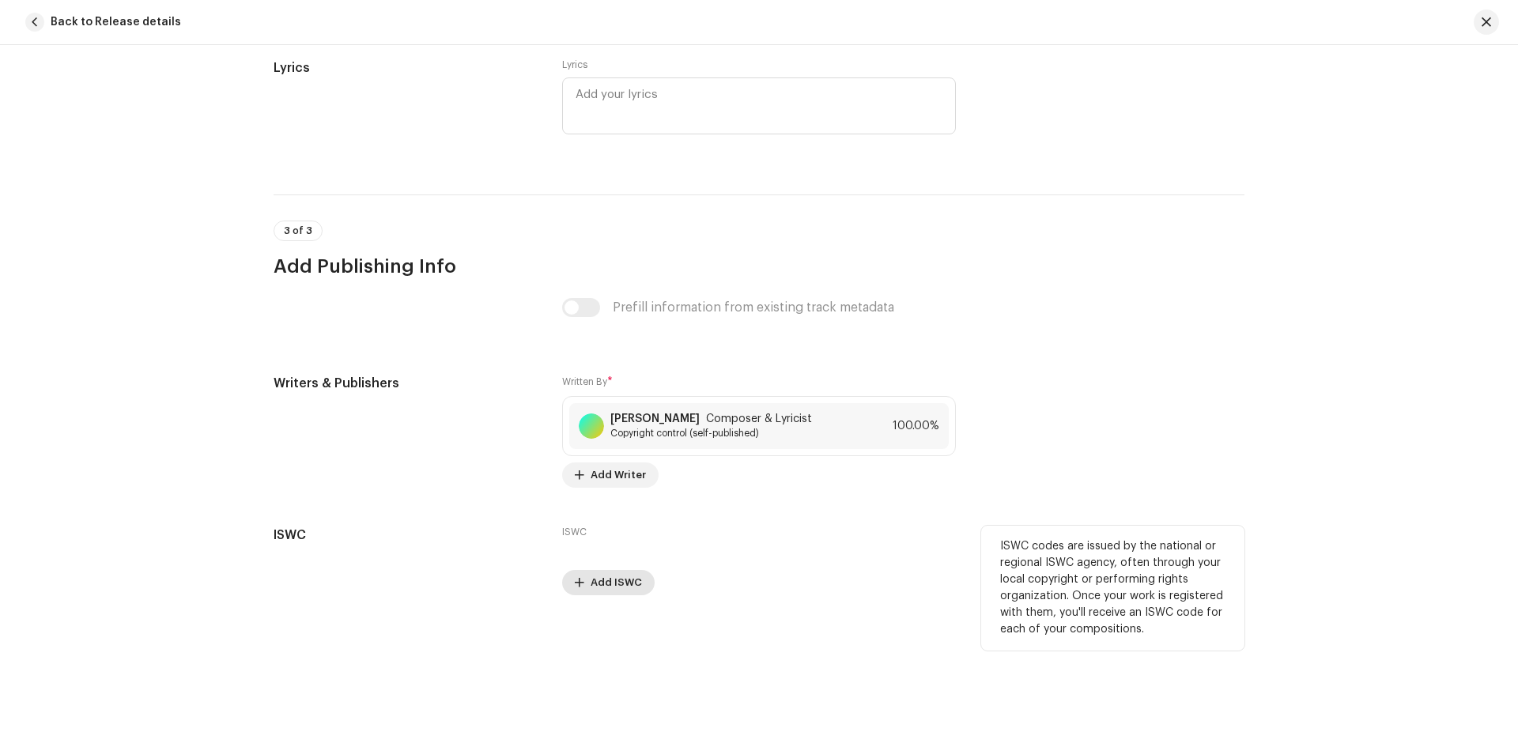
click at [619, 581] on span "Add ISWC" at bounding box center [615, 583] width 51 height 32
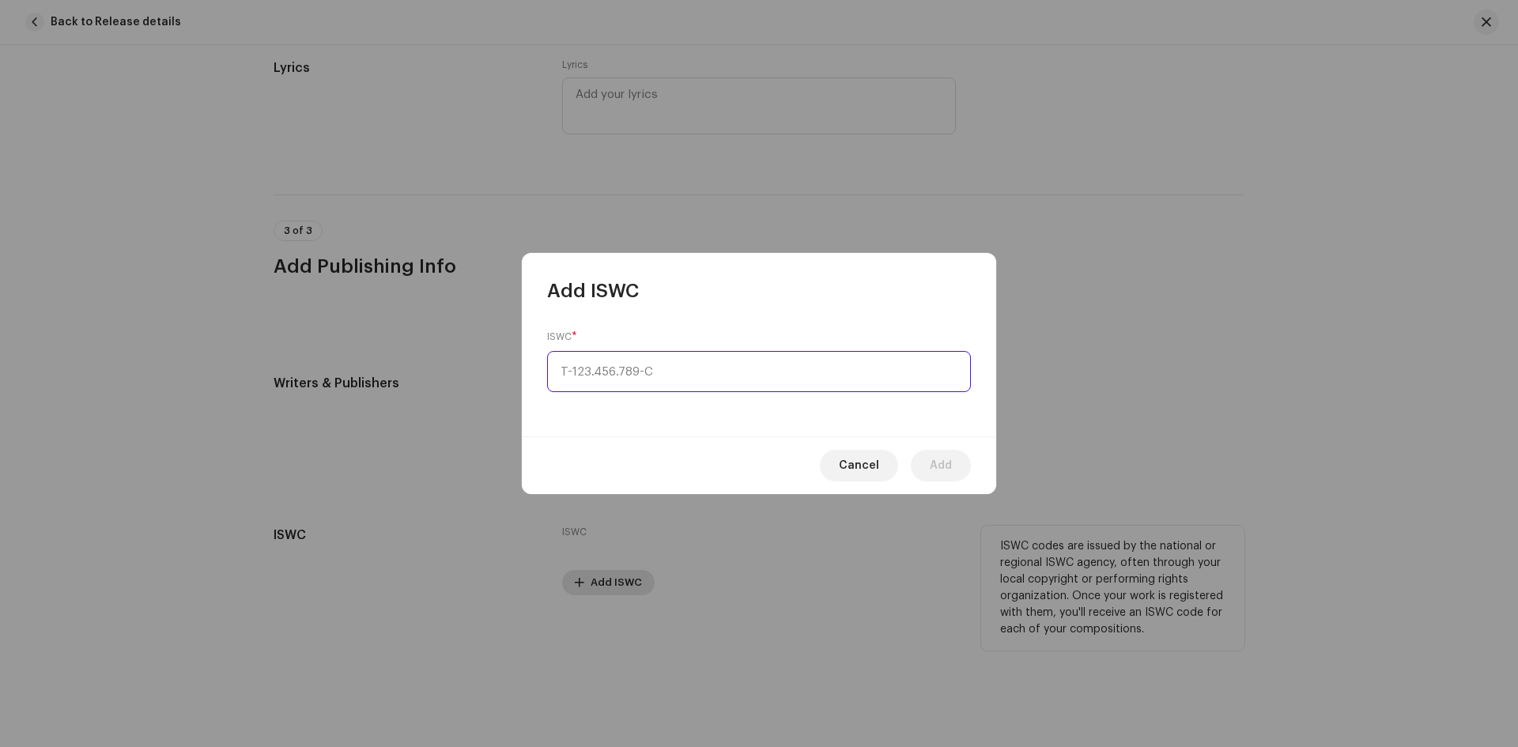
type input "_-___.___.___-_"
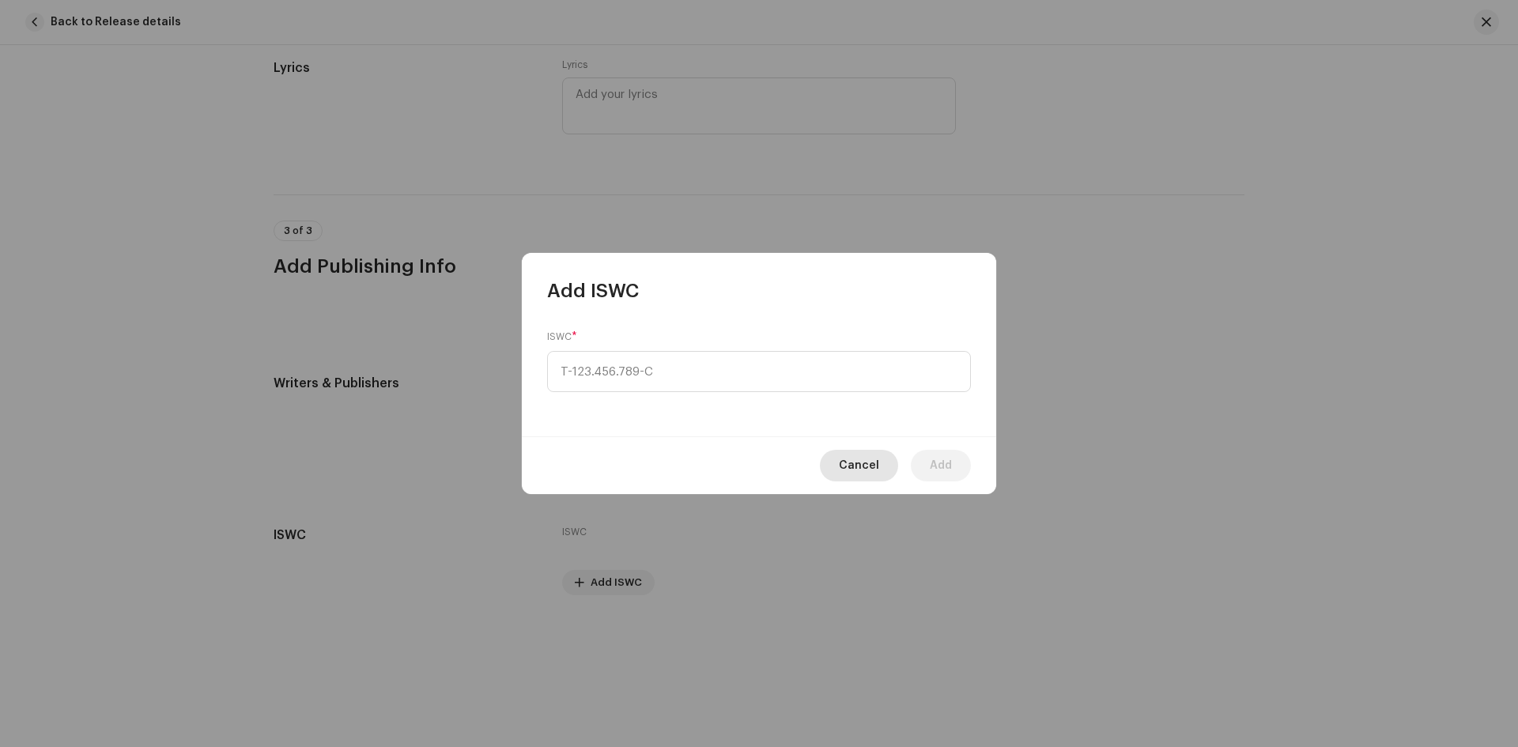
click at [854, 455] on span "Cancel" at bounding box center [859, 466] width 40 height 32
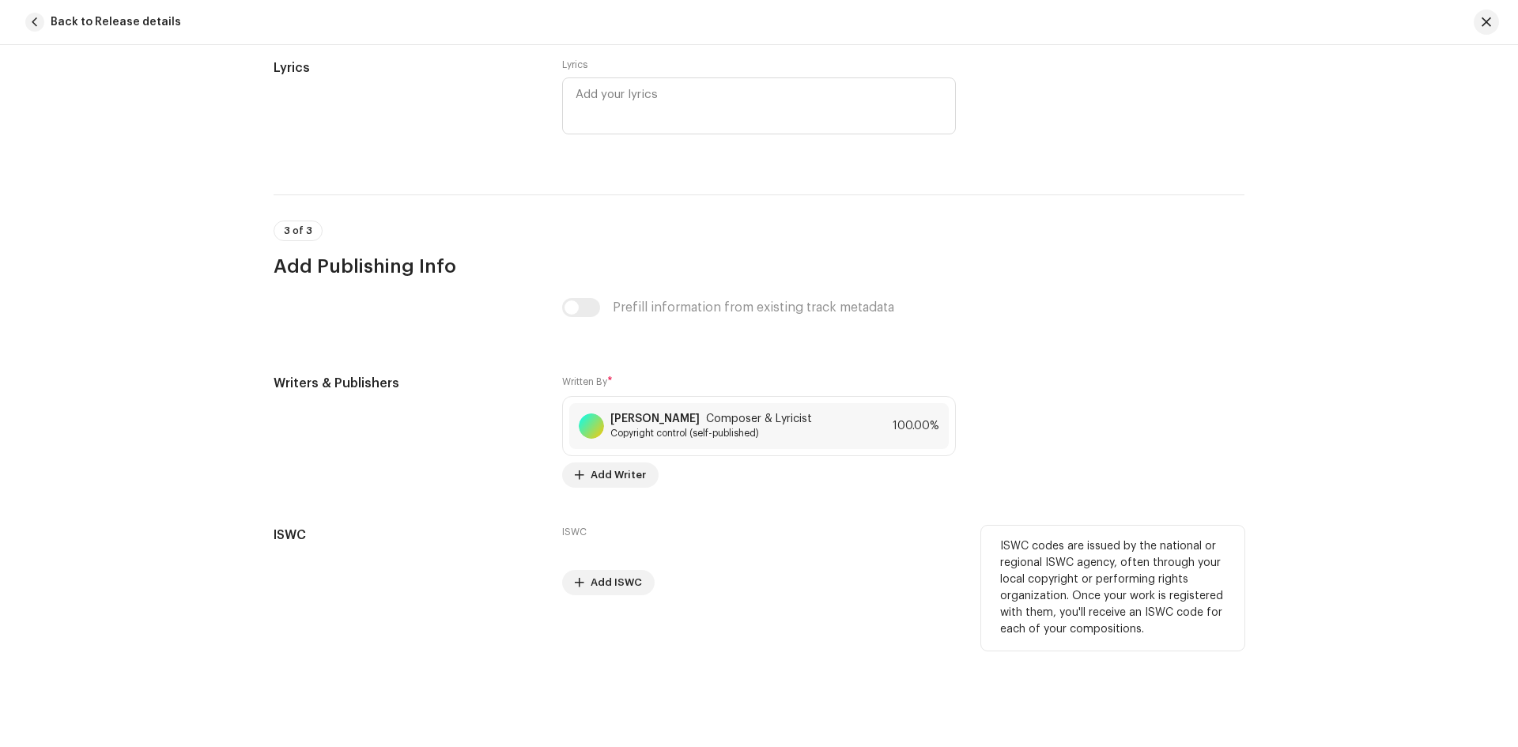
scroll to position [2894, 0]
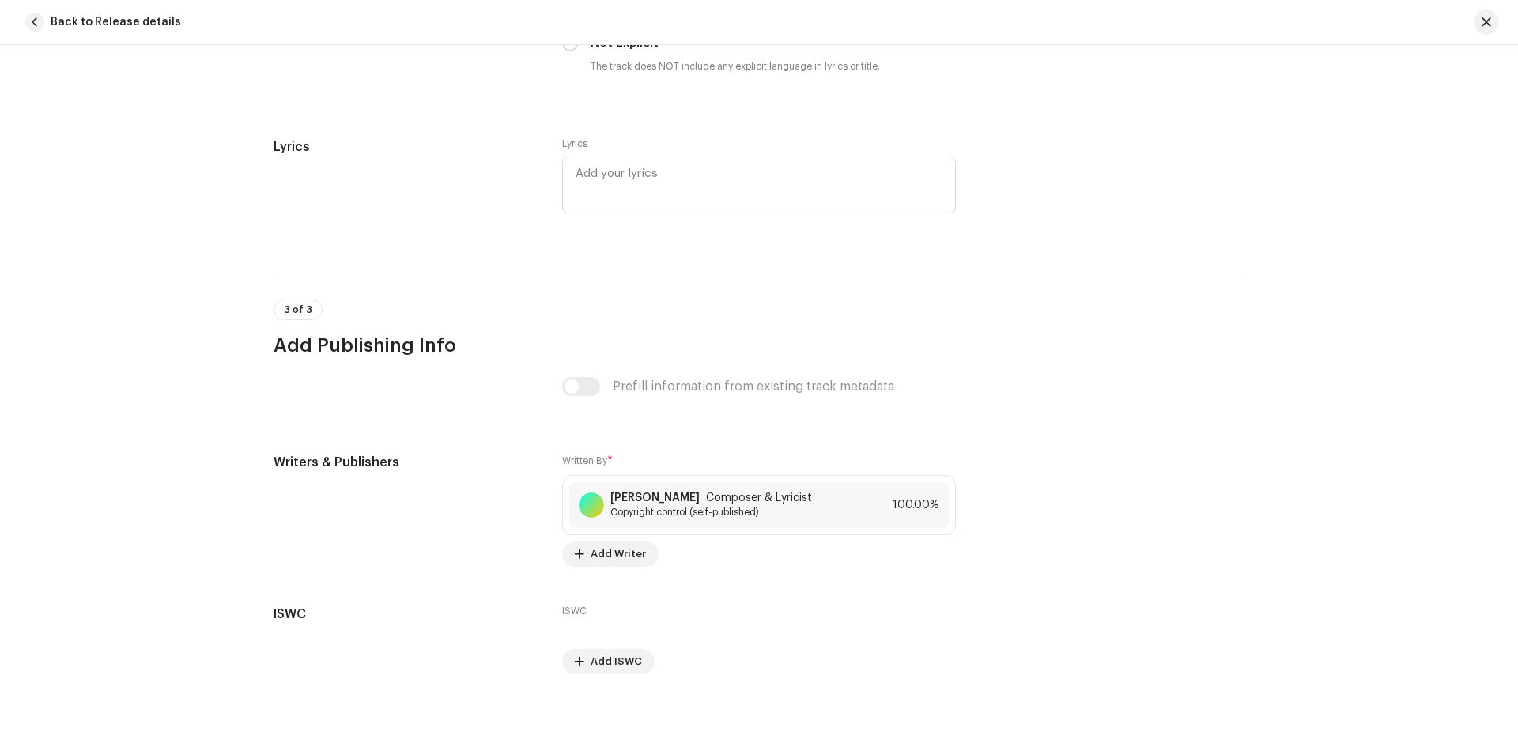
click at [587, 387] on div "Prefill information from existing track metadata" at bounding box center [759, 386] width 394 height 19
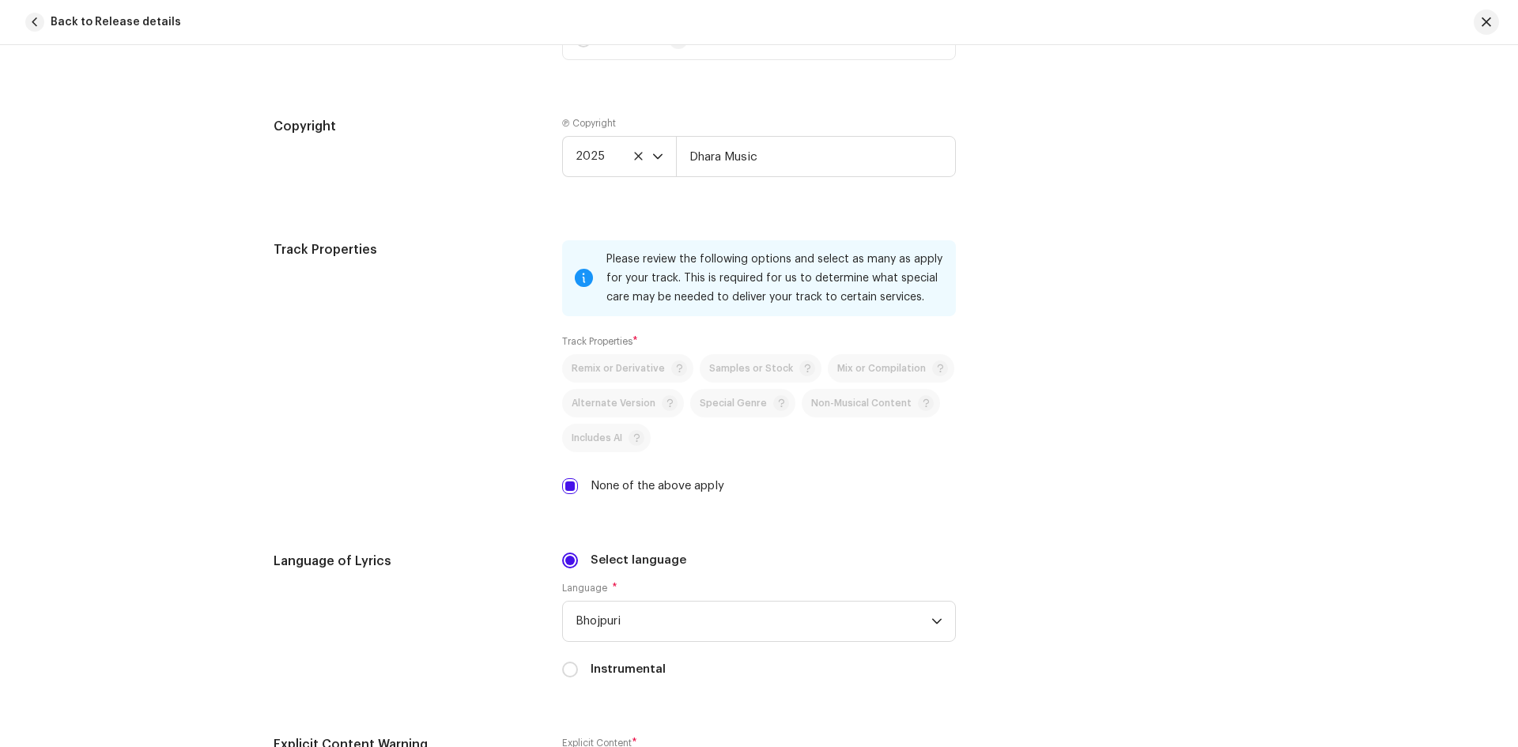
scroll to position [1945, 0]
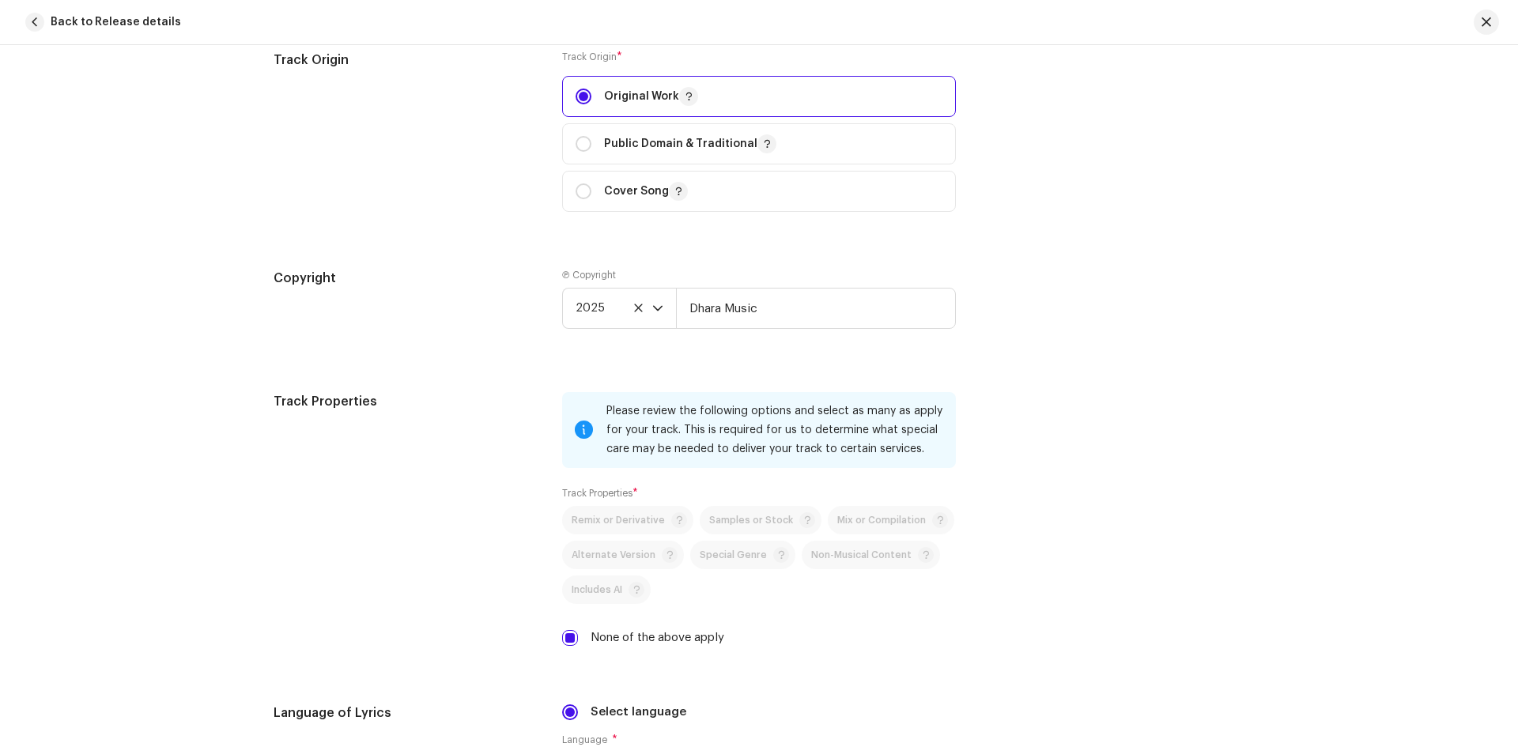
click at [703, 435] on div "Please review the following options and select as many as apply for your track.…" at bounding box center [774, 430] width 337 height 57
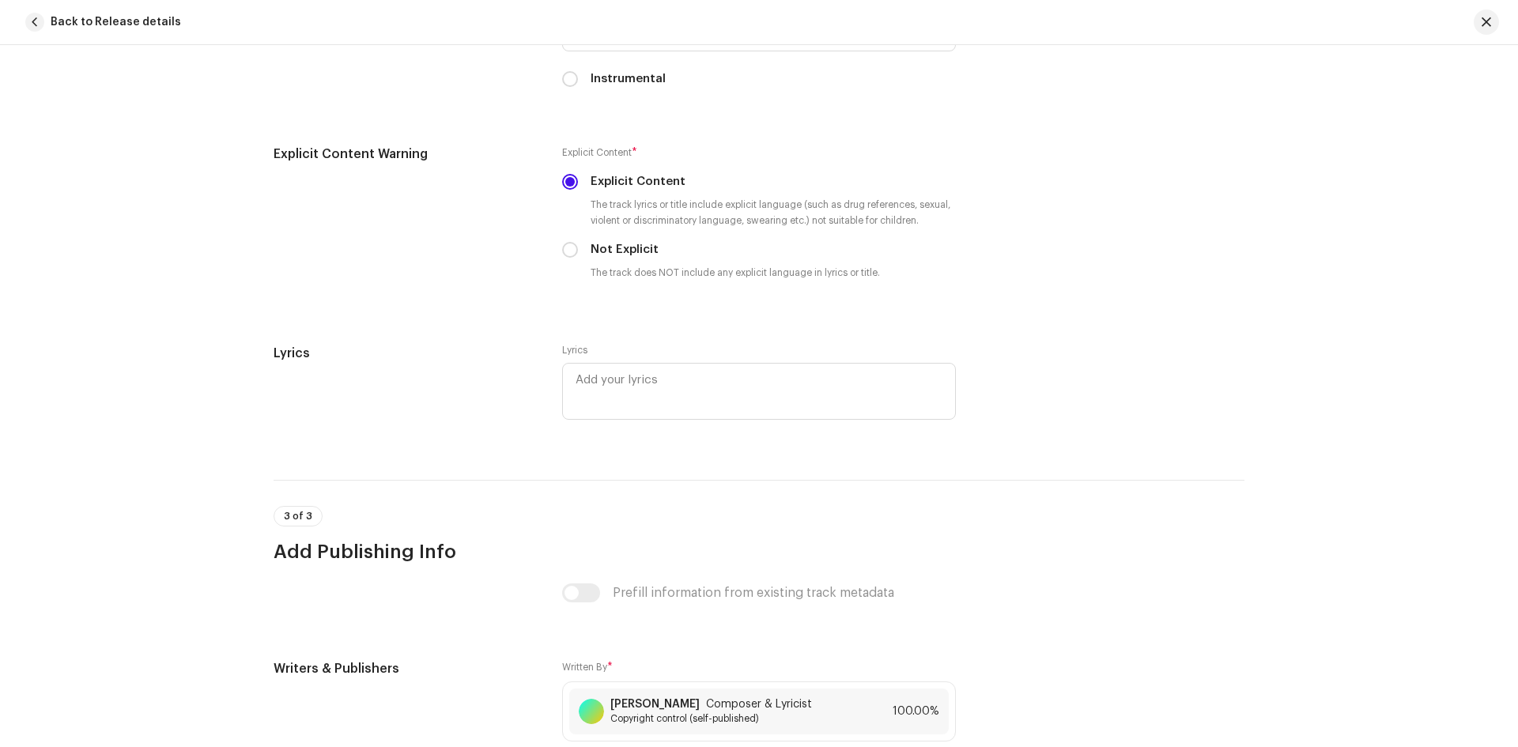
scroll to position [2973, 0]
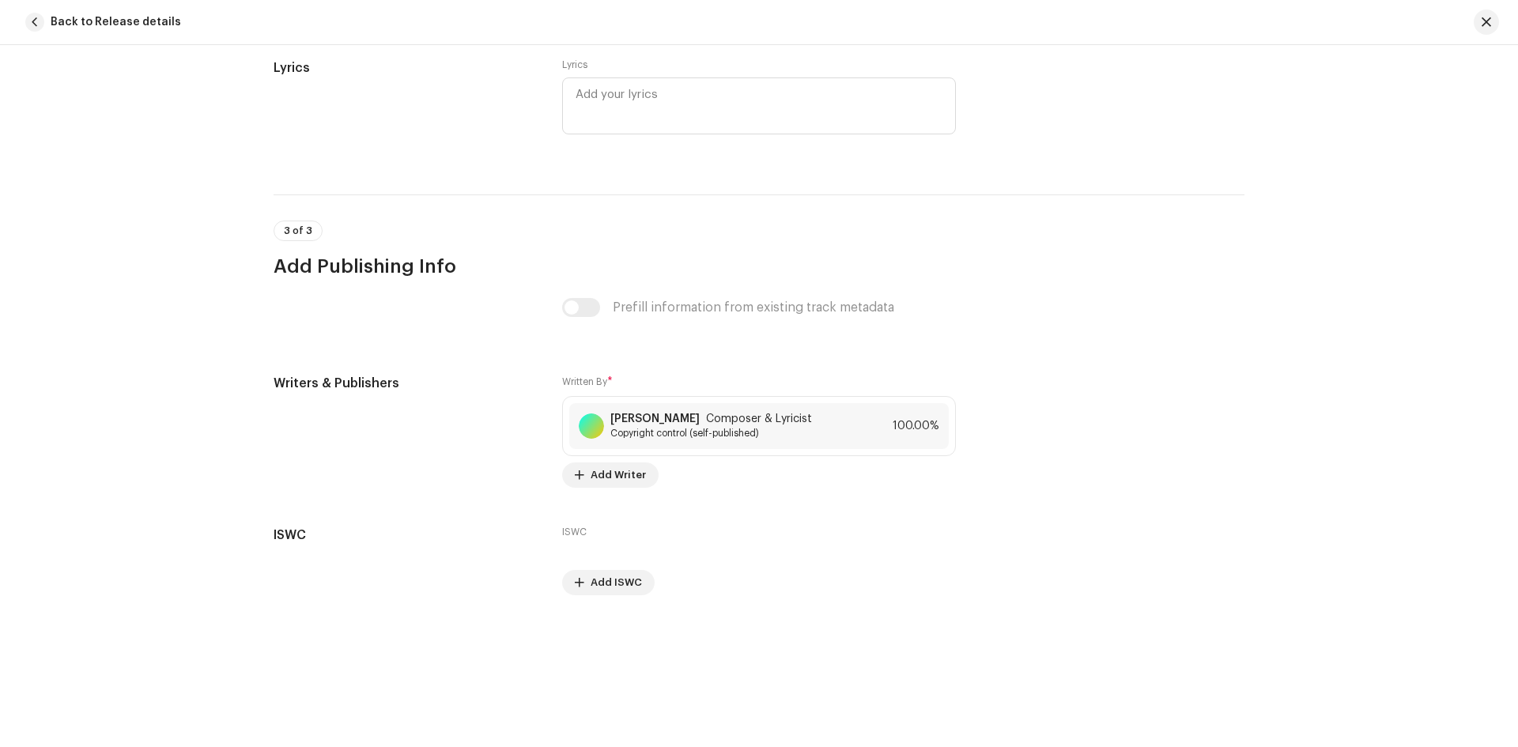
click at [565, 305] on div "Prefill information from existing track metadata" at bounding box center [759, 307] width 394 height 19
click at [567, 305] on div "Prefill information from existing track metadata" at bounding box center [759, 307] width 394 height 19
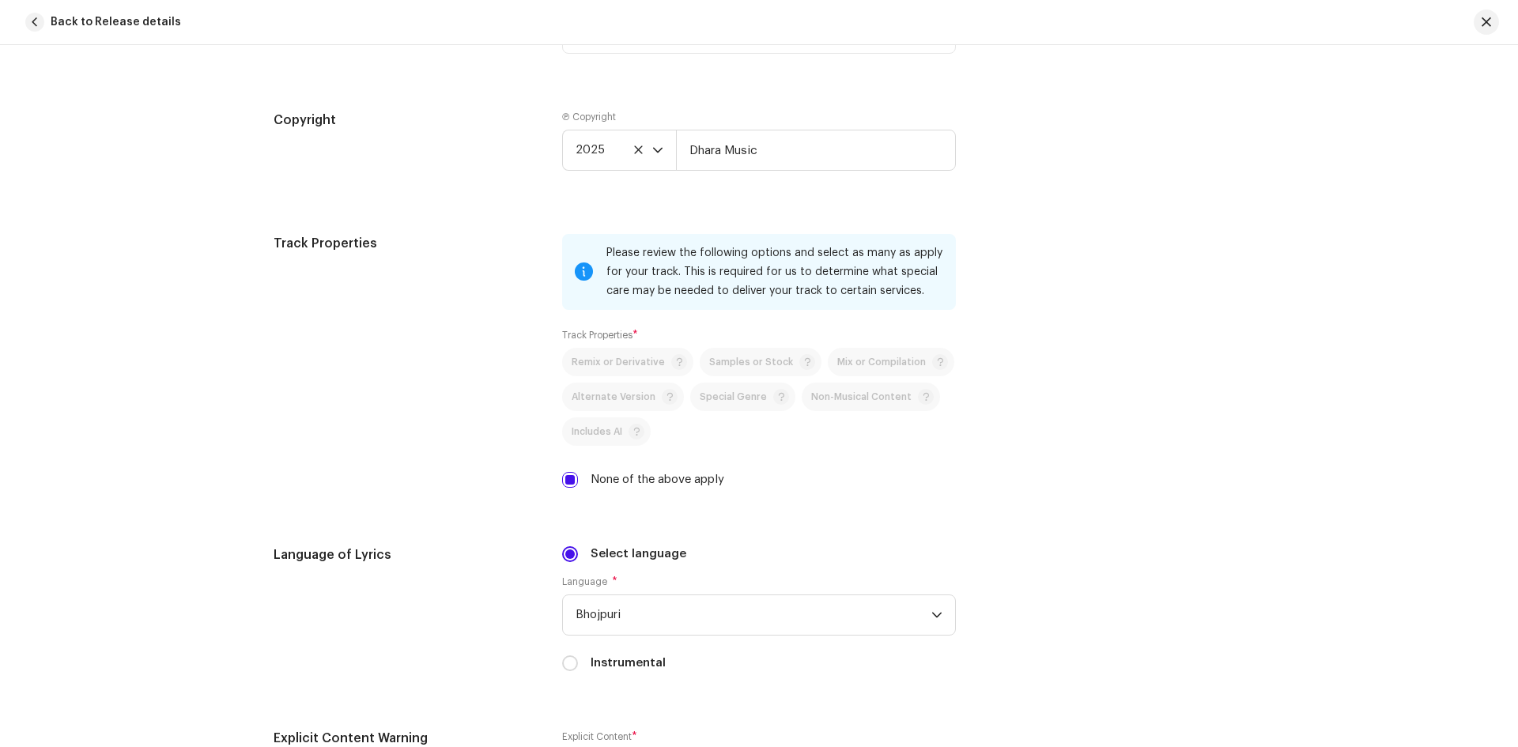
scroll to position [1787, 0]
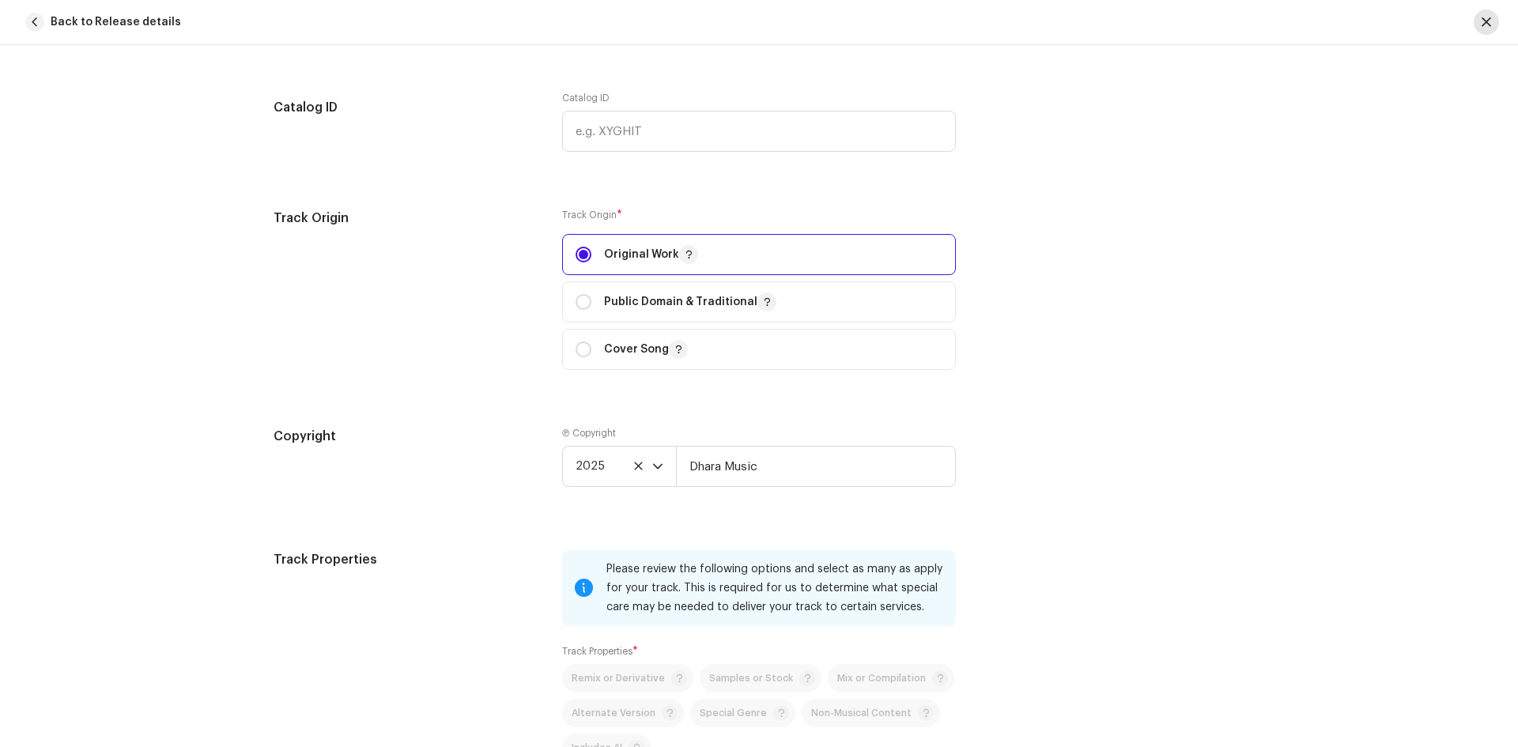
click at [1492, 17] on button "button" at bounding box center [1485, 21] width 25 height 25
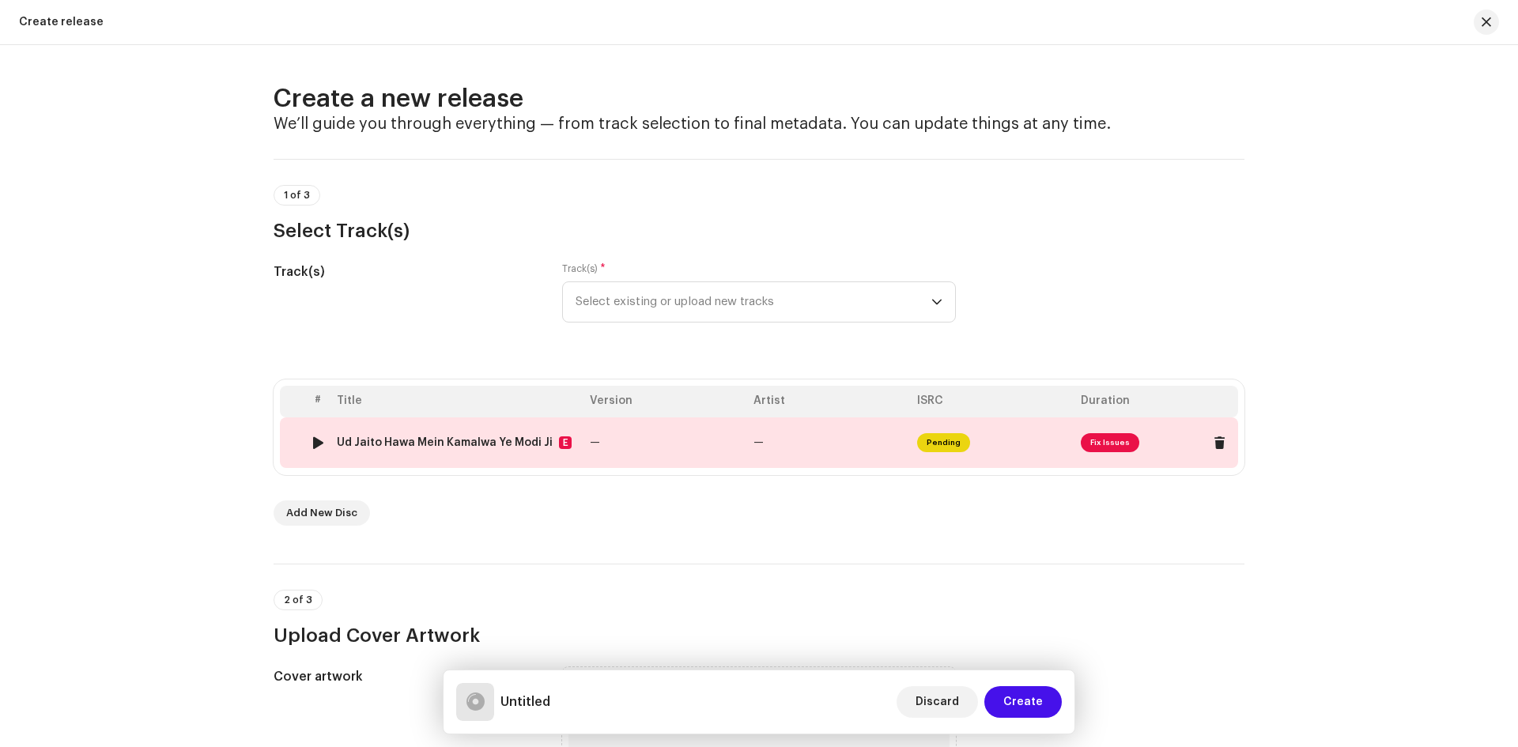
click at [1110, 444] on span "Fix Issues" at bounding box center [1109, 442] width 58 height 19
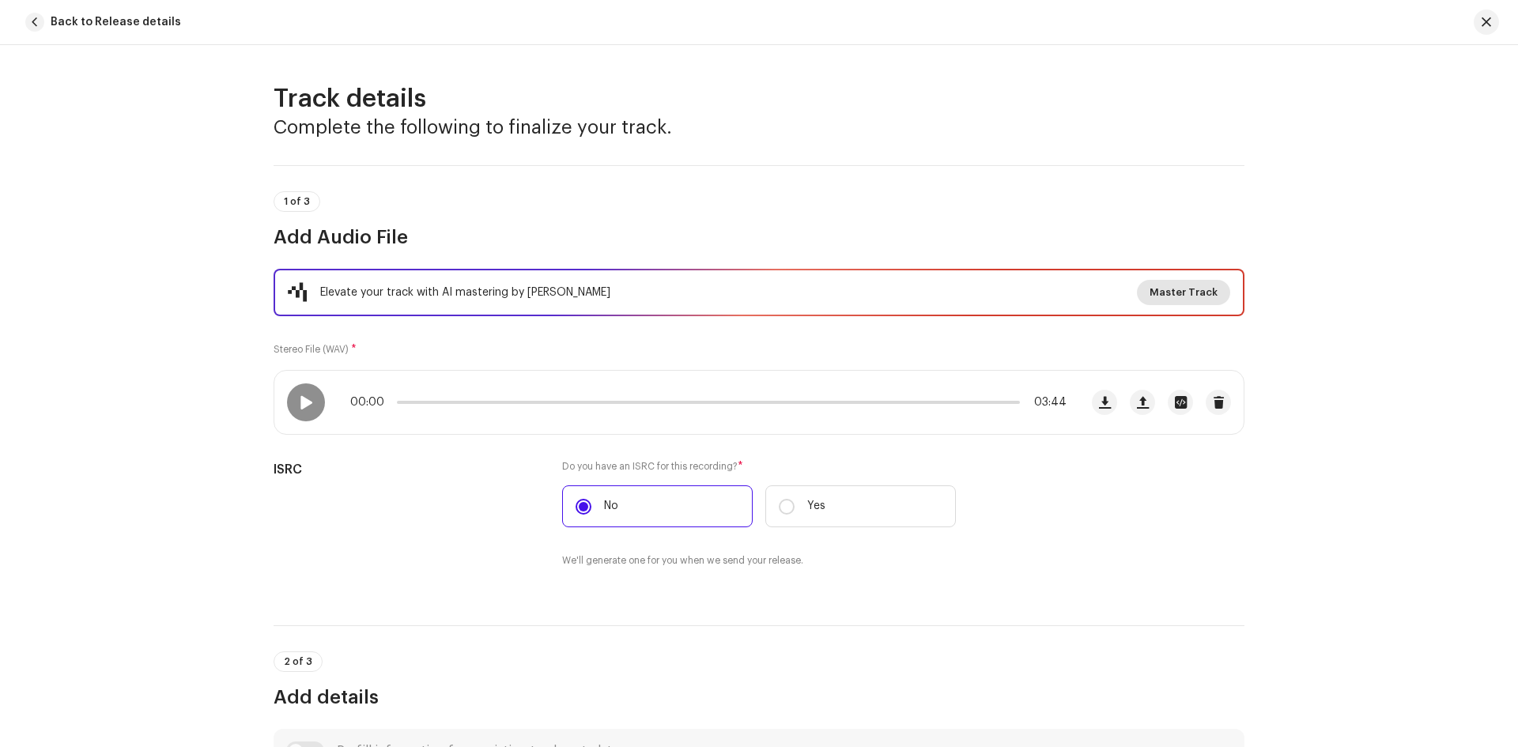
click at [1175, 292] on span "Master Track" at bounding box center [1183, 293] width 68 height 32
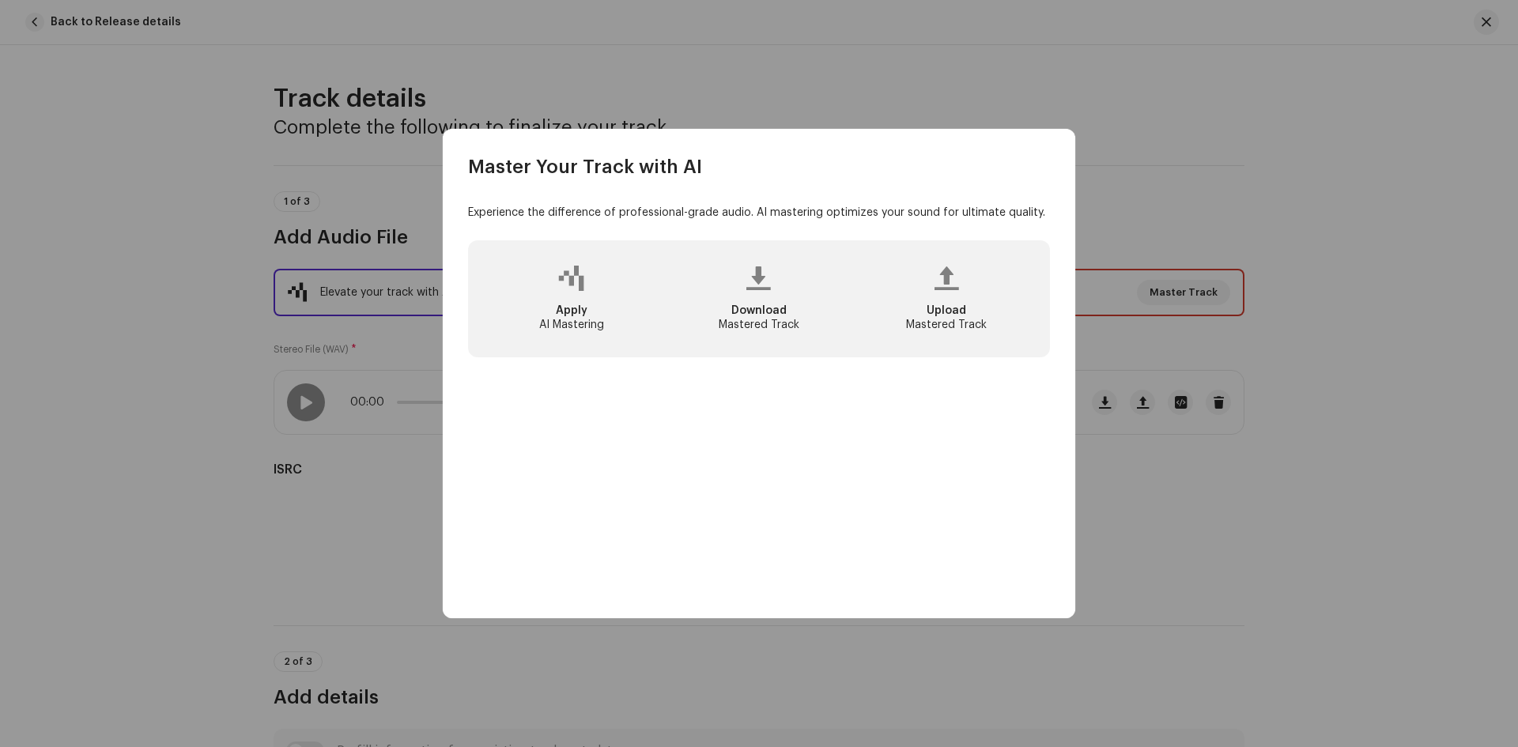
click at [762, 285] on div at bounding box center [758, 278] width 25 height 13
click at [568, 285] on div at bounding box center [571, 278] width 26 height 13
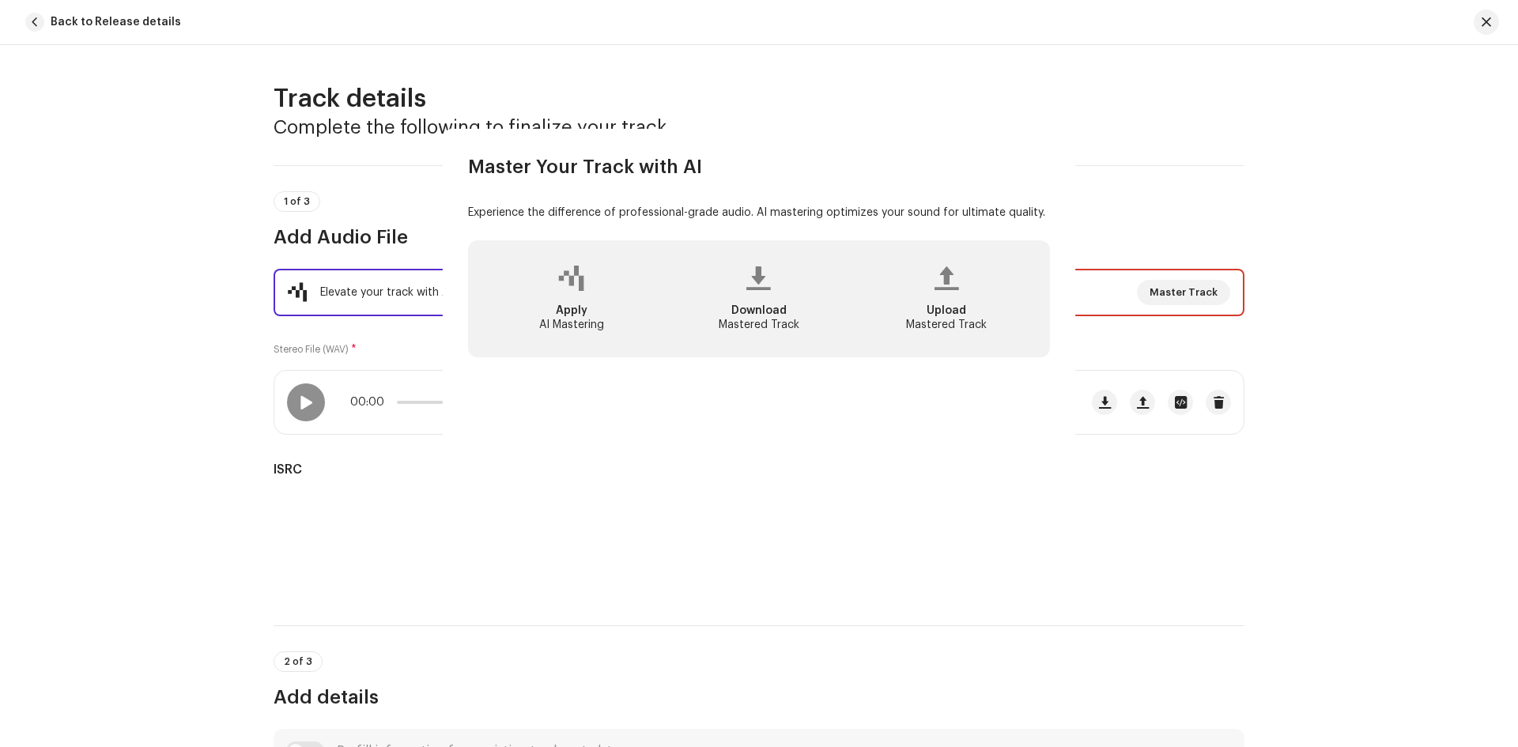
drag, startPoint x: 758, startPoint y: 668, endPoint x: 835, endPoint y: 571, distance: 124.3
click at [757, 668] on div "Master Your Track with AI Experience the difference of professional-grade audio…" at bounding box center [759, 373] width 1518 height 747
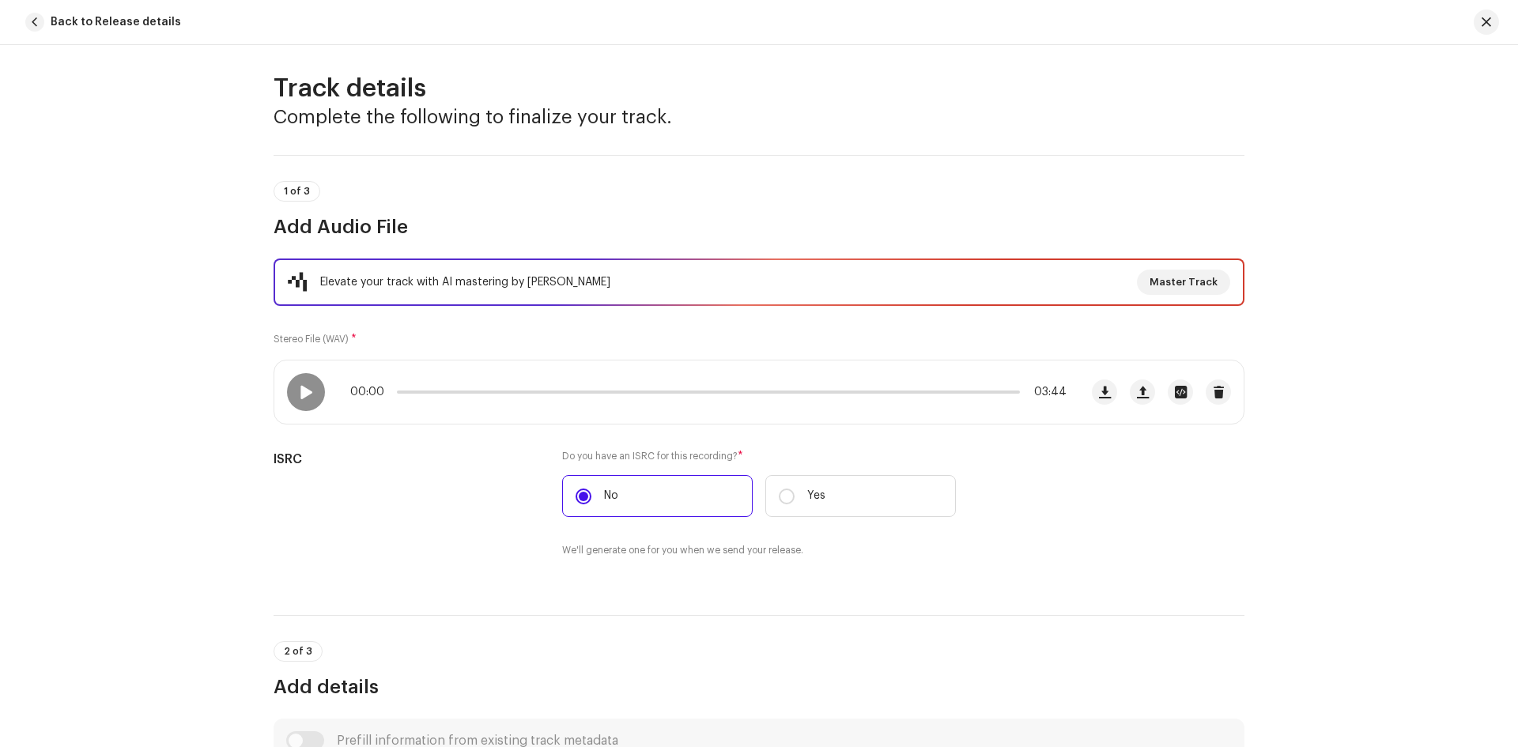
scroll to position [0, 0]
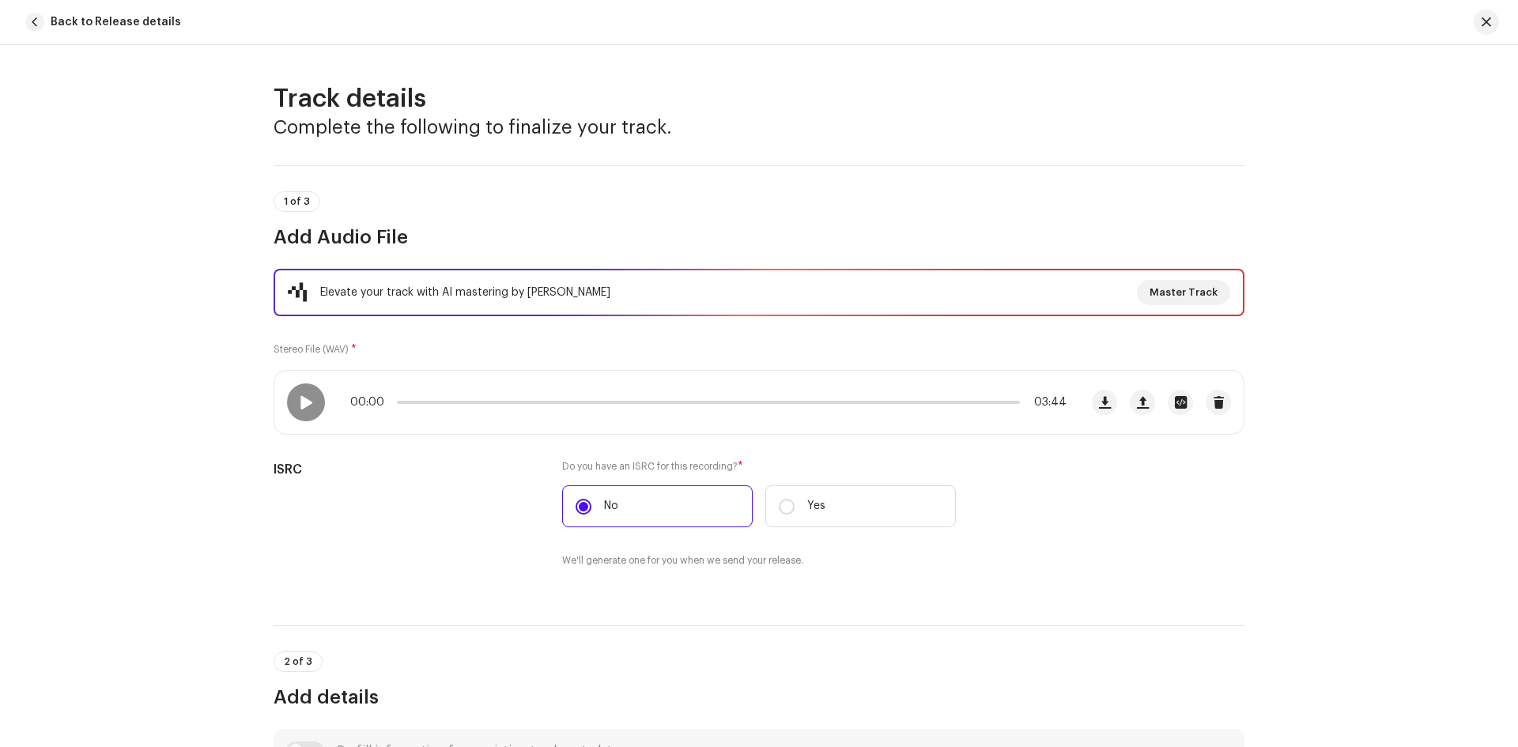
drag, startPoint x: 275, startPoint y: 99, endPoint x: 925, endPoint y: 129, distance: 650.4
click at [620, 129] on div "Track details Complete the following to finalize your track." at bounding box center [758, 111] width 971 height 57
click at [1489, 18] on span "button" at bounding box center [1485, 22] width 9 height 13
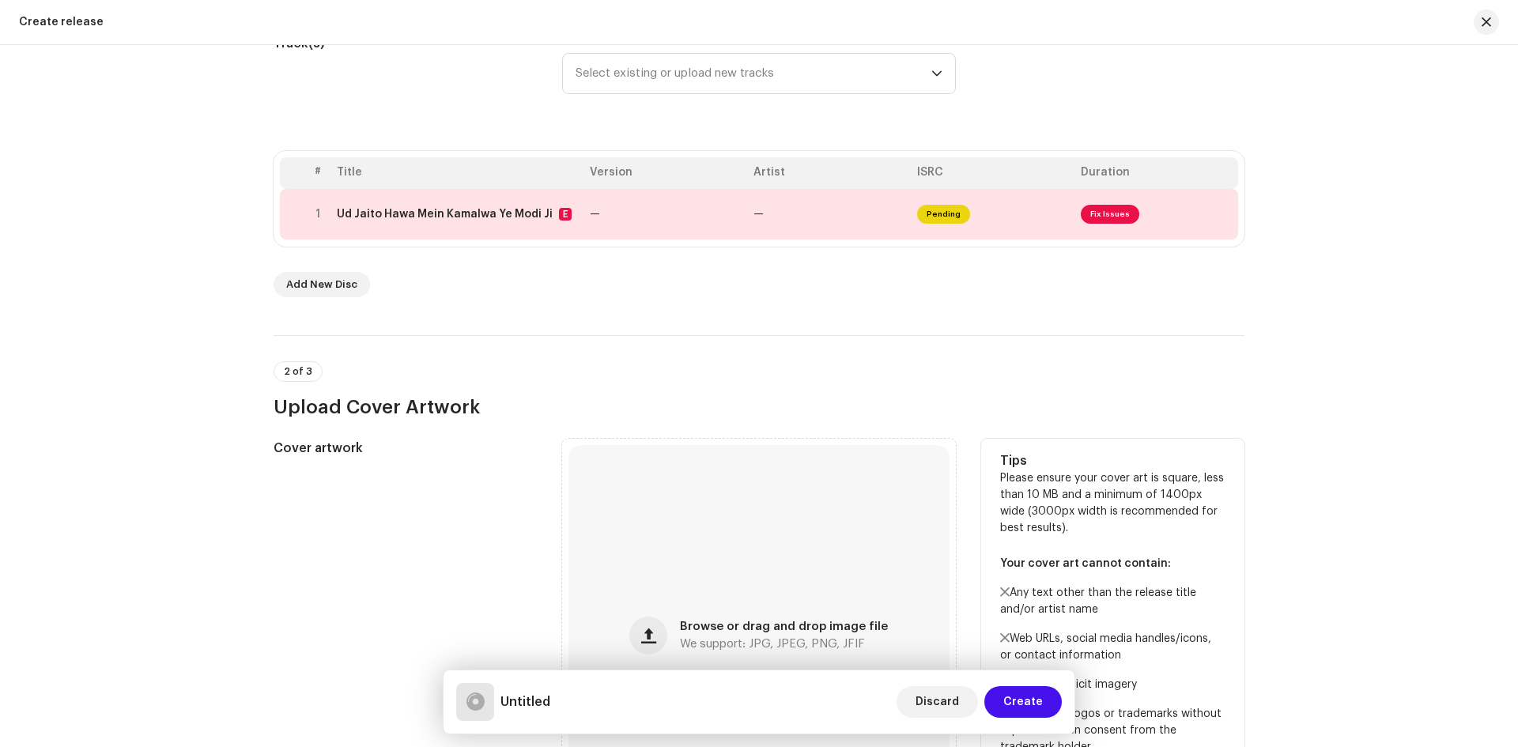
scroll to position [237, 0]
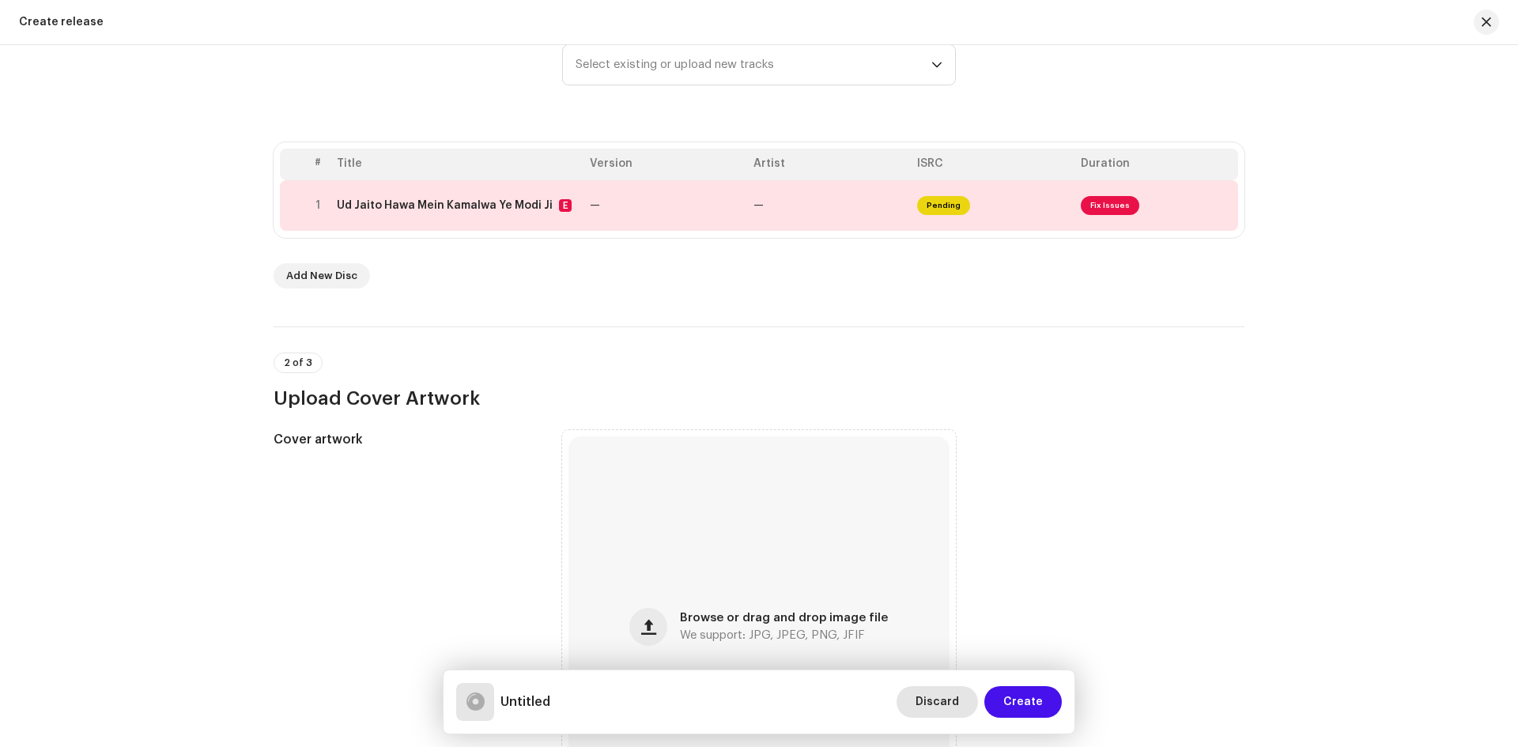
click at [956, 707] on span "Discard" at bounding box center [936, 702] width 43 height 32
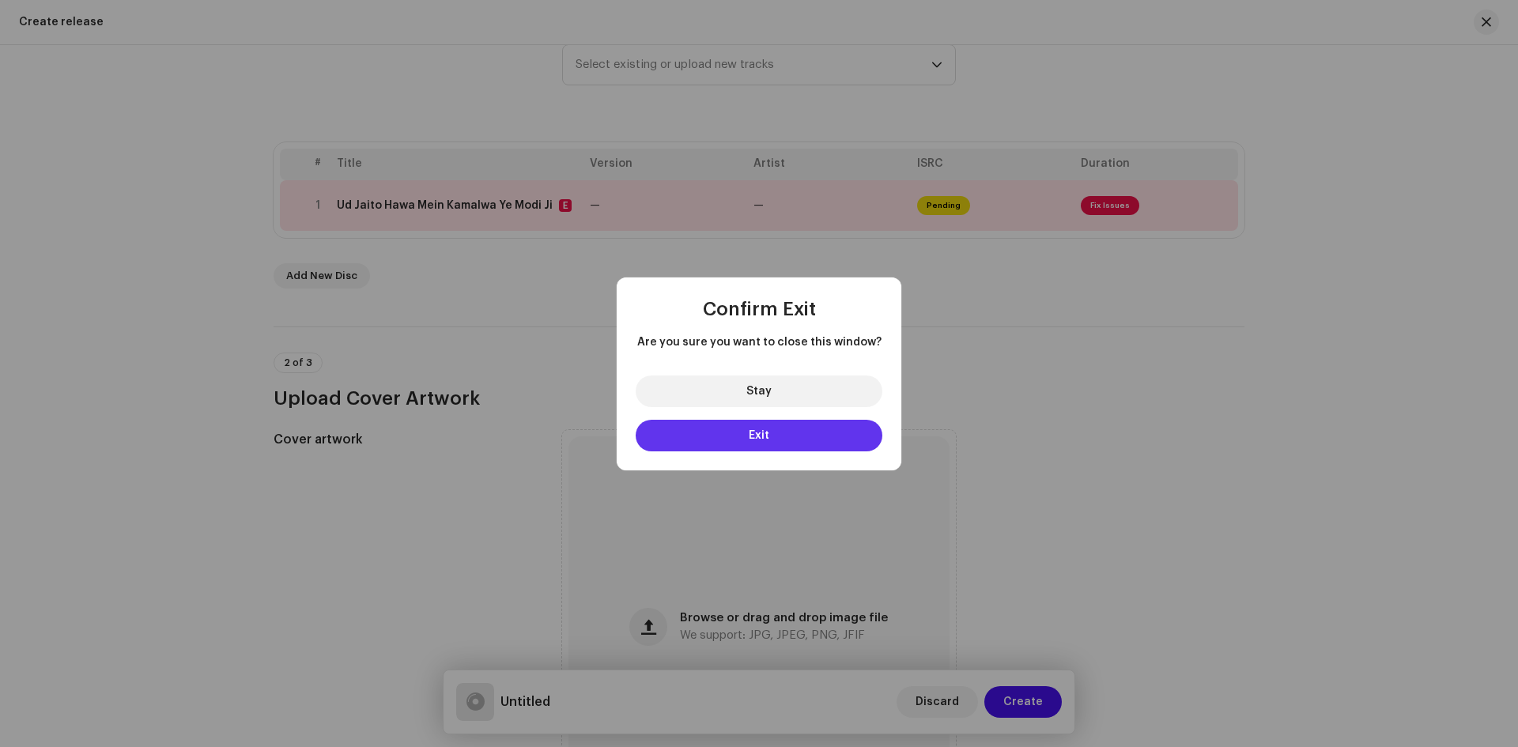
click at [760, 441] on button "Exit" at bounding box center [758, 436] width 247 height 32
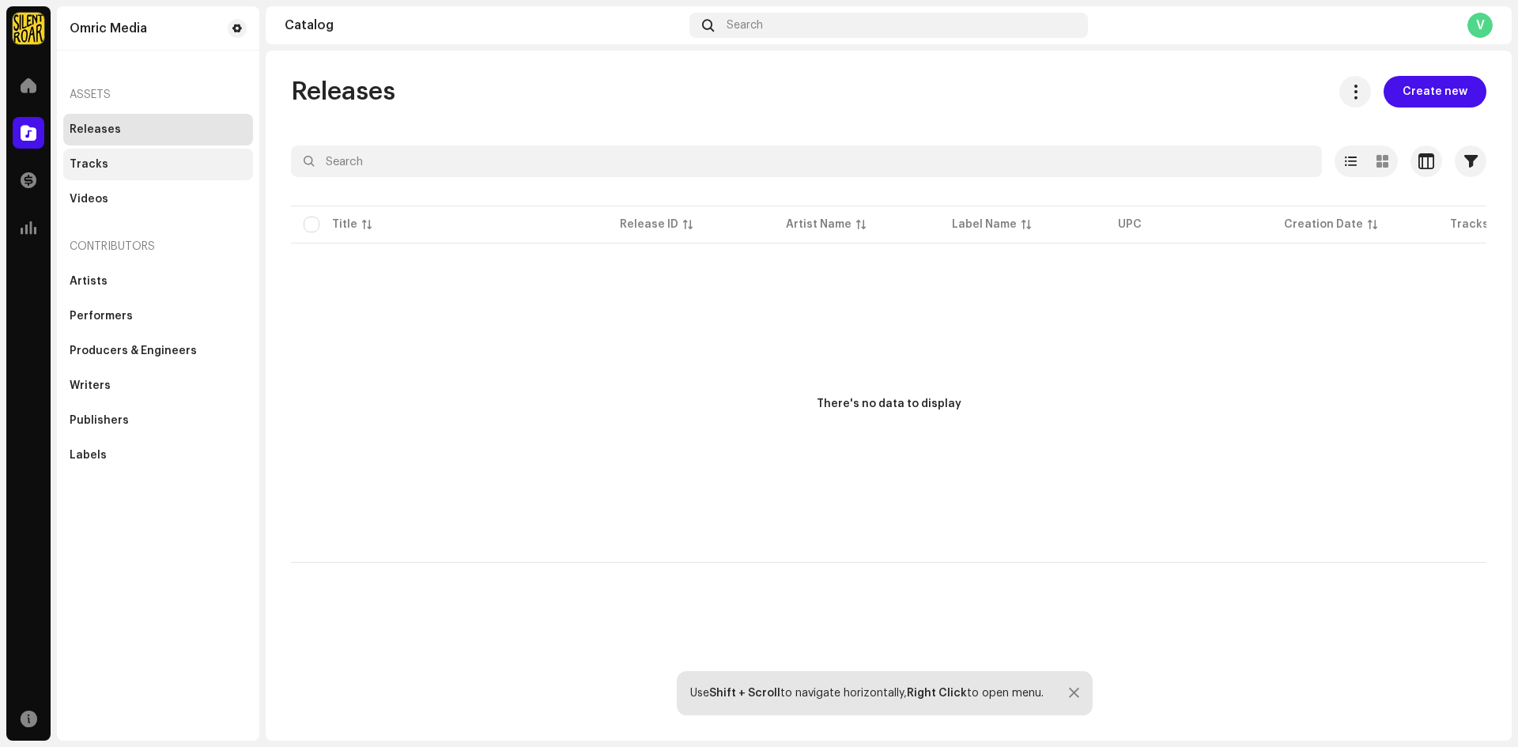
click at [114, 154] on div "Tracks" at bounding box center [158, 165] width 190 height 32
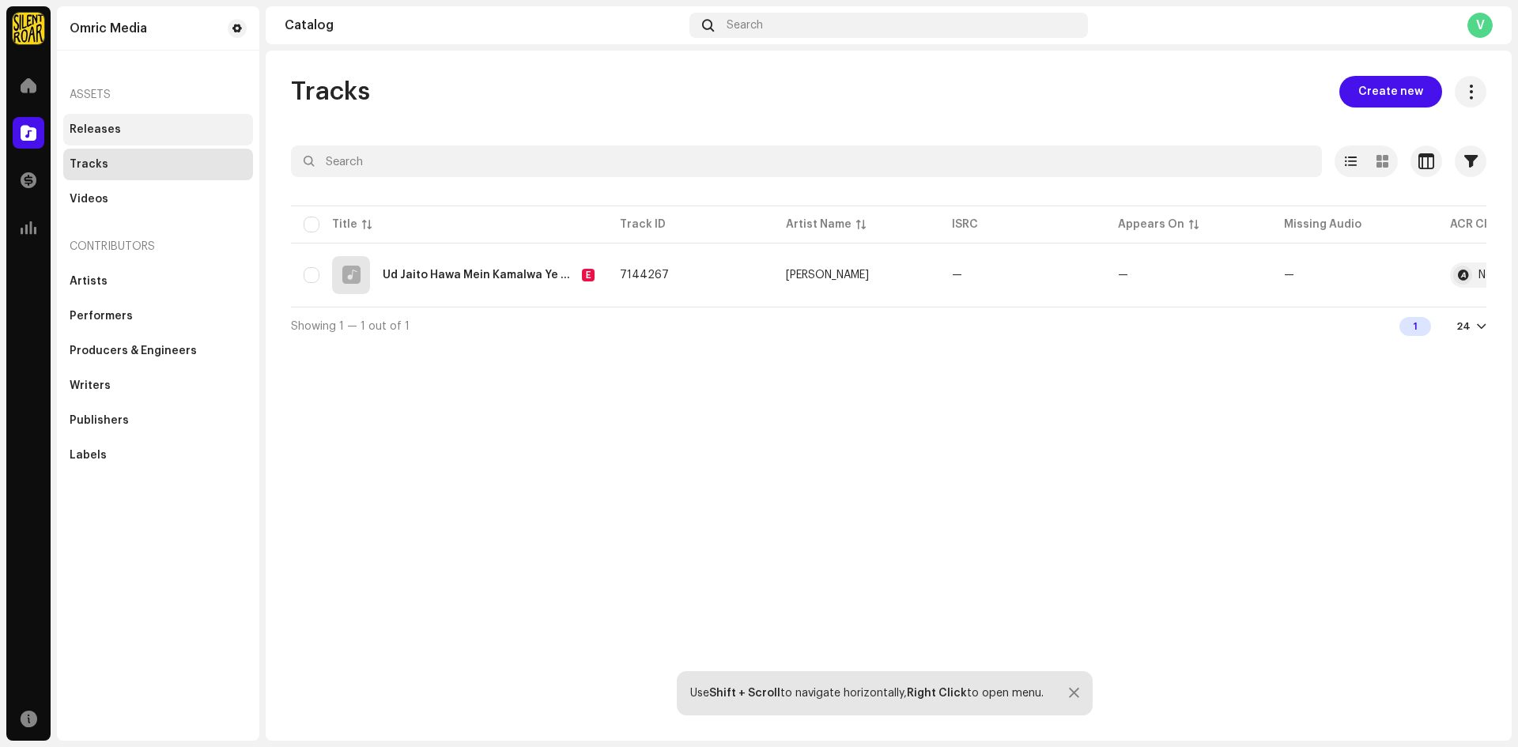
click at [71, 129] on div "Releases" at bounding box center [95, 129] width 51 height 13
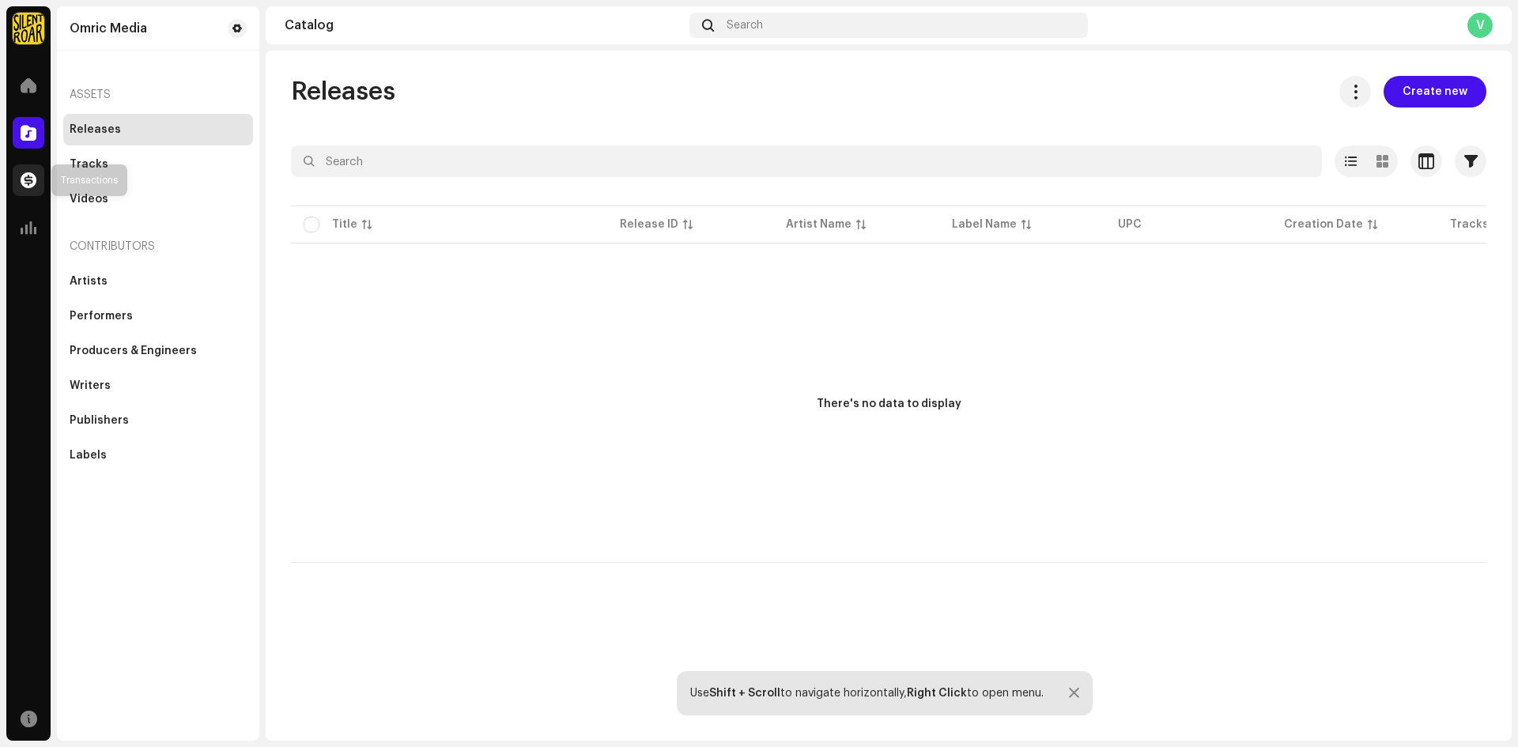
click at [26, 178] on span at bounding box center [29, 180] width 16 height 13
click at [26, 224] on span at bounding box center [29, 227] width 16 height 13
click at [31, 221] on span at bounding box center [29, 227] width 16 height 13
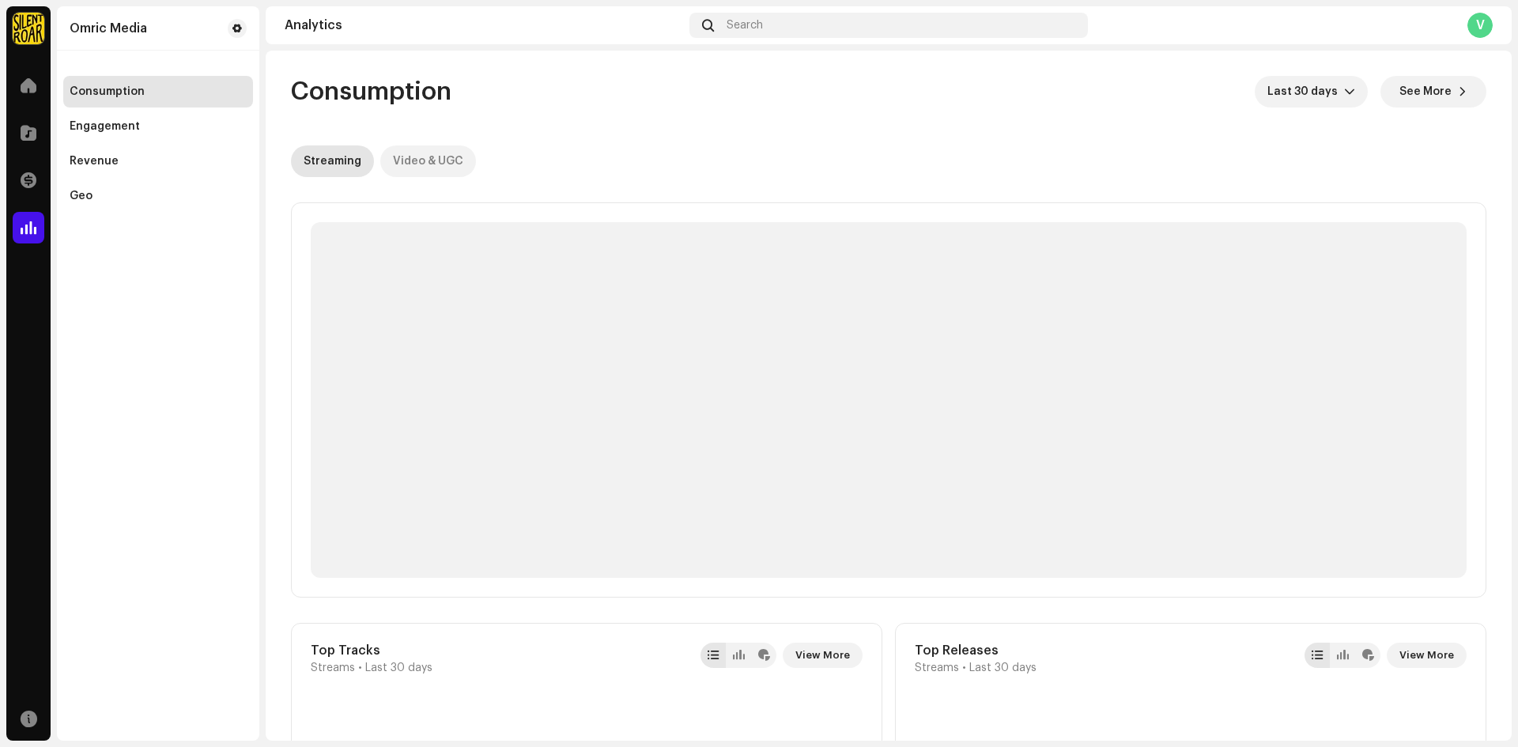
click at [420, 168] on div "Video & UGC" at bounding box center [428, 161] width 70 height 32
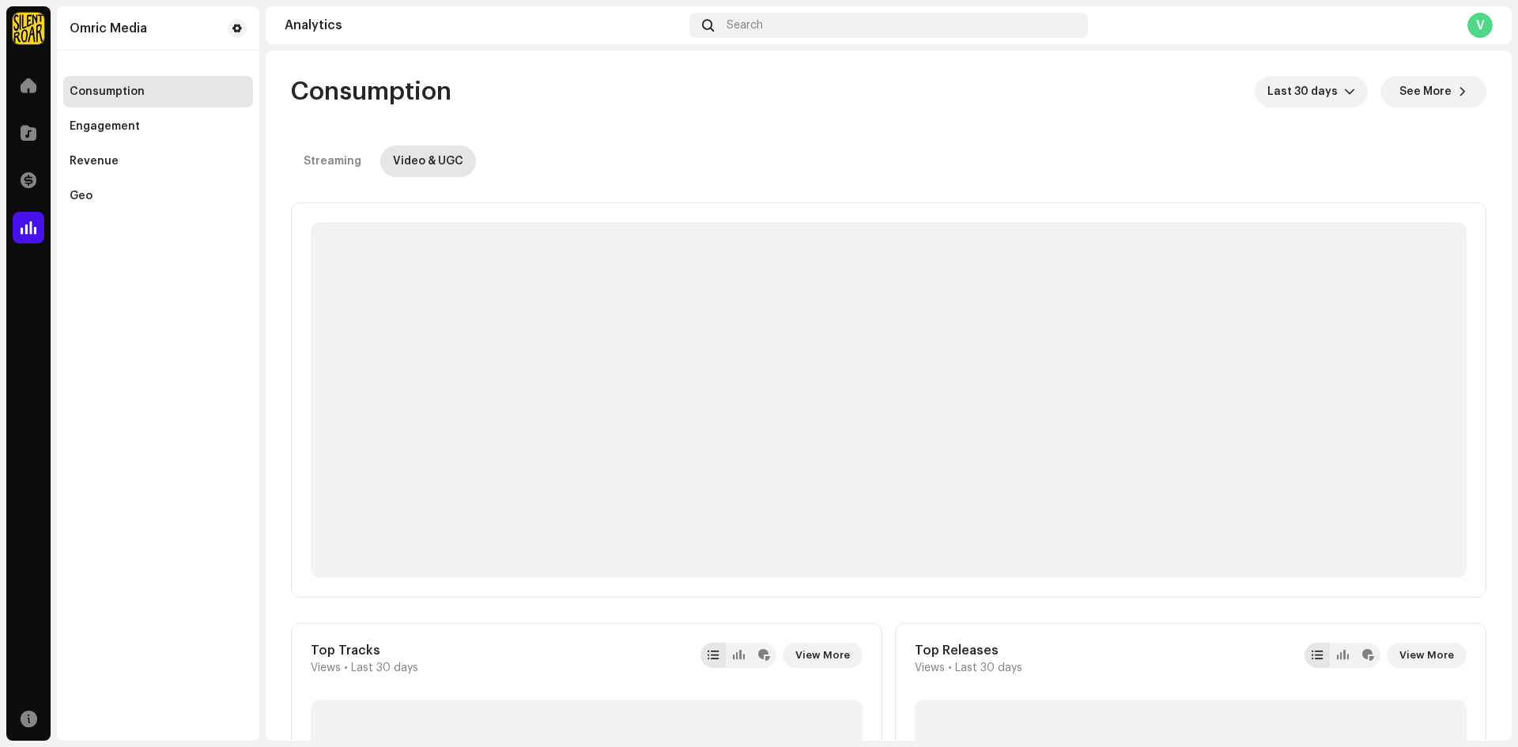
click at [3, 65] on div "Omric Media Home Catalog Transactions Analytics Resources Omric Media Consumpti…" at bounding box center [759, 373] width 1518 height 747
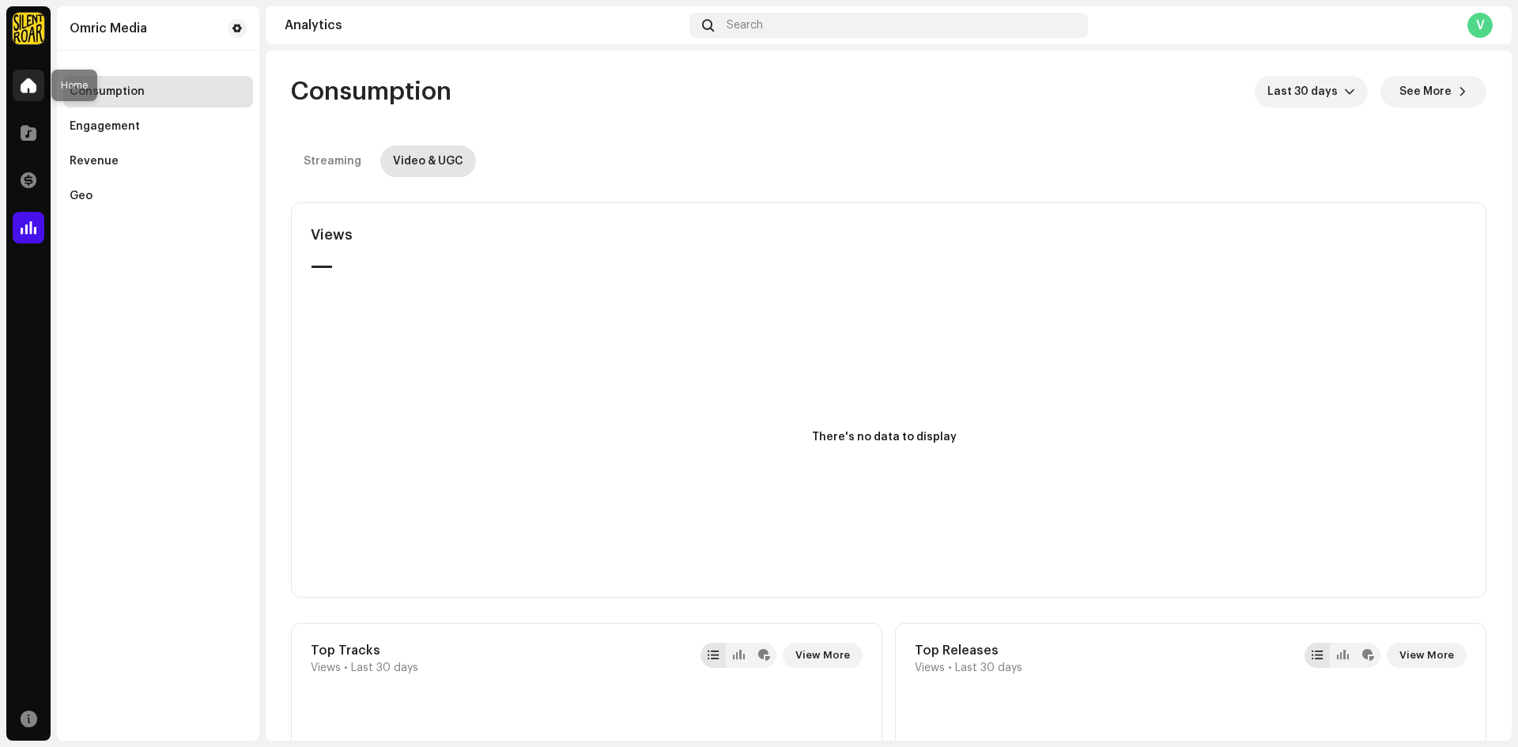
click at [38, 88] on div at bounding box center [29, 86] width 32 height 32
